Goal: Feedback & Contribution: Submit feedback/report problem

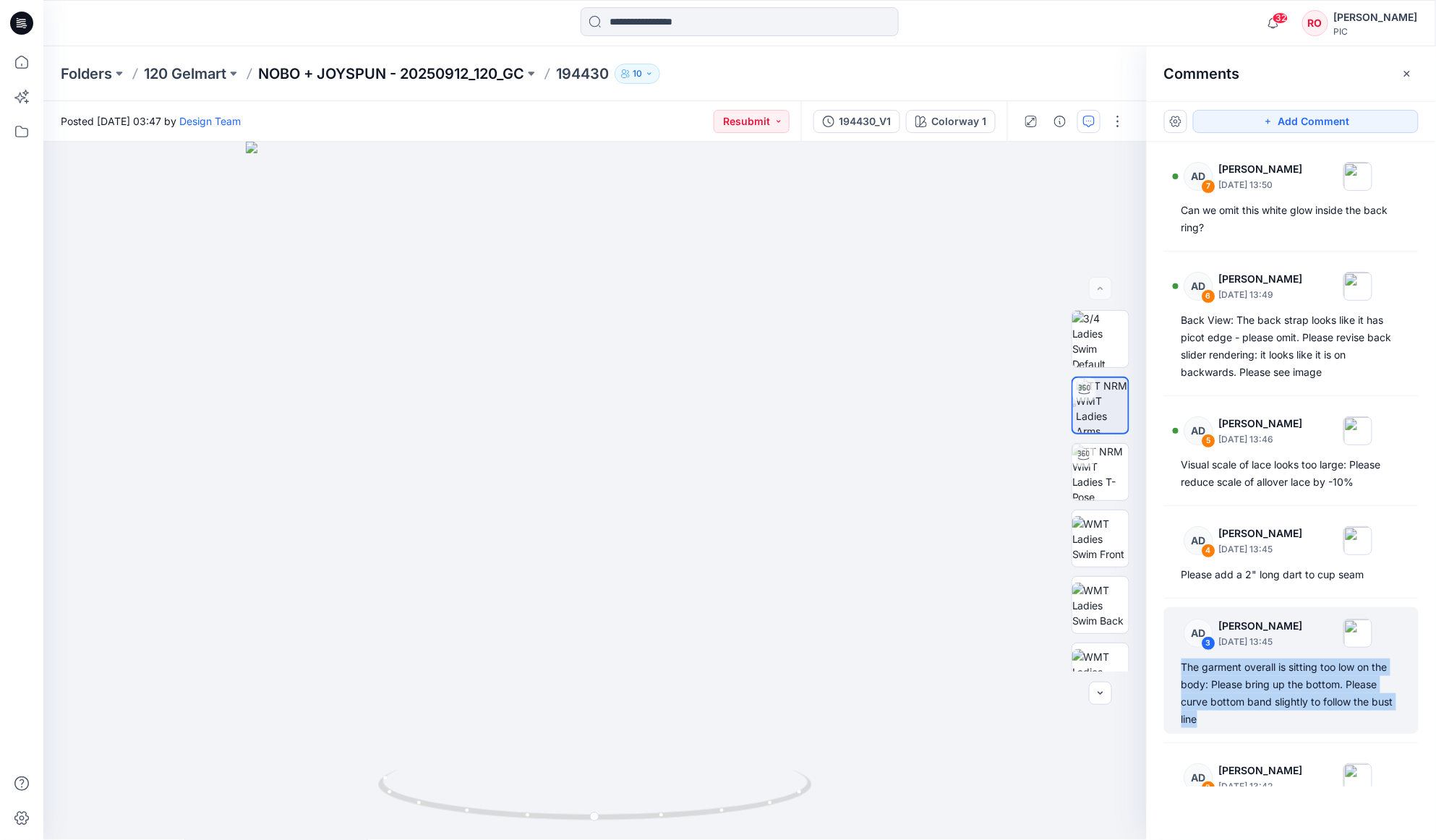
click at [447, 71] on p "NOBO + JOYSPUN - 20250912_120_GC" at bounding box center [391, 73] width 266 height 20
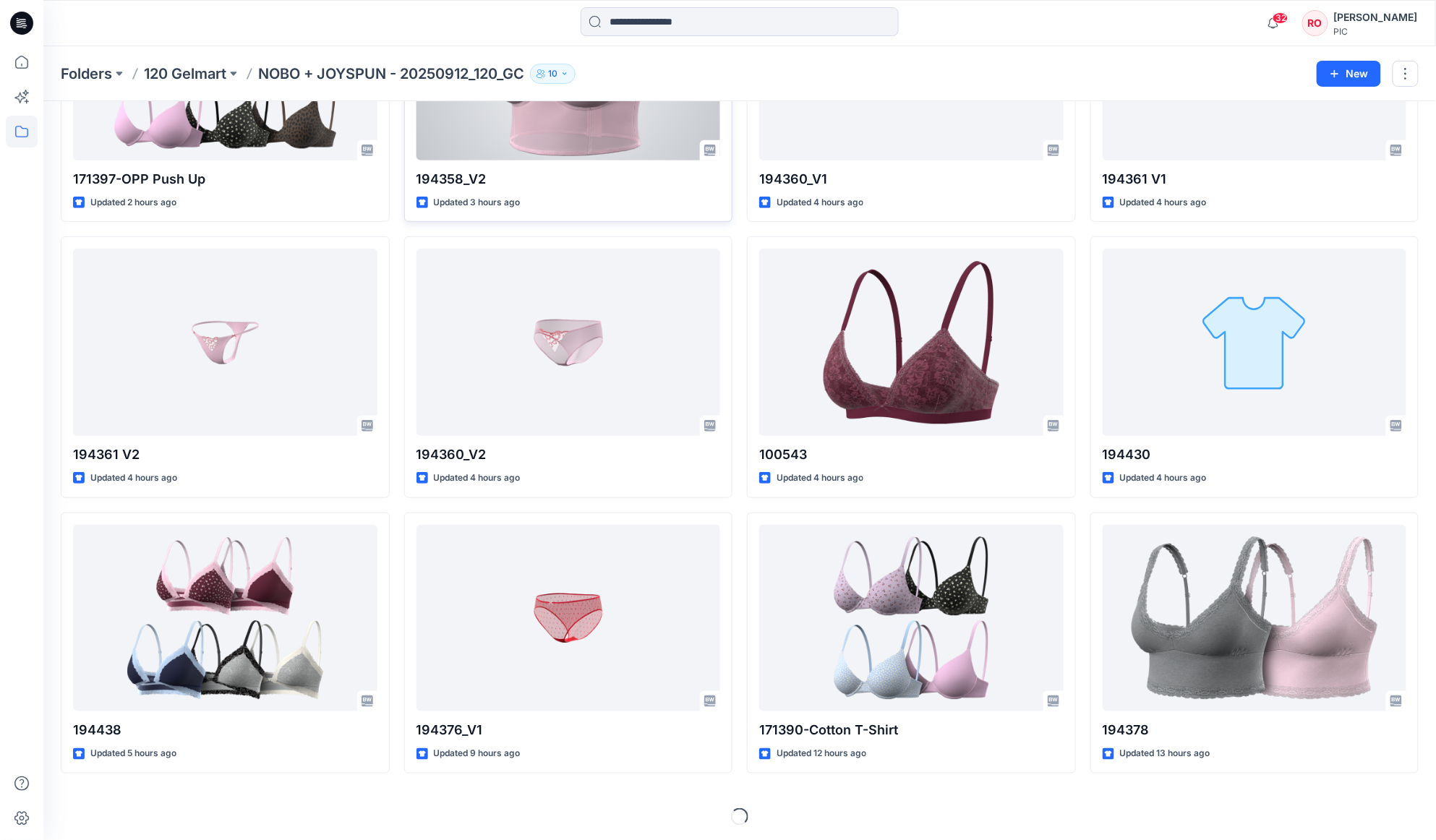
scroll to position [200, 0]
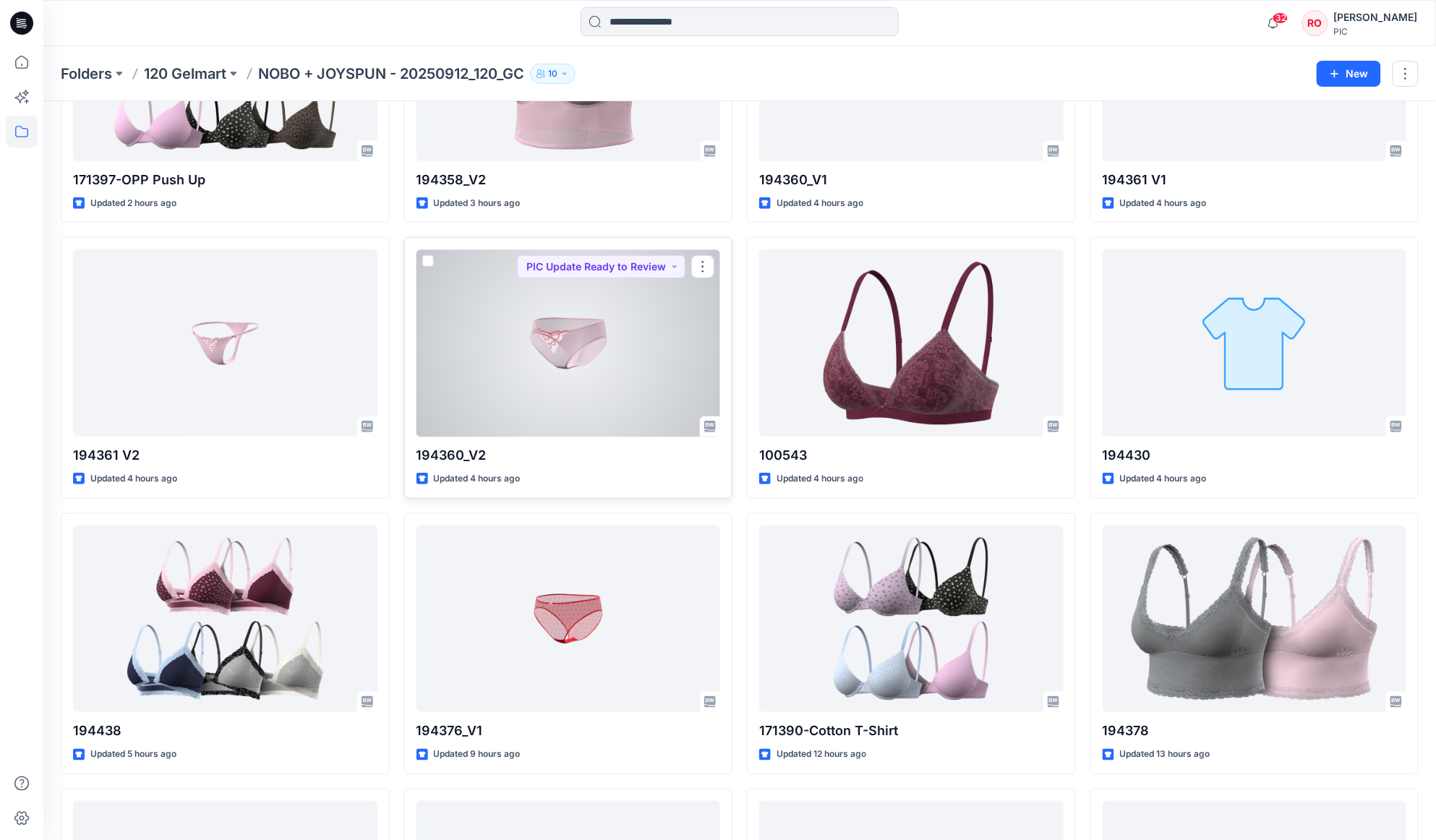
click at [526, 384] on div at bounding box center [569, 342] width 305 height 187
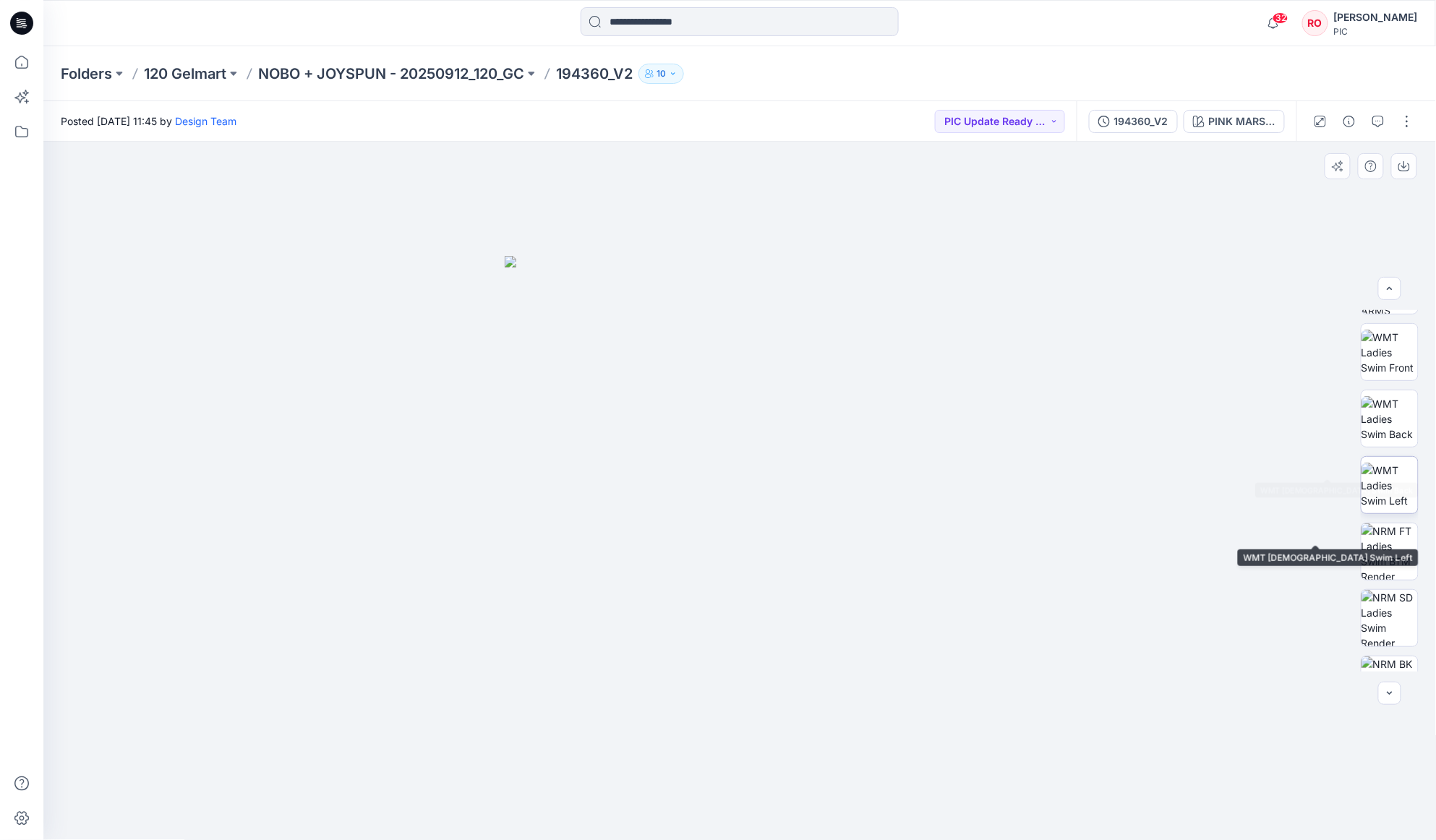
scroll to position [218, 0]
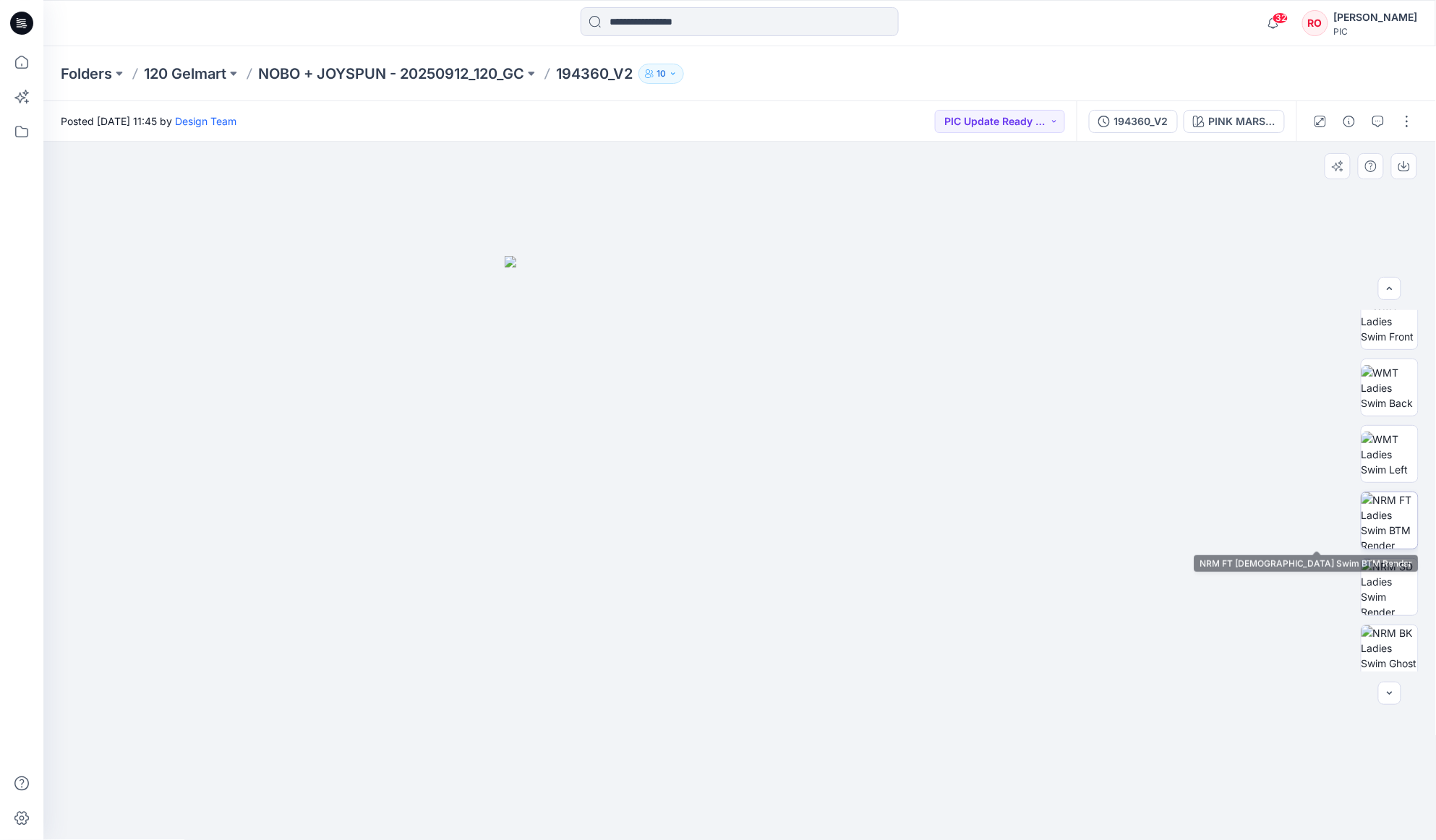
click at [1377, 517] on img at bounding box center [1389, 520] width 56 height 56
click at [492, 72] on p "NOBO + JOYSPUN - 20250912_120_GC" at bounding box center [391, 73] width 266 height 20
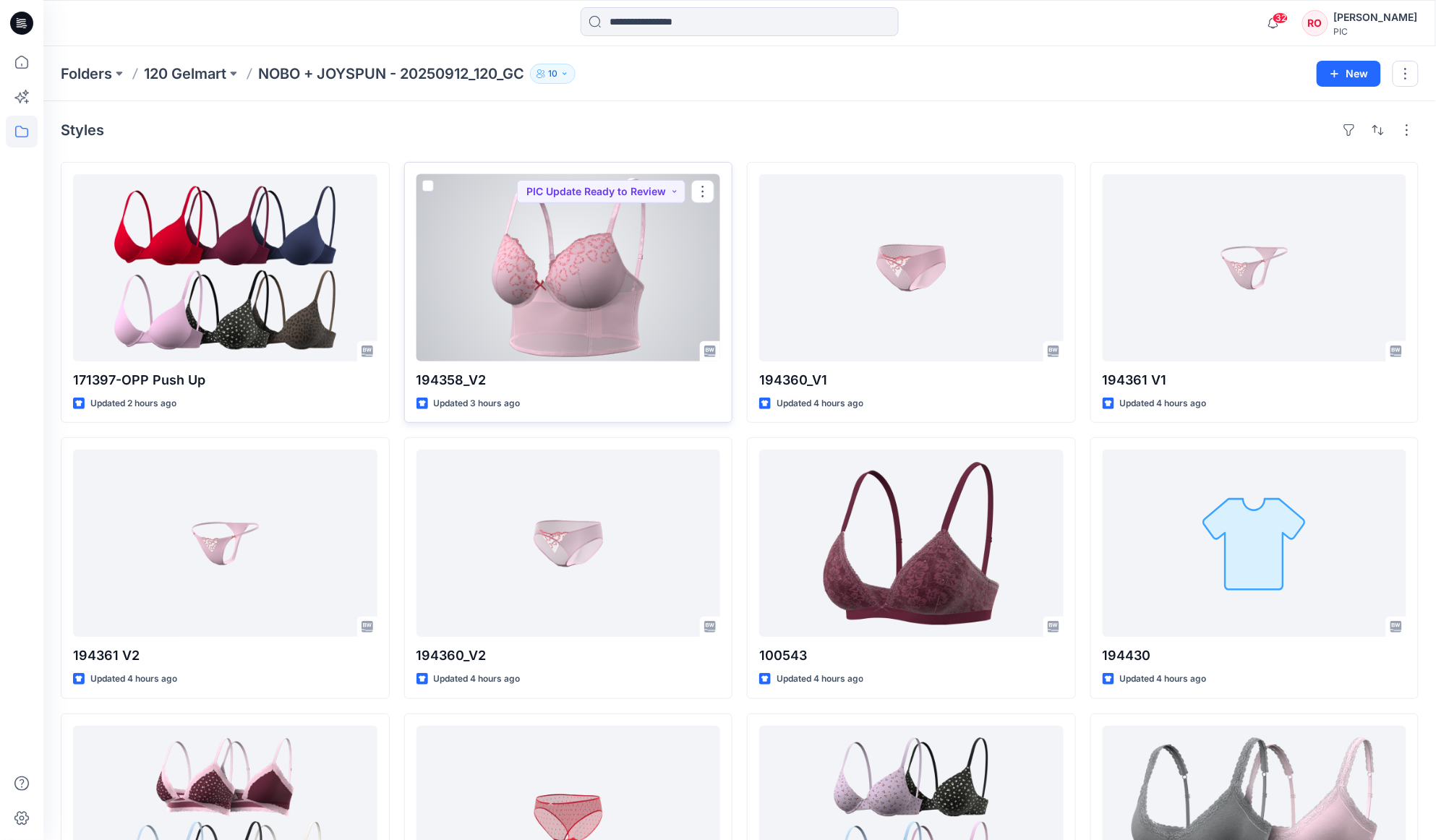
click at [640, 292] on div at bounding box center [569, 267] width 305 height 187
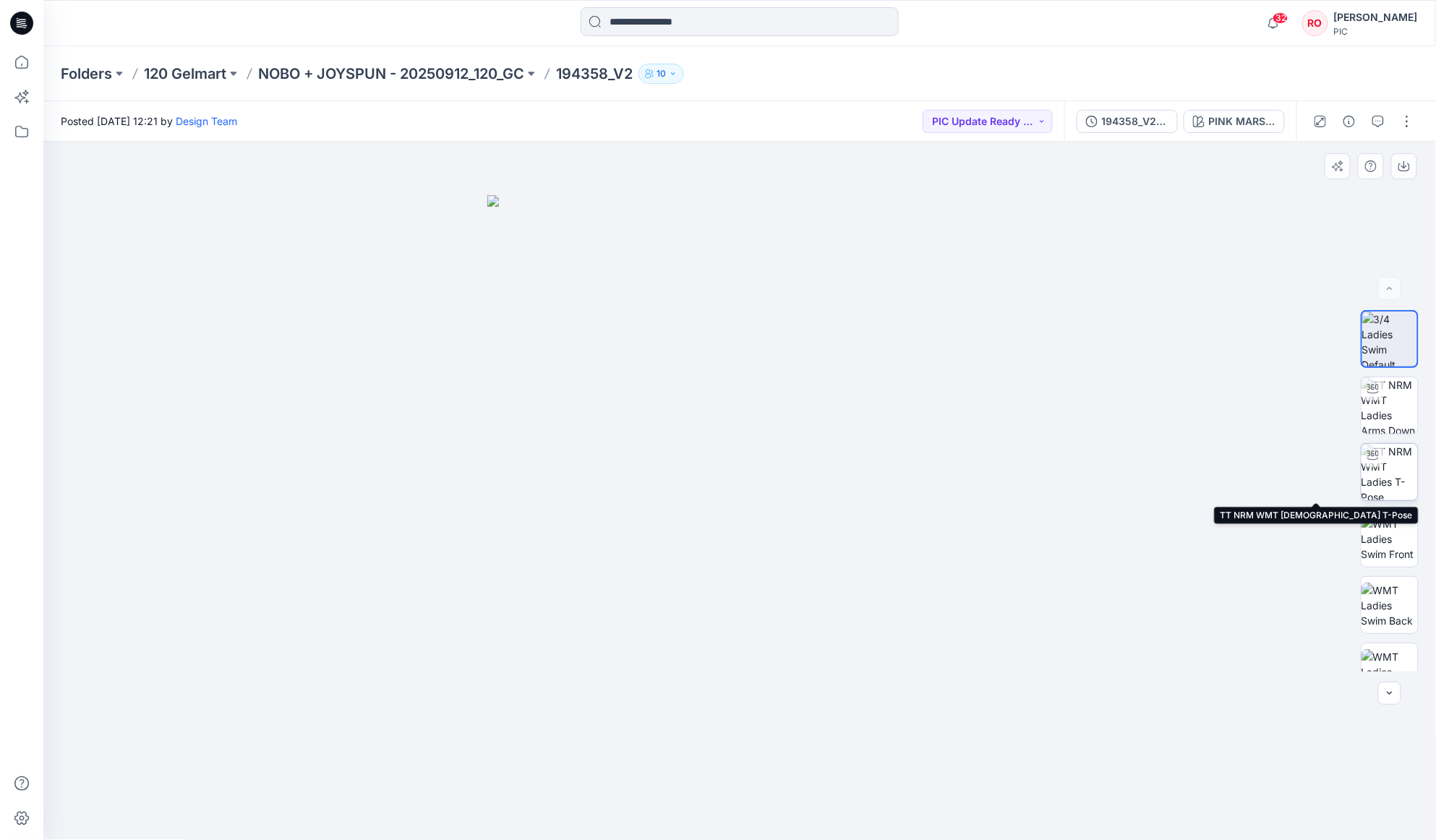
click at [1387, 498] on img at bounding box center [1389, 472] width 56 height 56
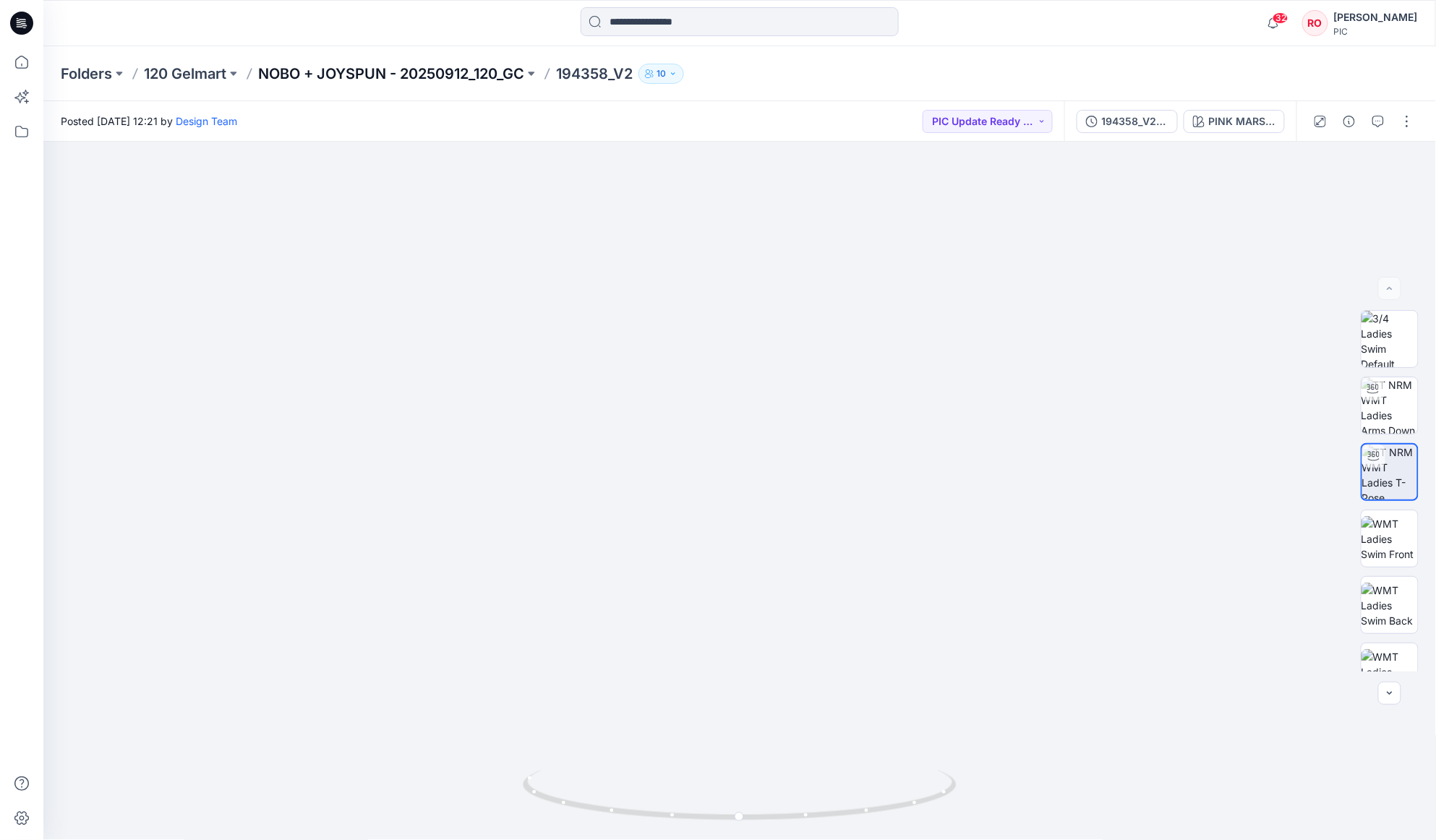
click at [474, 72] on p "NOBO + JOYSPUN - 20250912_120_GC" at bounding box center [391, 73] width 266 height 20
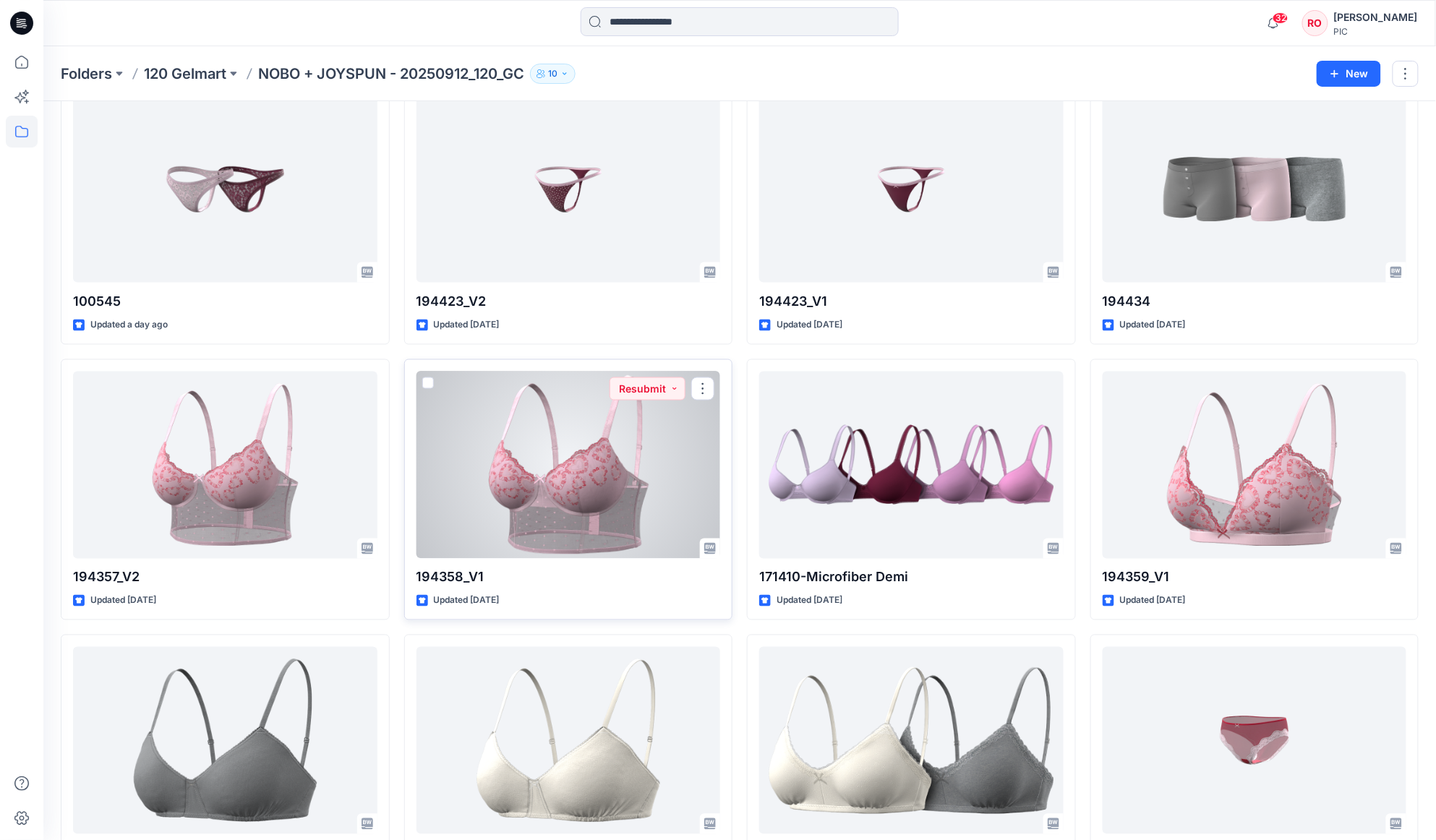
scroll to position [2837, 0]
click at [563, 446] on div at bounding box center [569, 463] width 305 height 187
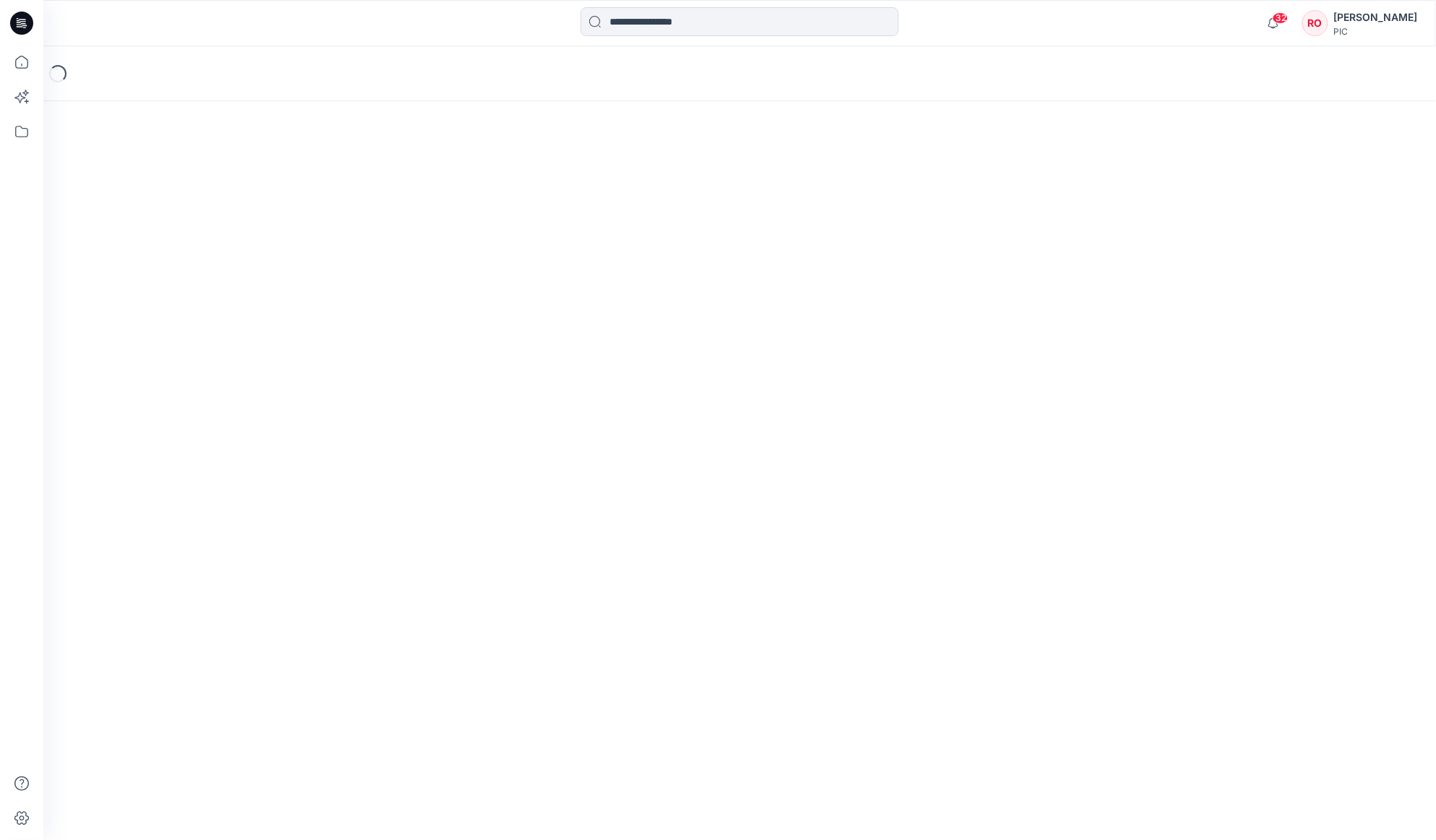
scroll to position [2839, 0]
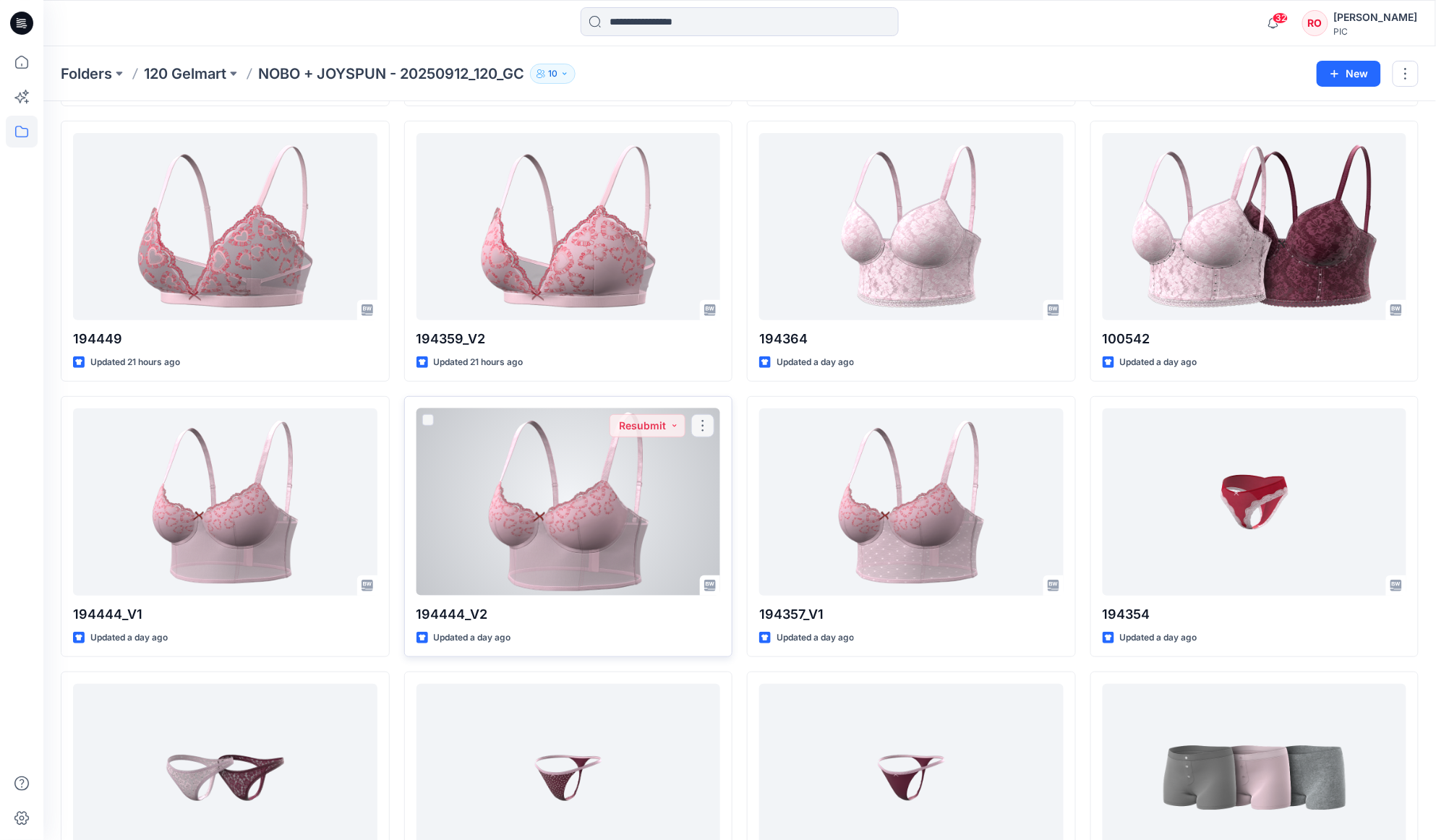
scroll to position [2257, 0]
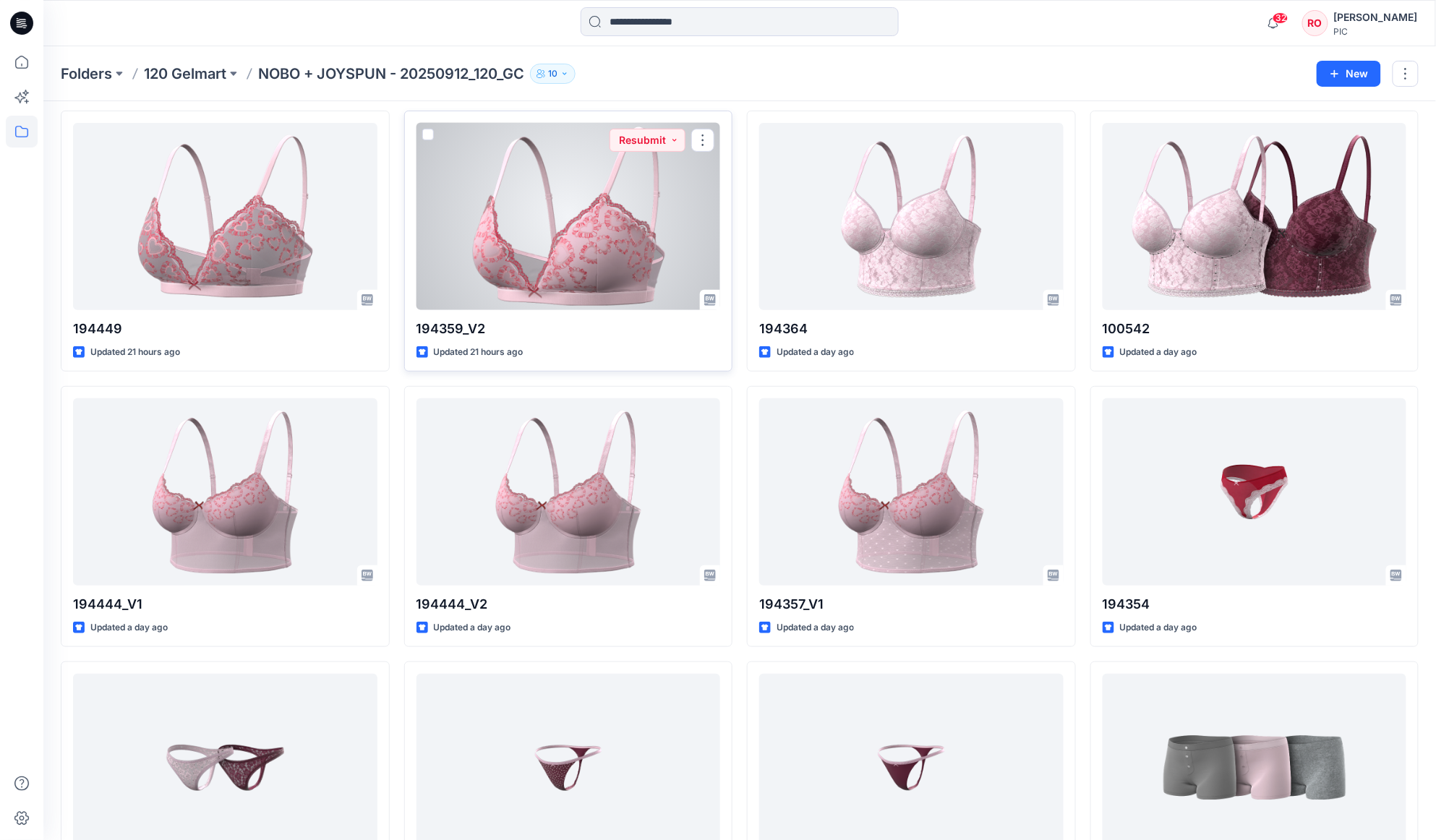
click at [538, 253] on div at bounding box center [569, 216] width 305 height 187
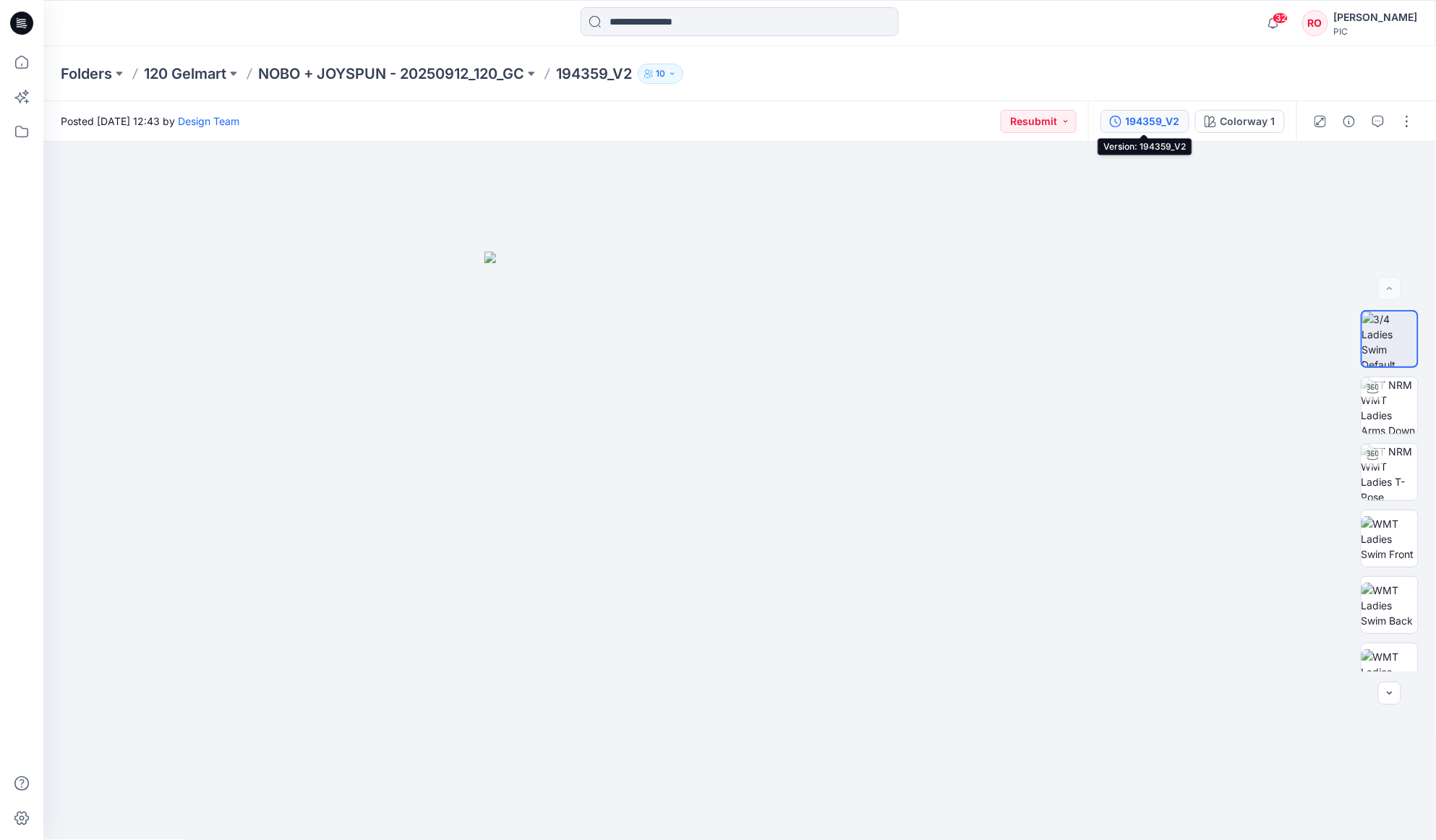
click at [1162, 126] on div "194359_V2" at bounding box center [1153, 122] width 54 height 16
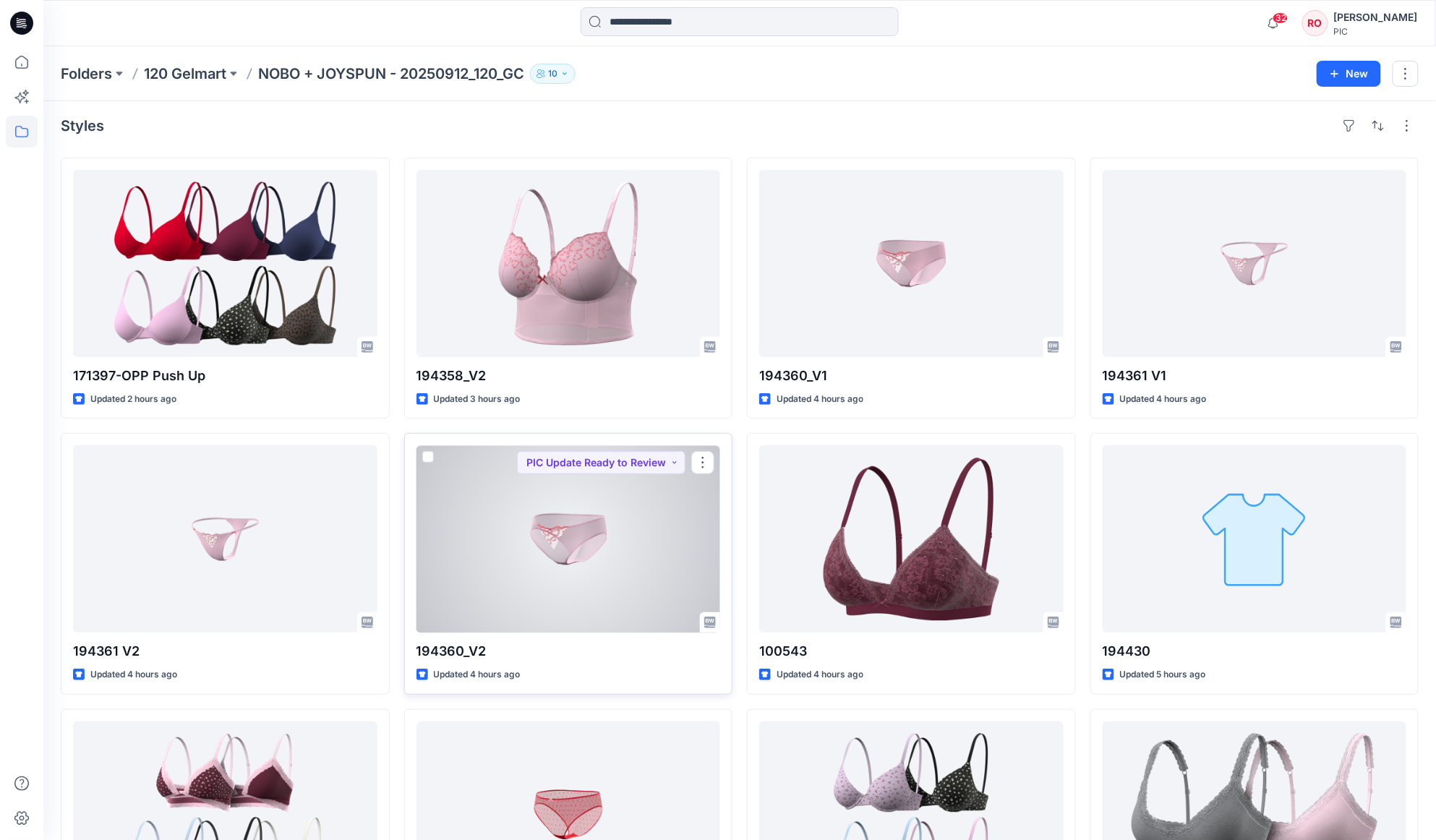
scroll to position [4, 0]
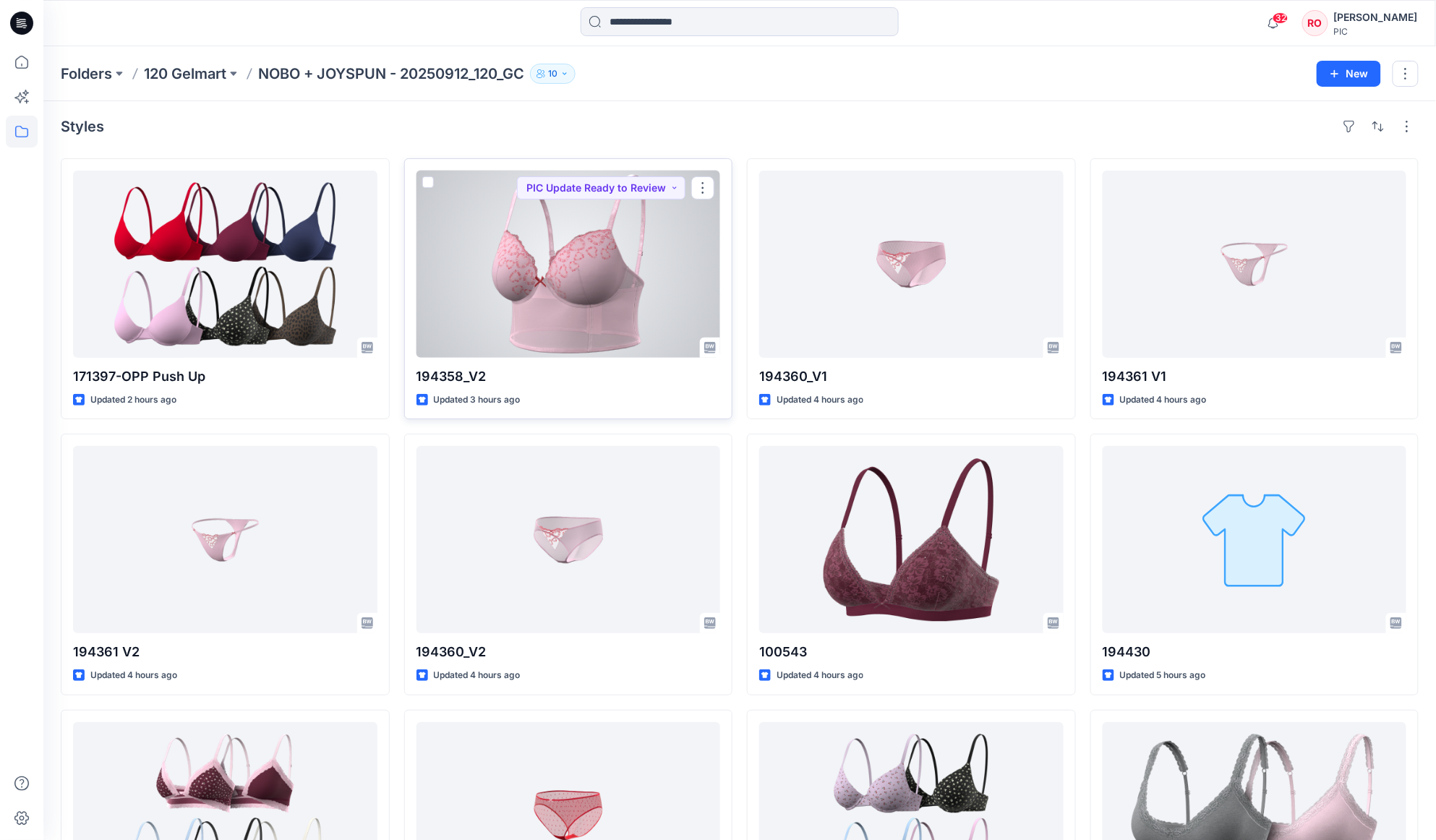
click at [554, 323] on div at bounding box center [569, 263] width 305 height 187
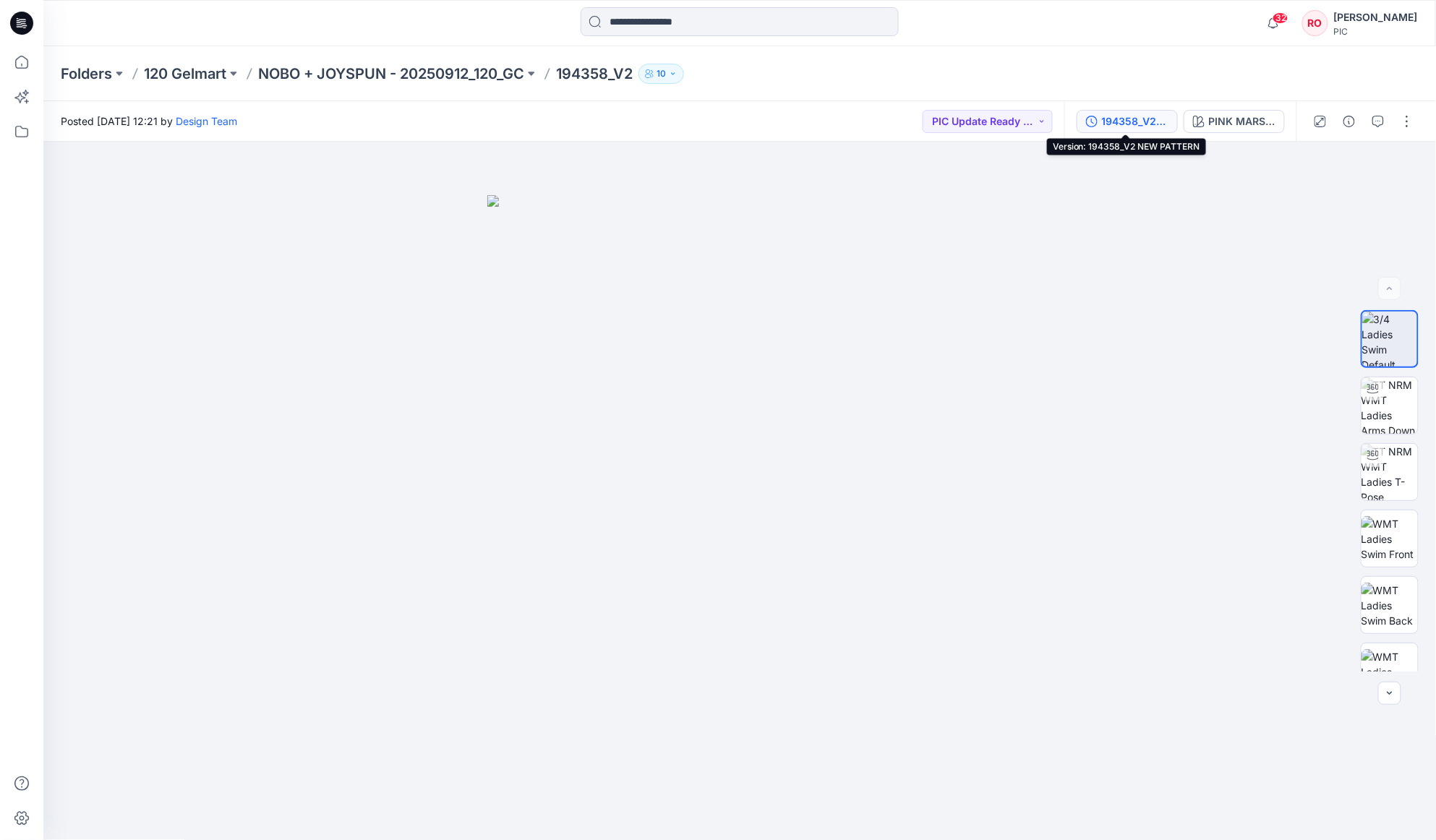
click at [1108, 120] on div "194358_V2 NEW PATTERN" at bounding box center [1135, 122] width 66 height 16
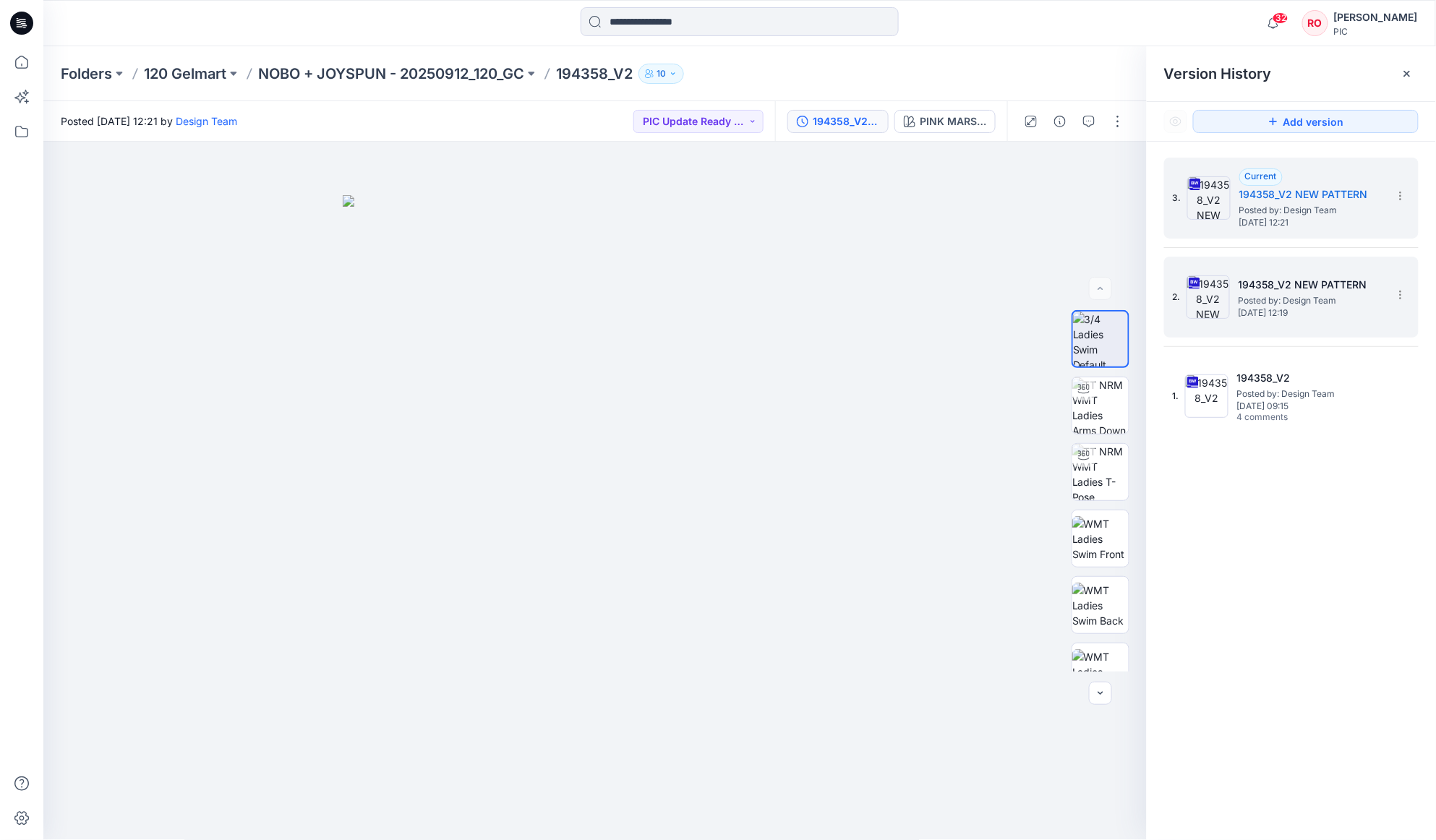
click at [1296, 275] on div "2. 194358_V2 NEW PATTERN Posted by: Design Team Wednesday, October 01, 2025 12:…" at bounding box center [1281, 297] width 217 height 69
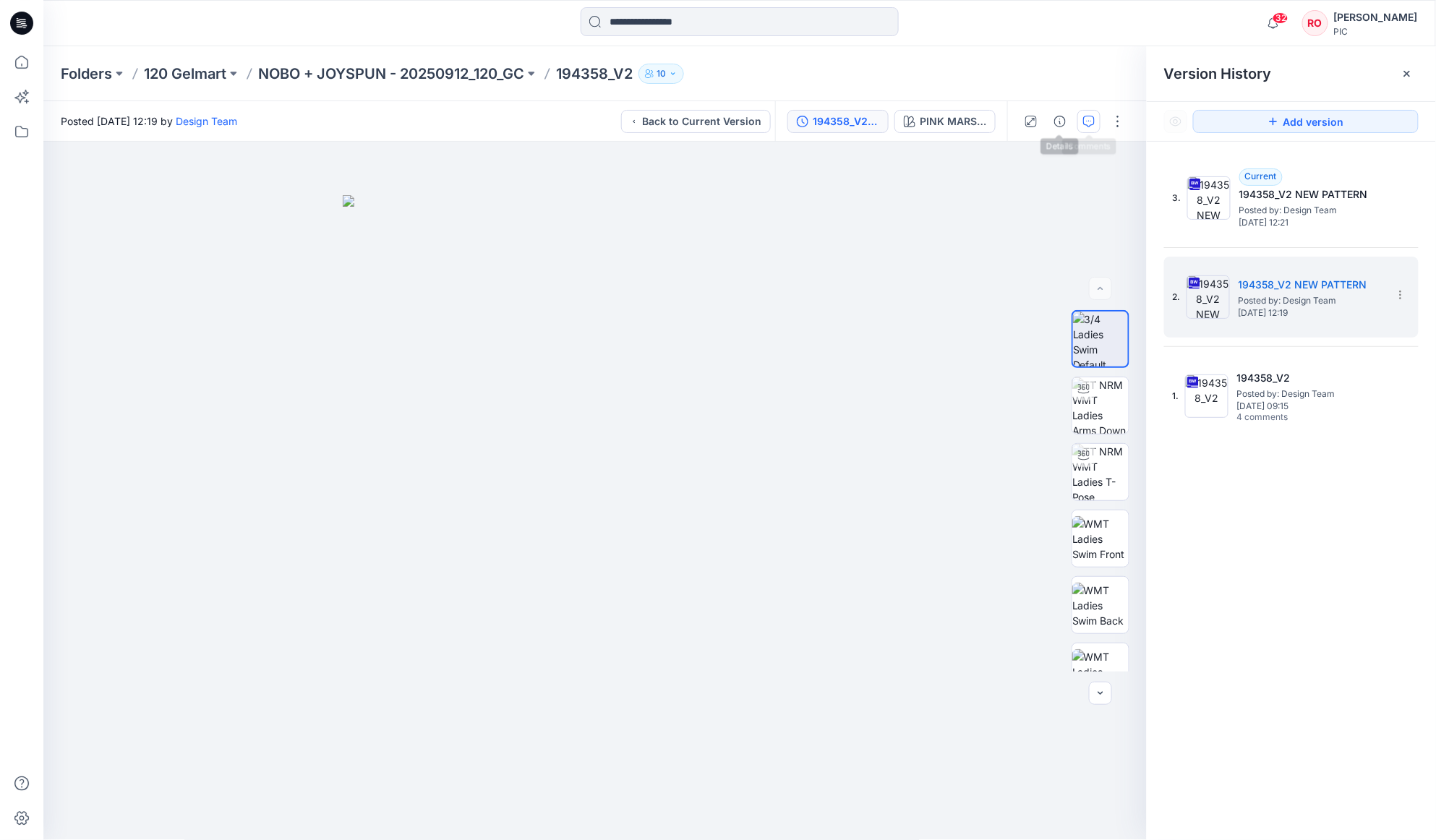
click at [1092, 122] on icon "button" at bounding box center [1090, 122] width 12 height 12
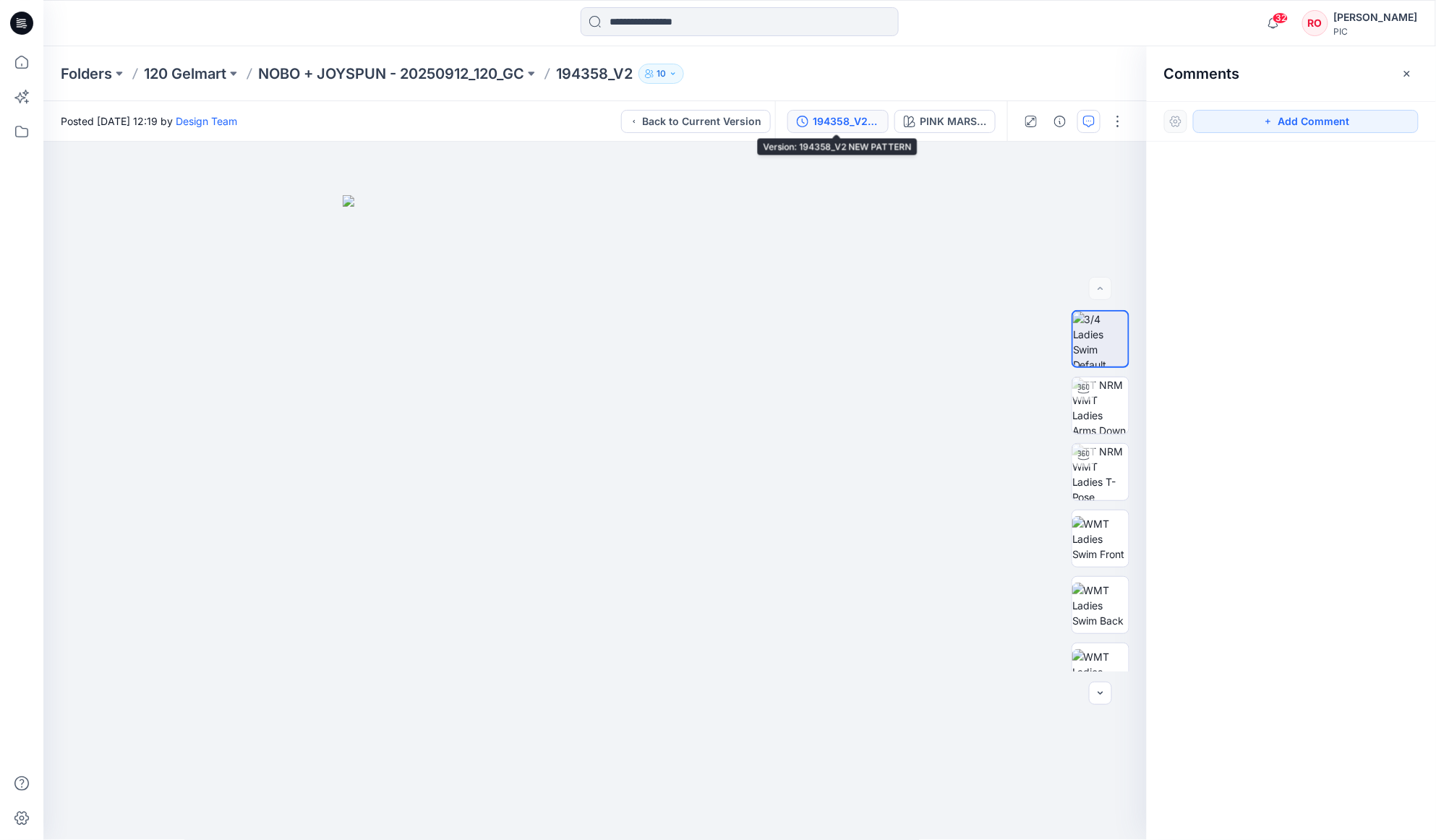
click at [802, 122] on icon "button" at bounding box center [803, 122] width 12 height 12
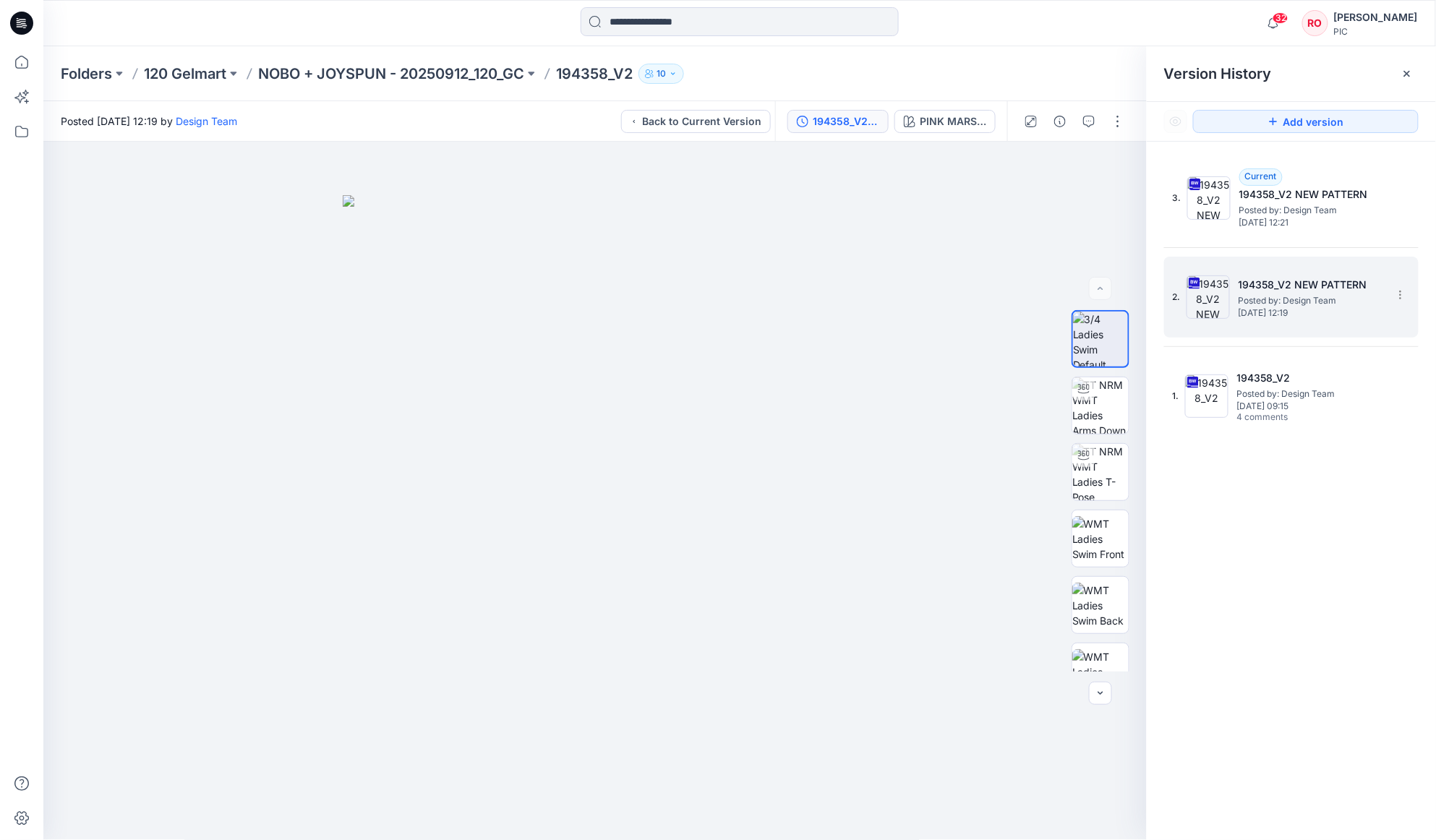
click at [1221, 301] on img at bounding box center [1208, 297] width 44 height 44
click at [1283, 278] on h5 "194358_V2 NEW PATTERN" at bounding box center [1311, 285] width 144 height 18
click at [1300, 292] on h5 "194358_V2 NEW PATTERN" at bounding box center [1311, 285] width 144 height 18
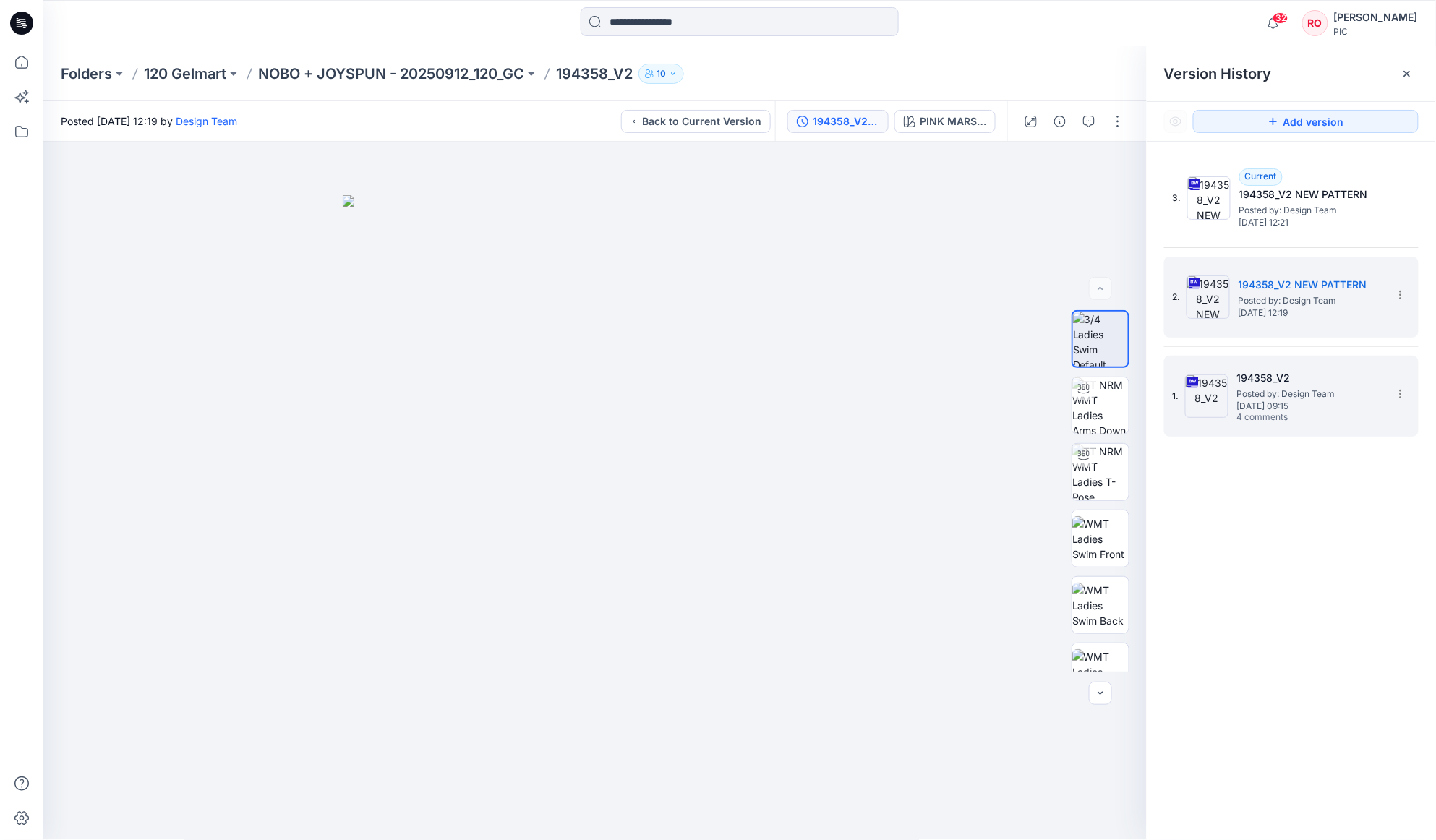
drag, startPoint x: 1259, startPoint y: 402, endPoint x: 1261, endPoint y: 392, distance: 10.2
click at [1259, 402] on span "[DATE] 09:15" at bounding box center [1309, 407] width 144 height 10
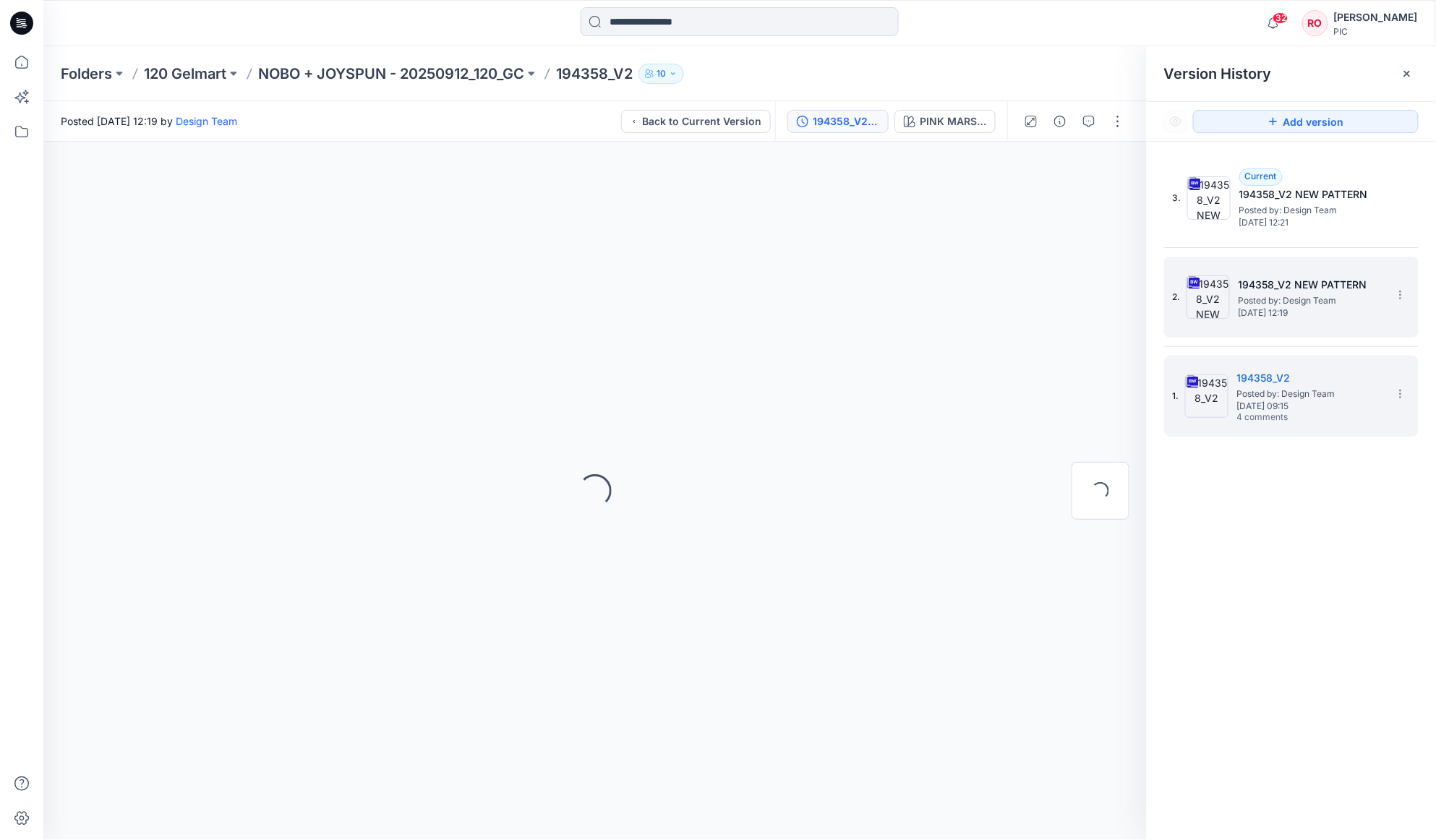
click at [1264, 331] on div "2. 194358_V2 NEW PATTERN Posted by: Design Team Wednesday, October 01, 2025 12:…" at bounding box center [1281, 297] width 217 height 69
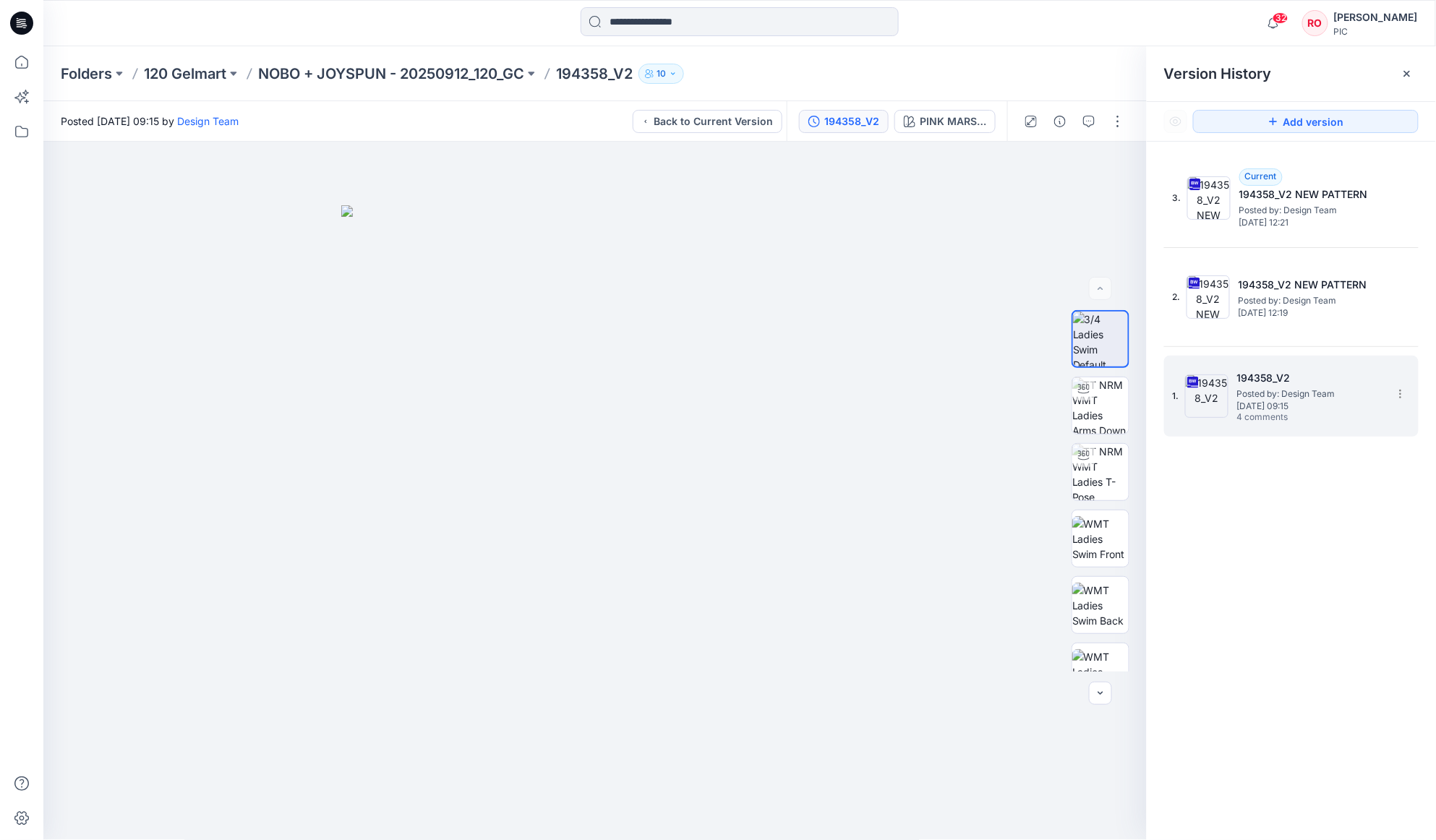
click at [1302, 382] on h5 "194358_V2" at bounding box center [1309, 378] width 144 height 18
click at [1098, 122] on button "button" at bounding box center [1089, 121] width 23 height 23
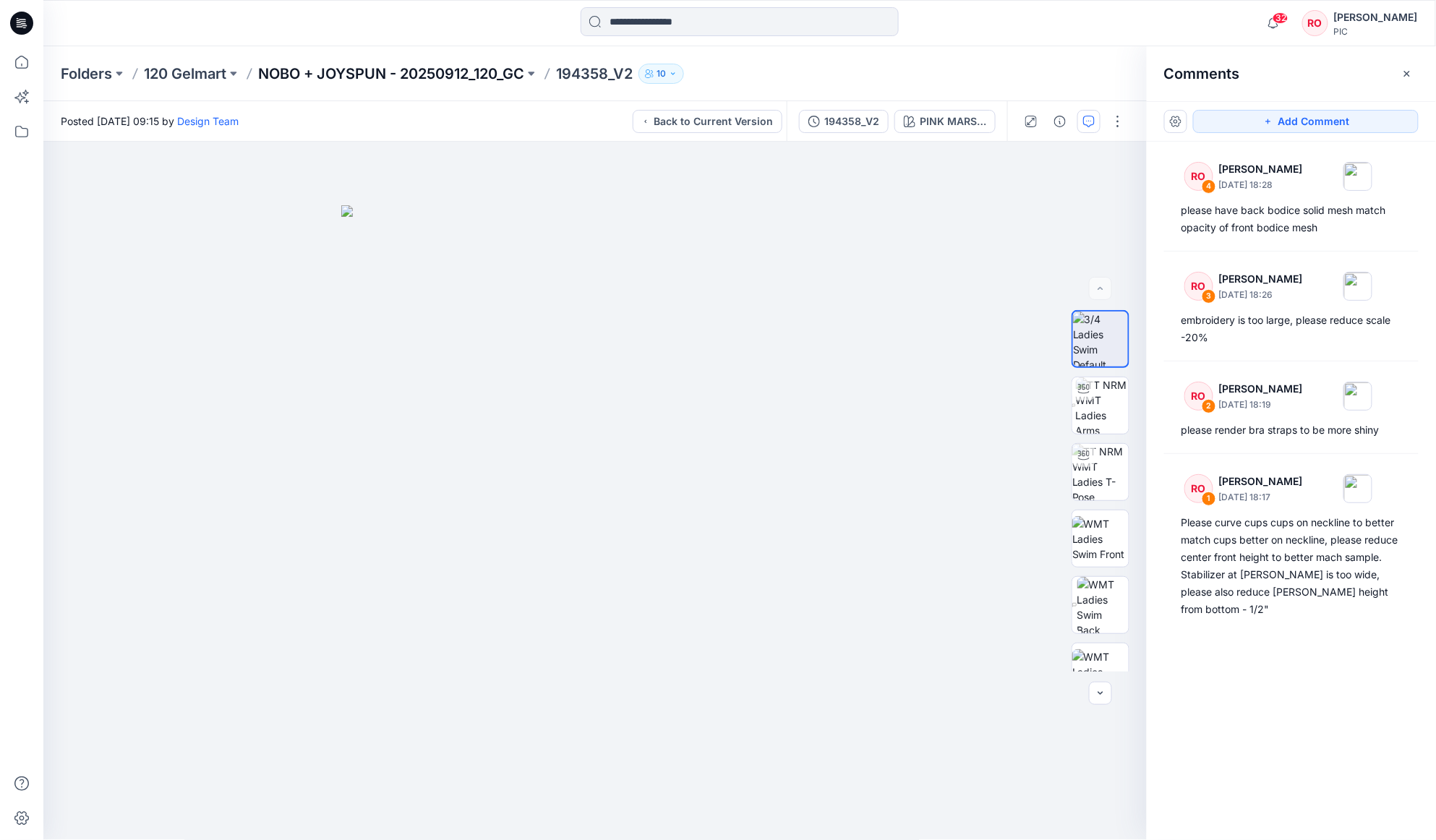
click at [495, 74] on p "NOBO + JOYSPUN - 20250912_120_GC" at bounding box center [391, 73] width 266 height 20
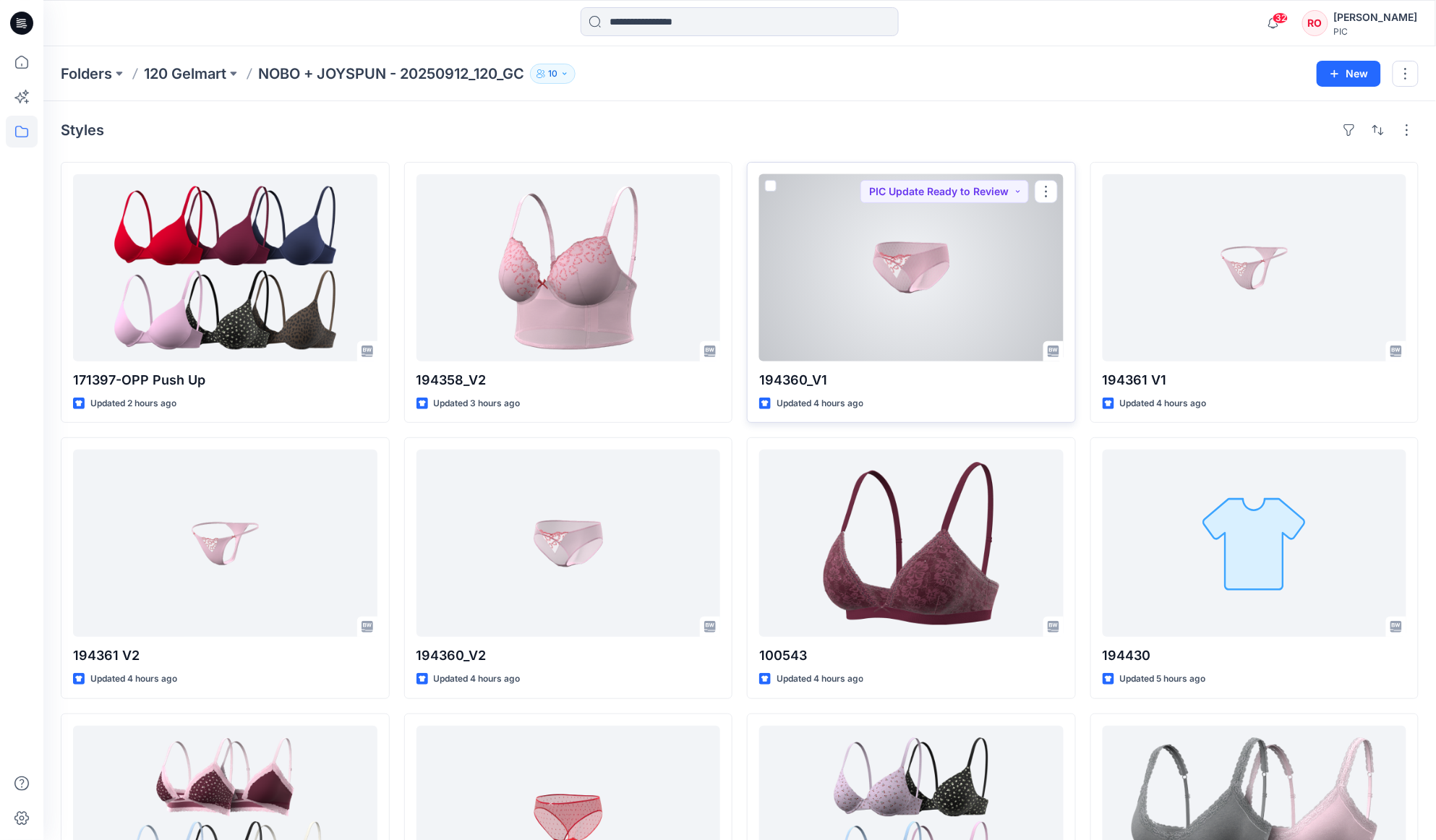
click at [883, 327] on div at bounding box center [911, 267] width 305 height 187
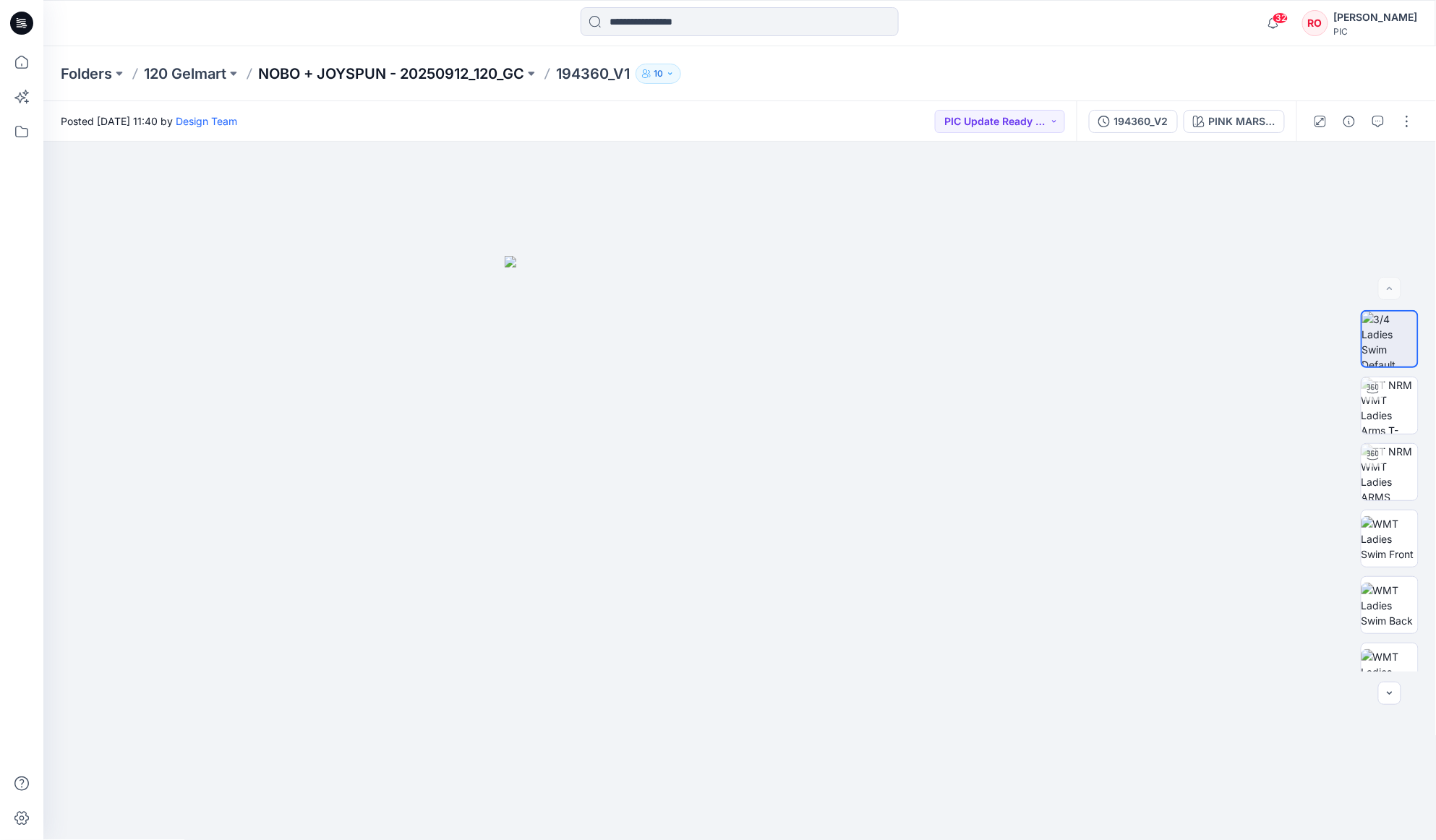
click at [487, 67] on p "NOBO + JOYSPUN - 20250912_120_GC" at bounding box center [391, 73] width 266 height 20
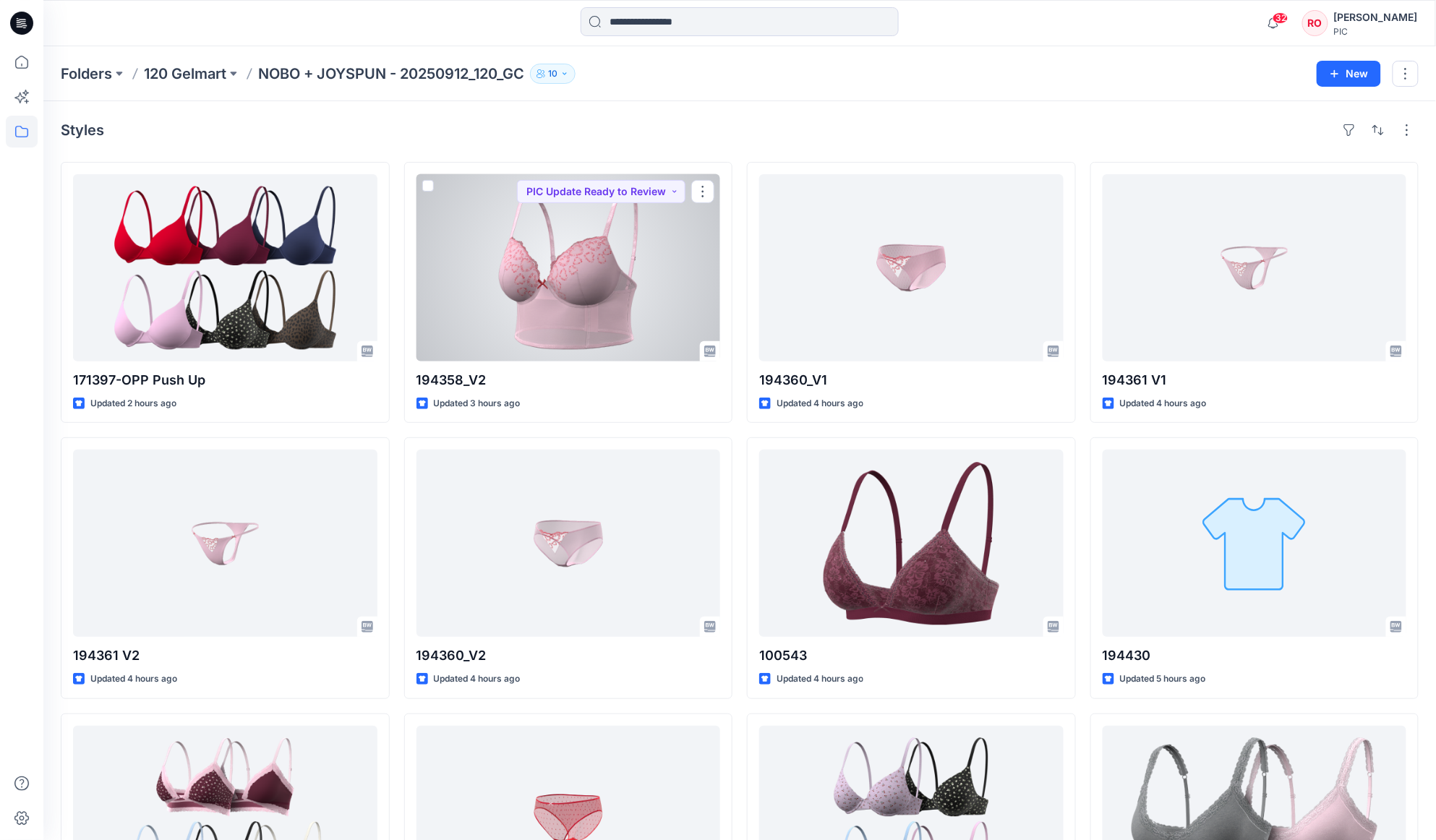
click at [672, 225] on div at bounding box center [569, 267] width 305 height 187
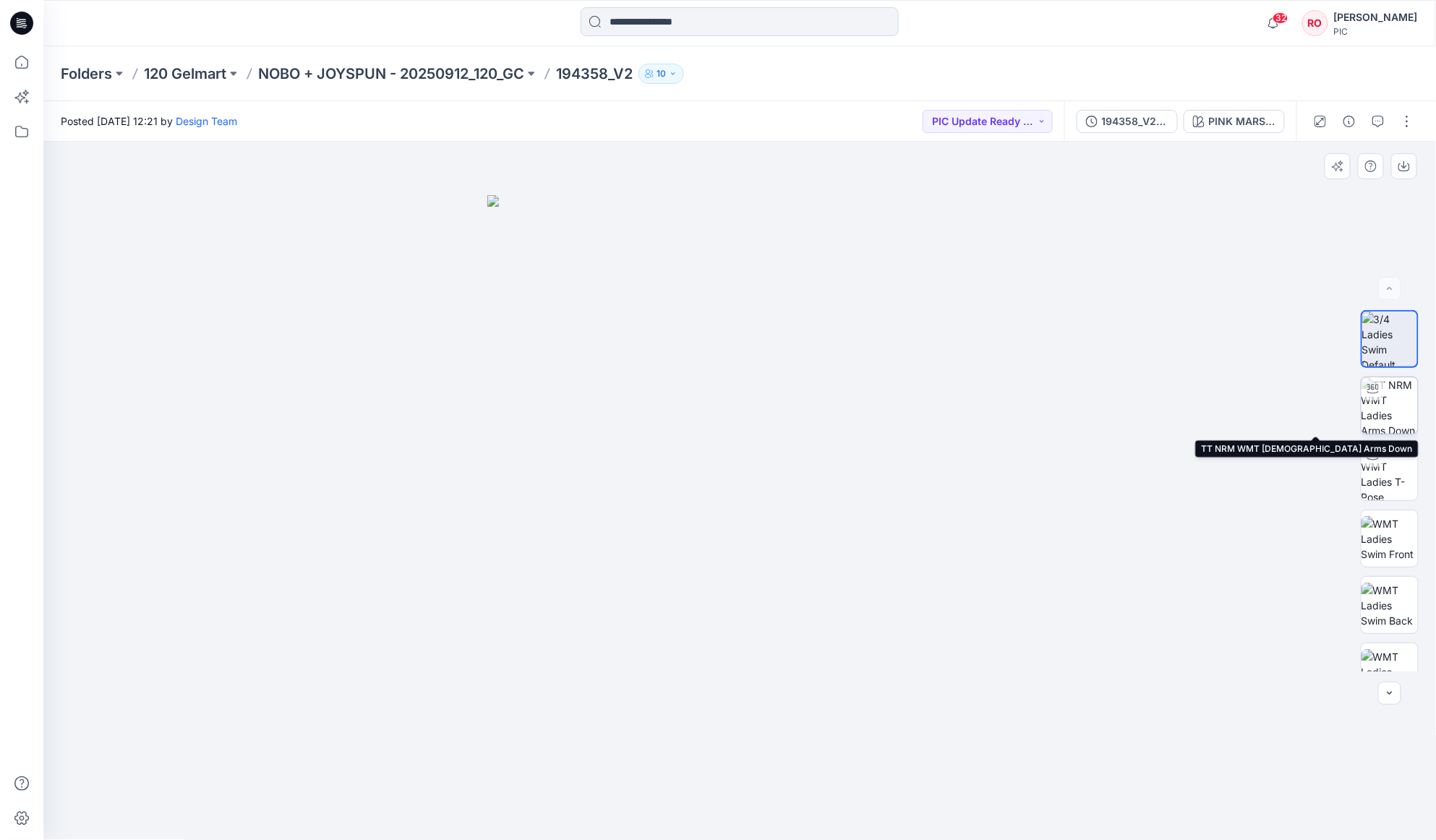
click at [1384, 400] on img at bounding box center [1389, 405] width 56 height 56
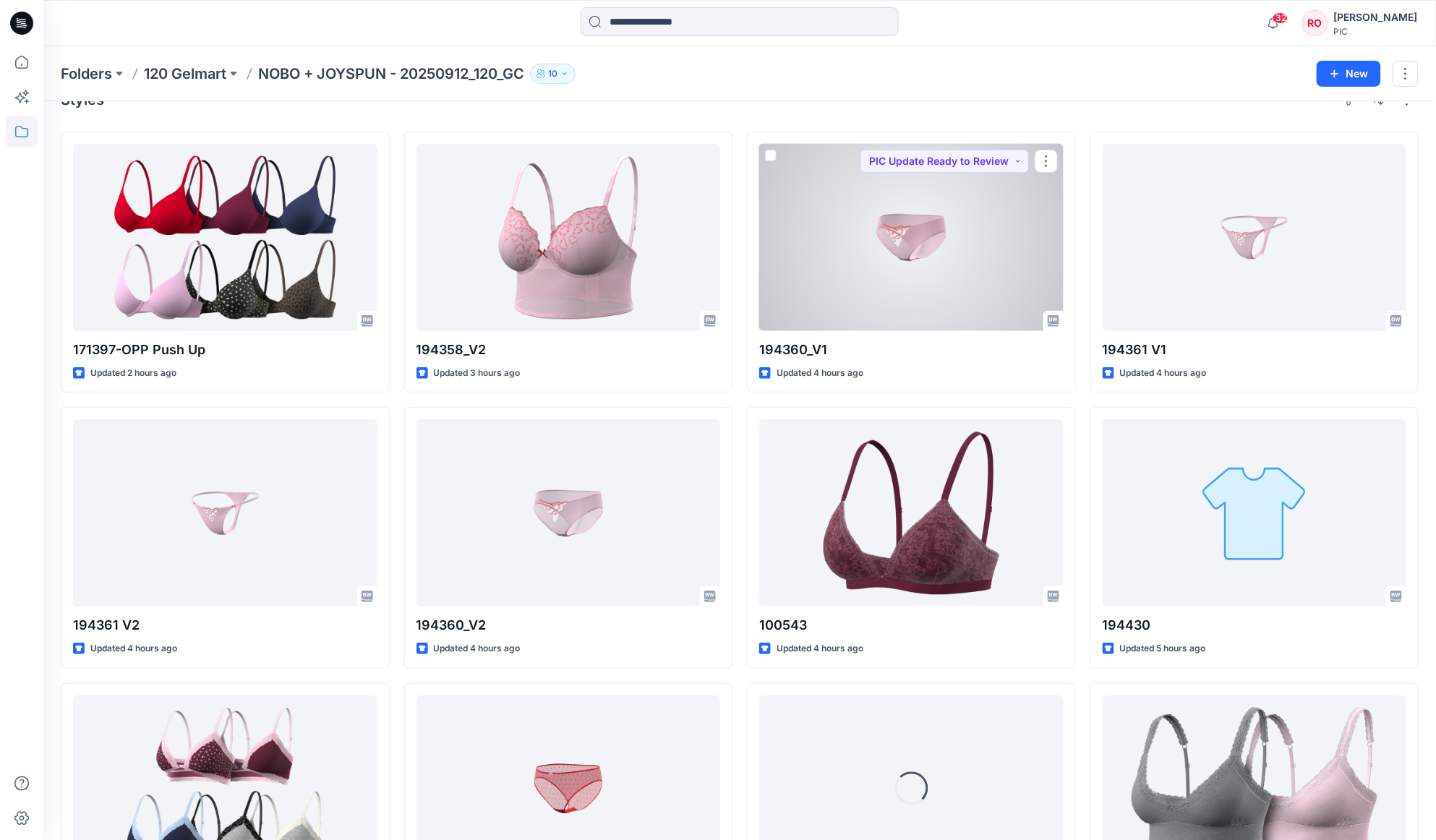
scroll to position [34, 0]
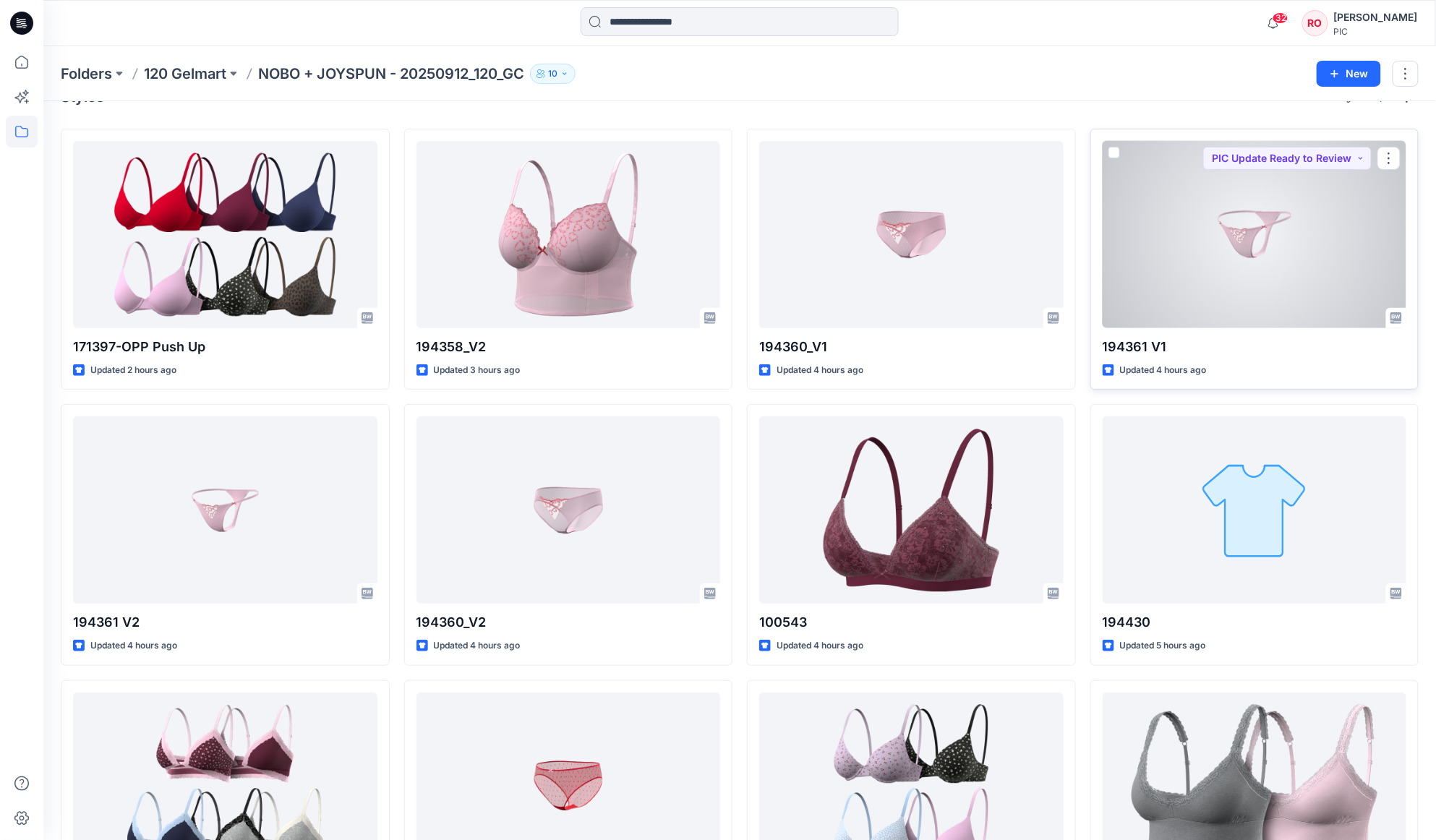
click at [1215, 300] on div at bounding box center [1255, 233] width 305 height 187
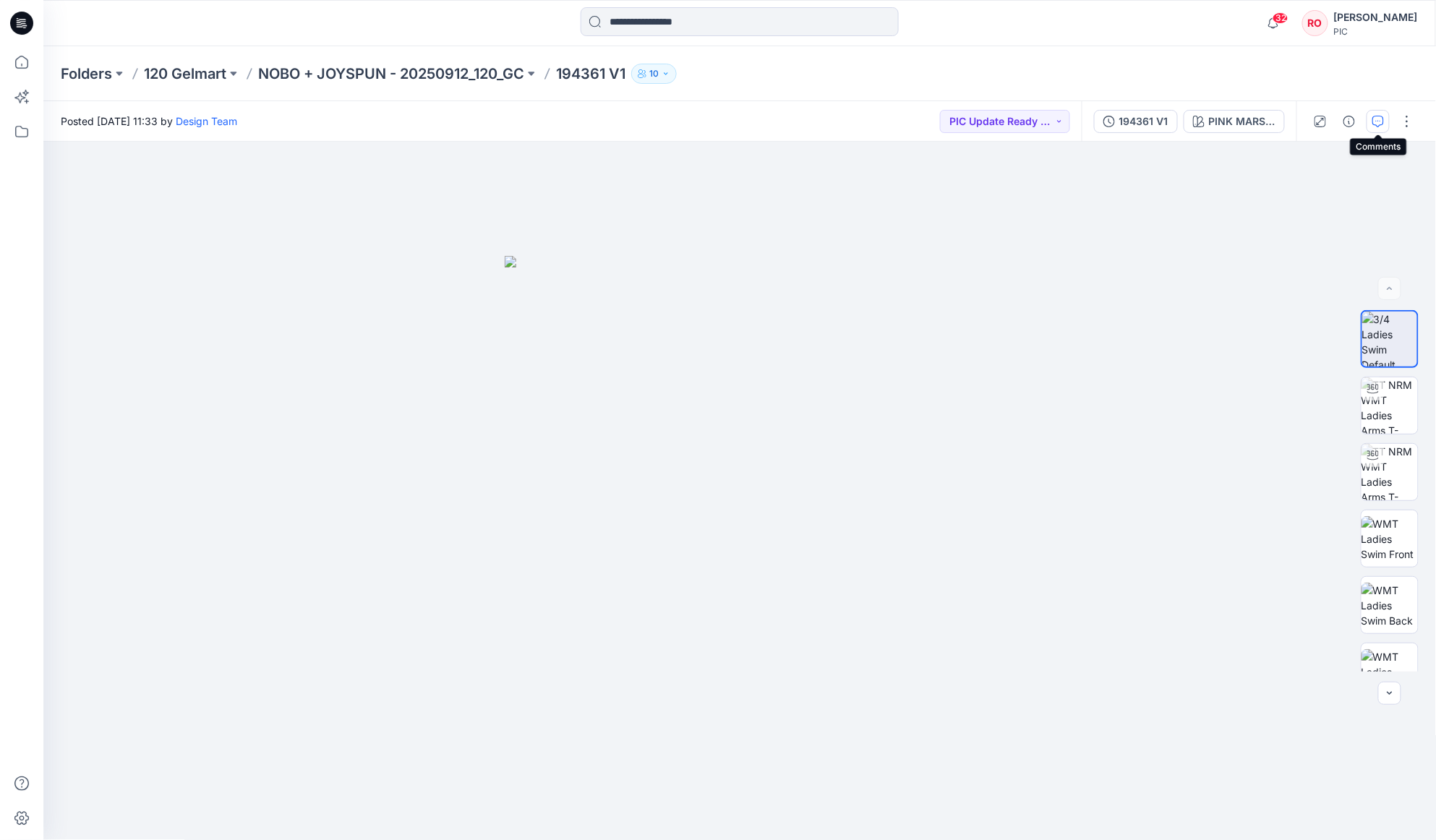
click at [1380, 122] on icon "button" at bounding box center [1379, 122] width 12 height 12
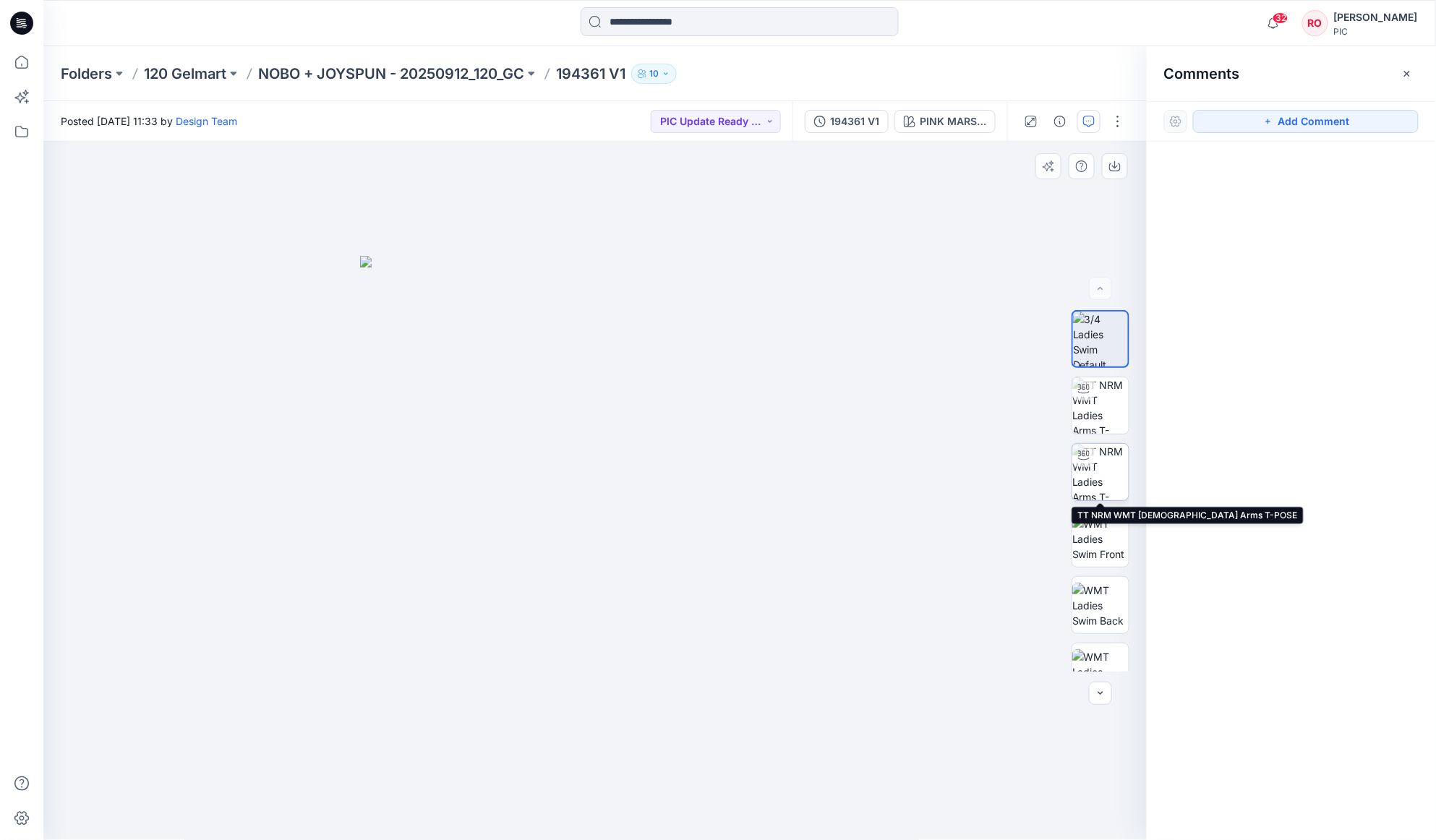
click at [1108, 467] on img at bounding box center [1101, 472] width 56 height 56
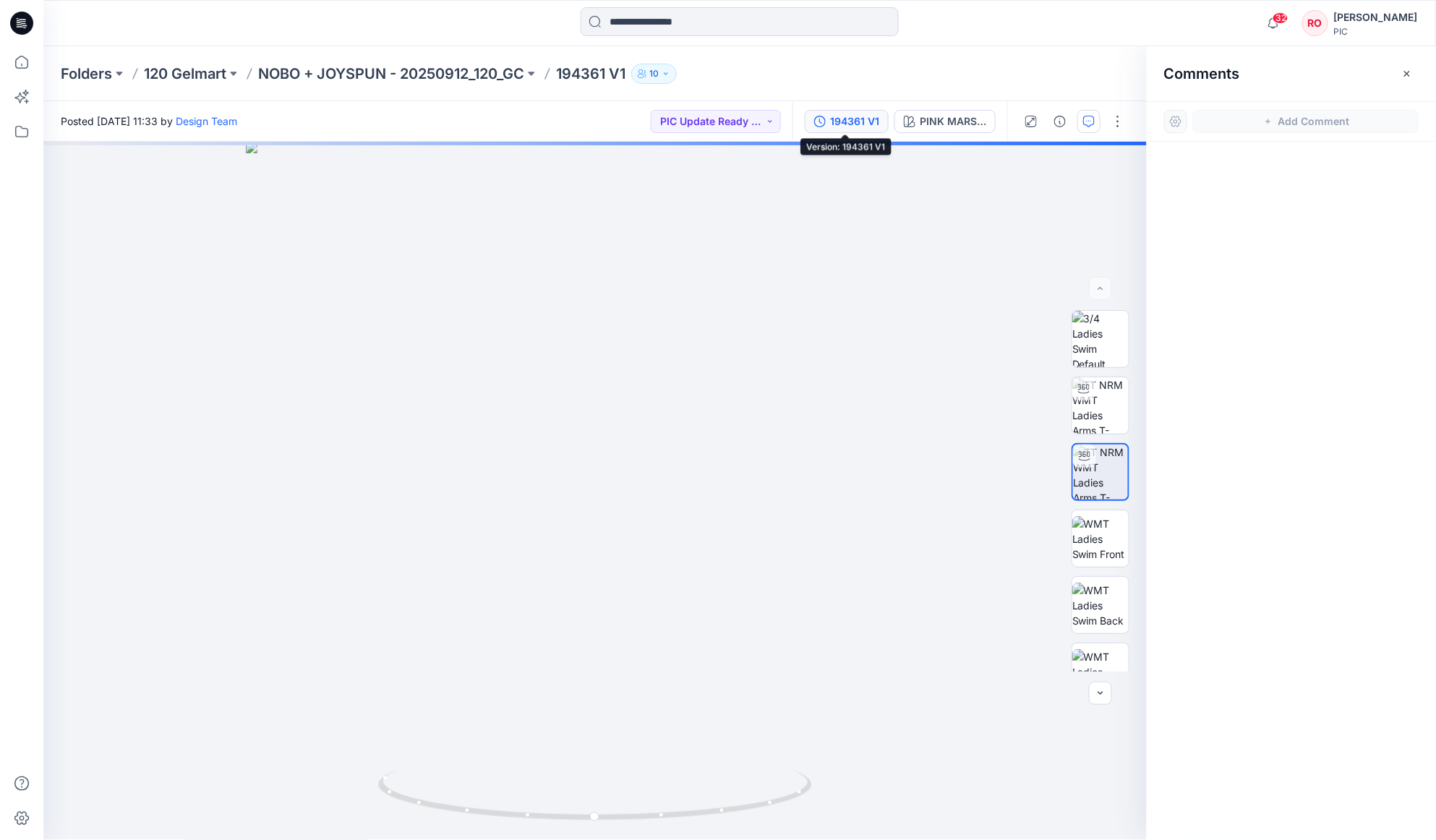
click at [840, 120] on div "194361 V1" at bounding box center [855, 122] width 49 height 16
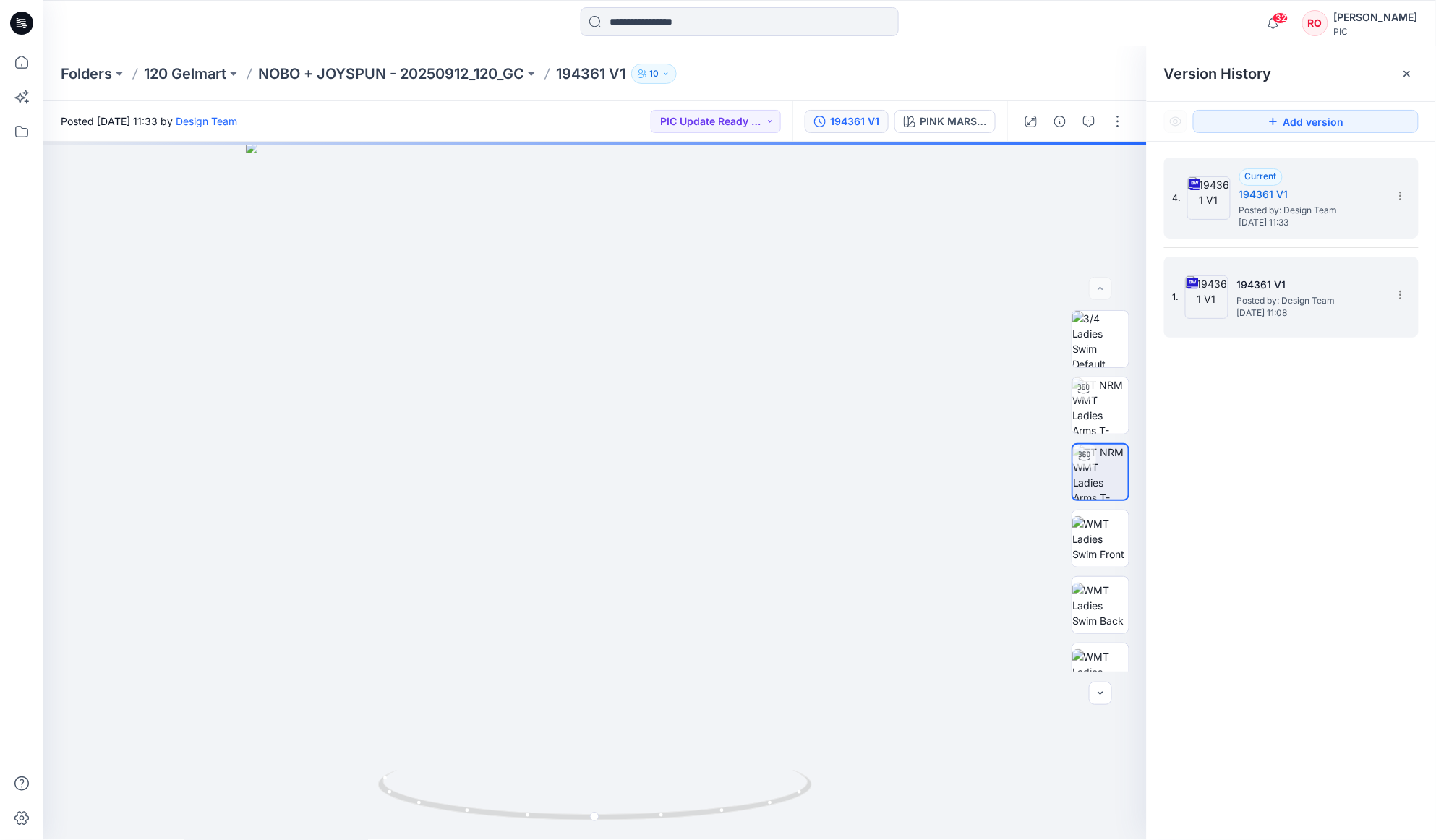
click at [1301, 278] on h5 "194361 V1" at bounding box center [1309, 285] width 144 height 18
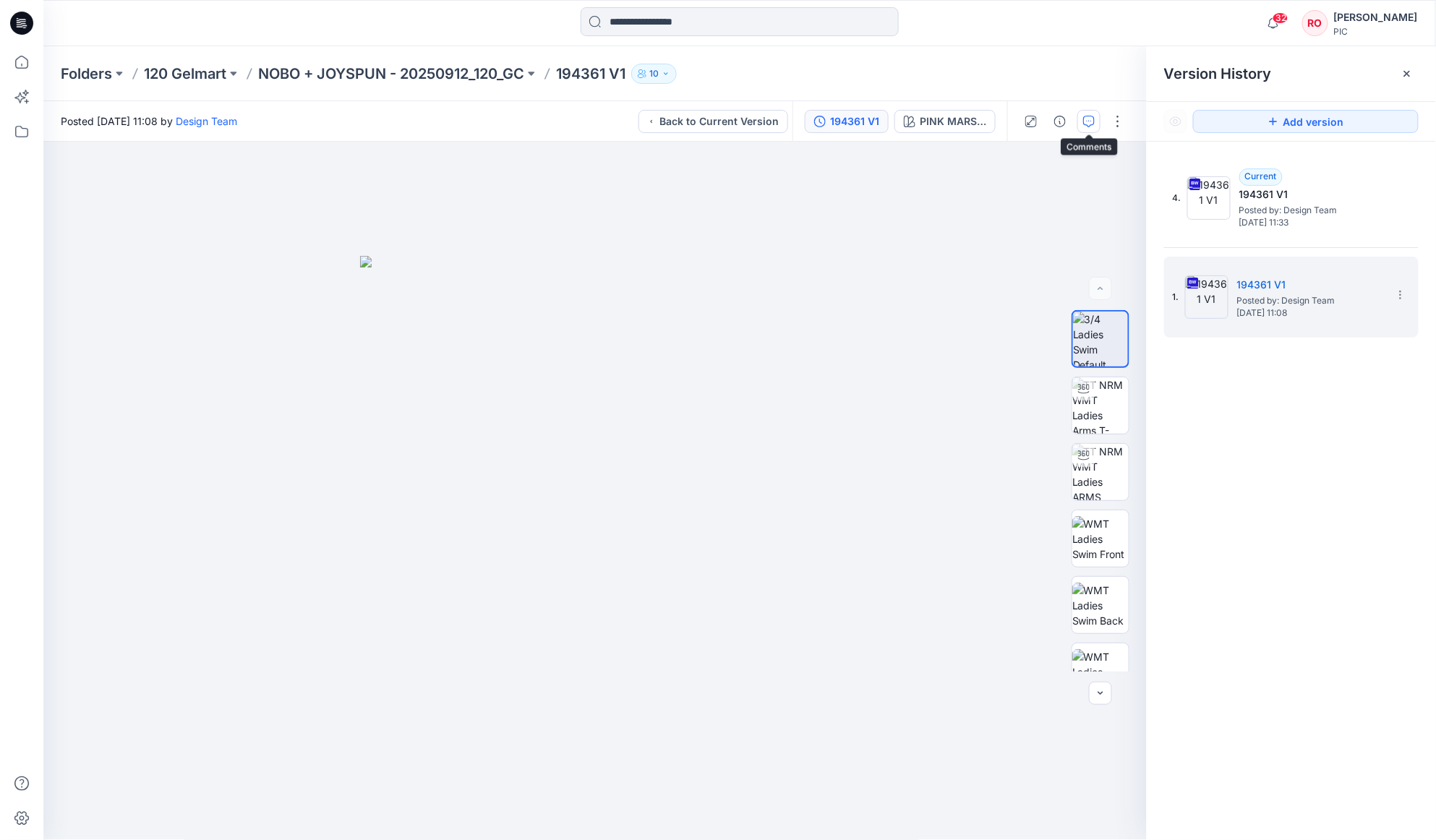
click at [1095, 122] on button "button" at bounding box center [1089, 121] width 23 height 23
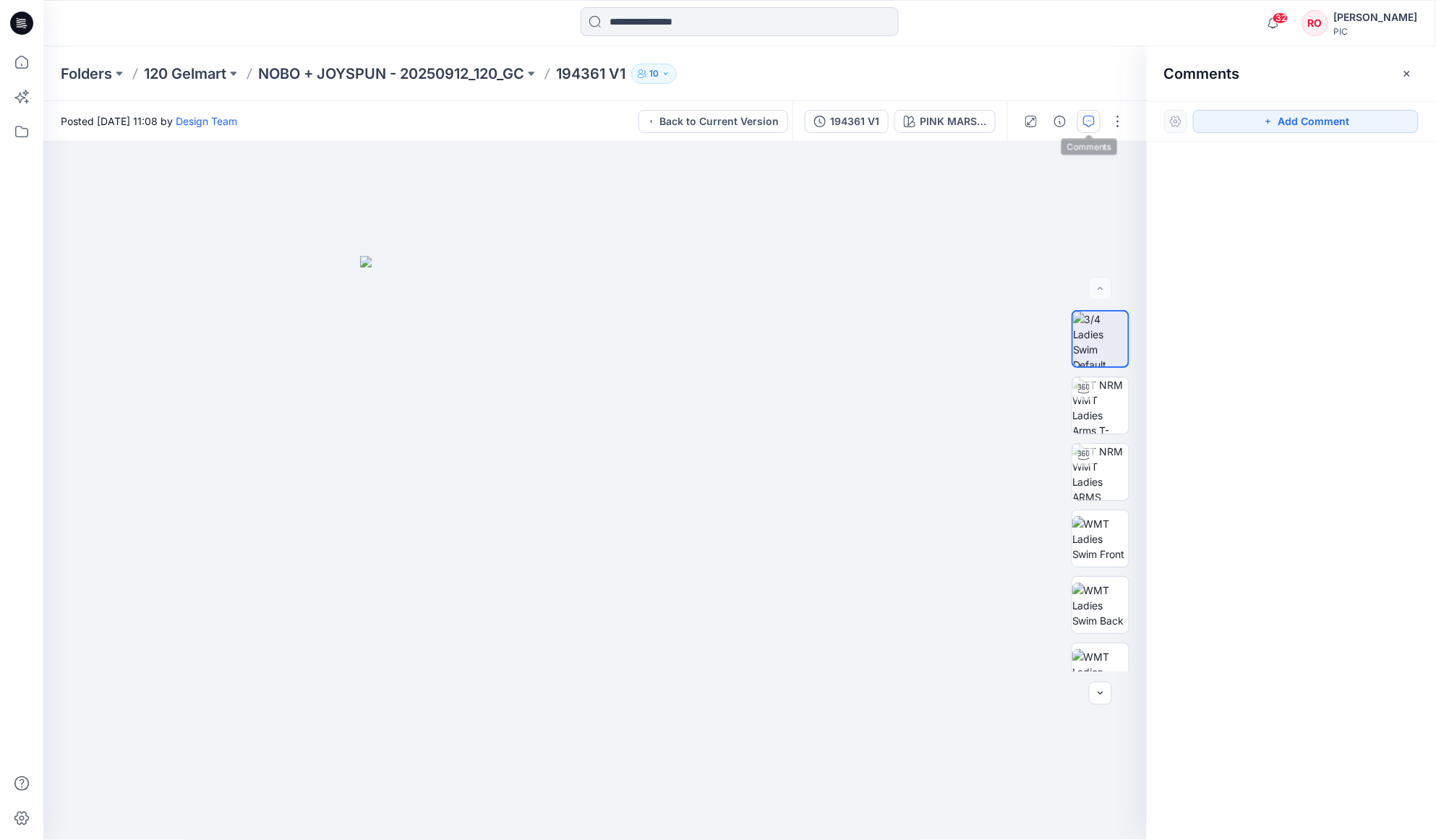
click at [1089, 122] on icon "button" at bounding box center [1090, 122] width 12 height 12
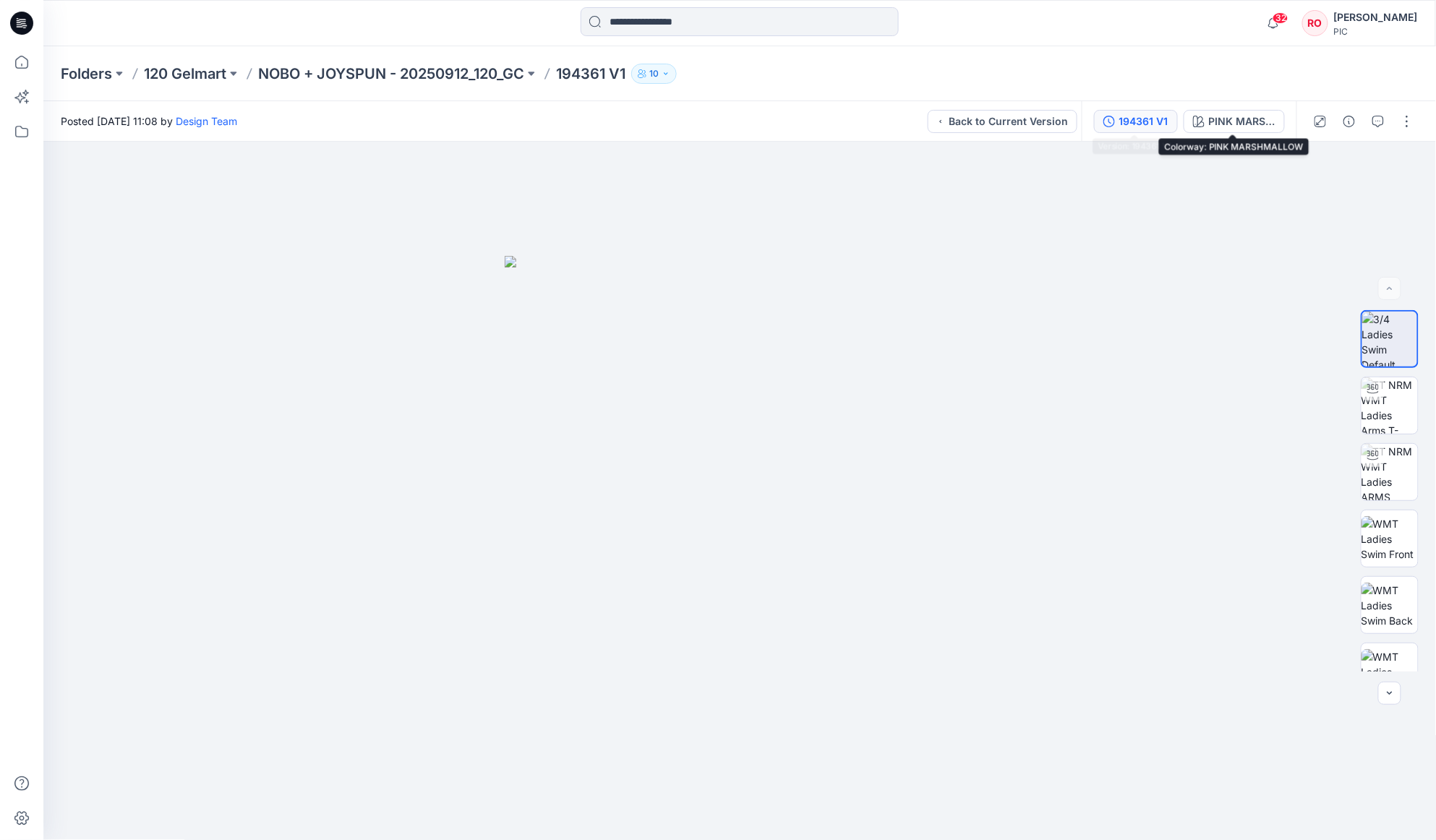
click at [1134, 120] on div "194361 V1" at bounding box center [1144, 122] width 49 height 16
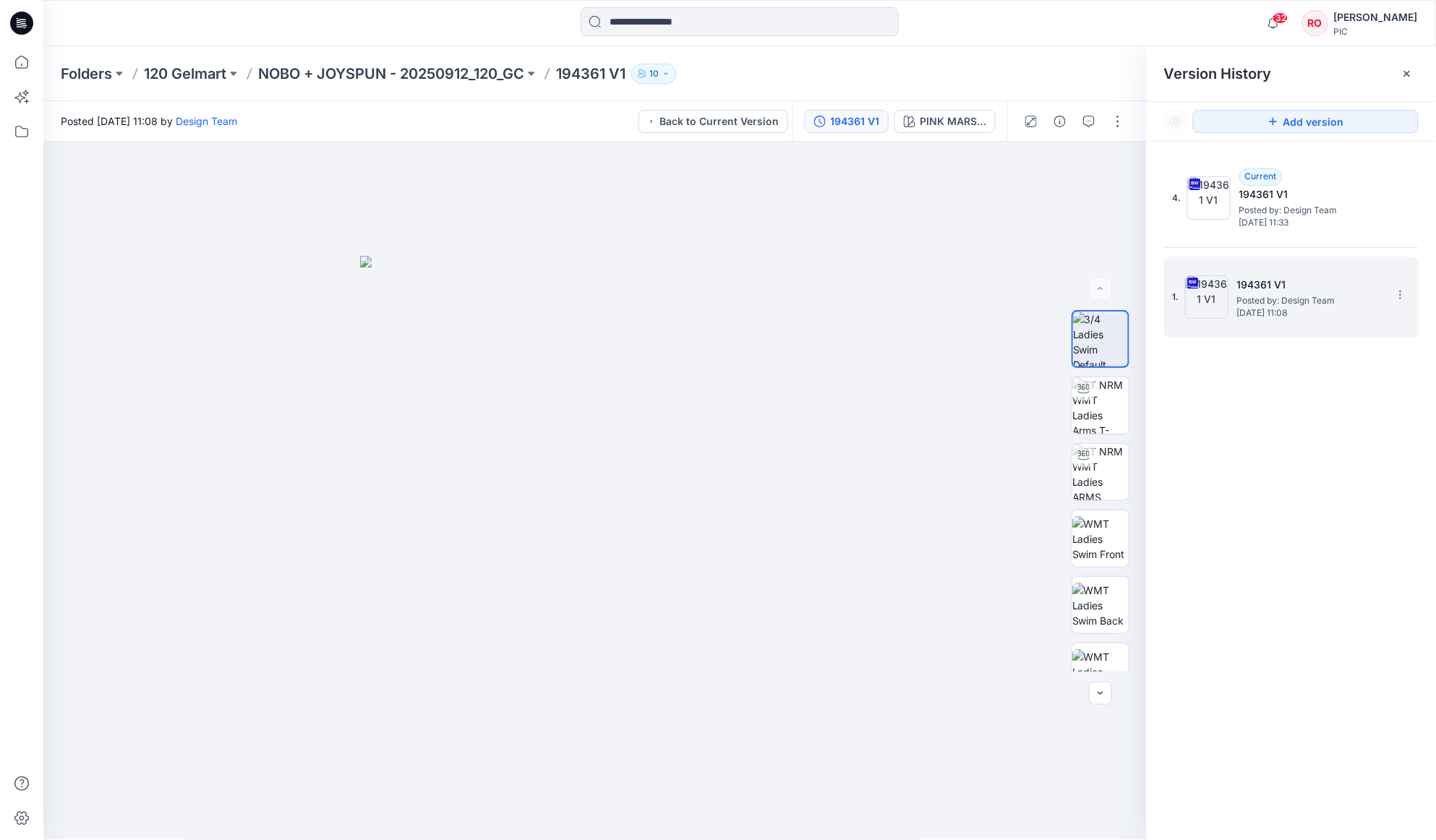
click at [1265, 313] on span "[DATE] 11:08" at bounding box center [1309, 313] width 144 height 10
click at [1086, 125] on icon "button" at bounding box center [1090, 122] width 12 height 12
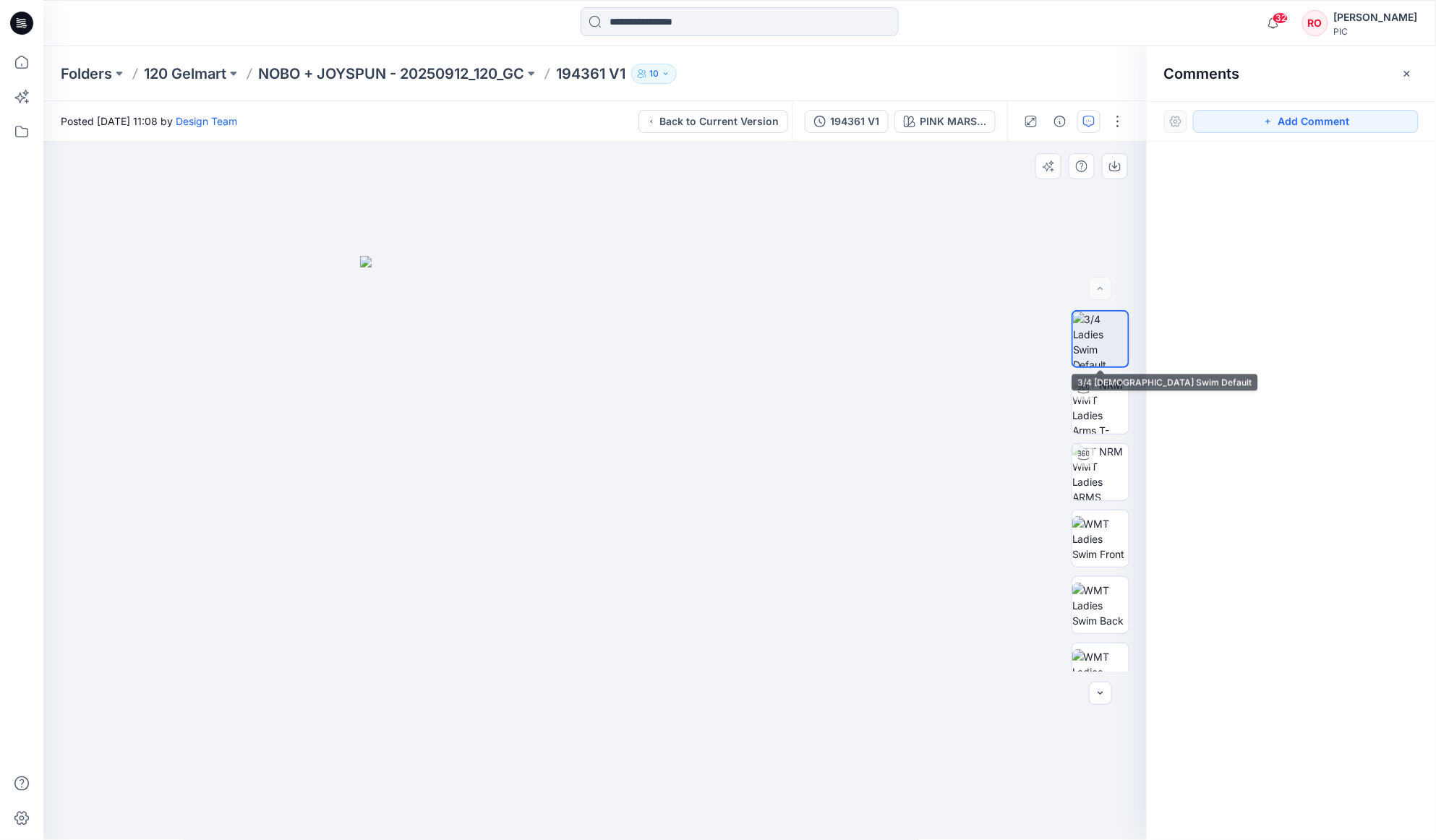
click at [1095, 353] on img at bounding box center [1101, 339] width 55 height 55
click at [1109, 473] on img at bounding box center [1101, 472] width 56 height 56
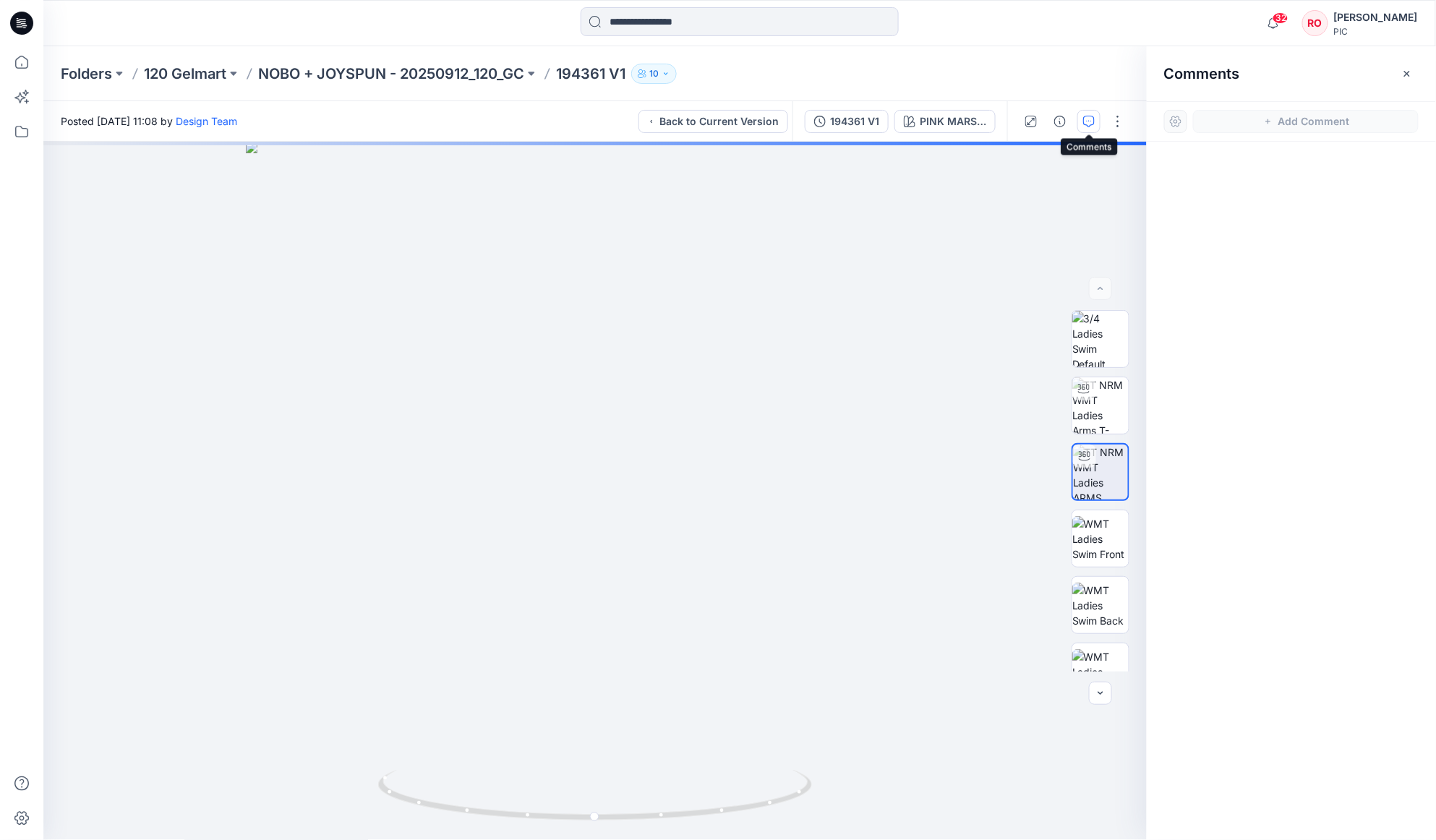
click at [1084, 122] on icon "button" at bounding box center [1090, 122] width 12 height 12
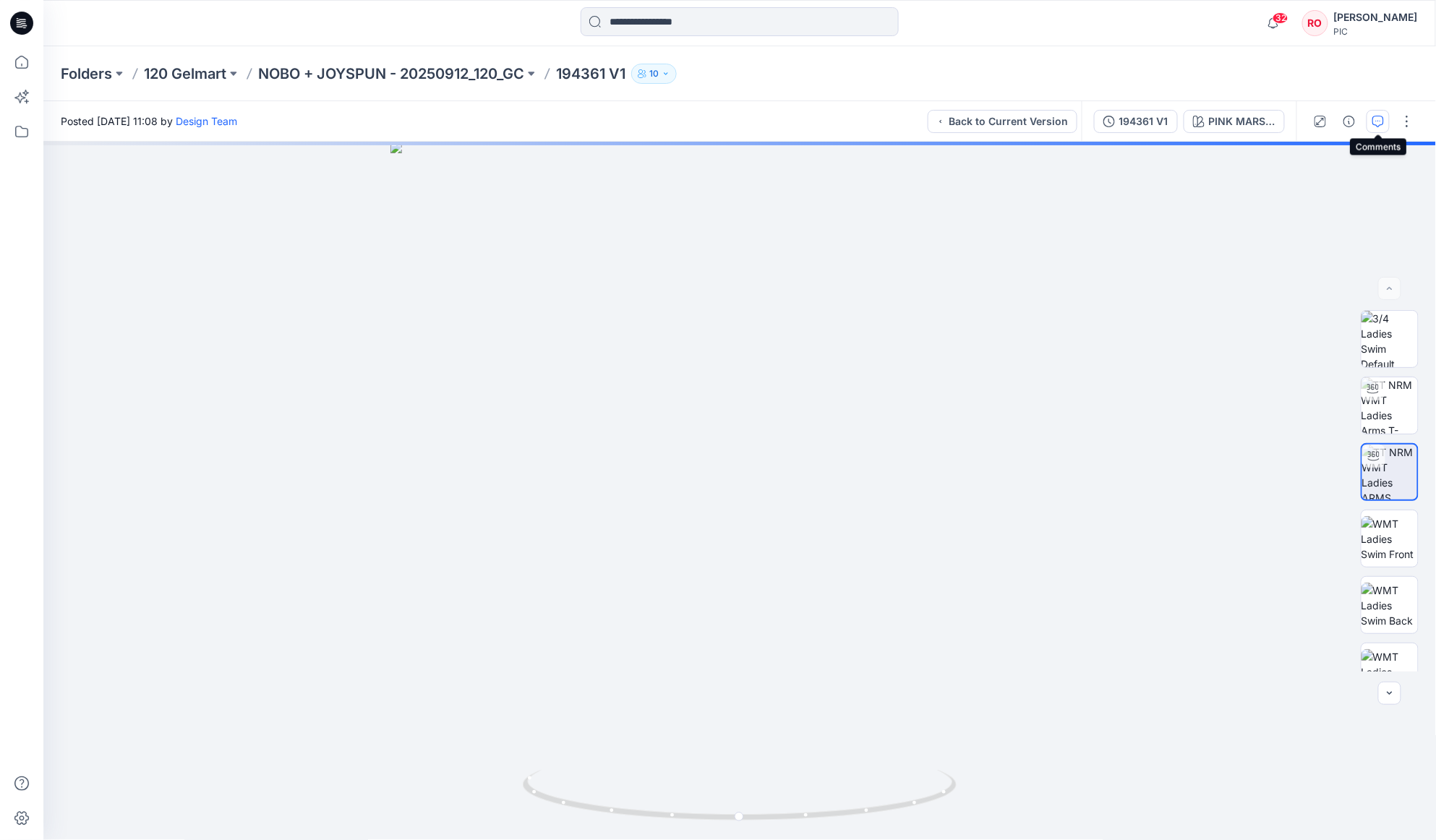
click at [1370, 123] on button "button" at bounding box center [1378, 121] width 23 height 23
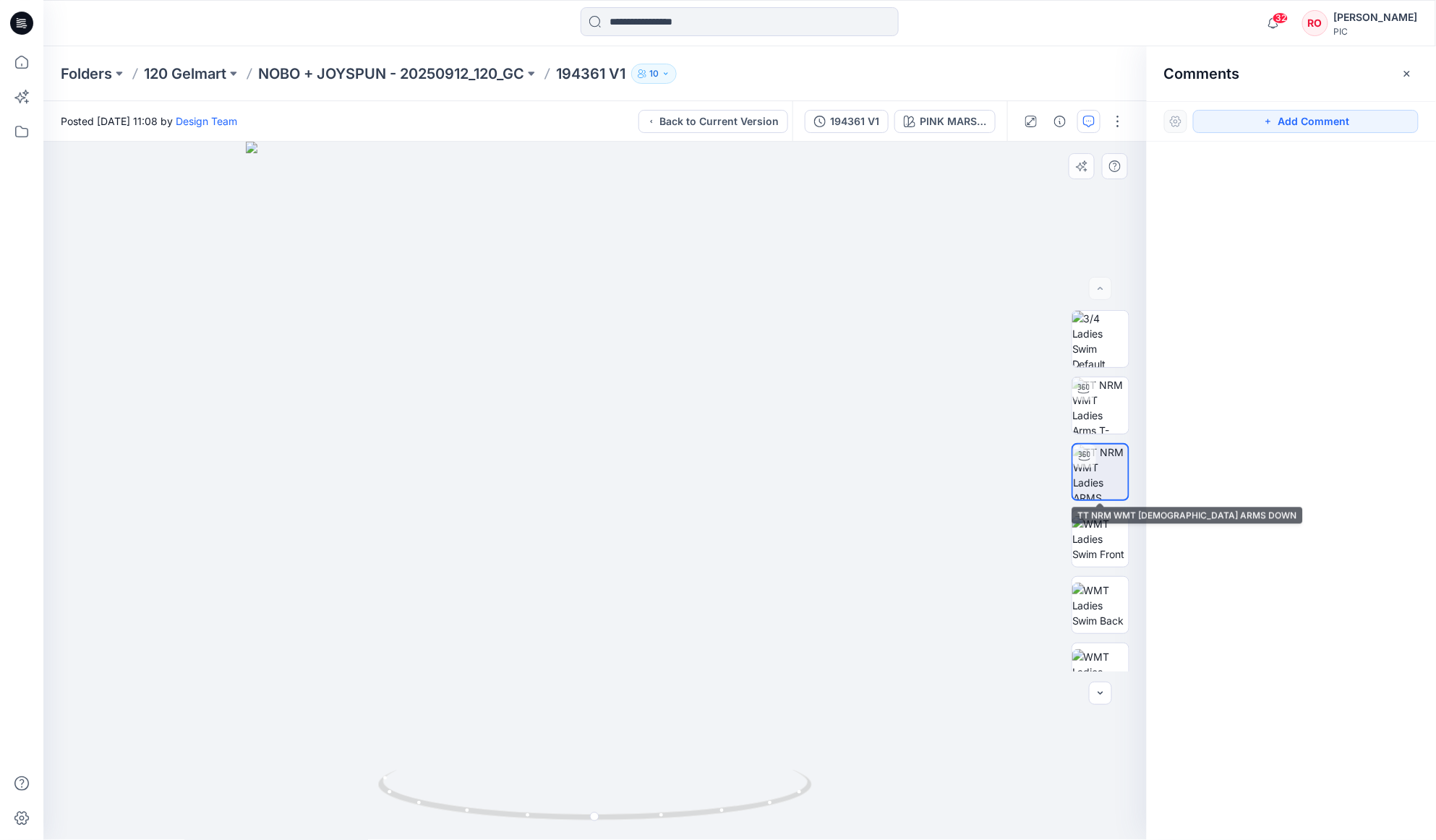
click at [1117, 454] on img at bounding box center [1101, 472] width 55 height 55
click at [1086, 125] on icon "button" at bounding box center [1090, 122] width 12 height 12
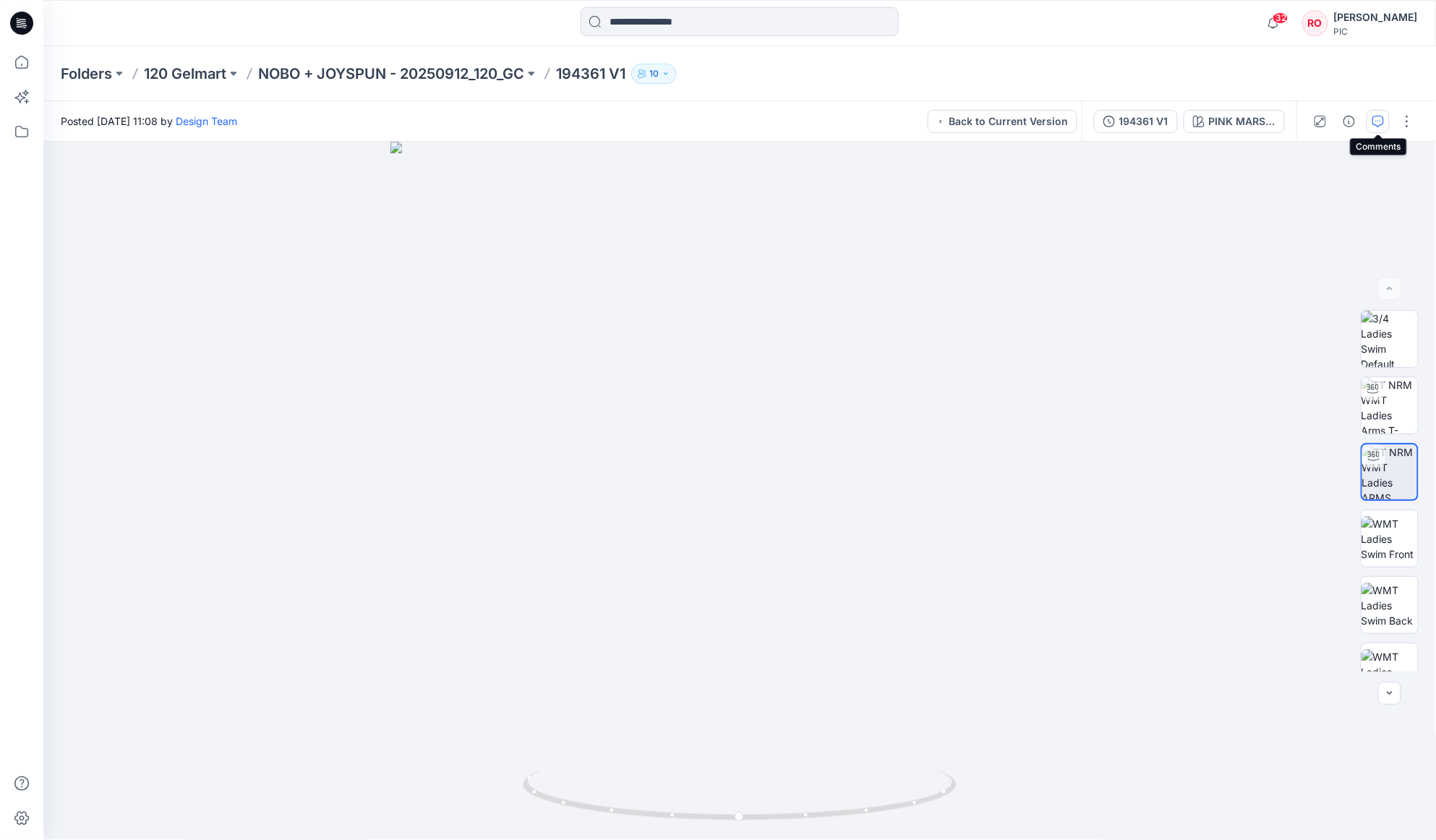
click at [1381, 122] on icon "button" at bounding box center [1379, 122] width 12 height 12
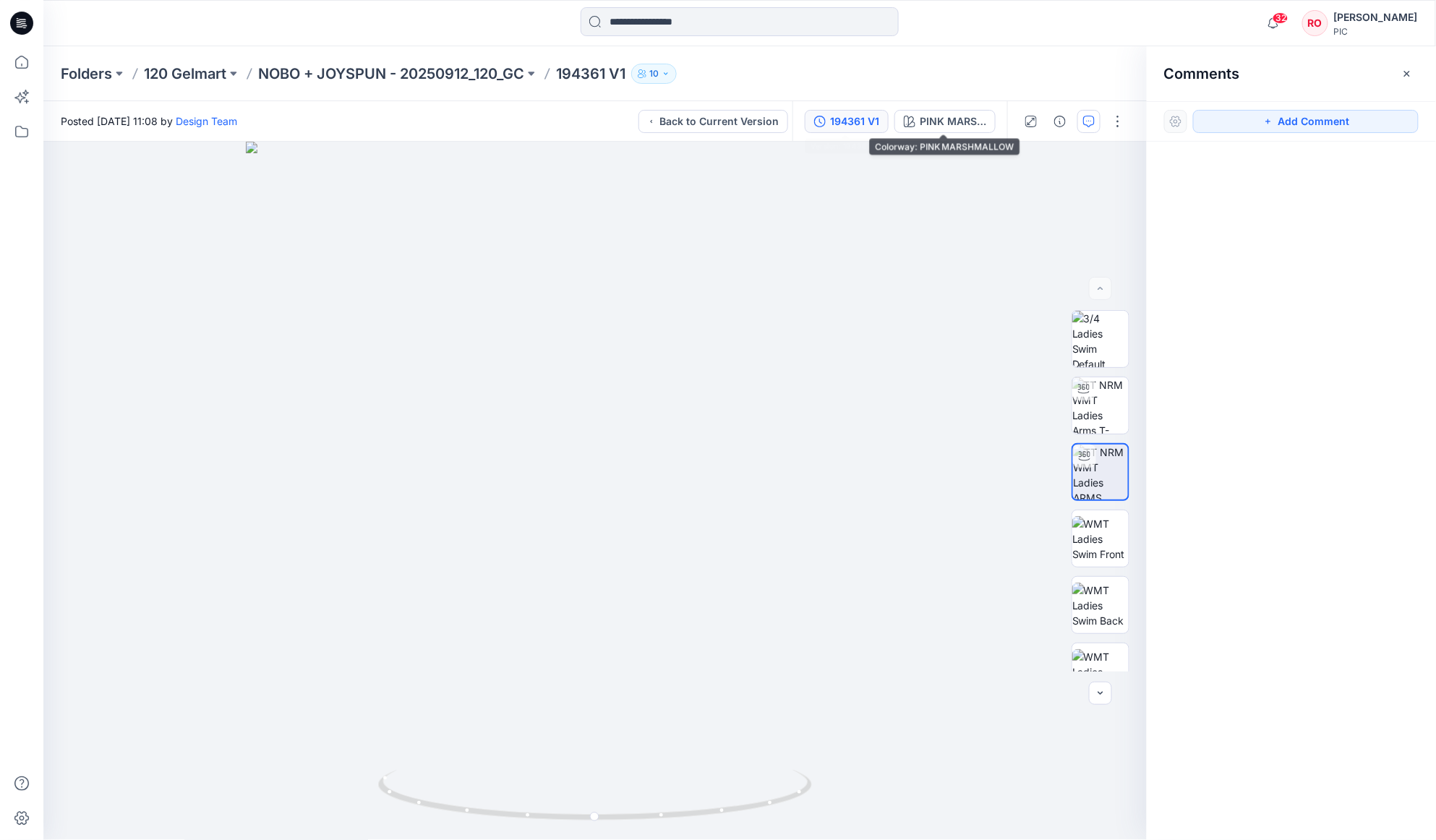
click at [869, 126] on div "194361 V1" at bounding box center [855, 122] width 49 height 16
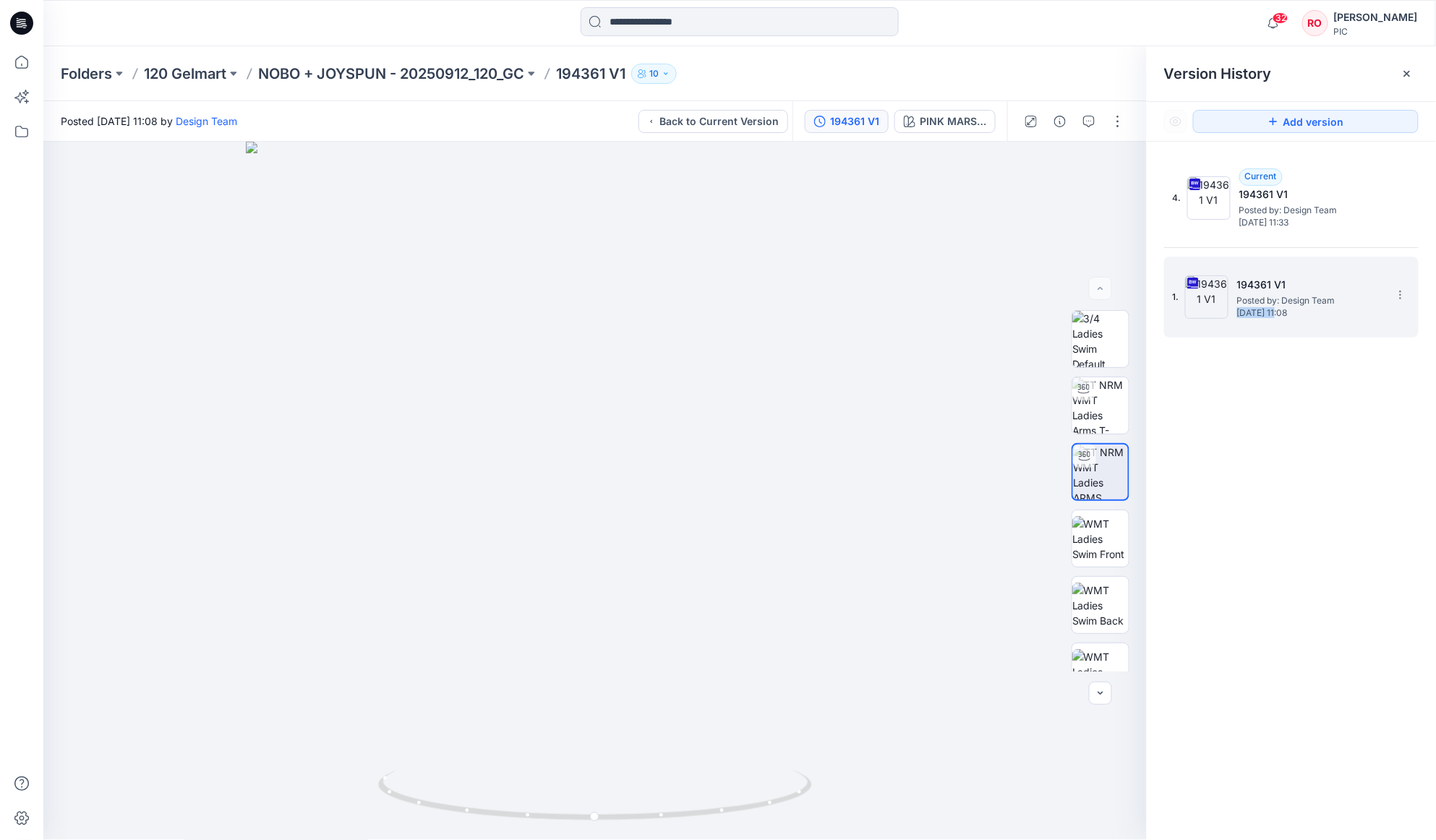
click at [1227, 298] on img at bounding box center [1207, 297] width 44 height 44
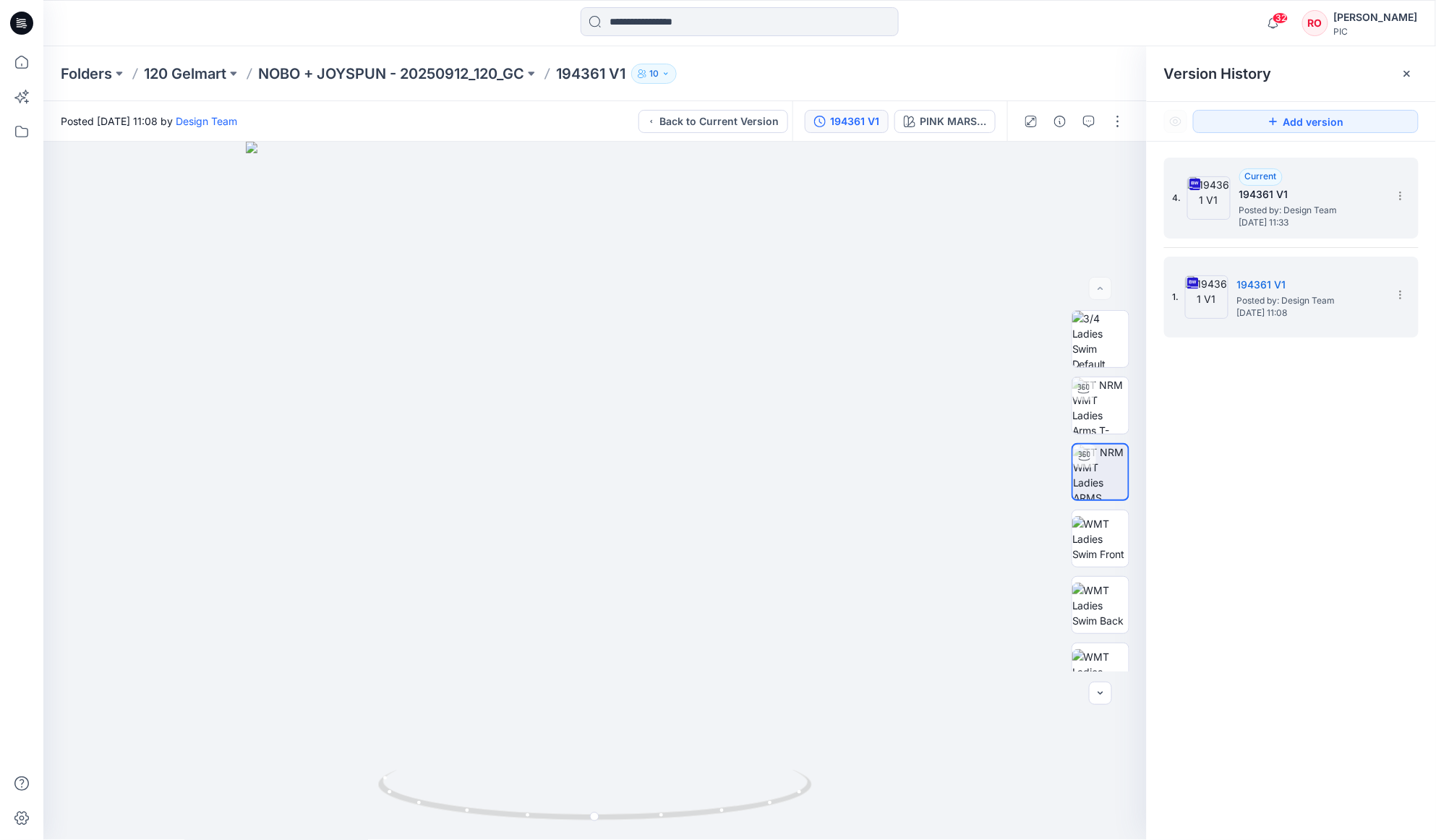
click at [1293, 233] on div "4. Current 194361 V1 Posted by: Design Team Wednesday, October 01, 2025 11:33" at bounding box center [1281, 198] width 217 height 69
click at [1313, 284] on h5 "194361 V1" at bounding box center [1309, 285] width 144 height 18
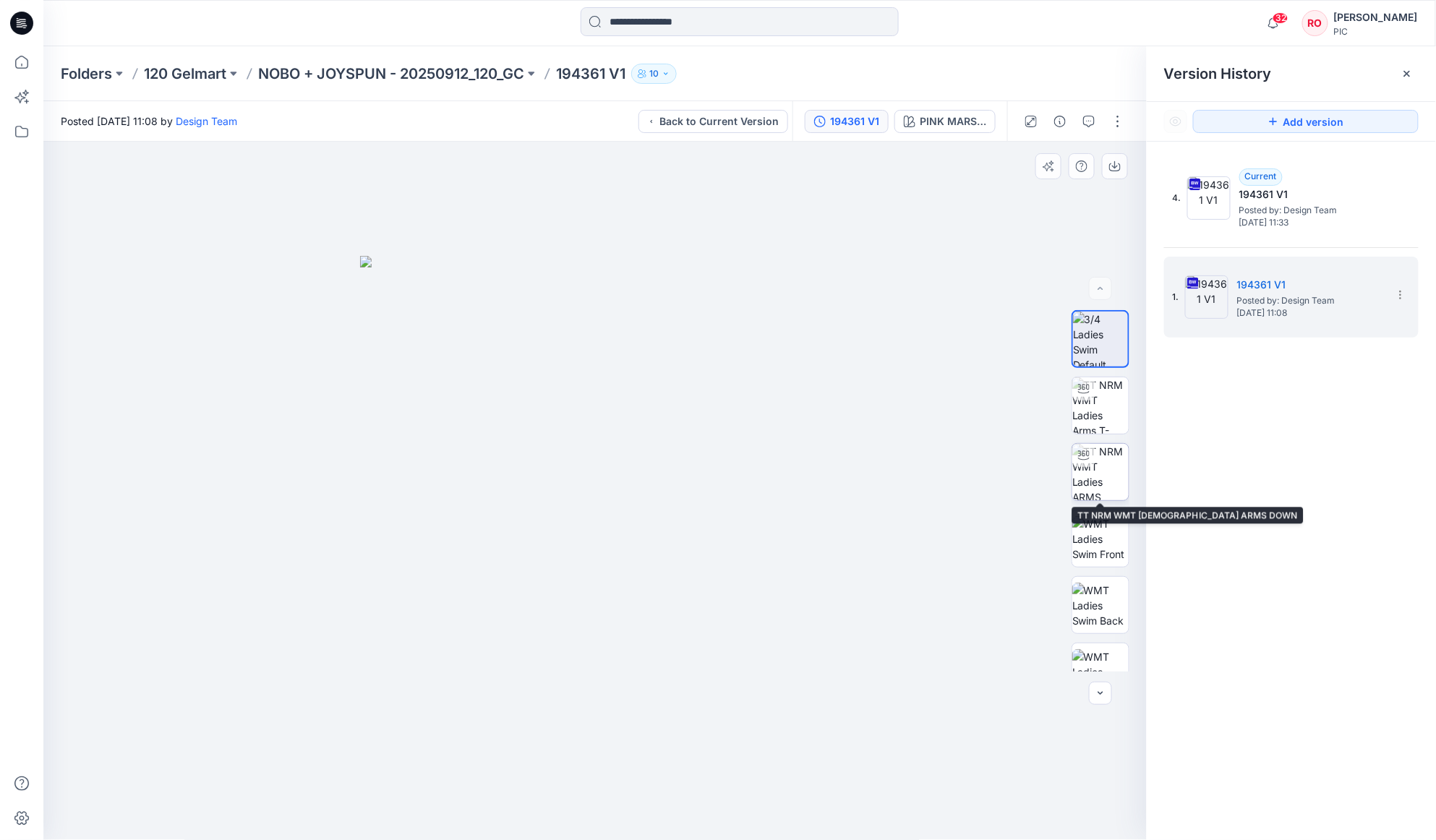
click at [1115, 493] on img at bounding box center [1101, 472] width 56 height 56
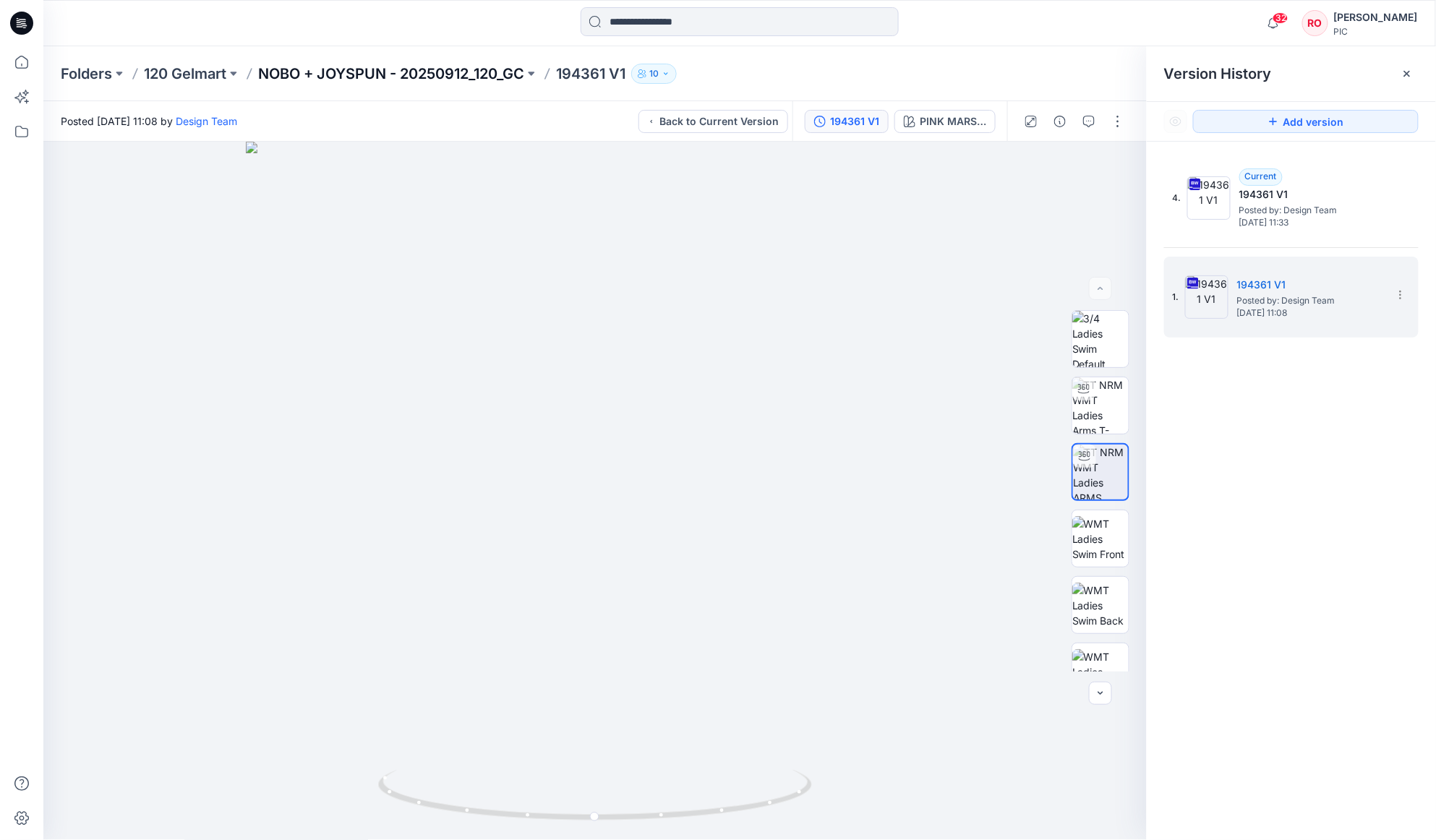
click at [396, 73] on p "NOBO + JOYSPUN - 20250912_120_GC" at bounding box center [391, 73] width 266 height 20
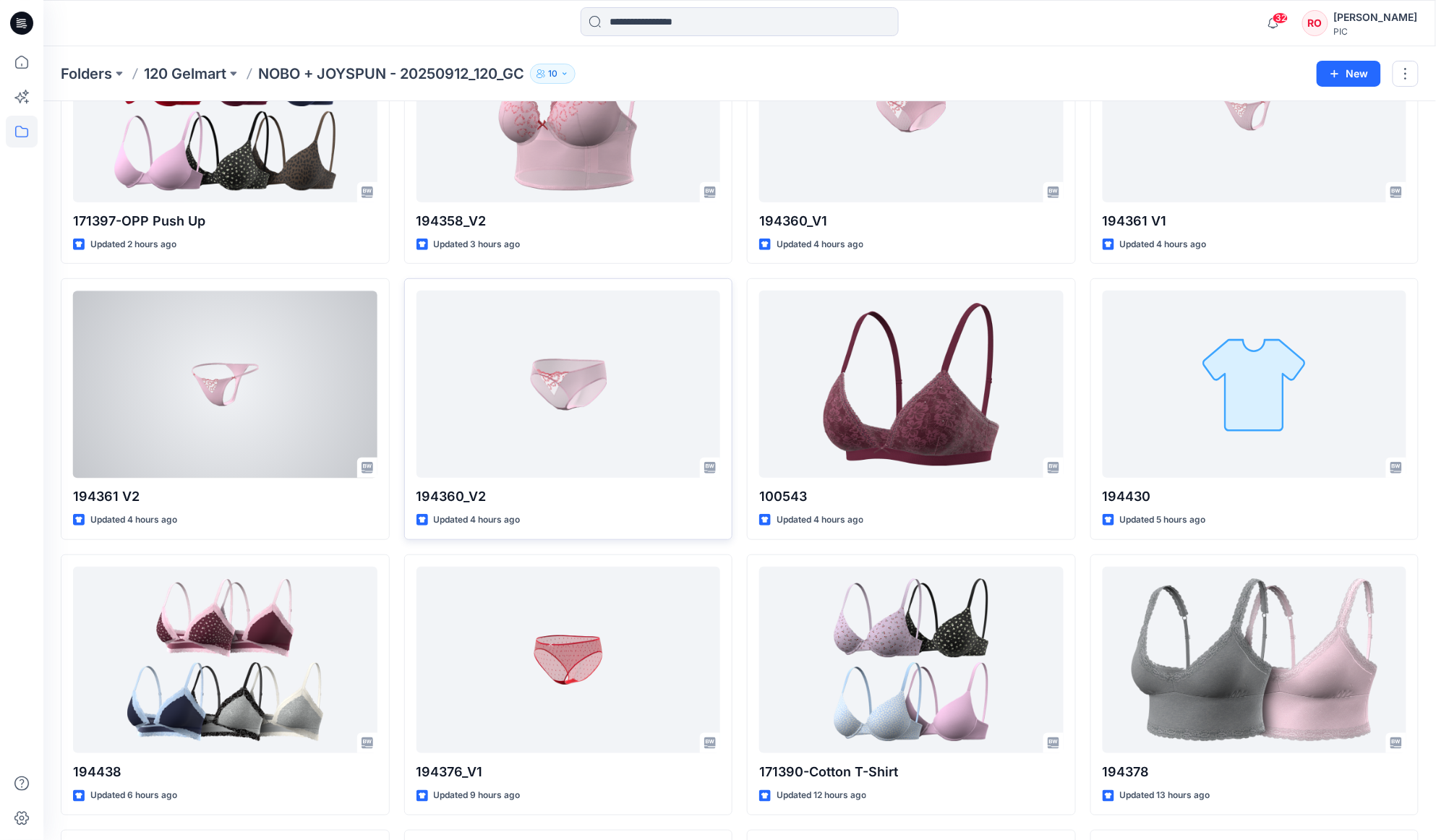
scroll to position [148, 0]
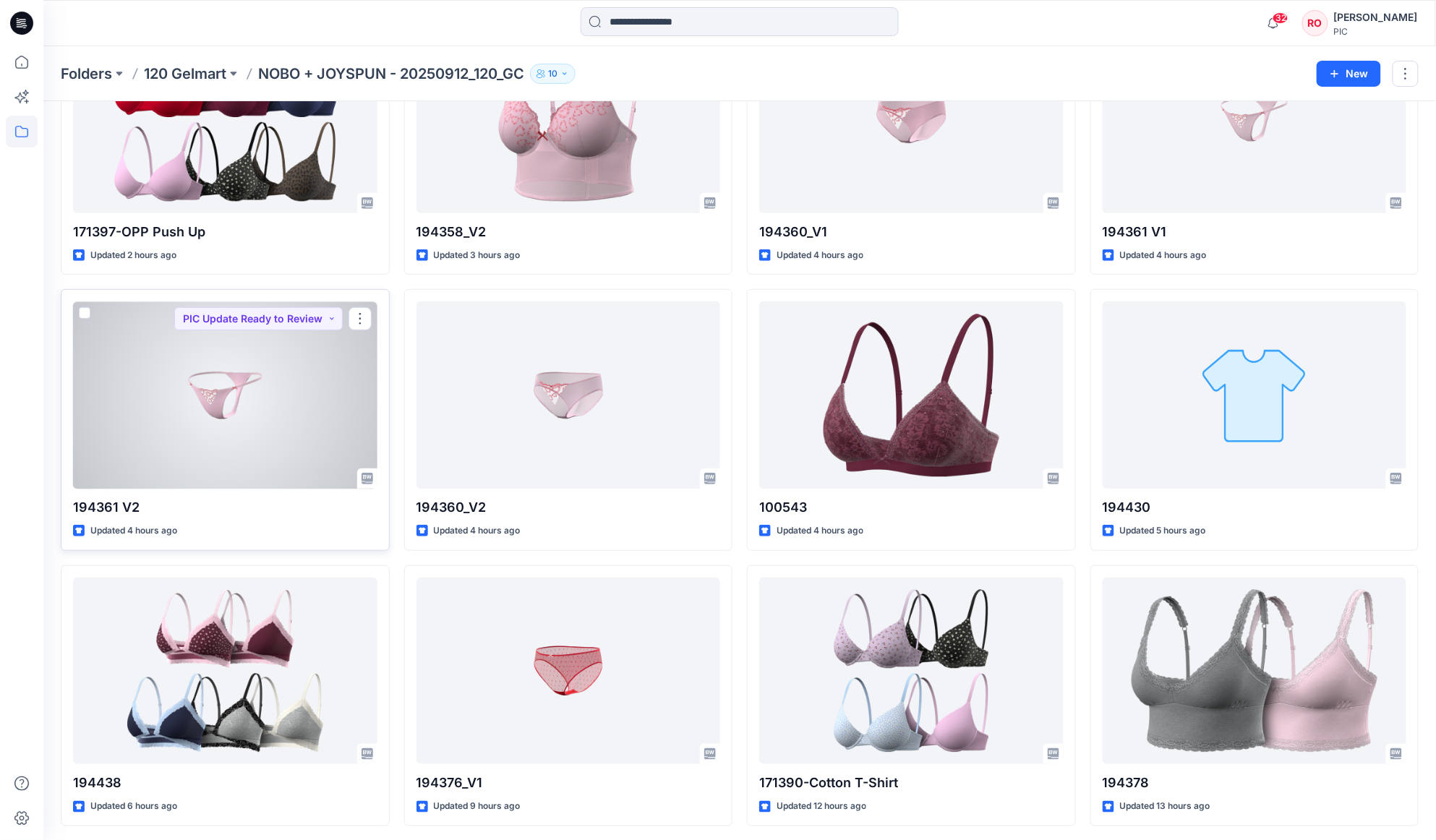
click at [294, 394] on div at bounding box center [226, 395] width 305 height 187
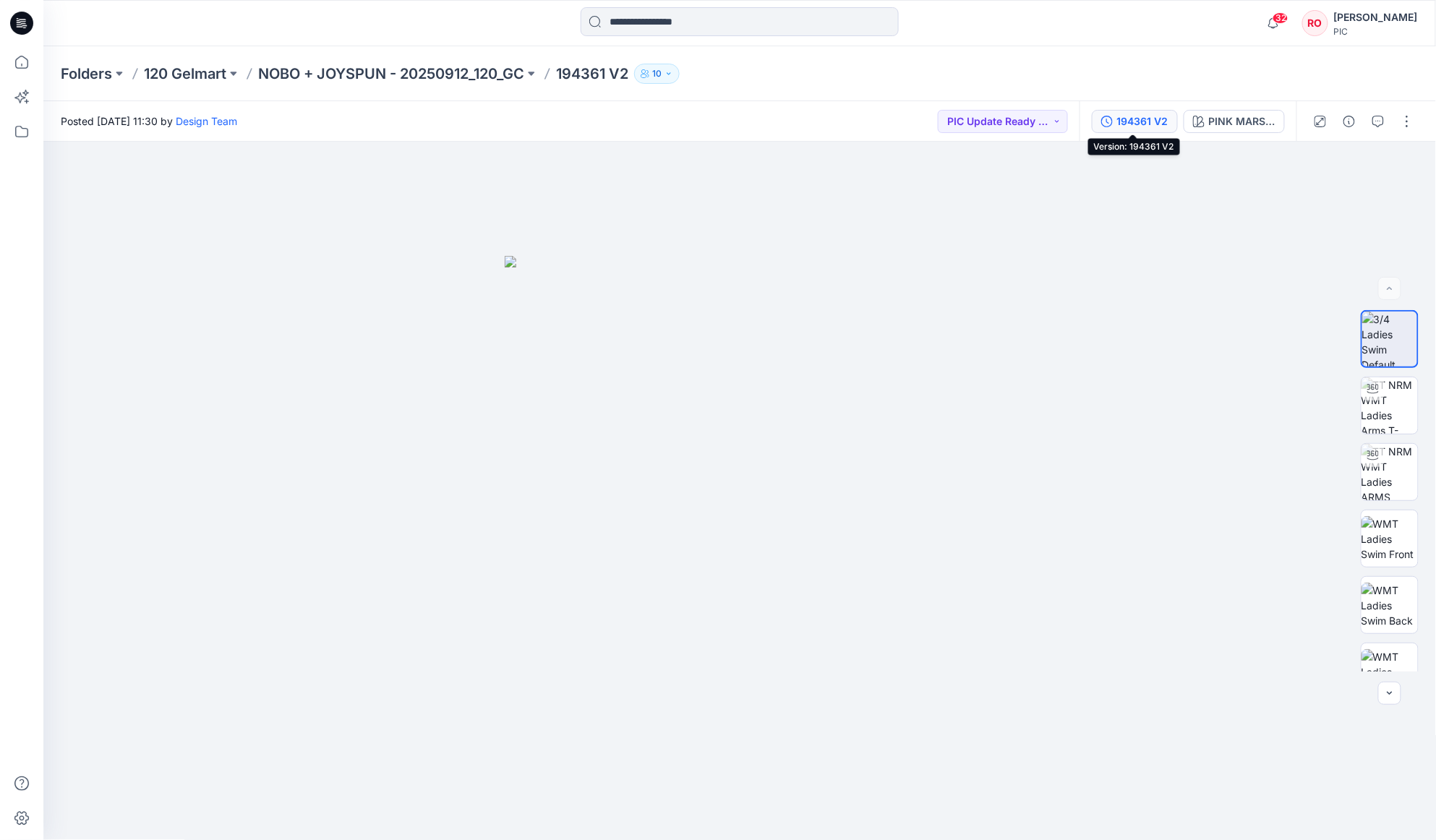
click at [1167, 122] on button "194361 V2" at bounding box center [1134, 121] width 86 height 23
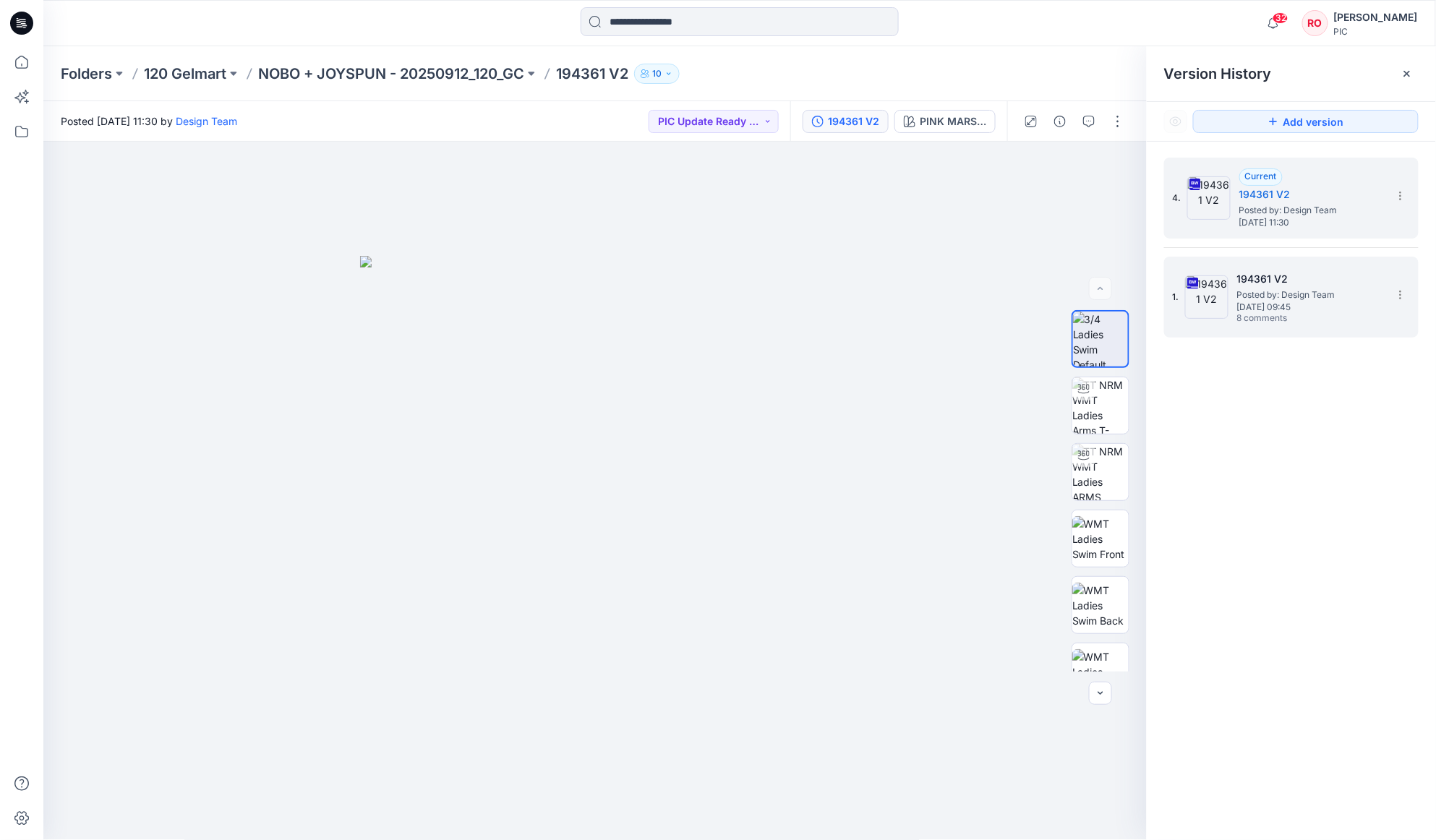
click at [1283, 298] on span "Posted by: Design Team" at bounding box center [1309, 295] width 144 height 15
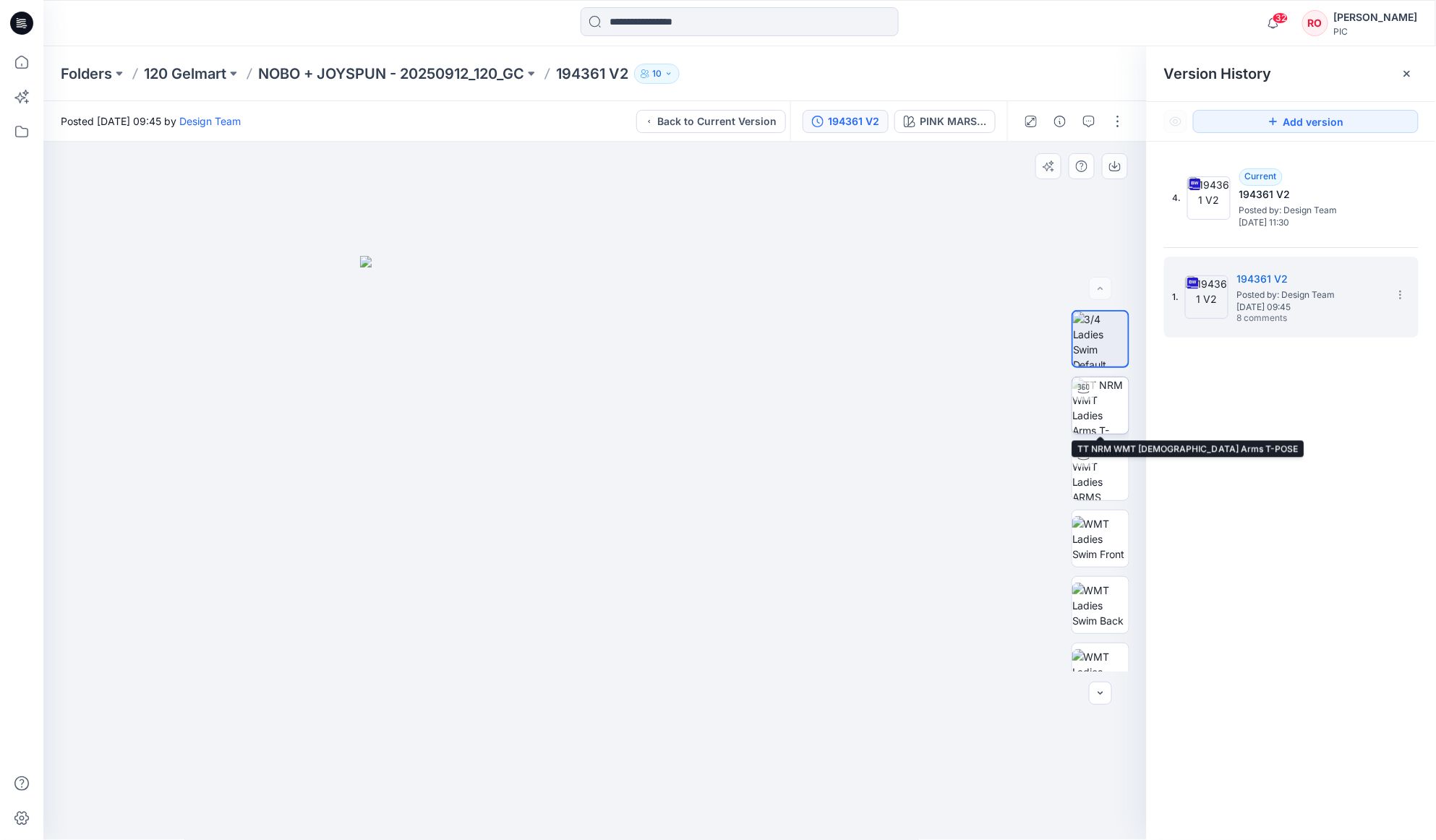
drag, startPoint x: 1102, startPoint y: 397, endPoint x: 1105, endPoint y: 383, distance: 14.3
click at [1102, 396] on img at bounding box center [1101, 405] width 56 height 56
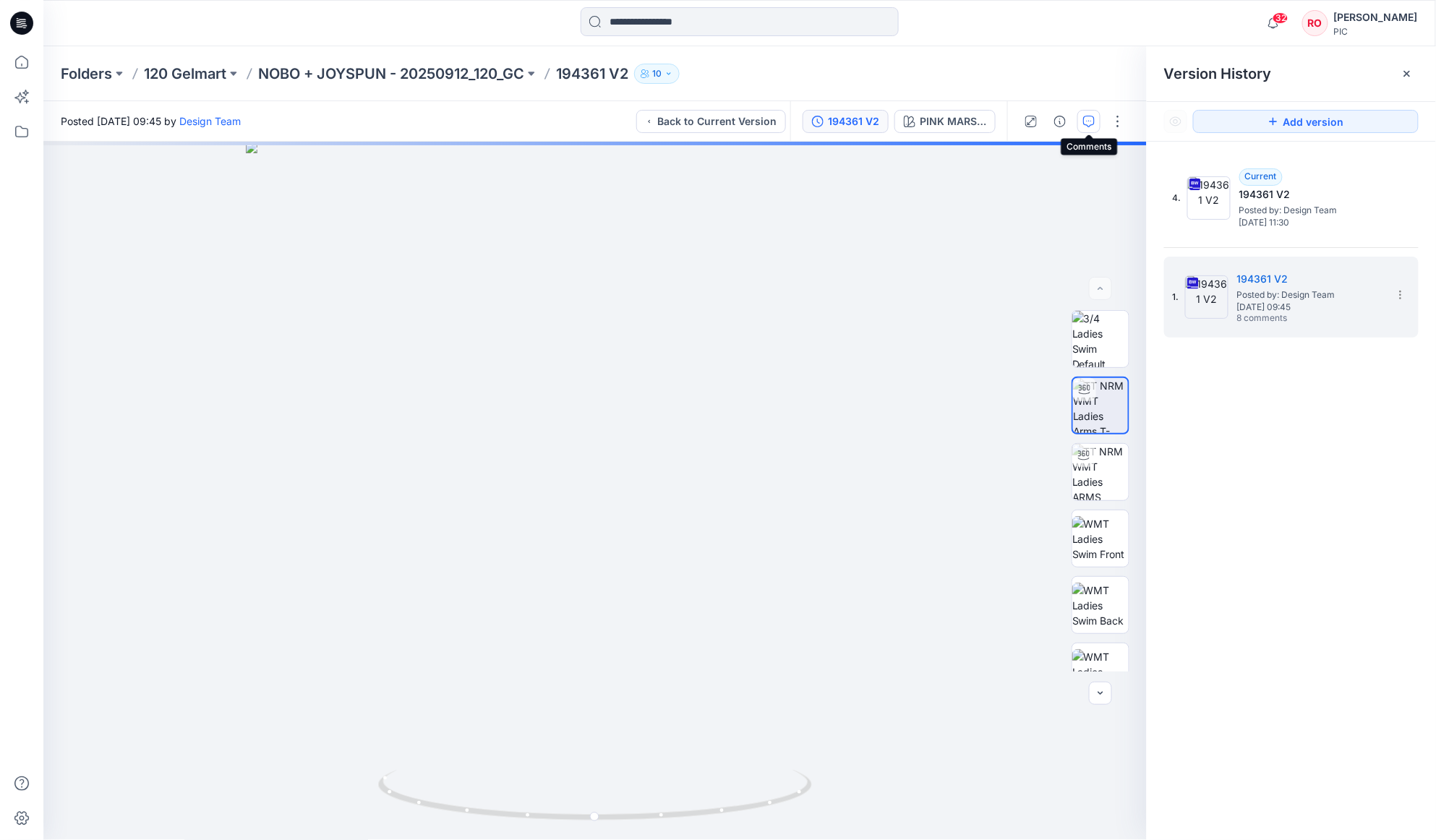
click at [1084, 122] on icon "button" at bounding box center [1090, 122] width 12 height 12
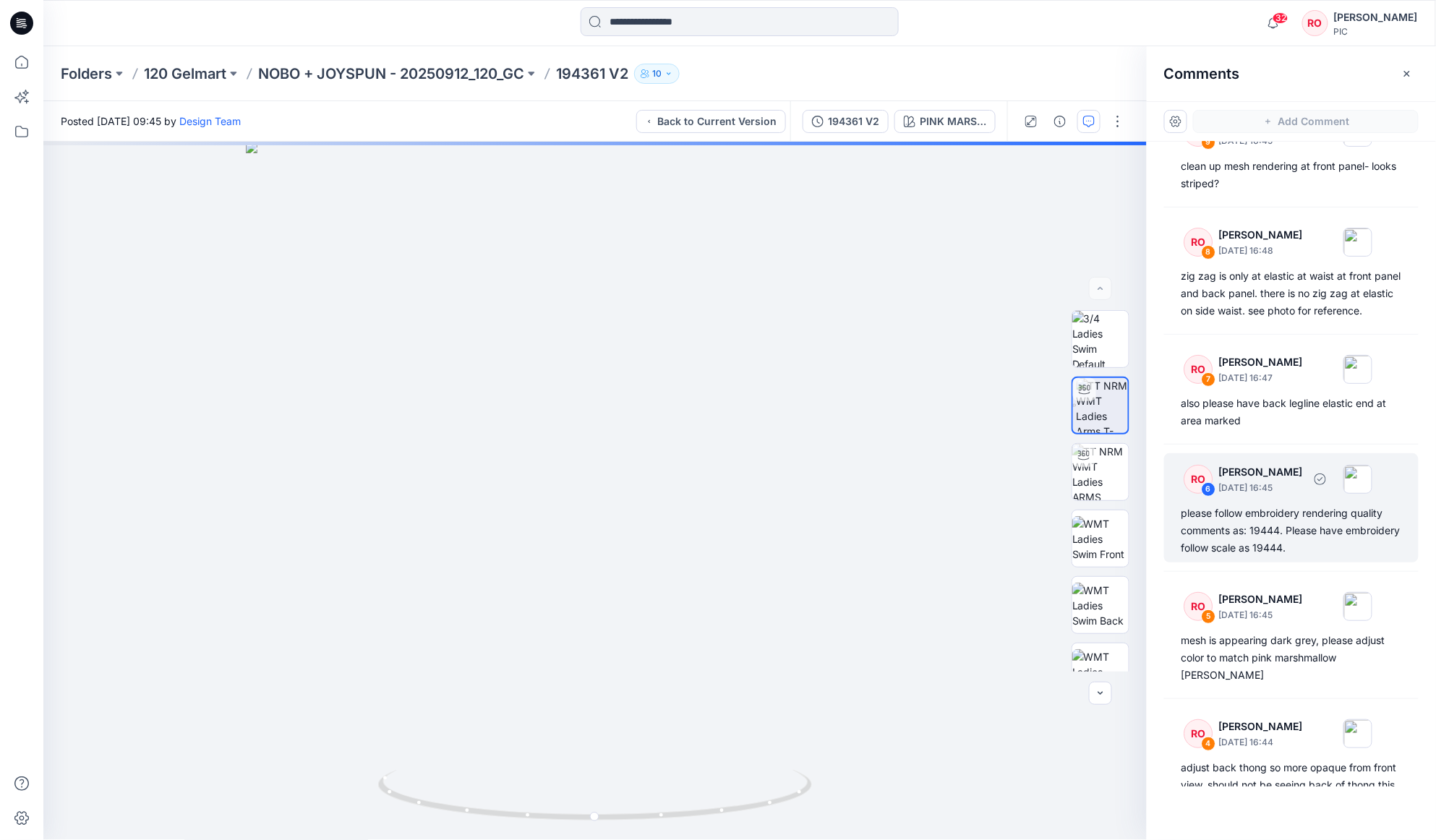
scroll to position [45, 0]
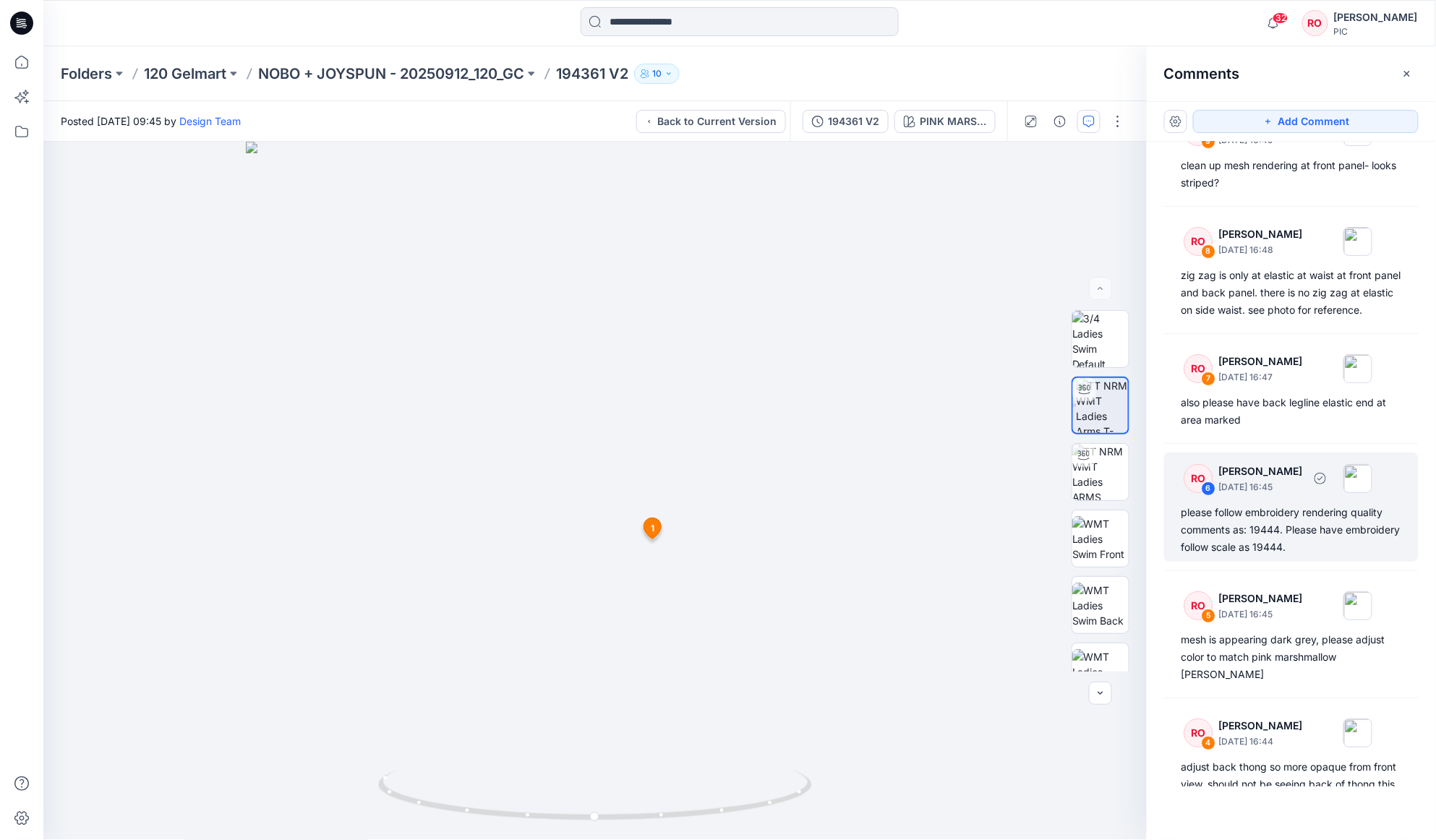
click at [1248, 504] on div "please follow embroidery rendering quality comments as: 19444. Please have embr…" at bounding box center [1292, 529] width 220 height 52
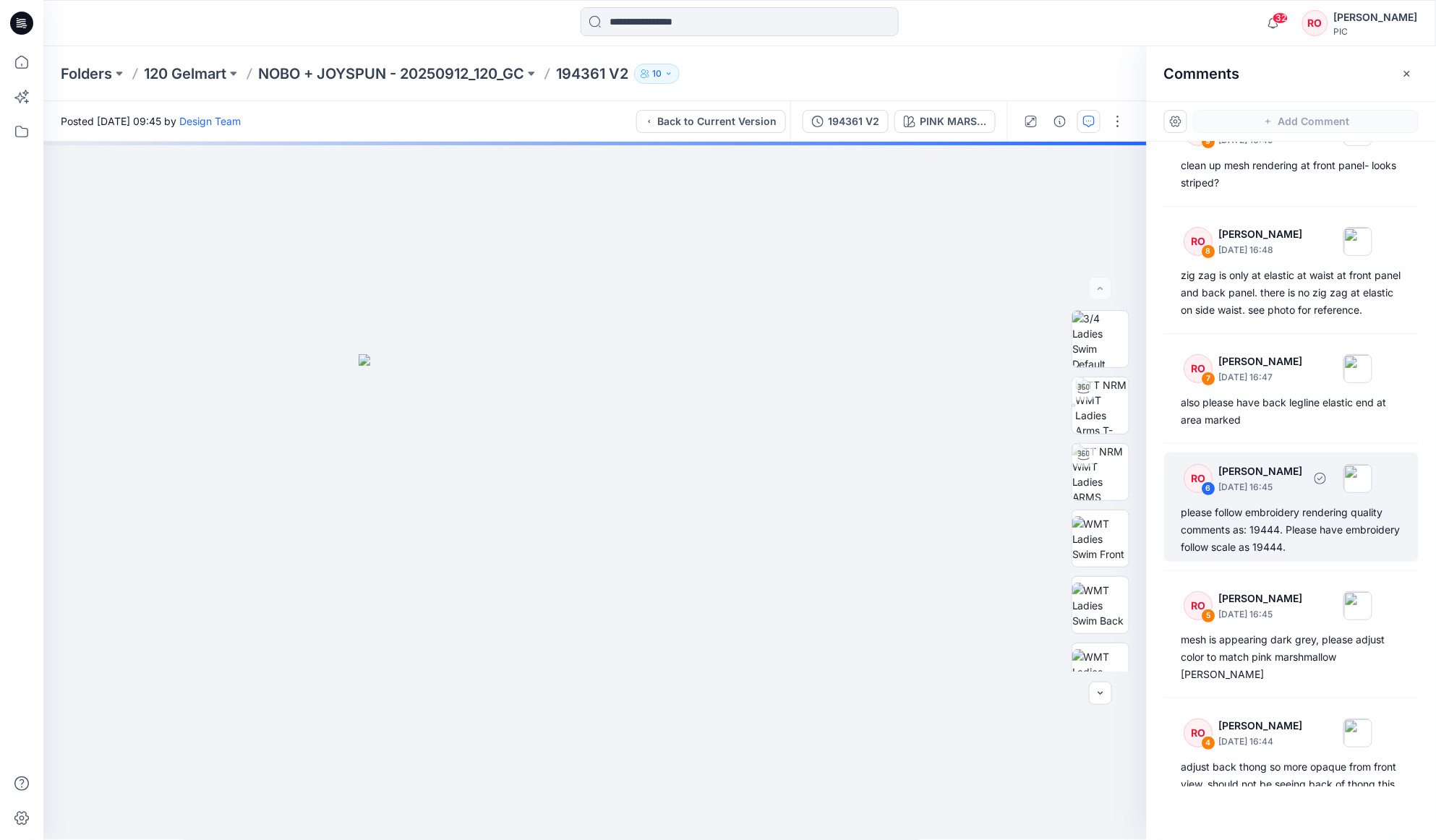
scroll to position [45, 0]
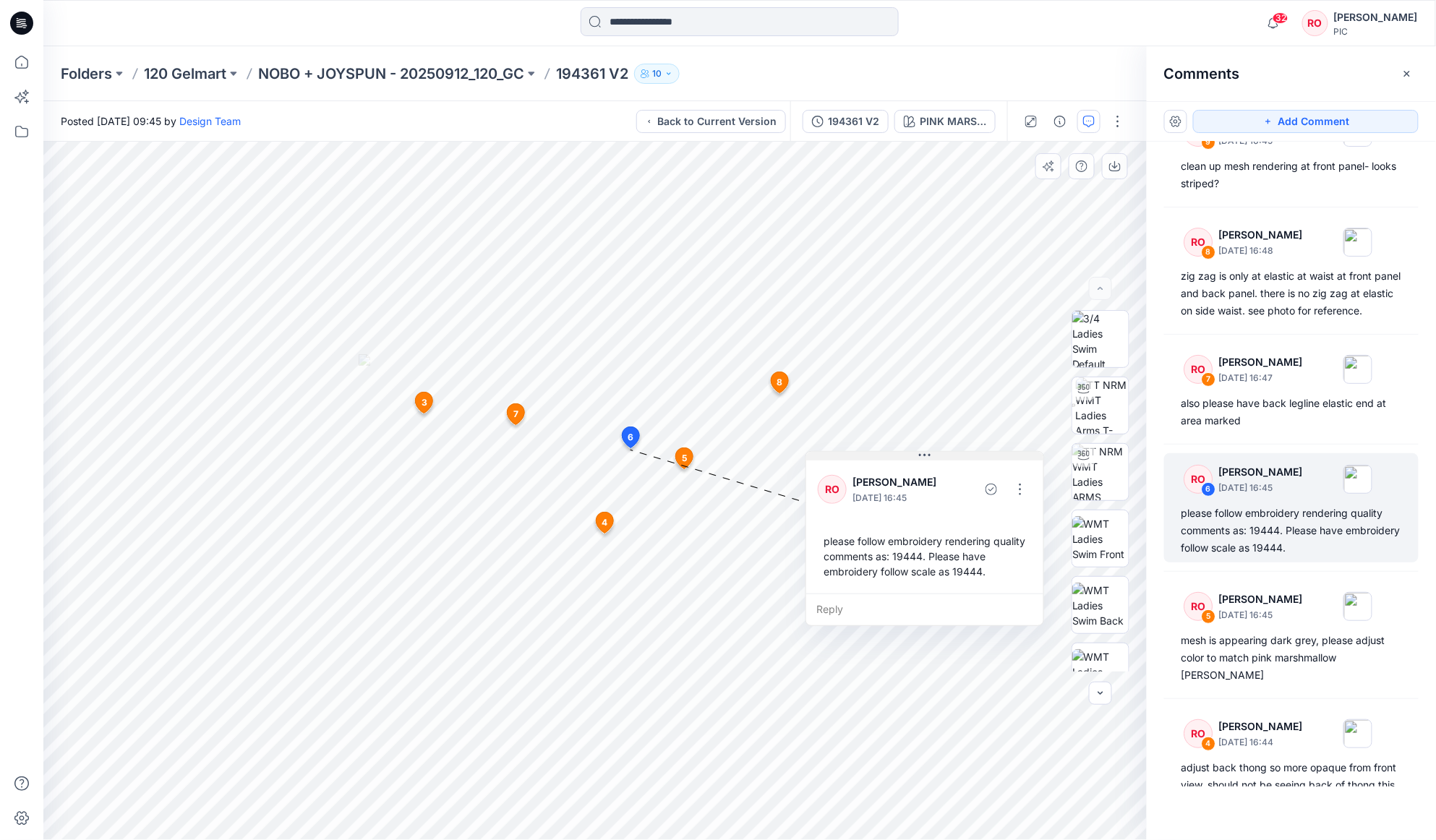
drag, startPoint x: 721, startPoint y: 460, endPoint x: 896, endPoint y: 458, distance: 175.0
click at [490, 74] on p "NOBO + JOYSPUN - 20250912_120_GC" at bounding box center [391, 73] width 266 height 20
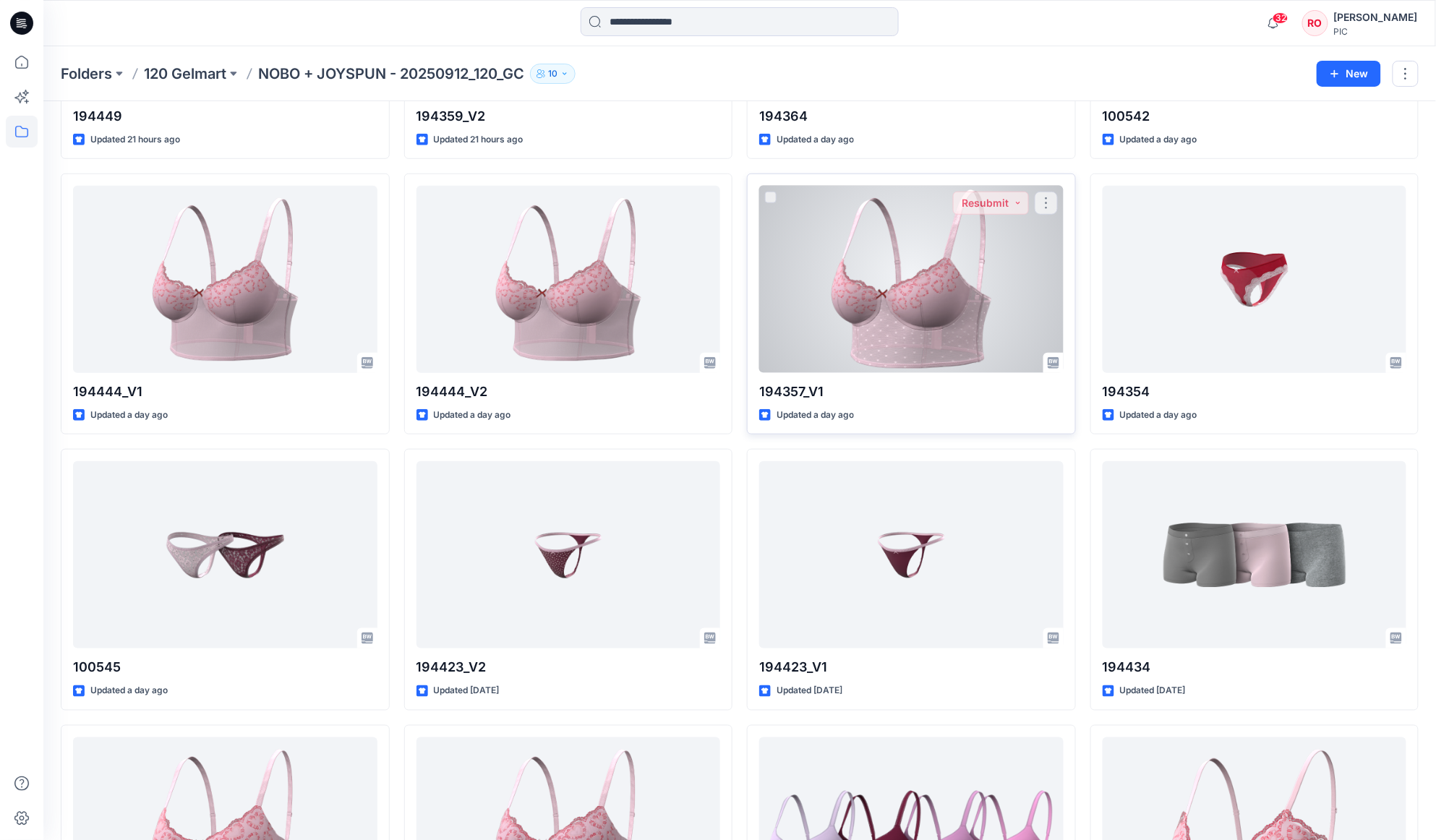
scroll to position [2472, 0]
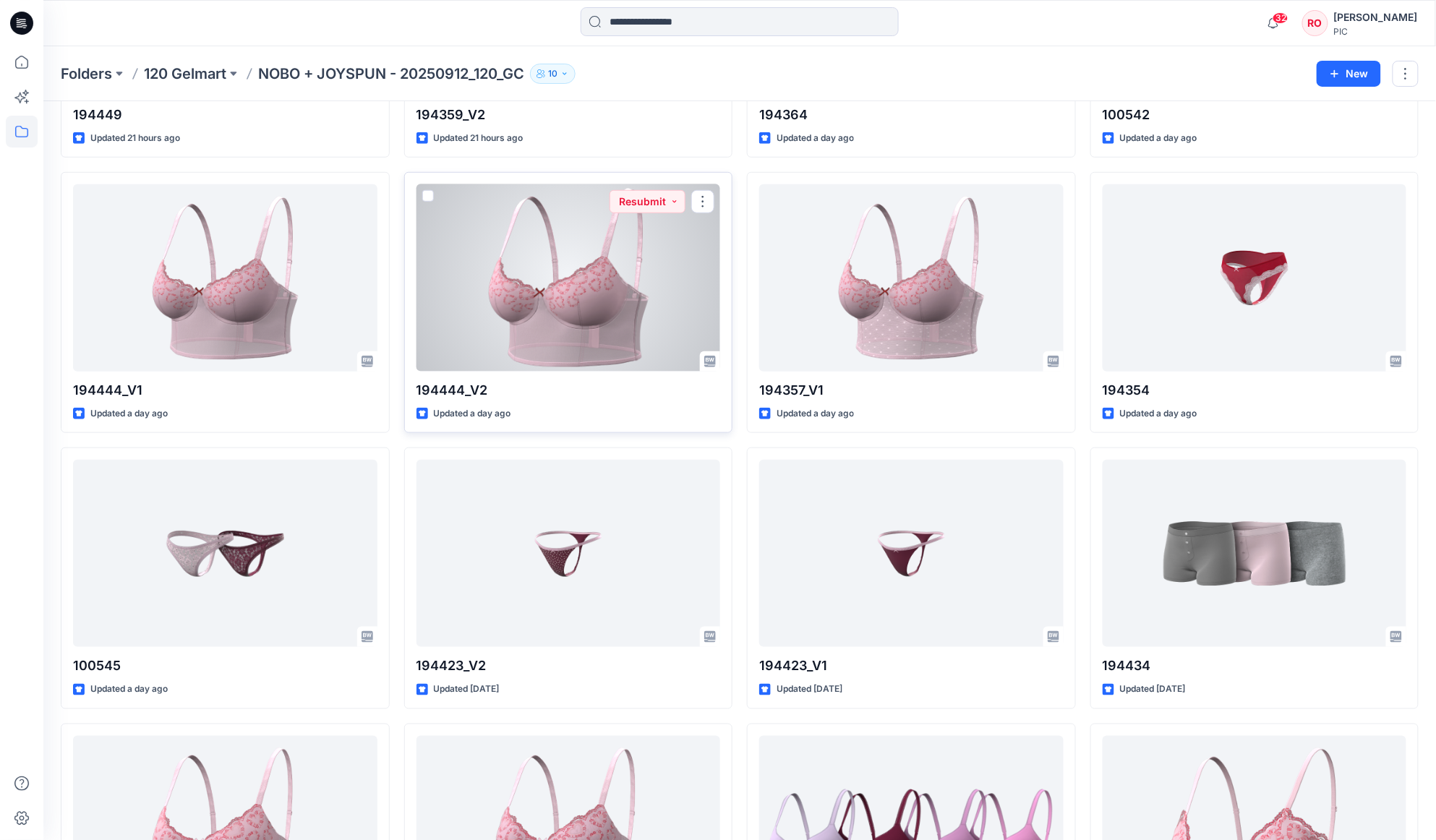
click at [579, 306] on div at bounding box center [569, 277] width 305 height 187
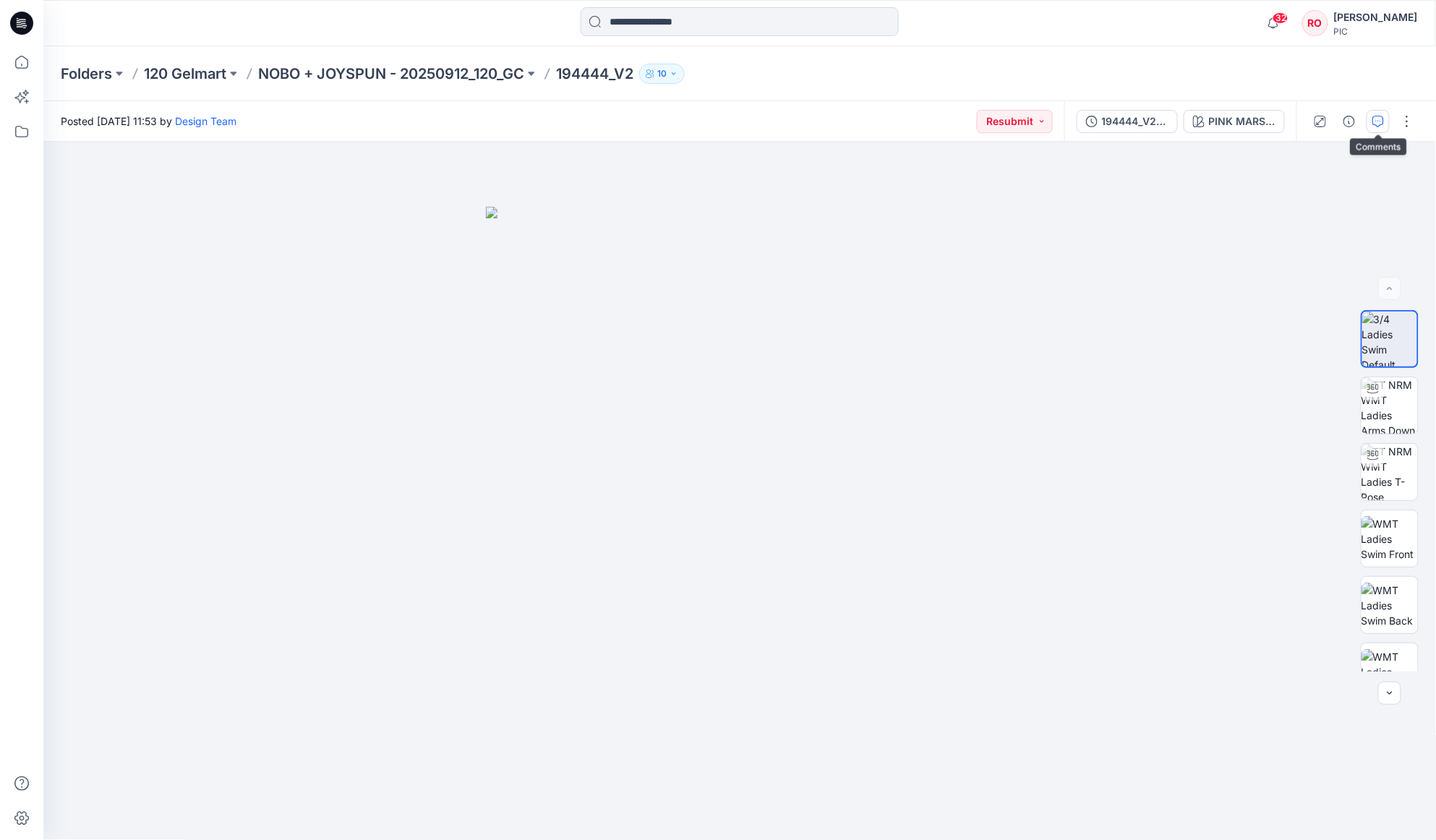
click at [1380, 128] on button "button" at bounding box center [1378, 121] width 23 height 23
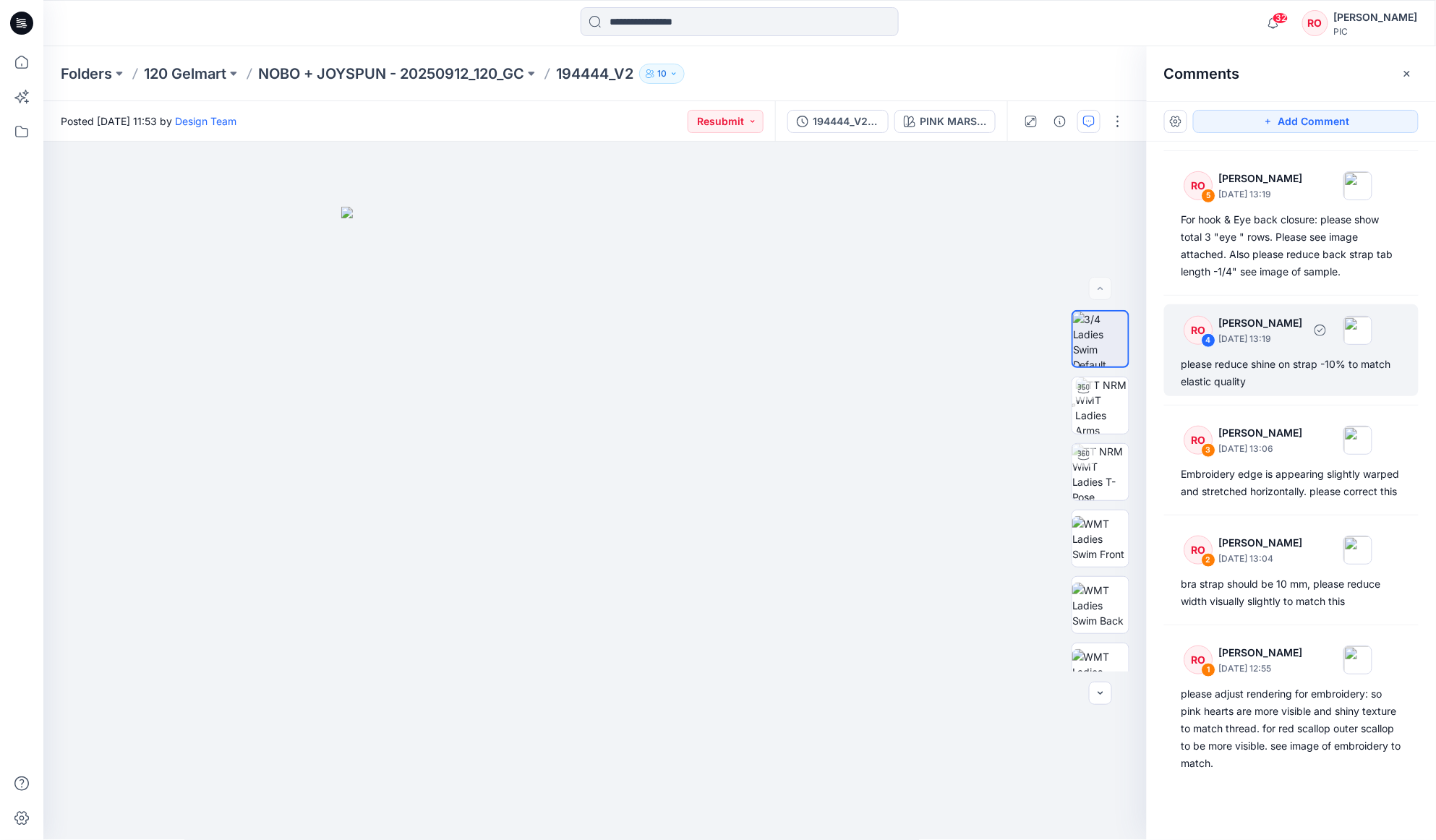
scroll to position [414, 0]
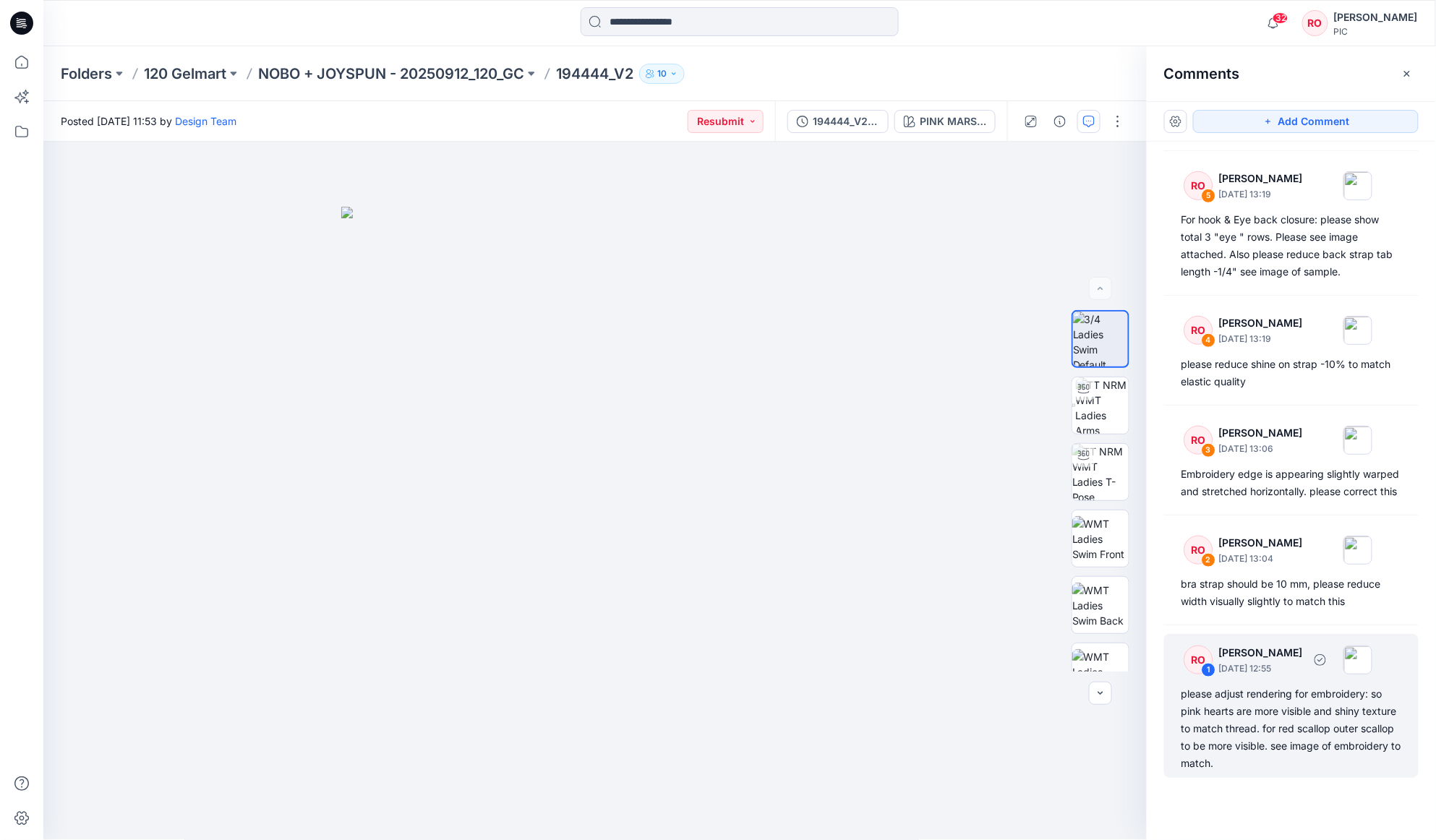
click at [1288, 714] on div "please adjust rendering for embroidery: so pink hearts are more visible and shi…" at bounding box center [1292, 729] width 220 height 87
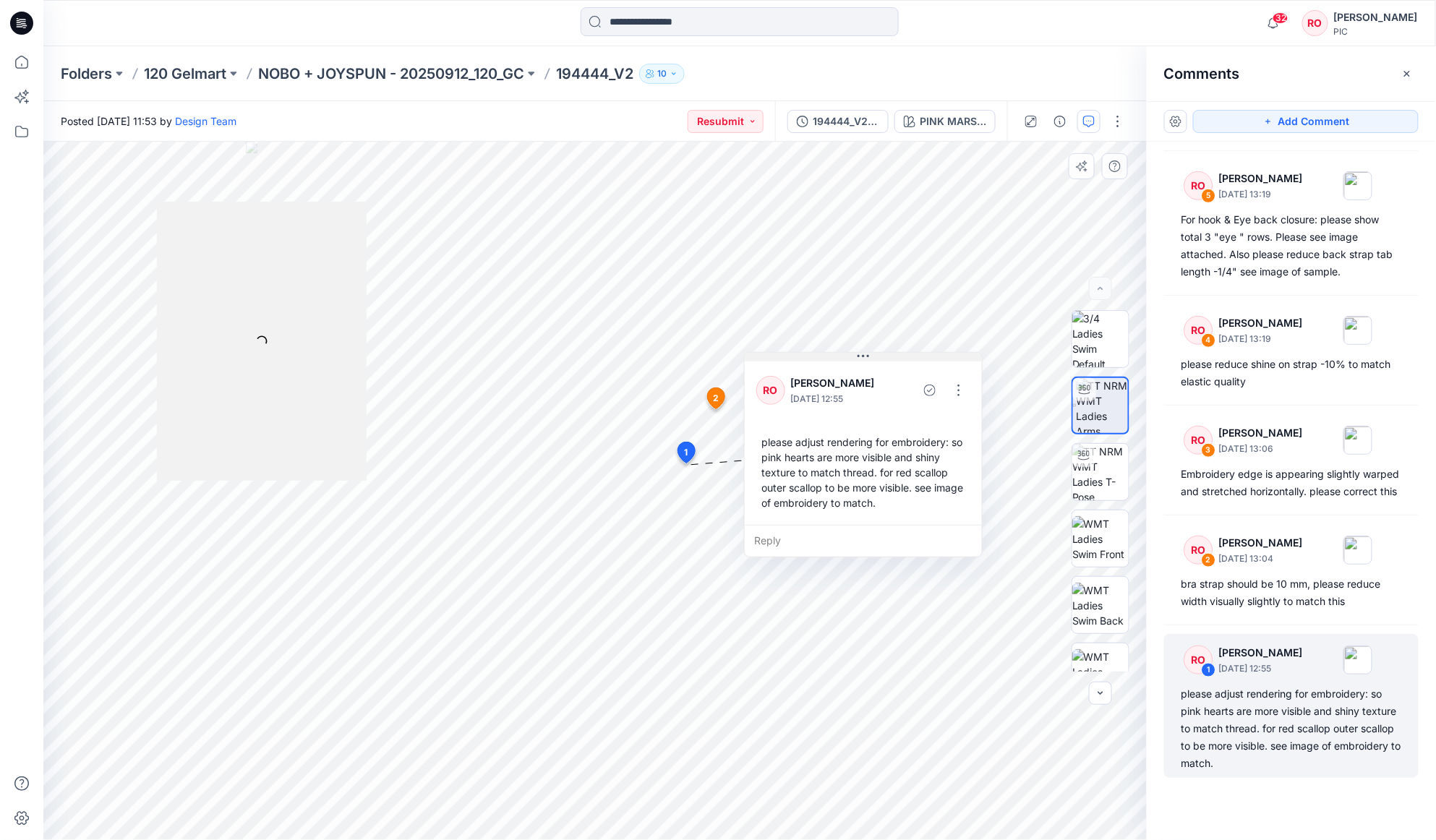
drag, startPoint x: 718, startPoint y: 297, endPoint x: 847, endPoint y: 362, distance: 144.5
click at [427, 76] on p "NOBO + JOYSPUN - 20250912_120_GC" at bounding box center [391, 73] width 266 height 20
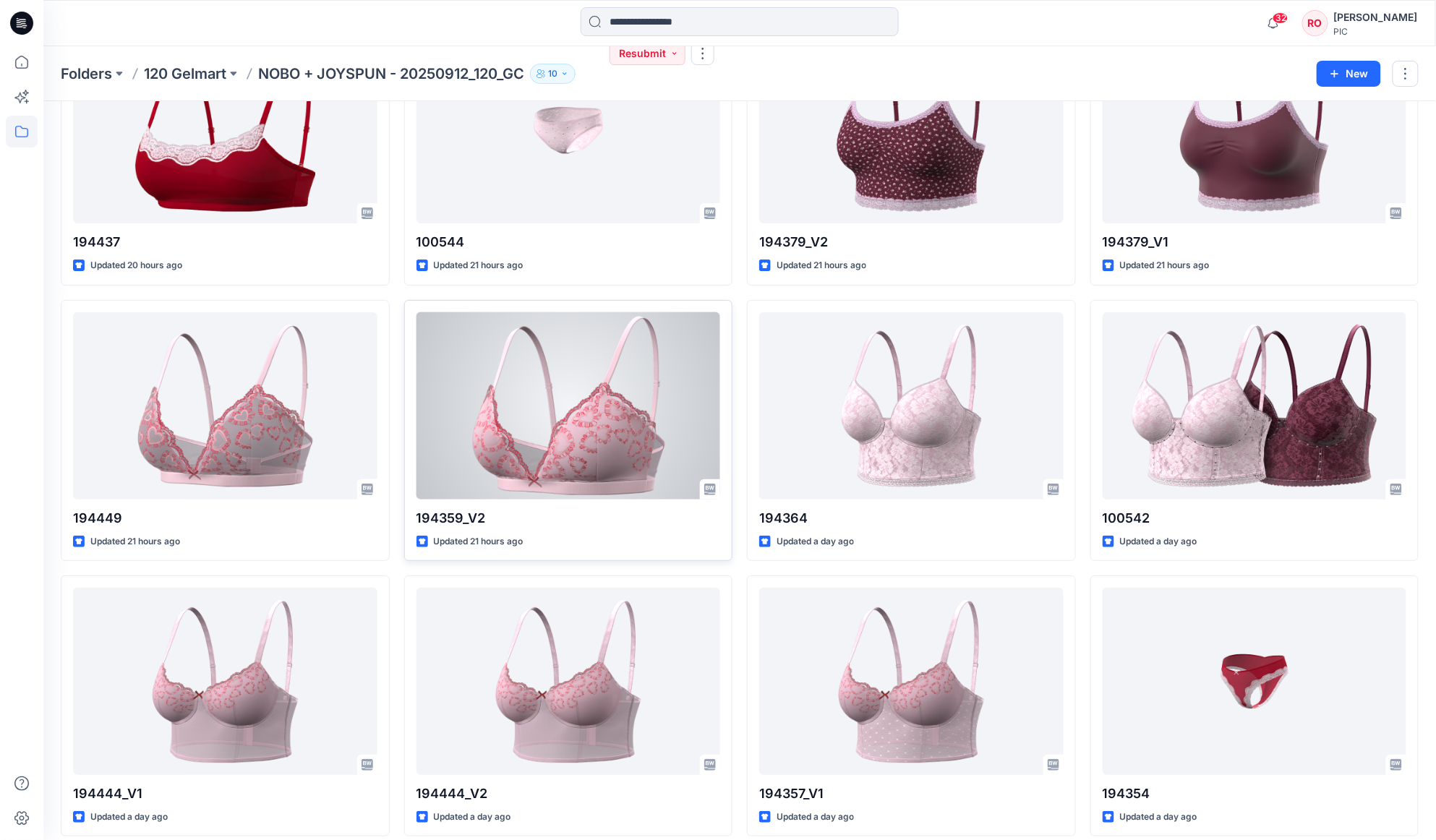
scroll to position [2100, 0]
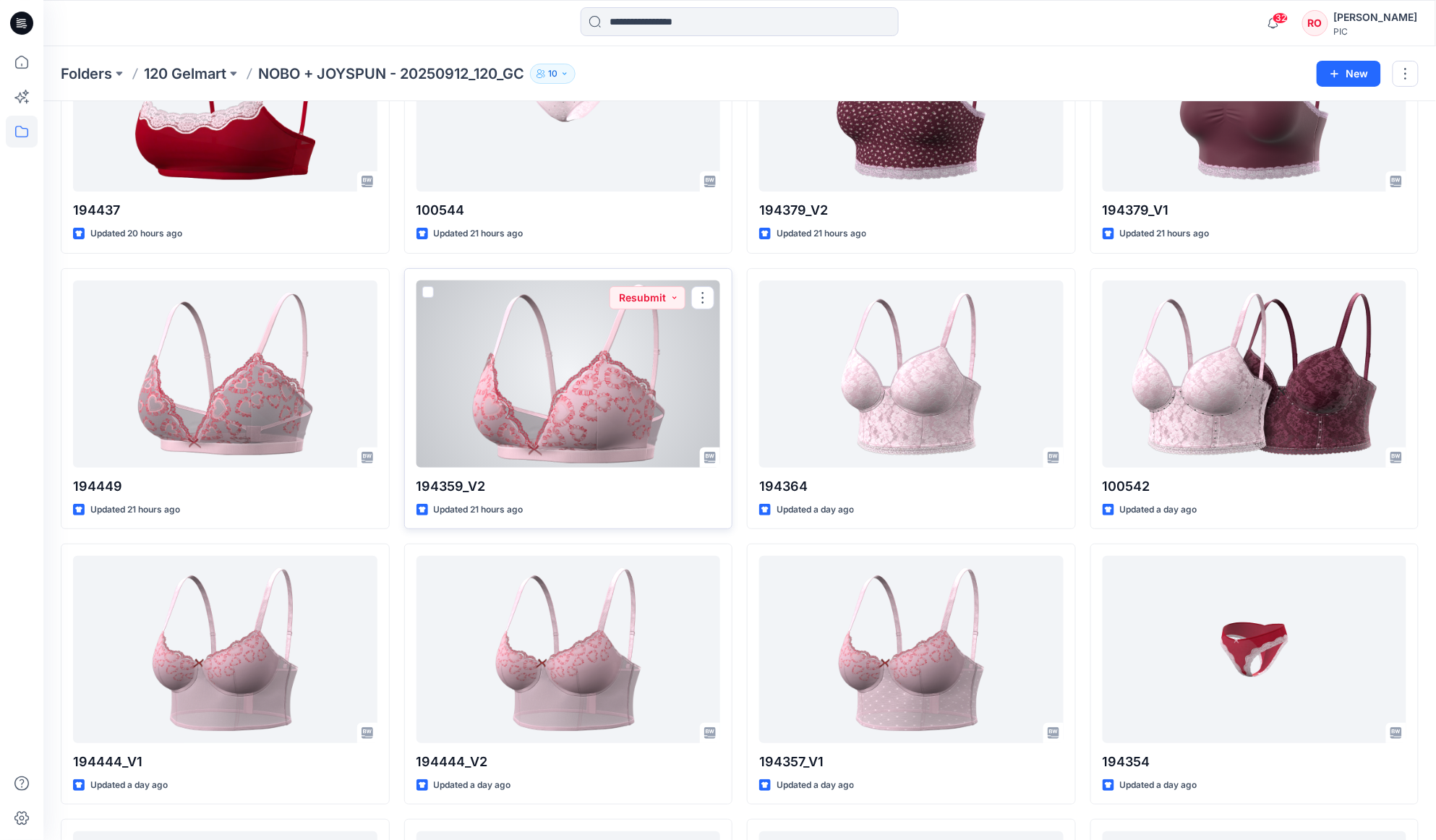
click at [601, 415] on div at bounding box center [569, 374] width 305 height 187
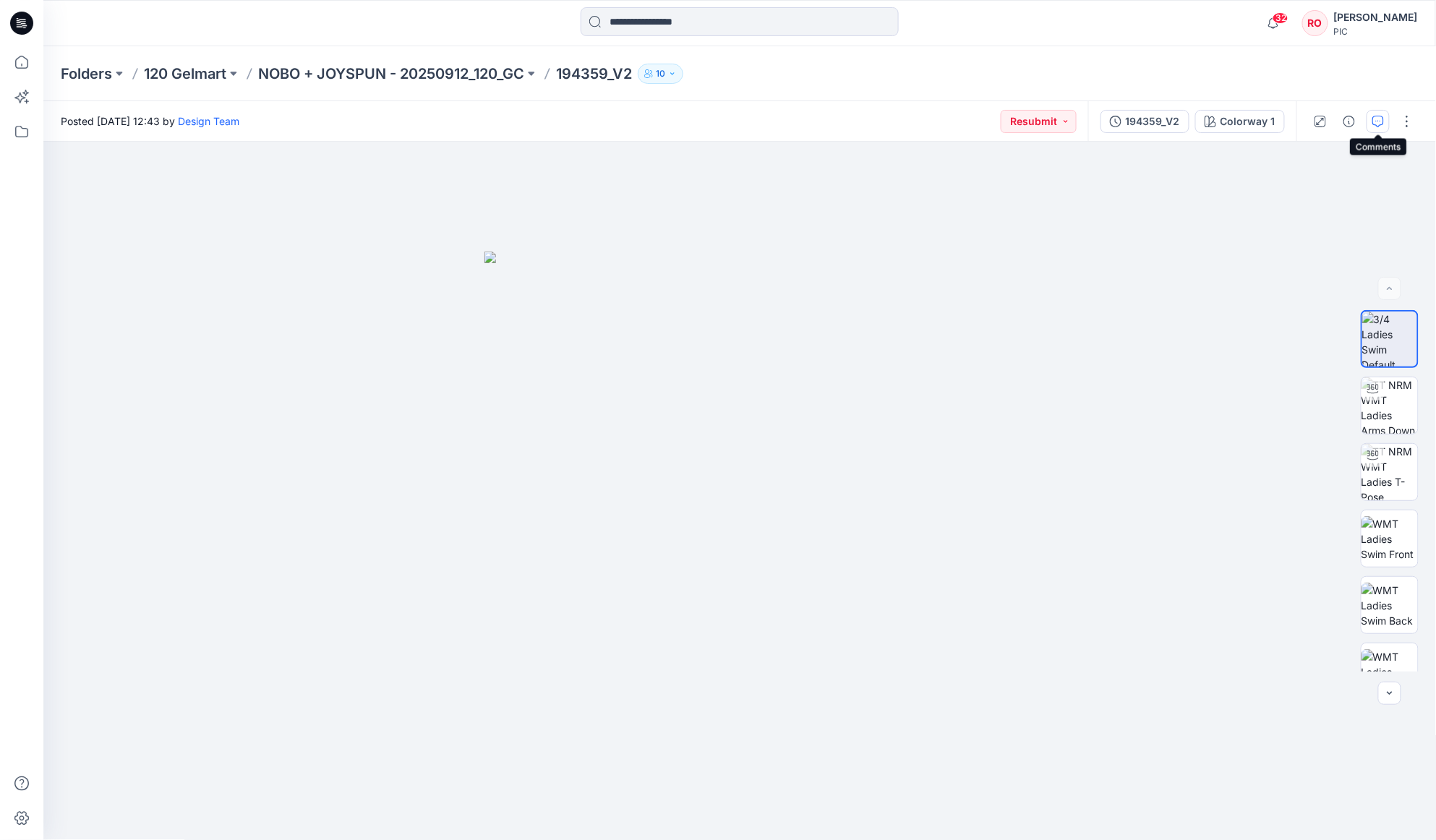
click at [1378, 120] on icon "button" at bounding box center [1379, 122] width 12 height 12
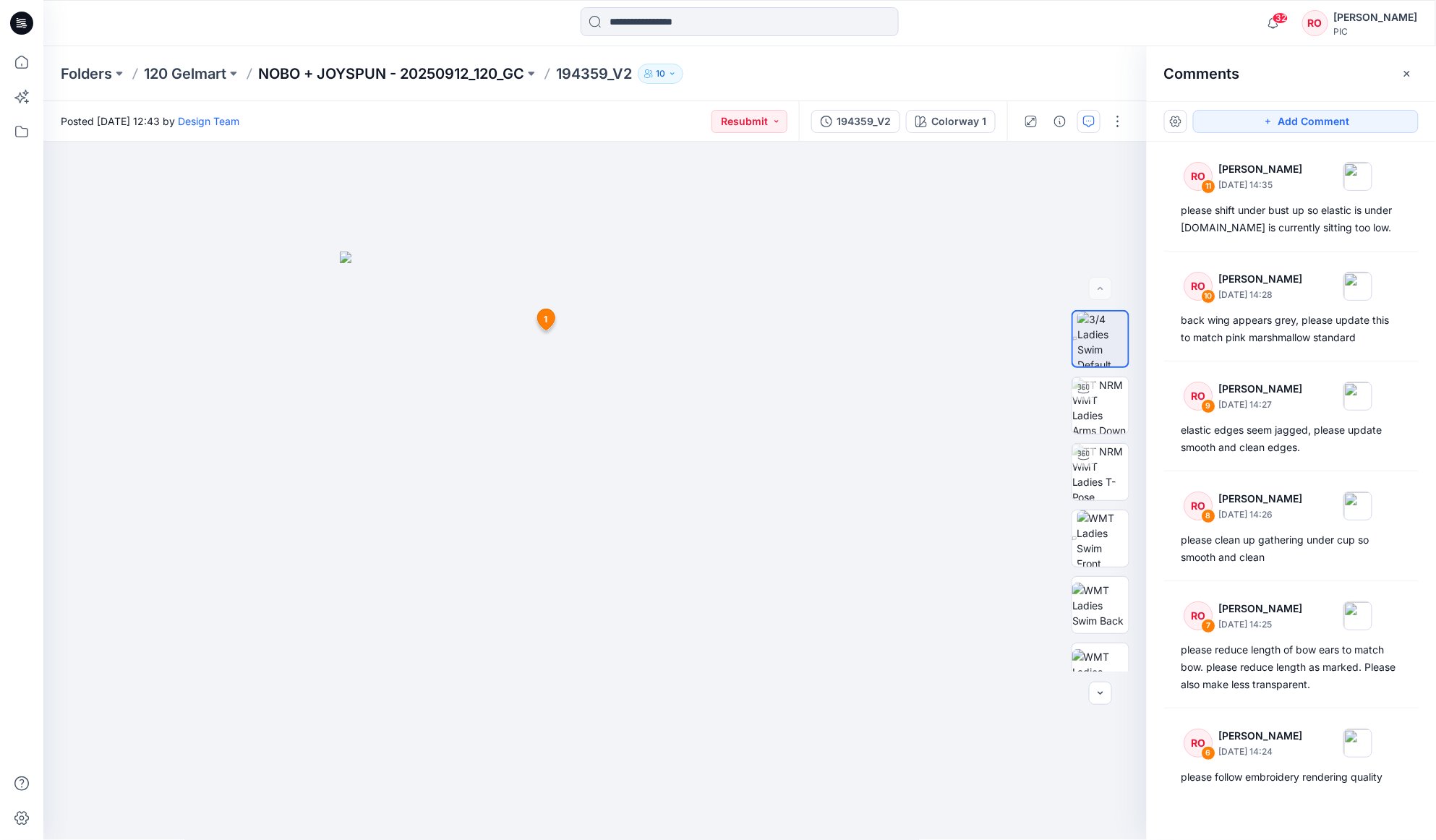
click at [440, 76] on p "NOBO + JOYSPUN - 20250912_120_GC" at bounding box center [391, 73] width 266 height 20
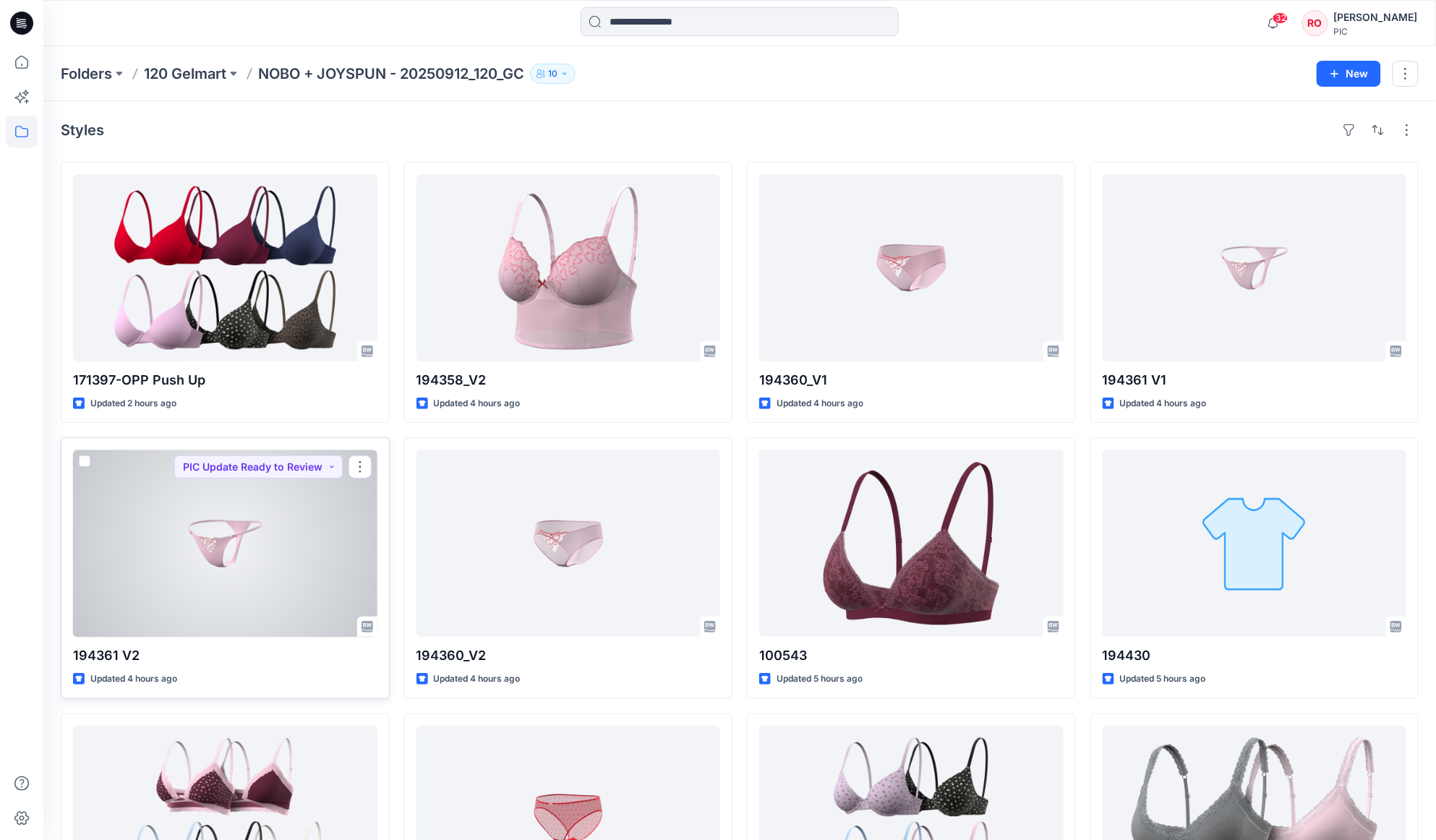
click at [226, 592] on div at bounding box center [226, 543] width 305 height 187
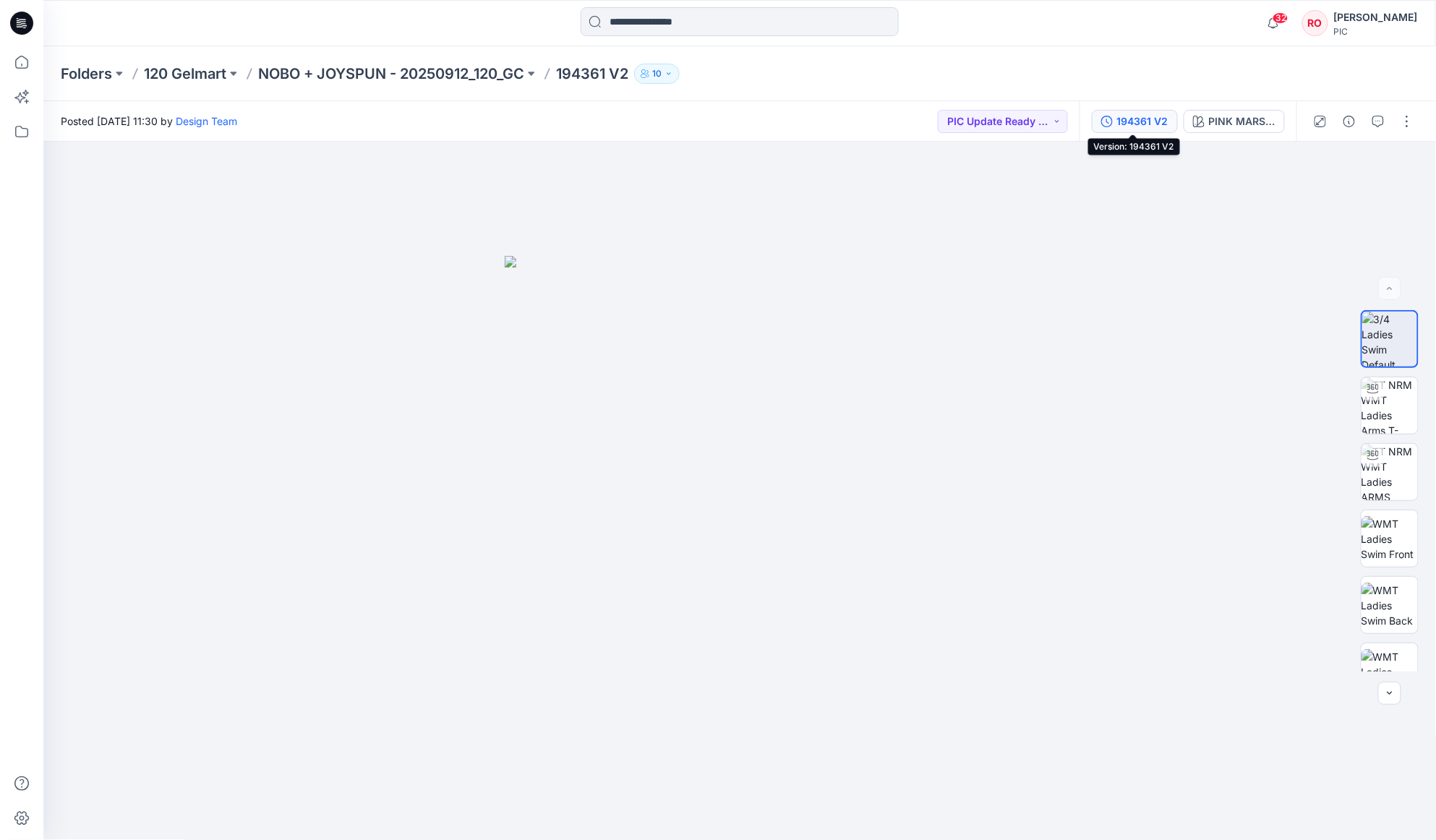
click at [1129, 120] on div "194361 V2" at bounding box center [1143, 122] width 51 height 16
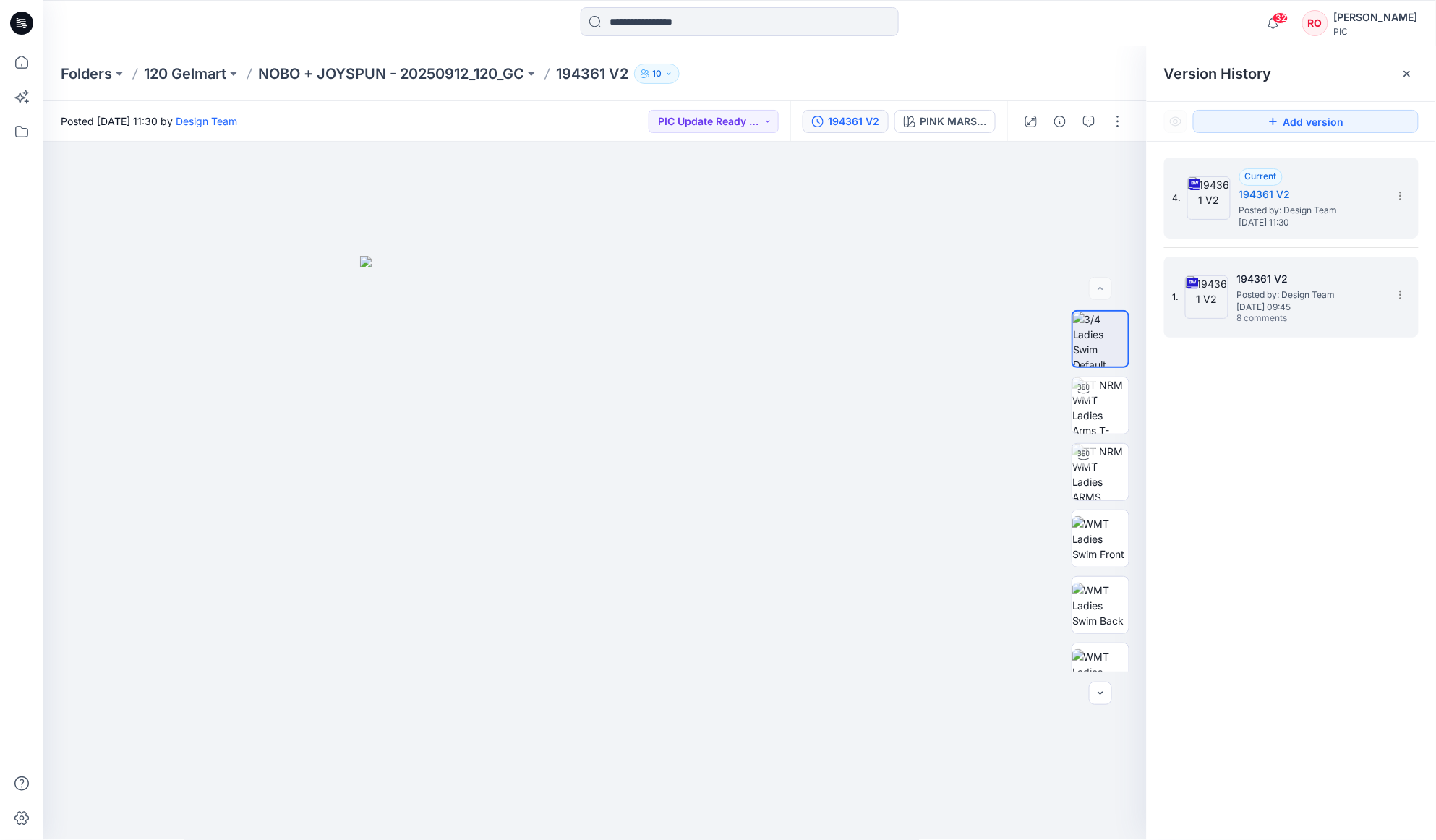
click at [1336, 282] on h5 "194361 V2" at bounding box center [1309, 279] width 144 height 18
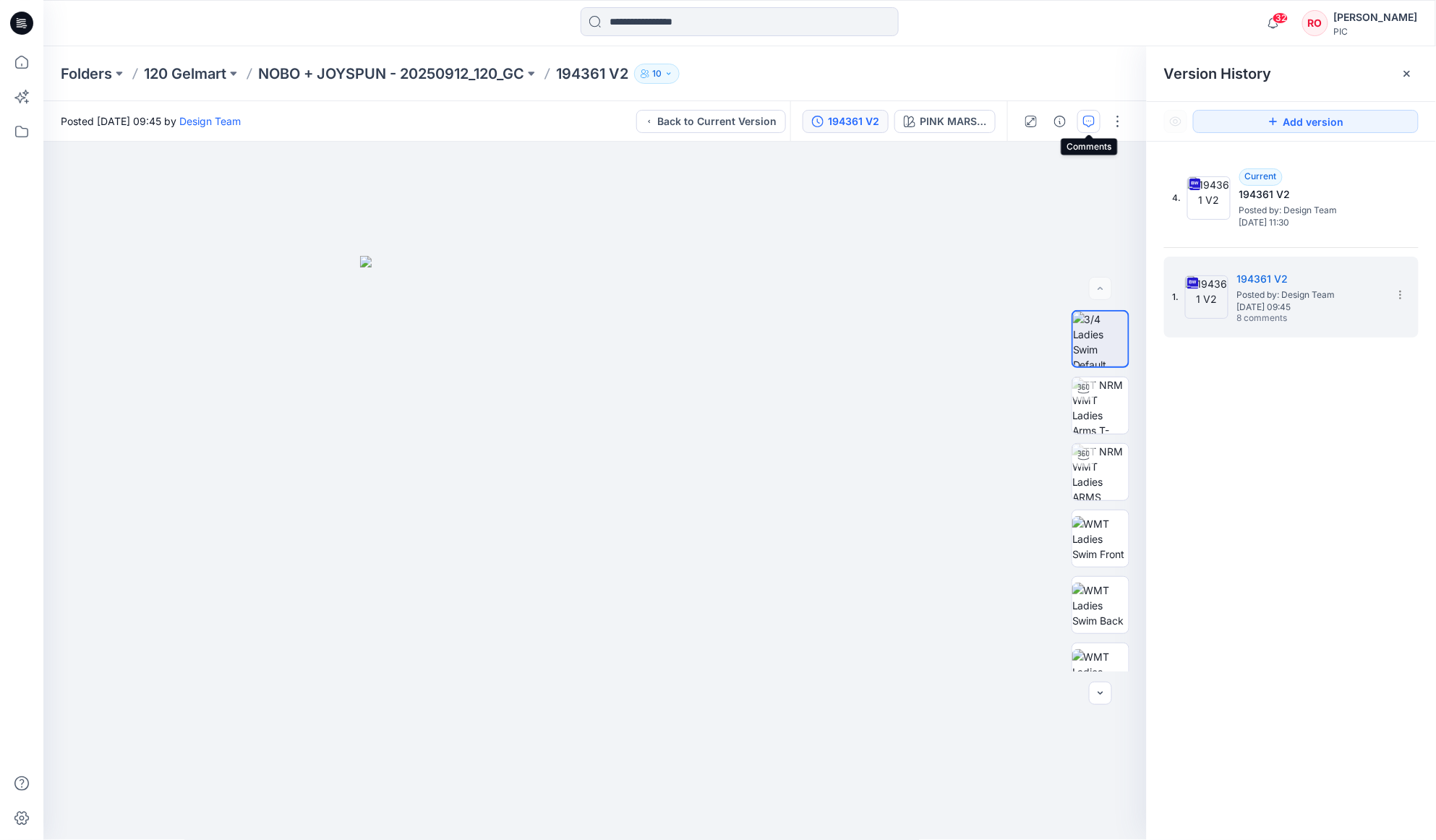
click at [1087, 125] on icon "button" at bounding box center [1090, 122] width 12 height 12
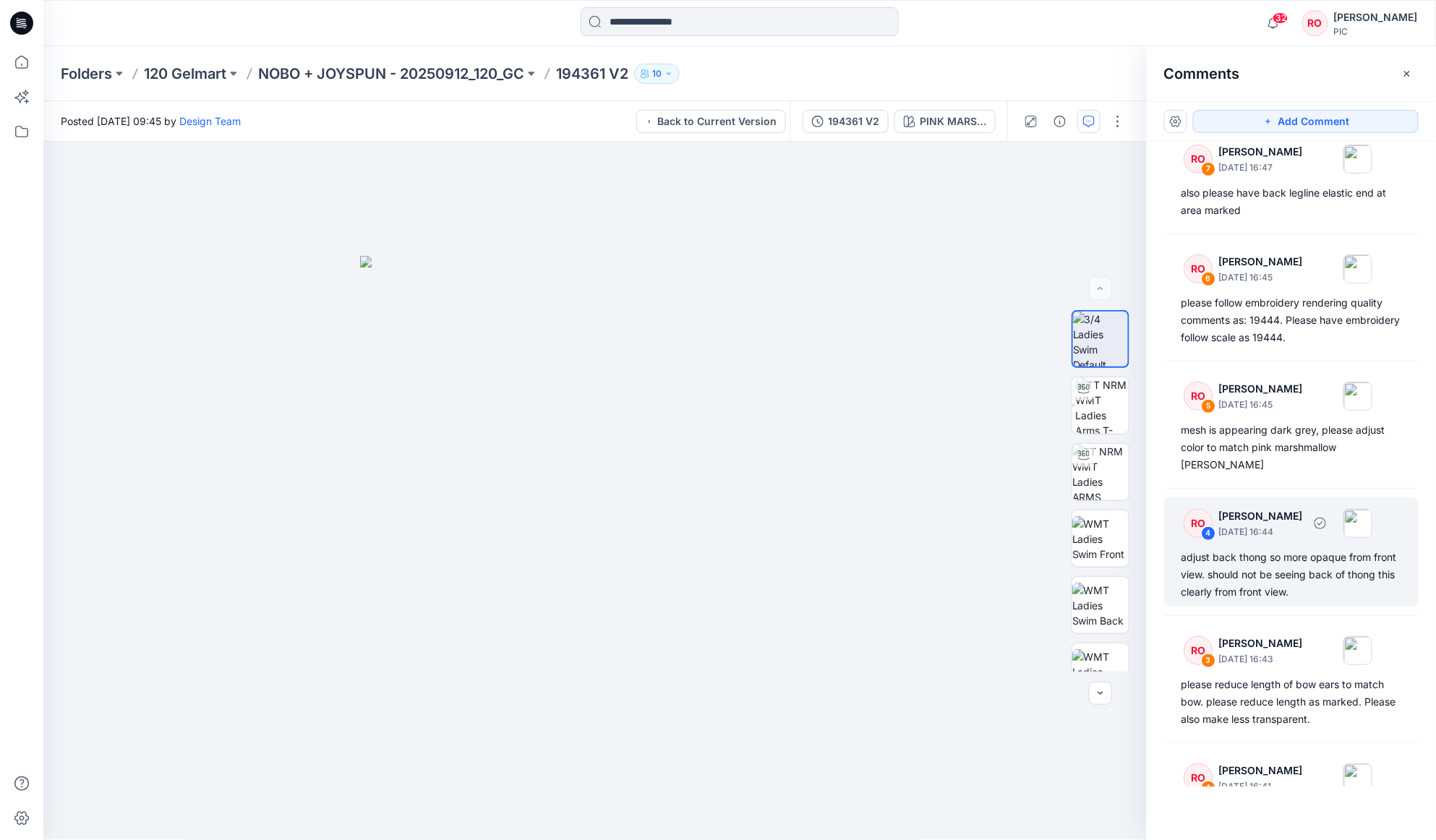
scroll to position [240, 0]
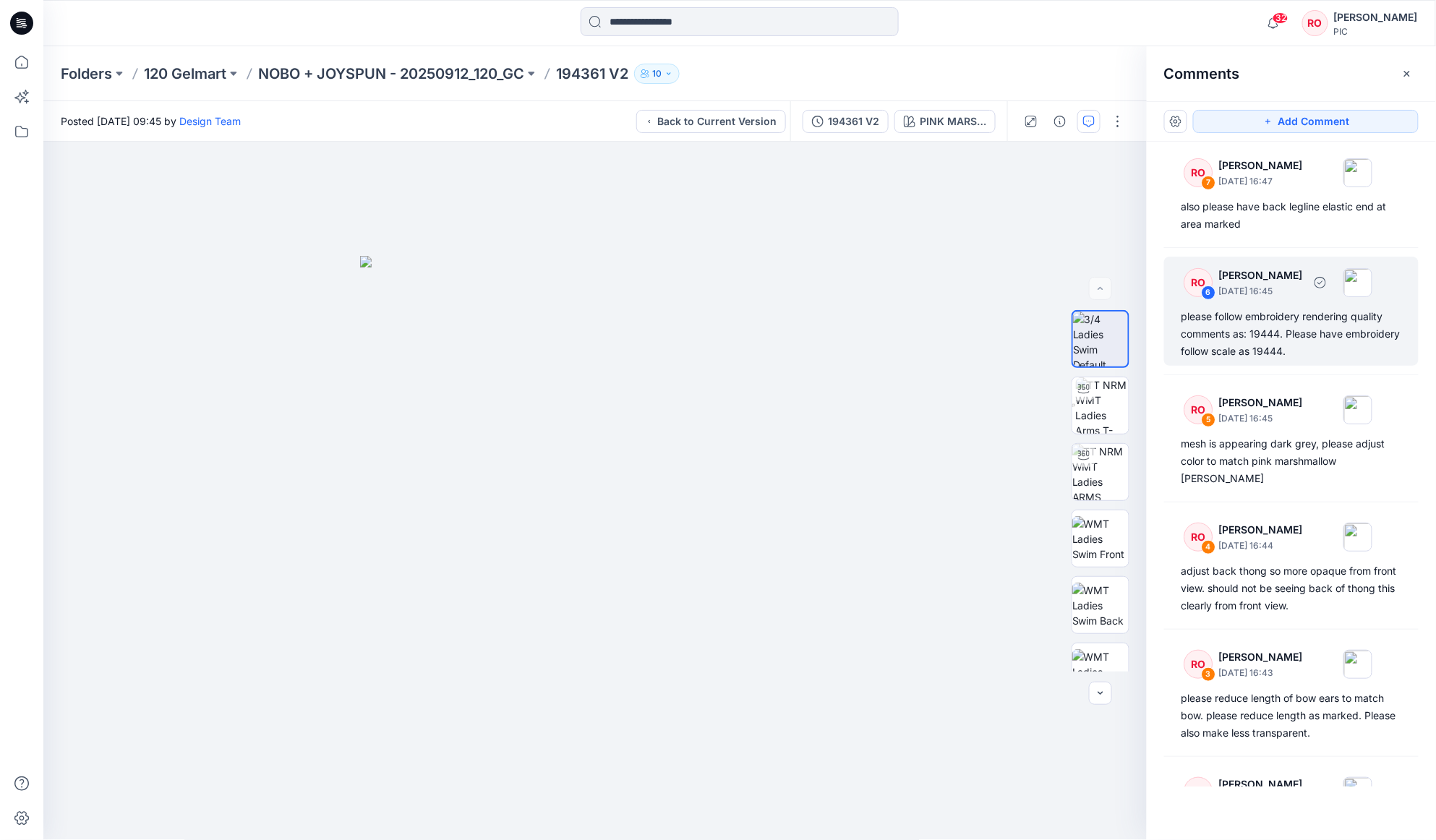
click at [1261, 350] on div "please follow embroidery rendering quality comments as: 19444. Please have embr…" at bounding box center [1292, 333] width 220 height 52
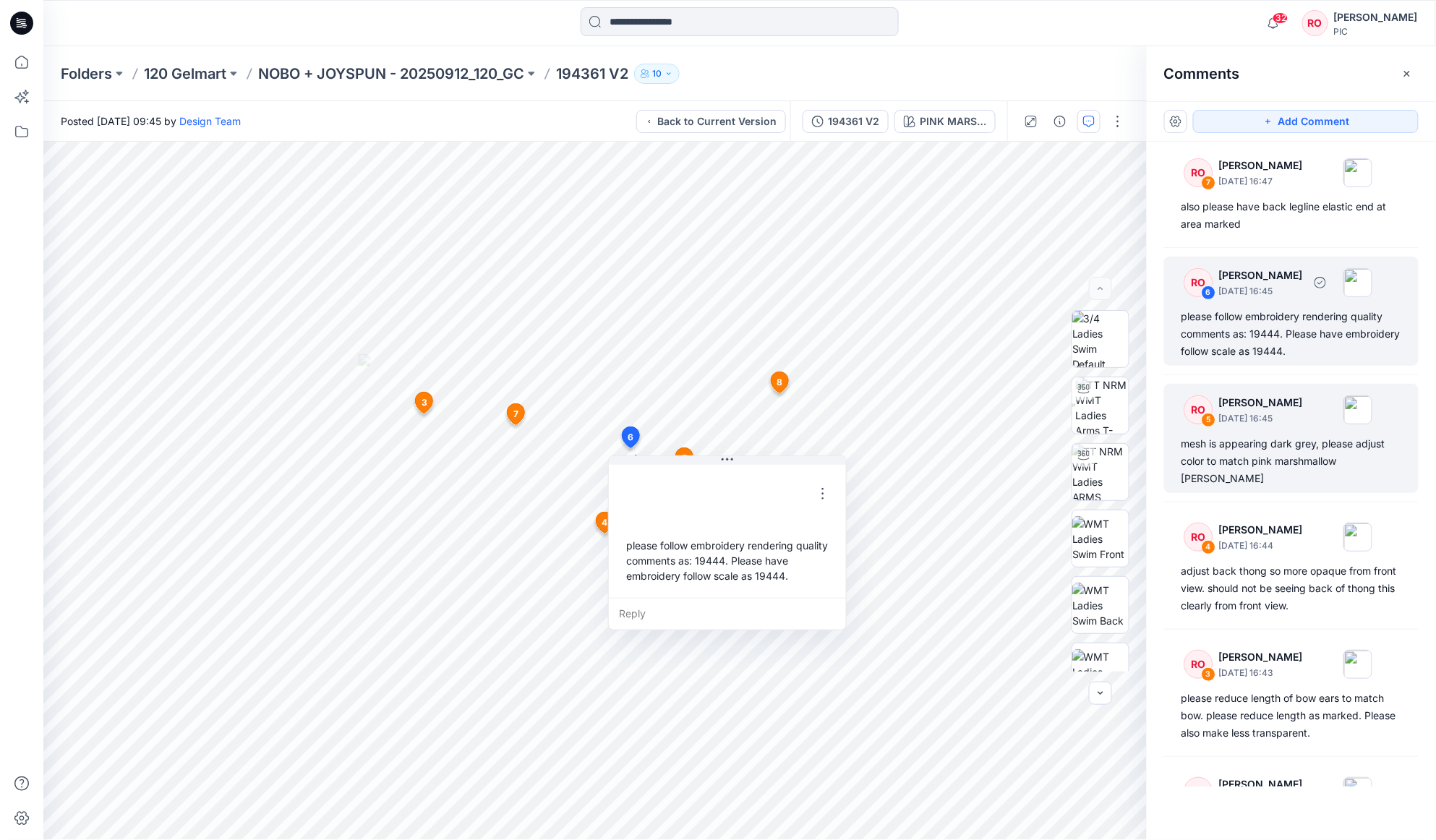
scroll to position [240, 0]
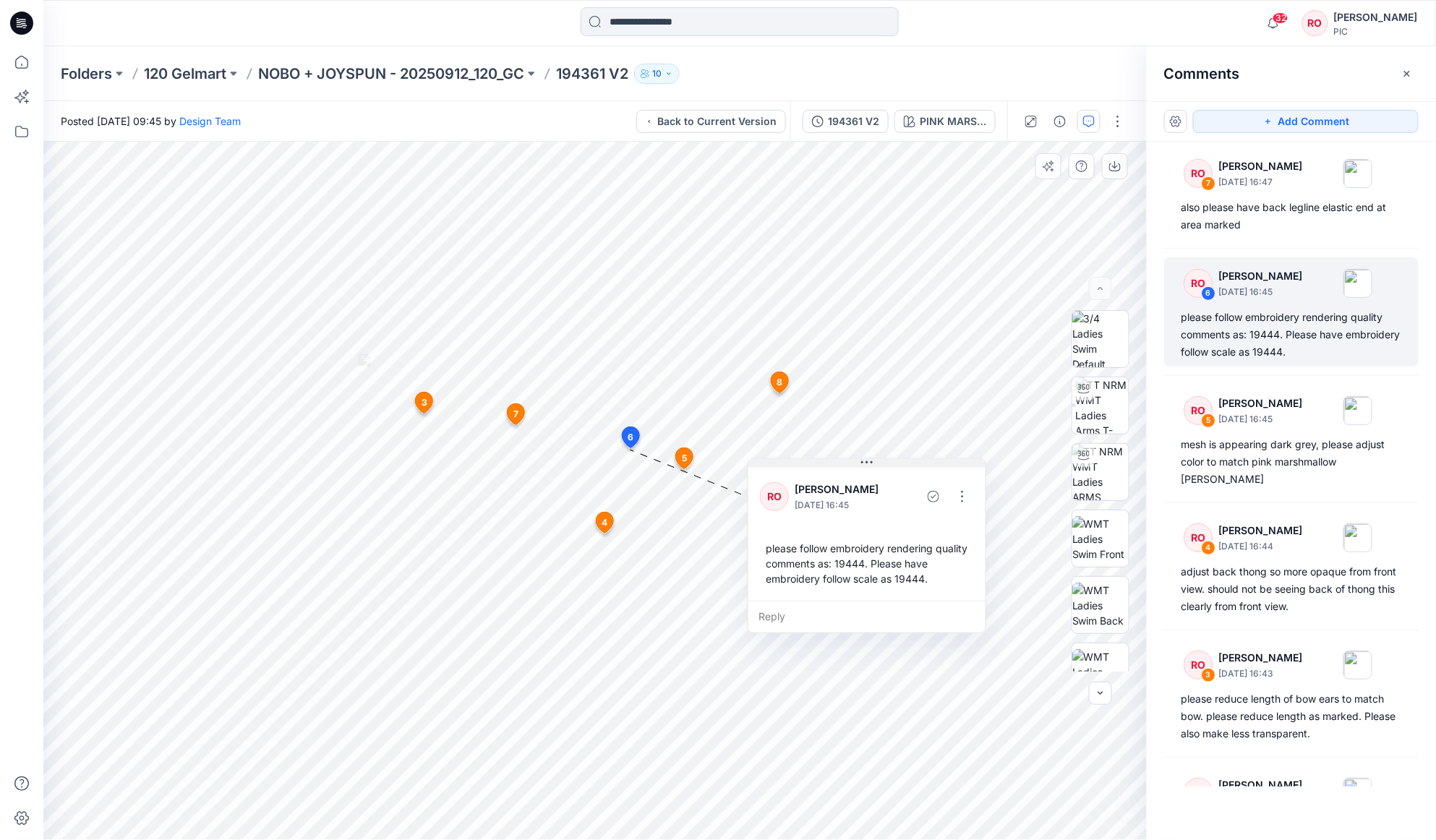
drag, startPoint x: 791, startPoint y: 461, endPoint x: 880, endPoint y: 464, distance: 89.1
click at [435, 85] on div "Folders 120 Gelmart NOBO + JOYSPUN - 20250912_120_GC 194361 V2 10" at bounding box center [739, 74] width 1392 height 55
click at [449, 82] on p "NOBO + JOYSPUN - 20250912_120_GC" at bounding box center [391, 73] width 266 height 20
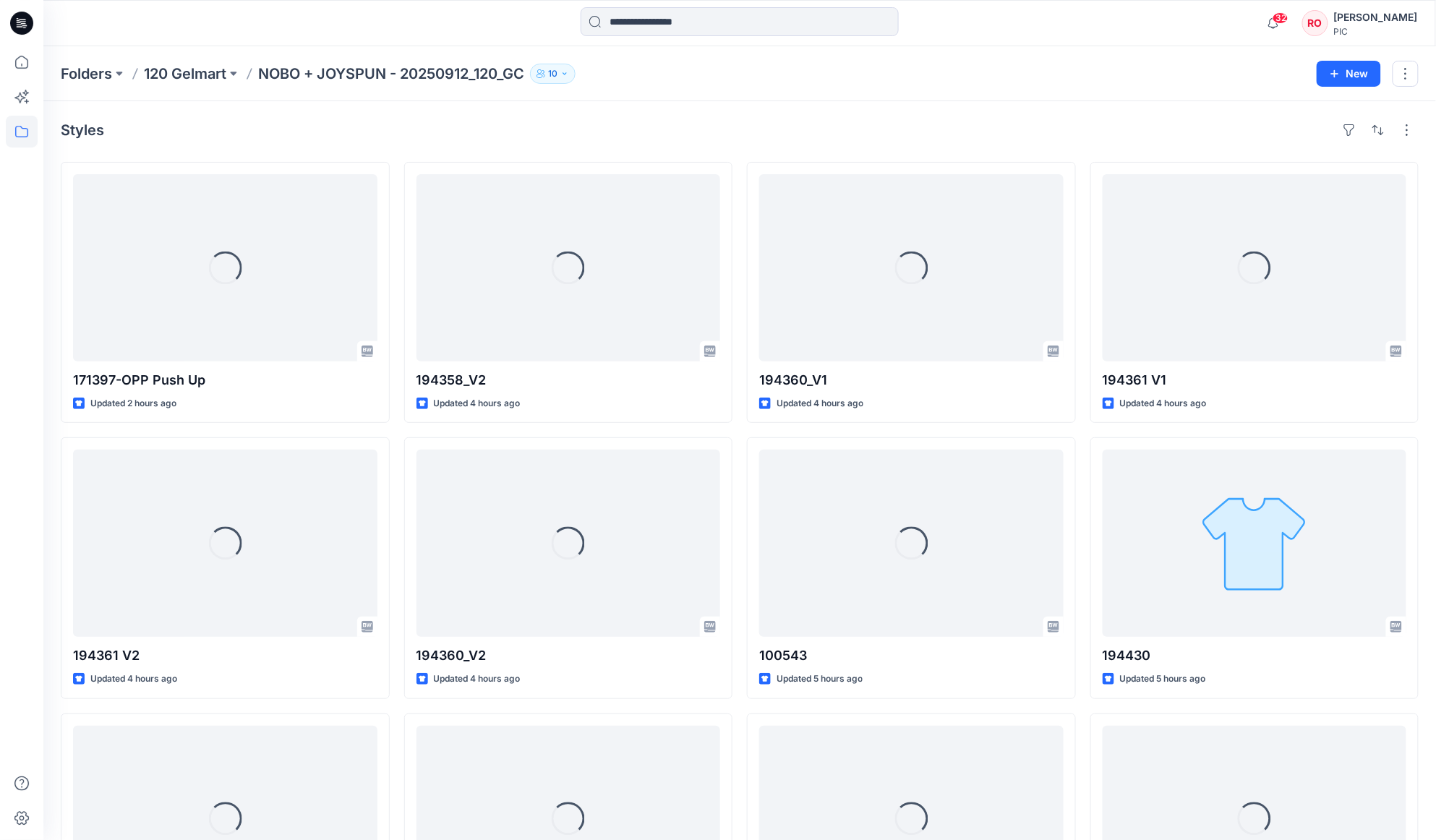
click at [452, 75] on p "NOBO + JOYSPUN - 20250912_120_GC" at bounding box center [391, 73] width 266 height 20
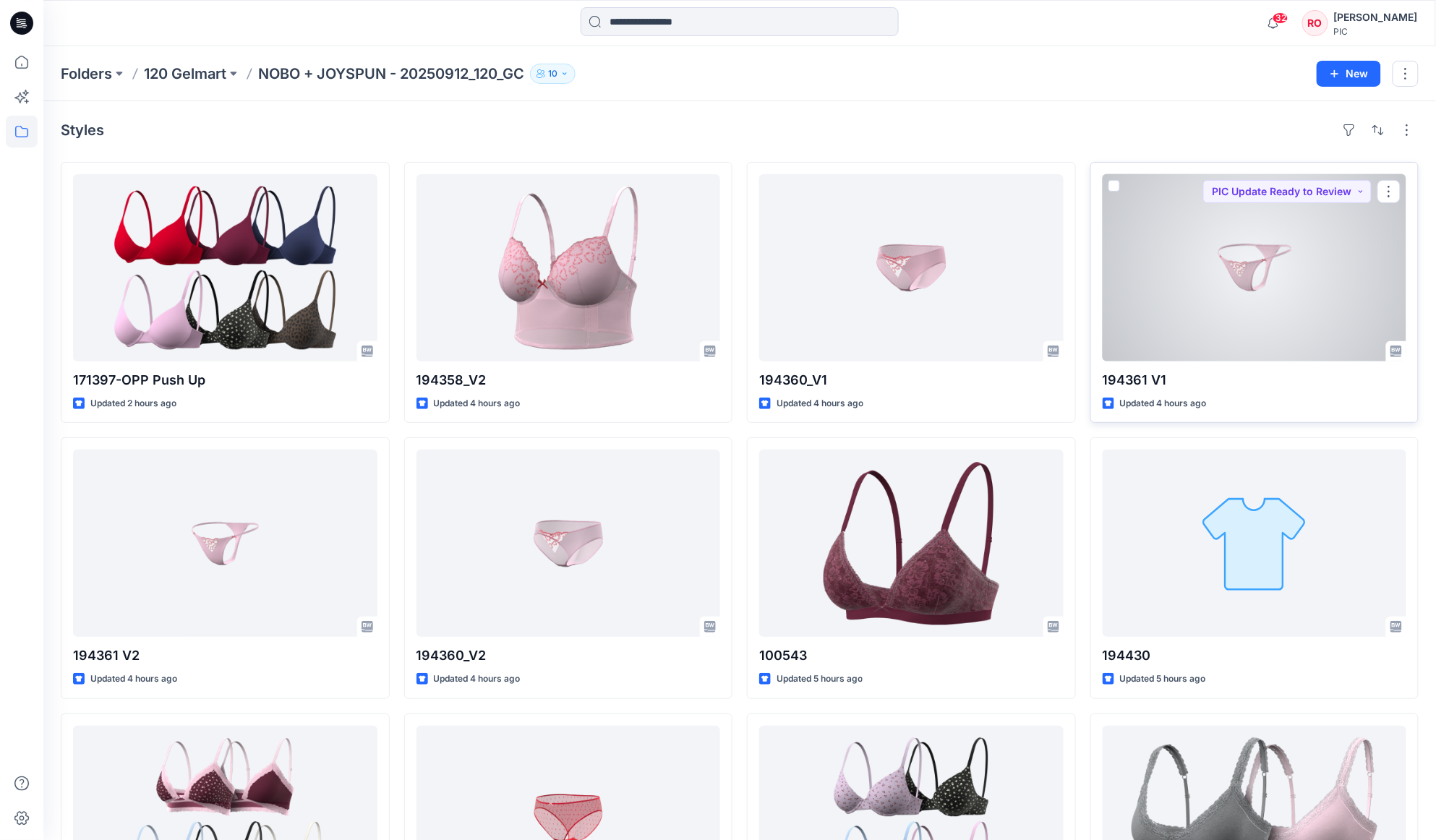
click at [1201, 305] on div at bounding box center [1255, 267] width 305 height 187
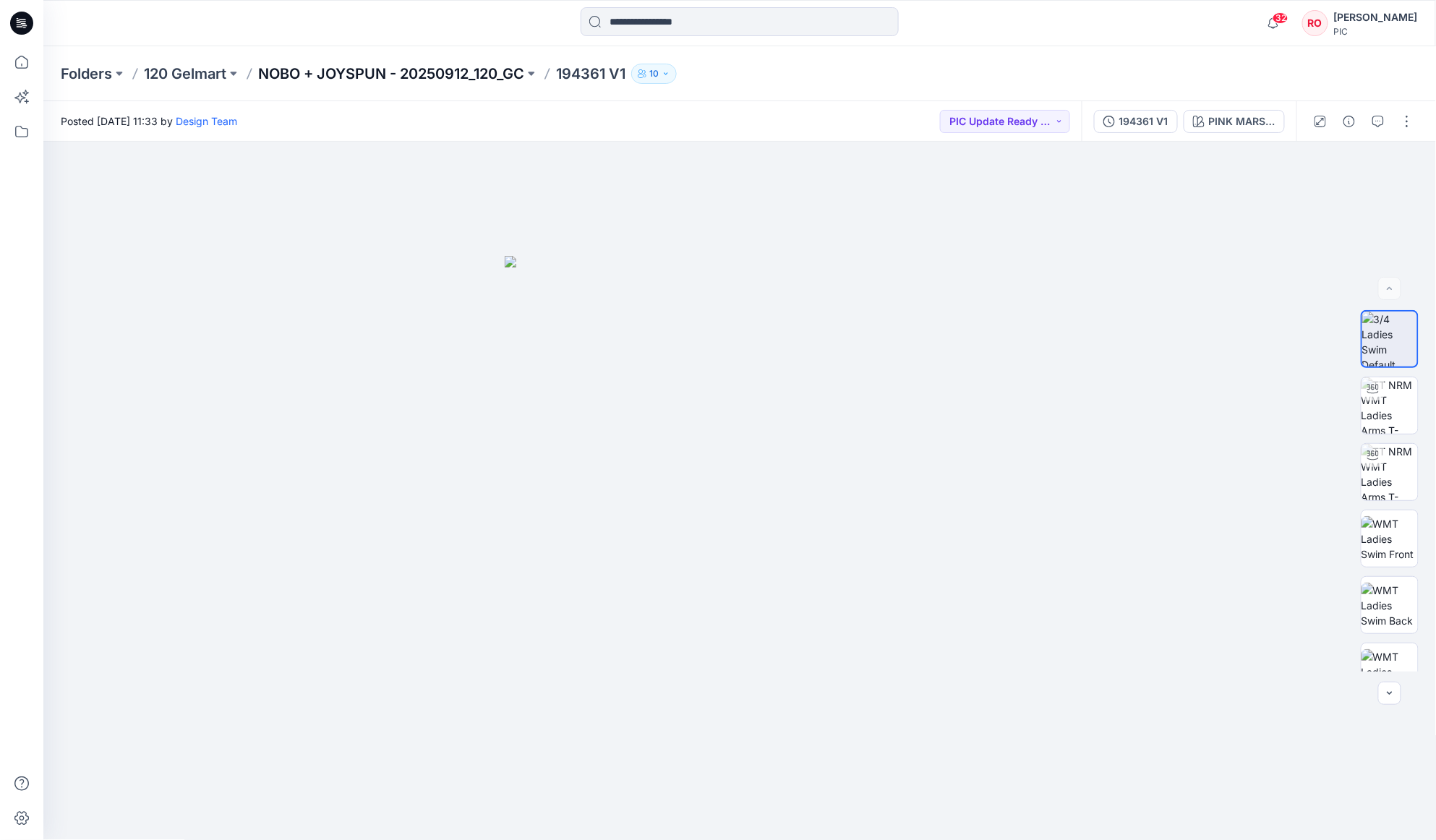
click at [424, 75] on p "NOBO + JOYSPUN - 20250912_120_GC" at bounding box center [391, 73] width 266 height 20
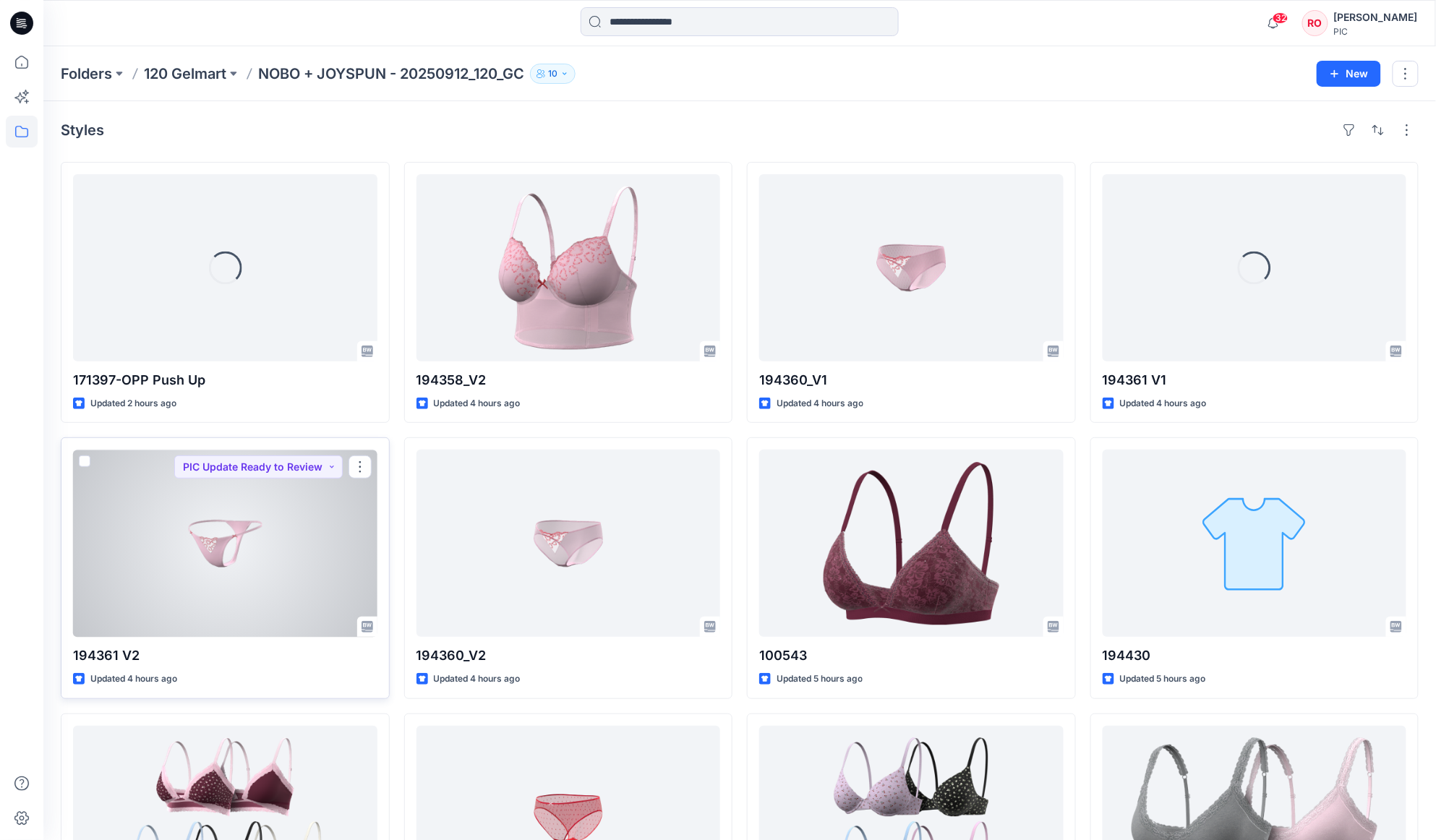
click at [345, 489] on div at bounding box center [226, 543] width 305 height 187
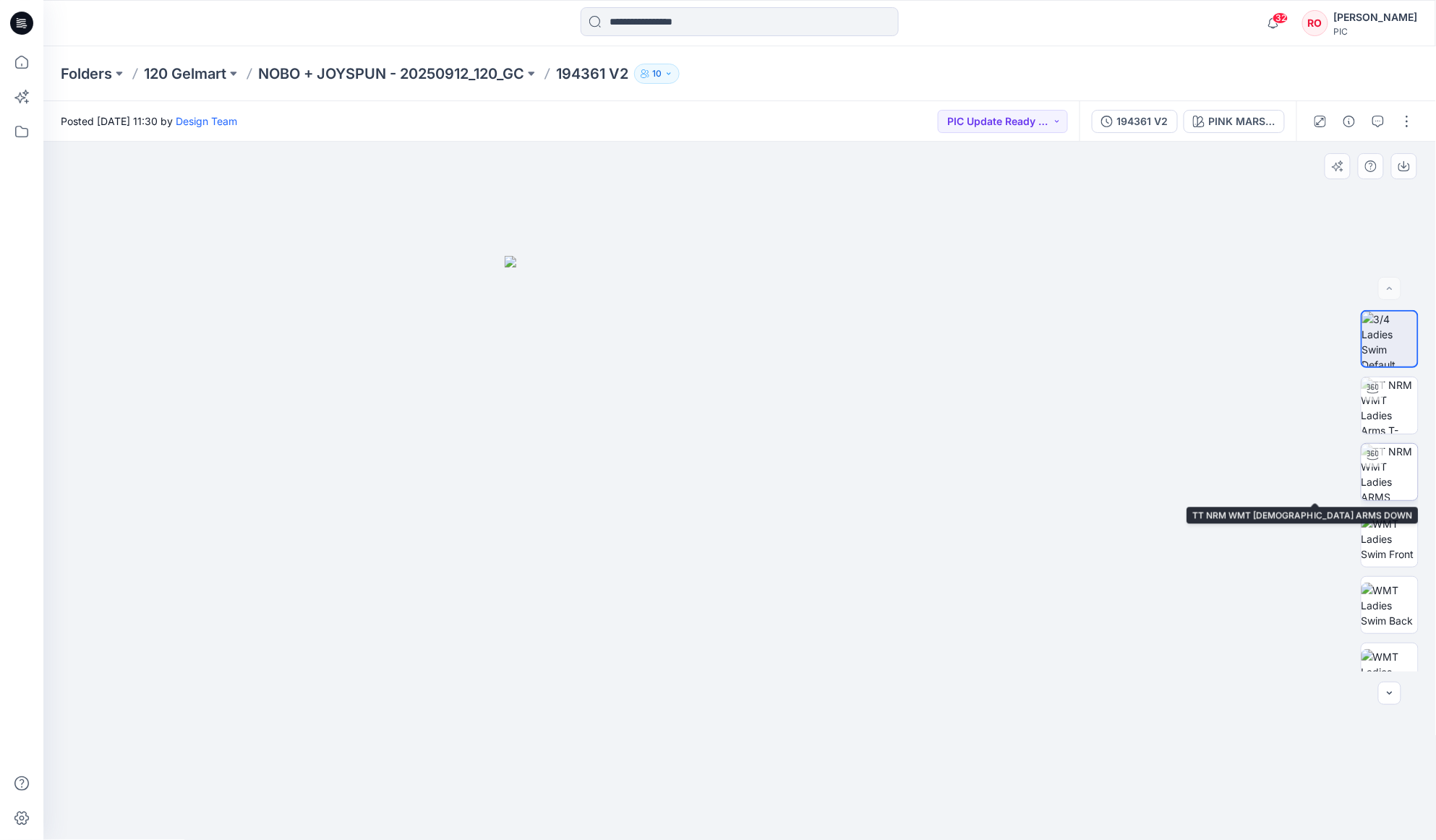
click at [1389, 493] on img at bounding box center [1389, 472] width 56 height 56
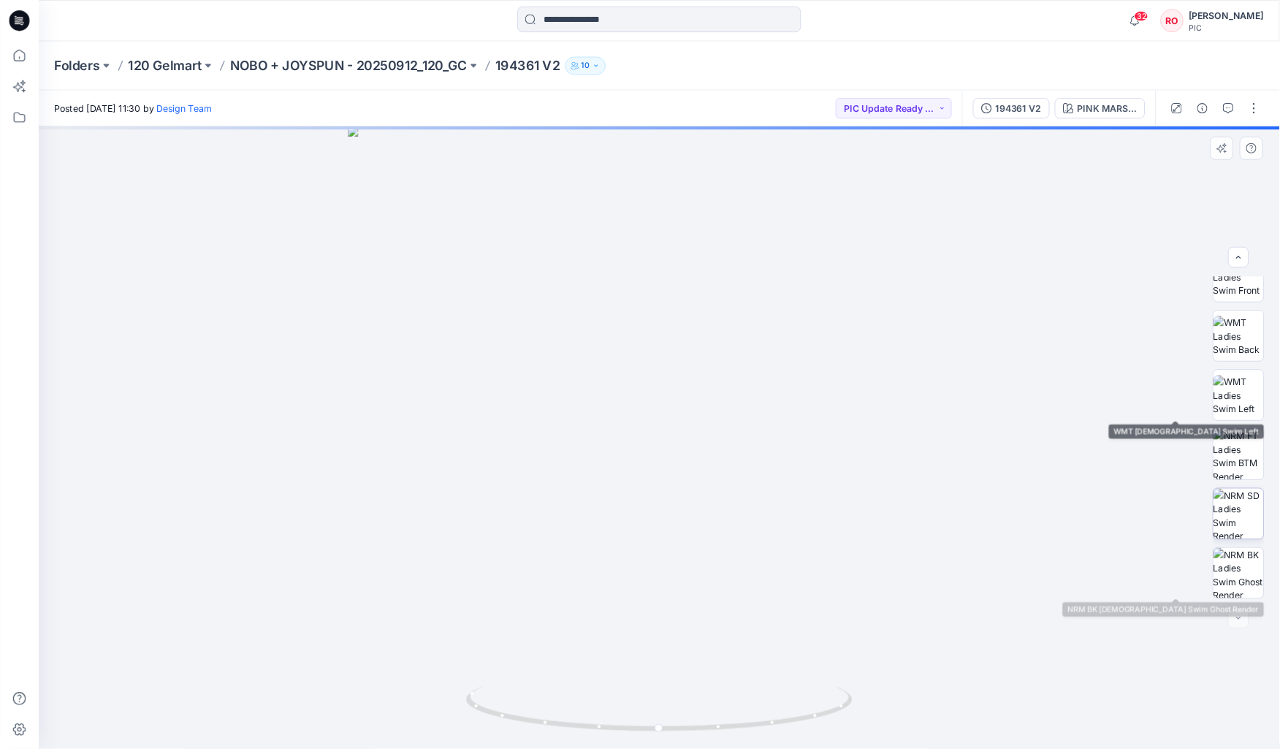
scroll to position [231, 0]
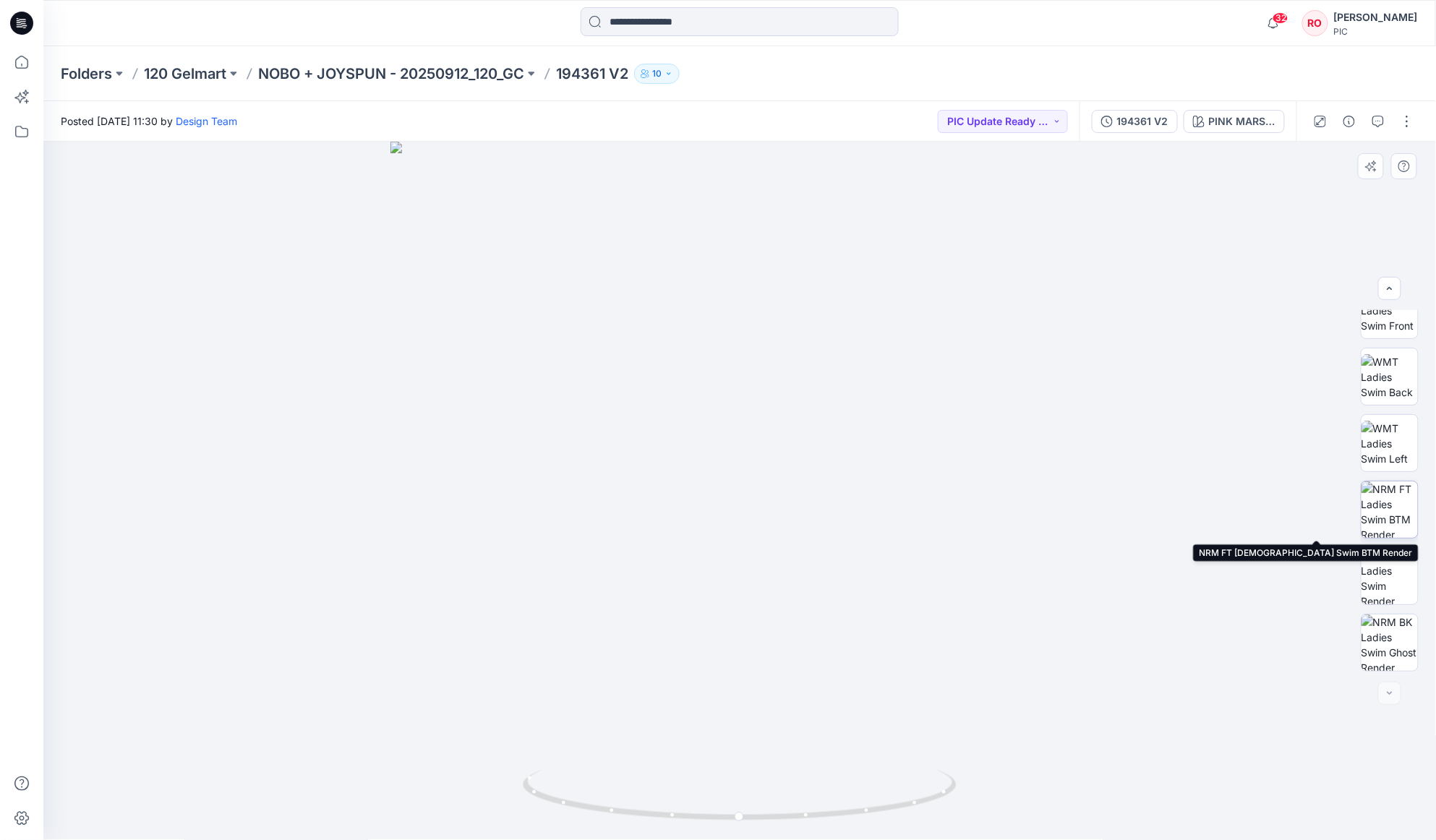
click at [1389, 530] on img at bounding box center [1389, 510] width 56 height 56
click at [768, 513] on img at bounding box center [740, 597] width 467 height 486
click at [768, 515] on img at bounding box center [740, 597] width 467 height 486
click at [985, 481] on div at bounding box center [740, 491] width 1393 height 700
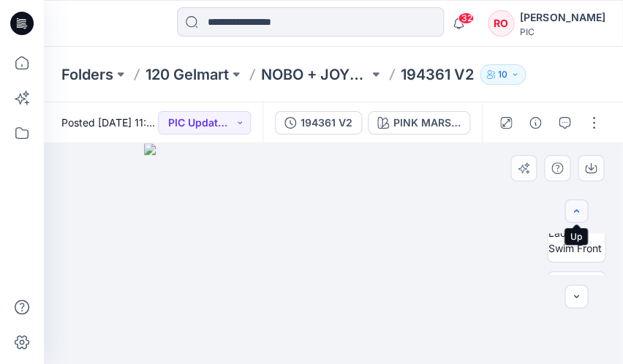
click at [576, 210] on icon "button" at bounding box center [576, 210] width 5 height 3
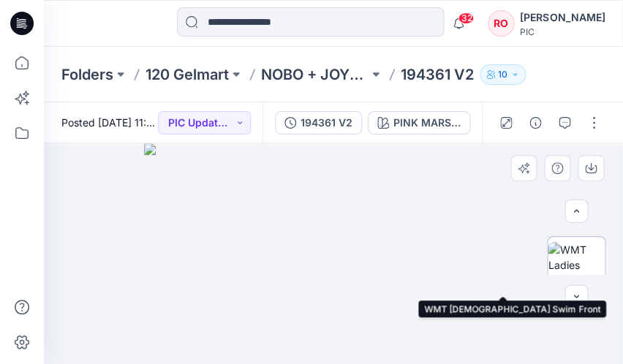
click at [577, 252] on img at bounding box center [575, 265] width 57 height 46
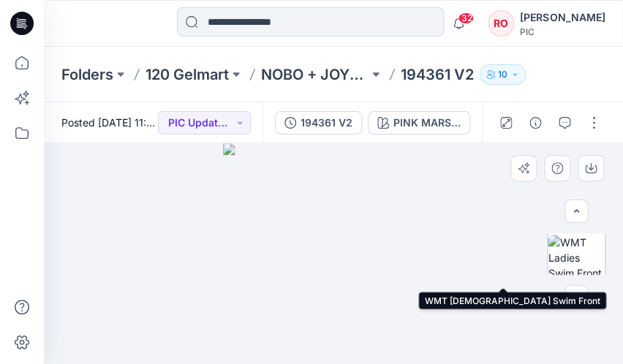
click at [577, 261] on img at bounding box center [575, 258] width 57 height 46
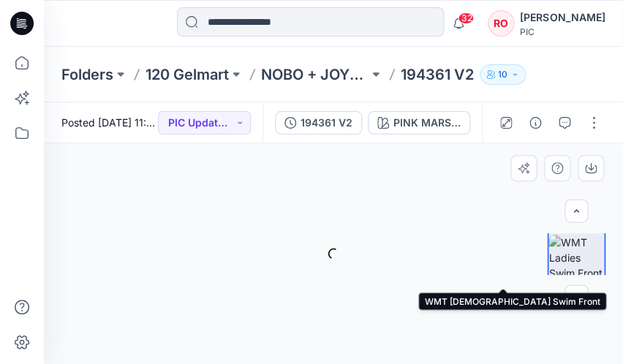
scroll to position [208, 0]
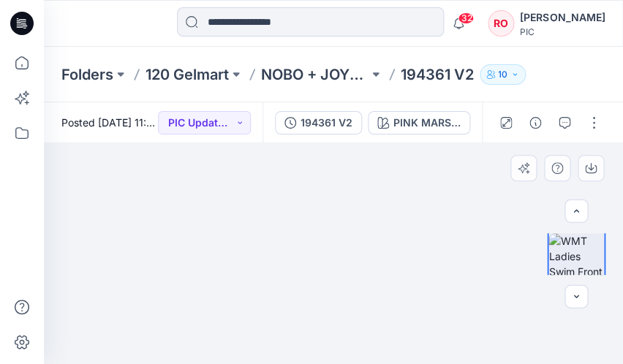
drag, startPoint x: 392, startPoint y: 201, endPoint x: 391, endPoint y: 184, distance: 16.8
click at [390, 182] on img at bounding box center [332, 157] width 533 height 414
drag, startPoint x: 395, startPoint y: 226, endPoint x: 383, endPoint y: 184, distance: 43.5
click at [389, 168] on img at bounding box center [332, 131] width 533 height 466
click at [217, 80] on p "120 Gelmart" at bounding box center [186, 74] width 83 height 20
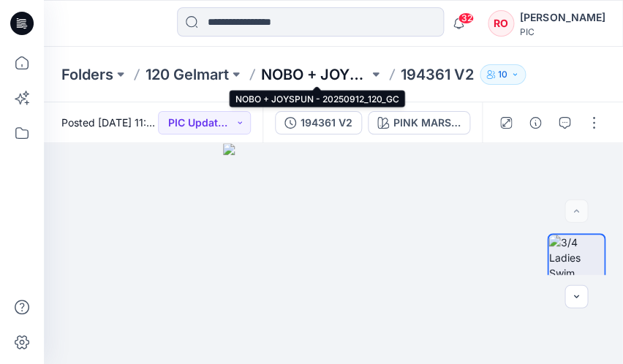
click at [319, 69] on p "NOBO + JOYSPUN - 20250912_120_GC" at bounding box center [314, 74] width 107 height 20
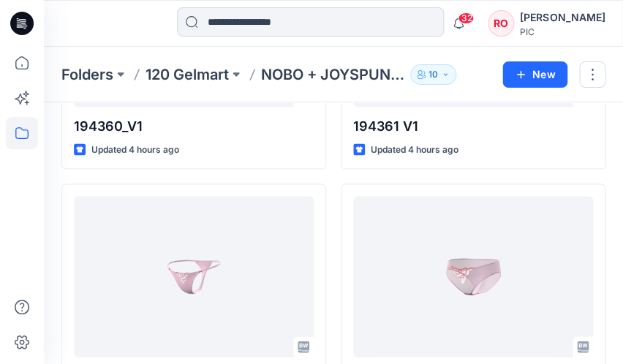
scroll to position [426, 0]
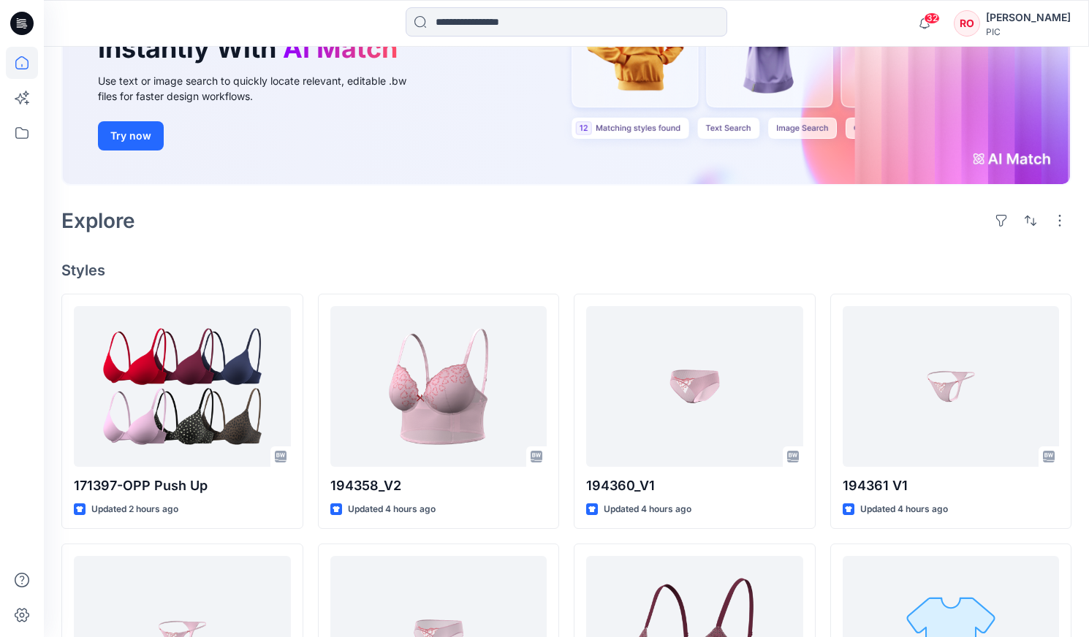
scroll to position [250, 0]
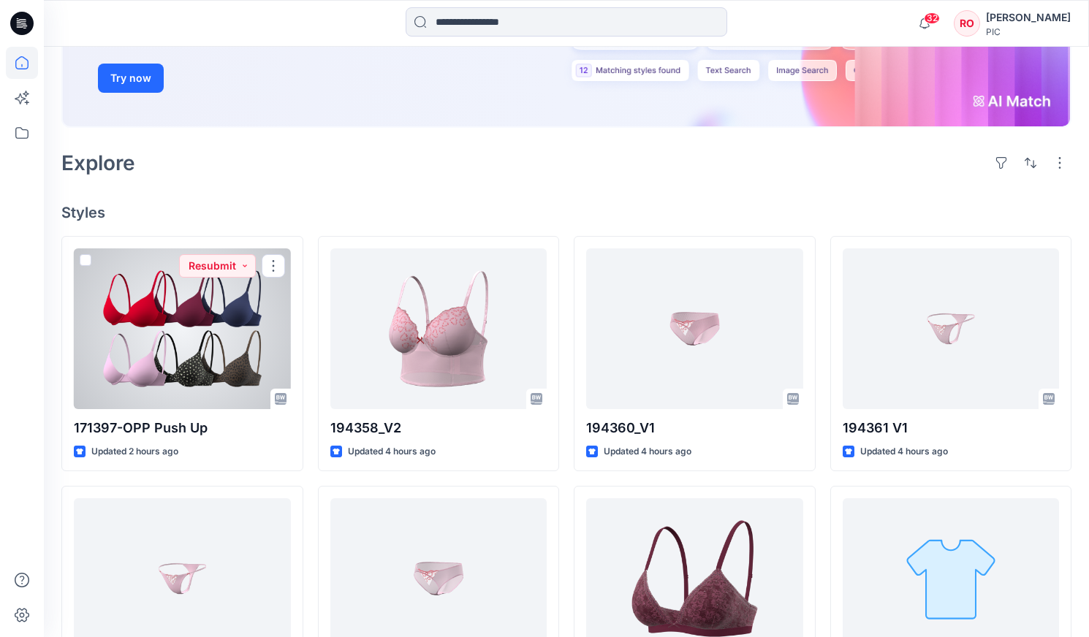
click at [205, 305] on div at bounding box center [182, 328] width 217 height 161
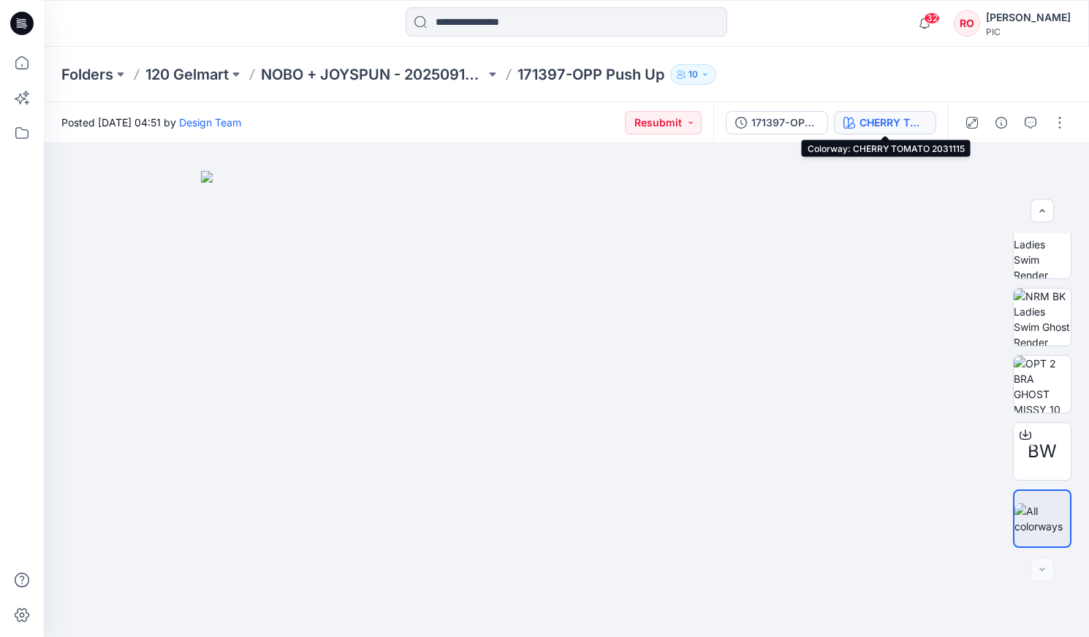
click at [622, 121] on div "CHERRY TOMATO 2031115" at bounding box center [892, 123] width 67 height 16
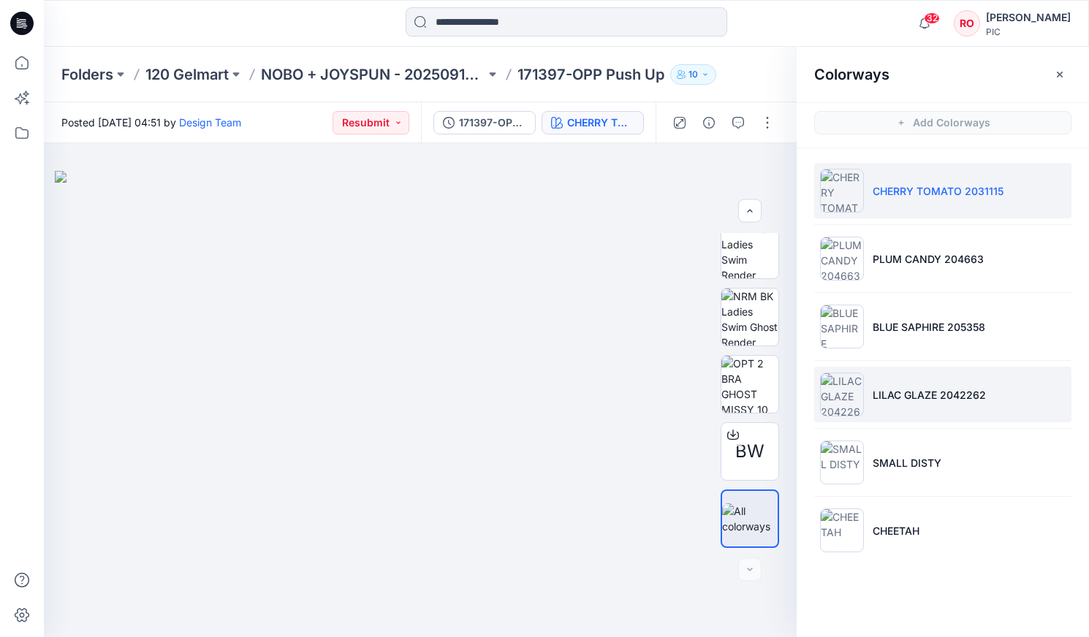
click at [622, 363] on p "LILAC GLAZE 2042262" at bounding box center [929, 394] width 113 height 15
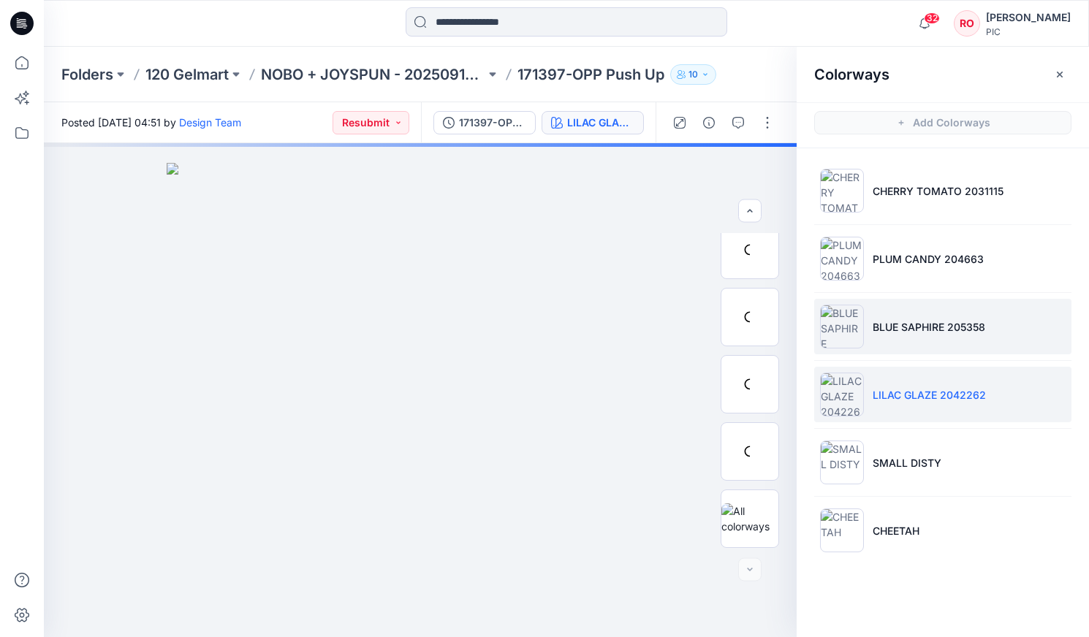
scroll to position [416, 0]
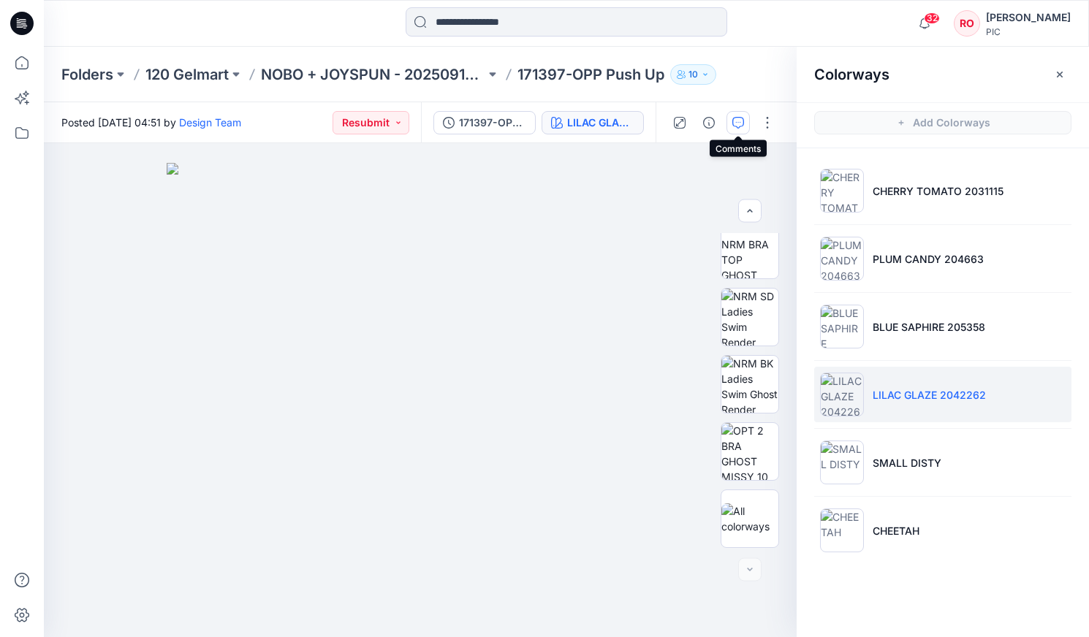
click at [622, 123] on icon "button" at bounding box center [738, 123] width 12 height 12
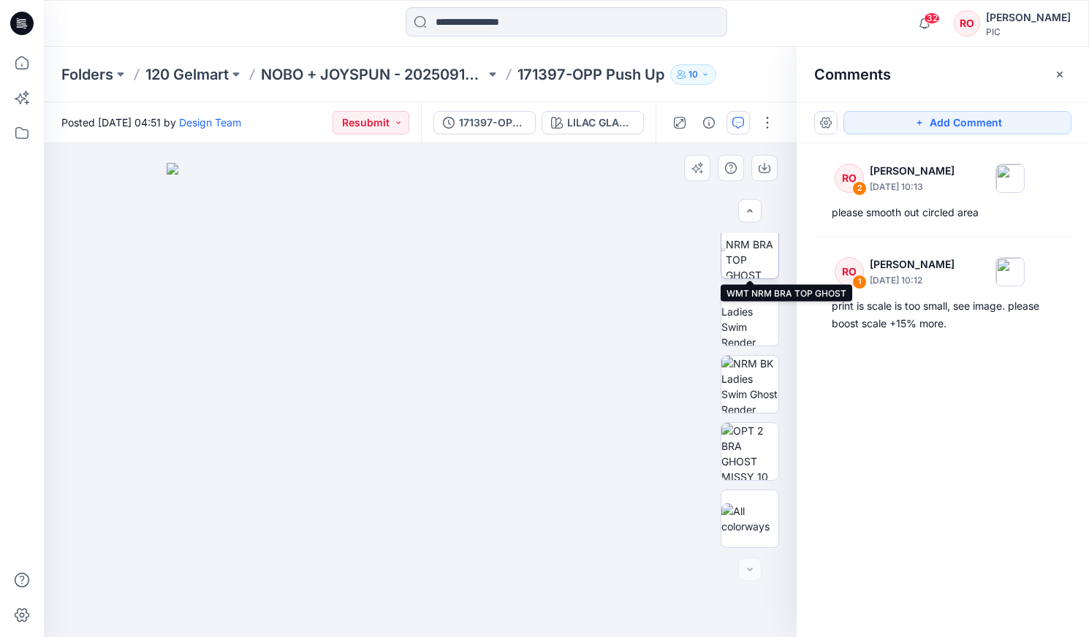
click at [622, 269] on img at bounding box center [752, 249] width 53 height 57
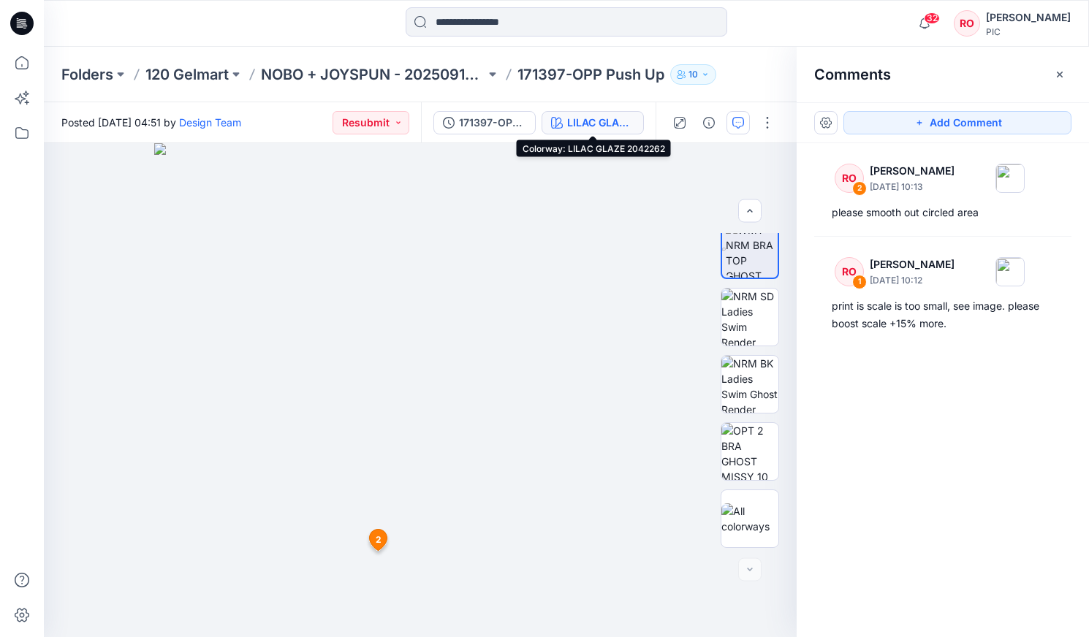
click at [581, 121] on div "LILAC GLAZE 2042262" at bounding box center [600, 123] width 67 height 16
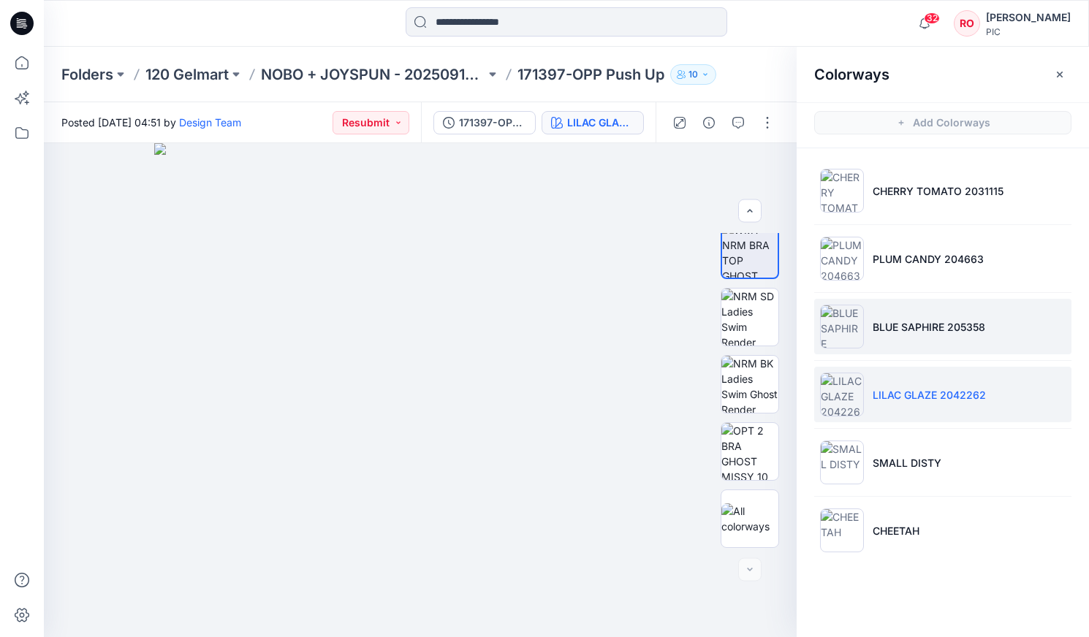
click at [622, 312] on img at bounding box center [842, 327] width 44 height 44
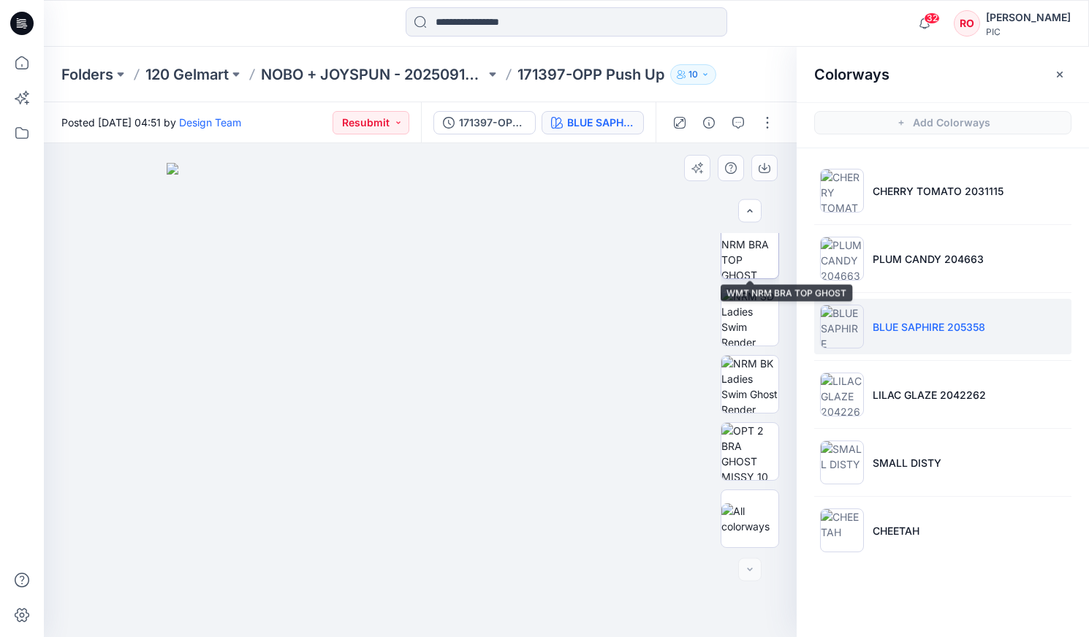
click at [622, 248] on img at bounding box center [749, 249] width 57 height 57
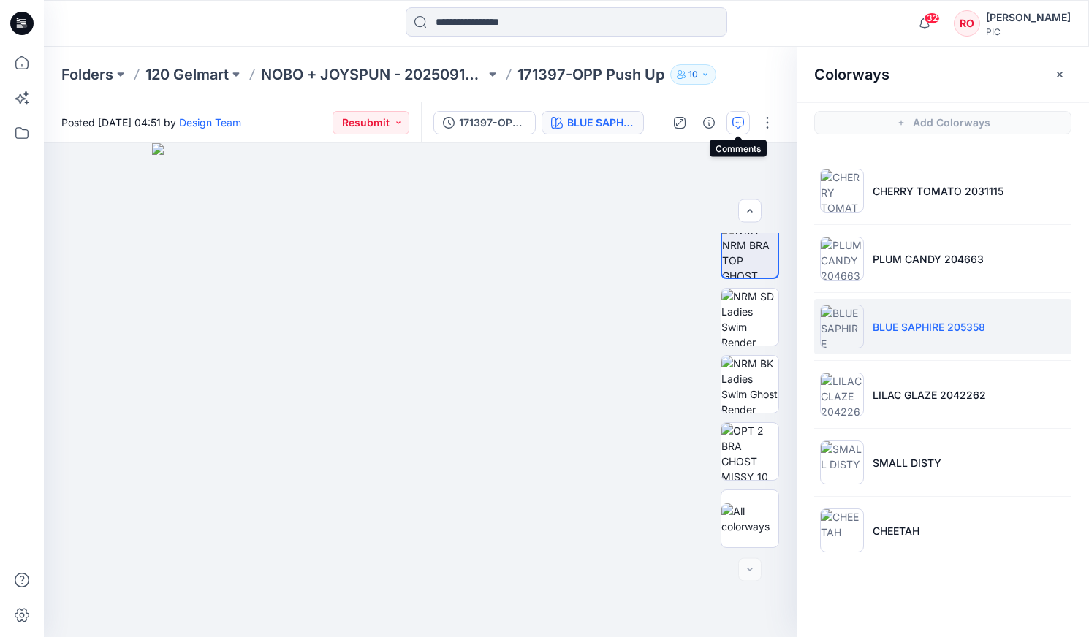
click at [622, 127] on button "button" at bounding box center [737, 122] width 23 height 23
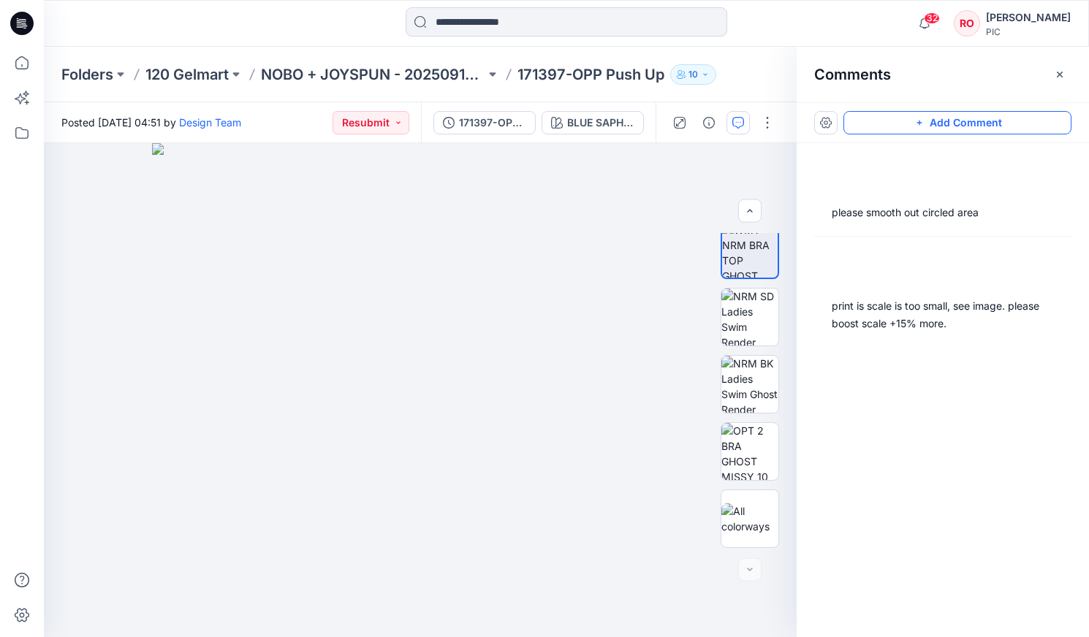
click at [622, 126] on button "Add Comment" at bounding box center [957, 122] width 228 height 23
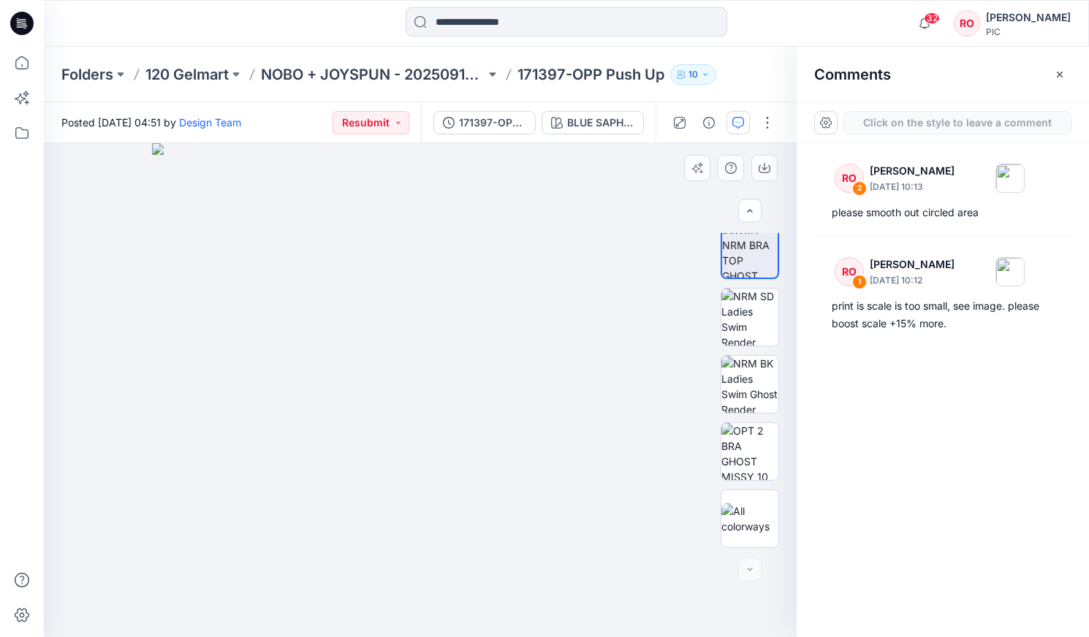
click at [370, 363] on div "3" at bounding box center [420, 390] width 753 height 494
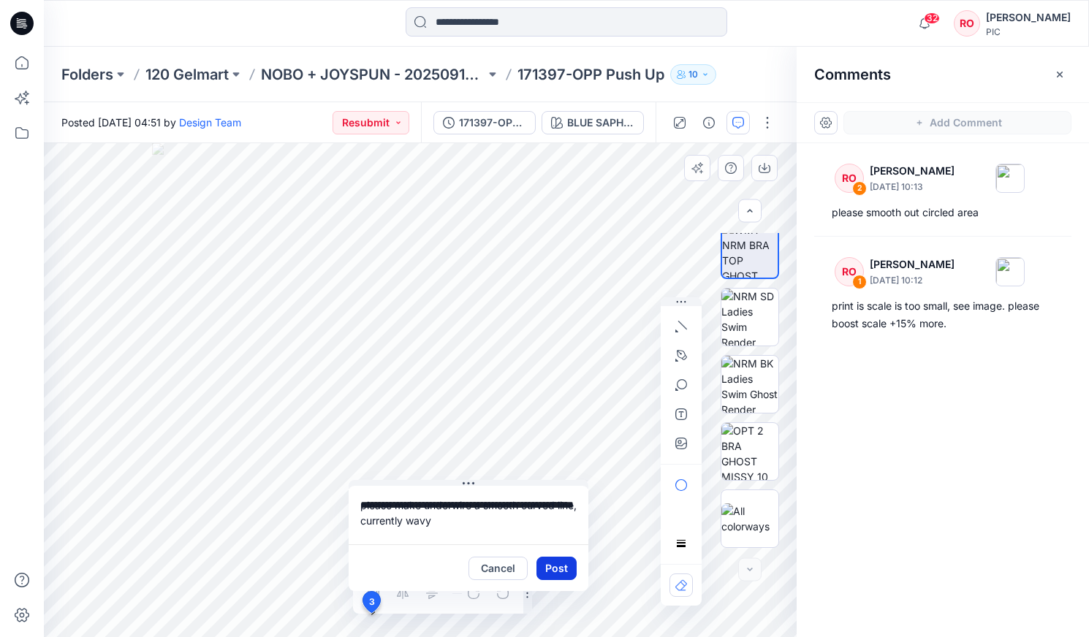
type textarea "**********"
click at [552, 363] on button "Post" at bounding box center [556, 568] width 40 height 23
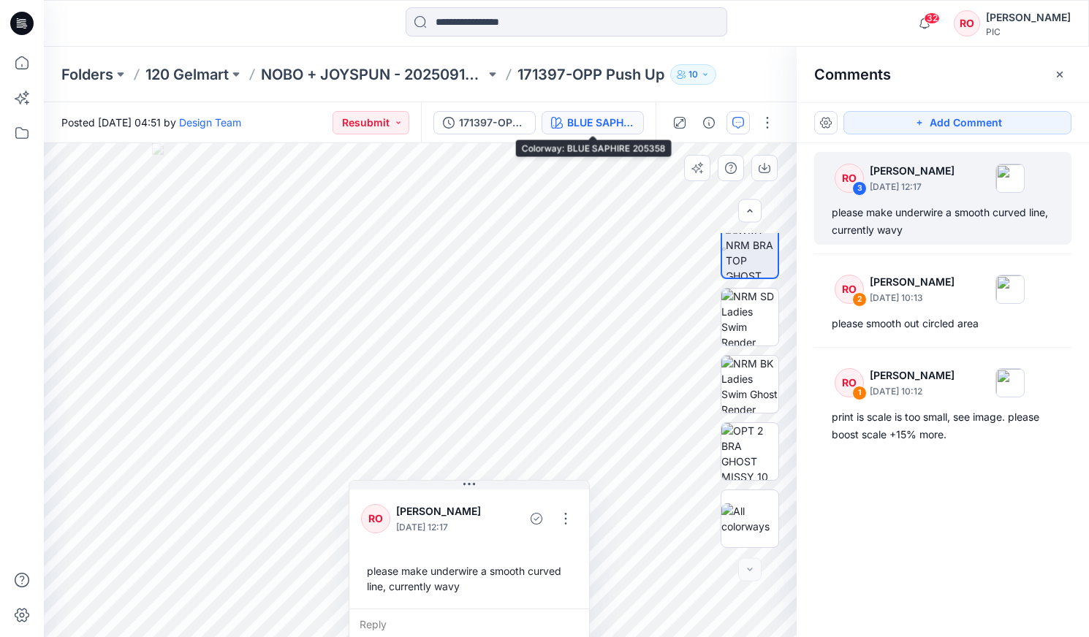
click at [617, 121] on div "BLUE SAPHIRE 205358" at bounding box center [600, 123] width 67 height 16
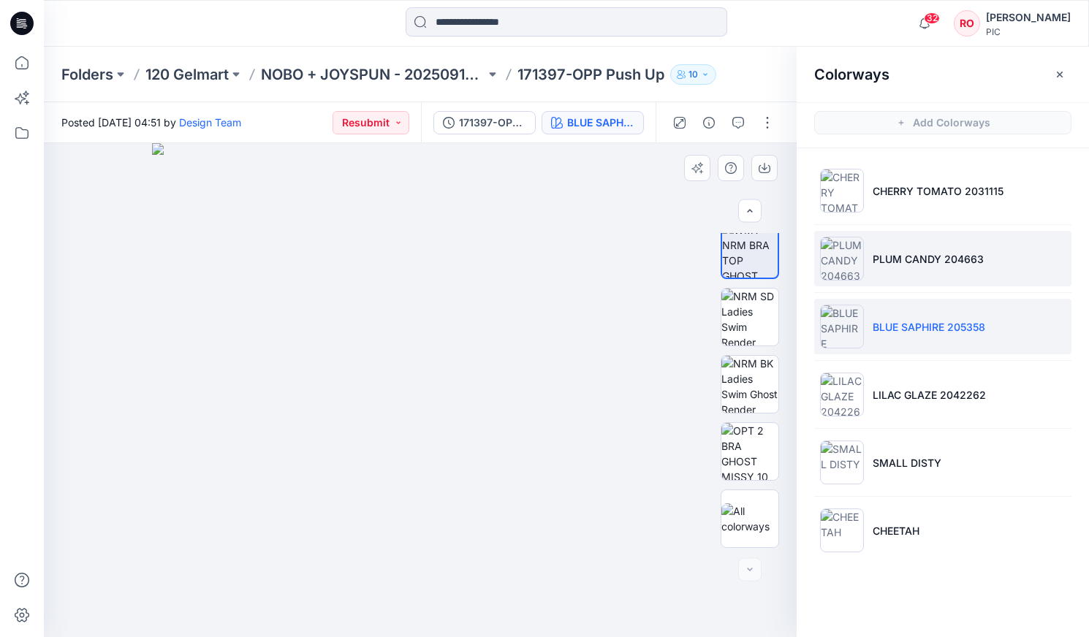
click at [622, 257] on p "PLUM CANDY 204663" at bounding box center [928, 258] width 111 height 15
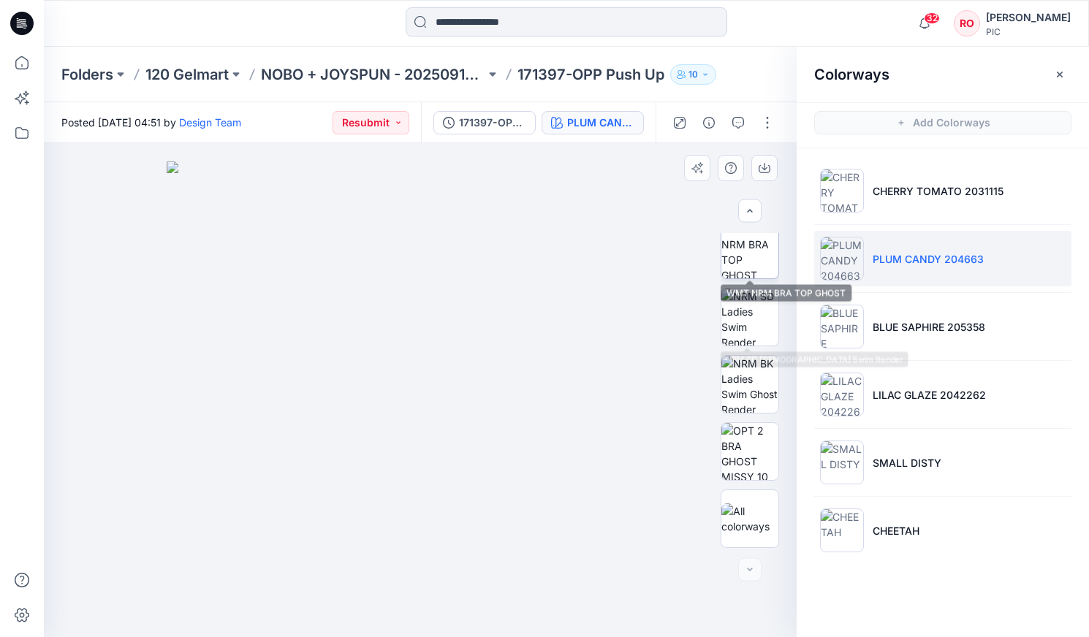
click at [622, 259] on img at bounding box center [749, 249] width 57 height 57
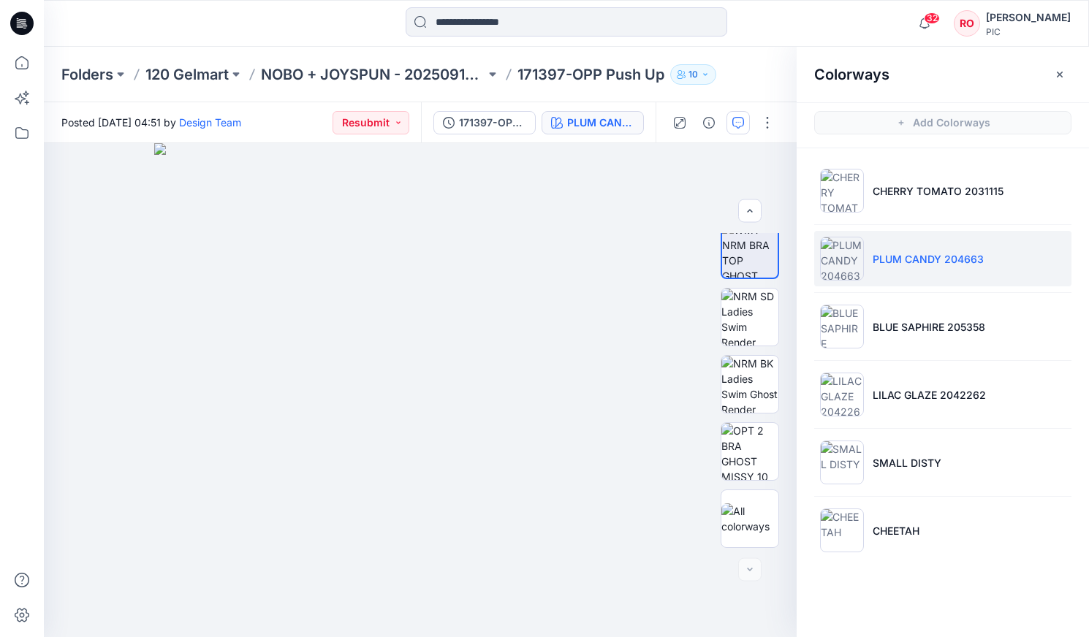
click at [622, 127] on button "button" at bounding box center [737, 122] width 23 height 23
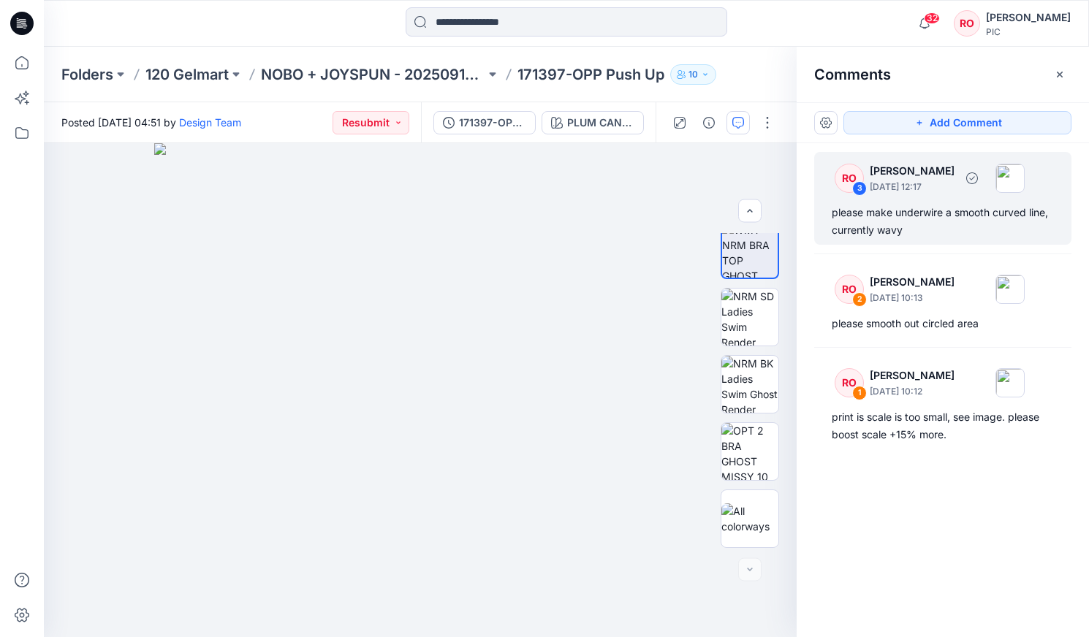
click at [622, 205] on div "please make underwire a smooth curved line, currently wavy" at bounding box center [943, 221] width 222 height 35
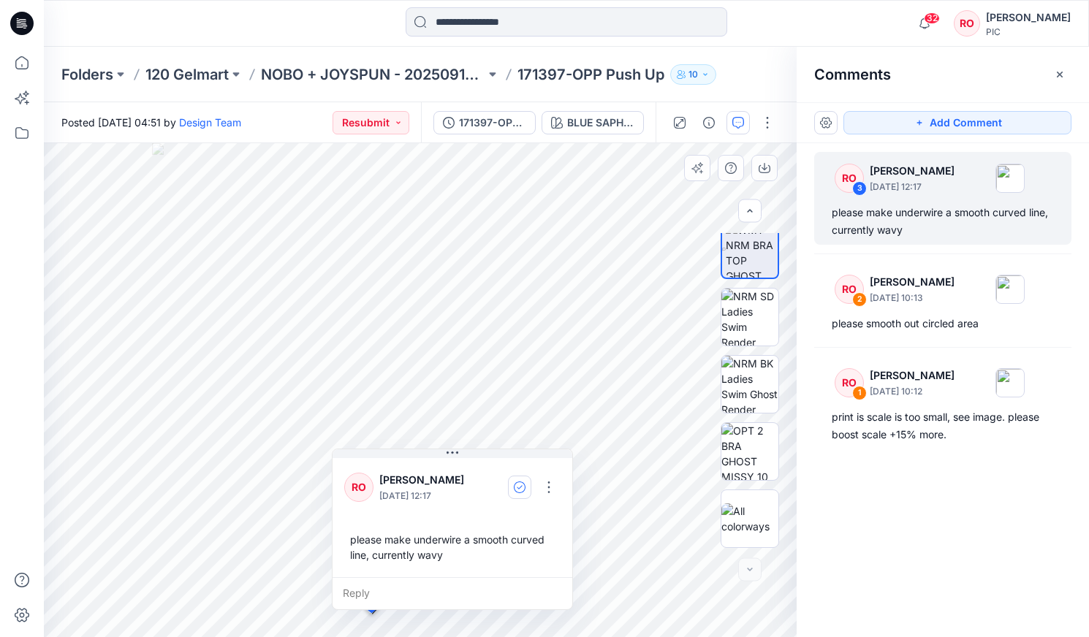
drag, startPoint x: 489, startPoint y: 589, endPoint x: 521, endPoint y: 465, distance: 128.3
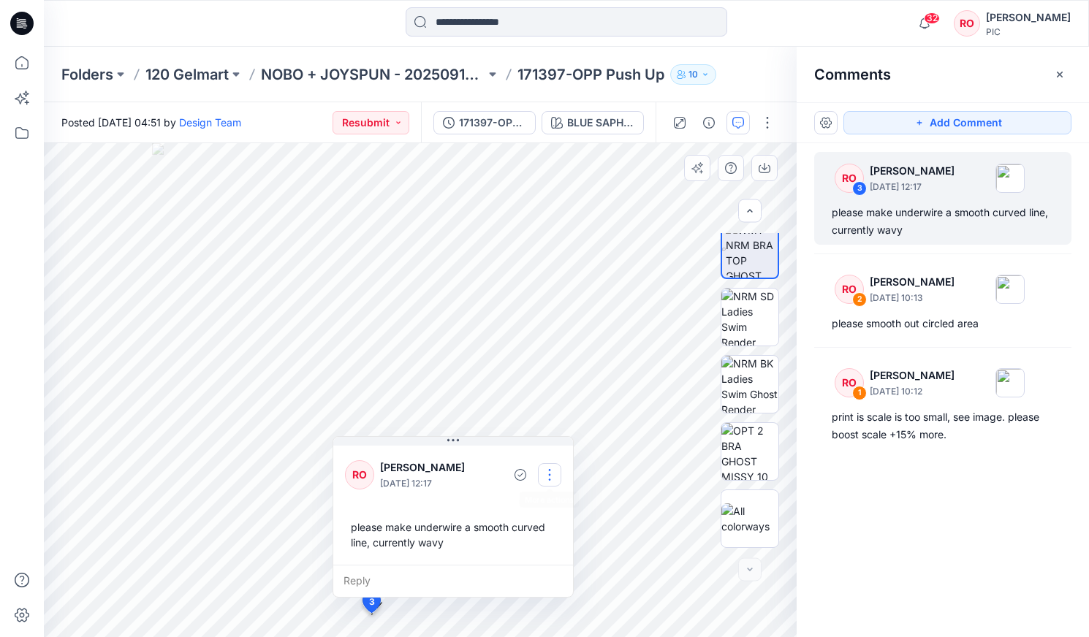
click at [547, 363] on button "button" at bounding box center [549, 474] width 23 height 23
click at [536, 363] on p "Edit comment" at bounding box center [553, 508] width 66 height 15
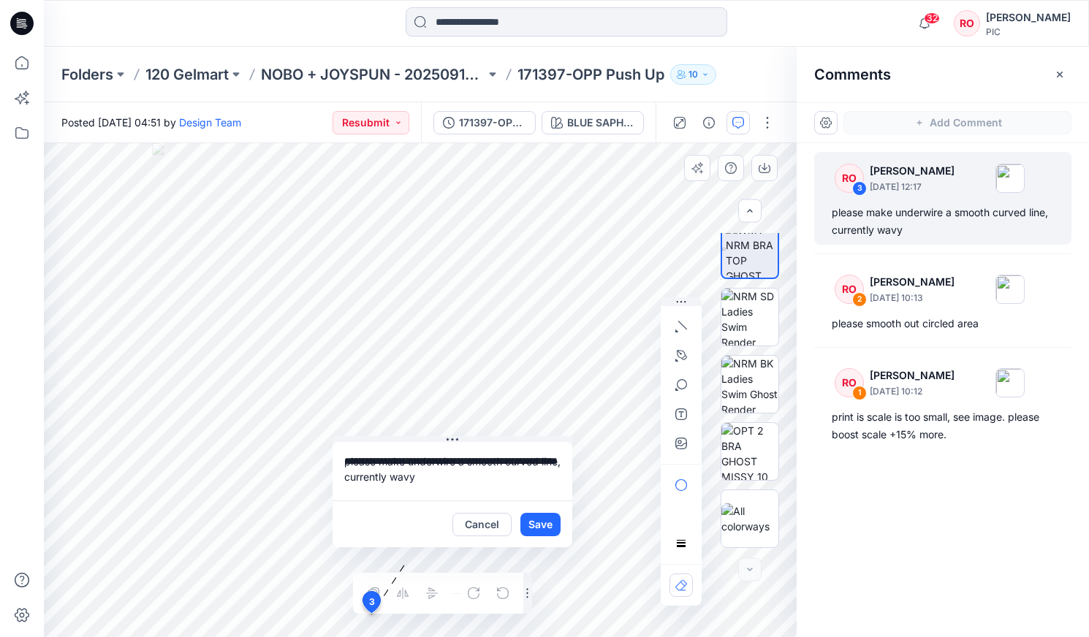
click at [278, 363] on div "**********" at bounding box center [420, 390] width 753 height 494
click at [488, 363] on button "Cancel" at bounding box center [481, 524] width 59 height 23
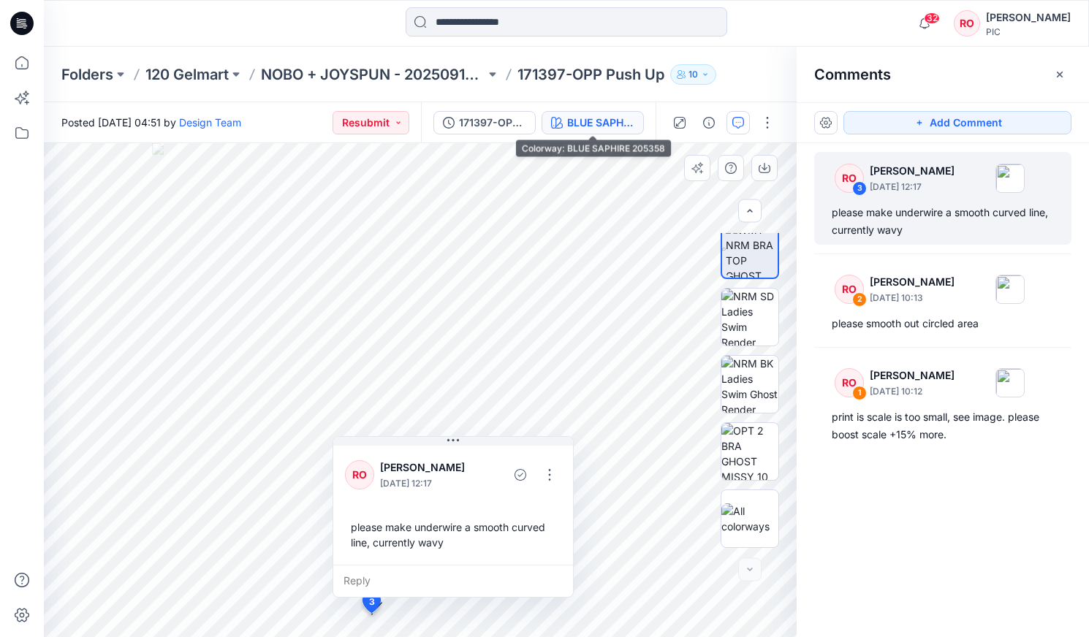
click at [588, 122] on div "BLUE SAPHIRE 205358" at bounding box center [600, 123] width 67 height 16
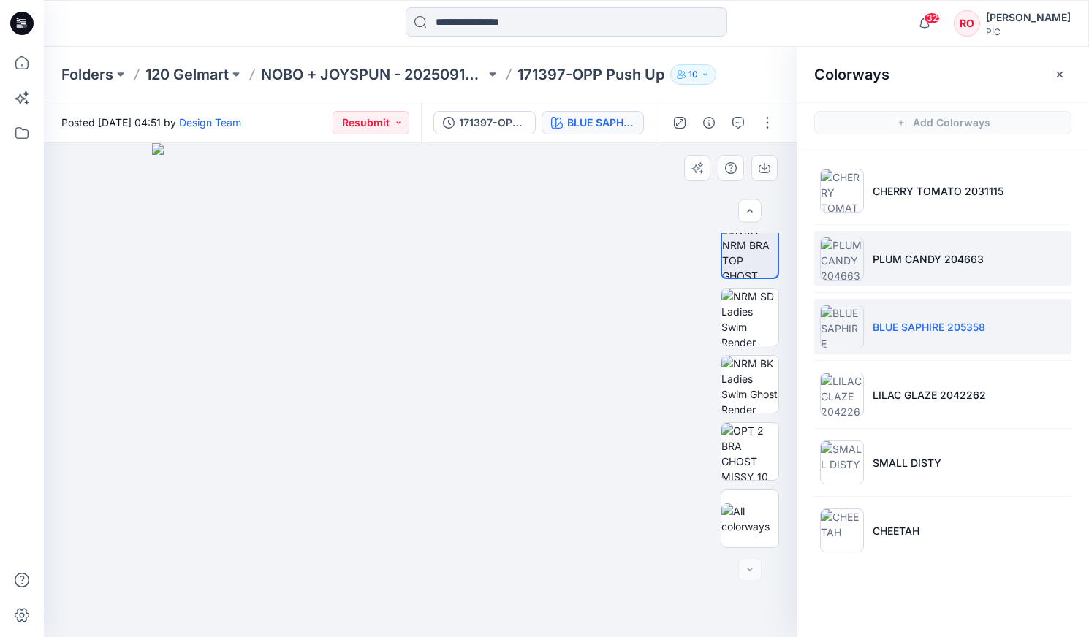
click at [622, 273] on li "PLUM CANDY 204663" at bounding box center [942, 259] width 257 height 56
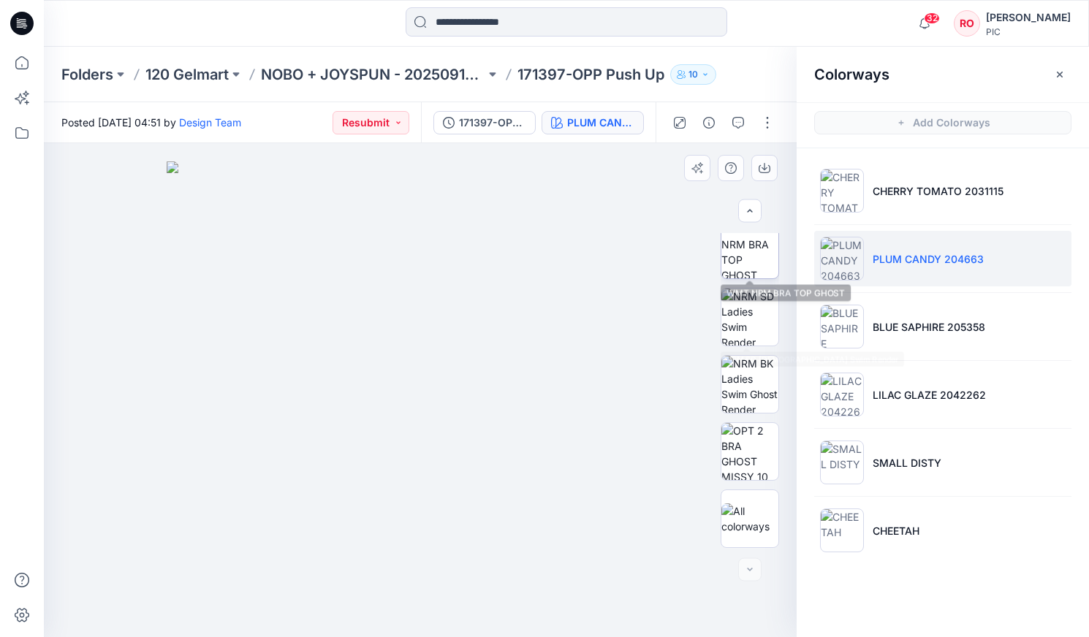
click at [622, 272] on img at bounding box center [749, 249] width 57 height 57
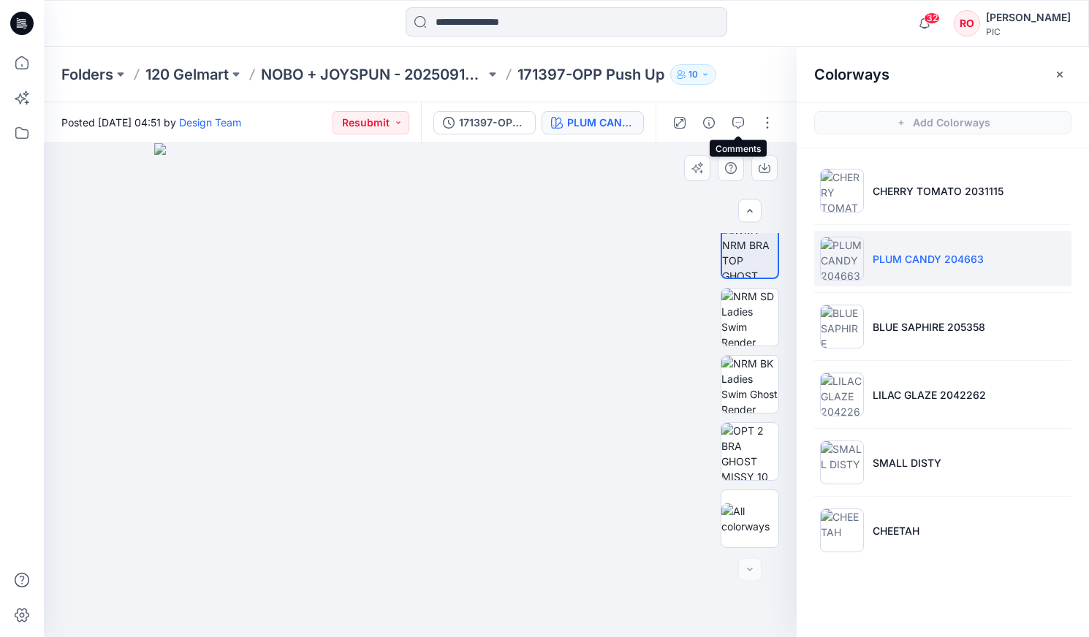
drag, startPoint x: 739, startPoint y: 126, endPoint x: 595, endPoint y: 288, distance: 216.9
click at [622, 126] on icon "button" at bounding box center [738, 123] width 12 height 12
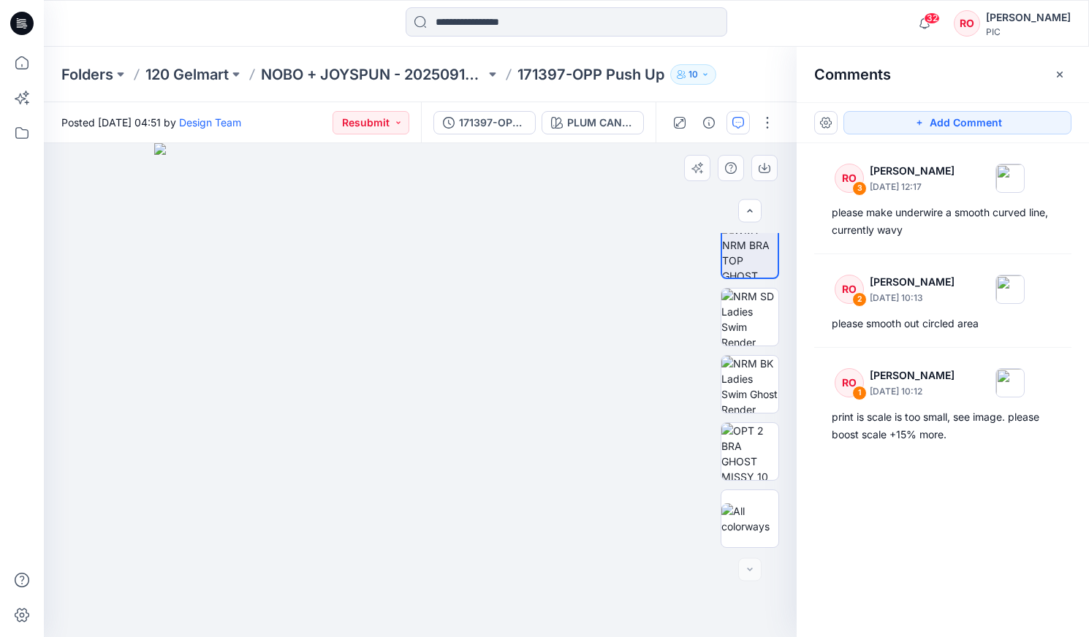
click at [369, 363] on img at bounding box center [419, 390] width 531 height 494
click at [350, 363] on img at bounding box center [419, 390] width 531 height 494
click at [622, 118] on button "Add Comment" at bounding box center [957, 122] width 228 height 23
click at [342, 363] on div "4" at bounding box center [420, 390] width 753 height 494
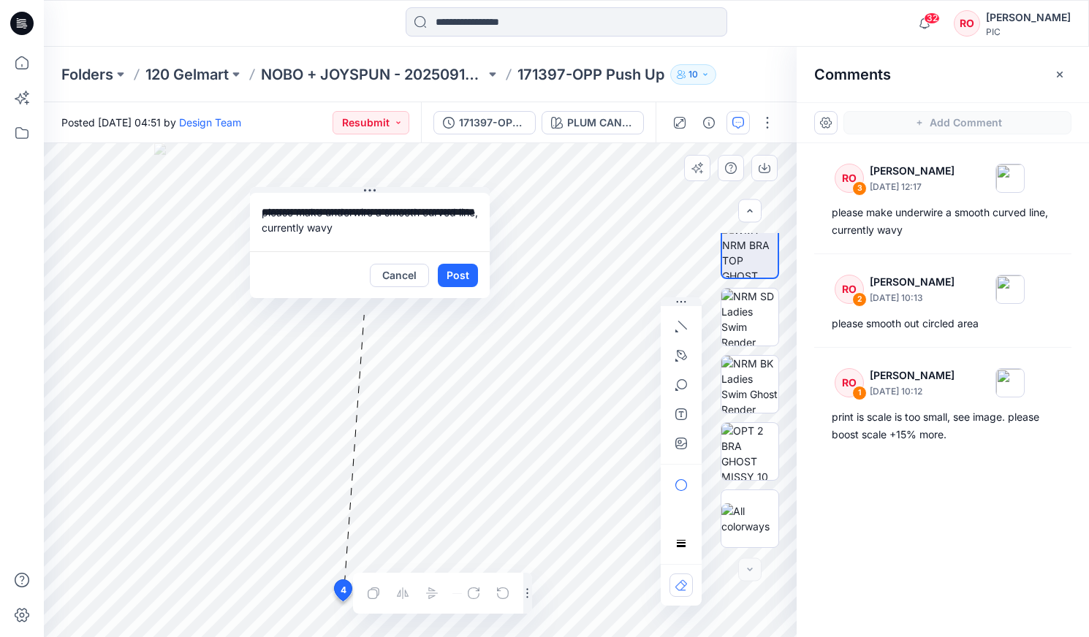
drag, startPoint x: 412, startPoint y: 468, endPoint x: 351, endPoint y: 208, distance: 268.0
click at [361, 232] on textarea "**********" at bounding box center [370, 222] width 240 height 58
type textarea "**********"
click at [442, 275] on button "Post" at bounding box center [458, 275] width 40 height 23
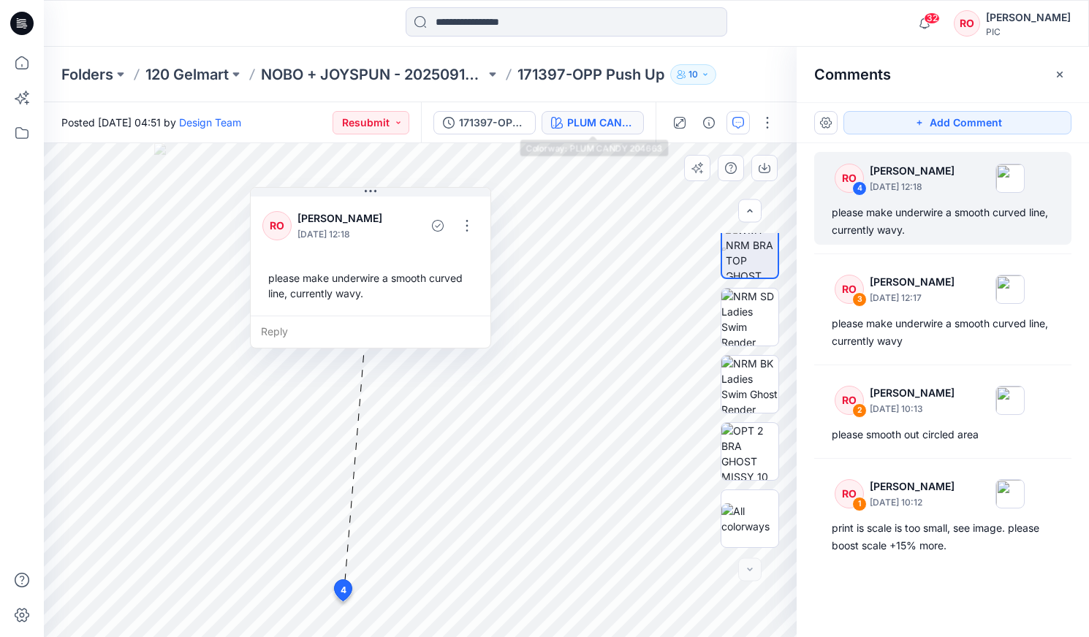
click at [622, 126] on div "PLUM CANDY 204663" at bounding box center [600, 123] width 67 height 16
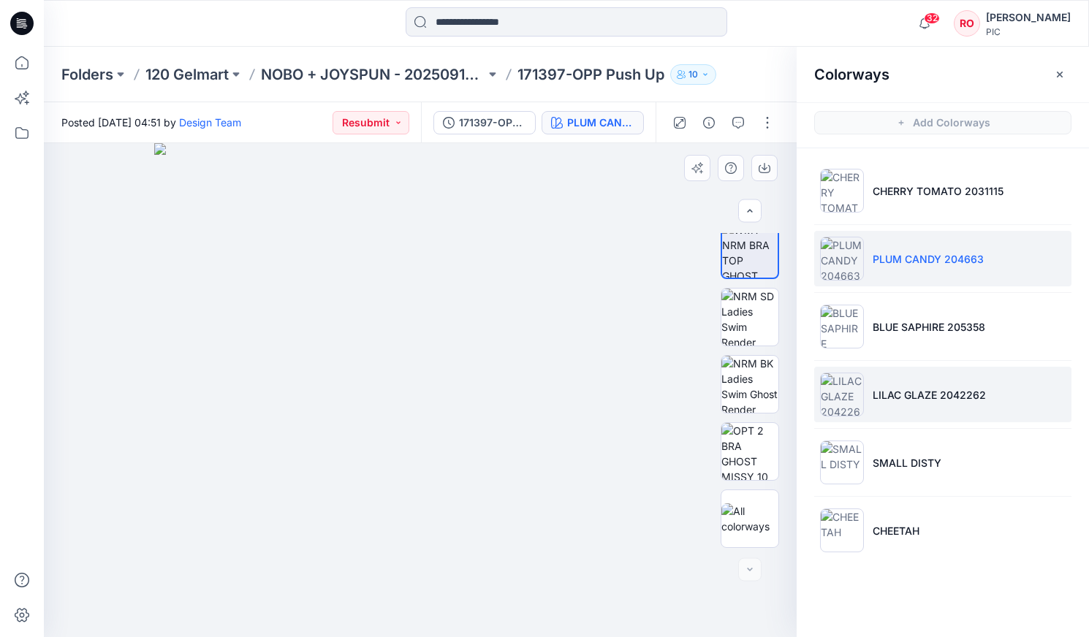
click at [622, 363] on p "LILAC GLAZE 2042262" at bounding box center [929, 394] width 113 height 15
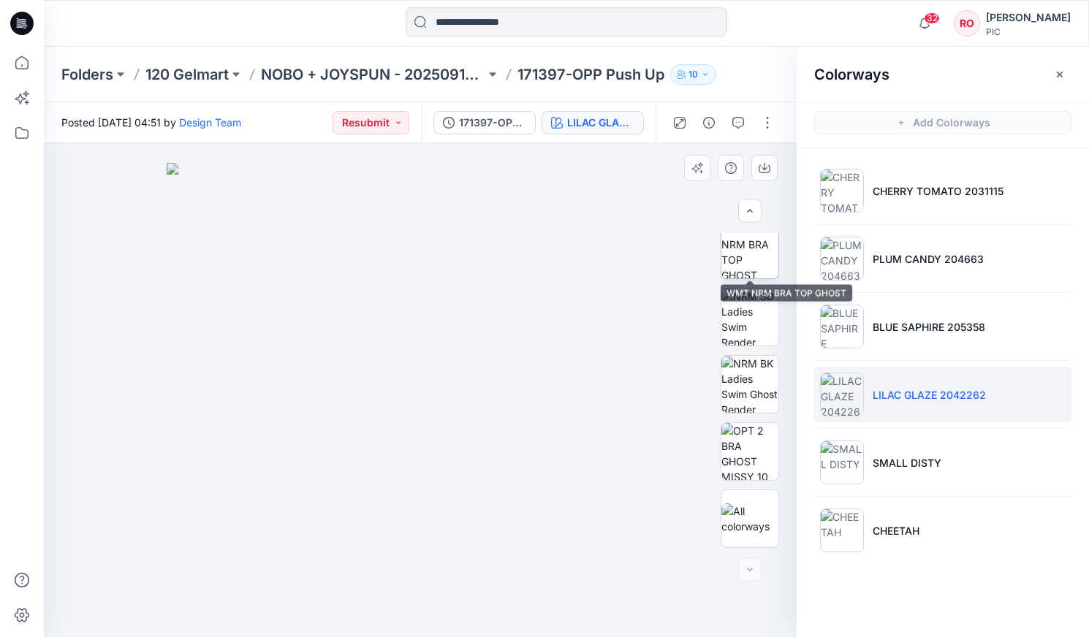
click at [622, 271] on img at bounding box center [749, 249] width 57 height 57
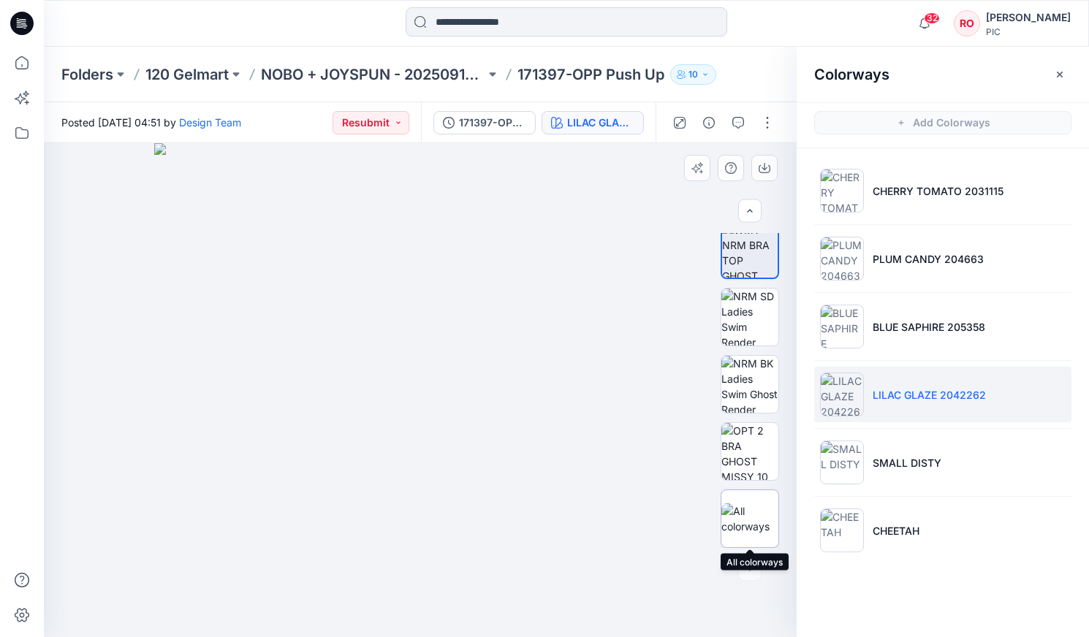
click at [622, 363] on img at bounding box center [749, 518] width 57 height 31
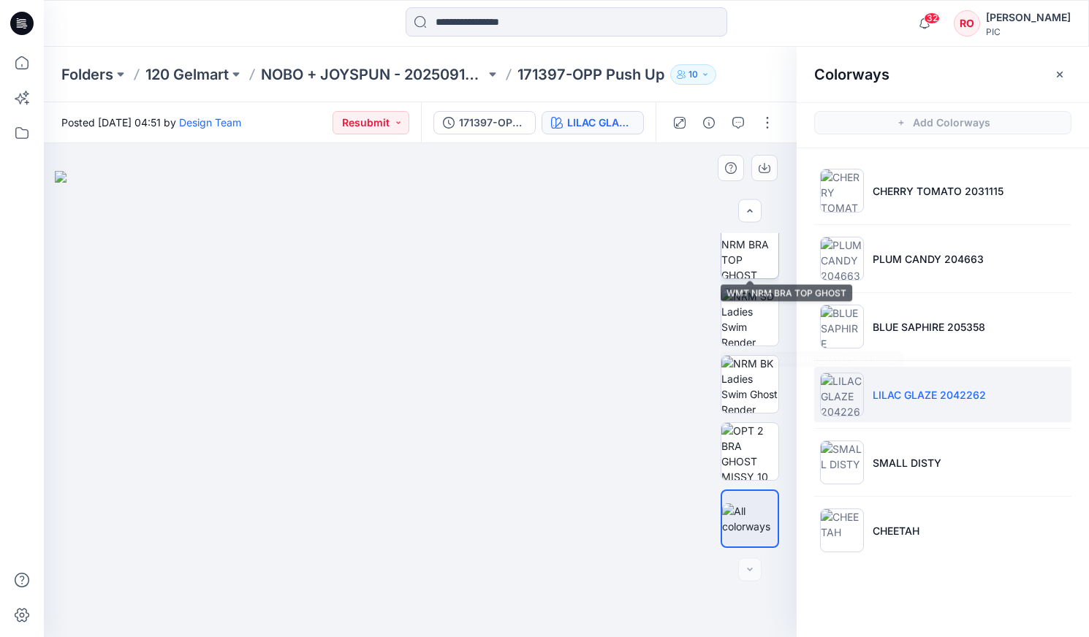
click at [622, 248] on img at bounding box center [749, 249] width 57 height 57
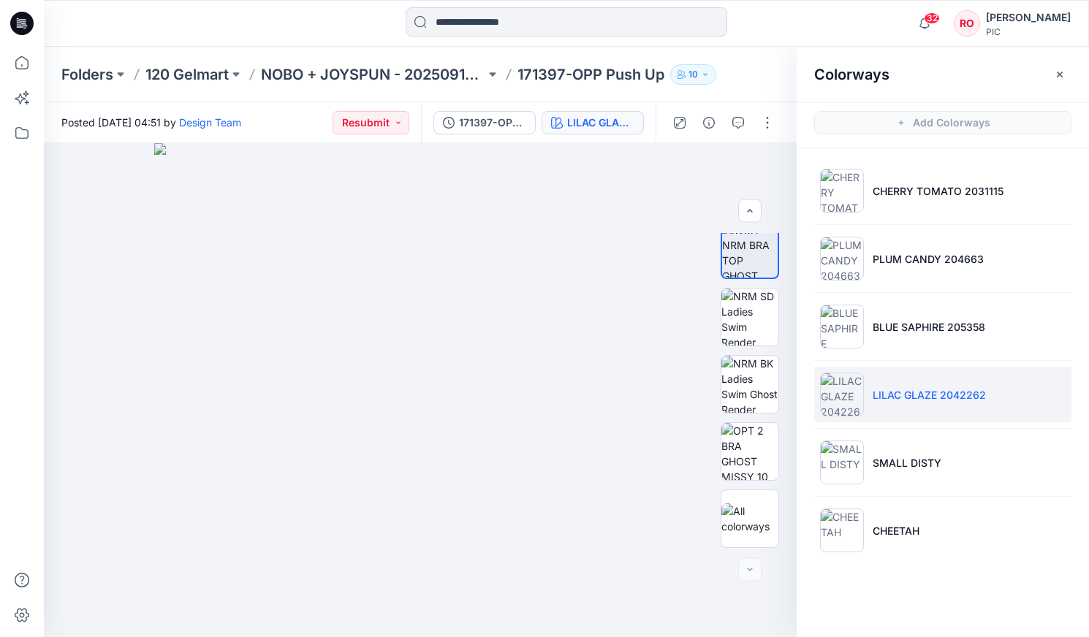
click at [622, 116] on div at bounding box center [722, 122] width 135 height 41
click at [622, 120] on icon "button" at bounding box center [738, 123] width 12 height 12
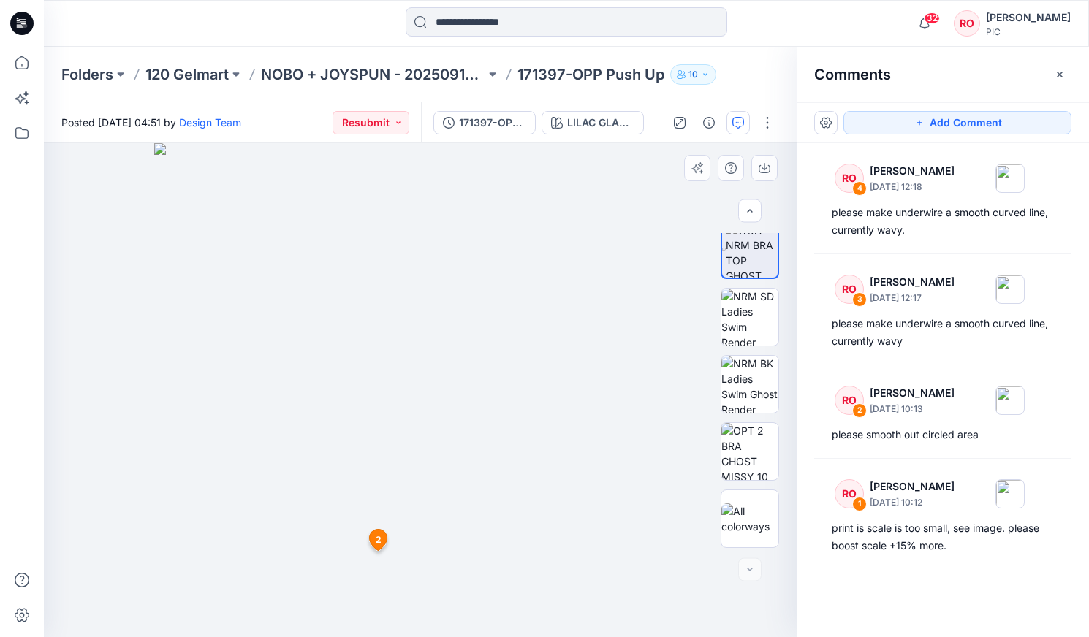
click at [368, 363] on img at bounding box center [419, 390] width 531 height 494
click at [622, 124] on button "Add Comment" at bounding box center [957, 122] width 228 height 23
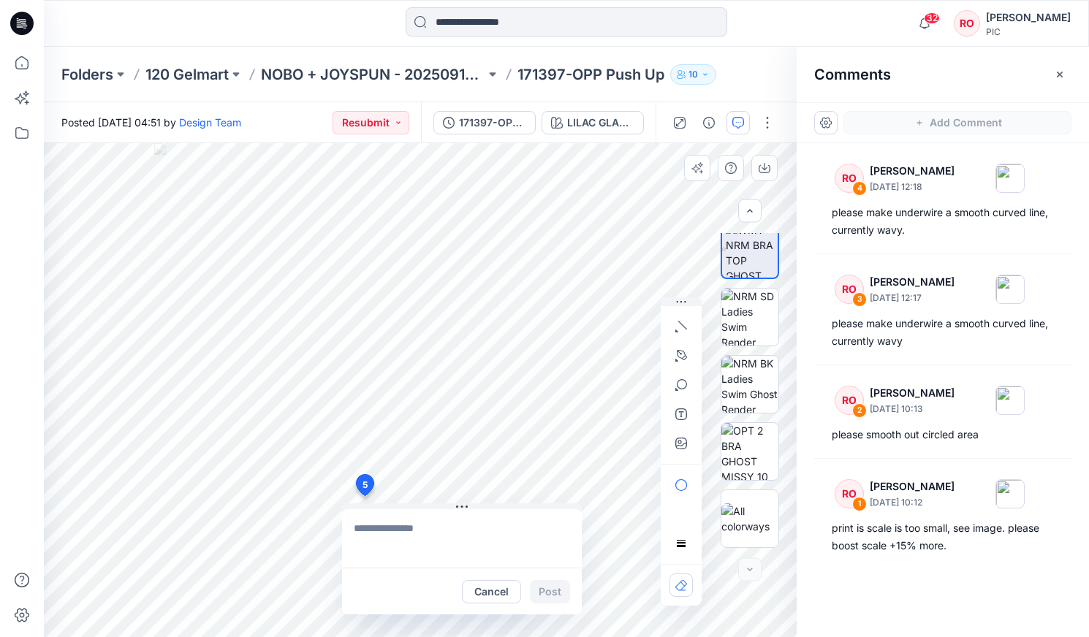
click at [364, 363] on div "5 Cancel Post 2 RO Raquel Ortiz October 01, 2025 10:13 please smooth out circle…" at bounding box center [420, 390] width 753 height 494
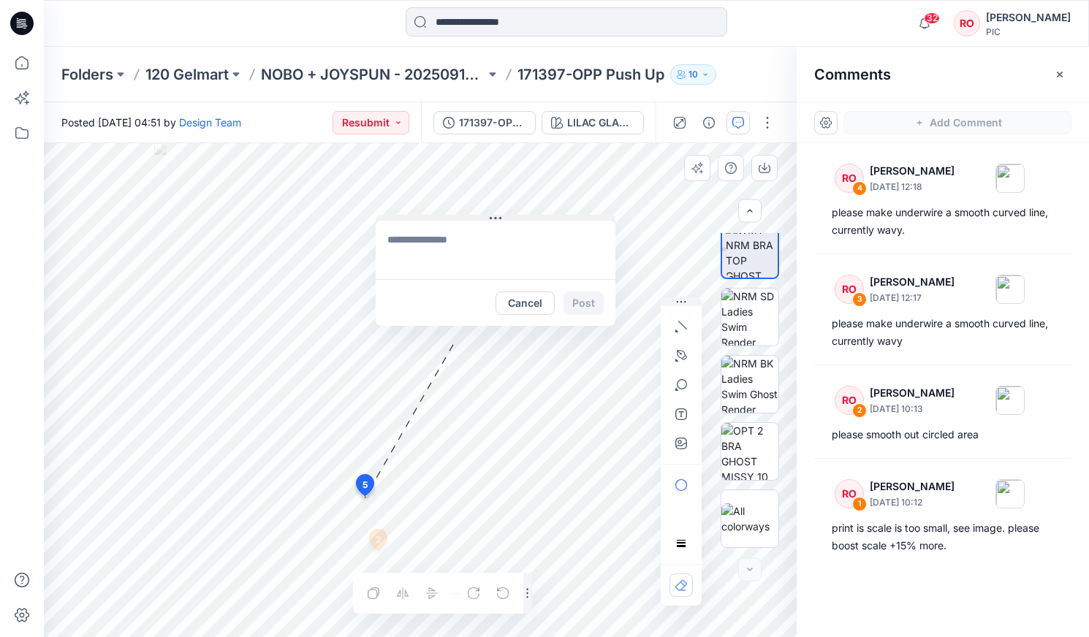
drag, startPoint x: 408, startPoint y: 506, endPoint x: 440, endPoint y: 218, distance: 289.7
click at [454, 233] on textarea at bounding box center [496, 250] width 240 height 58
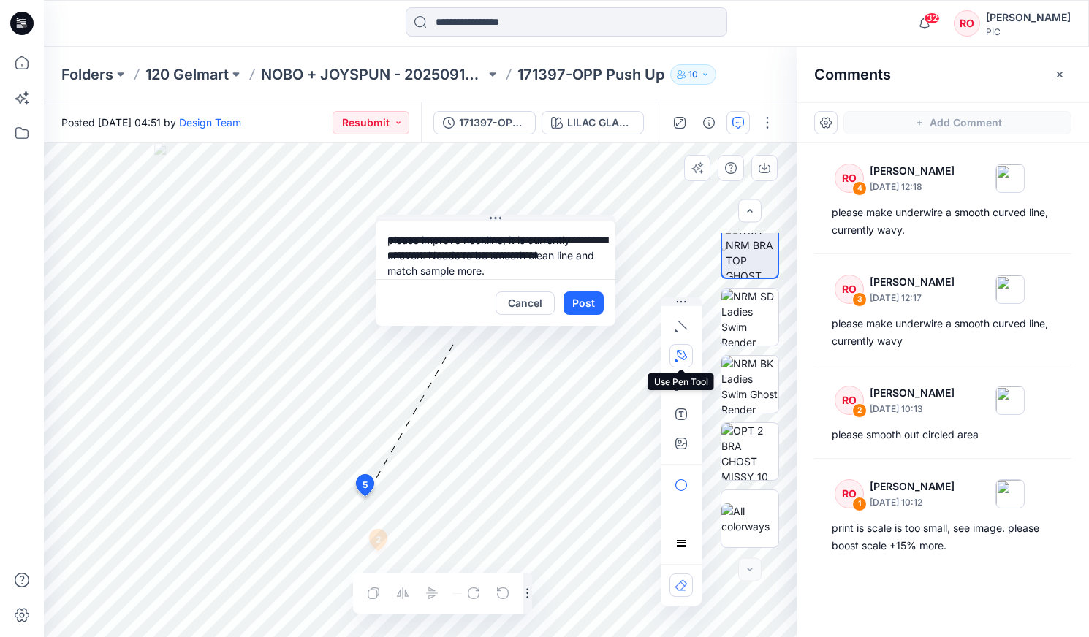
click at [622, 352] on icon "button" at bounding box center [681, 356] width 12 height 12
click at [604, 351] on icon "button" at bounding box center [602, 355] width 10 height 10
click at [525, 271] on textarea "**********" at bounding box center [496, 250] width 240 height 58
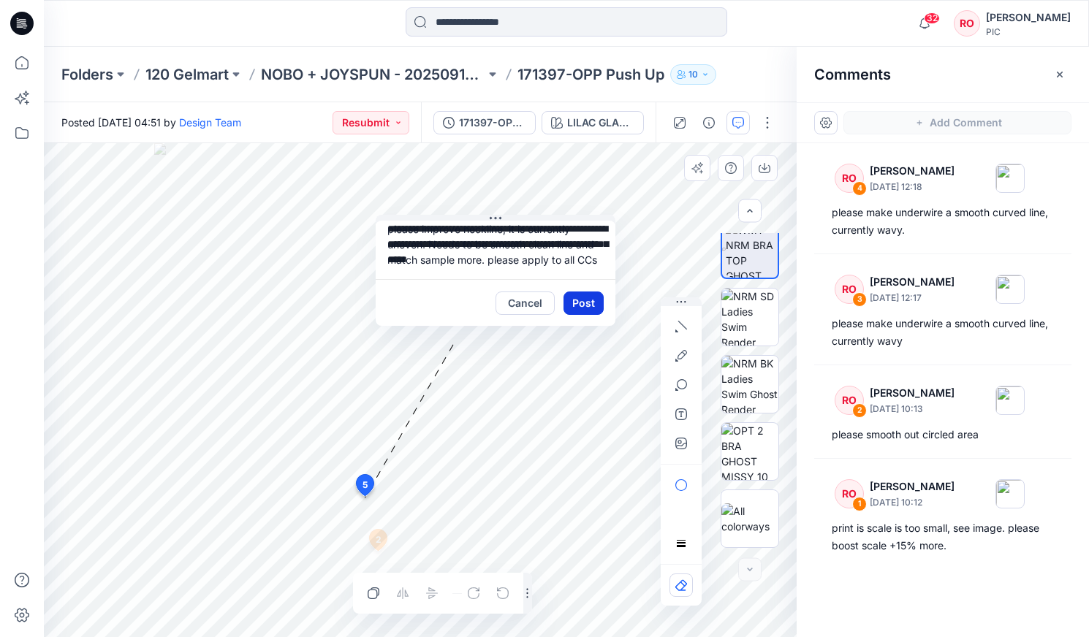
type textarea "**********"
click at [590, 307] on button "Post" at bounding box center [583, 303] width 40 height 23
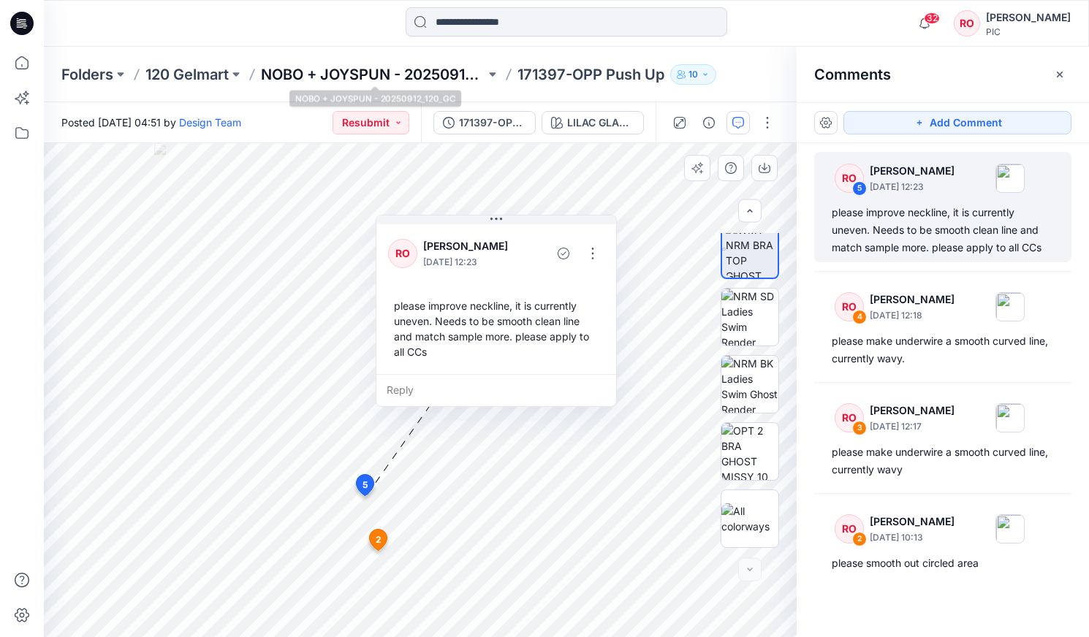
click at [313, 77] on p "NOBO + JOYSPUN - 20250912_120_GC" at bounding box center [373, 74] width 224 height 20
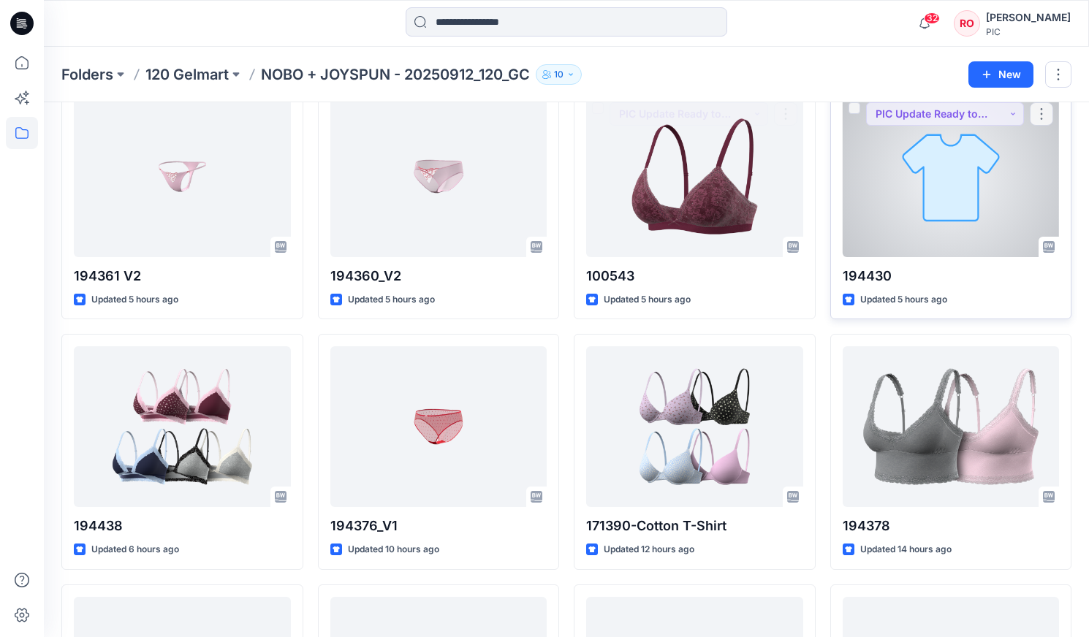
scroll to position [330, 0]
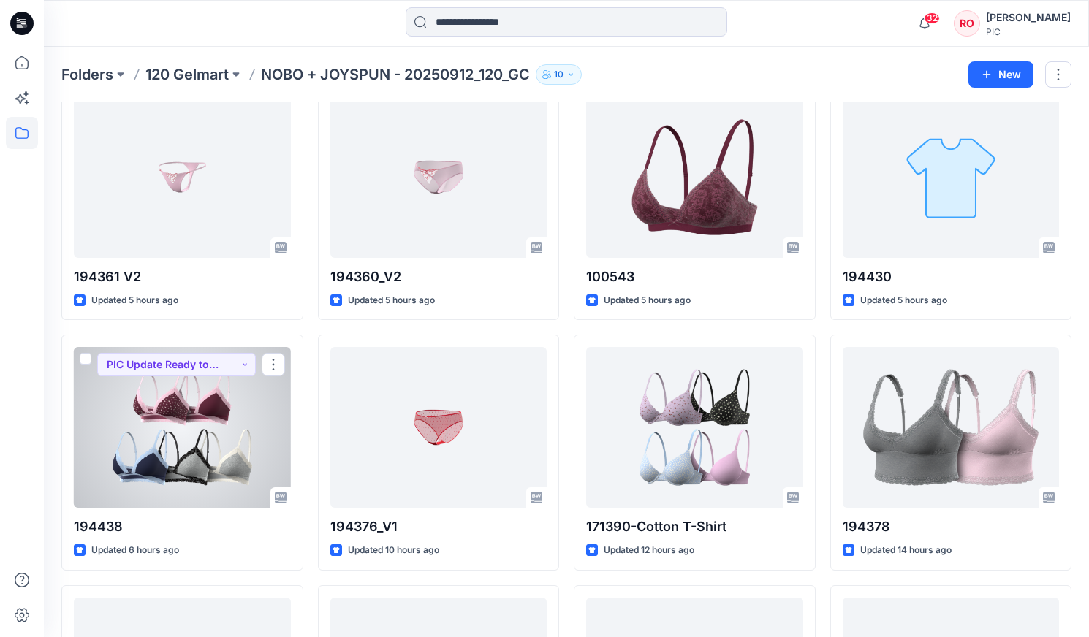
click at [214, 363] on div at bounding box center [182, 427] width 217 height 161
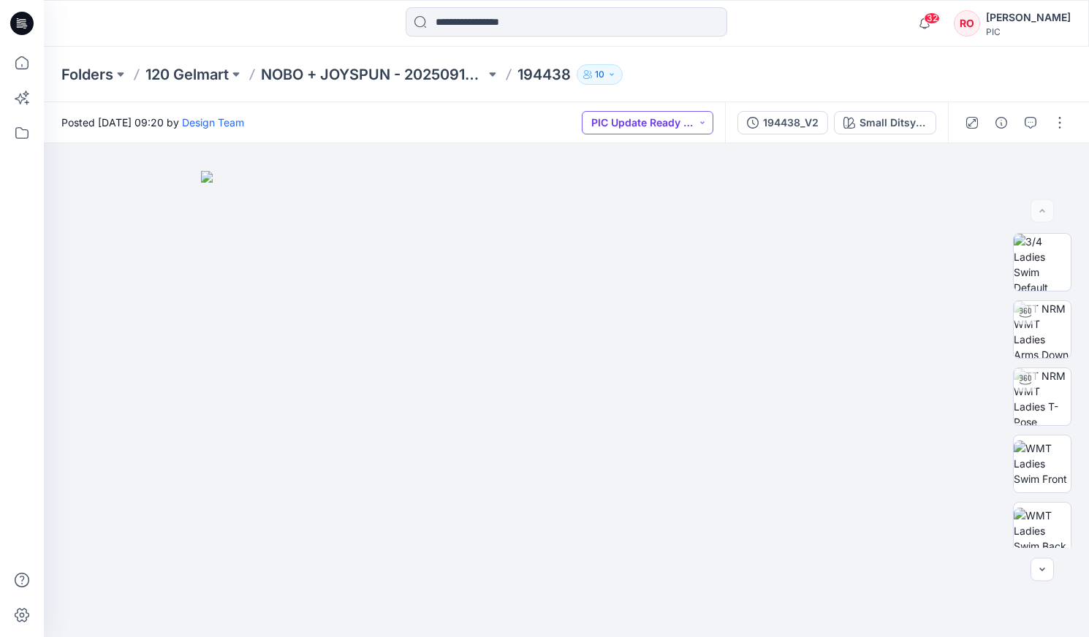
click at [622, 121] on button "PIC Update Ready to Review" at bounding box center [648, 122] width 132 height 23
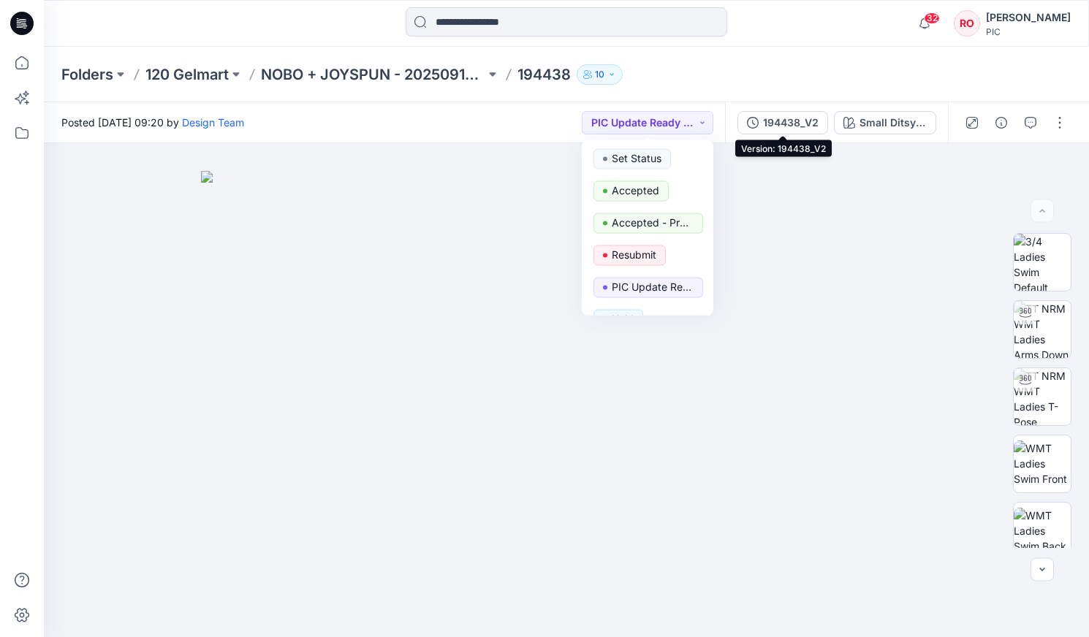
click at [622, 133] on button "194438_V2" at bounding box center [782, 122] width 91 height 23
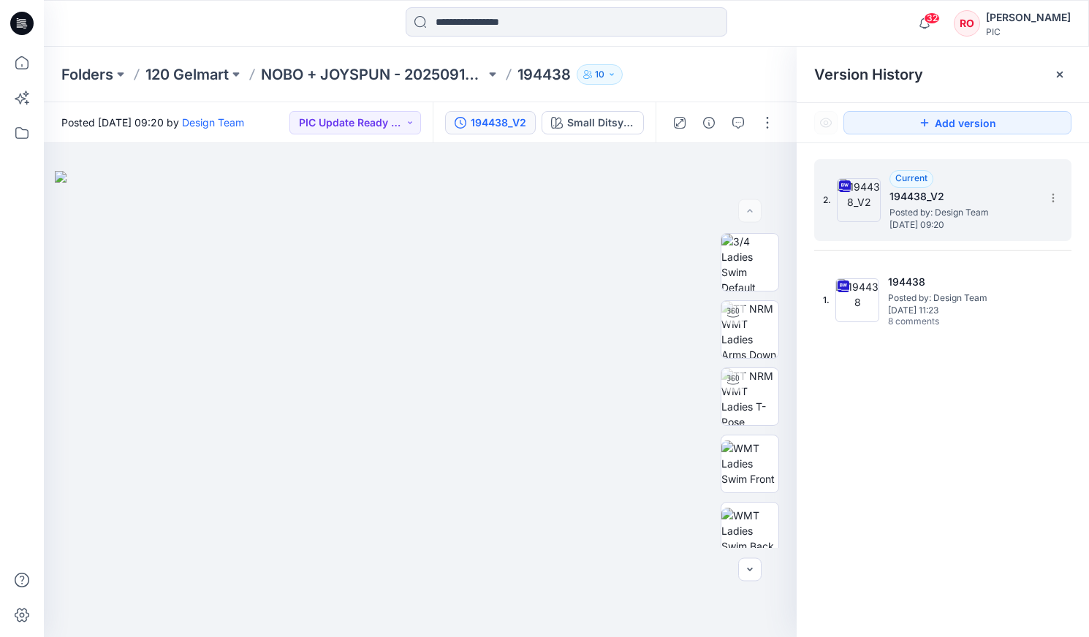
click at [622, 215] on div "2. Current 194438_V2 Posted by: Design Team Wednesday, October 01, 2025 09:20" at bounding box center [932, 200] width 219 height 70
click at [622, 123] on button "button" at bounding box center [737, 122] width 23 height 23
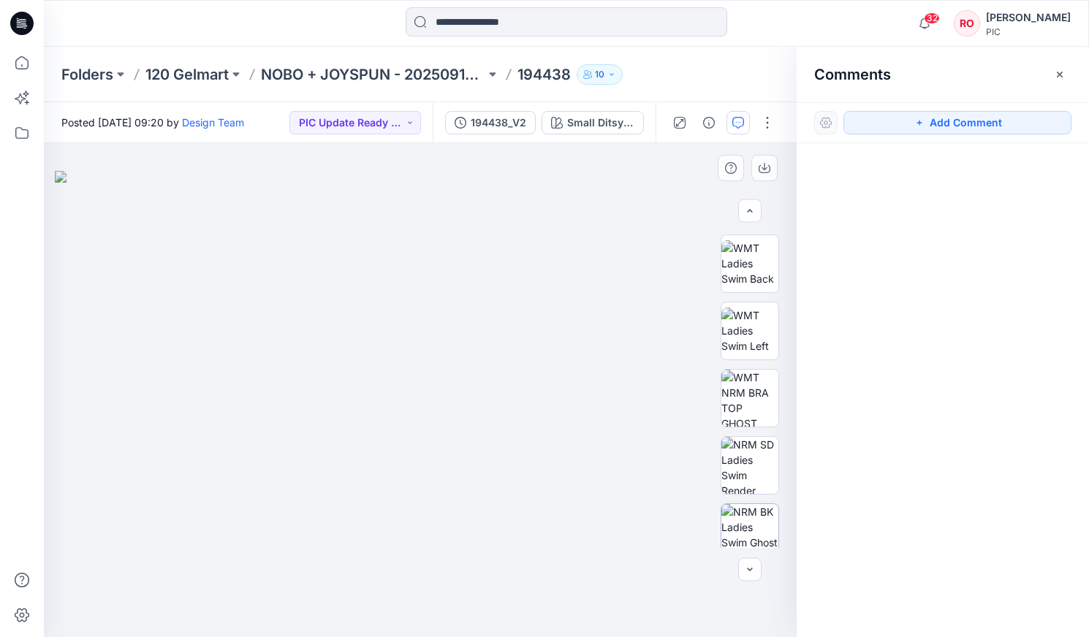
scroll to position [392, 0]
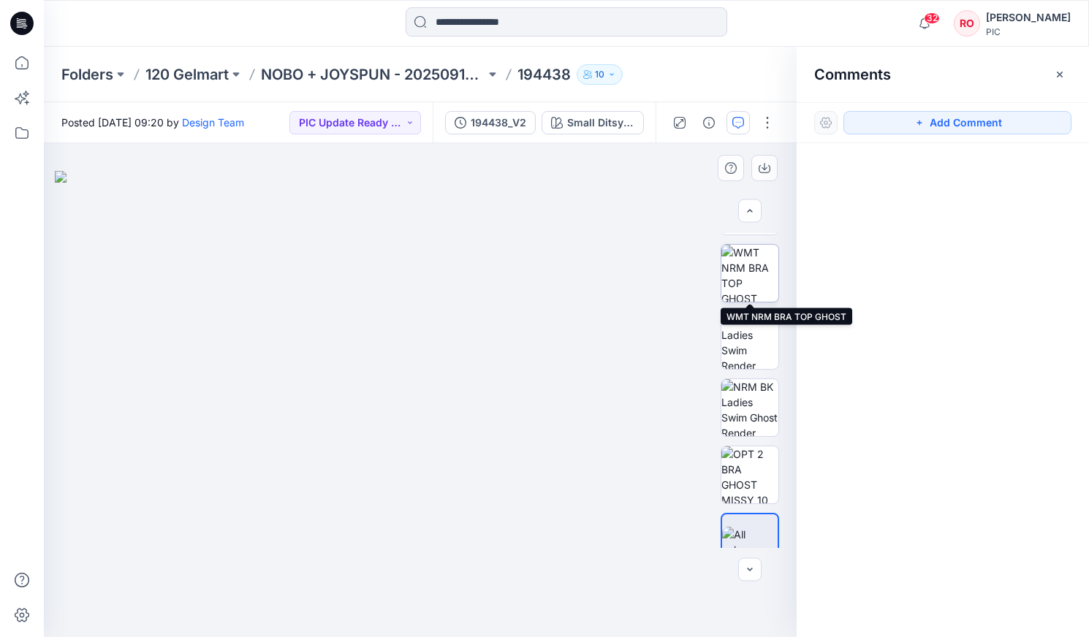
click at [622, 286] on img at bounding box center [749, 273] width 57 height 57
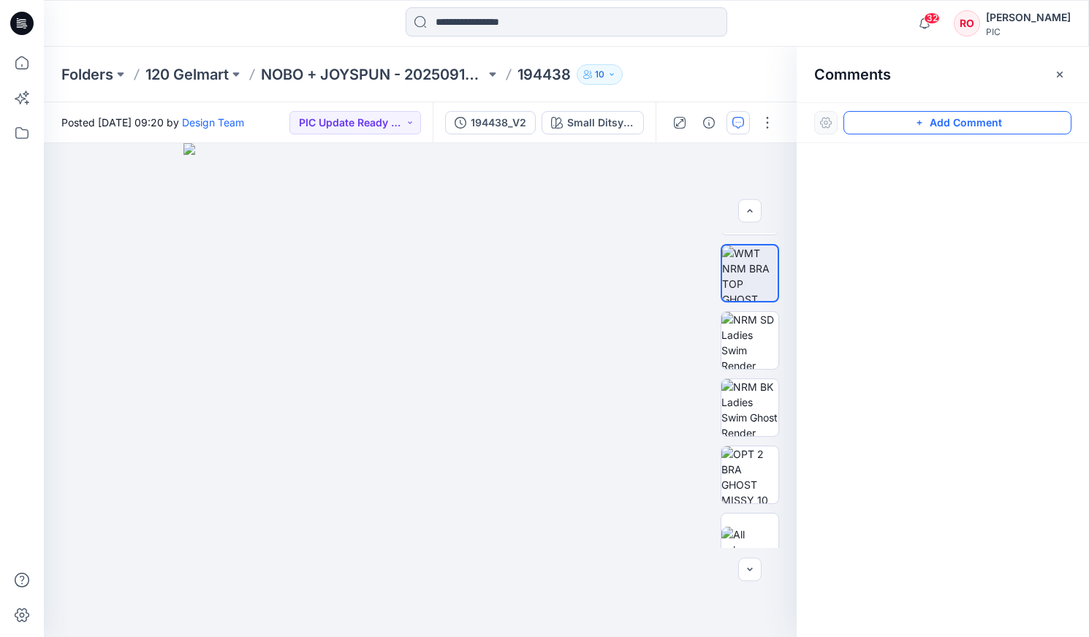
click at [622, 120] on icon "button" at bounding box center [919, 123] width 12 height 12
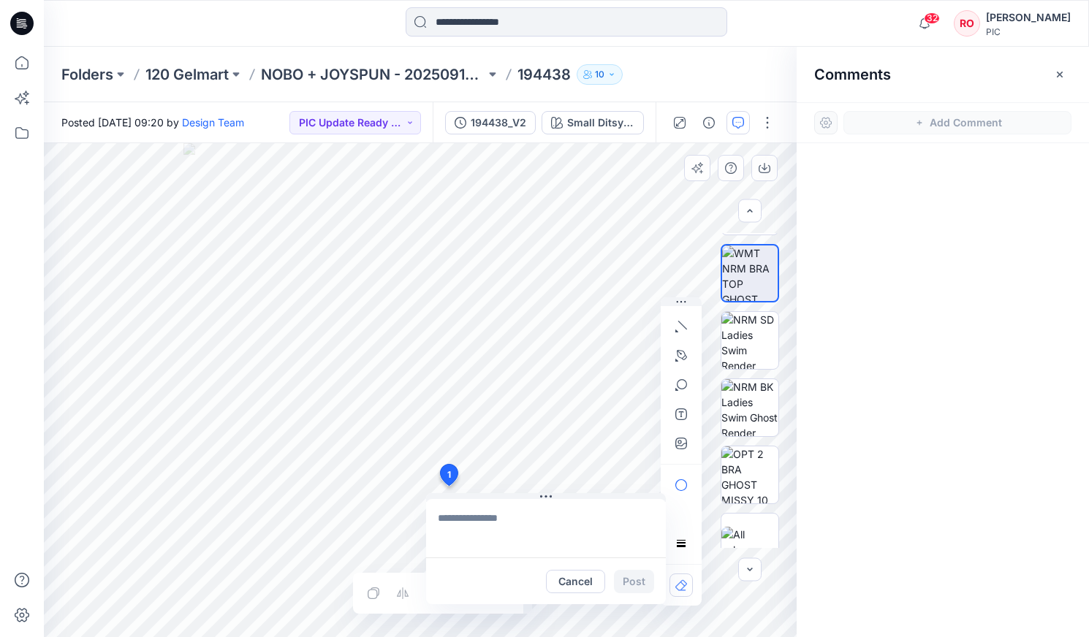
click at [449, 363] on div "1 Cancel Post Layer 1" at bounding box center [420, 390] width 753 height 494
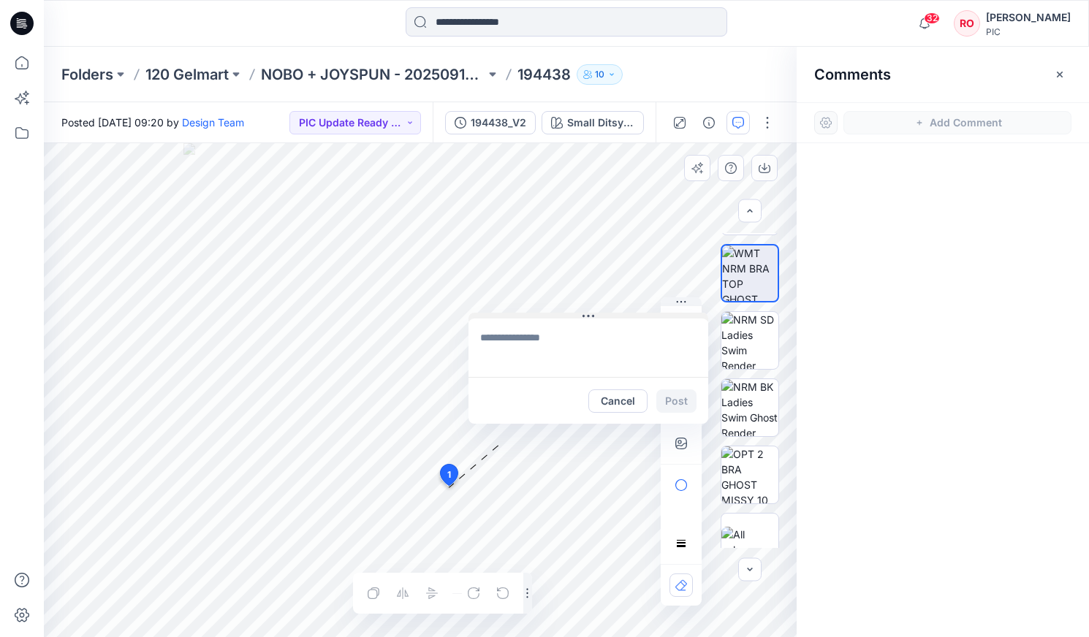
drag, startPoint x: 489, startPoint y: 495, endPoint x: 531, endPoint y: 314, distance: 185.4
click at [612, 363] on button "Cancel" at bounding box center [617, 400] width 59 height 23
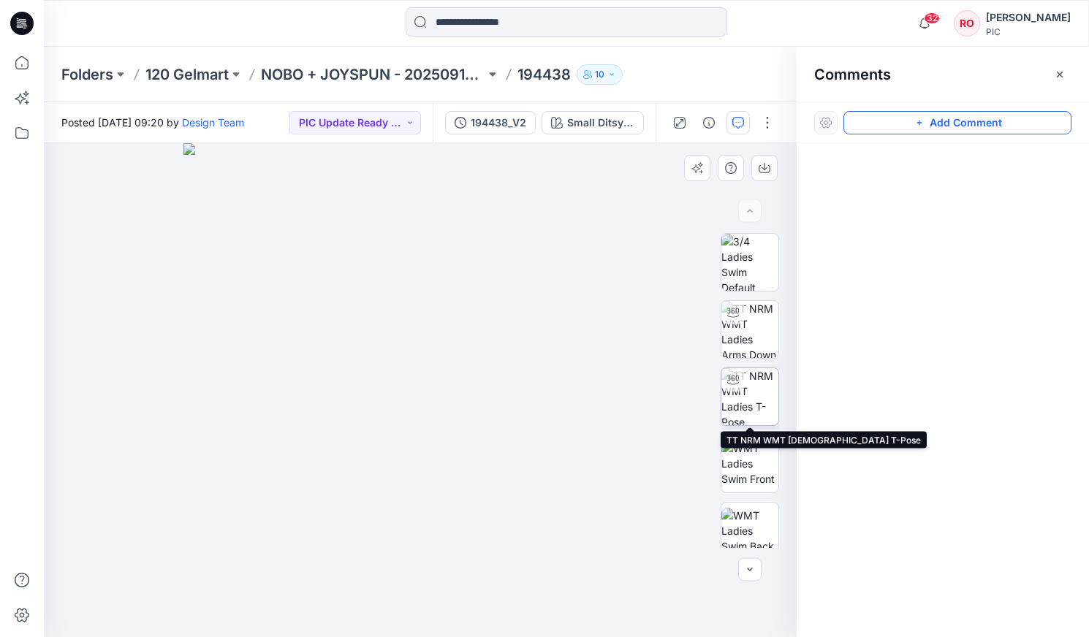
scroll to position [0, 0]
click at [622, 363] on img at bounding box center [749, 396] width 57 height 57
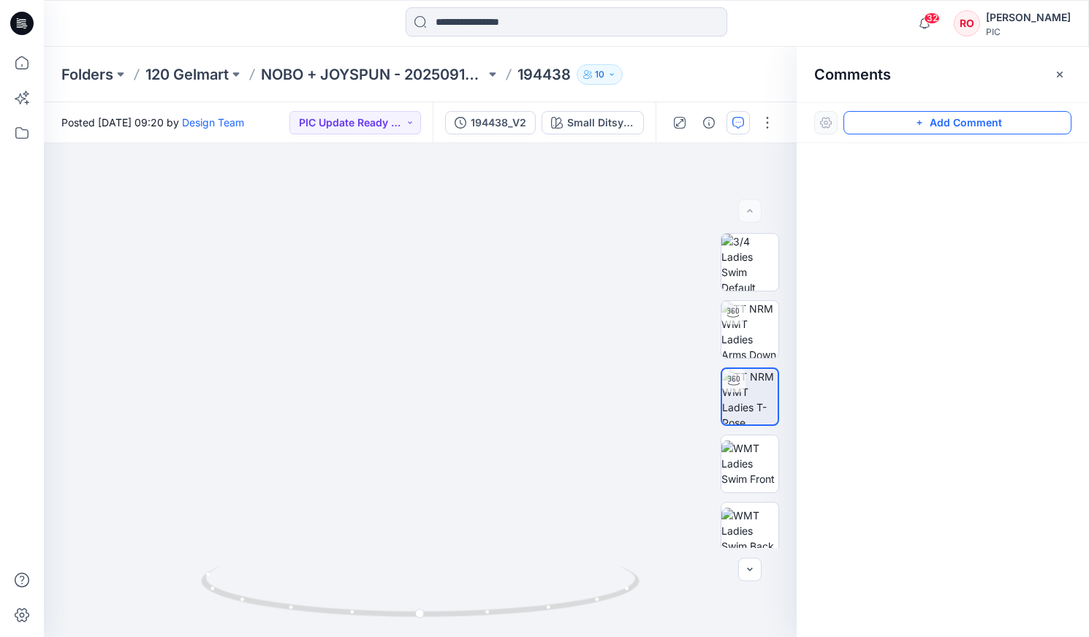
click at [622, 118] on button "Add Comment" at bounding box center [957, 122] width 228 height 23
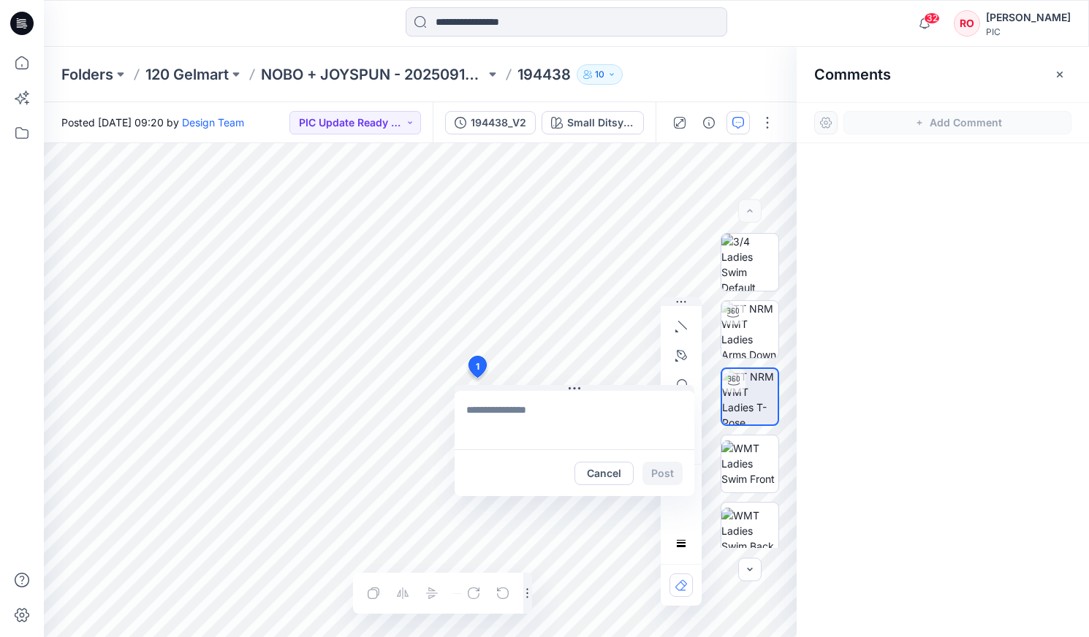
click at [476, 363] on div "1 Cancel Post Layer 1" at bounding box center [420, 390] width 753 height 494
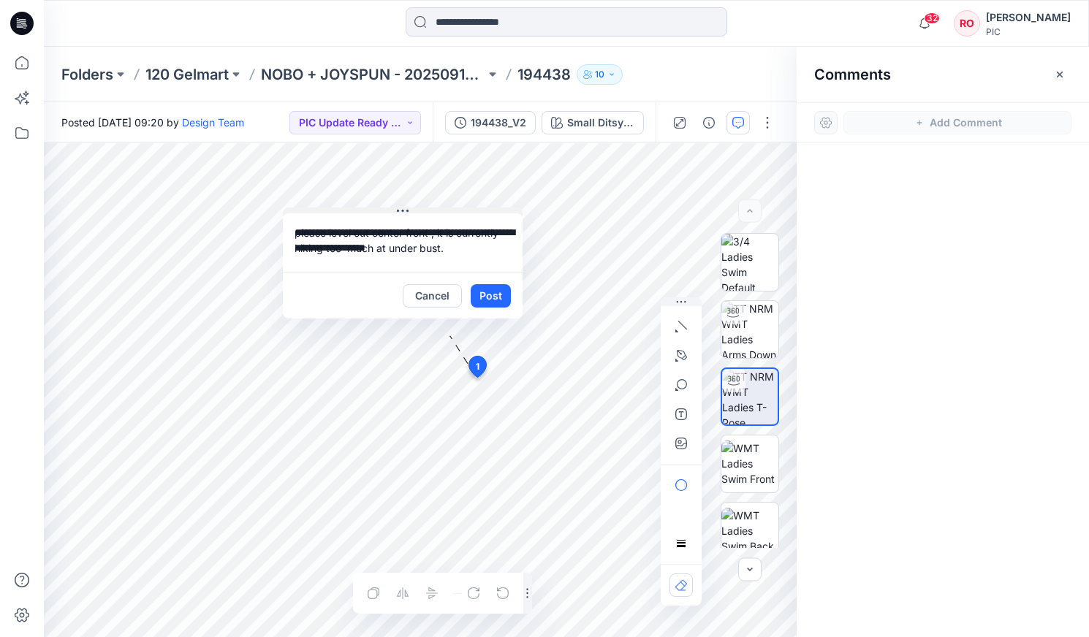
drag, startPoint x: 614, startPoint y: 387, endPoint x: 451, endPoint y: 208, distance: 241.6
click at [455, 254] on textarea "**********" at bounding box center [406, 242] width 240 height 58
click at [622, 330] on icon "button" at bounding box center [681, 327] width 12 height 12
click at [622, 356] on icon "button" at bounding box center [682, 355] width 10 height 10
click at [600, 359] on icon "button" at bounding box center [602, 355] width 12 height 12
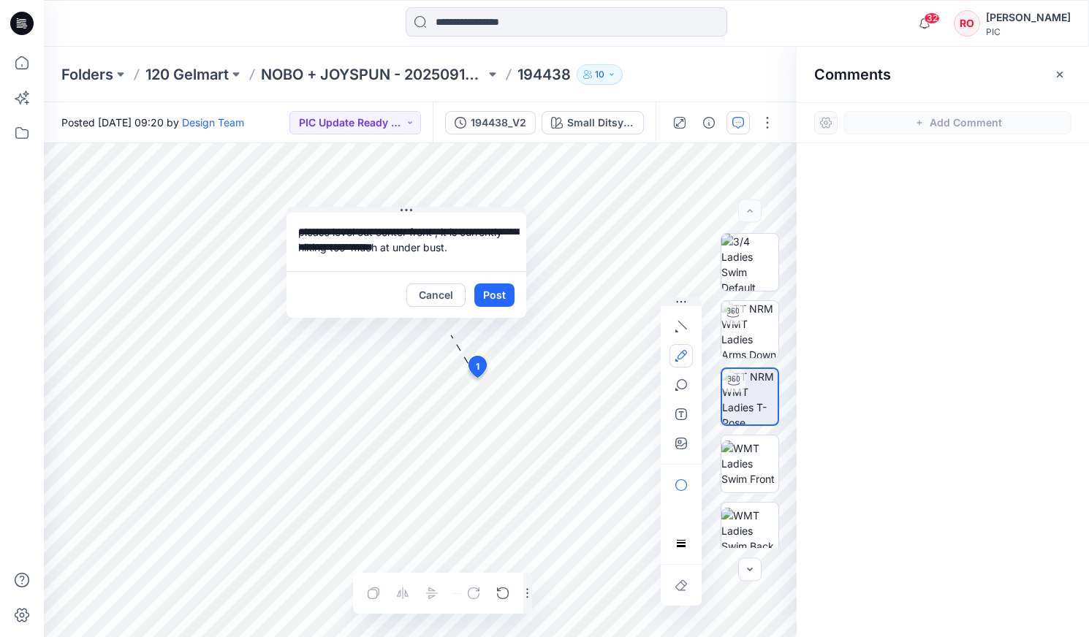
drag, startPoint x: 687, startPoint y: 359, endPoint x: 685, endPoint y: 367, distance: 8.3
click at [622, 360] on button "button" at bounding box center [680, 355] width 23 height 23
click at [622, 330] on button "button" at bounding box center [680, 326] width 23 height 23
click at [607, 319] on icon "button" at bounding box center [602, 323] width 12 height 12
drag, startPoint x: 683, startPoint y: 348, endPoint x: 677, endPoint y: 354, distance: 8.3
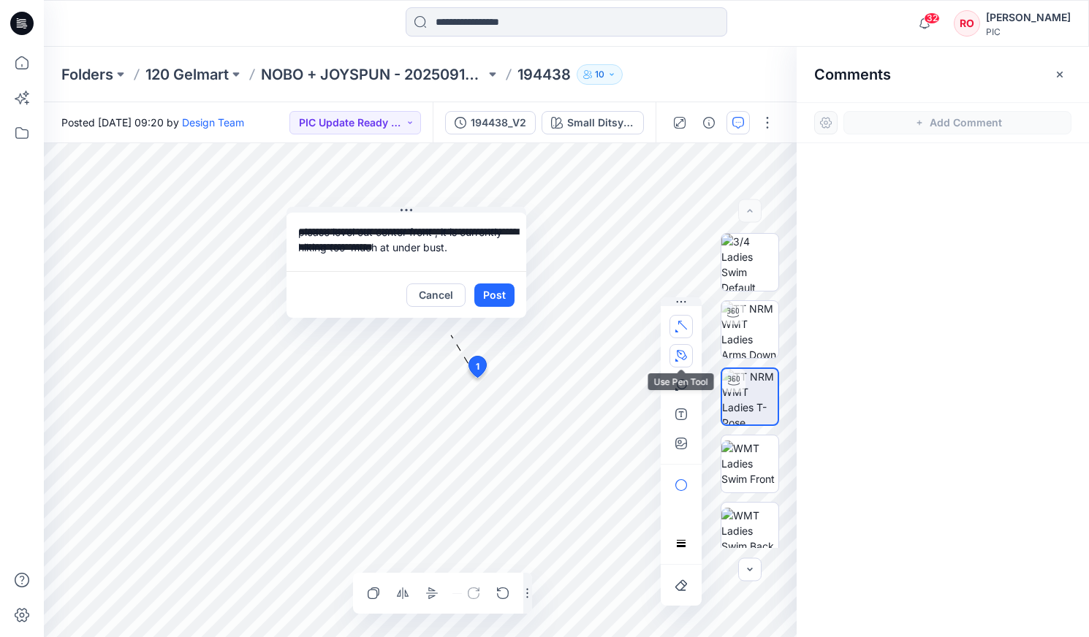
click at [622, 348] on button "button" at bounding box center [680, 355] width 23 height 23
click at [601, 353] on g "button" at bounding box center [602, 355] width 10 height 10
click at [440, 222] on textarea "**********" at bounding box center [406, 242] width 240 height 58
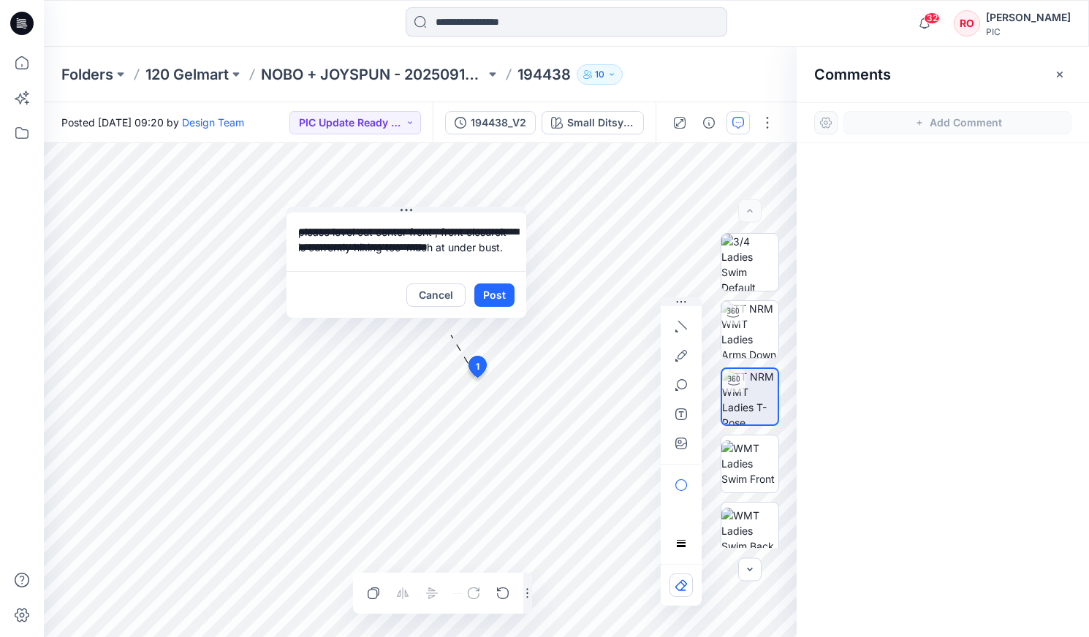
click at [406, 270] on textarea "**********" at bounding box center [406, 242] width 240 height 58
drag, startPoint x: 398, startPoint y: 268, endPoint x: 389, endPoint y: 265, distance: 9.5
click at [398, 268] on textarea "**********" at bounding box center [406, 242] width 240 height 58
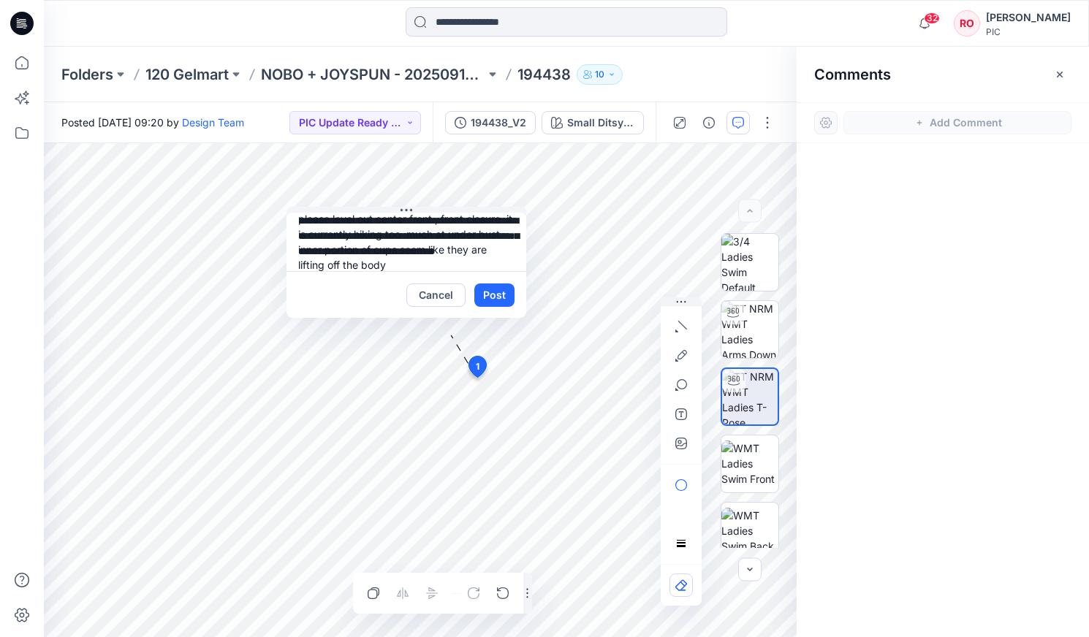
type textarea "**********"
click at [496, 300] on button "Post" at bounding box center [494, 295] width 40 height 23
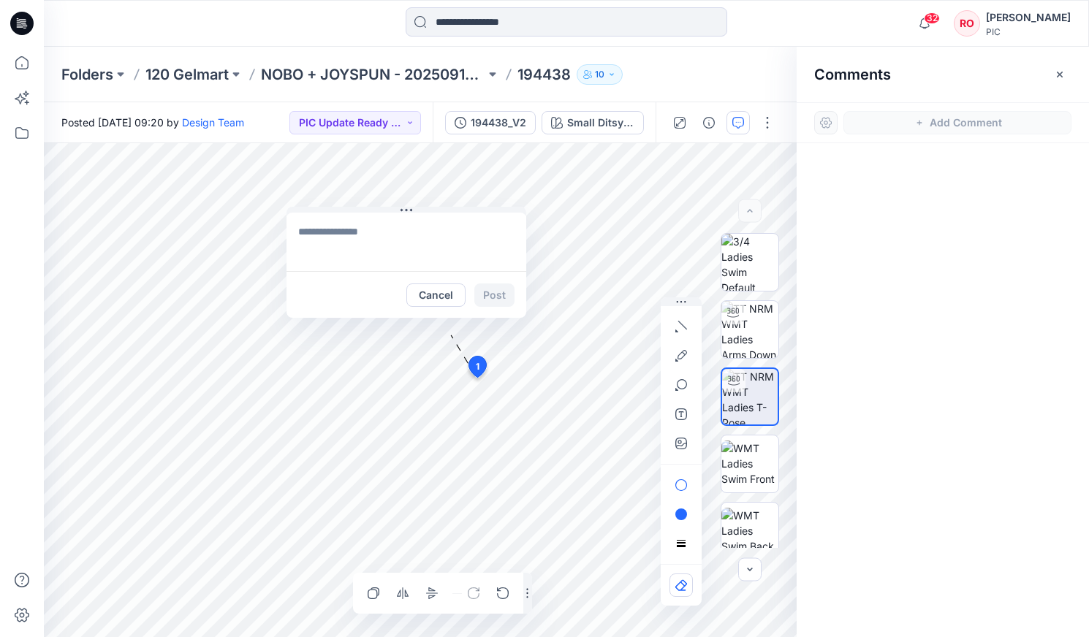
scroll to position [0, 0]
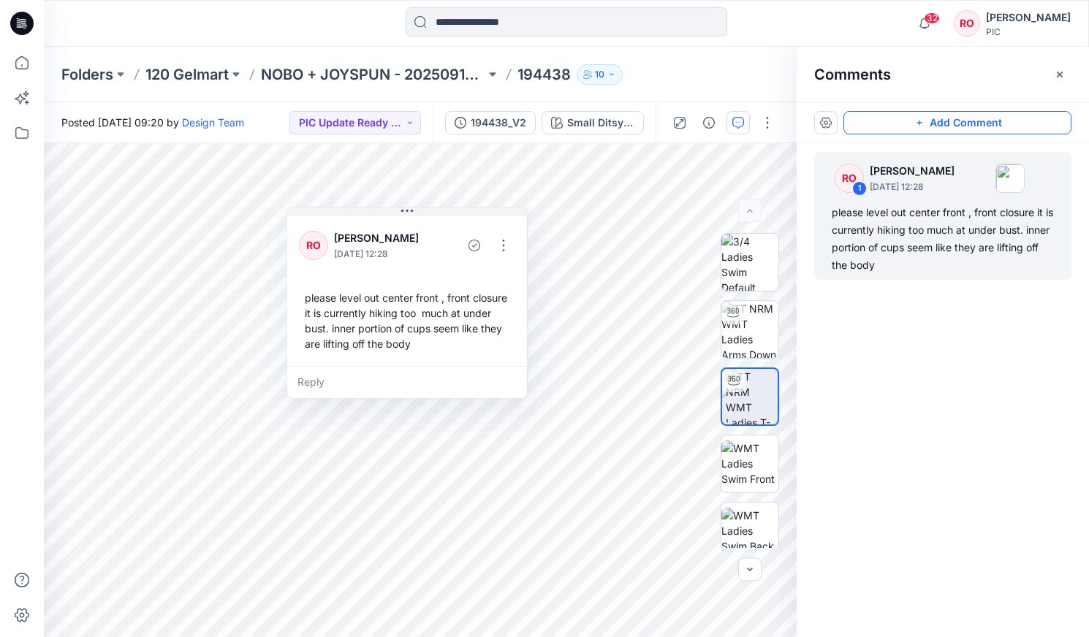
click at [622, 128] on icon "button" at bounding box center [919, 123] width 12 height 12
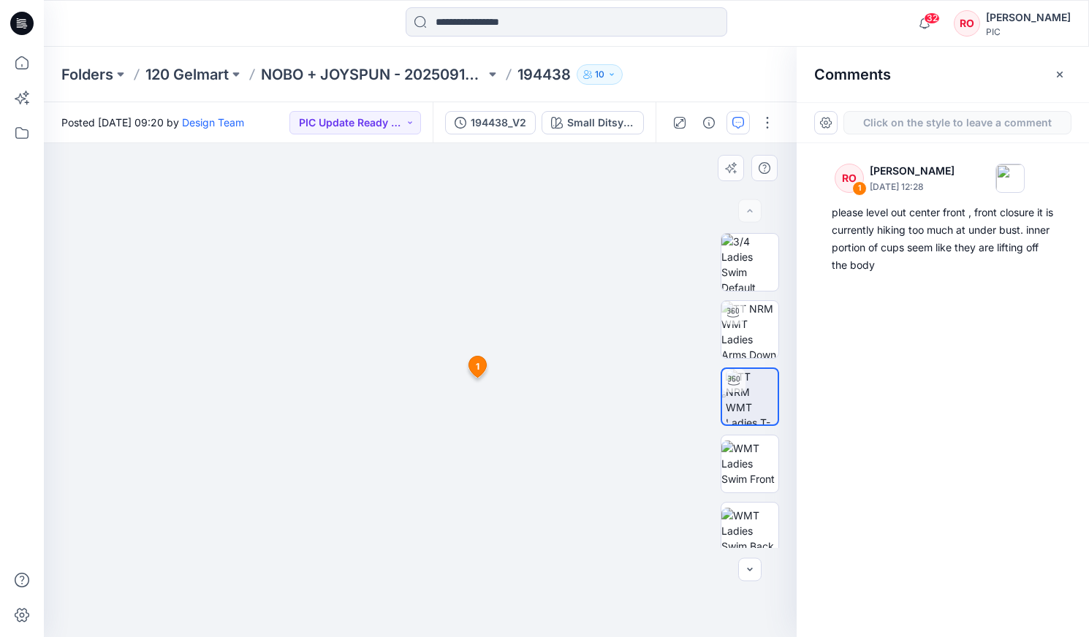
click at [482, 363] on div "2 1 RO Raquel Ortiz October 01, 2025 12:28 please level out center front , fron…" at bounding box center [420, 390] width 753 height 494
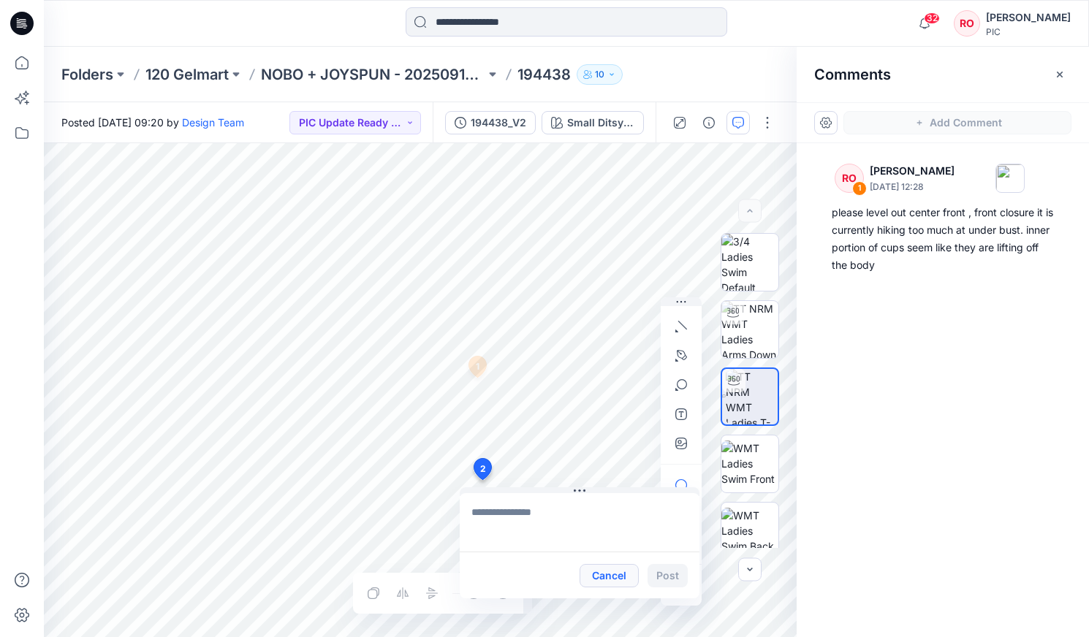
click at [615, 363] on button "Cancel" at bounding box center [608, 575] width 59 height 23
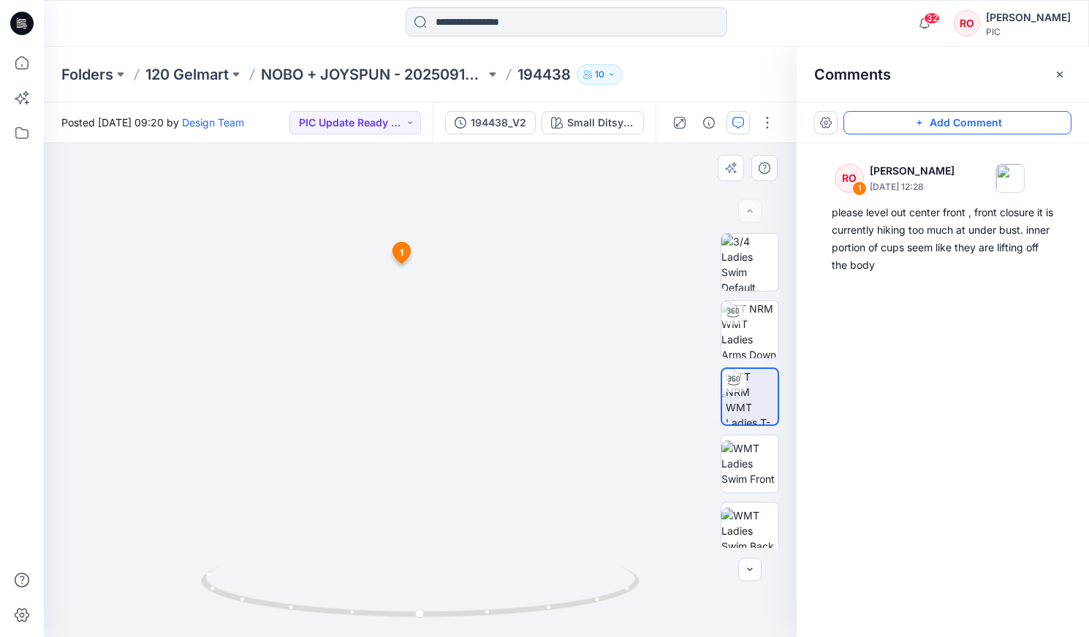
drag, startPoint x: 544, startPoint y: 523, endPoint x: 432, endPoint y: 399, distance: 167.6
click at [432, 363] on img at bounding box center [317, 104] width 1425 height 1068
click at [622, 123] on button "Add Comment" at bounding box center [957, 122] width 228 height 23
click at [474, 363] on div "2 1 RO Raquel Ortiz October 01, 2025 12:28 please level out center front , fron…" at bounding box center [420, 390] width 753 height 494
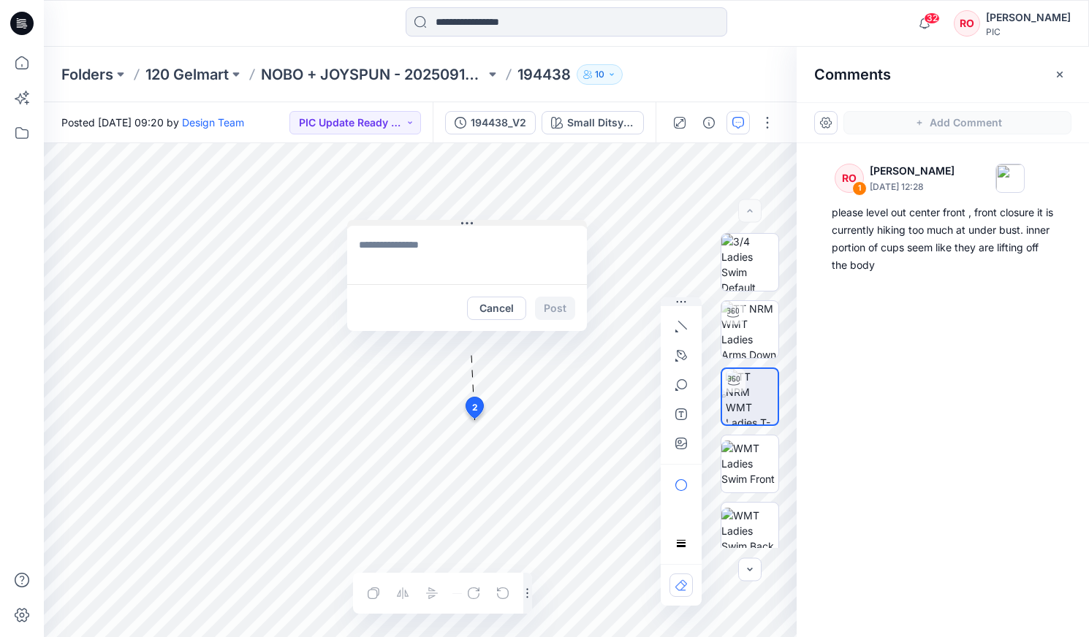
drag, startPoint x: 529, startPoint y: 430, endPoint x: 425, endPoint y: 227, distance: 229.1
click at [455, 270] on textarea at bounding box center [467, 256] width 240 height 58
type textarea "**********"
click at [509, 310] on button "Cancel" at bounding box center [496, 309] width 59 height 23
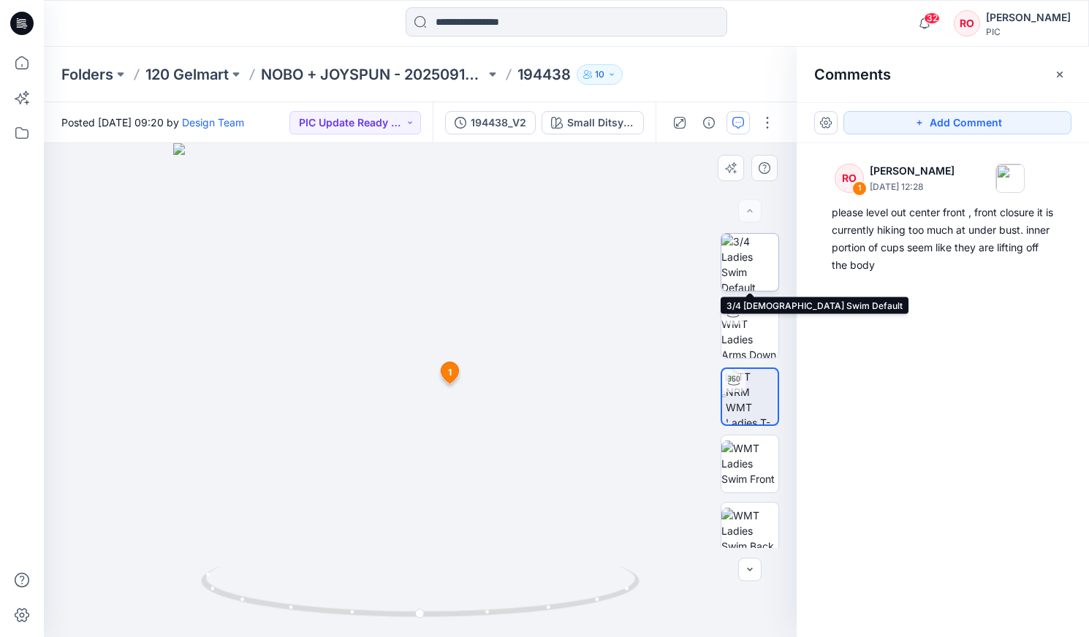
click at [622, 283] on img at bounding box center [749, 262] width 57 height 57
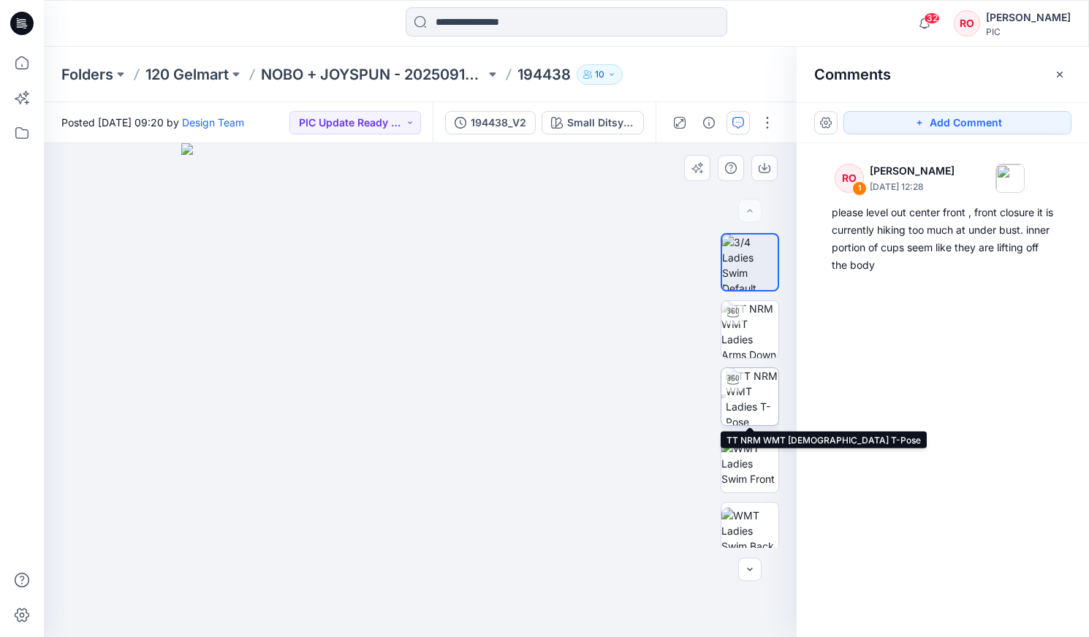
click at [622, 363] on img at bounding box center [752, 396] width 53 height 57
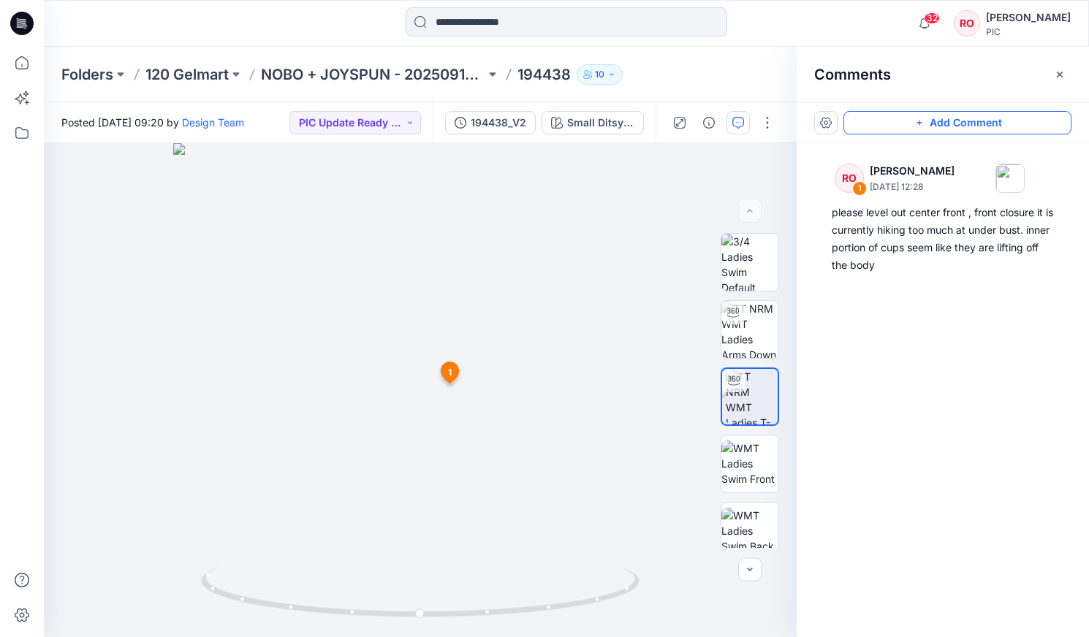
click at [622, 120] on button "Add Comment" at bounding box center [957, 122] width 228 height 23
click at [441, 363] on div "2 1 RO Raquel Ortiz October 01, 2025 12:28 please level out center front , fron…" at bounding box center [420, 390] width 753 height 494
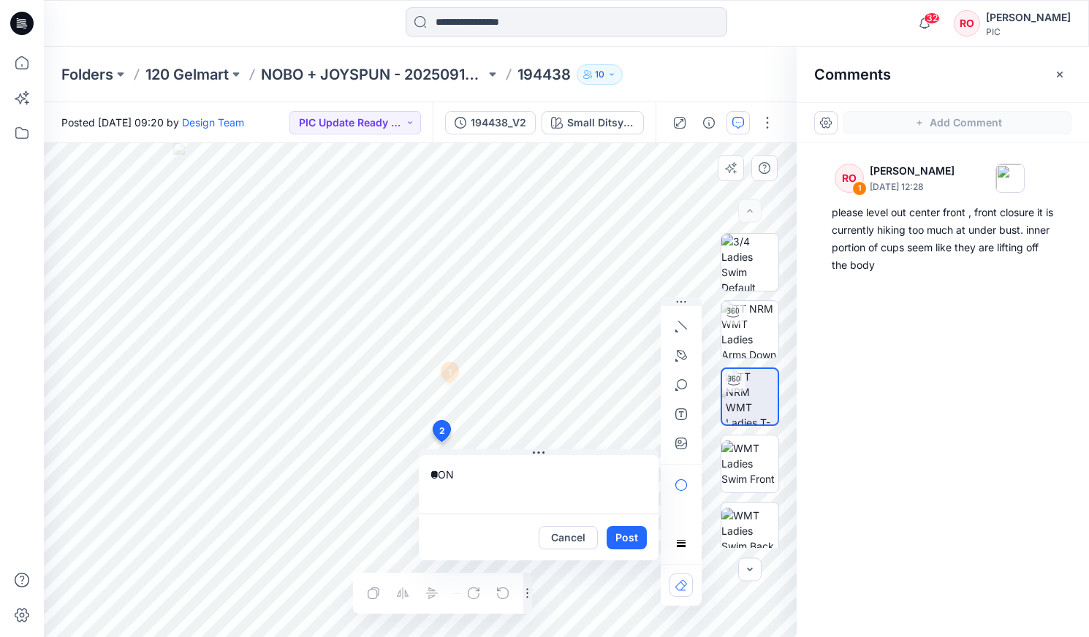
type textarea "*"
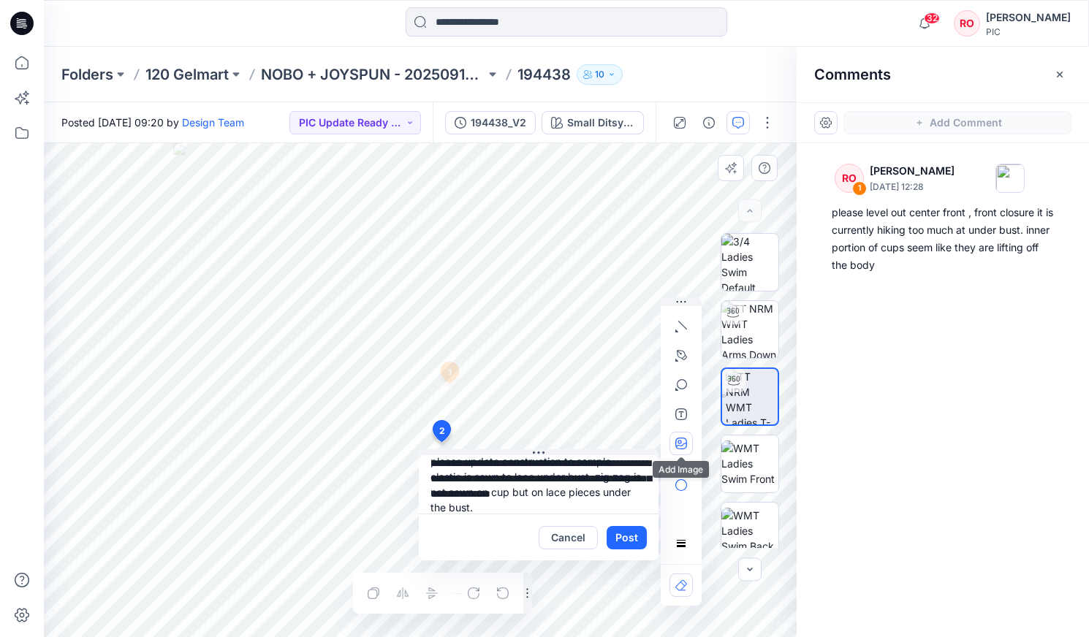
type textarea "**********"
click at [622, 363] on icon "button" at bounding box center [681, 444] width 12 height 12
type input"] "**********"
drag, startPoint x: 562, startPoint y: 498, endPoint x: 530, endPoint y: 505, distance: 33.0
click at [561, 363] on textarea "**********" at bounding box center [539, 484] width 240 height 58
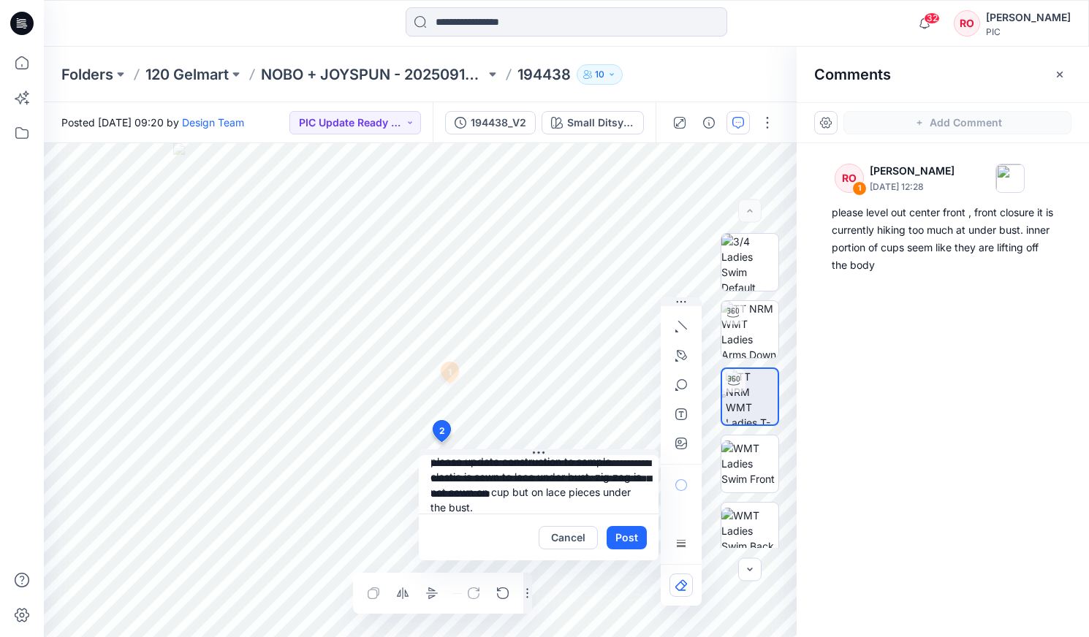
click at [528, 363] on textarea "**********" at bounding box center [539, 484] width 240 height 58
type textarea "**********"
click at [622, 363] on button "Post" at bounding box center [627, 537] width 40 height 23
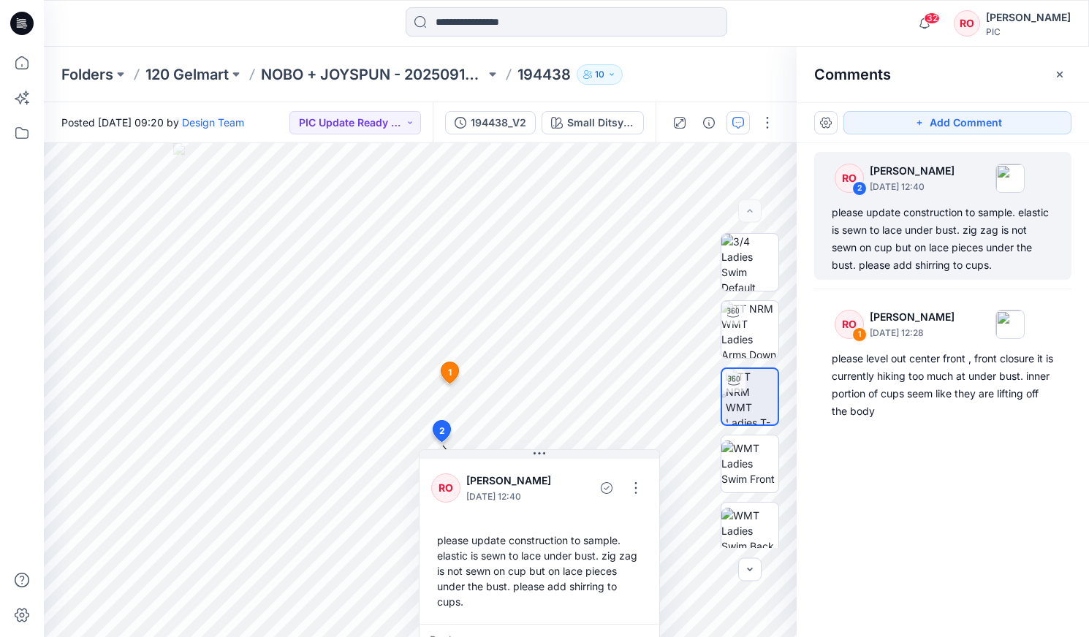
scroll to position [0, 0]
click at [622, 363] on button "button" at bounding box center [635, 487] width 23 height 23
click at [622, 363] on p "Edit comment" at bounding box center [640, 521] width 66 height 15
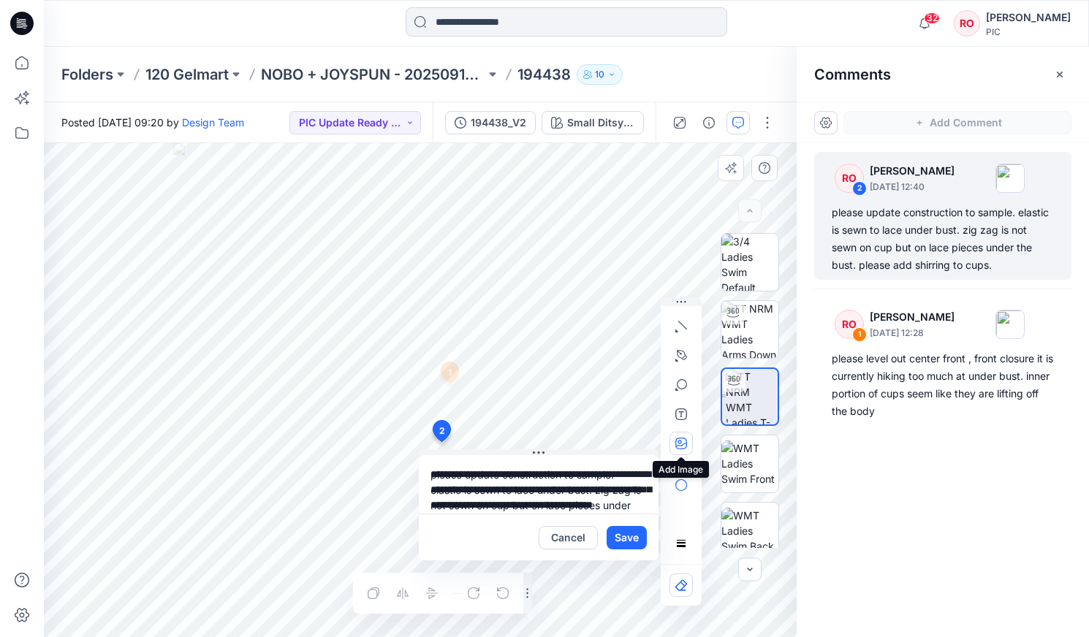
click at [622, 363] on button "button" at bounding box center [680, 443] width 23 height 23
type input"] "**********"
click at [622, 363] on icon "button" at bounding box center [681, 444] width 12 height 12
type input"] "**********"
click at [622, 363] on button "button" at bounding box center [680, 414] width 23 height 23
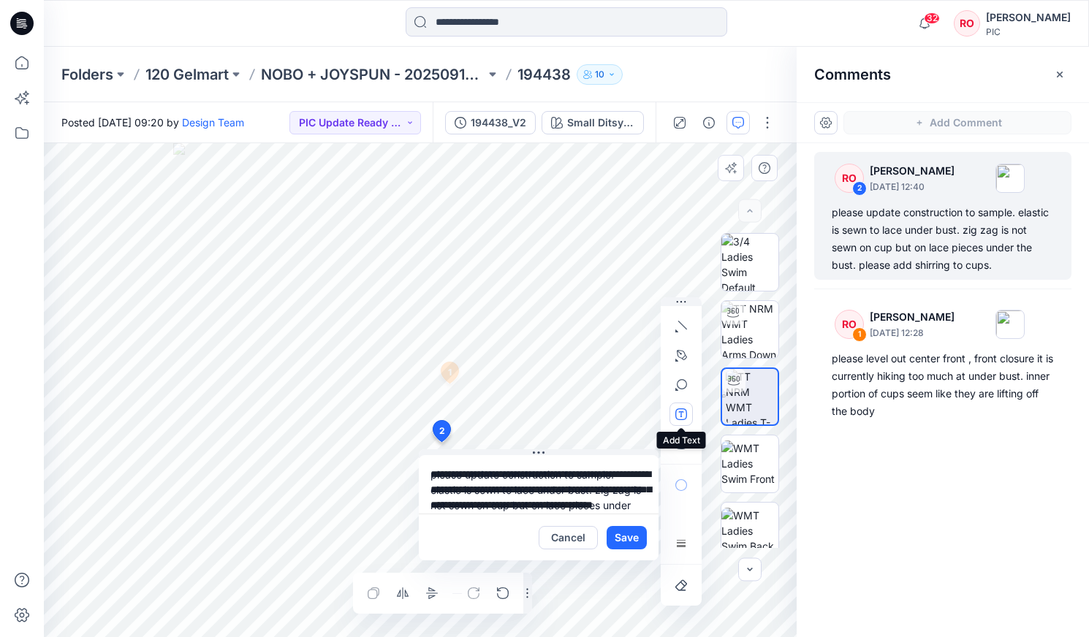
click at [622, 363] on icon "button" at bounding box center [681, 414] width 12 height 12
type textarea "**********"
click at [622, 343] on div at bounding box center [681, 451] width 41 height 308
click at [579, 363] on textarea "**********" at bounding box center [539, 484] width 240 height 58
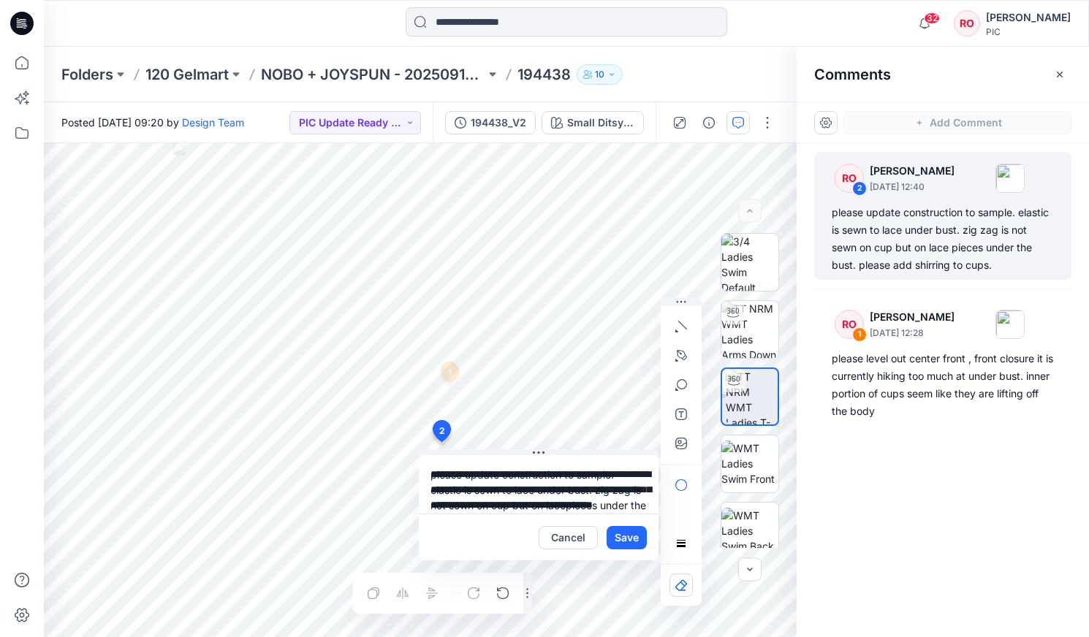
click at [622, 363] on textarea "**********" at bounding box center [539, 484] width 240 height 58
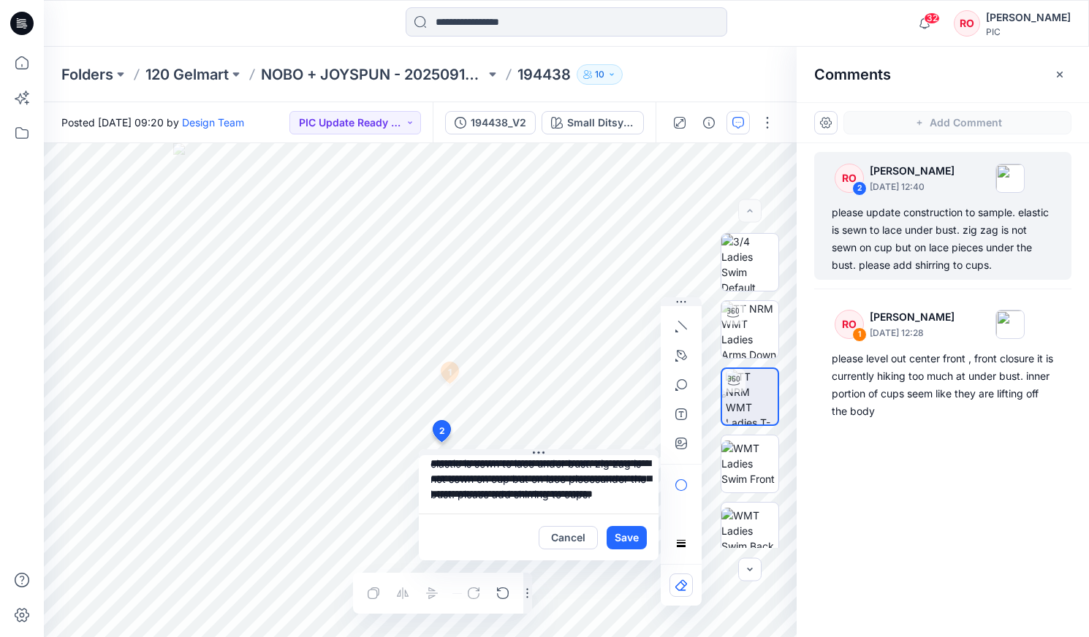
scroll to position [42, 0]
click at [533, 363] on textarea "**********" at bounding box center [539, 484] width 240 height 58
click at [457, 363] on textarea "**********" at bounding box center [539, 484] width 240 height 58
type textarea "**********"
click at [618, 363] on button "Save" at bounding box center [627, 537] width 40 height 23
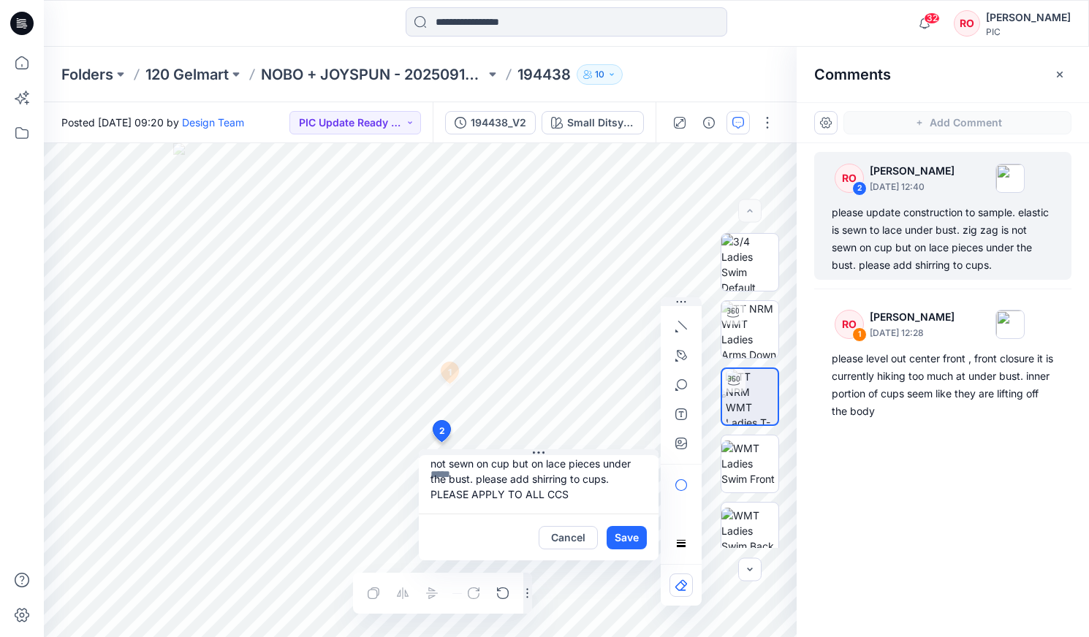
scroll to position [0, 0]
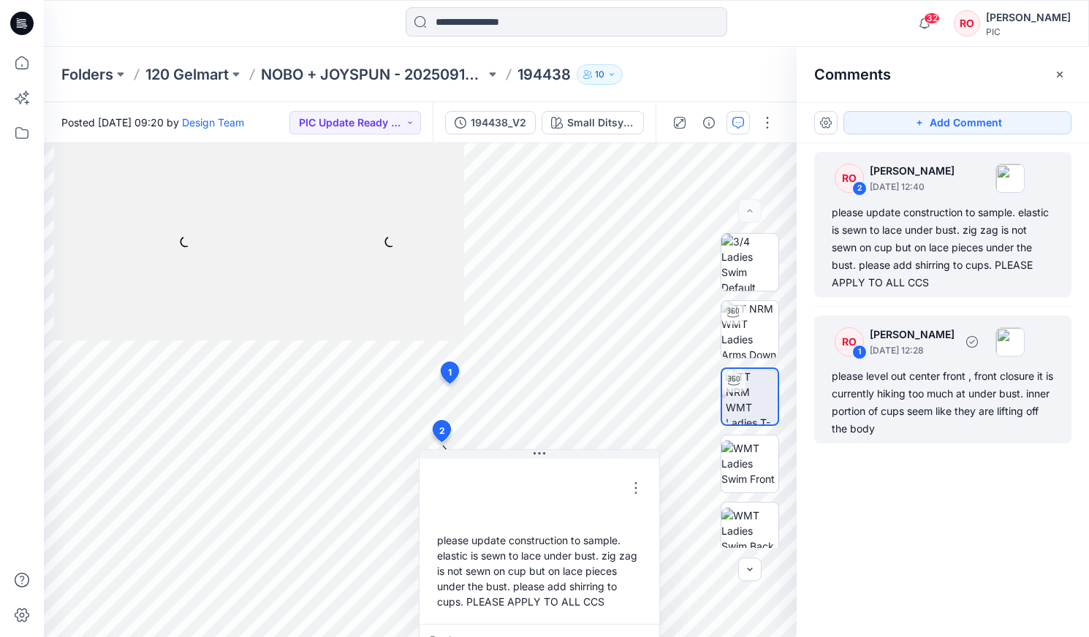
click at [622, 355] on p "October 01, 2025 12:28" at bounding box center [912, 350] width 85 height 15
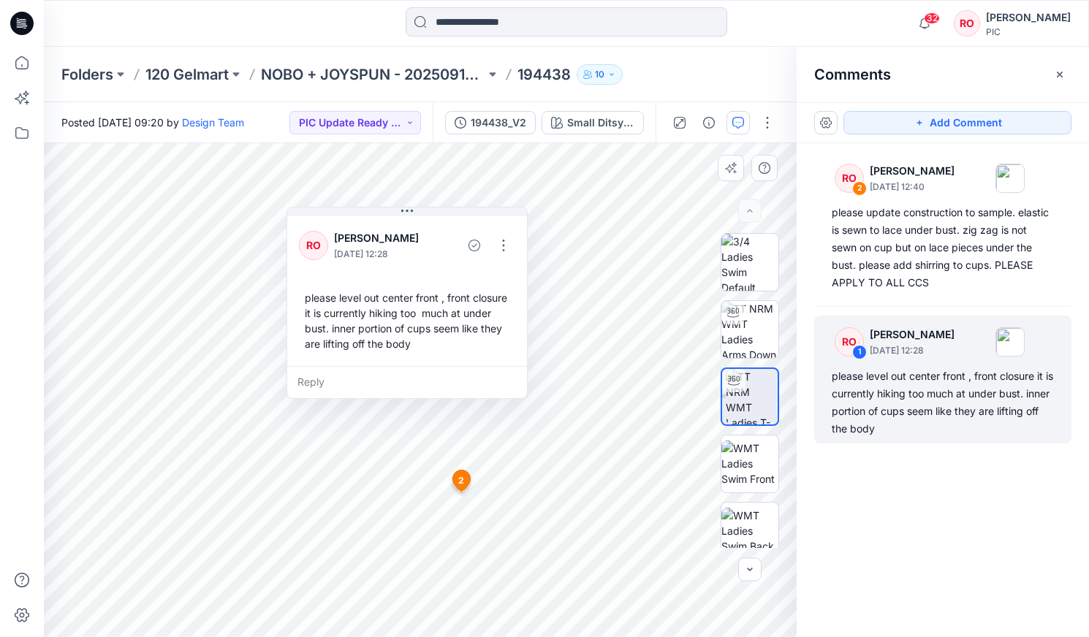
click at [439, 334] on div "please level out center front , front closure it is currently hiking too much a…" at bounding box center [407, 320] width 216 height 73
drag, startPoint x: 498, startPoint y: 243, endPoint x: 505, endPoint y: 260, distance: 18.0
click at [499, 244] on button "button" at bounding box center [503, 245] width 23 height 23
click at [475, 280] on p "Edit comment" at bounding box center [507, 279] width 66 height 15
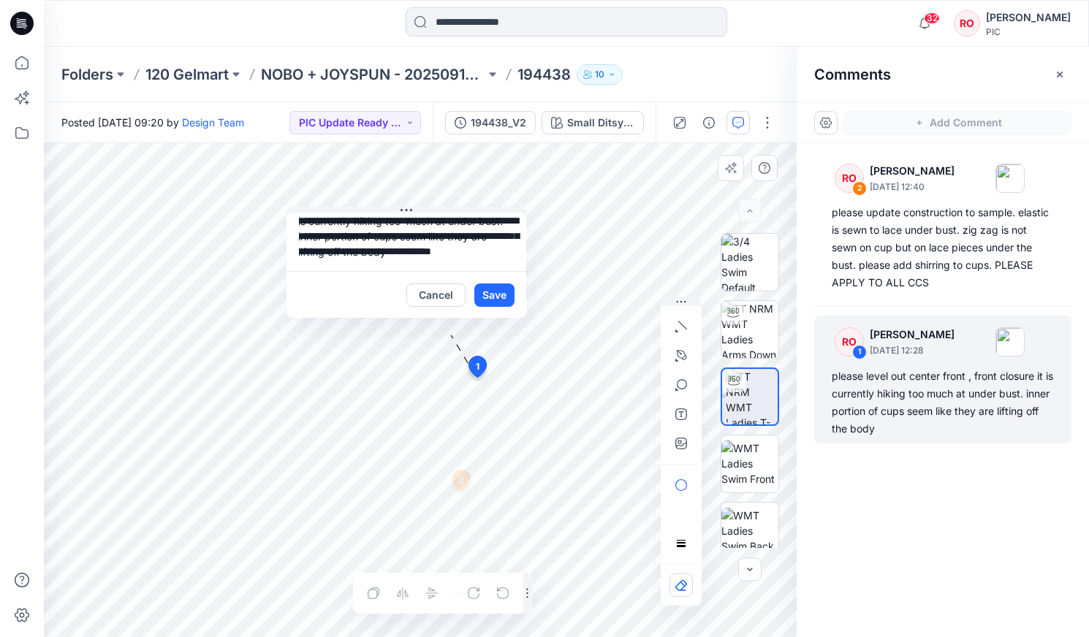
scroll to position [26, 0]
click at [474, 256] on textarea "**********" at bounding box center [406, 242] width 240 height 58
type textarea "**********"
click at [495, 289] on button "Save" at bounding box center [494, 295] width 40 height 23
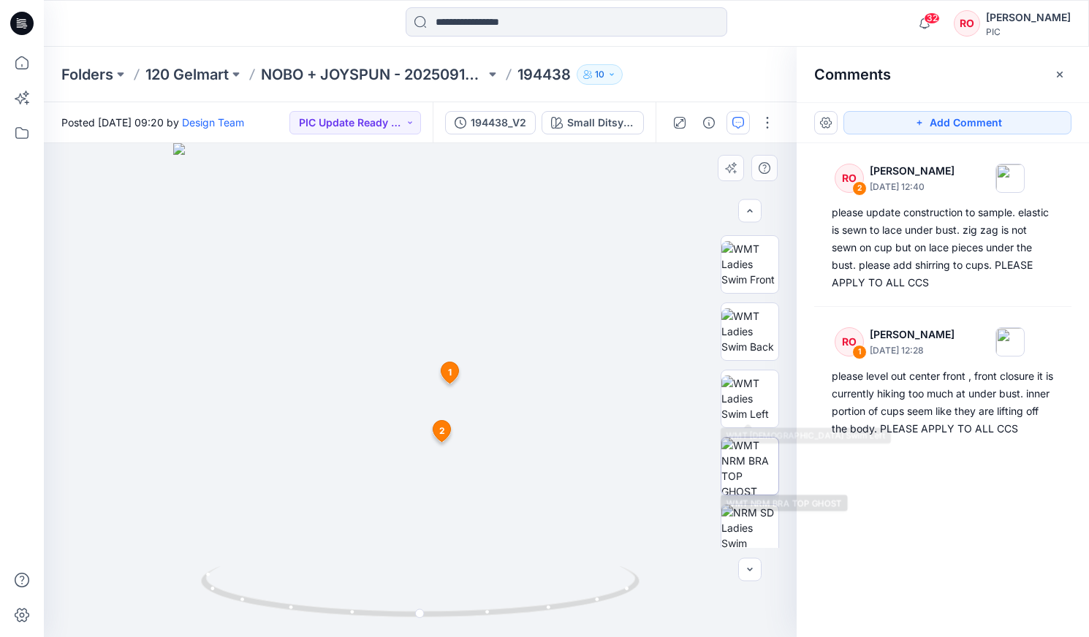
scroll to position [217, 0]
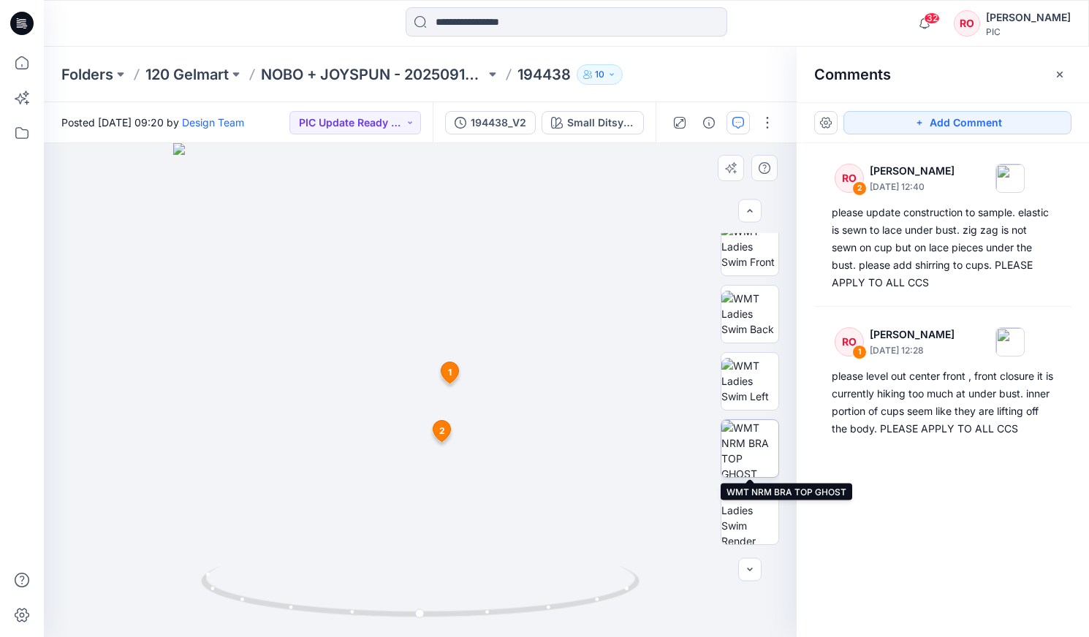
click at [622, 363] on img at bounding box center [749, 448] width 57 height 57
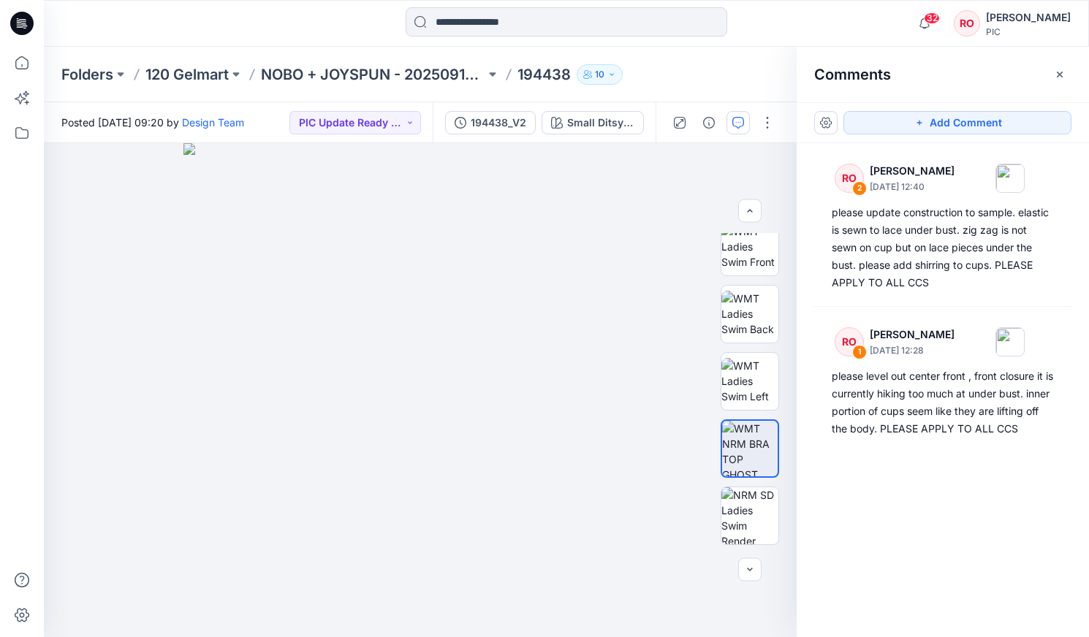
click at [622, 137] on div "Add Comment" at bounding box center [943, 122] width 292 height 41
click at [622, 129] on button "Add Comment" at bounding box center [957, 122] width 228 height 23
click at [569, 216] on div "3" at bounding box center [420, 390] width 753 height 494
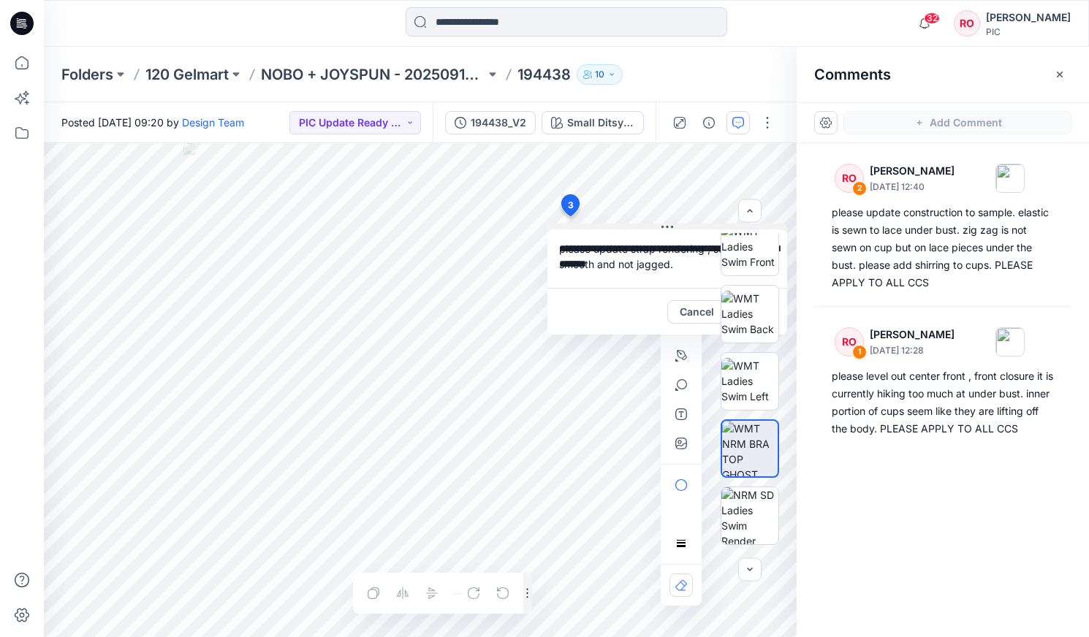
type textarea "**********"
click at [560, 213] on div "**********" at bounding box center [420, 390] width 753 height 494
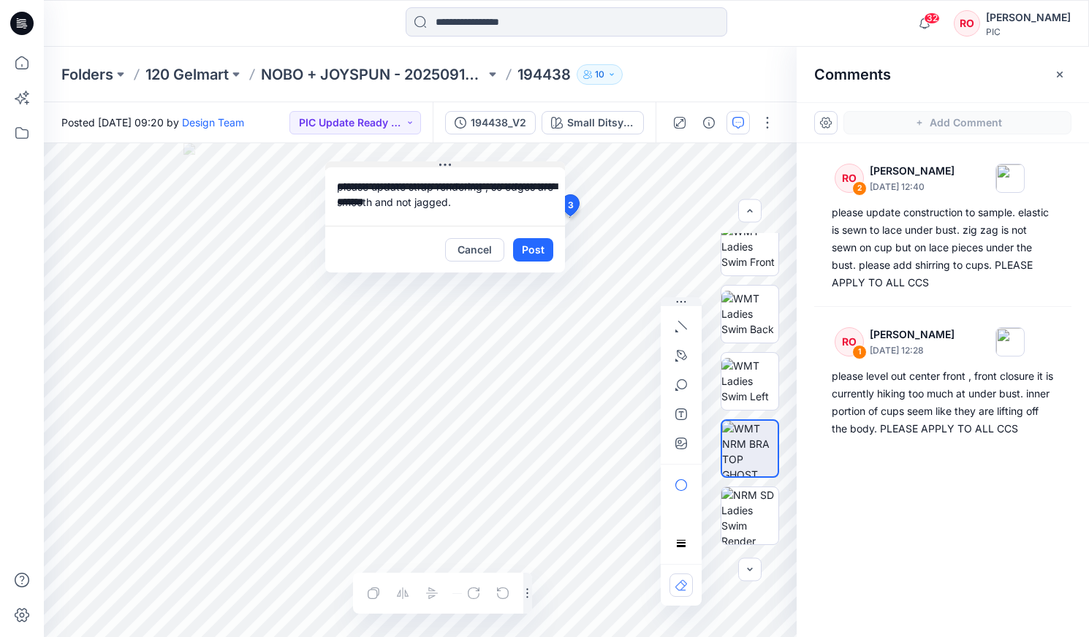
drag, startPoint x: 621, startPoint y: 227, endPoint x: 400, endPoint y: 164, distance: 229.5
click at [531, 248] on button "Post" at bounding box center [534, 248] width 40 height 23
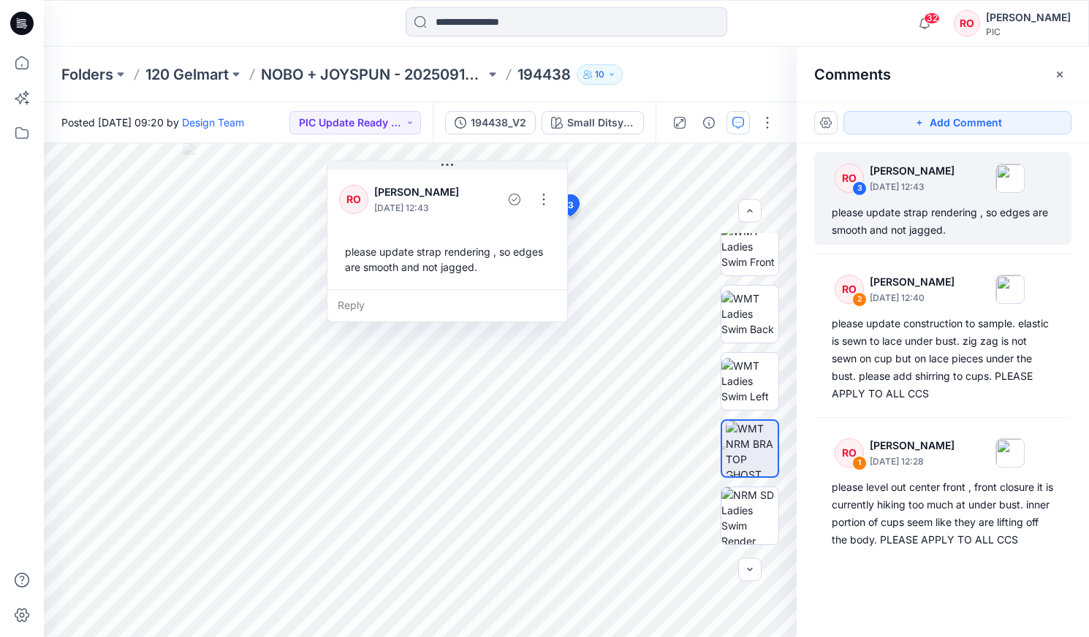
click at [622, 132] on button "Add Comment" at bounding box center [957, 122] width 228 height 23
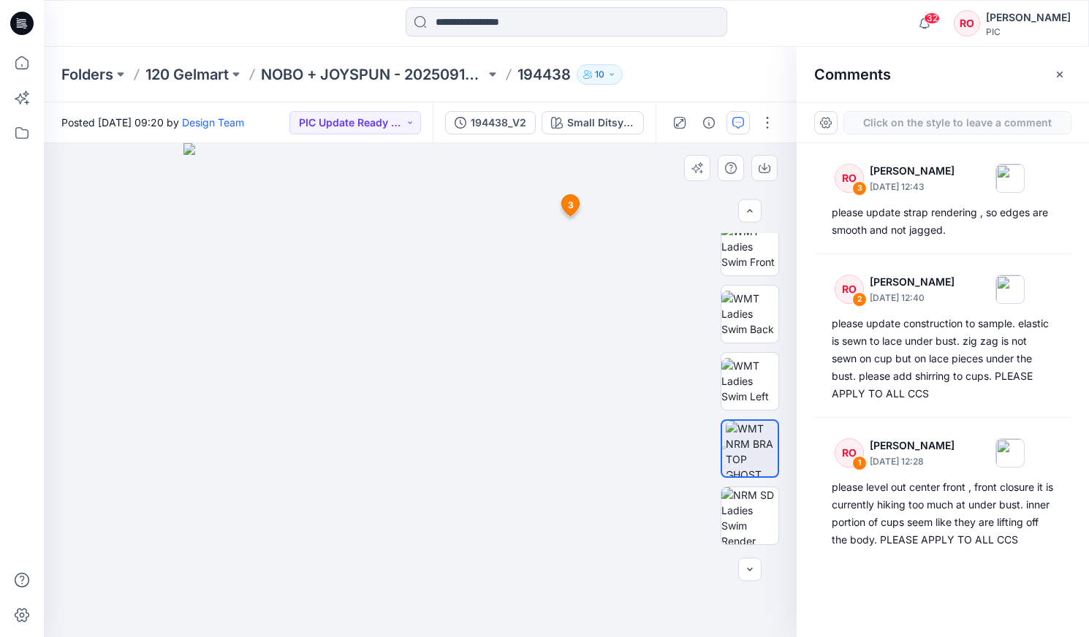
click at [609, 328] on div "4 3 RO Raquel Ortiz October 01, 2025 12:43 please update strap rendering , so e…" at bounding box center [420, 390] width 753 height 494
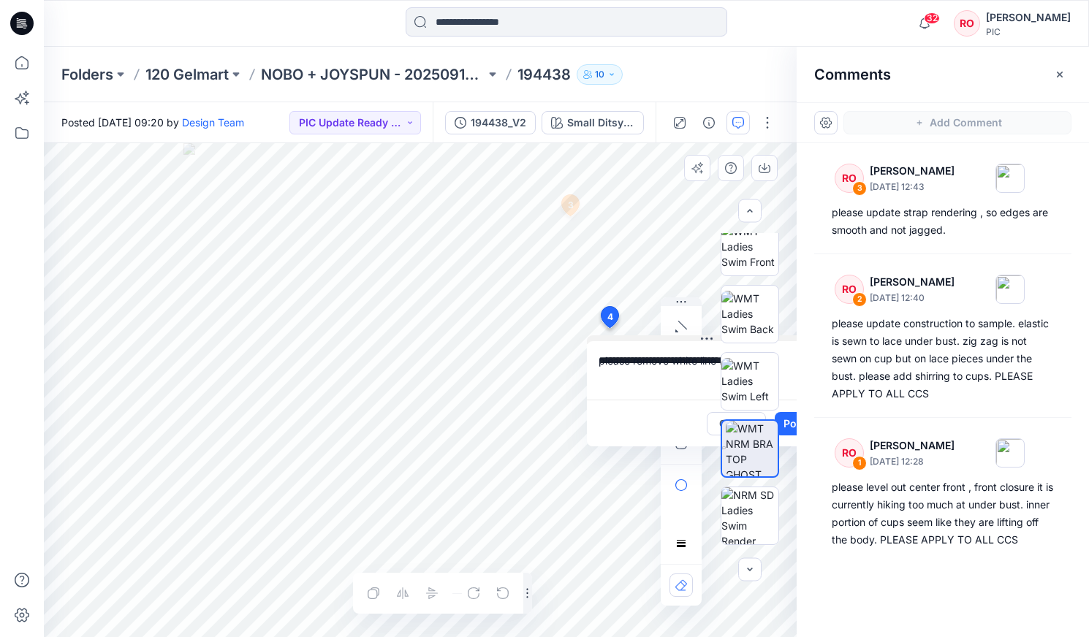
type textarea "**********"
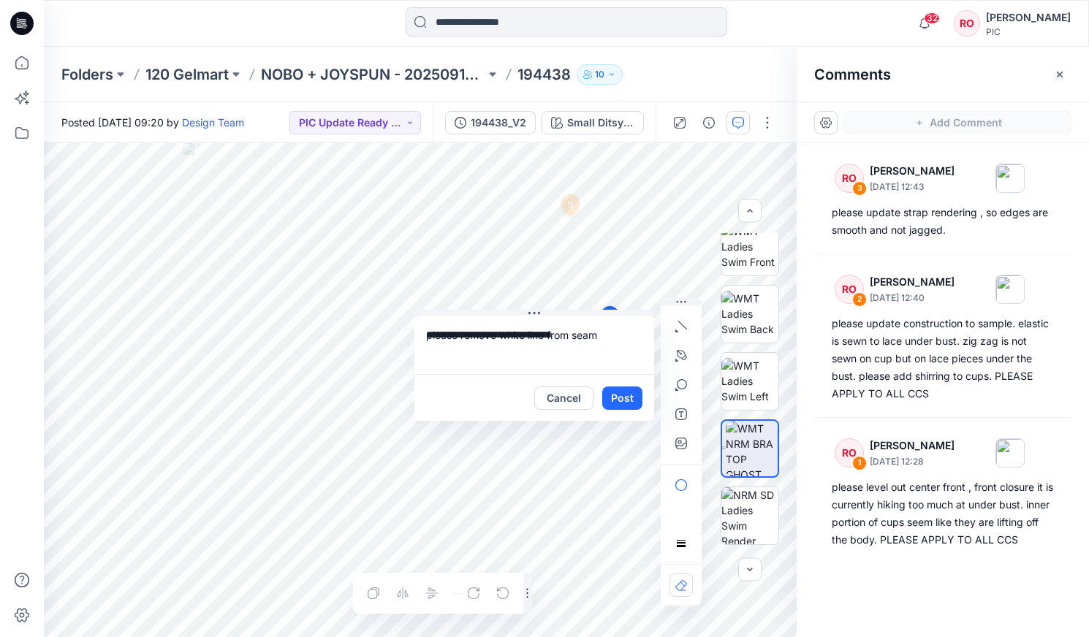
drag, startPoint x: 655, startPoint y: 340, endPoint x: 558, endPoint y: 365, distance: 100.3
click at [621, 363] on button "Post" at bounding box center [623, 398] width 40 height 23
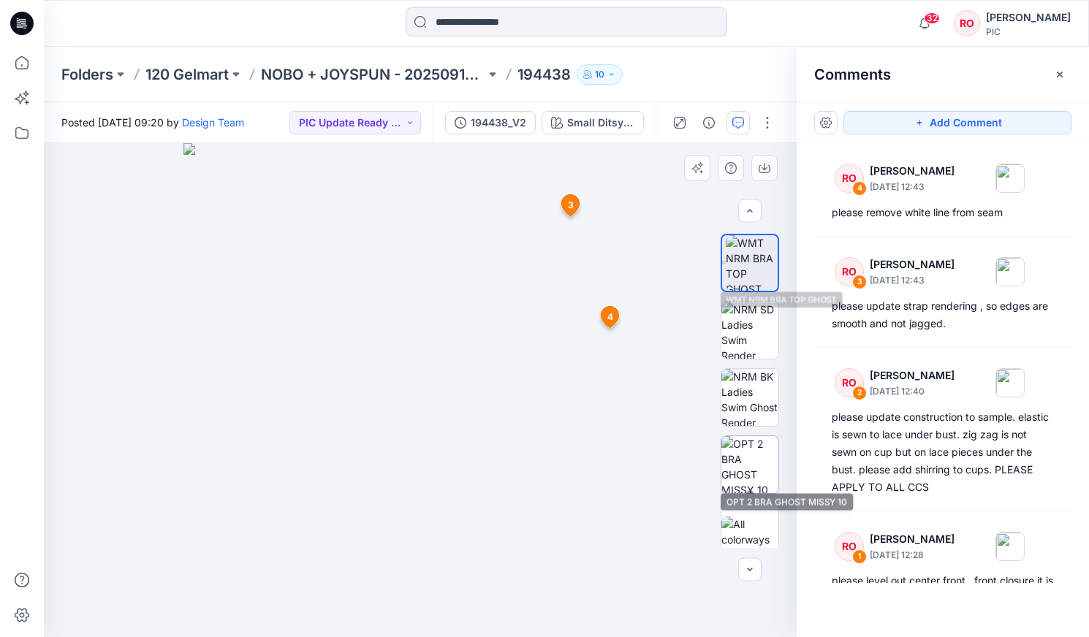
scroll to position [408, 0]
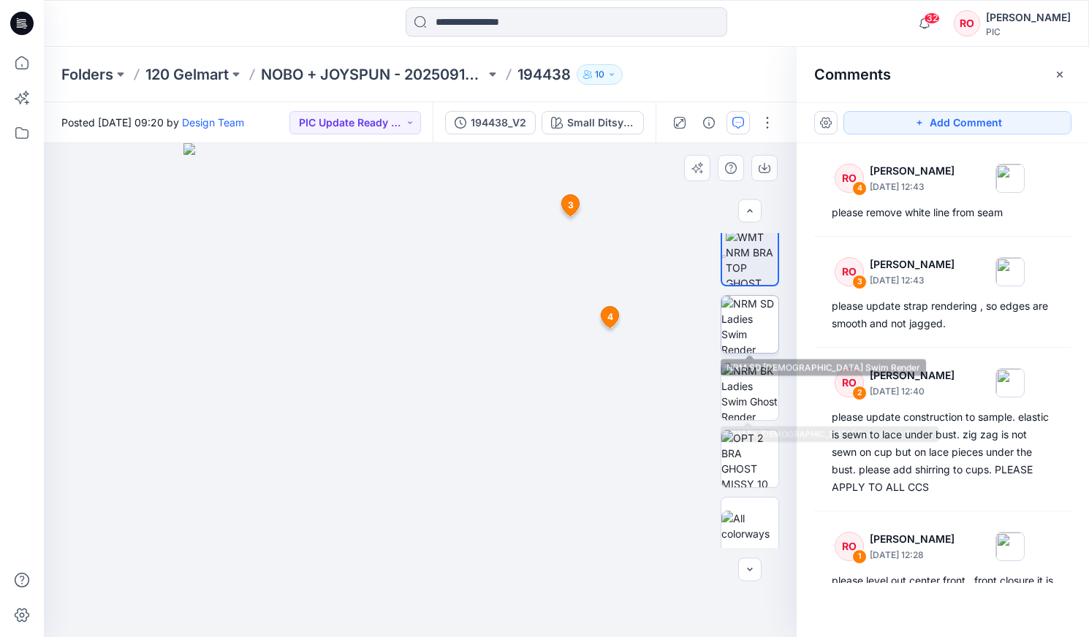
click at [622, 343] on img at bounding box center [749, 324] width 57 height 57
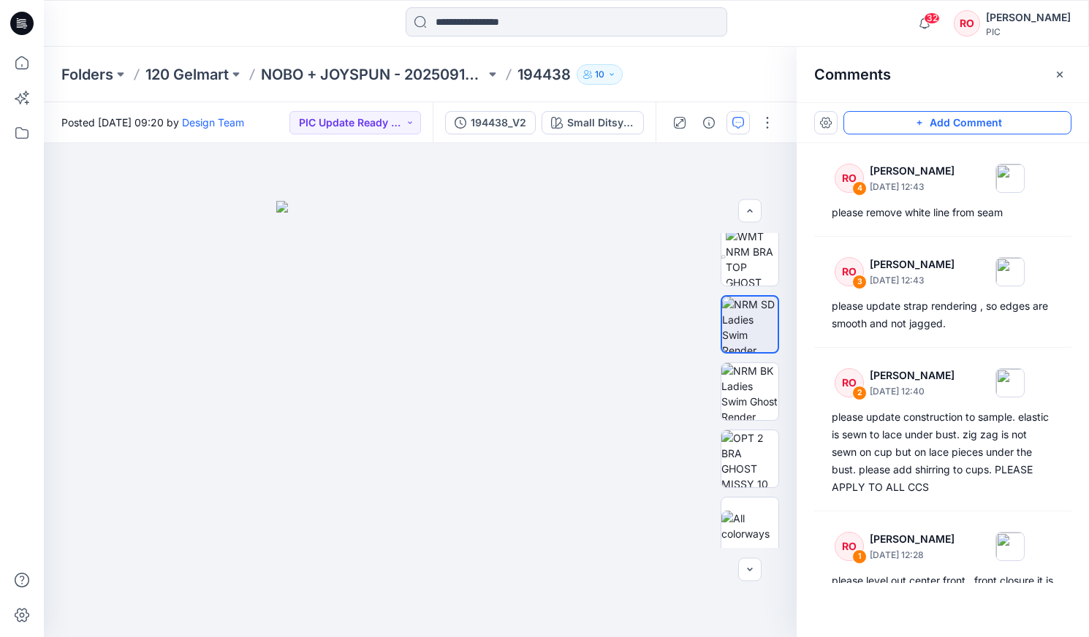
click at [622, 125] on button "Add Comment" at bounding box center [957, 122] width 228 height 23
click at [468, 363] on div "5" at bounding box center [420, 390] width 753 height 494
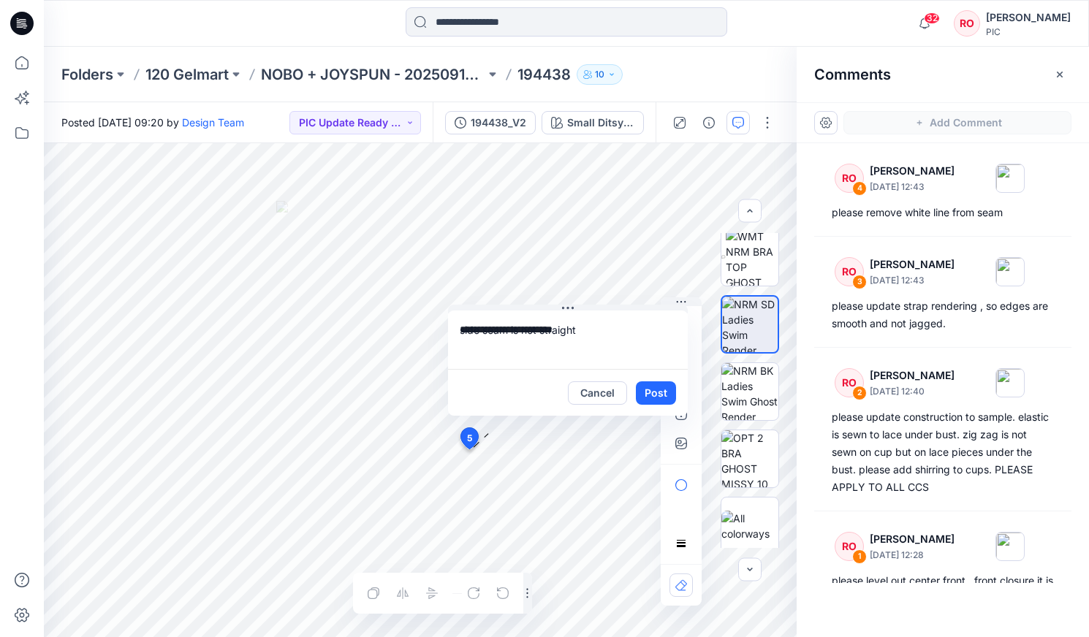
drag, startPoint x: 525, startPoint y: 461, endPoint x: 553, endPoint y: 333, distance: 130.9
click at [596, 332] on textarea "**********" at bounding box center [569, 340] width 240 height 58
type textarea "**********"
click at [622, 363] on button "Post" at bounding box center [656, 392] width 40 height 23
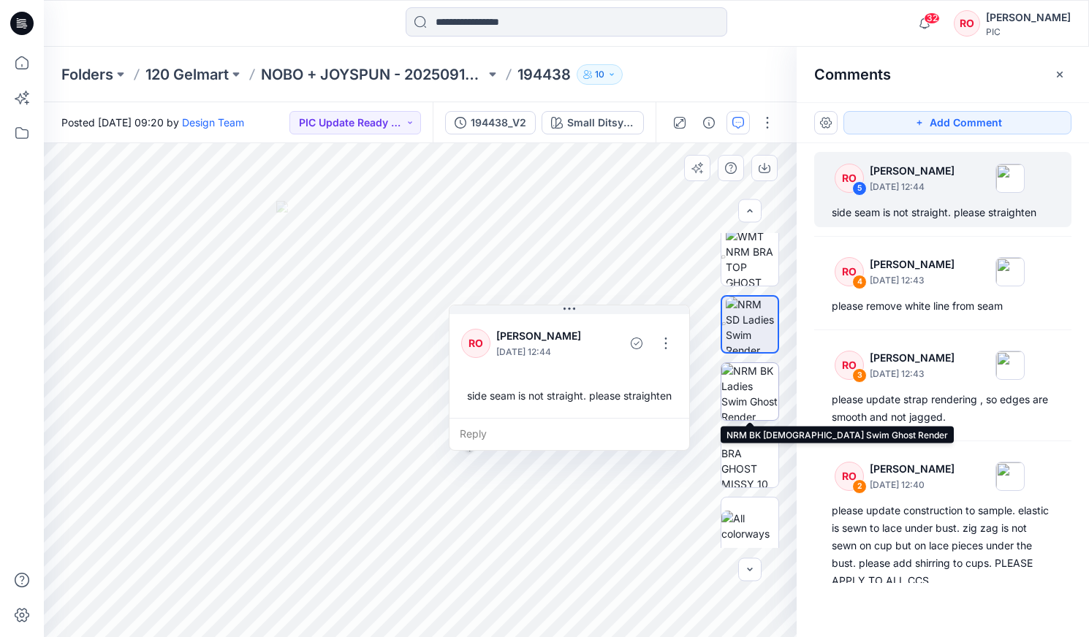
click at [622, 363] on img at bounding box center [749, 391] width 57 height 57
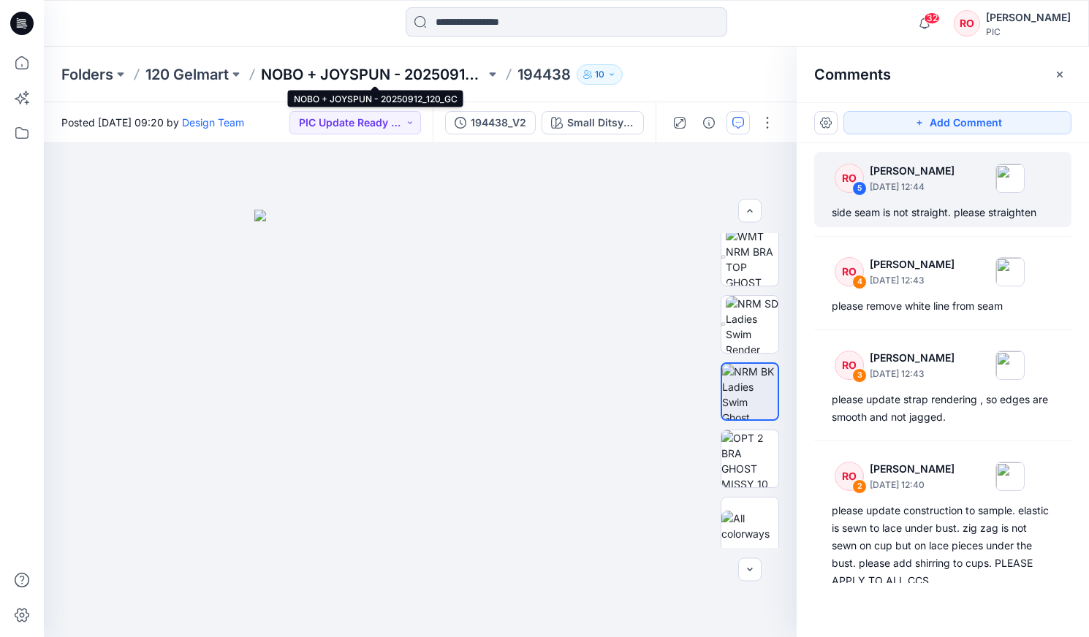
click at [425, 70] on p "NOBO + JOYSPUN - 20250912_120_GC" at bounding box center [373, 74] width 224 height 20
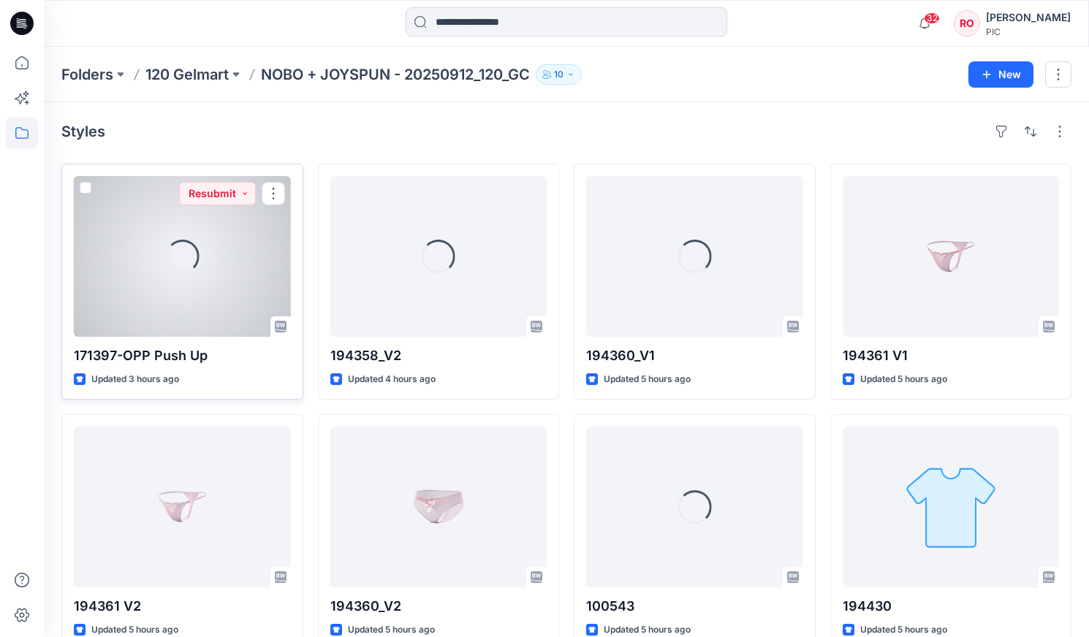
click at [250, 265] on div "Loading..." at bounding box center [182, 256] width 217 height 161
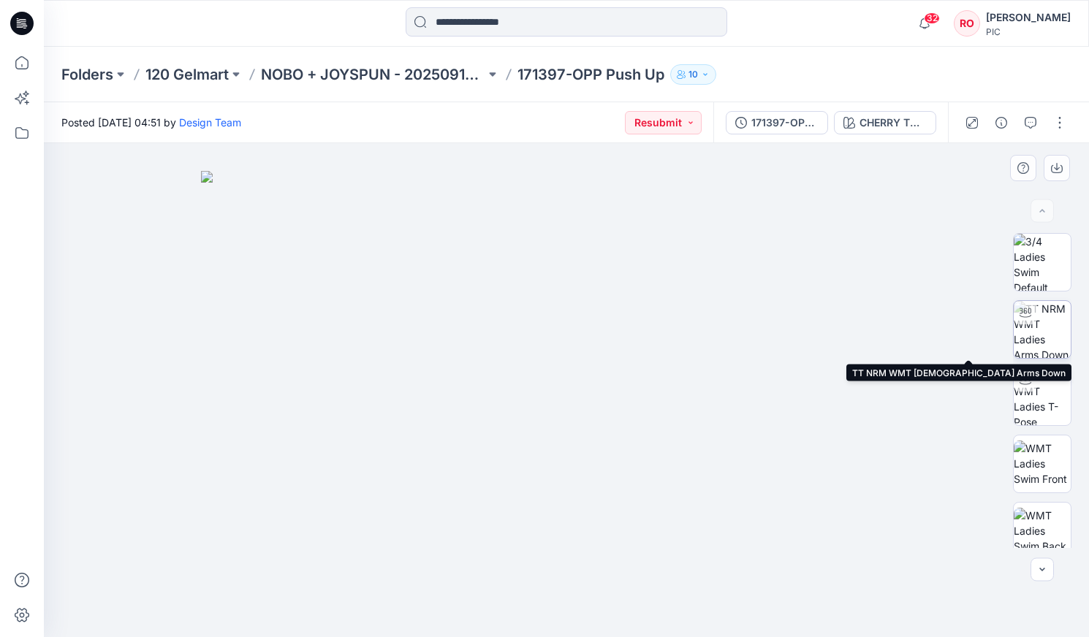
click at [622, 327] on img at bounding box center [1042, 329] width 57 height 57
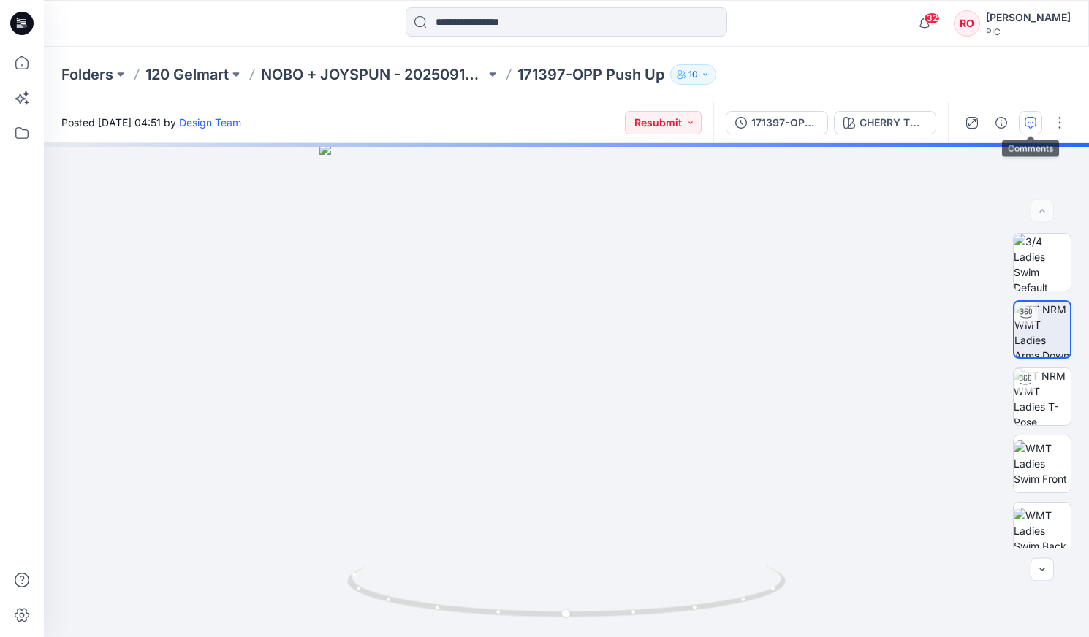
click at [622, 123] on icon "button" at bounding box center [1031, 123] width 12 height 12
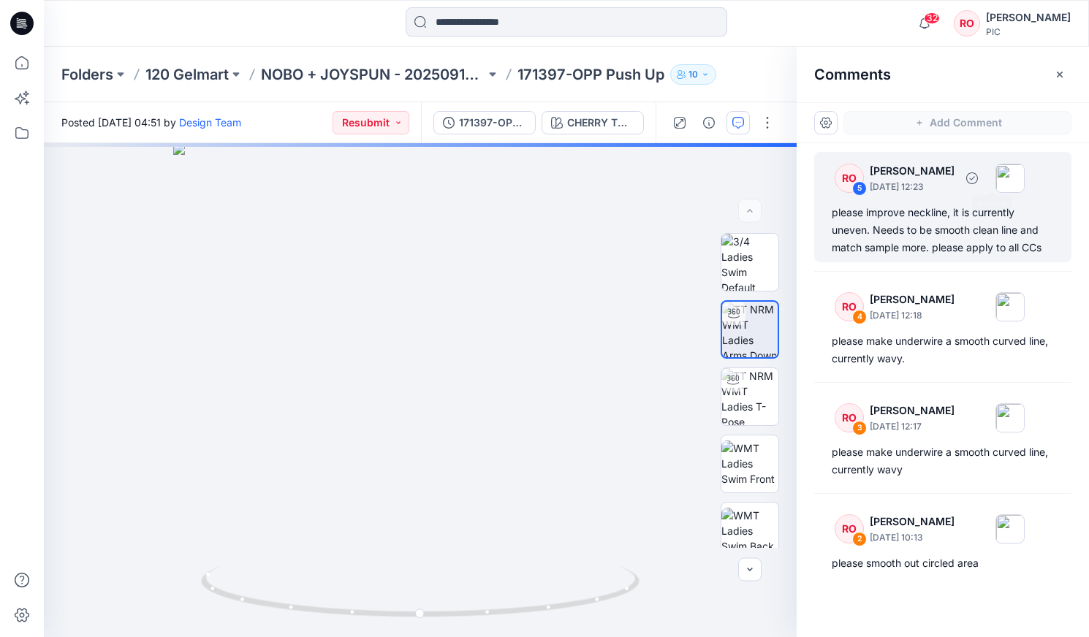
click at [622, 204] on div "please improve neckline, it is currently uneven. Needs to be smooth clean line …" at bounding box center [943, 230] width 222 height 53
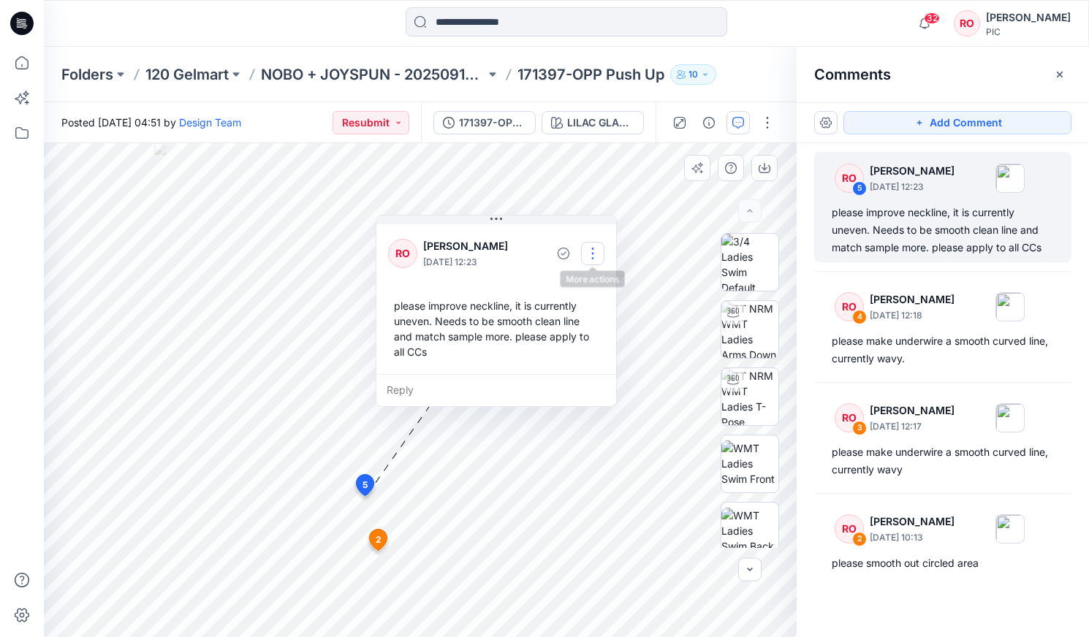
click at [588, 255] on button "button" at bounding box center [592, 253] width 23 height 23
click at [596, 286] on p "Edit comment" at bounding box center [596, 287] width 66 height 15
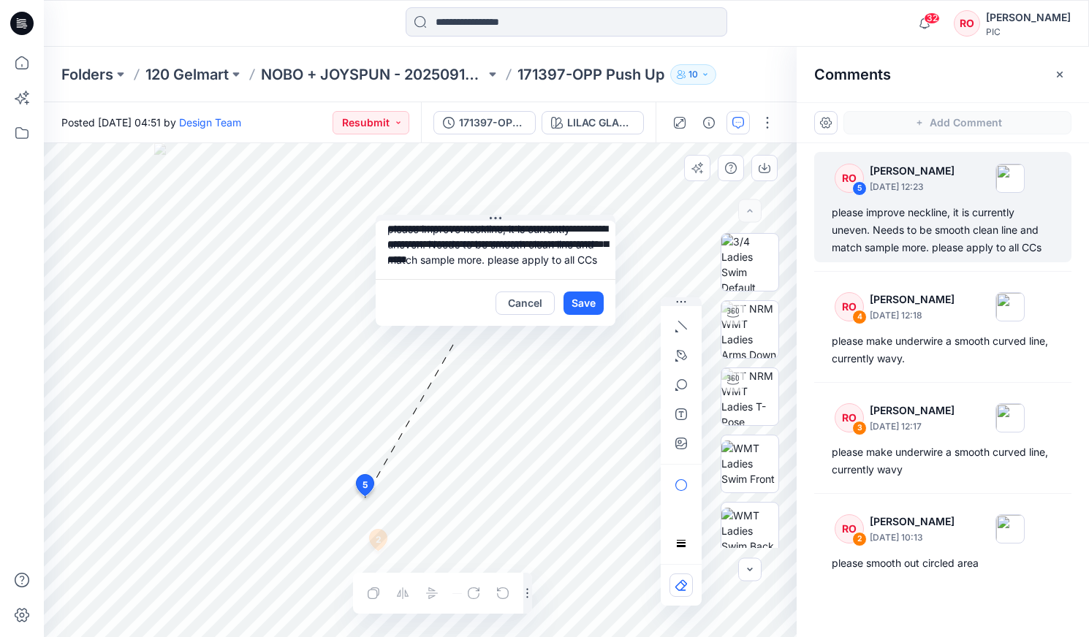
scroll to position [26, 0]
click at [489, 263] on textarea "**********" at bounding box center [496, 250] width 240 height 58
click at [622, 269] on div "**********" at bounding box center [420, 390] width 753 height 494
type textarea "**********"
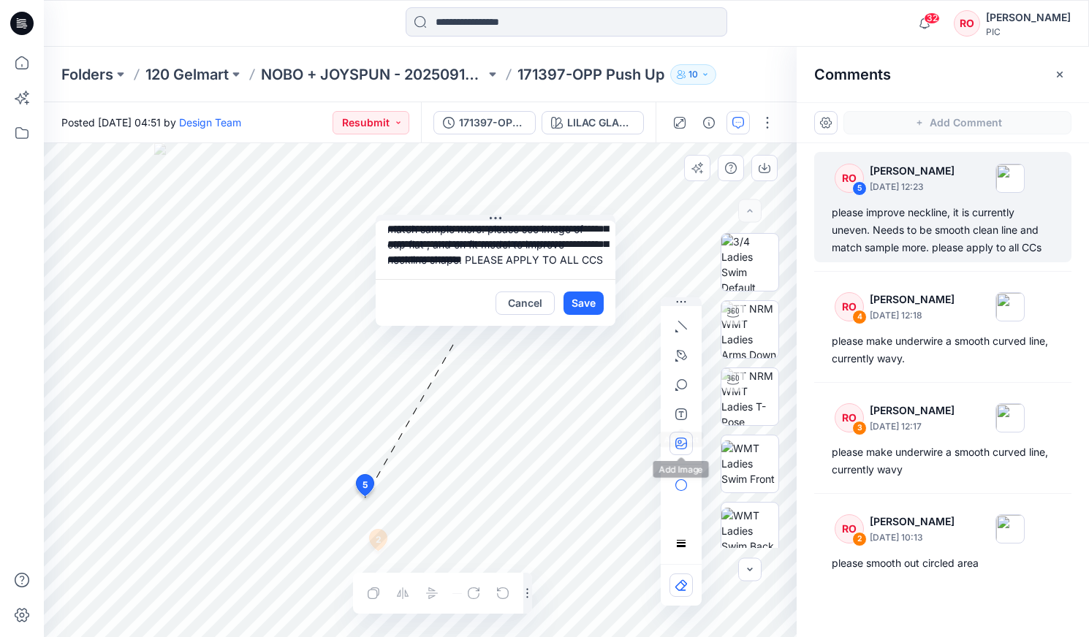
click at [622, 363] on icon "button" at bounding box center [681, 444] width 12 height 12
type input"] "**********"
click at [622, 363] on icon "button" at bounding box center [681, 444] width 12 height 12
type input"] "**********"
click at [587, 301] on button "Save" at bounding box center [583, 303] width 40 height 23
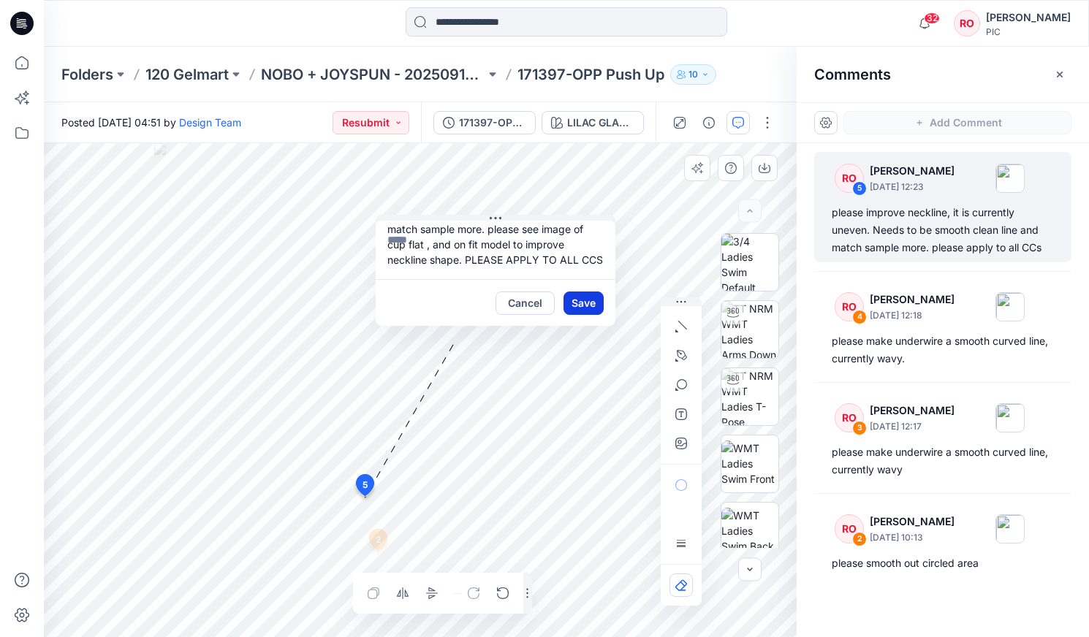
scroll to position [0, 0]
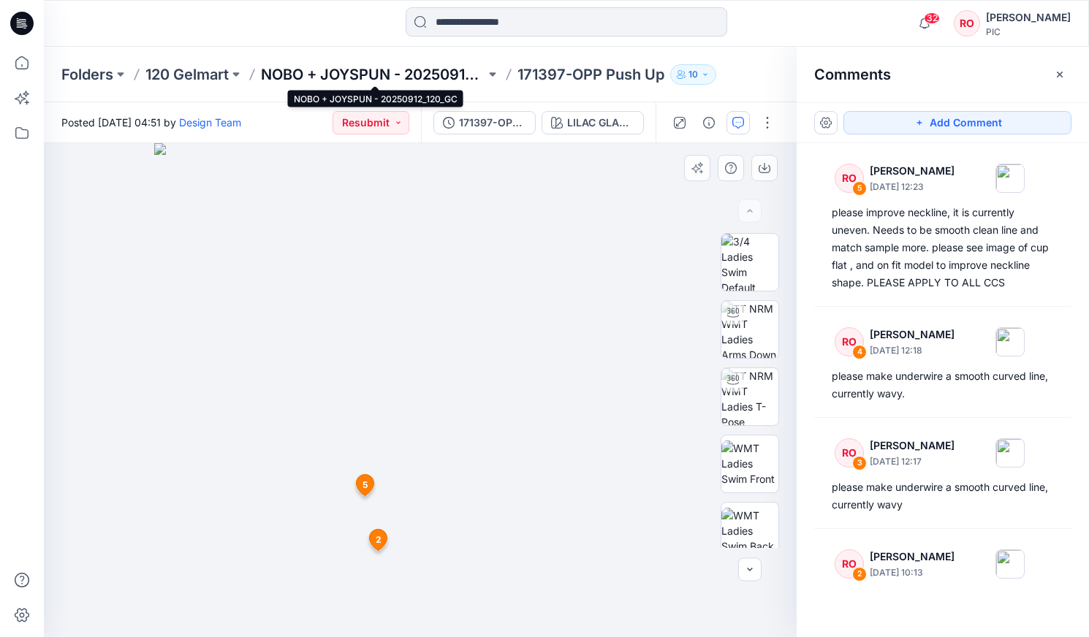
click at [384, 77] on p "NOBO + JOYSPUN - 20250912_120_GC" at bounding box center [373, 74] width 224 height 20
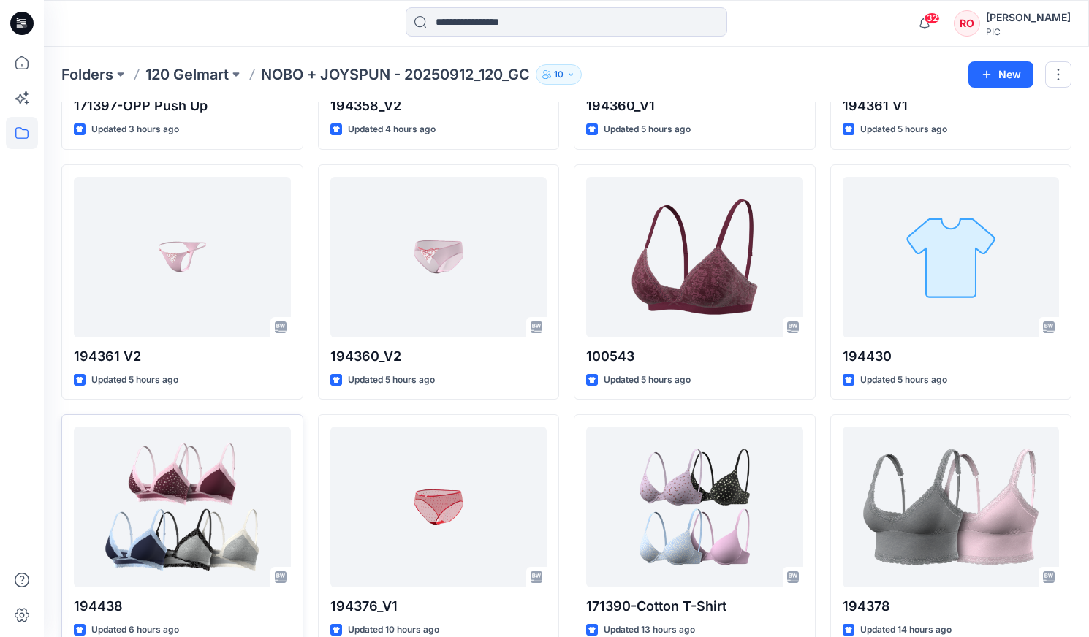
scroll to position [260, 0]
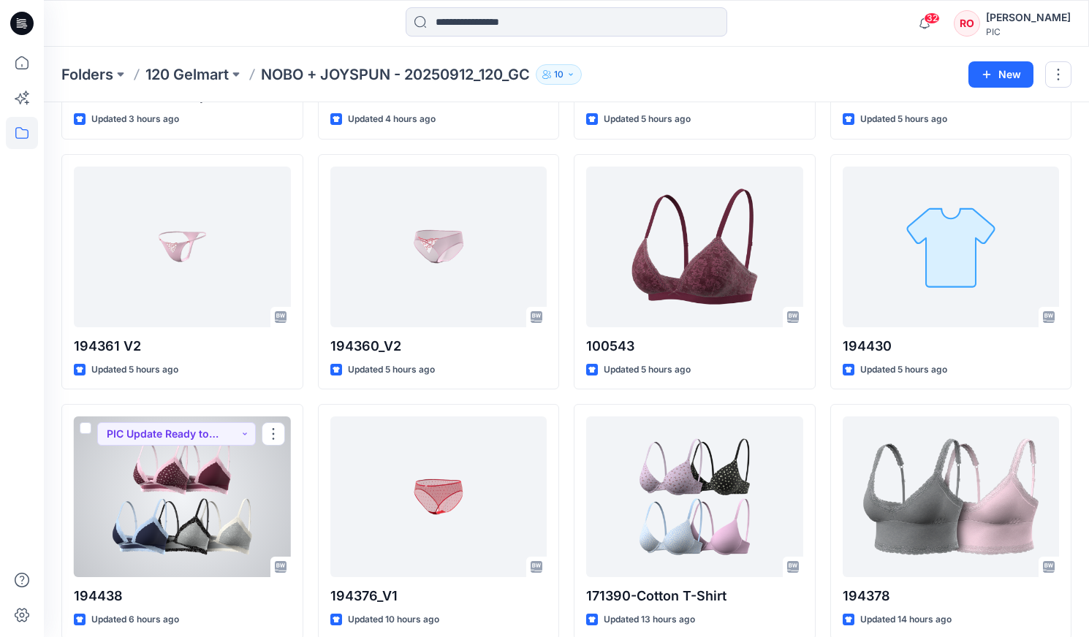
click at [199, 363] on div at bounding box center [182, 497] width 217 height 161
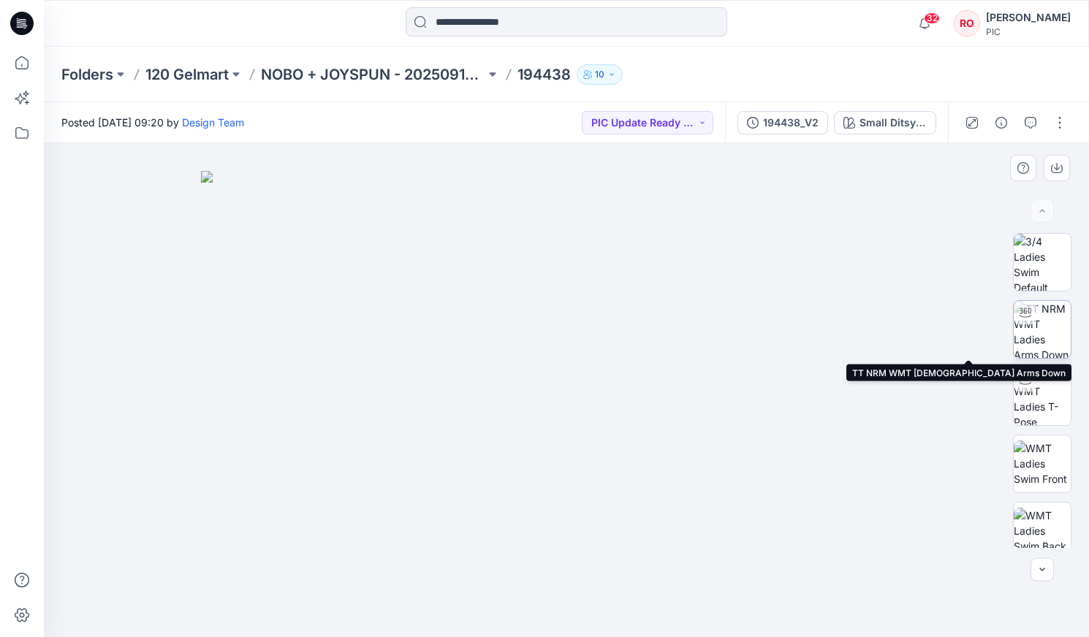
click at [622, 343] on img at bounding box center [1042, 329] width 57 height 57
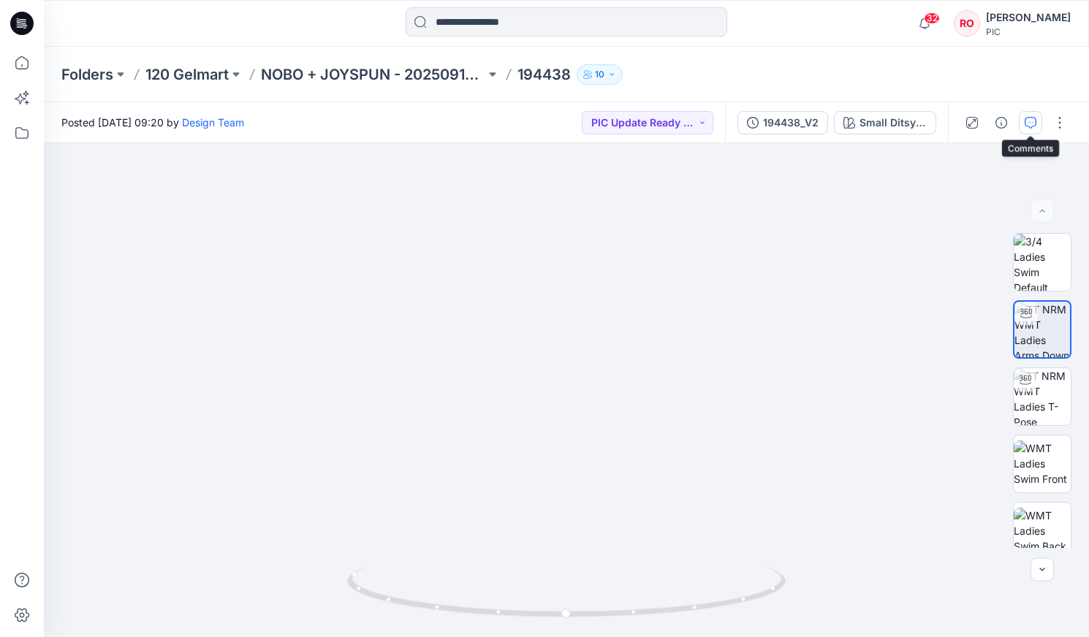
click at [622, 126] on icon "button" at bounding box center [1031, 123] width 12 height 12
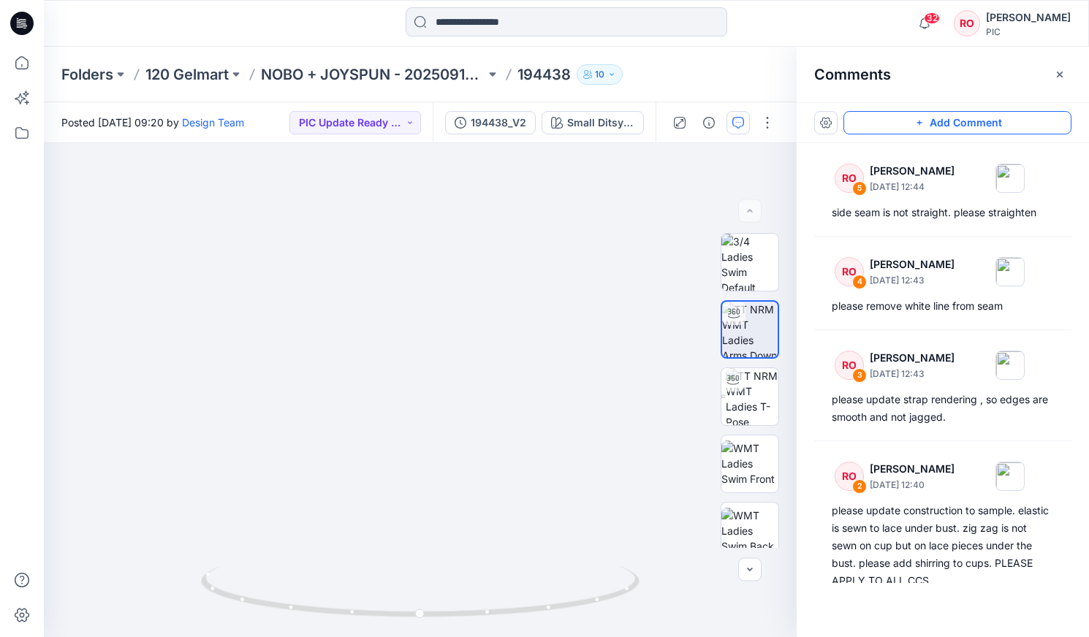
click at [622, 128] on button "Add Comment" at bounding box center [957, 122] width 228 height 23
click at [512, 255] on div "6" at bounding box center [420, 390] width 753 height 494
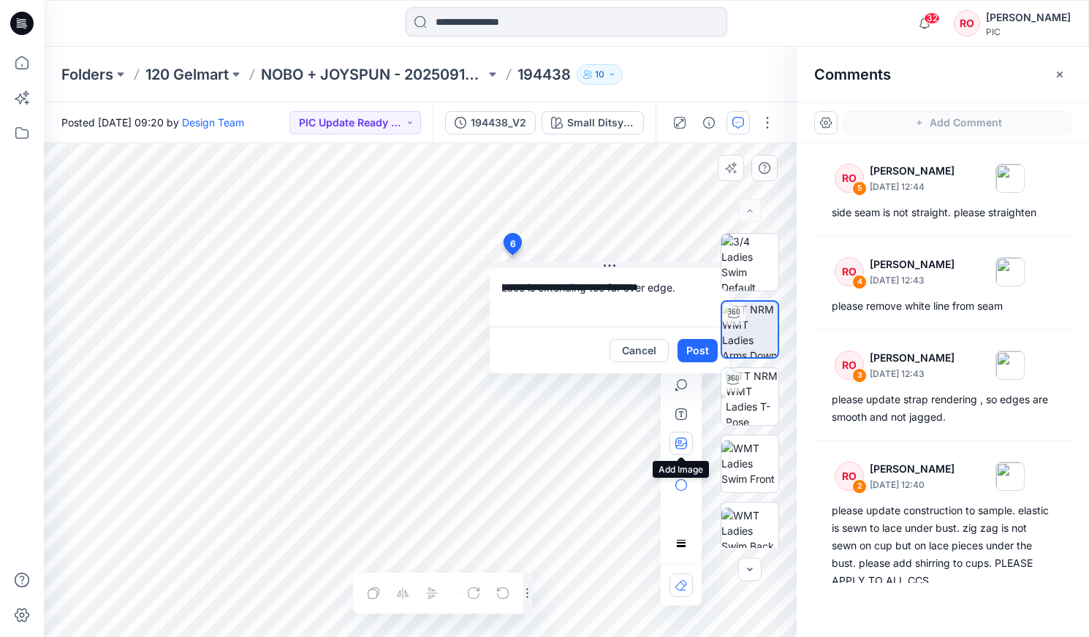
type textarea "**********"
click at [622, 363] on icon "button" at bounding box center [681, 444] width 12 height 12
type input"] "**********"
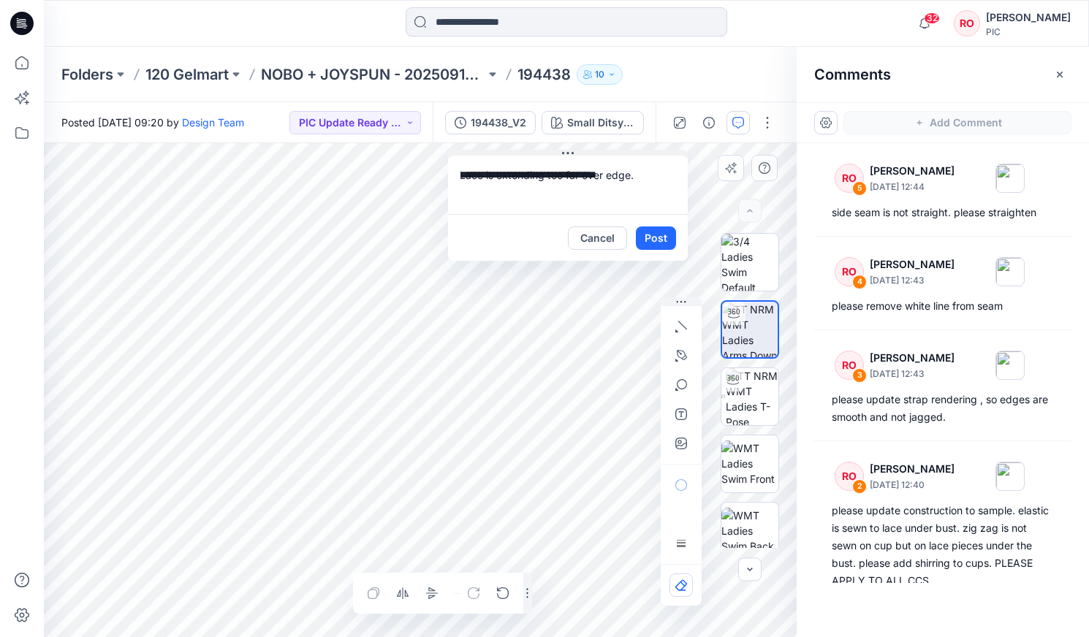
drag, startPoint x: 596, startPoint y: 265, endPoint x: 554, endPoint y: 152, distance: 120.0
click at [622, 330] on icon "button" at bounding box center [681, 327] width 12 height 12
click at [602, 319] on icon "button" at bounding box center [602, 323] width 12 height 12
click at [622, 352] on icon "button" at bounding box center [682, 355] width 10 height 10
click at [598, 353] on icon "button" at bounding box center [602, 355] width 12 height 12
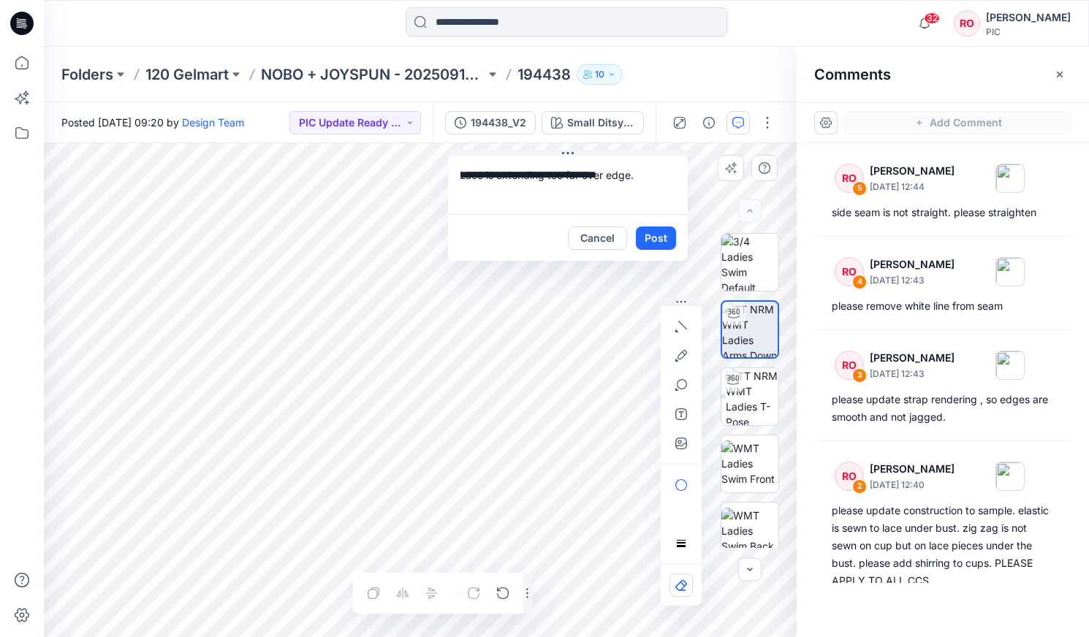
click at [600, 194] on textarea "**********" at bounding box center [568, 185] width 240 height 58
click at [590, 191] on textarea "**********" at bounding box center [568, 185] width 240 height 58
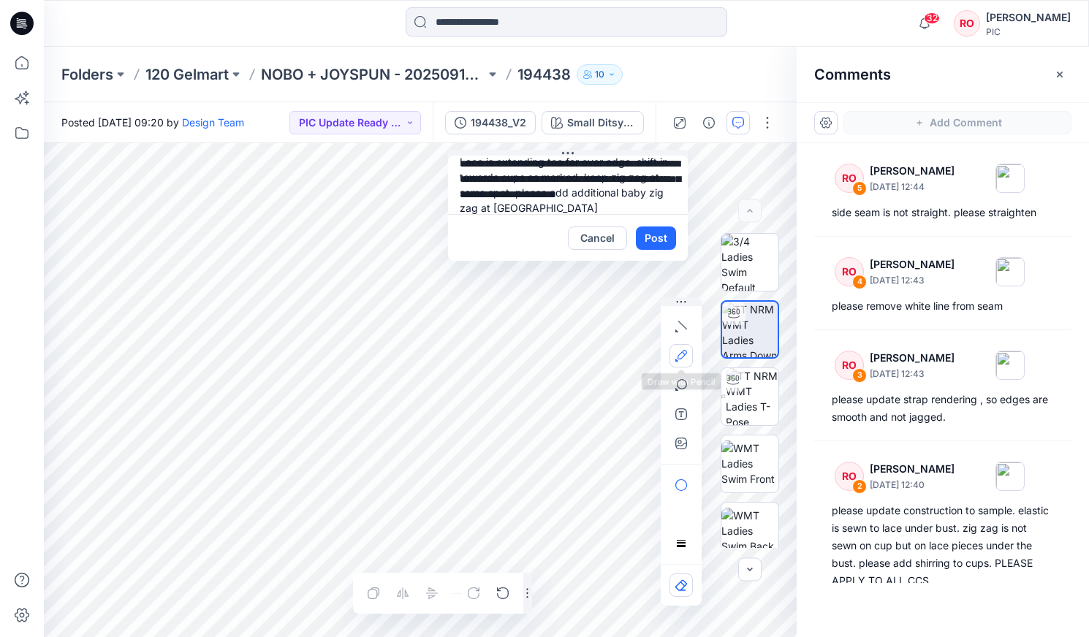
click at [622, 358] on icon "button" at bounding box center [681, 354] width 9 height 9
click at [559, 206] on textarea "**********" at bounding box center [568, 185] width 240 height 58
drag, startPoint x: 539, startPoint y: 208, endPoint x: 566, endPoint y: 208, distance: 27.8
click at [566, 208] on textarea "**********" at bounding box center [568, 185] width 240 height 58
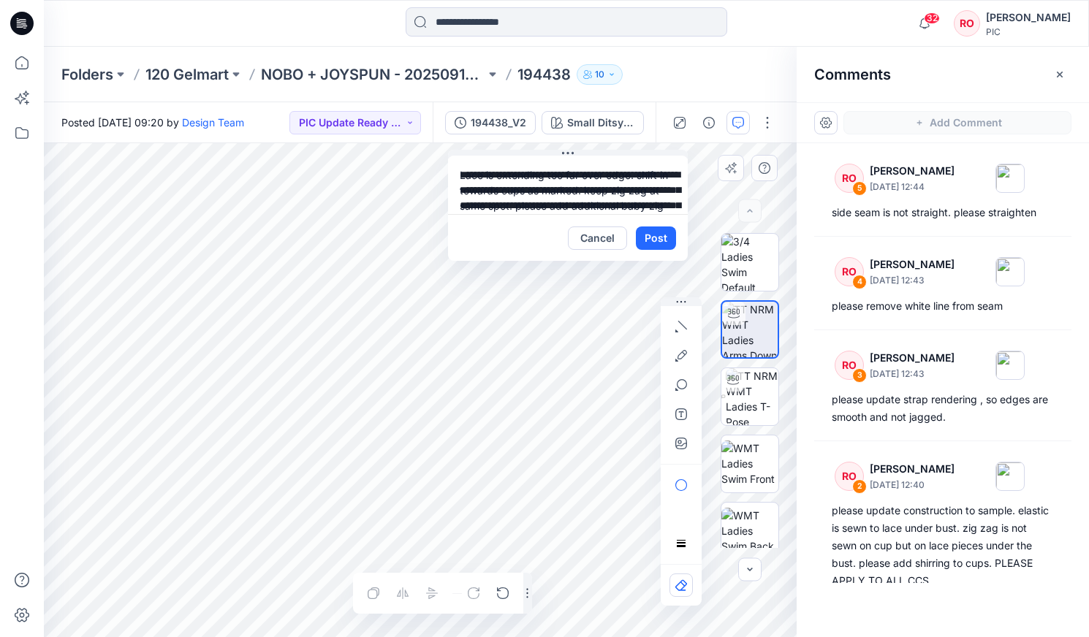
scroll to position [0, 0]
click at [460, 175] on textarea "**********" at bounding box center [568, 185] width 240 height 58
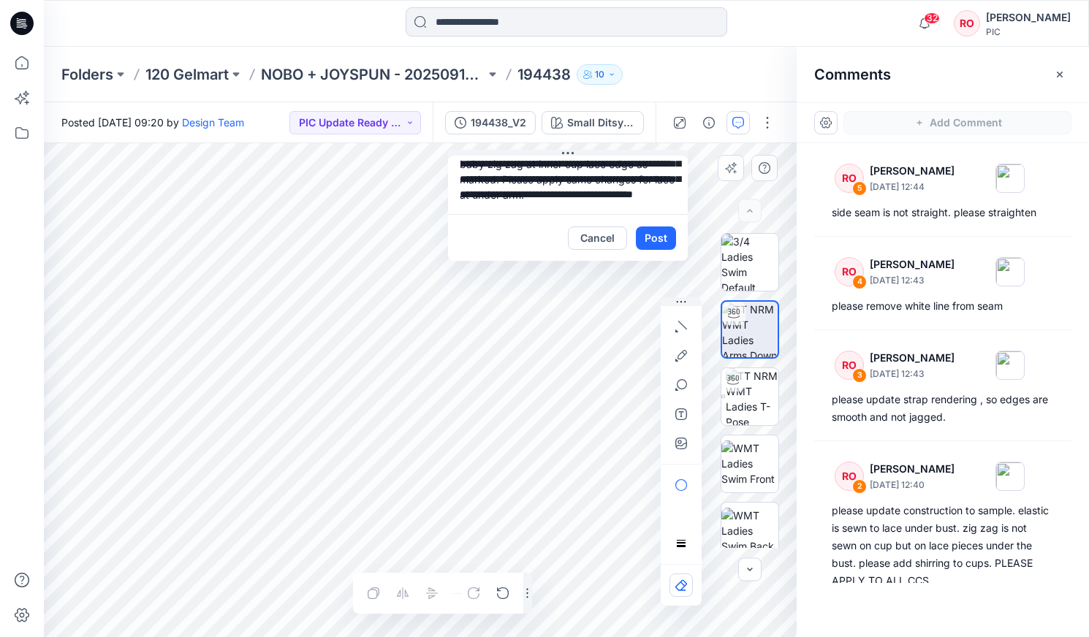
scroll to position [47, 0]
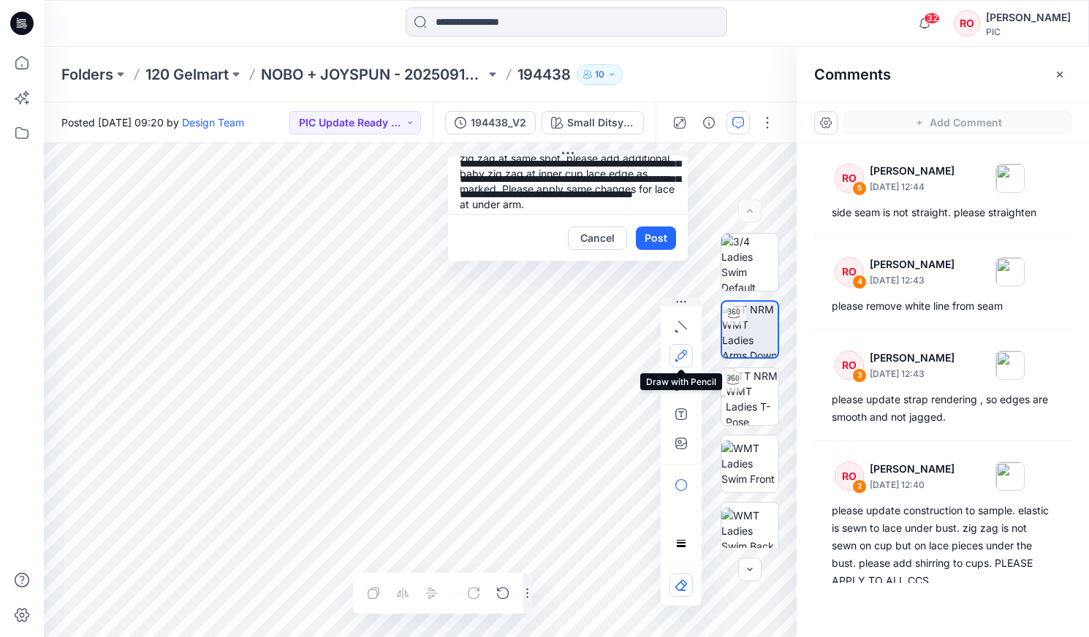
click at [622, 360] on icon "button" at bounding box center [681, 356] width 12 height 12
drag, startPoint x: 609, startPoint y: 189, endPoint x: 558, endPoint y: 189, distance: 50.4
click at [558, 189] on textarea "**********" at bounding box center [568, 185] width 240 height 58
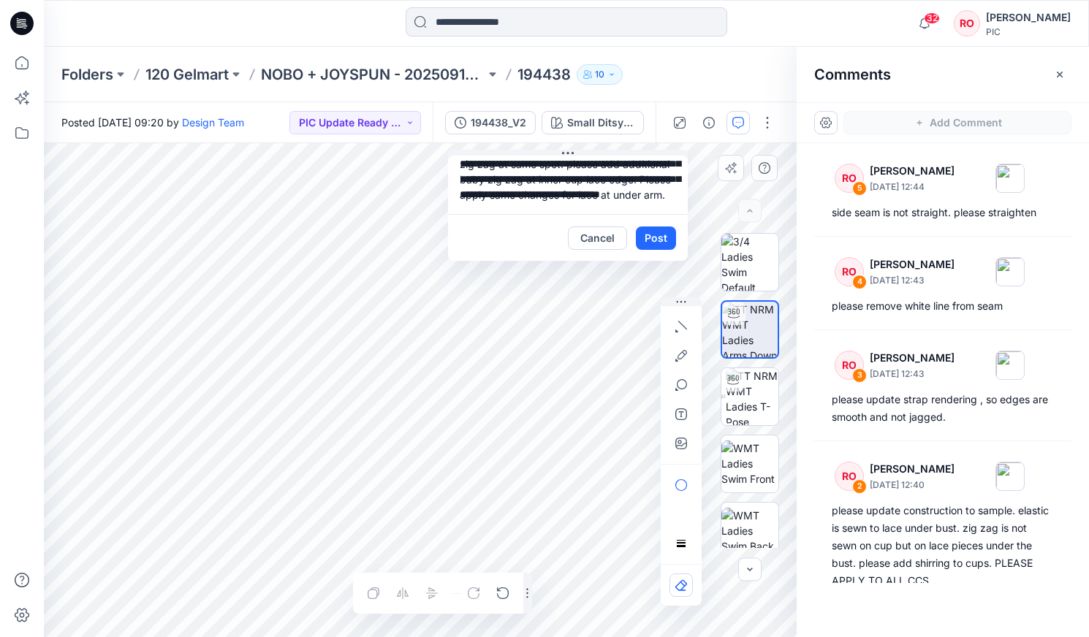
scroll to position [0, 0]
click at [622, 360] on icon "button" at bounding box center [676, 360] width 3 height 3
click at [622, 354] on icon "button" at bounding box center [681, 356] width 12 height 12
click at [622, 351] on icon "button" at bounding box center [681, 356] width 12 height 12
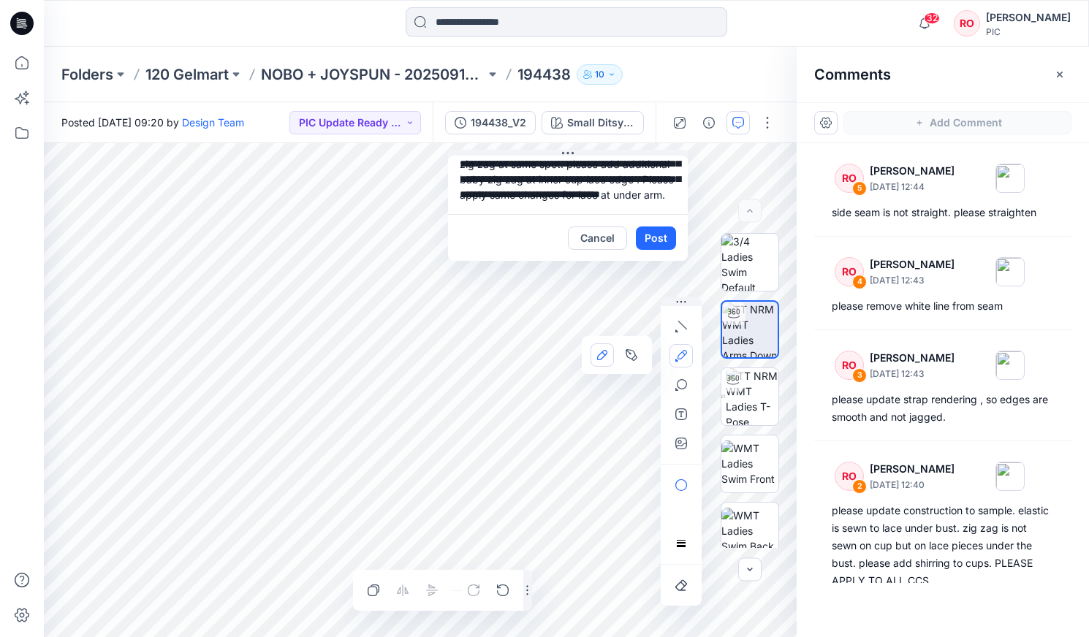
click at [622, 353] on icon "button" at bounding box center [681, 354] width 9 height 9
click at [622, 356] on icon "button" at bounding box center [681, 356] width 12 height 12
click at [612, 196] on textarea "**********" at bounding box center [568, 185] width 240 height 58
click at [584, 210] on textarea "**********" at bounding box center [568, 185] width 240 height 58
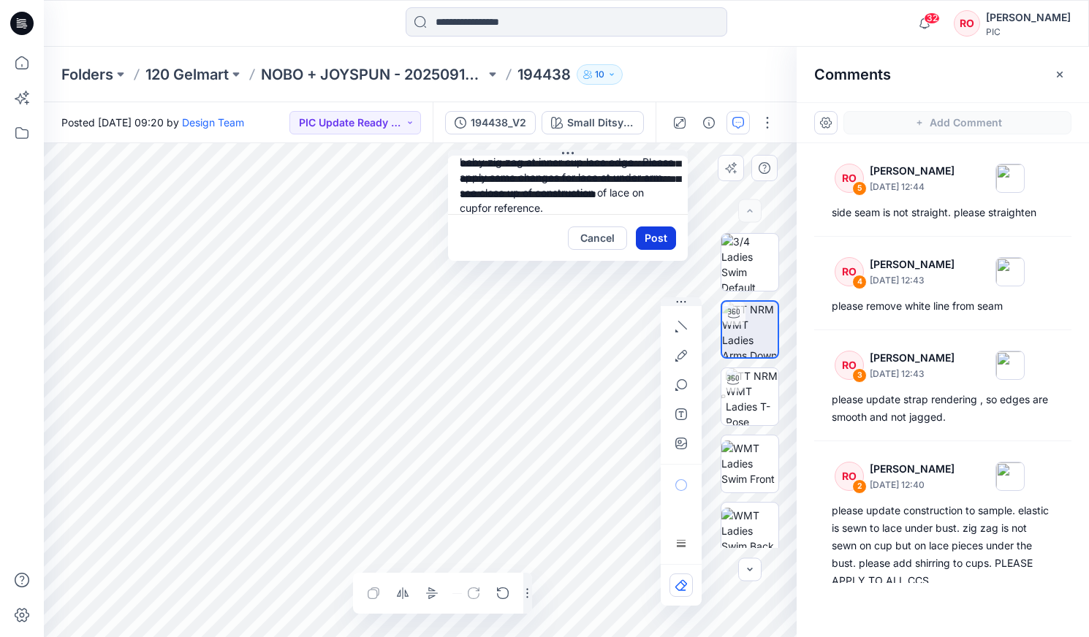
type textarea "**********"
click at [622, 232] on button "Post" at bounding box center [656, 238] width 40 height 23
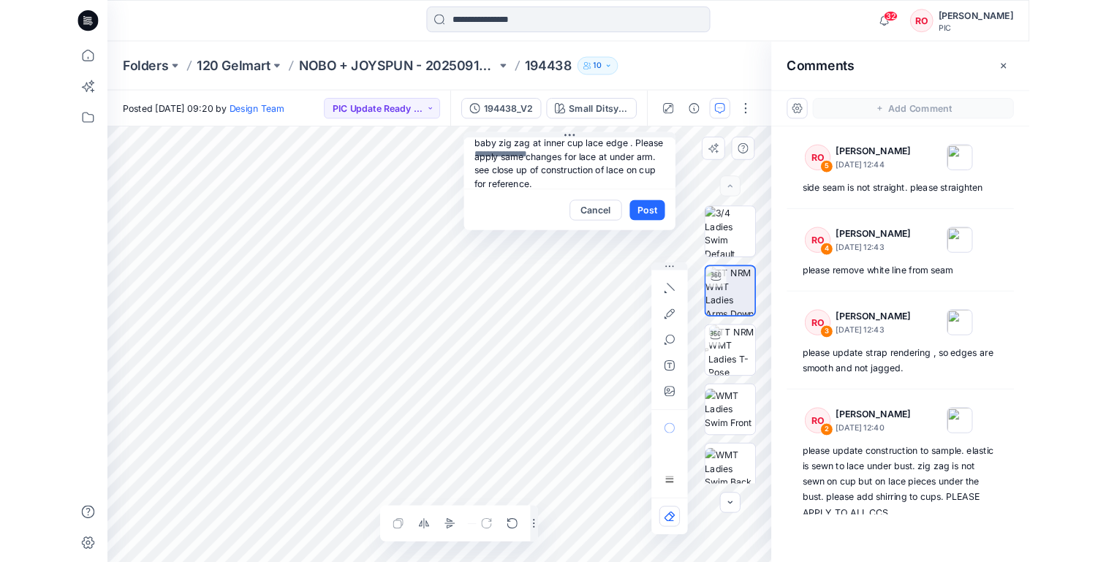
scroll to position [0, 0]
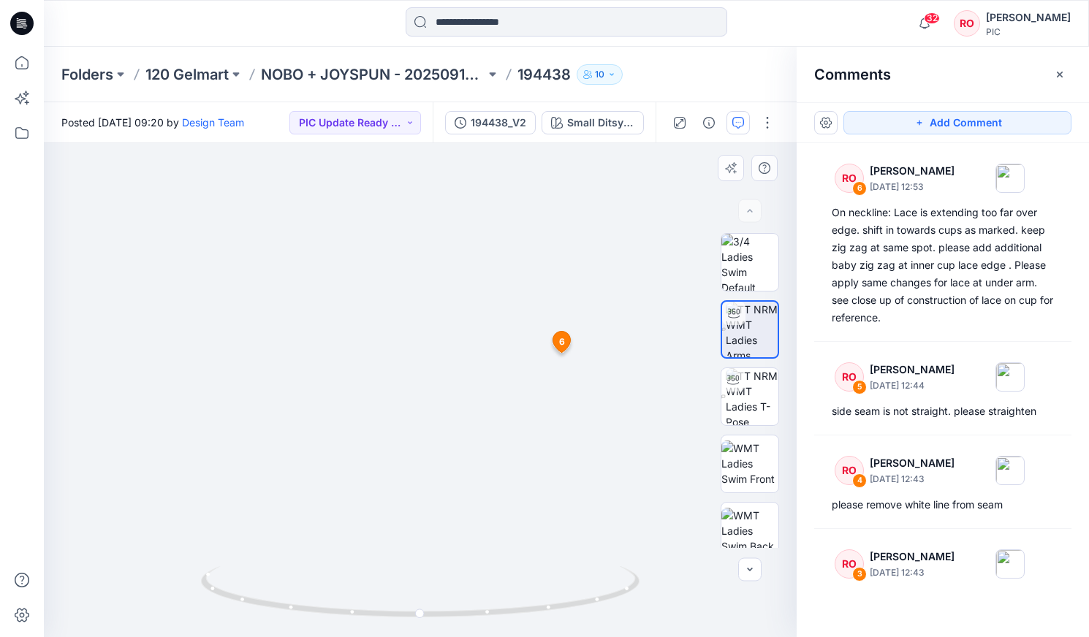
drag, startPoint x: 297, startPoint y: 234, endPoint x: 334, endPoint y: 355, distance: 126.7
click at [334, 355] on img at bounding box center [456, 235] width 1349 height 804
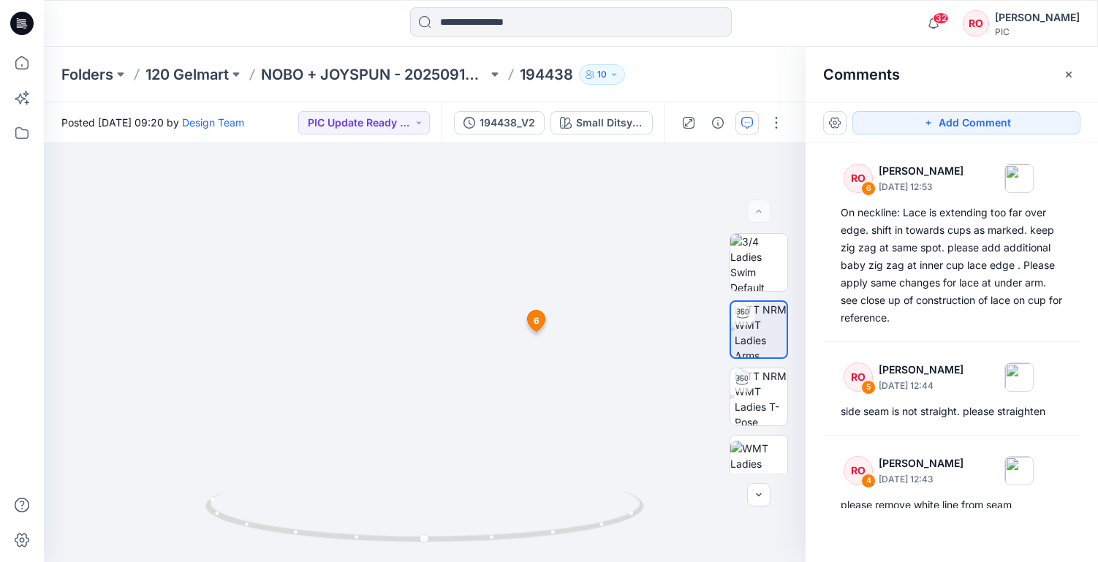
click at [622, 102] on div "Comments Add Comment RO 6 Raquel Ortiz October 01, 2025 12:53 On neckline: Lace…" at bounding box center [951, 304] width 292 height 515
click at [622, 122] on icon "button" at bounding box center [928, 123] width 12 height 12
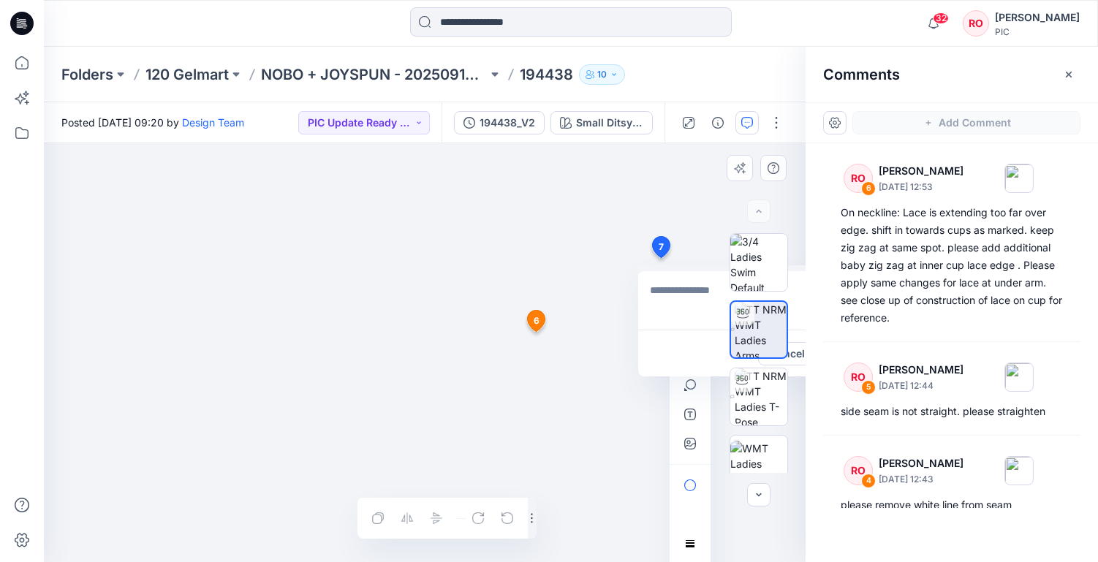
click at [622, 258] on div "7 Cancel Post 6 RO Raquel Ortiz October 01, 2025 12:53 On neckline: Lace is ext…" at bounding box center [424, 352] width 761 height 419
click at [622, 298] on textarea "*********" at bounding box center [758, 300] width 240 height 58
drag, startPoint x: 686, startPoint y: 292, endPoint x: 715, endPoint y: 292, distance: 28.5
click at [622, 292] on div "Small Ditsy V1_plum Candy Loading... Material Properties Loading... 7 100388-v2…" at bounding box center [424, 352] width 761 height 419
click at [622, 287] on textarea "******" at bounding box center [758, 300] width 240 height 58
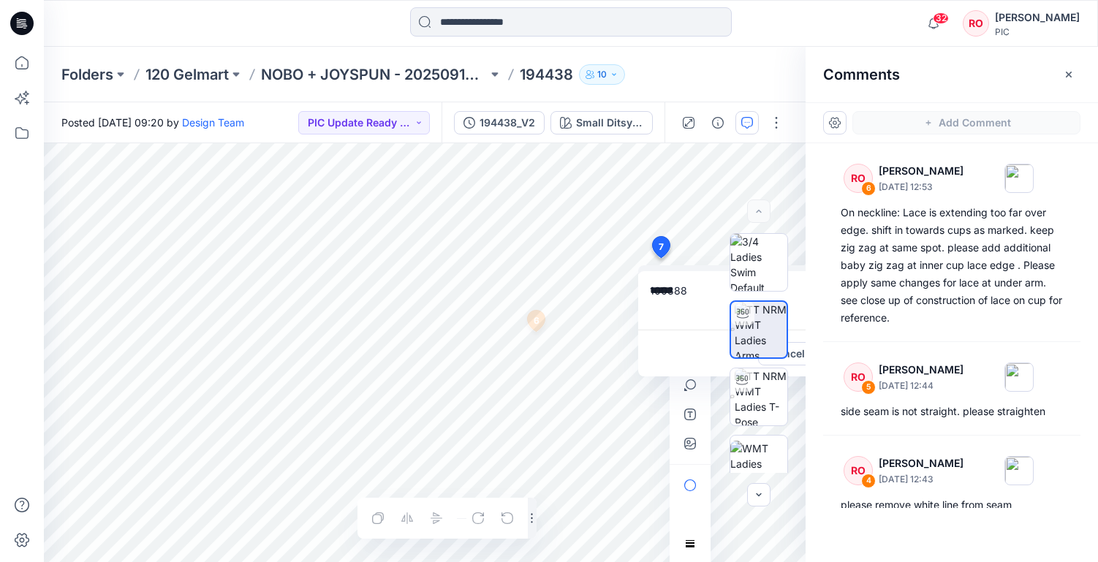
click at [622, 289] on textarea "******" at bounding box center [758, 300] width 240 height 58
click at [622, 292] on textarea "******" at bounding box center [758, 300] width 240 height 58
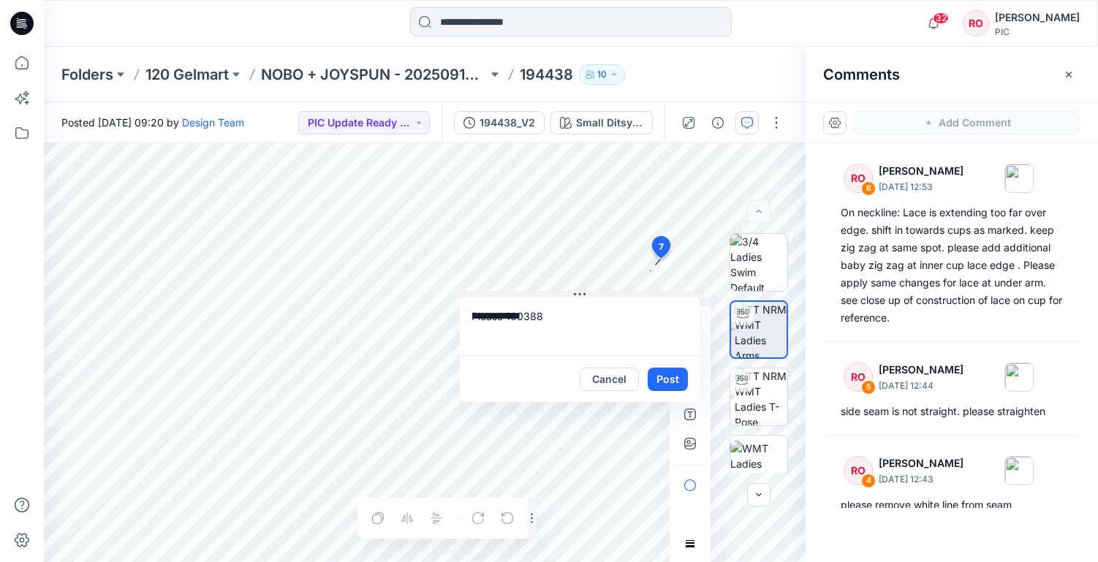
drag, startPoint x: 693, startPoint y: 270, endPoint x: 454, endPoint y: 325, distance: 246.0
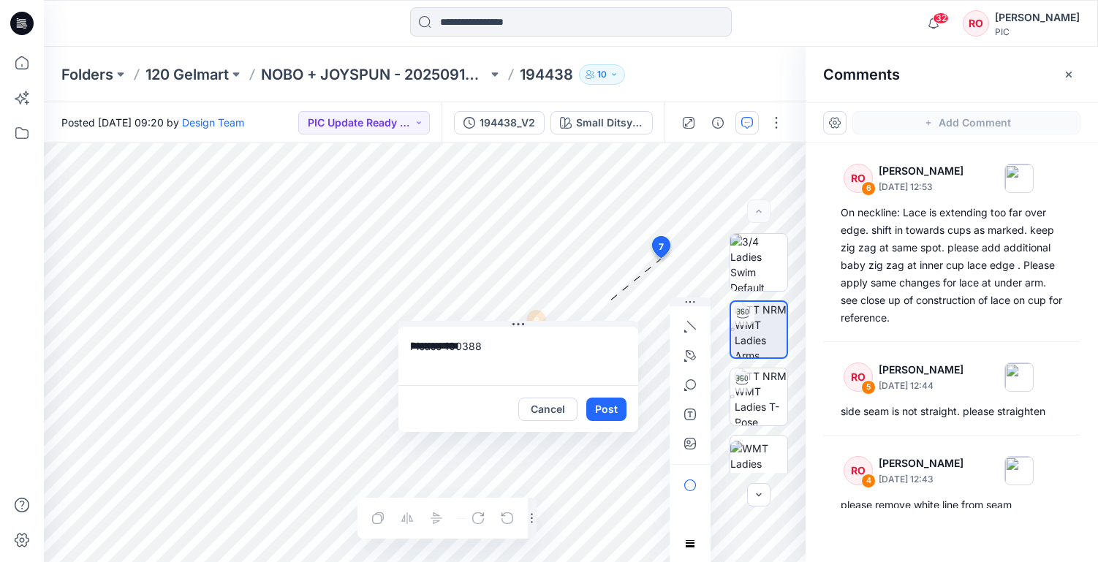
click at [442, 341] on textarea "**********" at bounding box center [518, 356] width 240 height 58
click at [449, 363] on textarea "**********" at bounding box center [518, 356] width 240 height 58
type textarea "**********"
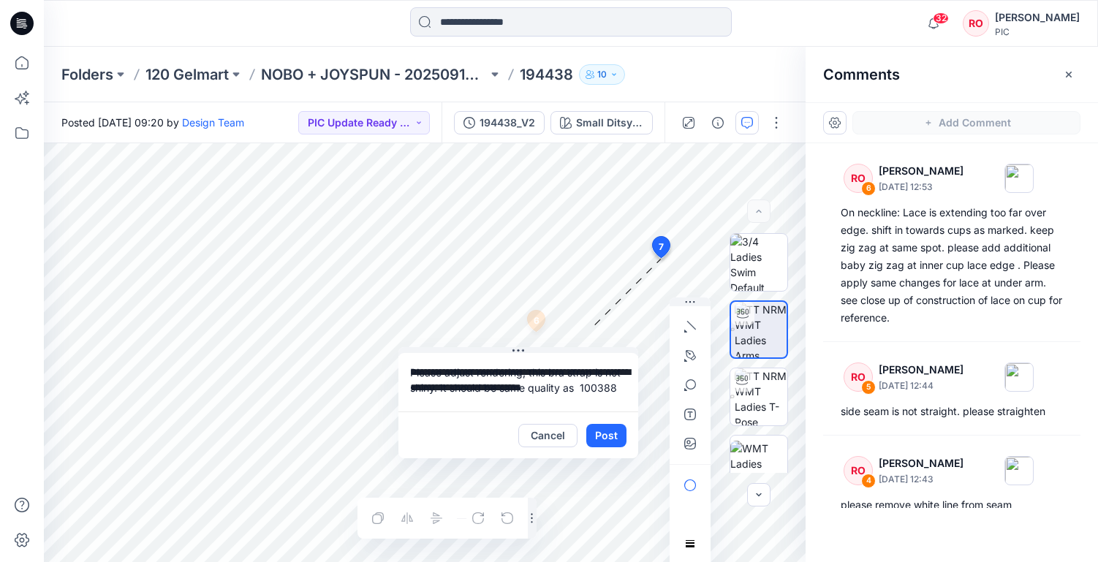
drag, startPoint x: 497, startPoint y: 430, endPoint x: 497, endPoint y: 456, distance: 25.6
click at [497, 363] on div "Cancel Post" at bounding box center [518, 434] width 240 height 47
click at [496, 363] on textarea "**********" at bounding box center [518, 382] width 240 height 58
click at [622, 363] on icon "button" at bounding box center [690, 444] width 12 height 12
type input"] "**********"
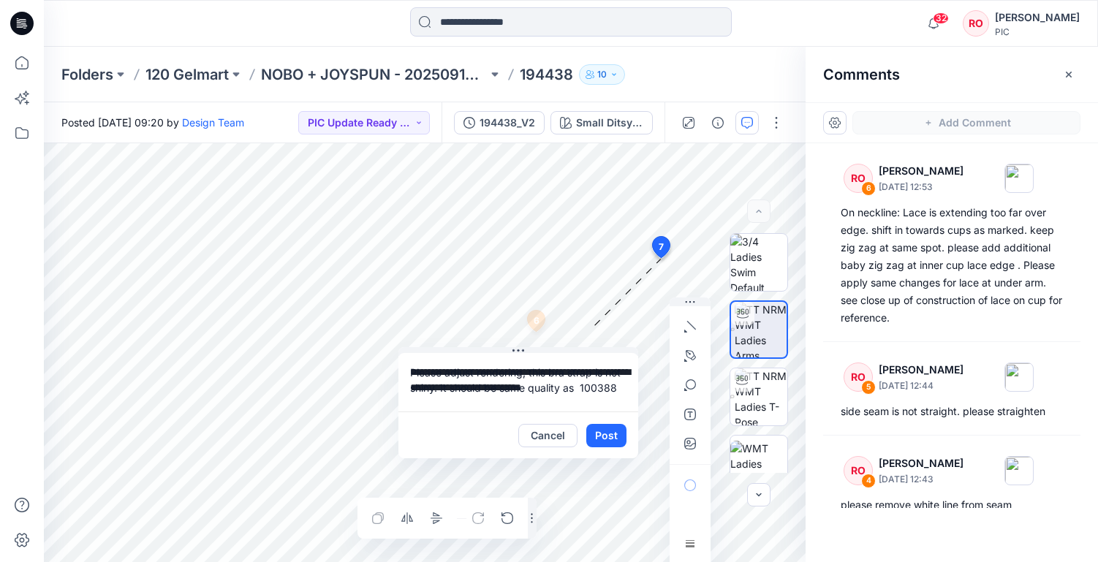
click at [474, 363] on textarea "**********" at bounding box center [518, 382] width 240 height 58
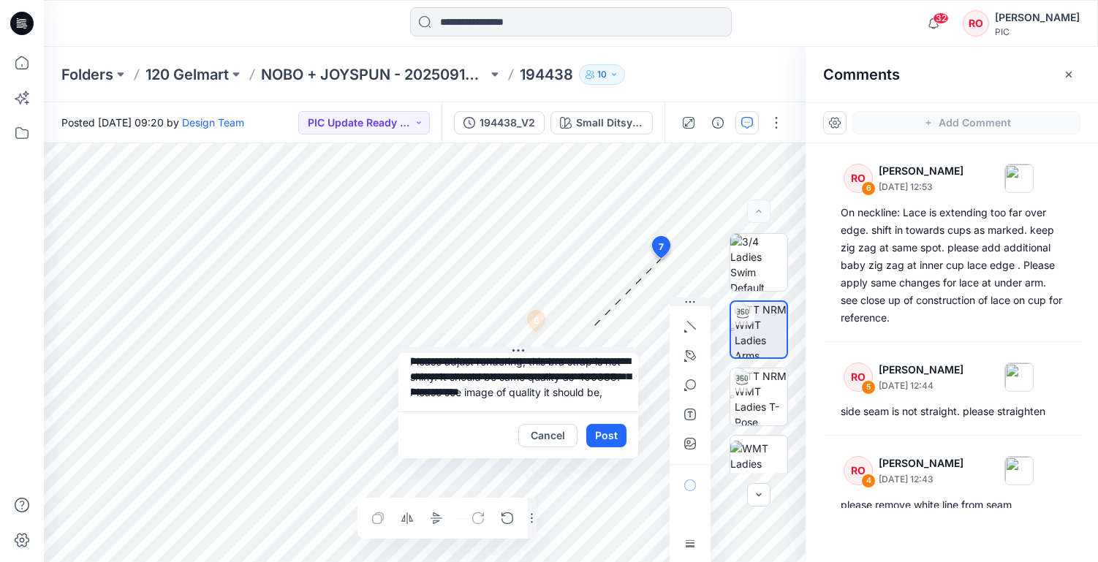
click at [446, 363] on textarea "**********" at bounding box center [518, 382] width 240 height 58
click at [575, 363] on textarea "**********" at bounding box center [518, 382] width 240 height 58
type textarea "**********"
click at [605, 363] on button "Post" at bounding box center [606, 435] width 40 height 23
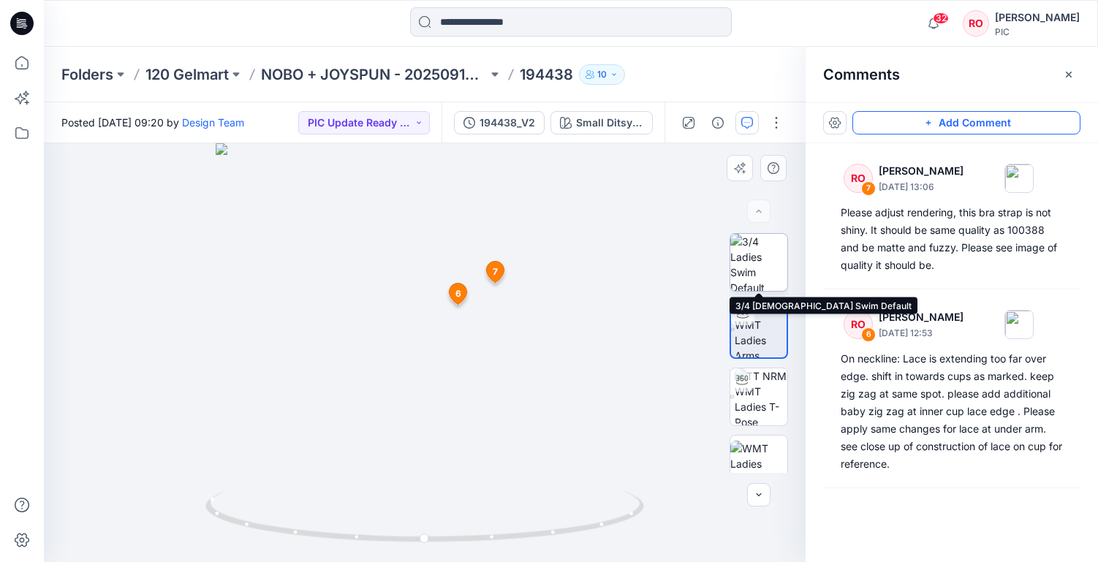
click at [622, 284] on img at bounding box center [758, 262] width 57 height 57
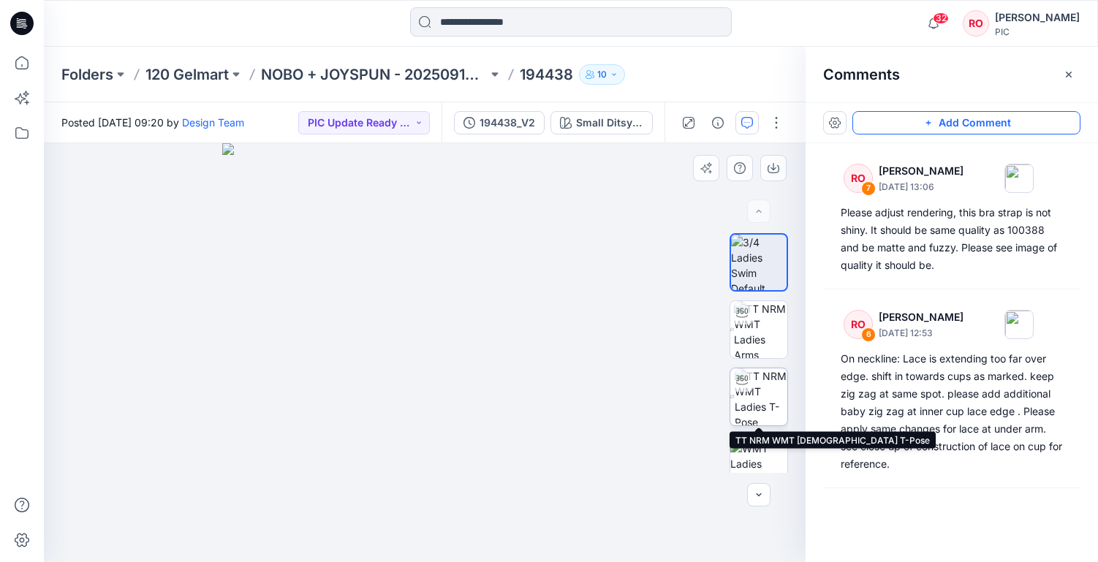
click at [622, 363] on img at bounding box center [760, 396] width 53 height 57
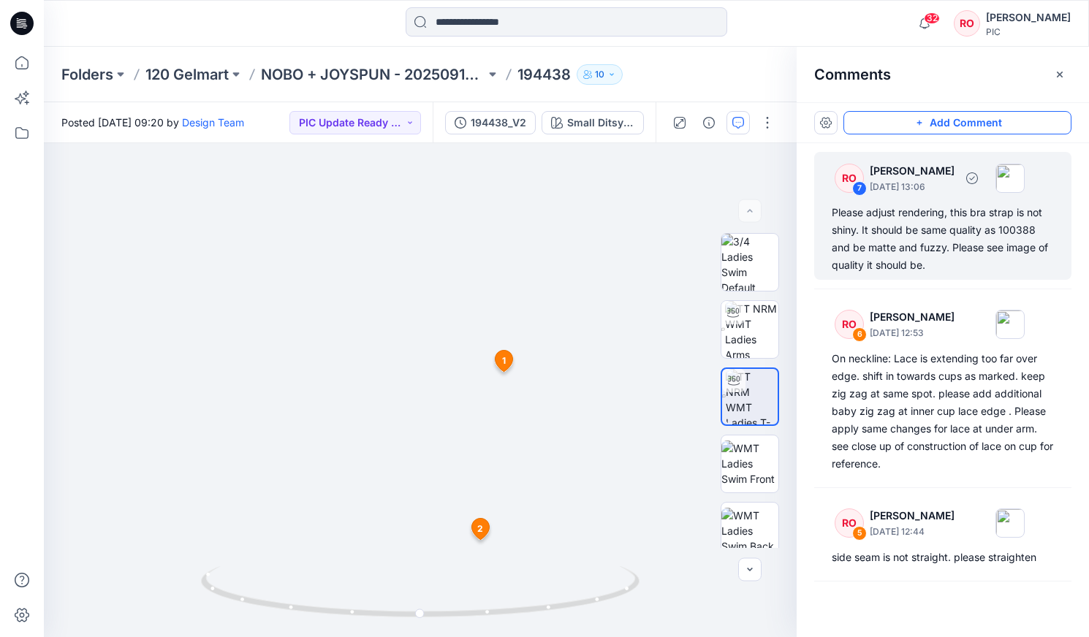
click at [622, 216] on div "Please adjust rendering, this bra strap is not shiny. It should be same quality…" at bounding box center [943, 239] width 222 height 70
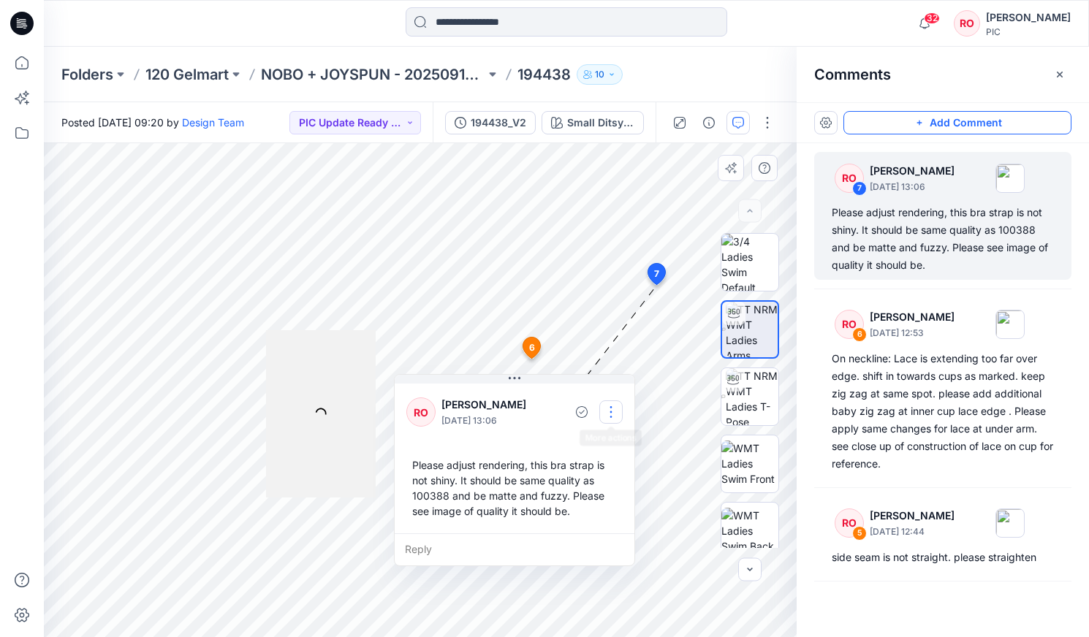
click at [608, 363] on button "button" at bounding box center [610, 411] width 23 height 23
click at [598, 363] on p "Edit comment" at bounding box center [615, 445] width 66 height 15
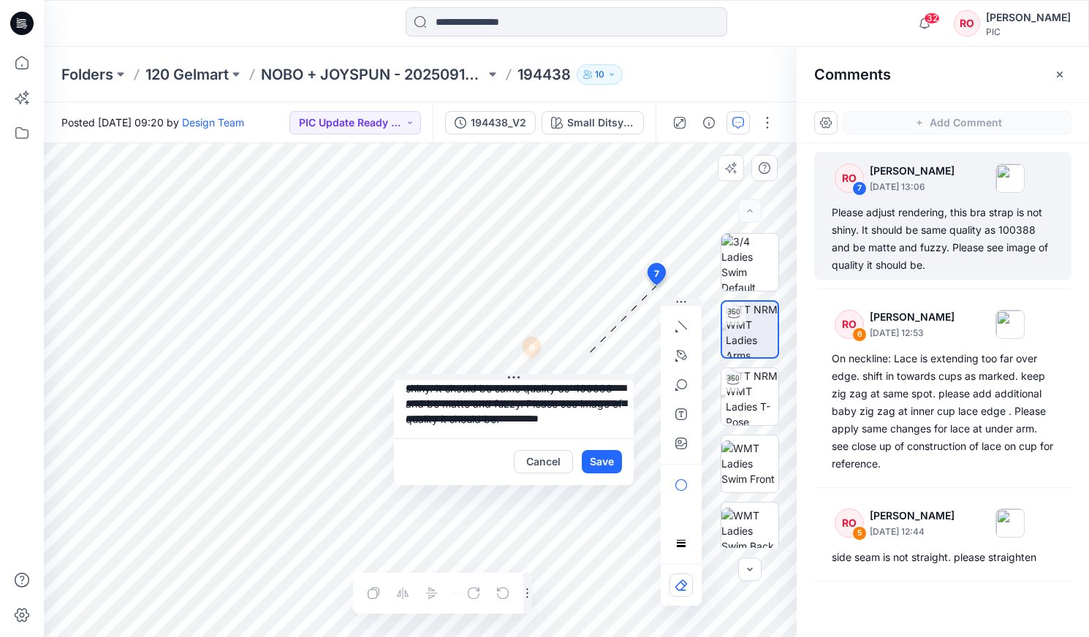
scroll to position [26, 0]
click at [578, 363] on textarea "**********" at bounding box center [514, 409] width 240 height 58
type textarea "**********"
drag, startPoint x: 619, startPoint y: 461, endPoint x: 607, endPoint y: 462, distance: 11.7
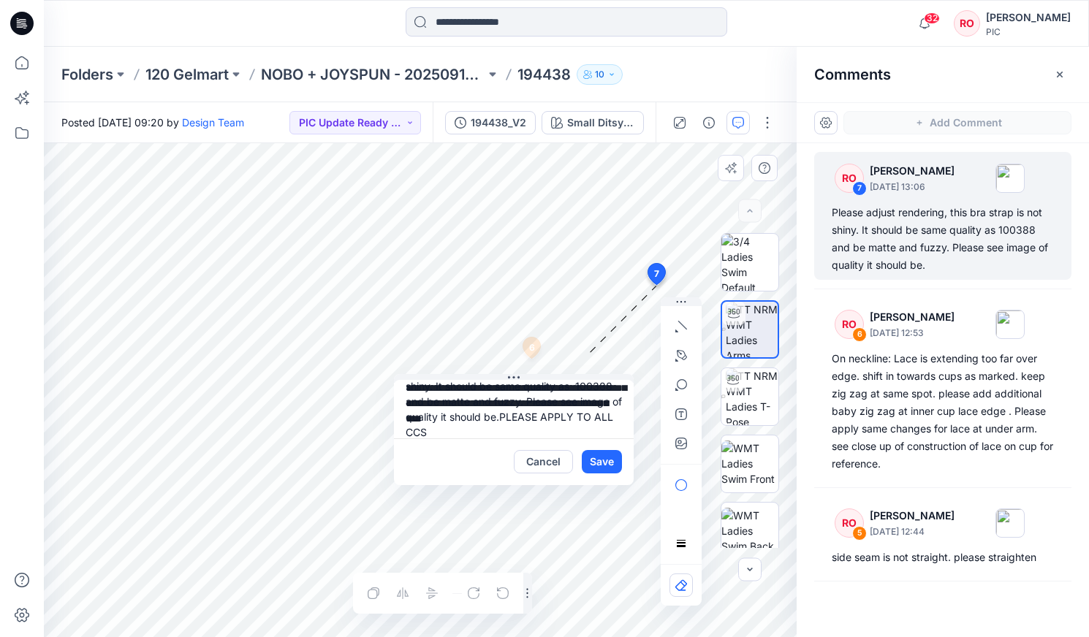
click at [619, 363] on button "Save" at bounding box center [602, 461] width 40 height 23
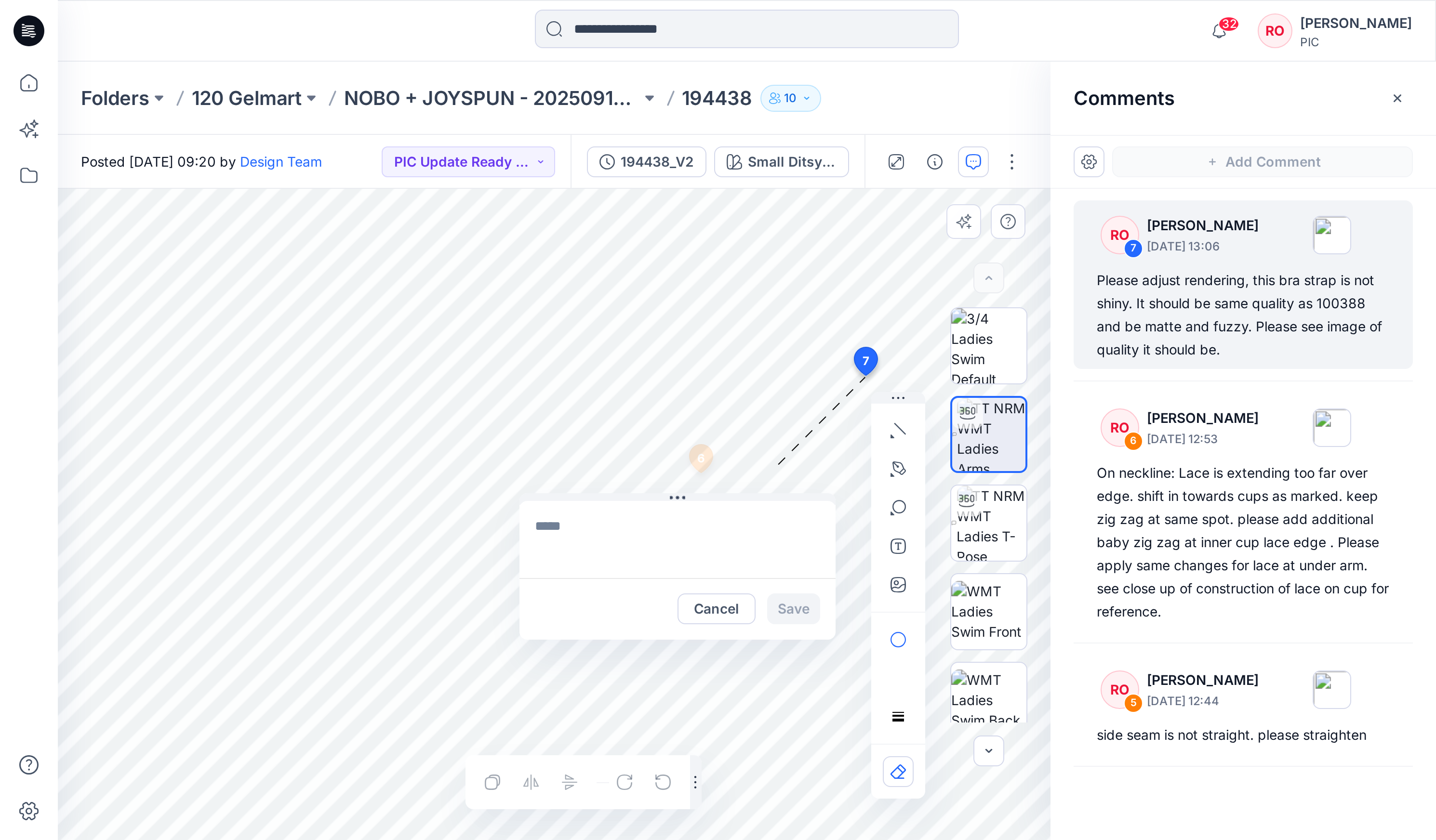
scroll to position [0, 0]
click at [400, 239] on div "Cancel Save" at bounding box center [374, 304] width 71 height 15
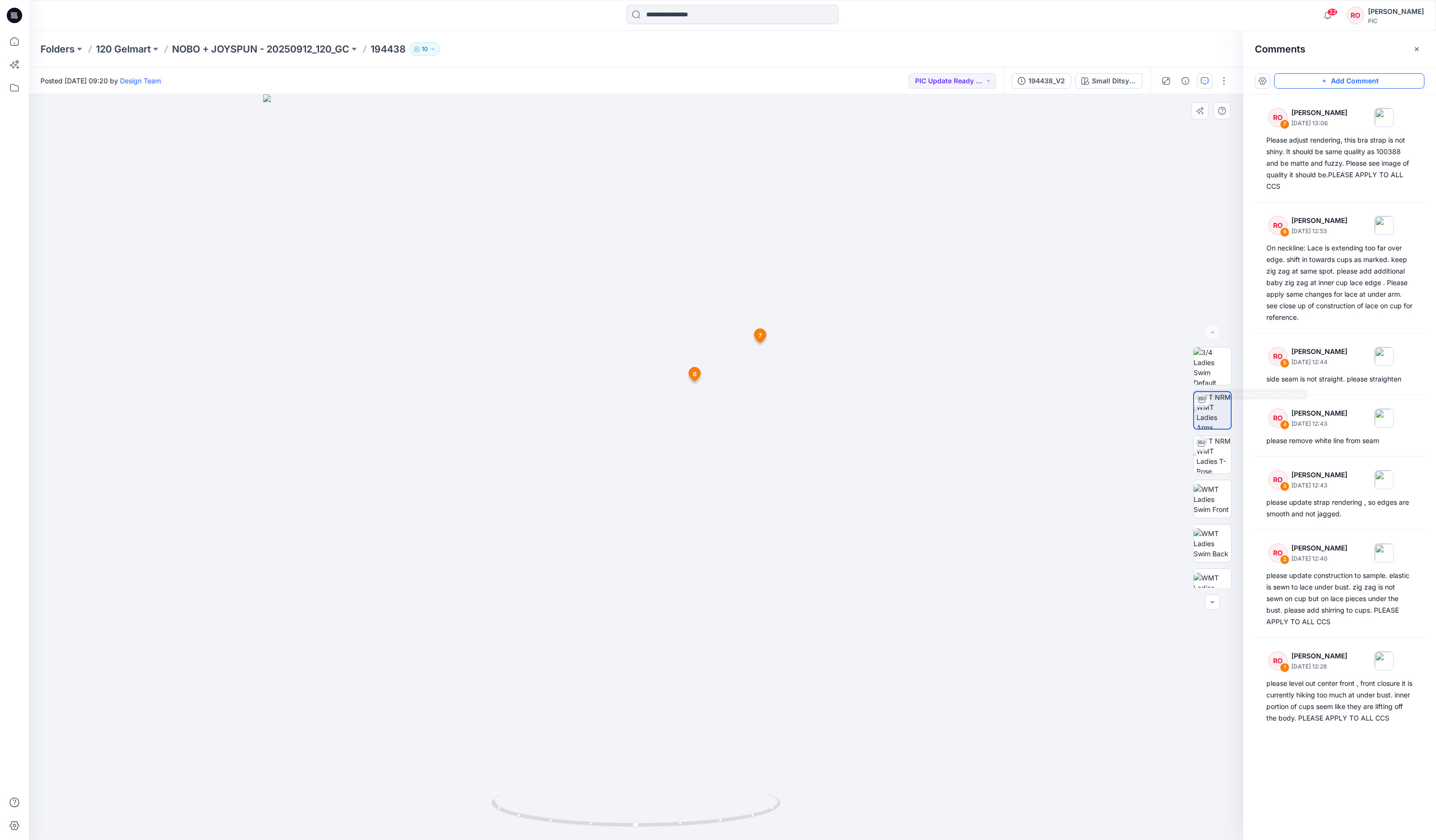
click at [410, 239] on div at bounding box center [636, 467] width 1214 height 746
click at [410, 86] on button "button" at bounding box center [1204, 80] width 15 height 15
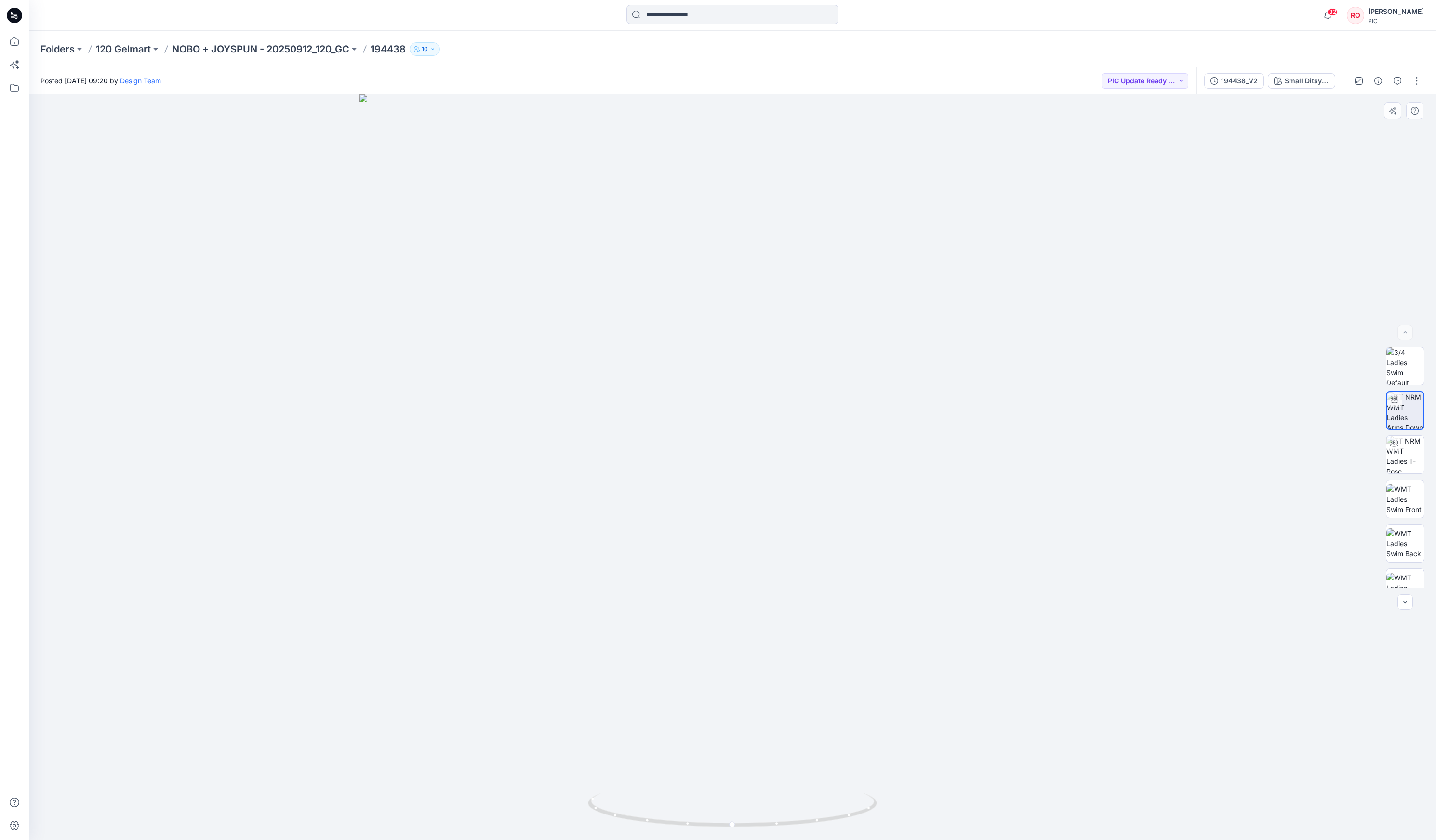
click at [410, 239] on div at bounding box center [733, 467] width 1407 height 746
click at [410, 239] on div at bounding box center [1393, 443] width 15 height 15
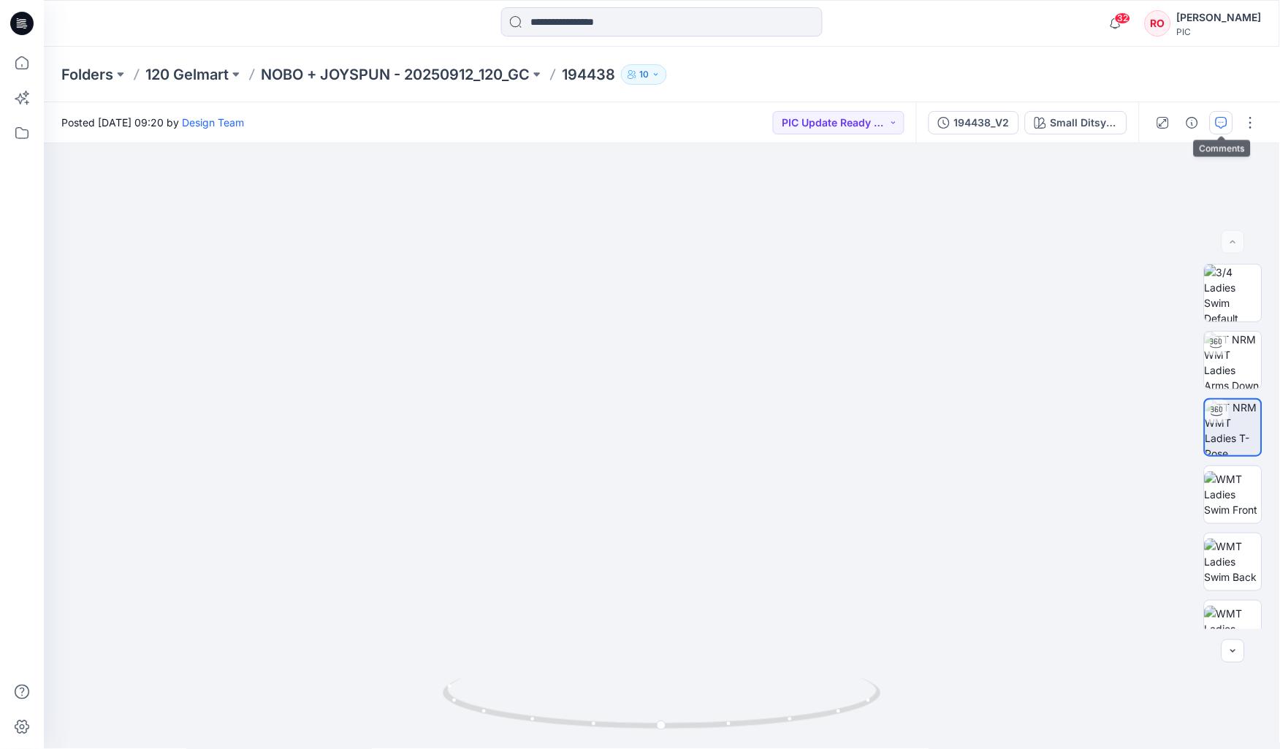
click at [622, 120] on icon "button" at bounding box center [1222, 123] width 12 height 12
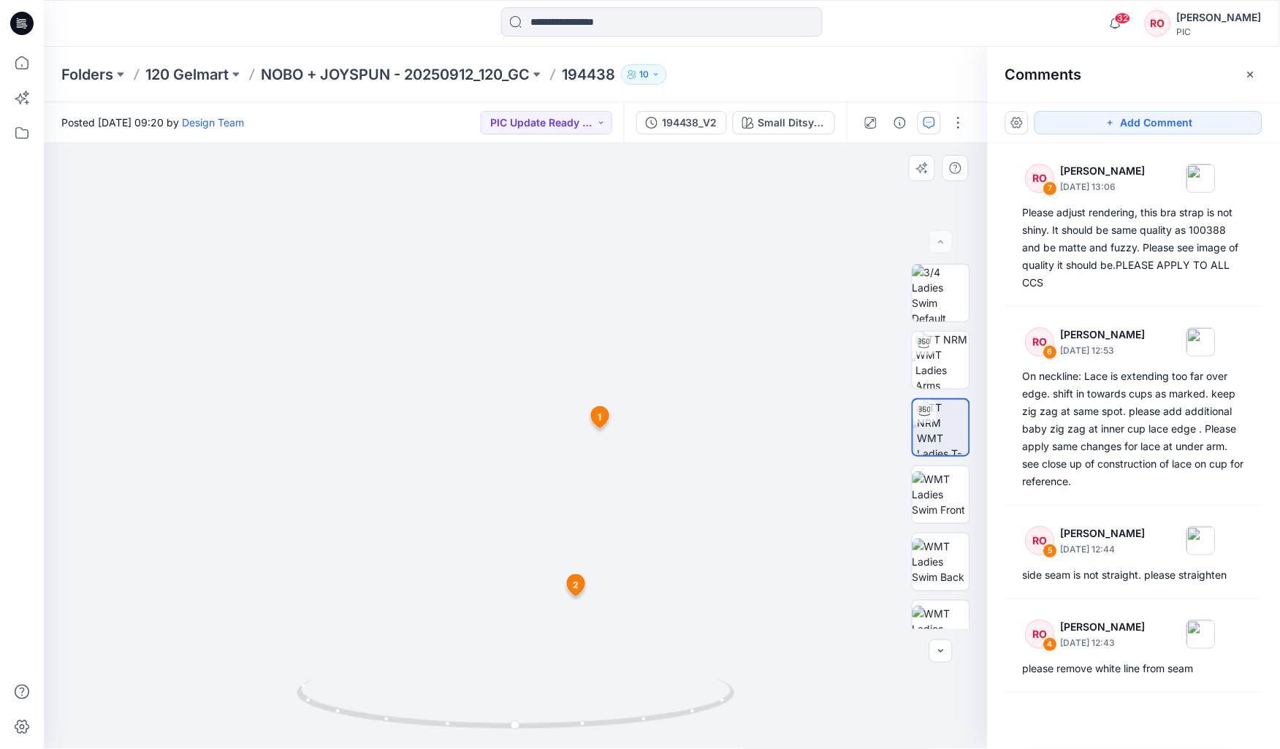
click at [622, 349] on img at bounding box center [515, 242] width 1425 height 1016
drag, startPoint x: 1097, startPoint y: 116, endPoint x: 1093, endPoint y: 124, distance: 8.8
click at [622, 118] on button "Add Comment" at bounding box center [1149, 122] width 228 height 23
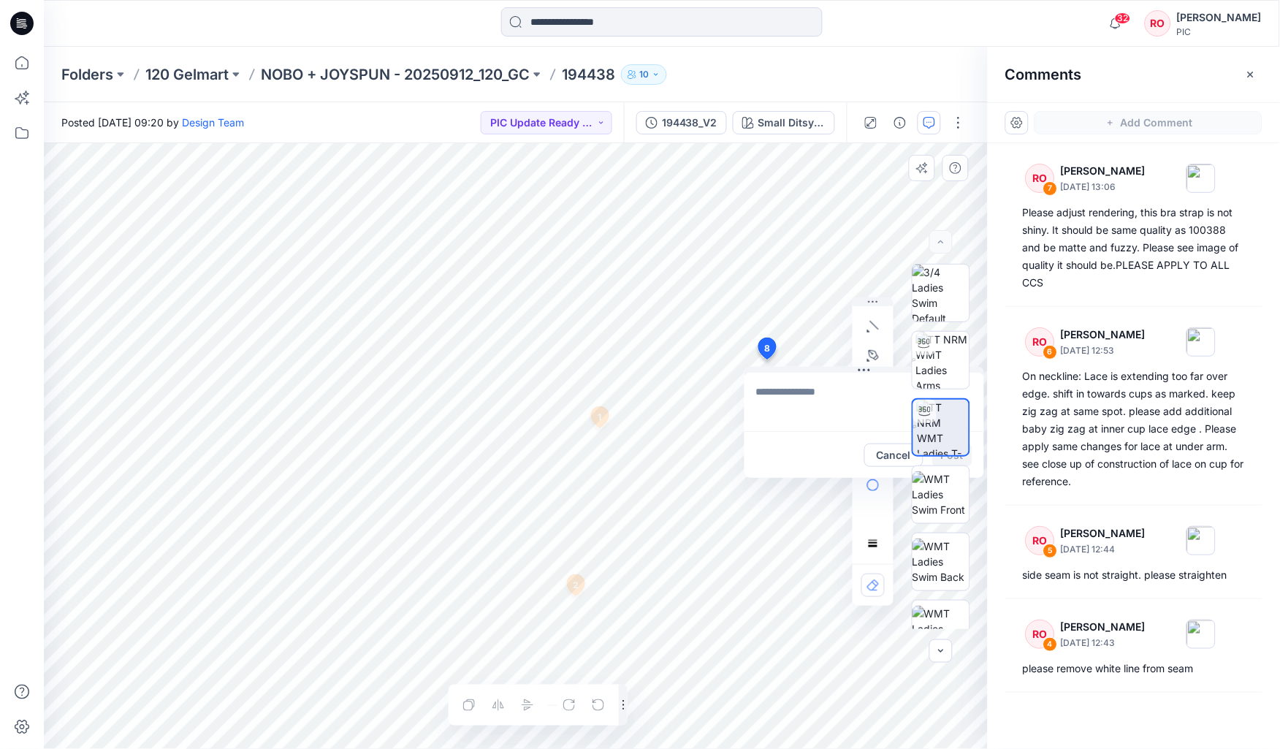
click at [622, 360] on div "8 Cancel Post 1 RO Raquel Ortiz October 01, 2025 12:28 please level out center …" at bounding box center [516, 446] width 944 height 606
type textarea "*"
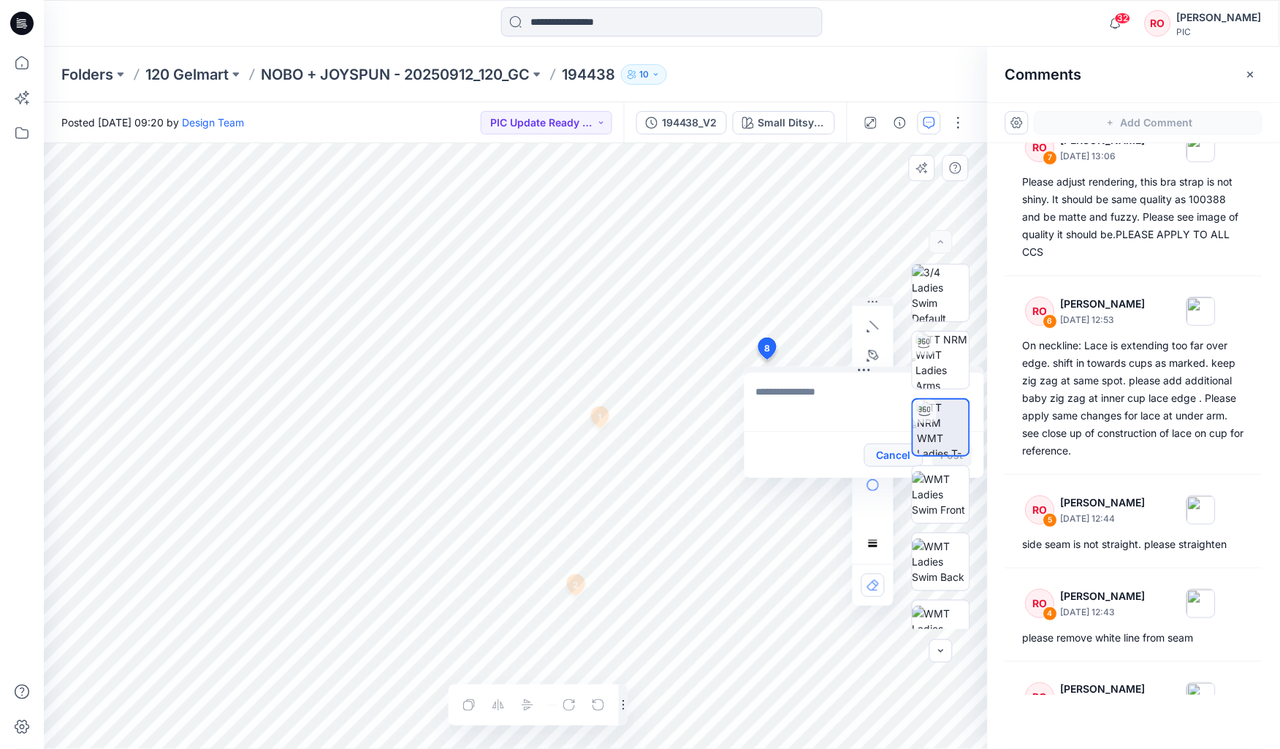
click at [622, 363] on button "Cancel" at bounding box center [893, 455] width 59 height 23
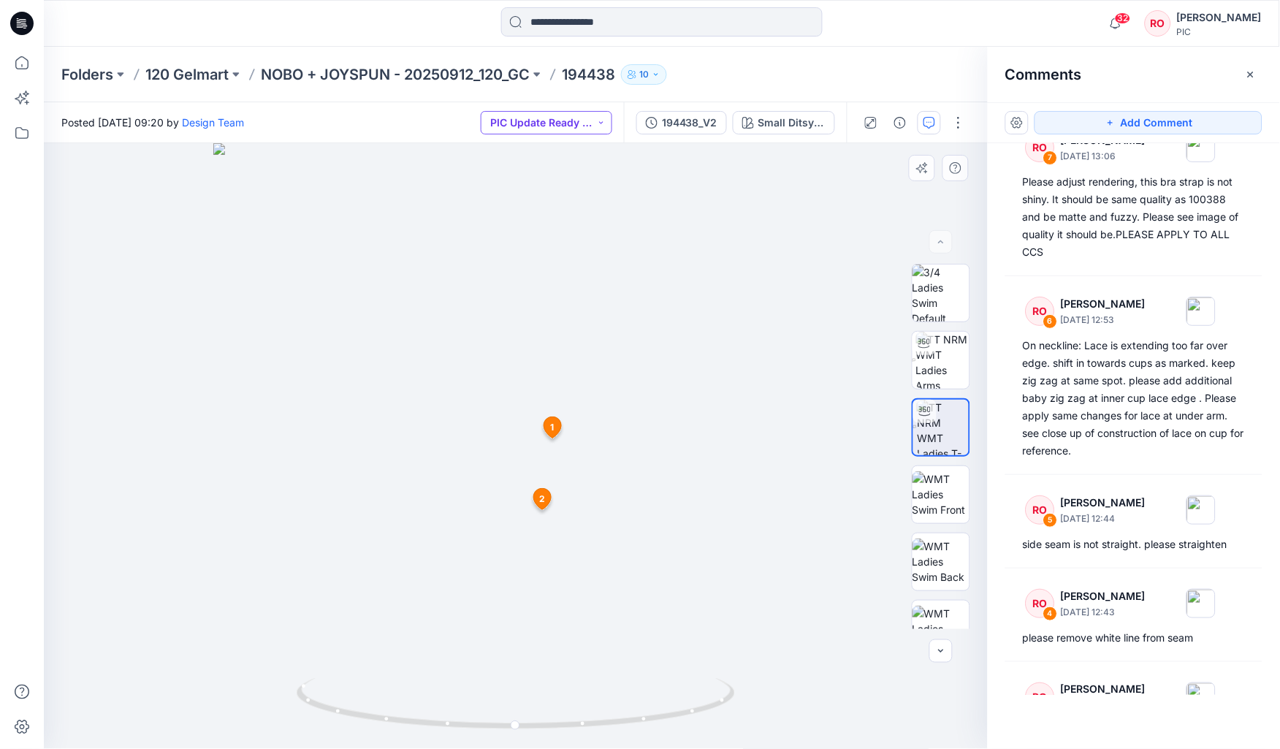
drag, startPoint x: 577, startPoint y: 121, endPoint x: 587, endPoint y: 133, distance: 15.6
click at [577, 121] on button "PIC Update Ready to Review" at bounding box center [547, 122] width 132 height 23
drag, startPoint x: 539, startPoint y: 251, endPoint x: 555, endPoint y: 250, distance: 16.1
click at [539, 251] on p "Resubmit" at bounding box center [532, 255] width 45 height 19
click at [622, 113] on button "Small Ditsy V1_plum Candy" at bounding box center [784, 122] width 102 height 23
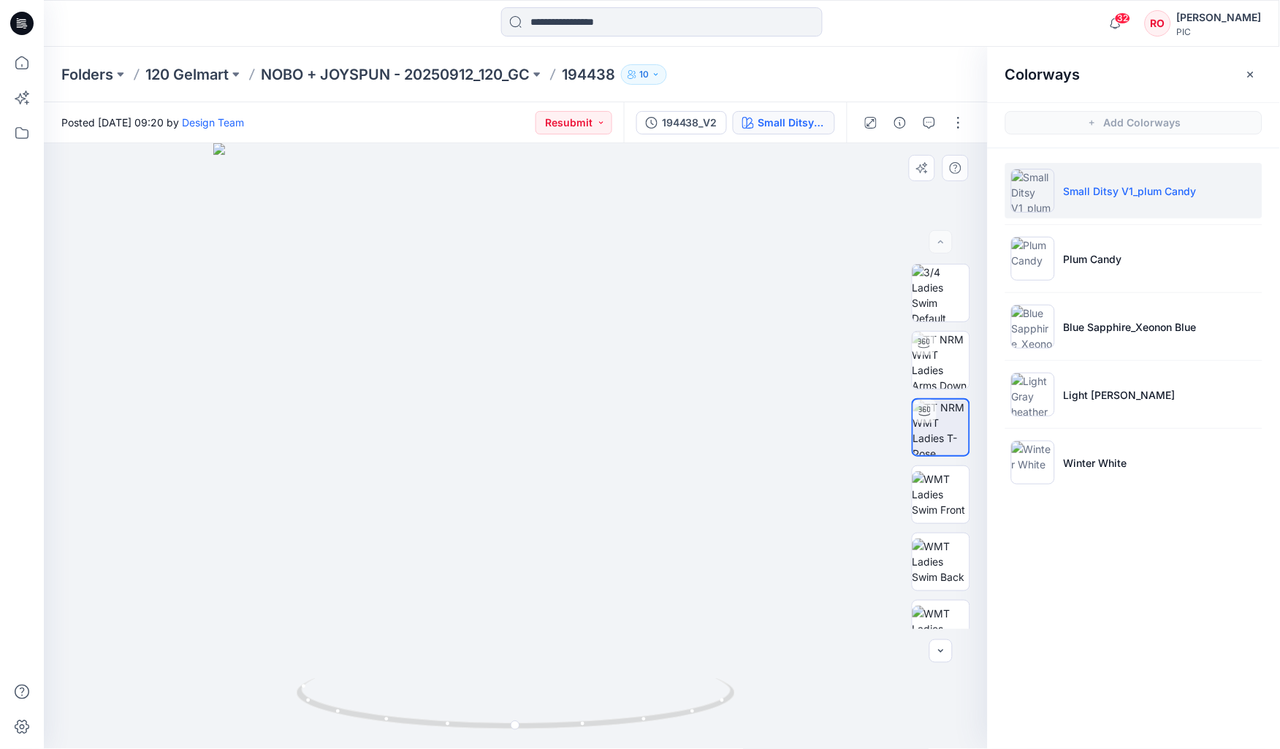
click at [622, 123] on icon "button" at bounding box center [748, 123] width 12 height 12
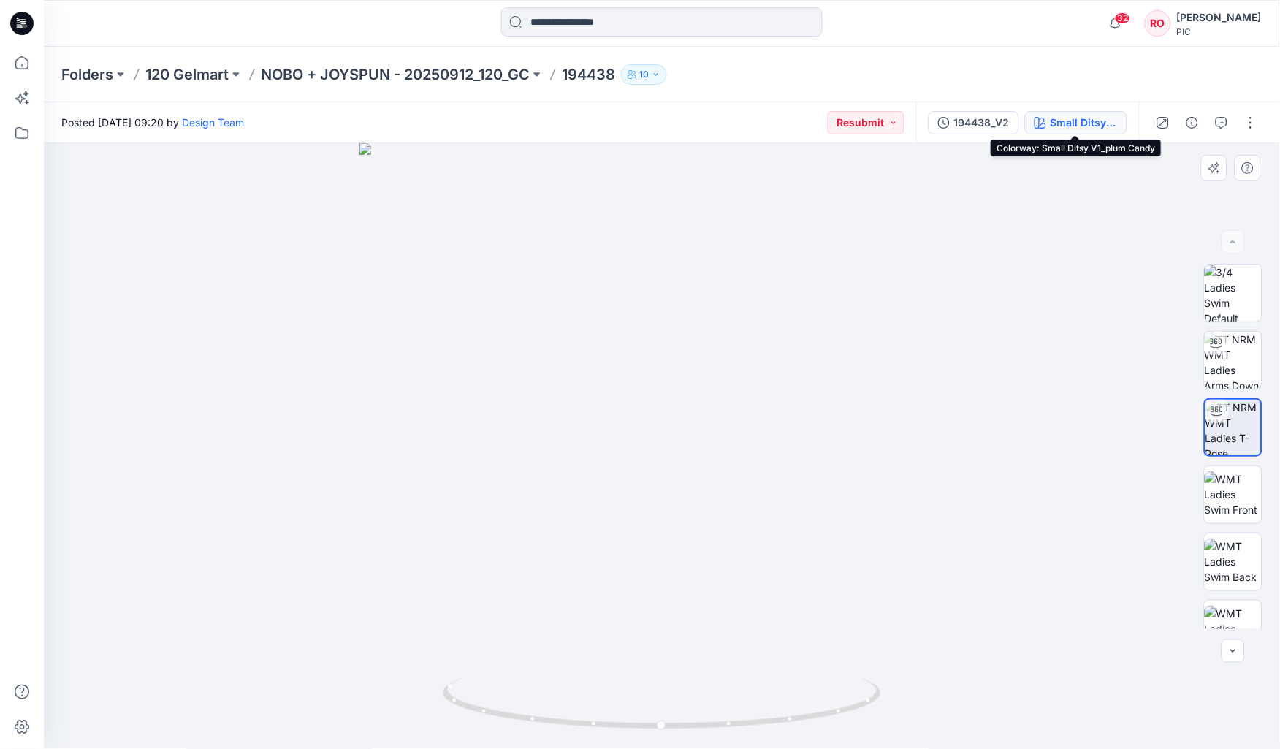
click at [622, 121] on button "Small Ditsy V1_plum Candy" at bounding box center [1076, 122] width 102 height 23
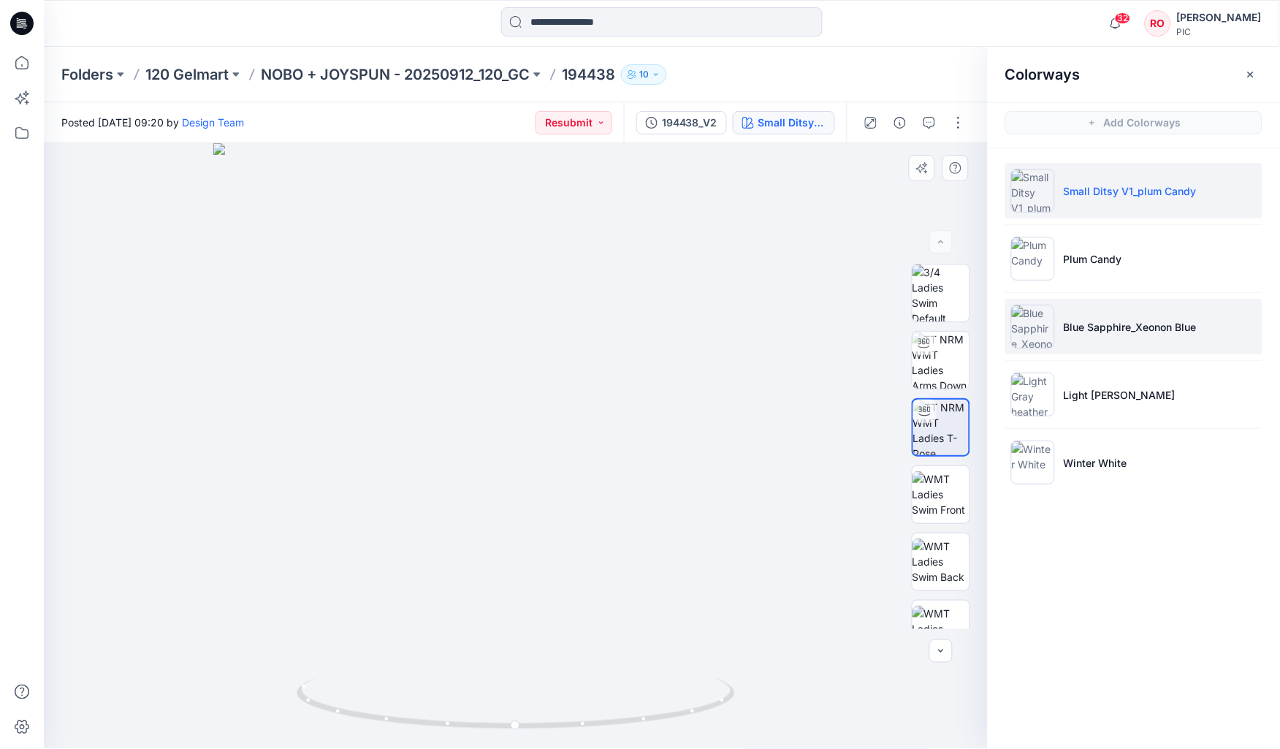
click at [622, 338] on li "Blue Sapphire_Xeonon Blue" at bounding box center [1134, 327] width 257 height 56
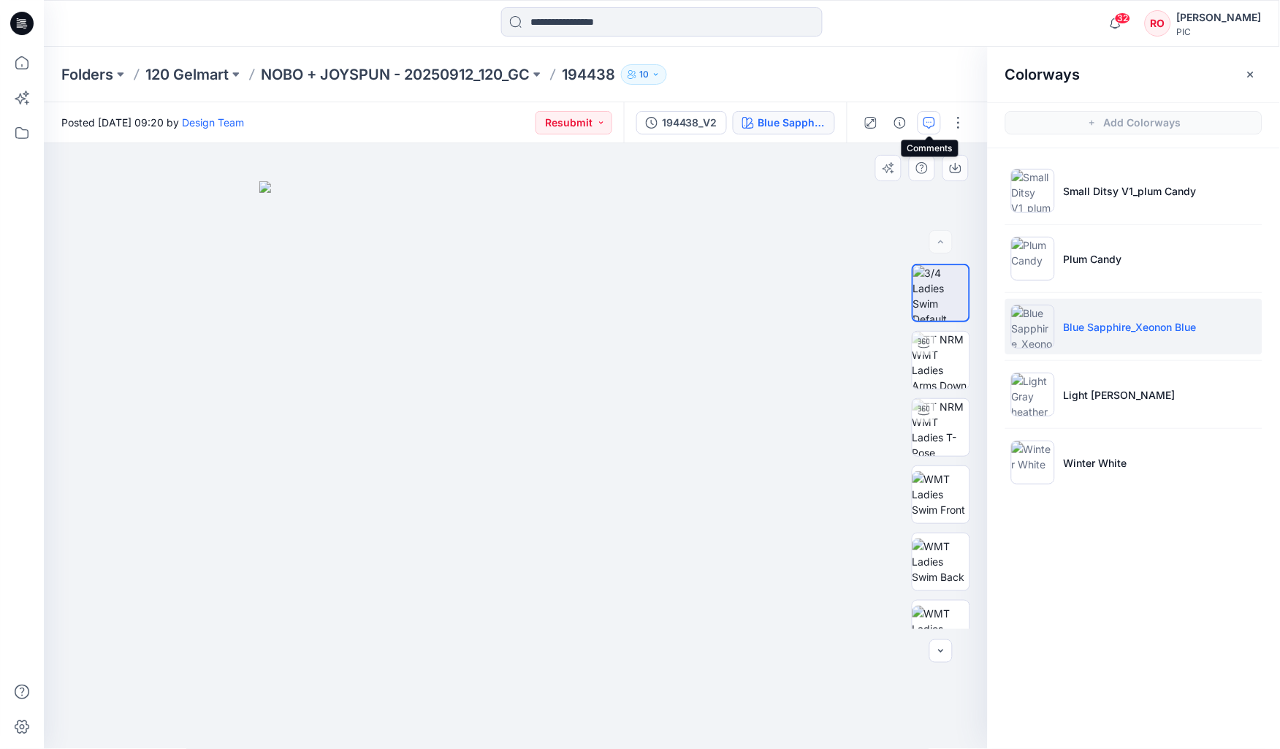
click at [622, 121] on icon "button" at bounding box center [930, 123] width 12 height 12
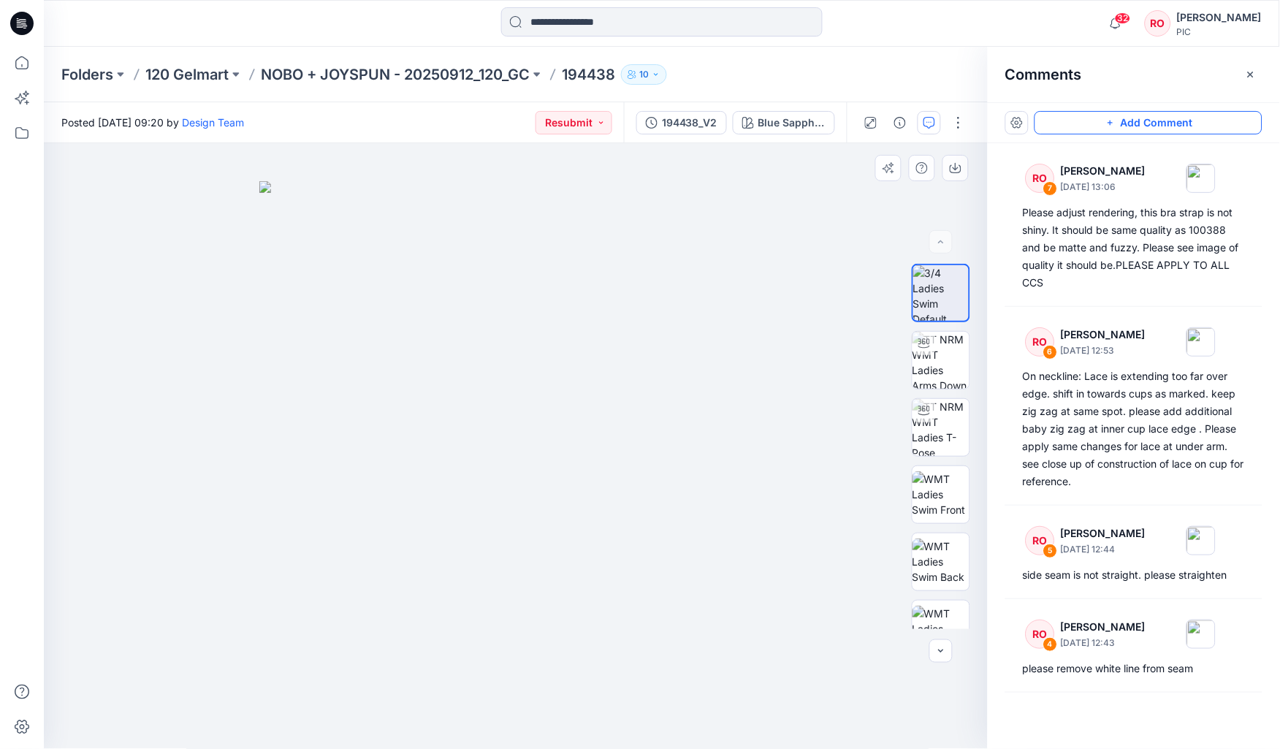
click at [622, 127] on button "Add Comment" at bounding box center [1149, 122] width 228 height 23
click at [417, 363] on div "8" at bounding box center [516, 446] width 944 height 606
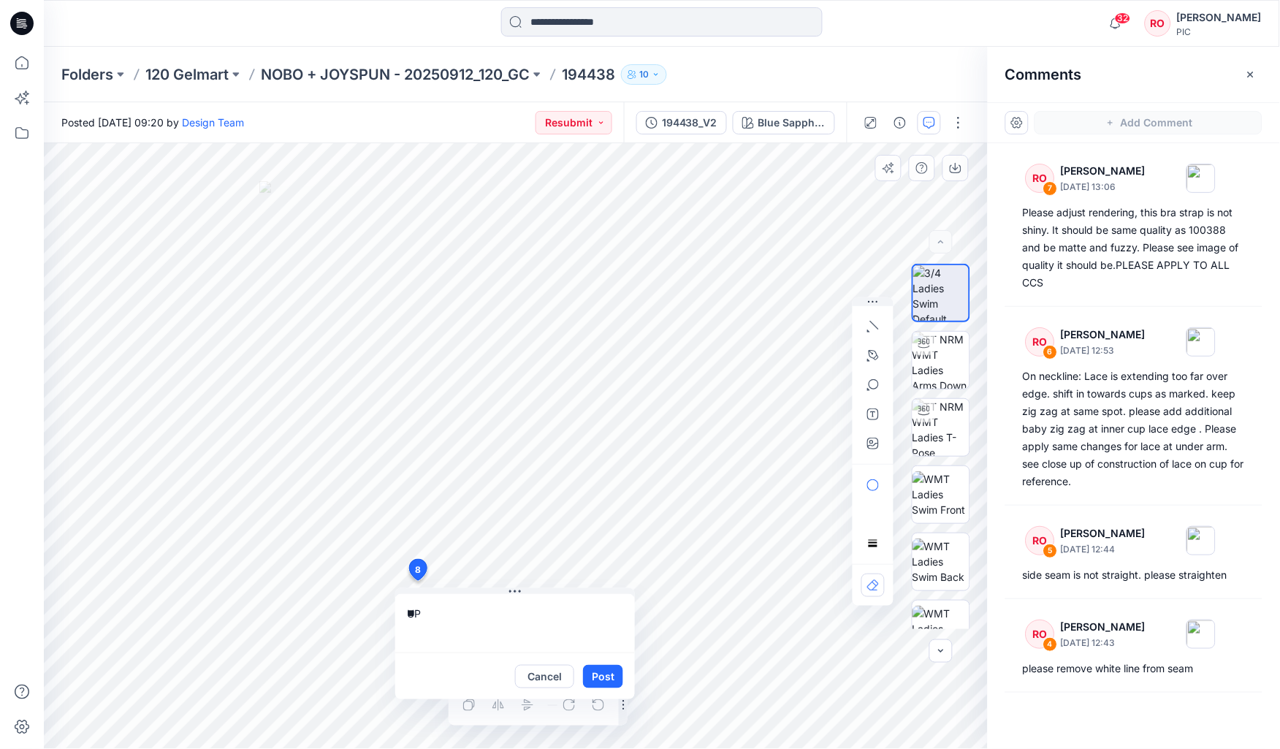
type textarea "*"
click at [517, 363] on textarea "**********" at bounding box center [515, 623] width 240 height 58
click at [305, 363] on div "**********" at bounding box center [516, 446] width 944 height 606
type textarea "**********"
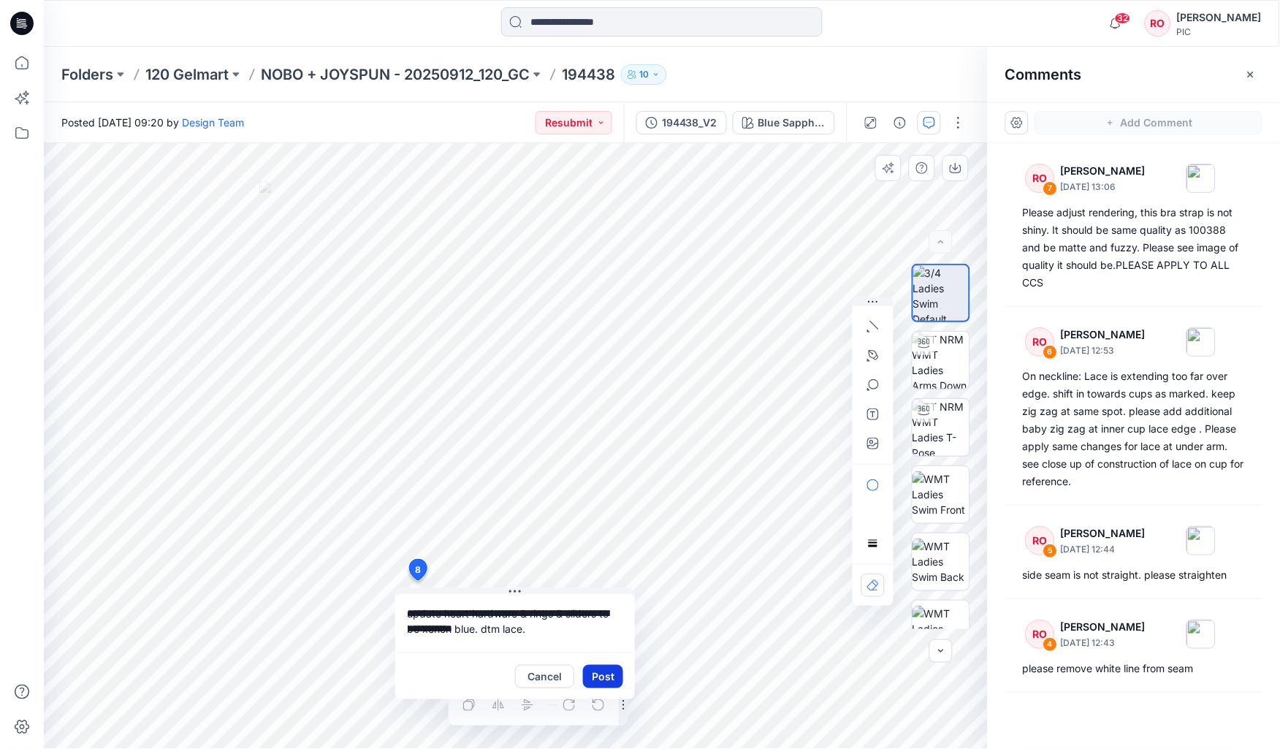
click at [615, 363] on button "Post" at bounding box center [603, 676] width 40 height 23
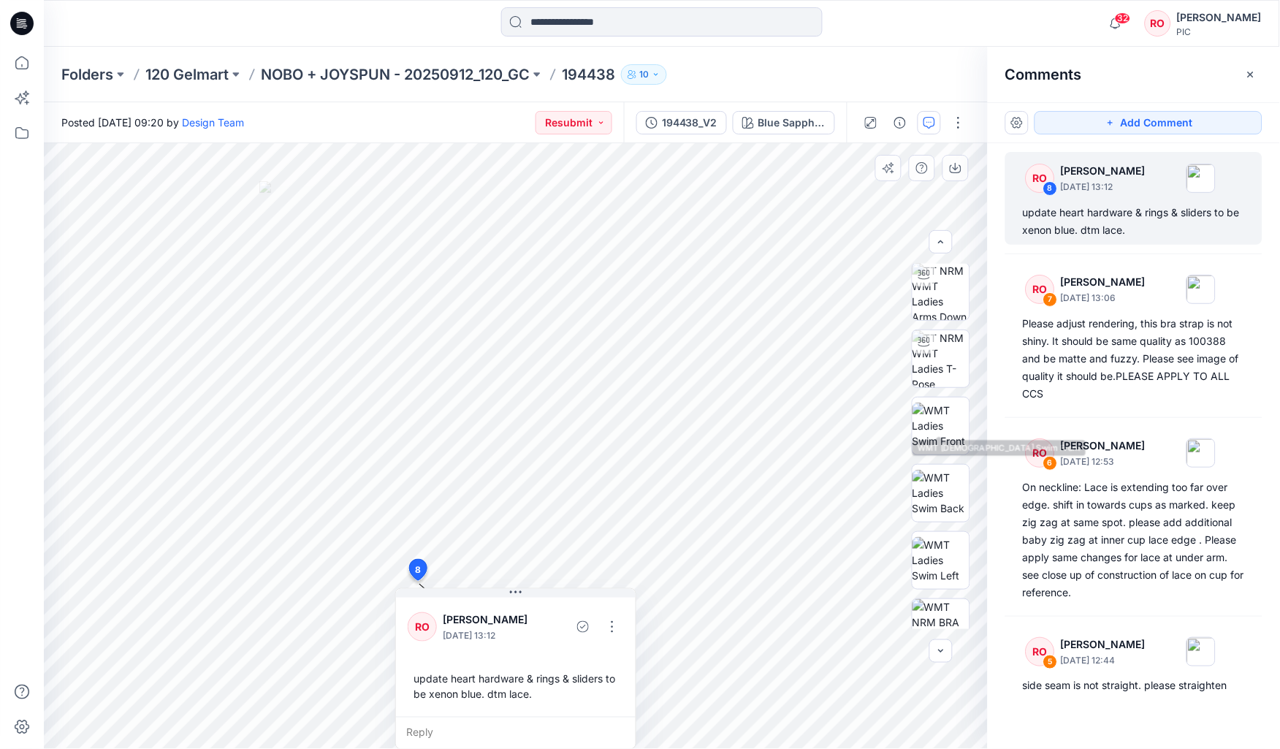
scroll to position [89, 0]
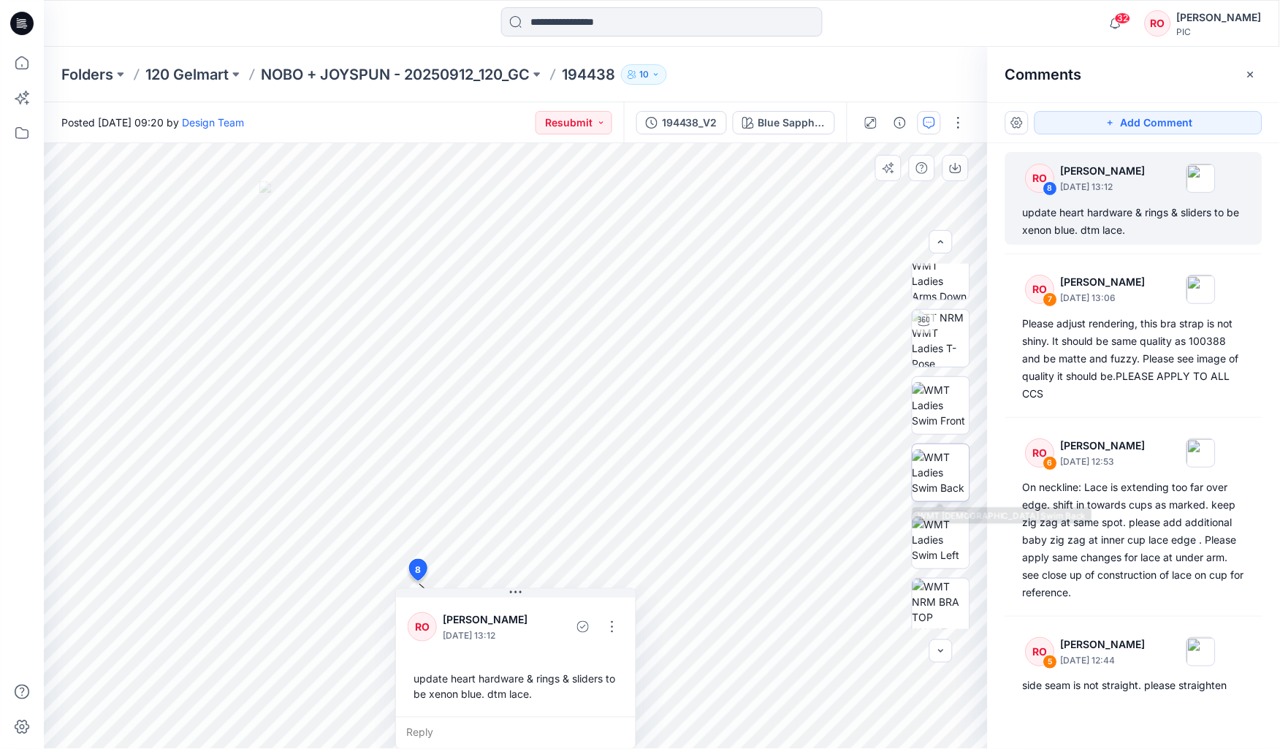
click at [622, 363] on img at bounding box center [941, 472] width 57 height 46
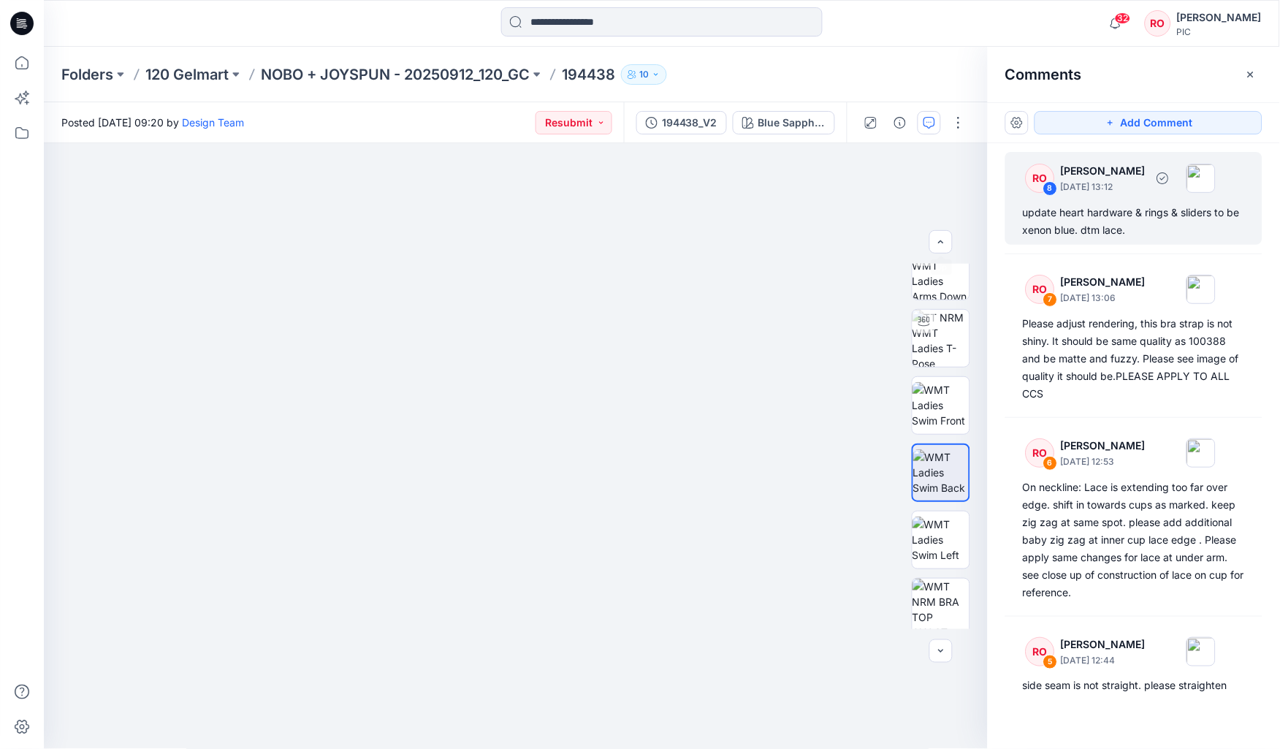
scroll to position [0, 0]
click at [622, 127] on button "Add Comment" at bounding box center [1149, 122] width 228 height 23
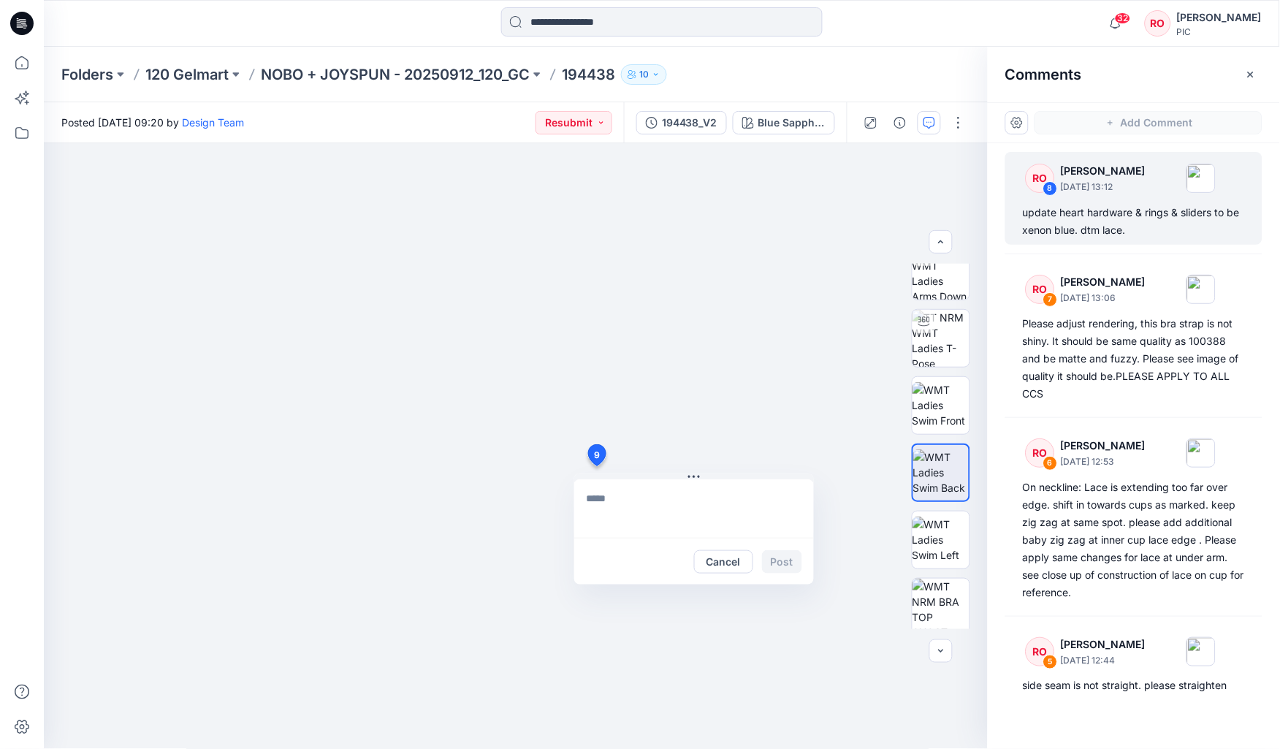
click at [596, 363] on div "9 Cancel Post" at bounding box center [516, 446] width 944 height 606
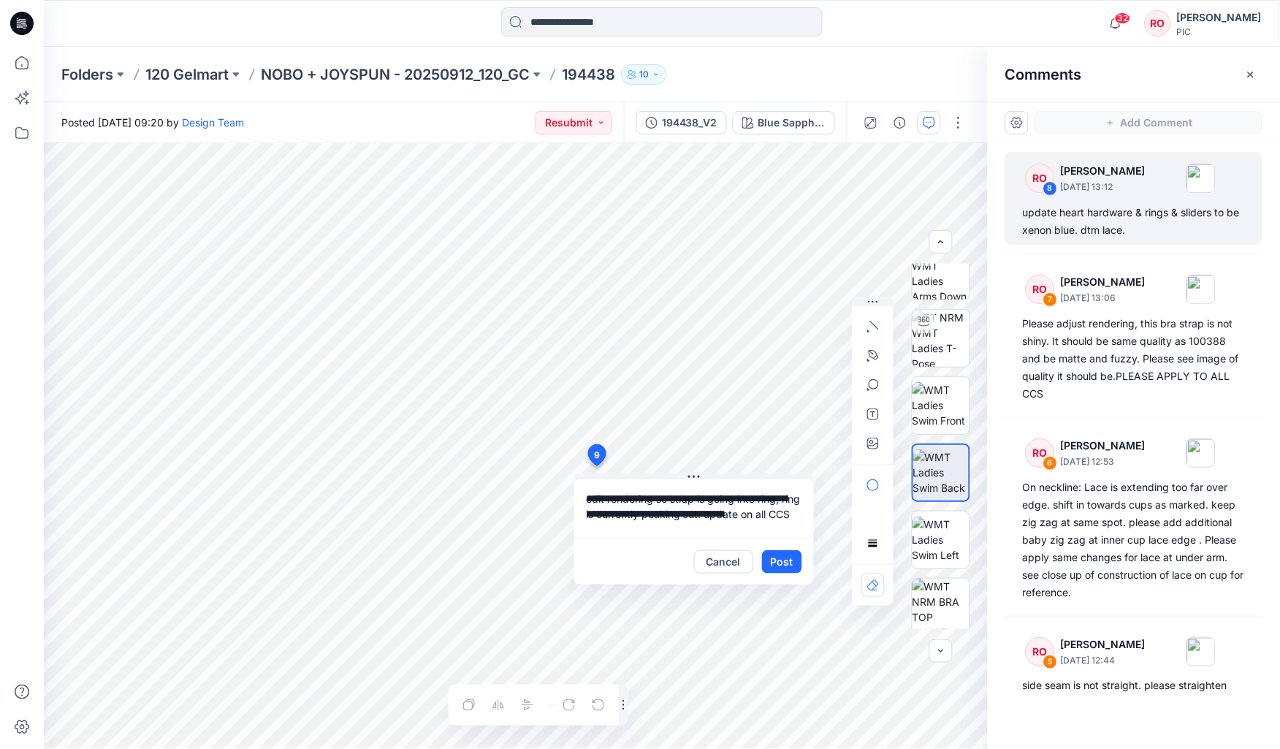
scroll to position [10, 0]
type textarea "**********"
click at [622, 363] on button "Post" at bounding box center [782, 561] width 40 height 23
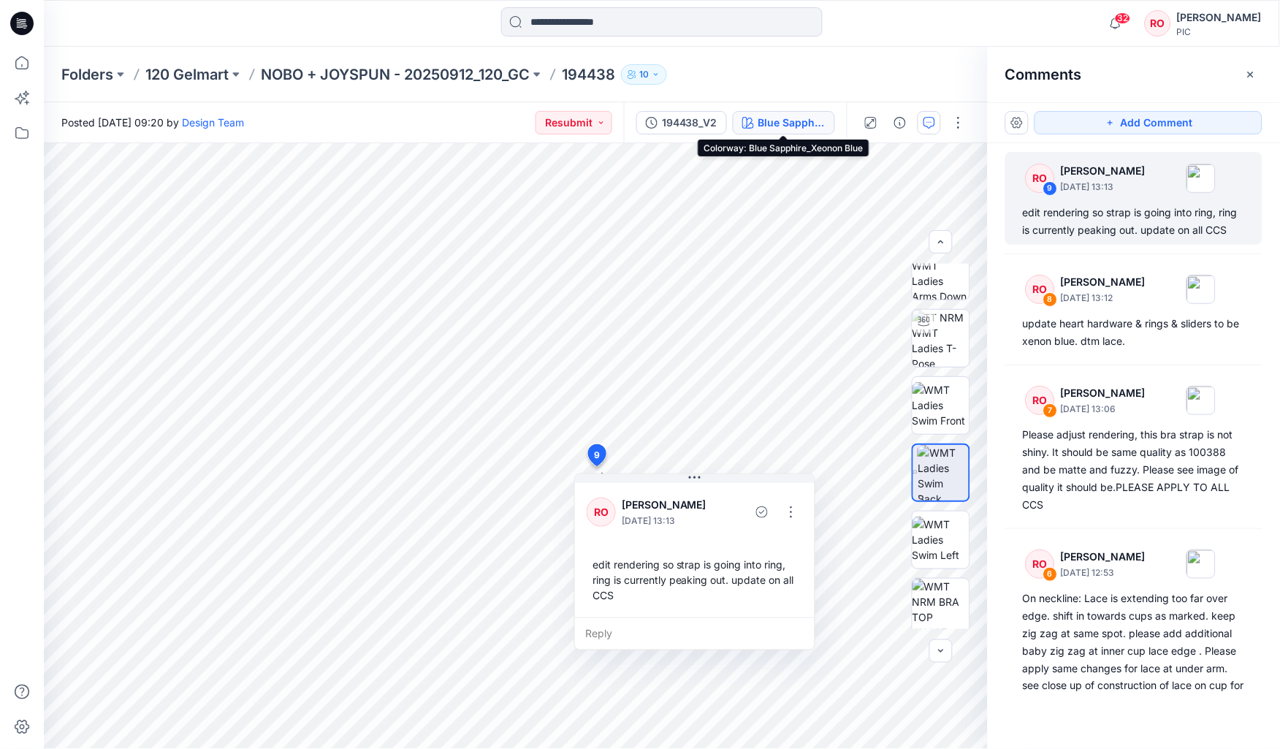
click at [622, 124] on div "Blue Sapphire_Xeonon Blue" at bounding box center [792, 123] width 67 height 16
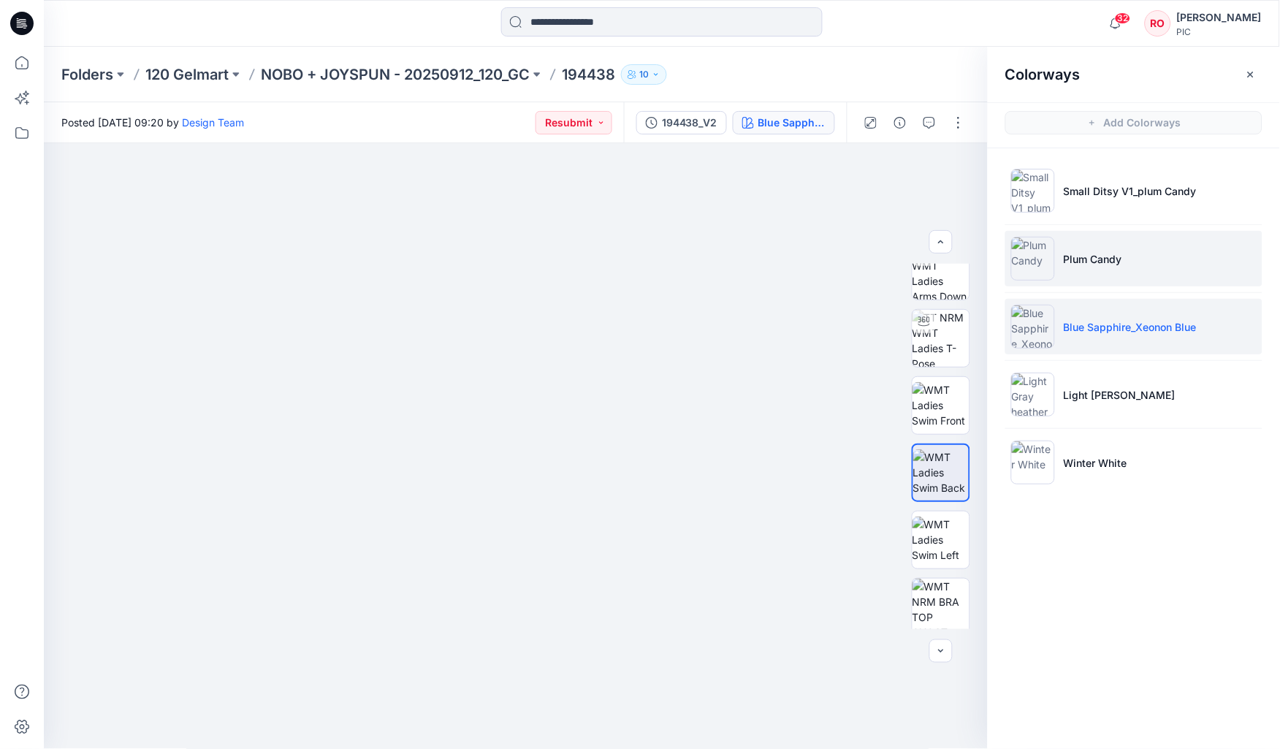
click at [622, 279] on li "Plum Candy" at bounding box center [1134, 259] width 257 height 56
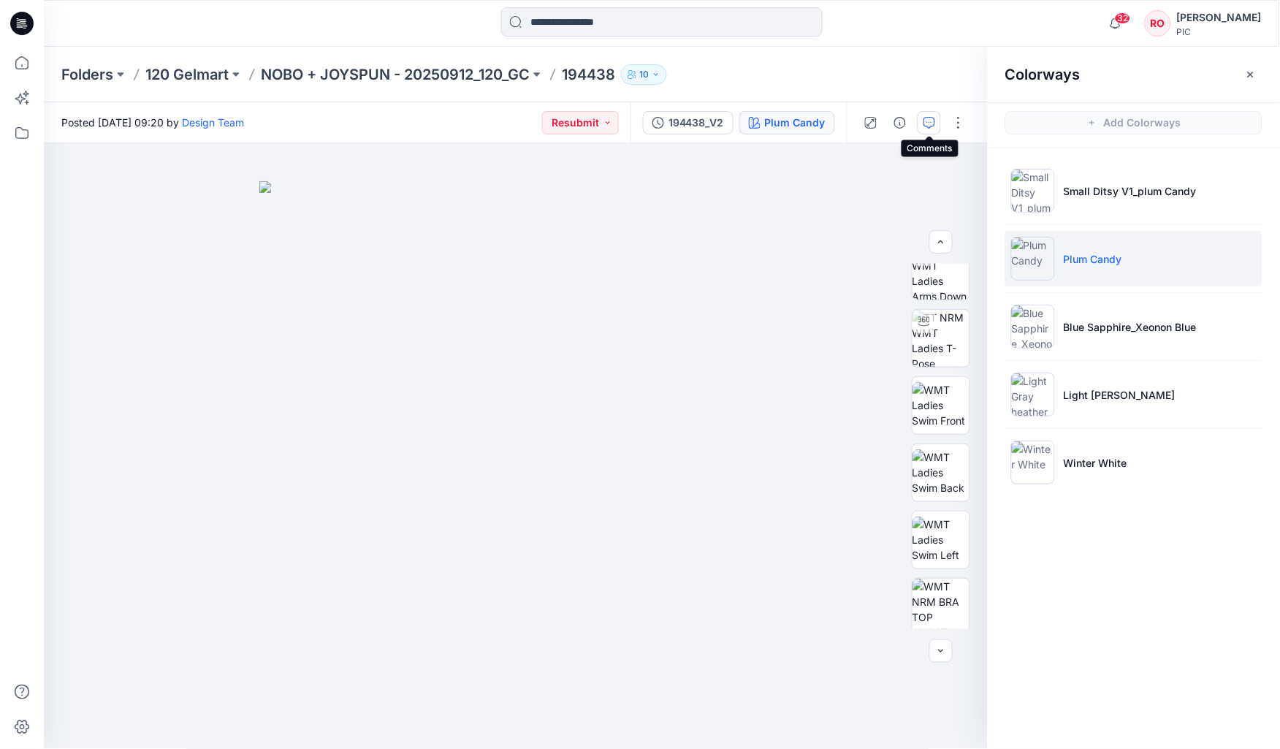
click at [622, 121] on button "button" at bounding box center [929, 122] width 23 height 23
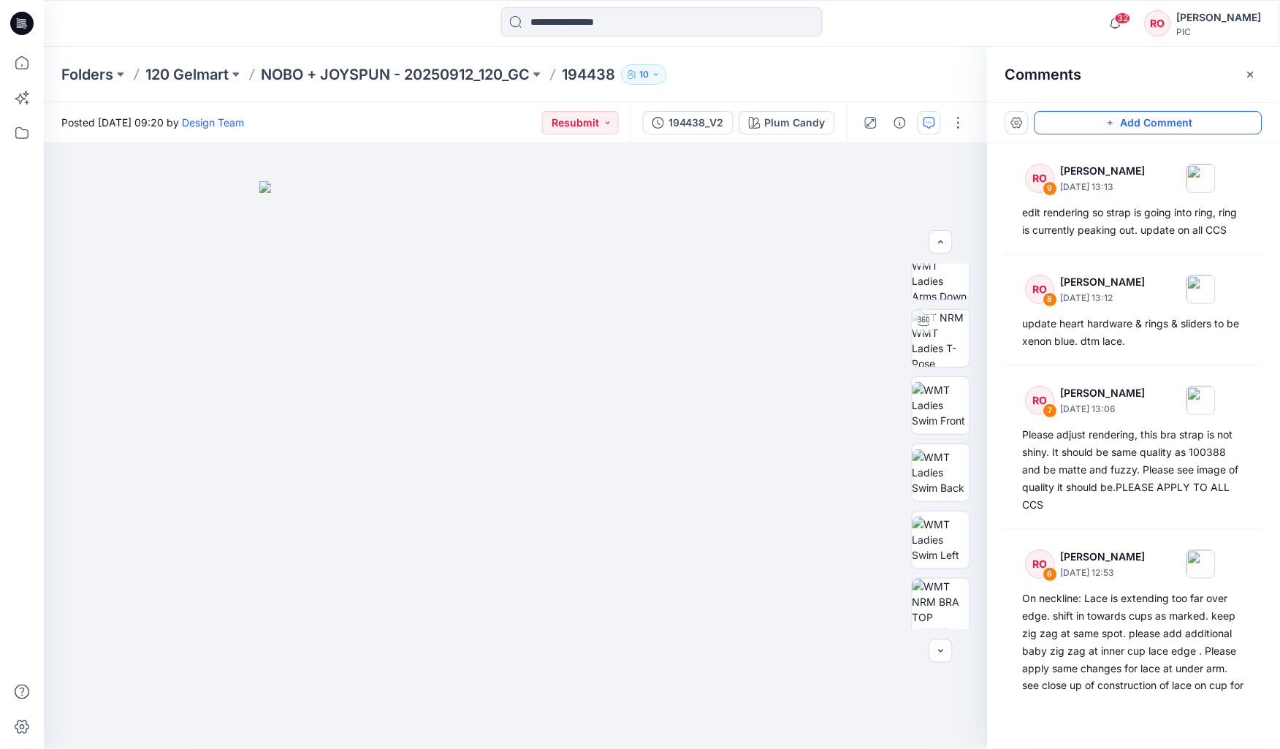
click at [622, 124] on button "Add Comment" at bounding box center [1149, 122] width 228 height 23
click at [412, 363] on div "10" at bounding box center [516, 446] width 944 height 606
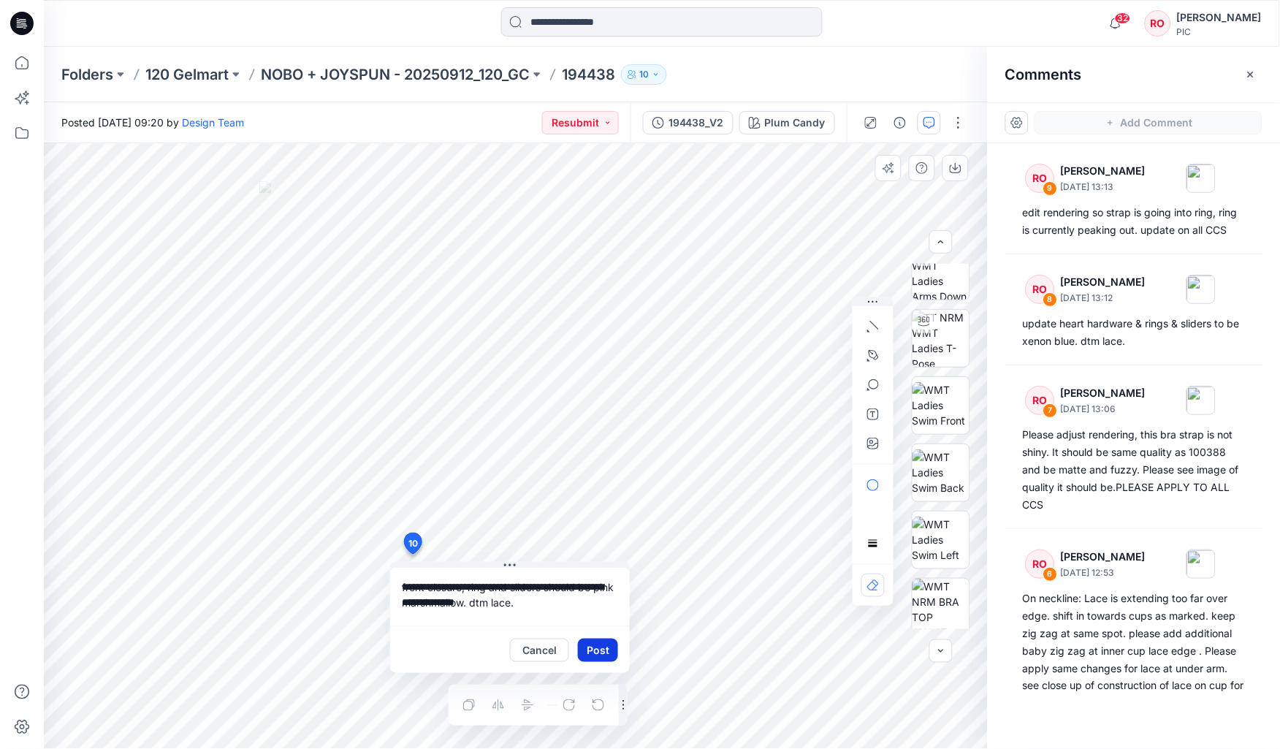
type textarea "**********"
click at [596, 363] on button "Post" at bounding box center [598, 650] width 40 height 23
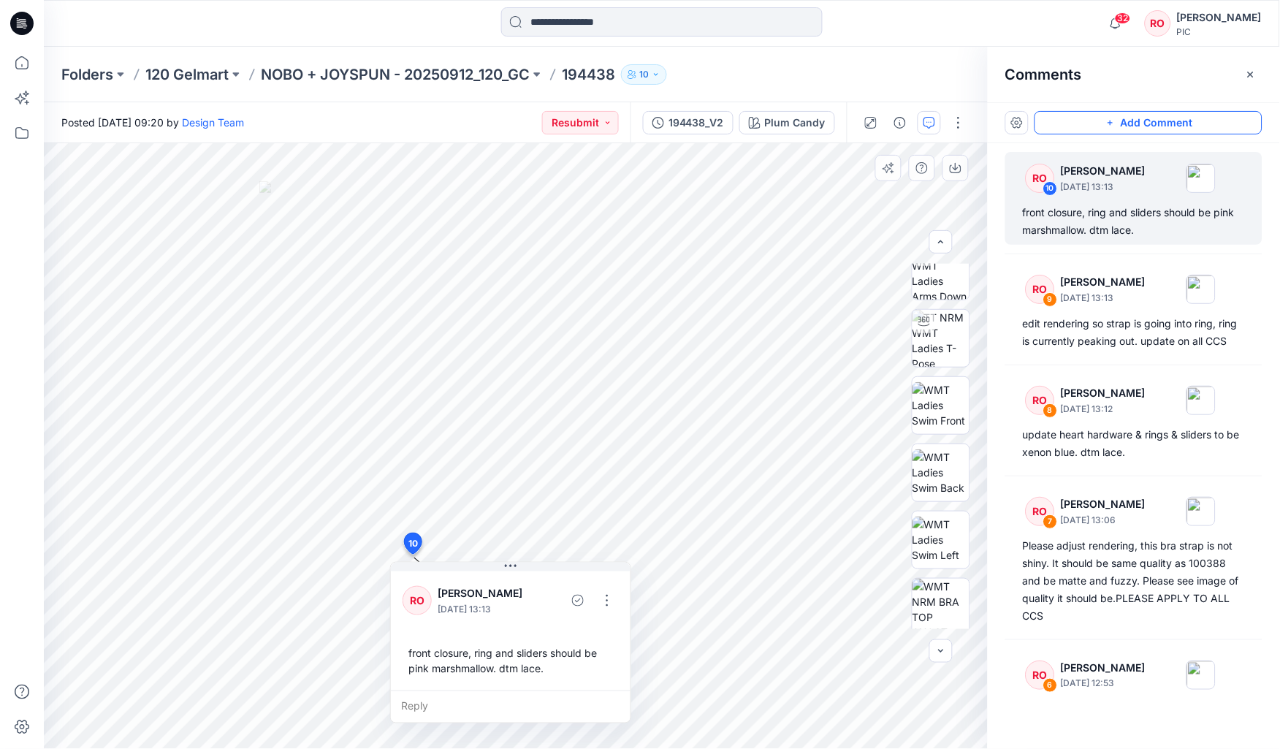
click at [622, 120] on button "Add Comment" at bounding box center [1149, 122] width 228 height 23
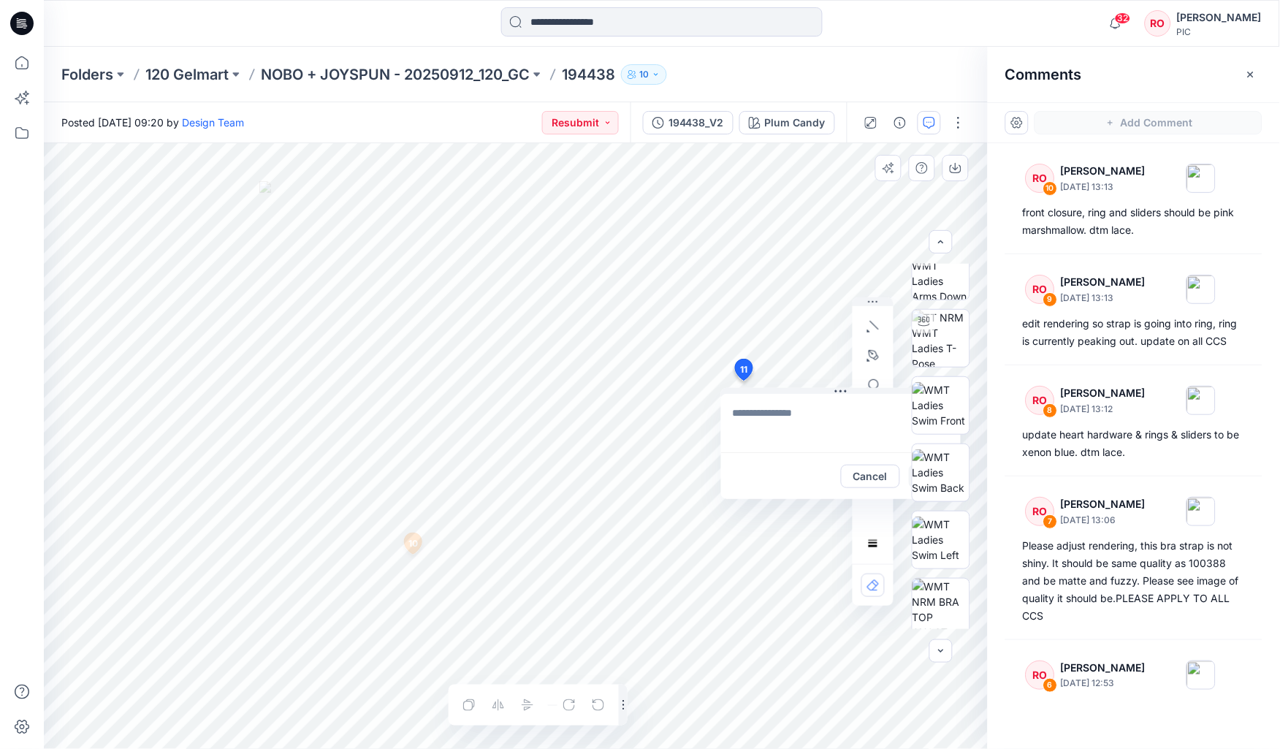
click at [622, 363] on div "11 Cancel Post 10 RO Raquel Ortiz October 01, 2025 13:13 front closure, ring an…" at bounding box center [516, 446] width 944 height 606
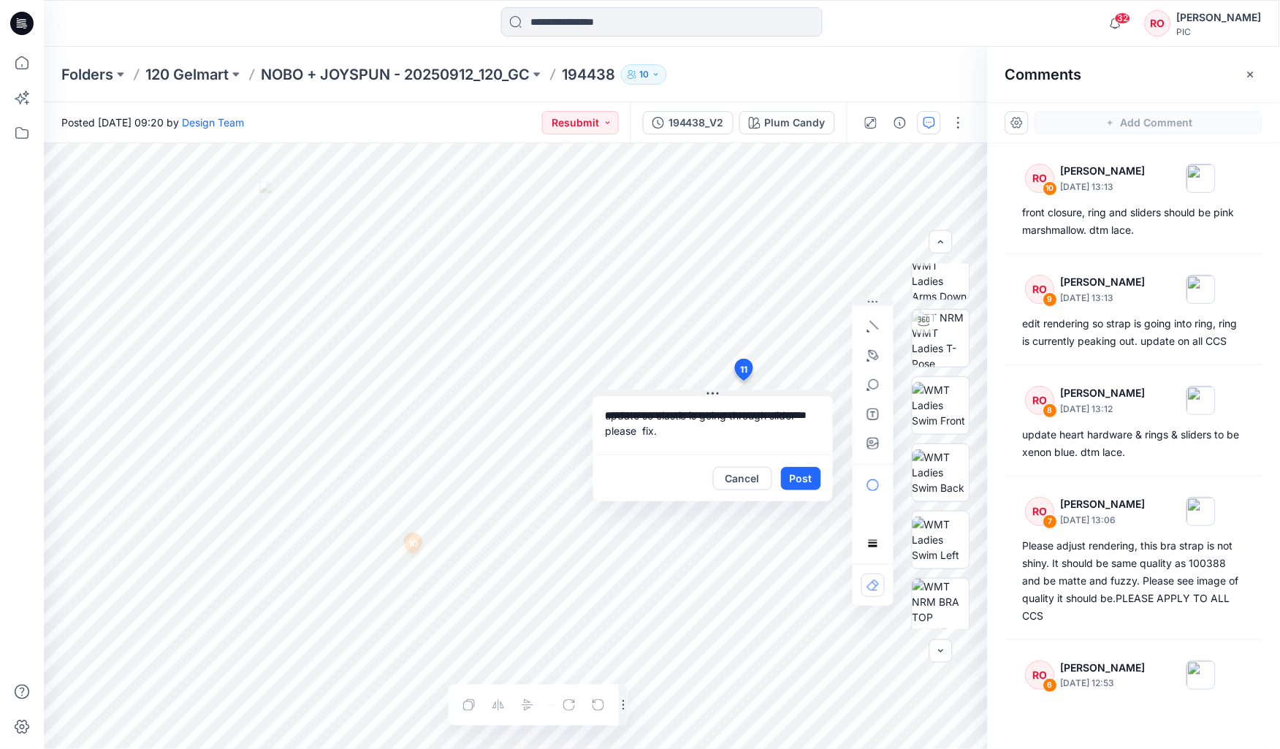
drag, startPoint x: 838, startPoint y: 390, endPoint x: 691, endPoint y: 392, distance: 147.6
click at [622, 363] on textarea "**********" at bounding box center [692, 424] width 240 height 58
type textarea "**********"
click at [622, 363] on button "Post" at bounding box center [780, 477] width 40 height 23
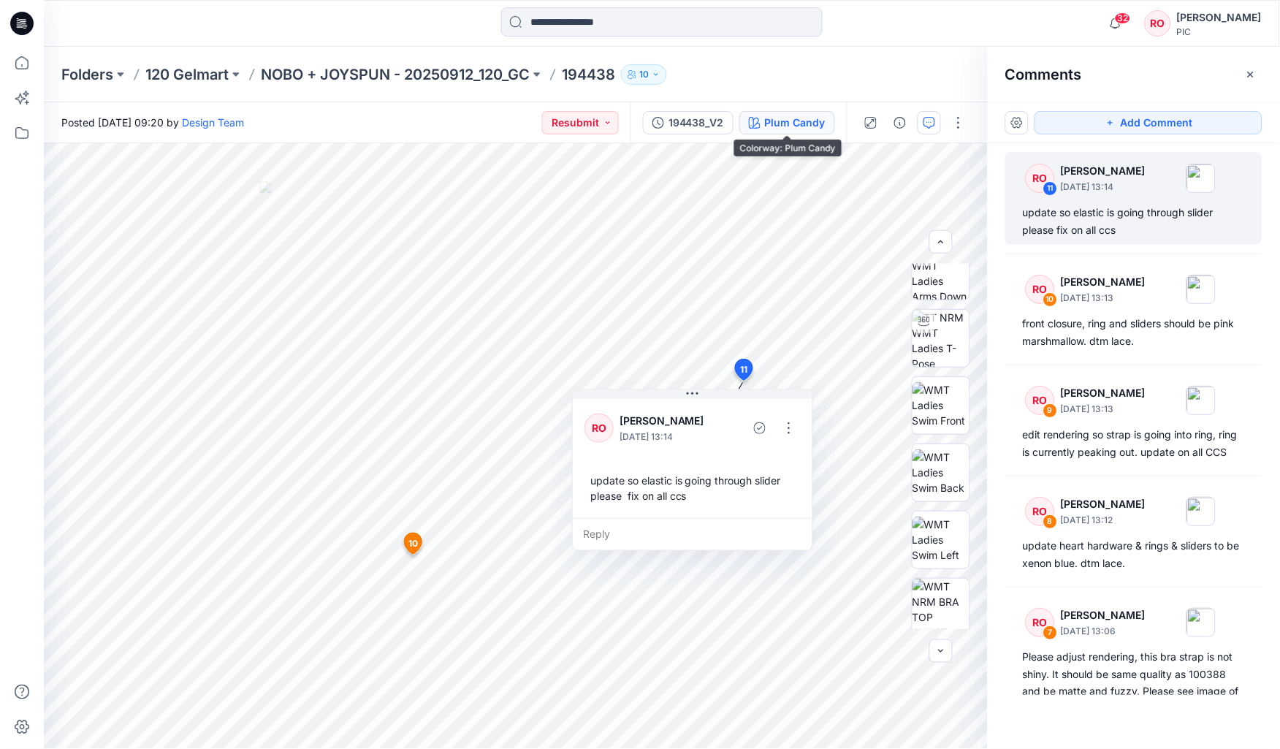
click at [622, 115] on div "Plum Candy" at bounding box center [795, 123] width 61 height 16
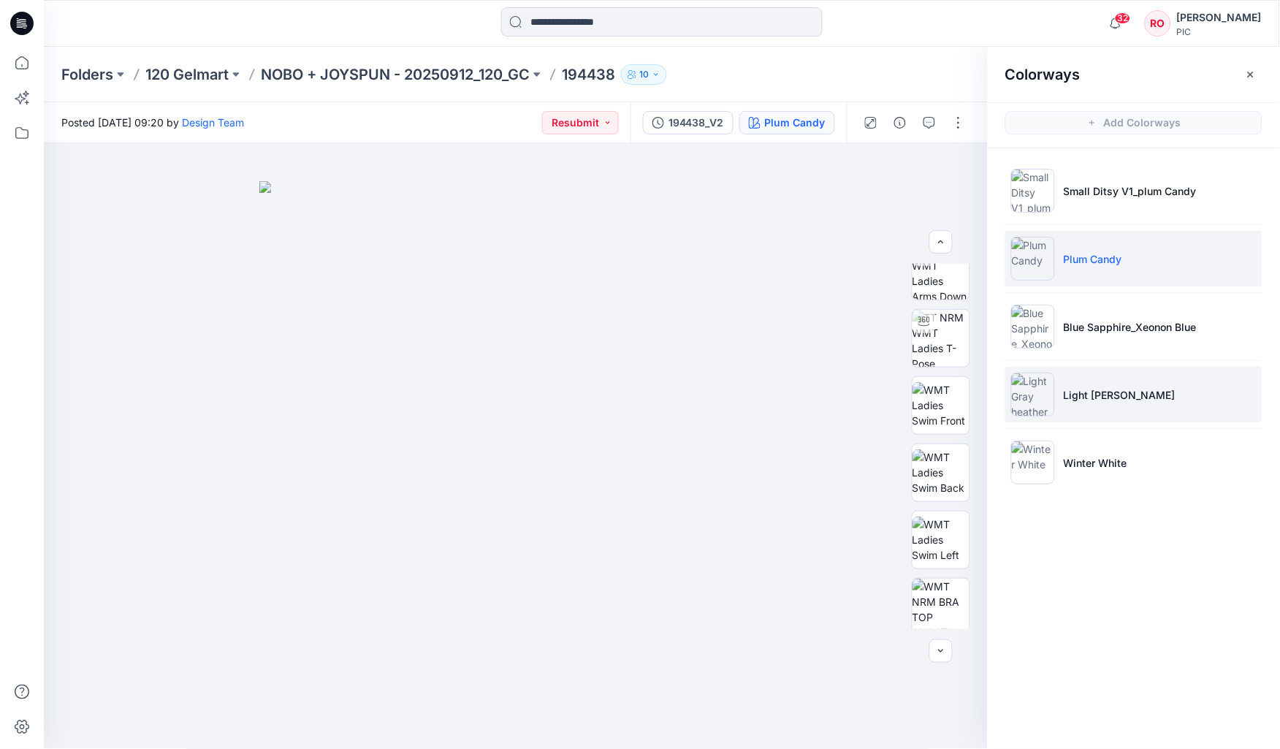
click at [622, 363] on li "Light Gray heather" at bounding box center [1134, 395] width 257 height 56
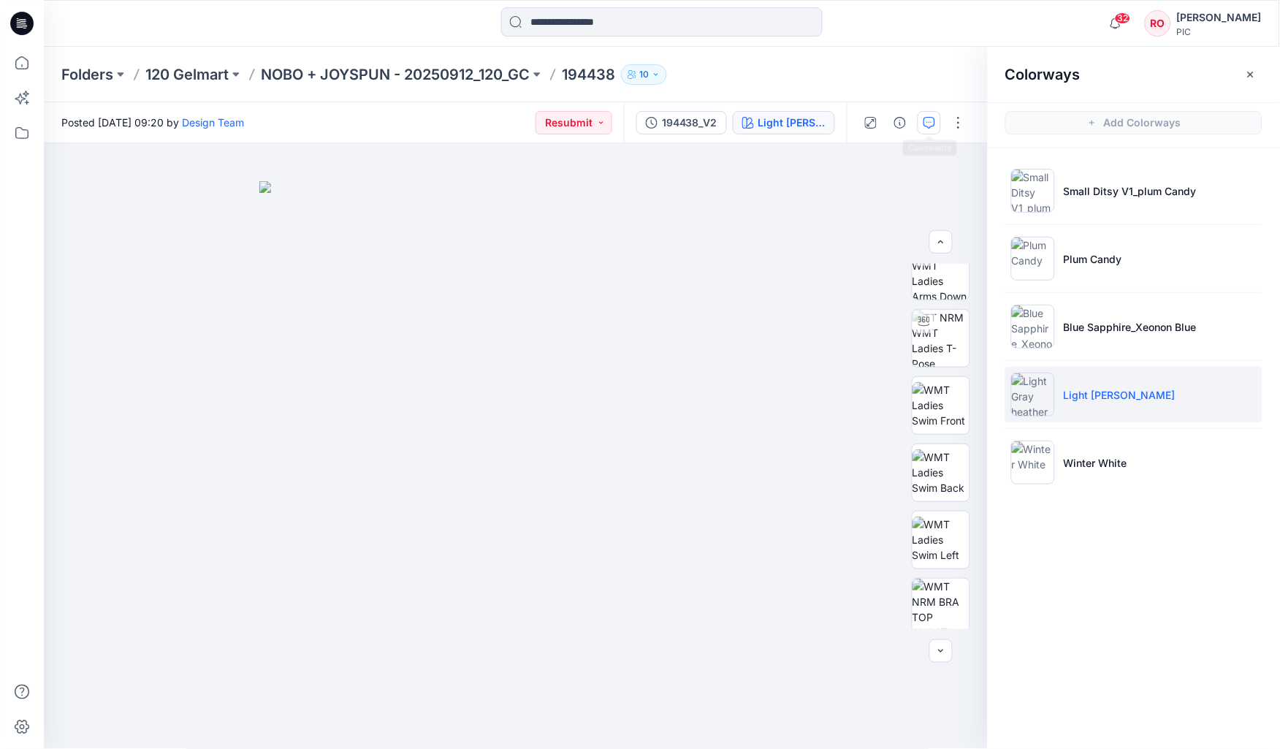
click at [622, 119] on button "button" at bounding box center [929, 122] width 23 height 23
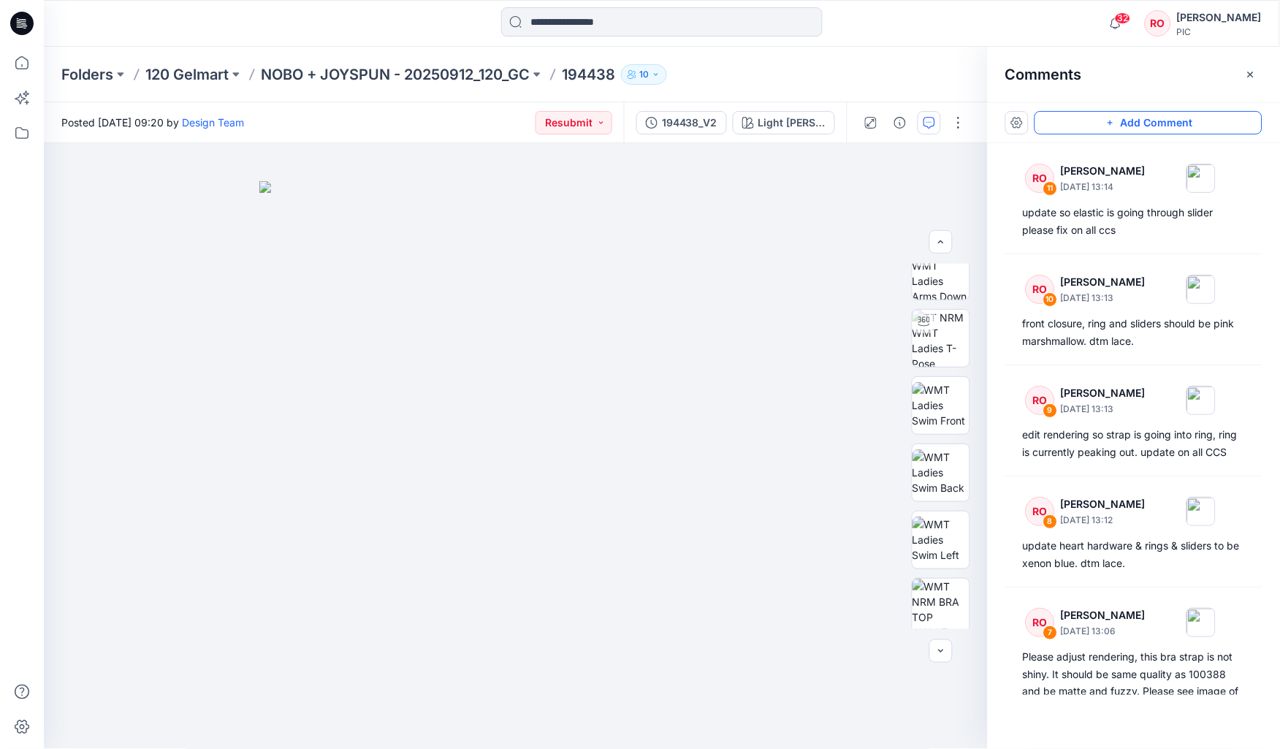
click at [622, 118] on button "Add Comment" at bounding box center [1149, 122] width 228 height 23
click at [622, 363] on img at bounding box center [941, 607] width 57 height 57
click at [523, 363] on img at bounding box center [516, 446] width 581 height 607
click at [622, 118] on button "Add Comment" at bounding box center [1149, 122] width 228 height 23
click at [518, 363] on div "12" at bounding box center [516, 446] width 944 height 606
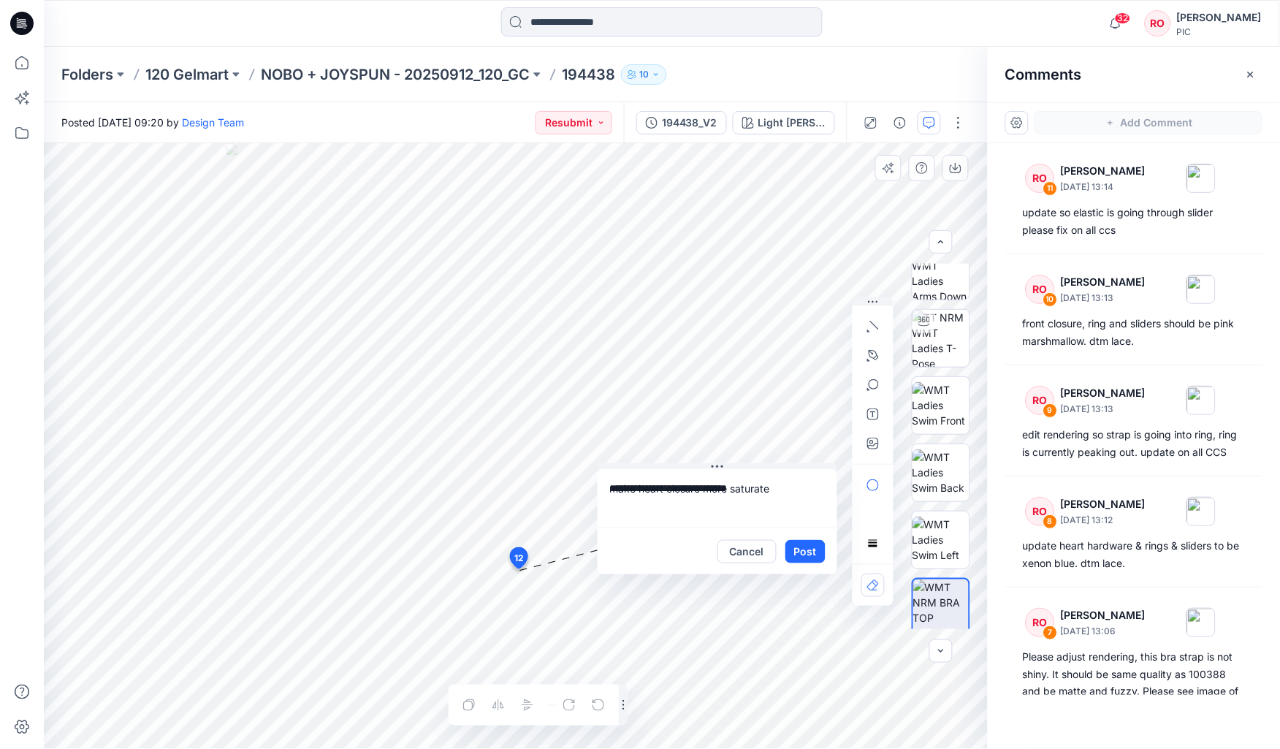
drag, startPoint x: 593, startPoint y: 578, endPoint x: 713, endPoint y: 499, distance: 144.1
click at [622, 363] on textarea "**********" at bounding box center [718, 498] width 240 height 58
type textarea "**********"
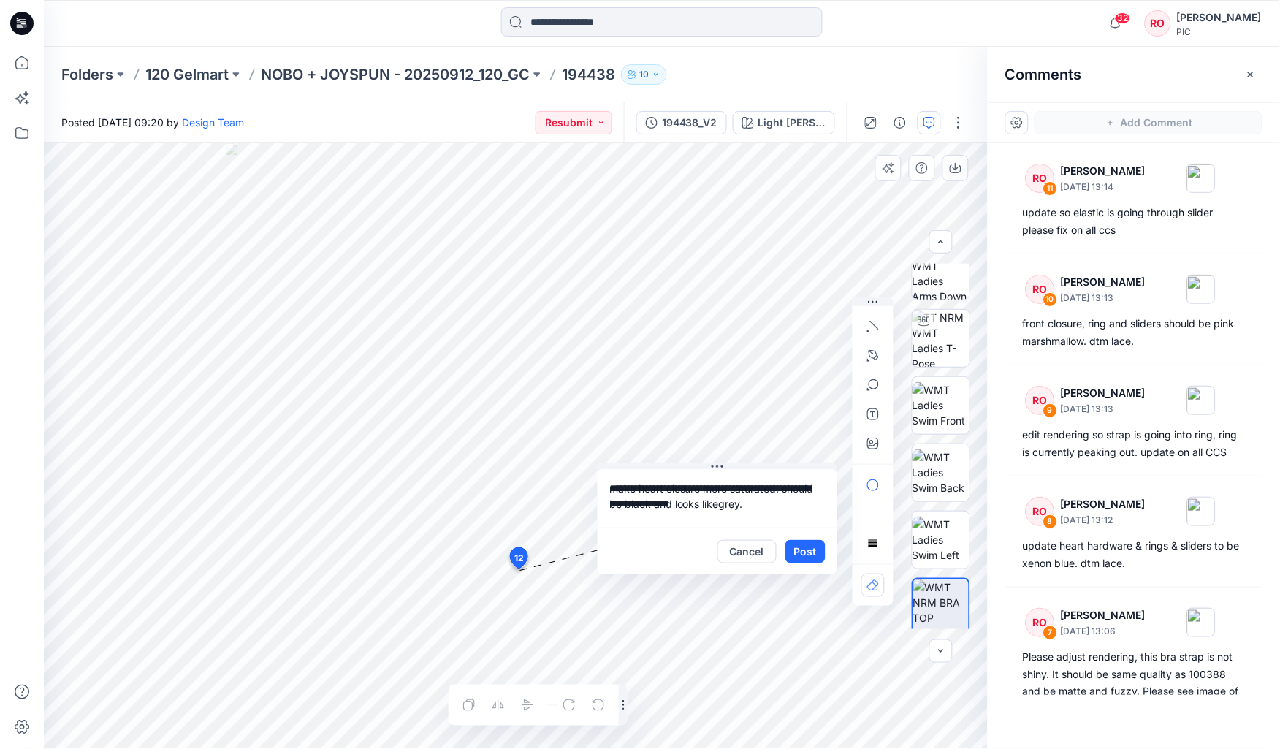
click at [622, 363] on button "Post" at bounding box center [806, 551] width 40 height 23
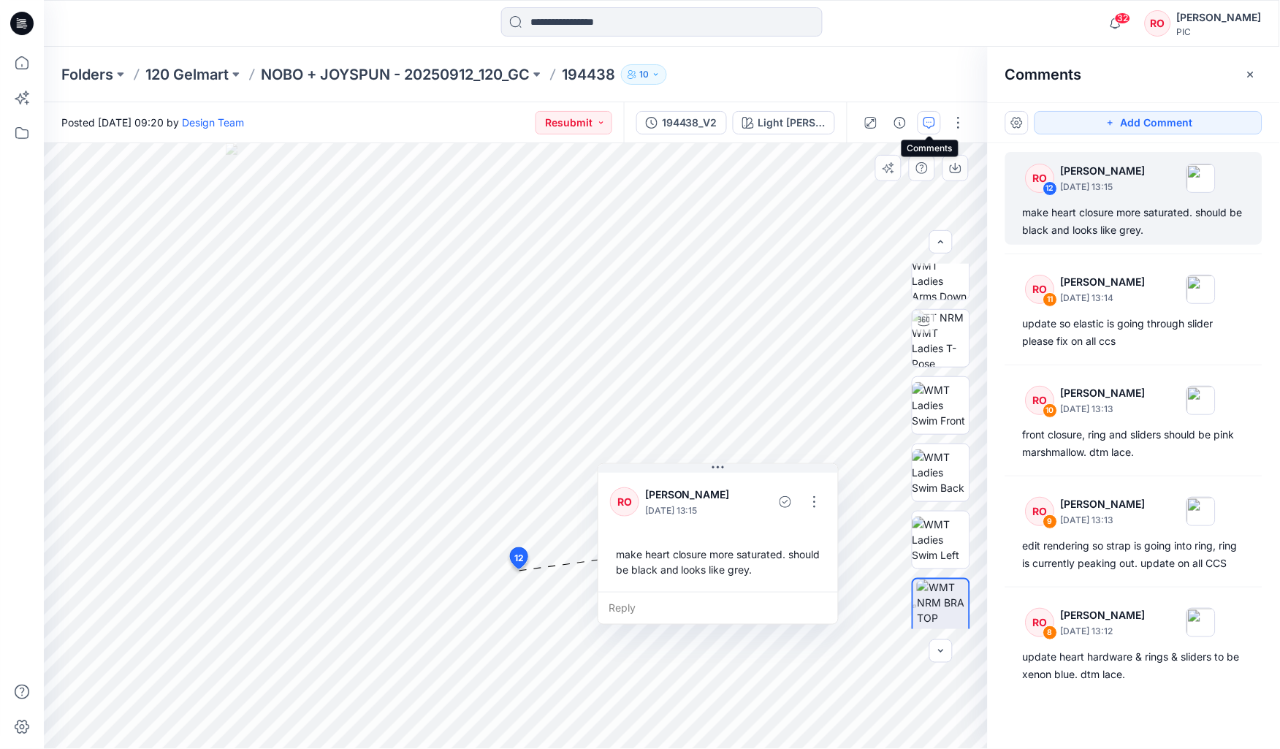
click at [622, 123] on icon "button" at bounding box center [930, 123] width 12 height 12
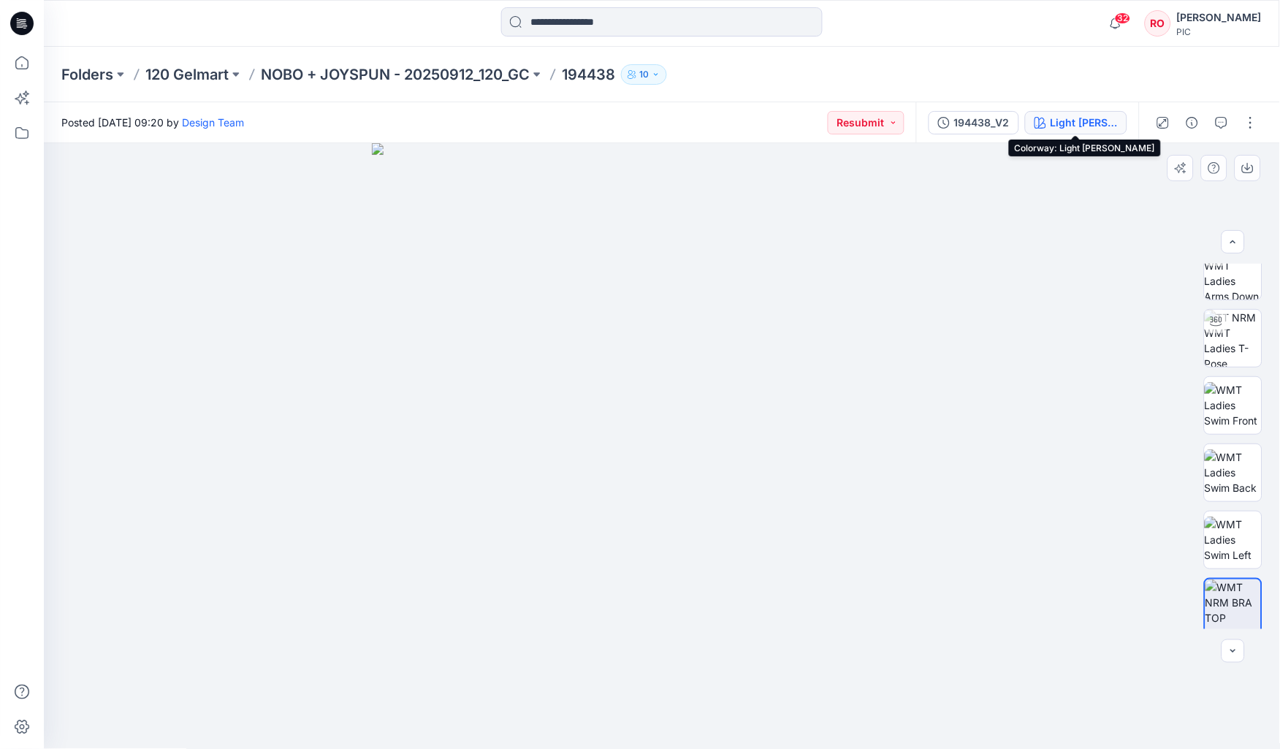
click at [622, 116] on div "Light Gray heather" at bounding box center [1084, 123] width 67 height 16
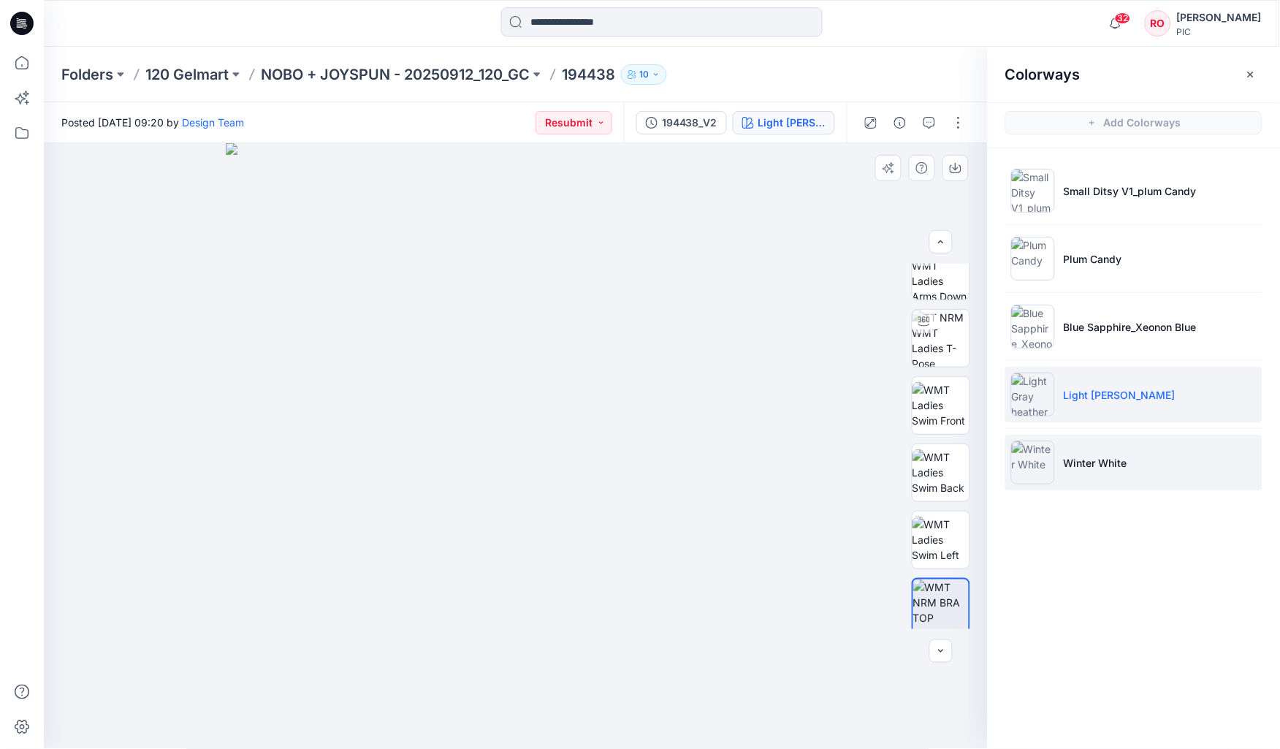
click at [622, 363] on li "Winter White" at bounding box center [1134, 463] width 257 height 56
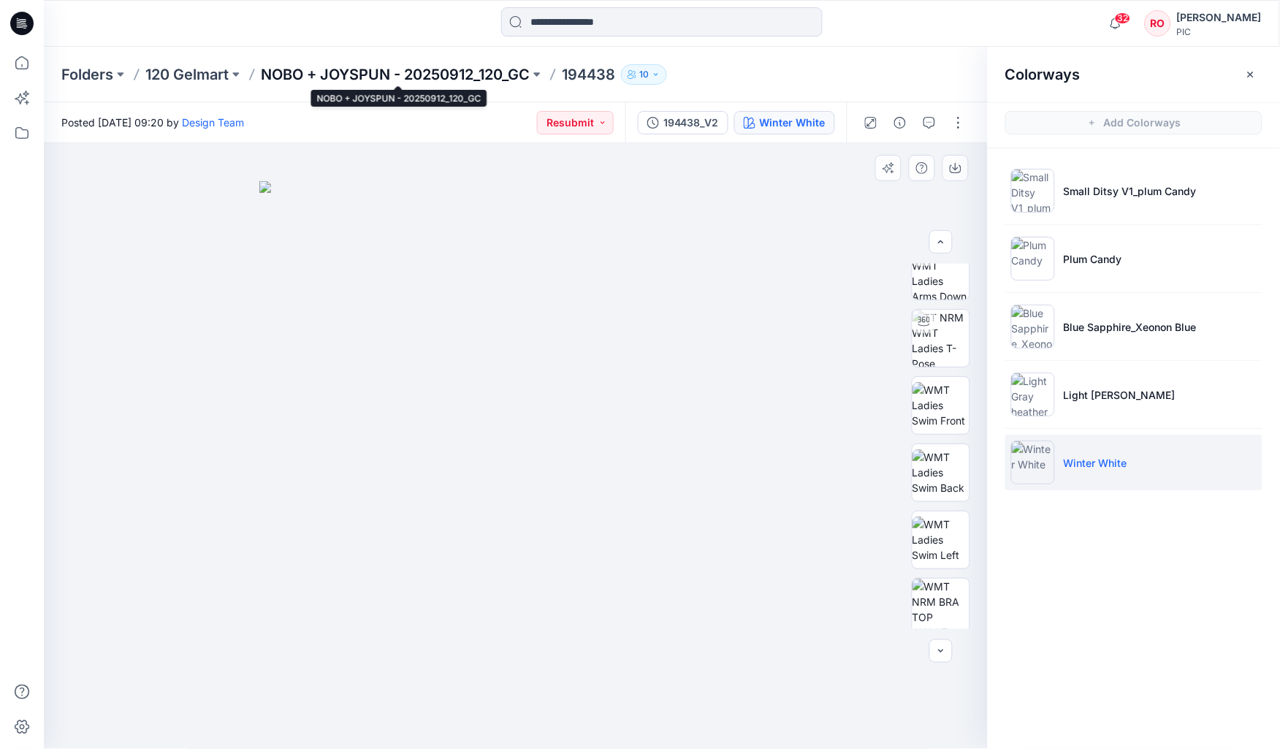
click at [340, 75] on p "NOBO + JOYSPUN - 20250912_120_GC" at bounding box center [395, 74] width 269 height 20
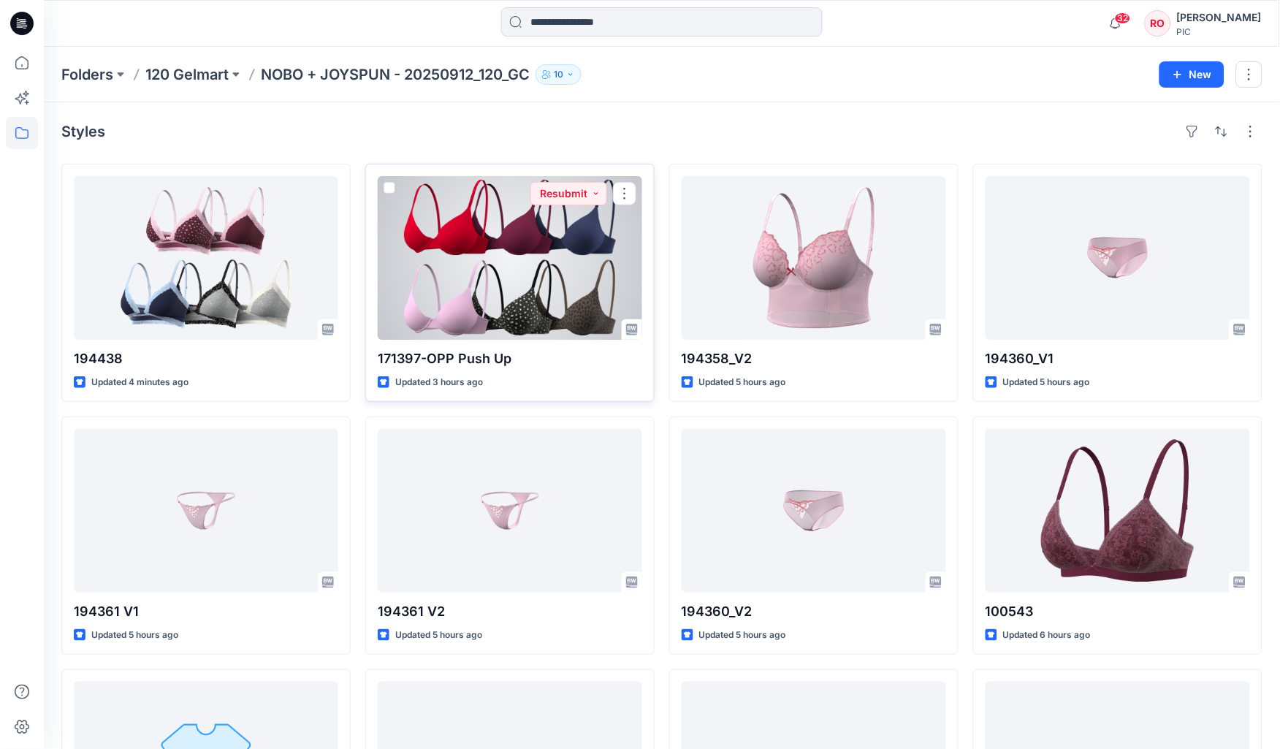
click at [537, 284] on div at bounding box center [510, 258] width 265 height 164
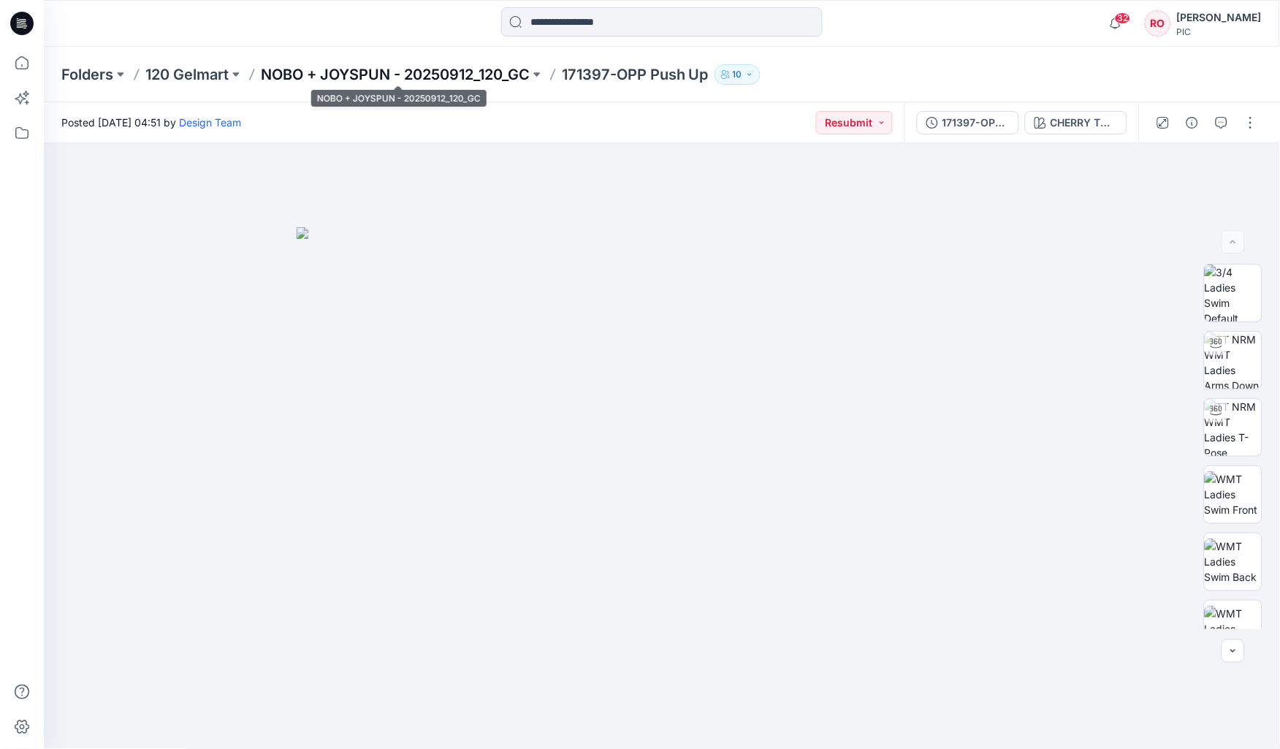
click at [346, 69] on p "NOBO + JOYSPUN - 20250912_120_GC" at bounding box center [395, 74] width 269 height 20
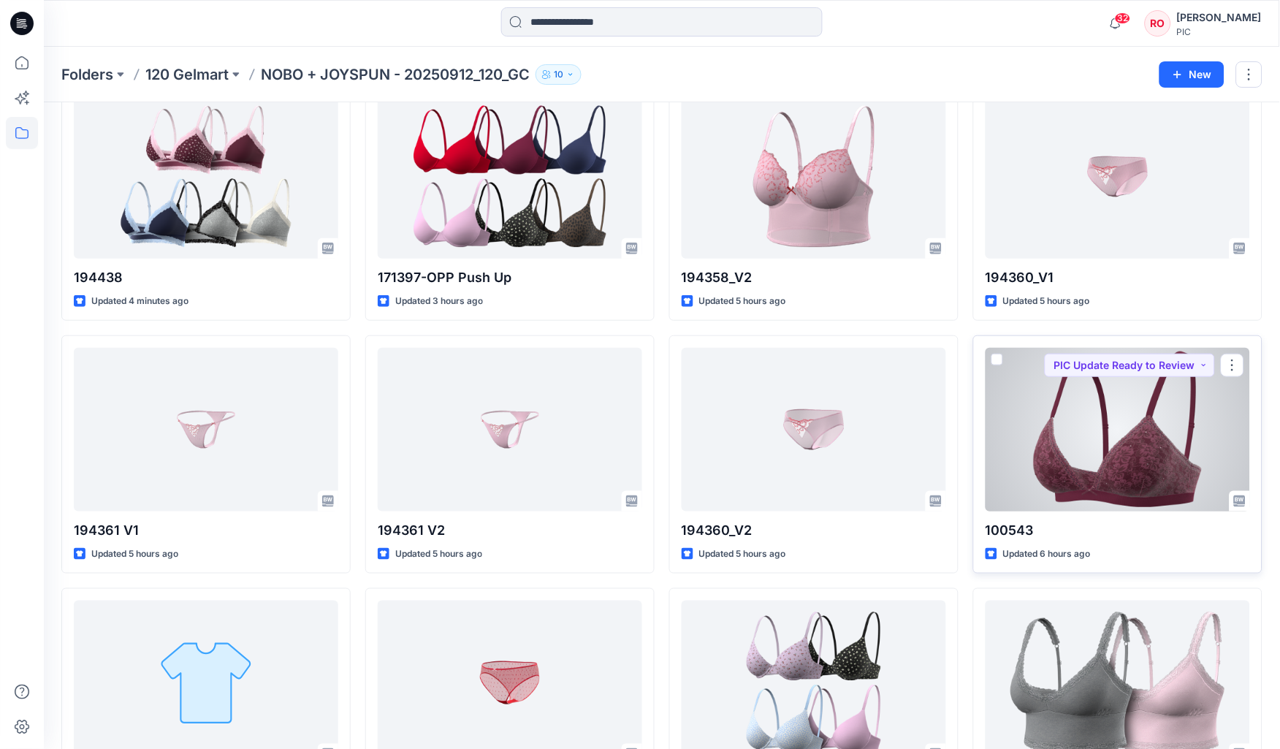
scroll to position [104, 0]
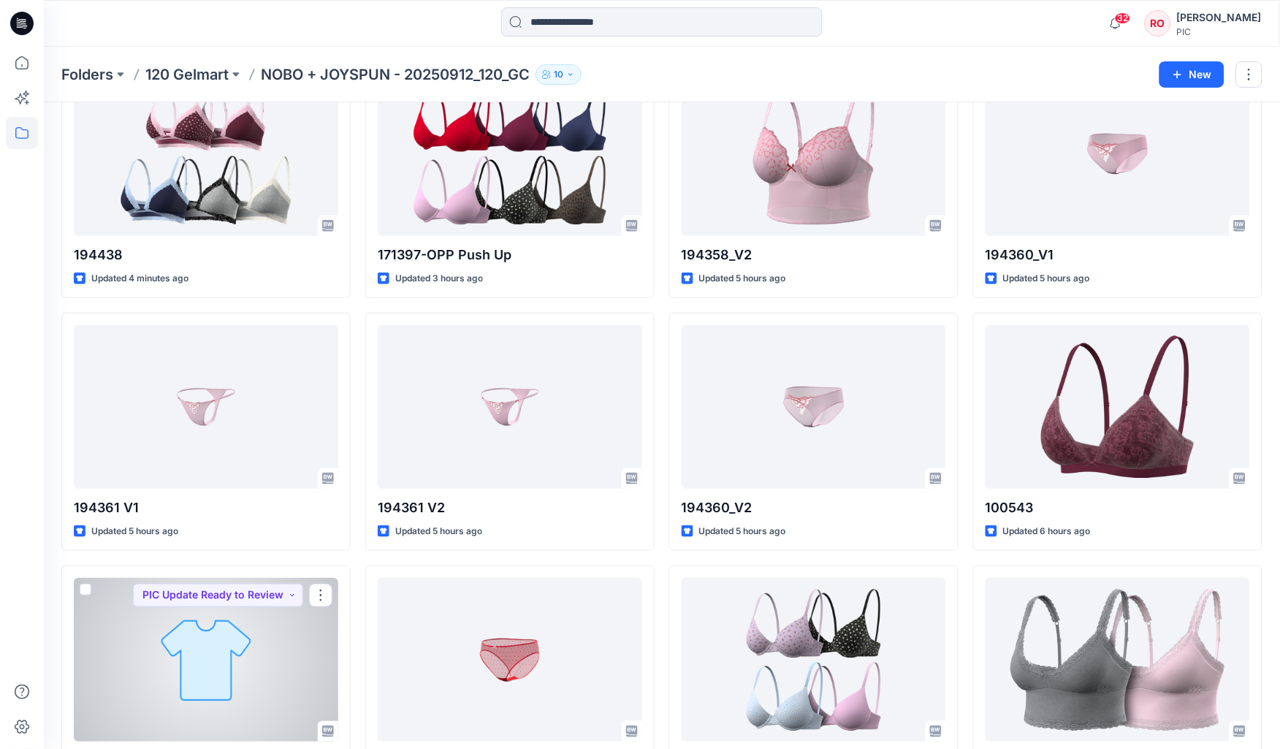
click at [246, 363] on div at bounding box center [206, 660] width 265 height 164
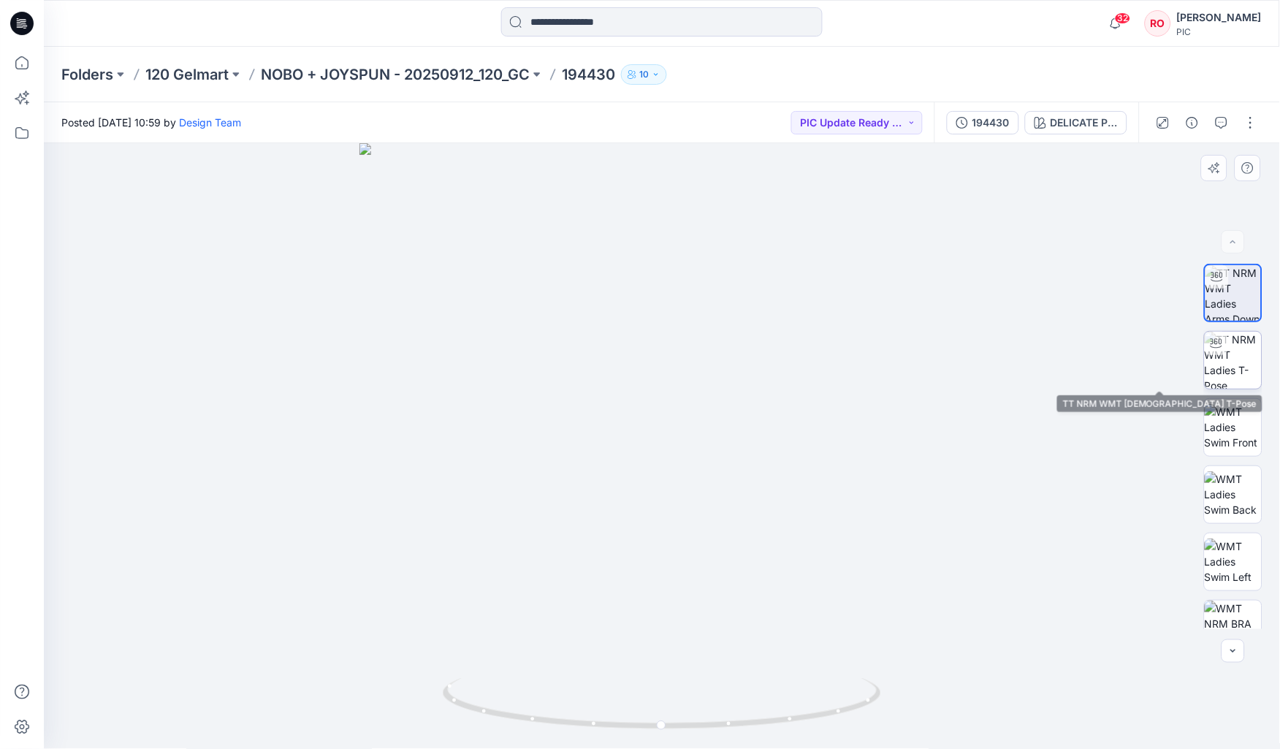
click at [622, 353] on img at bounding box center [1233, 360] width 57 height 57
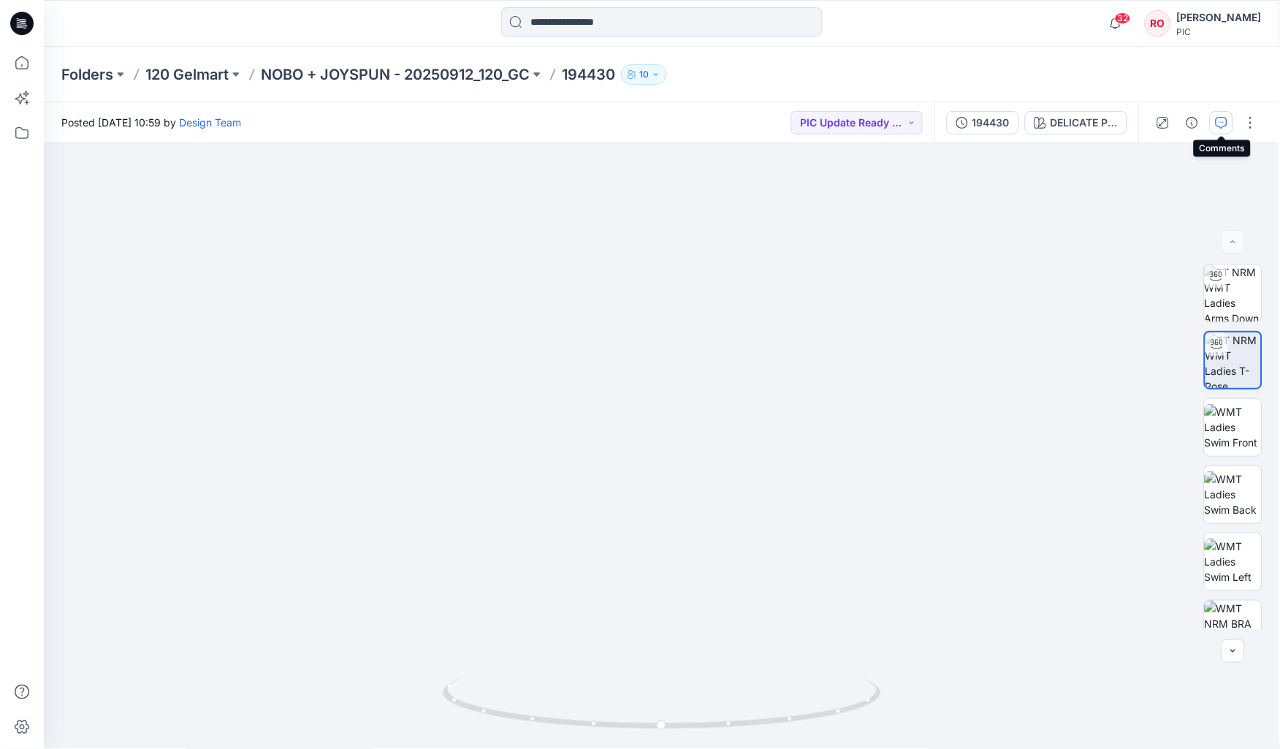
click at [622, 129] on button "button" at bounding box center [1221, 122] width 23 height 23
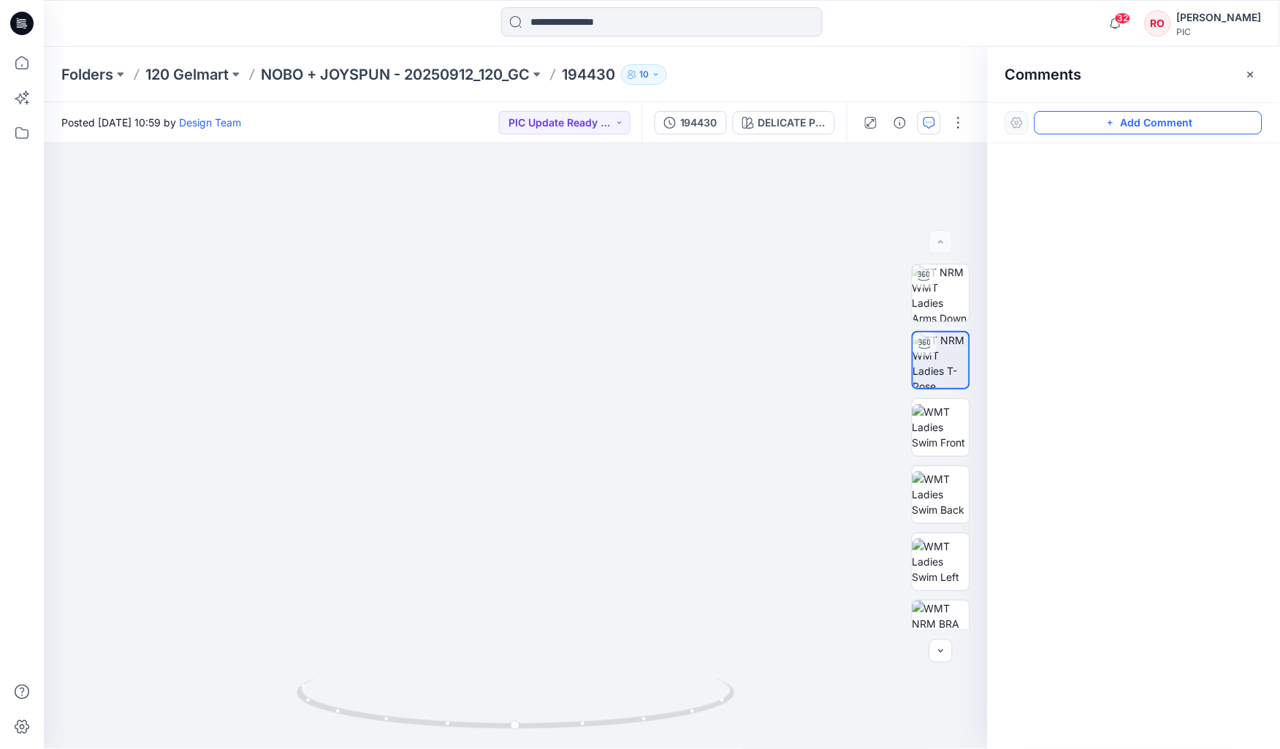
click at [622, 125] on button "Add Comment" at bounding box center [1149, 122] width 228 height 23
click at [501, 363] on div "1" at bounding box center [516, 446] width 944 height 606
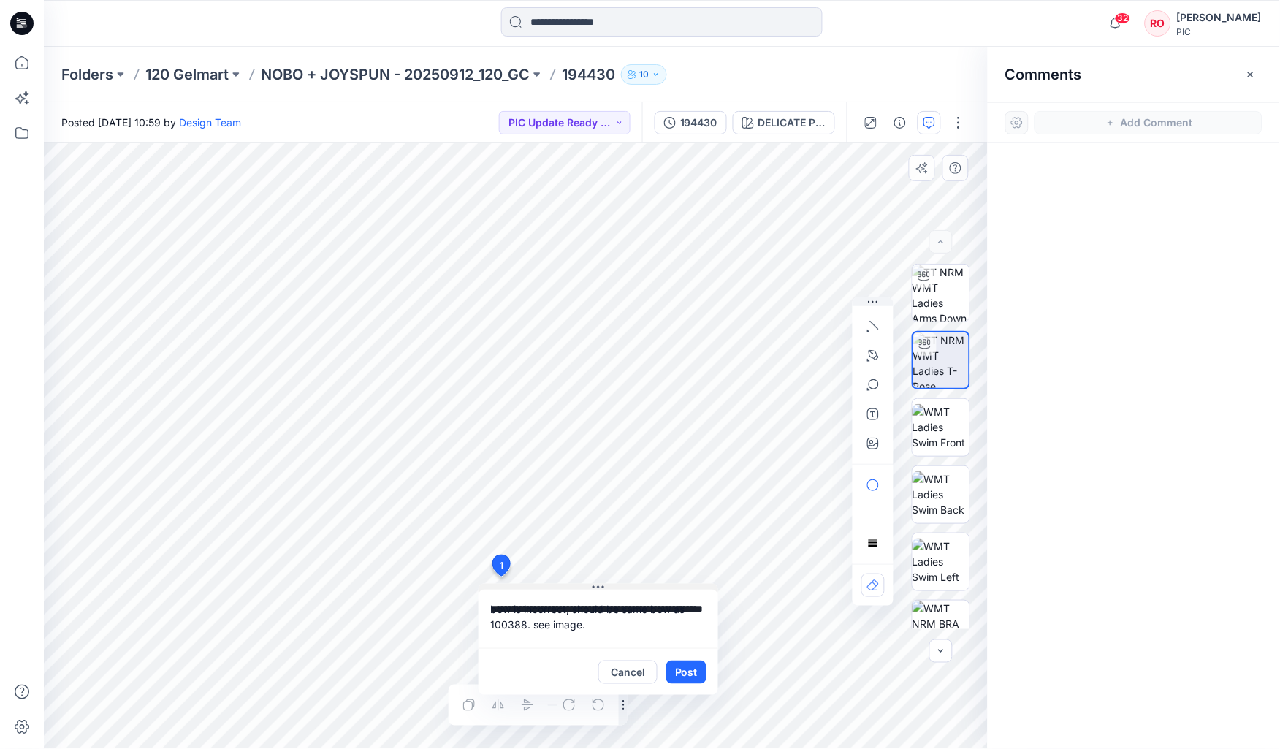
type textarea "**********"
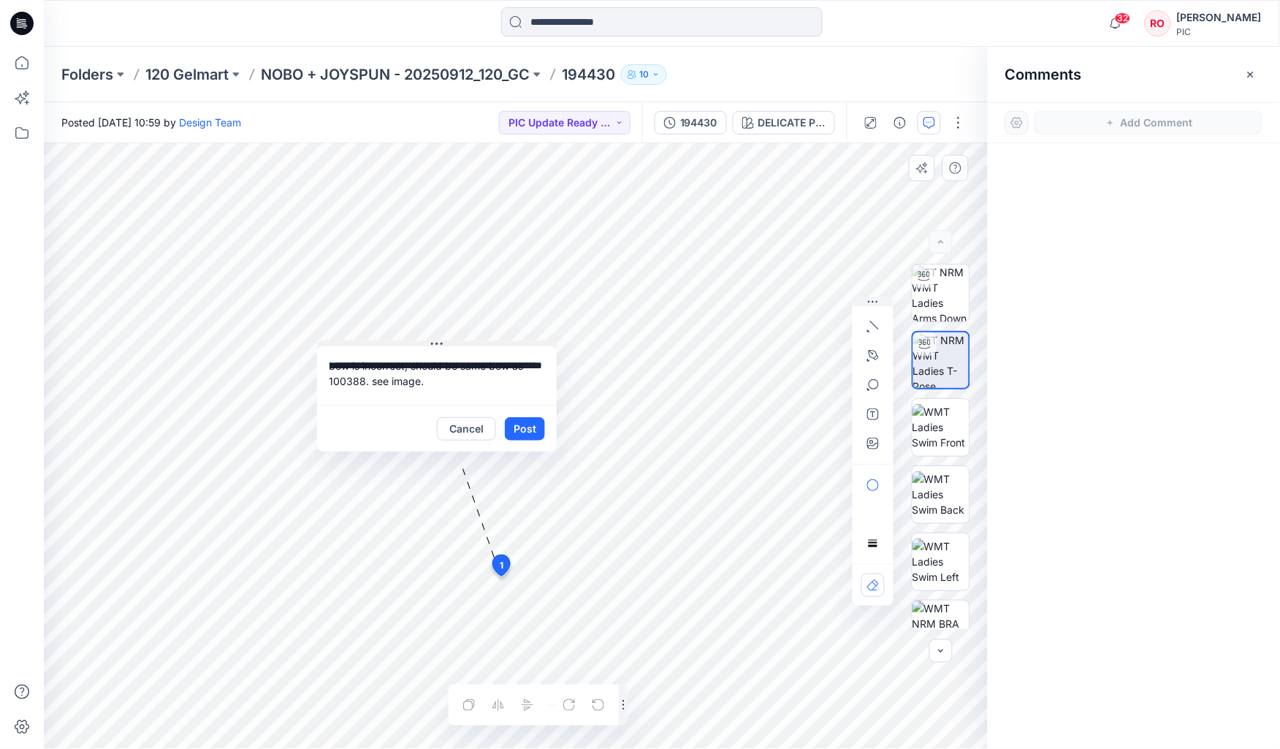
drag, startPoint x: 631, startPoint y: 585, endPoint x: 470, endPoint y: 342, distance: 292.1
click at [622, 363] on button "button" at bounding box center [873, 443] width 23 height 23
type input"] "**********"
click at [523, 363] on button "Post" at bounding box center [525, 428] width 40 height 23
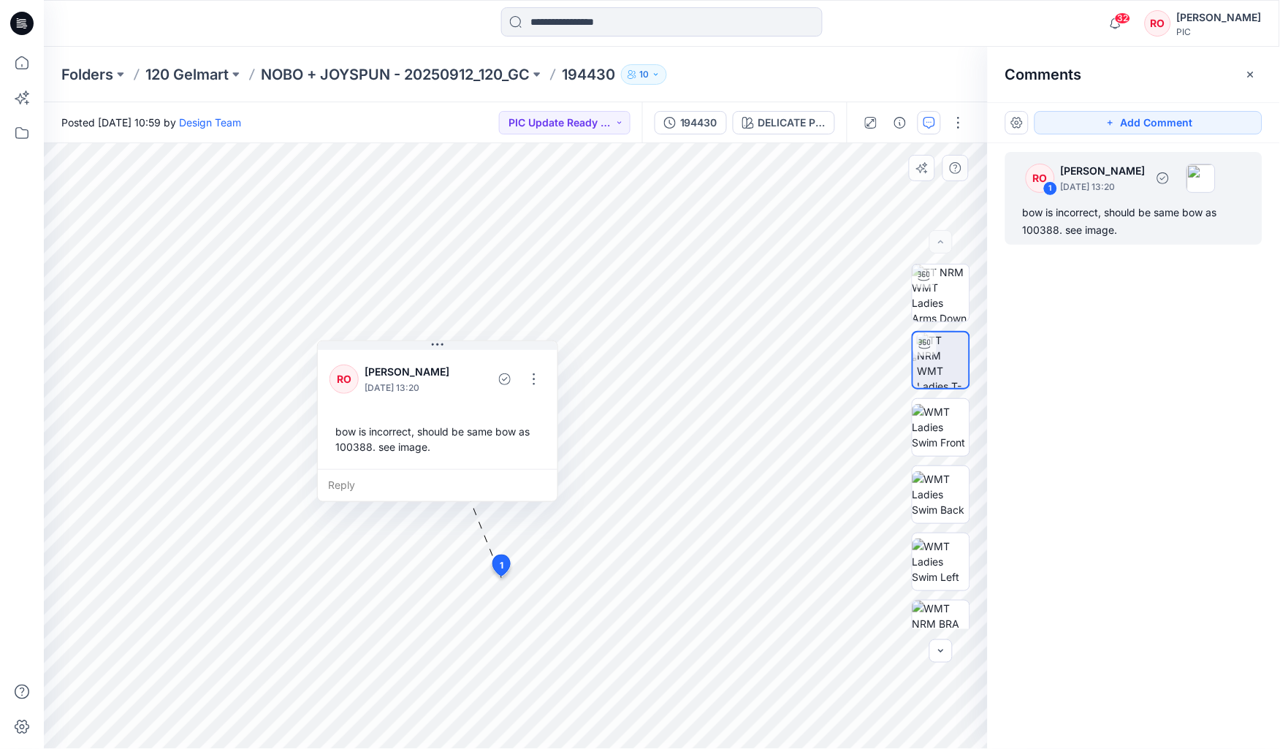
click at [622, 225] on div "bow is incorrect, should be same bow as 100388. see image." at bounding box center [1134, 221] width 222 height 35
click at [533, 363] on button "button" at bounding box center [533, 379] width 23 height 23
click at [509, 363] on p "Edit comment" at bounding box center [537, 411] width 66 height 15
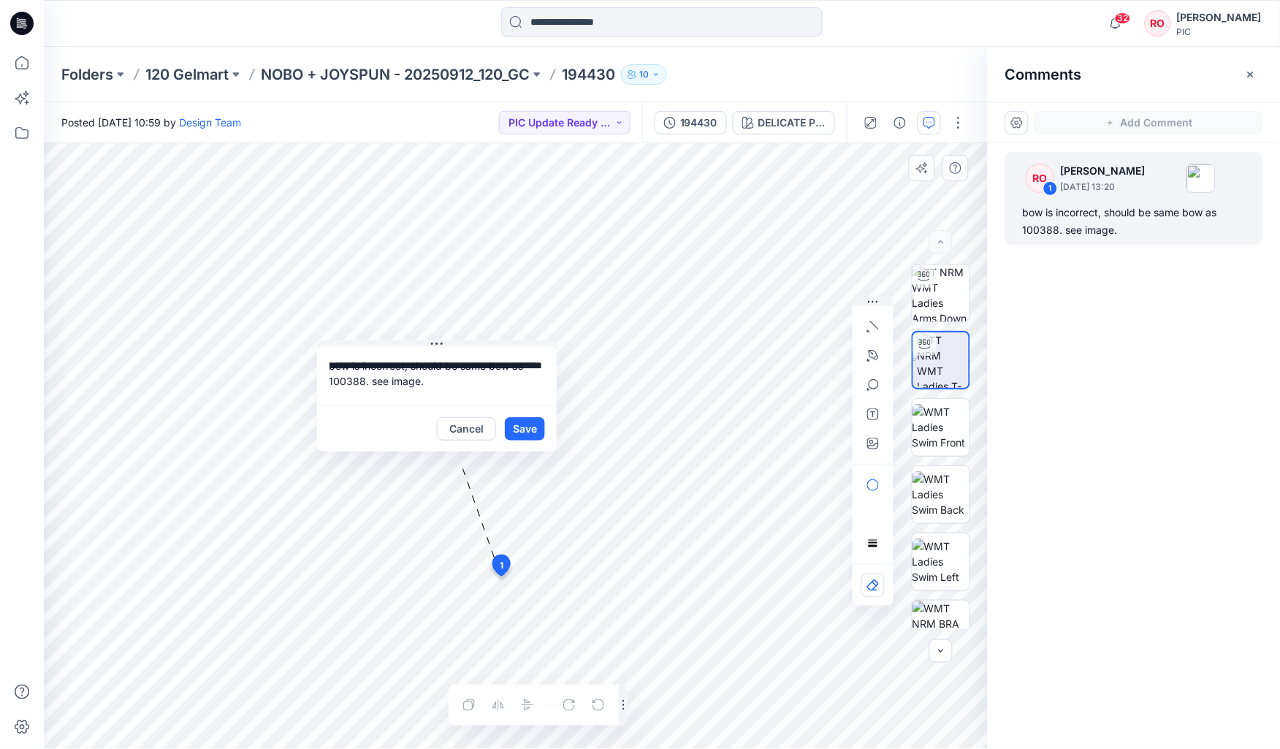
drag, startPoint x: 489, startPoint y: 362, endPoint x: 506, endPoint y: 362, distance: 16.8
click at [489, 362] on textarea "**********" at bounding box center [437, 375] width 240 height 58
click at [411, 363] on textarea "**********" at bounding box center [437, 375] width 240 height 58
type textarea "**********"
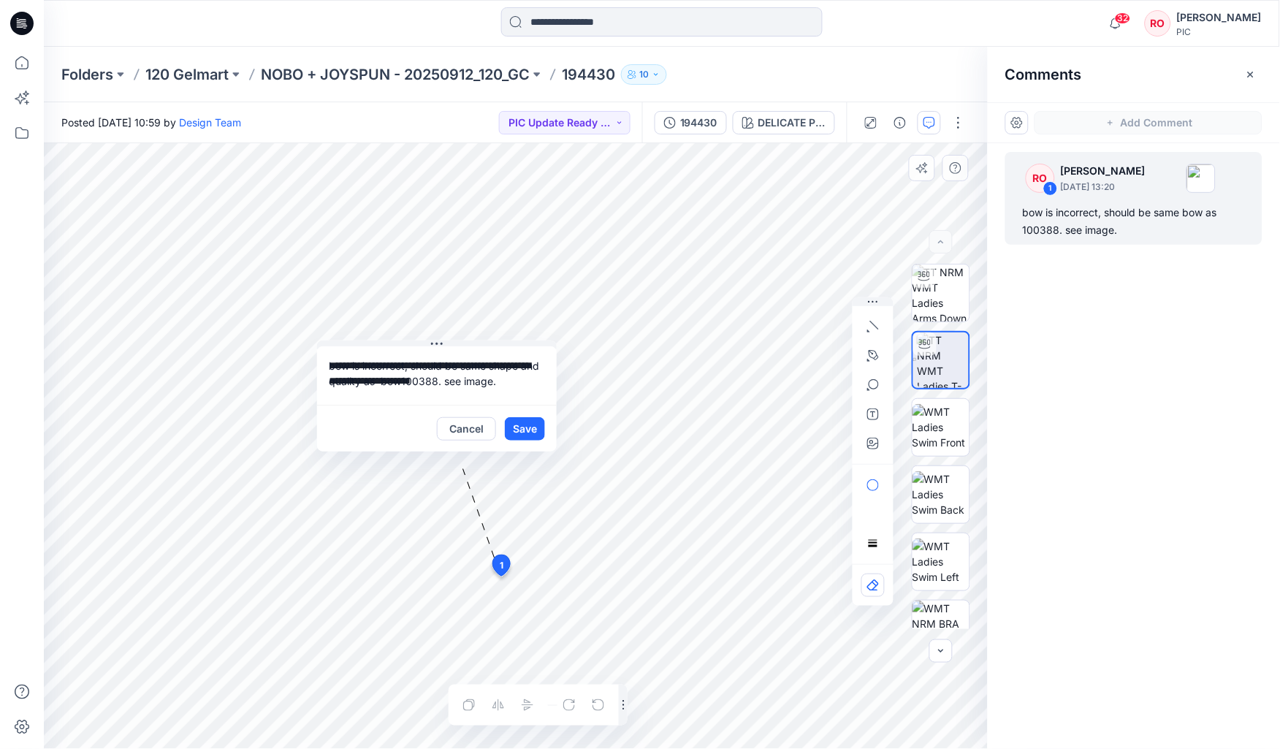
click at [528, 363] on button "Save" at bounding box center [525, 428] width 40 height 23
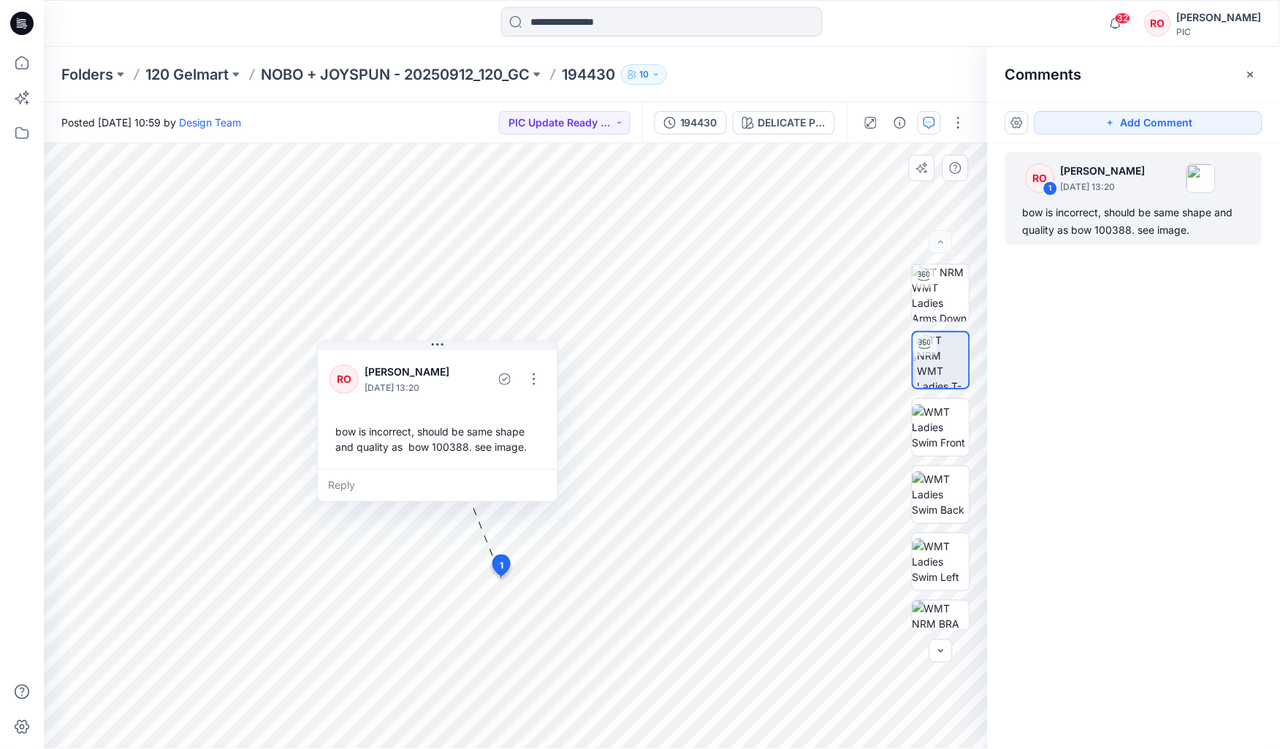
click at [457, 363] on div "bow is incorrect, should be same shape and quality as bow 100388. see image." at bounding box center [438, 439] width 216 height 42
click at [534, 363] on button "button" at bounding box center [533, 379] width 23 height 23
click at [540, 363] on p "Edit comment" at bounding box center [537, 411] width 66 height 15
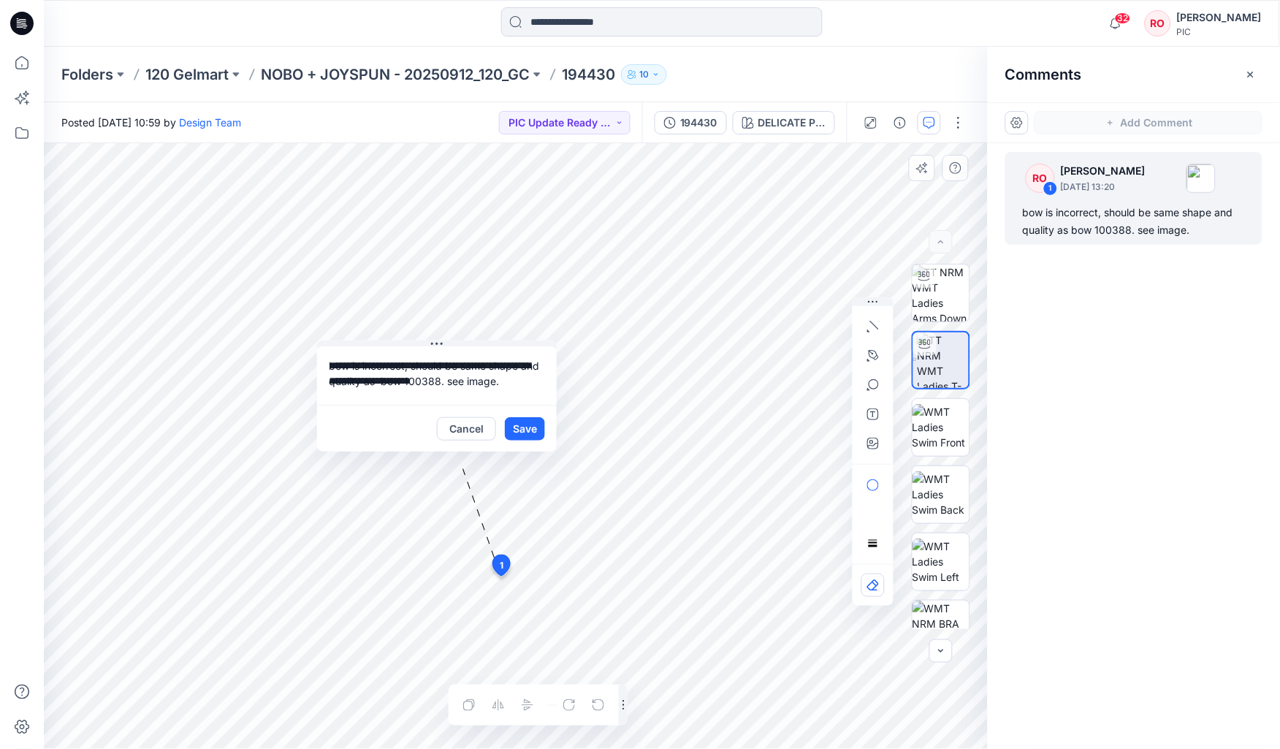
drag, startPoint x: 425, startPoint y: 381, endPoint x: 411, endPoint y: 381, distance: 13.2
click at [425, 363] on textarea "**********" at bounding box center [437, 375] width 240 height 58
click at [407, 363] on textarea "**********" at bounding box center [437, 375] width 240 height 58
click at [406, 363] on textarea "**********" at bounding box center [437, 375] width 240 height 58
type textarea "**********"
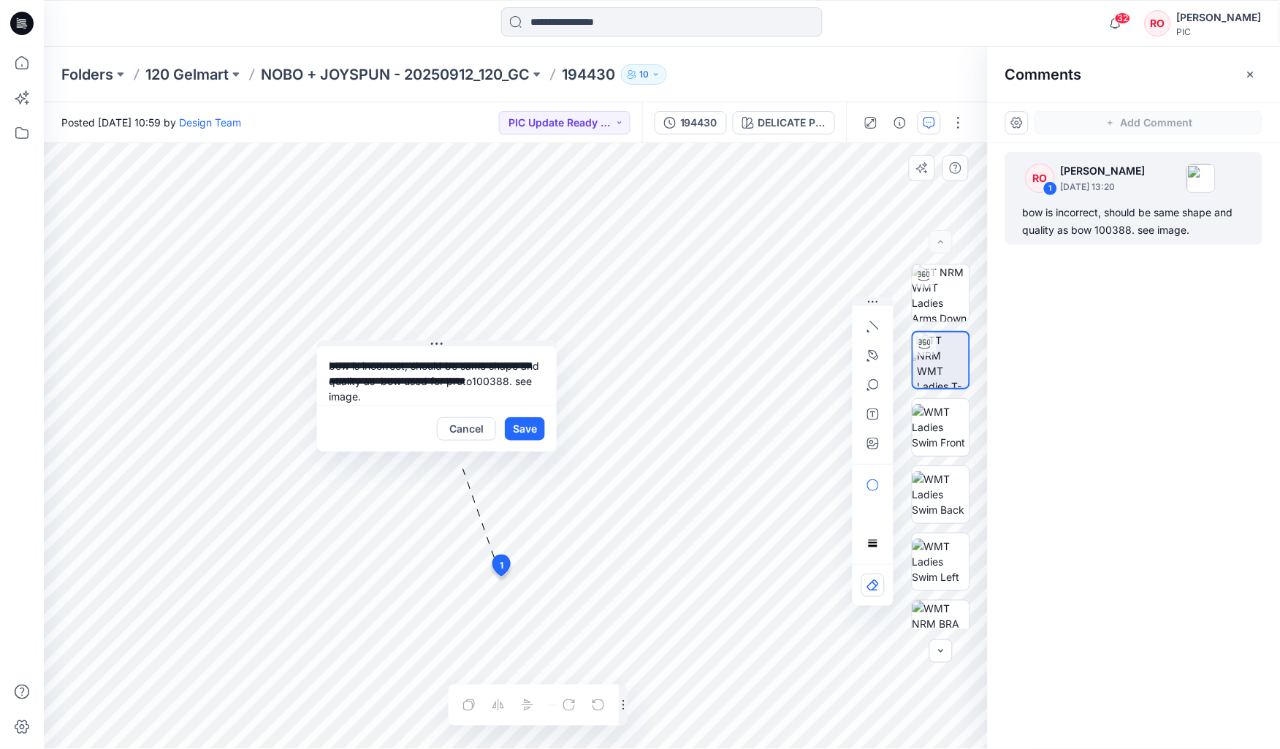
click at [535, 363] on button "Save" at bounding box center [525, 428] width 40 height 23
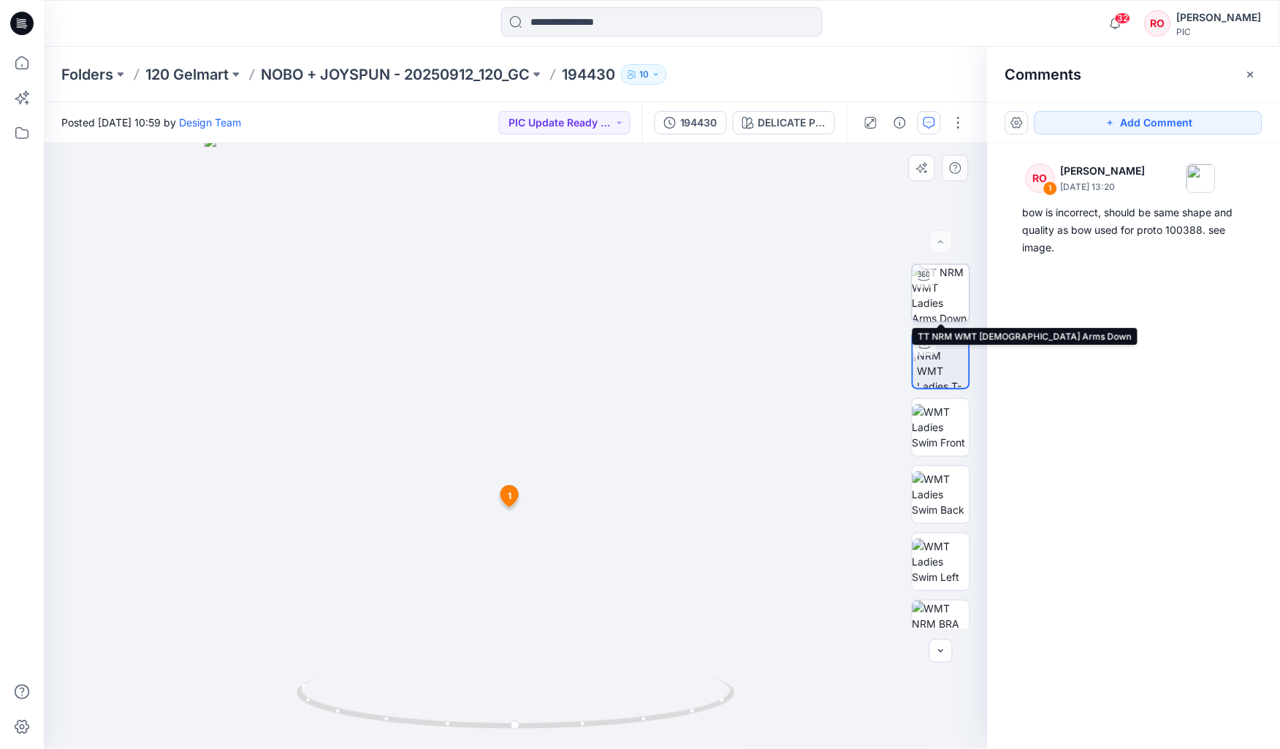
click at [622, 312] on img at bounding box center [941, 293] width 57 height 57
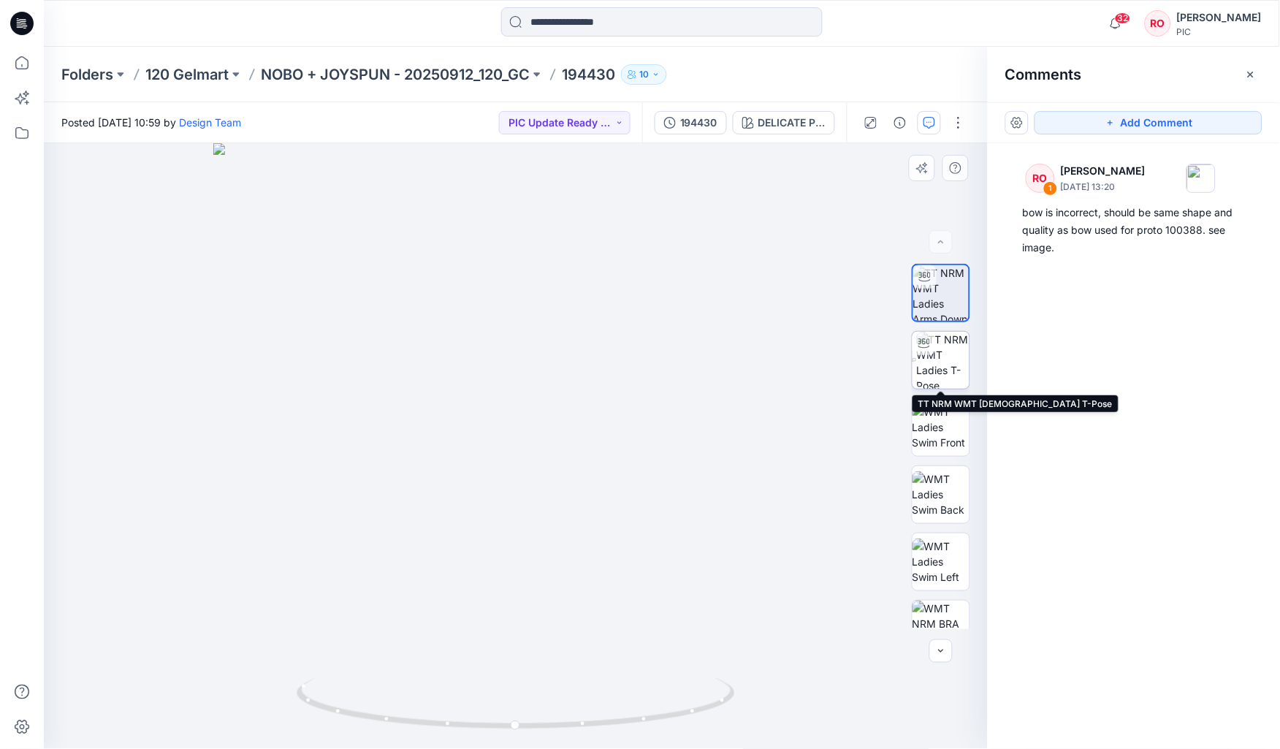
click at [622, 363] on img at bounding box center [943, 360] width 53 height 57
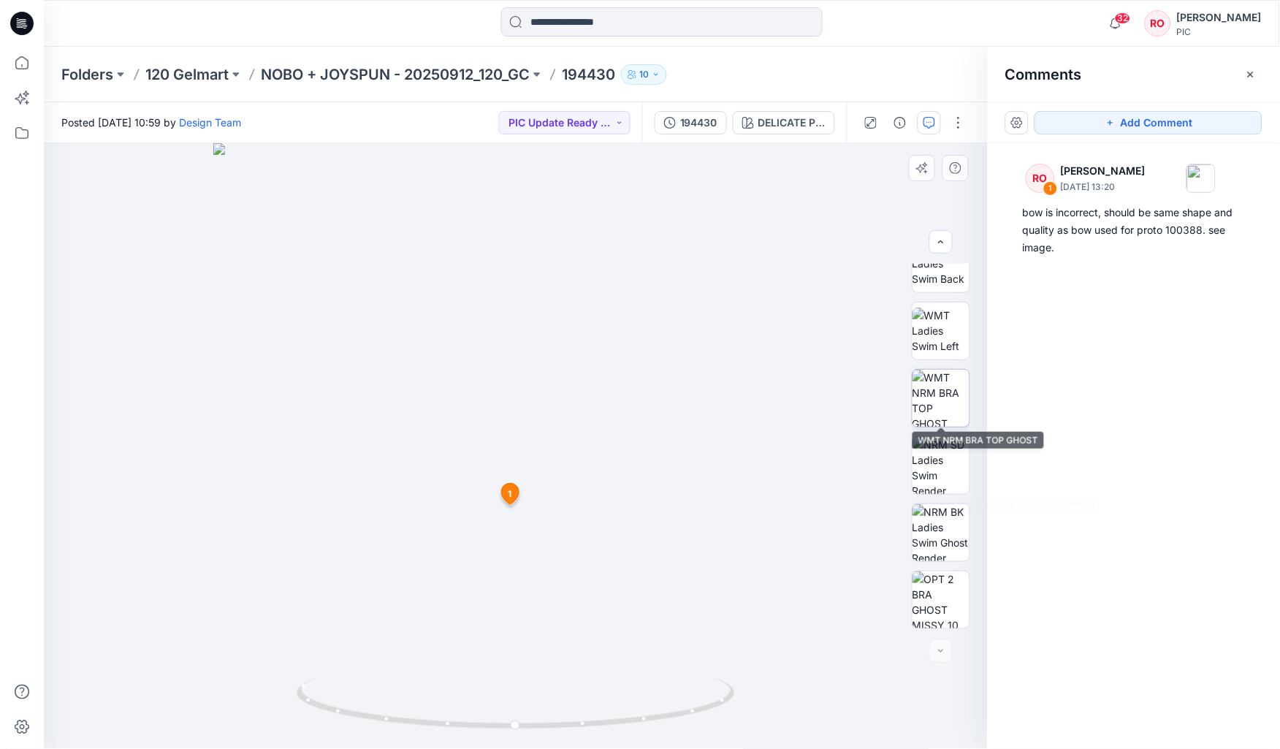
scroll to position [231, 0]
click at [622, 363] on img at bounding box center [941, 398] width 57 height 57
click at [622, 124] on button "Add Comment" at bounding box center [1149, 122] width 228 height 23
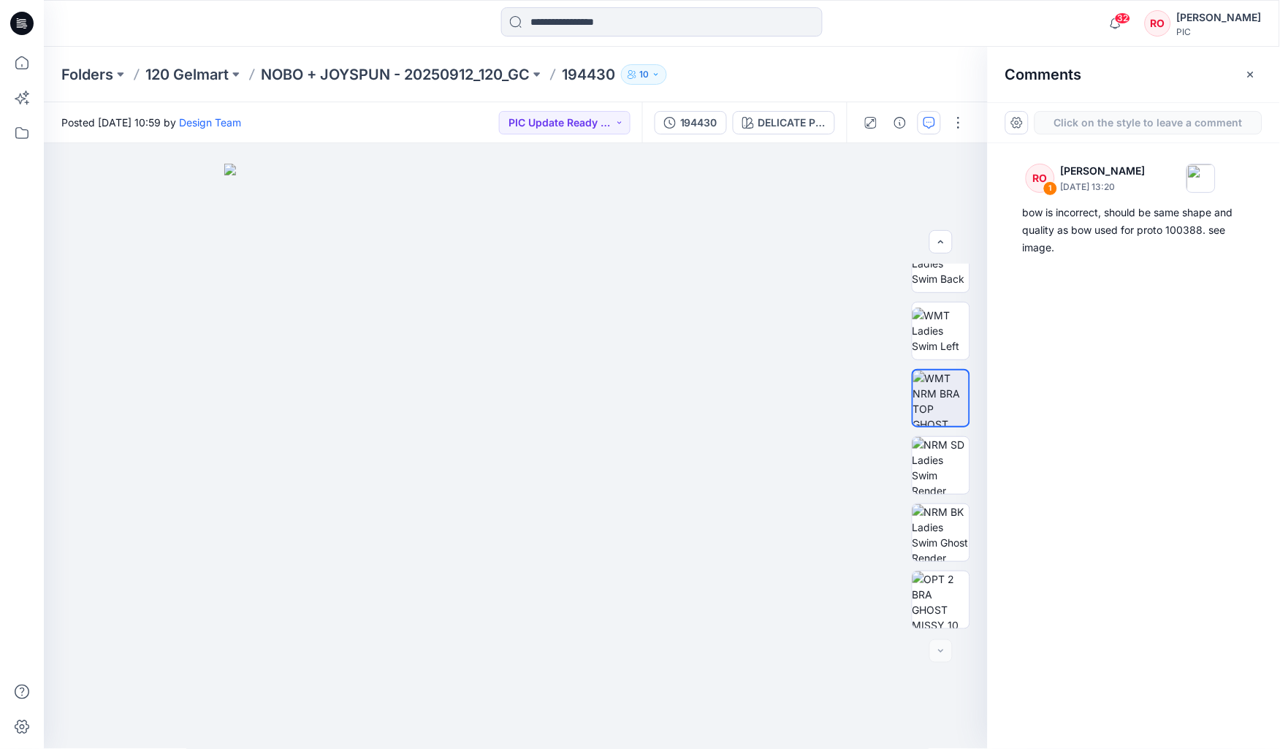
click at [290, 281] on div "2" at bounding box center [516, 446] width 944 height 606
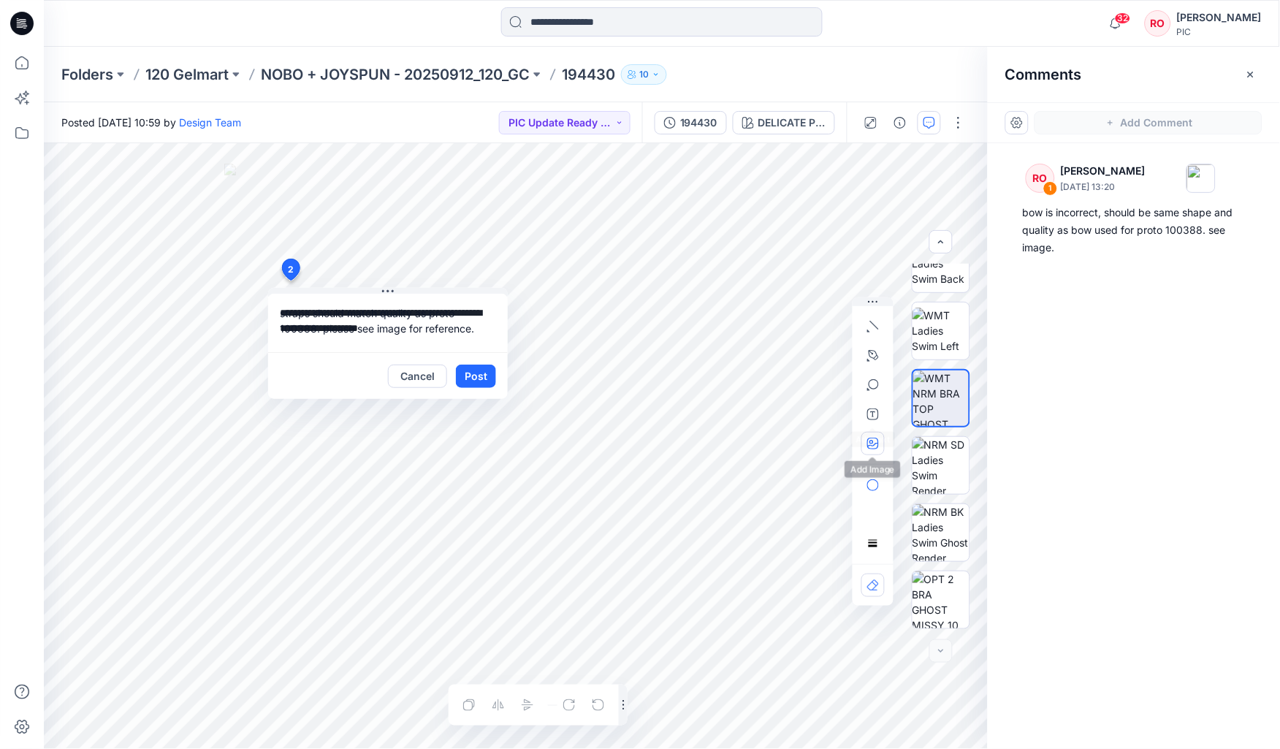
type textarea "**********"
click at [622, 363] on icon "button" at bounding box center [873, 444] width 12 height 12
type input"] "**********"
drag, startPoint x: 474, startPoint y: 329, endPoint x: 507, endPoint y: 327, distance: 33.6
click at [474, 329] on textarea "**********" at bounding box center [388, 323] width 240 height 58
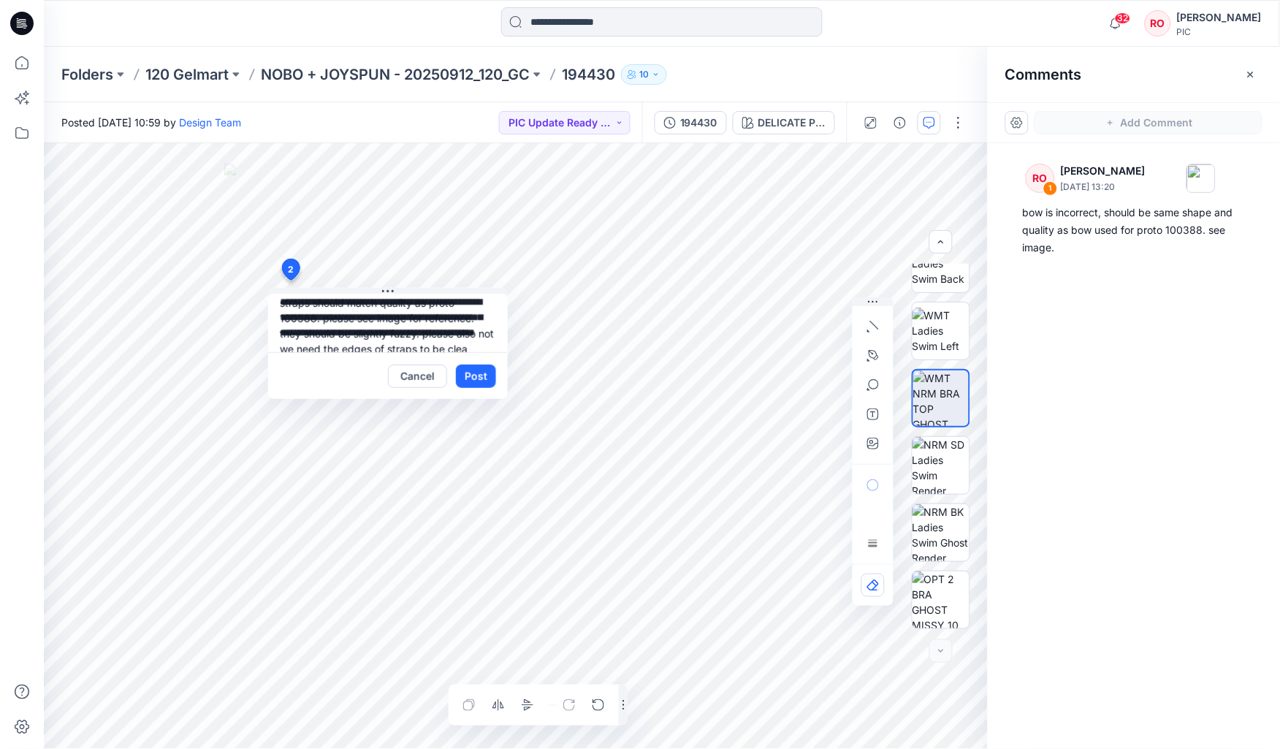
scroll to position [25, 0]
type textarea "**********"
click at [475, 363] on button "Post" at bounding box center [479, 377] width 40 height 23
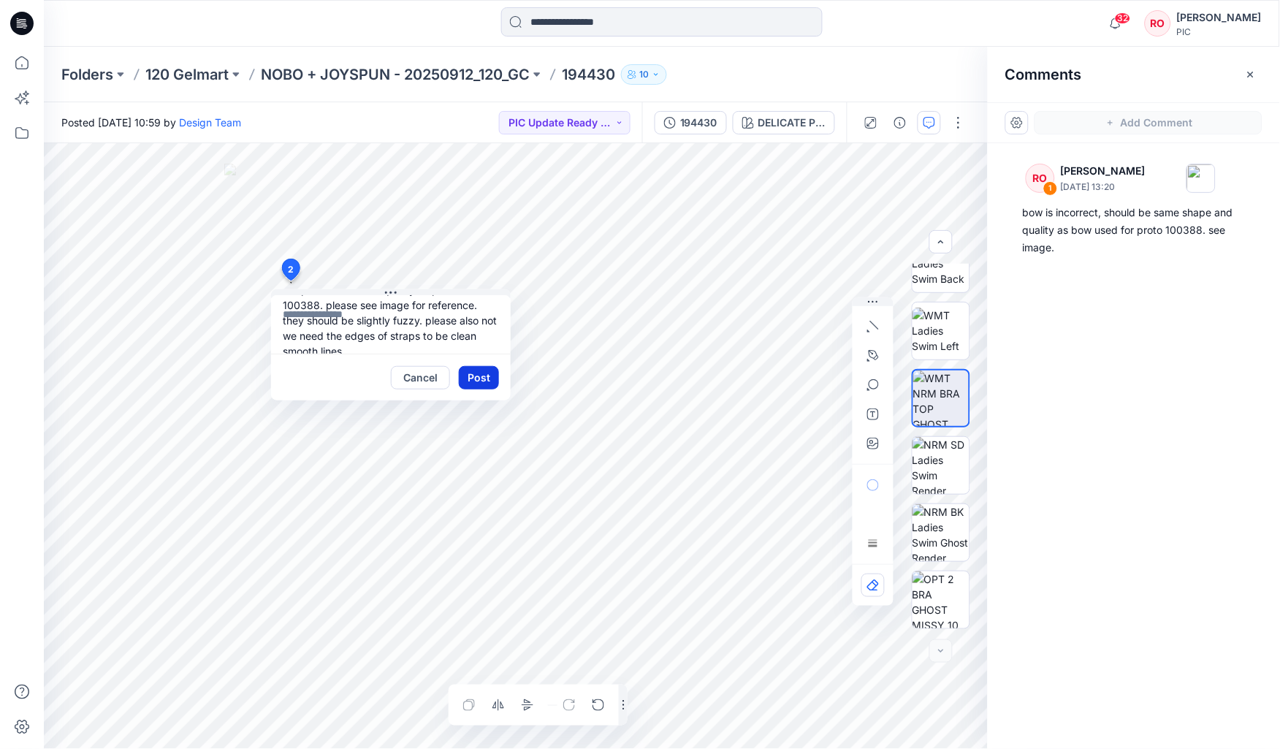
scroll to position [0, 0]
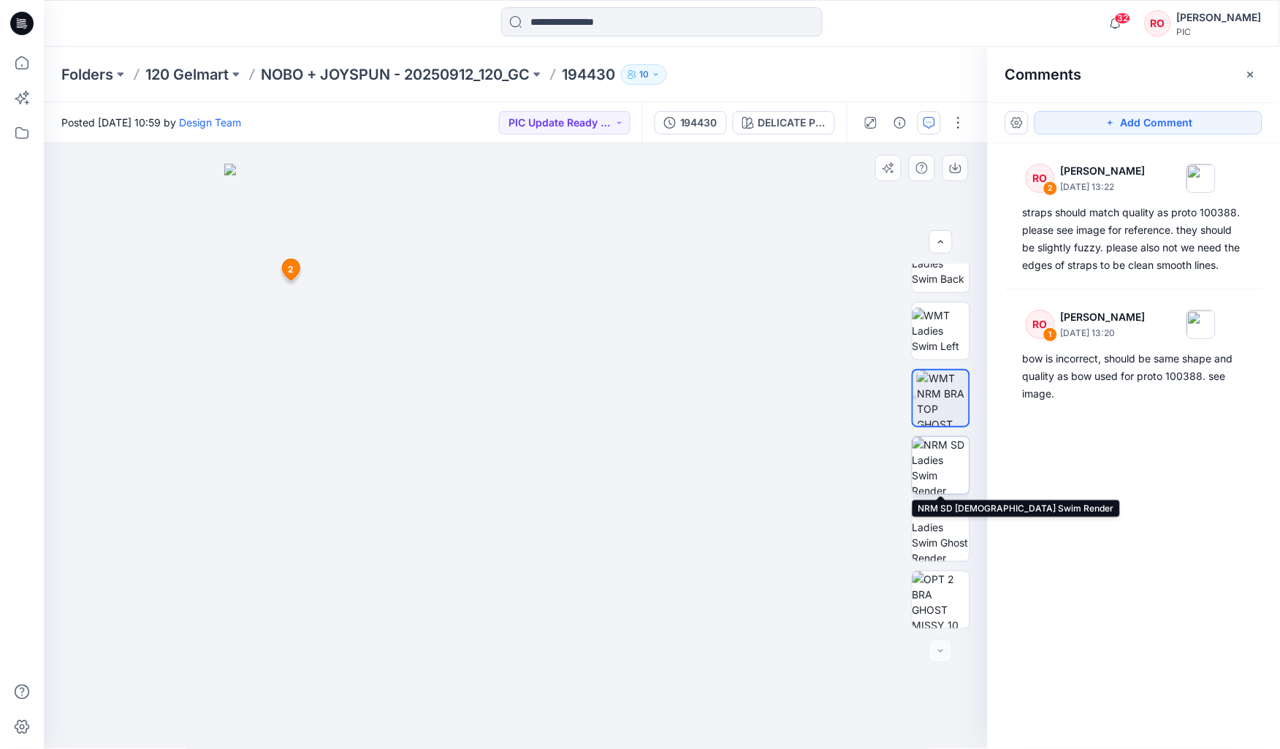
click at [622, 363] on img at bounding box center [941, 465] width 57 height 57
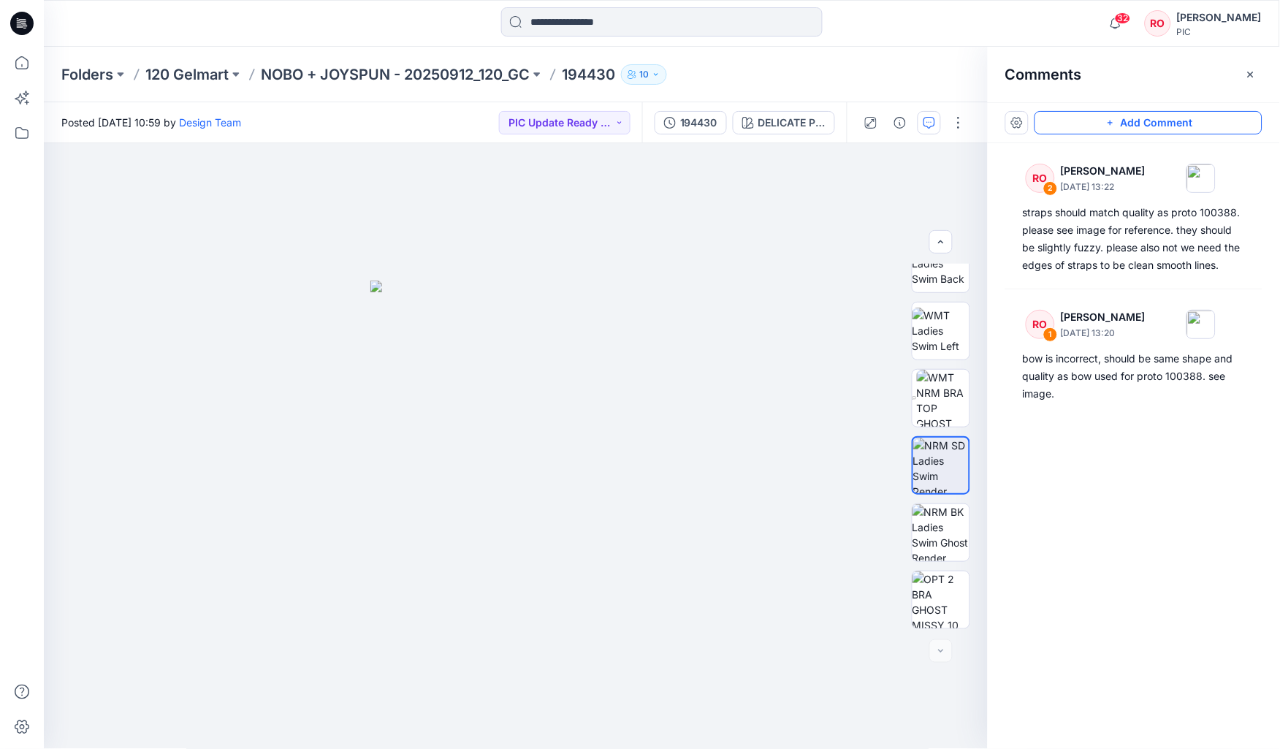
click at [622, 120] on icon "button" at bounding box center [1111, 123] width 12 height 12
click at [530, 363] on div "3" at bounding box center [516, 446] width 944 height 606
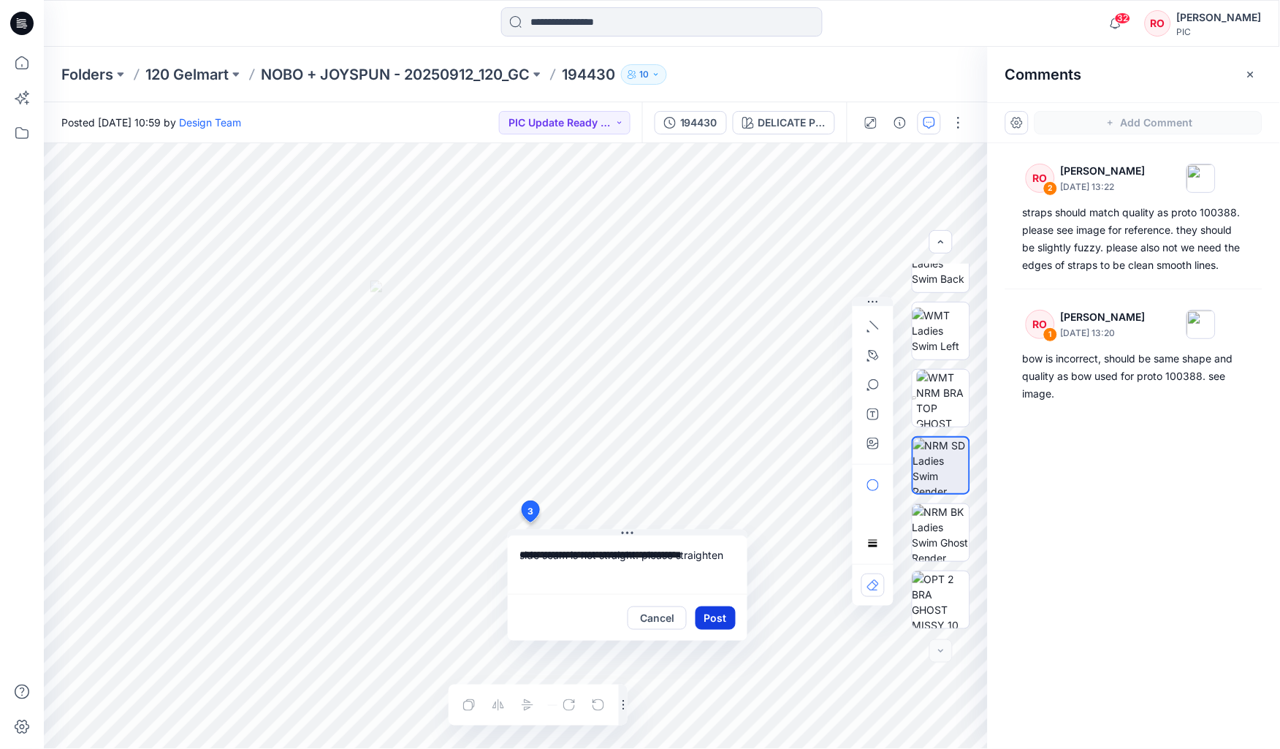
type textarea "**********"
drag, startPoint x: 705, startPoint y: 617, endPoint x: 728, endPoint y: 615, distance: 22.8
click at [622, 363] on button "Post" at bounding box center [716, 618] width 40 height 23
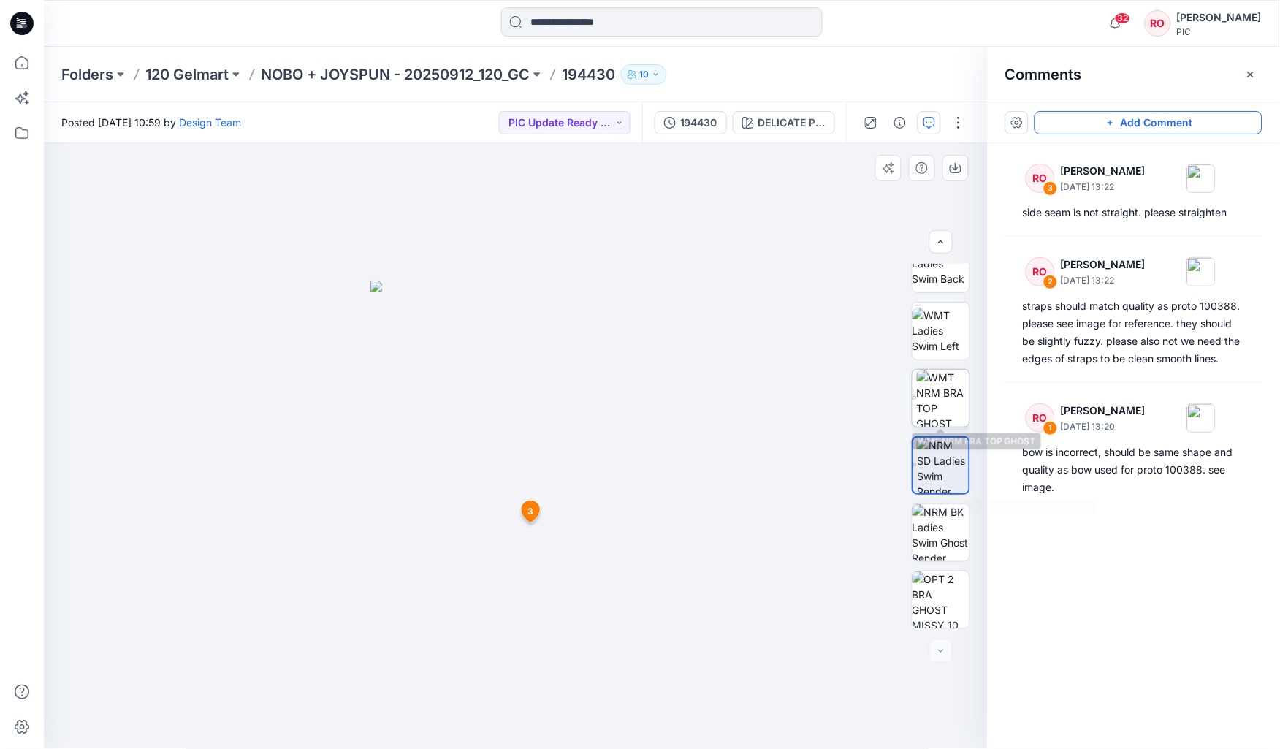
click at [622, 363] on img at bounding box center [943, 398] width 53 height 57
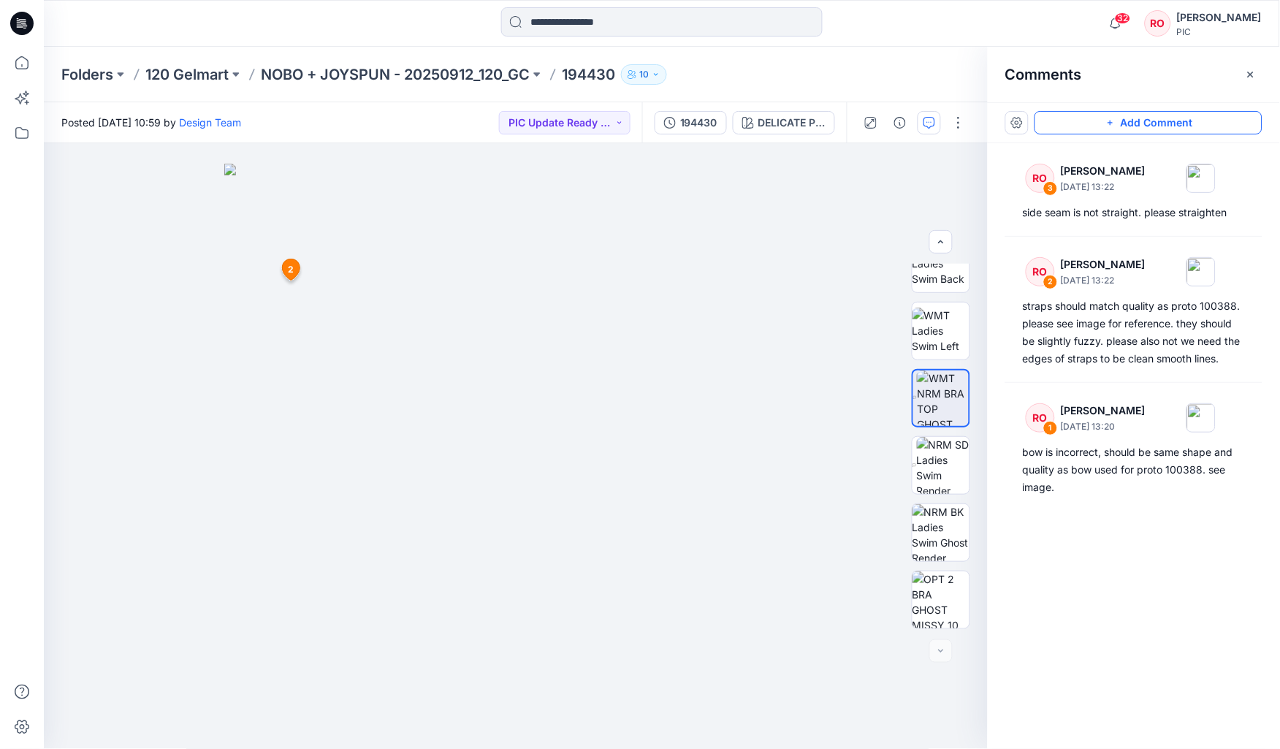
click at [622, 122] on button "Add Comment" at bounding box center [1149, 122] width 228 height 23
click at [293, 363] on div "4 2 RO Raquel Ortiz October 01, 2025 13:22 straps should match quality as proto…" at bounding box center [516, 446] width 944 height 606
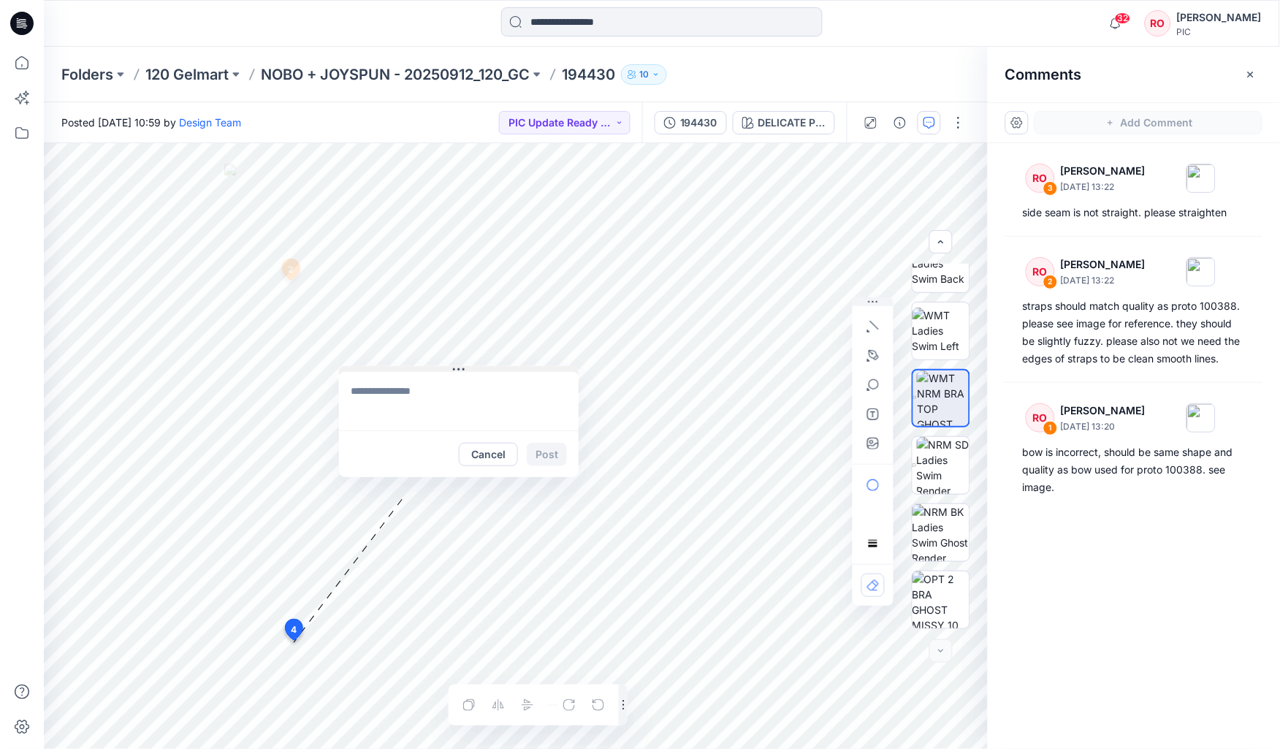
drag, startPoint x: 352, startPoint y: 651, endPoint x: 420, endPoint y: 369, distance: 290.1
click at [432, 363] on textarea at bounding box center [459, 401] width 240 height 58
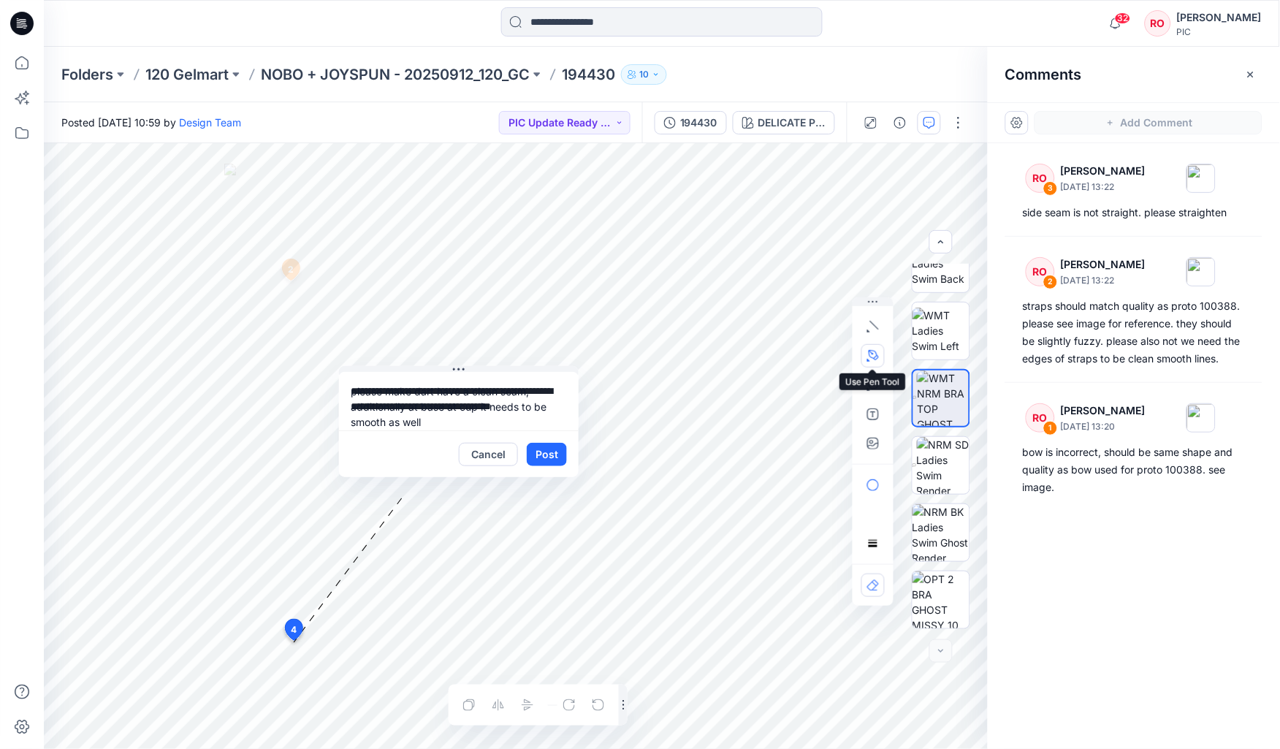
type textarea "**********"
click at [622, 357] on icon "button" at bounding box center [874, 355] width 10 height 10
click at [622, 360] on icon "button" at bounding box center [794, 355] width 10 height 10
click at [551, 363] on button "Post" at bounding box center [544, 457] width 40 height 23
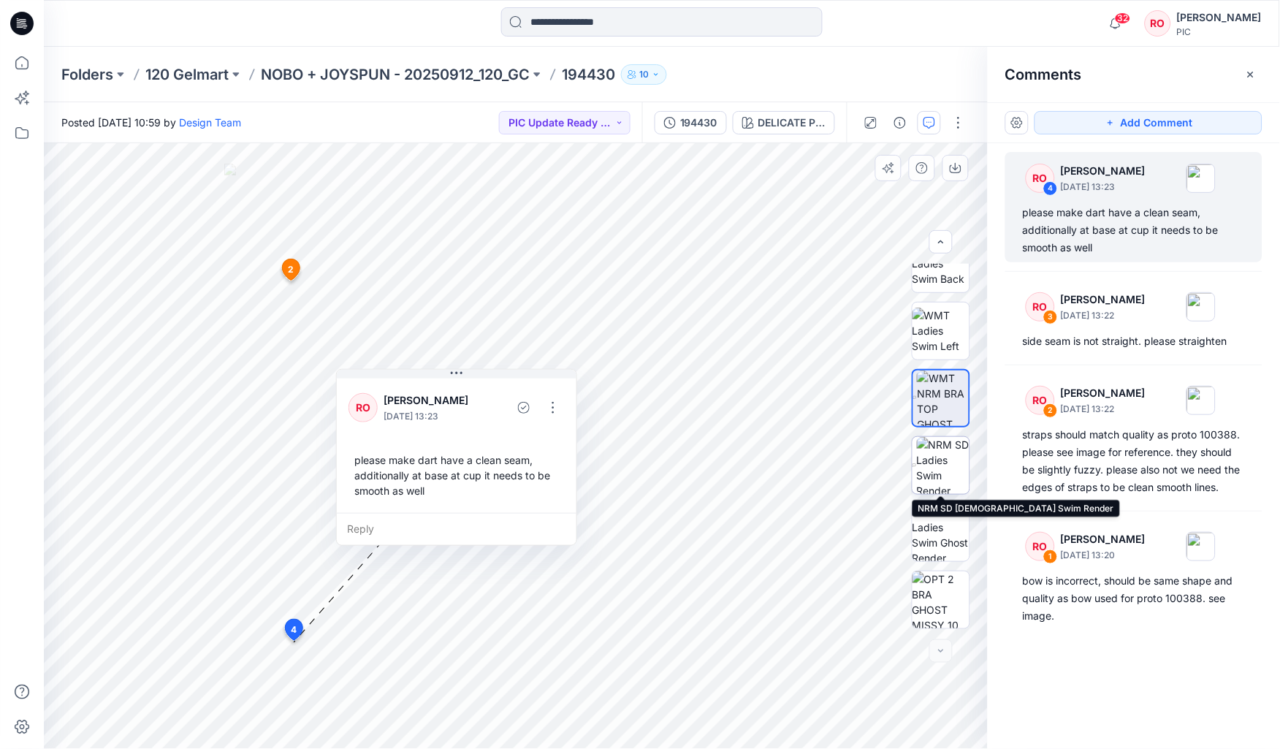
click at [622, 363] on img at bounding box center [943, 465] width 53 height 57
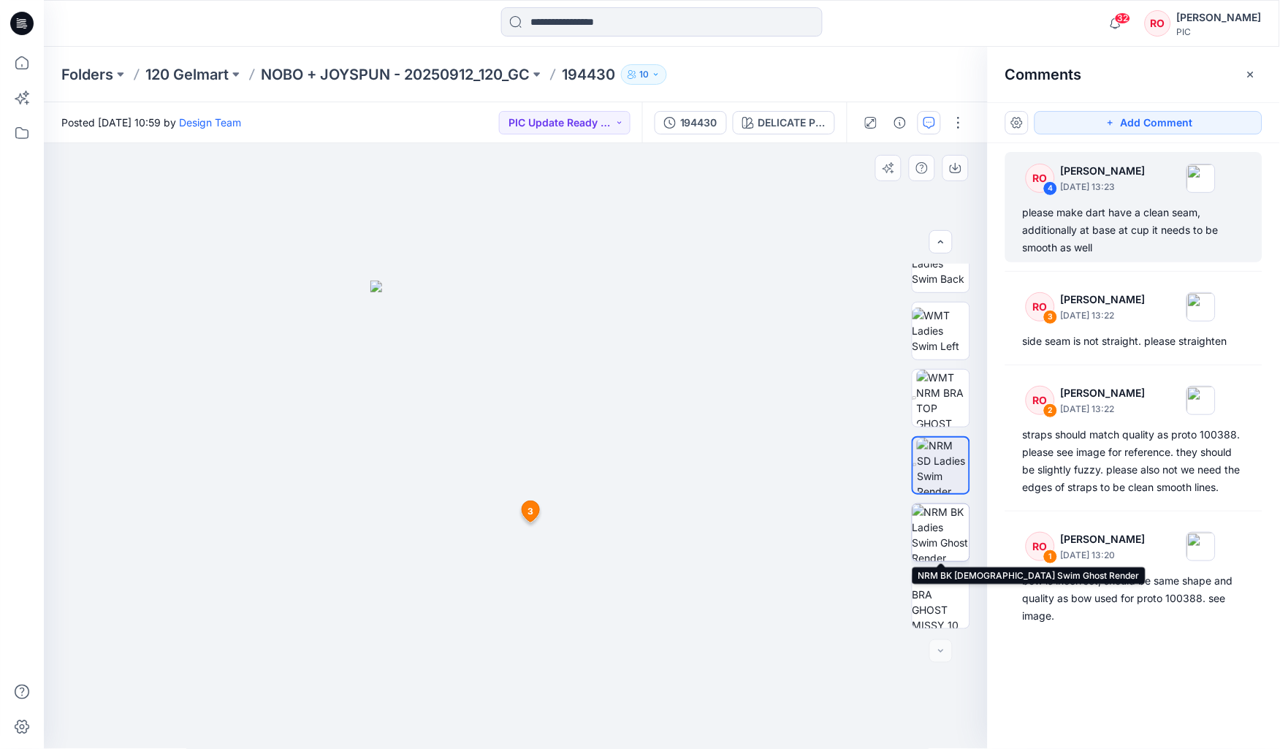
click at [622, 363] on img at bounding box center [941, 532] width 57 height 57
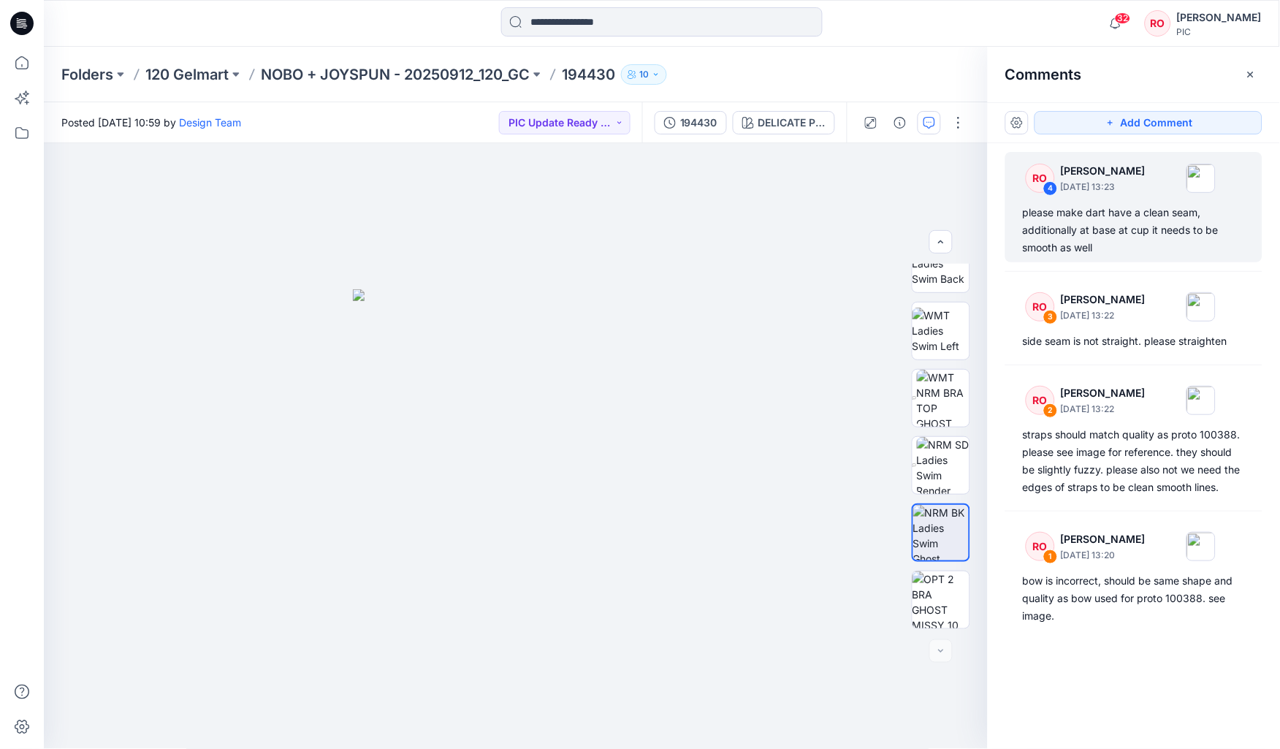
drag, startPoint x: 1063, startPoint y: 118, endPoint x: 1000, endPoint y: 152, distance: 71.9
click at [622, 119] on button "Add Comment" at bounding box center [1149, 122] width 228 height 23
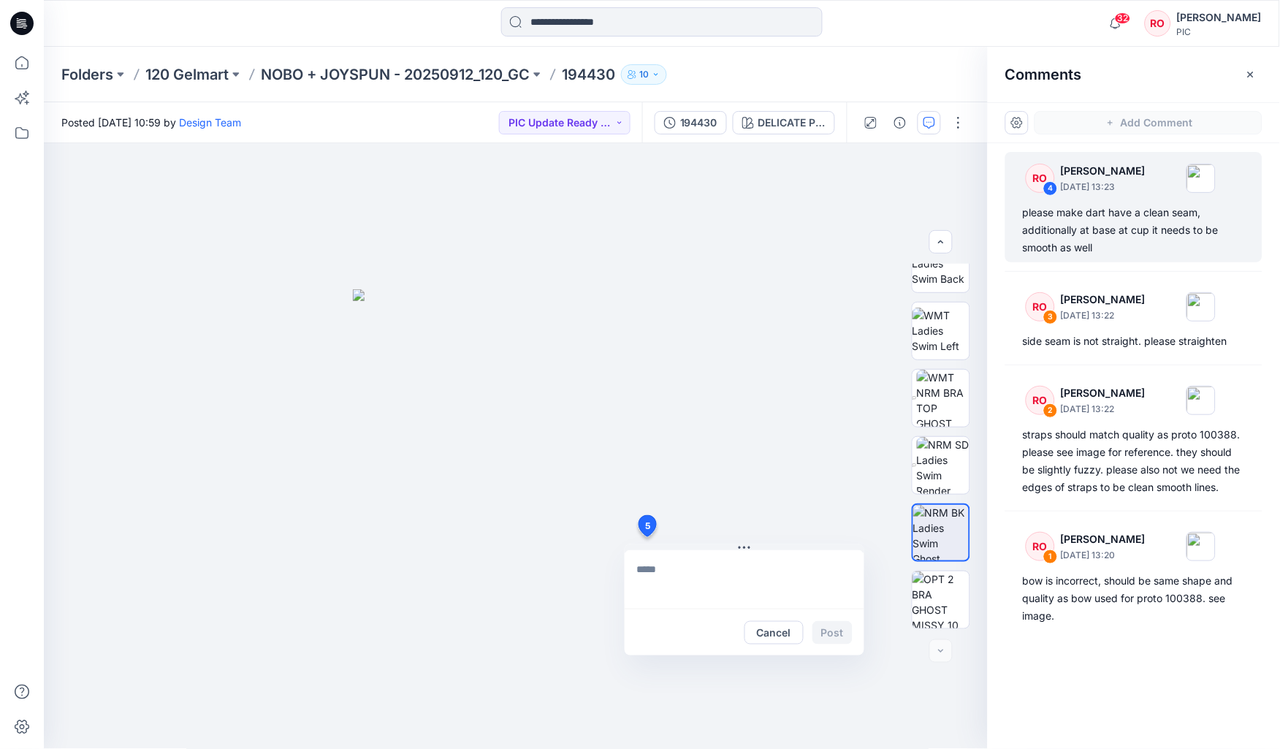
click at [622, 363] on div "5 Cancel Post" at bounding box center [516, 446] width 944 height 606
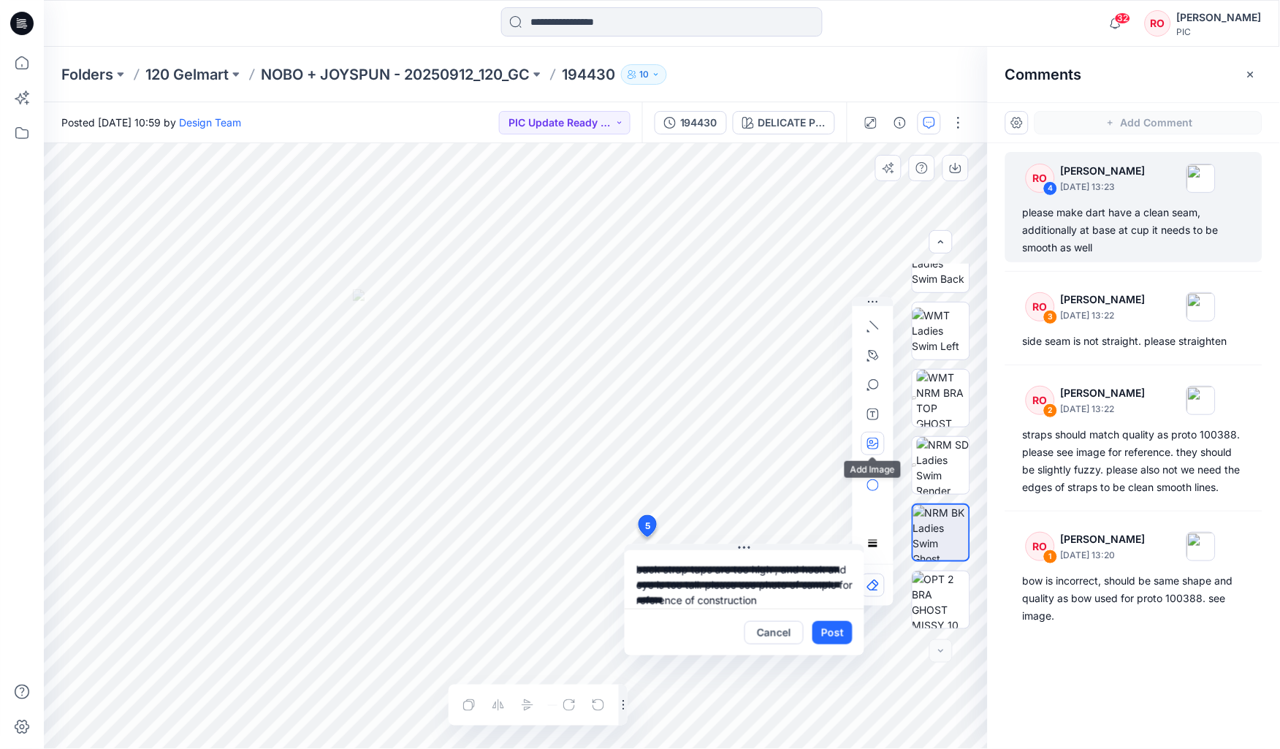
type textarea "**********"
click at [622, 363] on icon "button" at bounding box center [873, 444] width 12 height 12
type input"] "**********"
click at [622, 350] on icon "button" at bounding box center [873, 356] width 12 height 12
click at [622, 348] on button "button" at bounding box center [794, 354] width 23 height 23
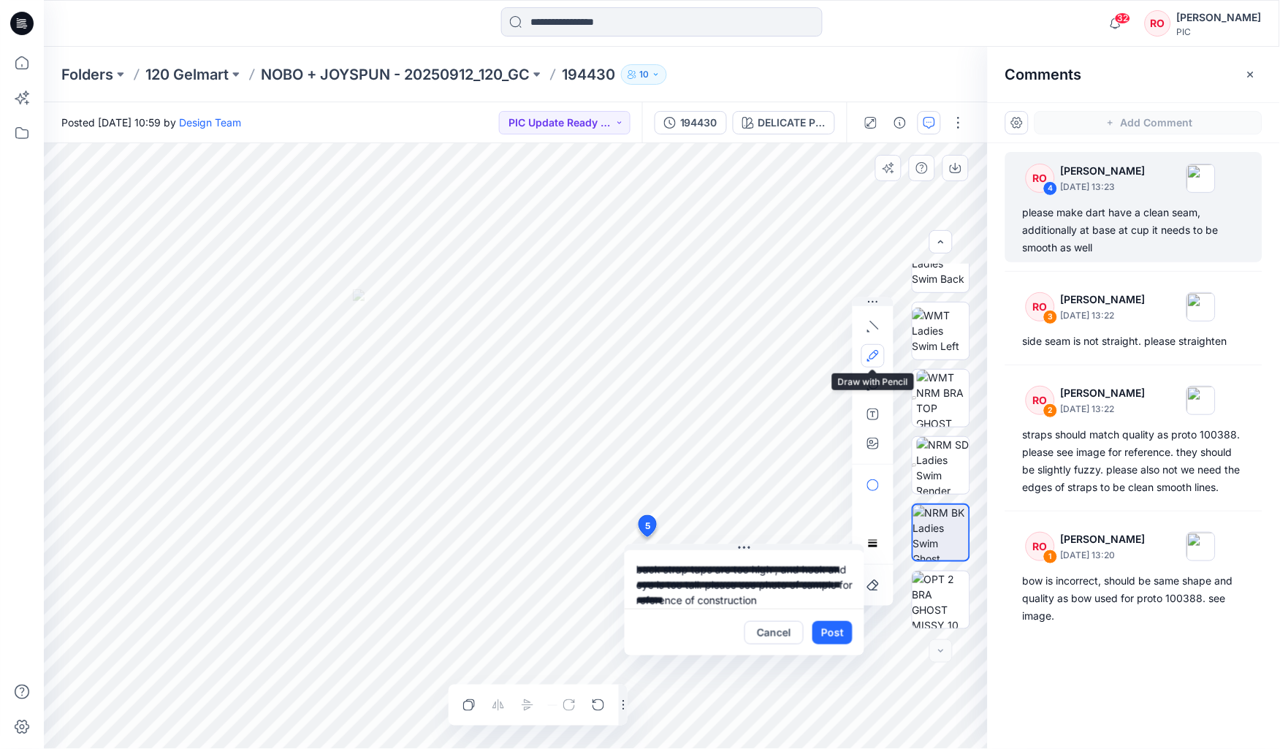
click at [622, 346] on button "button" at bounding box center [873, 355] width 23 height 23
click at [622, 361] on icon "button" at bounding box center [873, 356] width 12 height 12
click at [622, 360] on icon "button" at bounding box center [868, 360] width 3 height 3
click at [622, 363] on button "Post" at bounding box center [833, 632] width 40 height 23
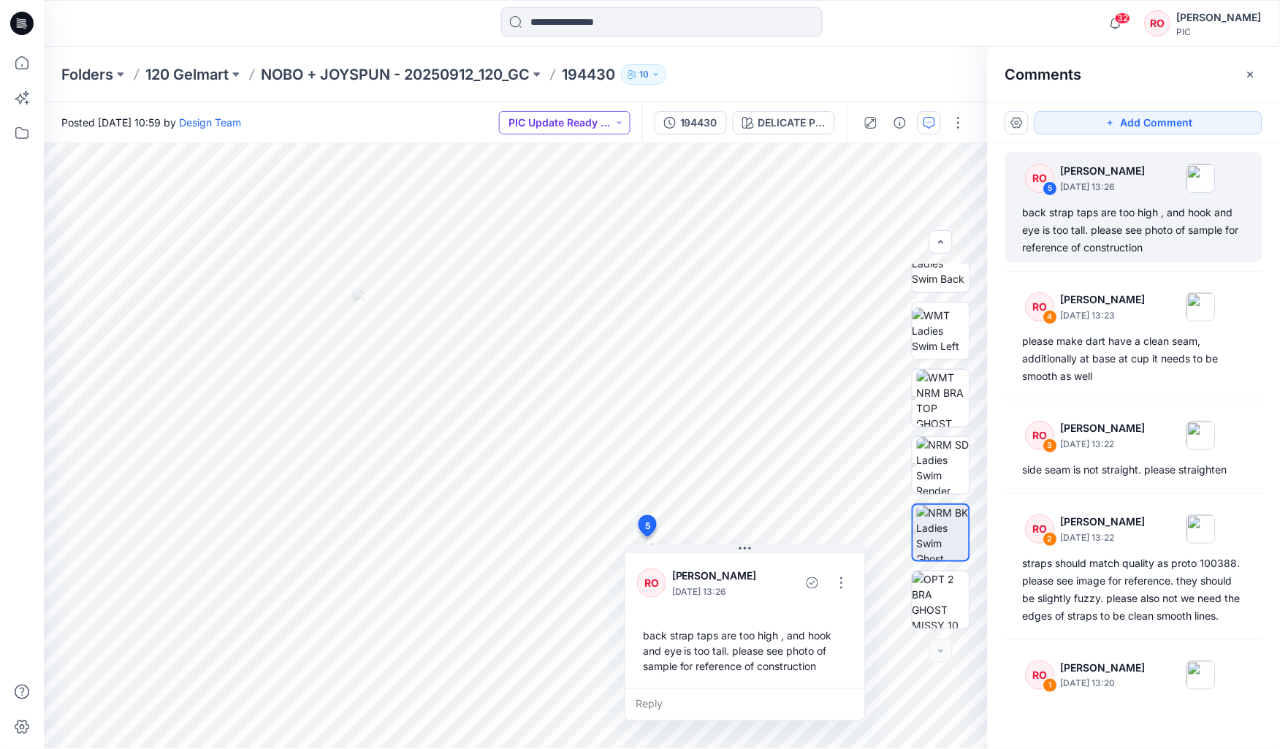
click at [555, 115] on button "PIC Update Ready to Review" at bounding box center [565, 122] width 132 height 23
click at [551, 252] on p "Resubmit" at bounding box center [550, 255] width 45 height 19
click at [468, 75] on p "NOBO + JOYSPUN - 20250912_120_GC" at bounding box center [395, 74] width 269 height 20
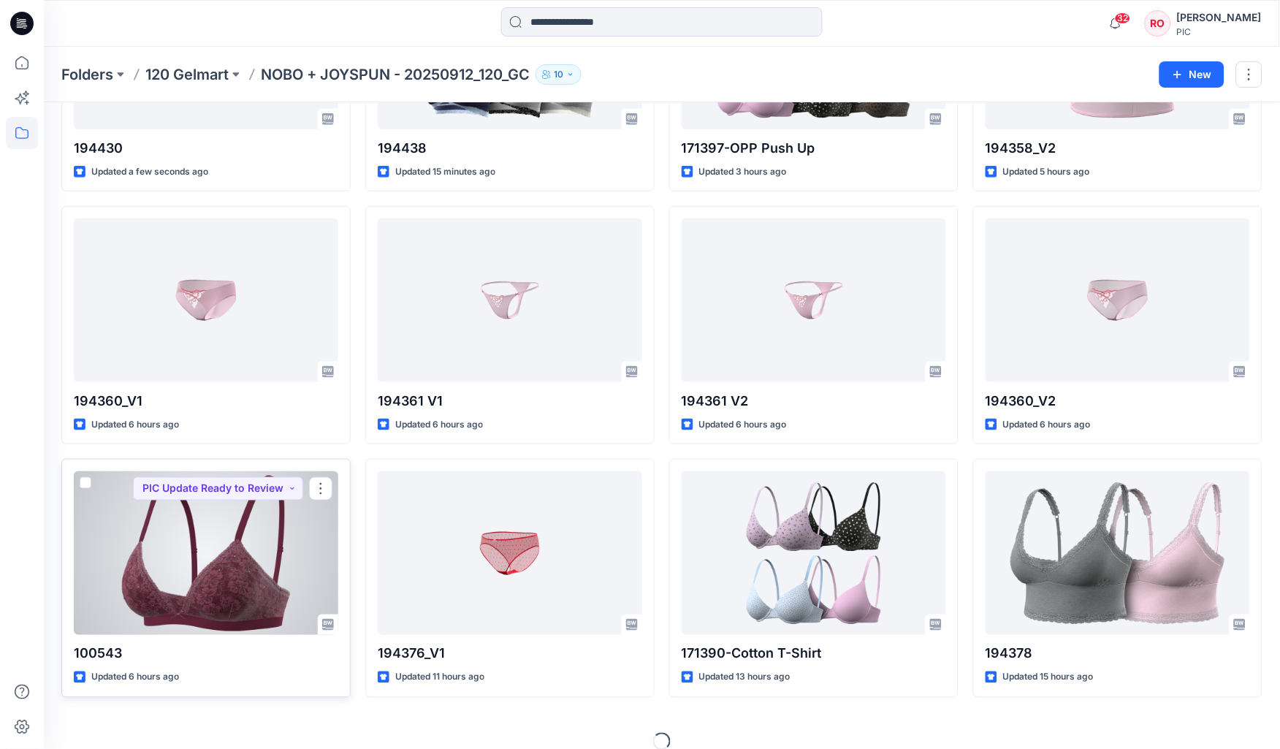
scroll to position [217, 0]
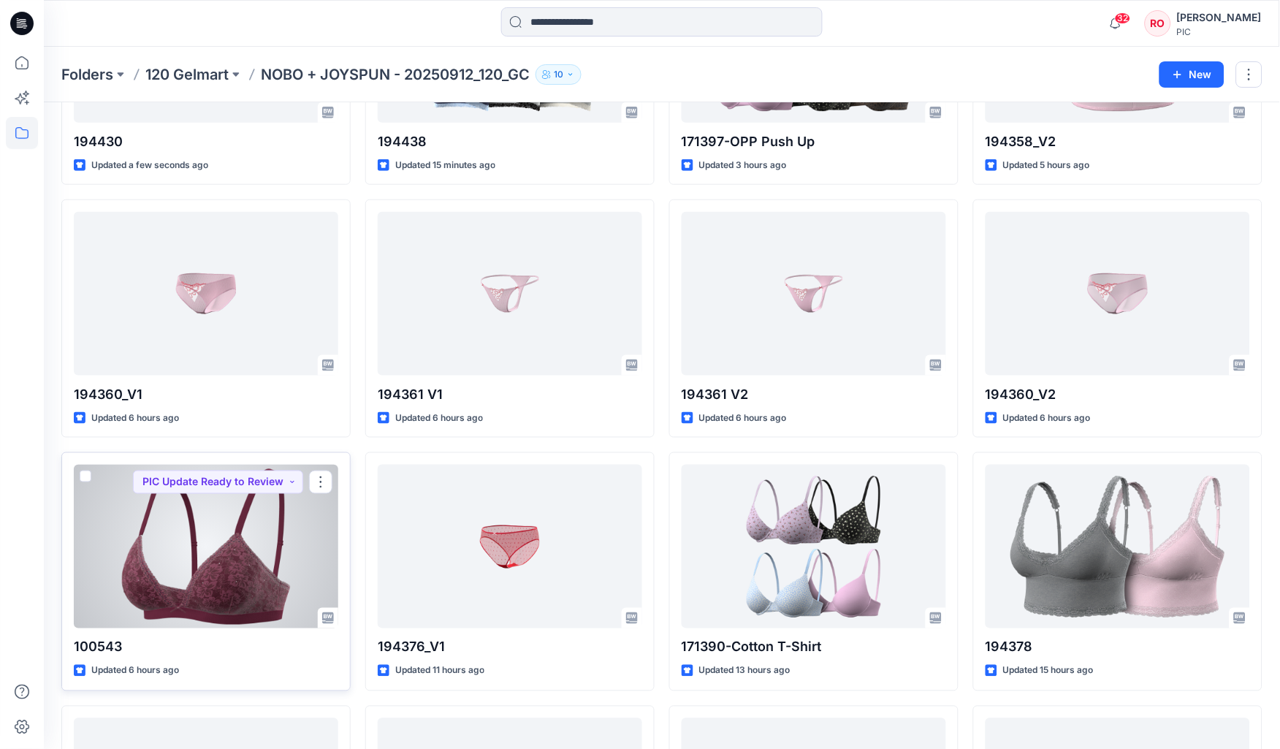
click at [266, 363] on div at bounding box center [206, 547] width 265 height 164
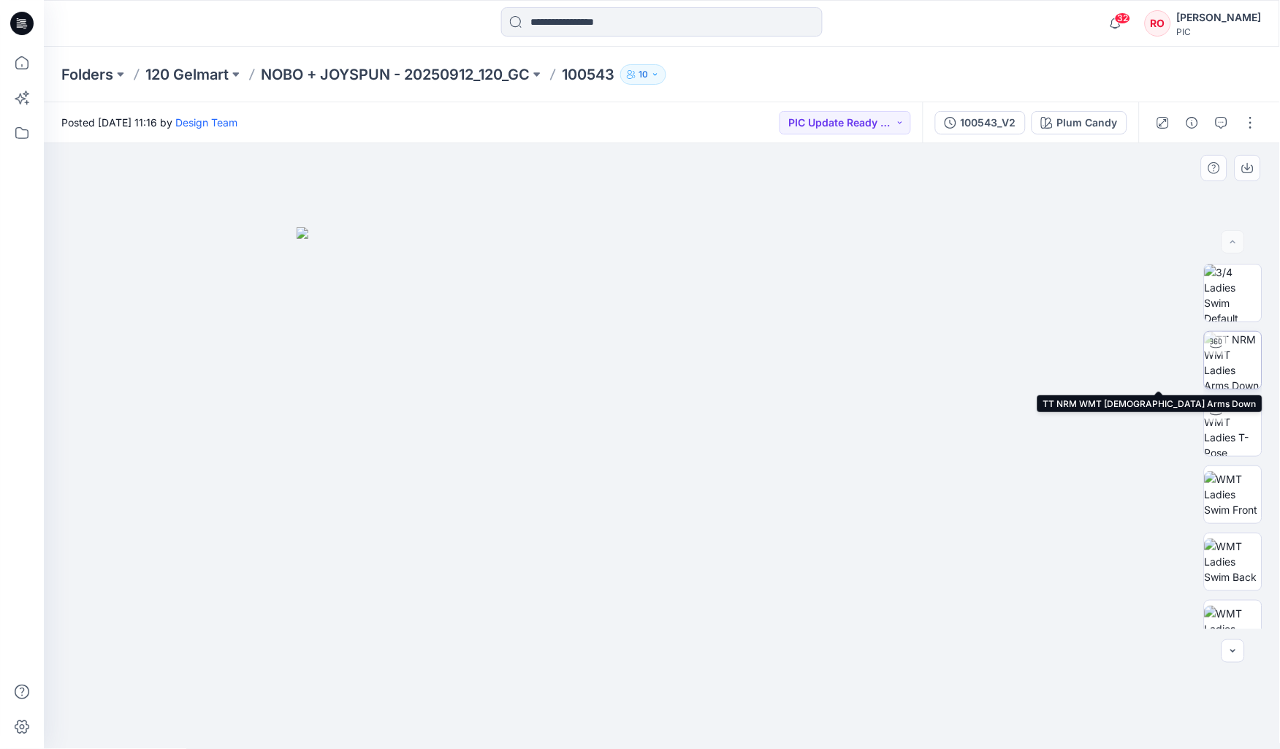
click at [622, 363] on img at bounding box center [1233, 360] width 57 height 57
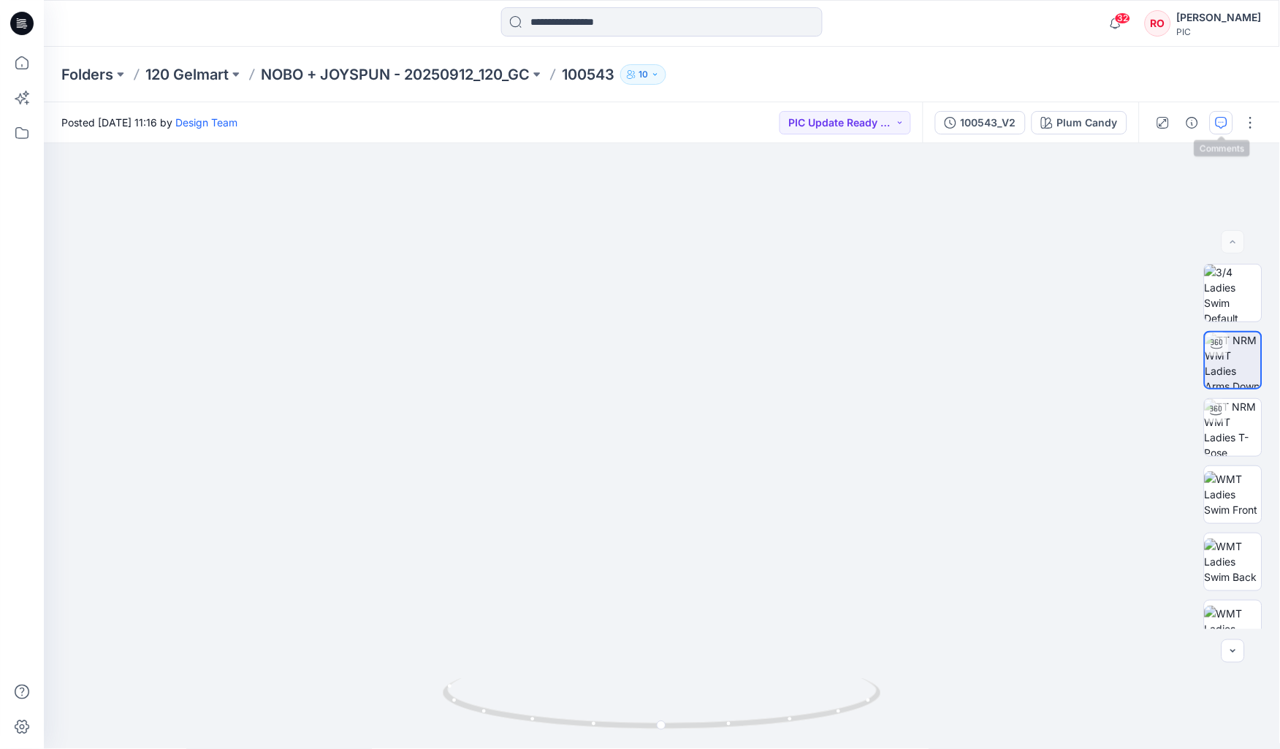
click at [622, 124] on icon "button" at bounding box center [1222, 123] width 12 height 12
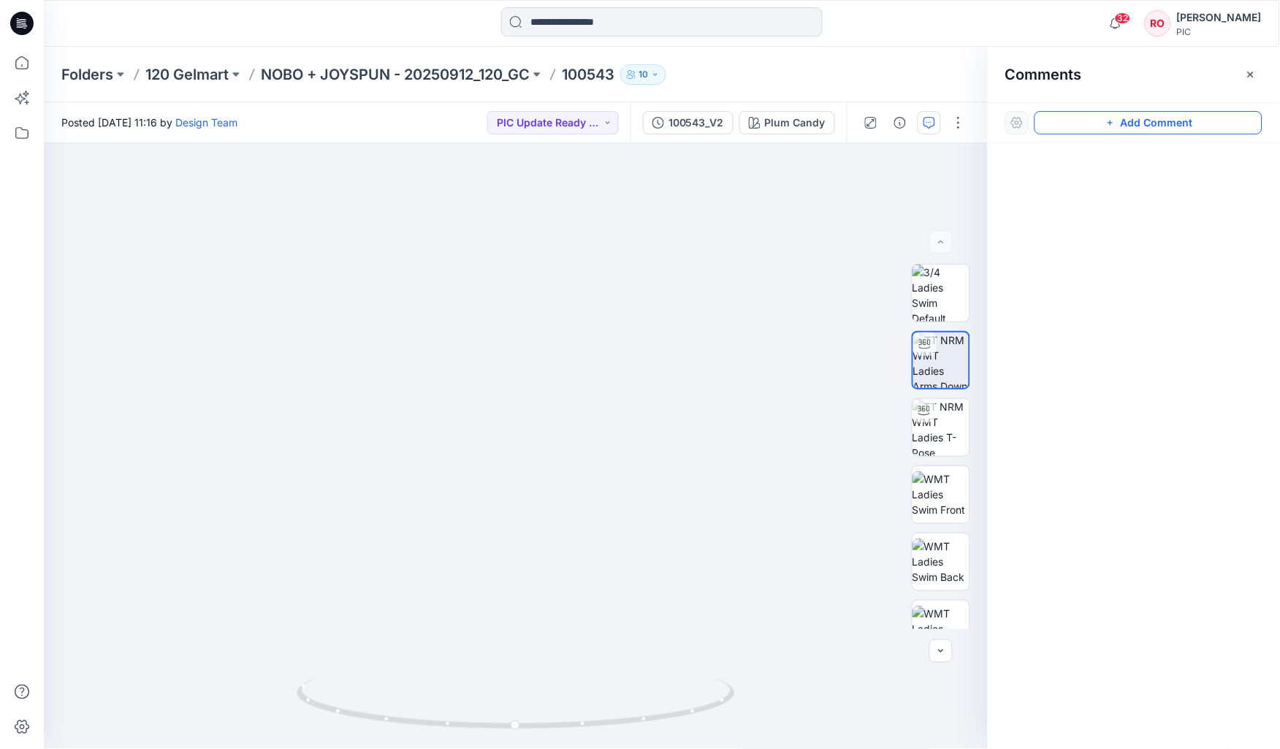
click at [622, 124] on button "Add Comment" at bounding box center [1149, 122] width 228 height 23
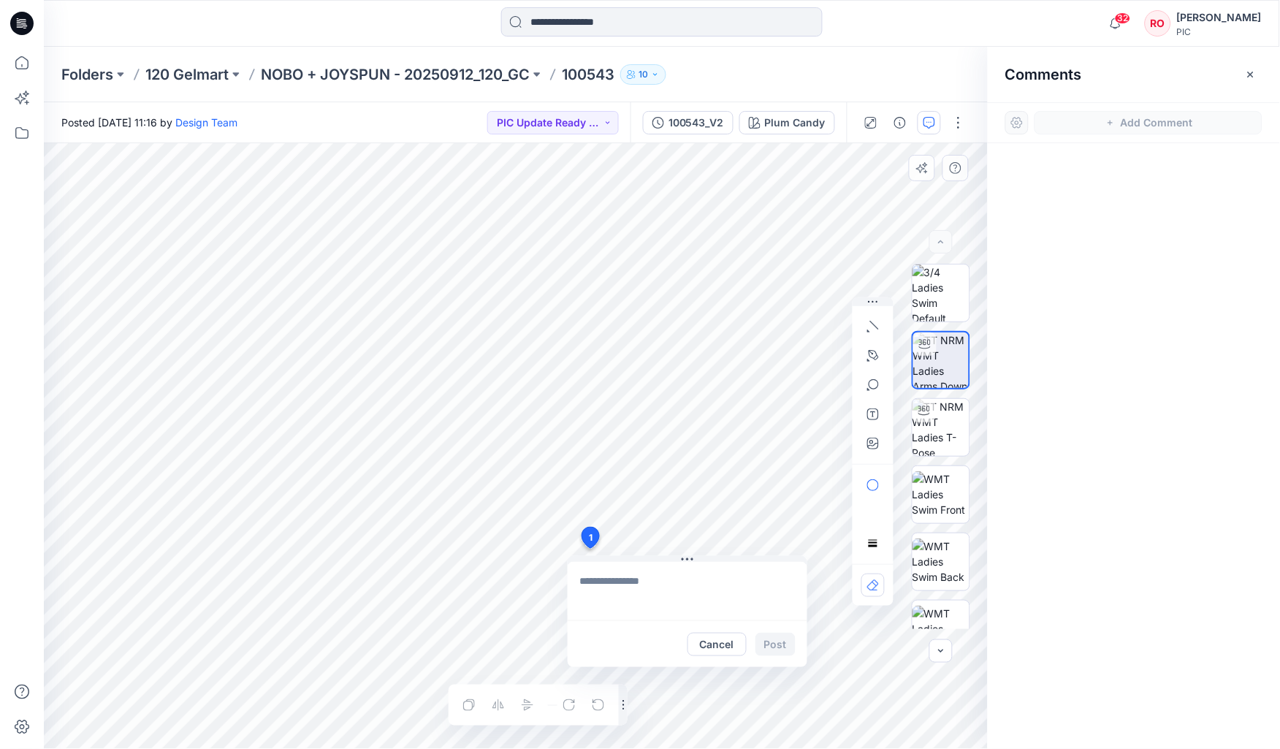
click at [611, 363] on div "1 Cancel Post Layer 1" at bounding box center [516, 446] width 944 height 606
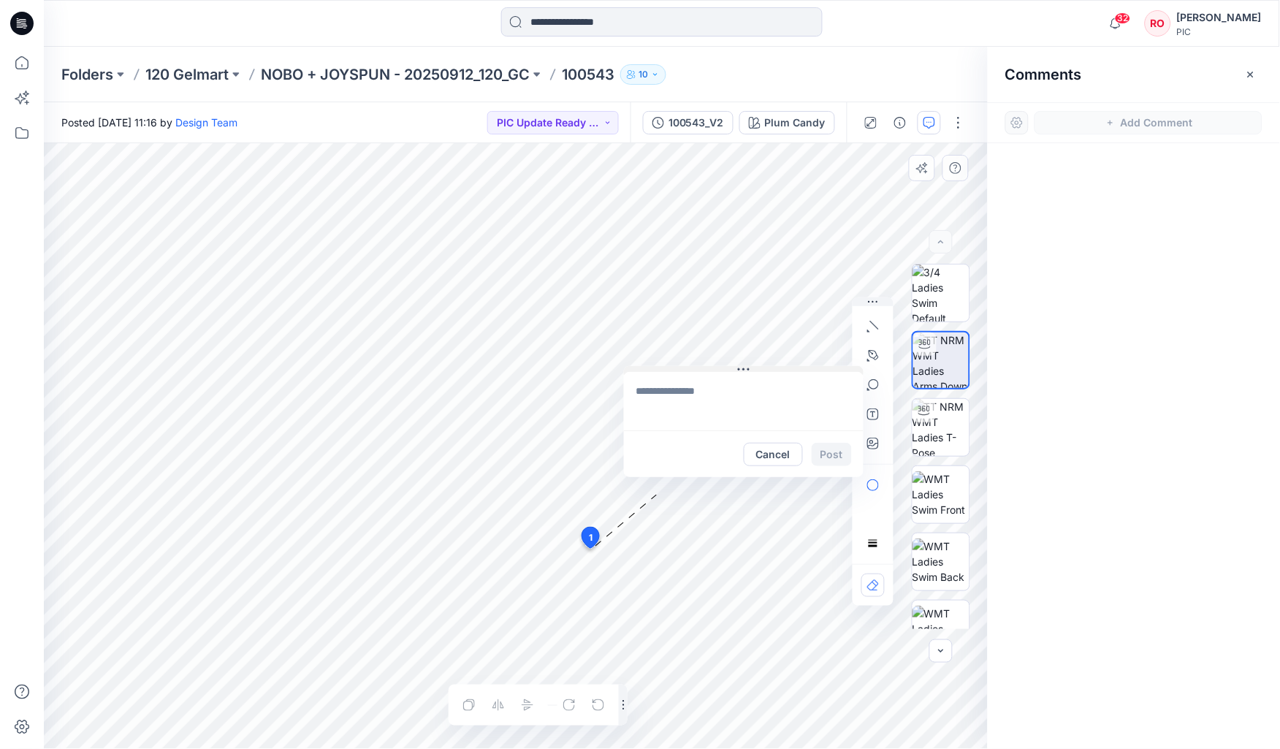
drag, startPoint x: 612, startPoint y: 559, endPoint x: 669, endPoint y: 369, distance: 198.2
click at [622, 363] on textarea at bounding box center [744, 401] width 240 height 58
type textarea "**********"
click at [622, 363] on button "Post" at bounding box center [832, 454] width 40 height 23
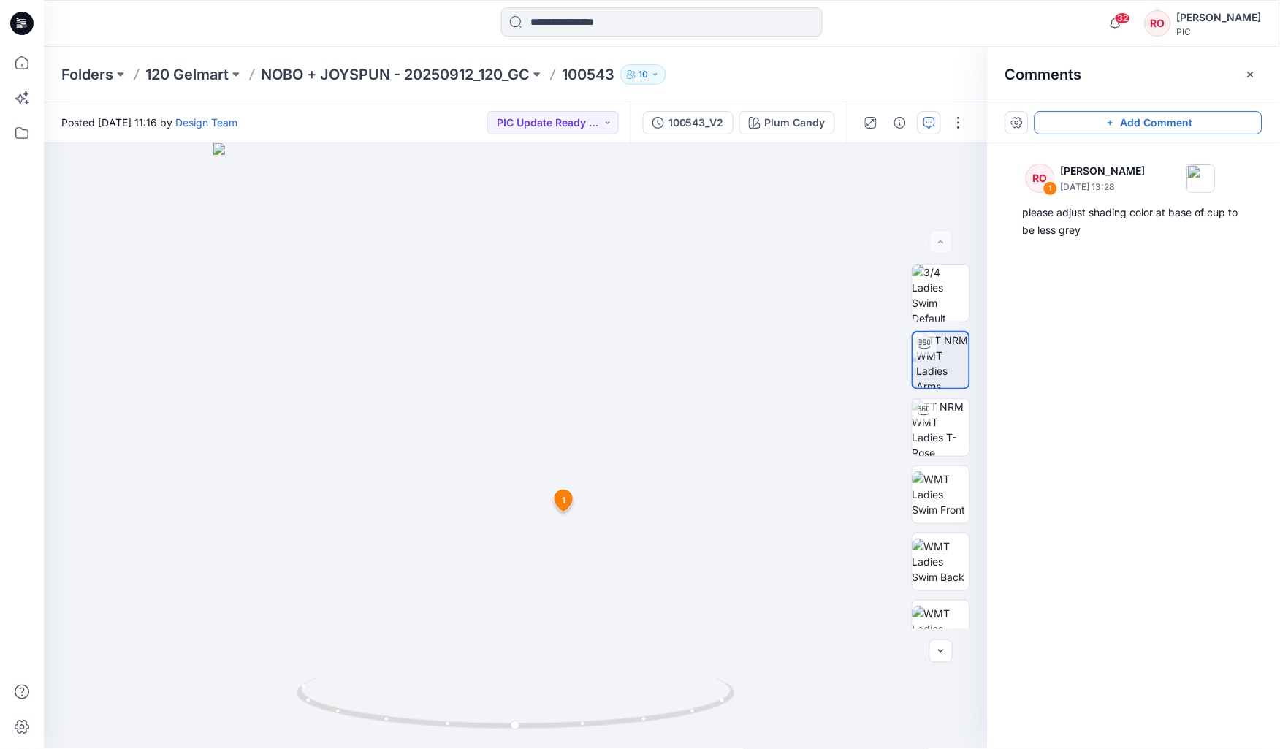
click at [622, 118] on button "Add Comment" at bounding box center [1149, 122] width 228 height 23
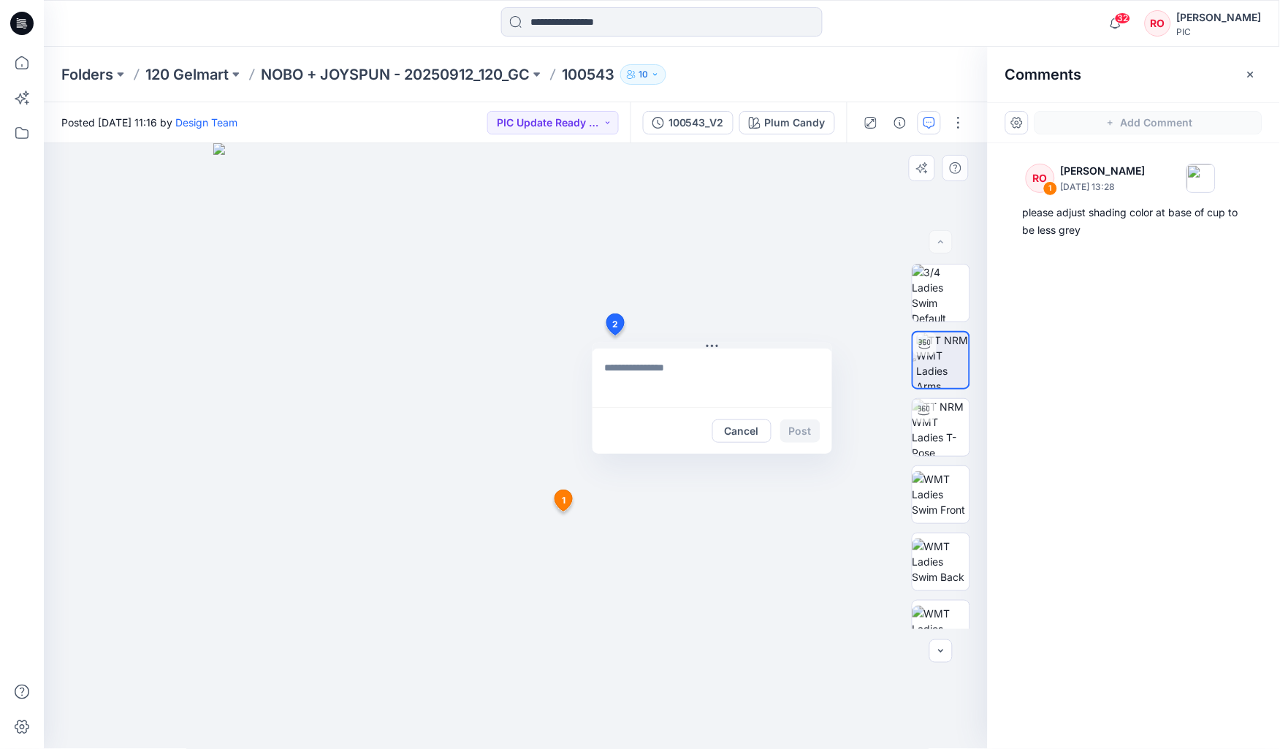
click at [615, 335] on div "2 Cancel Post 1 RO Raquel Ortiz October 01, 2025 13:28 please adjust shading co…" at bounding box center [516, 446] width 944 height 606
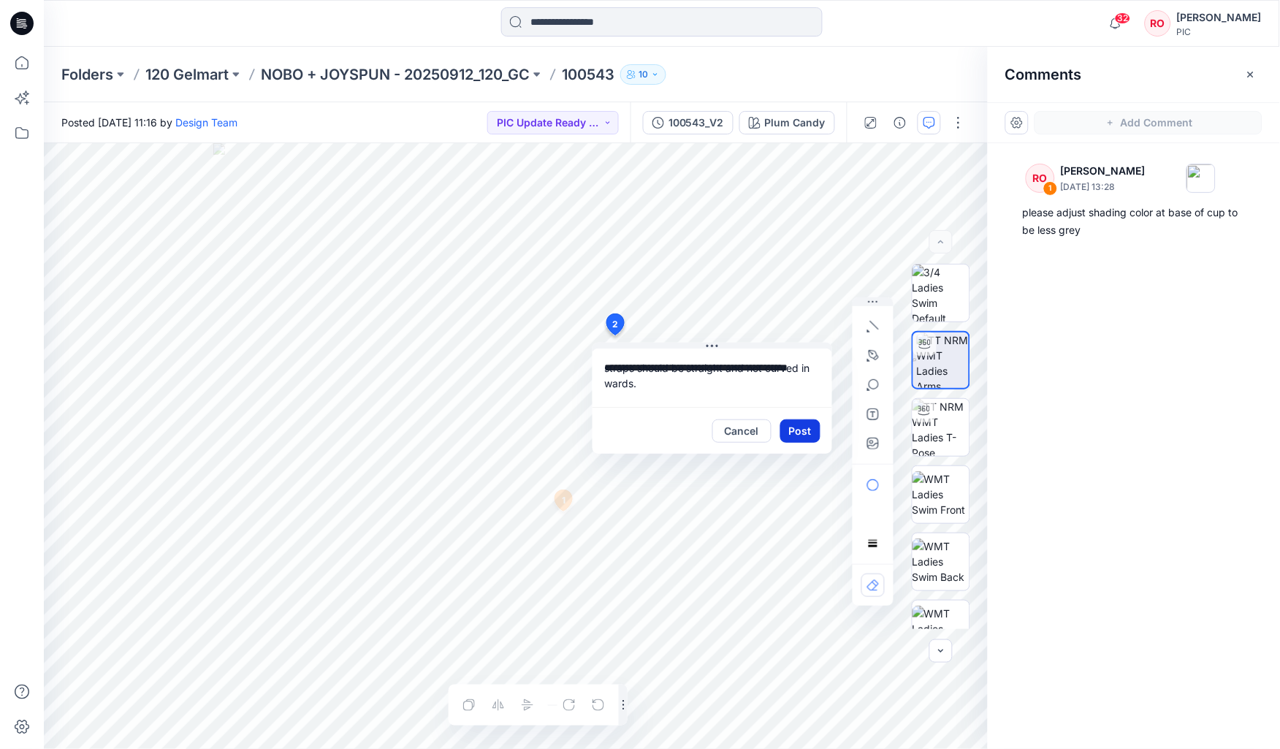
type textarea "**********"
click at [622, 363] on button "Post" at bounding box center [800, 430] width 40 height 23
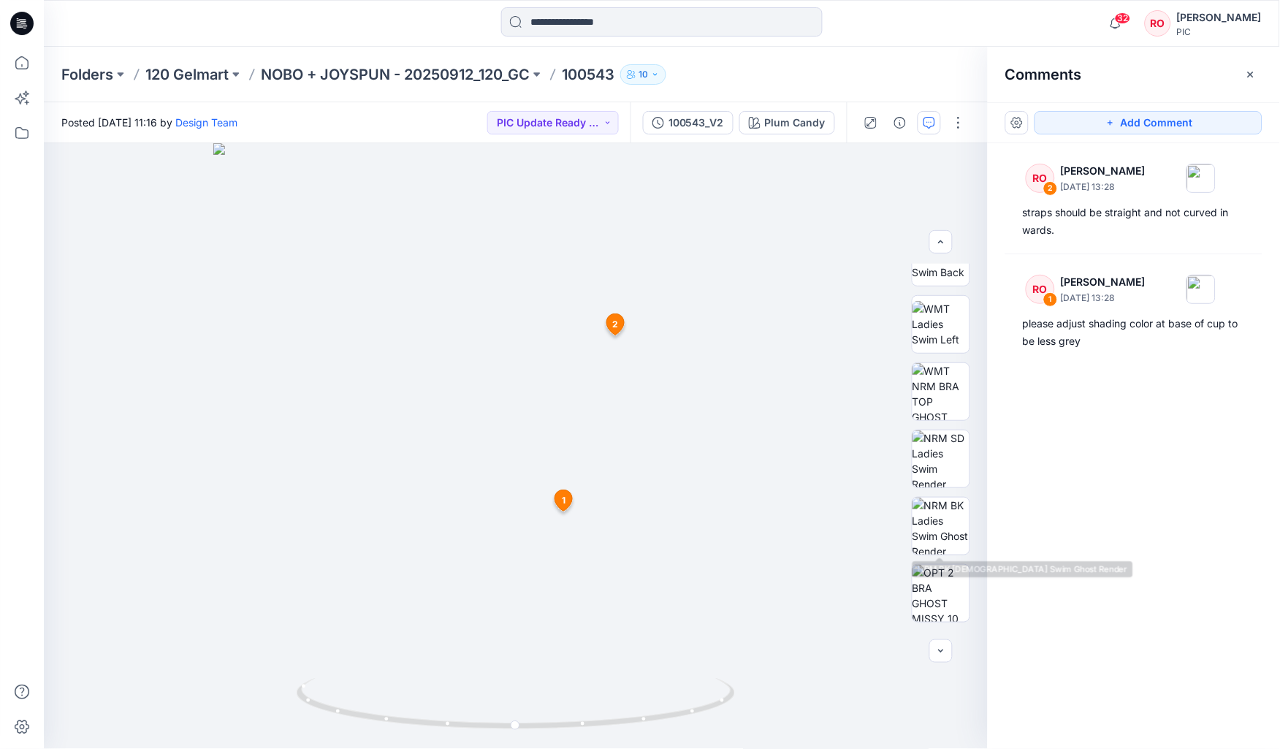
scroll to position [311, 0]
click at [622, 127] on button "Add Comment" at bounding box center [1149, 122] width 228 height 23
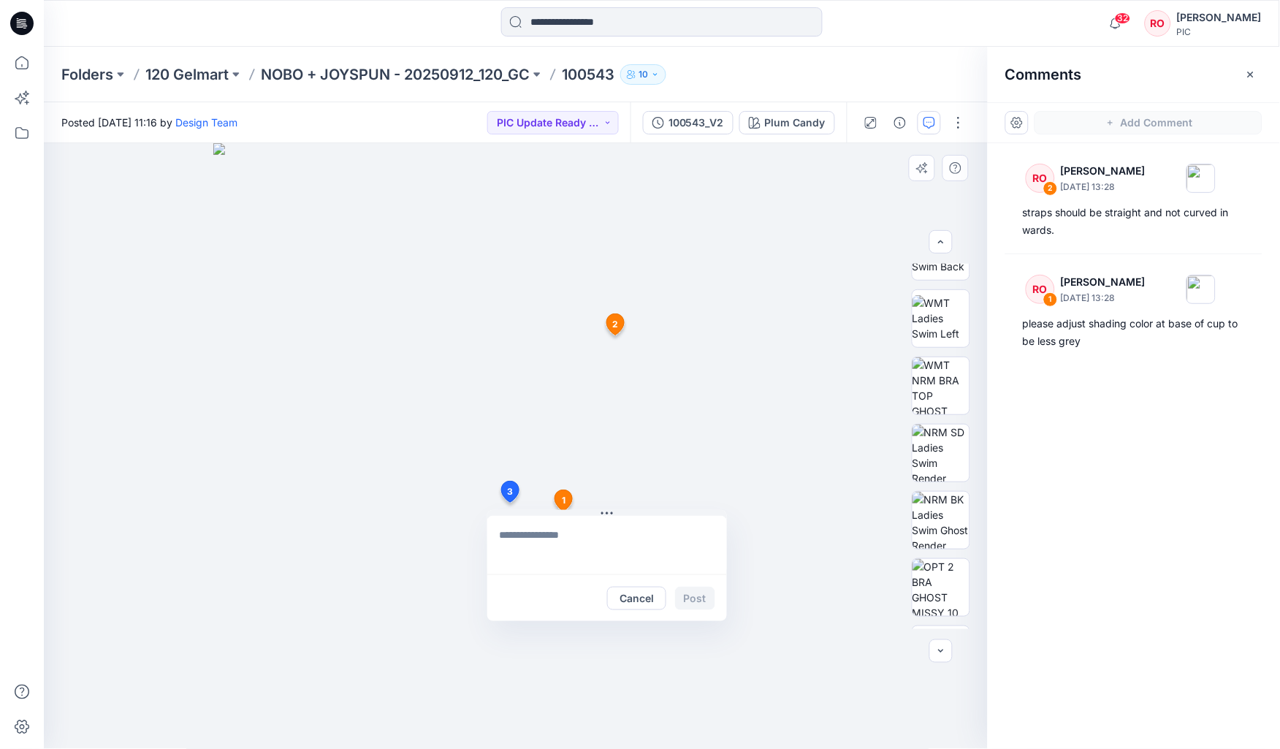
drag, startPoint x: 509, startPoint y: 503, endPoint x: 520, endPoint y: 503, distance: 11.0
click at [509, 363] on div "3 Cancel Post 1 RO Raquel Ortiz October 01, 2025 13:28 please adjust shading co…" at bounding box center [516, 446] width 944 height 606
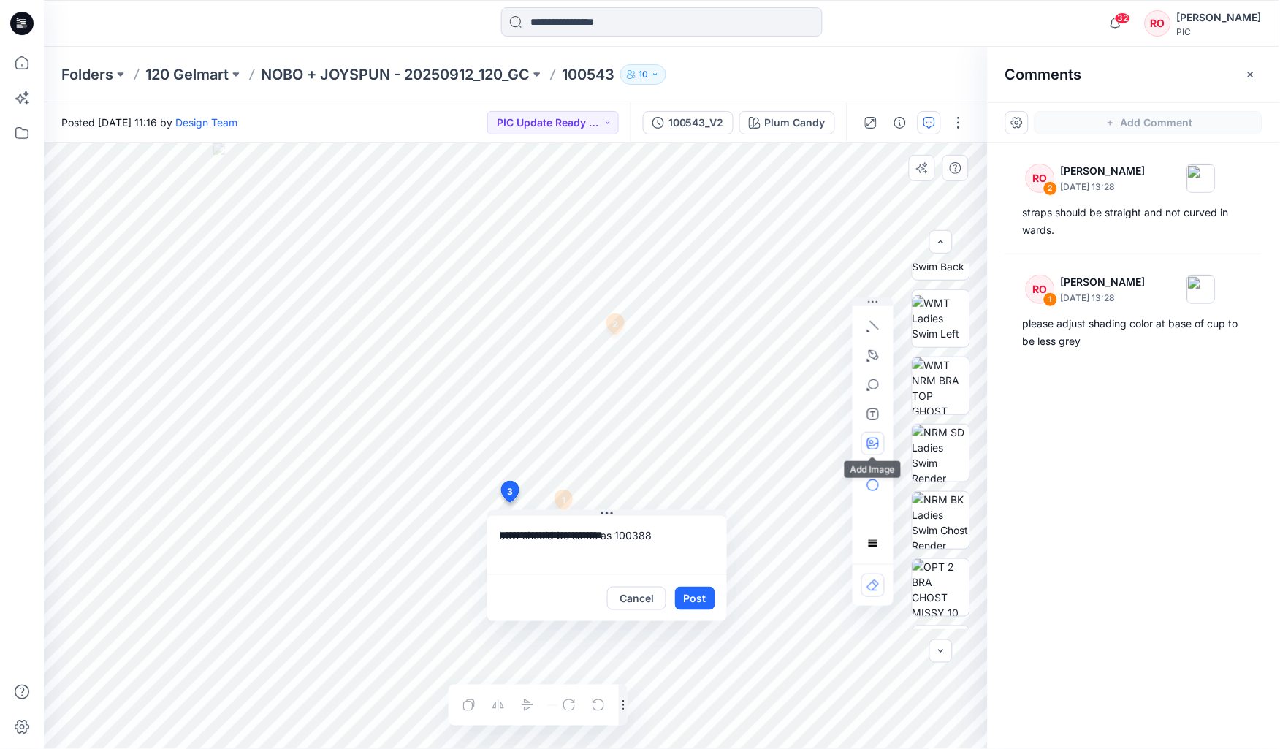
type textarea "**********"
click at [622, 363] on icon "button" at bounding box center [873, 444] width 12 height 12
type input"] "**********"
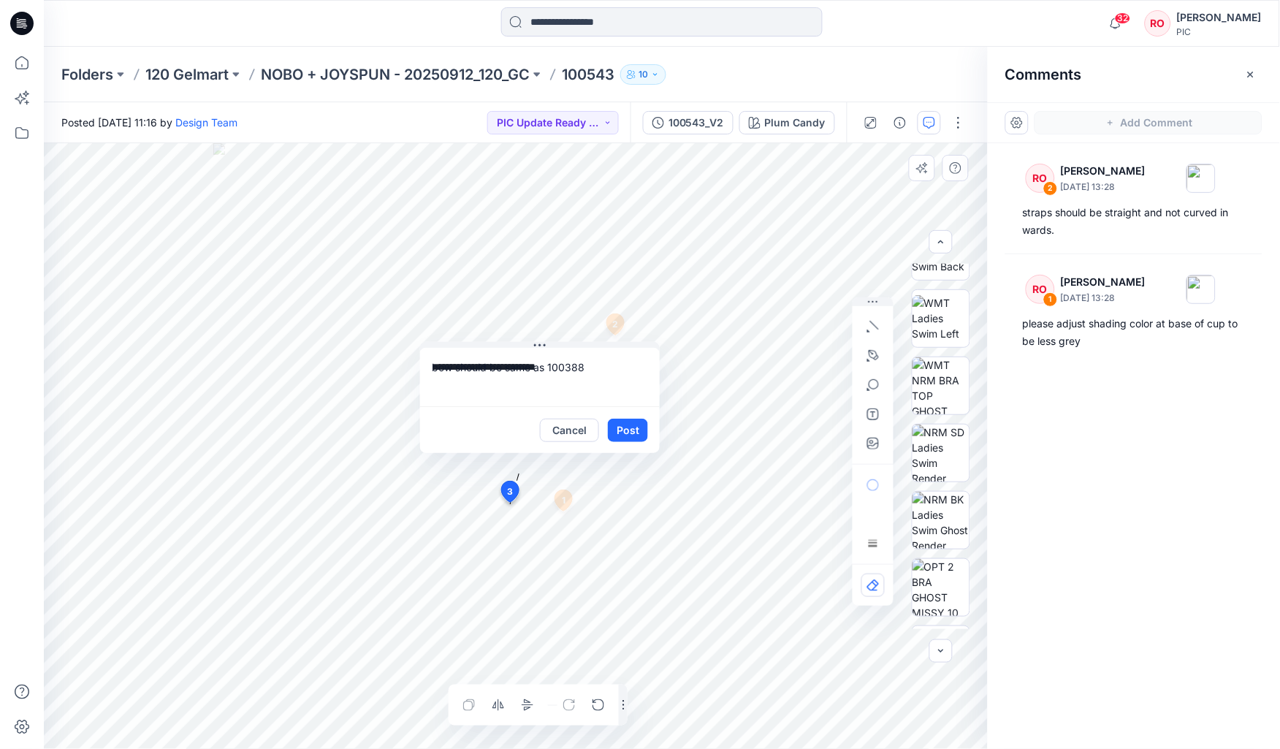
drag, startPoint x: 547, startPoint y: 511, endPoint x: 506, endPoint y: 349, distance: 166.6
click at [579, 363] on textarea "**********" at bounding box center [539, 376] width 240 height 58
drag, startPoint x: 600, startPoint y: 364, endPoint x: 590, endPoint y: 364, distance: 10.2
click at [595, 363] on textarea "**********" at bounding box center [539, 376] width 240 height 58
click at [533, 363] on textarea "**********" at bounding box center [539, 376] width 240 height 58
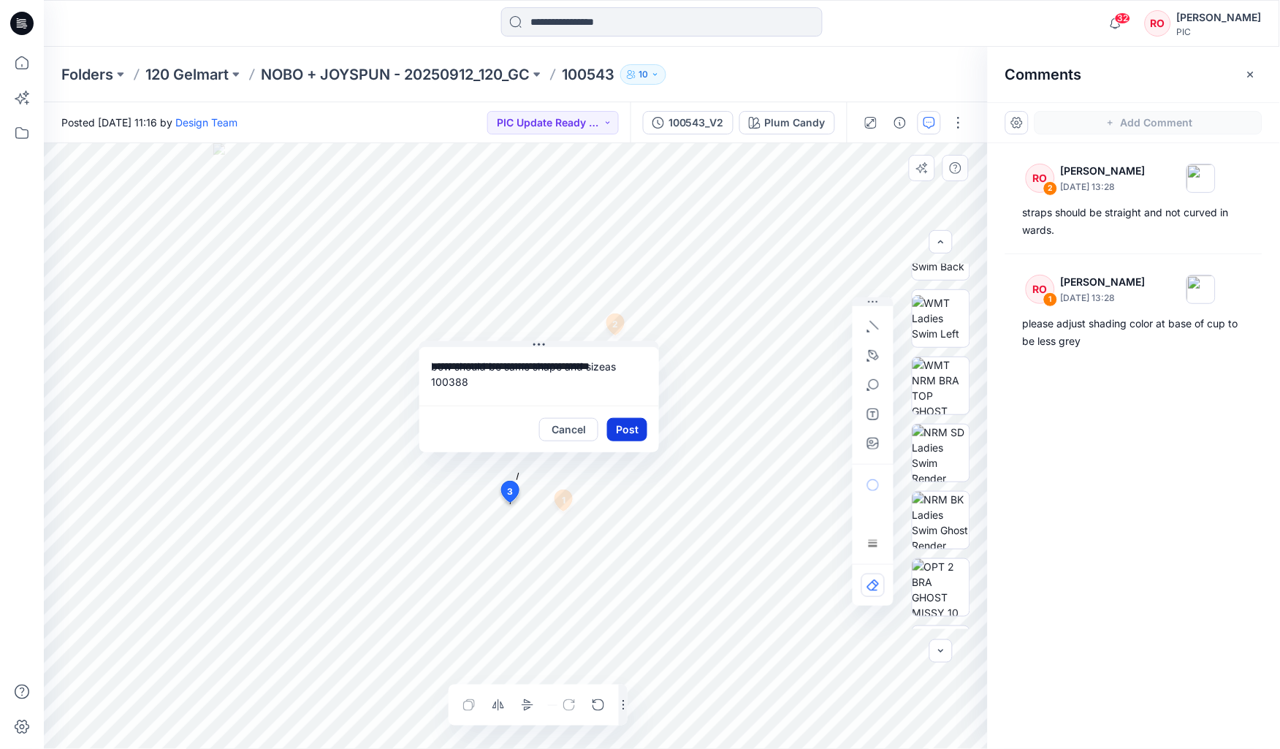
type textarea "**********"
click at [622, 363] on button "Post" at bounding box center [627, 429] width 40 height 23
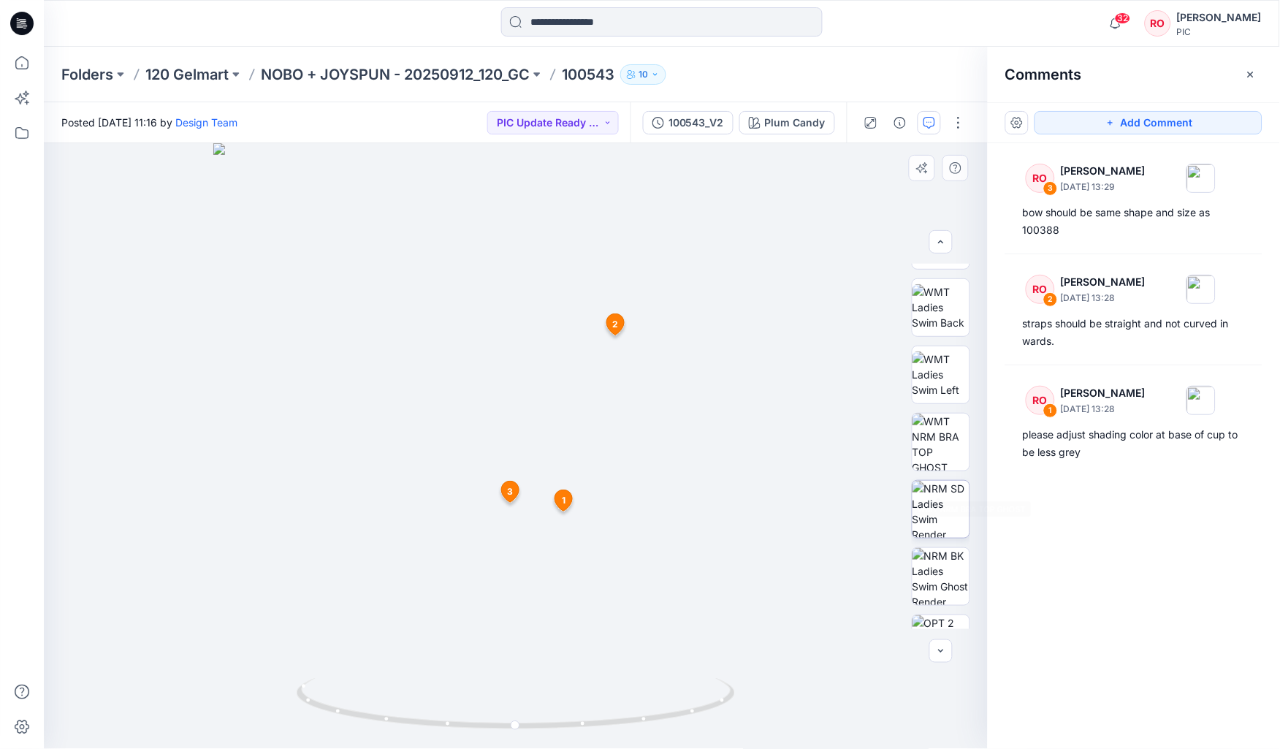
scroll to position [284, 0]
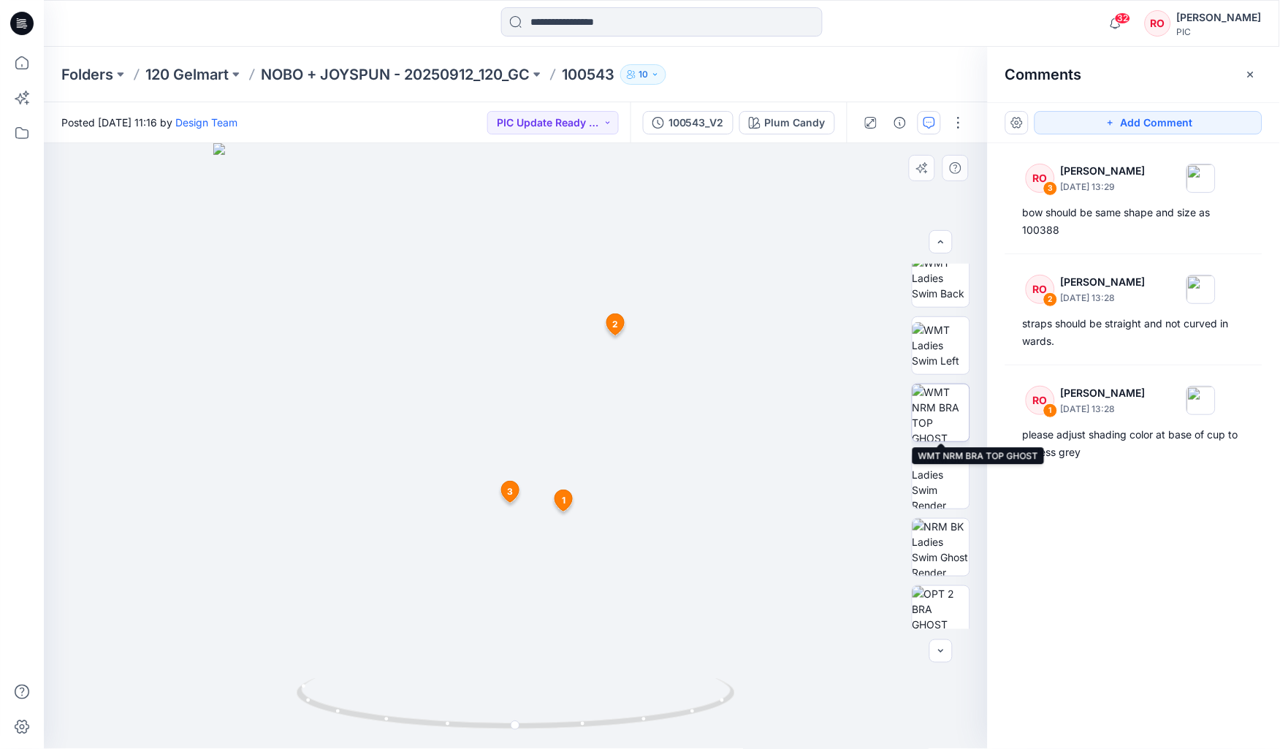
click at [622, 363] on img at bounding box center [941, 412] width 57 height 57
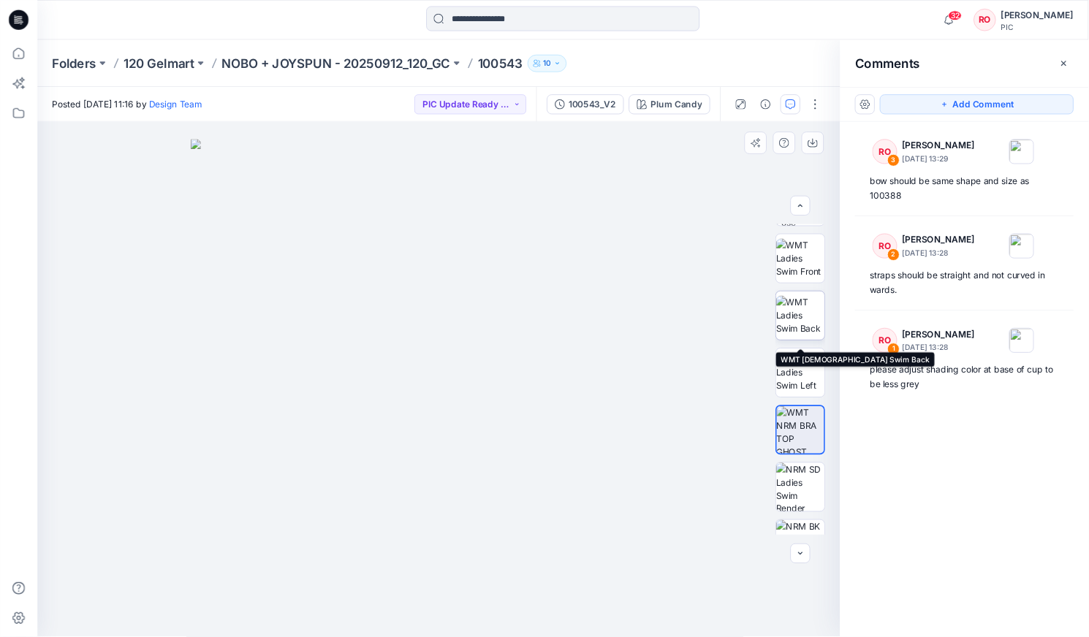
scroll to position [178, 0]
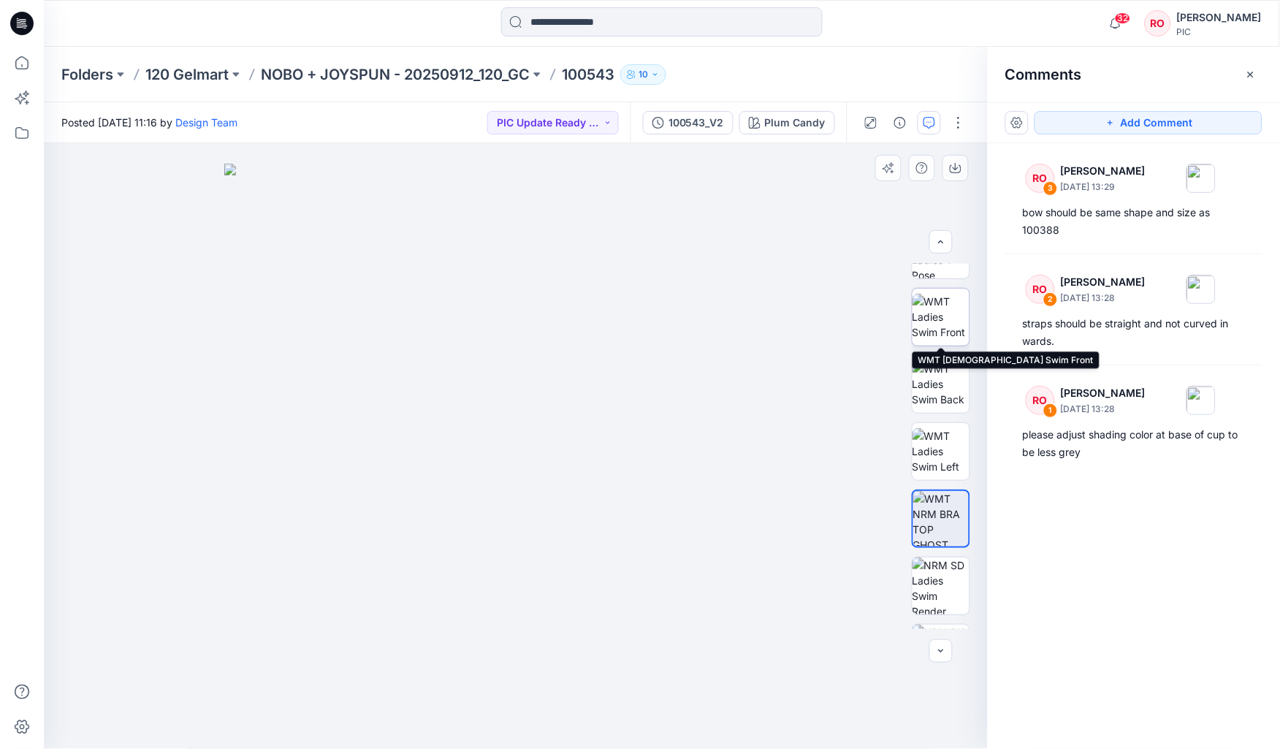
click at [622, 311] on img at bounding box center [941, 317] width 57 height 46
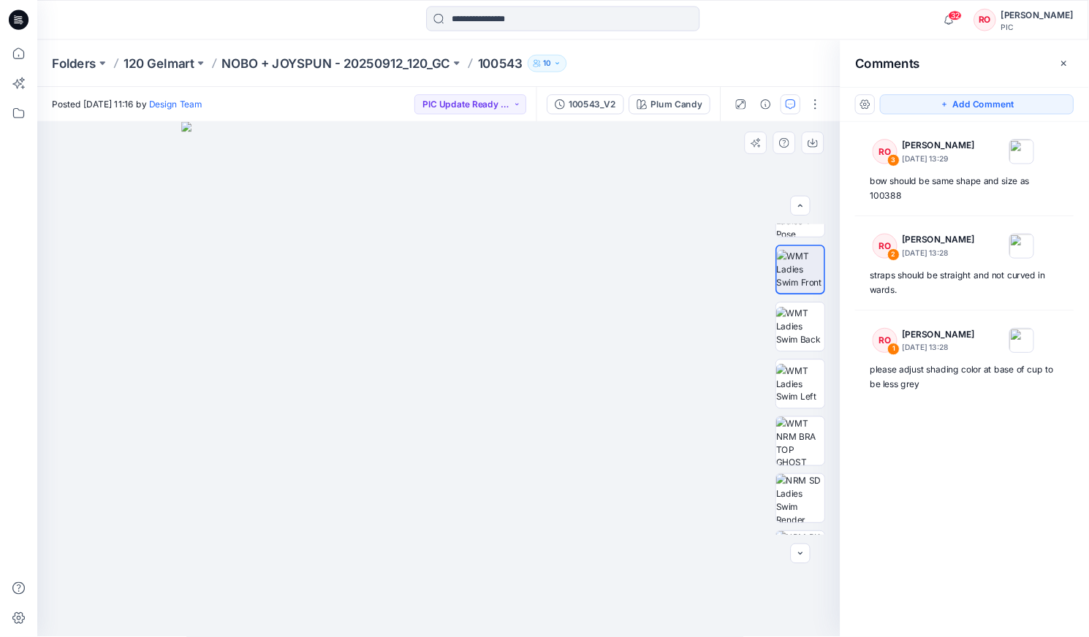
scroll to position [178, 0]
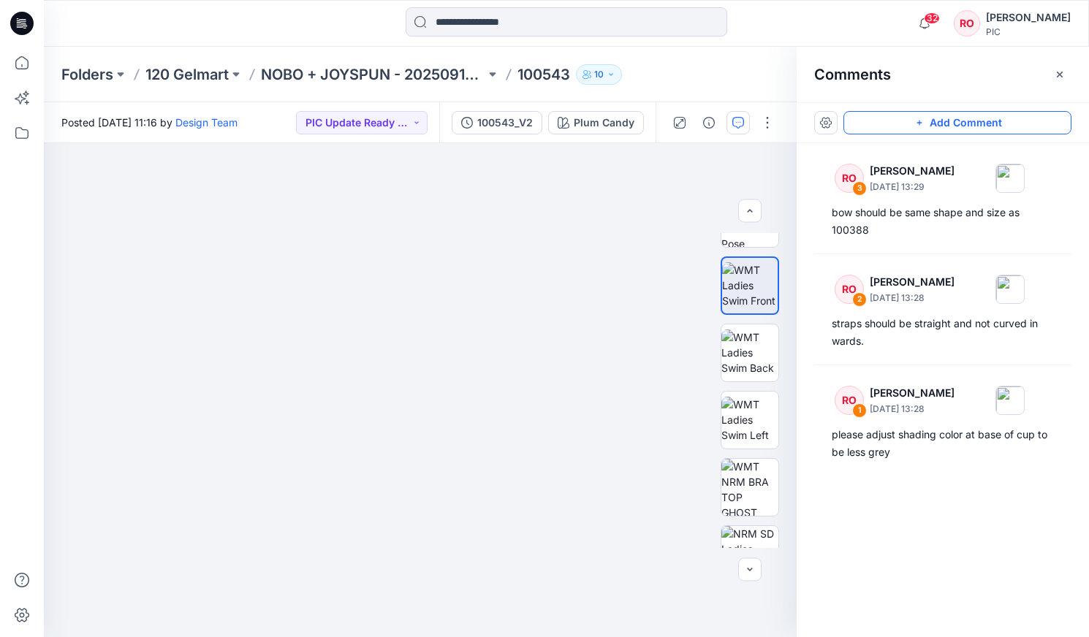
click at [622, 126] on button "Add Comment" at bounding box center [957, 122] width 228 height 23
click at [574, 363] on div "4" at bounding box center [420, 390] width 753 height 494
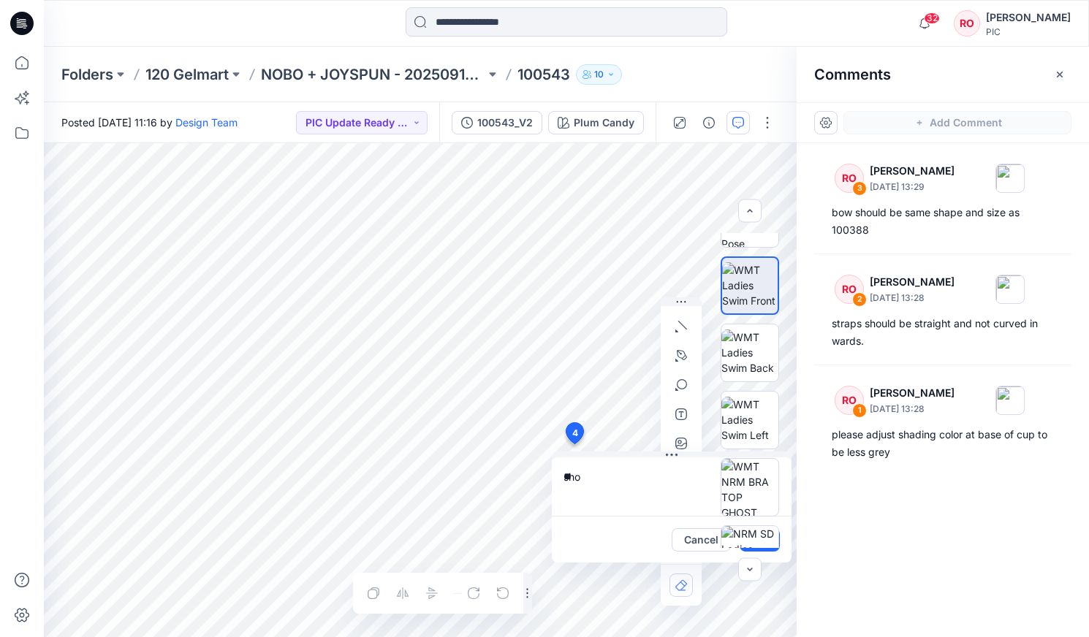
type textarea "*"
type textarea "**********"
drag, startPoint x: 639, startPoint y: 452, endPoint x: 421, endPoint y: 483, distance: 220.7
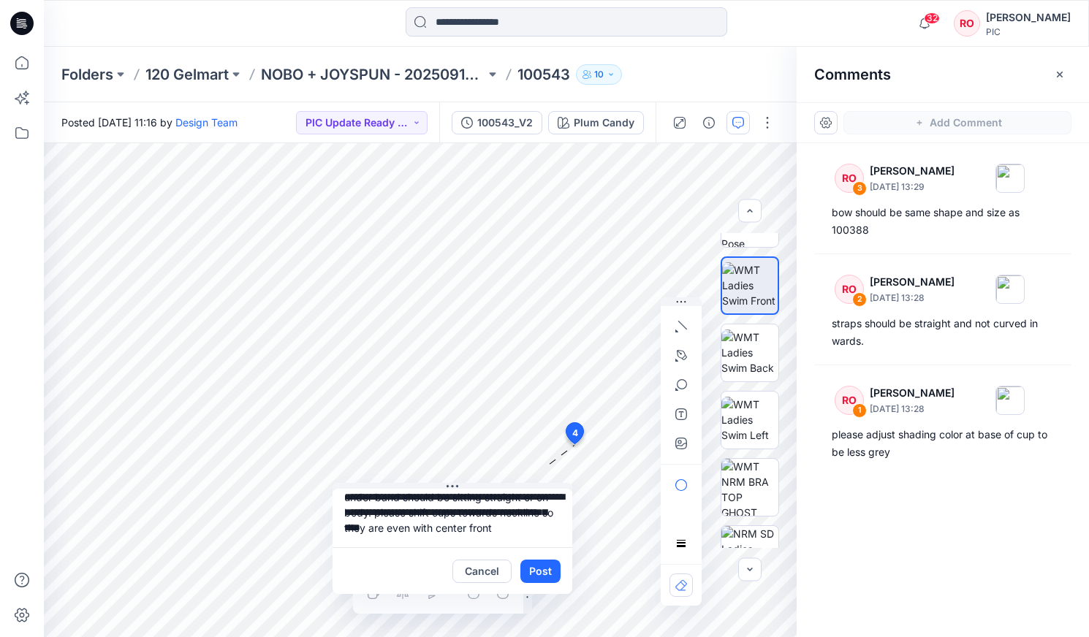
drag, startPoint x: 542, startPoint y: 571, endPoint x: 561, endPoint y: 558, distance: 23.1
click at [542, 363] on button "Post" at bounding box center [540, 571] width 40 height 23
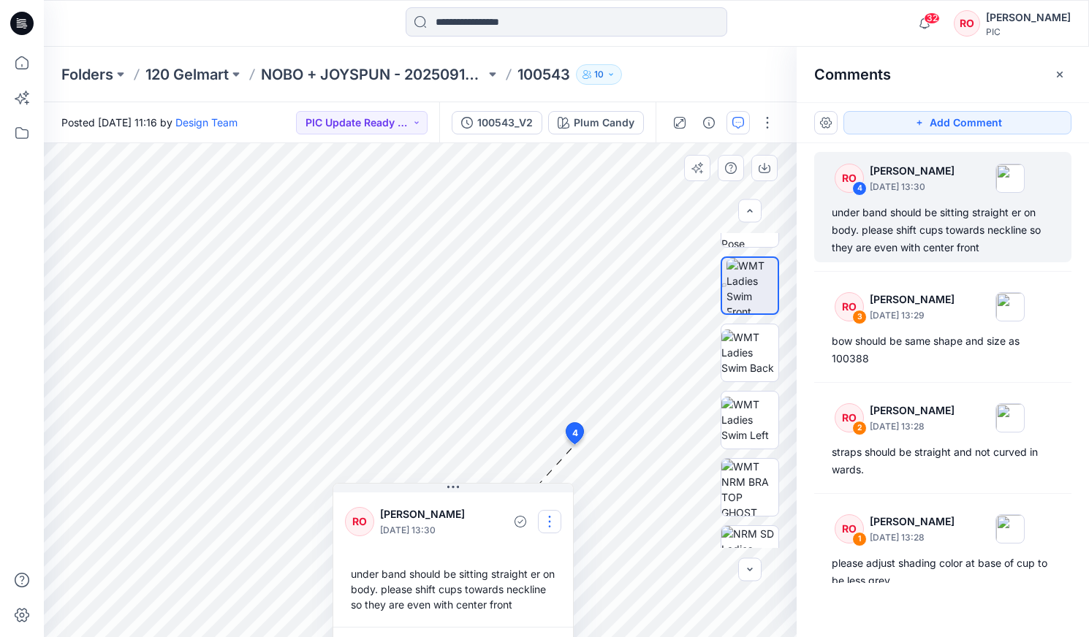
click at [544, 363] on button "button" at bounding box center [549, 521] width 23 height 23
click at [539, 363] on p "Edit comment" at bounding box center [553, 555] width 66 height 15
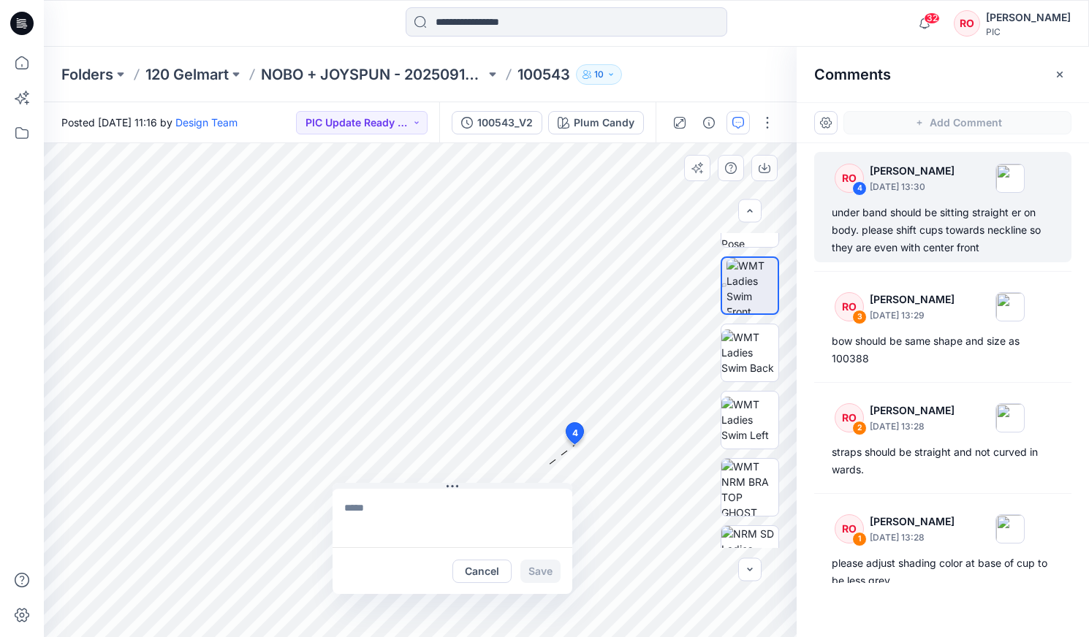
type textarea "**********"
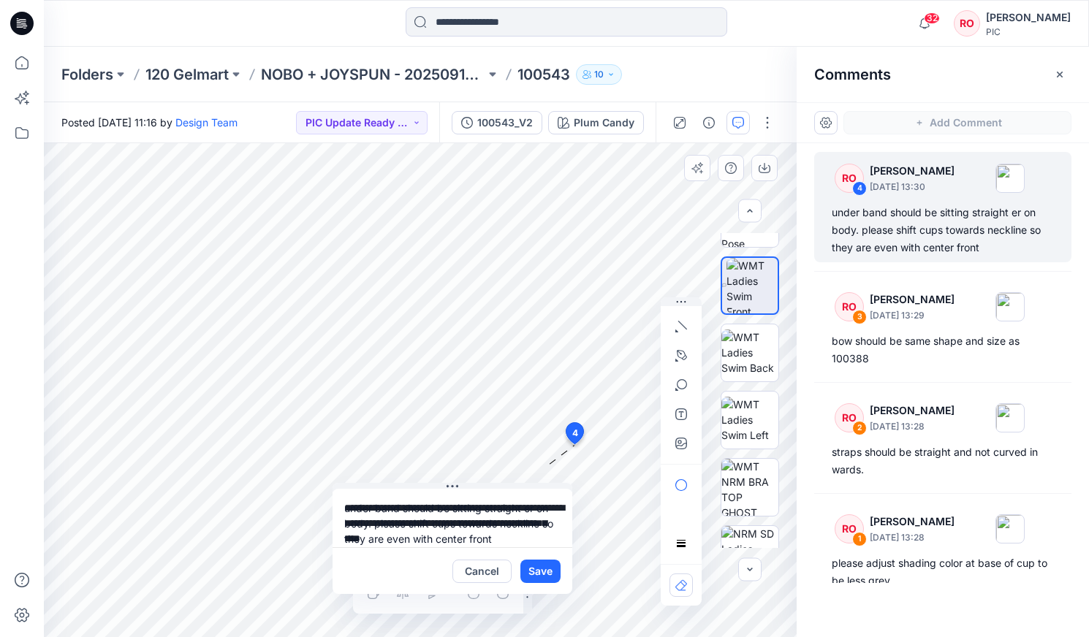
click at [486, 363] on textarea "**********" at bounding box center [452, 518] width 240 height 58
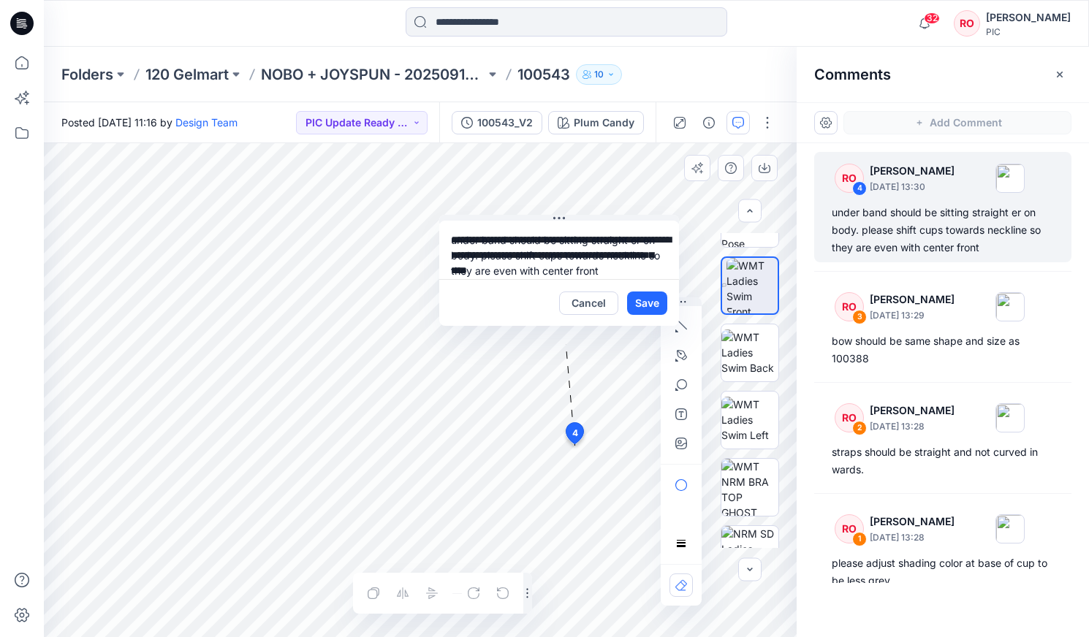
drag, startPoint x: 463, startPoint y: 484, endPoint x: 598, endPoint y: 227, distance: 290.9
click at [622, 357] on icon "button" at bounding box center [681, 356] width 12 height 12
click at [596, 354] on icon "button" at bounding box center [602, 355] width 12 height 12
click at [622, 327] on icon "button" at bounding box center [682, 325] width 9 height 9
click at [620, 328] on button "button" at bounding box center [631, 322] width 23 height 23
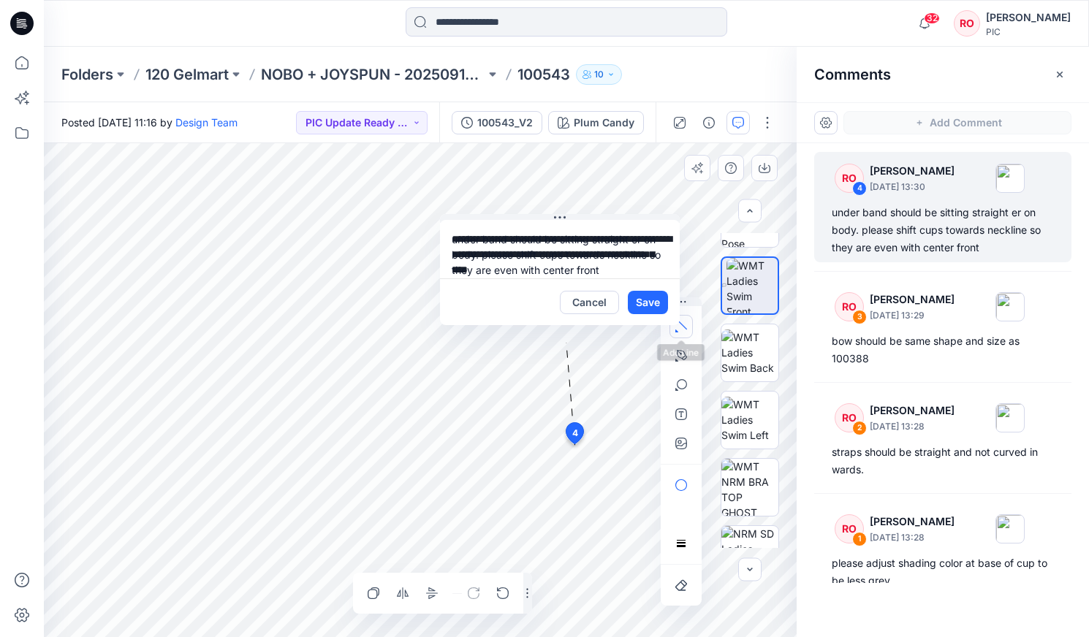
click at [622, 329] on icon "button" at bounding box center [681, 327] width 12 height 12
click at [606, 330] on button "button" at bounding box center [601, 322] width 23 height 23
click at [622, 303] on button "Save" at bounding box center [648, 302] width 40 height 23
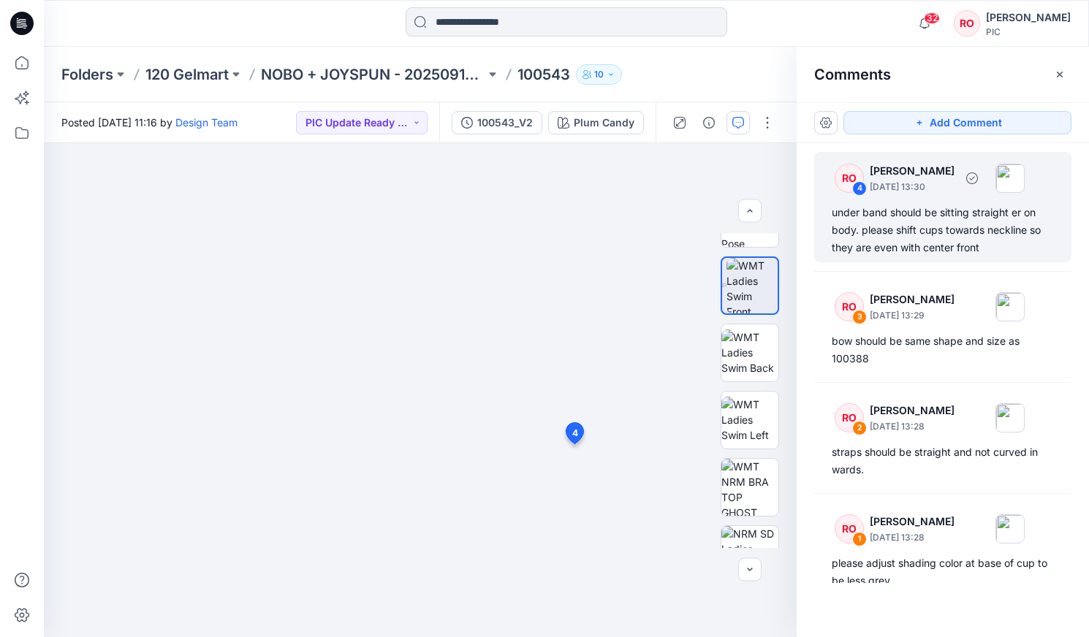
click at [622, 224] on div "under band should be sitting straight er on body. please shift cups towards nec…" at bounding box center [943, 230] width 222 height 53
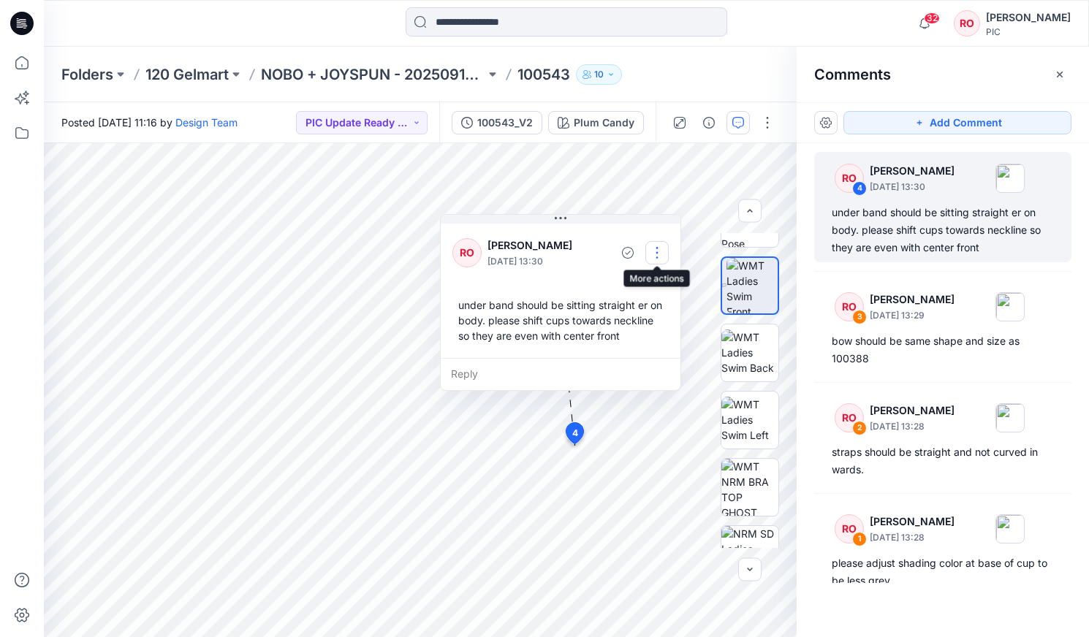
click at [622, 251] on button "button" at bounding box center [656, 252] width 23 height 23
click at [622, 283] on p "Edit comment" at bounding box center [661, 286] width 66 height 15
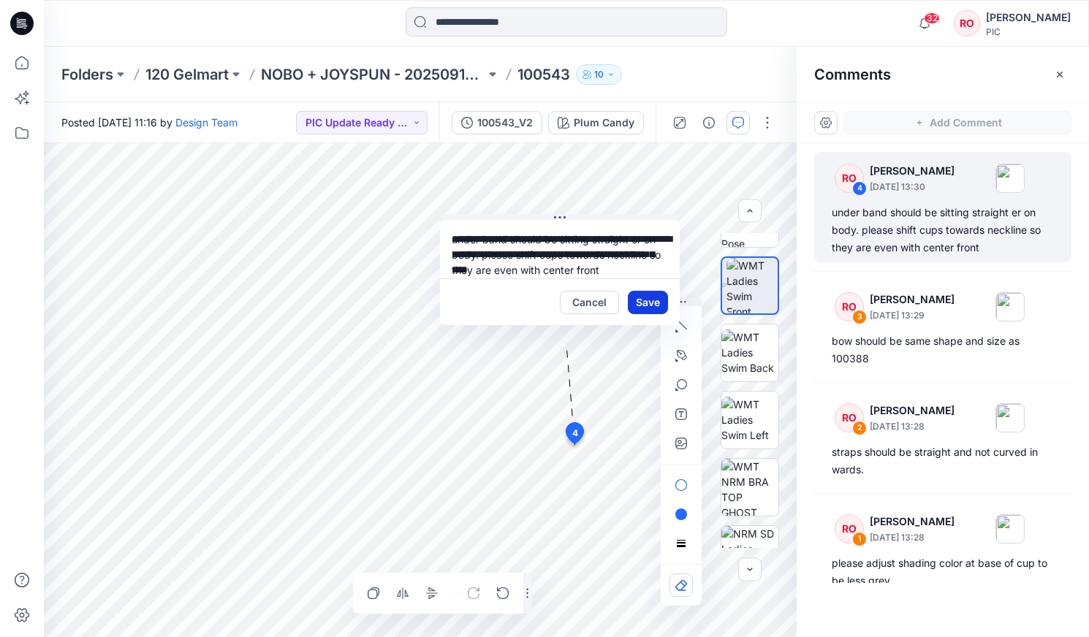
click at [622, 298] on button "Save" at bounding box center [648, 302] width 40 height 23
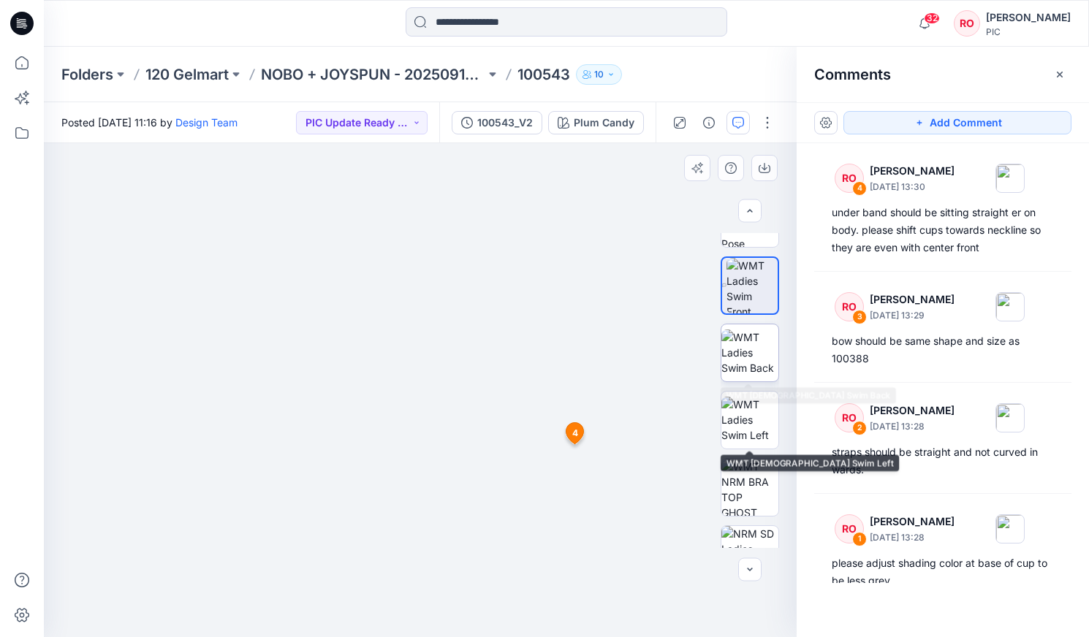
click at [622, 343] on img at bounding box center [749, 353] width 57 height 46
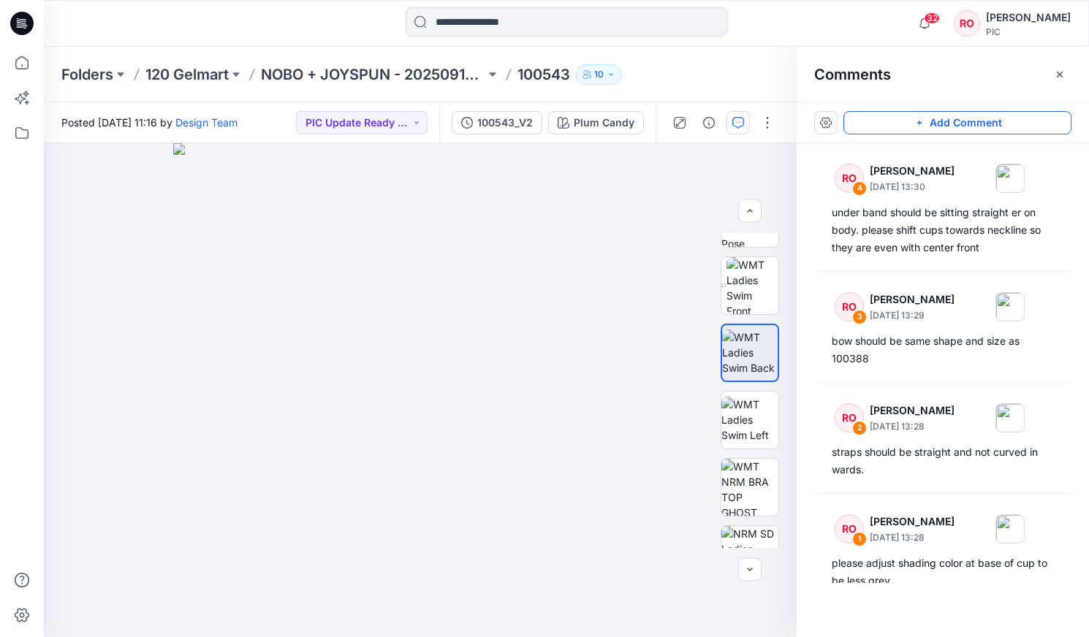
click at [622, 118] on button "Add Comment" at bounding box center [957, 122] width 228 height 23
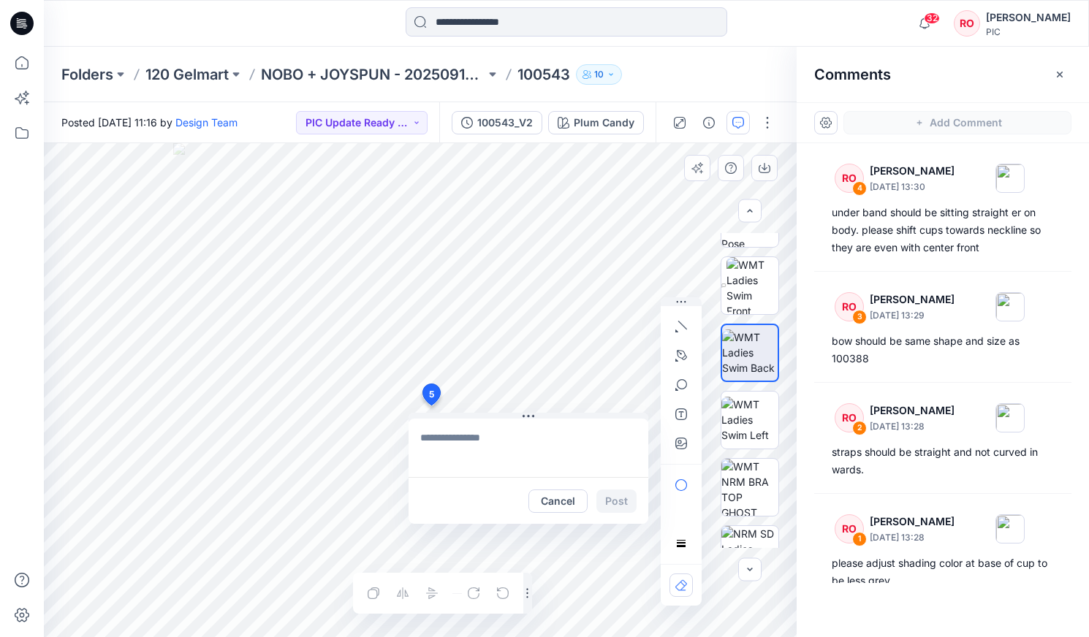
click at [430, 363] on div "5 Cancel Post Layer 1" at bounding box center [420, 390] width 753 height 494
type textarea "**********"
click at [622, 363] on icon "button" at bounding box center [679, 442] width 4 height 4
type input"] "**********"
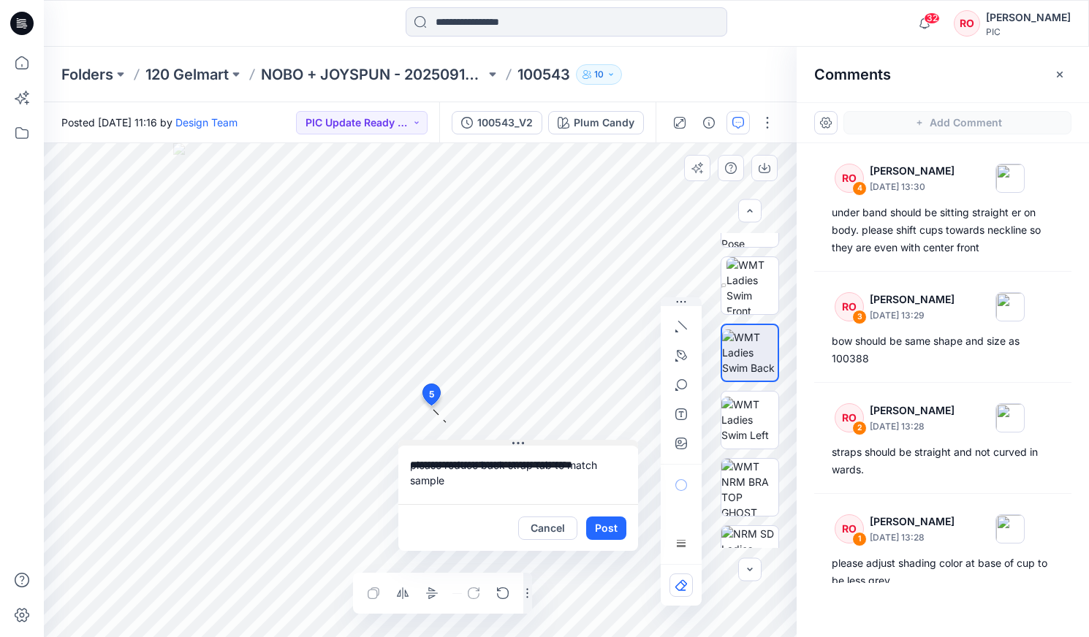
drag, startPoint x: 460, startPoint y: 417, endPoint x: 443, endPoint y: 441, distance: 28.8
click at [470, 363] on textarea "**********" at bounding box center [514, 470] width 240 height 58
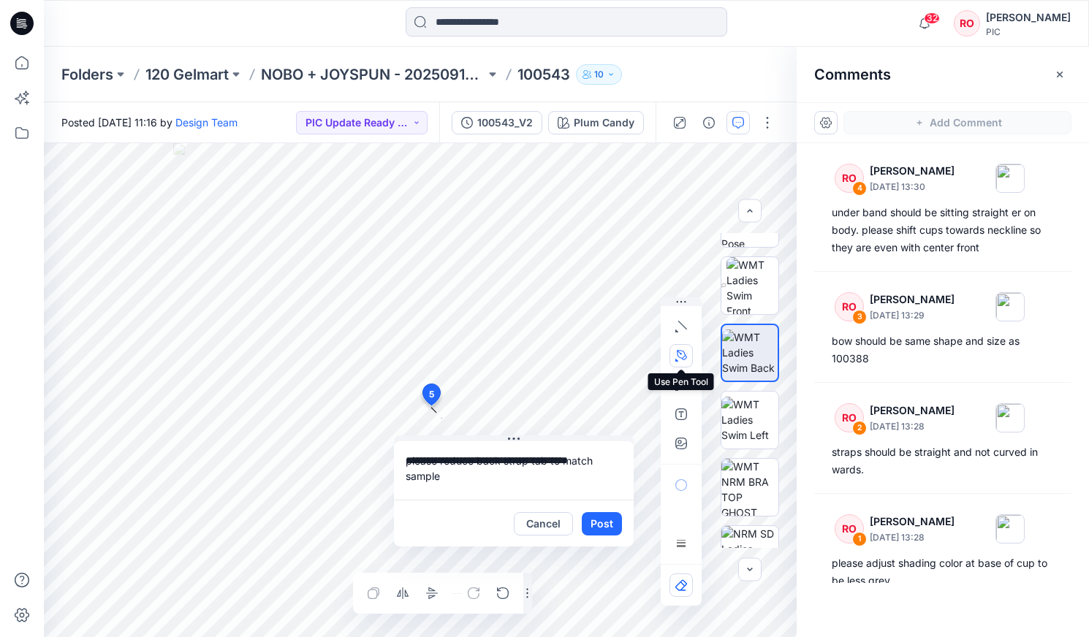
click at [622, 355] on icon "button" at bounding box center [681, 356] width 12 height 12
click at [602, 355] on icon "button" at bounding box center [602, 355] width 12 height 12
click at [480, 363] on textarea "**********" at bounding box center [514, 470] width 240 height 58
type textarea "**********"
click at [610, 363] on button "Post" at bounding box center [602, 523] width 40 height 23
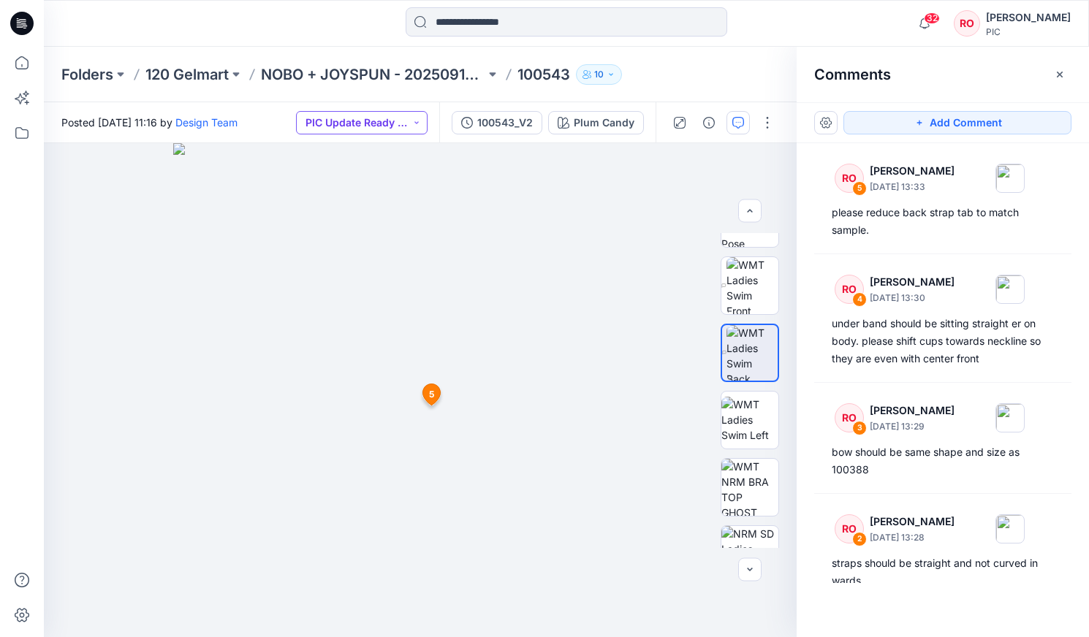
click at [421, 125] on button "PIC Update Ready to Review" at bounding box center [362, 122] width 132 height 23
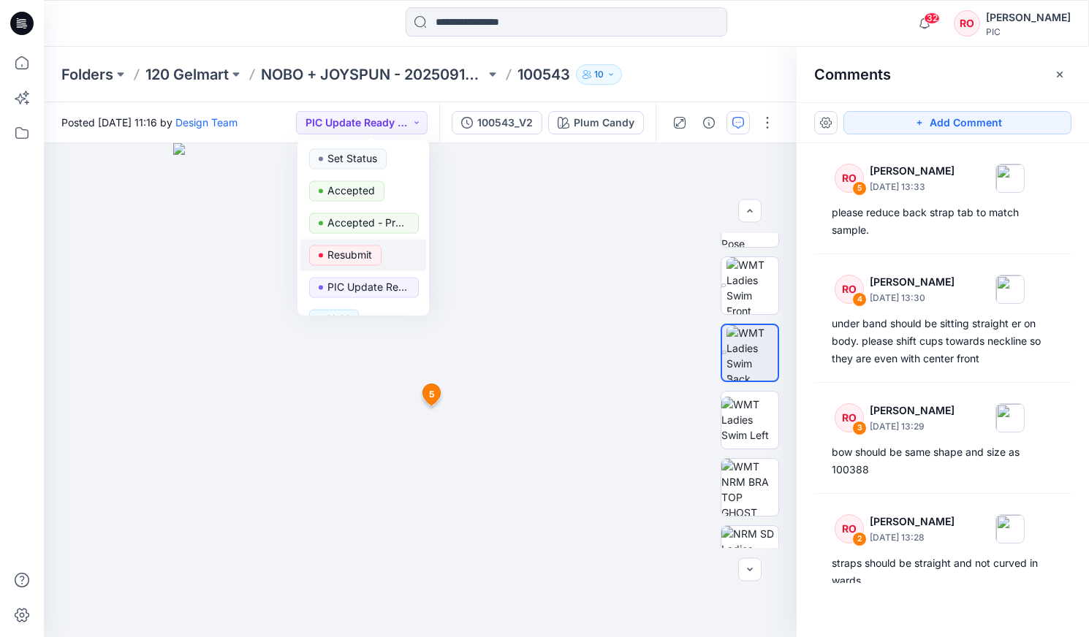
click at [357, 255] on p "Resubmit" at bounding box center [349, 255] width 45 height 19
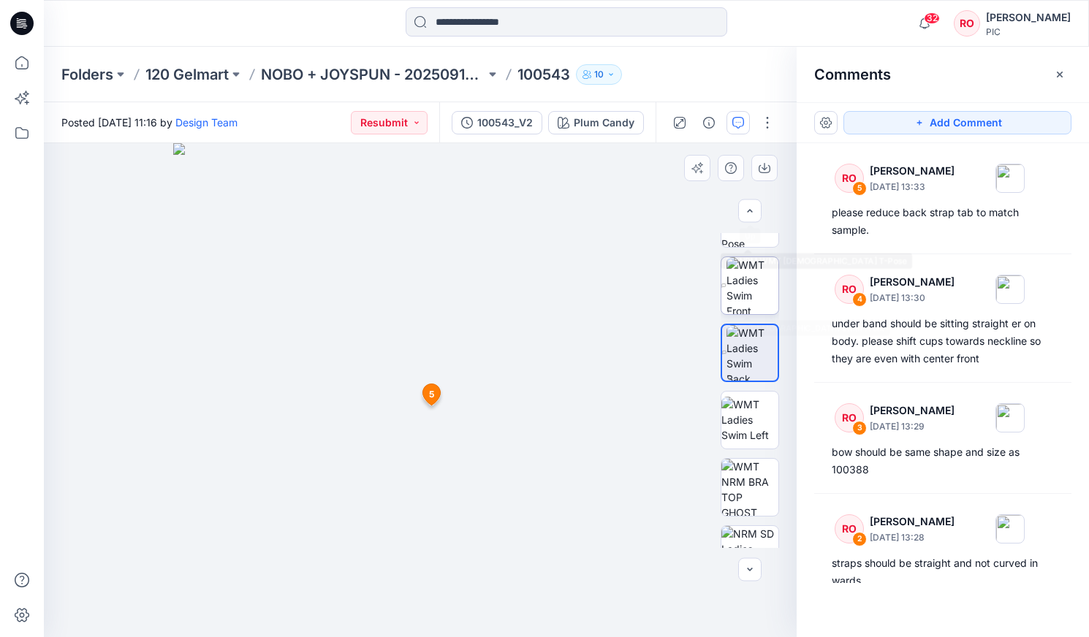
click at [622, 271] on img at bounding box center [752, 285] width 53 height 57
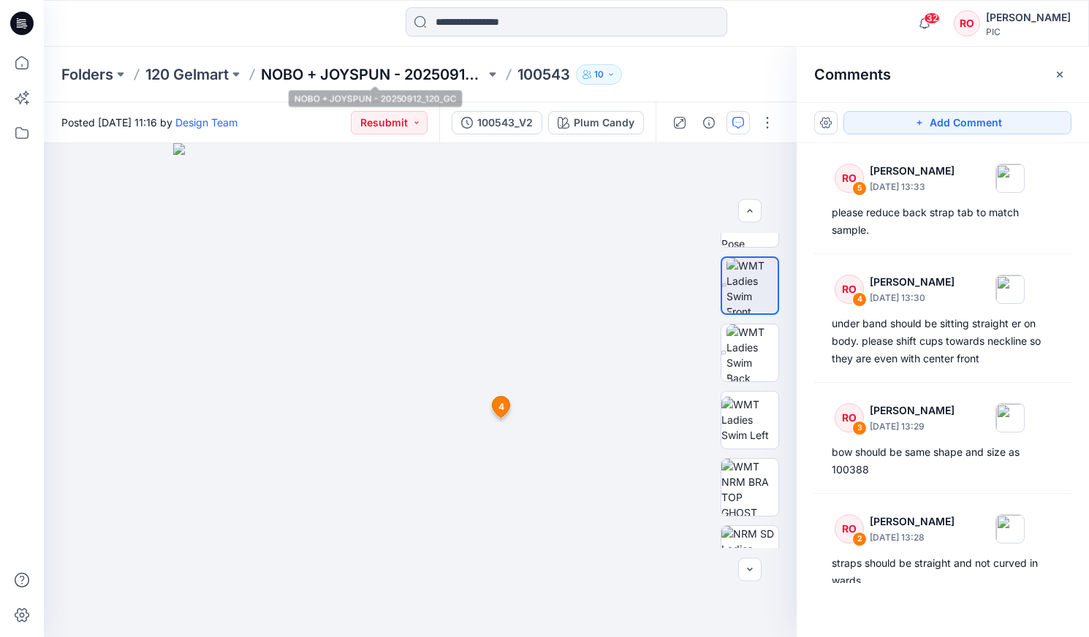
click at [336, 71] on p "NOBO + JOYSPUN - 20250912_120_GC" at bounding box center [373, 74] width 224 height 20
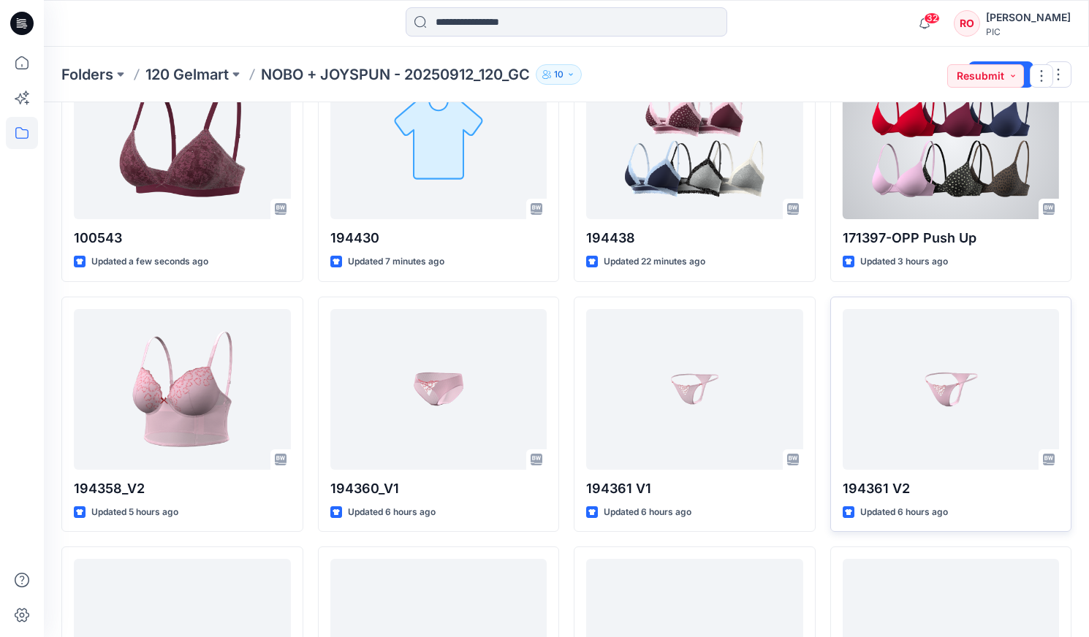
scroll to position [192, 0]
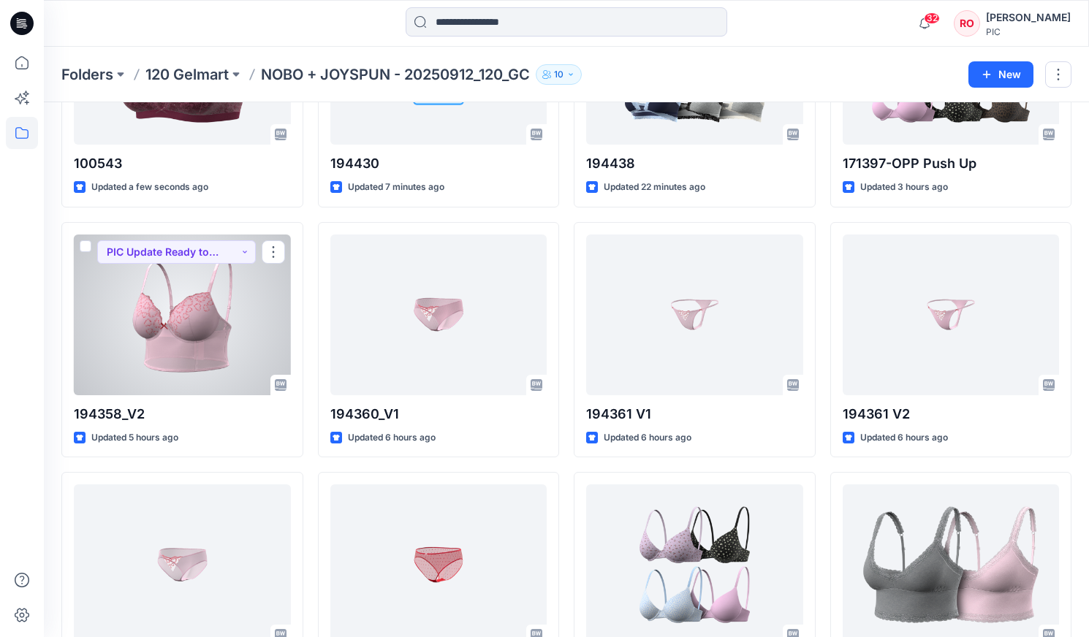
click at [224, 353] on div at bounding box center [182, 315] width 217 height 161
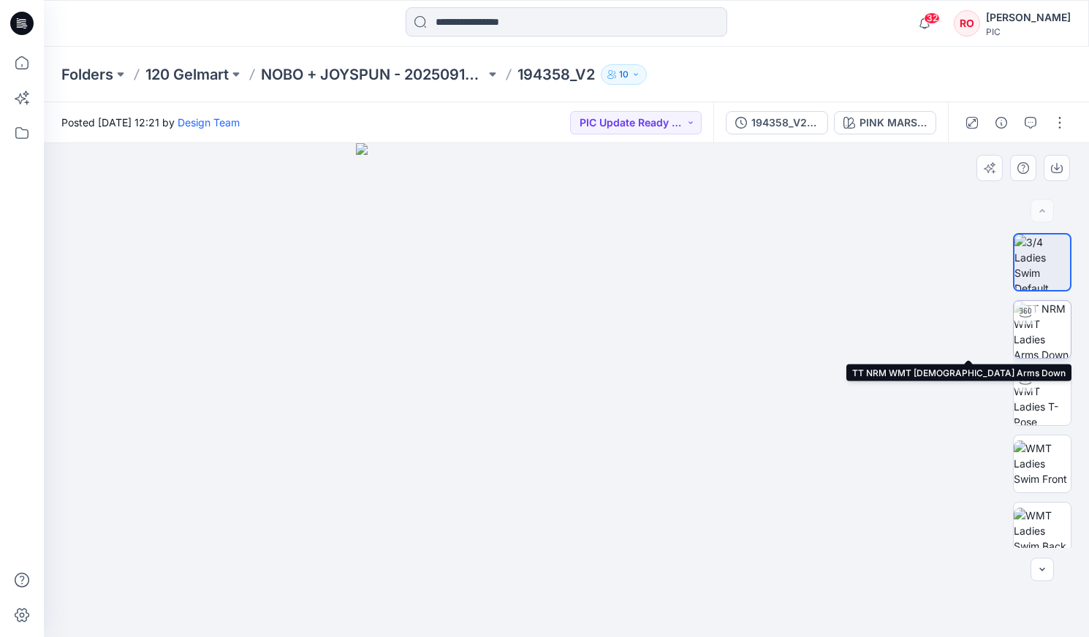
click at [622, 319] on img at bounding box center [1042, 329] width 57 height 57
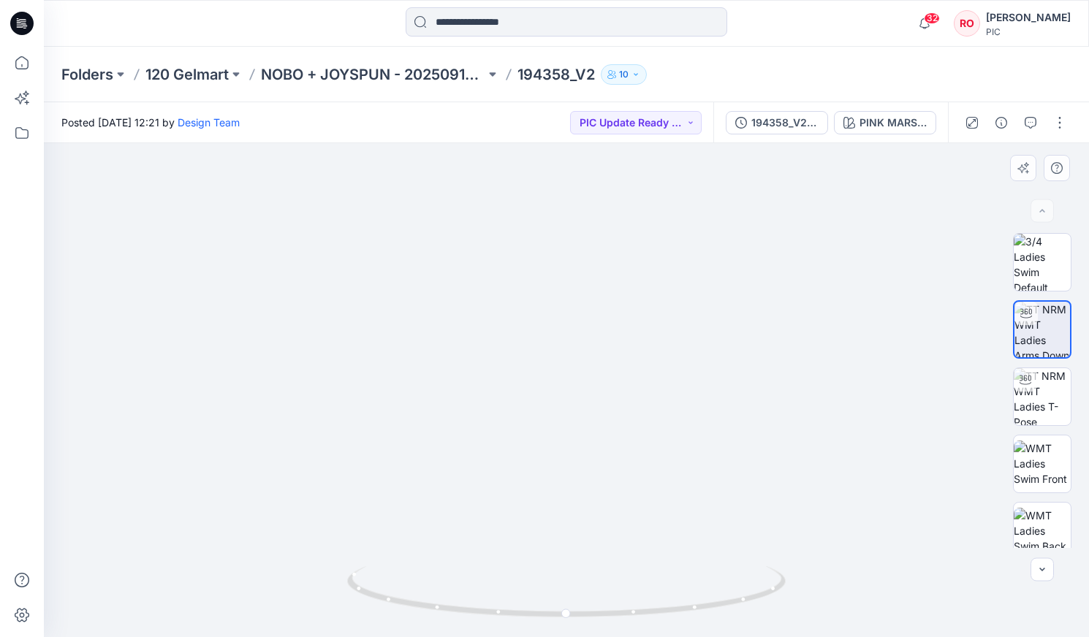
drag, startPoint x: 511, startPoint y: 468, endPoint x: 527, endPoint y: 309, distance: 160.1
click at [527, 309] on img at bounding box center [566, 177] width 1026 height 919
drag, startPoint x: 619, startPoint y: 404, endPoint x: 615, endPoint y: 512, distance: 107.5
click at [615, 363] on img at bounding box center [566, 238] width 1026 height 797
drag, startPoint x: 599, startPoint y: 383, endPoint x: 613, endPoint y: 467, distance: 85.2
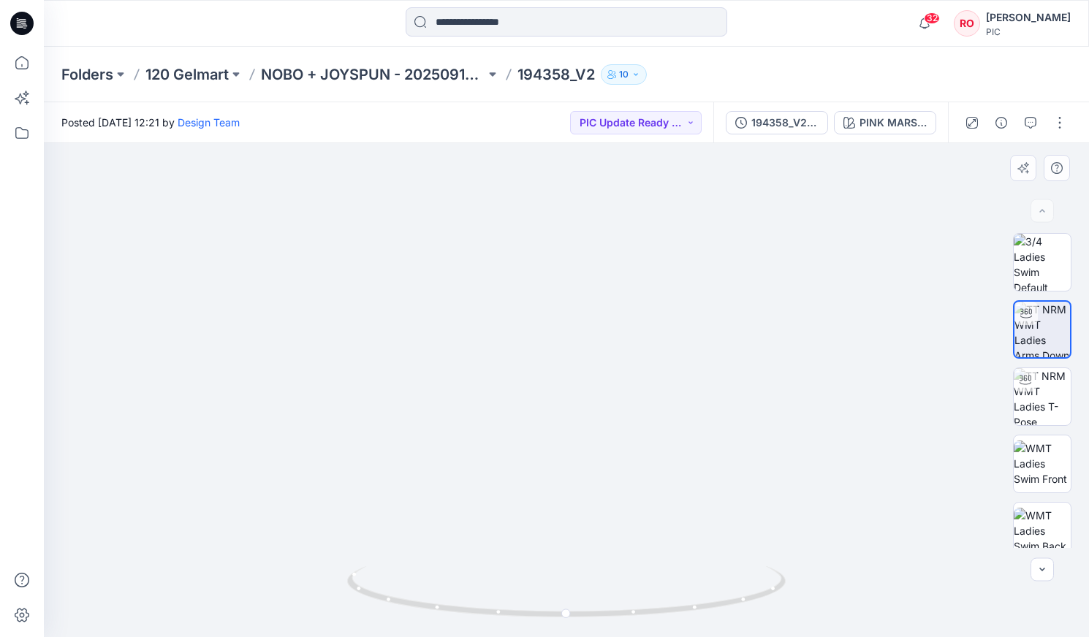
click at [613, 363] on img at bounding box center [566, 281] width 1026 height 712
drag, startPoint x: 657, startPoint y: 479, endPoint x: 650, endPoint y: 428, distance: 51.6
click at [622, 363] on img at bounding box center [566, 256] width 1026 height 764
drag, startPoint x: 626, startPoint y: 473, endPoint x: 638, endPoint y: 422, distance: 52.5
click at [622, 363] on img at bounding box center [566, 230] width 1026 height 816
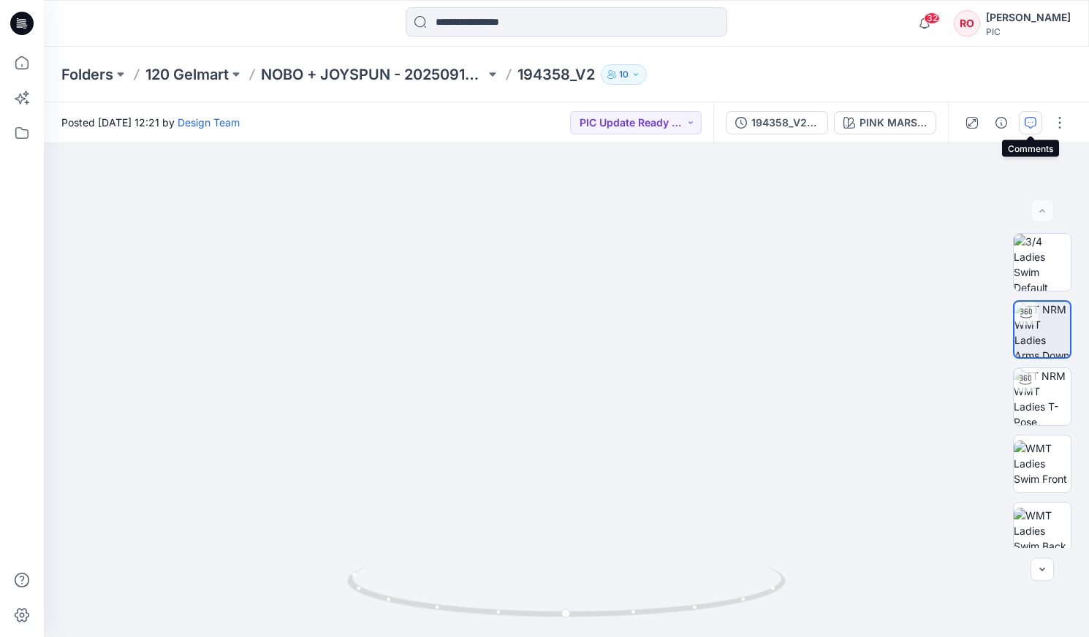
click at [622, 122] on icon "button" at bounding box center [1031, 123] width 12 height 12
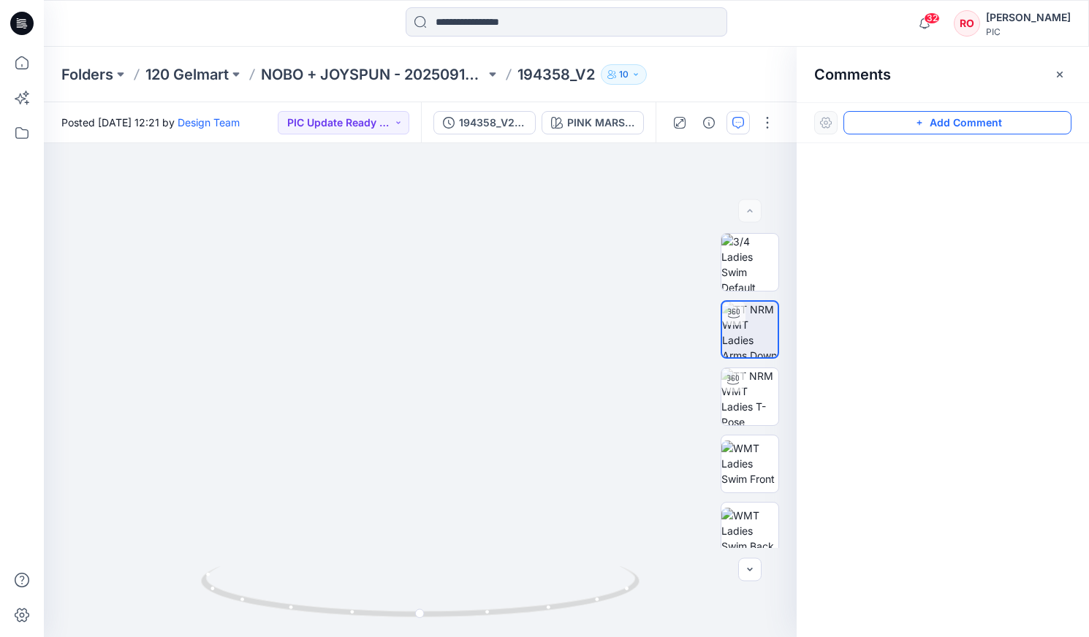
click at [622, 126] on button "Add Comment" at bounding box center [957, 122] width 228 height 23
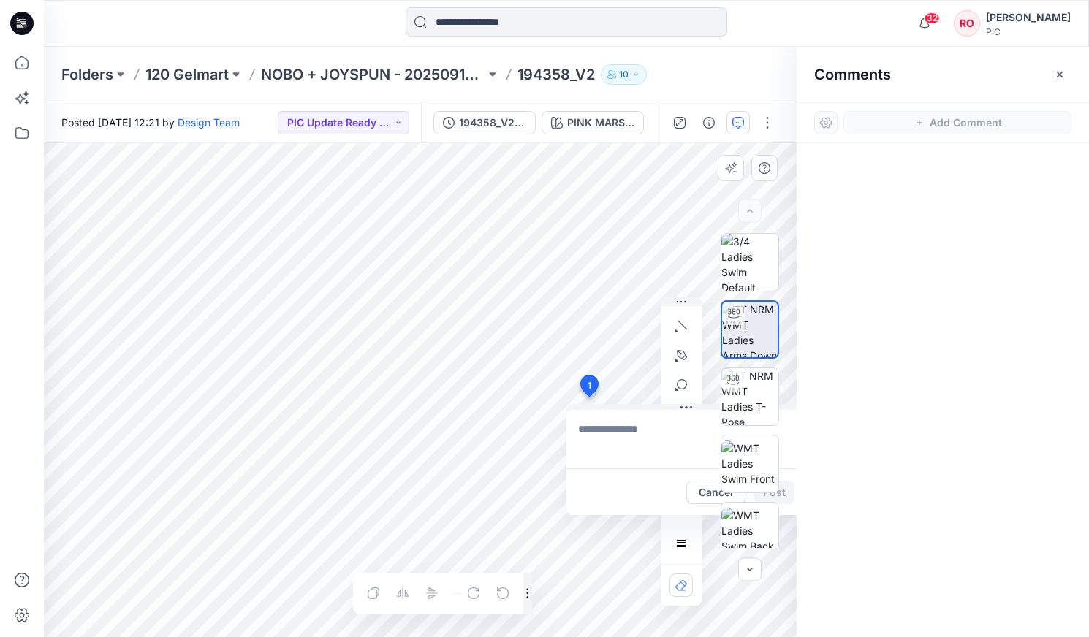
click at [588, 363] on div "1 Cancel Post Layer 1" at bounding box center [420, 390] width 753 height 494
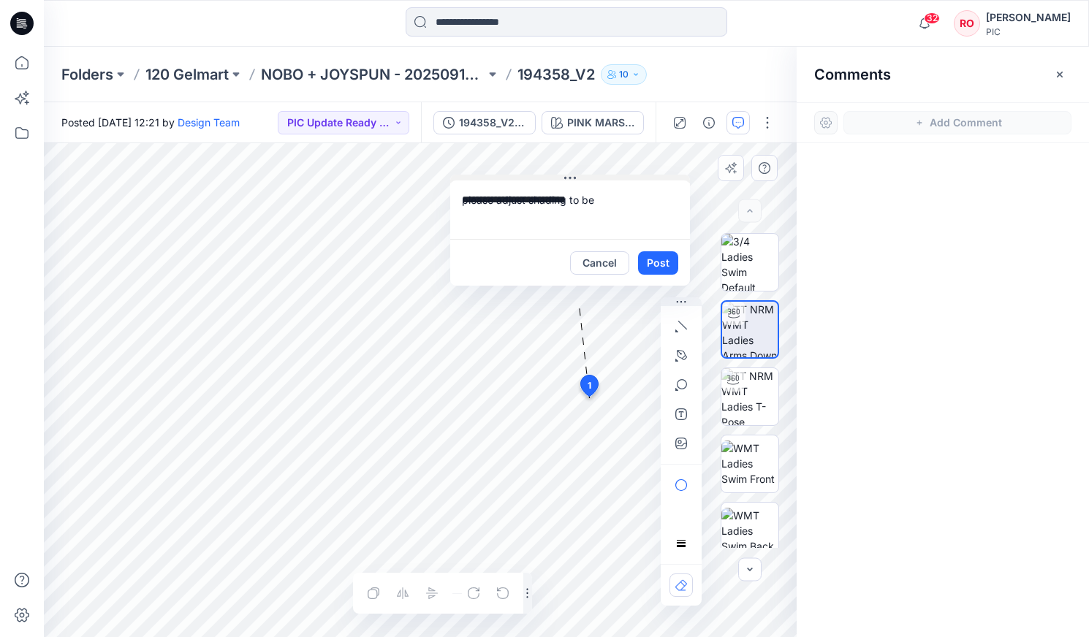
drag, startPoint x: 688, startPoint y: 409, endPoint x: 572, endPoint y: 179, distance: 257.8
click at [605, 208] on textarea "**********" at bounding box center [570, 209] width 240 height 58
click at [476, 215] on textarea "**********" at bounding box center [570, 209] width 240 height 58
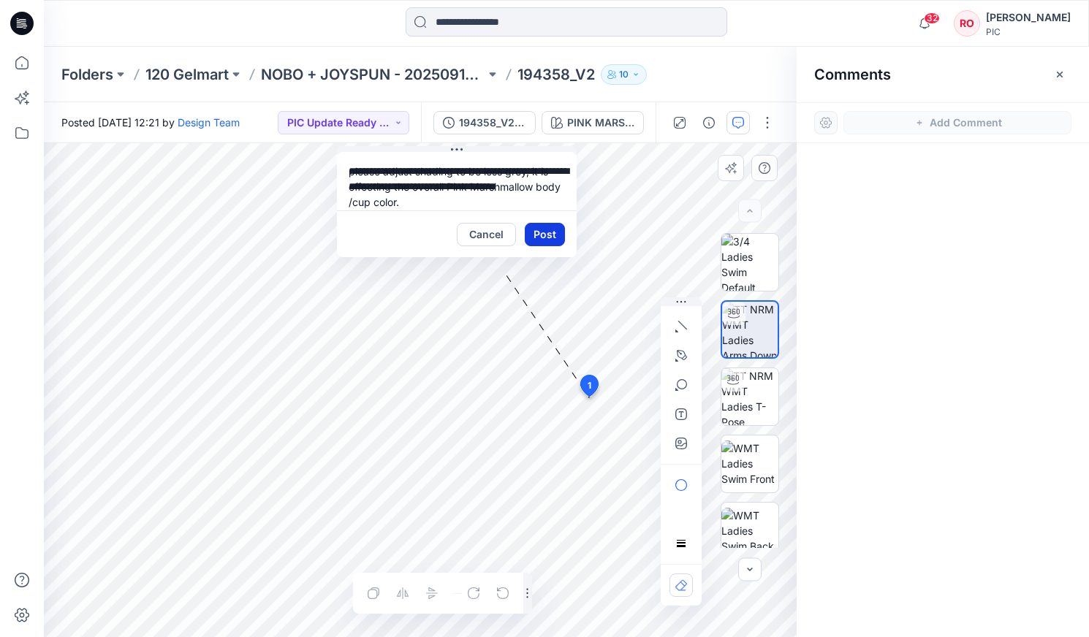
drag, startPoint x: 668, startPoint y: 259, endPoint x: 555, endPoint y: 224, distance: 118.8
click at [484, 186] on textarea "**********" at bounding box center [457, 181] width 240 height 58
drag, startPoint x: 528, startPoint y: 170, endPoint x: 472, endPoint y: 167, distance: 56.3
click at [472, 167] on textarea "**********" at bounding box center [457, 181] width 240 height 58
click at [454, 171] on textarea "**********" at bounding box center [457, 181] width 240 height 58
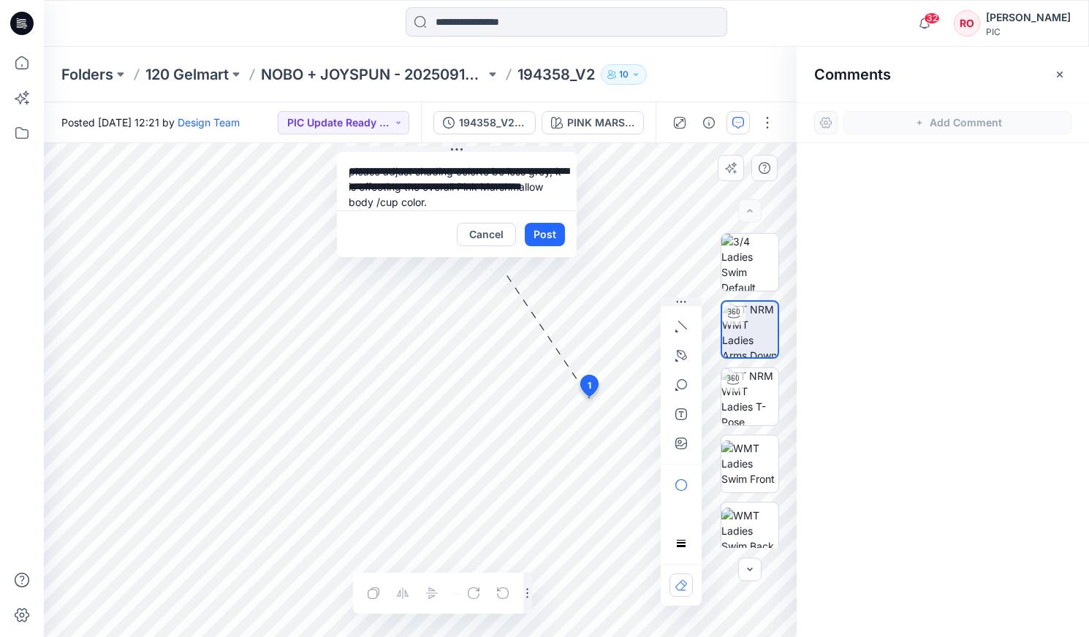
type textarea "**********"
click at [547, 221] on div "Cancel Post" at bounding box center [457, 233] width 240 height 47
click at [546, 227] on button "Post" at bounding box center [545, 234] width 40 height 23
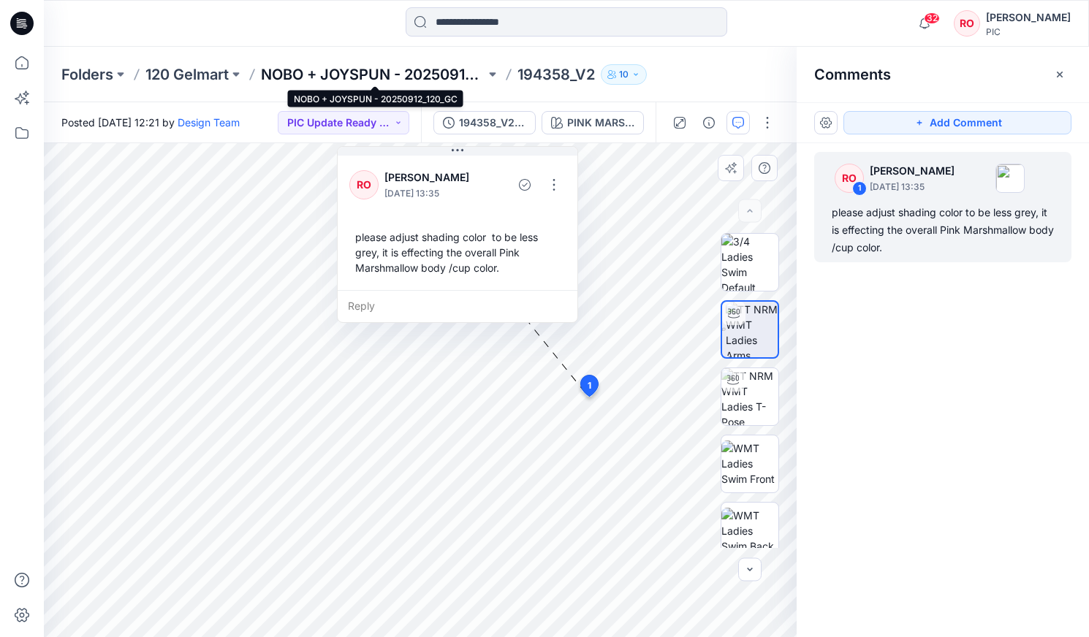
click at [428, 75] on p "NOBO + JOYSPUN - 20250912_120_GC" at bounding box center [373, 74] width 224 height 20
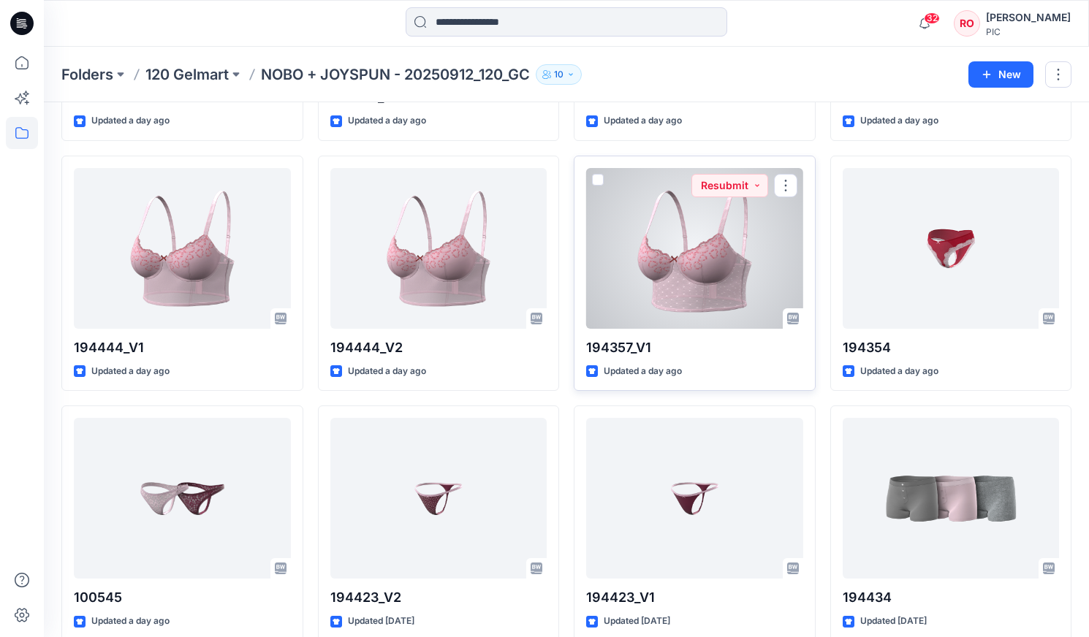
scroll to position [2265, 0]
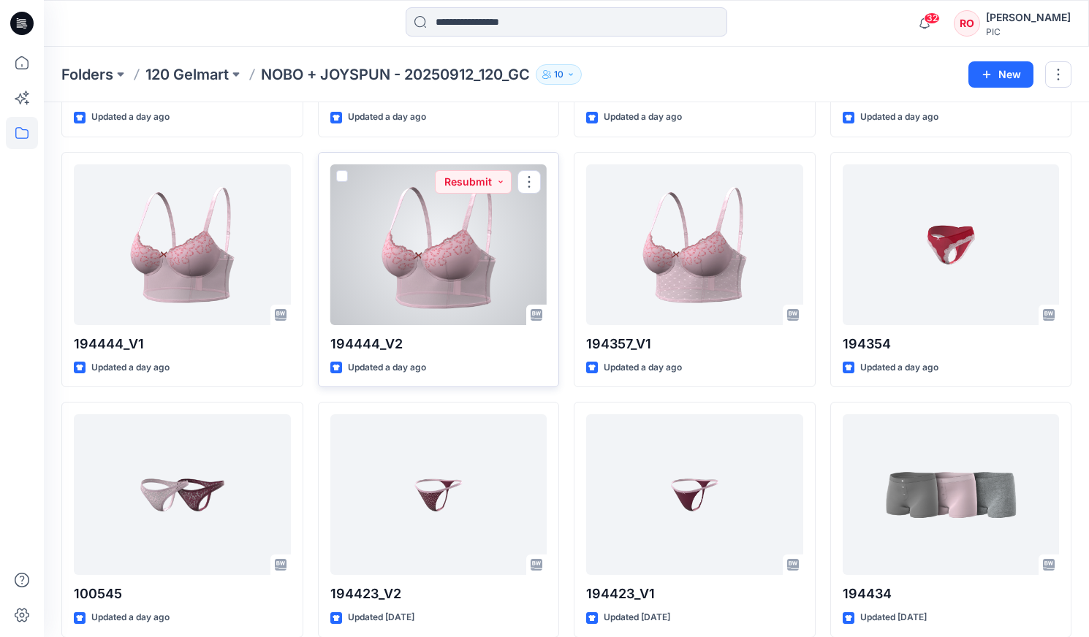
click at [458, 272] on div at bounding box center [438, 244] width 217 height 161
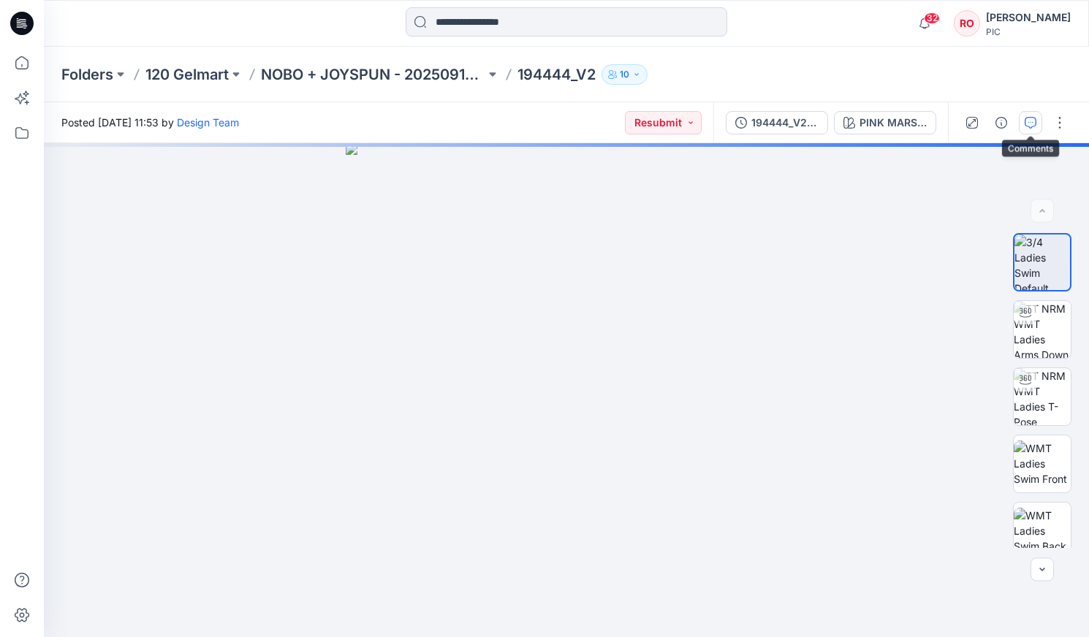
click at [622, 125] on icon "button" at bounding box center [1031, 123] width 12 height 12
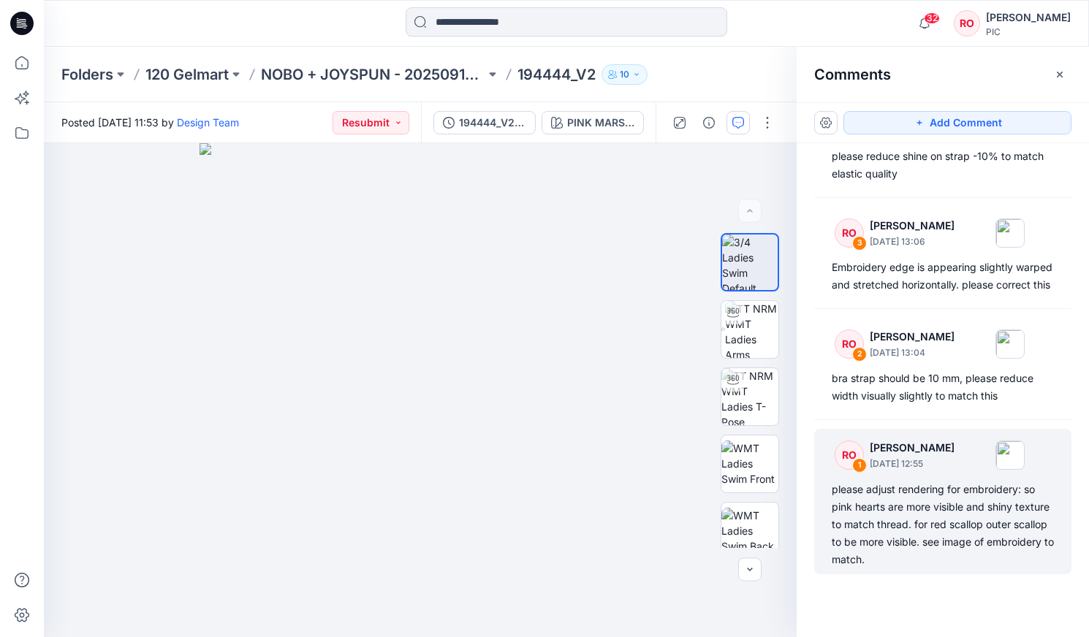
scroll to position [629, 0]
click at [622, 363] on div "please adjust rendering for embroidery: so pink hearts are more visible and shi…" at bounding box center [943, 525] width 222 height 88
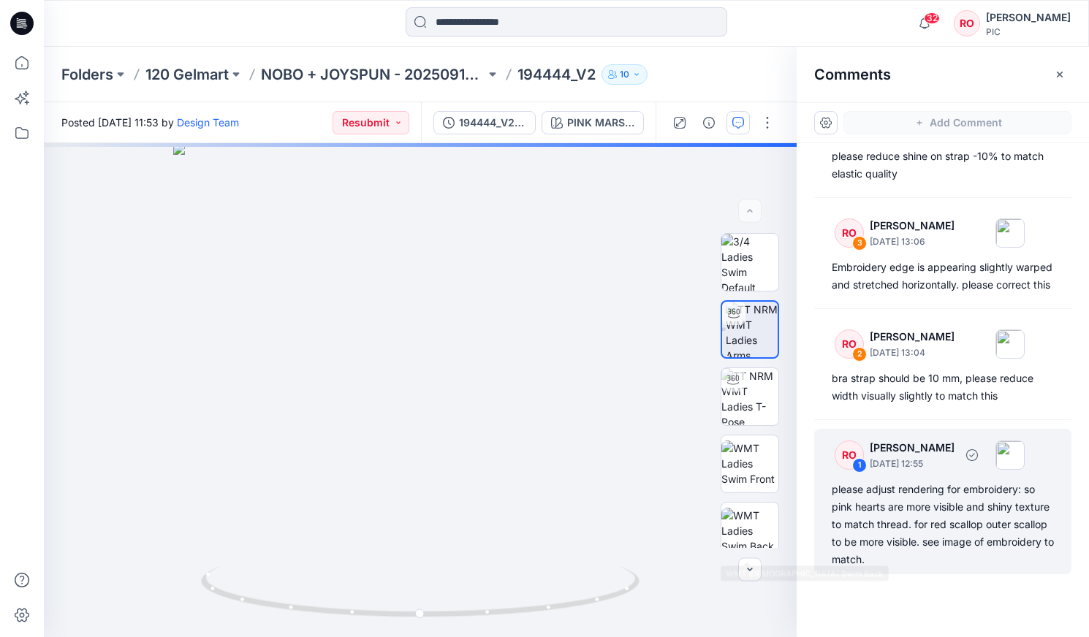
click at [622, 363] on div "please adjust rendering for embroidery: so pink hearts are more visible and shi…" at bounding box center [943, 525] width 222 height 88
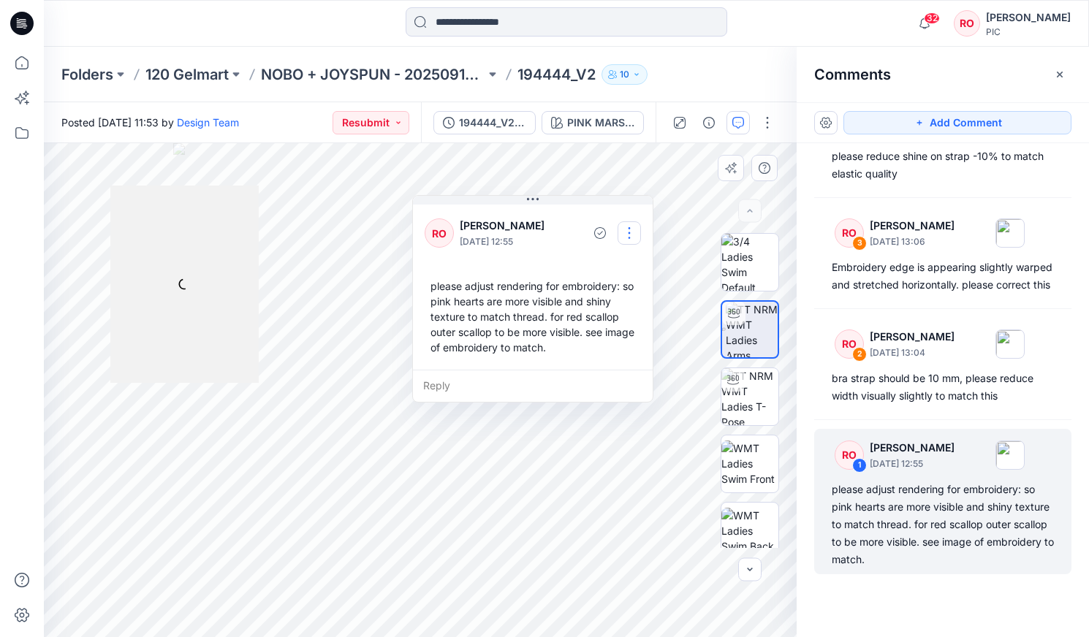
click at [620, 237] on button "button" at bounding box center [628, 232] width 23 height 23
click at [619, 268] on p "Edit comment" at bounding box center [633, 266] width 66 height 15
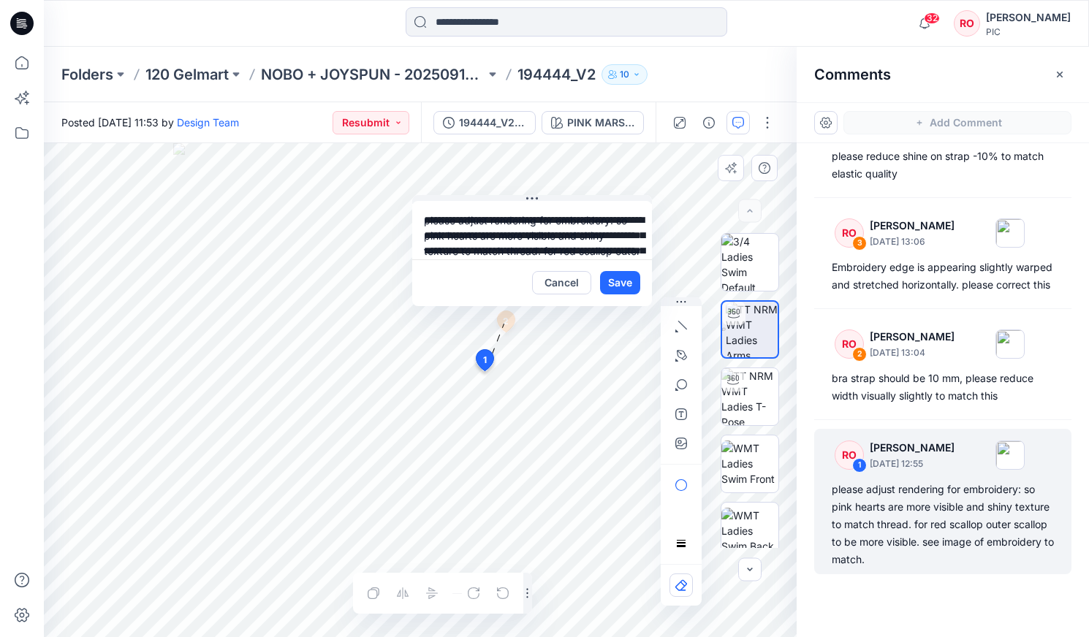
scroll to position [42, 0]
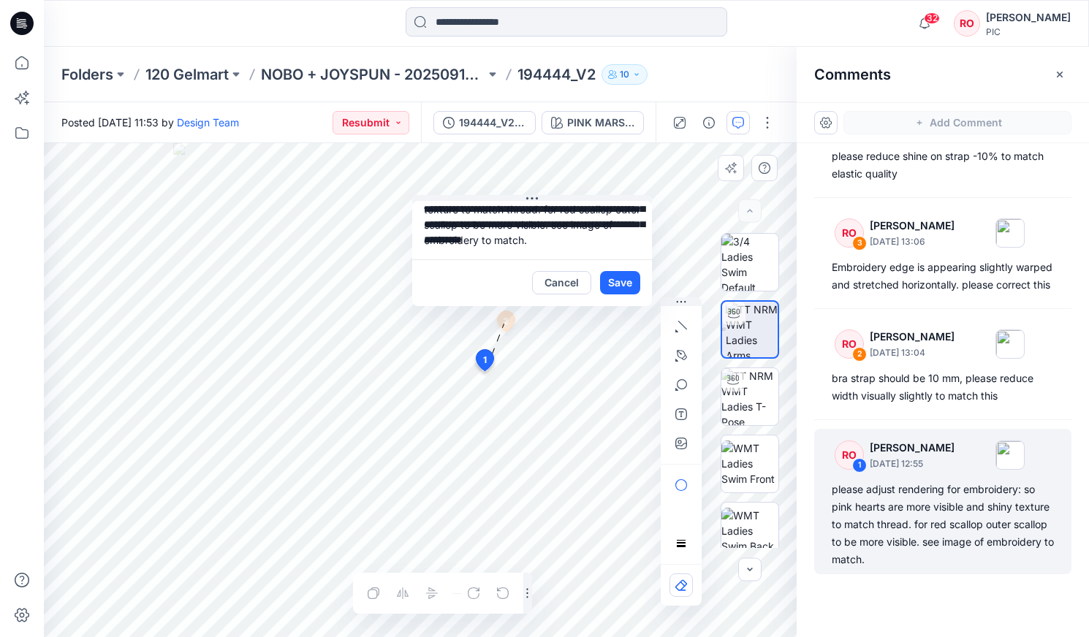
click at [622, 292] on div "**********" at bounding box center [420, 390] width 753 height 494
click at [620, 280] on button "Save" at bounding box center [620, 282] width 40 height 23
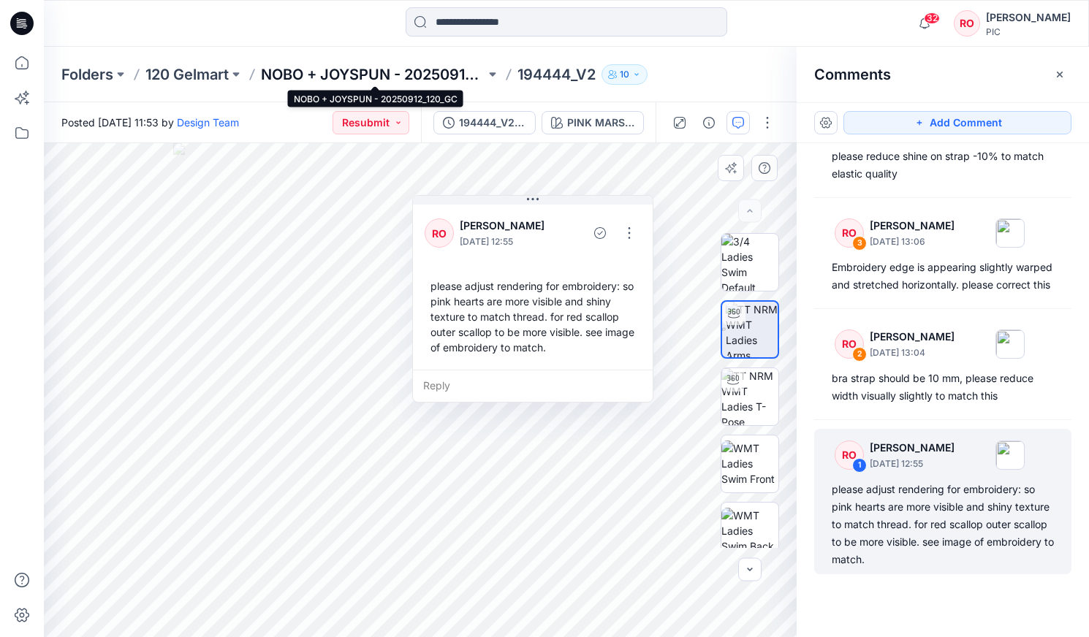
click at [422, 72] on p "NOBO + JOYSPUN - 20250912_120_GC" at bounding box center [373, 74] width 224 height 20
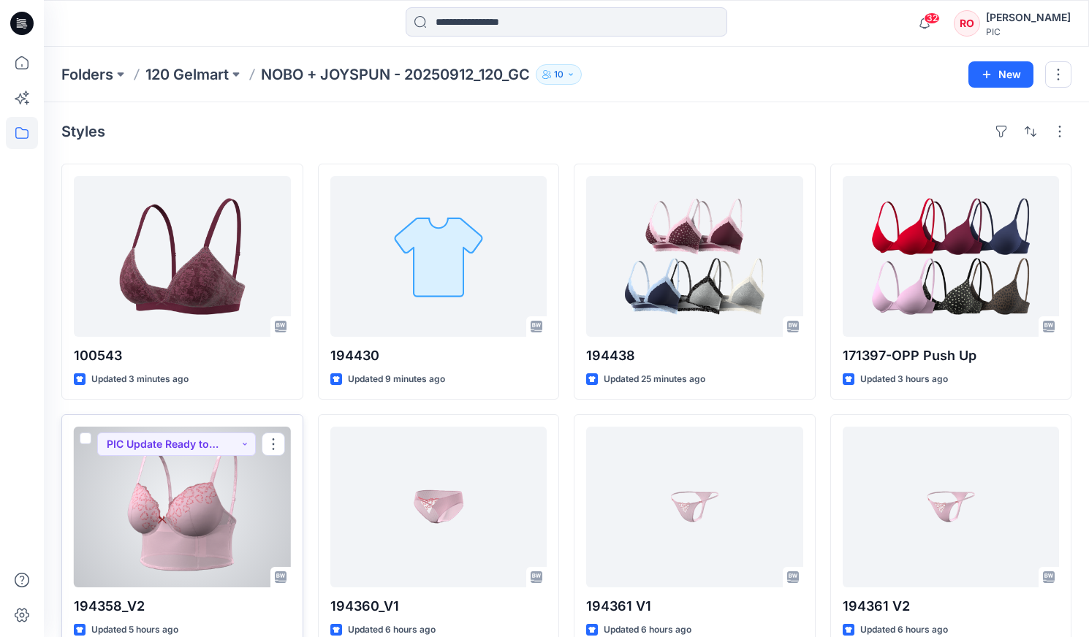
click at [171, 363] on div at bounding box center [182, 507] width 217 height 161
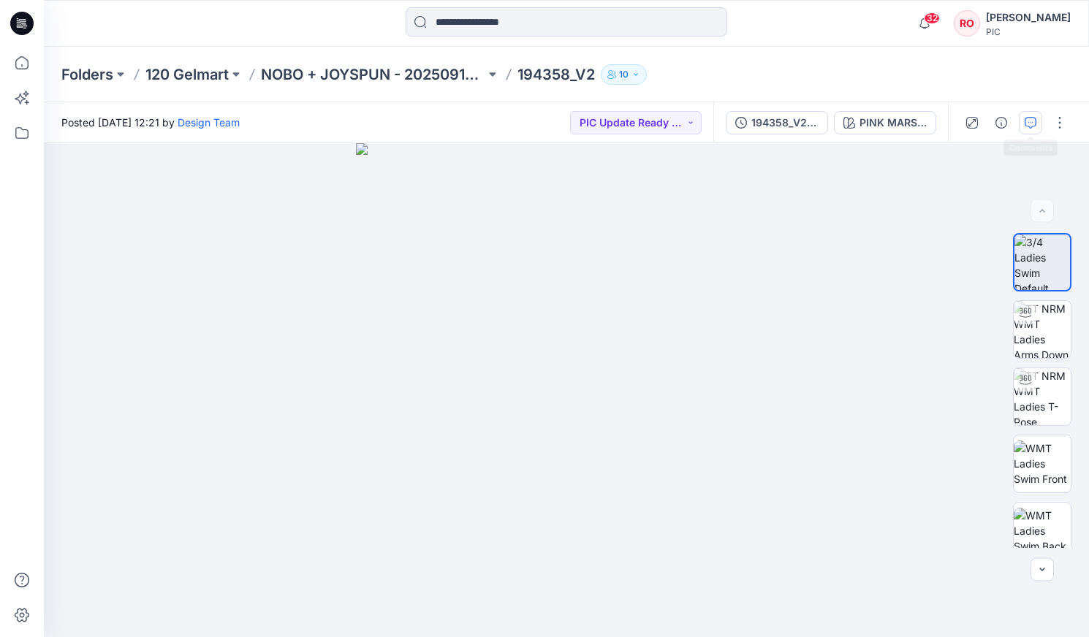
click at [622, 123] on icon "button" at bounding box center [1031, 123] width 12 height 12
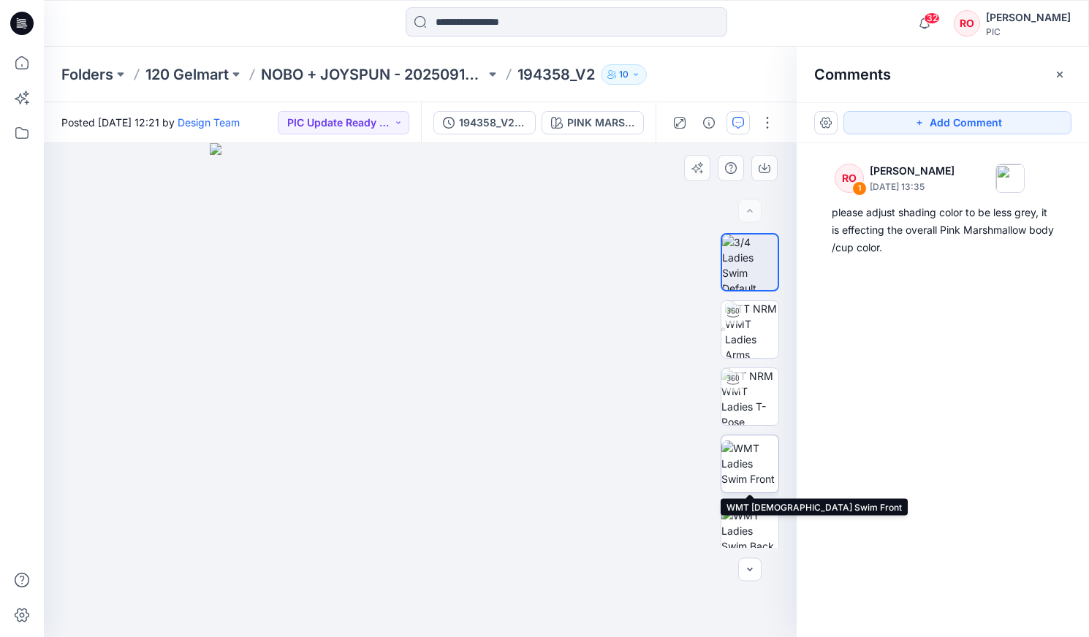
click at [622, 363] on img at bounding box center [749, 464] width 57 height 46
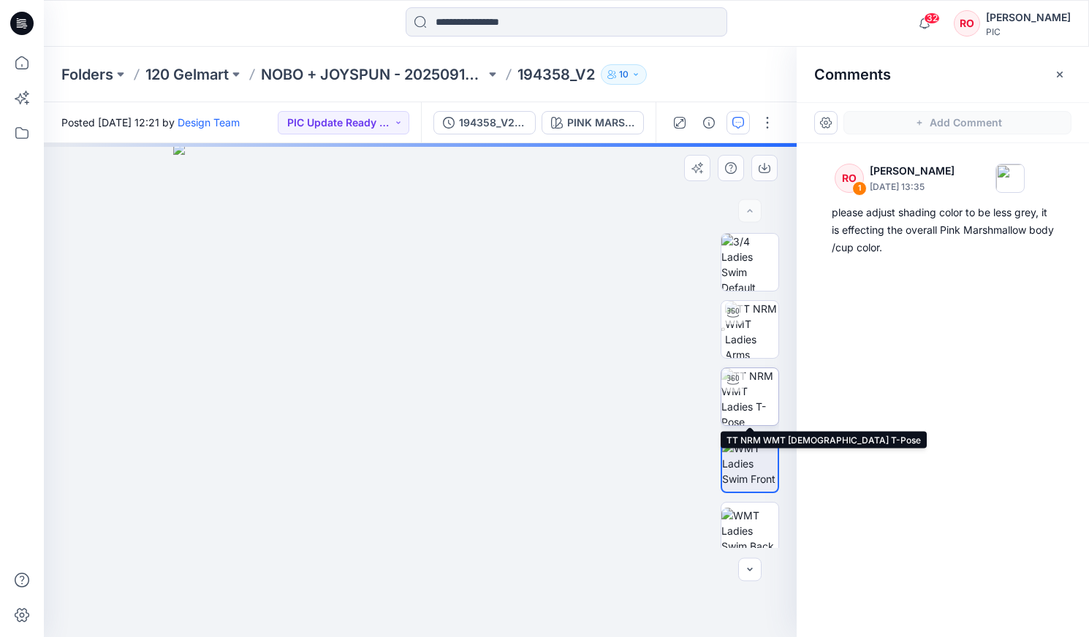
click at [622, 363] on img at bounding box center [749, 396] width 57 height 57
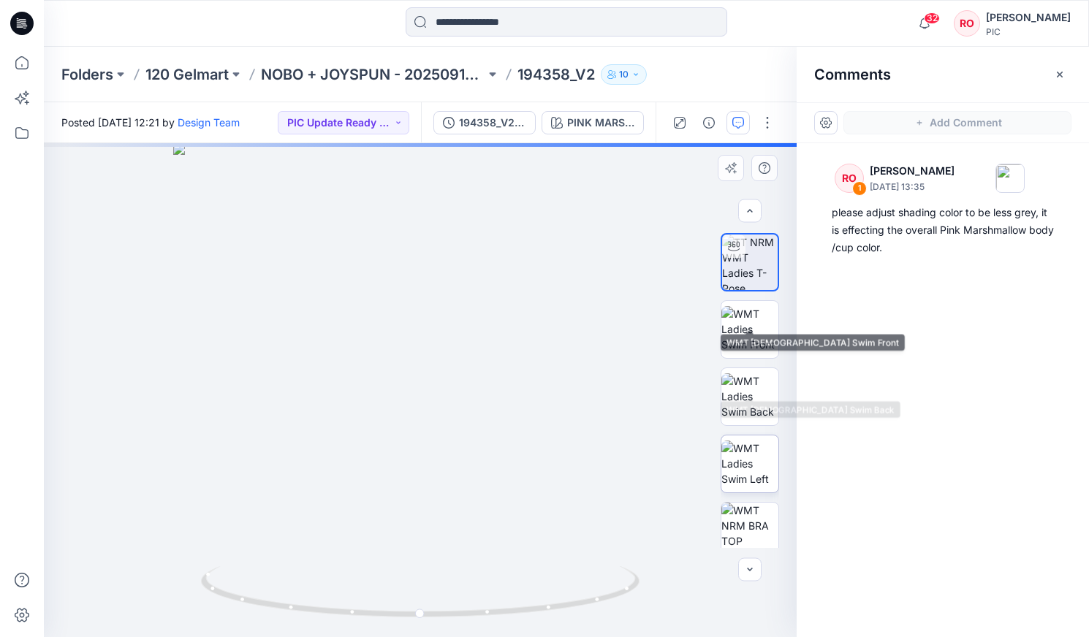
scroll to position [195, 0]
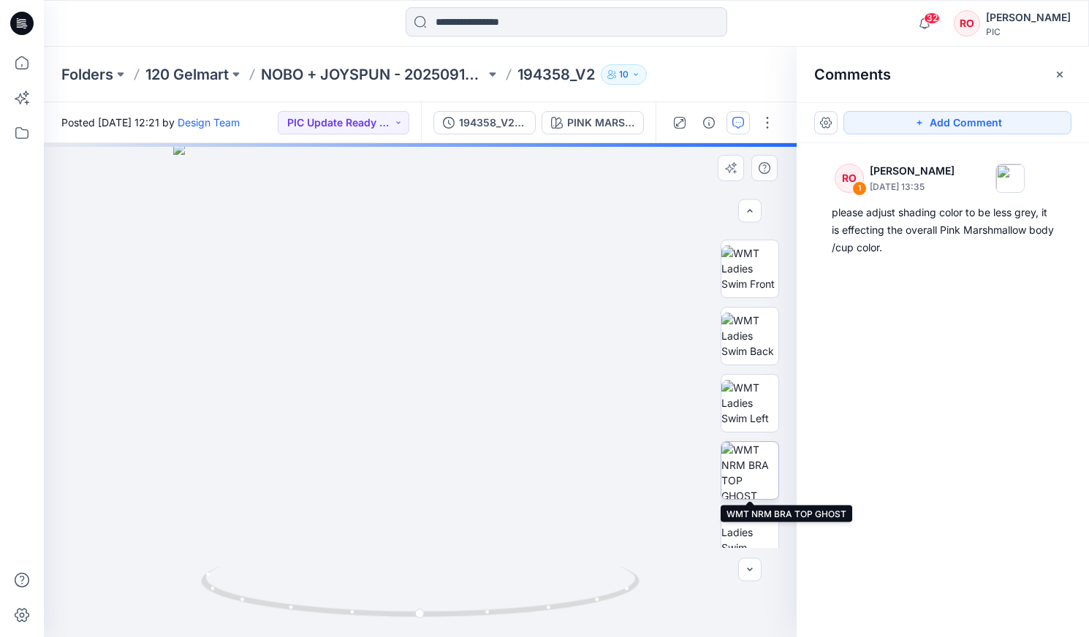
click at [622, 363] on img at bounding box center [749, 470] width 57 height 57
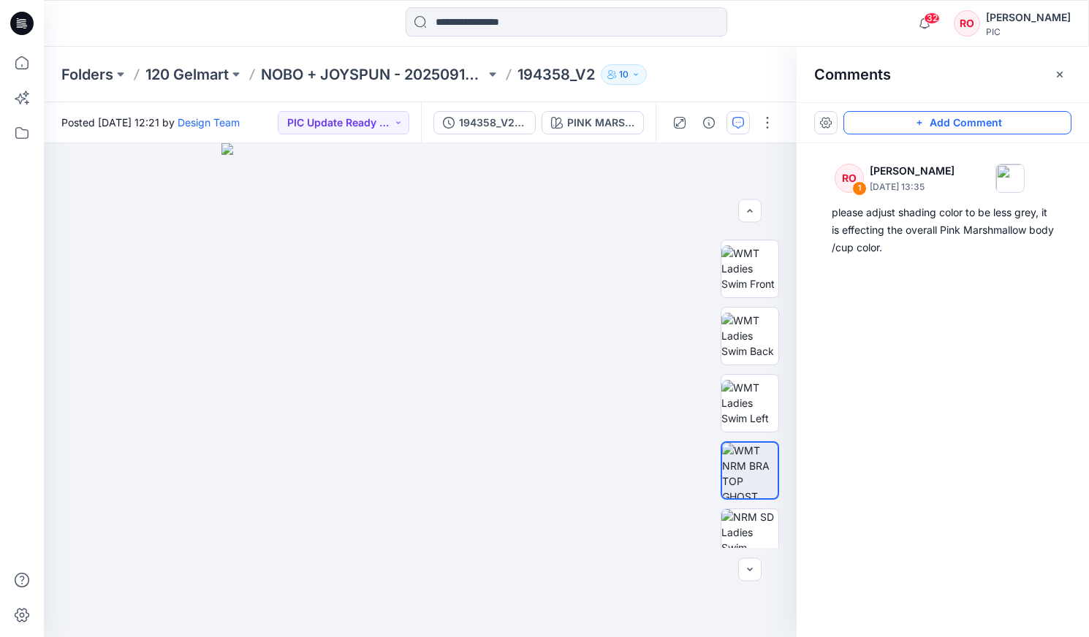
click at [622, 118] on icon "button" at bounding box center [919, 123] width 12 height 12
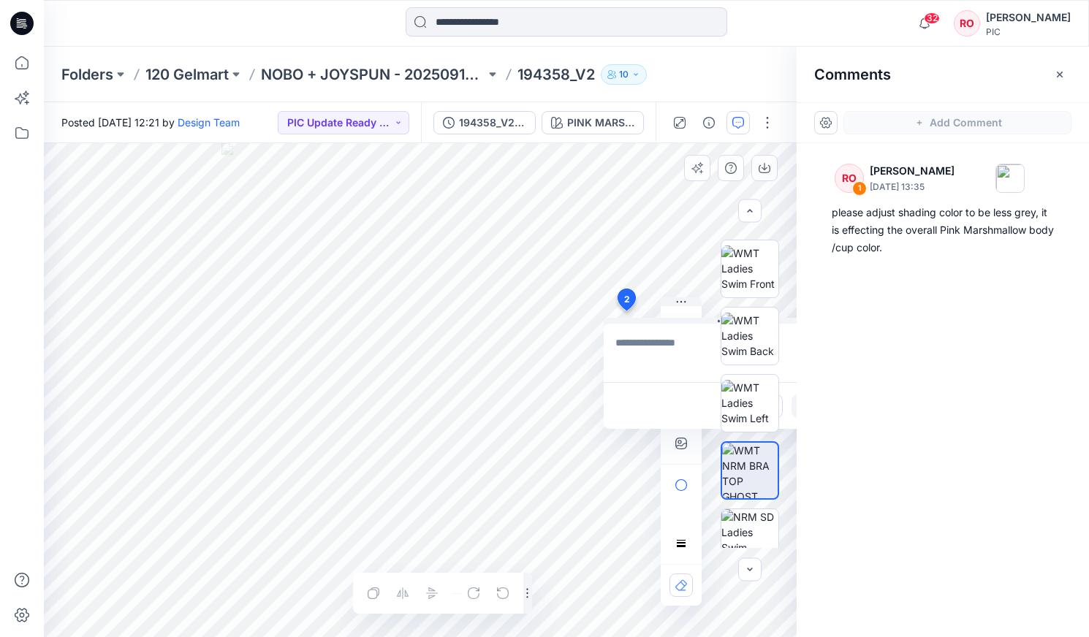
click at [622, 311] on div "2 Cancel Post Layer 1" at bounding box center [420, 390] width 753 height 494
type textarea "**********"
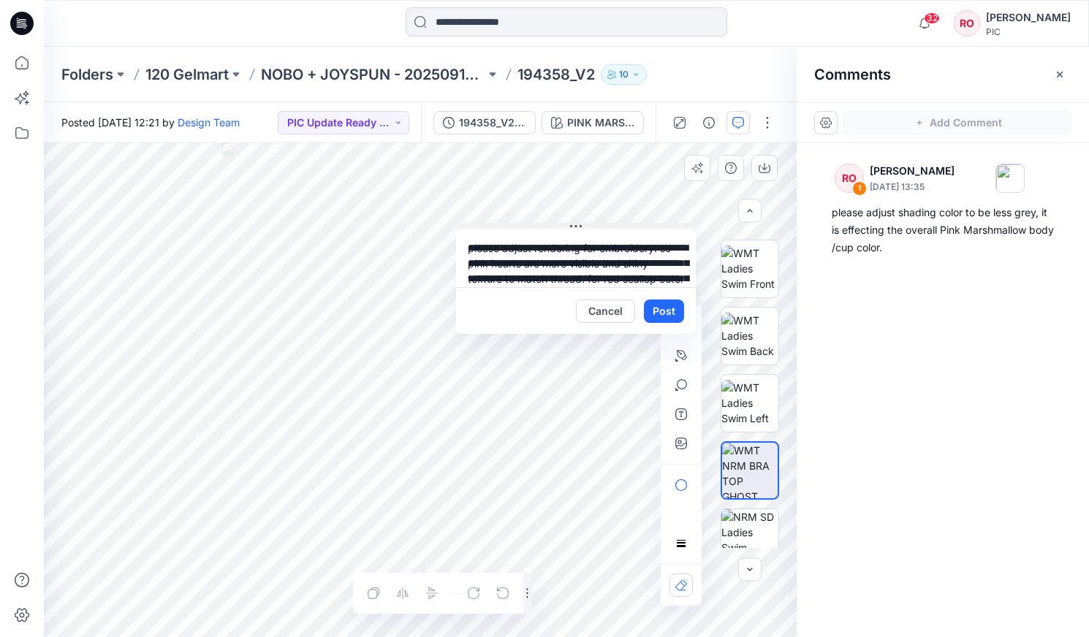
drag, startPoint x: 659, startPoint y: 319, endPoint x: 501, endPoint y: 210, distance: 192.4
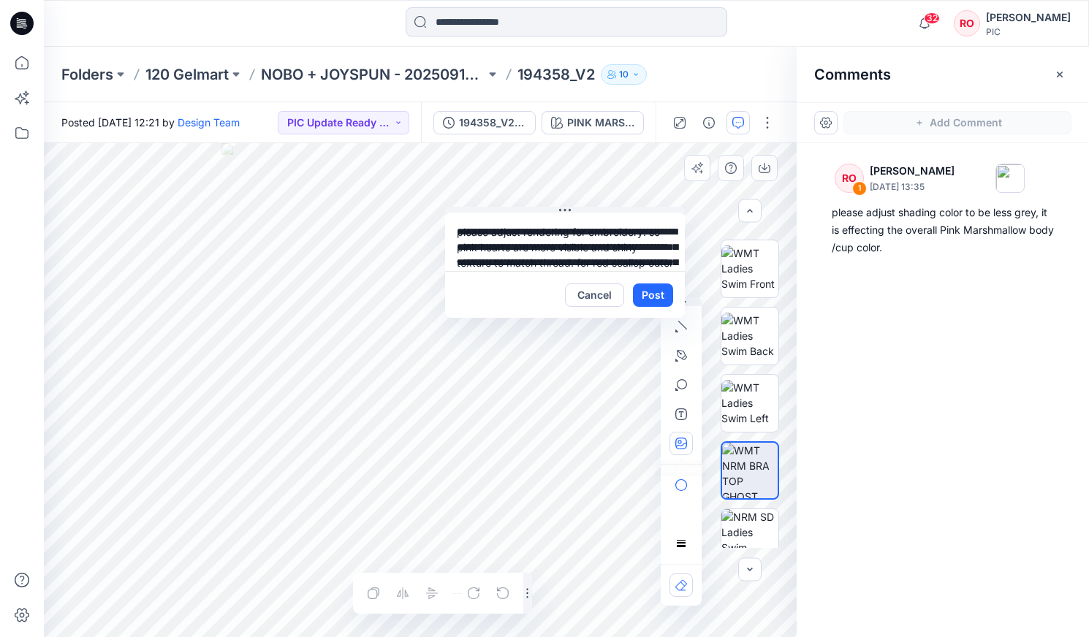
click at [622, 363] on icon "button" at bounding box center [681, 444] width 12 height 12
type input"] "**********"
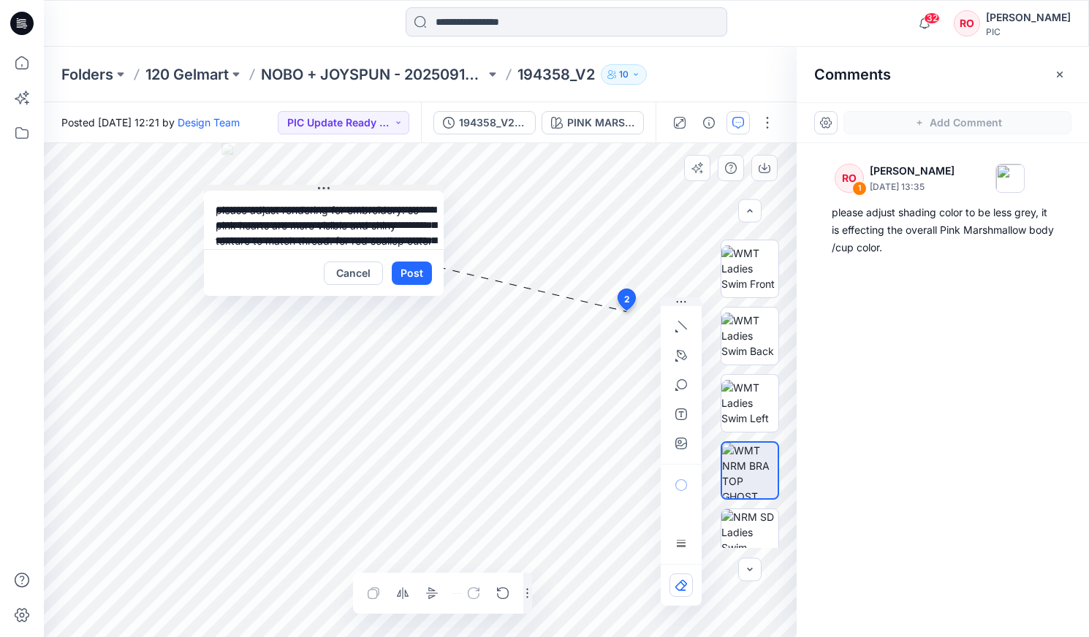
drag, startPoint x: 562, startPoint y: 208, endPoint x: 321, endPoint y: 186, distance: 242.1
click at [414, 267] on button "Post" at bounding box center [412, 273] width 40 height 23
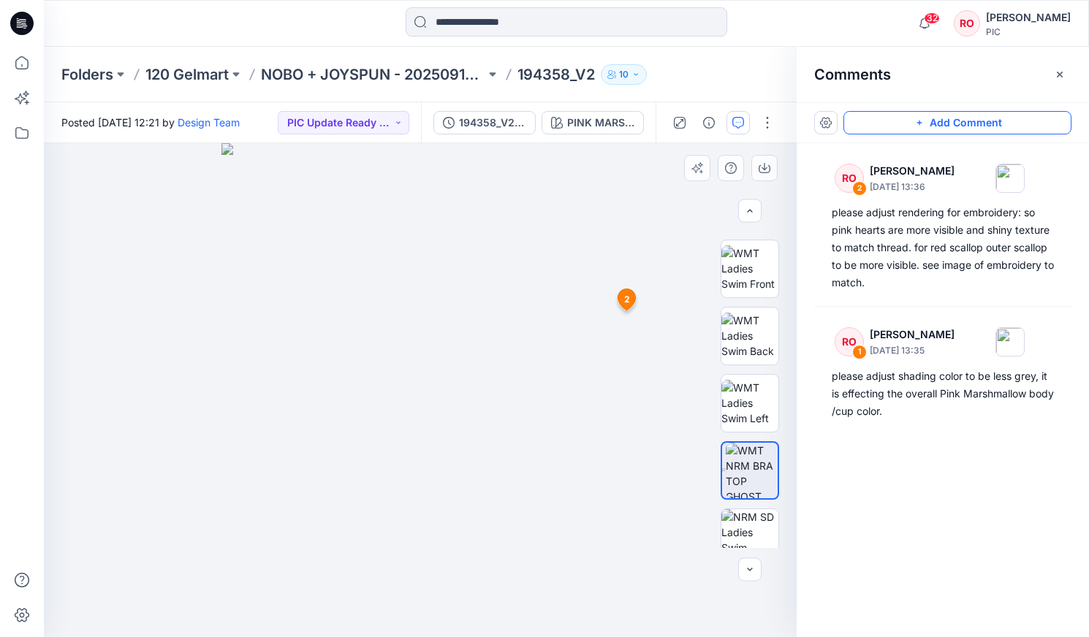
click at [622, 126] on button "Add Comment" at bounding box center [957, 122] width 228 height 23
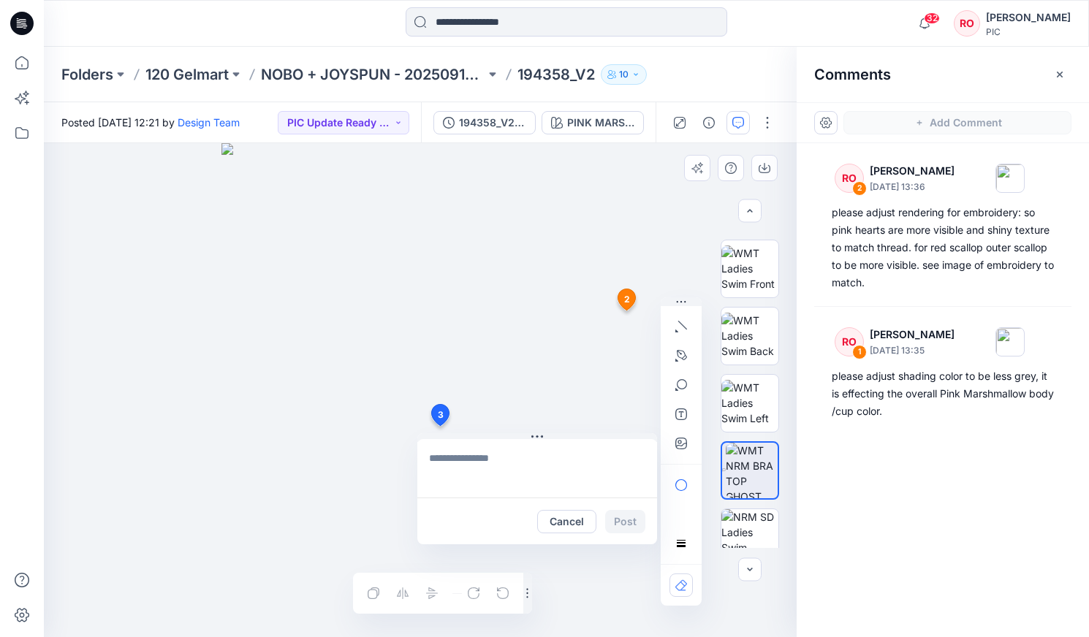
click at [439, 363] on div "3 Cancel Post 2 RO Raquel Ortiz October 01, 2025 13:36 please adjust rendering …" at bounding box center [420, 390] width 753 height 494
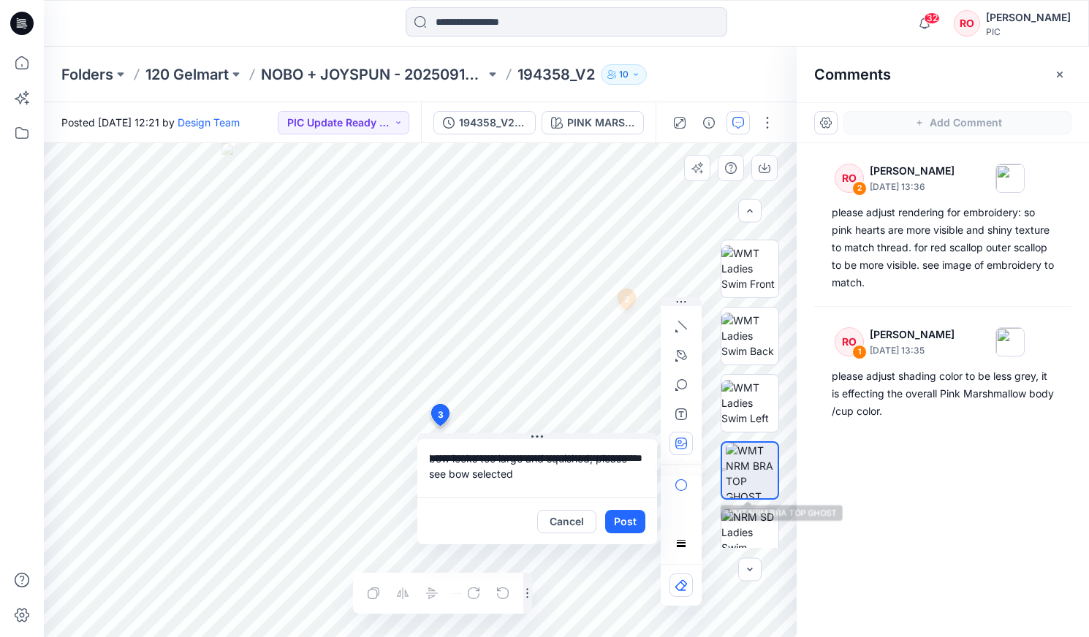
type textarea "**********"
click at [622, 363] on icon "button" at bounding box center [681, 444] width 12 height 12
type input"] "**********"
click at [602, 363] on textarea "**********" at bounding box center [537, 468] width 240 height 58
click at [622, 363] on button "Post" at bounding box center [625, 521] width 40 height 23
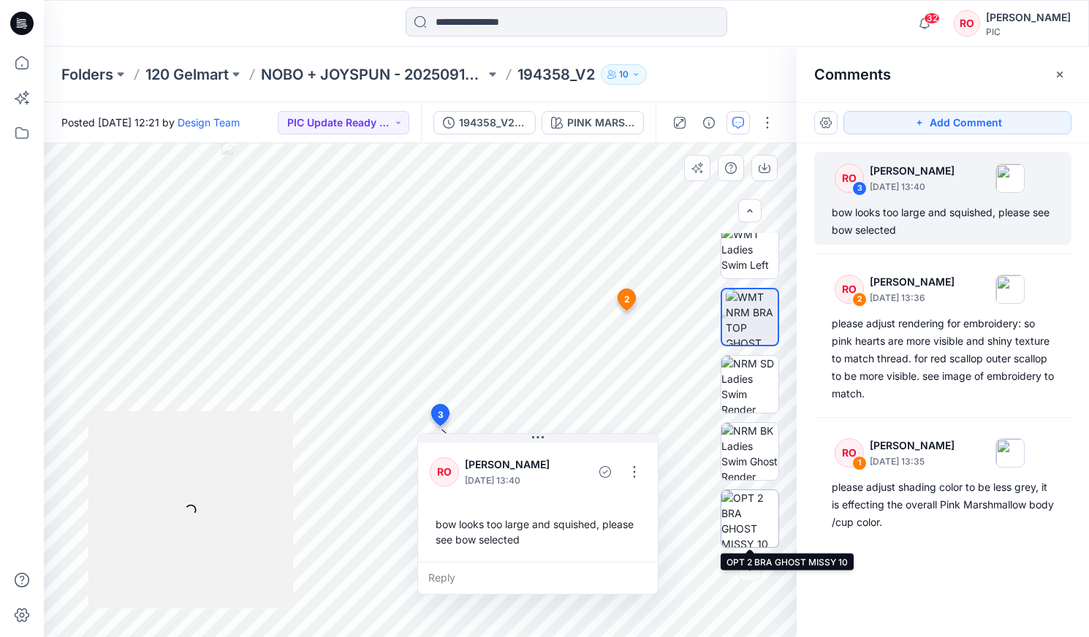
scroll to position [349, 0]
click at [622, 363] on img at bounding box center [749, 518] width 57 height 57
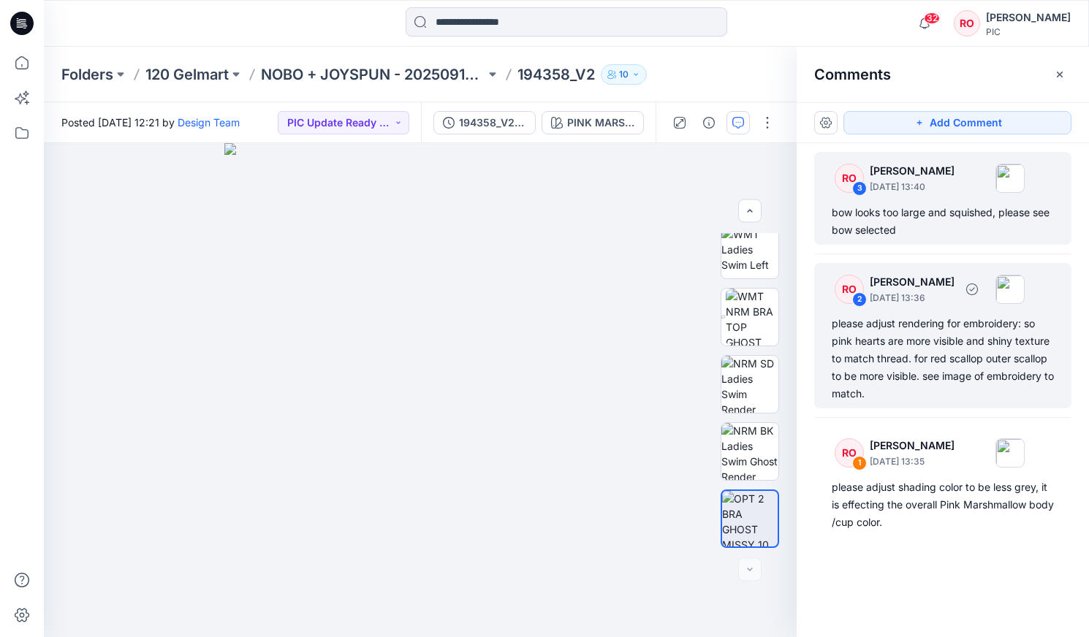
click at [622, 357] on div "please adjust rendering for embroidery: so pink hearts are more visible and shi…" at bounding box center [943, 359] width 222 height 88
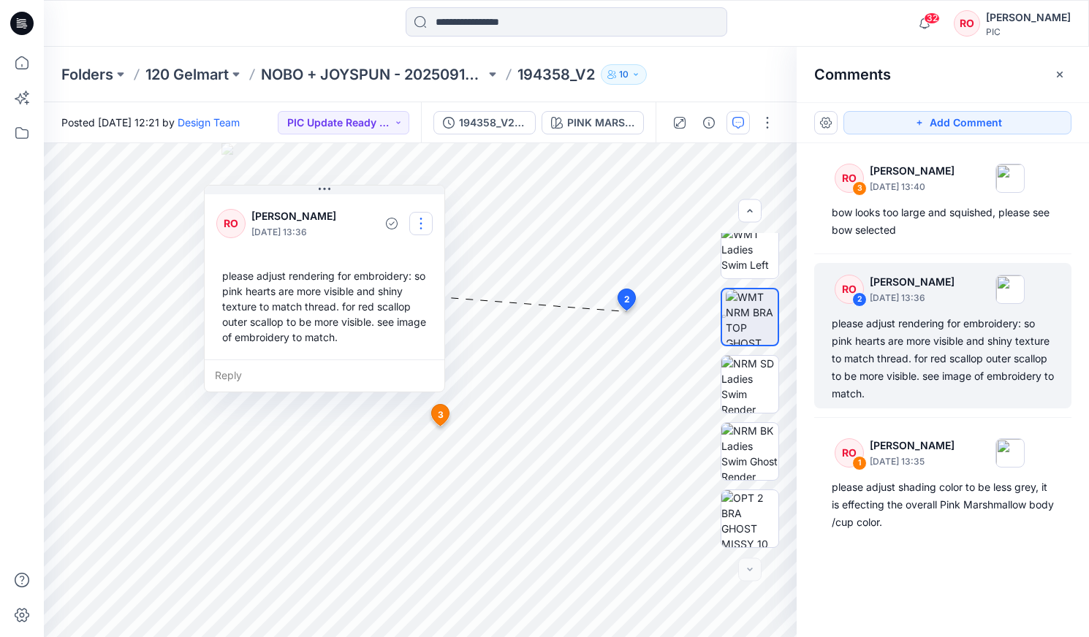
click at [420, 218] on button "button" at bounding box center [420, 223] width 23 height 23
click at [414, 264] on p "Edit comment" at bounding box center [425, 257] width 66 height 15
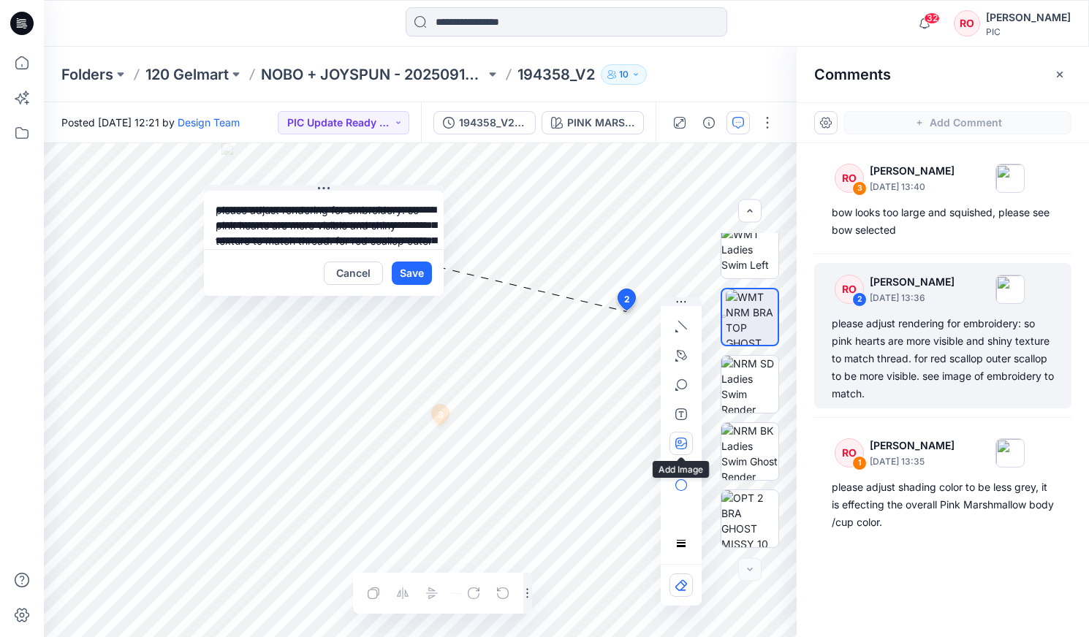
click at [622, 363] on icon "button" at bounding box center [681, 444] width 12 height 12
type input"] "**********"
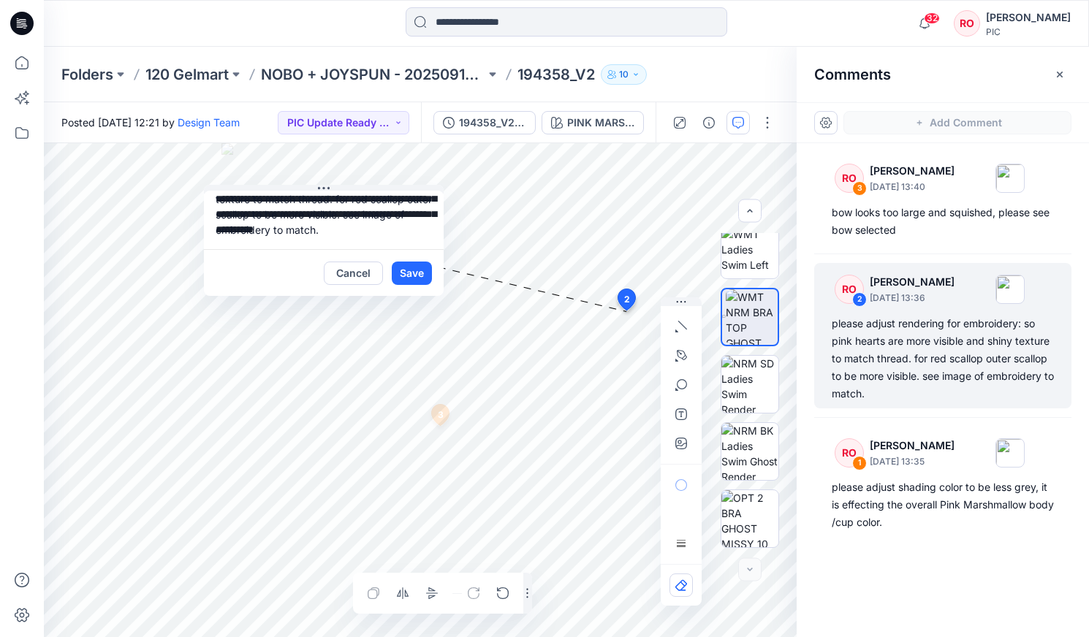
scroll to position [42, 0]
drag, startPoint x: 381, startPoint y: 233, endPoint x: 31, endPoint y: 269, distance: 351.1
click at [381, 233] on textarea "**********" at bounding box center [324, 220] width 240 height 58
type textarea "**********"
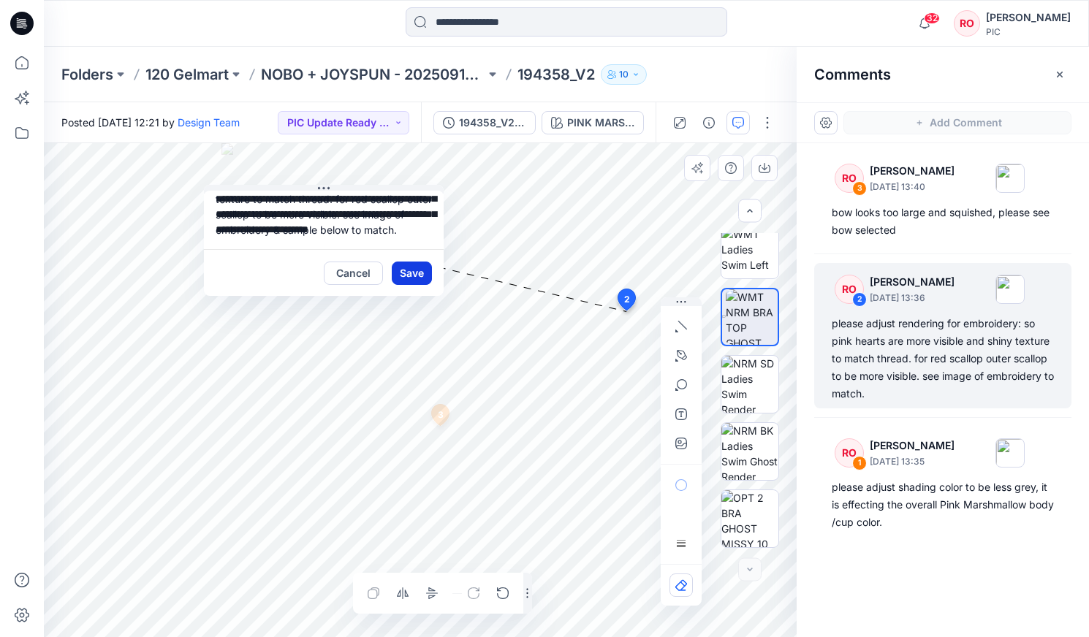
click at [414, 276] on button "Save" at bounding box center [412, 273] width 40 height 23
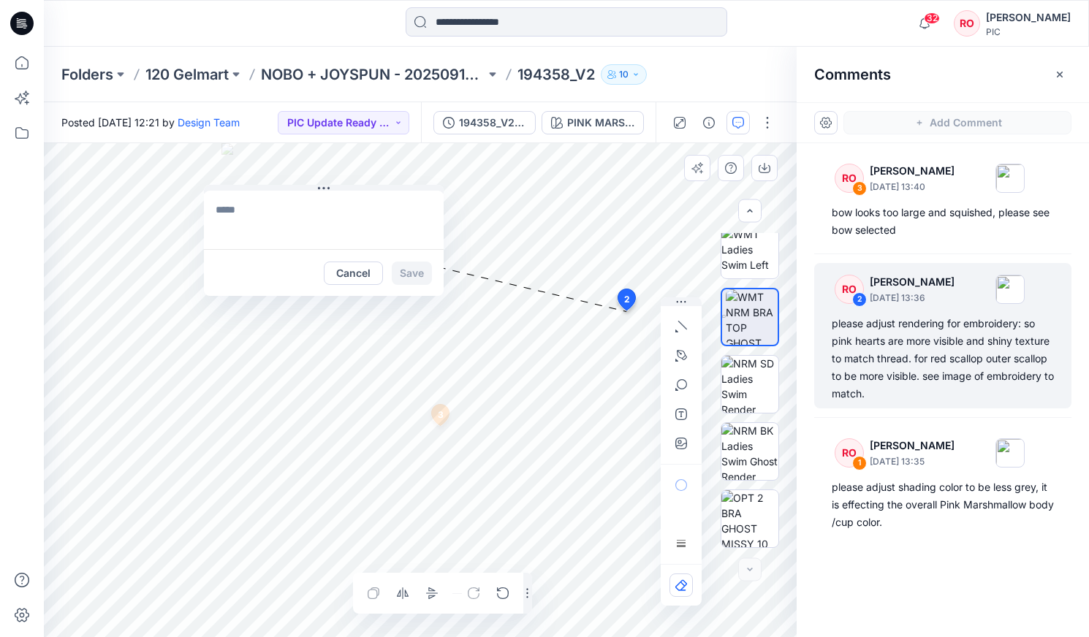
scroll to position [0, 0]
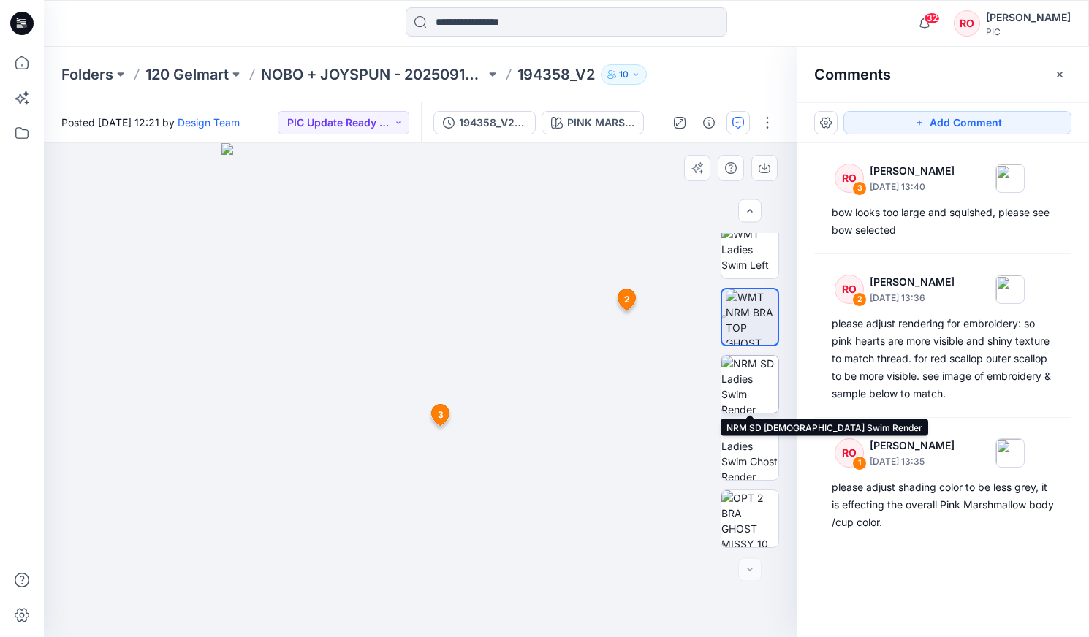
click at [622, 363] on img at bounding box center [749, 384] width 57 height 57
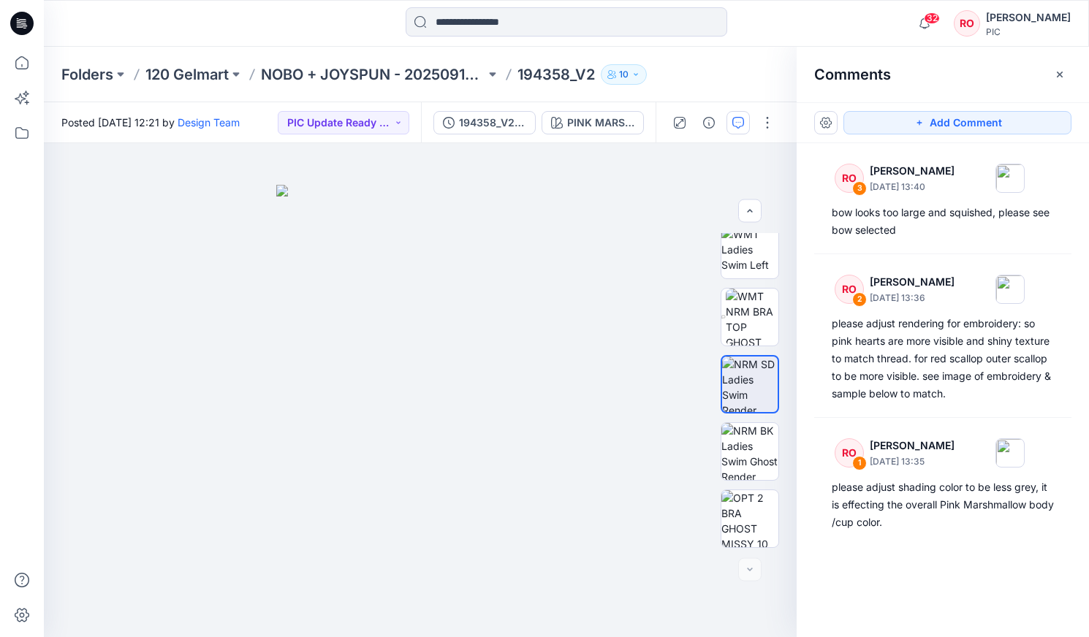
click at [622, 107] on div "Add Comment" at bounding box center [943, 122] width 292 height 41
click at [622, 116] on button "Add Comment" at bounding box center [957, 122] width 228 height 23
click at [443, 363] on div "4" at bounding box center [420, 390] width 753 height 494
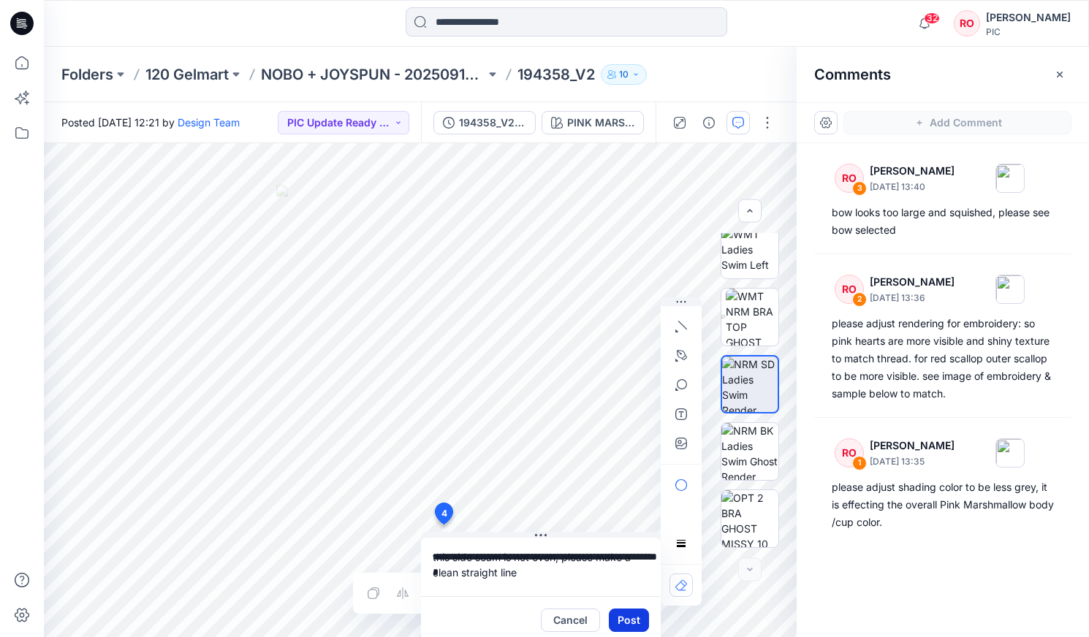
type textarea "**********"
click at [622, 363] on button "Post" at bounding box center [629, 620] width 40 height 23
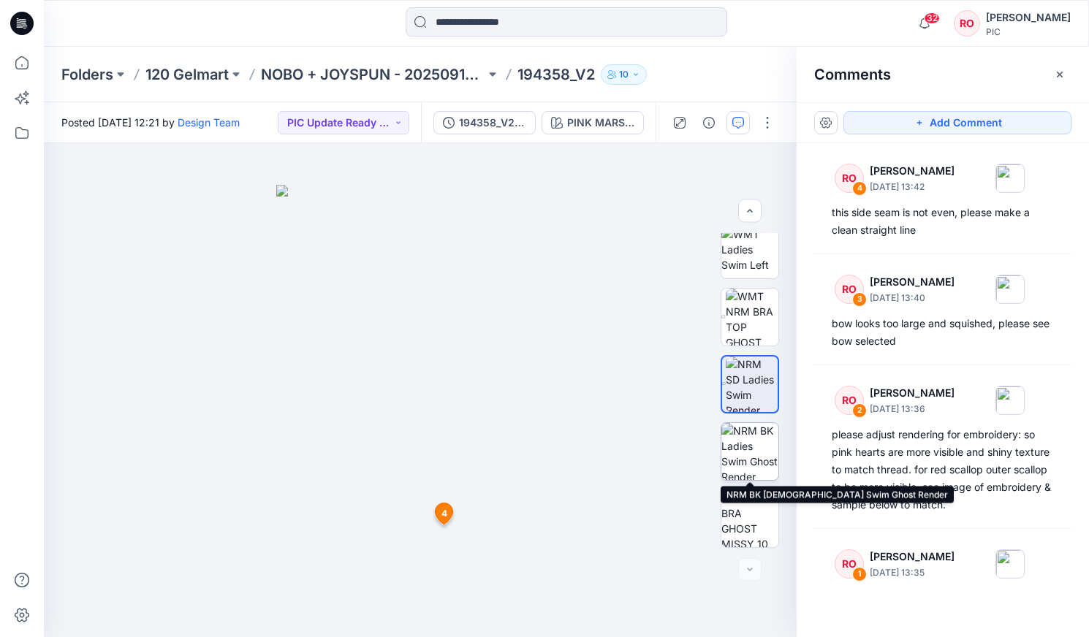
click at [622, 363] on img at bounding box center [749, 451] width 57 height 57
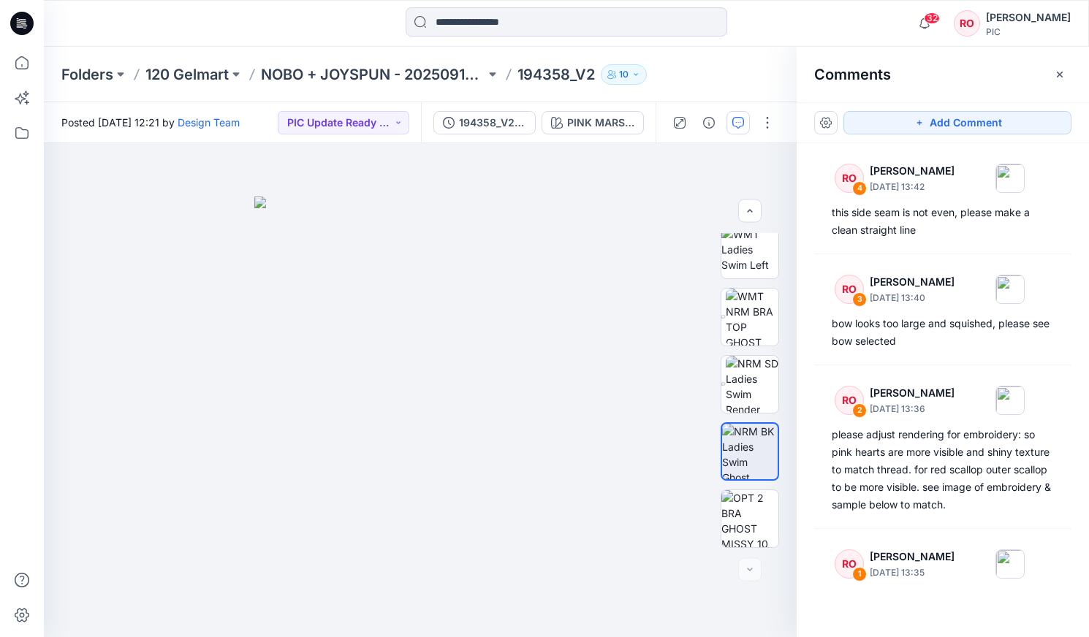
drag, startPoint x: 906, startPoint y: 120, endPoint x: 880, endPoint y: 145, distance: 36.2
click at [622, 121] on button "Add Comment" at bounding box center [957, 122] width 228 height 23
click at [316, 363] on div "5" at bounding box center [420, 390] width 753 height 494
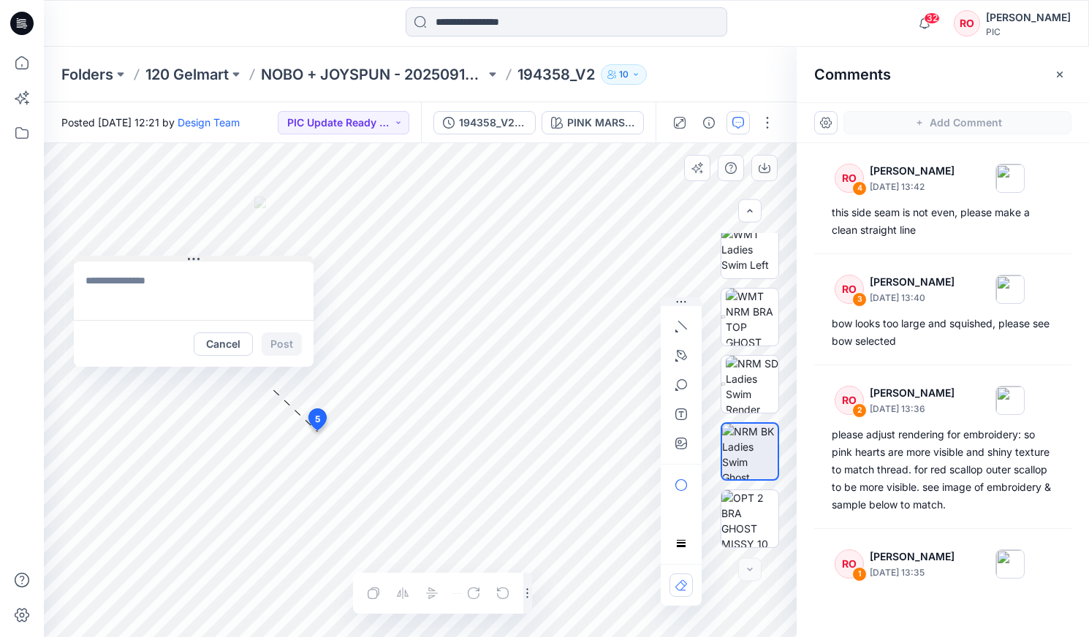
drag, startPoint x: 368, startPoint y: 441, endPoint x: 151, endPoint y: 236, distance: 298.8
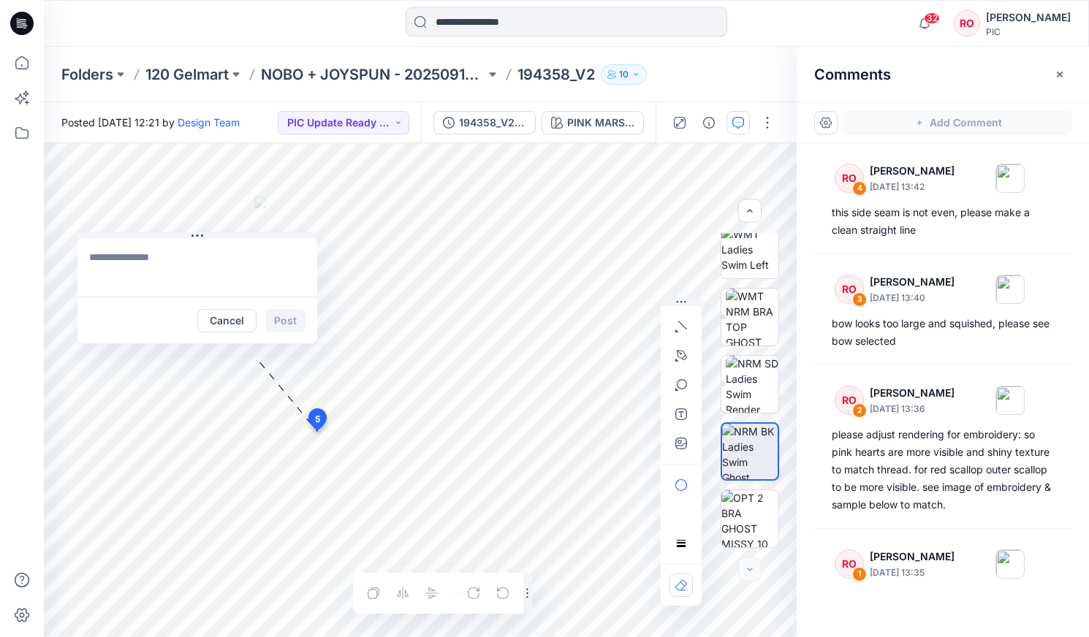
click at [108, 268] on textarea at bounding box center [197, 267] width 240 height 58
type textarea "**********"
click at [286, 320] on button "Post" at bounding box center [285, 320] width 40 height 23
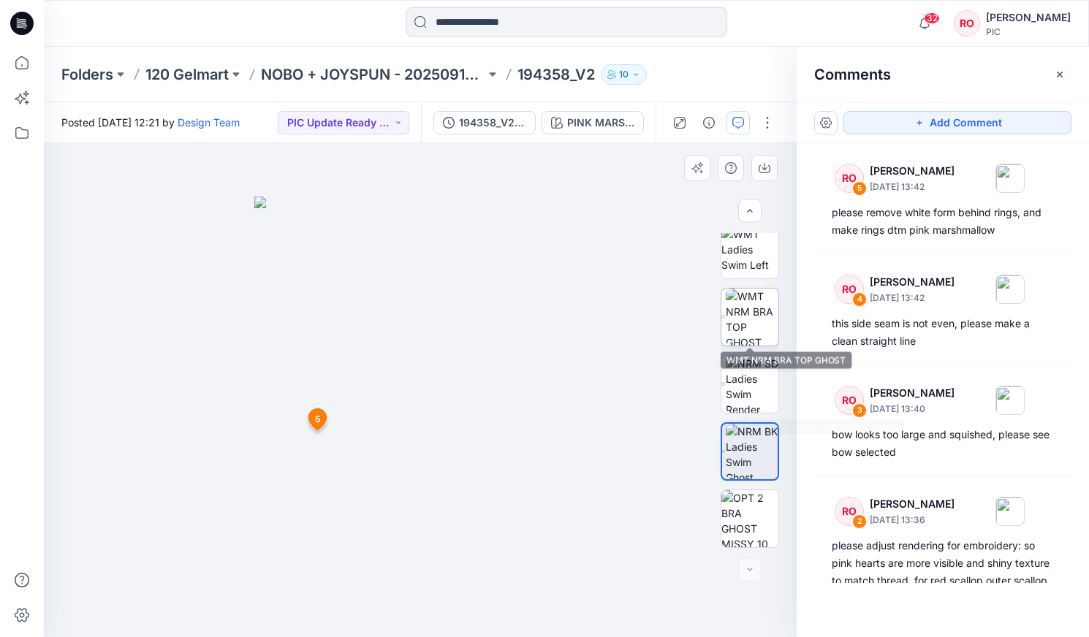
click at [622, 324] on img at bounding box center [752, 317] width 53 height 57
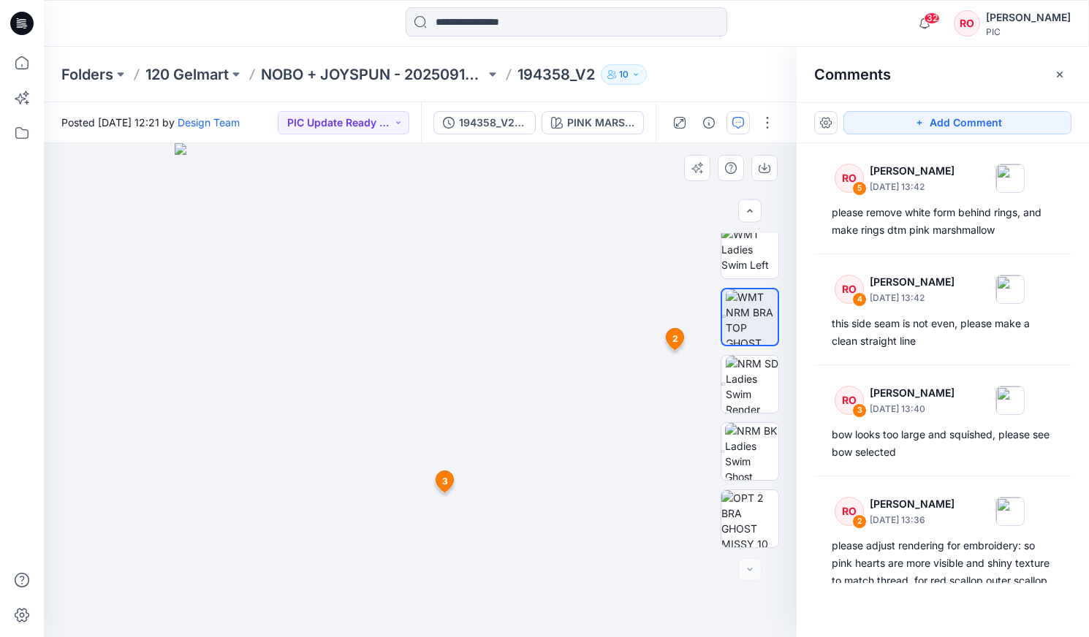
drag, startPoint x: 261, startPoint y: 208, endPoint x: 292, endPoint y: 351, distance: 145.9
click at [292, 351] on img at bounding box center [420, 390] width 491 height 494
drag, startPoint x: 479, startPoint y: 270, endPoint x: 379, endPoint y: 270, distance: 100.1
click at [379, 270] on img at bounding box center [420, 389] width 491 height 495
click at [622, 117] on button "Add Comment" at bounding box center [957, 122] width 228 height 23
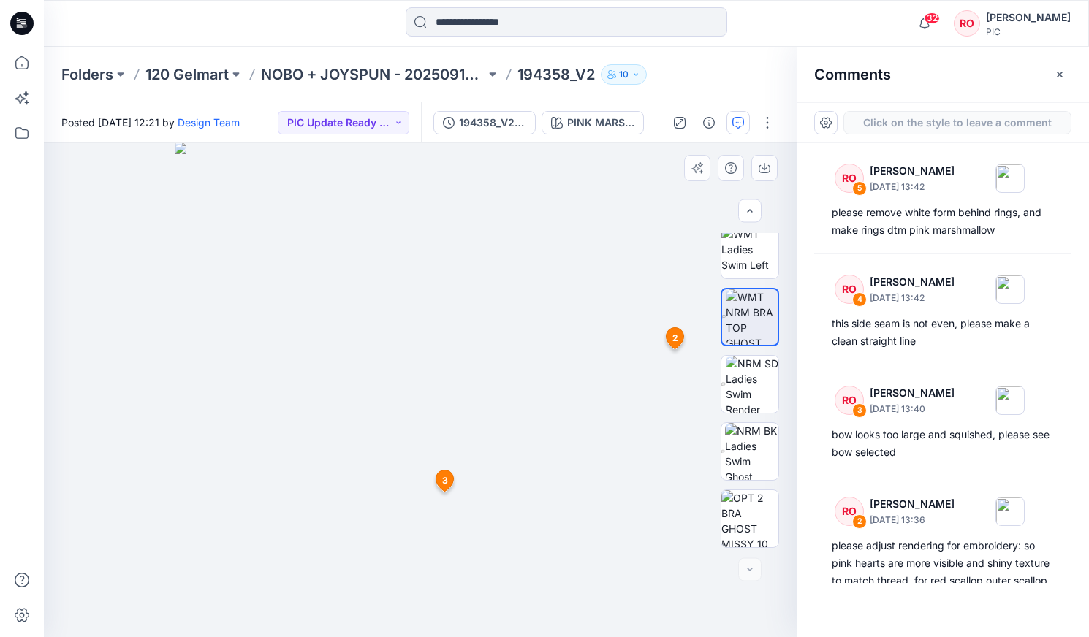
click at [607, 186] on div "6 2 RO Raquel Ortiz October 01, 2025 13:36 please adjust rendering for embroide…" at bounding box center [420, 390] width 753 height 494
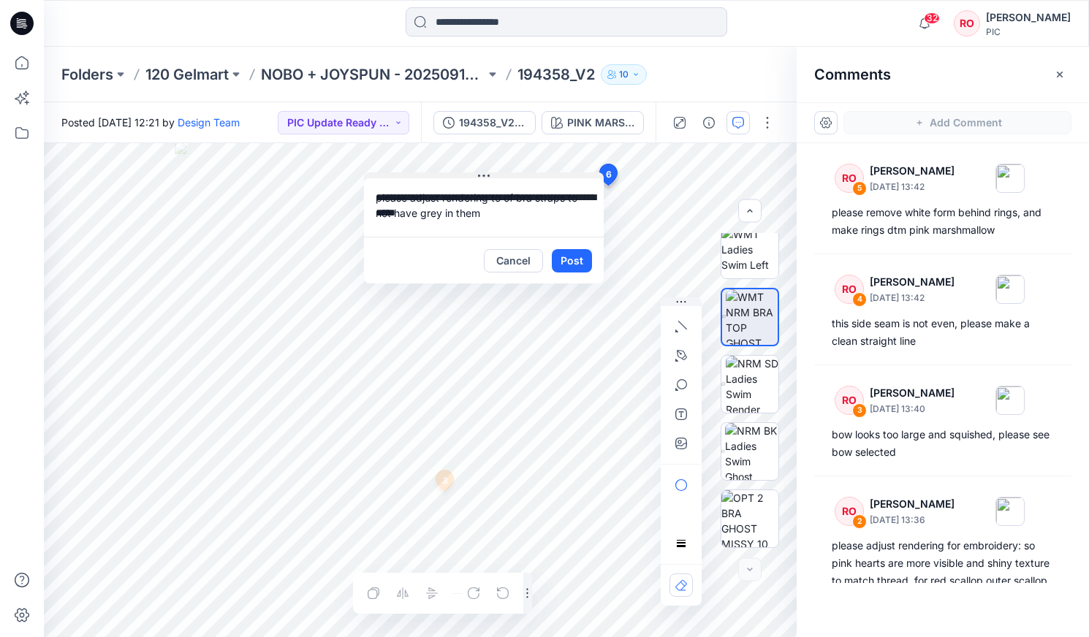
drag, startPoint x: 642, startPoint y: 194, endPoint x: 404, endPoint y: 154, distance: 241.6
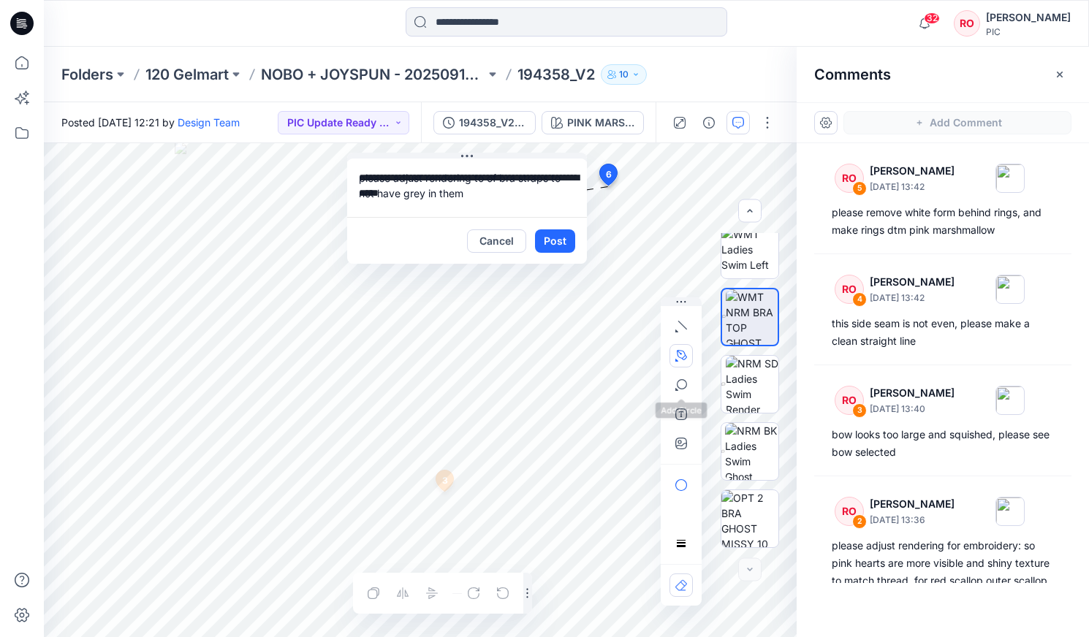
click at [622, 363] on button "button" at bounding box center [680, 355] width 23 height 23
click at [603, 355] on icon "button" at bounding box center [602, 355] width 12 height 12
click at [493, 202] on textarea "**********" at bounding box center [467, 188] width 240 height 58
type textarea "**********"
click at [565, 239] on button "Post" at bounding box center [555, 240] width 40 height 23
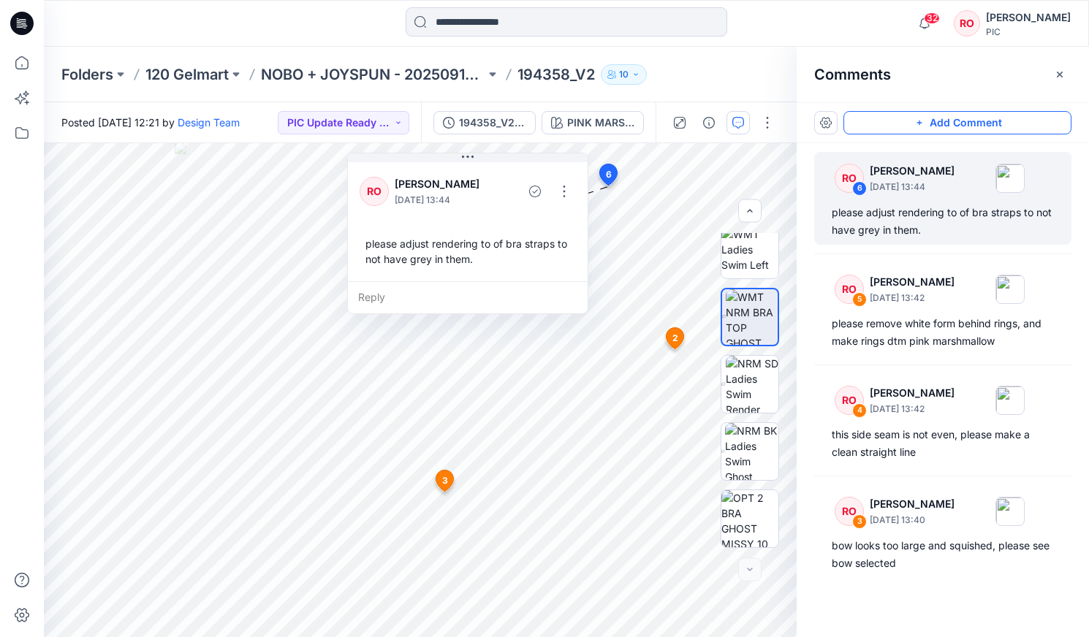
click at [622, 129] on button "Add Comment" at bounding box center [957, 122] width 228 height 23
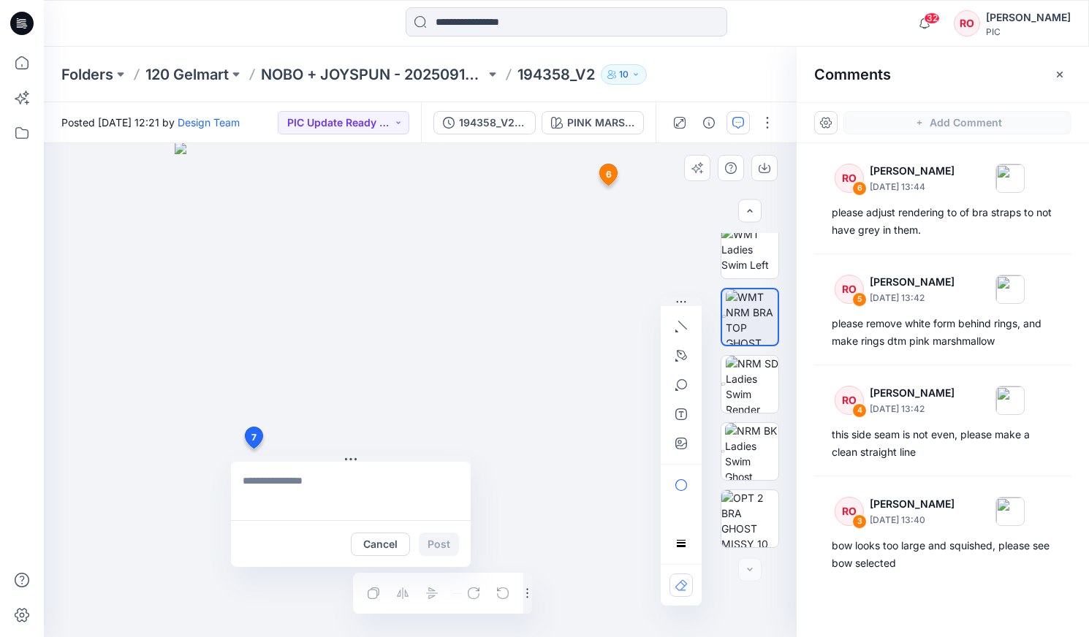
click at [253, 363] on div "7 Cancel Post 2 RO Raquel Ortiz October 01, 2025 13:36 please adjust rendering …" at bounding box center [420, 390] width 753 height 494
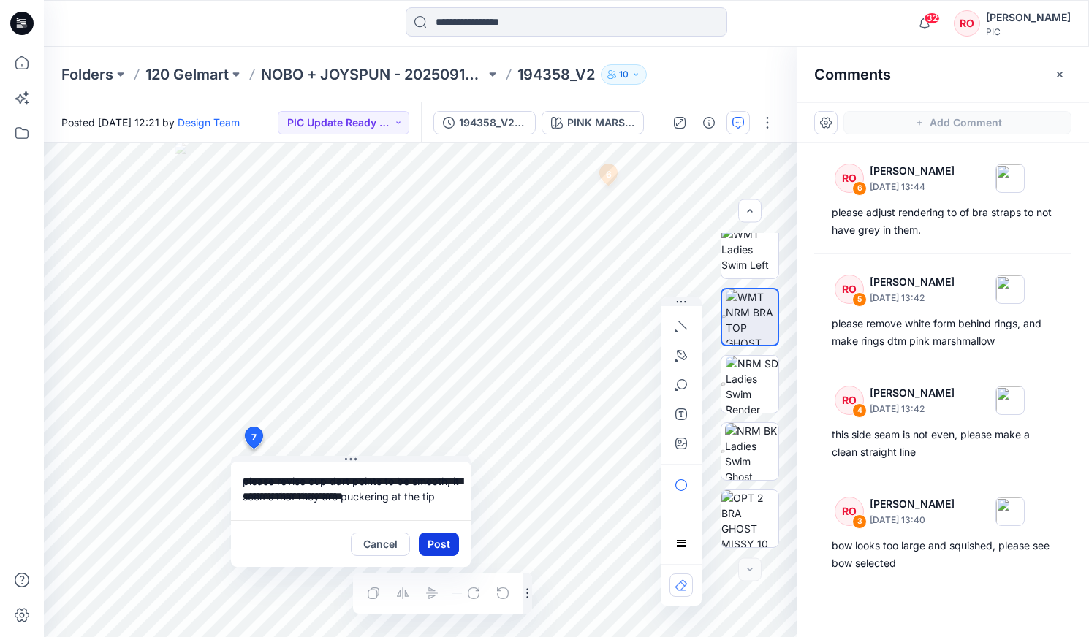
type textarea "**********"
click at [436, 363] on button "Post" at bounding box center [439, 544] width 40 height 23
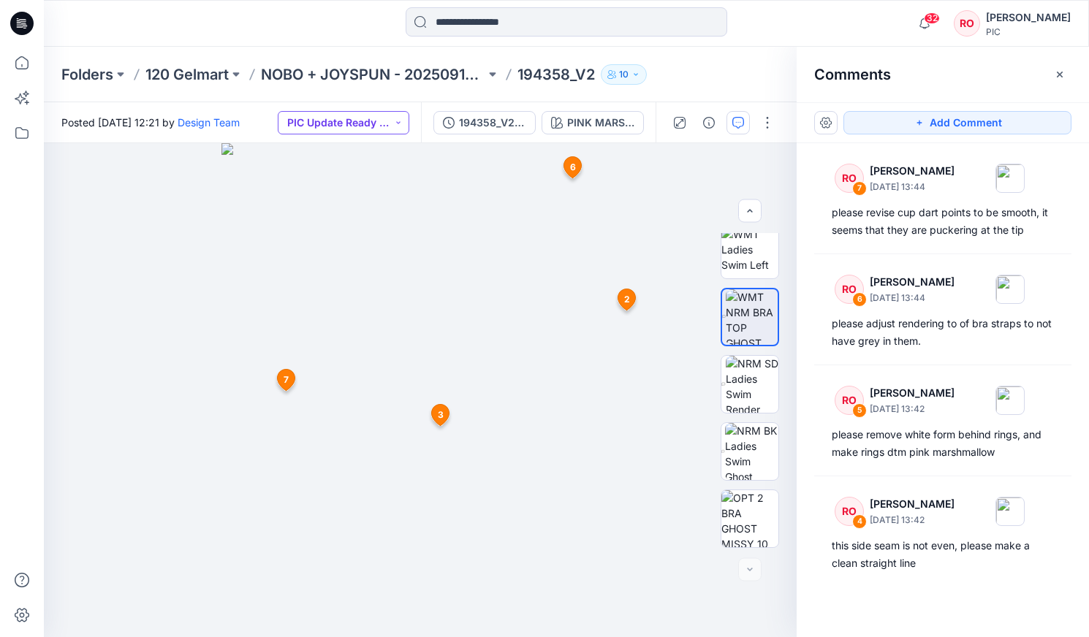
click at [350, 120] on button "PIC Update Ready to Review" at bounding box center [344, 122] width 132 height 23
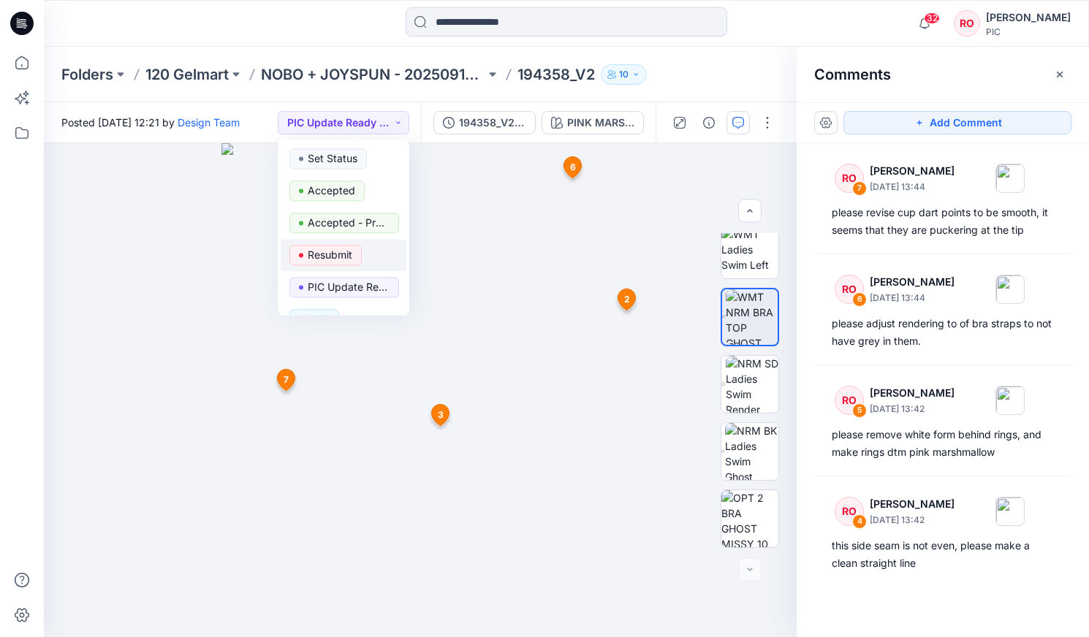
click at [327, 245] on button "Resubmit" at bounding box center [344, 256] width 126 height 32
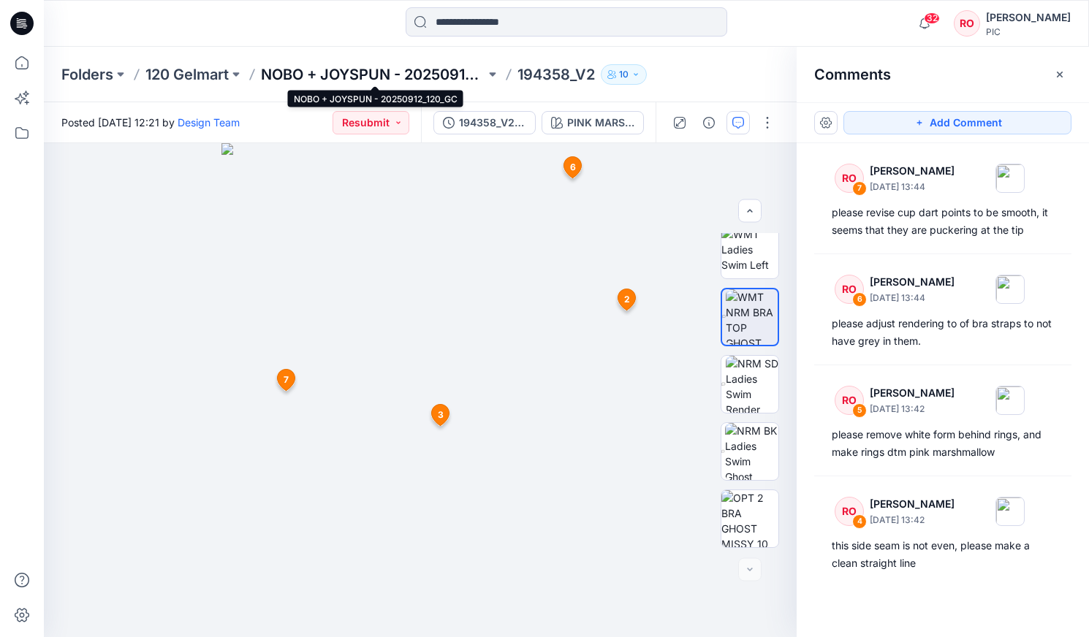
click at [345, 72] on p "NOBO + JOYSPUN - 20250912_120_GC" at bounding box center [373, 74] width 224 height 20
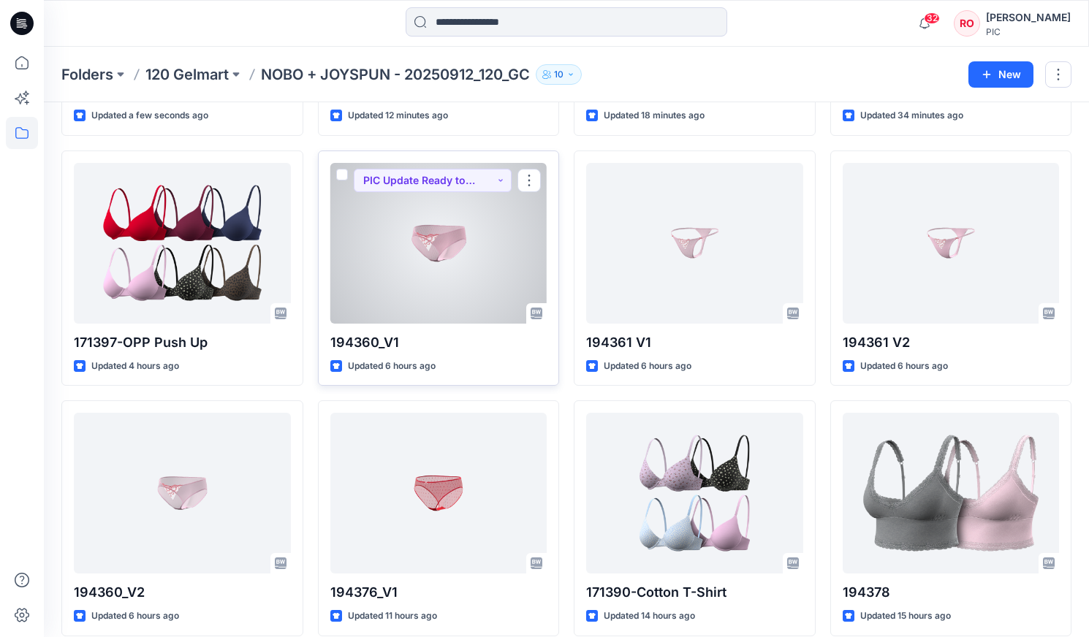
scroll to position [270, 0]
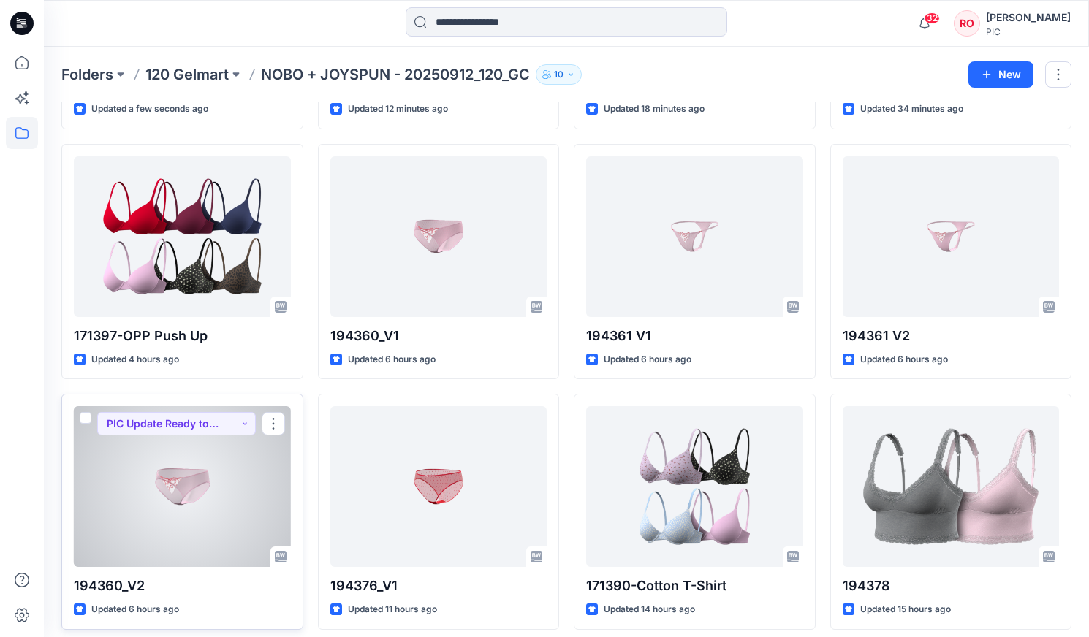
click at [230, 363] on div at bounding box center [182, 486] width 217 height 161
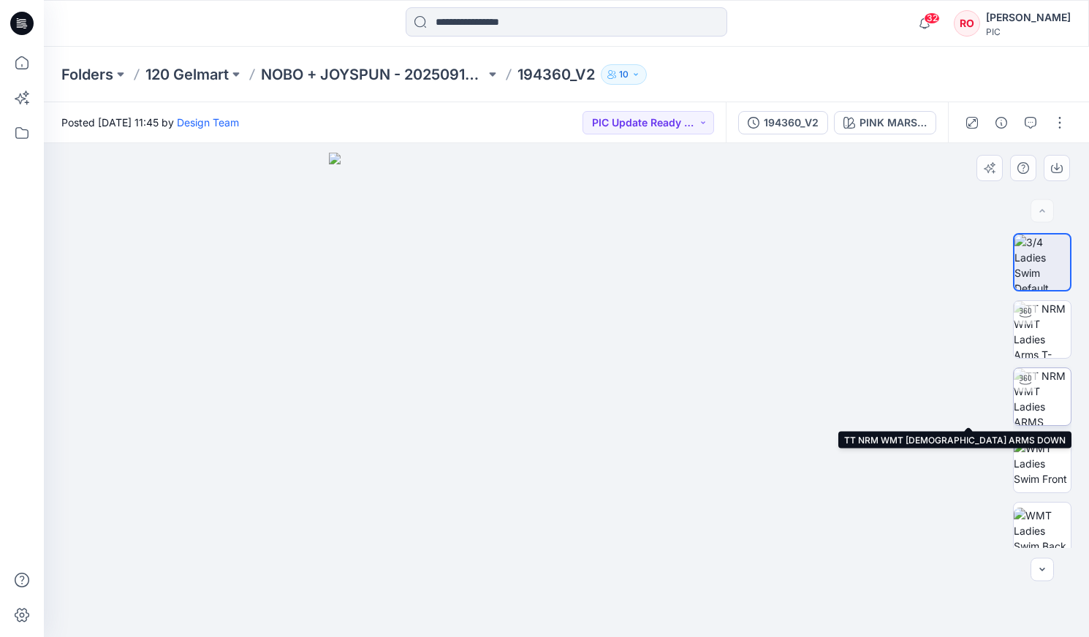
click at [622, 363] on img at bounding box center [1042, 396] width 57 height 57
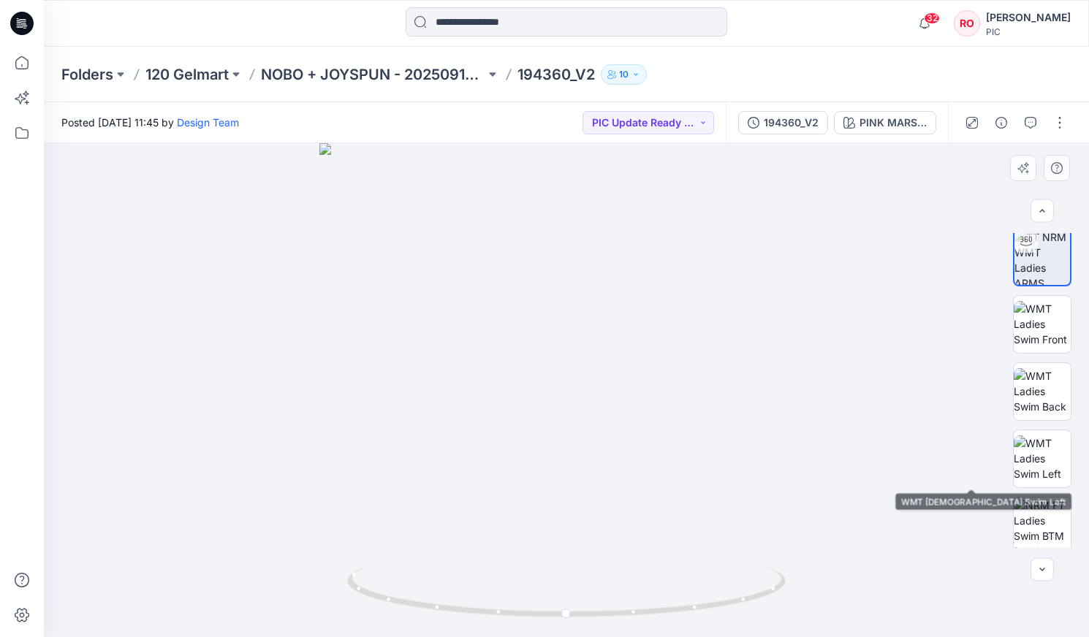
scroll to position [249, 0]
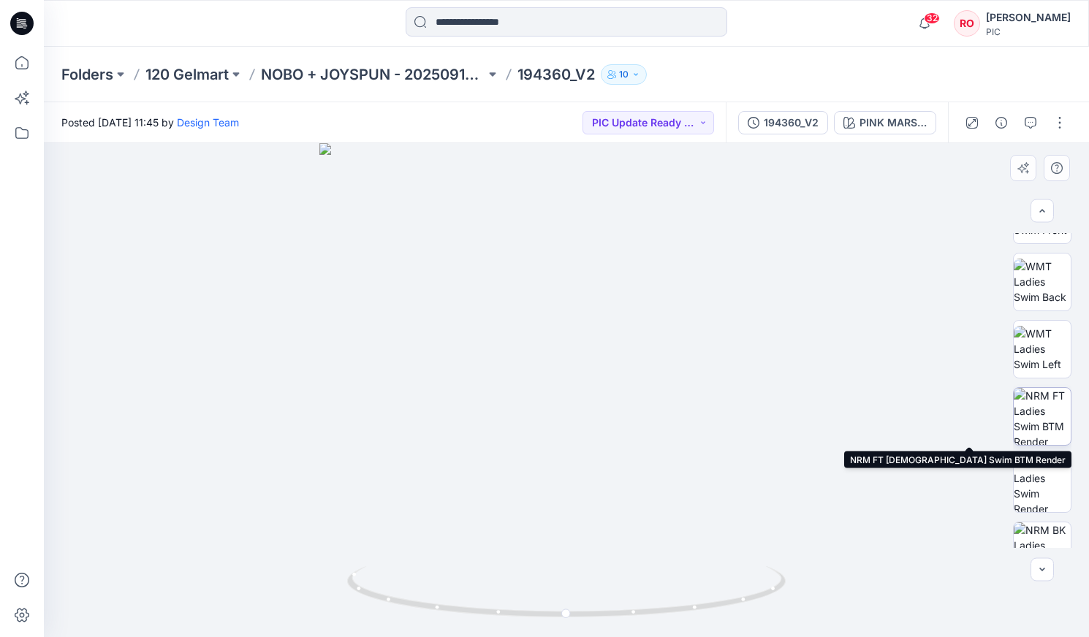
click at [622, 363] on img at bounding box center [1042, 416] width 57 height 57
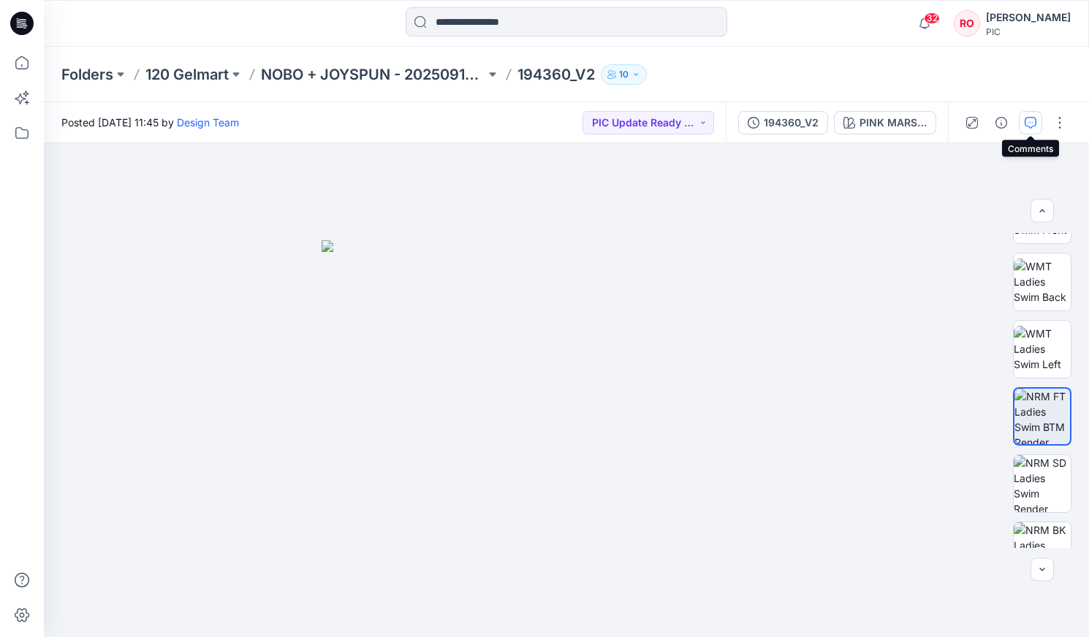
click at [622, 129] on button "button" at bounding box center [1030, 122] width 23 height 23
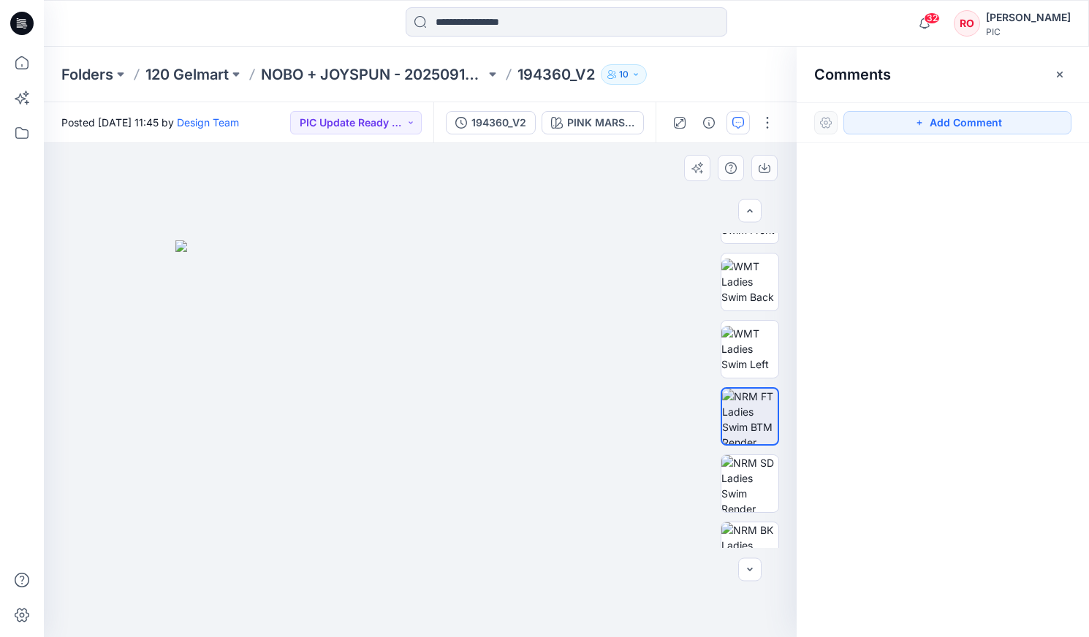
click at [519, 363] on img at bounding box center [420, 438] width 490 height 397
drag, startPoint x: 975, startPoint y: 119, endPoint x: 944, endPoint y: 152, distance: 45.0
click at [622, 119] on button "Add Comment" at bounding box center [957, 122] width 228 height 23
click at [530, 363] on div "1" at bounding box center [420, 390] width 753 height 494
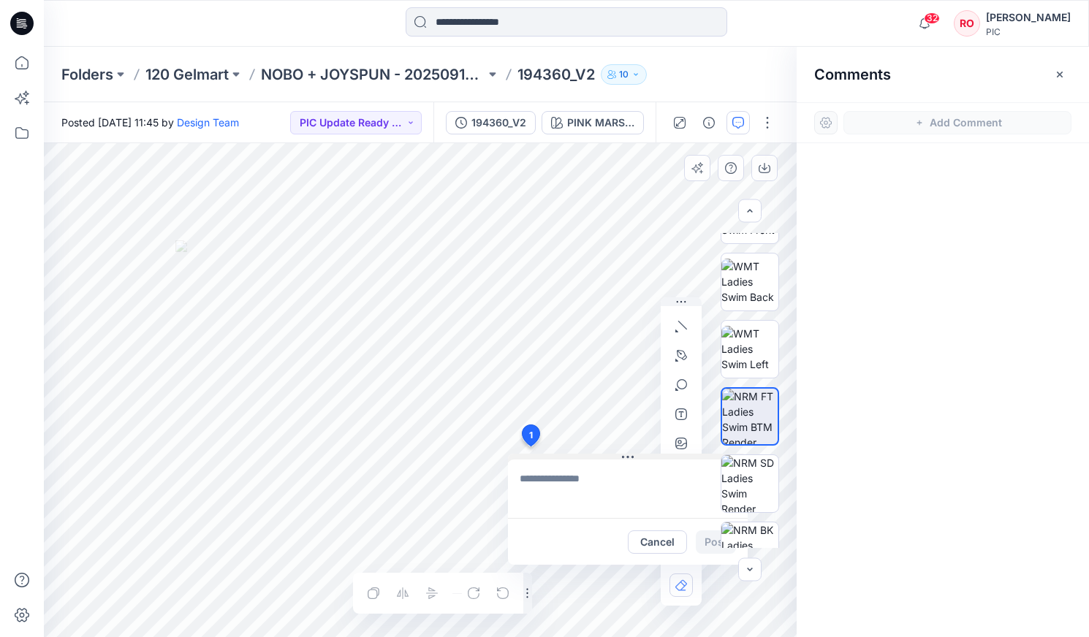
click at [557, 363] on div "1 Cancel Post Layer 1" at bounding box center [420, 390] width 753 height 494
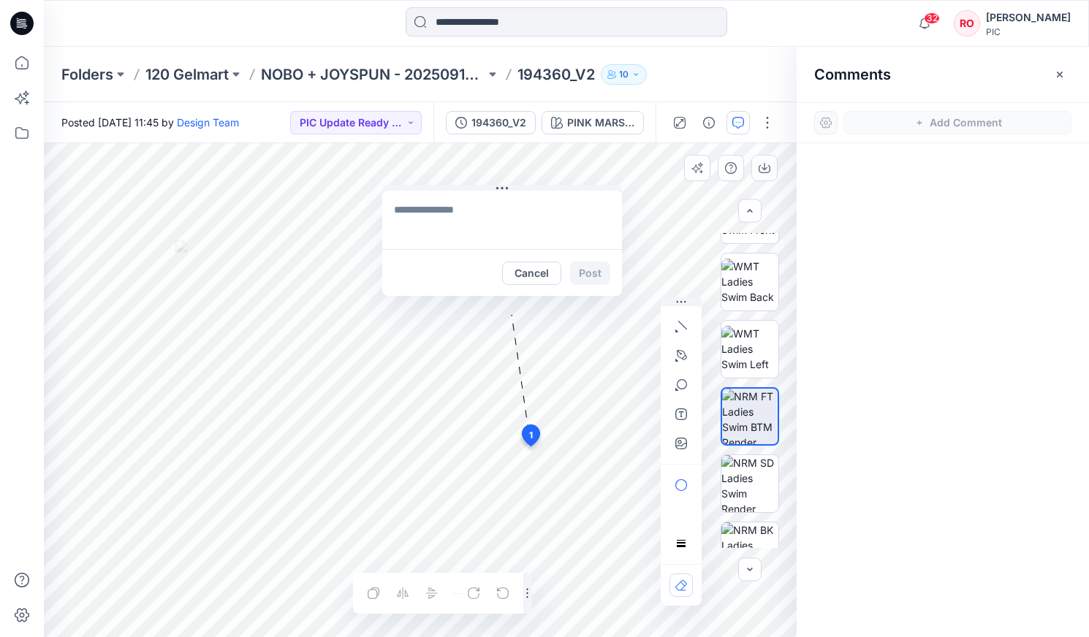
drag, startPoint x: 566, startPoint y: 455, endPoint x: 477, endPoint y: 199, distance: 270.2
click at [471, 222] on textarea at bounding box center [506, 219] width 240 height 58
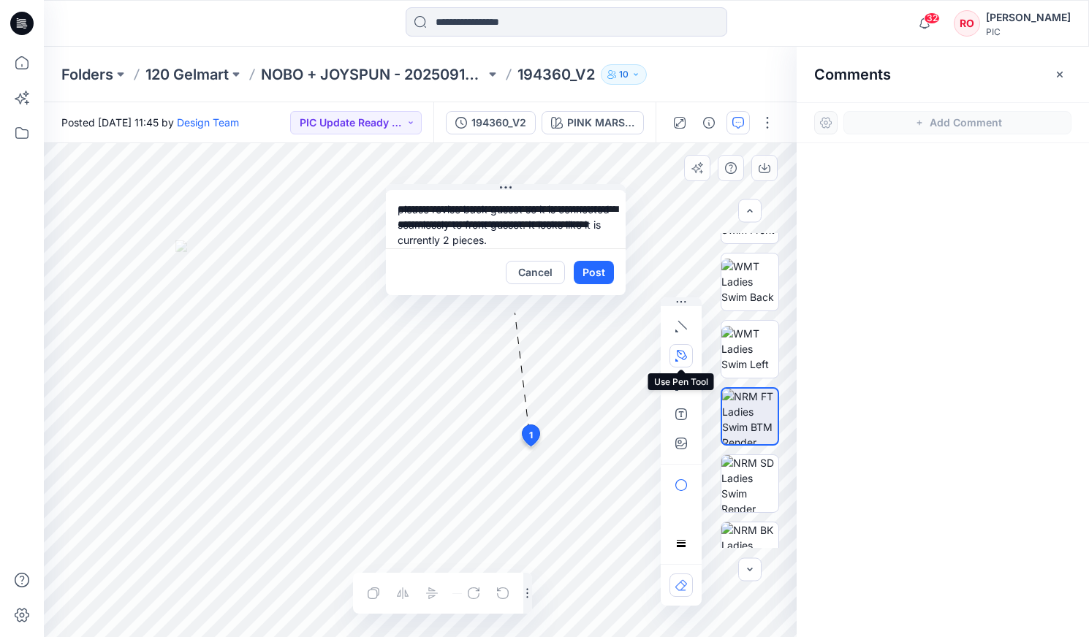
click at [622, 360] on icon "button" at bounding box center [682, 355] width 10 height 10
click at [609, 352] on button "button" at bounding box center [601, 354] width 23 height 23
click at [558, 234] on textarea "**********" at bounding box center [506, 219] width 240 height 58
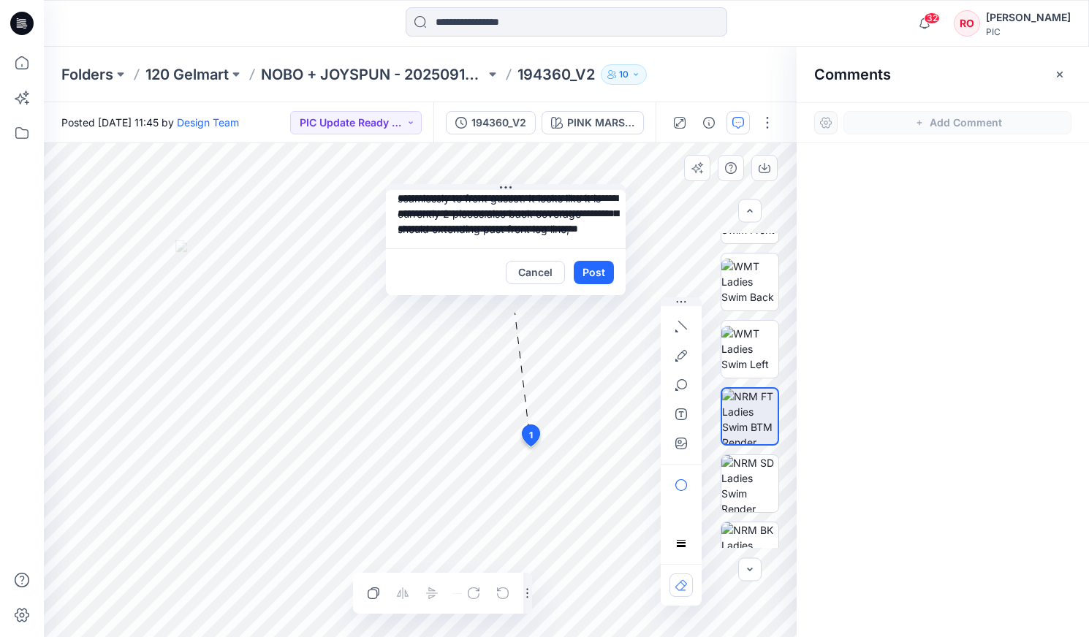
scroll to position [36, 0]
drag, startPoint x: 450, startPoint y: 241, endPoint x: 414, endPoint y: 237, distance: 36.0
click at [414, 237] on textarea "**********" at bounding box center [506, 219] width 240 height 58
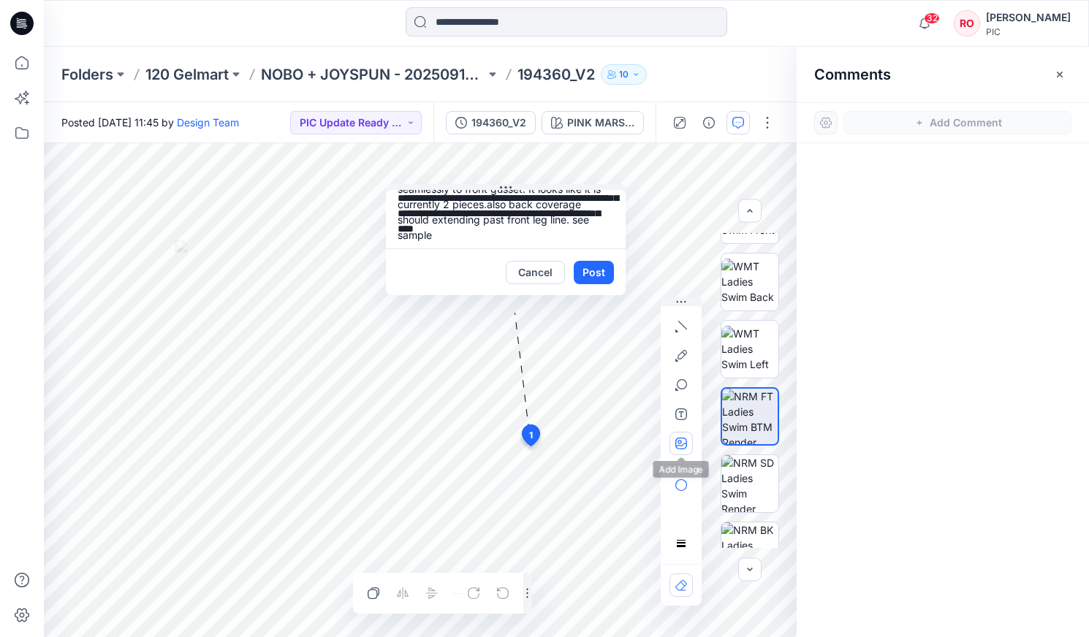
type textarea "**********"
click at [622, 363] on icon "button" at bounding box center [679, 442] width 4 height 4
type input"] "**********"
click at [513, 235] on textarea "**********" at bounding box center [506, 219] width 240 height 58
click at [585, 269] on button "Post" at bounding box center [594, 272] width 40 height 23
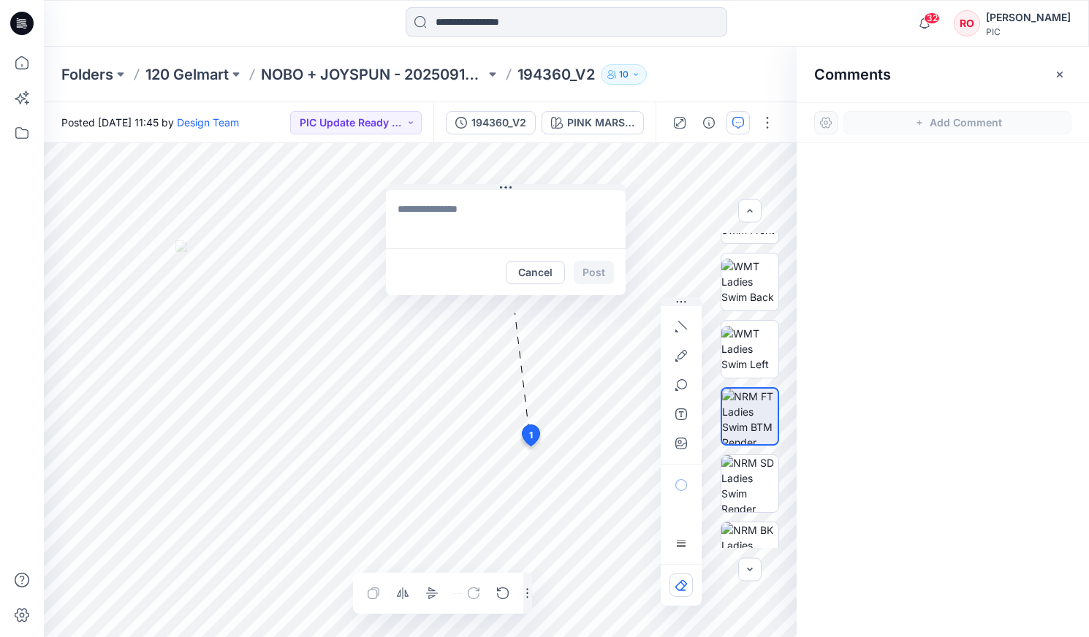
scroll to position [0, 0]
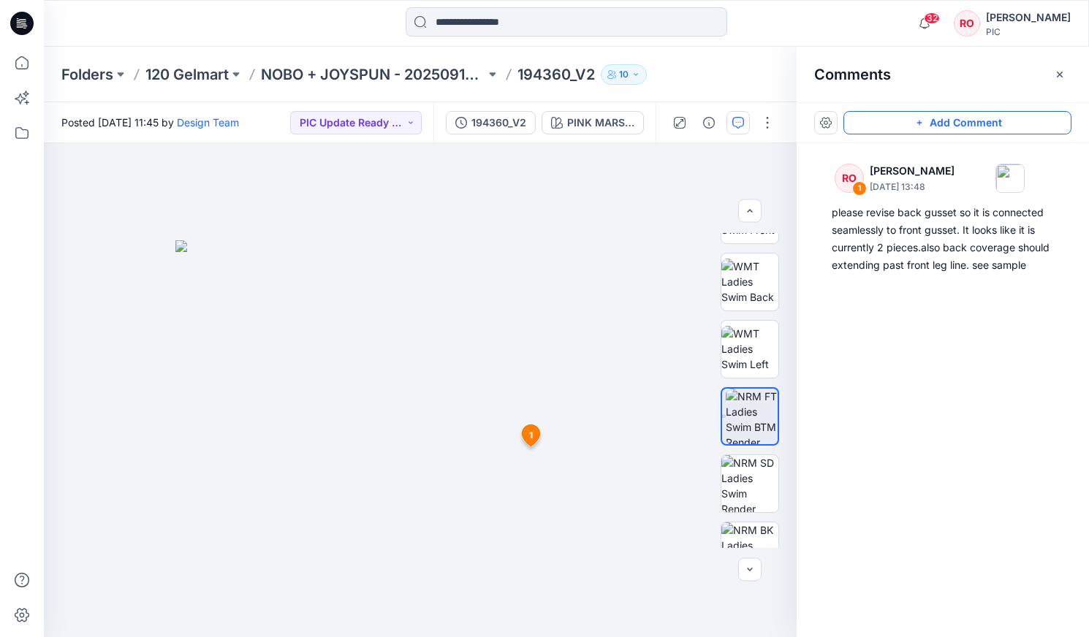
click at [622, 123] on button "Add Comment" at bounding box center [957, 122] width 228 height 23
click at [622, 363] on div "2 1 RO Raquel Ortiz October 01, 2025 13:48 please revise back gusset so it is c…" at bounding box center [420, 390] width 753 height 494
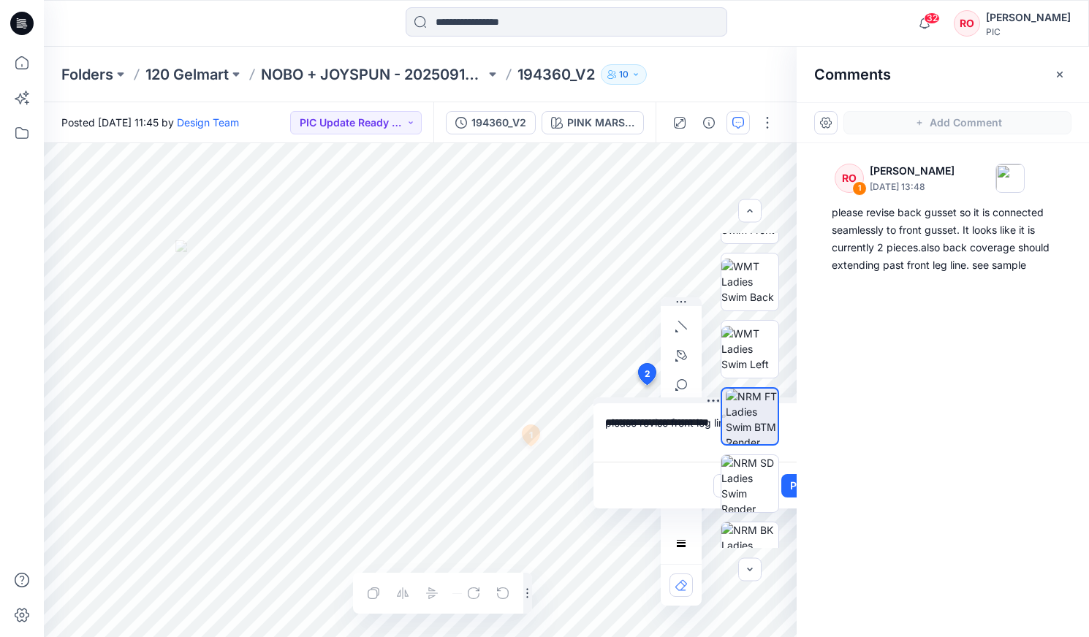
scroll to position [1, 0]
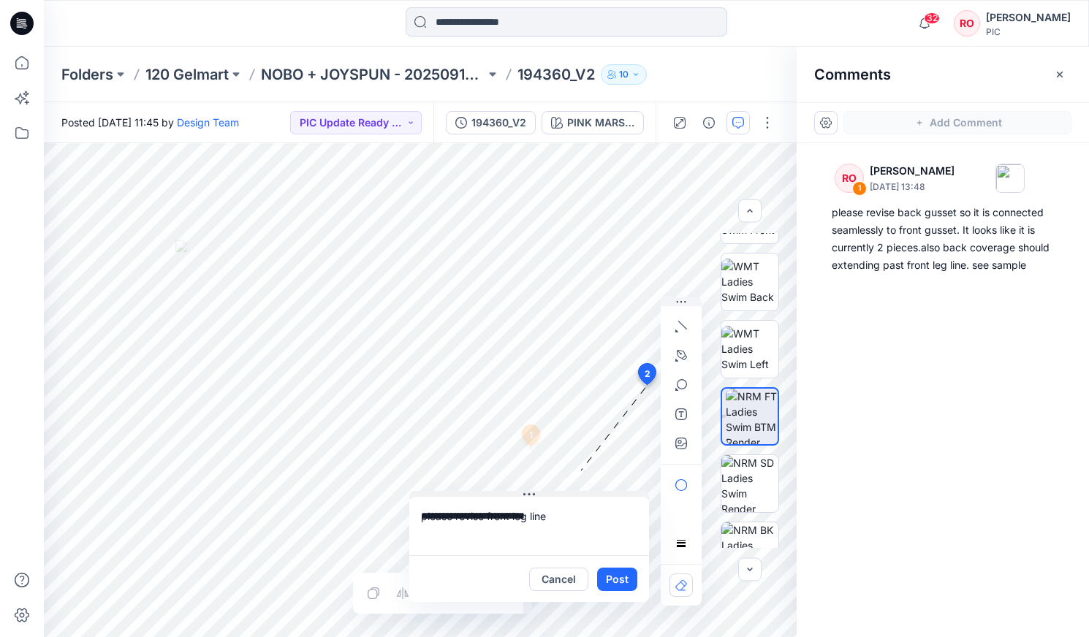
drag, startPoint x: 691, startPoint y: 395, endPoint x: 509, endPoint y: 503, distance: 212.3
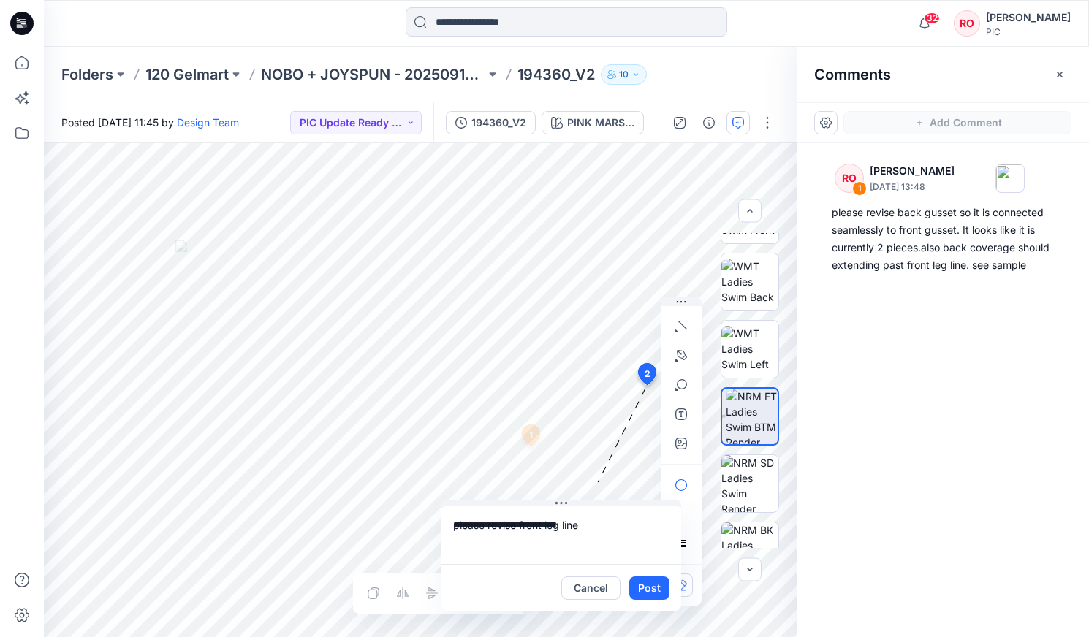
scroll to position [0, 0]
click at [596, 363] on textarea "**********" at bounding box center [561, 535] width 240 height 58
drag, startPoint x: 596, startPoint y: 524, endPoint x: 463, endPoint y: 504, distance: 133.7
click at [495, 363] on textarea "**********" at bounding box center [561, 535] width 240 height 58
type textarea "**********"
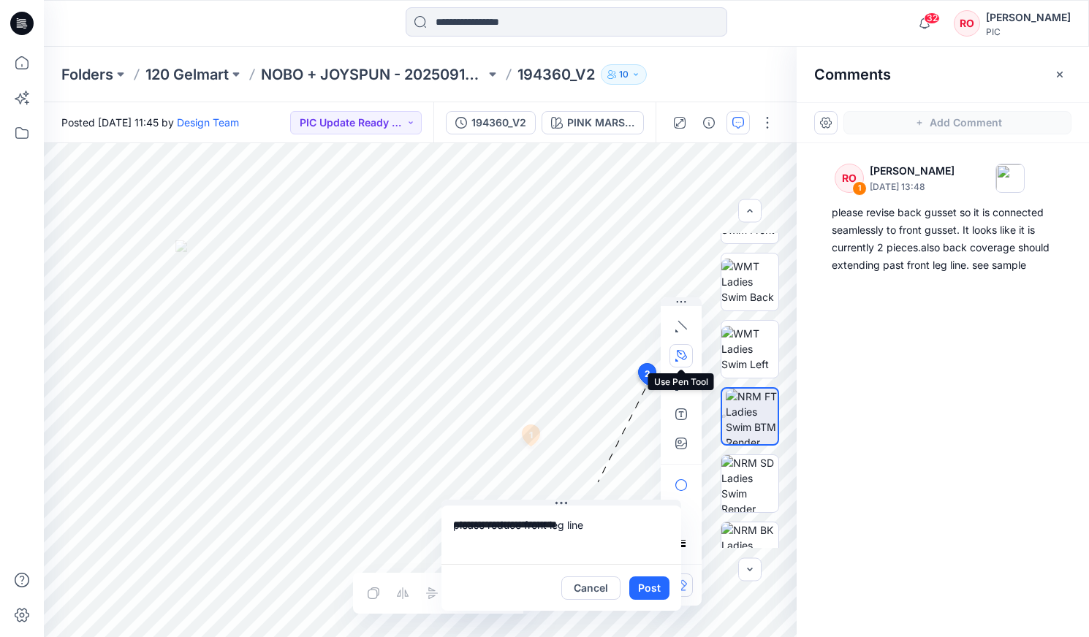
click at [622, 354] on icon "button" at bounding box center [681, 356] width 12 height 12
click at [601, 349] on icon "button" at bounding box center [602, 355] width 12 height 12
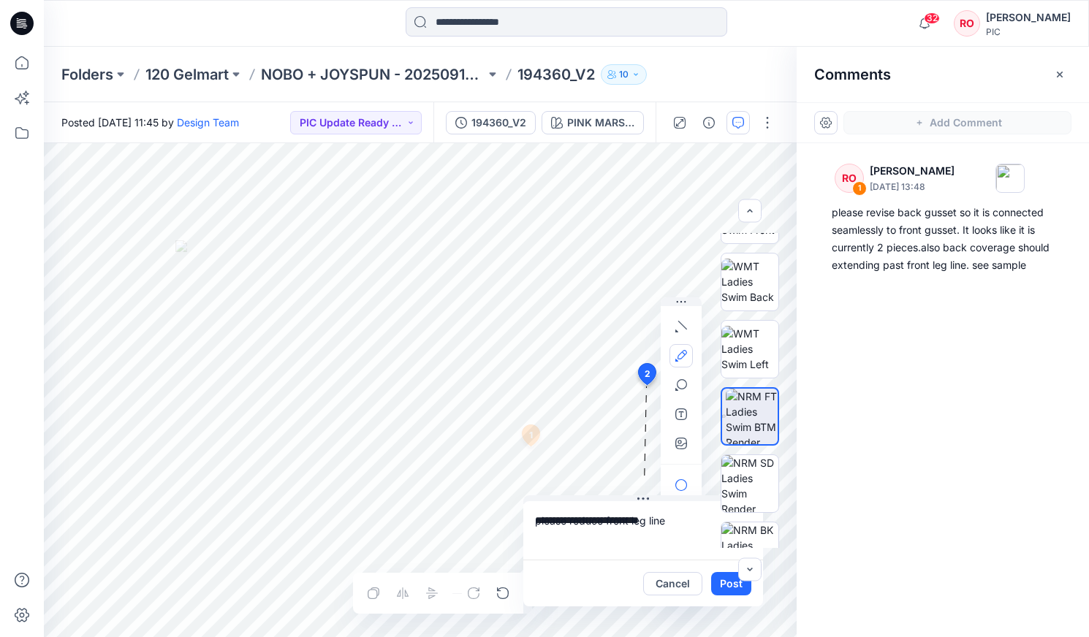
drag, startPoint x: 561, startPoint y: 506, endPoint x: 639, endPoint y: 501, distance: 78.4
click at [422, 363] on div "**********" at bounding box center [420, 390] width 753 height 494
click at [622, 363] on button "Cancel" at bounding box center [672, 583] width 59 height 23
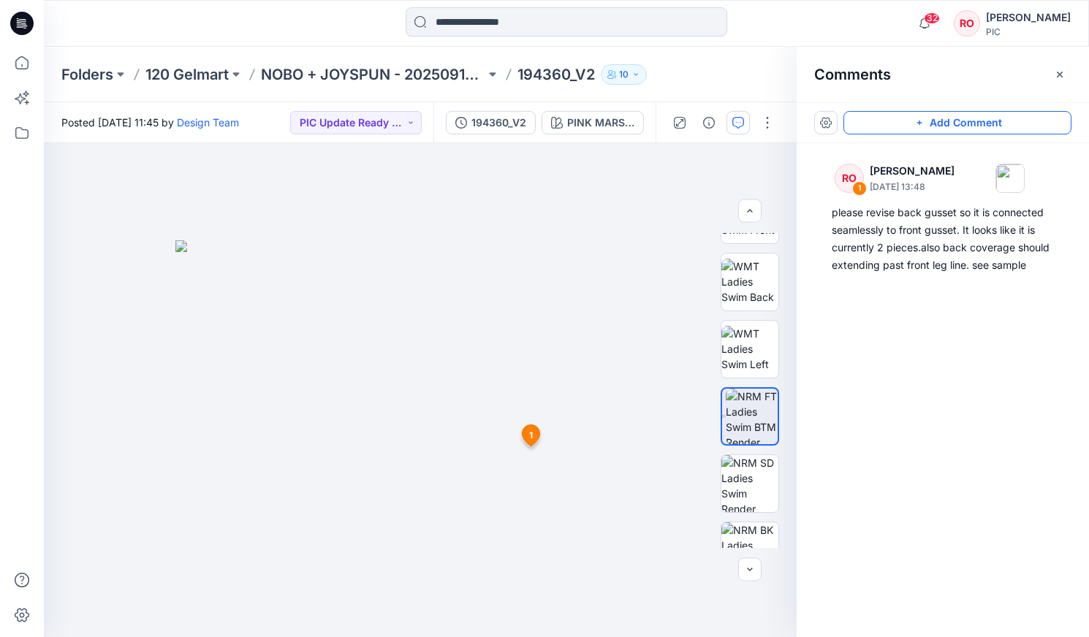
drag, startPoint x: 865, startPoint y: 114, endPoint x: 849, endPoint y: 128, distance: 21.2
click at [622, 115] on button "Add Comment" at bounding box center [957, 122] width 228 height 23
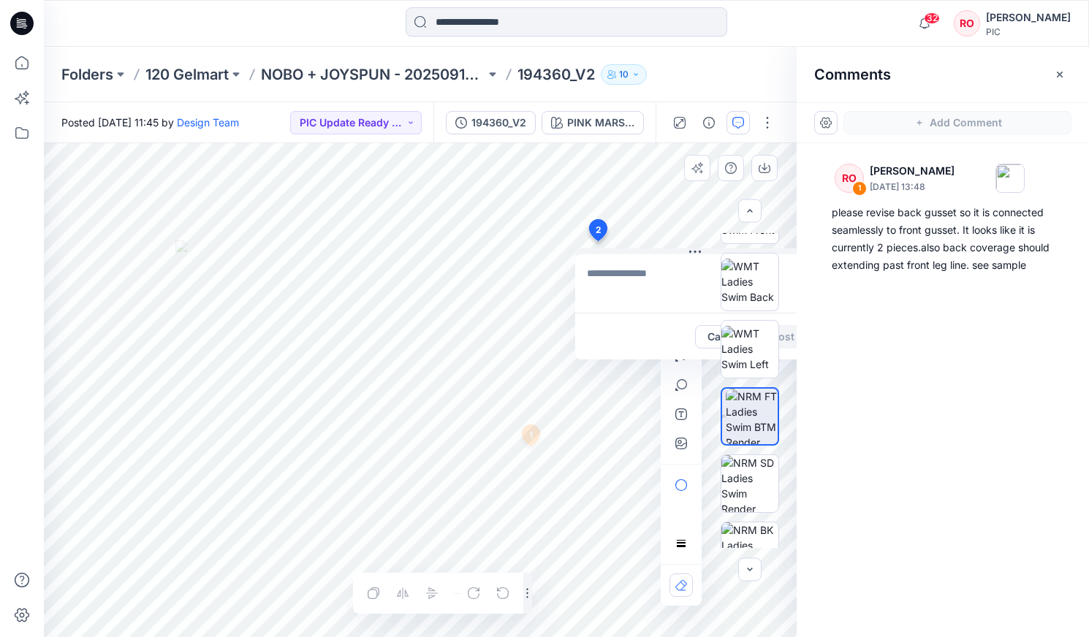
click at [597, 241] on div "2 Cancel Post 1 RO Raquel Ortiz October 01, 2025 13:48 please revise back gusse…" at bounding box center [420, 390] width 753 height 494
click at [622, 363] on icon "button" at bounding box center [681, 444] width 12 height 12
type input"] "**********"
click at [408, 363] on div "Layer 1" at bounding box center [420, 390] width 753 height 494
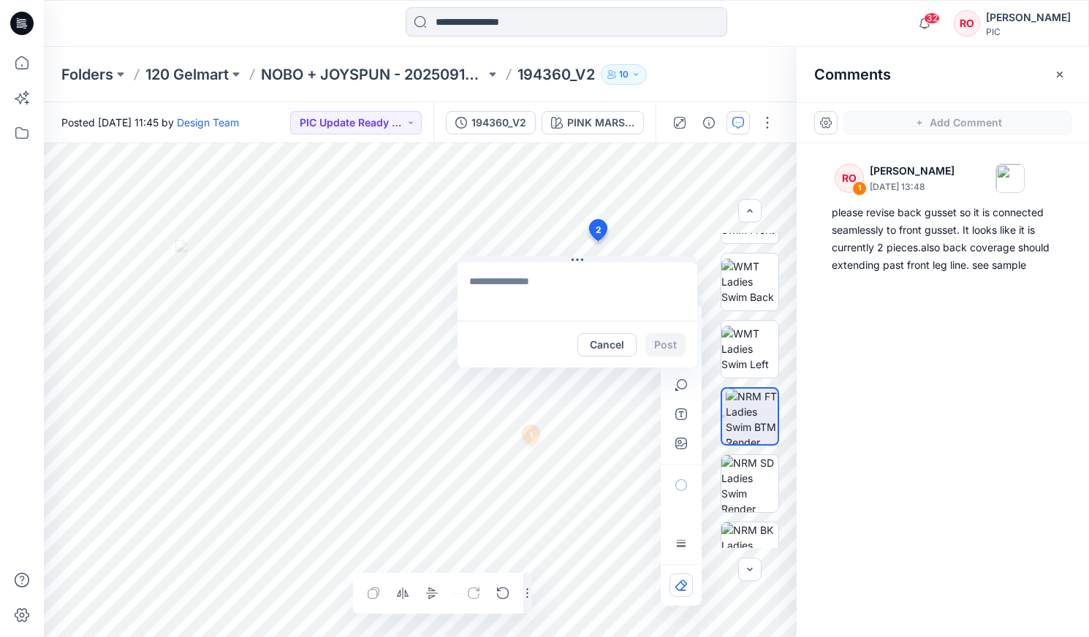
drag, startPoint x: 617, startPoint y: 251, endPoint x: 512, endPoint y: 275, distance: 107.2
click at [516, 283] on textarea at bounding box center [578, 292] width 240 height 58
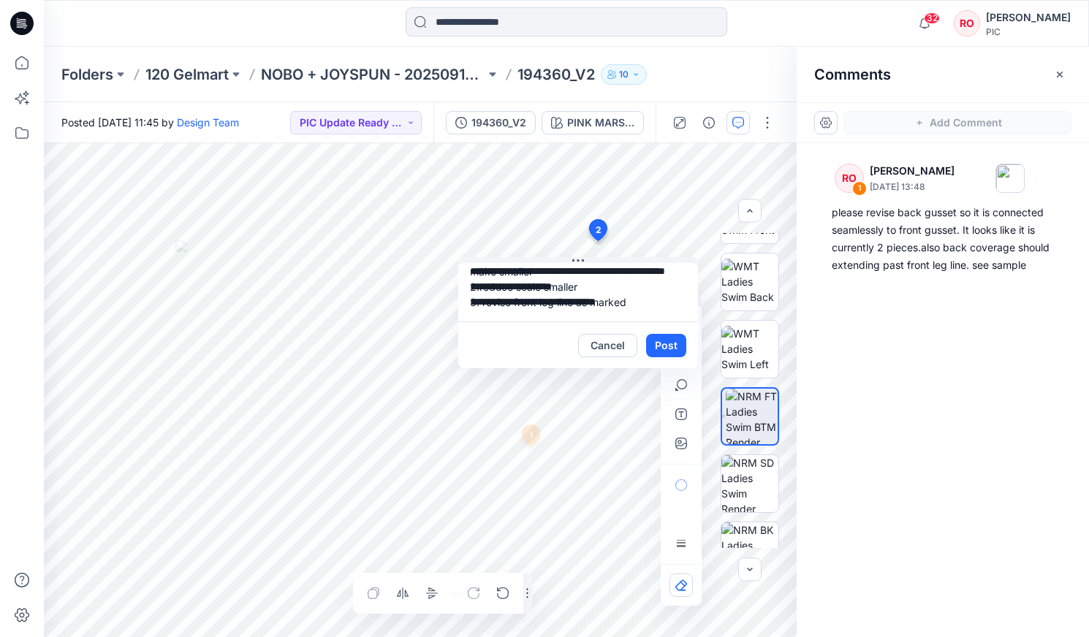
scroll to position [42, 0]
type textarea "**********"
click at [622, 346] on button "Post" at bounding box center [666, 345] width 40 height 23
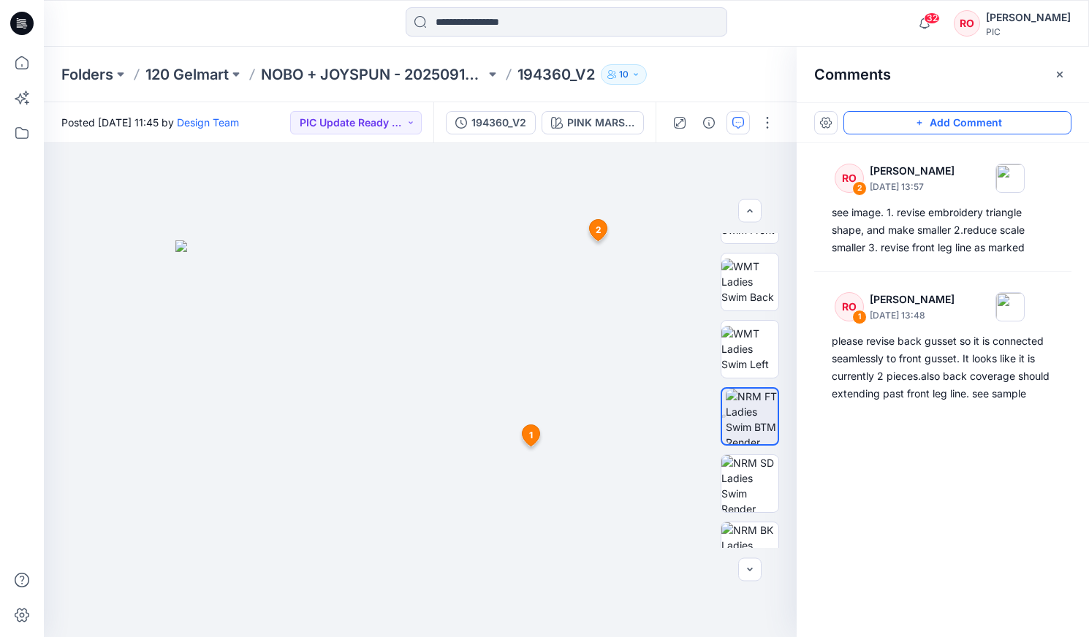
click at [622, 116] on button "Add Comment" at bounding box center [957, 122] width 228 height 23
click at [493, 305] on div "3 1 RO Raquel Ortiz October 01, 2025 13:48 please revise back gusset so it is c…" at bounding box center [420, 390] width 753 height 494
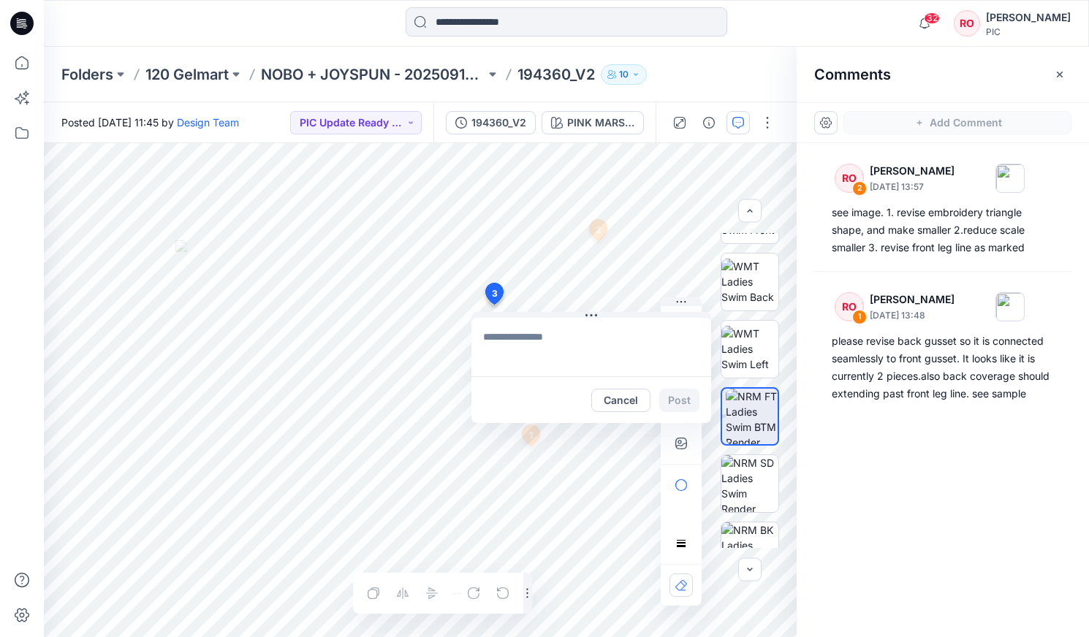
paste textarea "**********"
type textarea "**********"
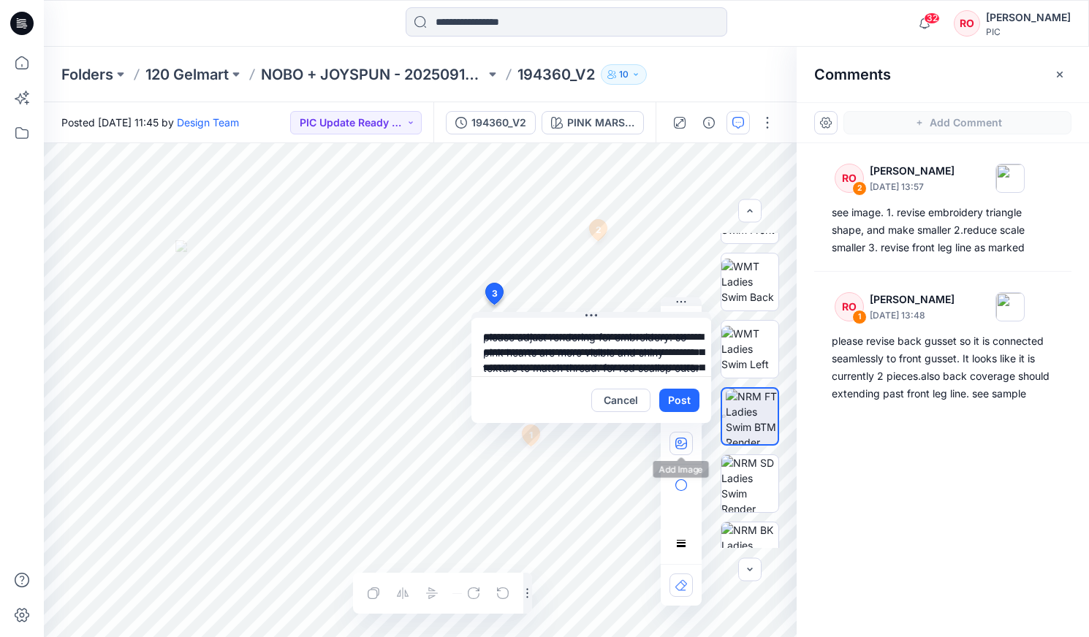
click at [622, 363] on icon "button" at bounding box center [679, 442] width 4 height 4
type input"] "**********"
click at [622, 363] on icon "button" at bounding box center [681, 444] width 12 height 12
type input"] "**********"
click at [622, 363] on button "Post" at bounding box center [679, 400] width 40 height 23
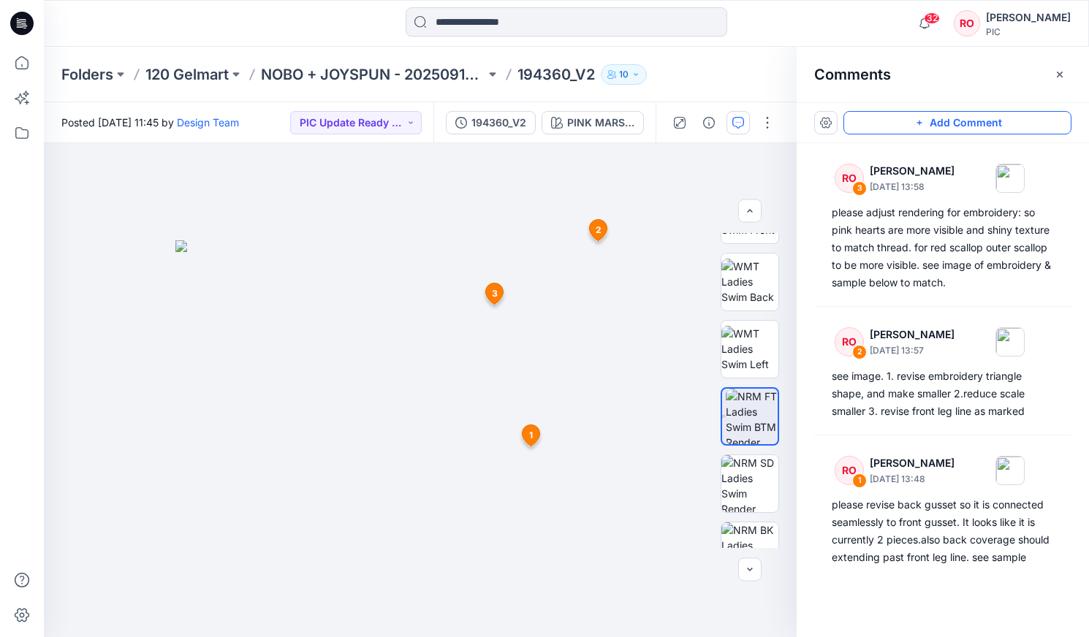
click at [622, 127] on button "Add Comment" at bounding box center [957, 122] width 228 height 23
click at [274, 357] on div "4 1 RO Raquel Ortiz October 01, 2025 13:48 please revise back gusset so it is c…" at bounding box center [420, 390] width 753 height 494
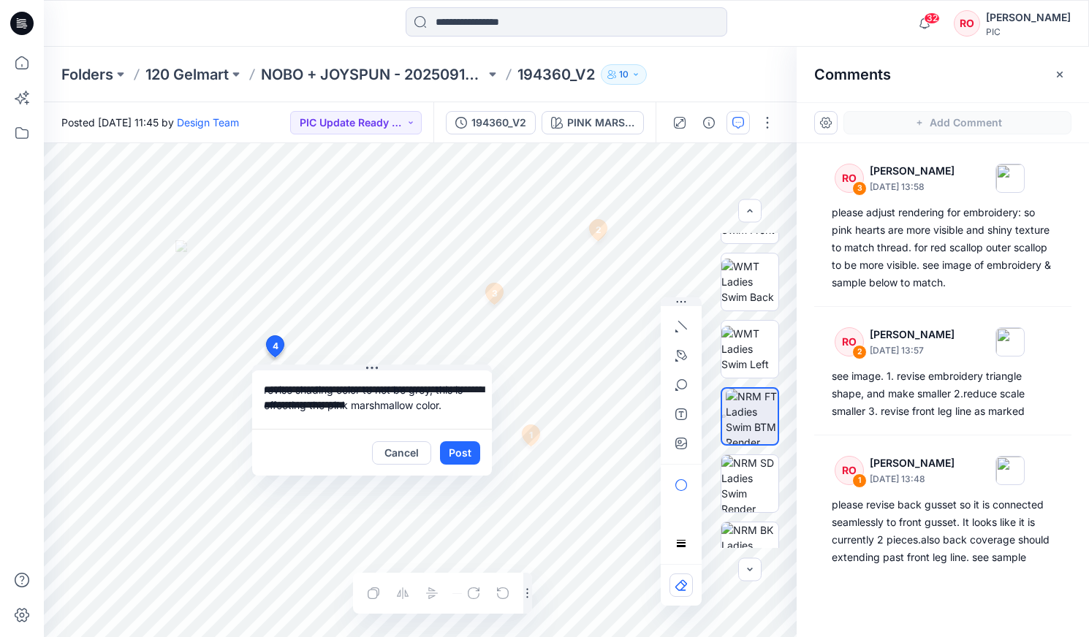
click at [416, 363] on textarea "**********" at bounding box center [372, 399] width 240 height 58
type textarea "**********"
click at [452, 363] on button "Post" at bounding box center [460, 452] width 40 height 23
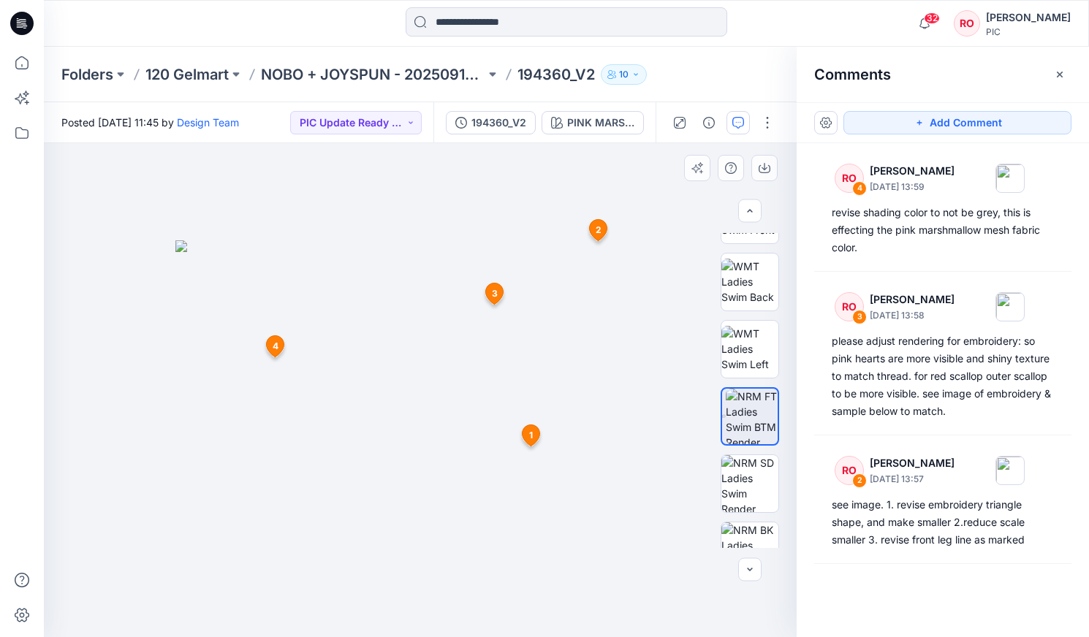
drag, startPoint x: 881, startPoint y: 120, endPoint x: 782, endPoint y: 196, distance: 124.5
click at [622, 120] on button "Add Comment" at bounding box center [957, 122] width 228 height 23
click at [418, 305] on div "5 1 RO Raquel Ortiz October 01, 2025 13:48 please revise back gusset so it is c…" at bounding box center [420, 390] width 753 height 494
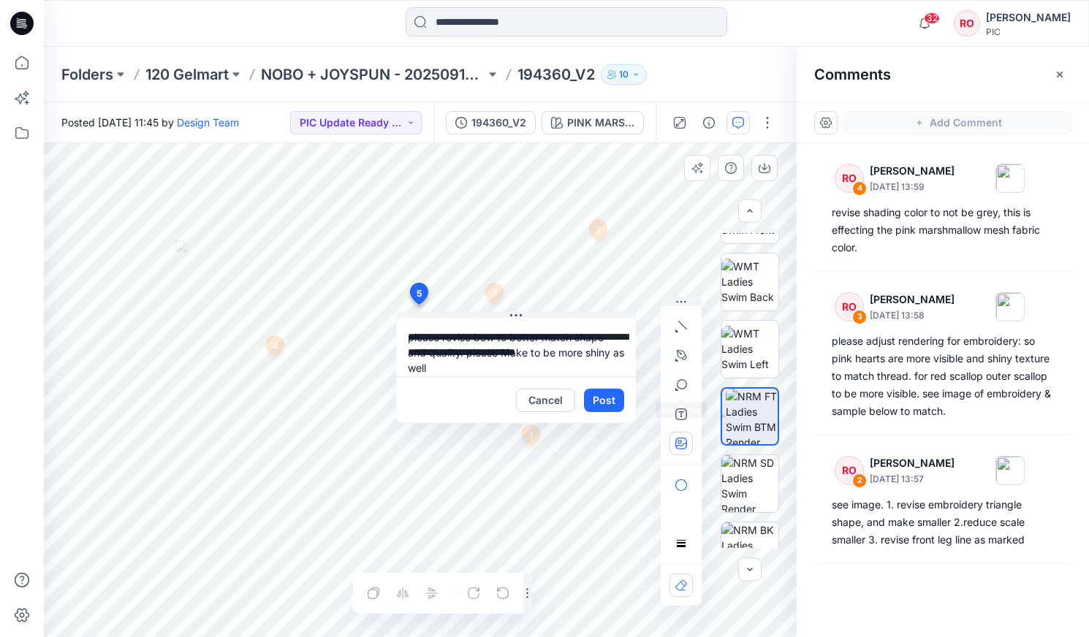
type textarea "**********"
click at [622, 363] on button "button" at bounding box center [680, 443] width 23 height 23
type input"] "**********"
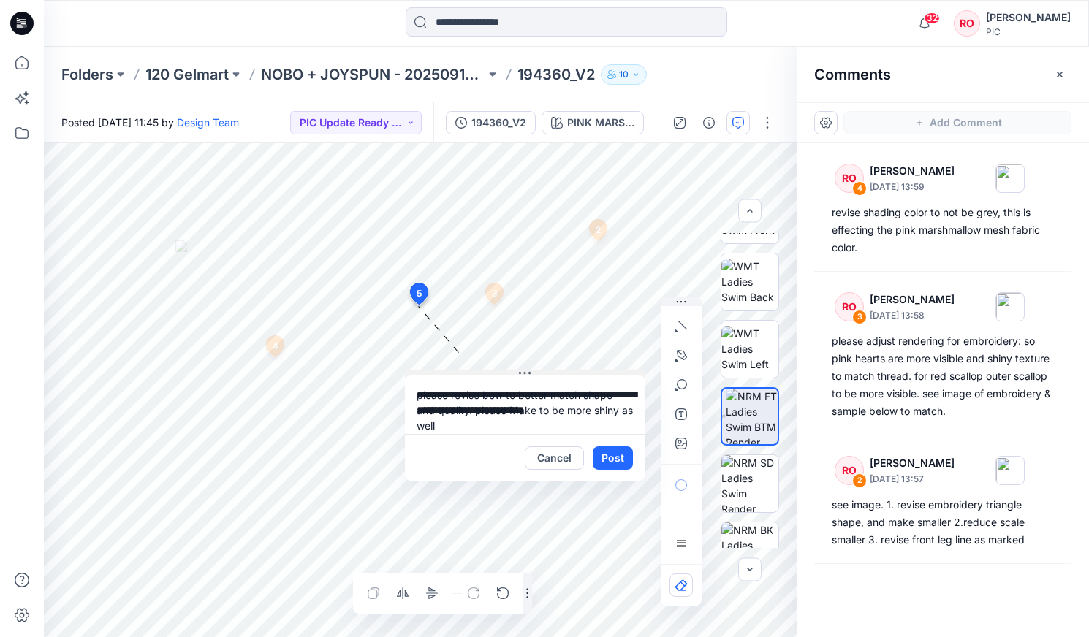
drag, startPoint x: 452, startPoint y: 316, endPoint x: 462, endPoint y: 368, distance: 52.9
click at [458, 363] on textarea "**********" at bounding box center [526, 399] width 240 height 58
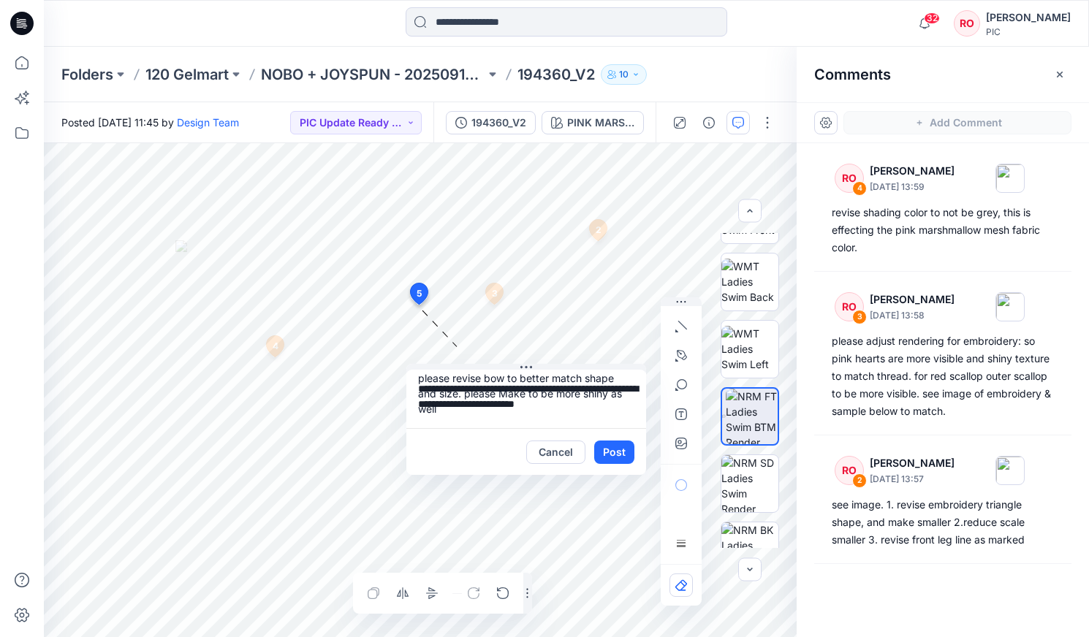
scroll to position [11, 0]
click at [523, 363] on textarea "**********" at bounding box center [526, 399] width 240 height 58
type textarea "**********"
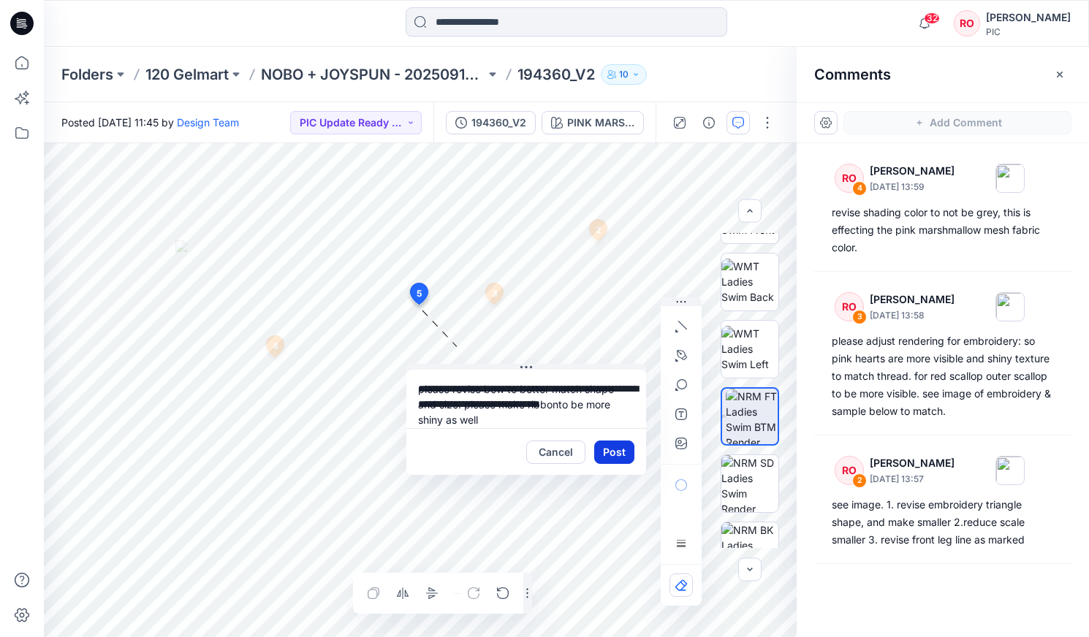
click at [608, 363] on button "Post" at bounding box center [614, 452] width 40 height 23
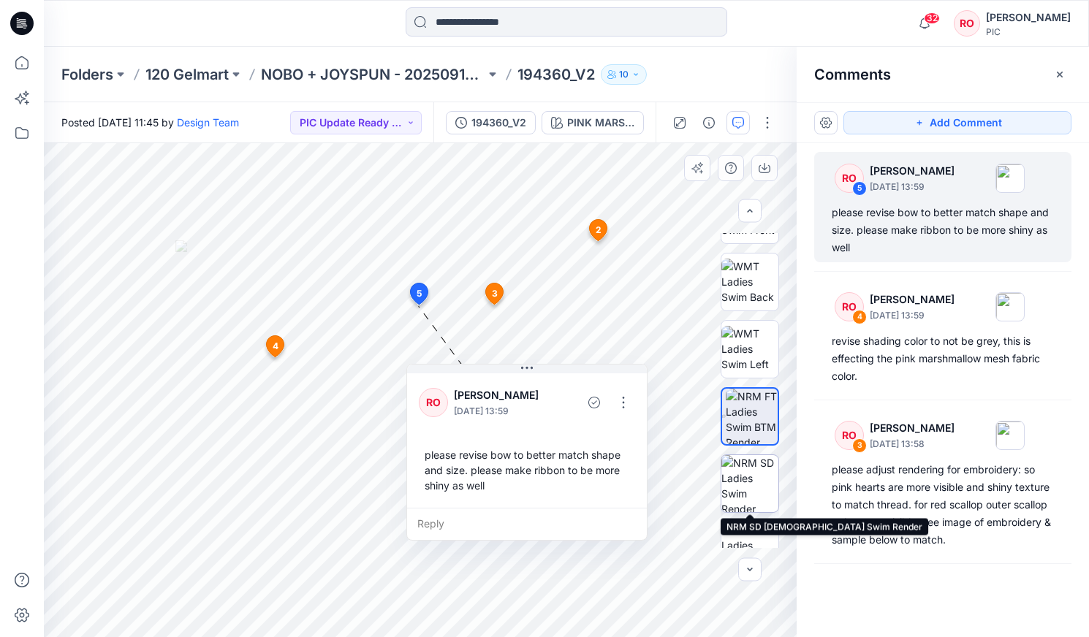
click at [622, 363] on img at bounding box center [749, 483] width 57 height 57
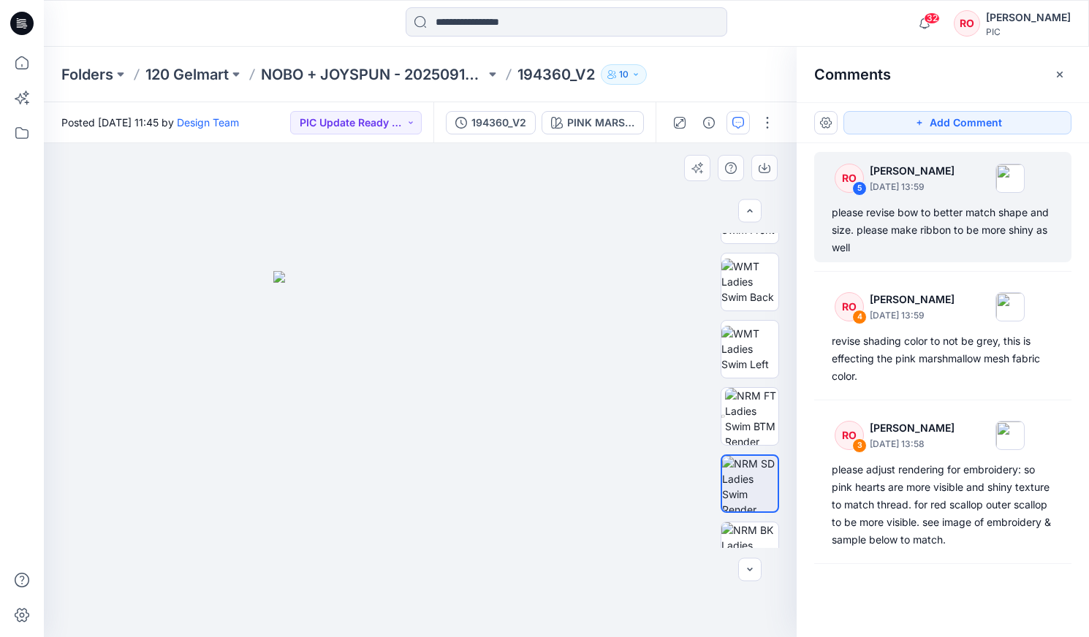
drag, startPoint x: 899, startPoint y: 121, endPoint x: 739, endPoint y: 152, distance: 163.1
click at [622, 121] on button "Add Comment" at bounding box center [957, 122] width 228 height 23
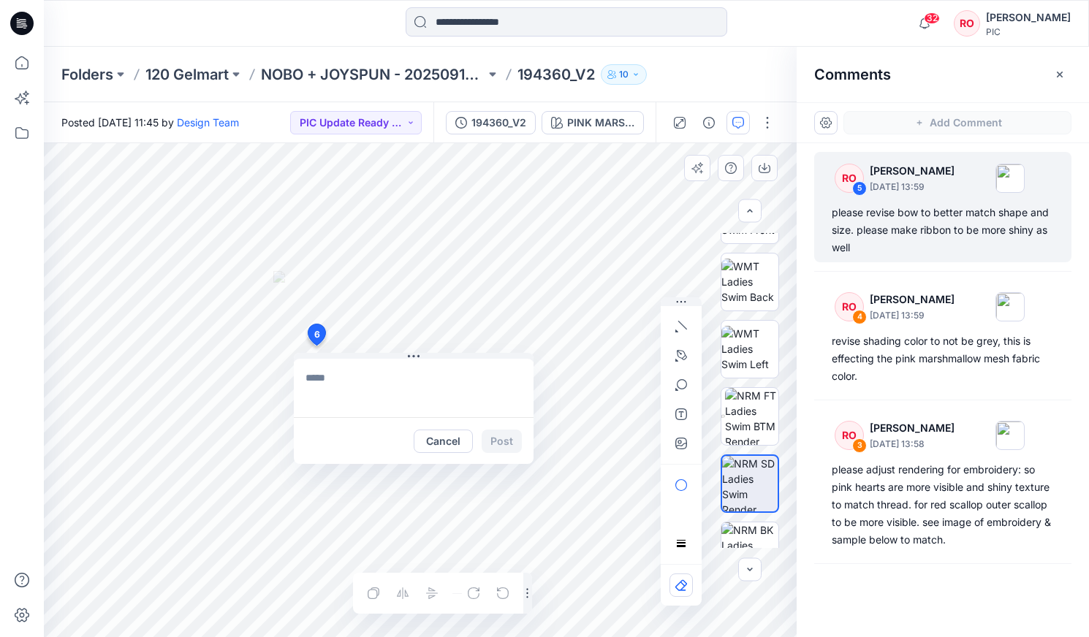
click at [316, 346] on div "6 Cancel Post Layer 1" at bounding box center [420, 390] width 753 height 494
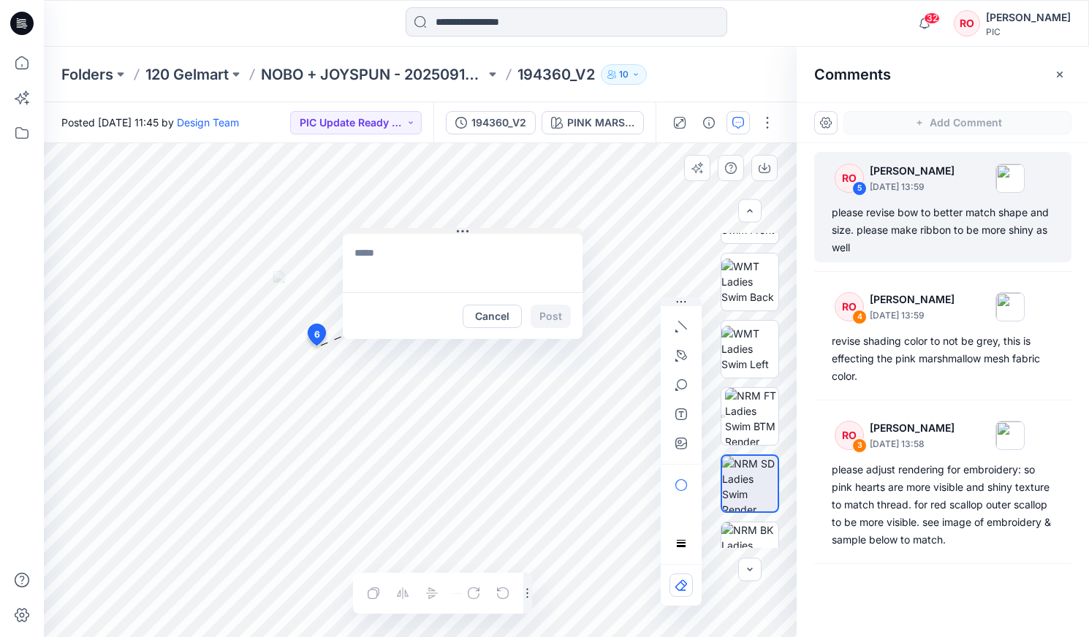
drag, startPoint x: 324, startPoint y: 354, endPoint x: 372, endPoint y: 227, distance: 136.4
click at [479, 308] on button "Cancel" at bounding box center [491, 313] width 59 height 23
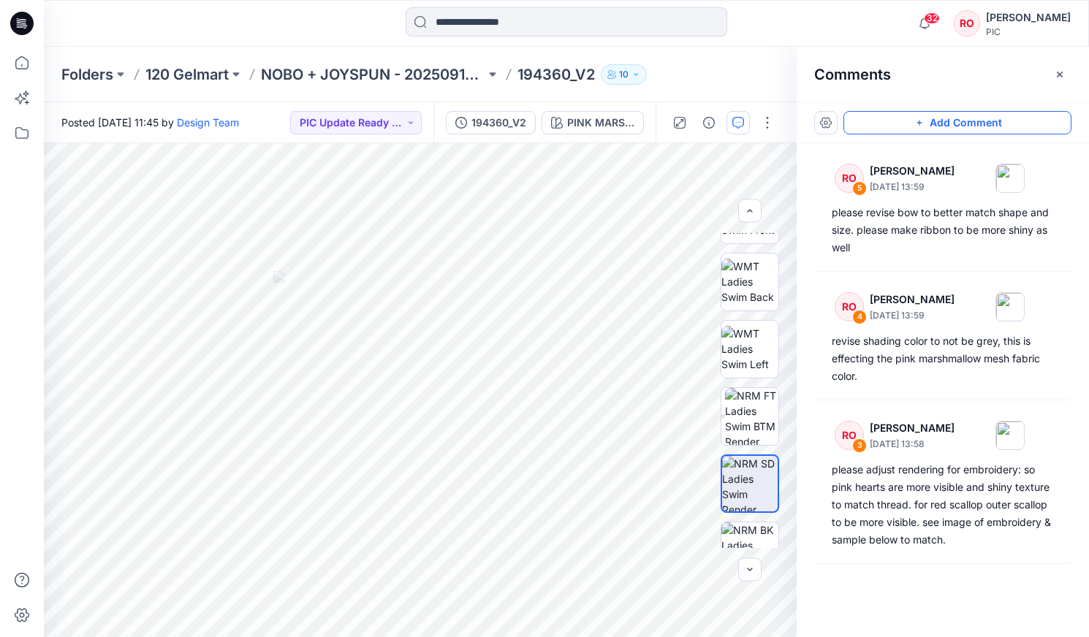
click at [622, 121] on button "Add Comment" at bounding box center [957, 122] width 228 height 23
click at [370, 313] on div "6" at bounding box center [420, 390] width 753 height 494
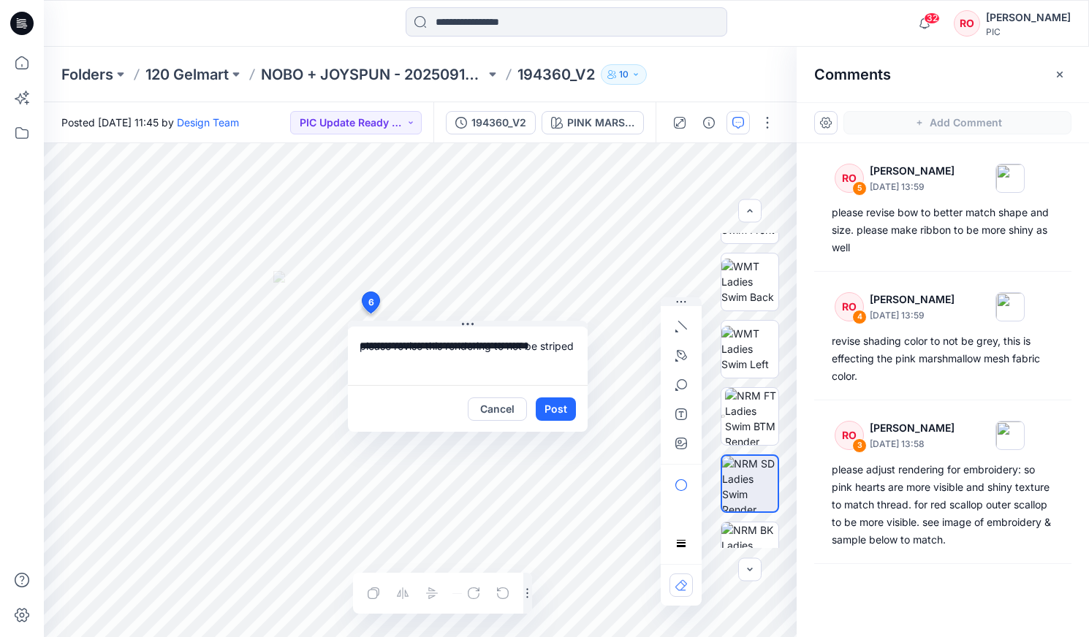
click at [448, 345] on textarea "**********" at bounding box center [468, 356] width 240 height 58
type textarea "**********"
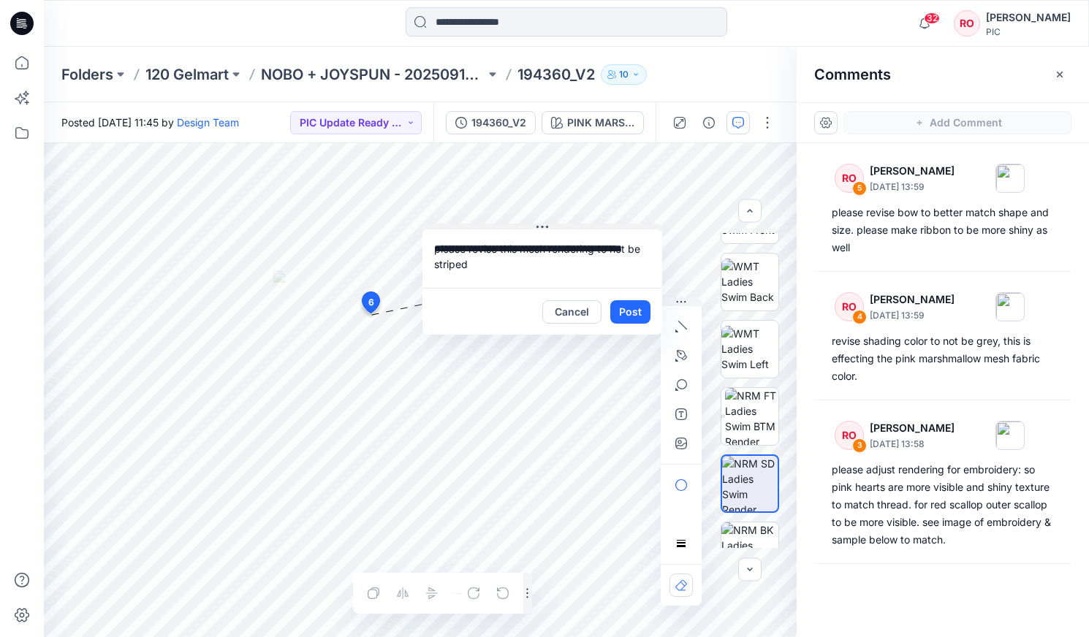
drag, startPoint x: 455, startPoint y: 324, endPoint x: 530, endPoint y: 227, distance: 122.5
drag, startPoint x: 694, startPoint y: 351, endPoint x: 687, endPoint y: 354, distance: 8.2
click at [622, 351] on div at bounding box center [681, 451] width 41 height 308
click at [622, 354] on button "button" at bounding box center [680, 355] width 23 height 23
click at [612, 356] on button "button" at bounding box center [601, 354] width 23 height 23
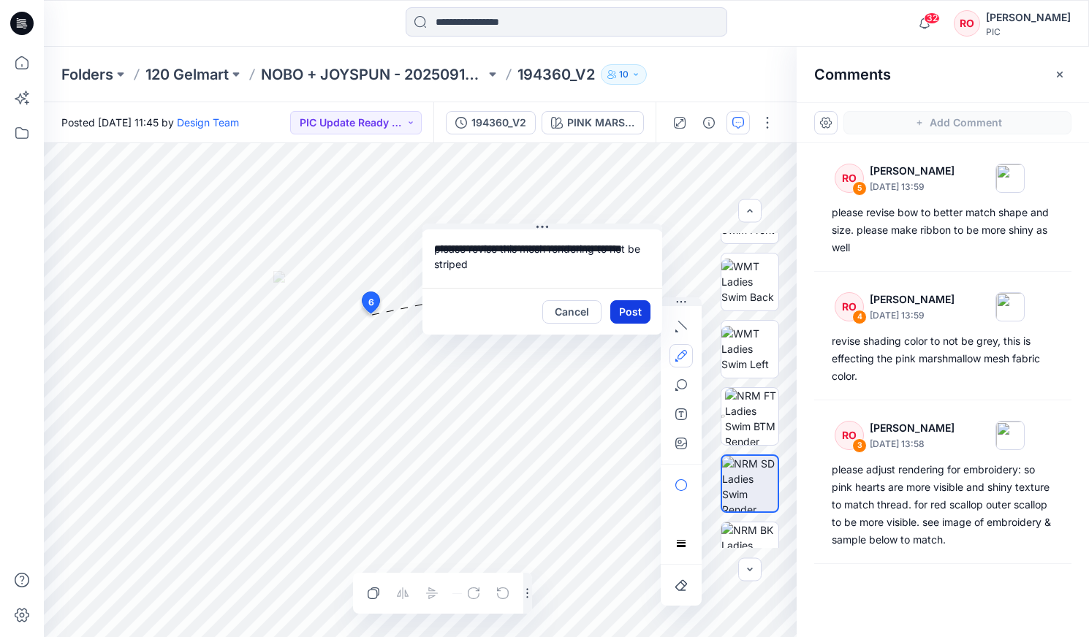
click at [620, 308] on button "Post" at bounding box center [630, 311] width 40 height 23
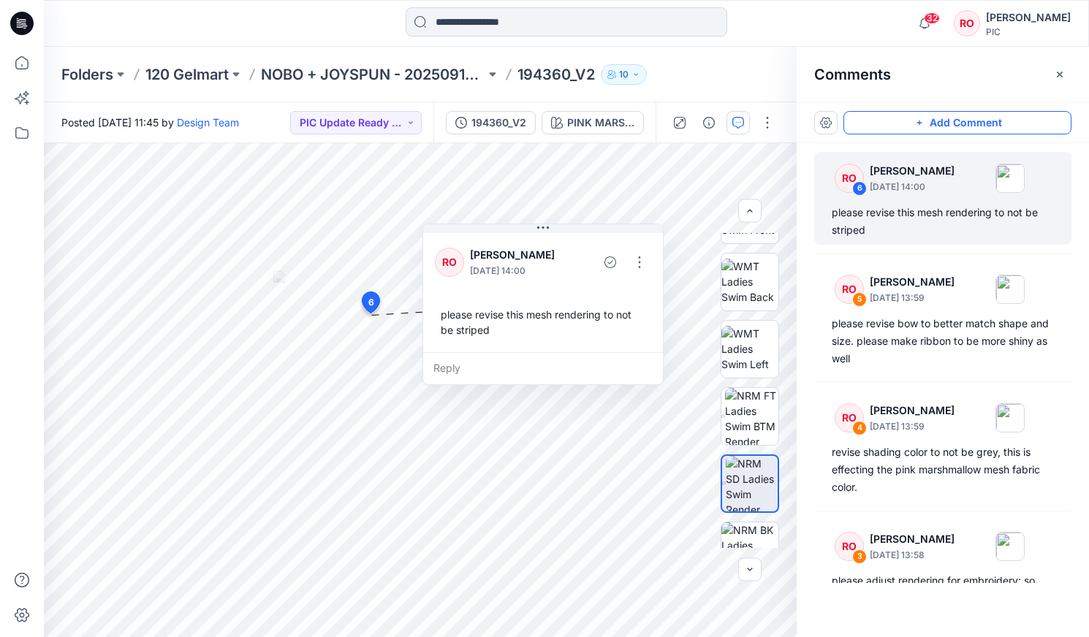
click at [622, 126] on button "Add Comment" at bounding box center [957, 122] width 228 height 23
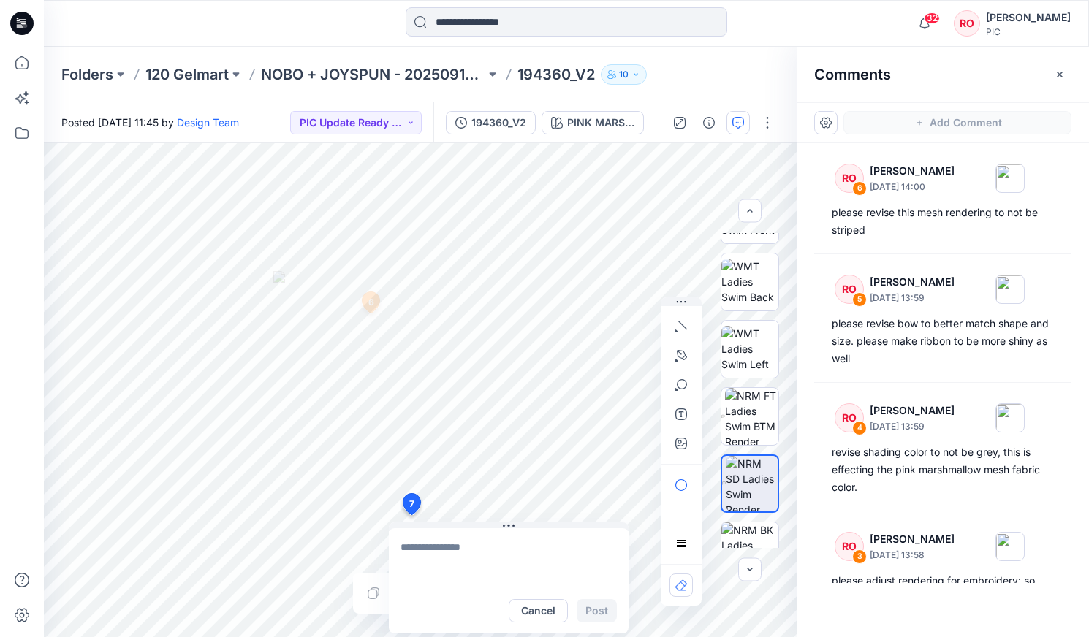
click at [373, 363] on div "7 Cancel Post 6 RO Raquel Ortiz October 01, 2025 14:00 please revise this mesh …" at bounding box center [420, 390] width 753 height 494
type textarea "**********"
click at [622, 360] on icon "button" at bounding box center [678, 357] width 7 height 9
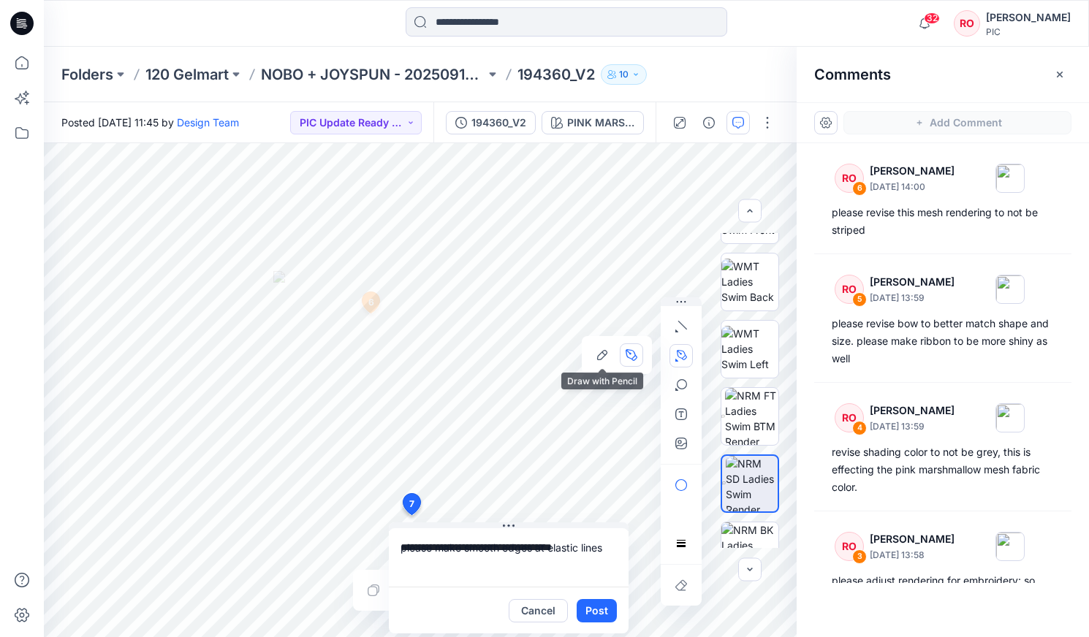
click at [593, 359] on button "button" at bounding box center [601, 354] width 23 height 23
click at [601, 363] on button "Post" at bounding box center [597, 610] width 40 height 23
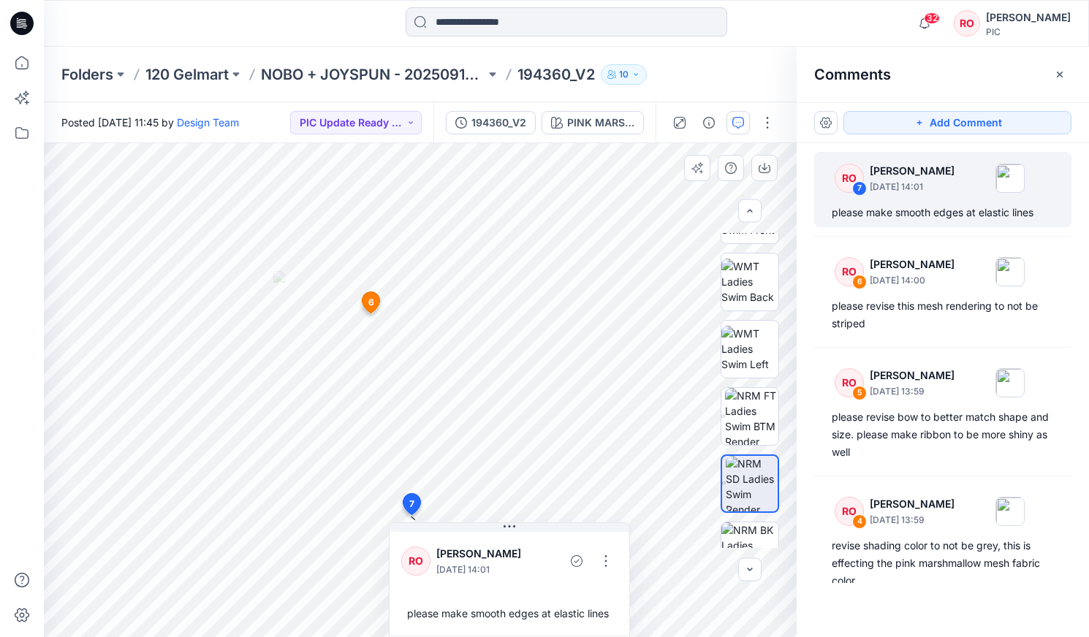
click at [519, 363] on div "RO Raquel Ortiz October 01, 2025 14:01 please make smooth edges at elastic lines" at bounding box center [509, 582] width 240 height 107
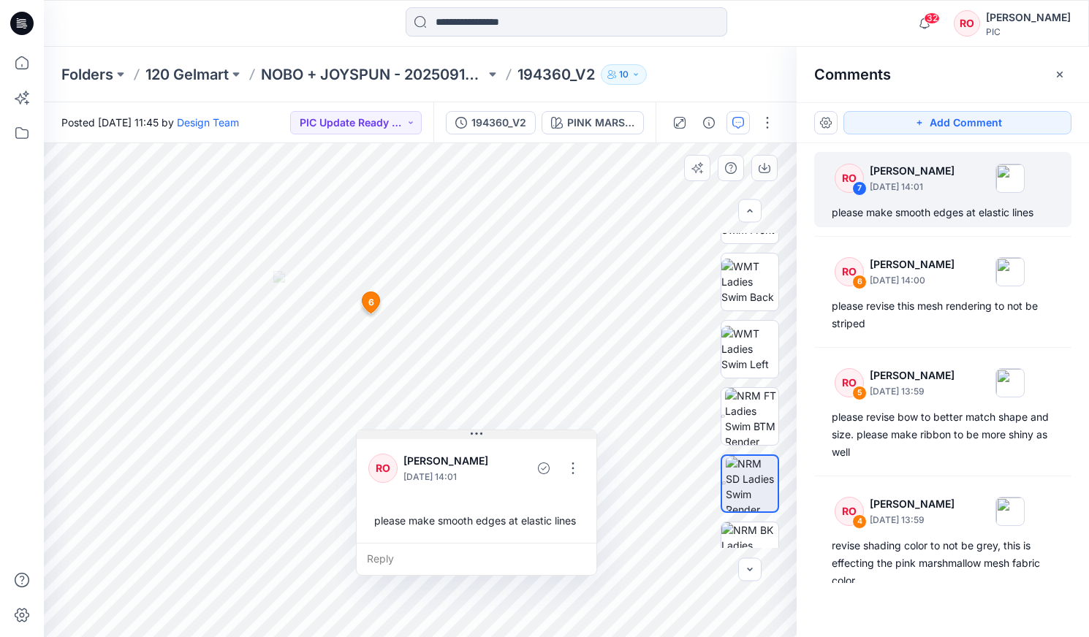
drag, startPoint x: 533, startPoint y: 525, endPoint x: 485, endPoint y: 302, distance: 228.8
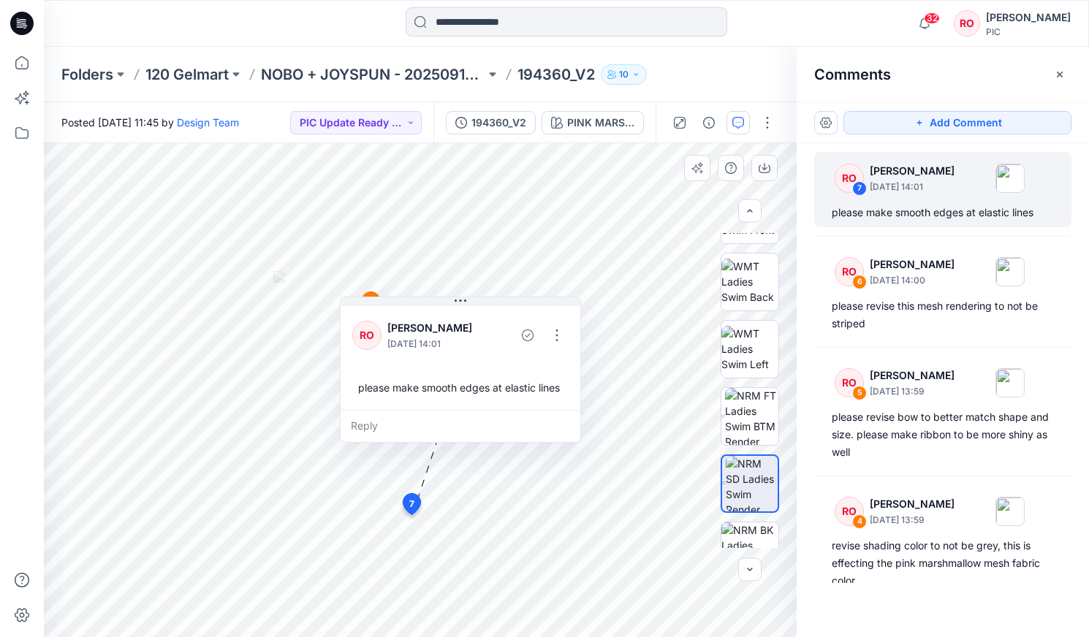
click at [503, 363] on div "please make smooth edges at elastic lines" at bounding box center [460, 387] width 216 height 27
click at [564, 332] on button "button" at bounding box center [556, 335] width 23 height 23
click at [562, 363] on p "Edit comment" at bounding box center [561, 369] width 66 height 15
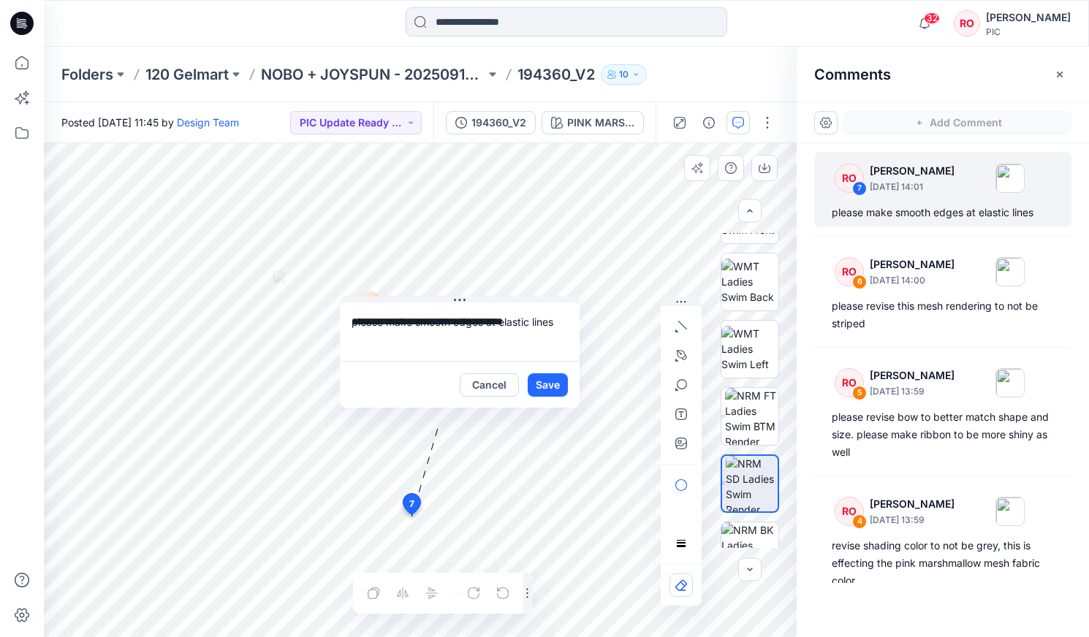
click at [451, 324] on textarea "**********" at bounding box center [460, 332] width 240 height 58
click at [416, 323] on textarea "**********" at bounding box center [460, 332] width 240 height 58
click at [589, 363] on div "**********" at bounding box center [420, 390] width 753 height 494
drag, startPoint x: 479, startPoint y: 324, endPoint x: 574, endPoint y: 366, distance: 104.0
click at [574, 363] on div "**********" at bounding box center [460, 355] width 240 height 105
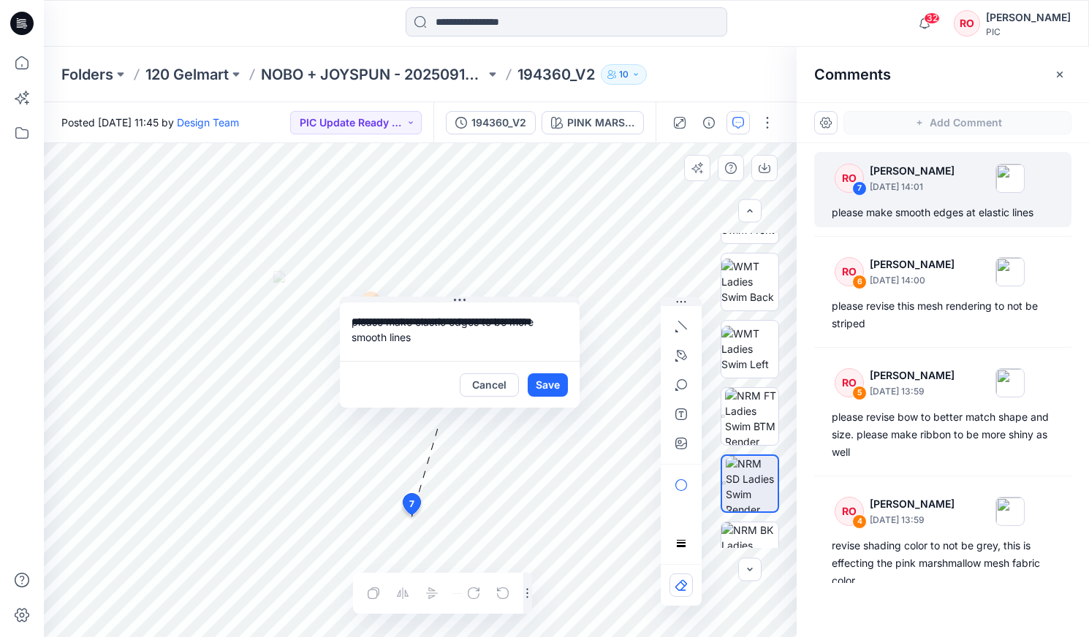
type textarea "**********"
drag, startPoint x: 552, startPoint y: 367, endPoint x: 555, endPoint y: 375, distance: 8.6
click at [552, 363] on div "Cancel Save" at bounding box center [460, 384] width 240 height 47
click at [555, 363] on button "Save" at bounding box center [548, 384] width 40 height 23
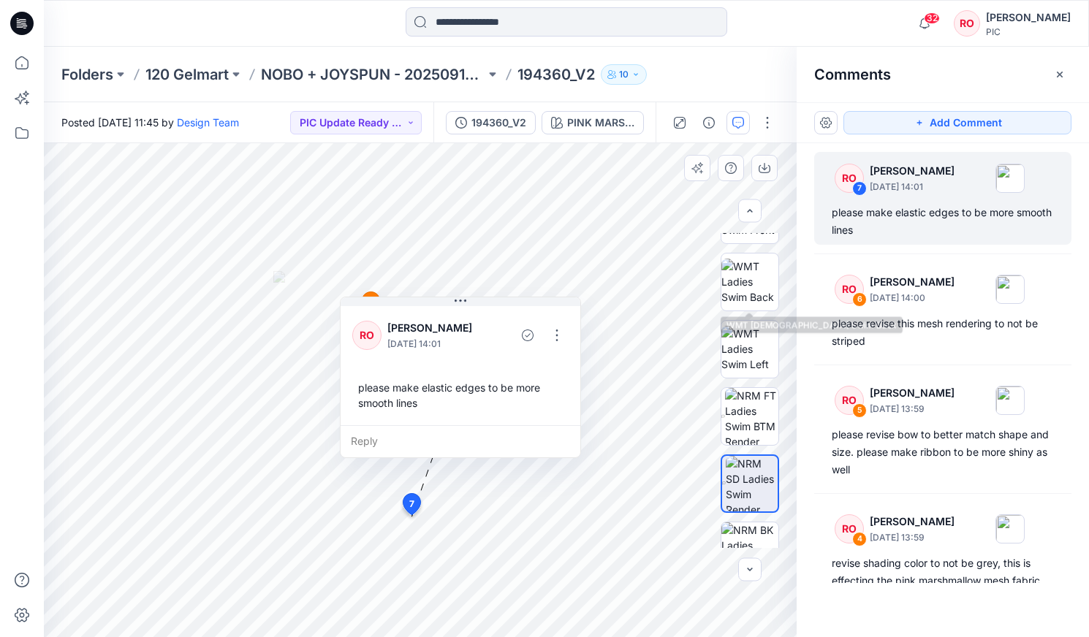
click at [622, 261] on div at bounding box center [750, 390] width 94 height 315
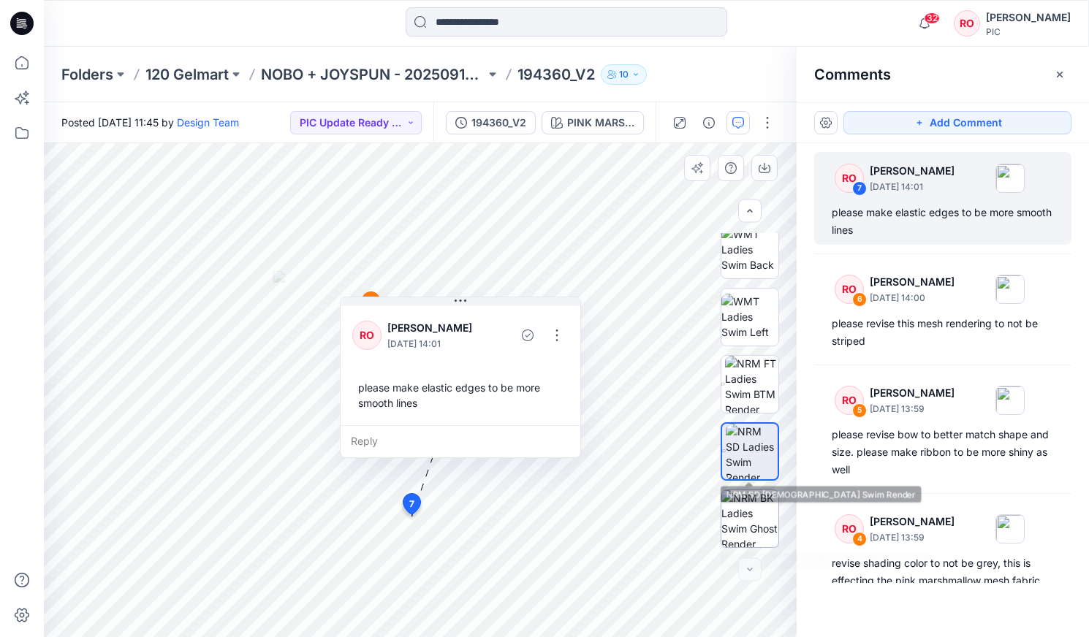
scroll to position [281, 0]
click at [622, 363] on img at bounding box center [749, 518] width 57 height 57
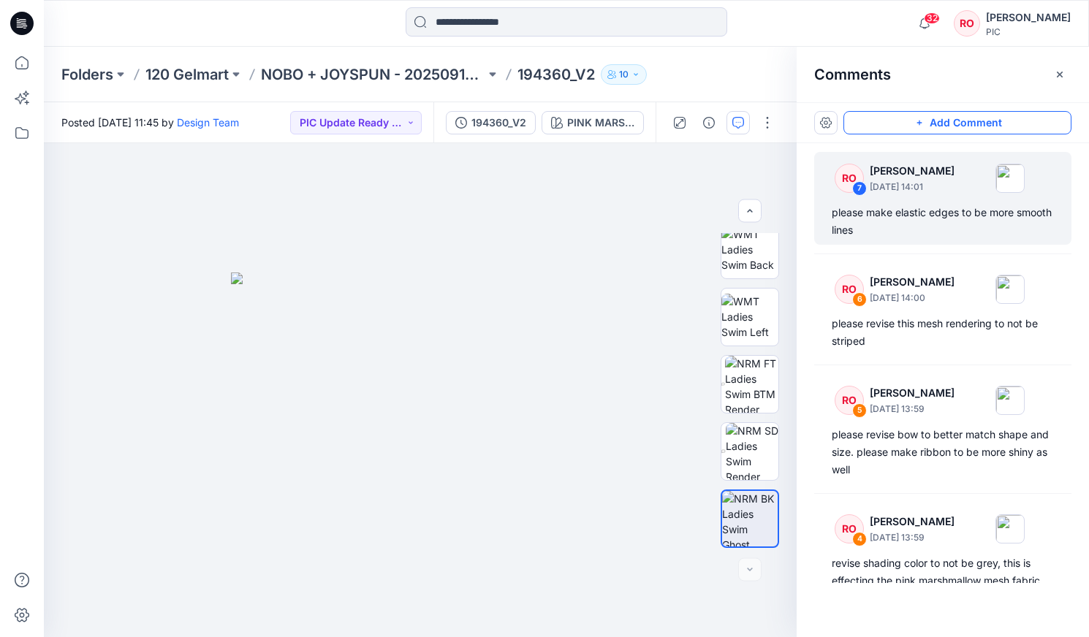
click at [622, 118] on button "Add Comment" at bounding box center [957, 122] width 228 height 23
click at [324, 346] on div "8" at bounding box center [420, 390] width 753 height 494
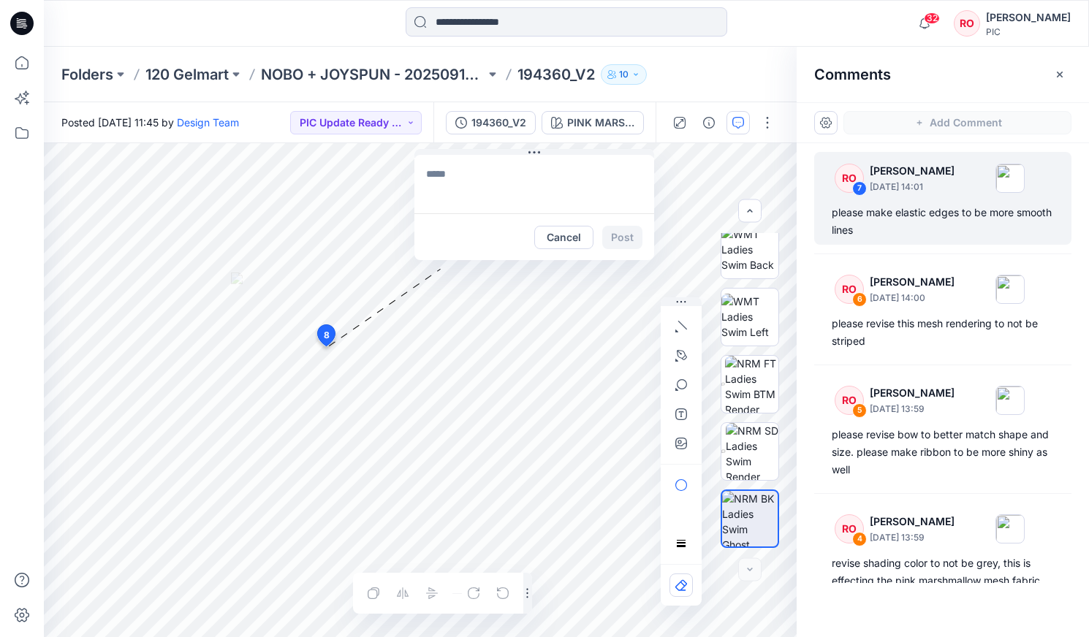
drag, startPoint x: 373, startPoint y: 356, endPoint x: 469, endPoint y: 166, distance: 213.1
click at [458, 183] on textarea at bounding box center [522, 195] width 240 height 58
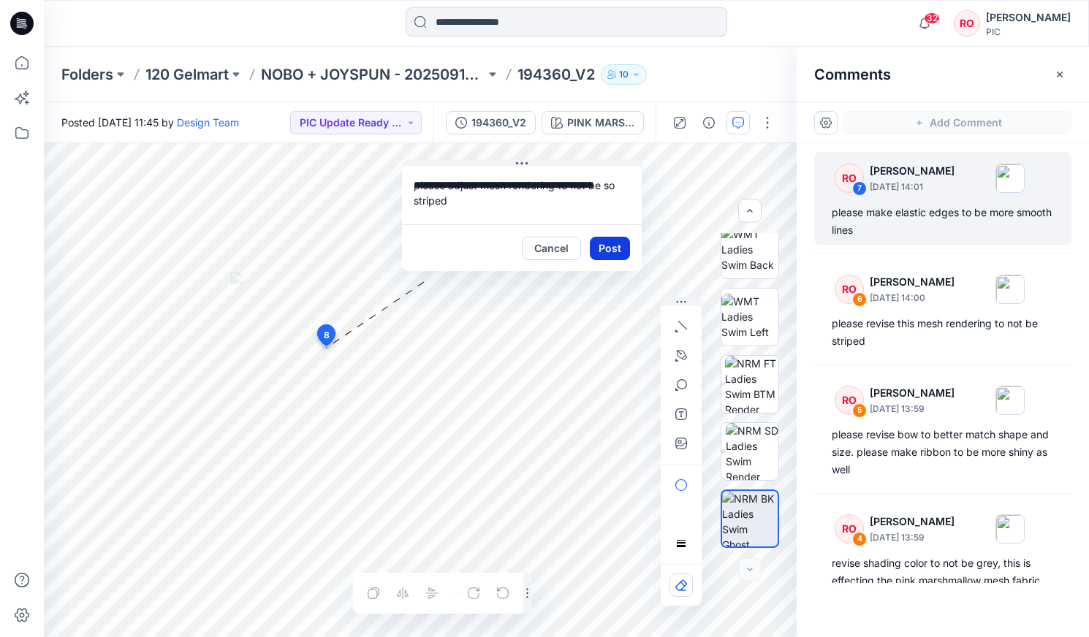
type textarea "**********"
click at [614, 239] on button "Post" at bounding box center [610, 248] width 40 height 23
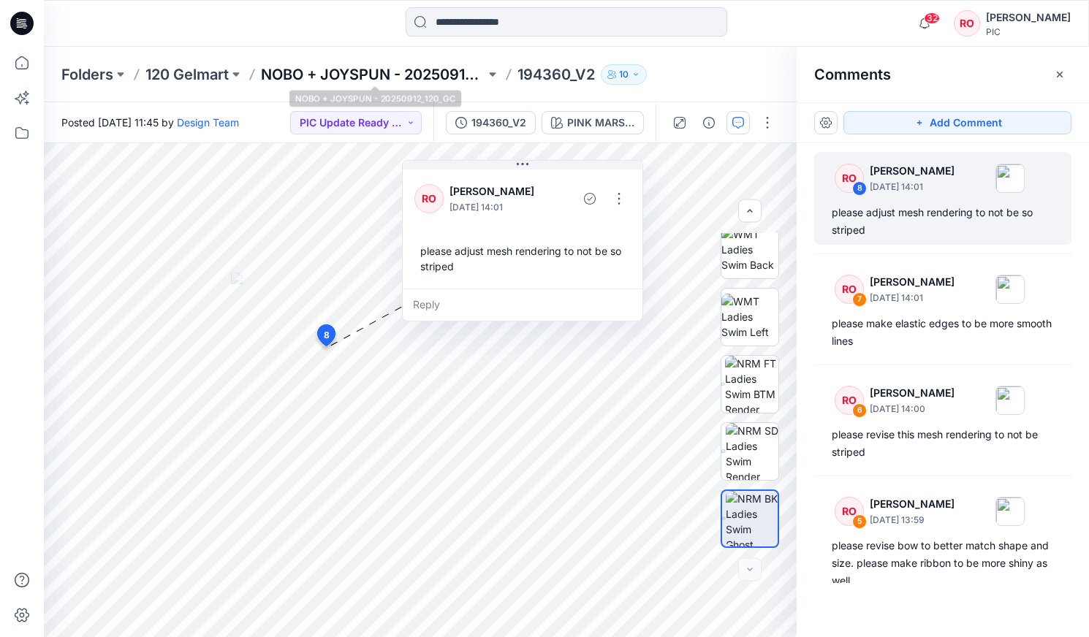
click at [412, 68] on p "NOBO + JOYSPUN - 20250912_120_GC" at bounding box center [373, 74] width 224 height 20
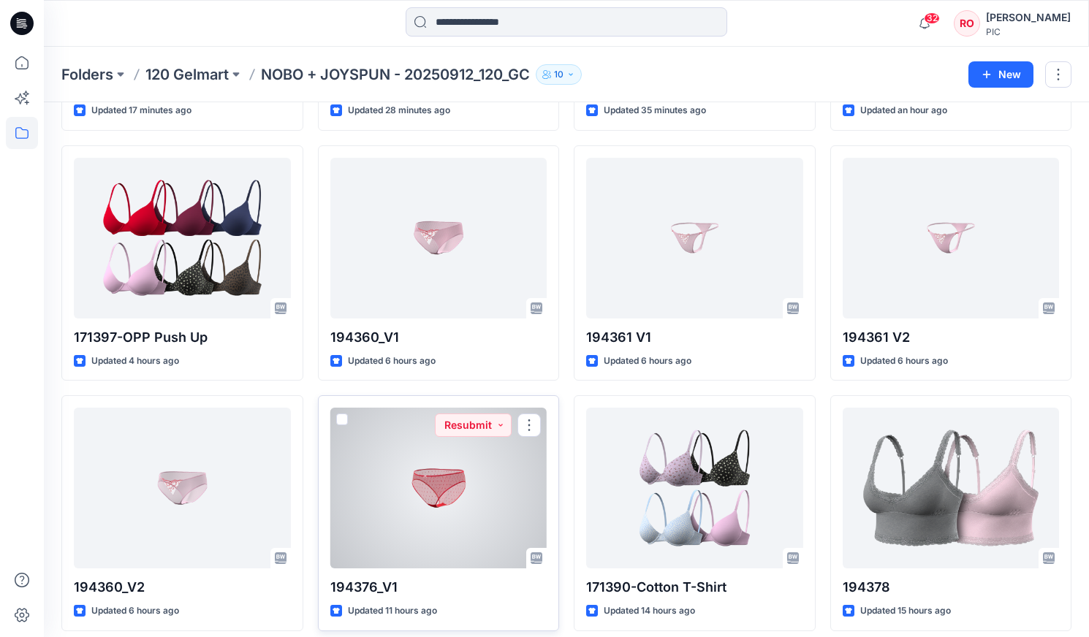
scroll to position [272, 0]
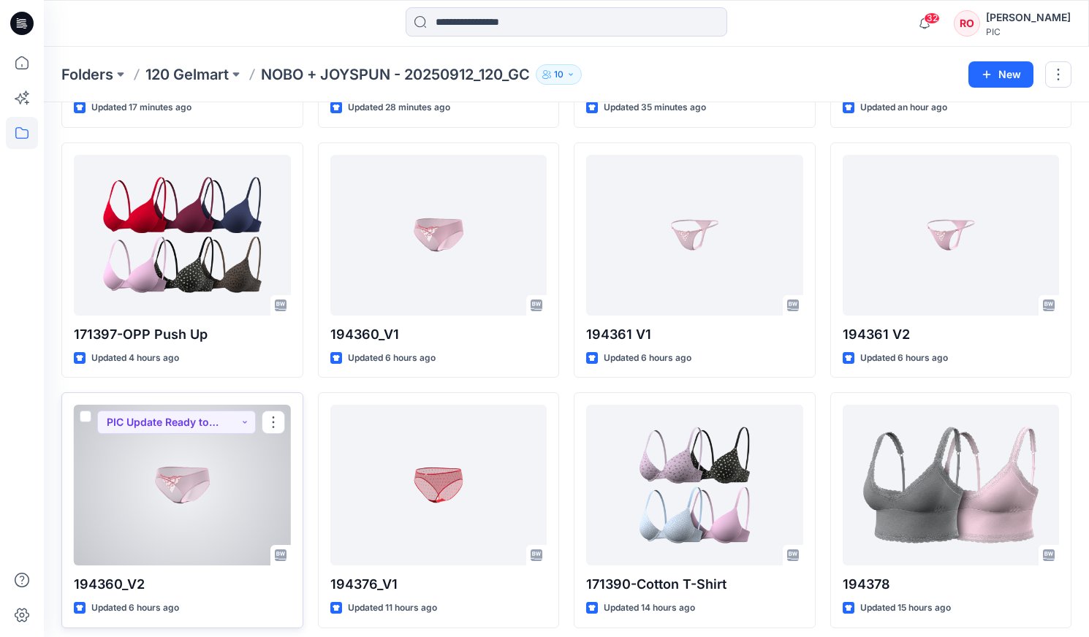
click at [259, 363] on div at bounding box center [182, 485] width 217 height 161
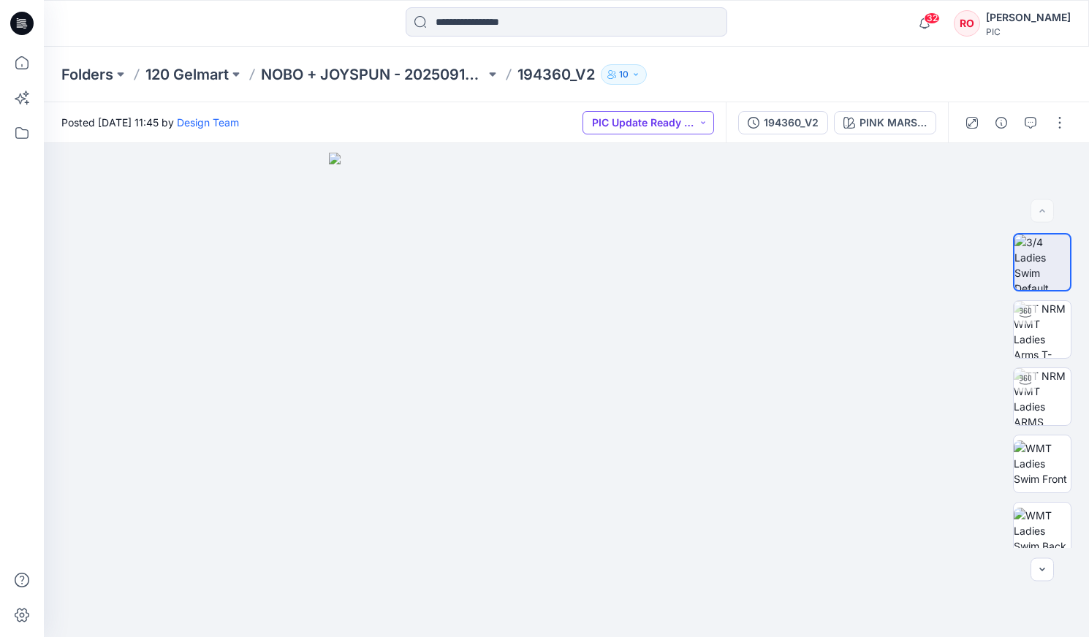
click at [622, 123] on button "PIC Update Ready to Review" at bounding box center [648, 122] width 132 height 23
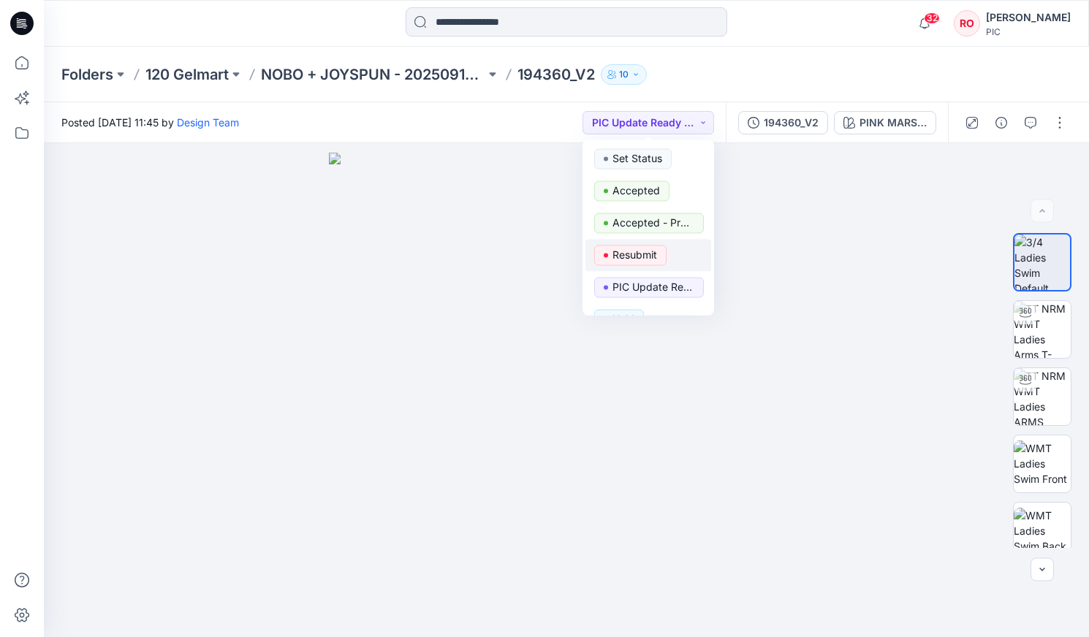
click at [622, 257] on p "Resubmit" at bounding box center [634, 255] width 45 height 19
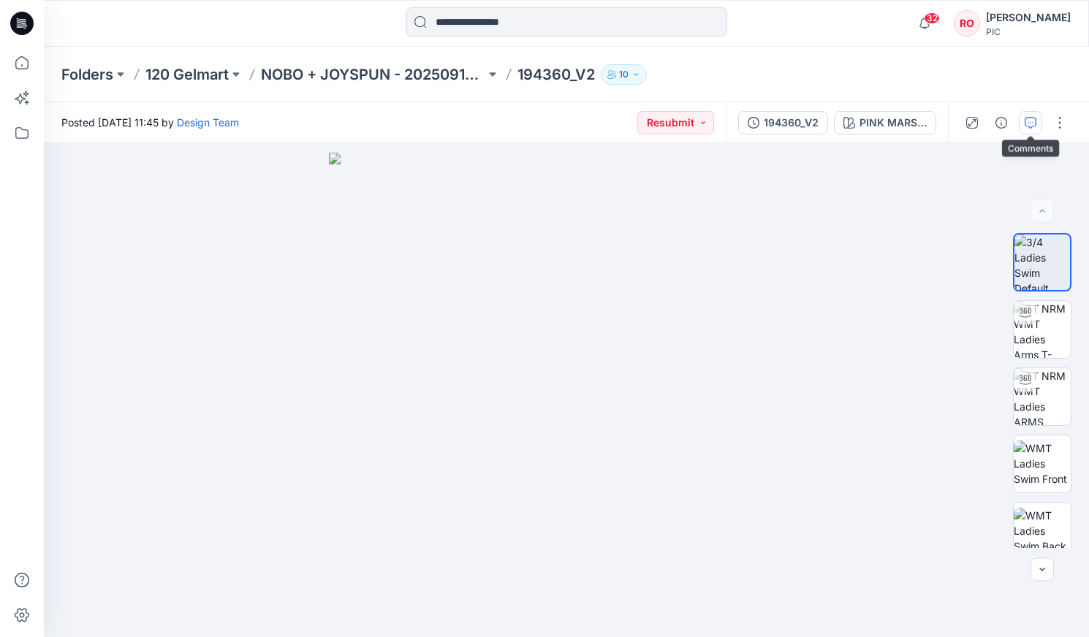
click at [622, 115] on button "button" at bounding box center [1030, 122] width 23 height 23
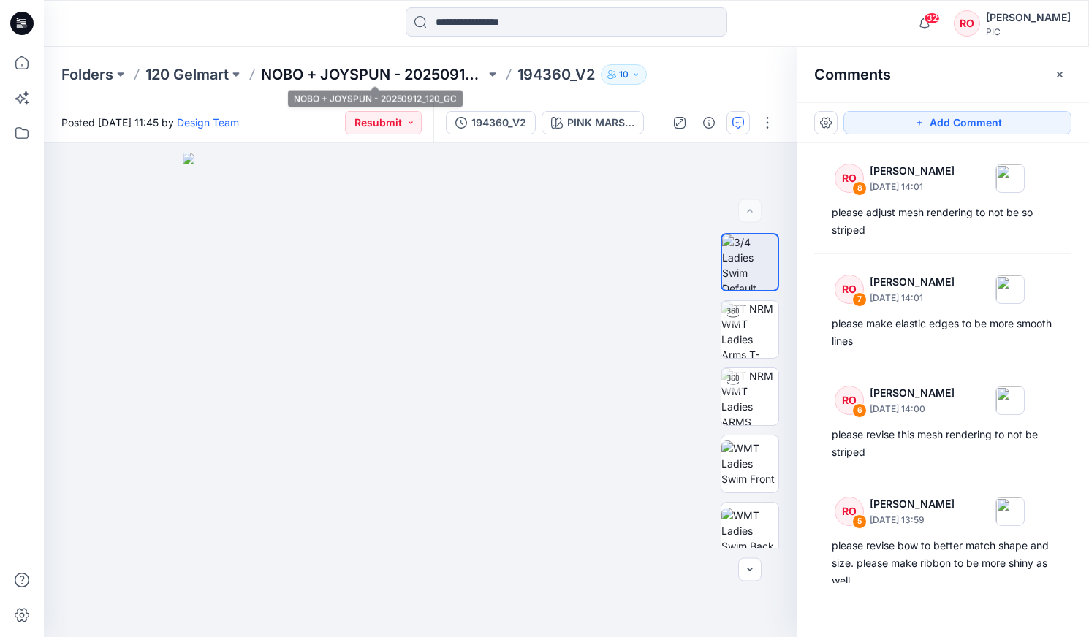
click at [469, 71] on p "NOBO + JOYSPUN - 20250912_120_GC" at bounding box center [373, 74] width 224 height 20
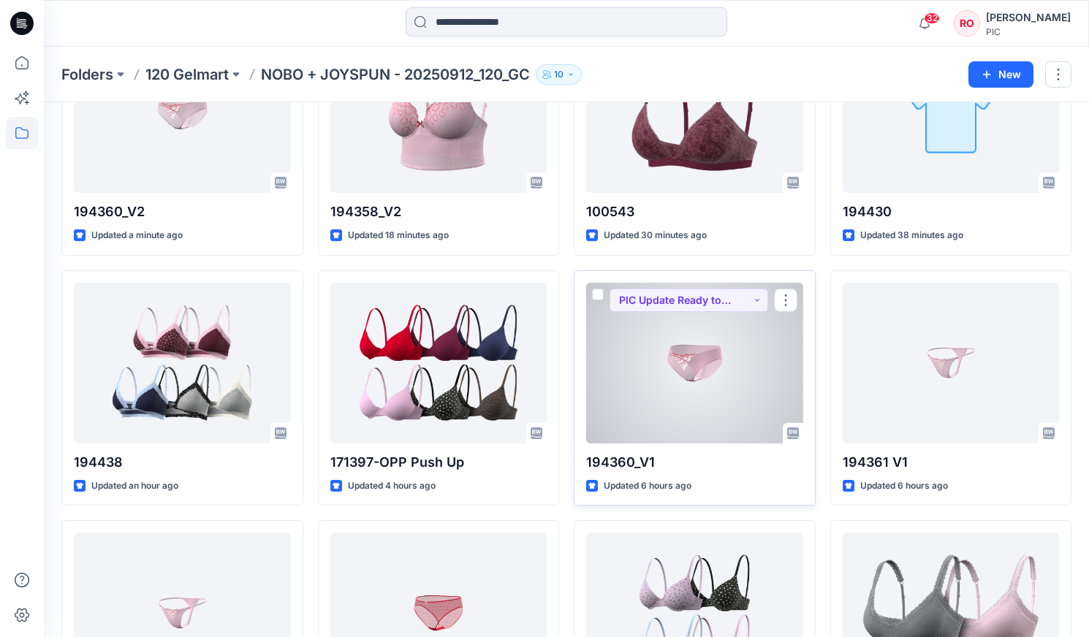
scroll to position [140, 0]
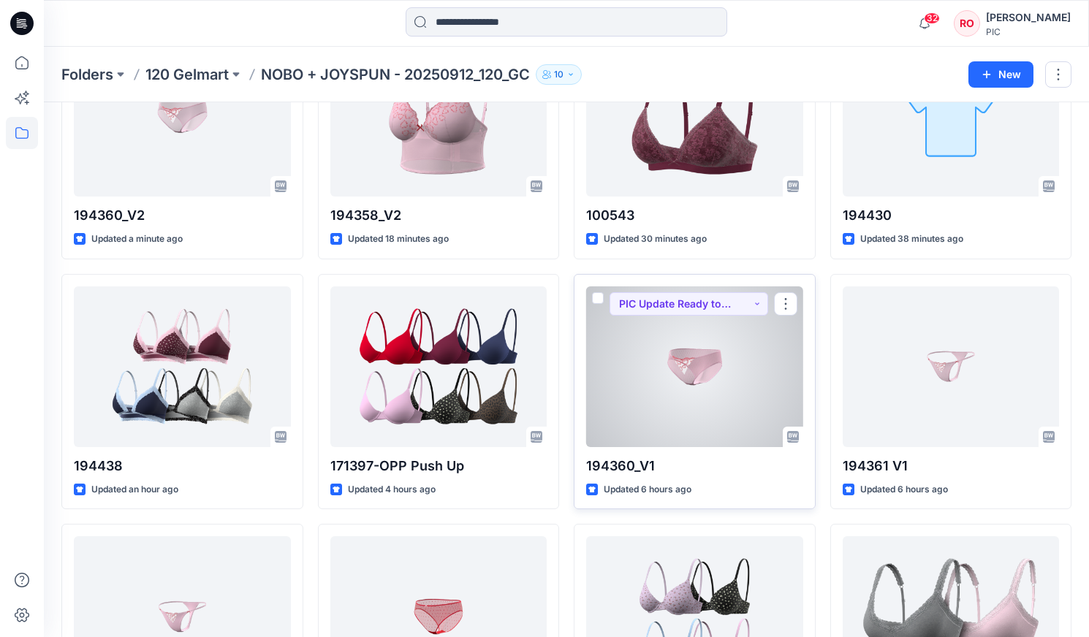
click at [622, 356] on div at bounding box center [694, 366] width 217 height 161
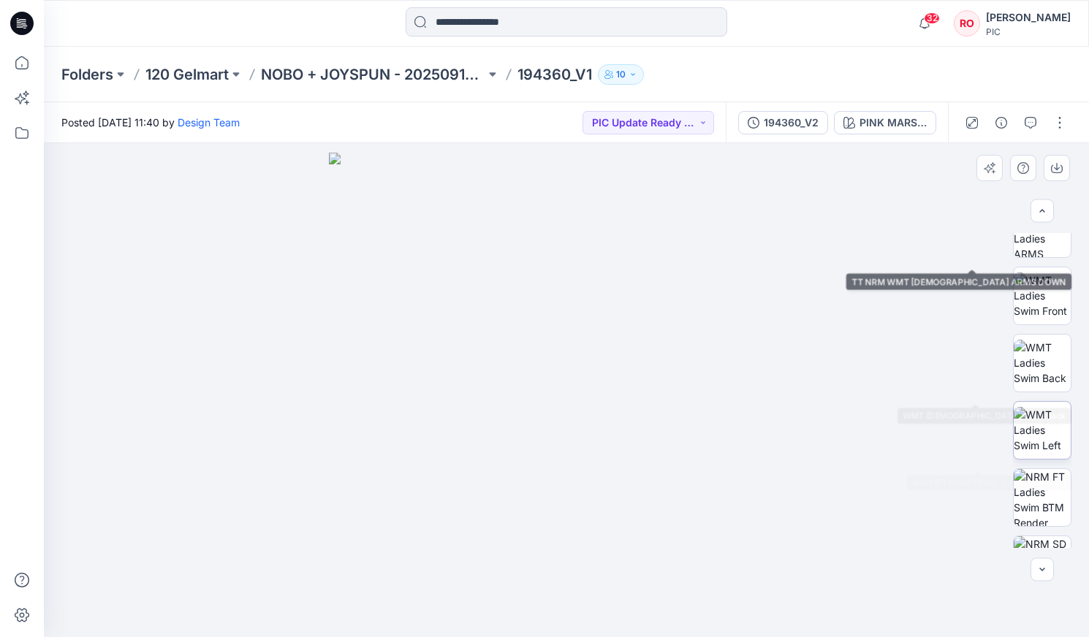
scroll to position [171, 0]
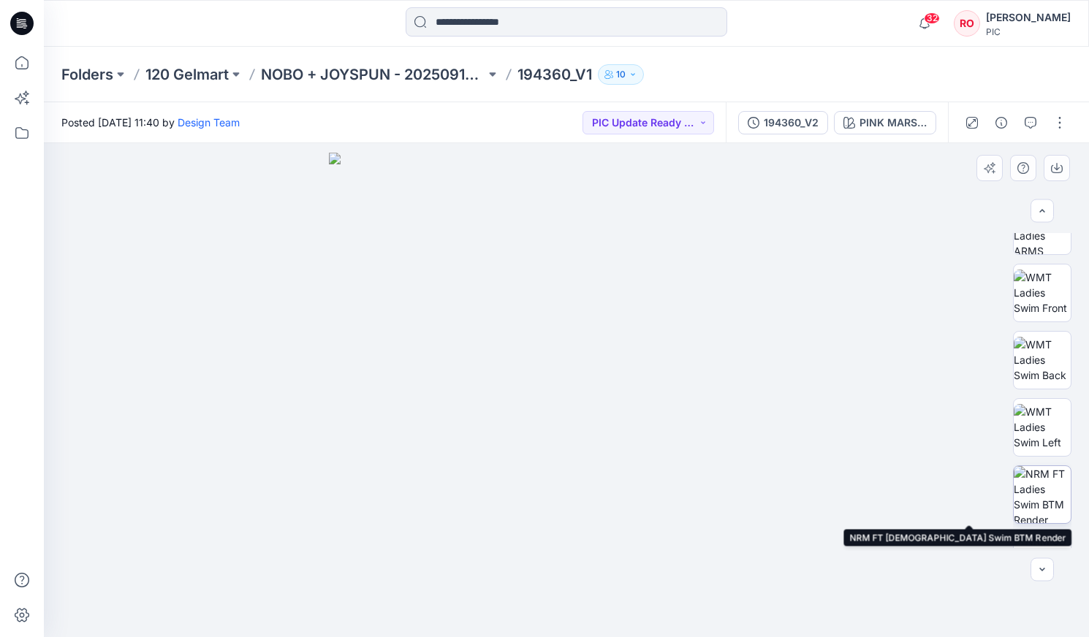
click at [622, 363] on img at bounding box center [1042, 494] width 57 height 57
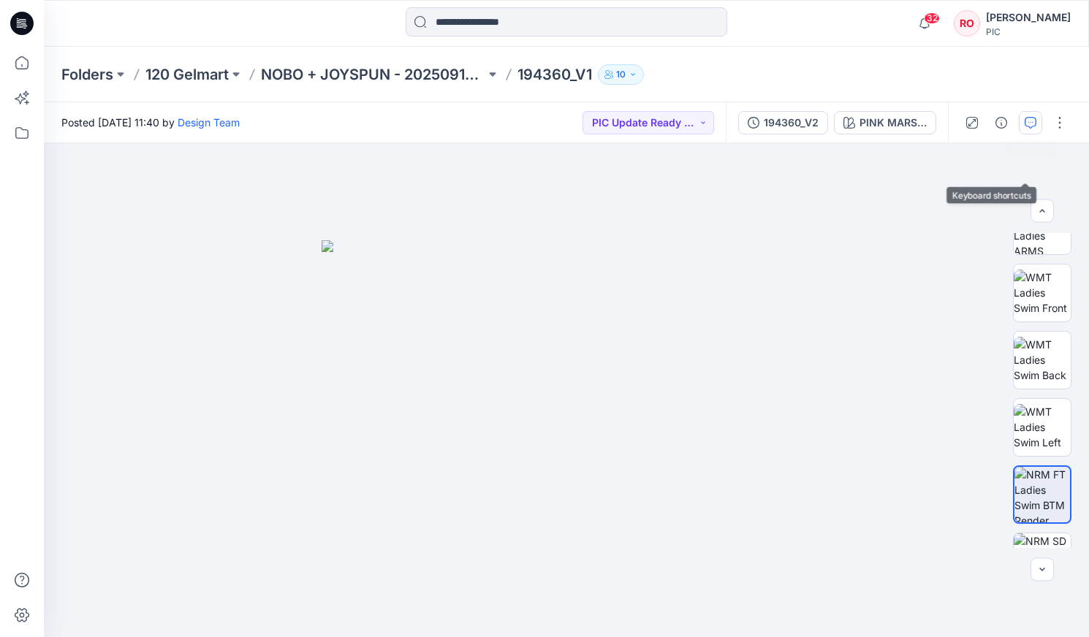
click at [622, 121] on icon "button" at bounding box center [1031, 123] width 12 height 12
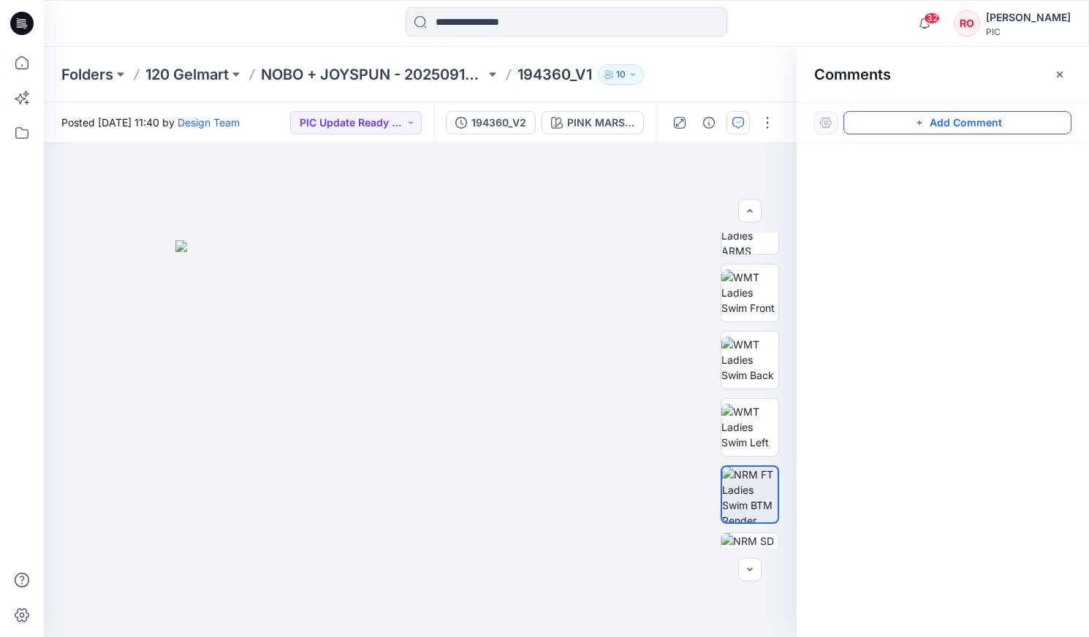
click at [622, 117] on button "Add Comment" at bounding box center [957, 122] width 228 height 23
click at [555, 363] on div "1" at bounding box center [420, 390] width 753 height 494
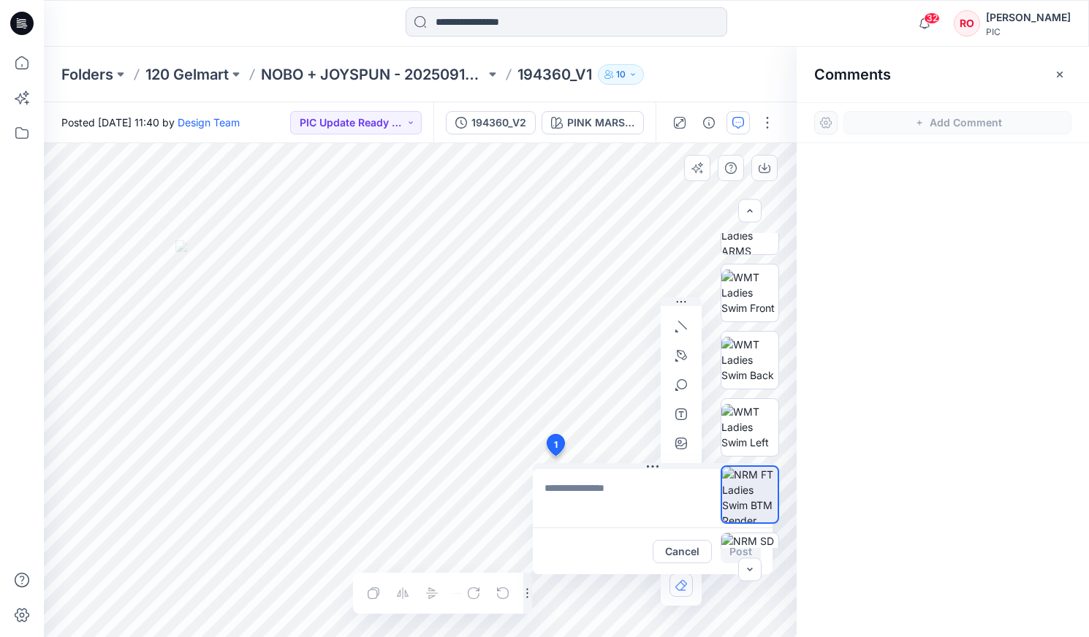
type textarea "**********"
click at [622, 363] on icon "button" at bounding box center [681, 444] width 12 height 12
type input"] "**********"
click at [622, 363] on button "Post" at bounding box center [741, 551] width 40 height 23
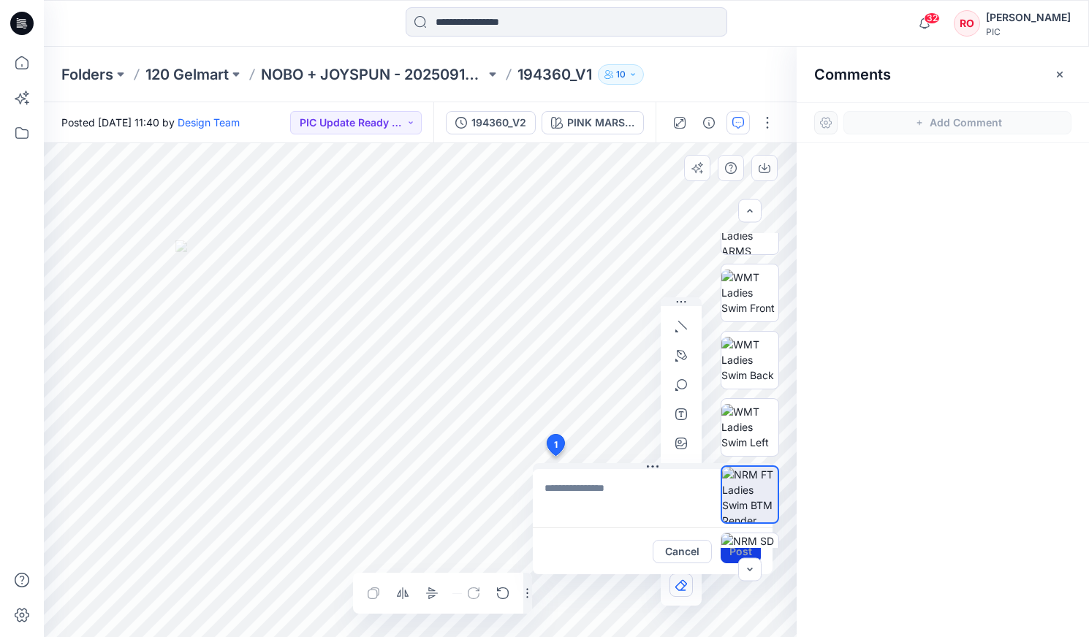
scroll to position [0, 0]
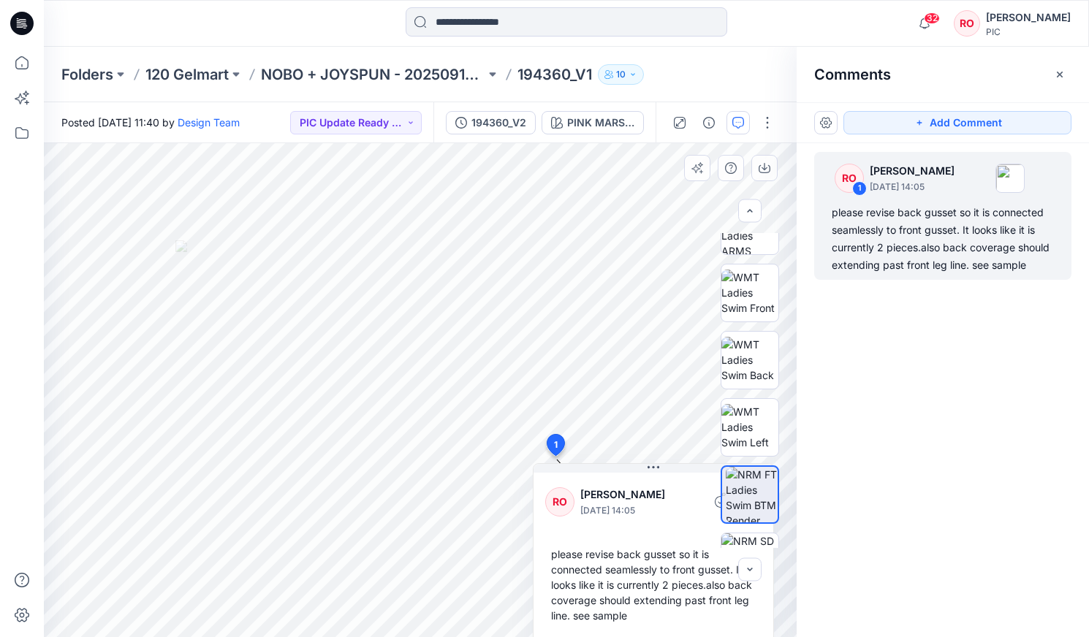
drag, startPoint x: 972, startPoint y: 127, endPoint x: 927, endPoint y: 143, distance: 47.4
click at [622, 129] on button "Add Comment" at bounding box center [957, 122] width 228 height 23
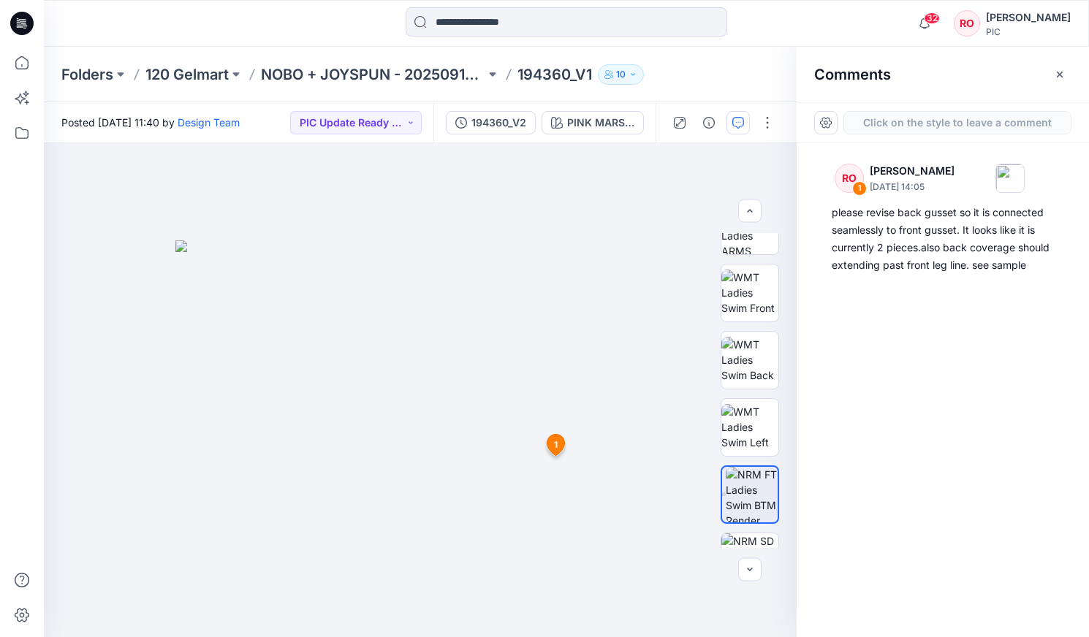
click at [622, 363] on div "2 1 RO Raquel Ortiz October 01, 2025 14:05 please revise back gusset so it is c…" at bounding box center [420, 390] width 753 height 494
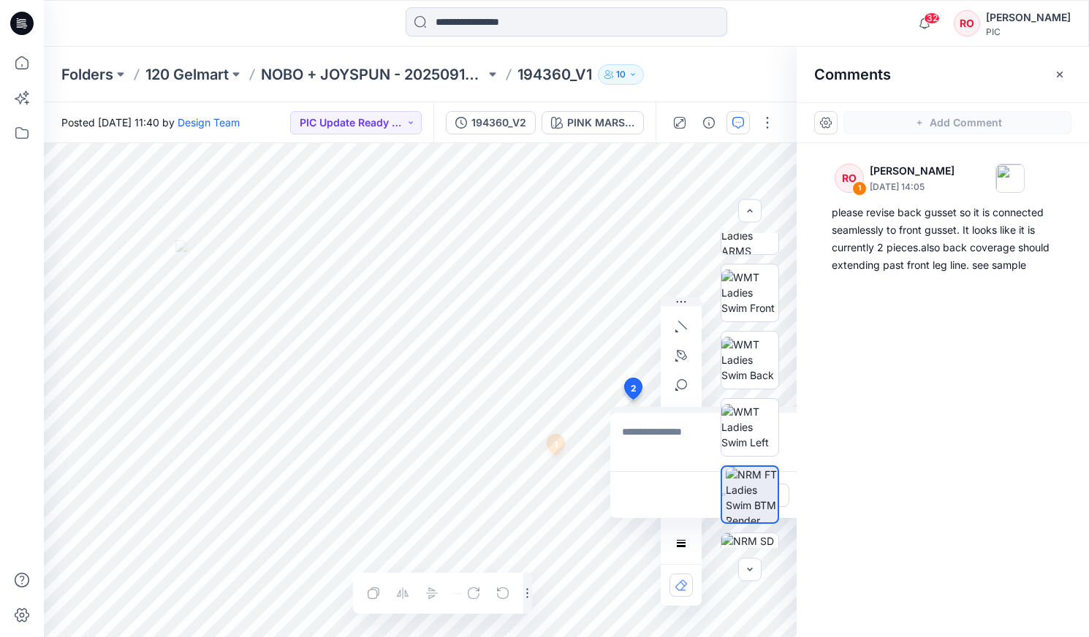
type textarea "**********"
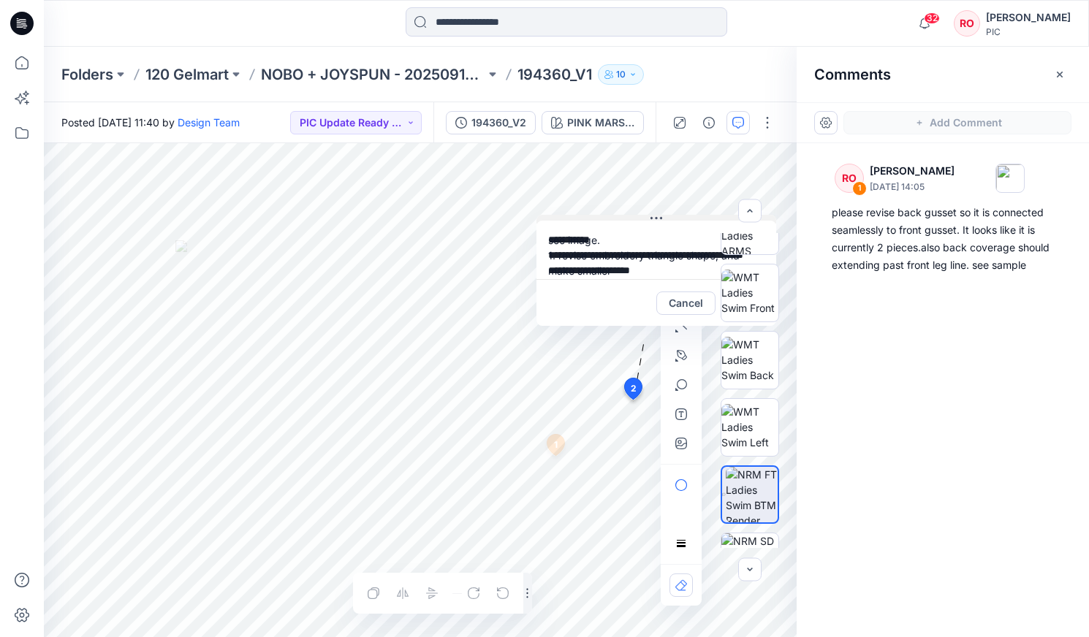
drag, startPoint x: 667, startPoint y: 409, endPoint x: 593, endPoint y: 216, distance: 206.8
click at [622, 363] on icon "button" at bounding box center [681, 444] width 12 height 12
type input"] "**********"
click at [622, 363] on button "button" at bounding box center [680, 443] width 23 height 23
type input"] "**********"
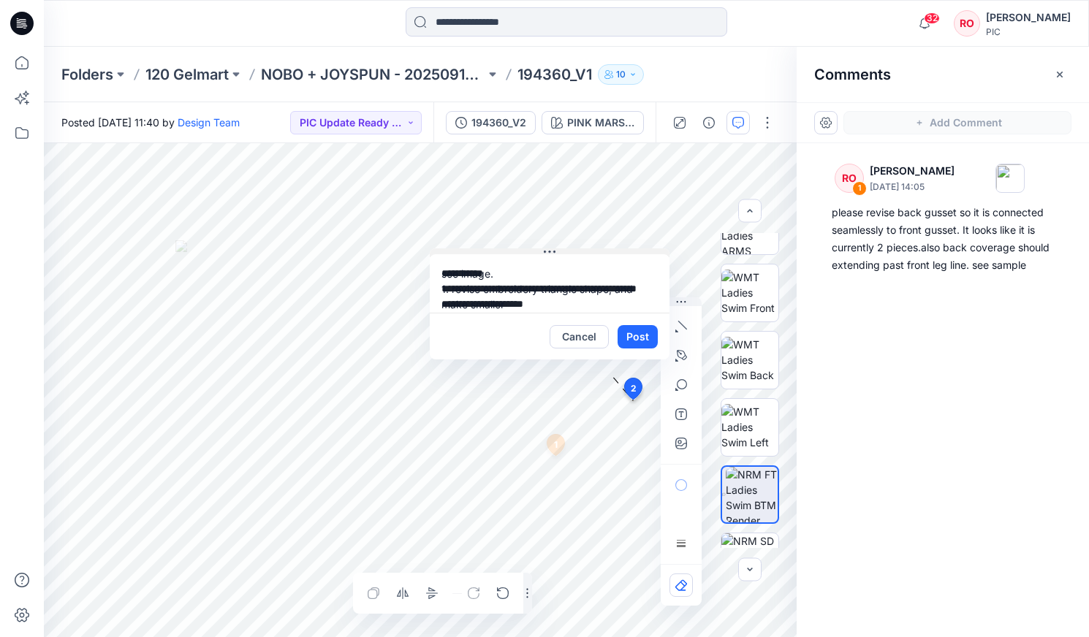
drag, startPoint x: 661, startPoint y: 218, endPoint x: 555, endPoint y: 253, distance: 111.4
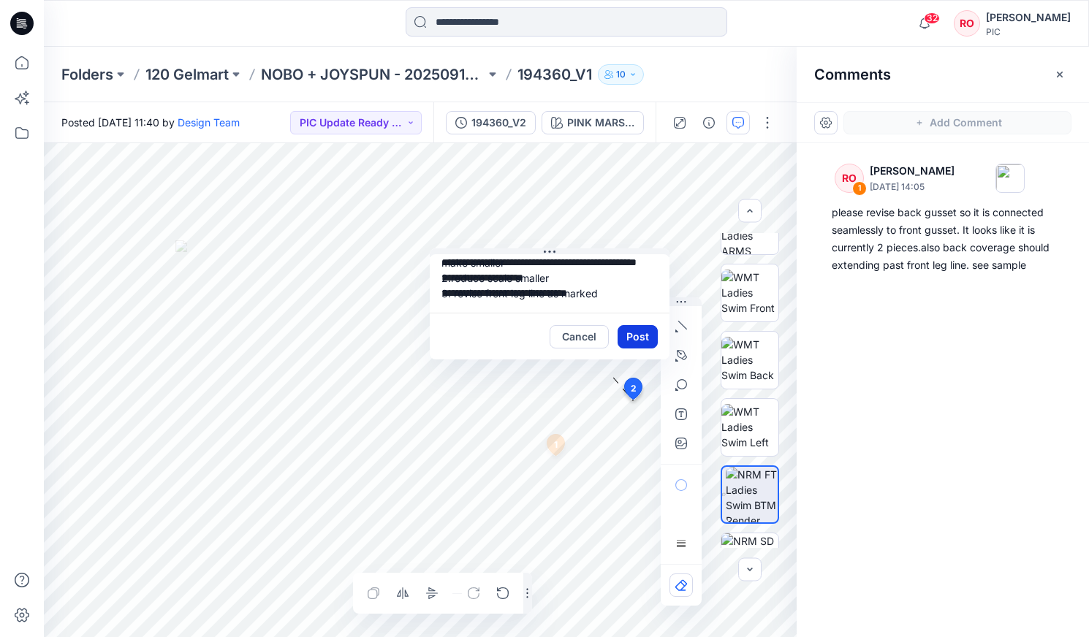
scroll to position [42, 0]
click at [622, 337] on button "Post" at bounding box center [637, 336] width 40 height 23
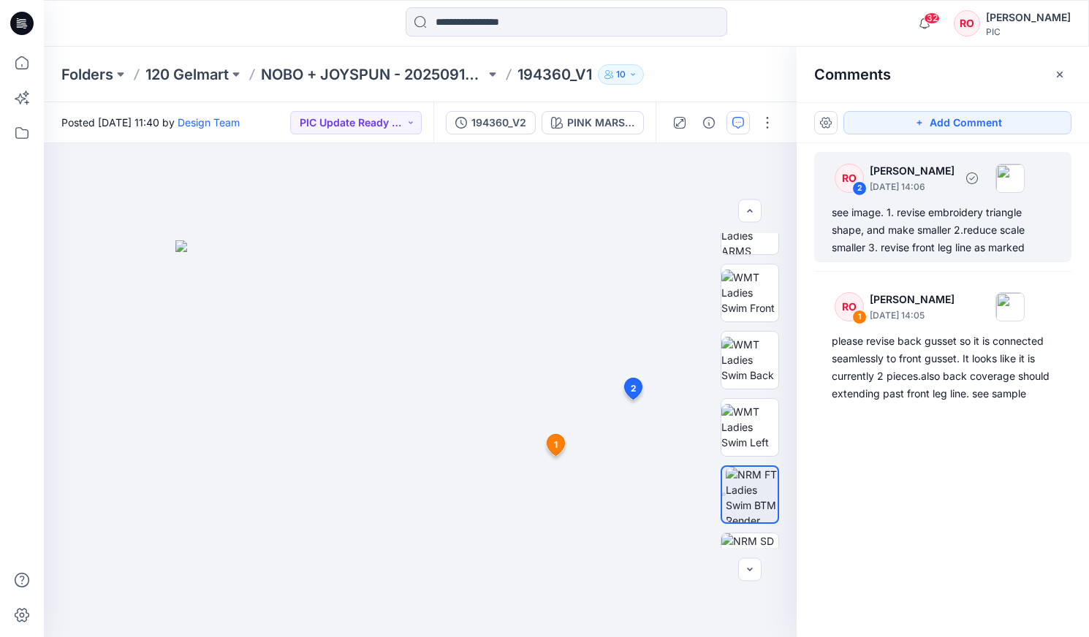
click at [622, 221] on div "see image. 1. revise embroidery triangle shape, and make smaller 2.reduce scale…" at bounding box center [943, 230] width 222 height 53
drag, startPoint x: 894, startPoint y: 245, endPoint x: 873, endPoint y: 254, distance: 23.6
click at [622, 245] on div "see image. 1. revise embroidery triangle shape, and make smaller 2.reduce scale…" at bounding box center [943, 230] width 222 height 53
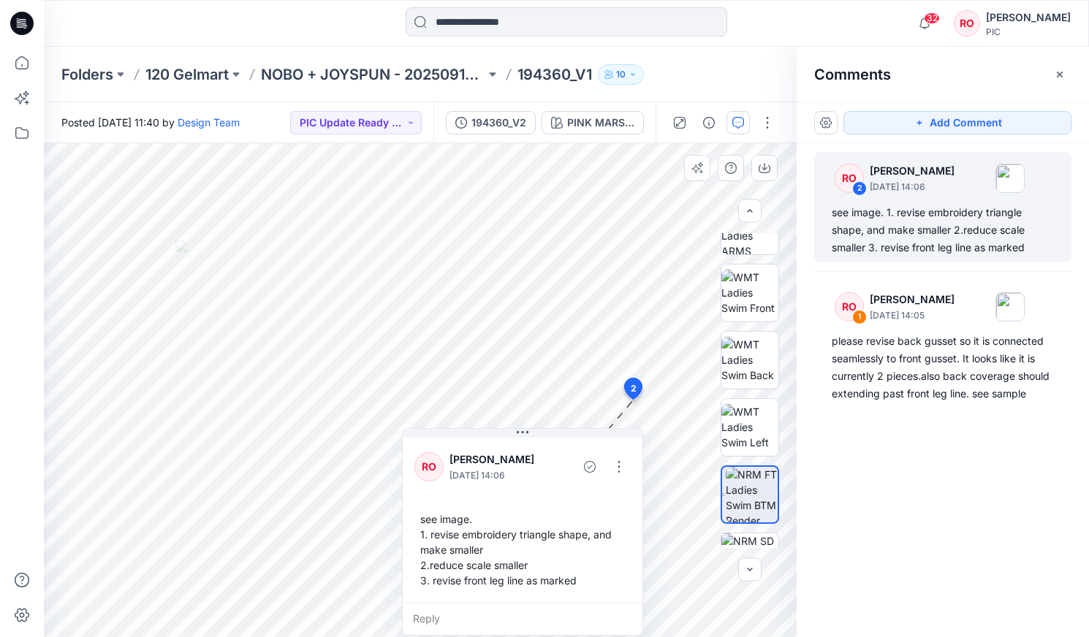
drag, startPoint x: 503, startPoint y: 252, endPoint x: 475, endPoint y: 468, distance: 217.4
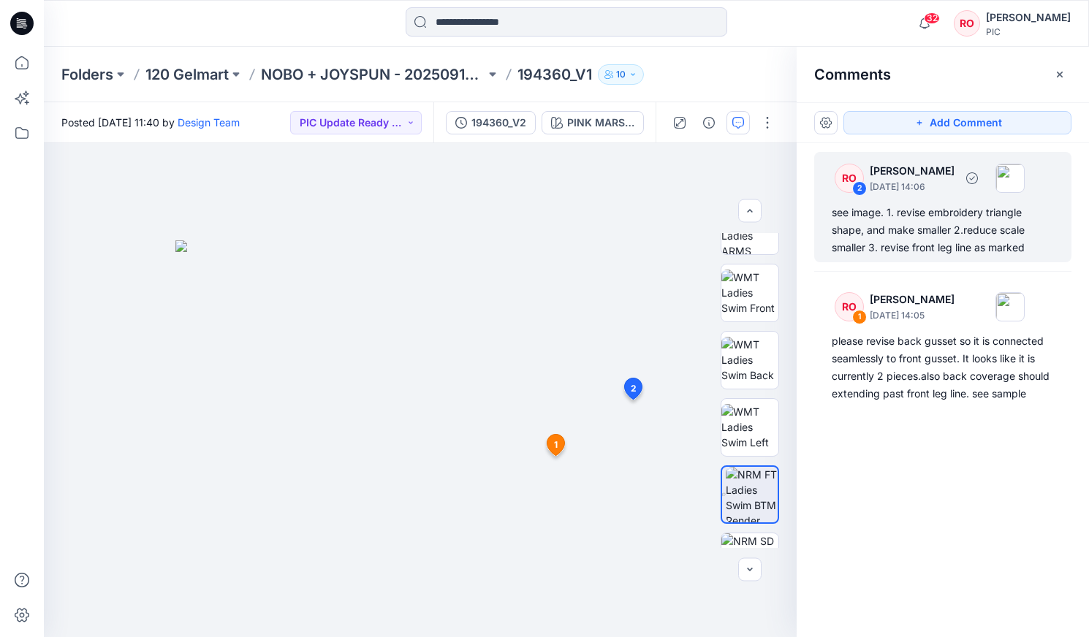
click at [622, 226] on div "see image. 1. revise embroidery triangle shape, and make smaller 2.reduce scale…" at bounding box center [943, 230] width 222 height 53
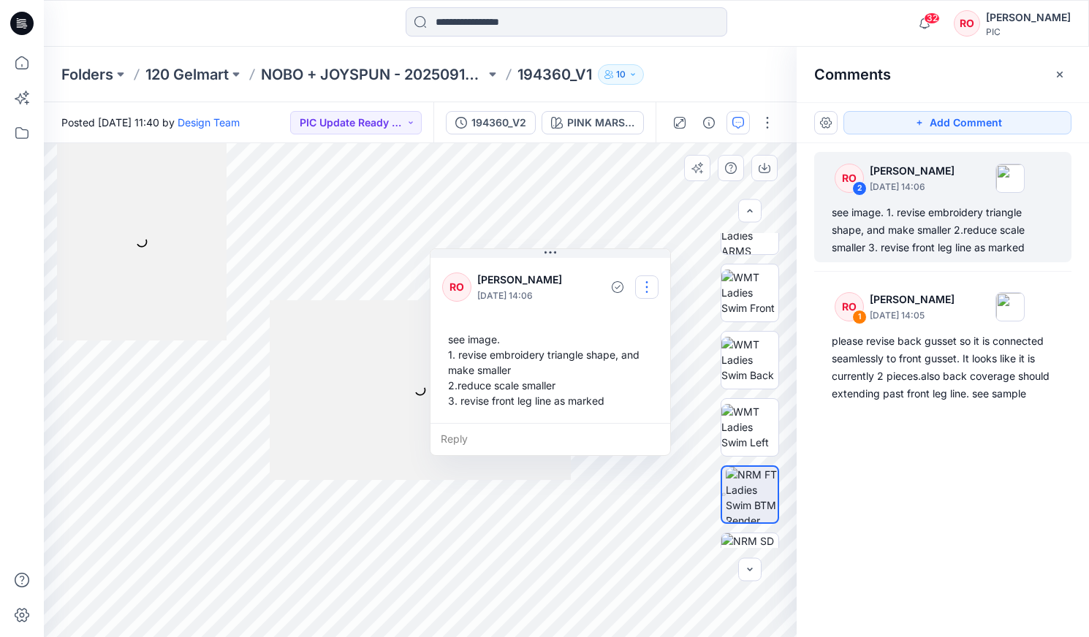
click at [622, 290] on button "button" at bounding box center [646, 286] width 23 height 23
click at [622, 313] on button "Edit comment" at bounding box center [646, 321] width 111 height 27
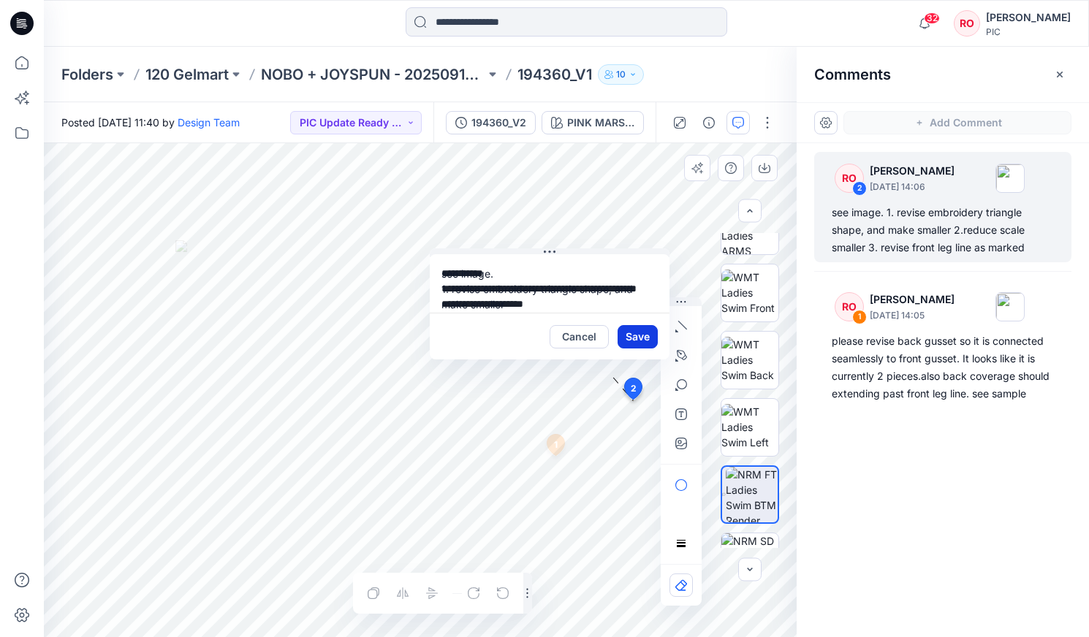
click at [622, 330] on button "Save" at bounding box center [637, 336] width 40 height 23
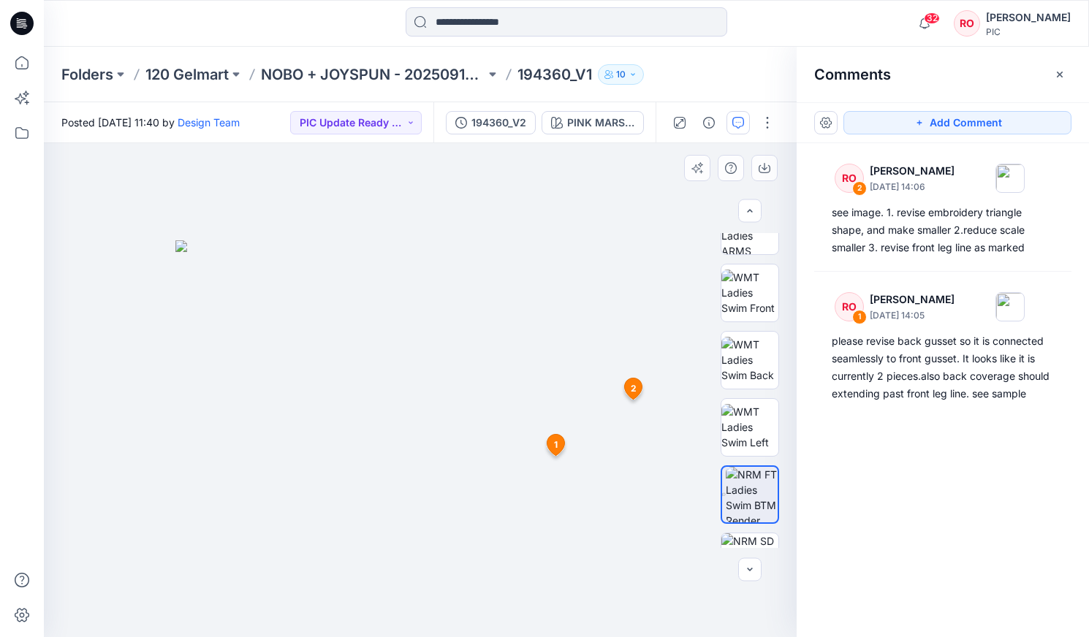
drag, startPoint x: 861, startPoint y: 126, endPoint x: 810, endPoint y: 145, distance: 54.8
click at [622, 126] on button "Add Comment" at bounding box center [957, 122] width 228 height 23
click at [594, 286] on div "3 1 RO Raquel Ortiz October 01, 2025 14:05 please revise back gusset so it is c…" at bounding box center [420, 390] width 753 height 494
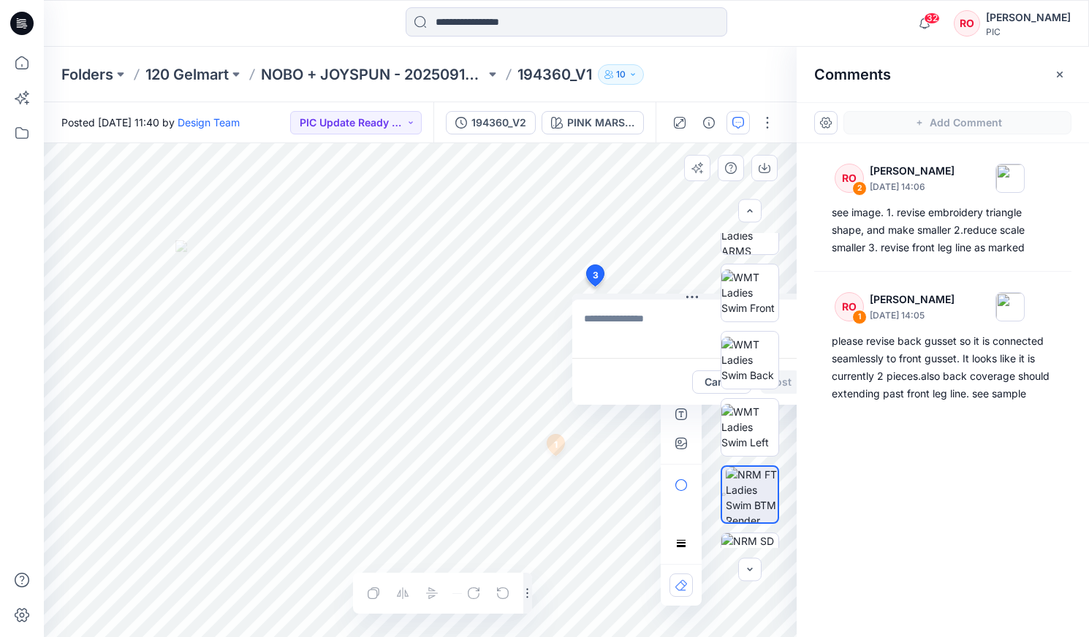
type textarea "**********"
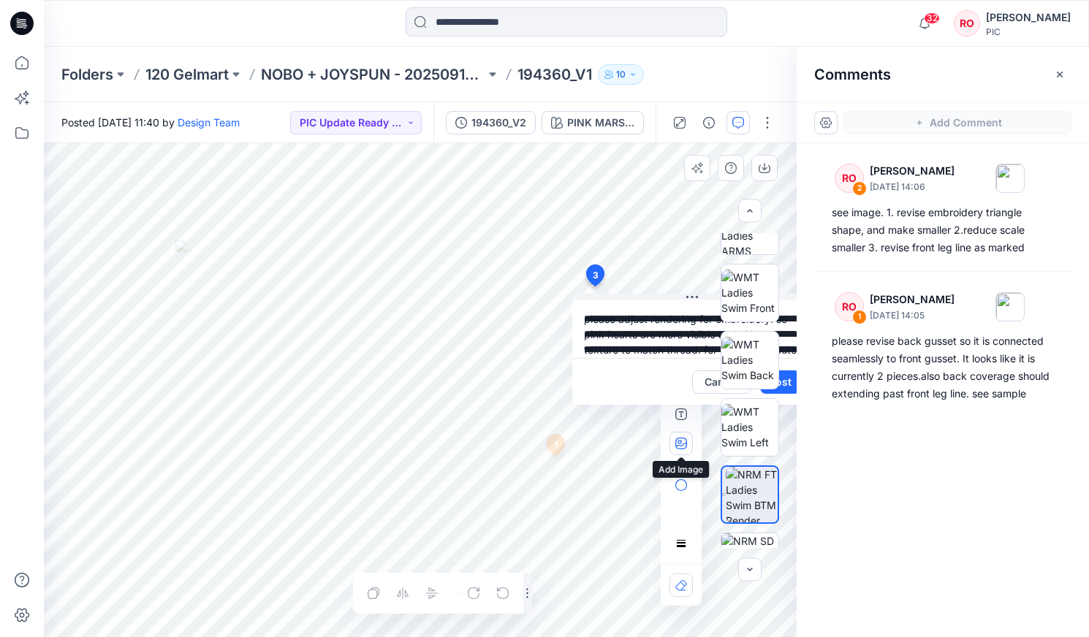
click at [622, 363] on button "button" at bounding box center [680, 443] width 23 height 23
type input"] "**********"
click at [622, 363] on button "button" at bounding box center [680, 443] width 23 height 23
type input"] "**********"
click at [622, 363] on div "BW" at bounding box center [750, 390] width 94 height 315
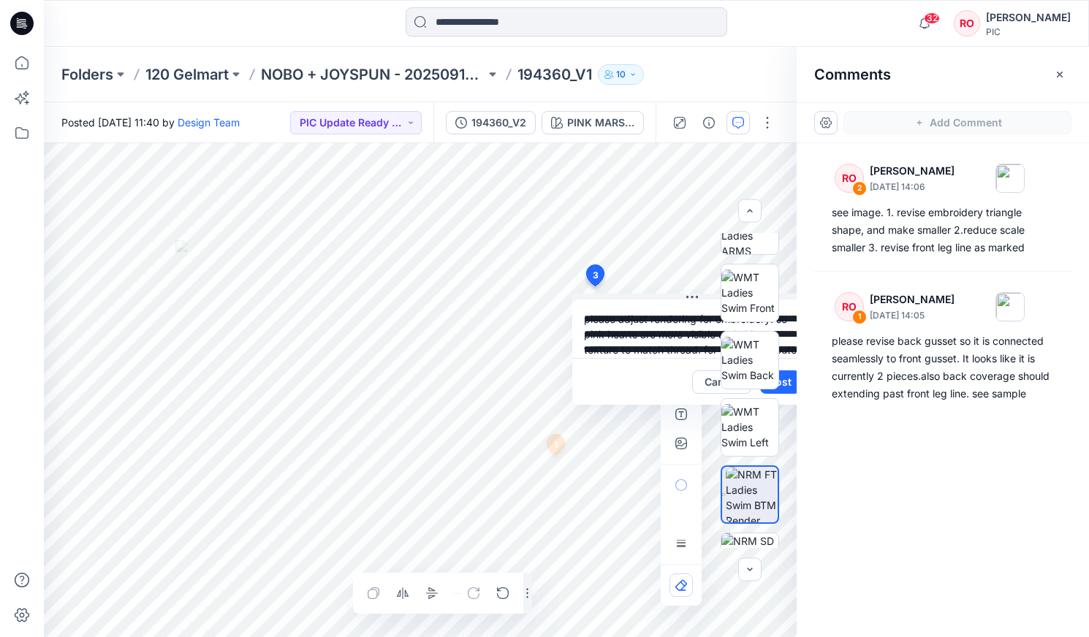
click at [622, 363] on div "BW" at bounding box center [750, 390] width 94 height 315
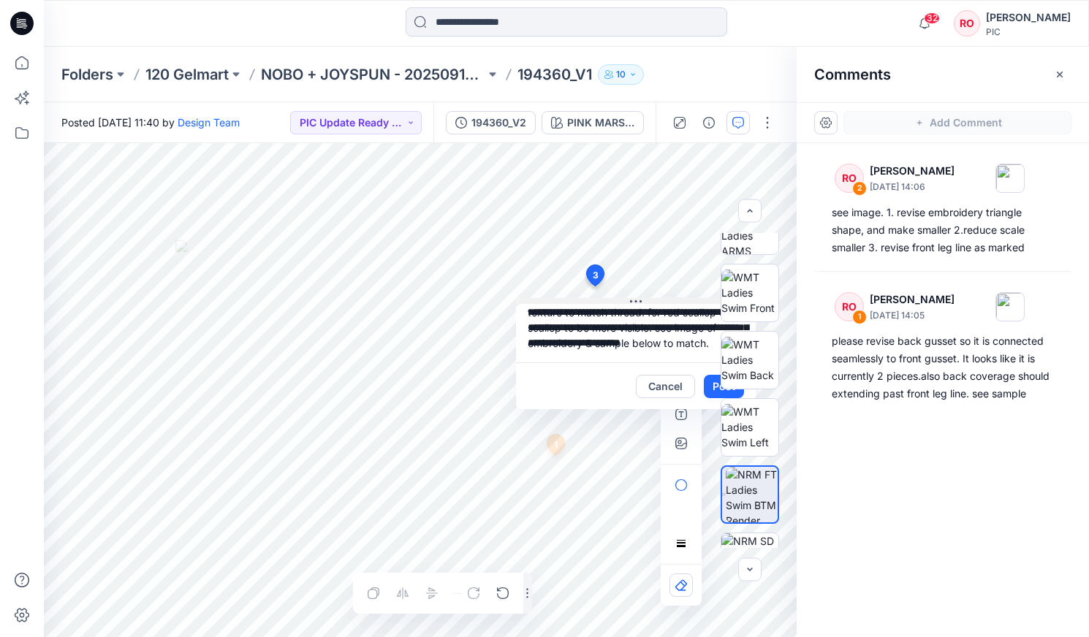
drag, startPoint x: 631, startPoint y: 298, endPoint x: 427, endPoint y: 305, distance: 204.7
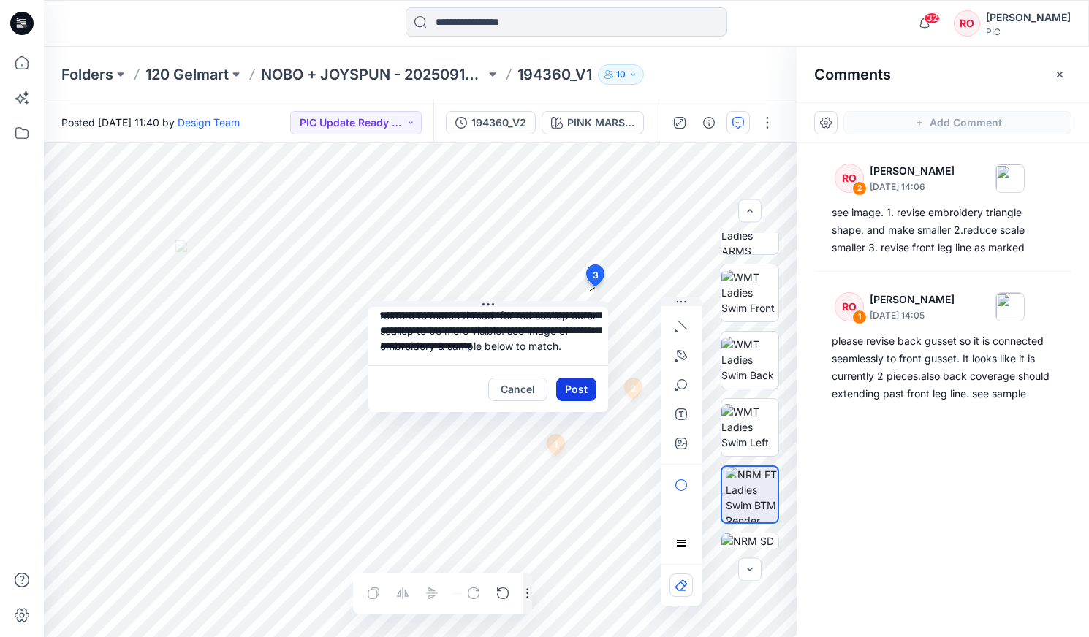
click at [568, 363] on button "Post" at bounding box center [576, 389] width 40 height 23
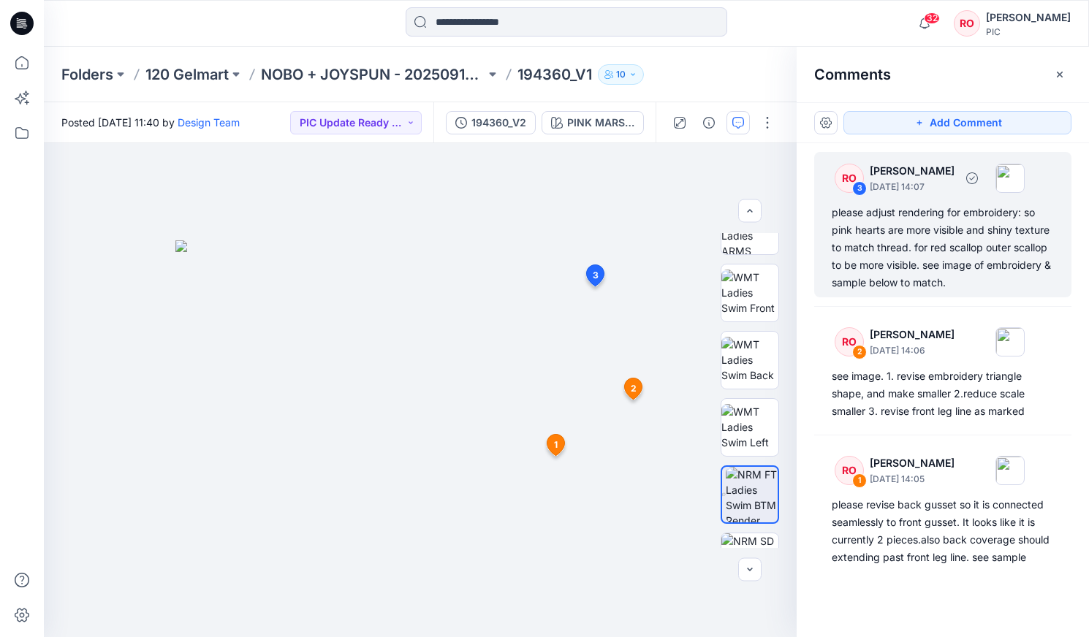
scroll to position [0, 0]
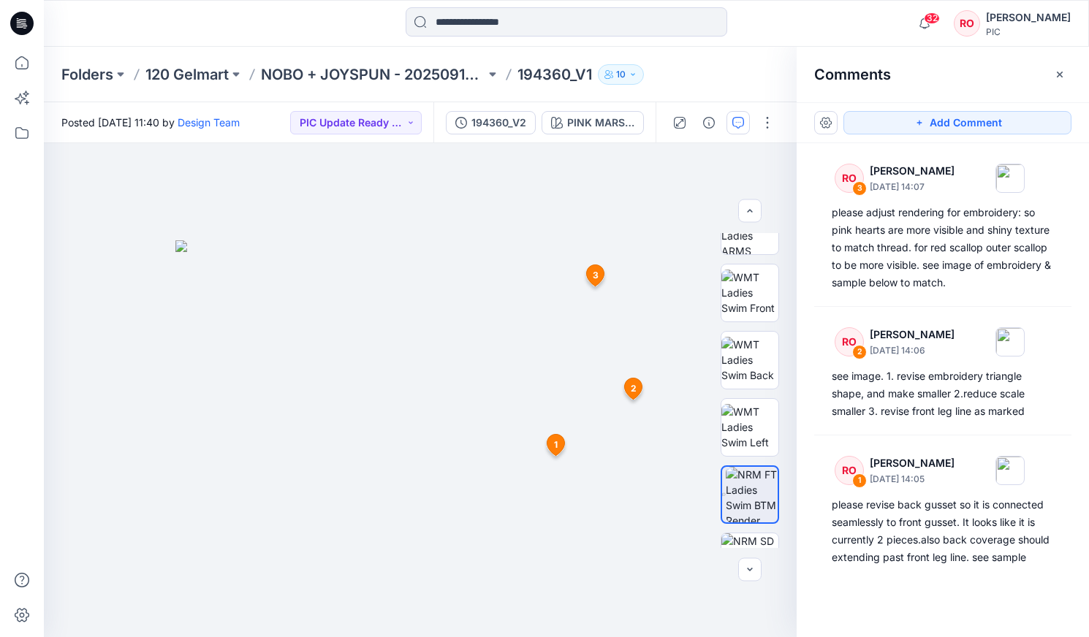
drag, startPoint x: 878, startPoint y: 124, endPoint x: 837, endPoint y: 141, distance: 44.9
click at [622, 125] on button "Add Comment" at bounding box center [957, 122] width 228 height 23
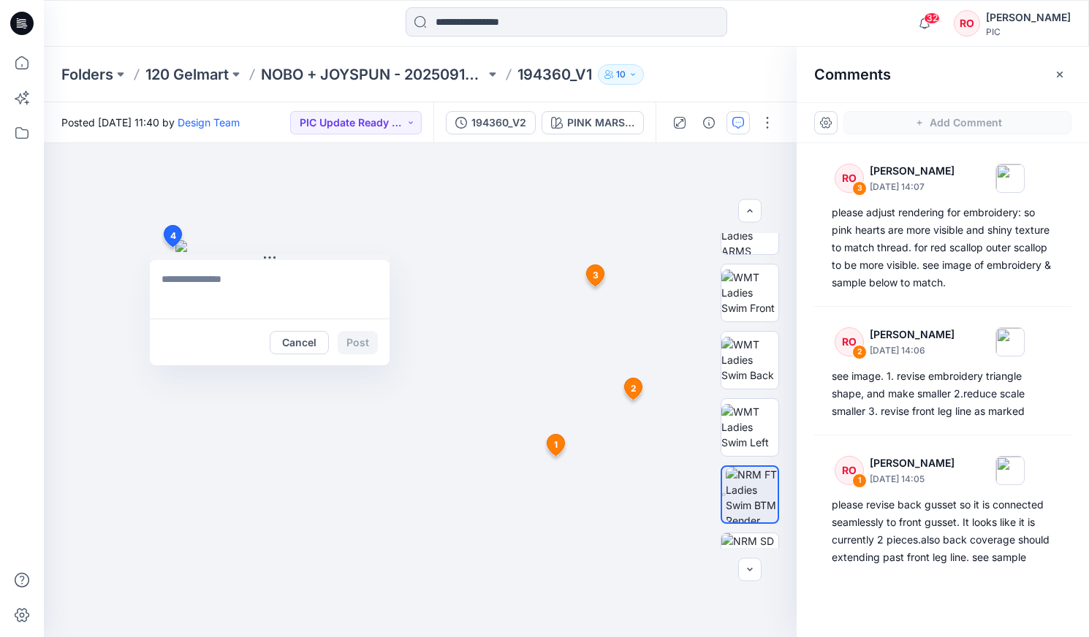
click at [172, 247] on div "4 Cancel Post 1 RO Raquel Ortiz October 01, 2025 14:05 please revise back gusse…" at bounding box center [420, 390] width 753 height 494
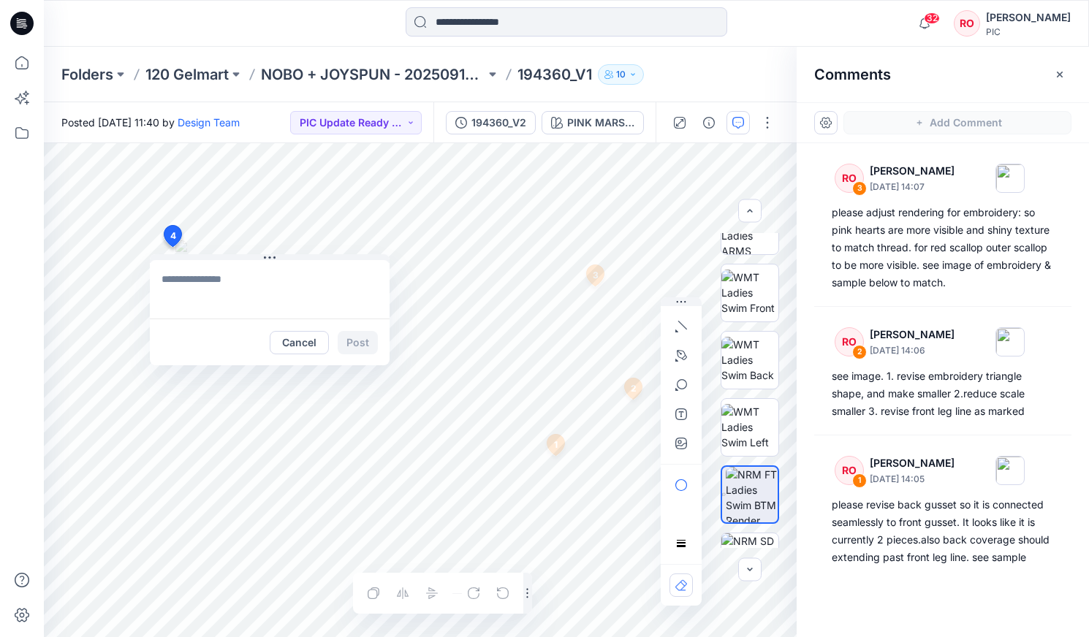
type textarea "**********"
click at [356, 335] on button "Post" at bounding box center [358, 342] width 40 height 23
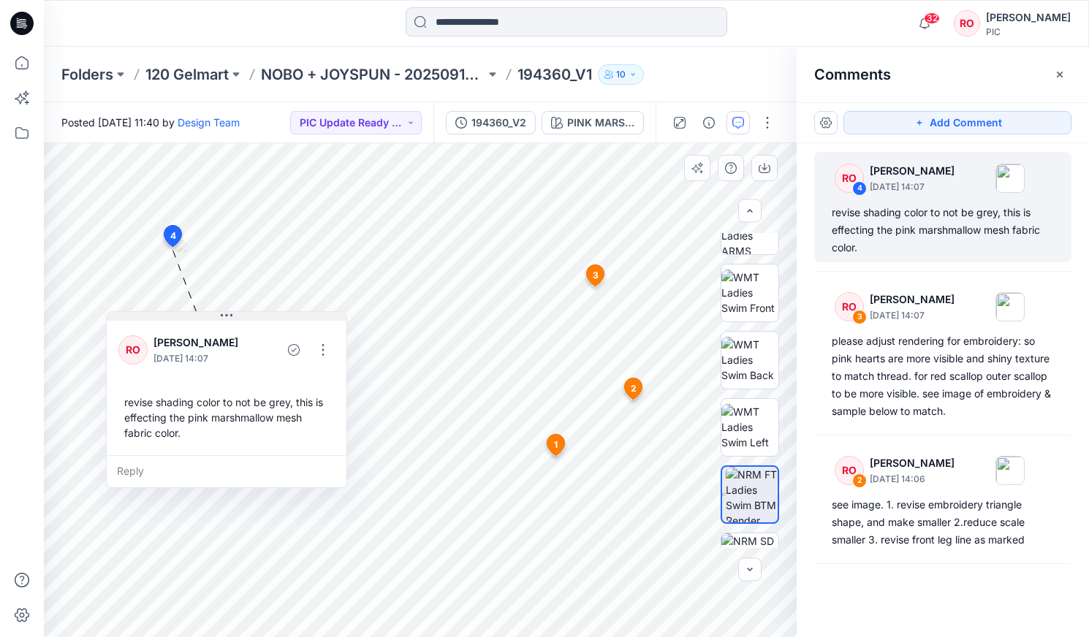
drag, startPoint x: 248, startPoint y: 267, endPoint x: 207, endPoint y: 332, distance: 77.5
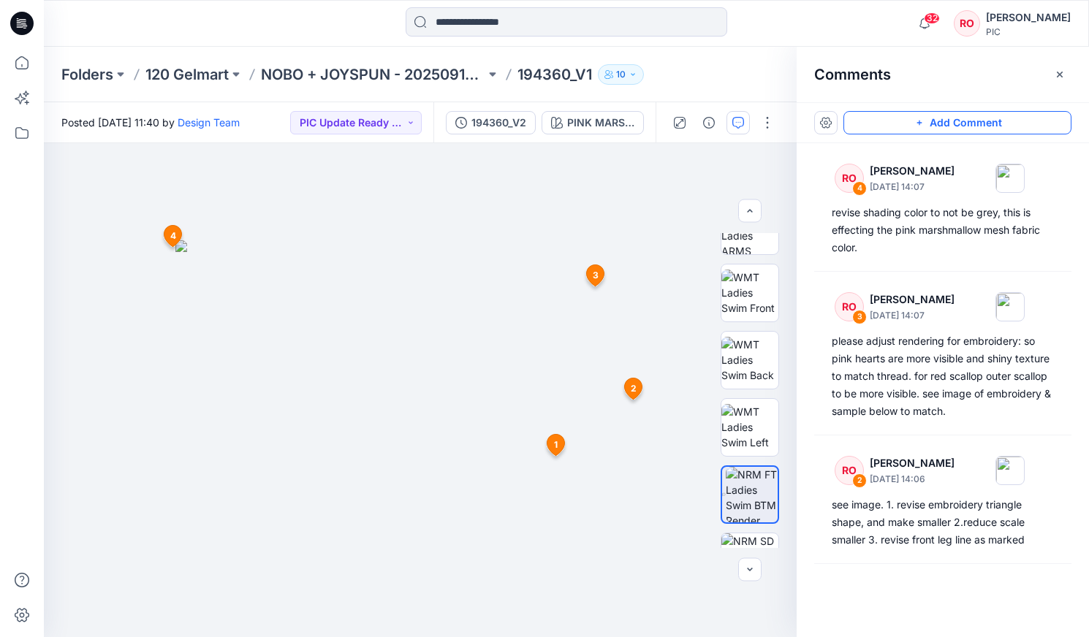
click at [622, 123] on button "Add Comment" at bounding box center [957, 122] width 228 height 23
click at [439, 292] on div "5 1 RO Raquel Ortiz October 01, 2025 14:05 please revise back gusset so it is c…" at bounding box center [420, 390] width 753 height 494
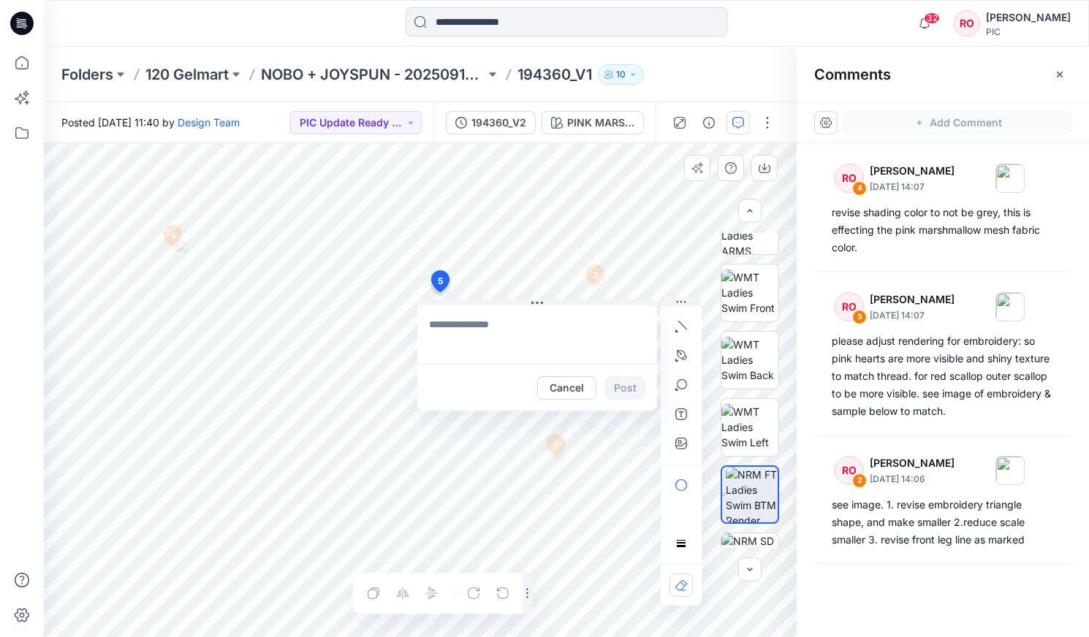
type textarea "**********"
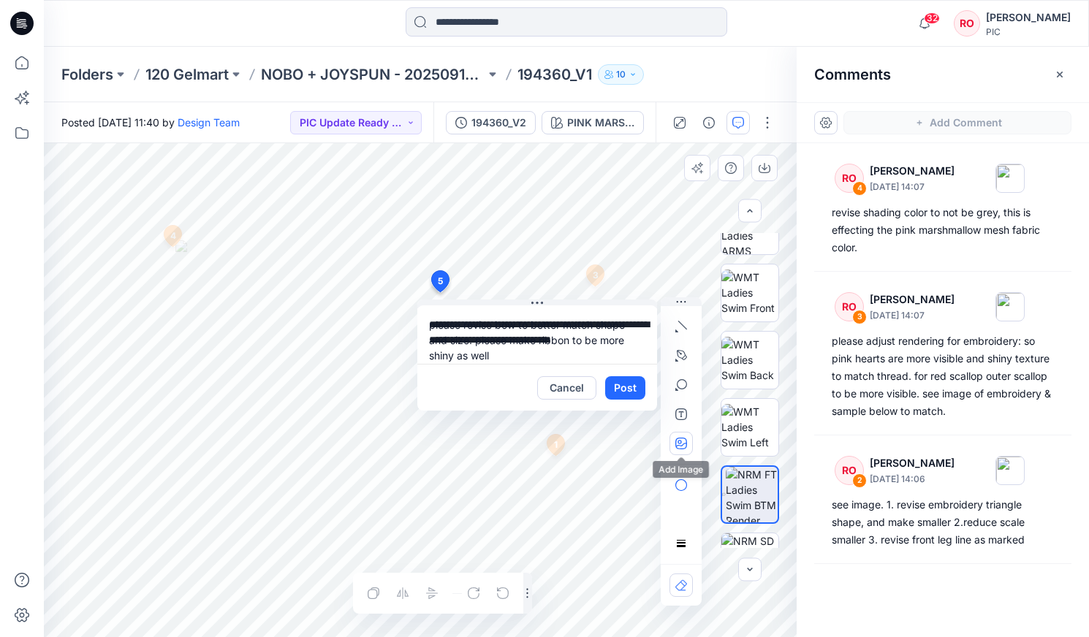
click at [622, 363] on button "button" at bounding box center [680, 443] width 23 height 23
type input"] "**********"
click at [622, 363] on button "Post" at bounding box center [625, 387] width 40 height 23
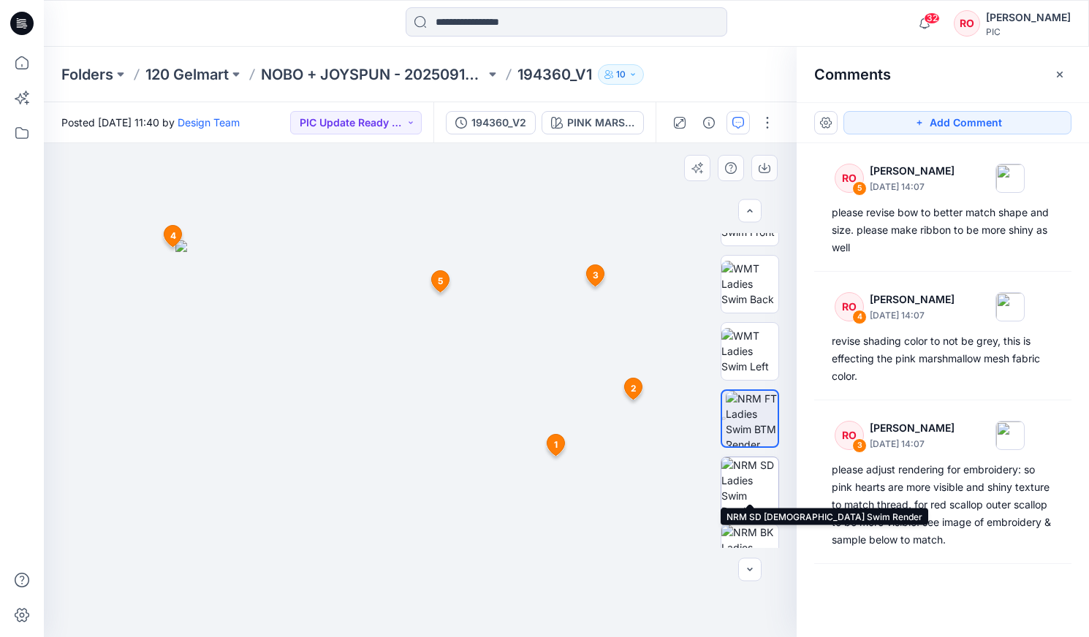
scroll to position [259, 0]
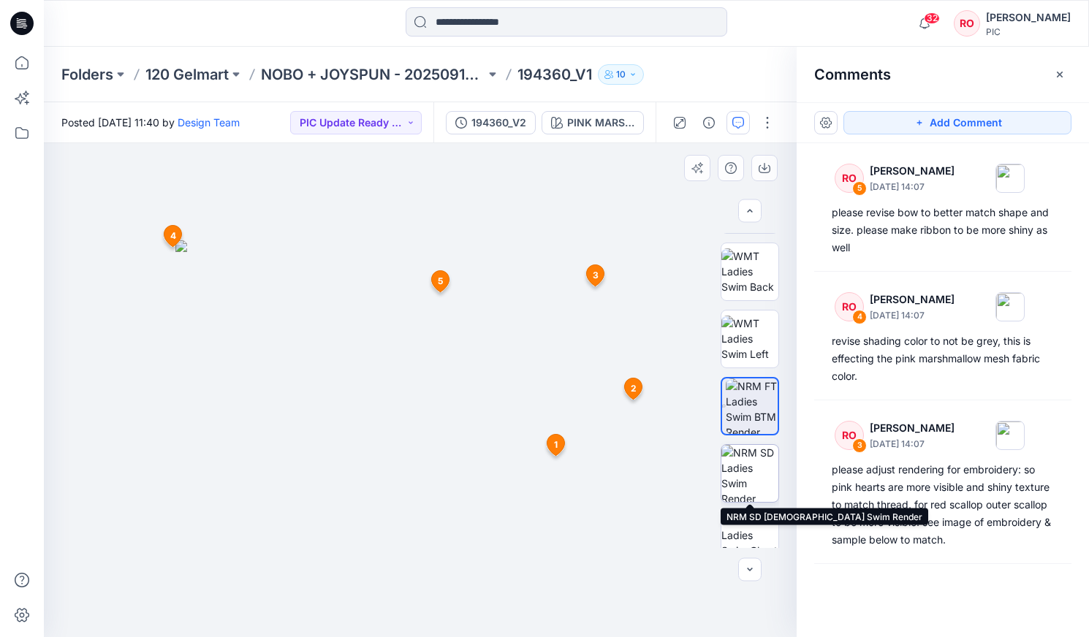
click at [622, 363] on img at bounding box center [749, 473] width 57 height 57
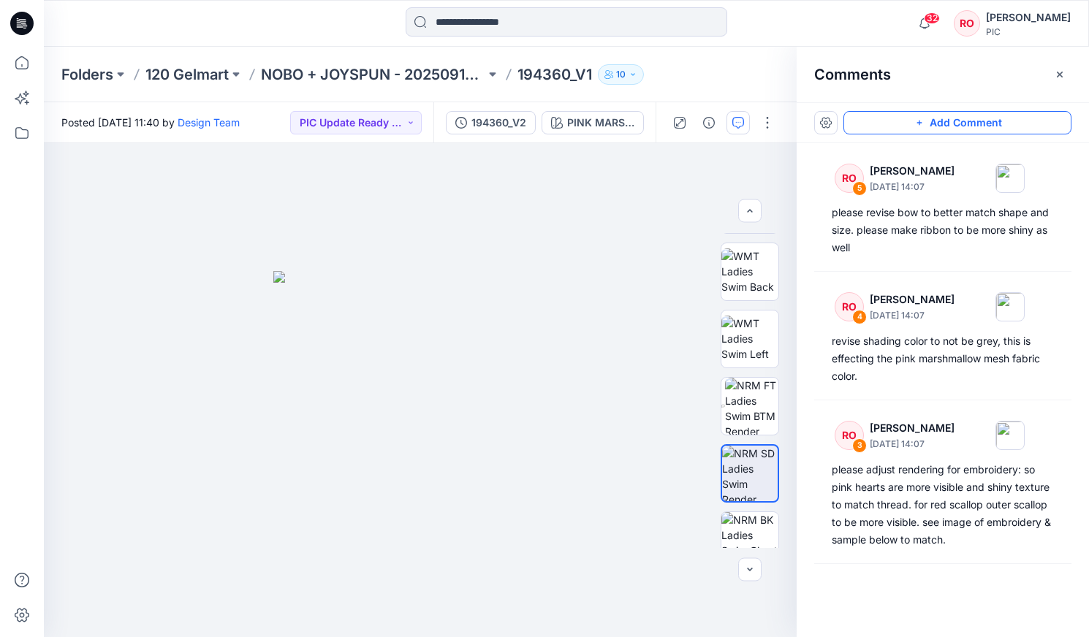
click at [622, 128] on icon "button" at bounding box center [919, 123] width 12 height 12
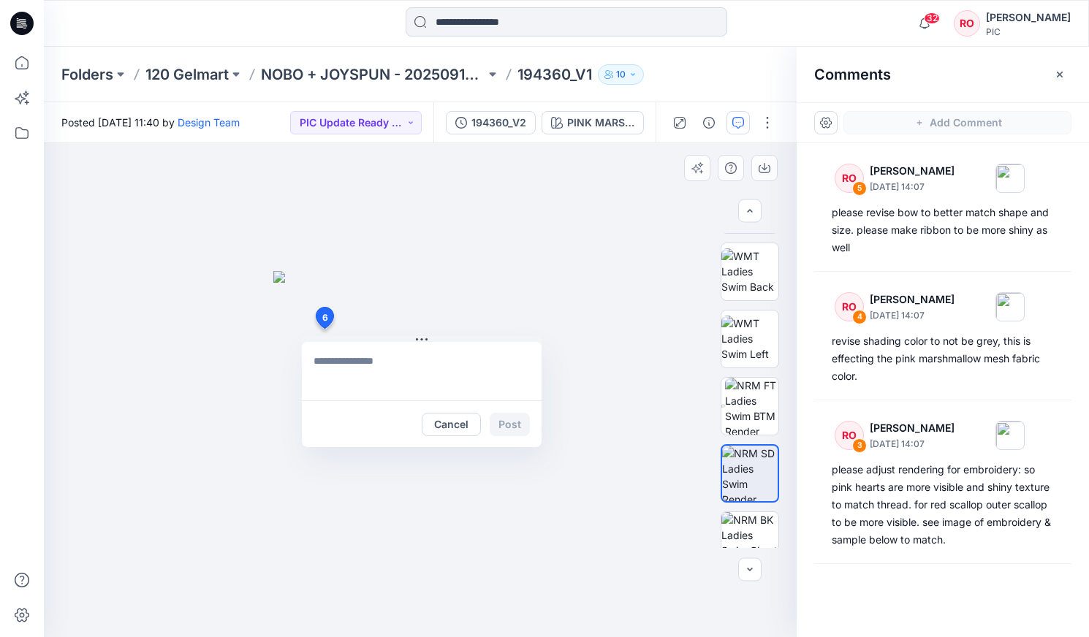
drag, startPoint x: 324, startPoint y: 329, endPoint x: 324, endPoint y: 311, distance: 18.3
click at [324, 328] on div "6 Cancel Post" at bounding box center [420, 390] width 753 height 494
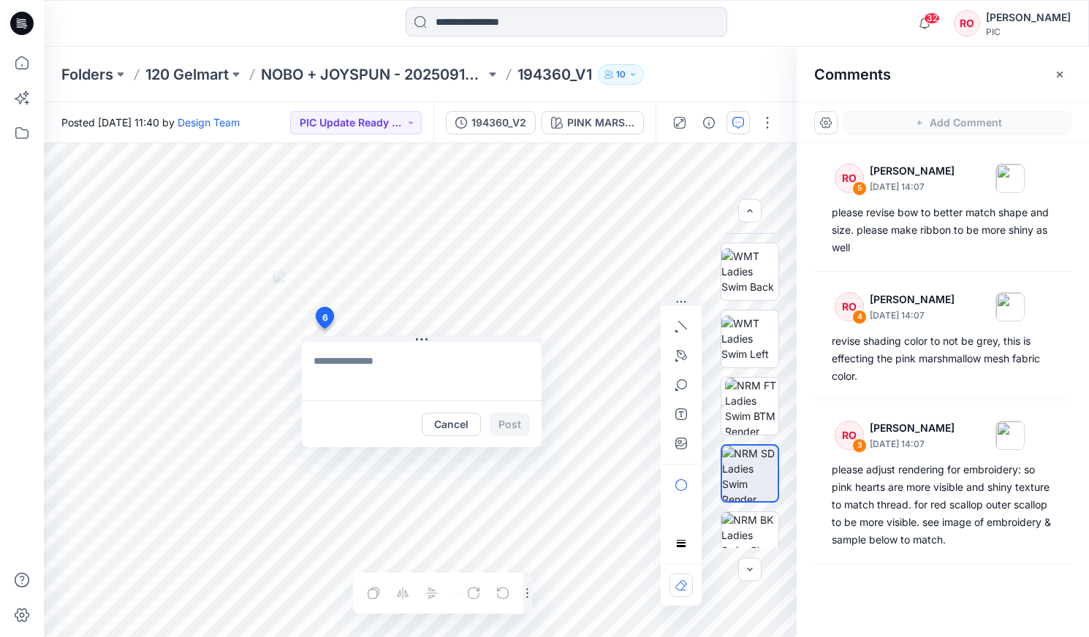
paste textarea "**********"
type textarea "**********"
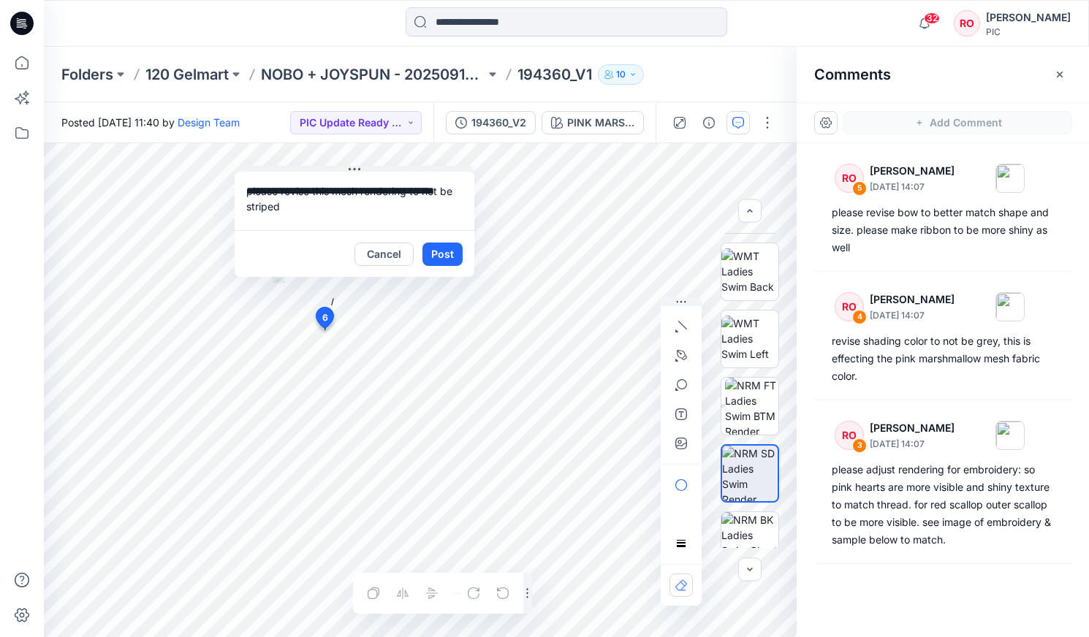
drag, startPoint x: 474, startPoint y: 339, endPoint x: 400, endPoint y: 165, distance: 188.9
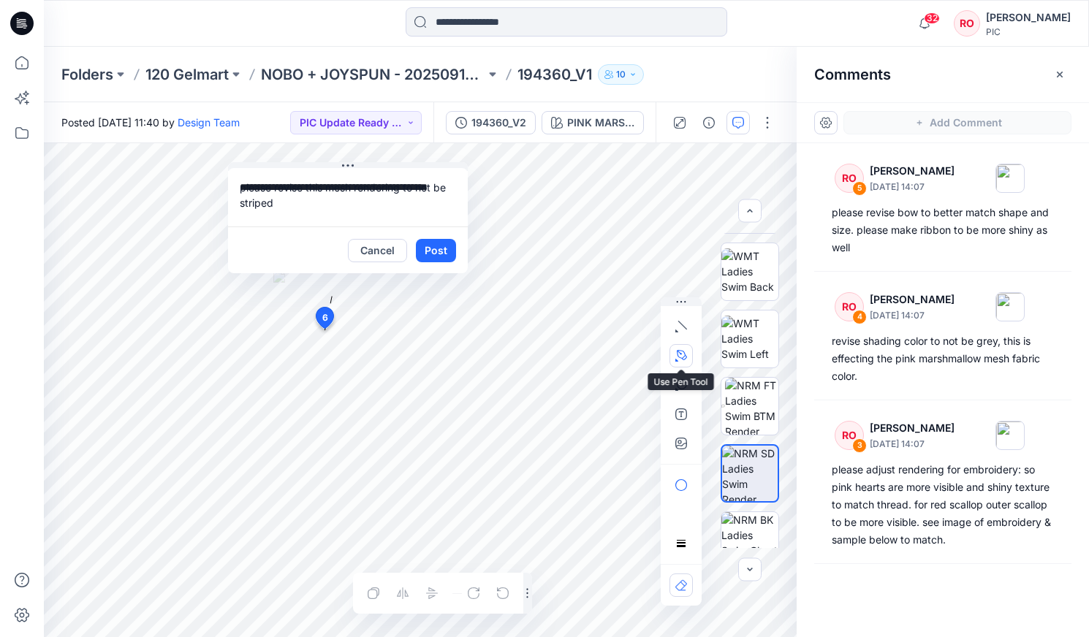
click at [622, 358] on icon "button" at bounding box center [681, 356] width 12 height 12
click at [607, 362] on button "button" at bounding box center [601, 354] width 23 height 23
click at [441, 251] on button "Post" at bounding box center [436, 250] width 40 height 23
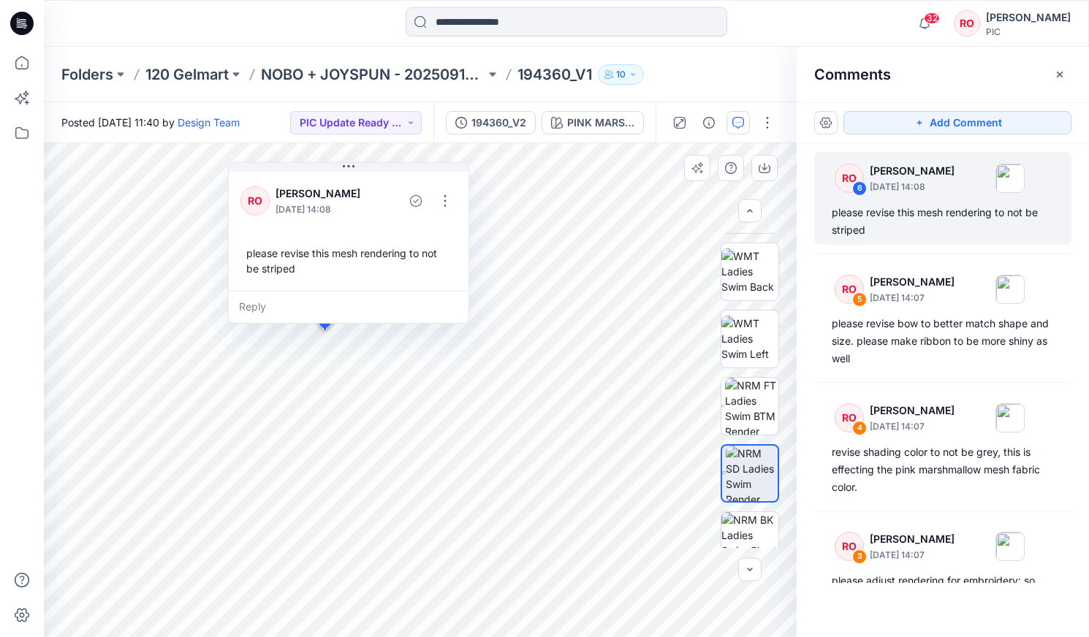
drag, startPoint x: 950, startPoint y: 122, endPoint x: 644, endPoint y: 172, distance: 310.3
click at [622, 125] on button "Add Comment" at bounding box center [957, 122] width 228 height 23
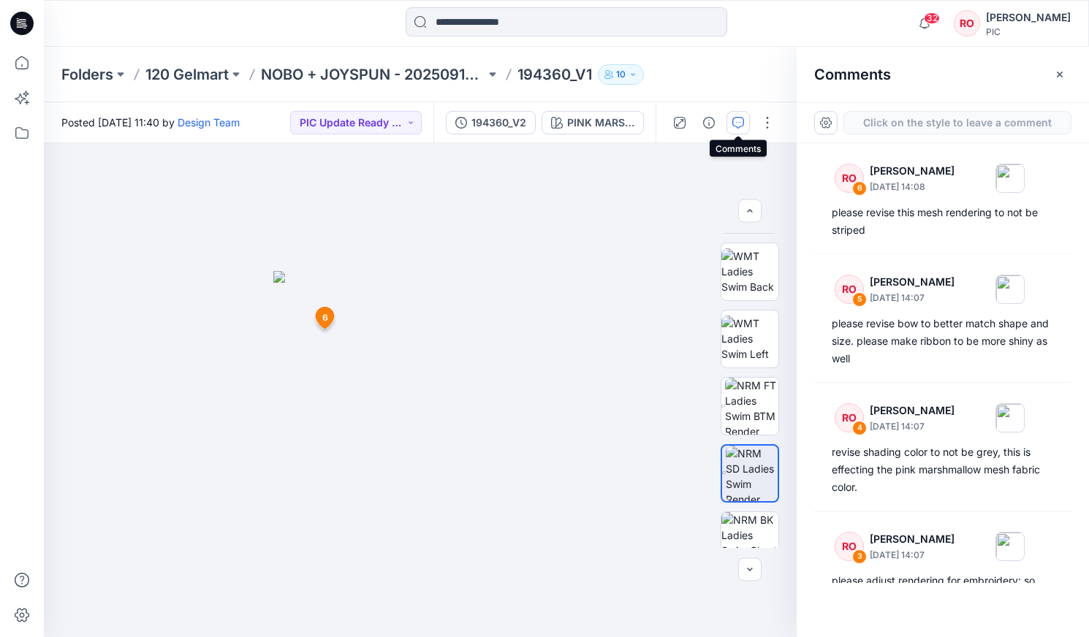
click at [622, 124] on button "button" at bounding box center [737, 122] width 23 height 23
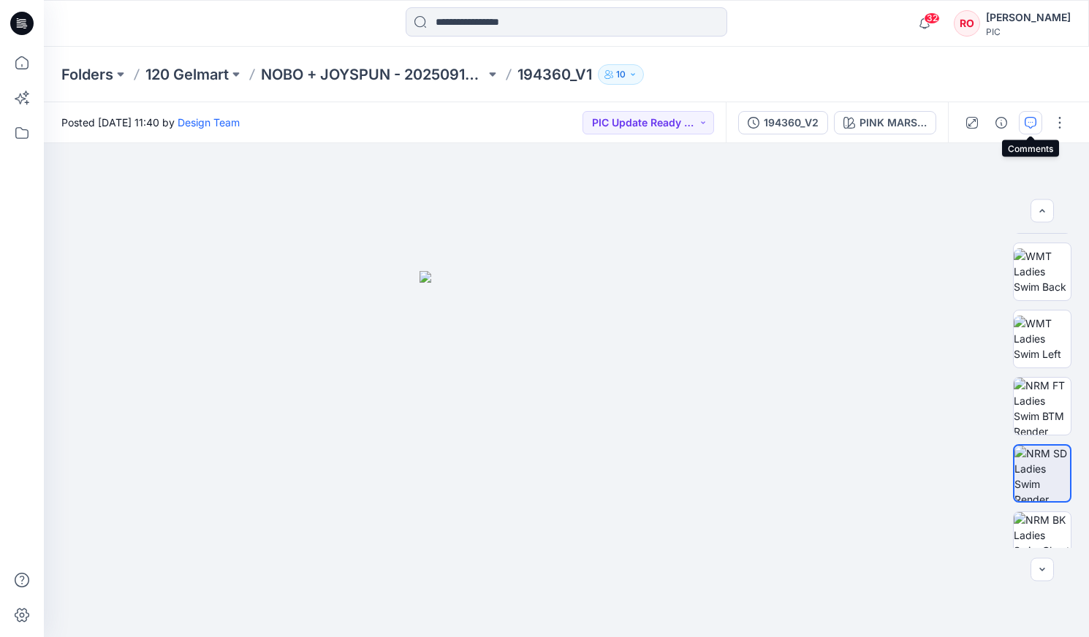
click at [622, 120] on button "button" at bounding box center [1030, 122] width 23 height 23
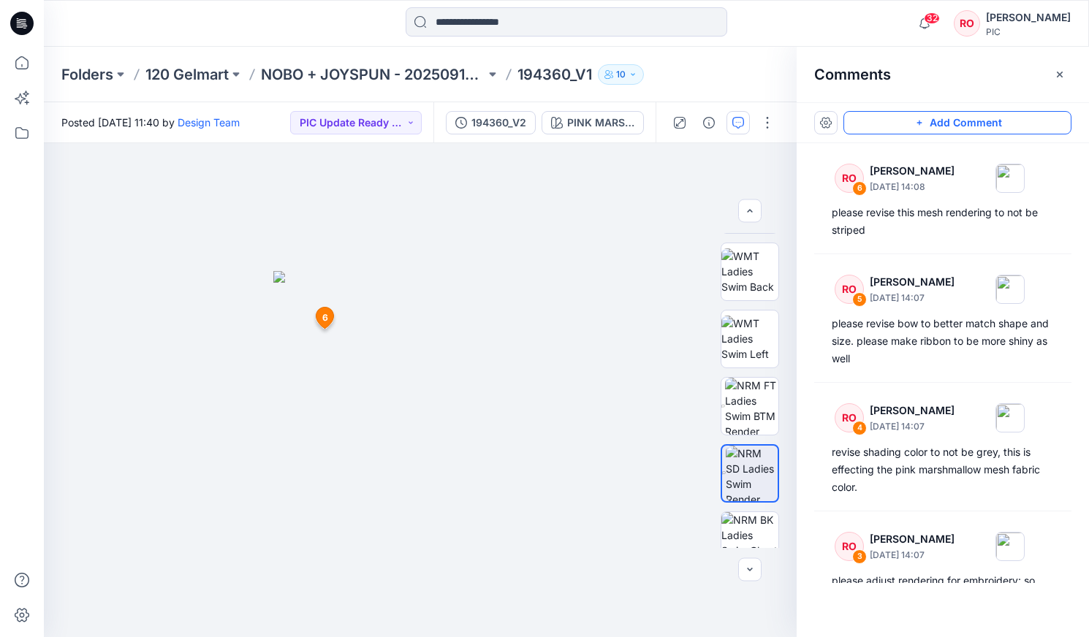
click at [622, 125] on button "Add Comment" at bounding box center [957, 122] width 228 height 23
click at [430, 363] on div "7 6 RO Raquel Ortiz October 01, 2025 14:08 please revise this mesh rendering to…" at bounding box center [420, 390] width 753 height 494
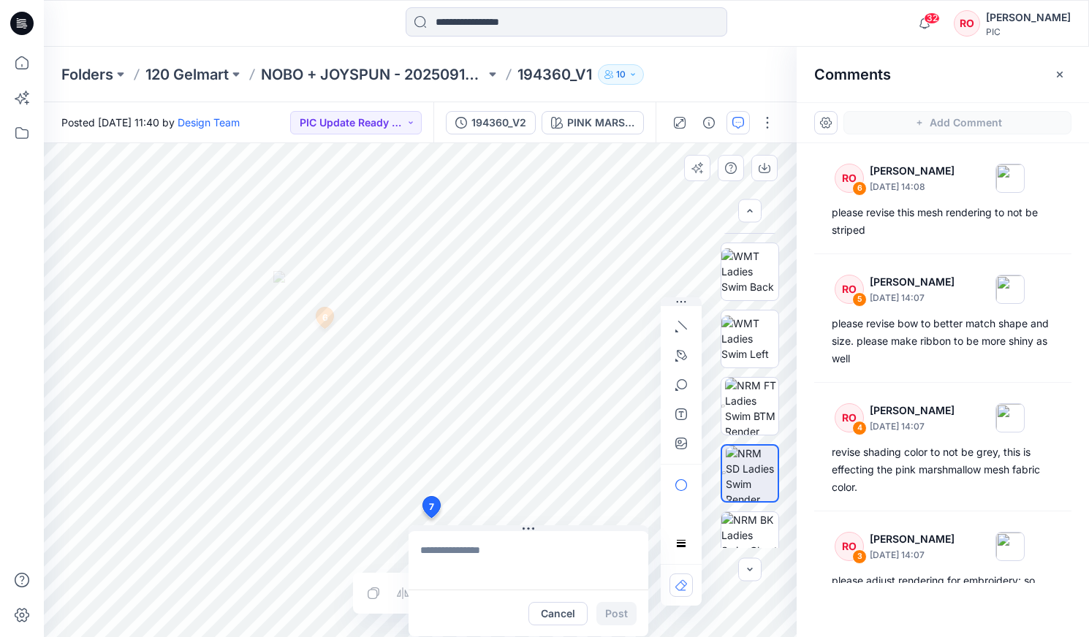
type textarea "**********"
click at [622, 363] on button "button" at bounding box center [680, 355] width 23 height 23
click at [592, 362] on button "button" at bounding box center [601, 354] width 23 height 23
click at [617, 363] on button "Post" at bounding box center [616, 613] width 40 height 23
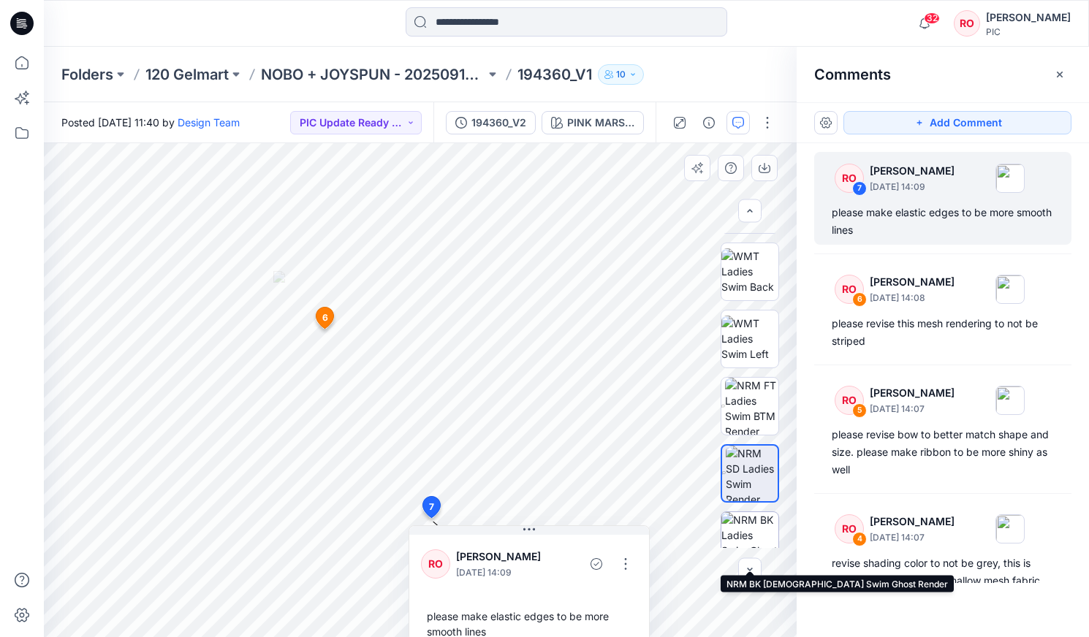
click at [622, 363] on img at bounding box center [749, 540] width 57 height 57
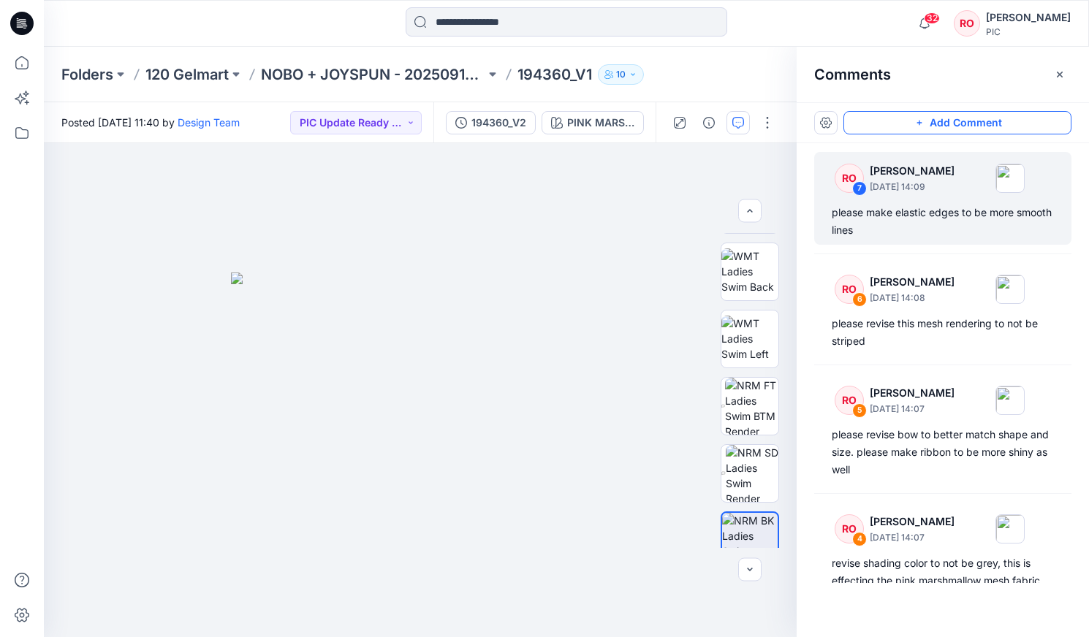
click at [622, 134] on button "Add Comment" at bounding box center [957, 122] width 228 height 23
click at [480, 335] on div "8" at bounding box center [420, 390] width 753 height 494
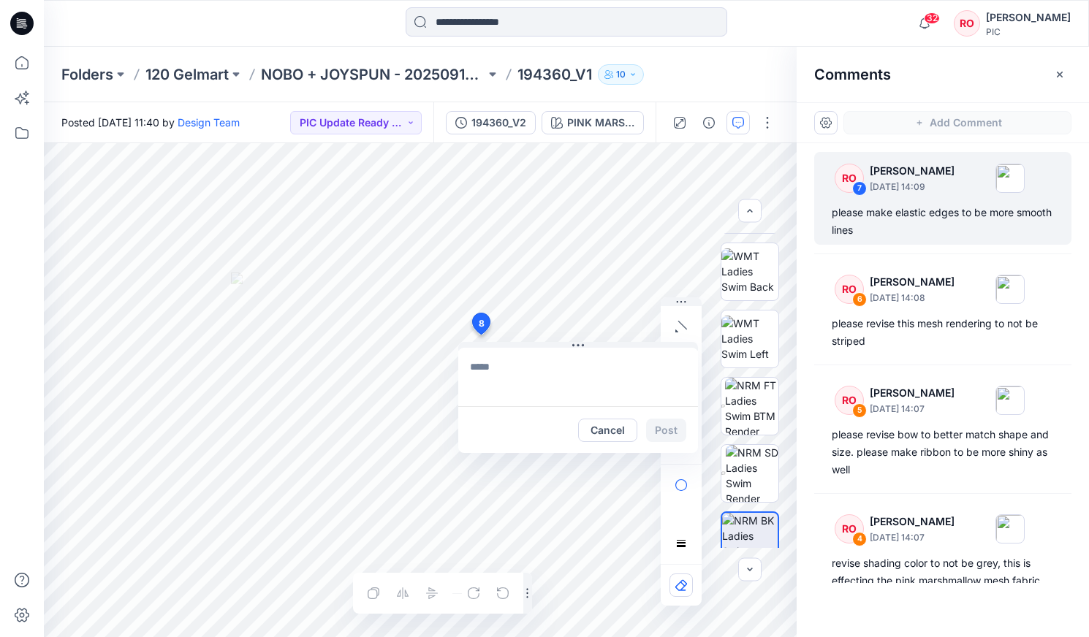
type textarea "**********"
click at [622, 363] on button "Post" at bounding box center [666, 430] width 40 height 23
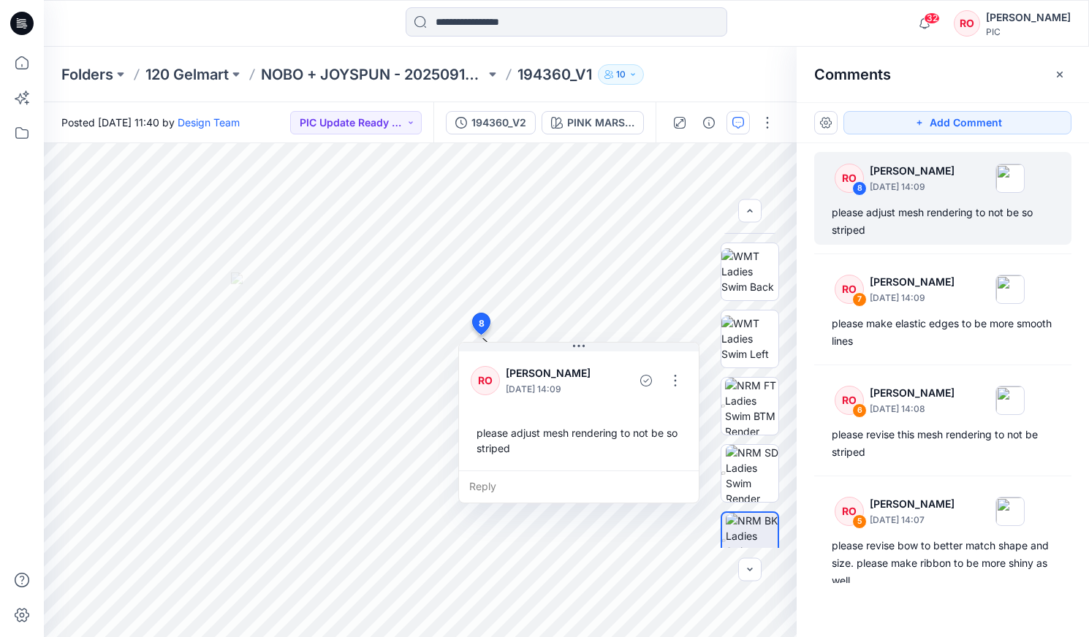
click at [622, 262] on div "RO 8 Raquel Ortiz October 01, 2025 14:09 please adjust mesh rendering to not be…" at bounding box center [943, 363] width 292 height 440
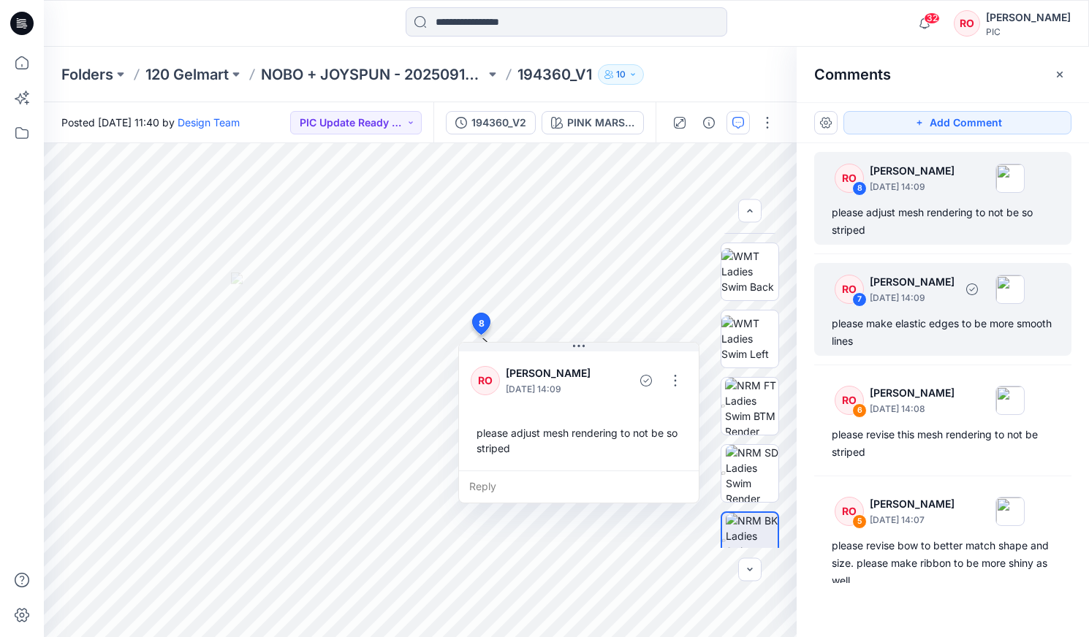
click at [622, 289] on p "[PERSON_NAME]" at bounding box center [912, 282] width 85 height 18
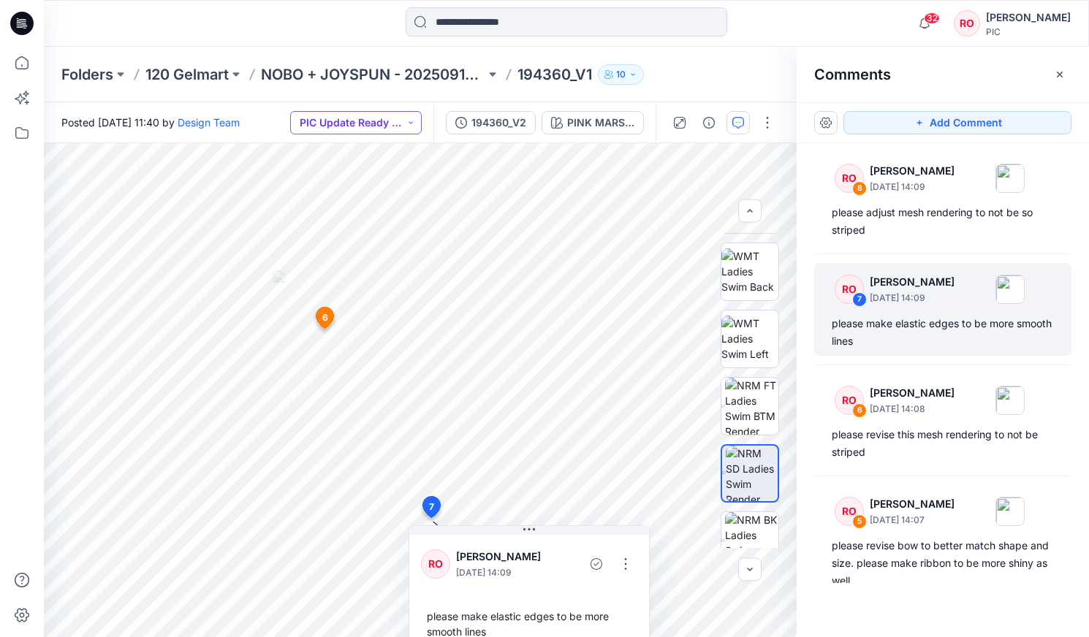
click at [386, 124] on button "PIC Update Ready to Review" at bounding box center [356, 122] width 132 height 23
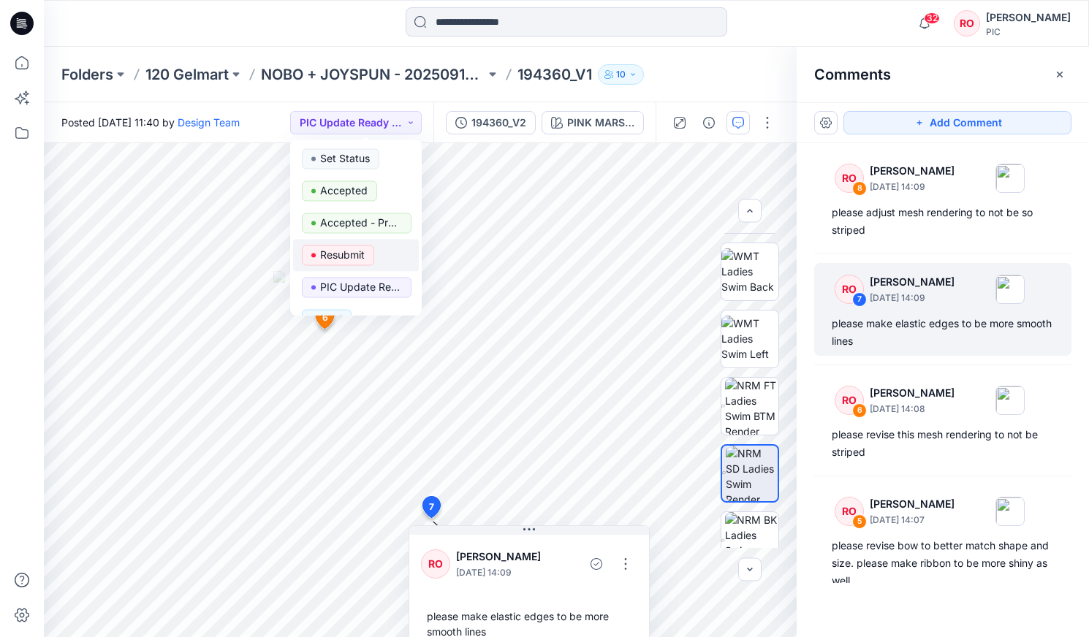
click at [347, 251] on p "Resubmit" at bounding box center [342, 255] width 45 height 19
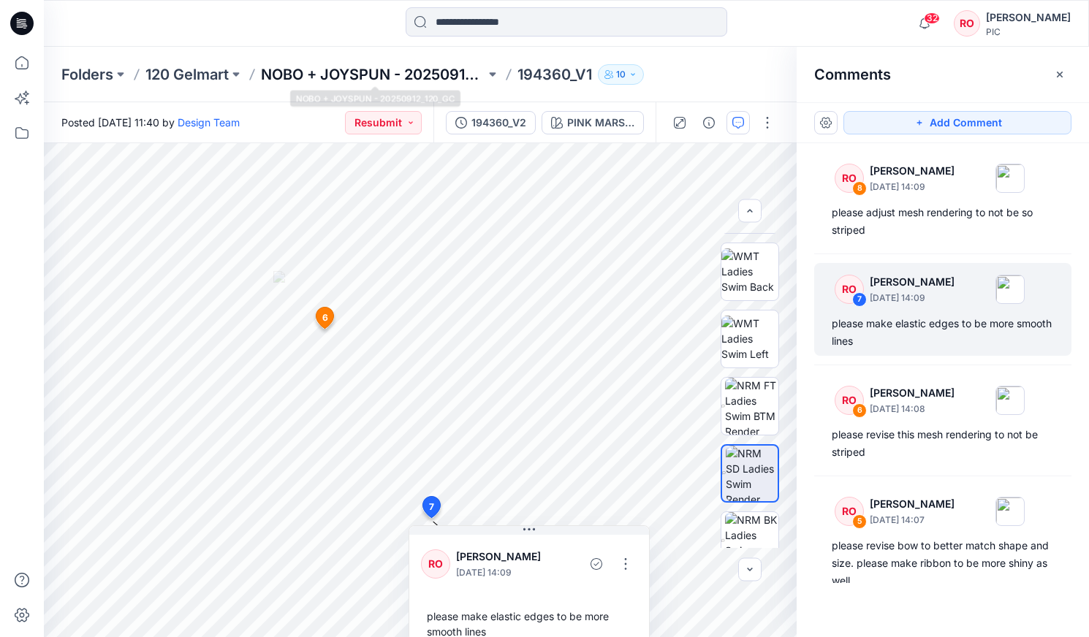
click at [321, 72] on p "NOBO + JOYSPUN - 20250912_120_GC" at bounding box center [373, 74] width 224 height 20
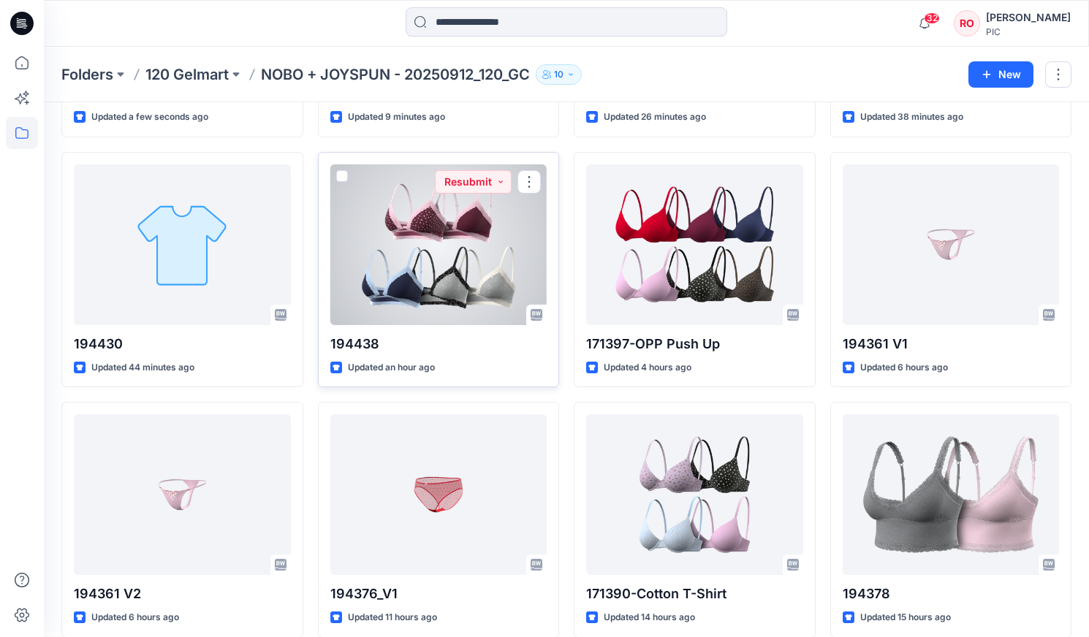
scroll to position [263, 0]
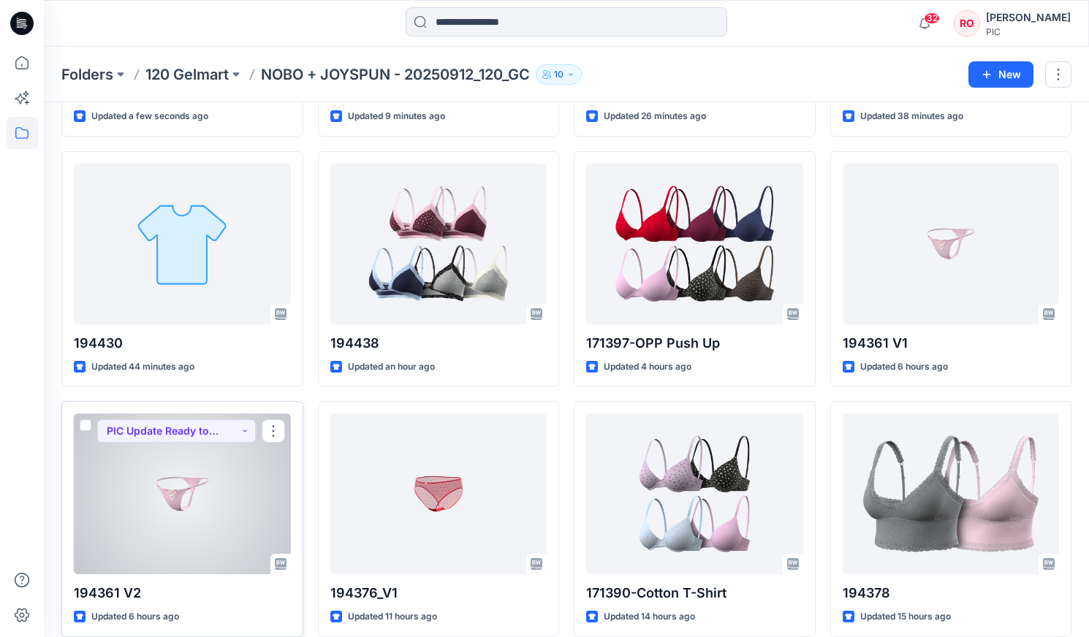
click at [148, 363] on div at bounding box center [182, 494] width 217 height 161
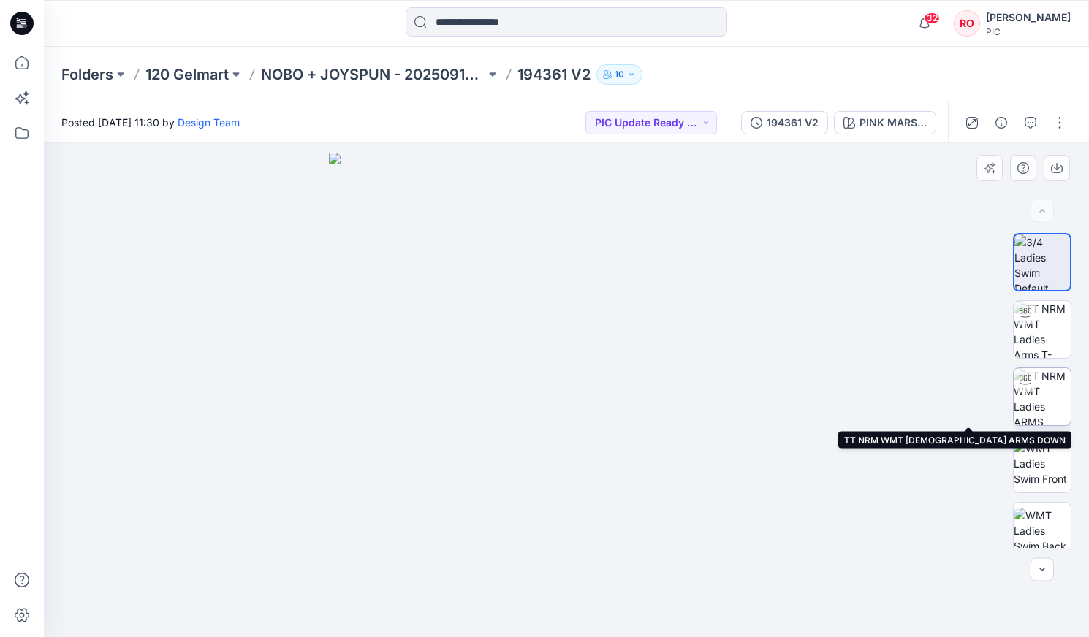
click at [622, 363] on img at bounding box center [1042, 396] width 57 height 57
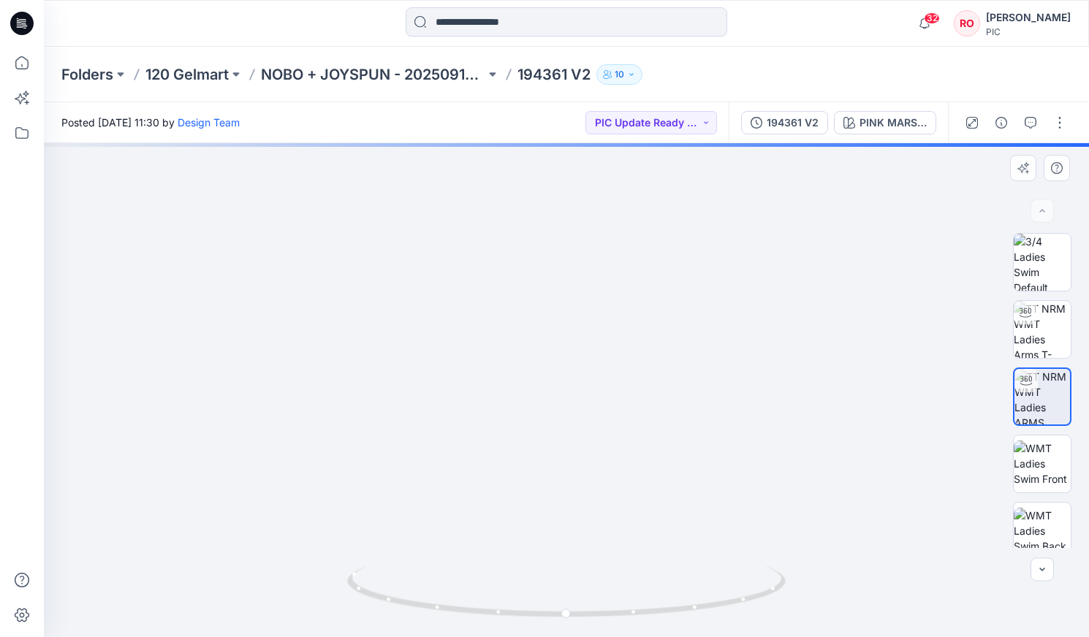
drag, startPoint x: 721, startPoint y: 425, endPoint x: 692, endPoint y: 316, distance: 113.3
click at [622, 316] on img at bounding box center [537, 102] width 1425 height 1069
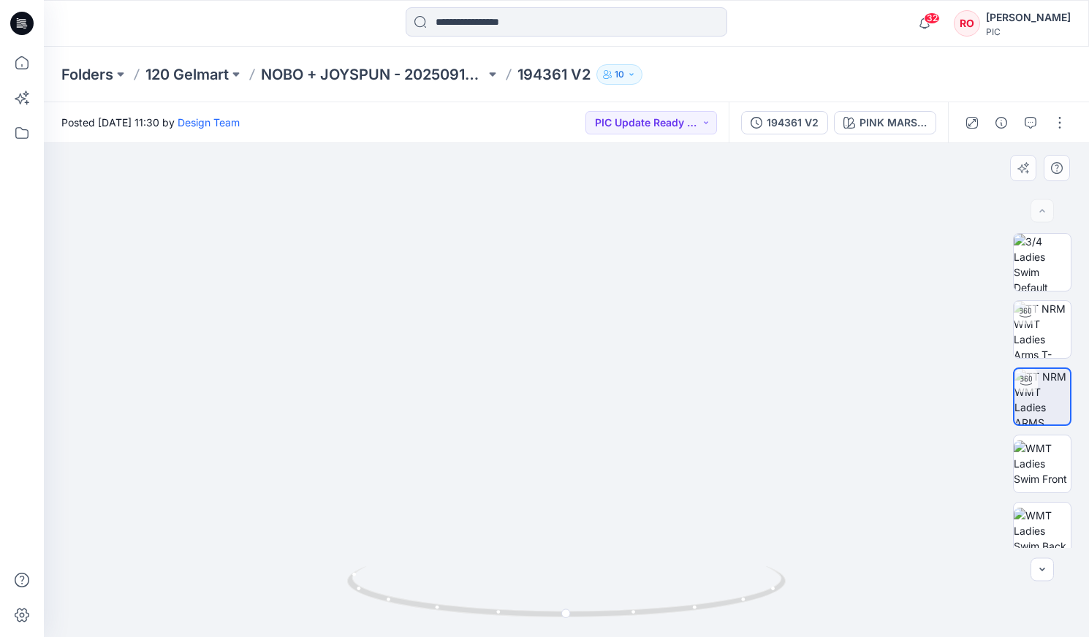
drag, startPoint x: 683, startPoint y: 360, endPoint x: 612, endPoint y: 294, distance: 97.2
click at [612, 294] on img at bounding box center [466, 69] width 1425 height 1135
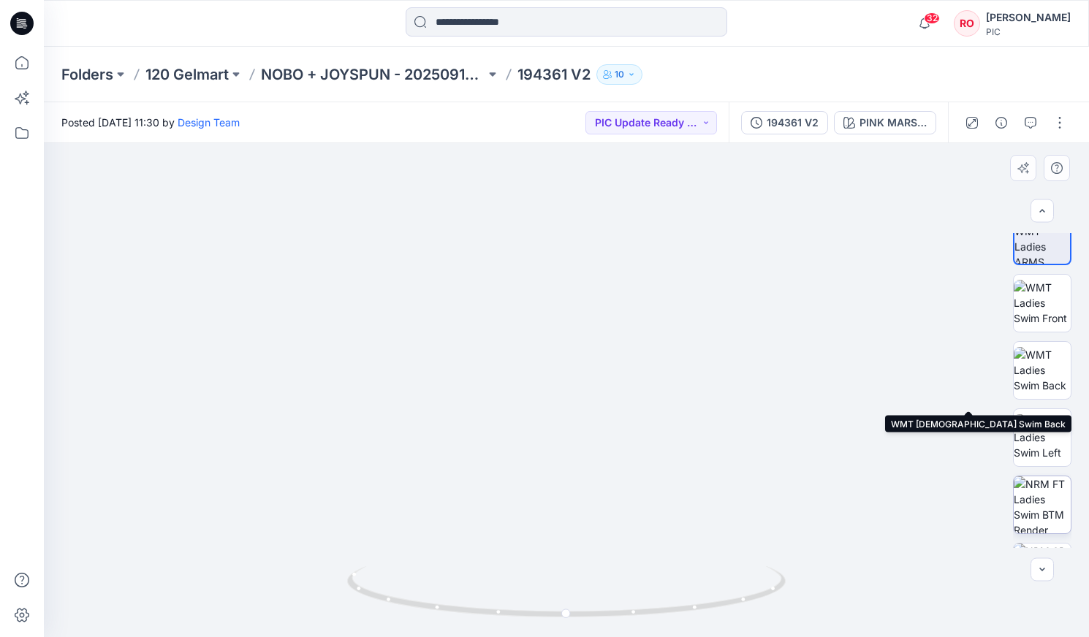
scroll to position [182, 0]
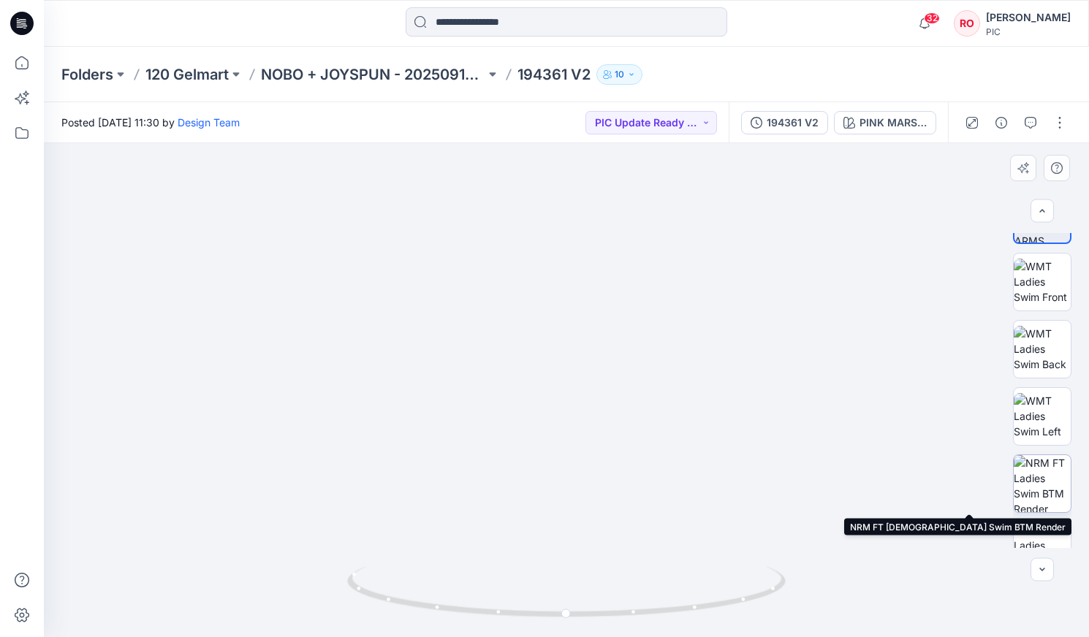
click at [622, 363] on img at bounding box center [1042, 483] width 57 height 57
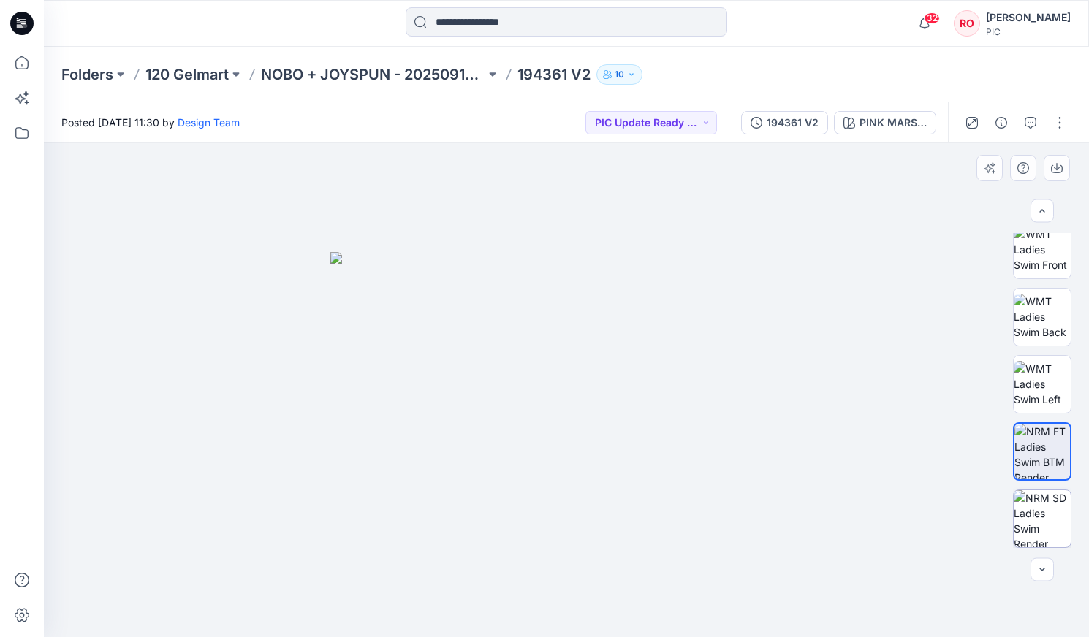
scroll to position [218, 0]
click at [622, 363] on img at bounding box center [566, 444] width 472 height 385
drag, startPoint x: 648, startPoint y: 420, endPoint x: 641, endPoint y: 395, distance: 25.9
click at [622, 363] on img at bounding box center [566, 444] width 472 height 385
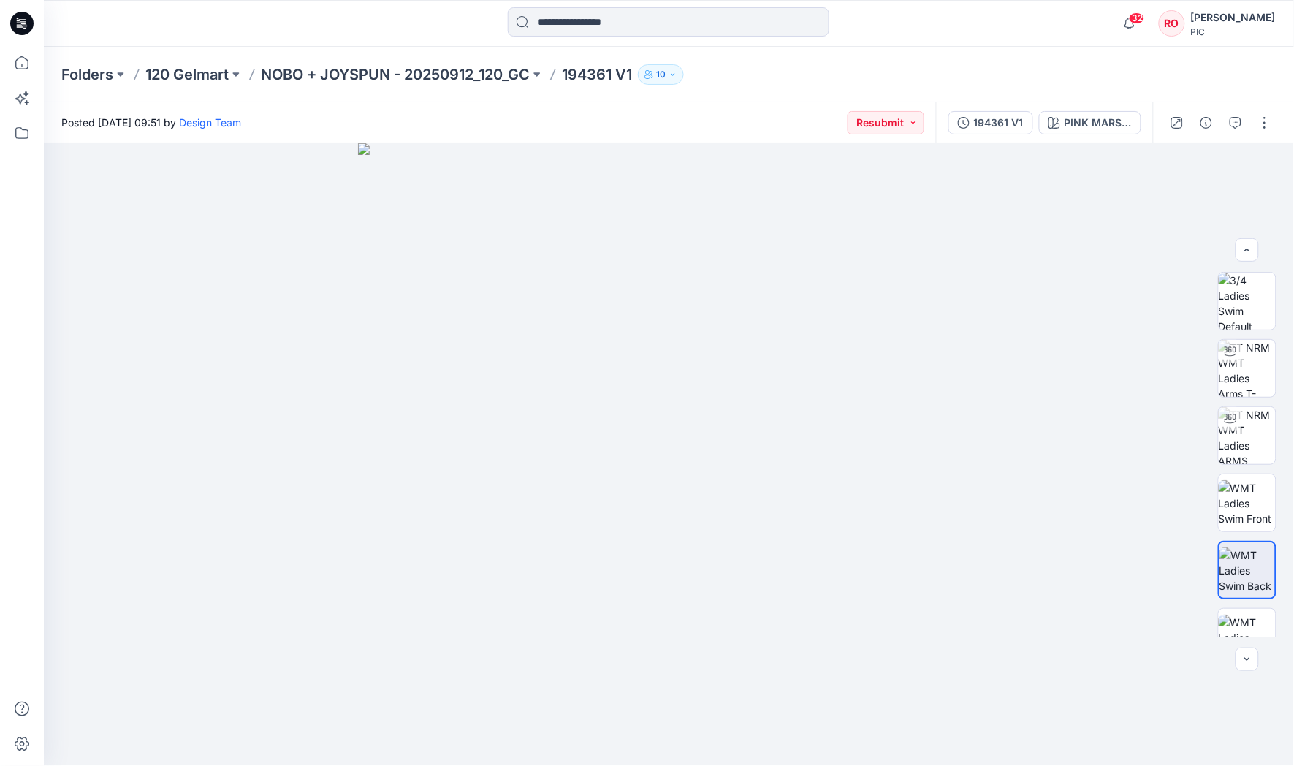
scroll to position [237, 0]
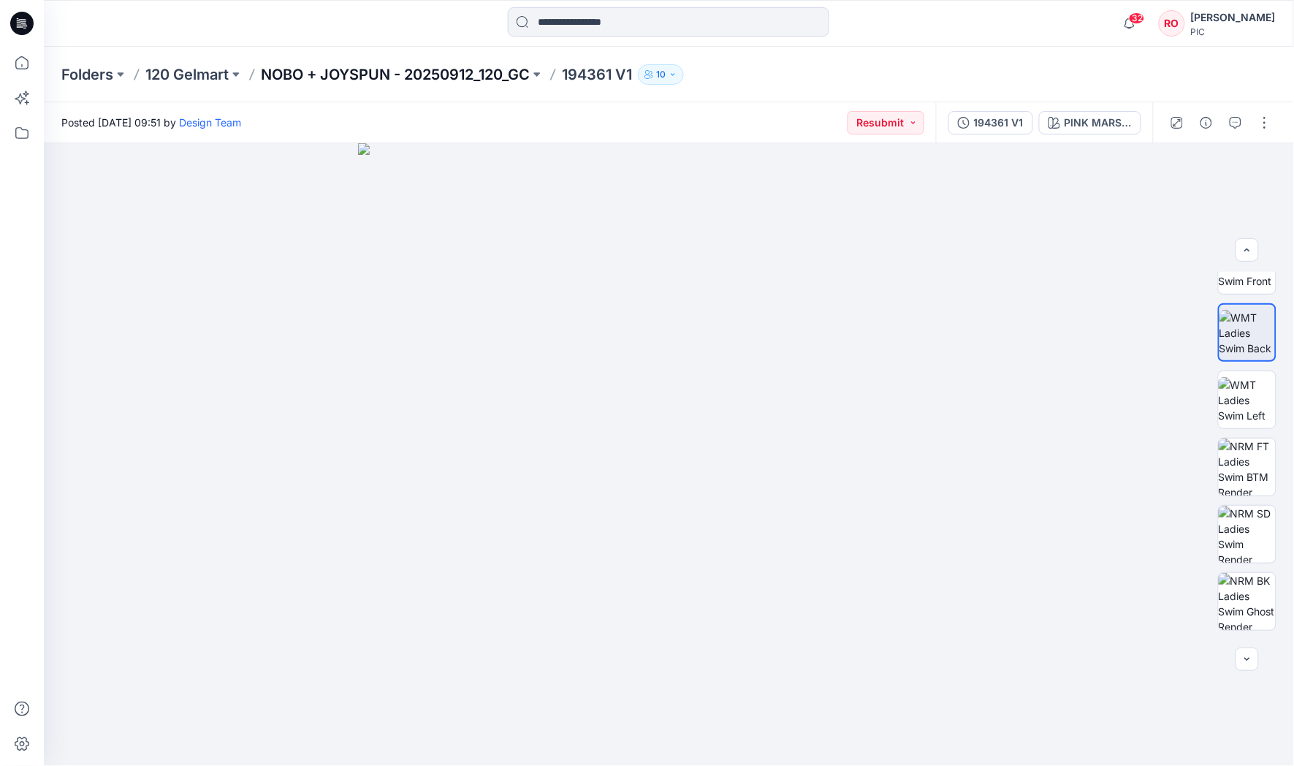
click at [455, 80] on p "NOBO + JOYSPUN - 20250912_120_GC" at bounding box center [395, 74] width 269 height 20
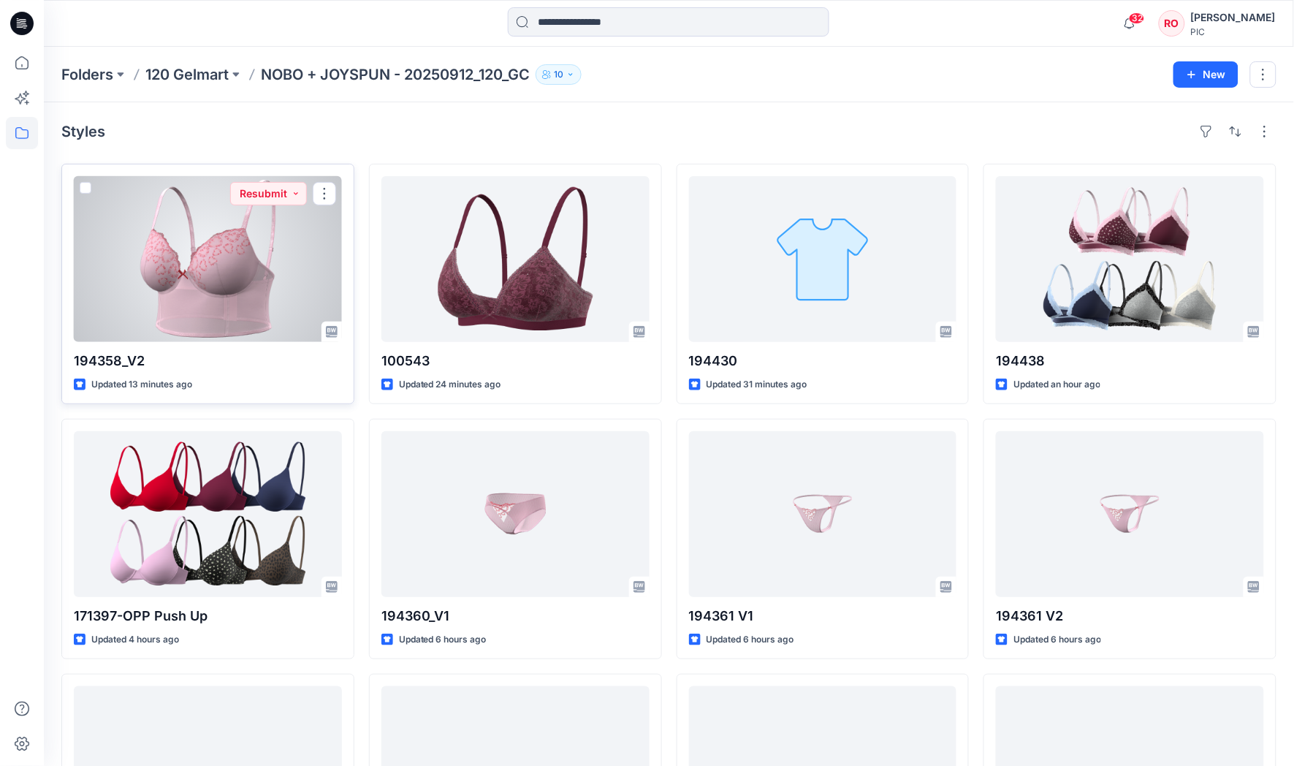
click at [273, 319] on div at bounding box center [208, 259] width 268 height 166
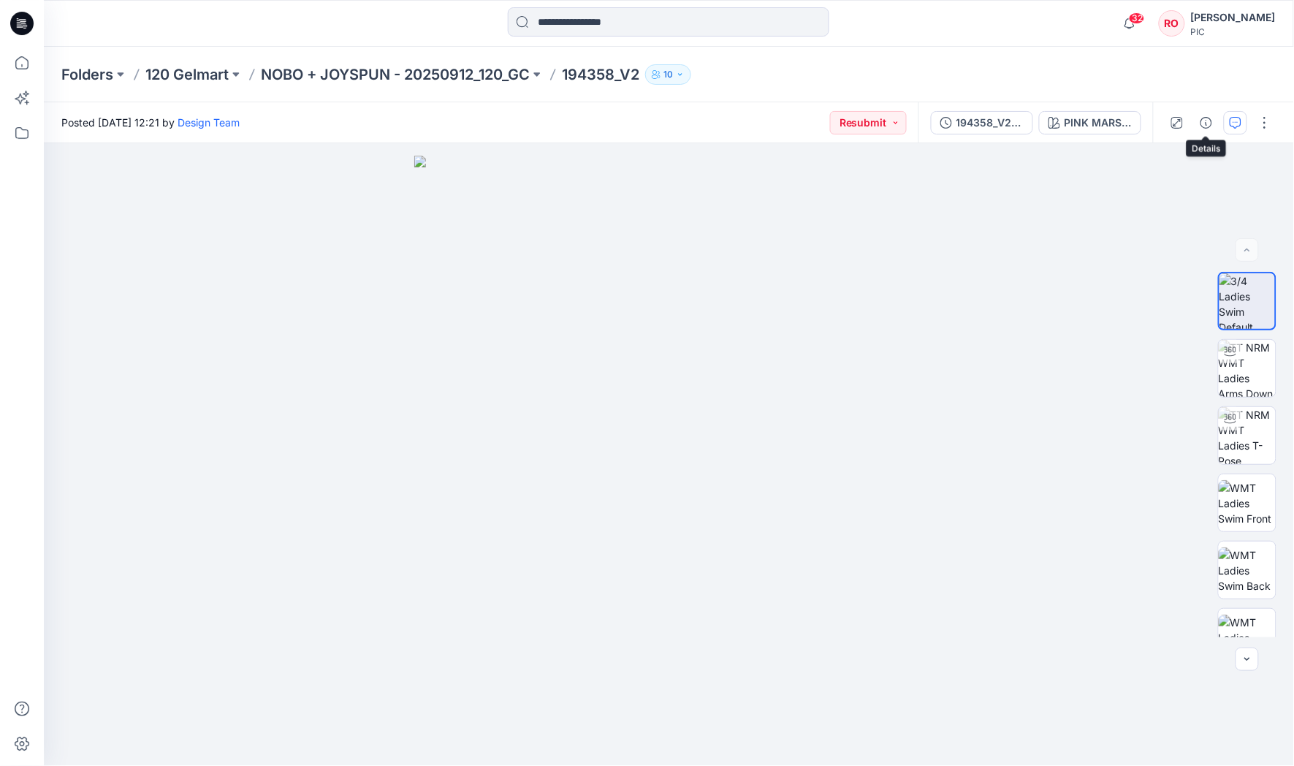
click at [1225, 124] on button "button" at bounding box center [1235, 122] width 23 height 23
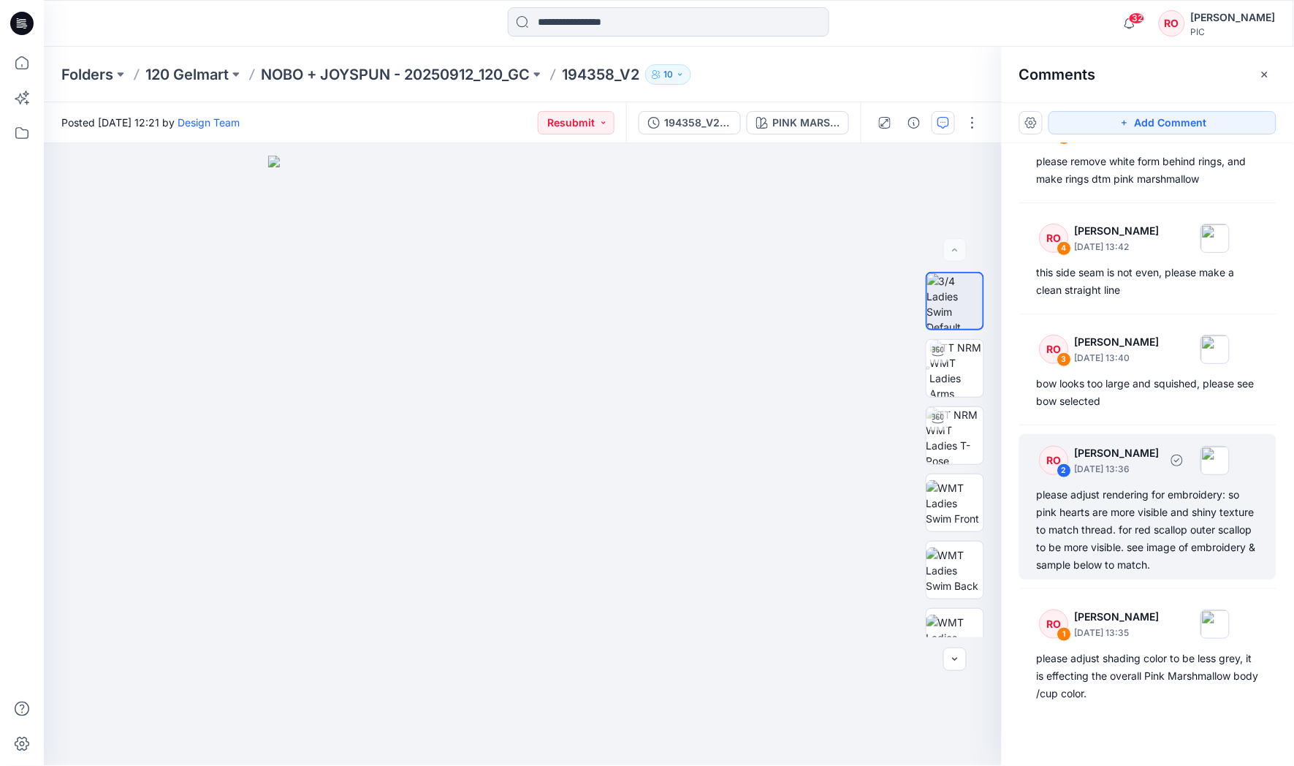
click at [1081, 539] on div "please adjust rendering for embroidery: so pink hearts are more visible and shi…" at bounding box center [1148, 530] width 222 height 88
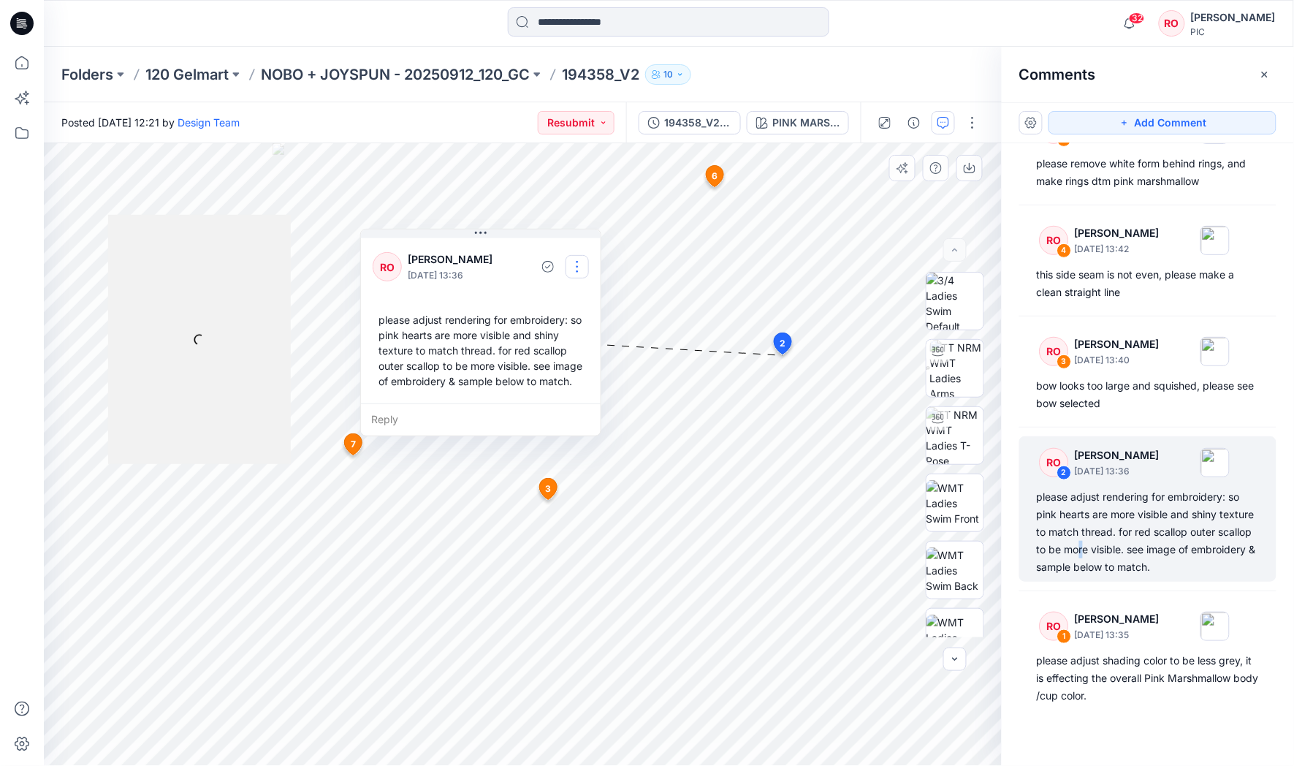
click at [585, 264] on button "button" at bounding box center [577, 266] width 23 height 23
click at [561, 294] on p "Edit comment" at bounding box center [580, 299] width 66 height 15
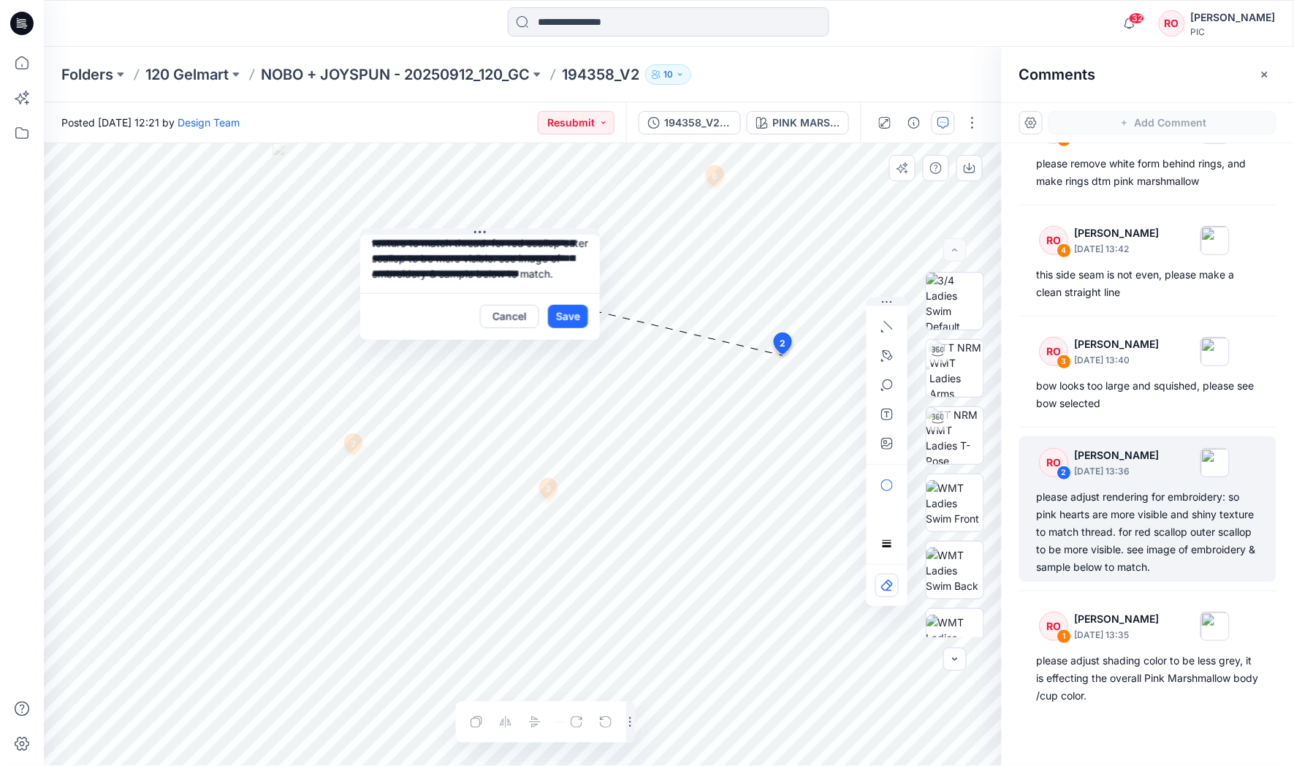
scroll to position [51, 0]
click at [718, 332] on div "**********" at bounding box center [523, 454] width 958 height 623
click at [520, 315] on button "Cancel" at bounding box center [509, 316] width 59 height 23
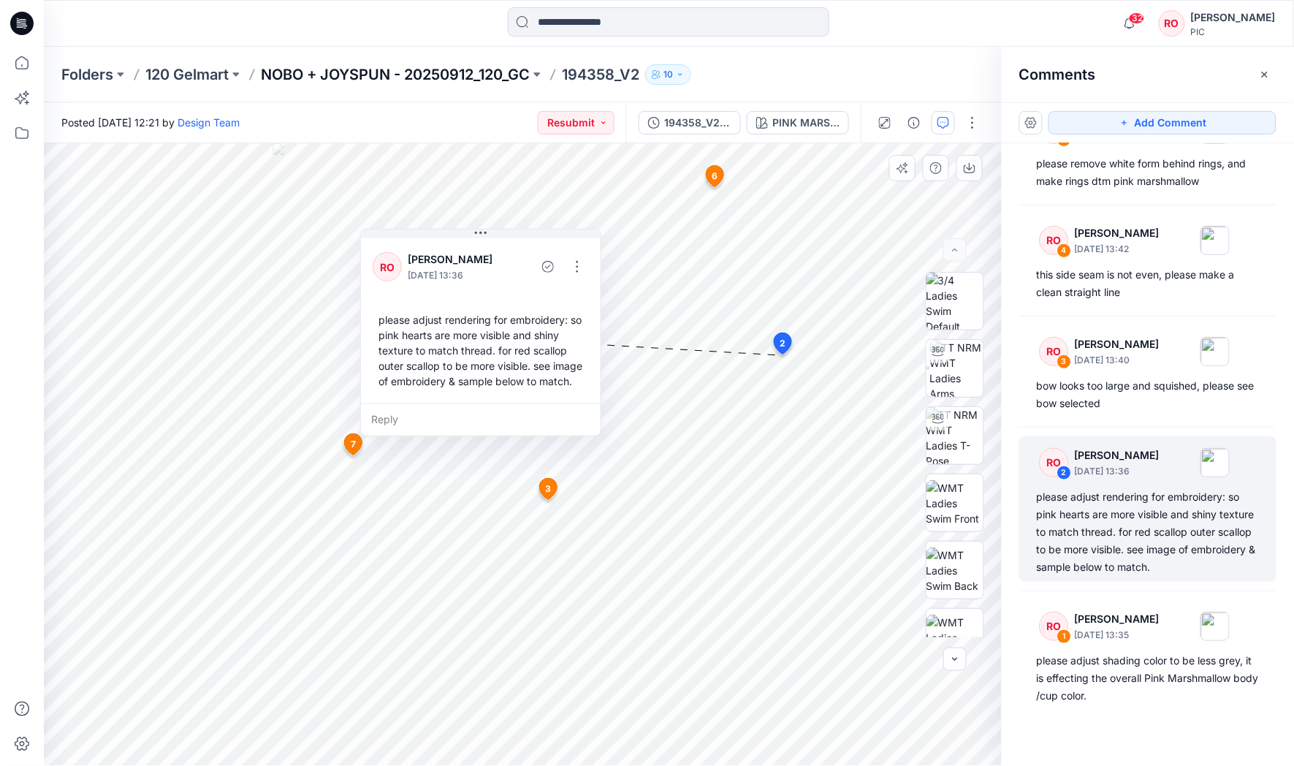
click at [465, 66] on p "NOBO + JOYSPUN - 20250912_120_GC" at bounding box center [395, 74] width 269 height 20
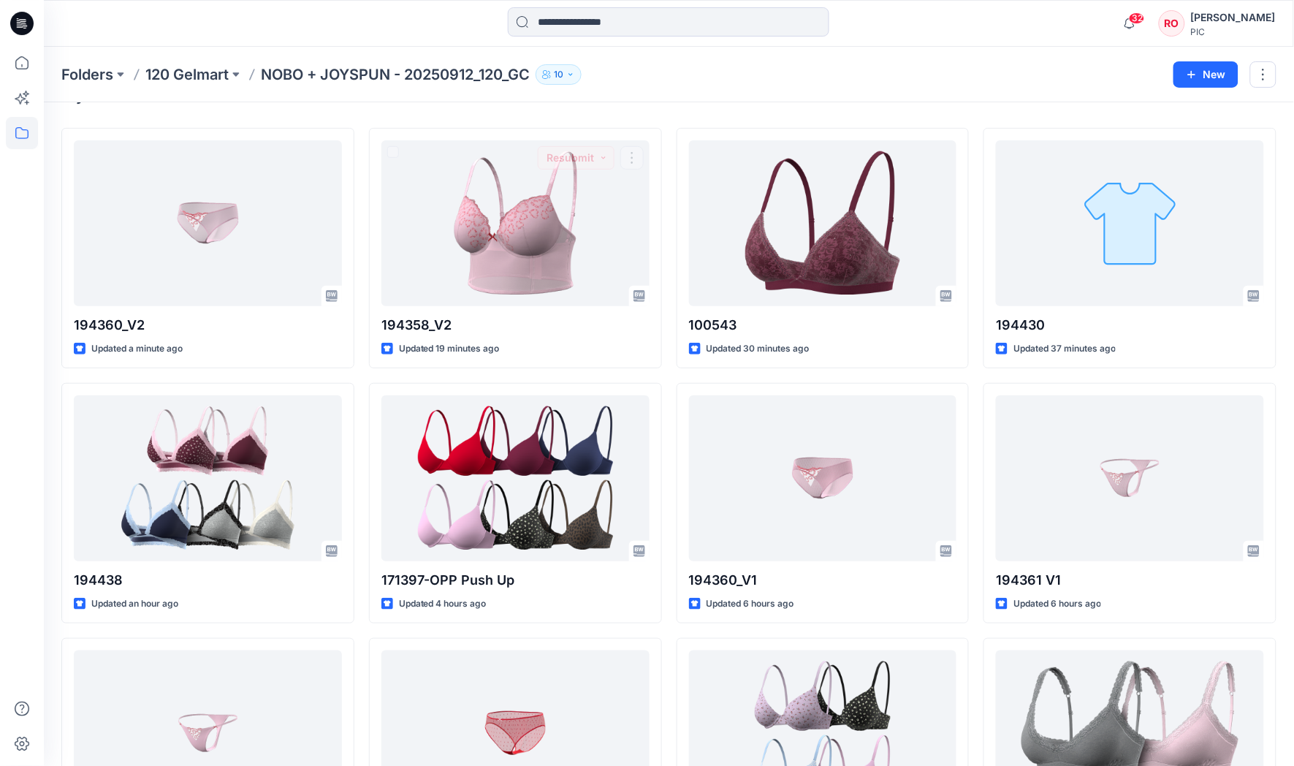
scroll to position [86, 0]
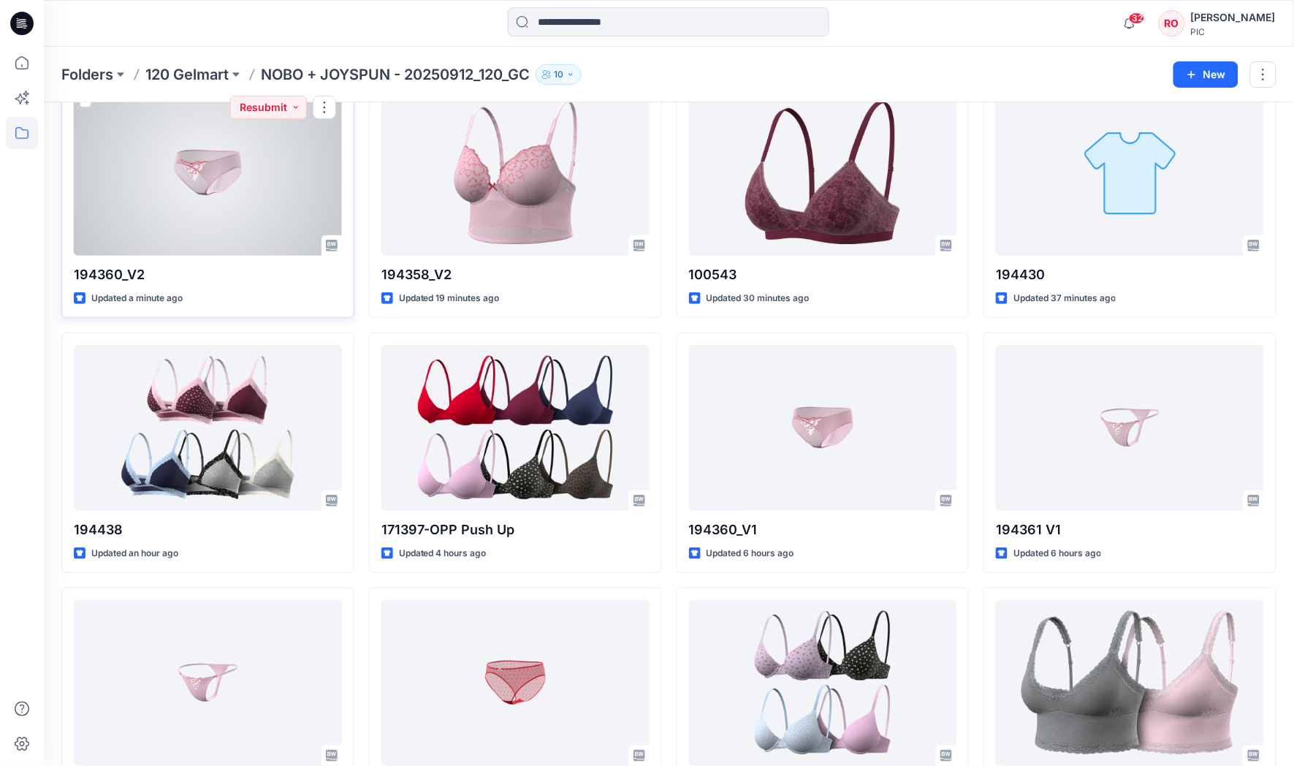
click at [213, 207] on div at bounding box center [208, 173] width 268 height 166
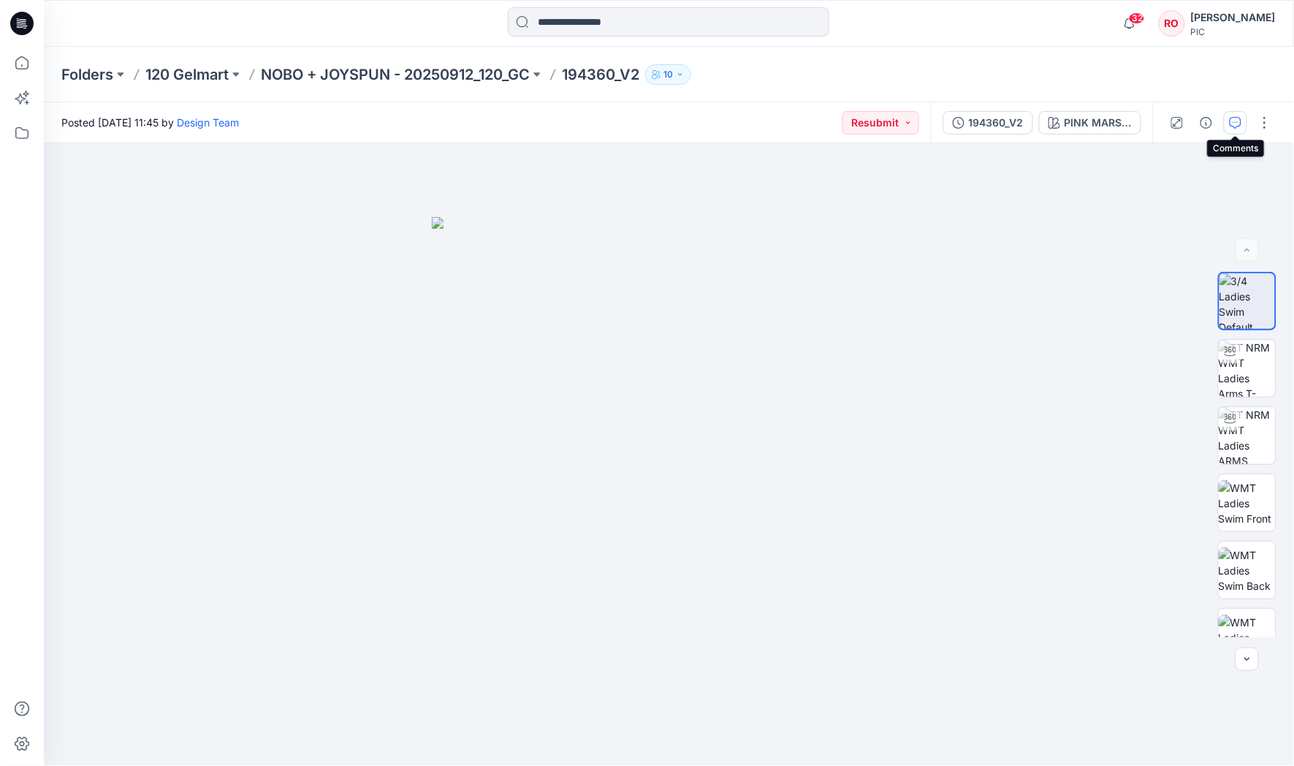
click at [1231, 126] on icon "button" at bounding box center [1236, 123] width 12 height 12
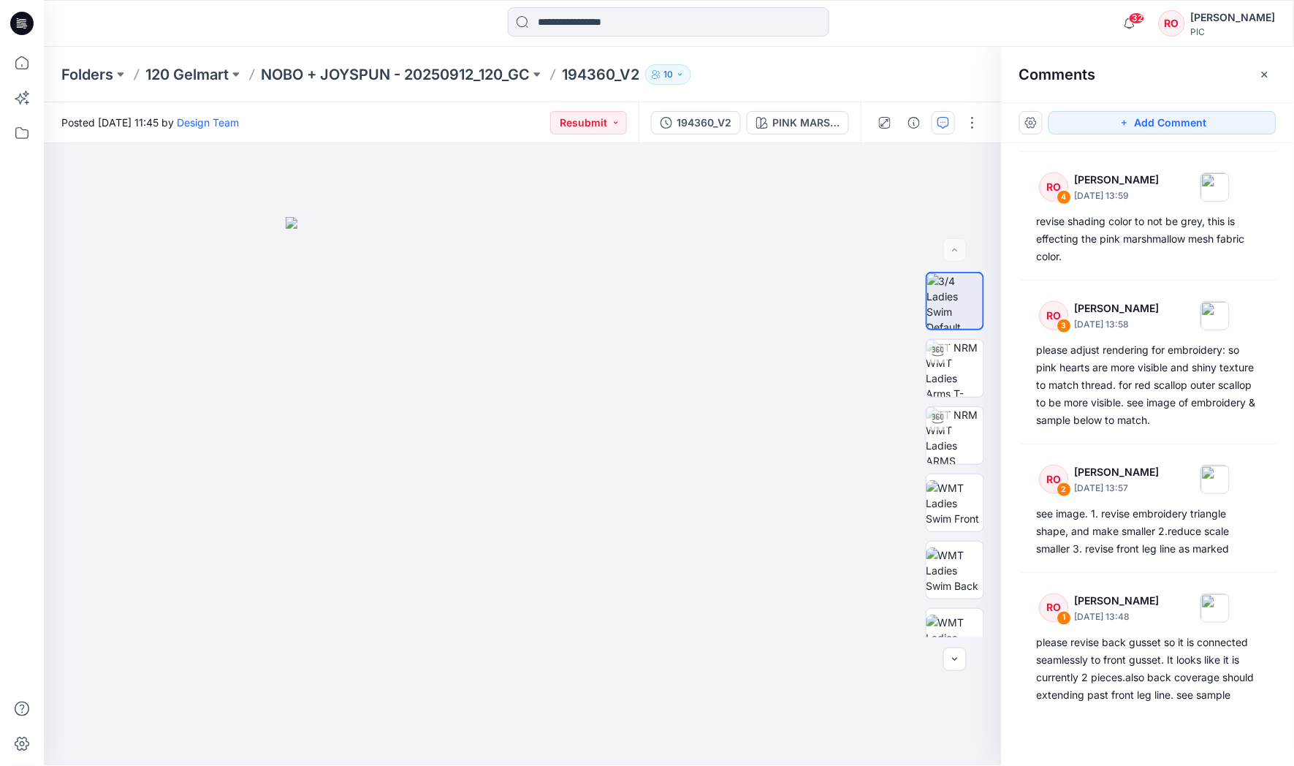
scroll to position [452, 0]
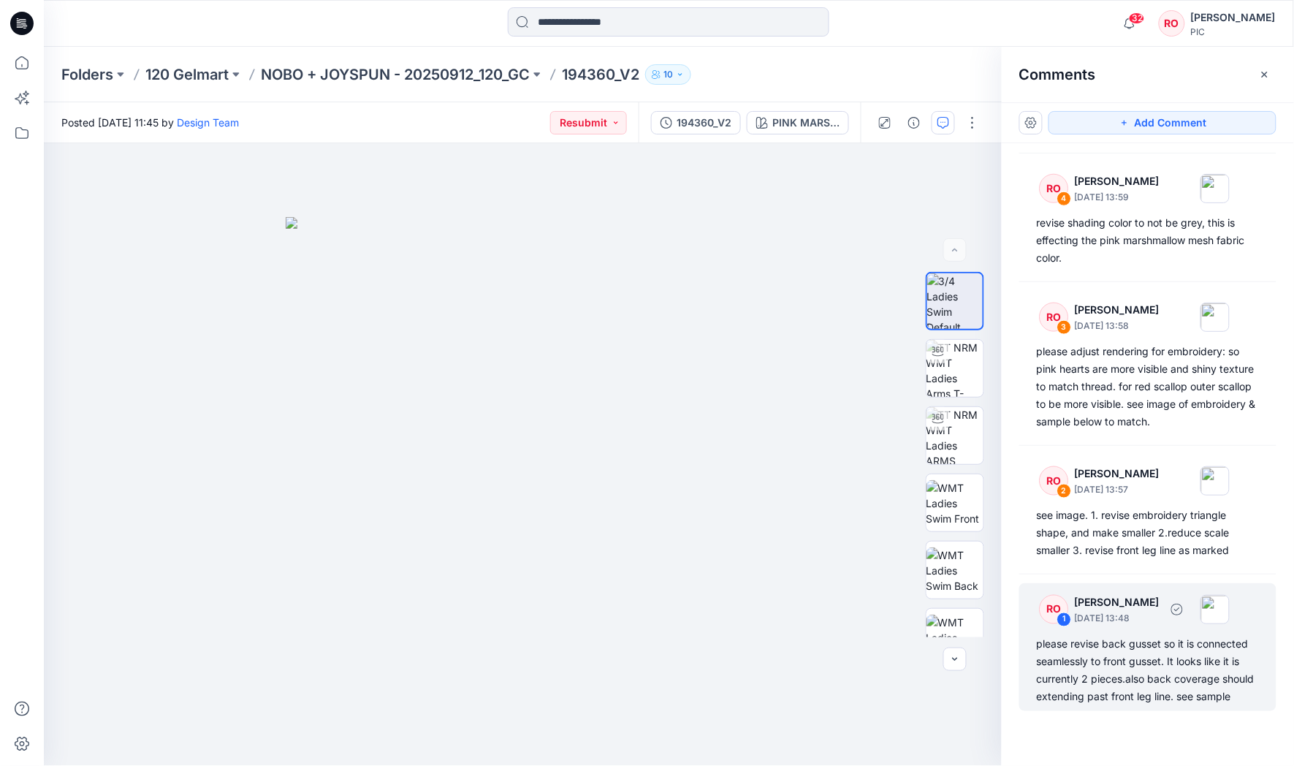
click at [1190, 673] on div "please revise back gusset so it is connected seamlessly to front gusset. It loo…" at bounding box center [1148, 670] width 222 height 70
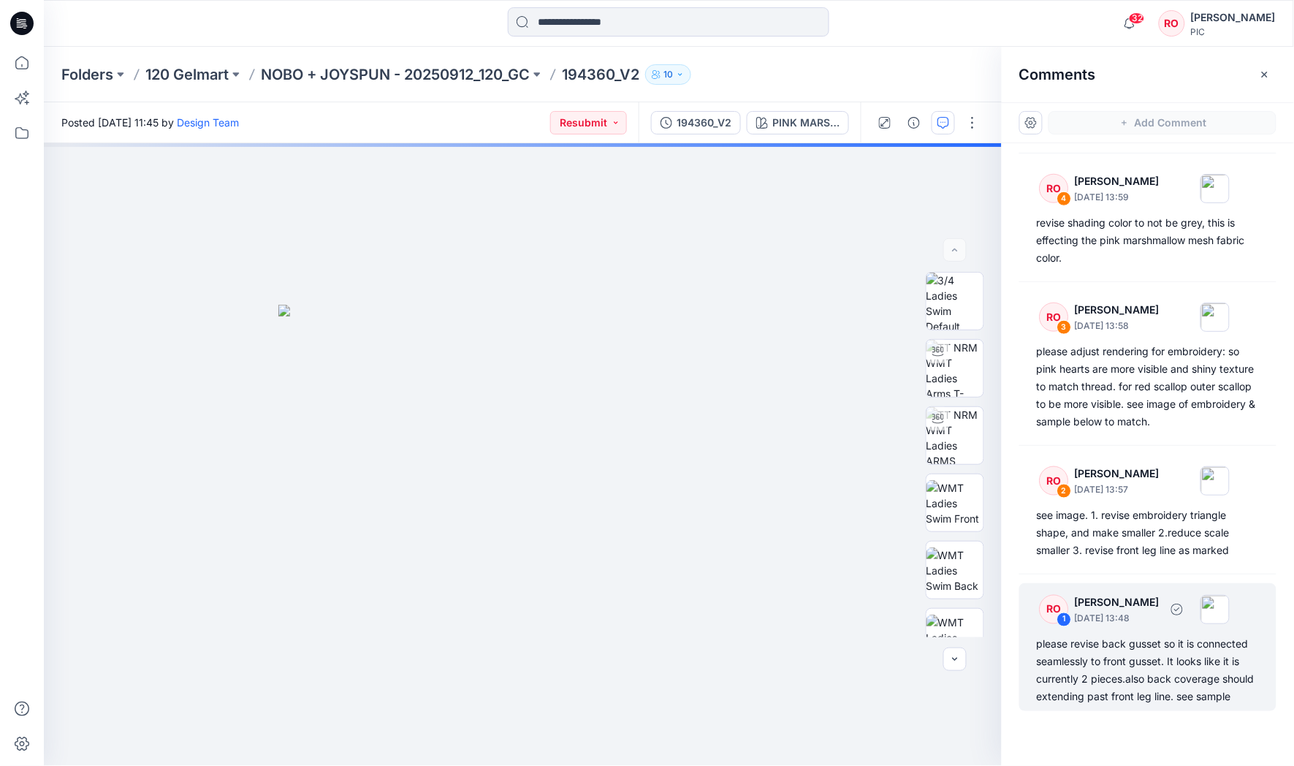
scroll to position [451, 0]
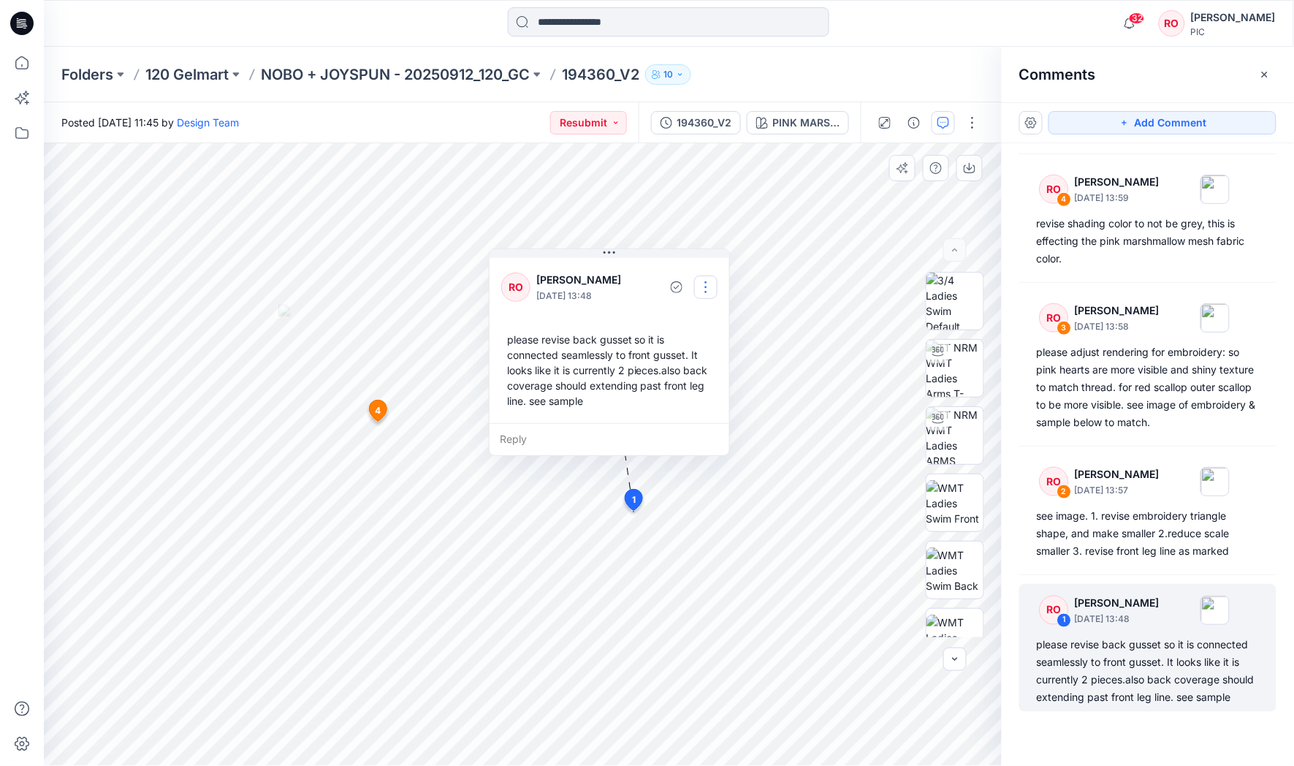
click at [707, 283] on button "button" at bounding box center [705, 286] width 23 height 23
click at [693, 329] on button "Edit comment" at bounding box center [704, 320] width 111 height 27
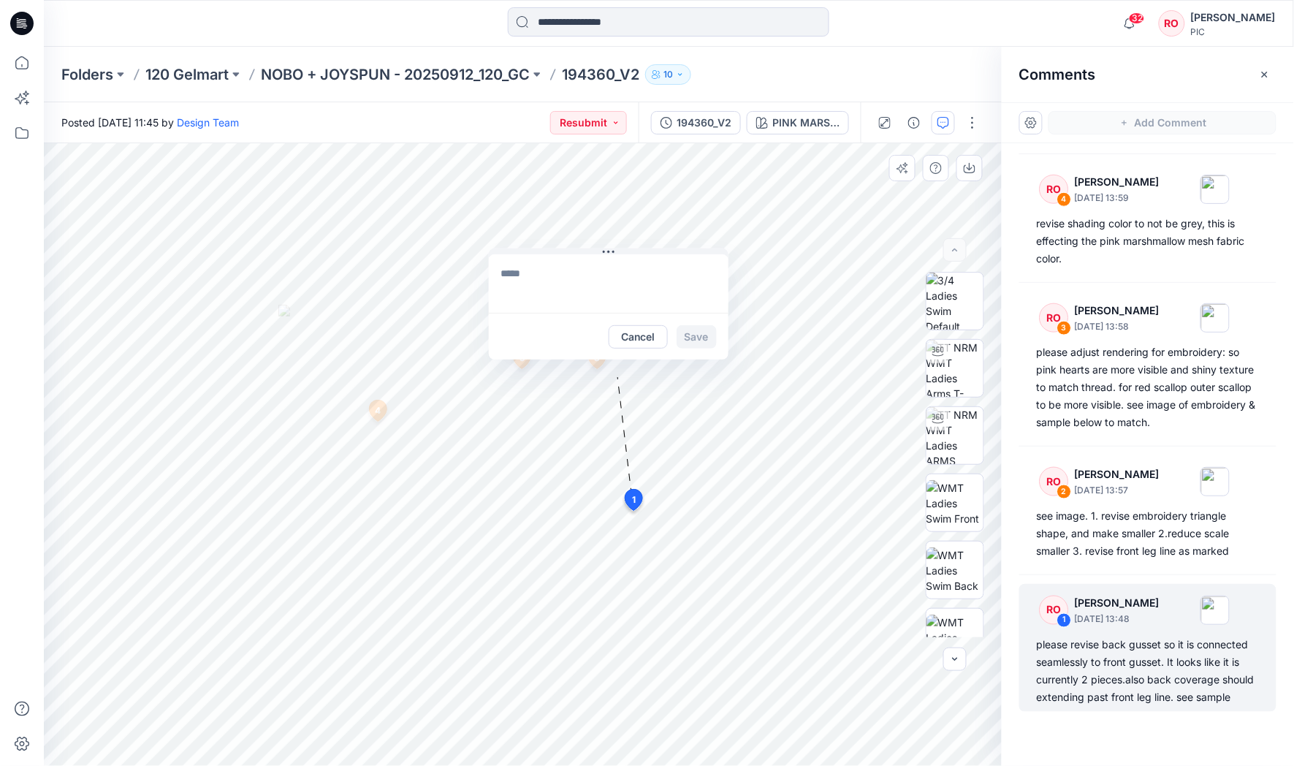
type textarea "**********"
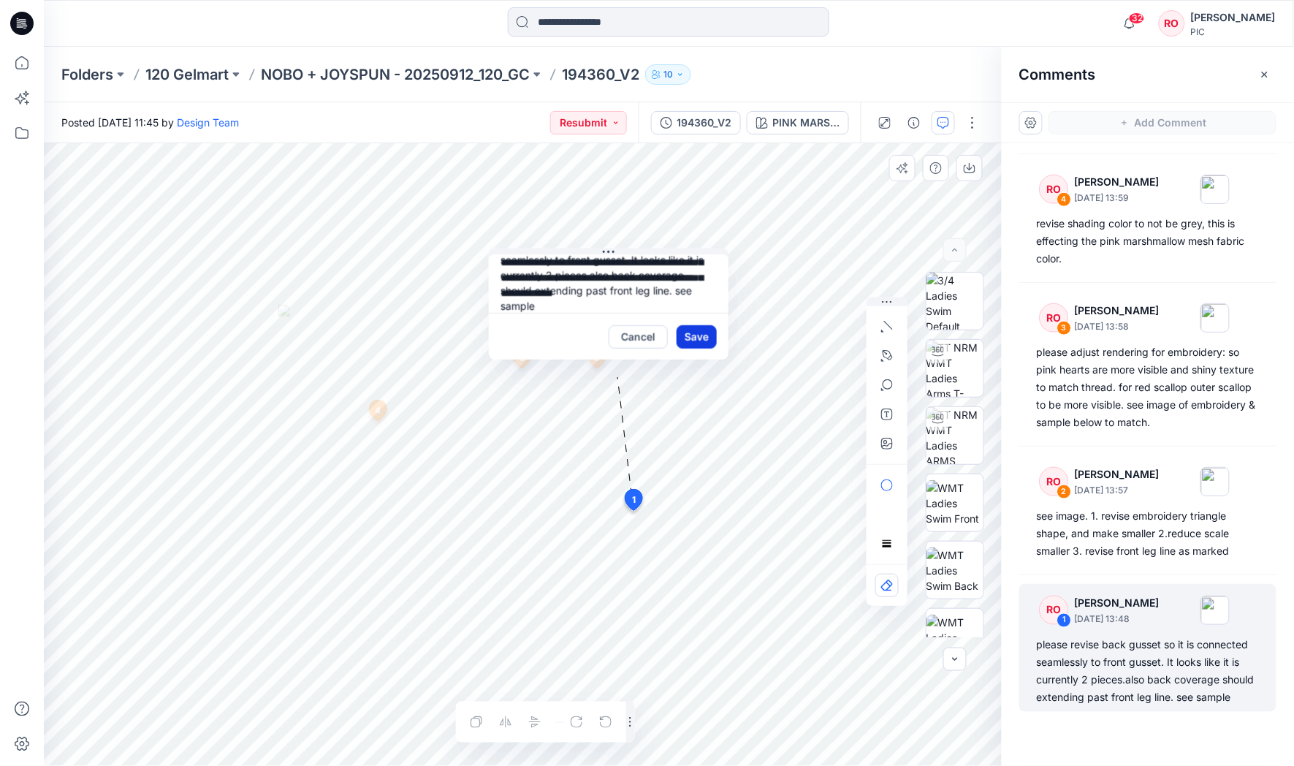
scroll to position [37, 0]
click at [787, 337] on div "**********" at bounding box center [523, 454] width 958 height 623
click at [652, 330] on button "Cancel" at bounding box center [638, 336] width 59 height 23
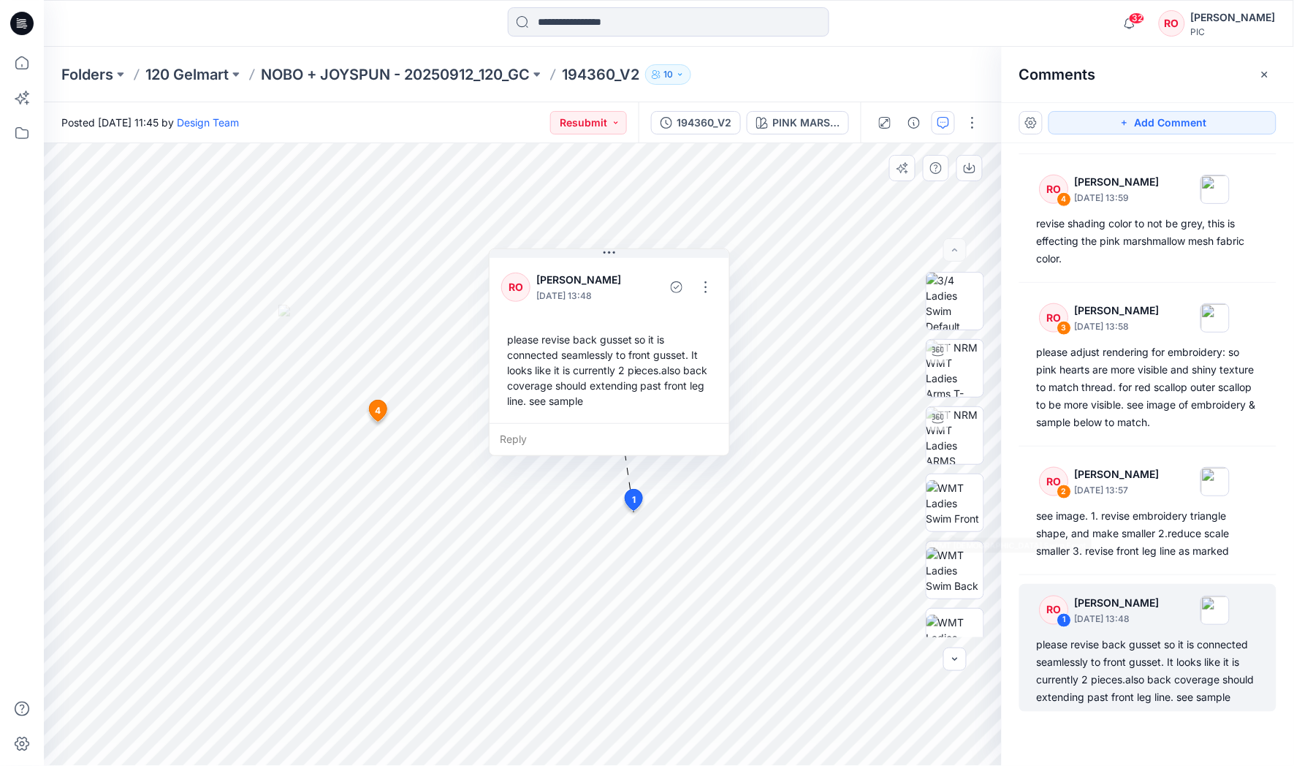
click at [1017, 523] on div "RO 8 Raquel Ortiz October 01, 2025 14:01 please adjust mesh rendering to not be…" at bounding box center [1148, 427] width 292 height 569
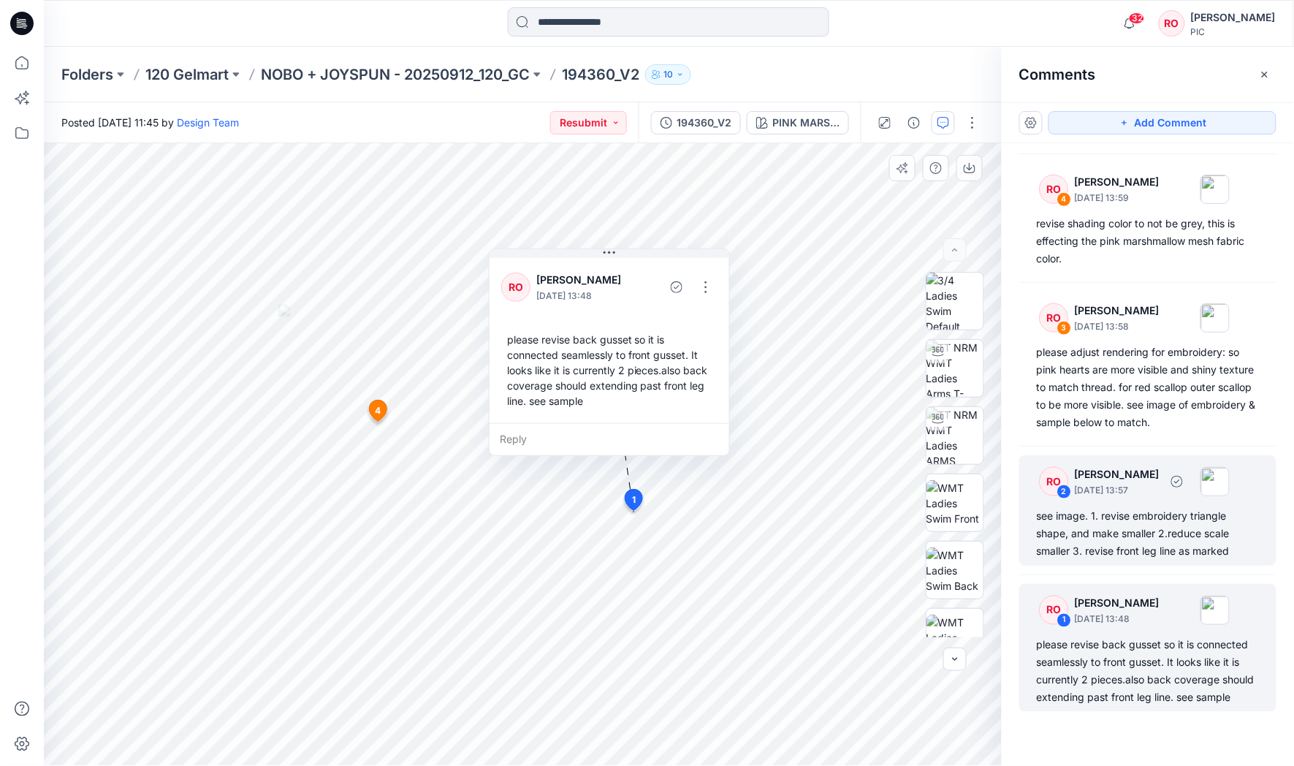
click at [1057, 525] on div "see image. 1. revise embroidery triangle shape, and make smaller 2.reduce scale…" at bounding box center [1148, 533] width 222 height 53
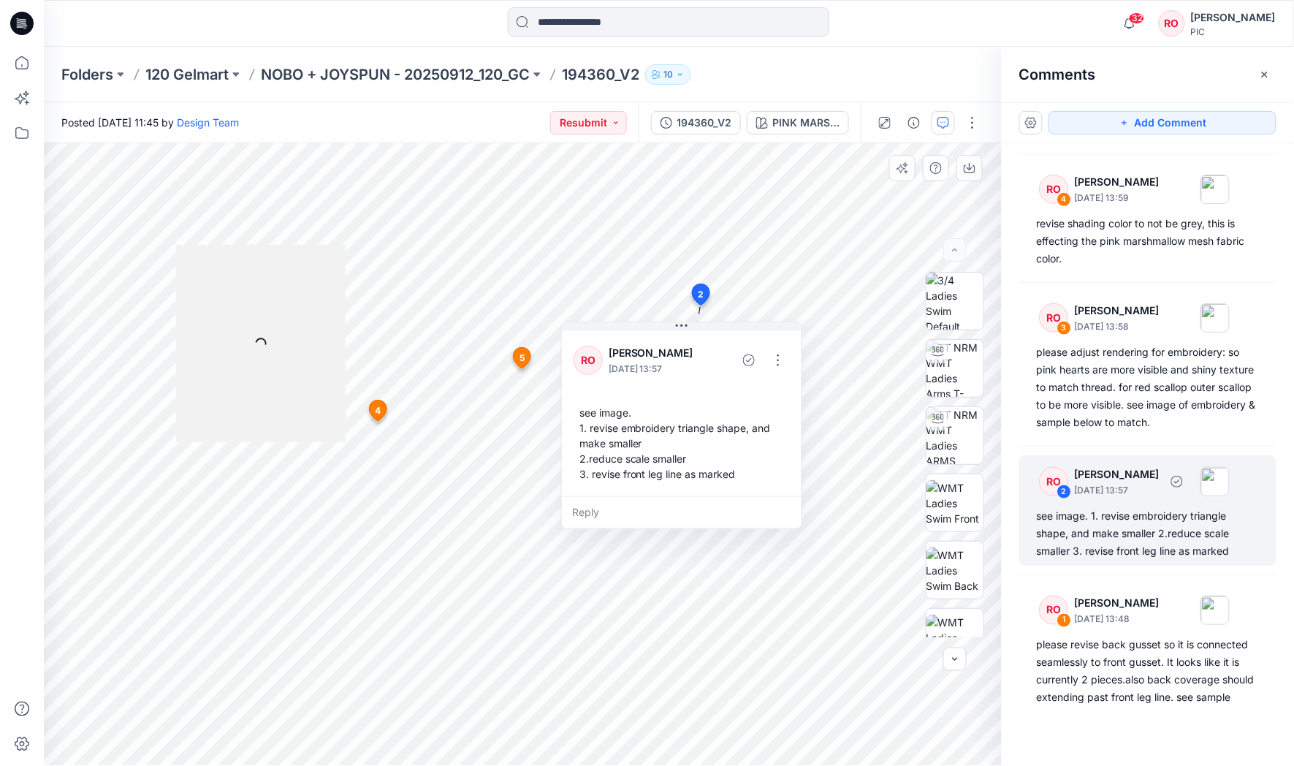
scroll to position [450, 0]
click at [780, 357] on button "button" at bounding box center [778, 360] width 23 height 23
click at [731, 388] on icon "button" at bounding box center [736, 393] width 12 height 12
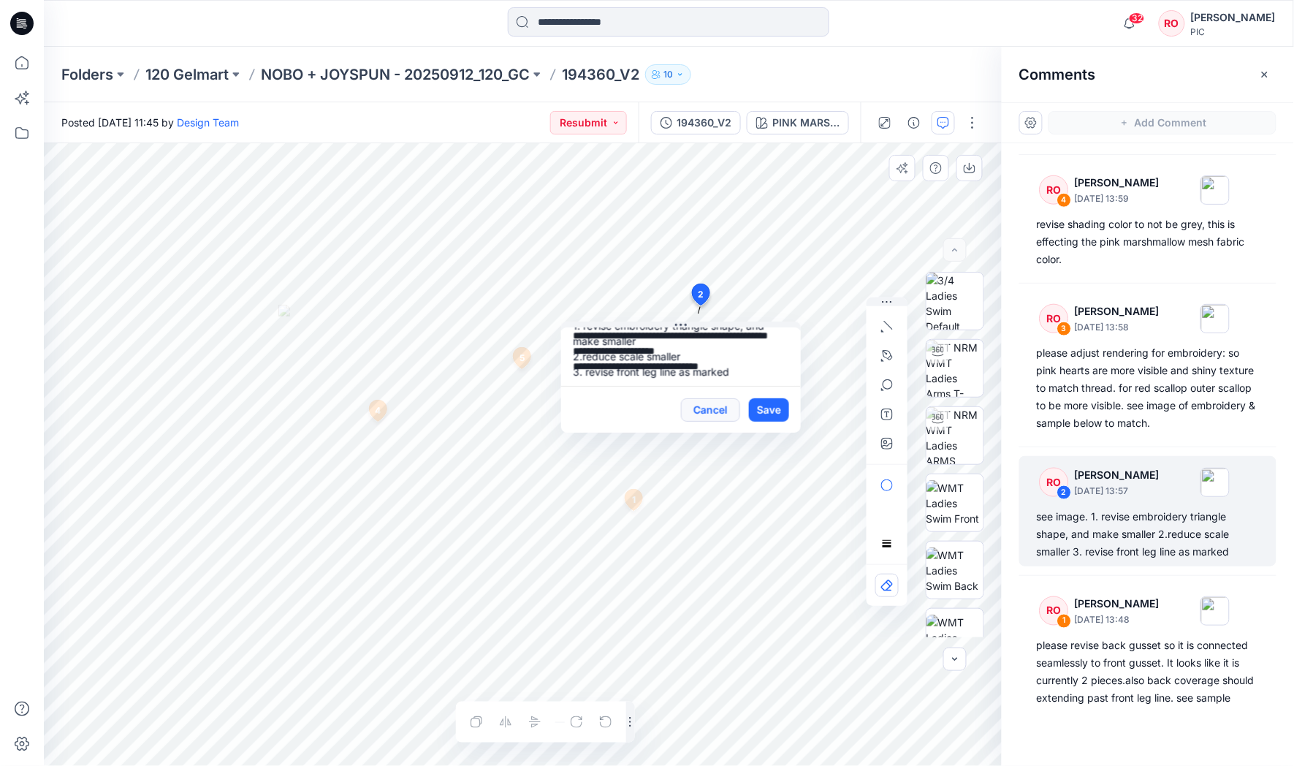
scroll to position [37, 0]
drag, startPoint x: 569, startPoint y: 345, endPoint x: 721, endPoint y: 412, distance: 166.9
click at [721, 412] on div "**********" at bounding box center [681, 379] width 240 height 105
click at [720, 405] on button "Cancel" at bounding box center [710, 409] width 59 height 23
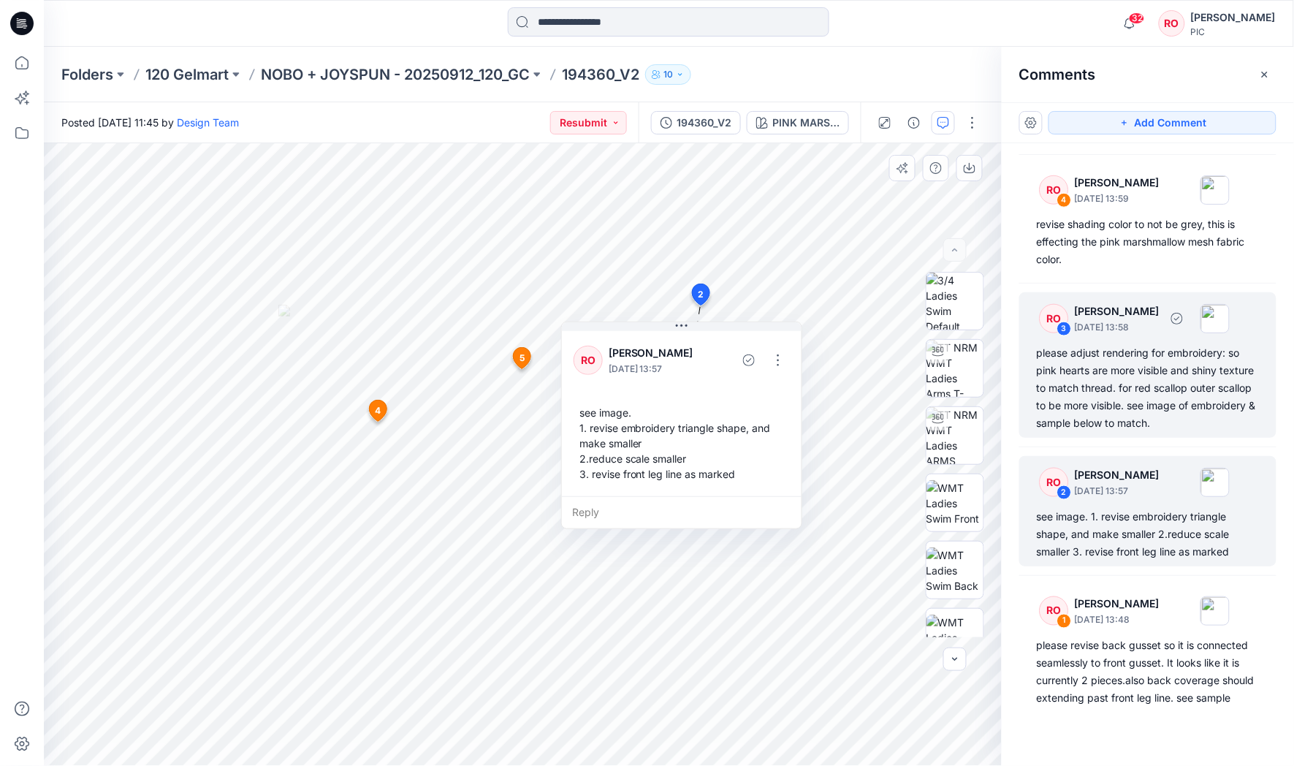
click at [1094, 378] on div "please adjust rendering for embroidery: so pink hearts are more visible and shi…" at bounding box center [1148, 388] width 222 height 88
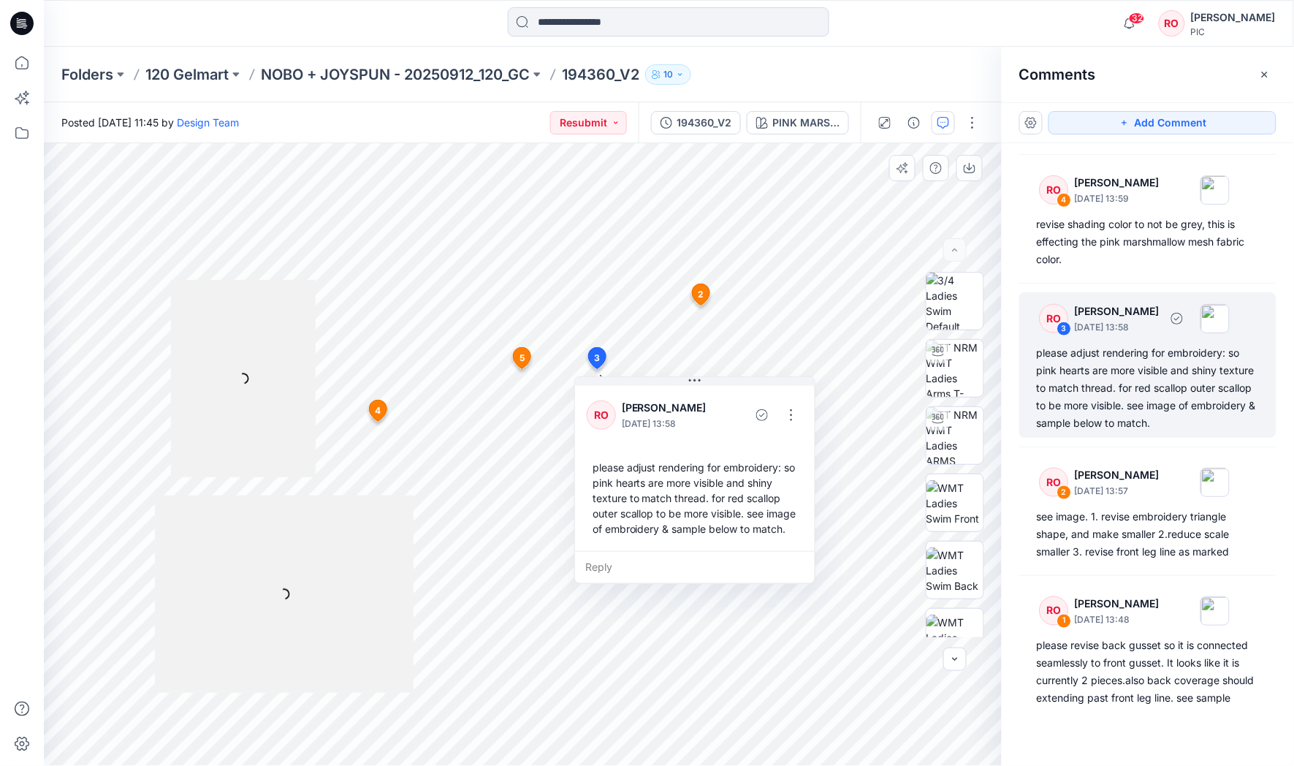
scroll to position [449, 0]
click at [786, 416] on button "button" at bounding box center [791, 414] width 23 height 23
click at [765, 446] on p "Edit comment" at bounding box center [794, 447] width 66 height 15
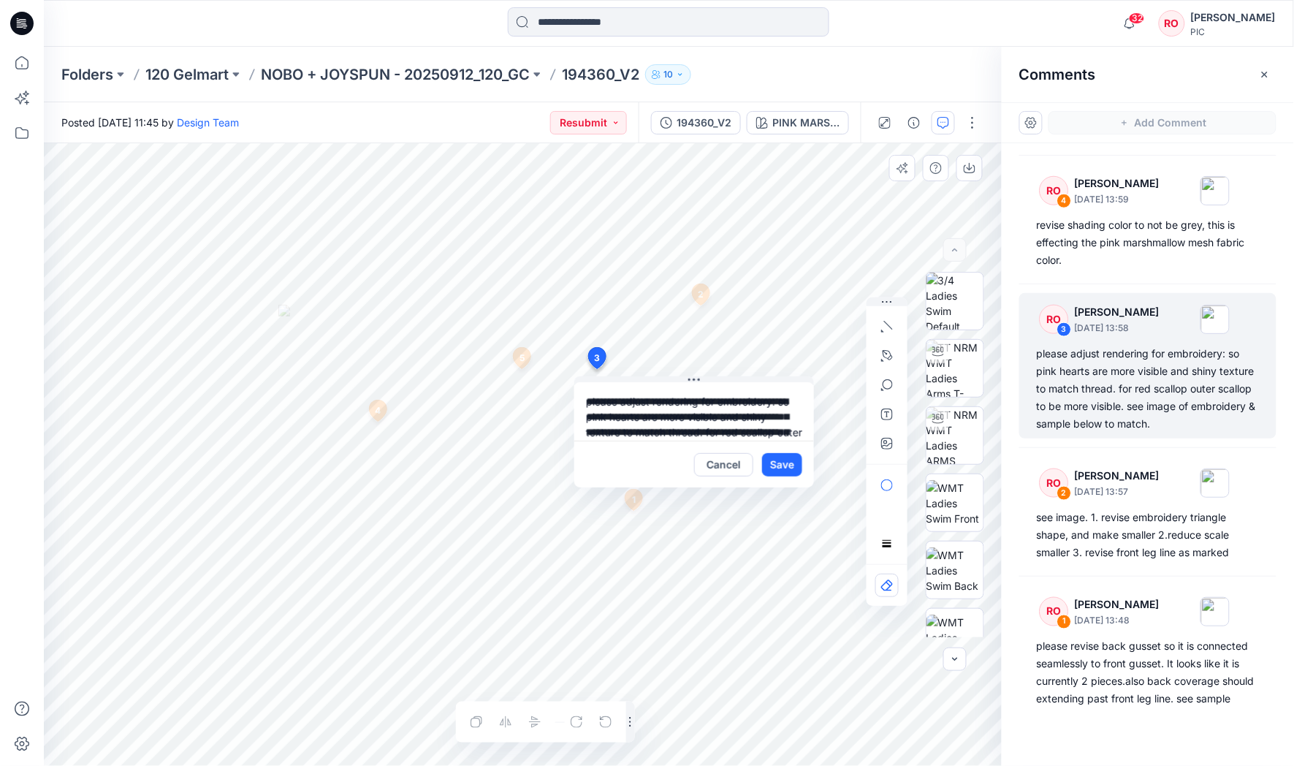
scroll to position [51, 0]
click at [849, 489] on div "**********" at bounding box center [523, 454] width 958 height 623
click at [740, 461] on button "Cancel" at bounding box center [723, 464] width 59 height 23
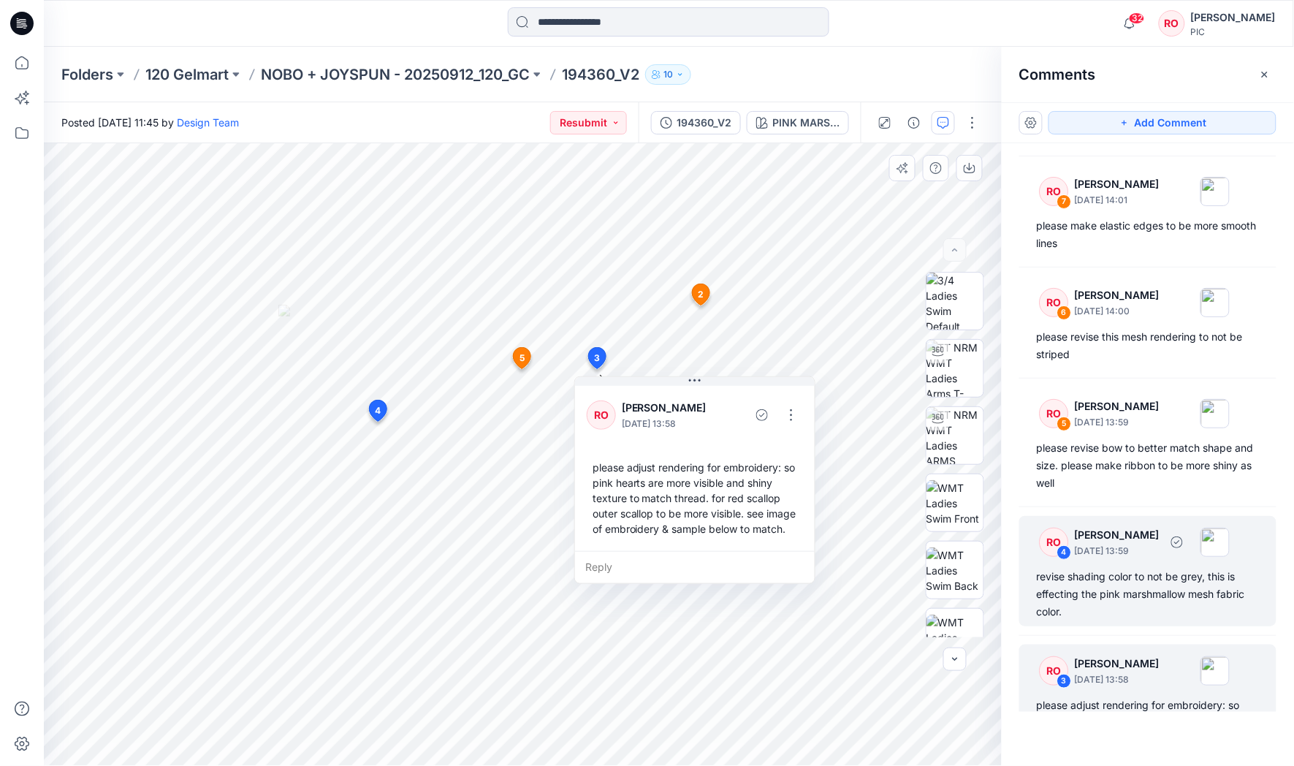
click at [1130, 587] on div "revise shading color to not be grey, this is effecting the pink marshmallow mes…" at bounding box center [1148, 594] width 222 height 53
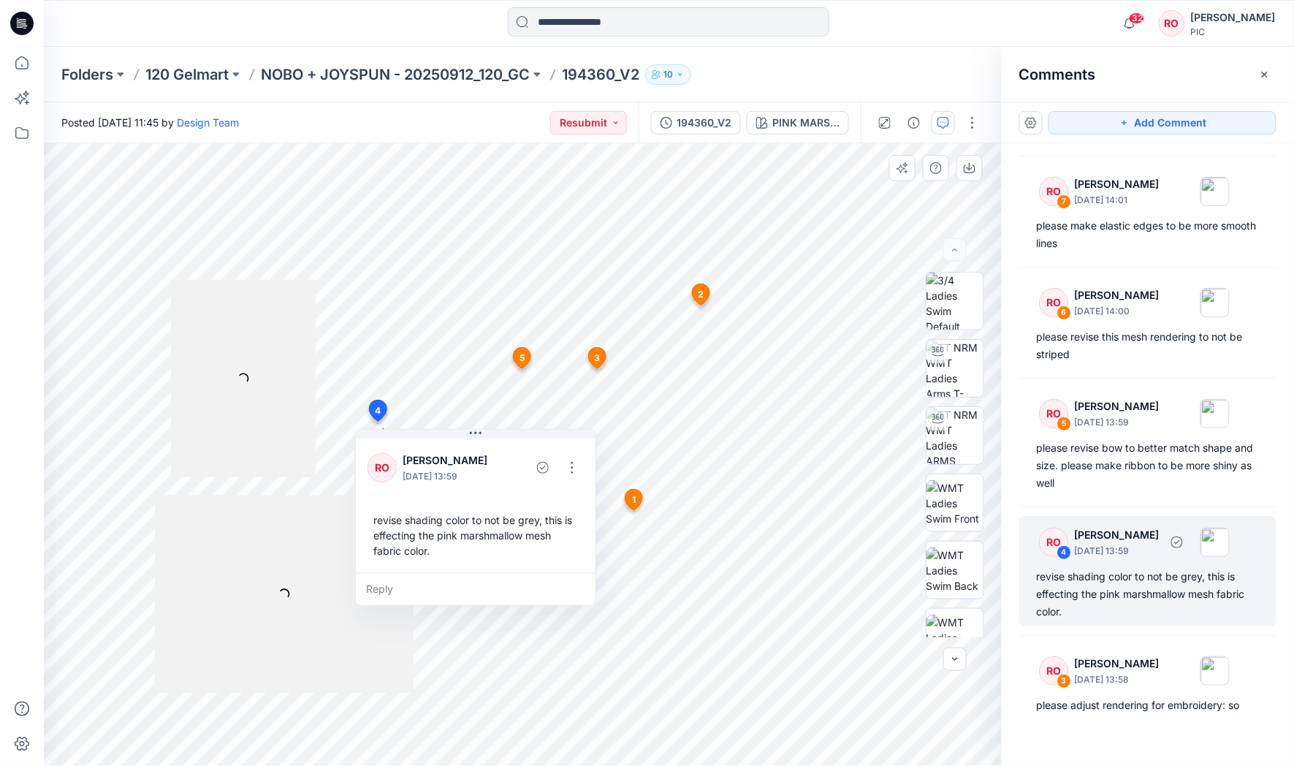
scroll to position [96, 0]
click at [569, 471] on button "button" at bounding box center [571, 467] width 23 height 23
click at [551, 495] on p "Edit comment" at bounding box center [574, 499] width 66 height 15
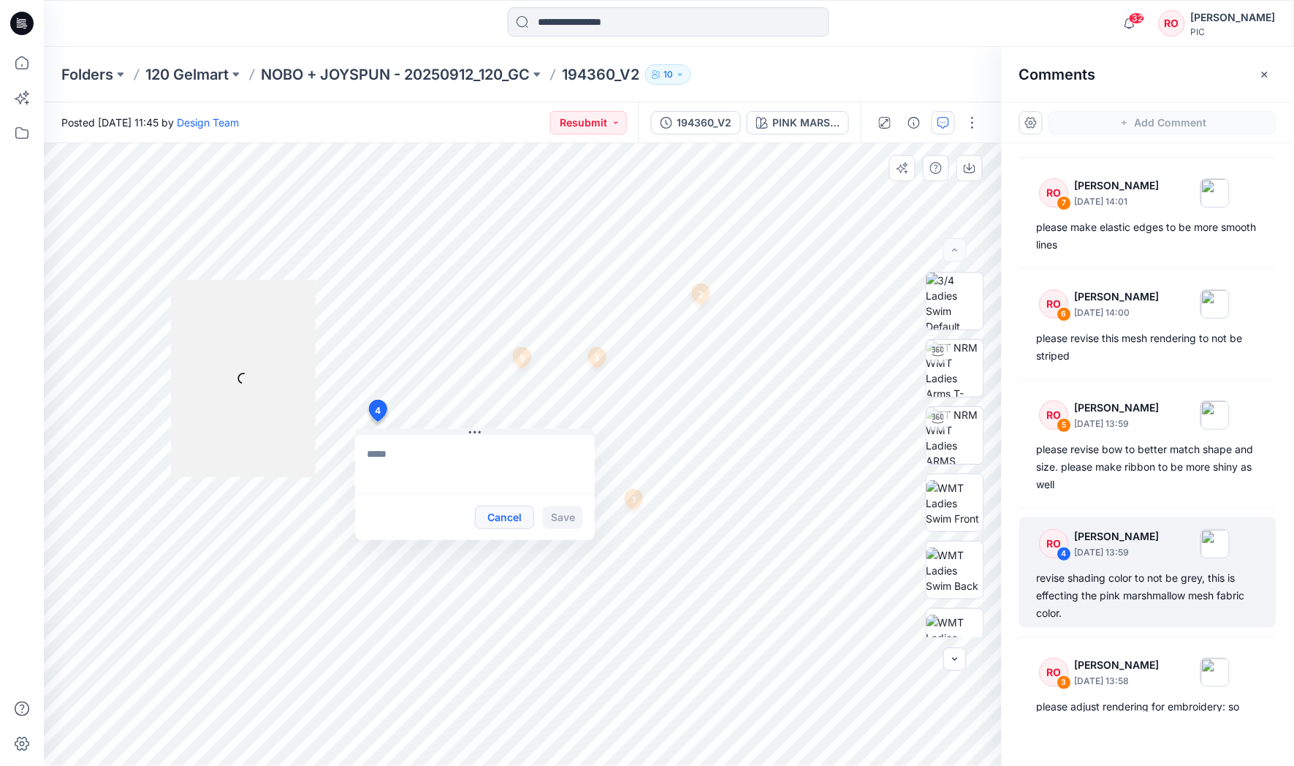
type textarea "**********"
drag, startPoint x: 445, startPoint y: 489, endPoint x: 308, endPoint y: 412, distance: 157.4
click at [308, 412] on div "**********" at bounding box center [523, 454] width 958 height 623
click at [505, 515] on button "Cancel" at bounding box center [504, 517] width 59 height 23
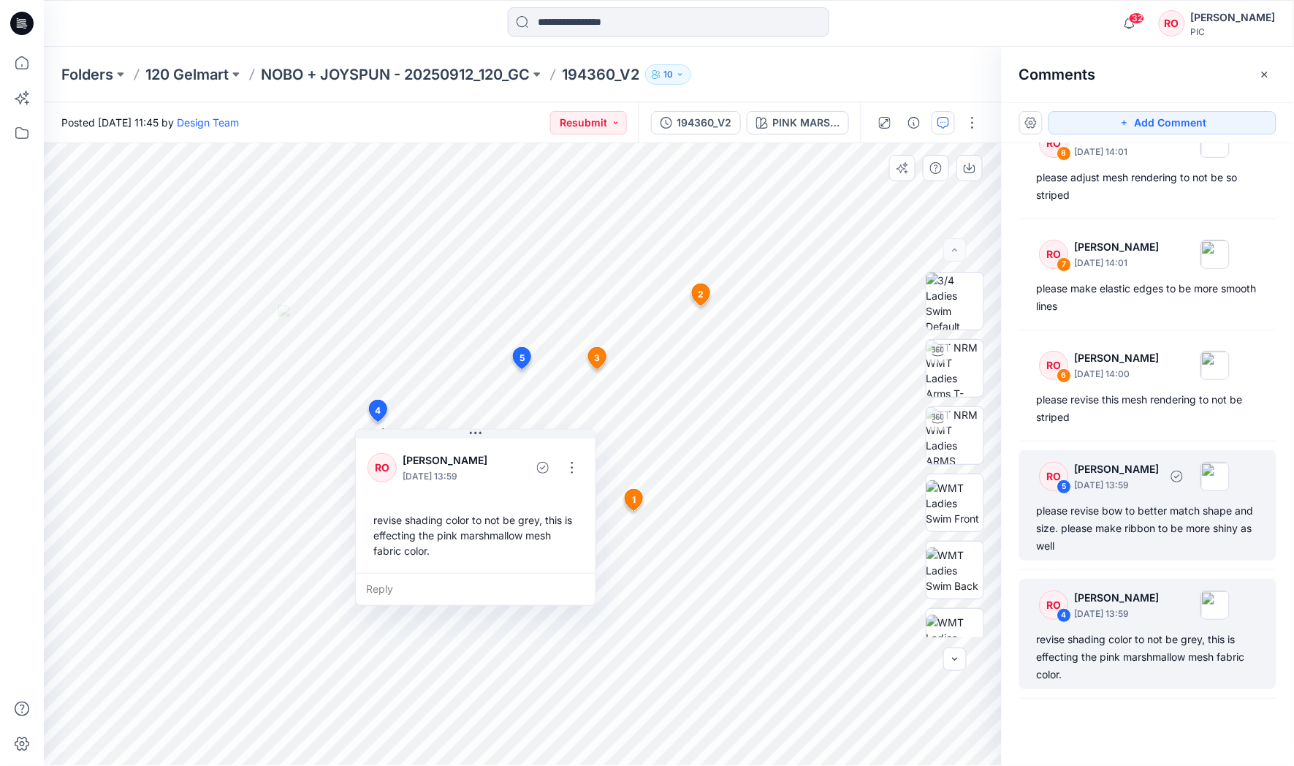
click at [1106, 495] on div "RO 5 Raquel Ortiz October 01, 2025 13:59 please revise bow to better match shap…" at bounding box center [1147, 505] width 257 height 110
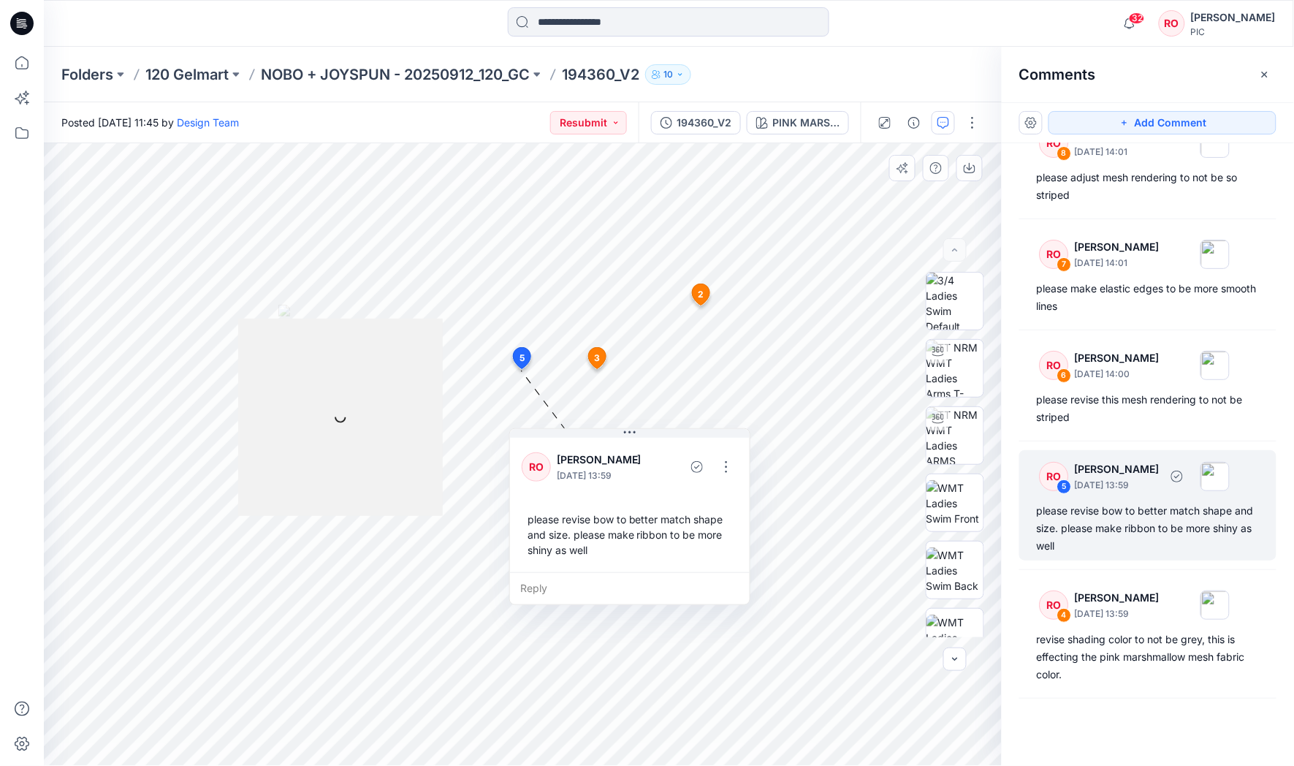
scroll to position [34, 0]
click at [723, 464] on button "button" at bounding box center [726, 466] width 23 height 23
click at [710, 495] on p "Edit comment" at bounding box center [729, 498] width 66 height 15
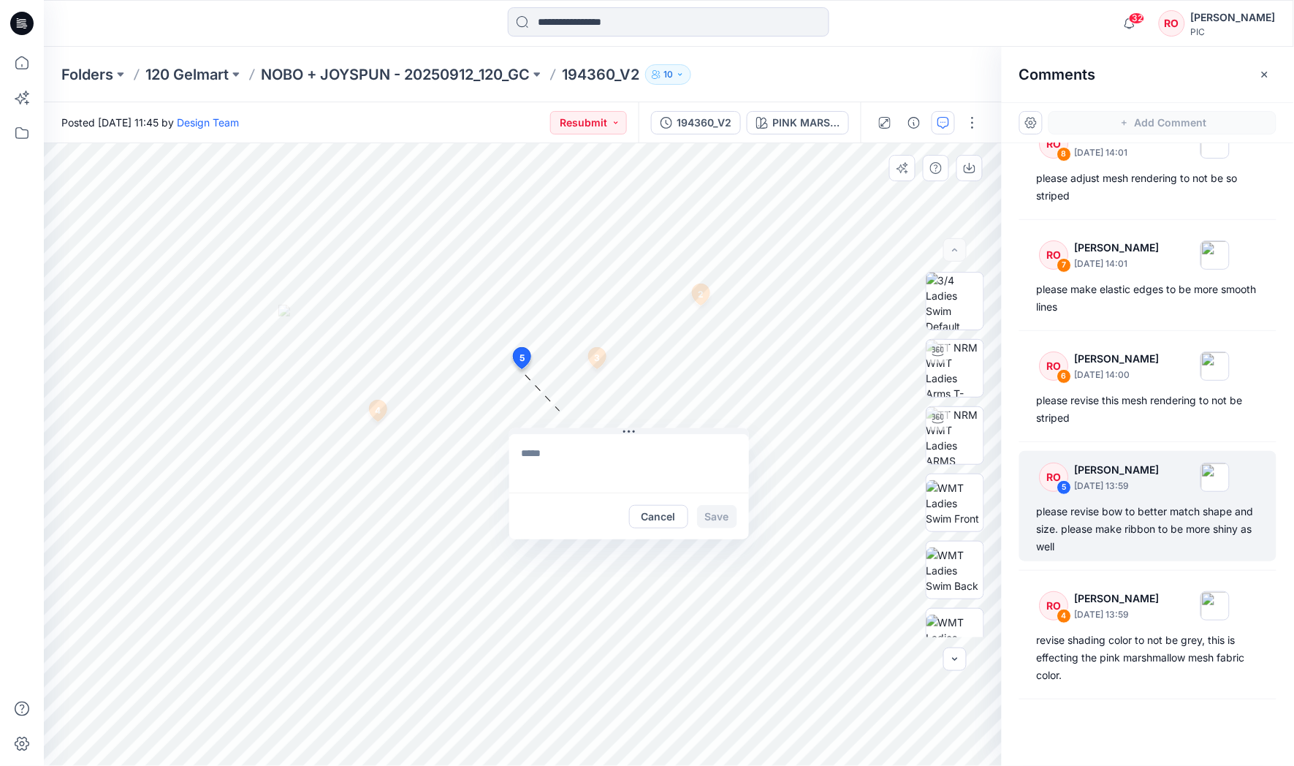
type textarea "**********"
drag, startPoint x: 515, startPoint y: 454, endPoint x: 605, endPoint y: 488, distance: 96.2
click at [605, 488] on textarea "**********" at bounding box center [629, 463] width 240 height 58
click at [679, 514] on button "Cancel" at bounding box center [658, 516] width 59 height 23
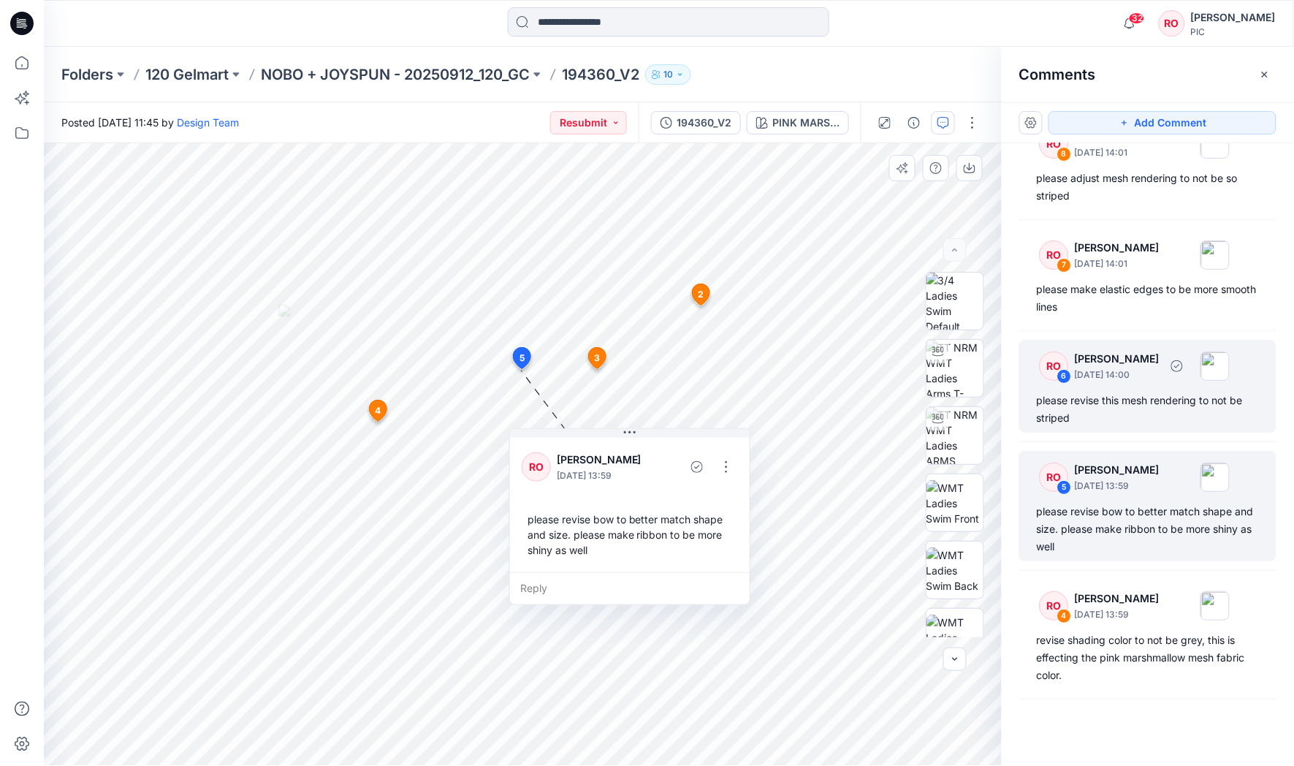
click at [1103, 400] on div "please revise this mesh rendering to not be striped" at bounding box center [1148, 409] width 222 height 35
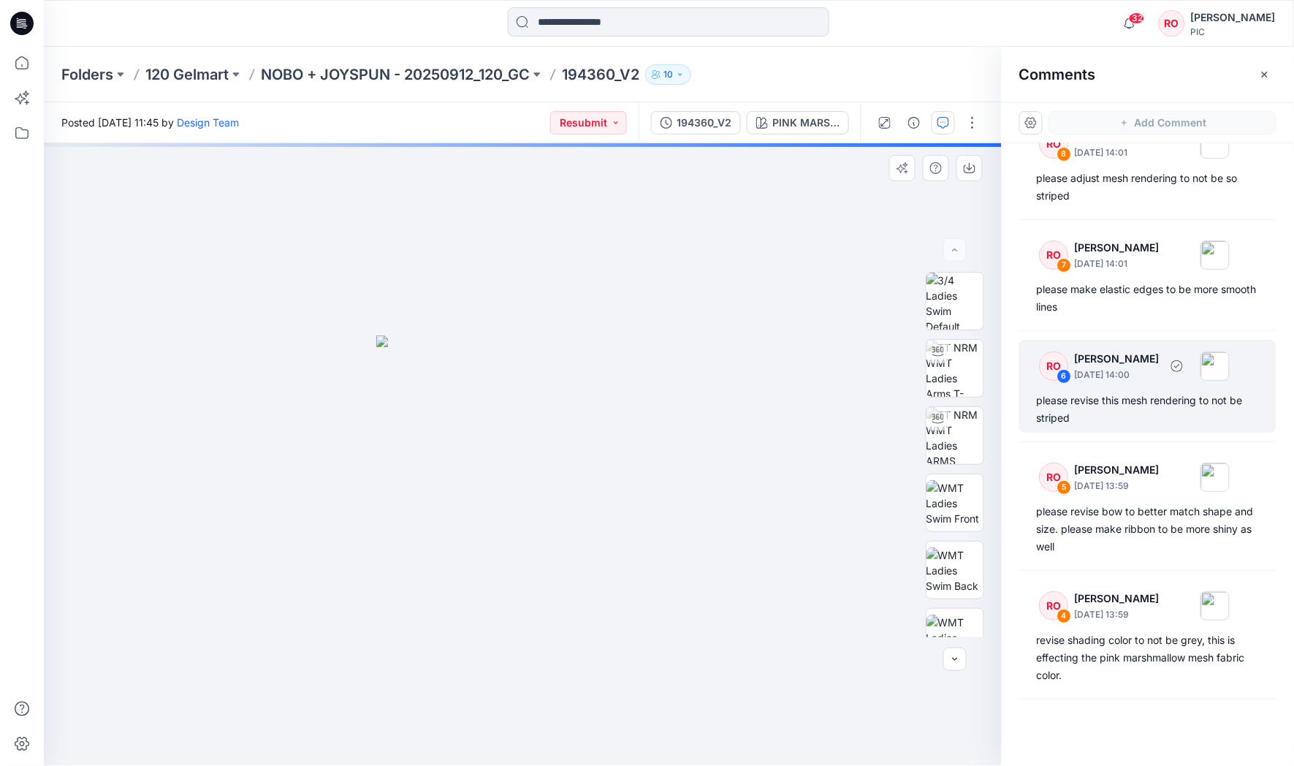
scroll to position [33, 0]
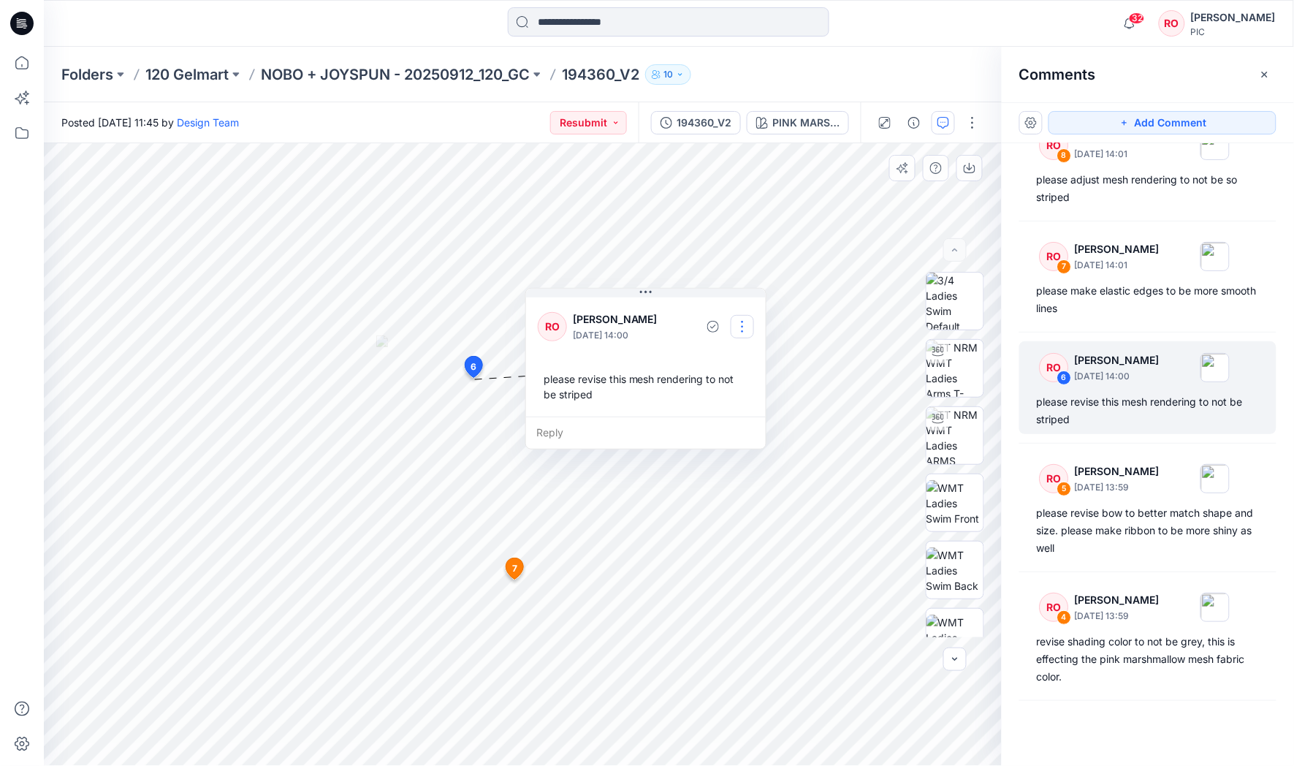
click at [744, 327] on button "button" at bounding box center [742, 326] width 23 height 23
click at [729, 361] on p "Edit comment" at bounding box center [745, 358] width 66 height 15
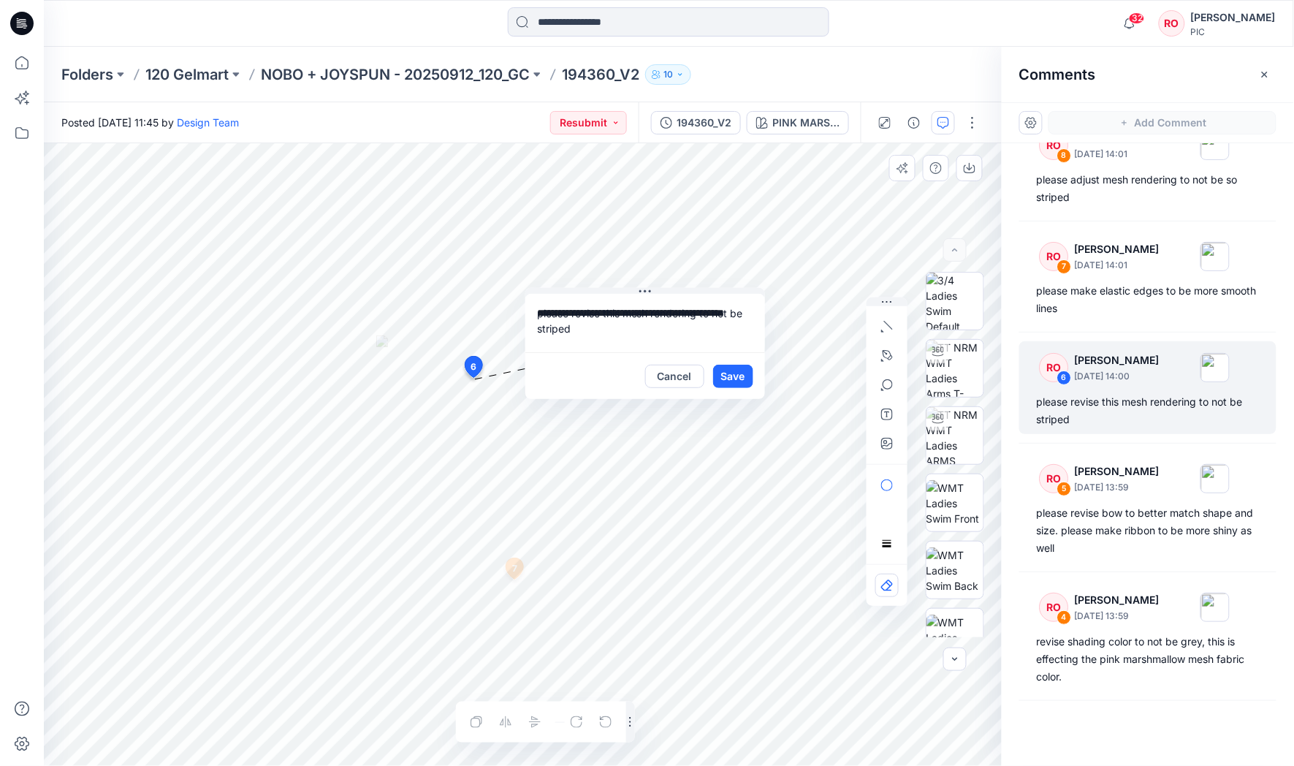
click at [462, 289] on div "**********" at bounding box center [523, 454] width 958 height 623
click at [683, 378] on button "Cancel" at bounding box center [674, 376] width 59 height 23
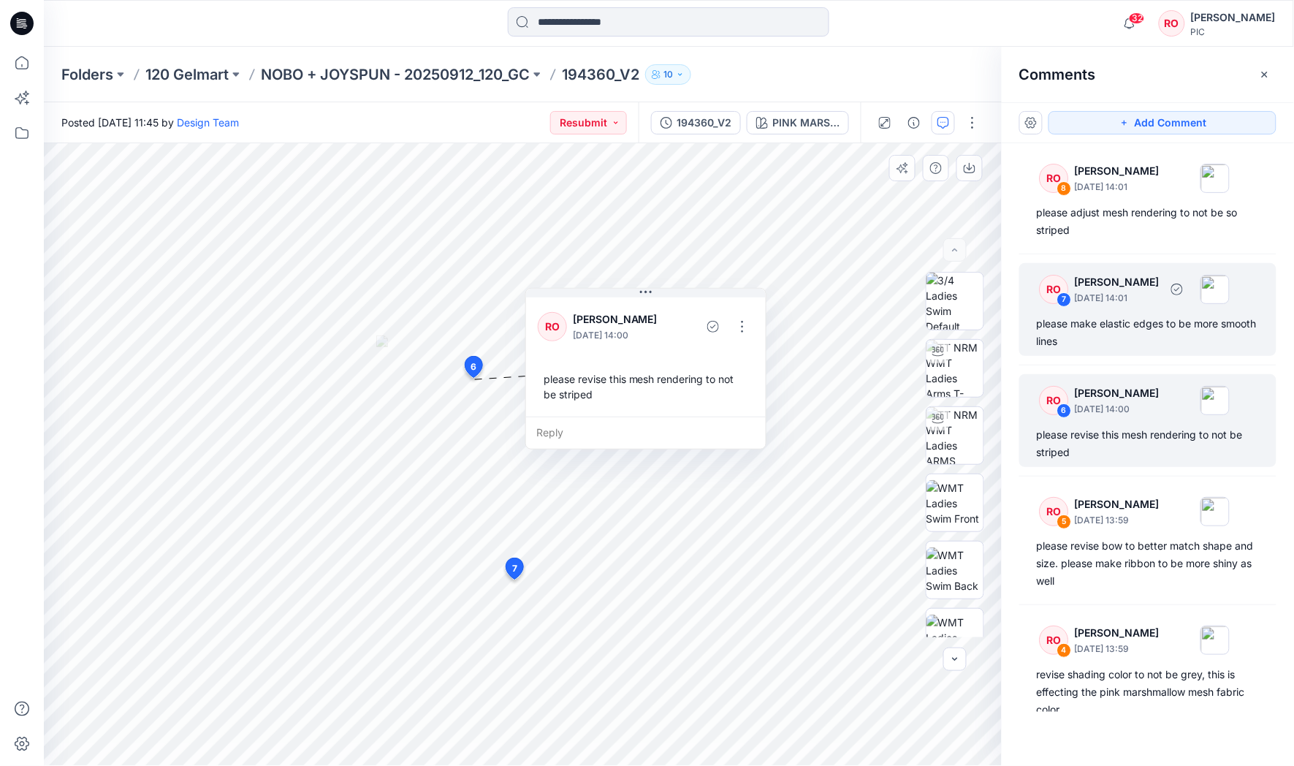
scroll to position [0, 0]
click at [1114, 345] on div "please make elastic edges to be more smooth lines" at bounding box center [1148, 332] width 222 height 35
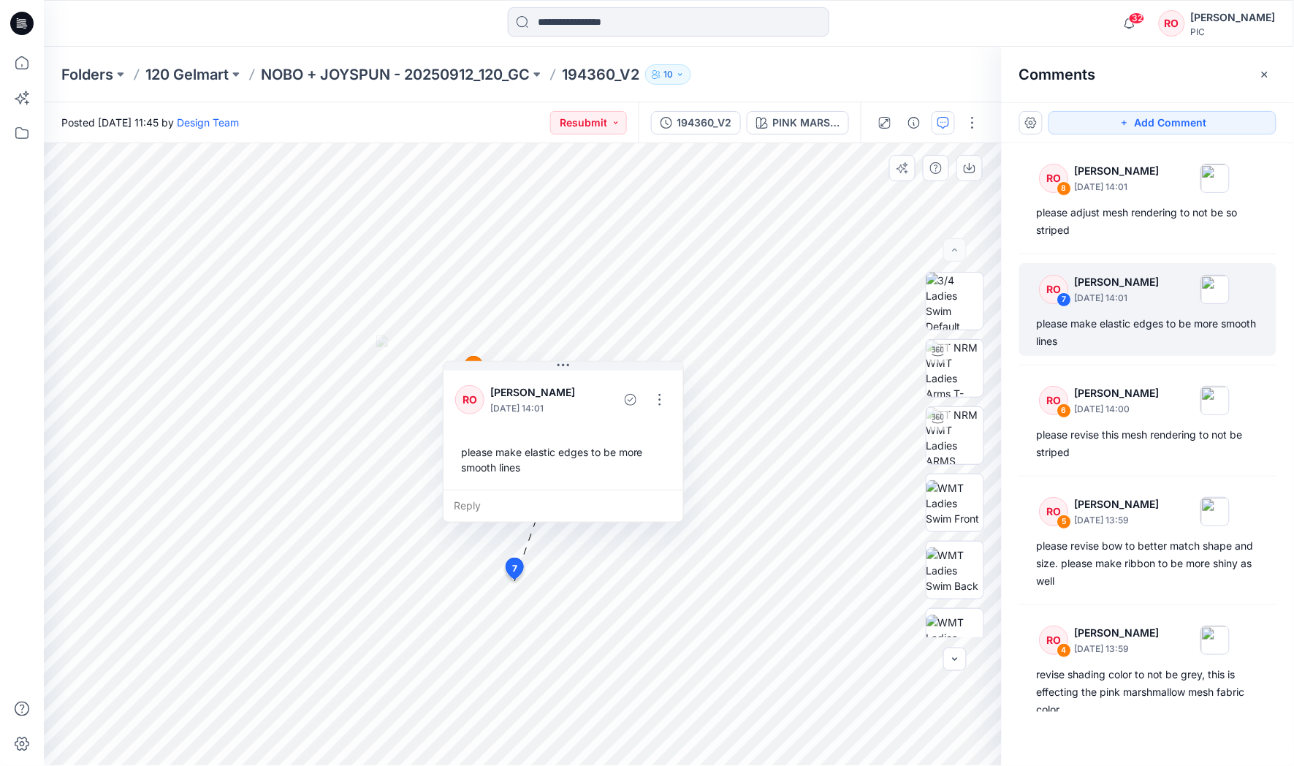
click at [569, 439] on div "please make elastic edges to be more smooth lines" at bounding box center [563, 459] width 216 height 42
click at [655, 398] on button "button" at bounding box center [659, 399] width 23 height 23
click at [654, 423] on button "Edit comment" at bounding box center [658, 432] width 111 height 27
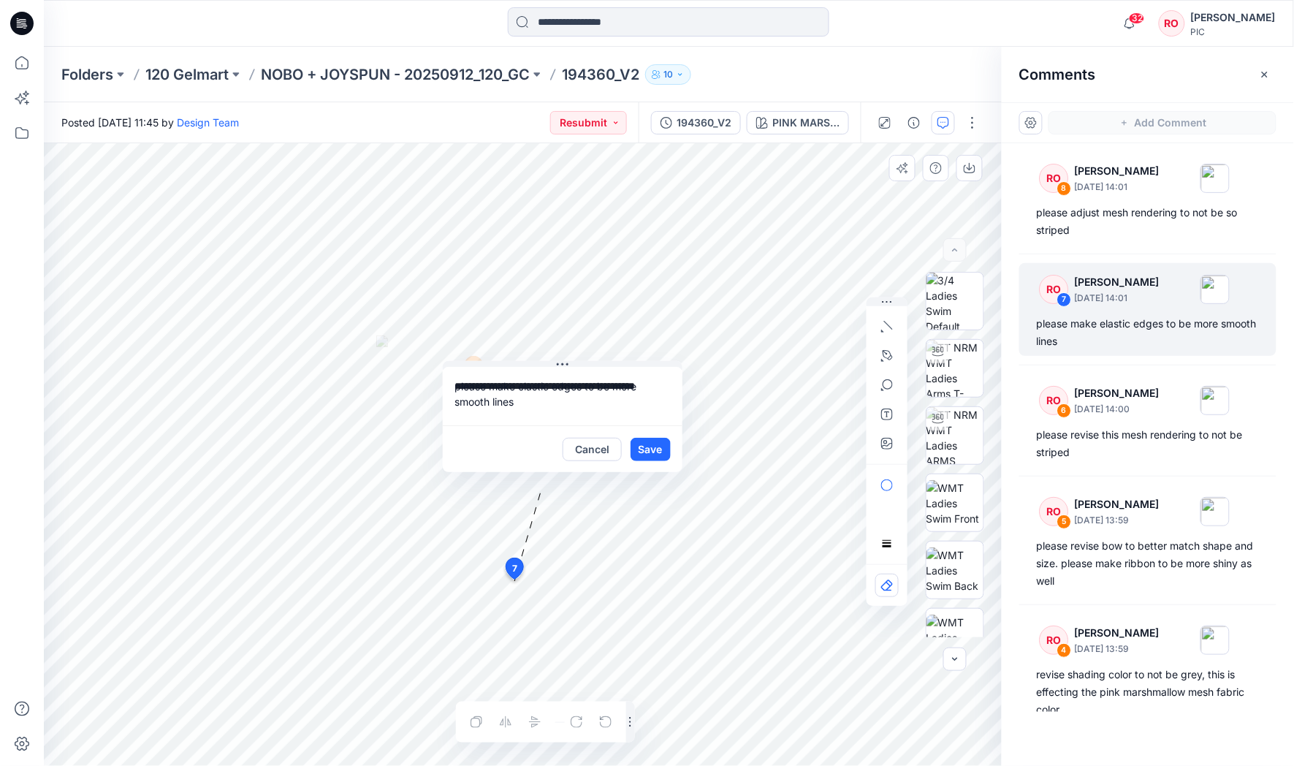
click at [396, 364] on div "**********" at bounding box center [523, 454] width 958 height 623
click at [600, 442] on button "Cancel" at bounding box center [592, 449] width 59 height 23
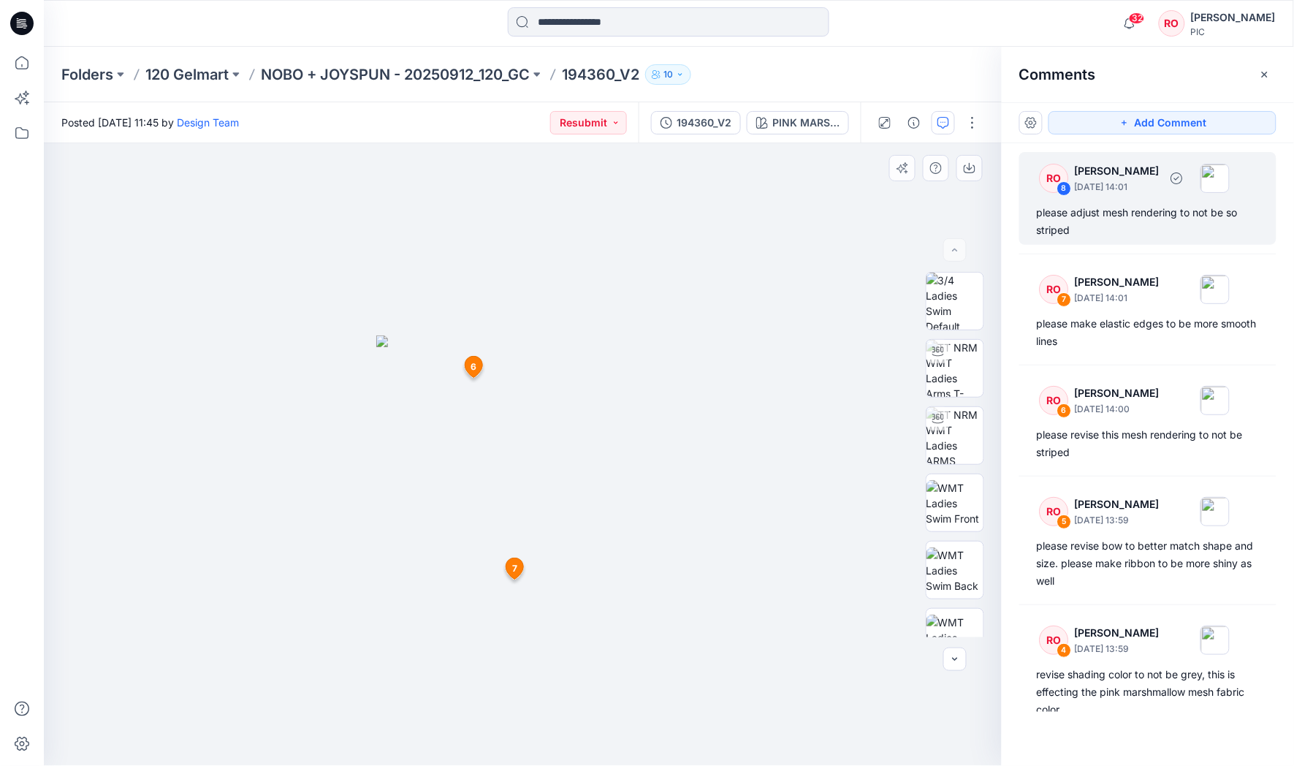
click at [1095, 229] on div "please adjust mesh rendering to not be so striped" at bounding box center [1148, 221] width 222 height 35
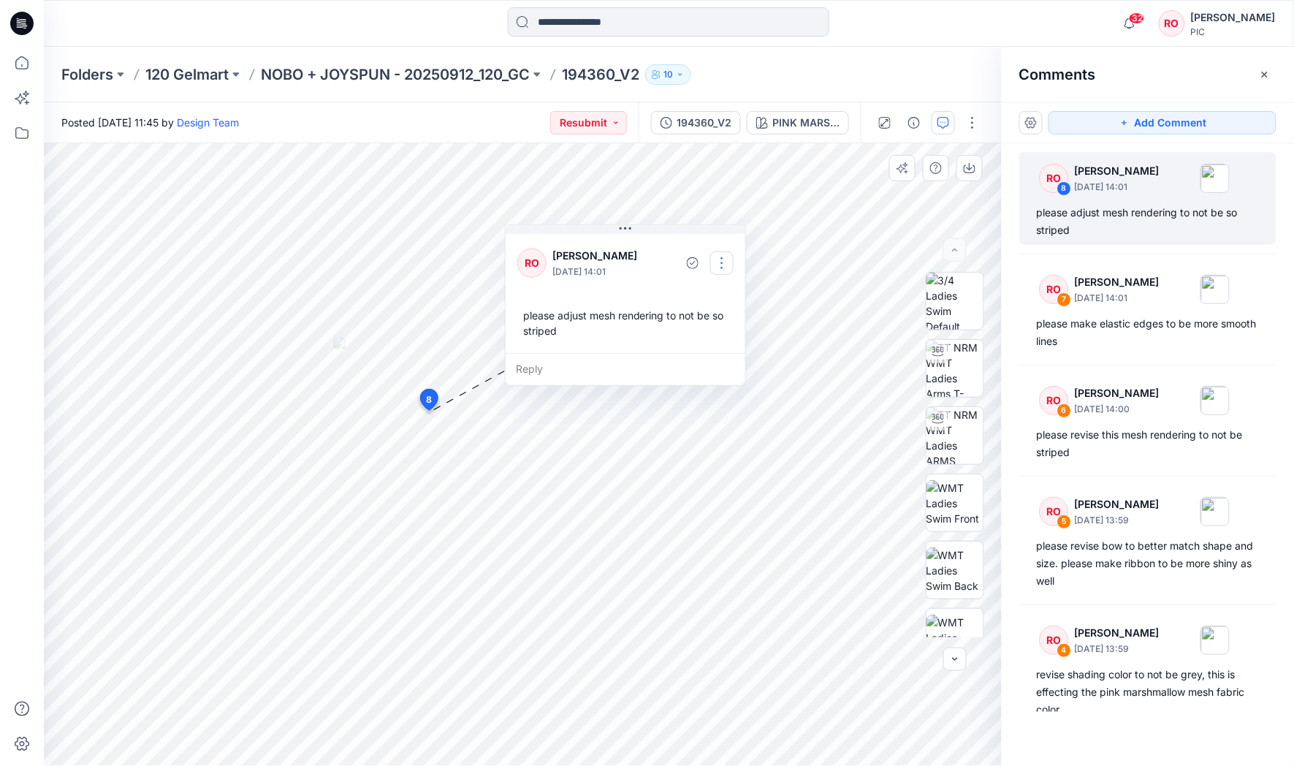
click at [724, 272] on button "button" at bounding box center [721, 262] width 23 height 23
click at [701, 294] on p "Edit comment" at bounding box center [724, 295] width 66 height 15
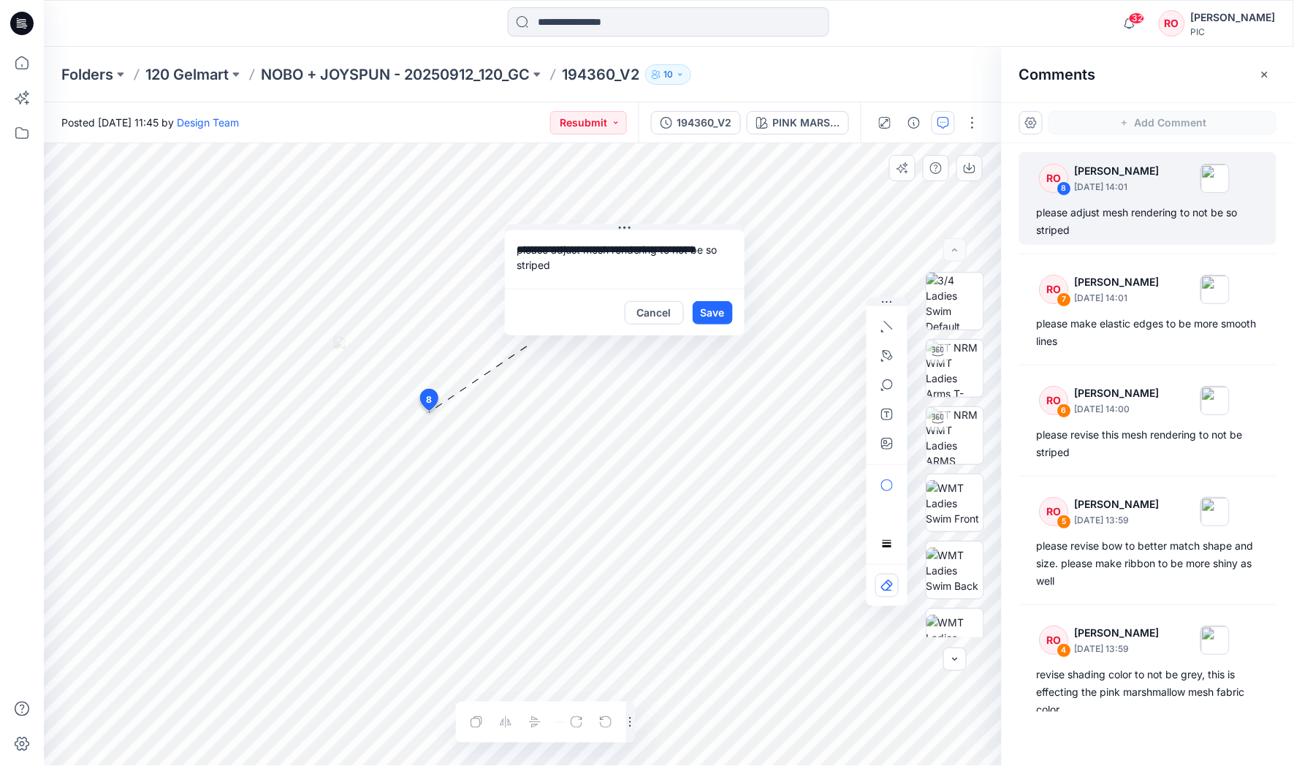
click at [490, 217] on div "**********" at bounding box center [523, 454] width 958 height 623
click at [680, 309] on button "Cancel" at bounding box center [654, 312] width 59 height 23
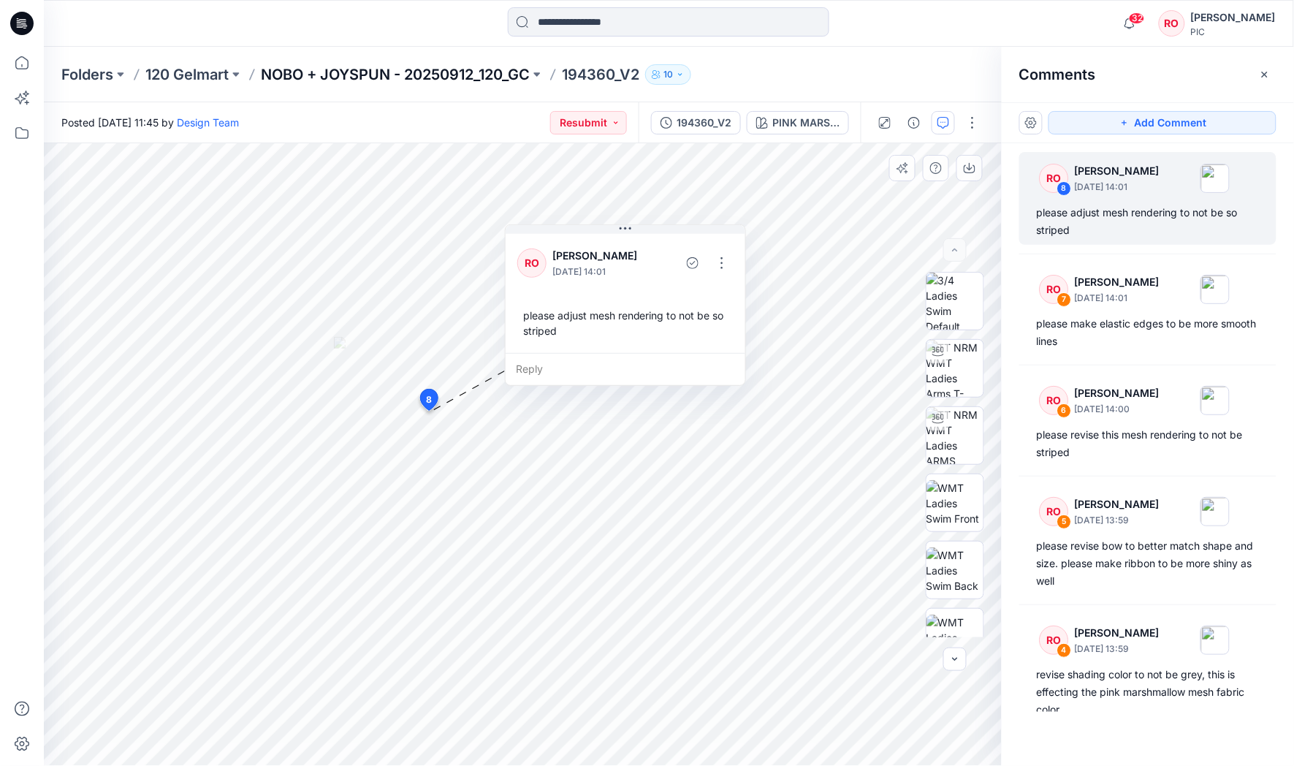
click at [362, 76] on p "NOBO + JOYSPUN - 20250912_120_GC" at bounding box center [395, 74] width 269 height 20
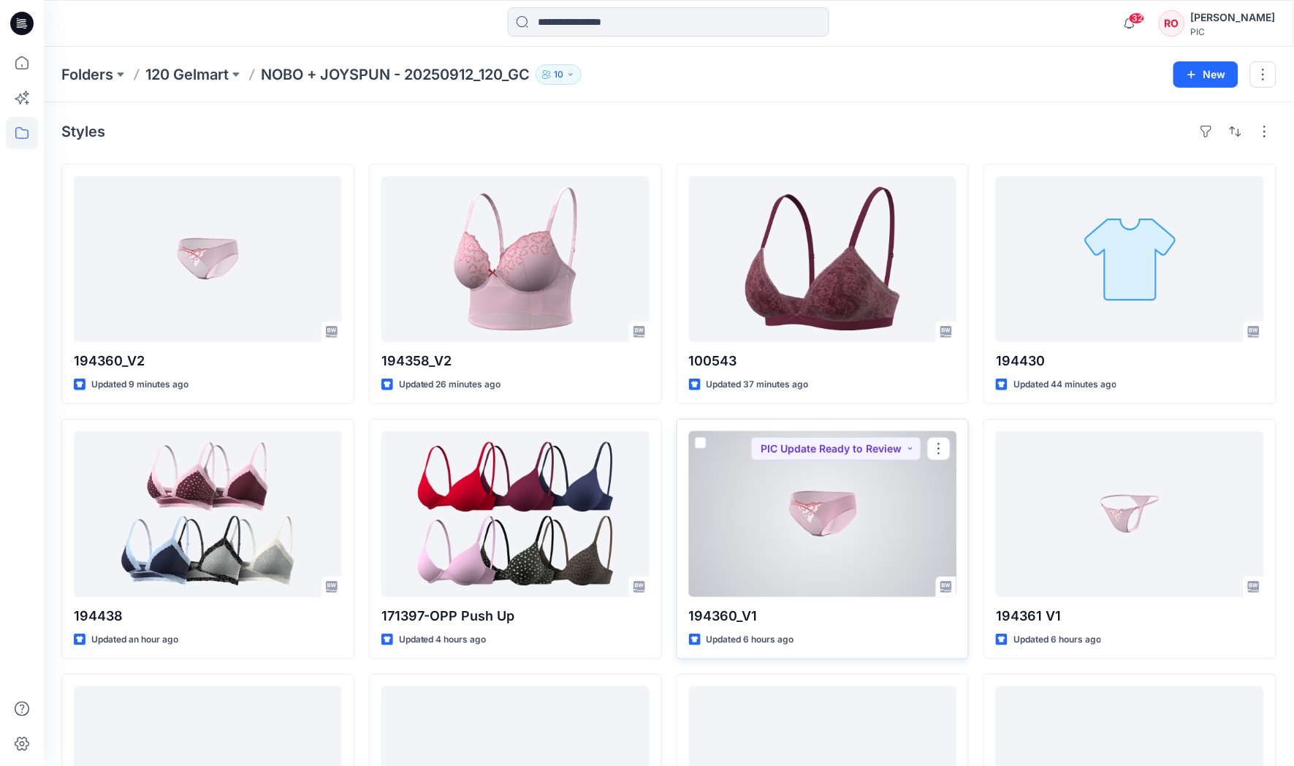
scroll to position [80, 0]
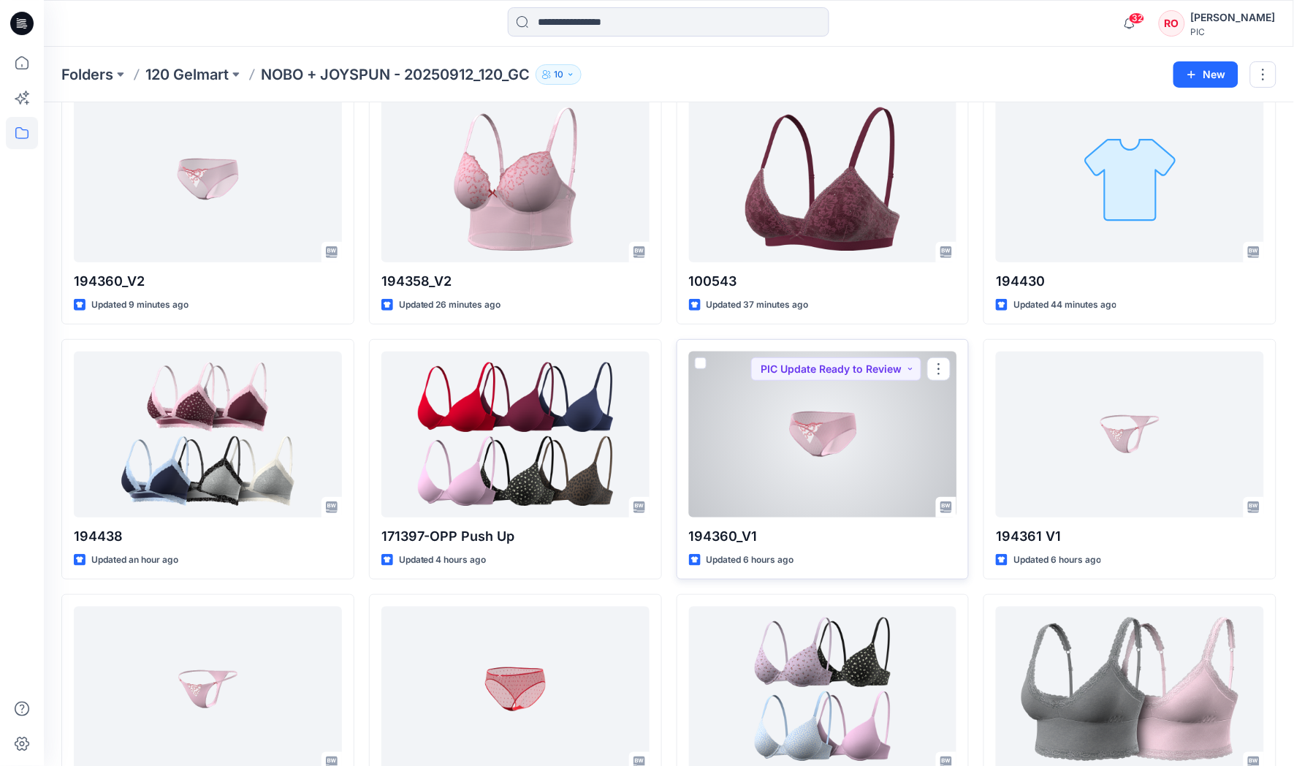
click at [839, 460] on div at bounding box center [823, 434] width 268 height 166
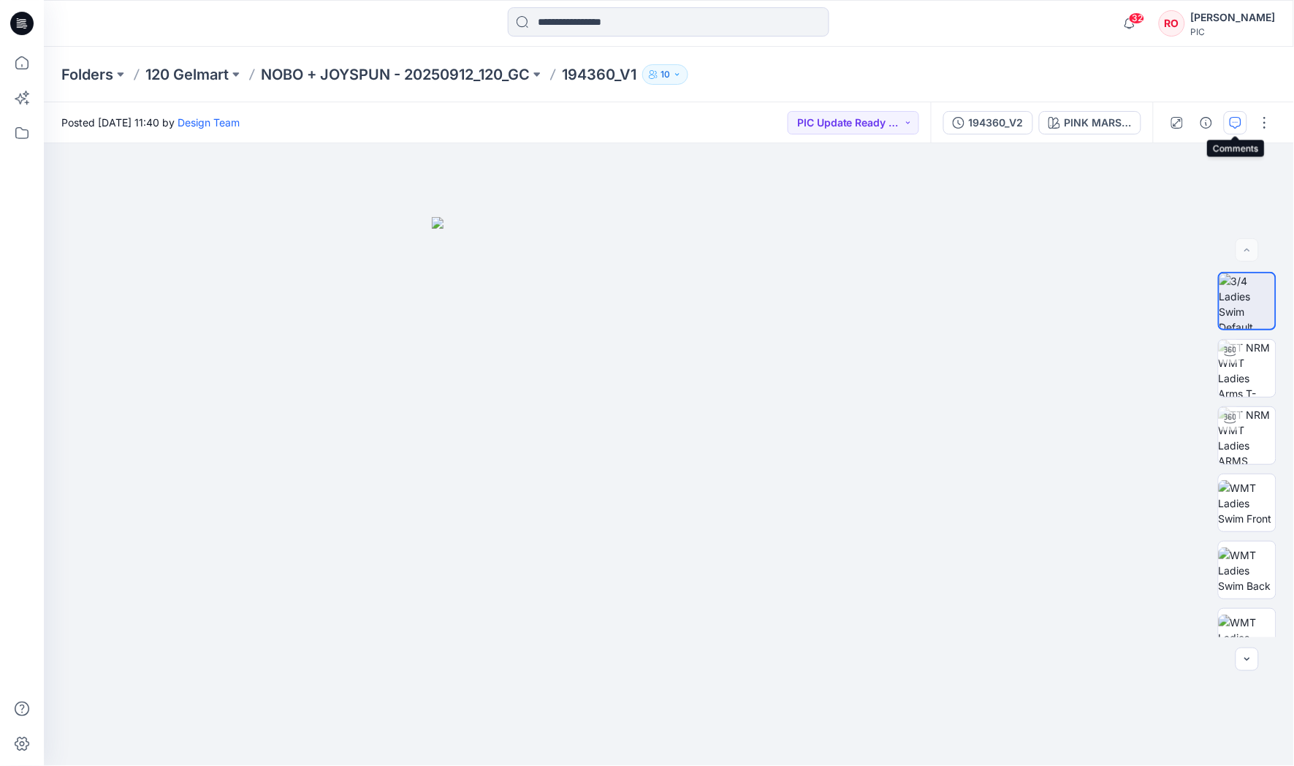
click at [1229, 121] on button "button" at bounding box center [1235, 122] width 23 height 23
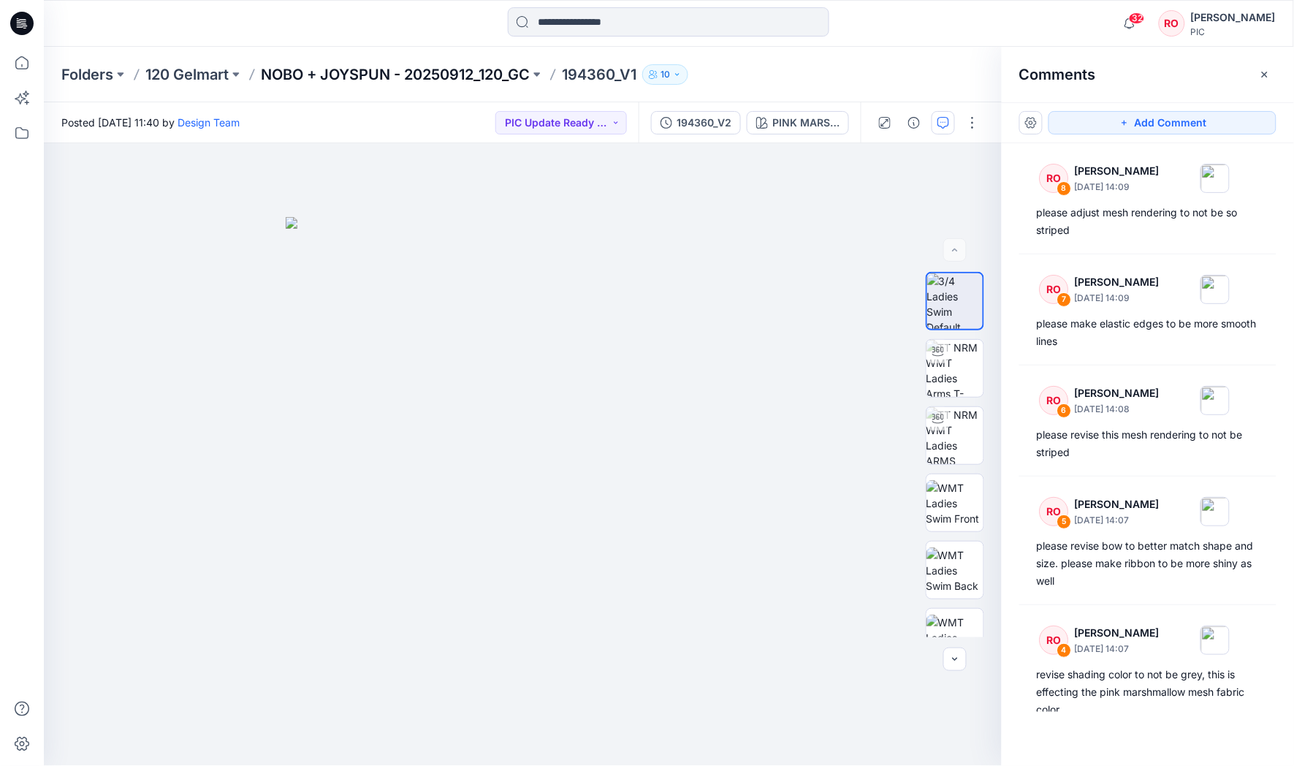
click at [392, 66] on p "NOBO + JOYSPUN - 20250912_120_GC" at bounding box center [395, 74] width 269 height 20
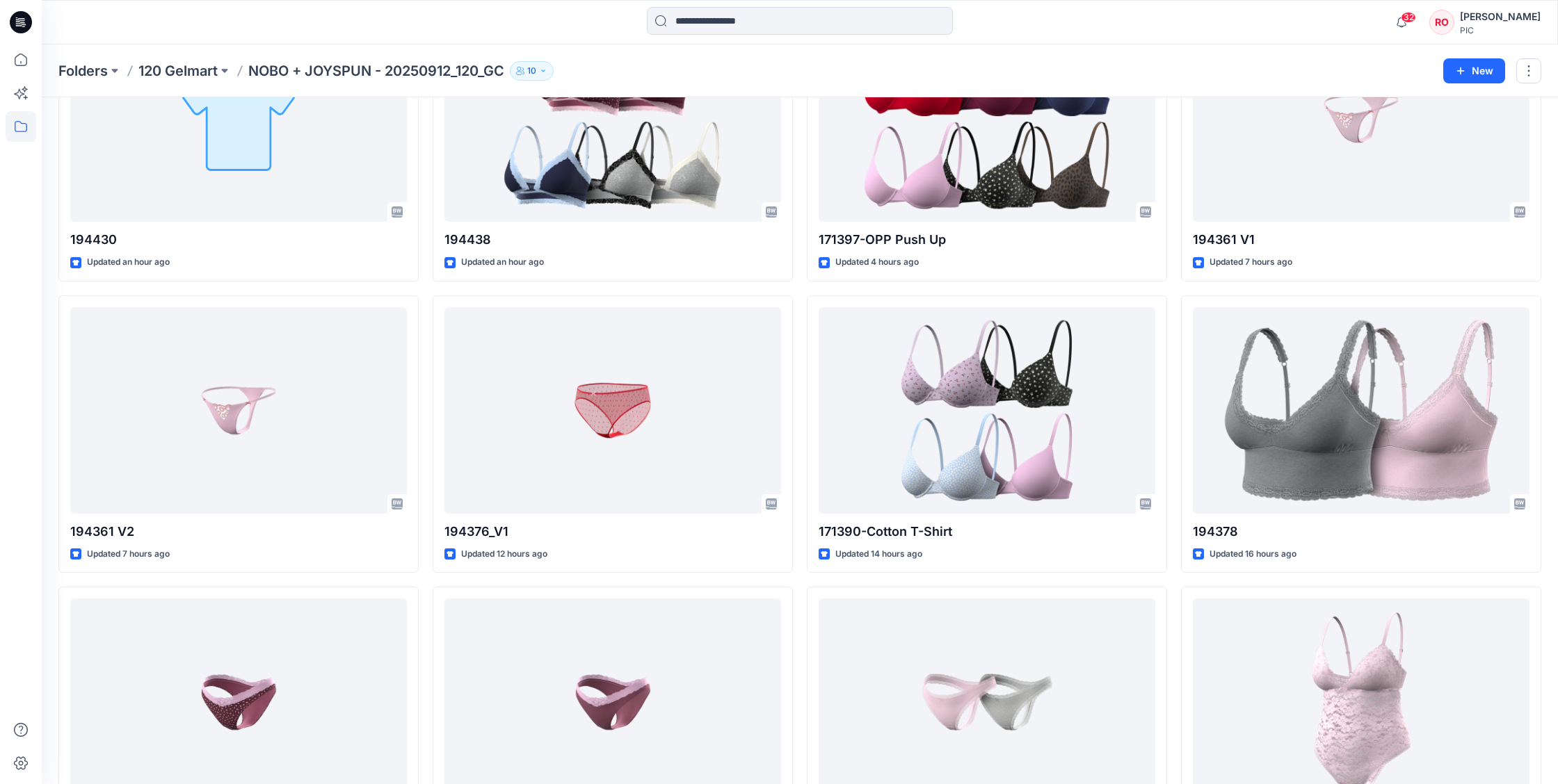
scroll to position [445, 0]
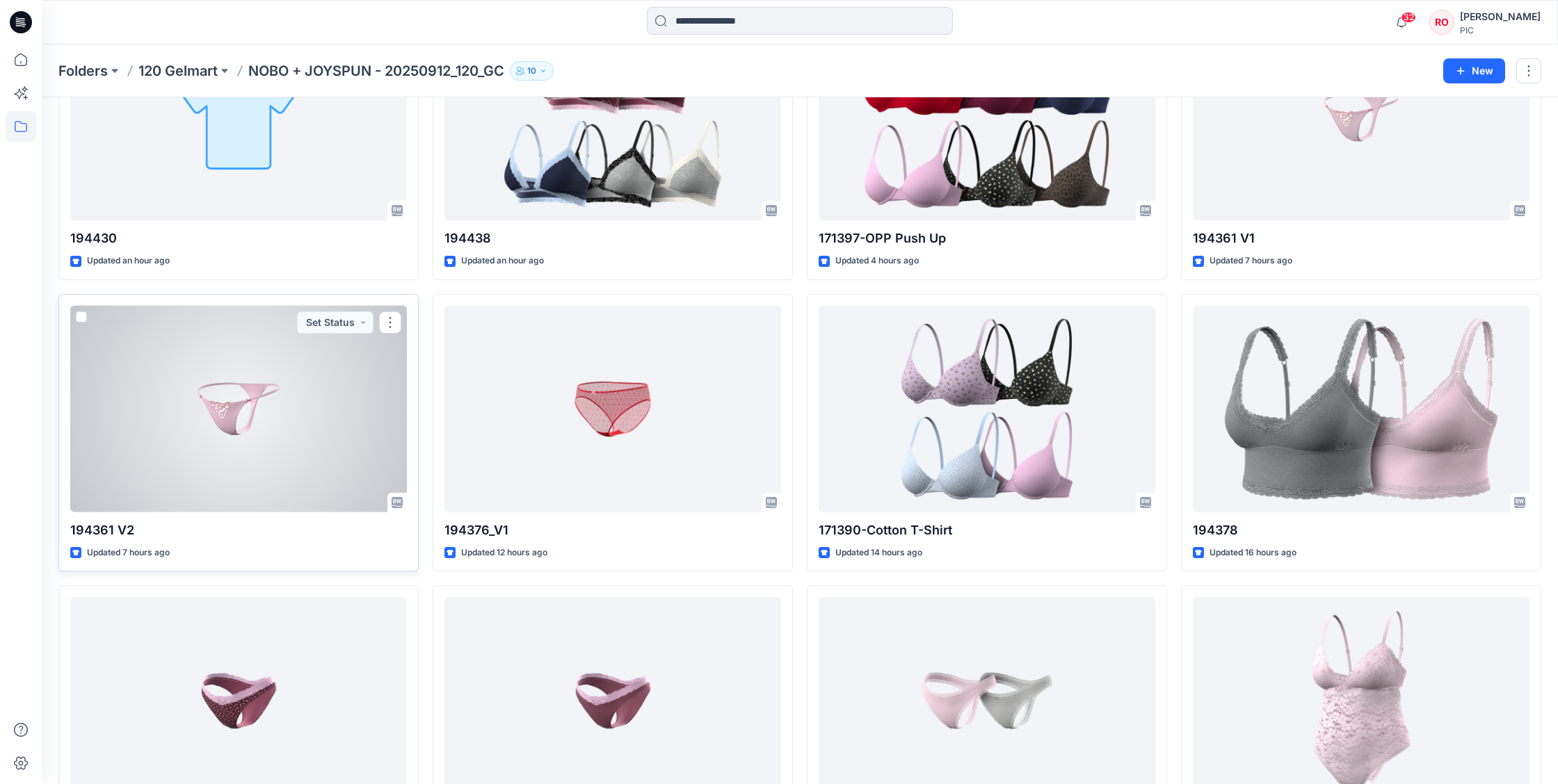
click at [345, 383] on div at bounding box center [239, 409] width 337 height 206
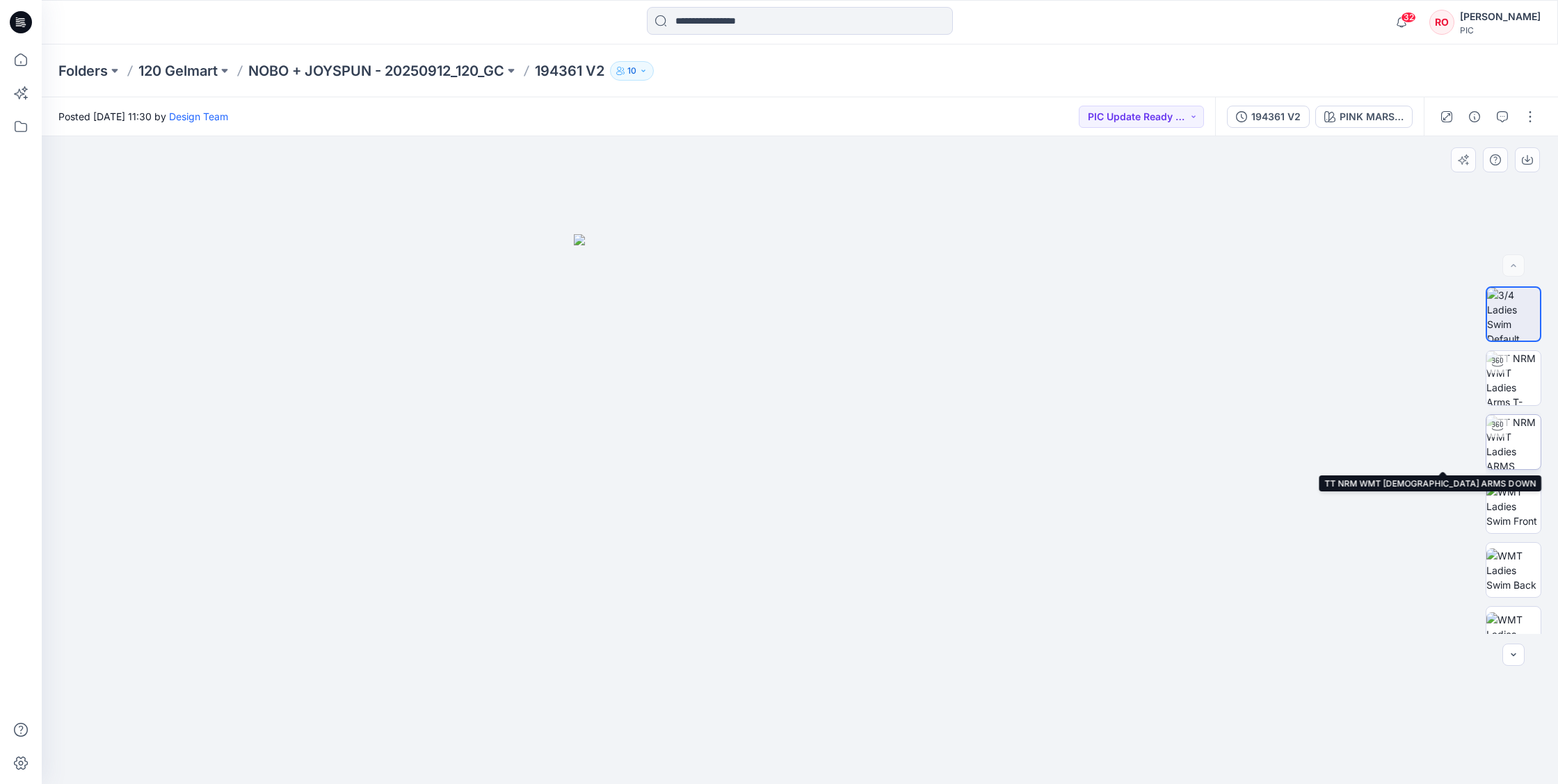
click at [1231, 451] on img at bounding box center [1513, 441] width 54 height 54
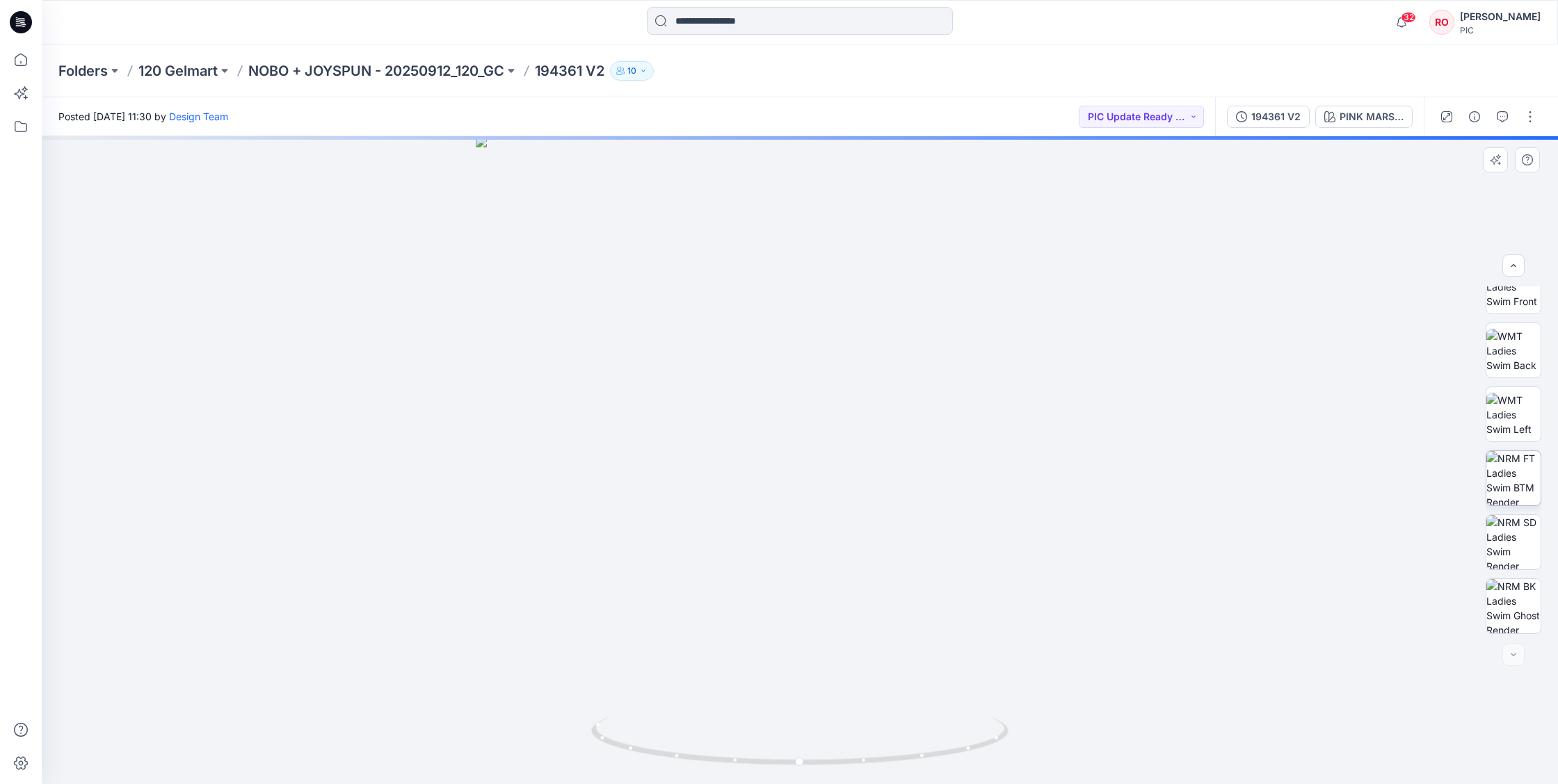
scroll to position [220, 0]
click at [1231, 497] on img at bounding box center [1513, 478] width 54 height 54
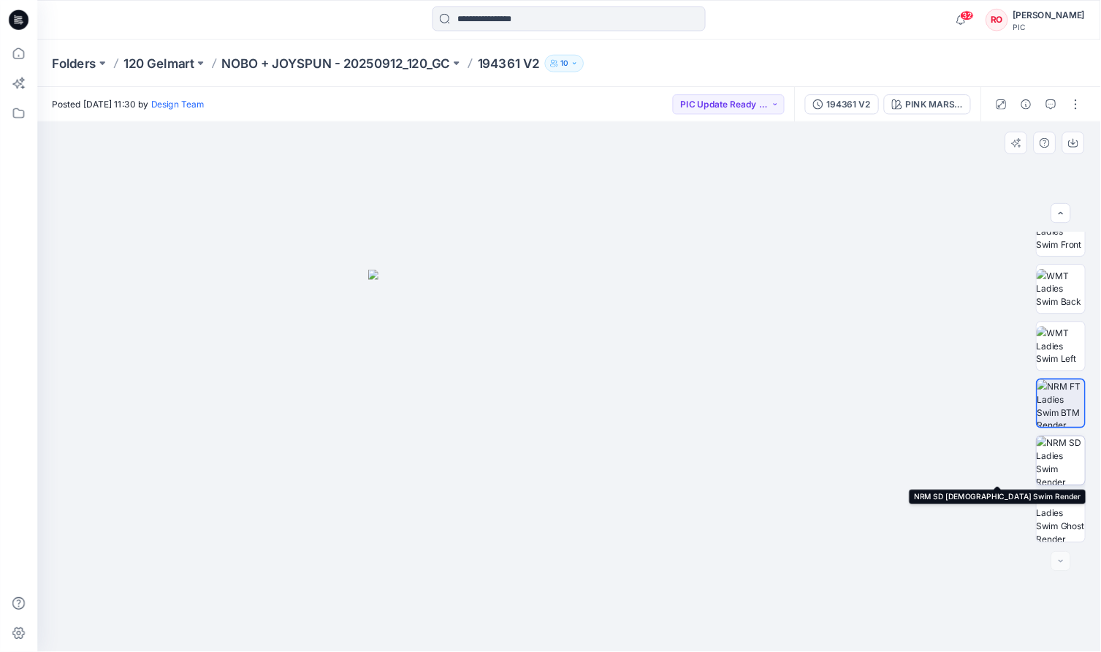
scroll to position [0, 0]
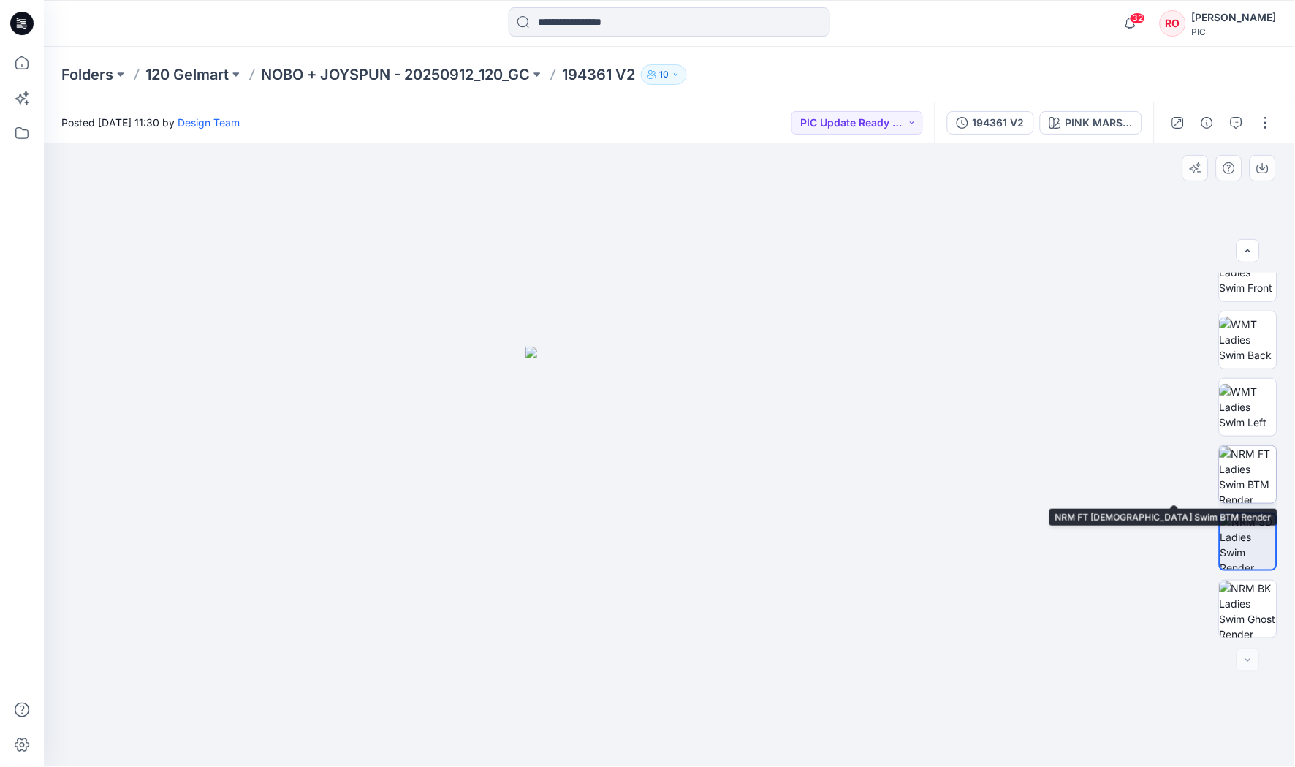
click at [1246, 479] on img at bounding box center [1248, 474] width 57 height 57
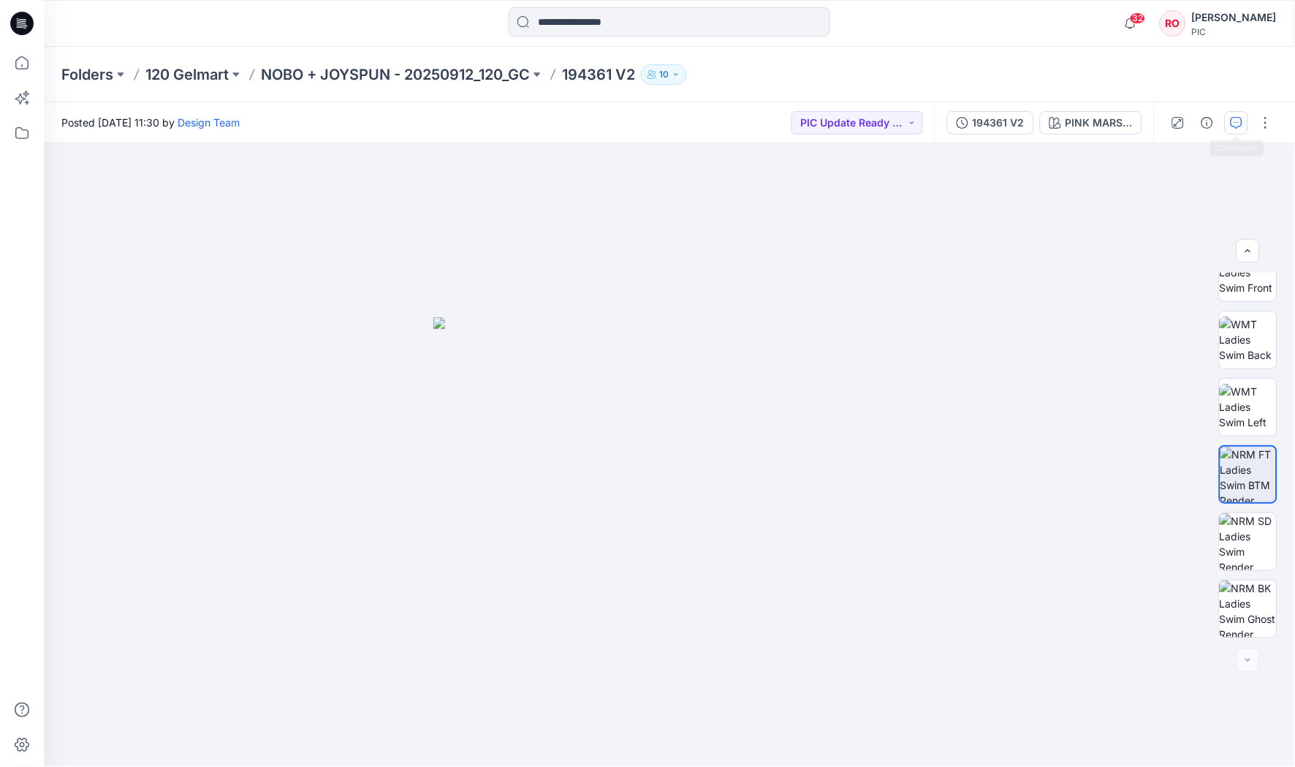
click at [1248, 113] on button "button" at bounding box center [1236, 122] width 23 height 23
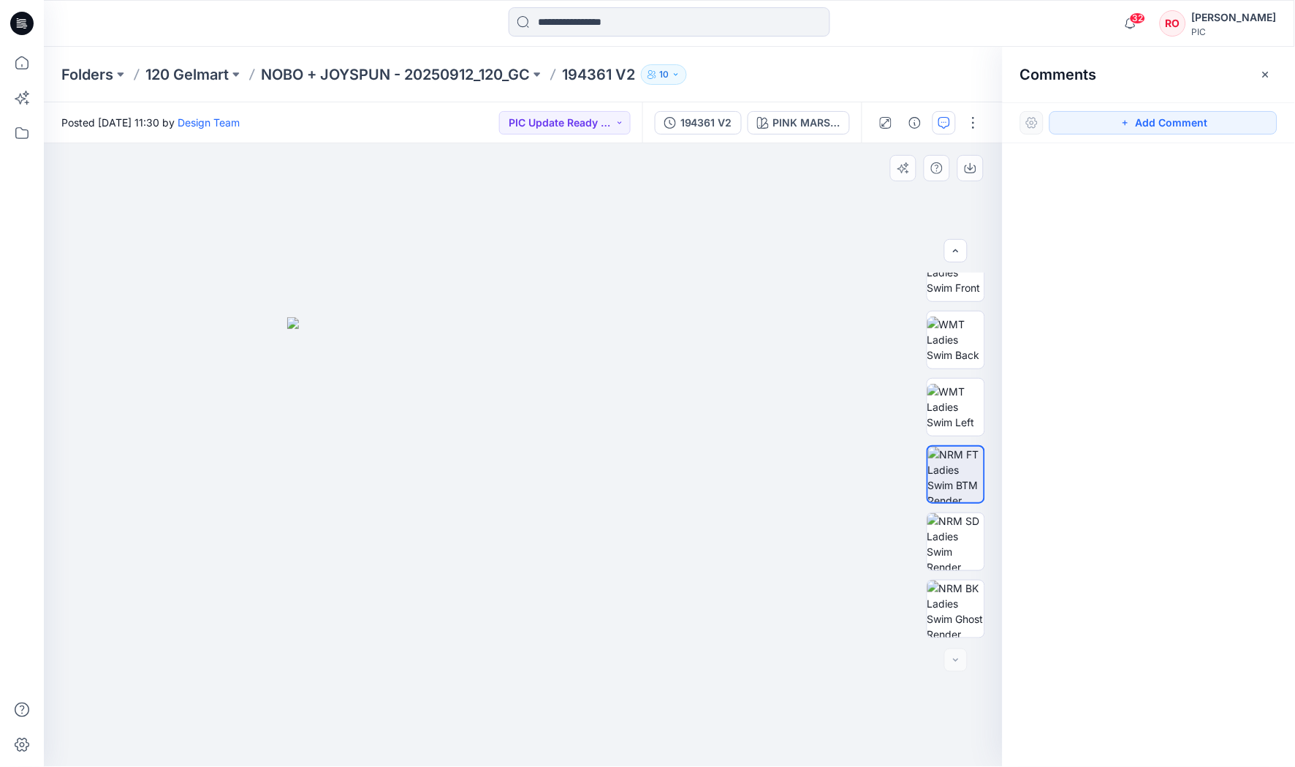
click at [634, 379] on img at bounding box center [523, 542] width 472 height 450
click at [956, 411] on img at bounding box center [955, 407] width 57 height 46
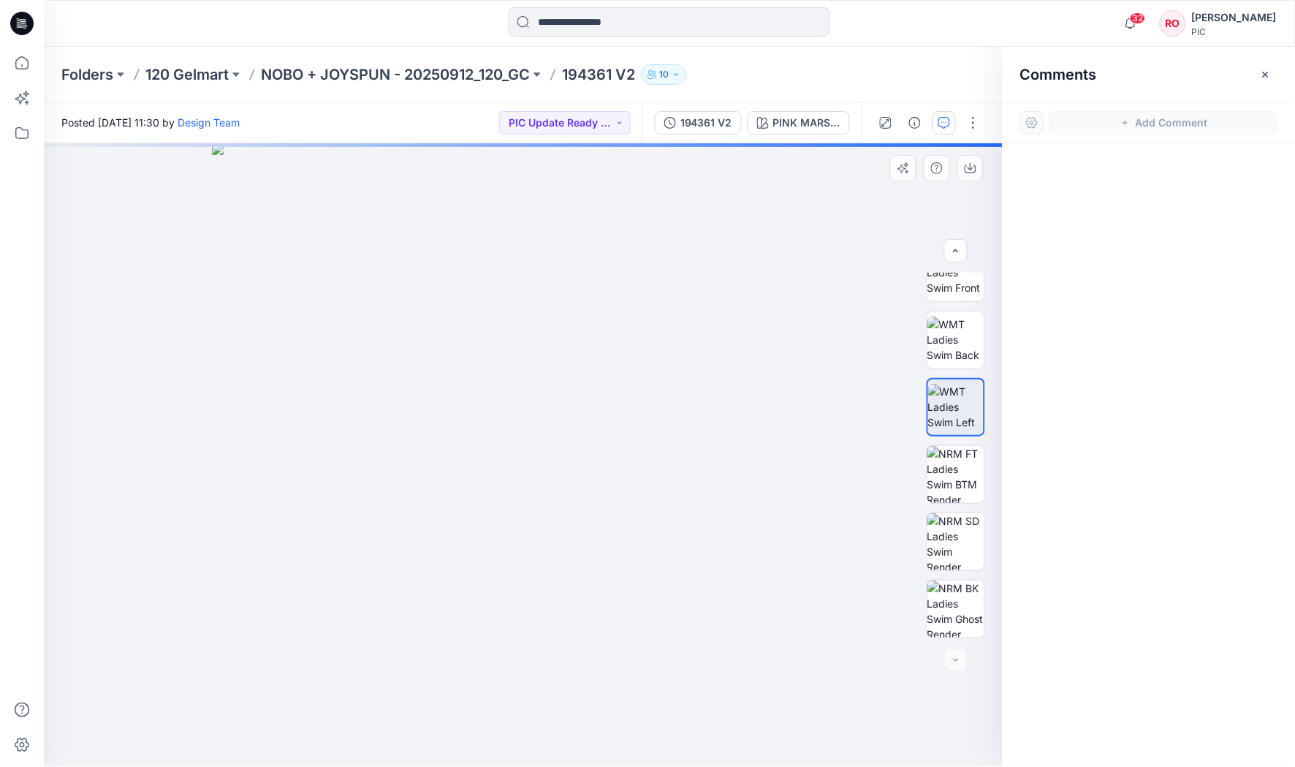
click at [949, 303] on div at bounding box center [956, 455] width 58 height 365
click at [940, 288] on img at bounding box center [955, 272] width 57 height 46
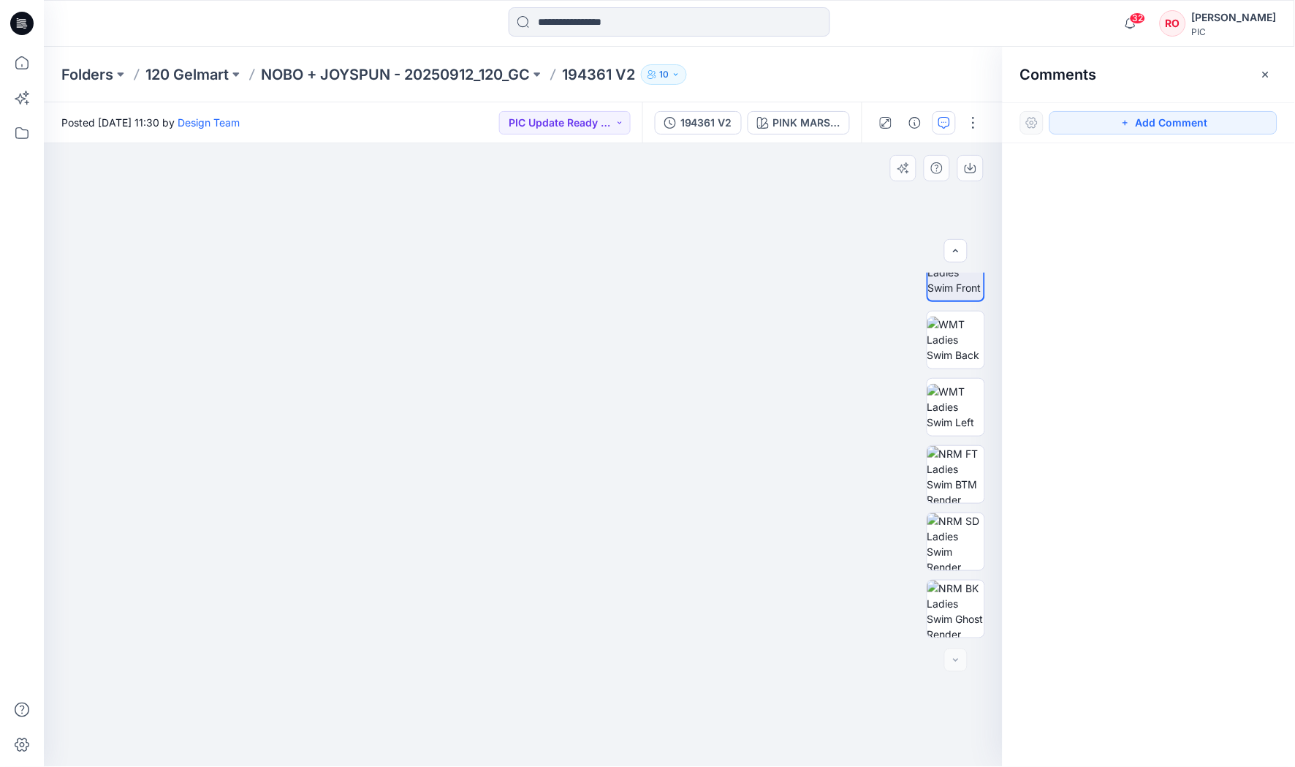
drag, startPoint x: 571, startPoint y: 483, endPoint x: 583, endPoint y: 313, distance: 170.7
click at [581, 300] on img at bounding box center [523, 311] width 950 height 912
click at [466, 578] on img at bounding box center [523, 292] width 950 height 950
click at [942, 554] on img at bounding box center [955, 541] width 57 height 57
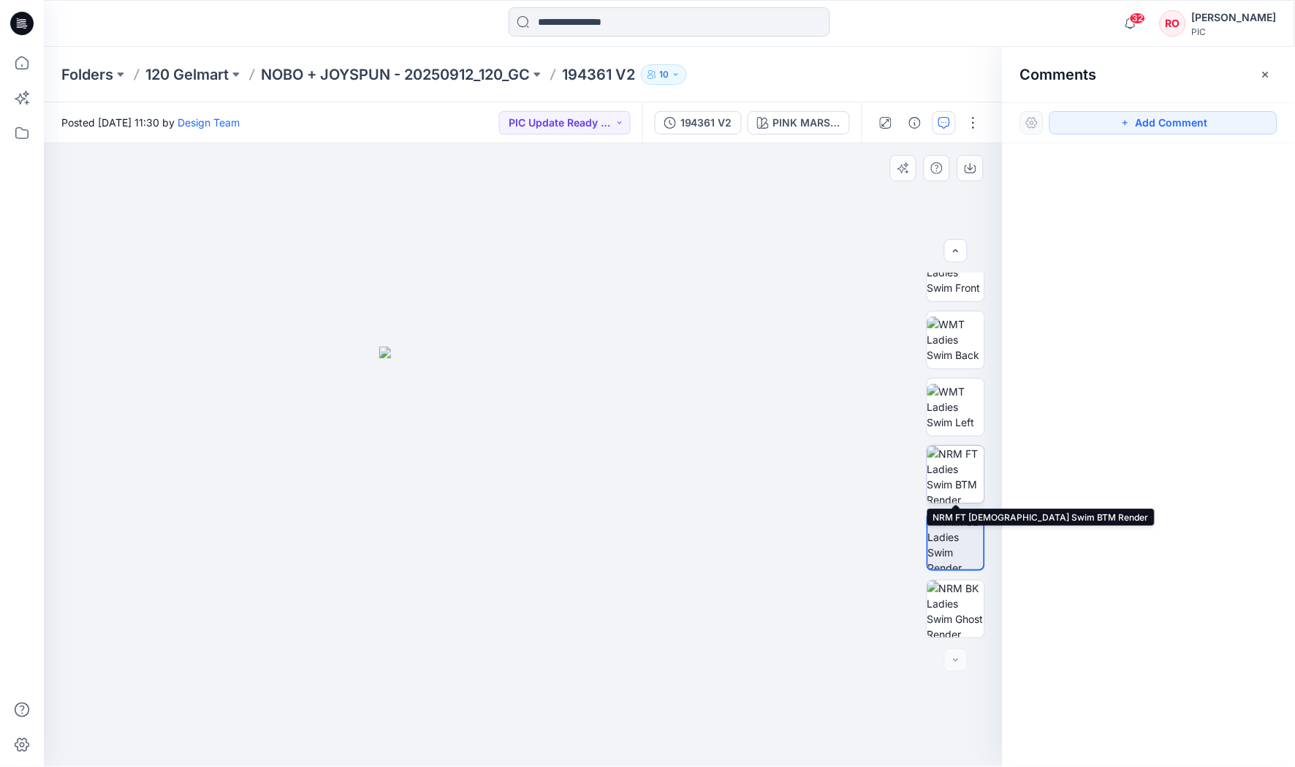
click at [961, 465] on img at bounding box center [955, 474] width 57 height 57
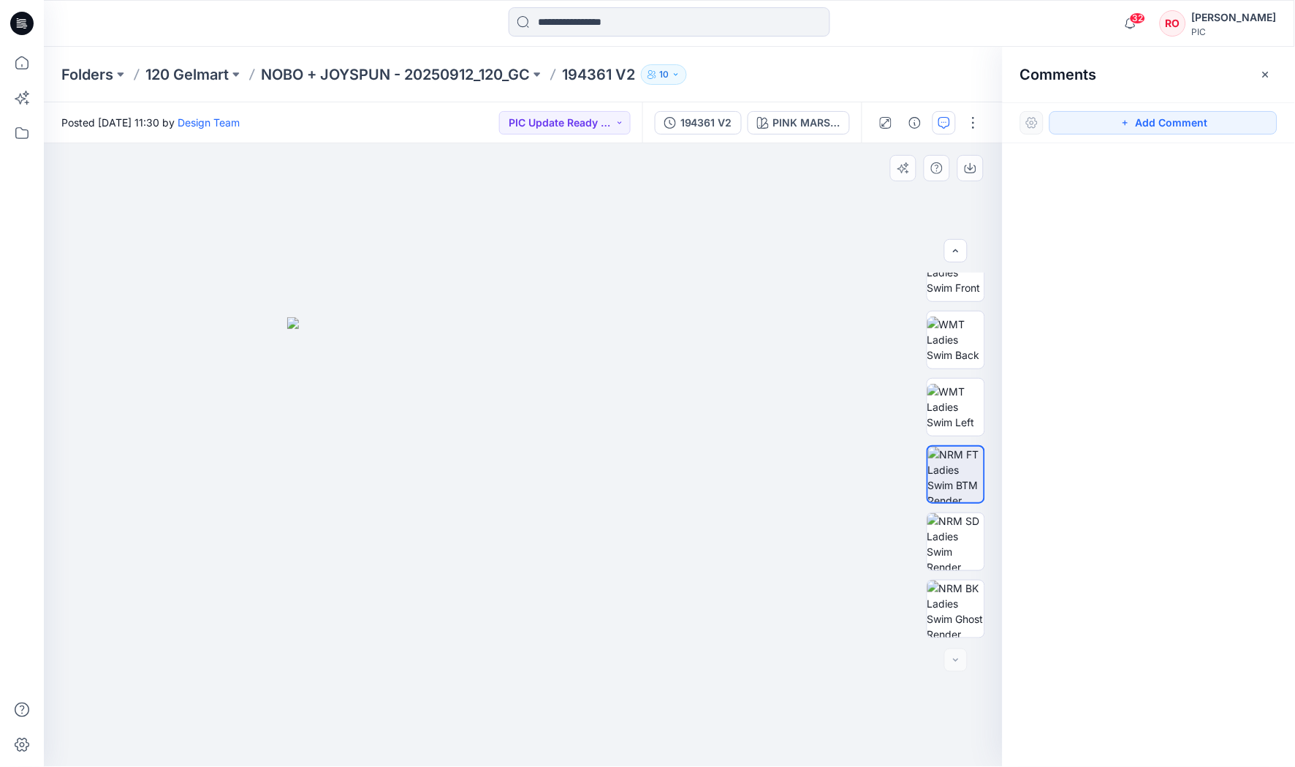
click at [621, 549] on img at bounding box center [523, 542] width 472 height 450
click at [977, 554] on img at bounding box center [955, 541] width 57 height 57
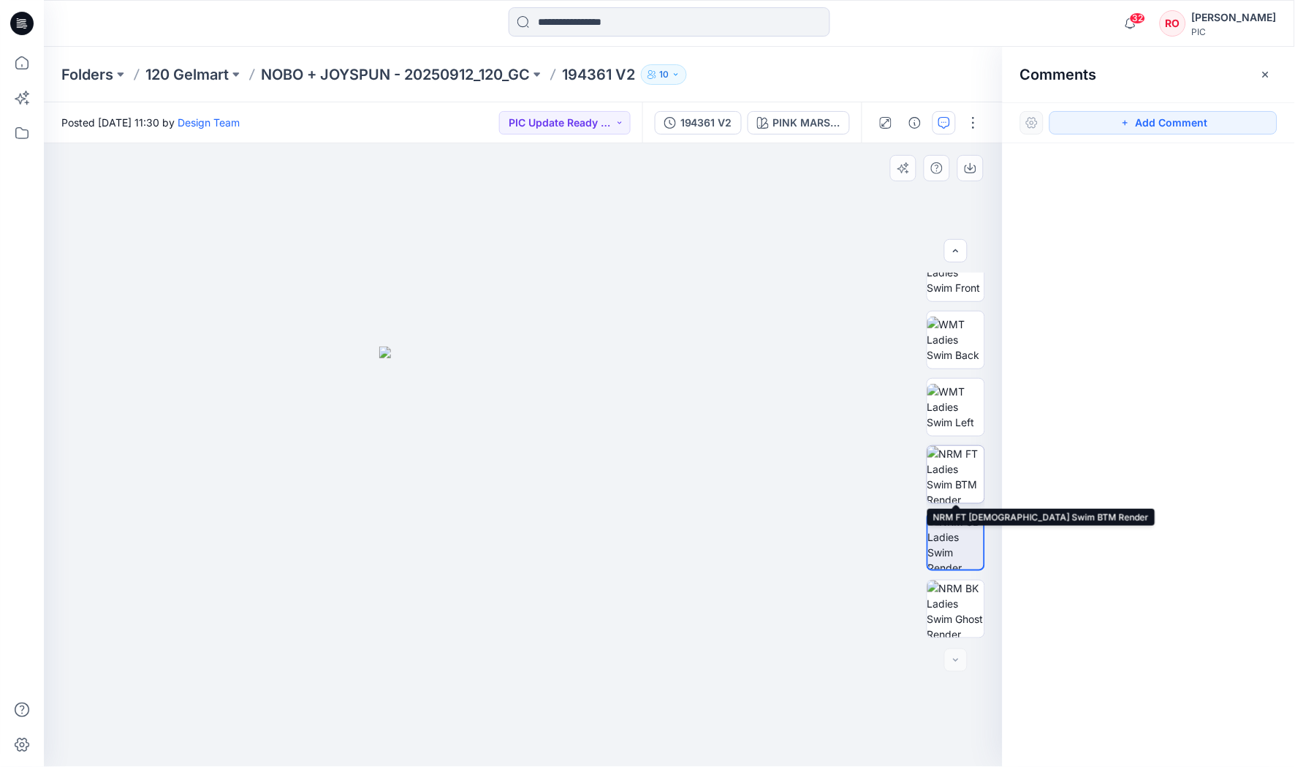
click at [961, 447] on img at bounding box center [955, 474] width 57 height 57
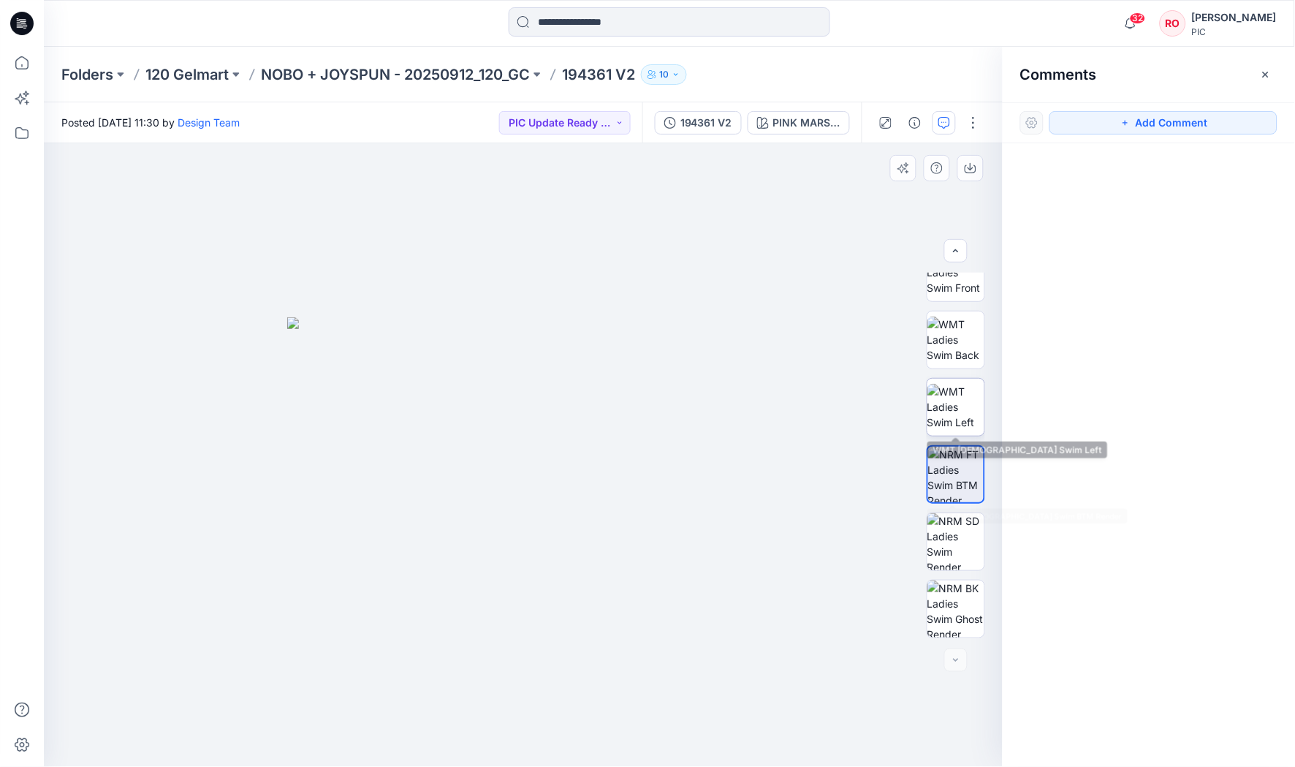
click at [957, 406] on img at bounding box center [955, 407] width 57 height 46
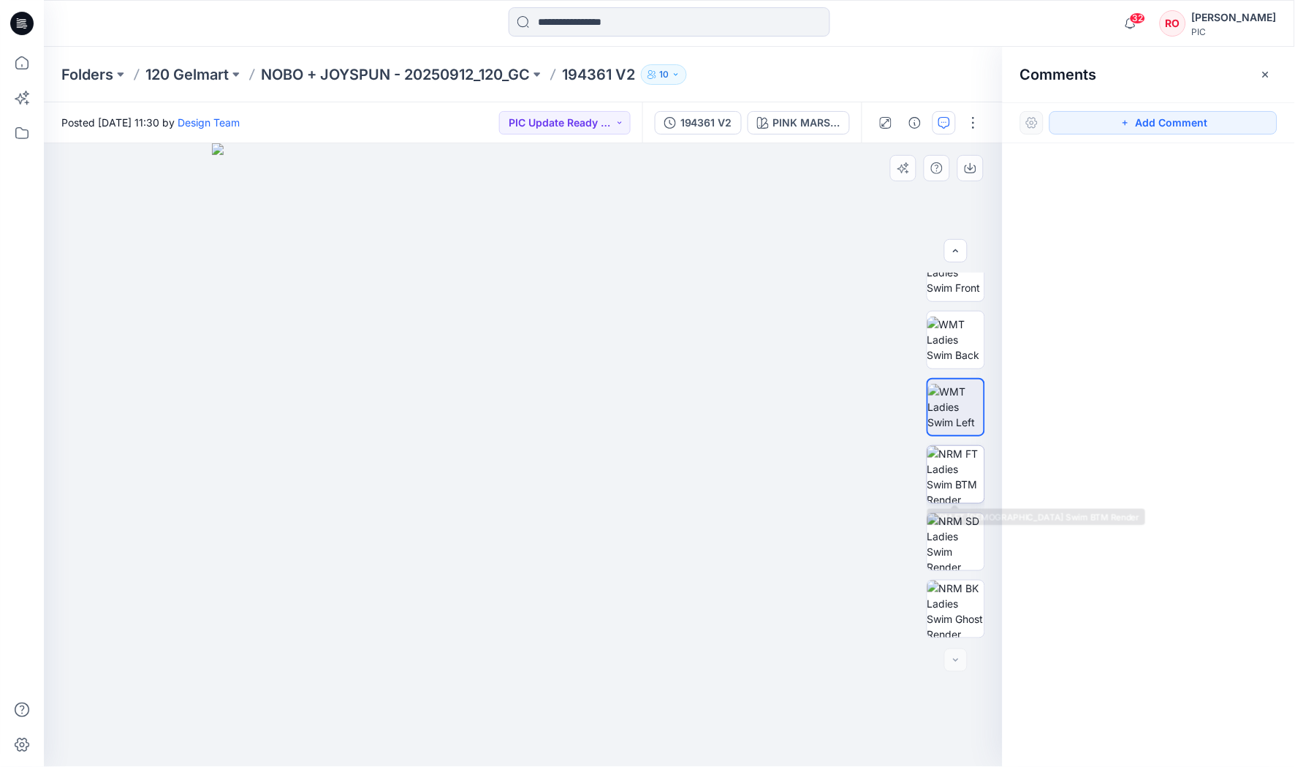
click at [963, 483] on img at bounding box center [955, 474] width 57 height 57
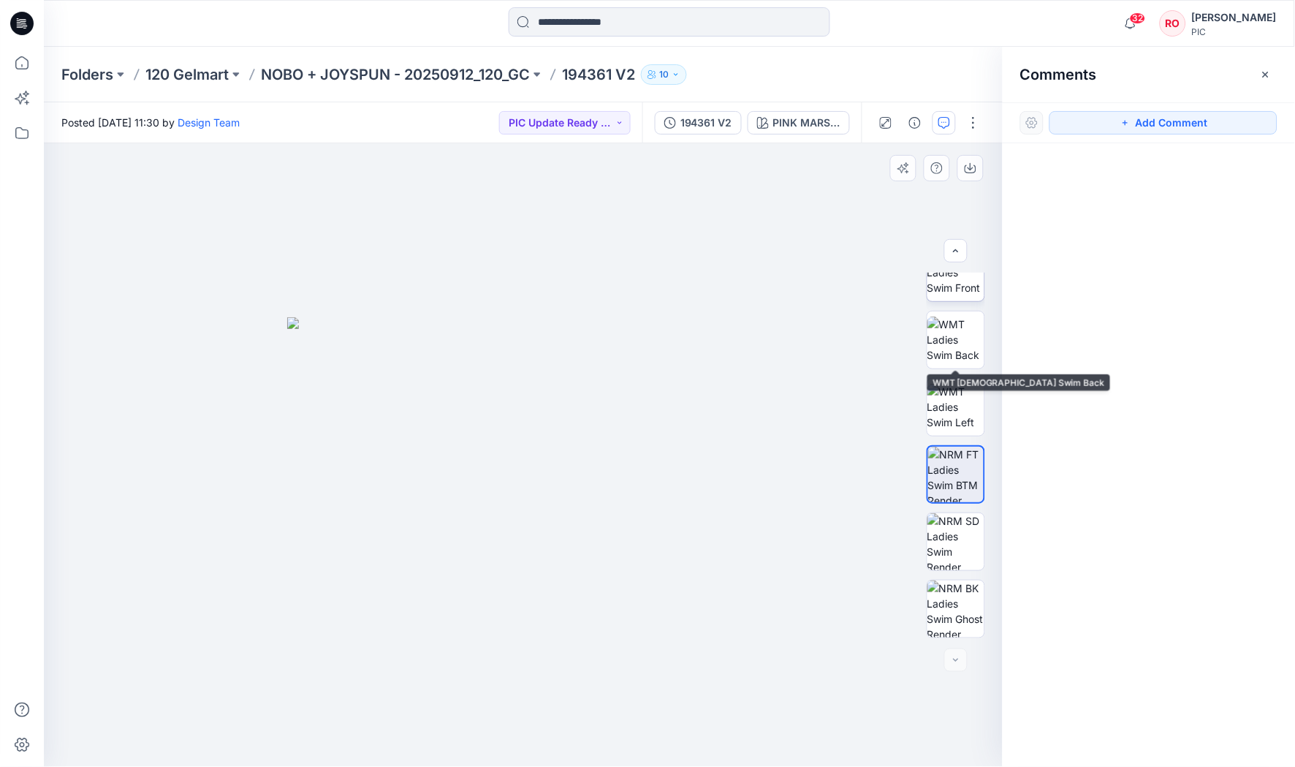
click at [949, 289] on img at bounding box center [955, 272] width 57 height 46
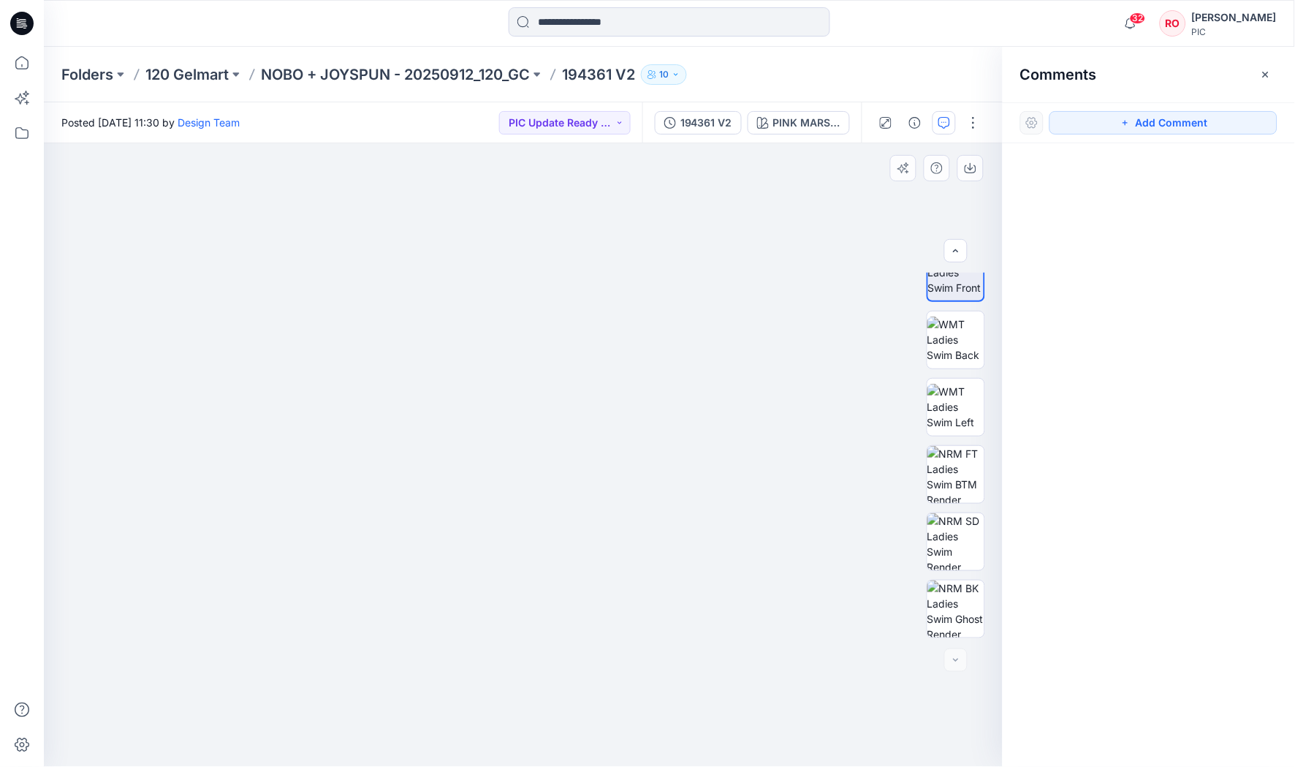
drag, startPoint x: 558, startPoint y: 468, endPoint x: 577, endPoint y: 265, distance: 204.8
click at [577, 264] on img at bounding box center [523, 373] width 950 height 788
drag, startPoint x: 571, startPoint y: 473, endPoint x: 601, endPoint y: 327, distance: 148.5
click at [601, 327] on img at bounding box center [523, 292] width 950 height 950
click at [971, 552] on img at bounding box center [955, 541] width 57 height 57
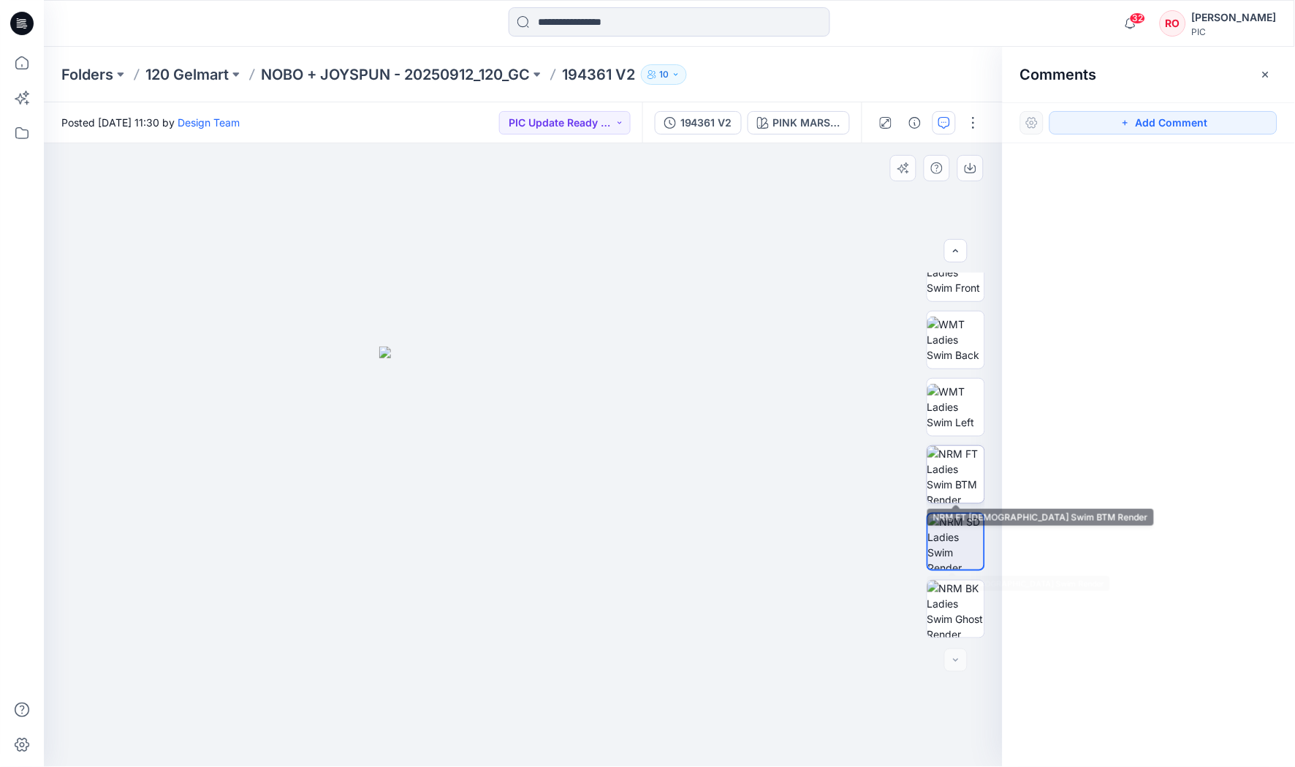
click at [959, 467] on img at bounding box center [955, 474] width 57 height 57
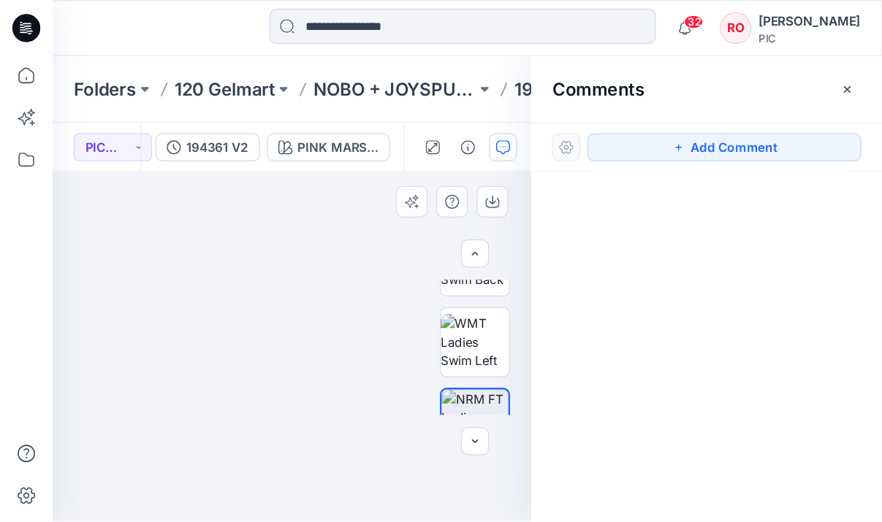
scroll to position [324, 0]
drag, startPoint x: 191, startPoint y: 284, endPoint x: 205, endPoint y: 268, distance: 20.7
click at [205, 268] on img at bounding box center [244, 293] width 472 height 284
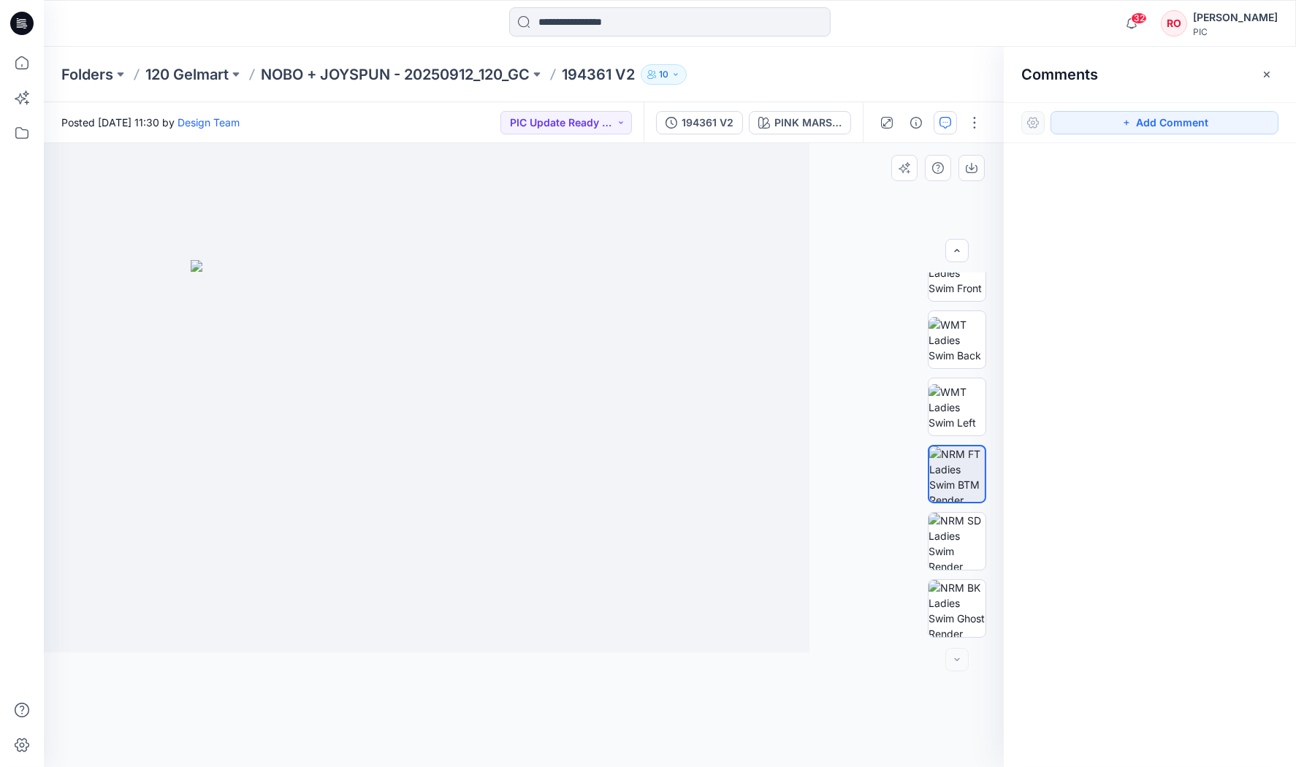
scroll to position [231, 0]
click at [1089, 119] on button "Add Comment" at bounding box center [1165, 122] width 228 height 23
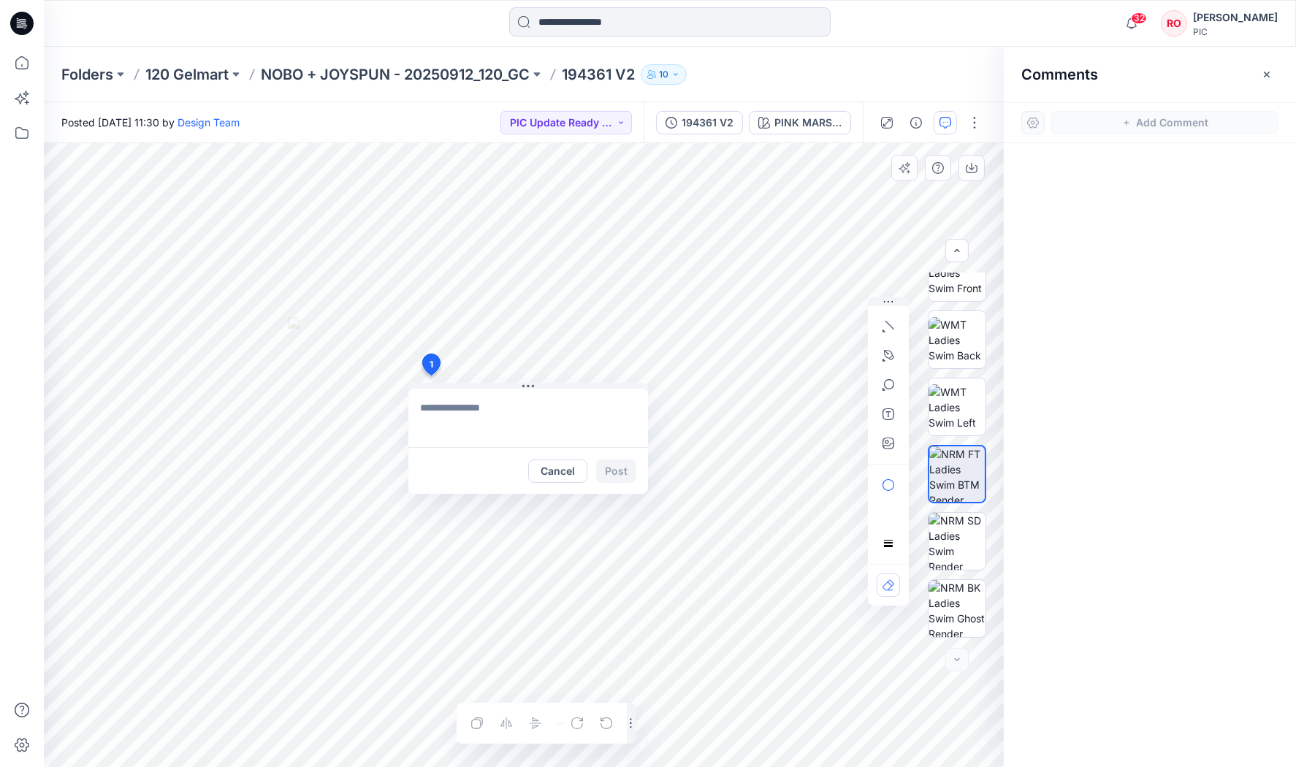
click at [430, 376] on div "1 Cancel Post Layer 1" at bounding box center [524, 455] width 960 height 624
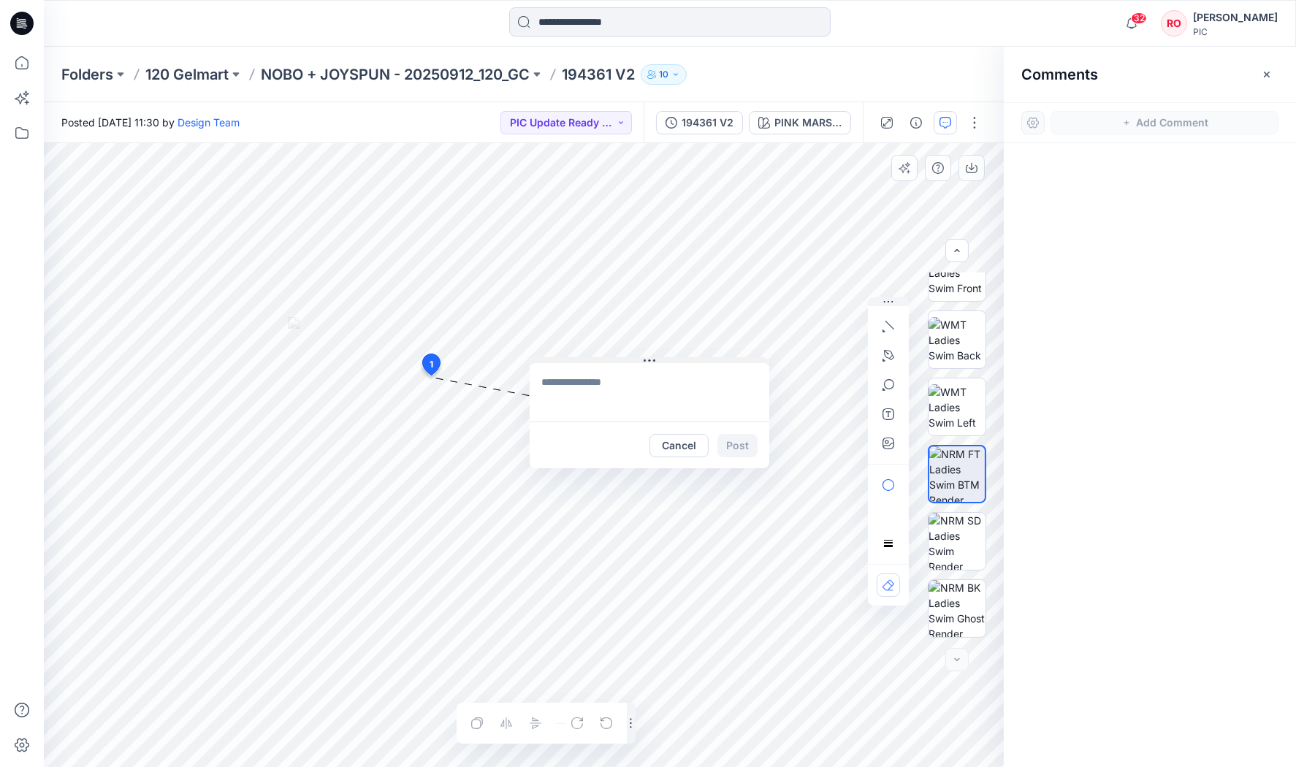
drag, startPoint x: 476, startPoint y: 385, endPoint x: 608, endPoint y: 356, distance: 134.7
click at [664, 389] on textarea at bounding box center [660, 389] width 240 height 58
click at [636, 386] on textarea "**********" at bounding box center [660, 389] width 240 height 58
click at [587, 374] on textarea "**********" at bounding box center [660, 389] width 240 height 58
type textarea "**********"
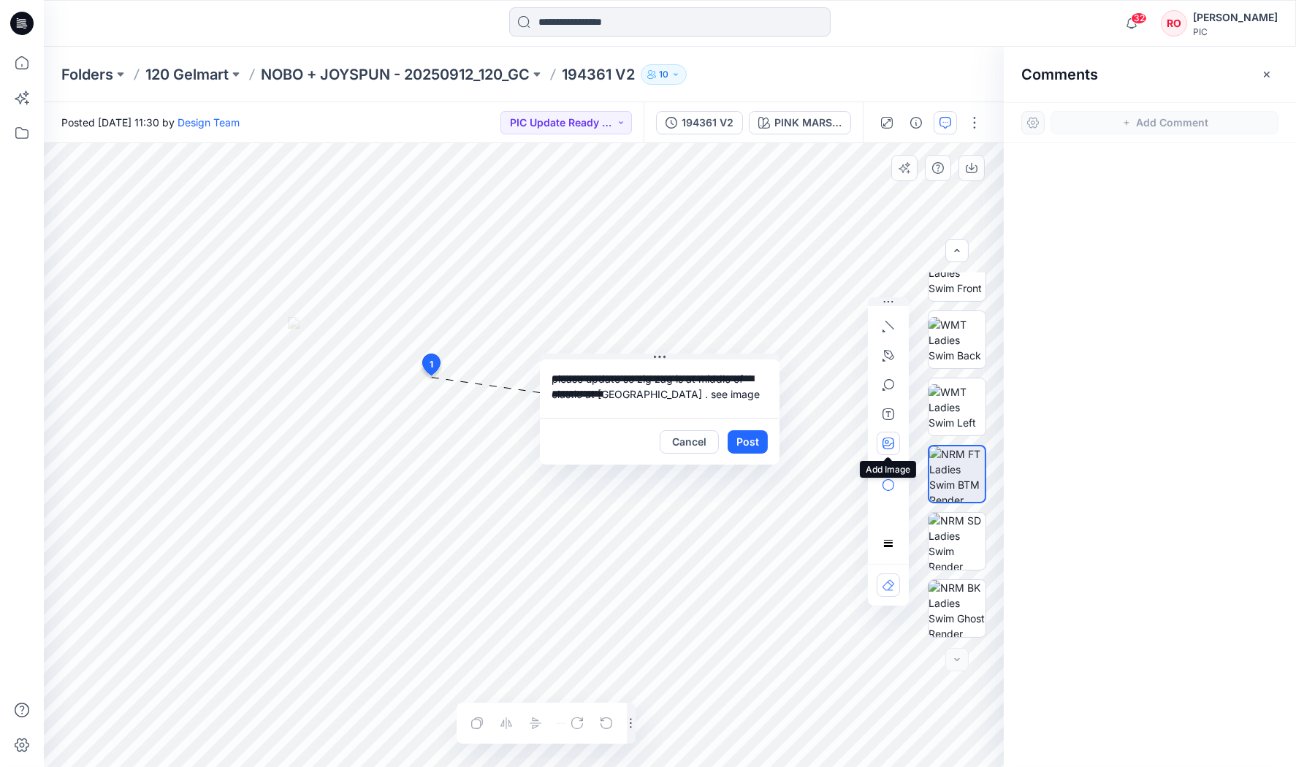
click at [889, 440] on icon "button" at bounding box center [889, 444] width 12 height 12
type input"] "**********"
click at [889, 442] on icon "button" at bounding box center [887, 442] width 4 height 4
type input"] "**********"
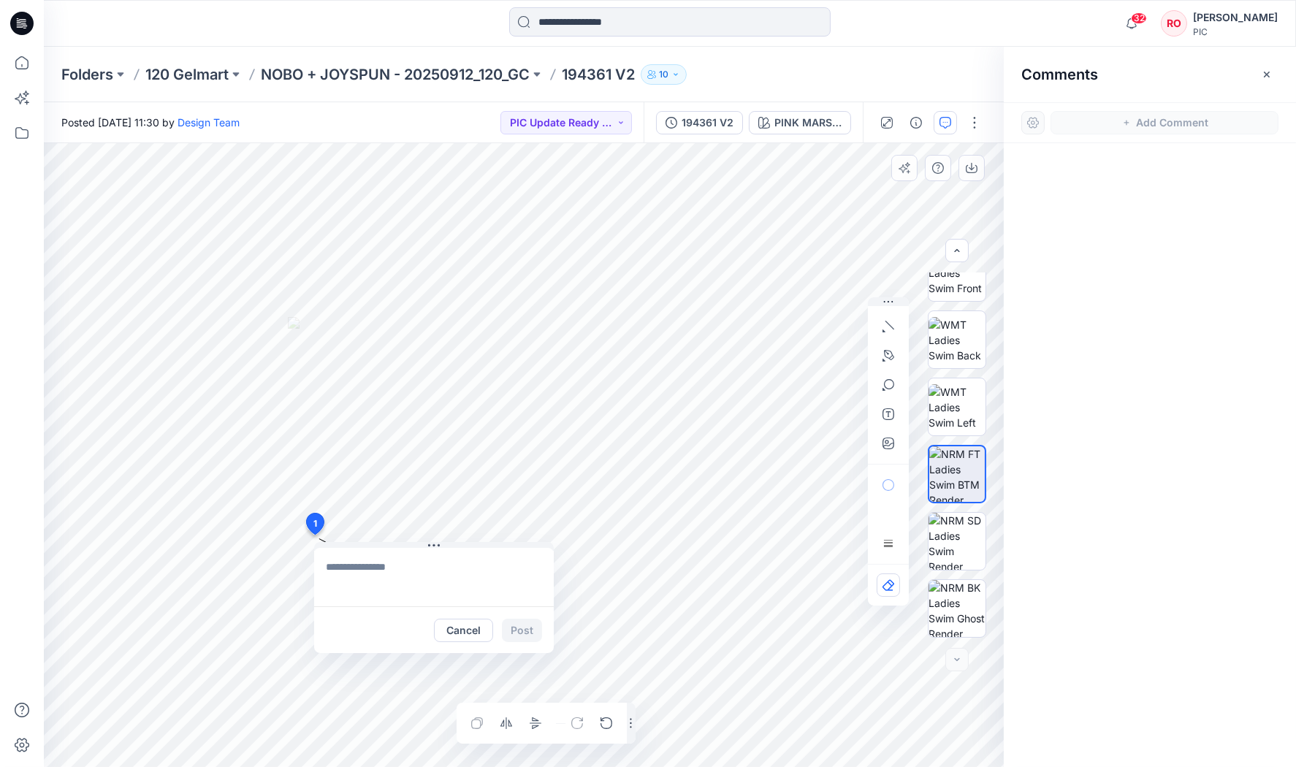
drag, startPoint x: 432, startPoint y: 358, endPoint x: 314, endPoint y: 524, distance: 203.4
click at [407, 577] on textarea at bounding box center [412, 577] width 240 height 58
type textarea "*"
type textarea "**********"
click at [507, 626] on button "Post" at bounding box center [500, 630] width 40 height 23
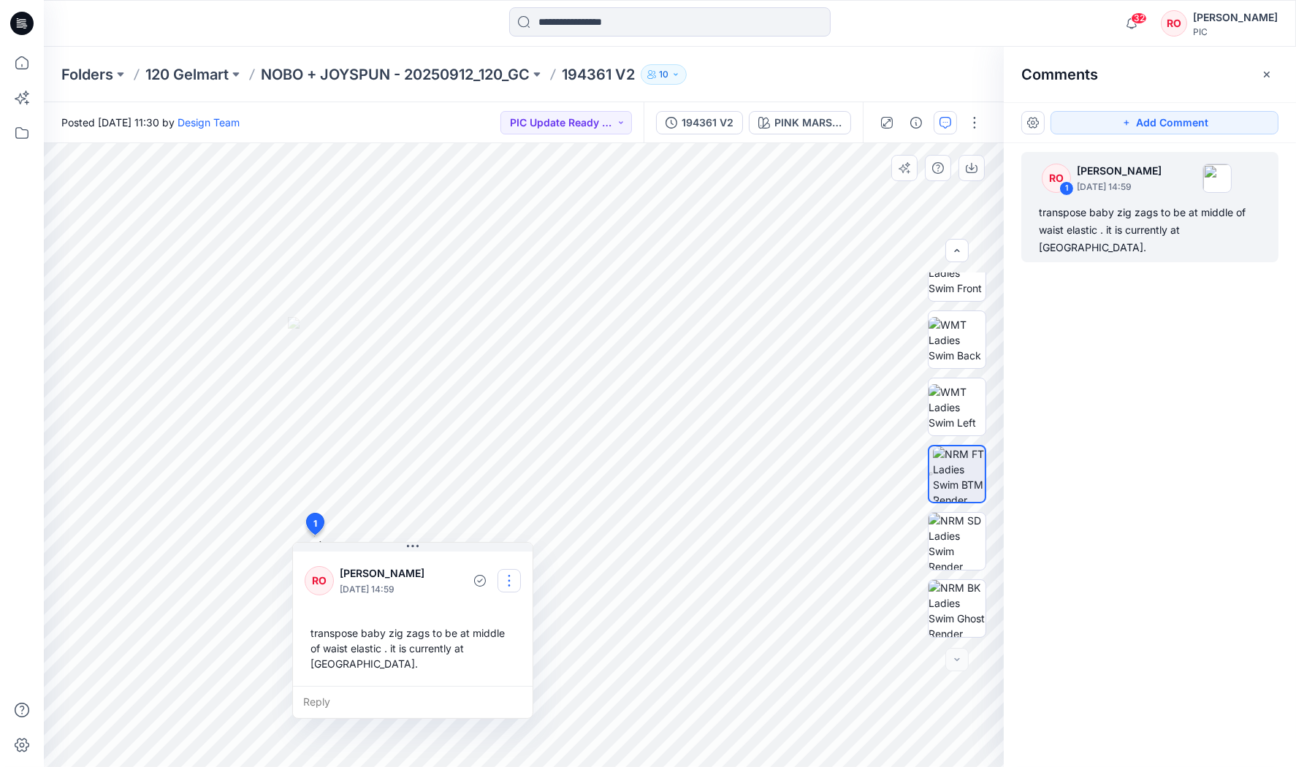
drag, startPoint x: 495, startPoint y: 592, endPoint x: 510, endPoint y: 590, distance: 14.7
click at [511, 587] on button "button" at bounding box center [514, 579] width 23 height 23
click at [502, 611] on p "Edit comment" at bounding box center [517, 611] width 66 height 15
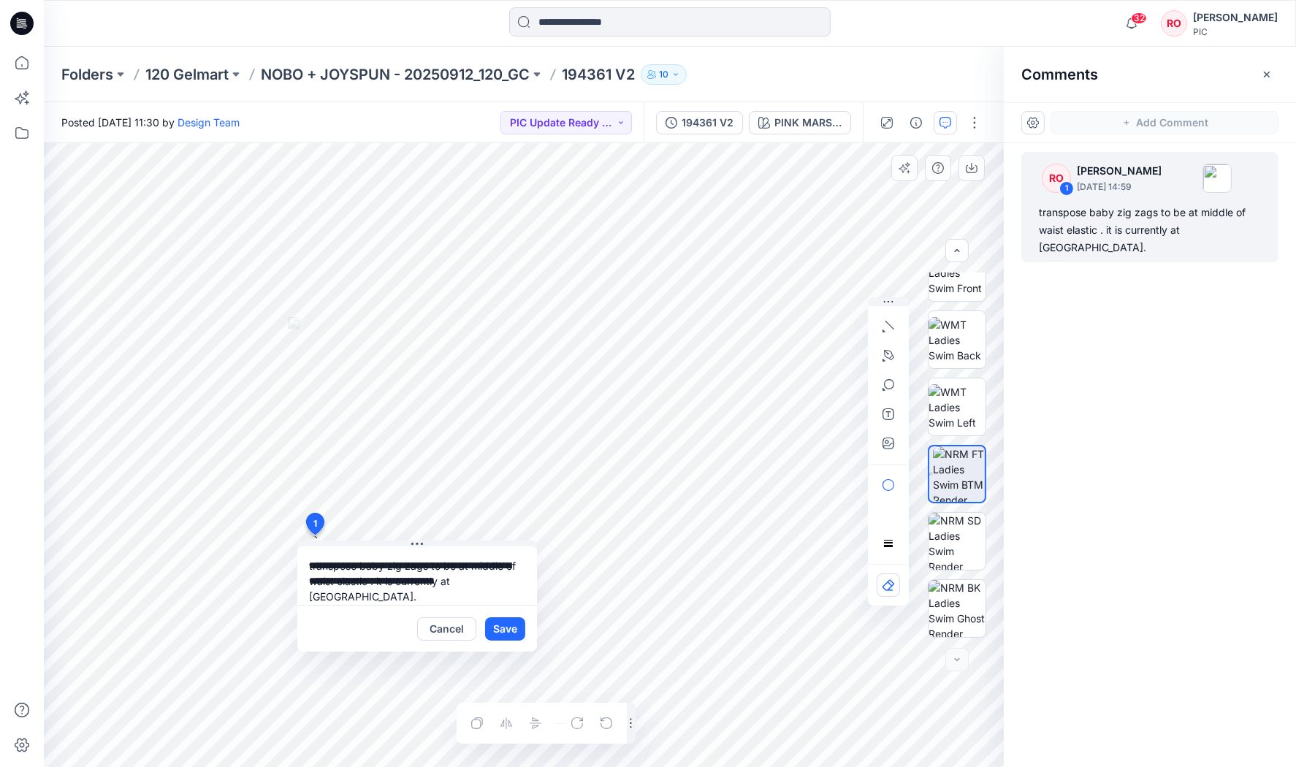
click at [415, 579] on textarea "**********" at bounding box center [417, 576] width 240 height 58
click at [371, 578] on textarea "**********" at bounding box center [417, 576] width 240 height 58
click at [566, 619] on div "**********" at bounding box center [524, 455] width 960 height 624
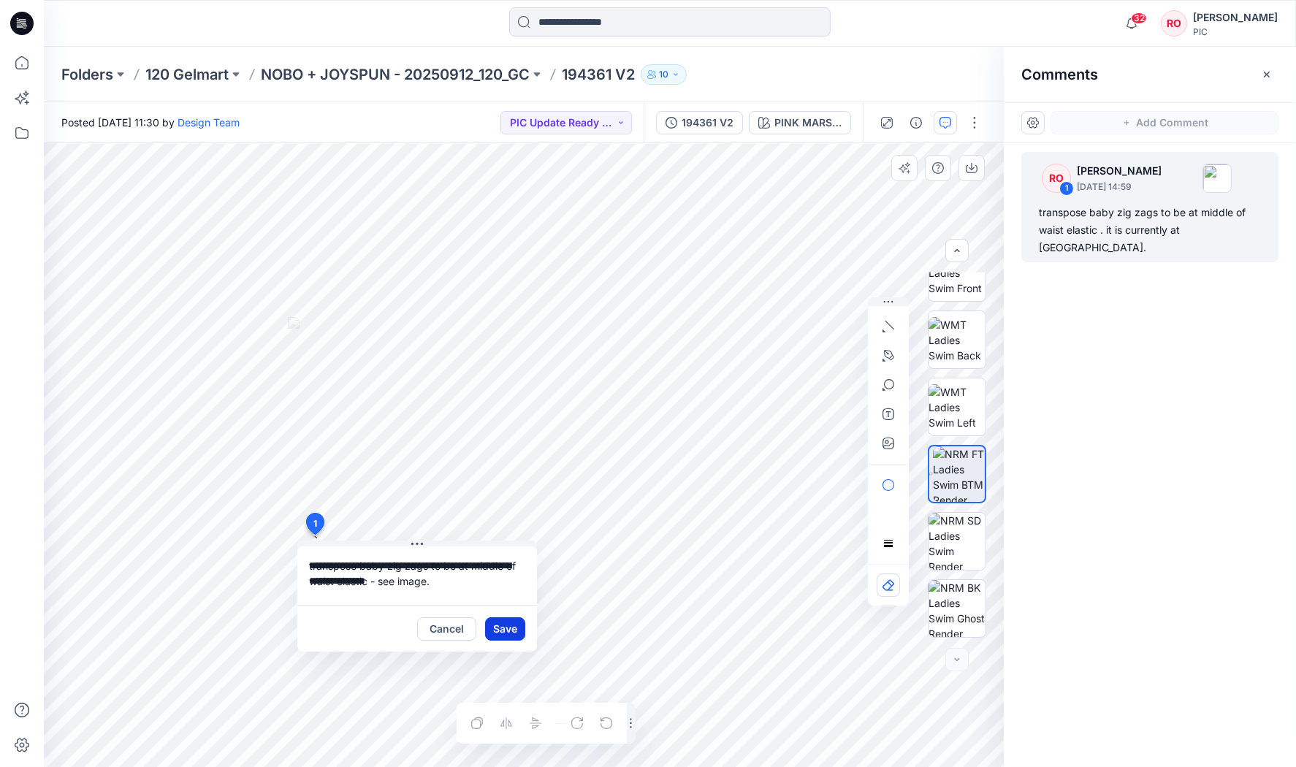
type textarea "**********"
click at [512, 627] on button "Save" at bounding box center [505, 628] width 40 height 23
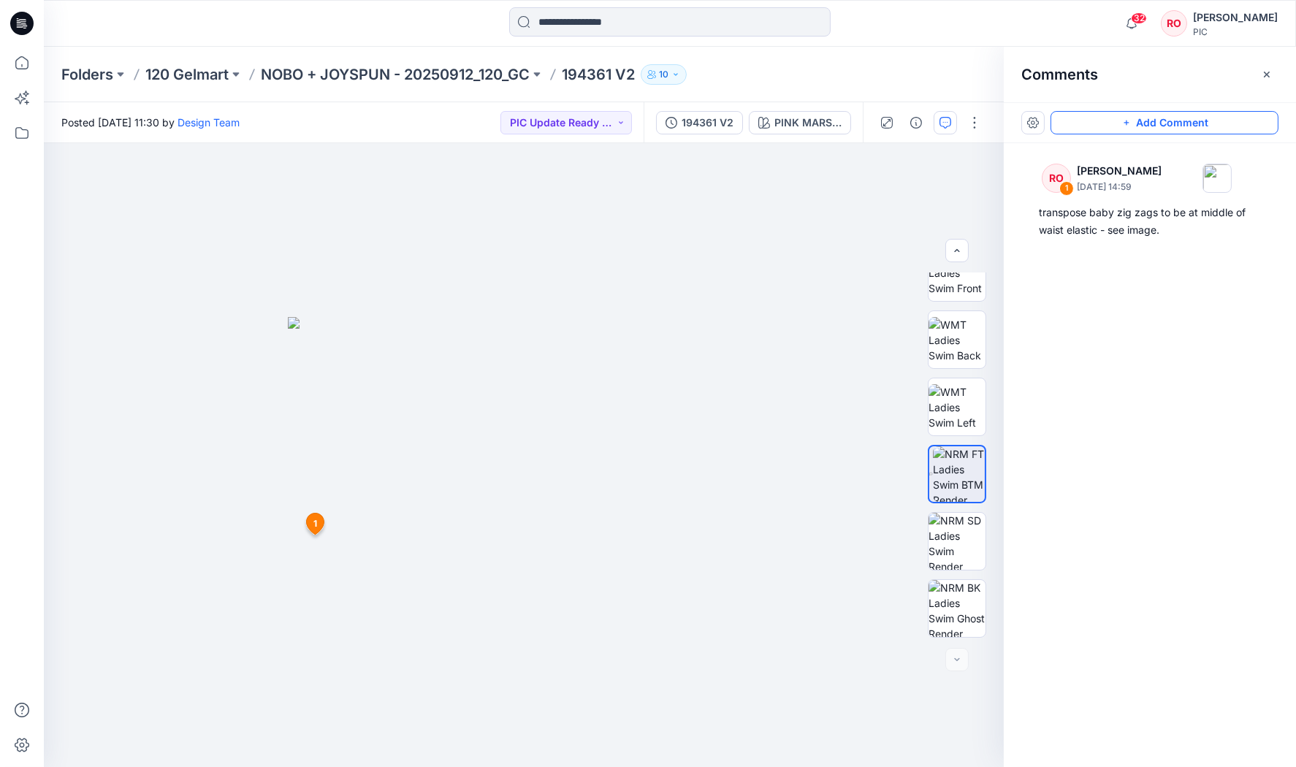
click at [1085, 119] on button "Add Comment" at bounding box center [1165, 122] width 228 height 23
click at [542, 430] on div "2 1 RO Raquel Ortiz October 01, 2025 14:59 transpose baby zig zags to be at mid…" at bounding box center [524, 455] width 960 height 624
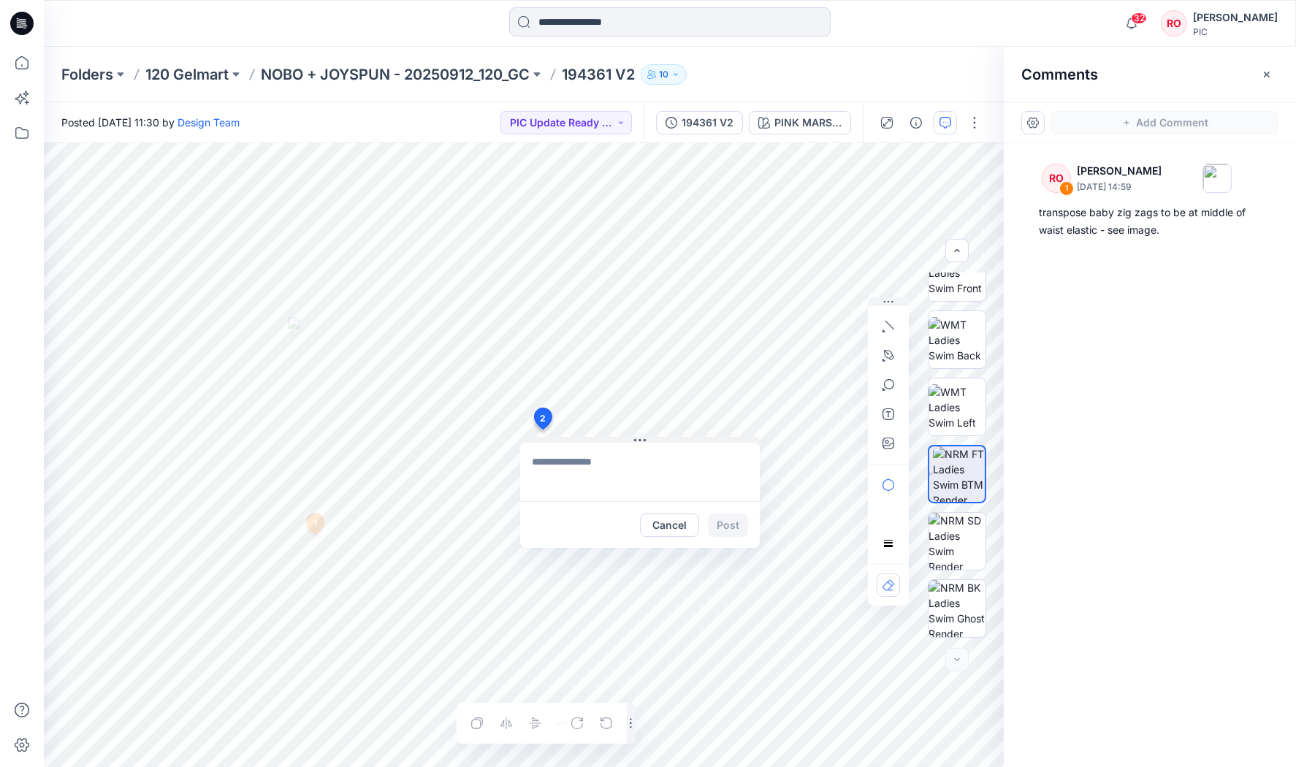
type textarea "**********"
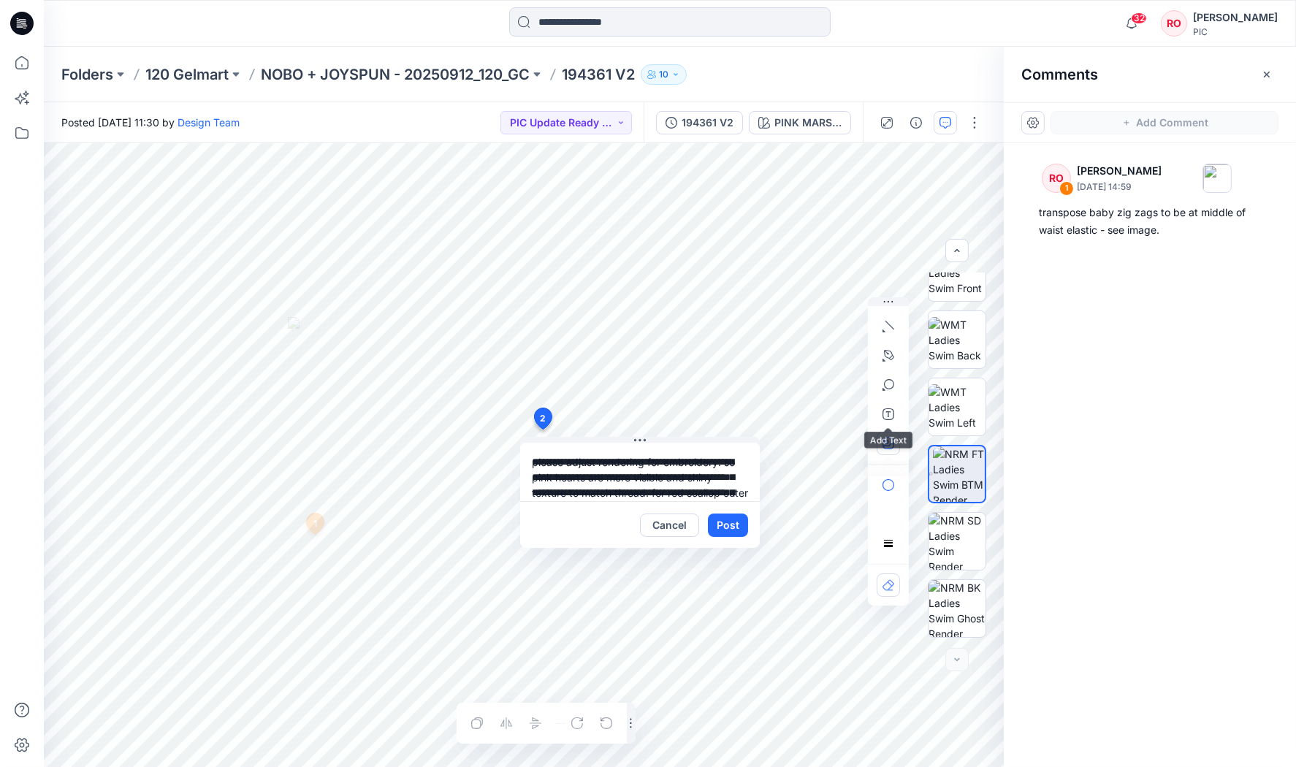
click at [889, 441] on icon "button" at bounding box center [887, 442] width 4 height 4
type input"] "**********"
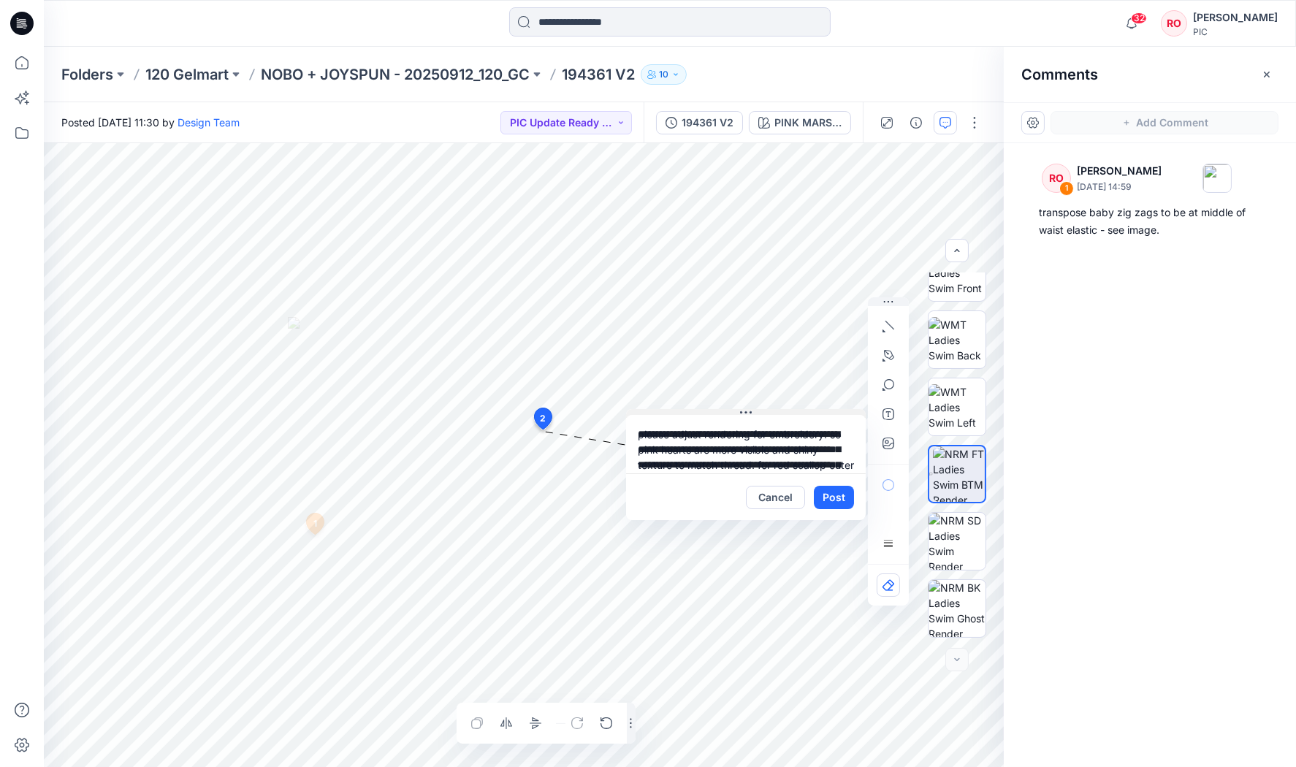
drag, startPoint x: 566, startPoint y: 444, endPoint x: 664, endPoint y: 413, distance: 102.6
click at [889, 438] on icon "button" at bounding box center [889, 444] width 12 height 12
type input"] "**********"
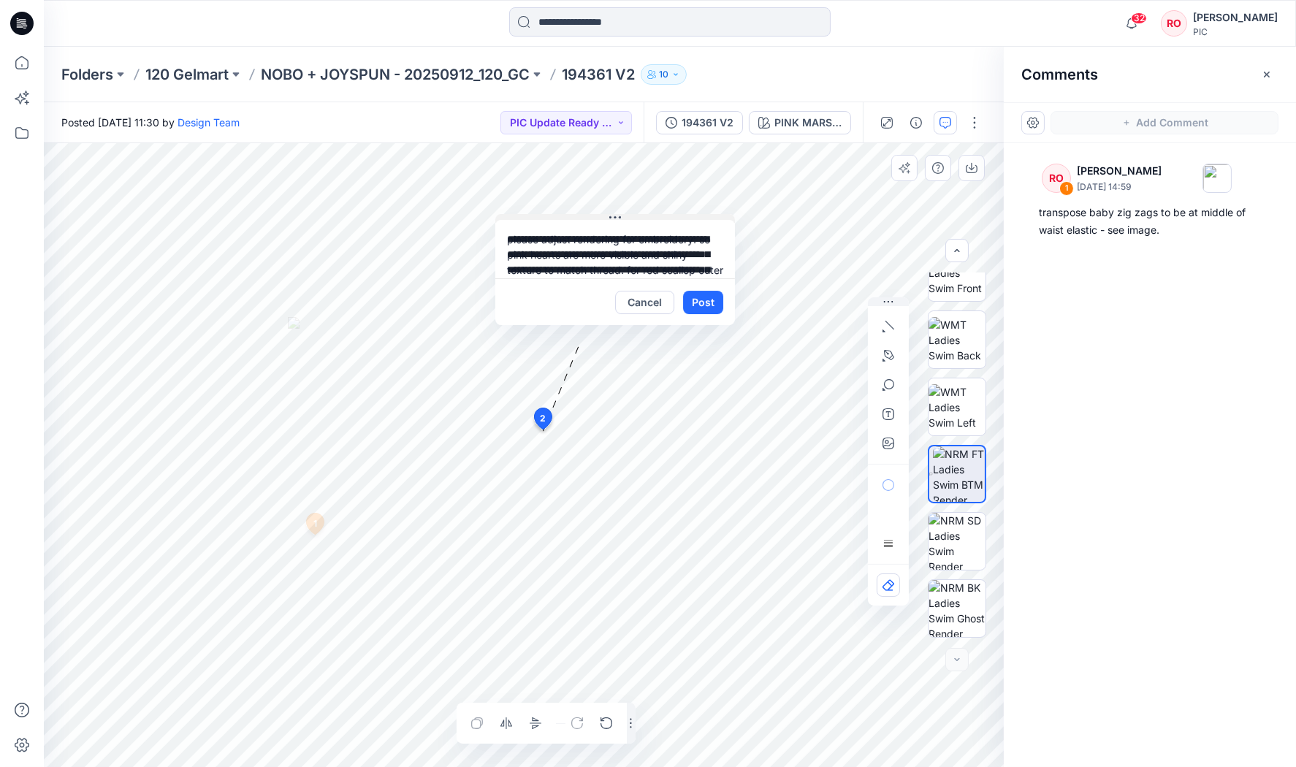
drag, startPoint x: 739, startPoint y: 411, endPoint x: 623, endPoint y: 204, distance: 237.8
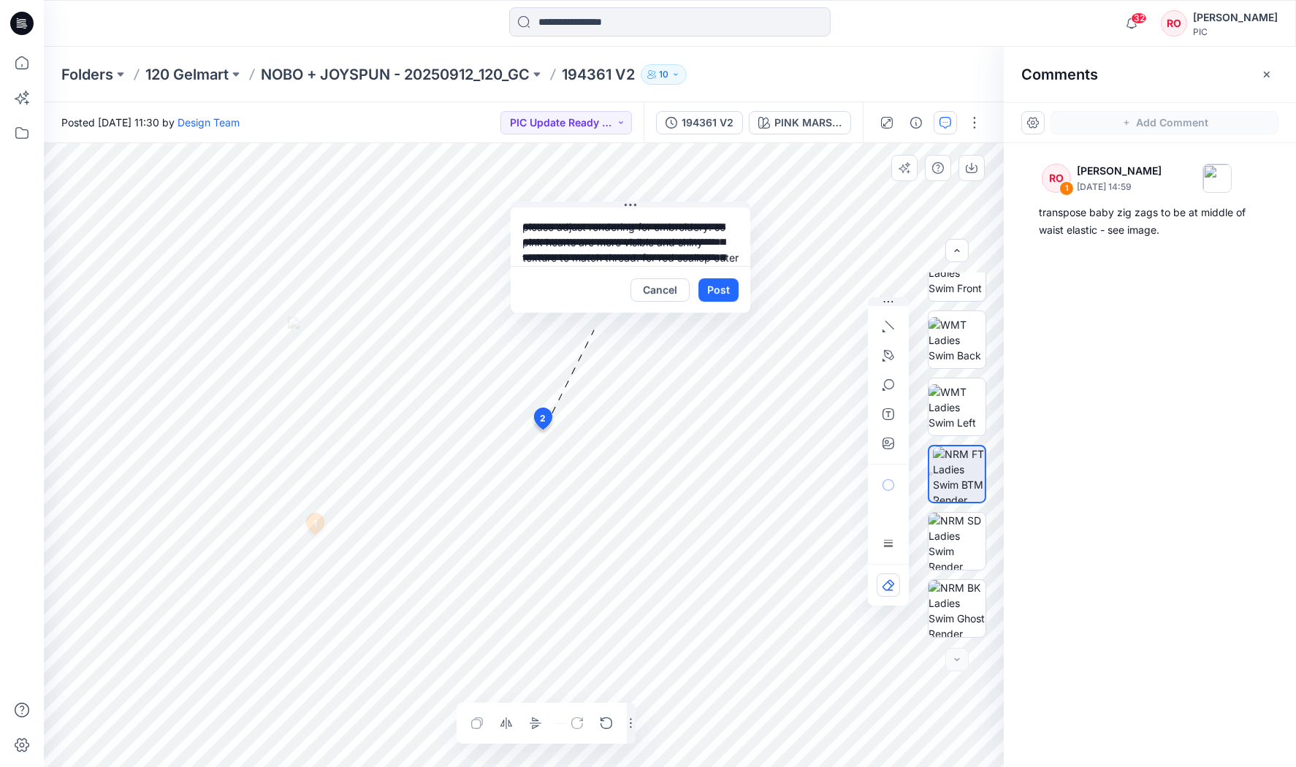
click at [720, 259] on textarea "**********" at bounding box center [631, 237] width 240 height 58
click at [567, 249] on textarea "**********" at bounding box center [631, 237] width 240 height 58
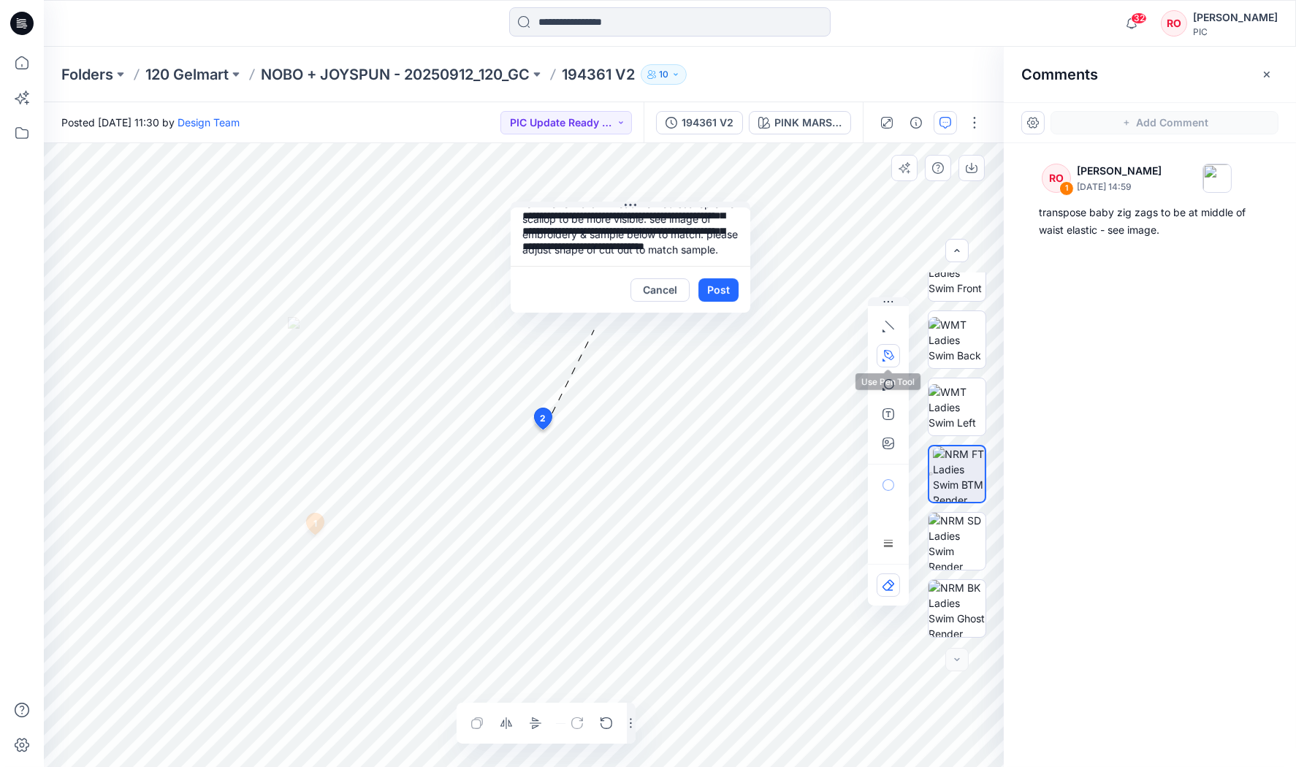
type textarea "**********"
click at [889, 356] on icon "button" at bounding box center [889, 356] width 12 height 12
click at [816, 351] on button "button" at bounding box center [809, 354] width 23 height 23
click at [715, 286] on button "Post" at bounding box center [719, 289] width 40 height 23
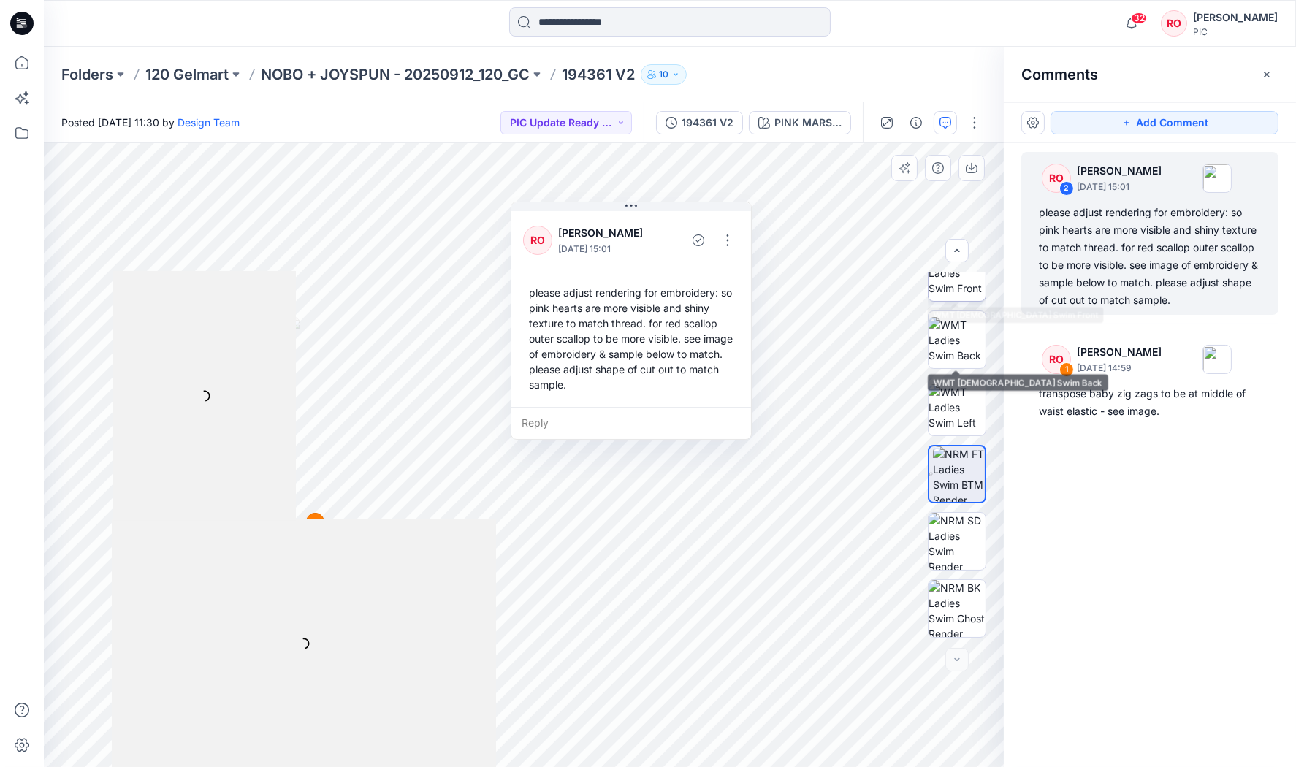
click at [958, 289] on img at bounding box center [957, 273] width 57 height 46
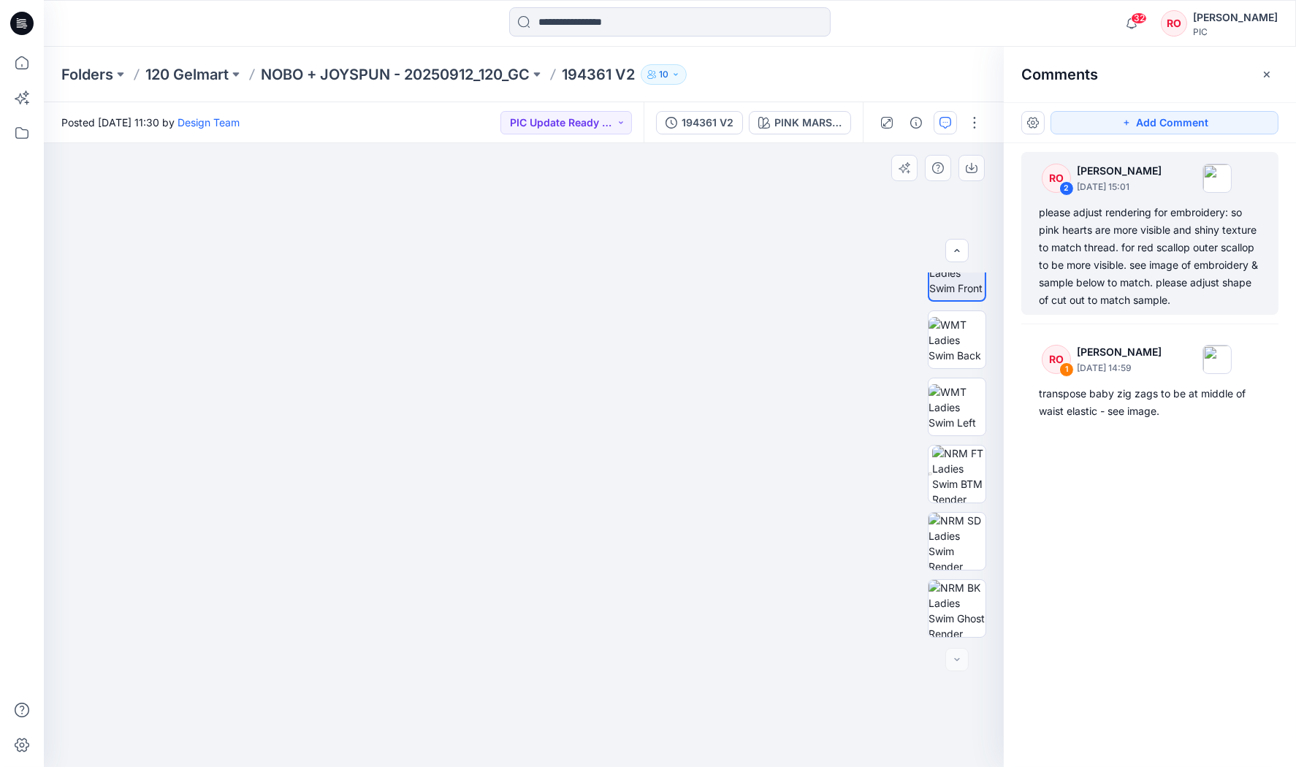
drag, startPoint x: 646, startPoint y: 394, endPoint x: 626, endPoint y: 262, distance: 133.1
click at [626, 262] on img at bounding box center [524, 333] width 950 height 868
click at [957, 481] on img at bounding box center [958, 474] width 53 height 57
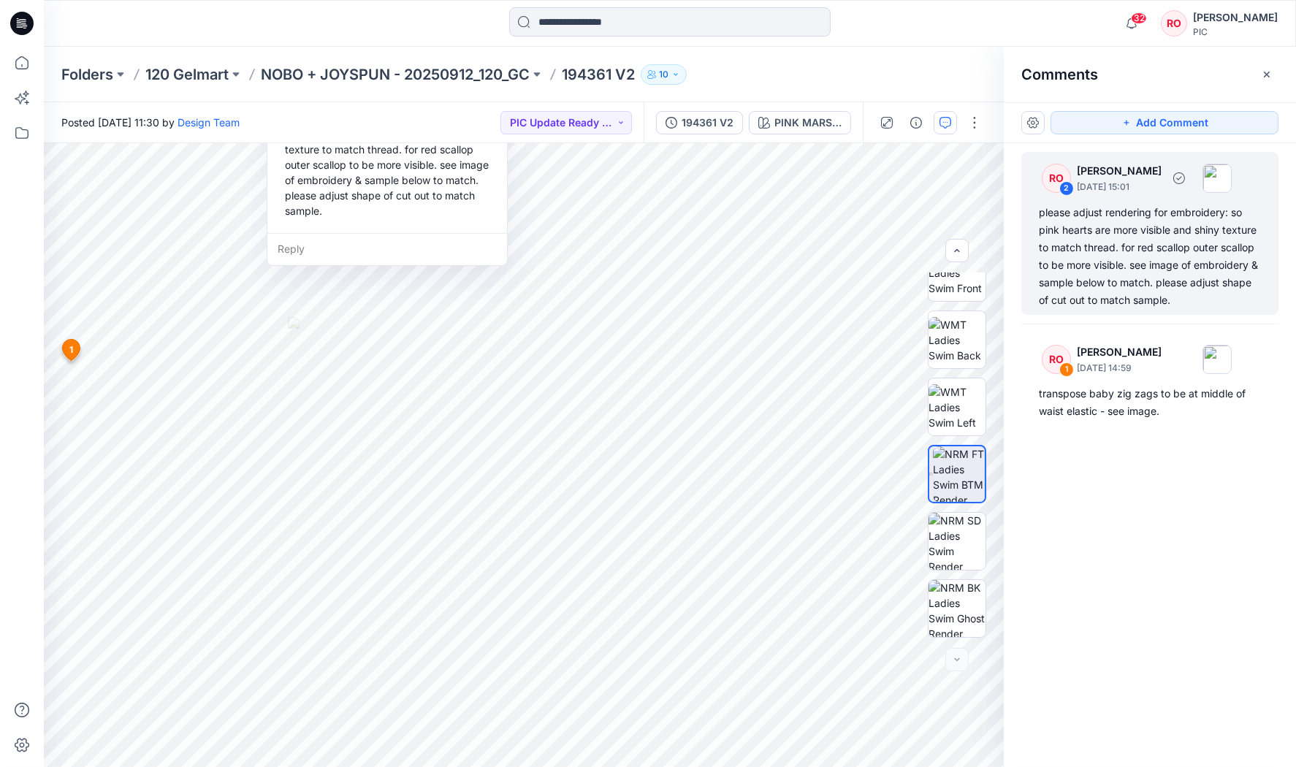
click at [1084, 236] on div "please adjust rendering for embroidery: so pink hearts are more visible and shi…" at bounding box center [1150, 256] width 222 height 105
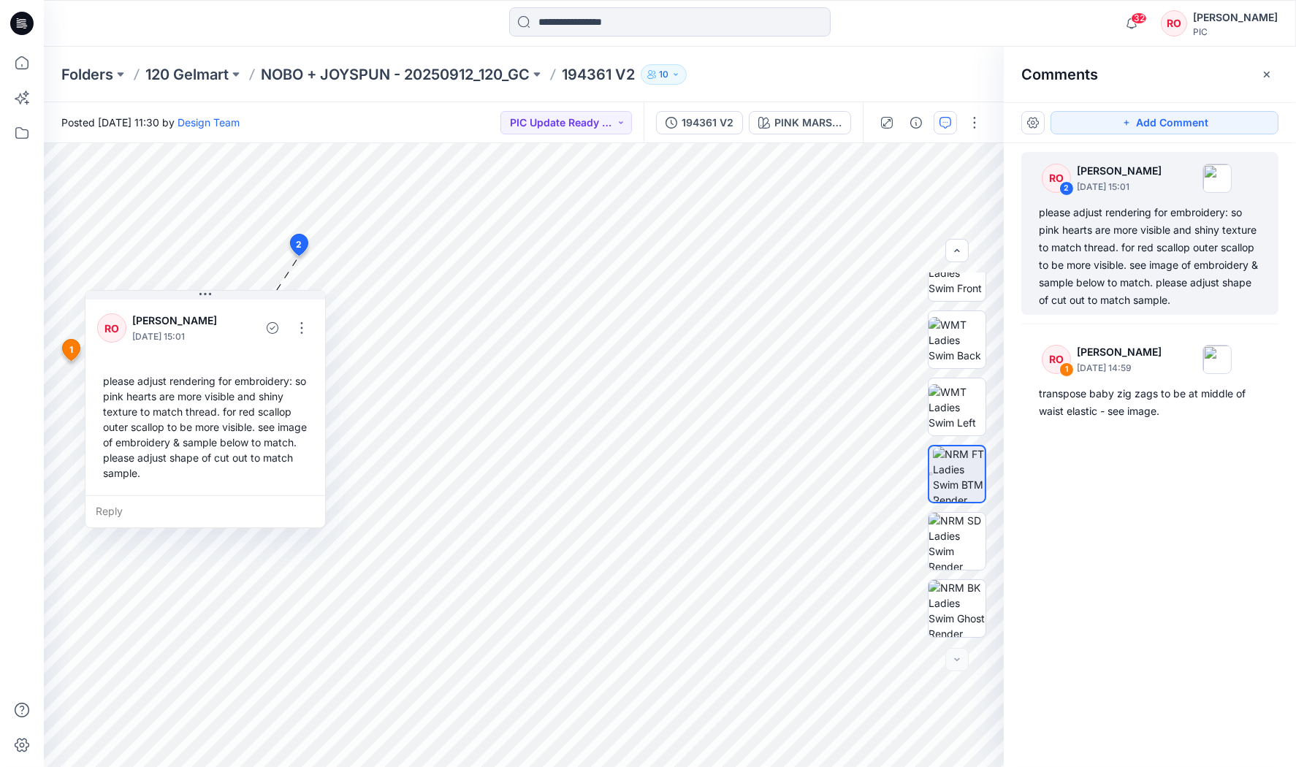
drag, startPoint x: 468, startPoint y: 256, endPoint x: 286, endPoint y: 527, distance: 326.9
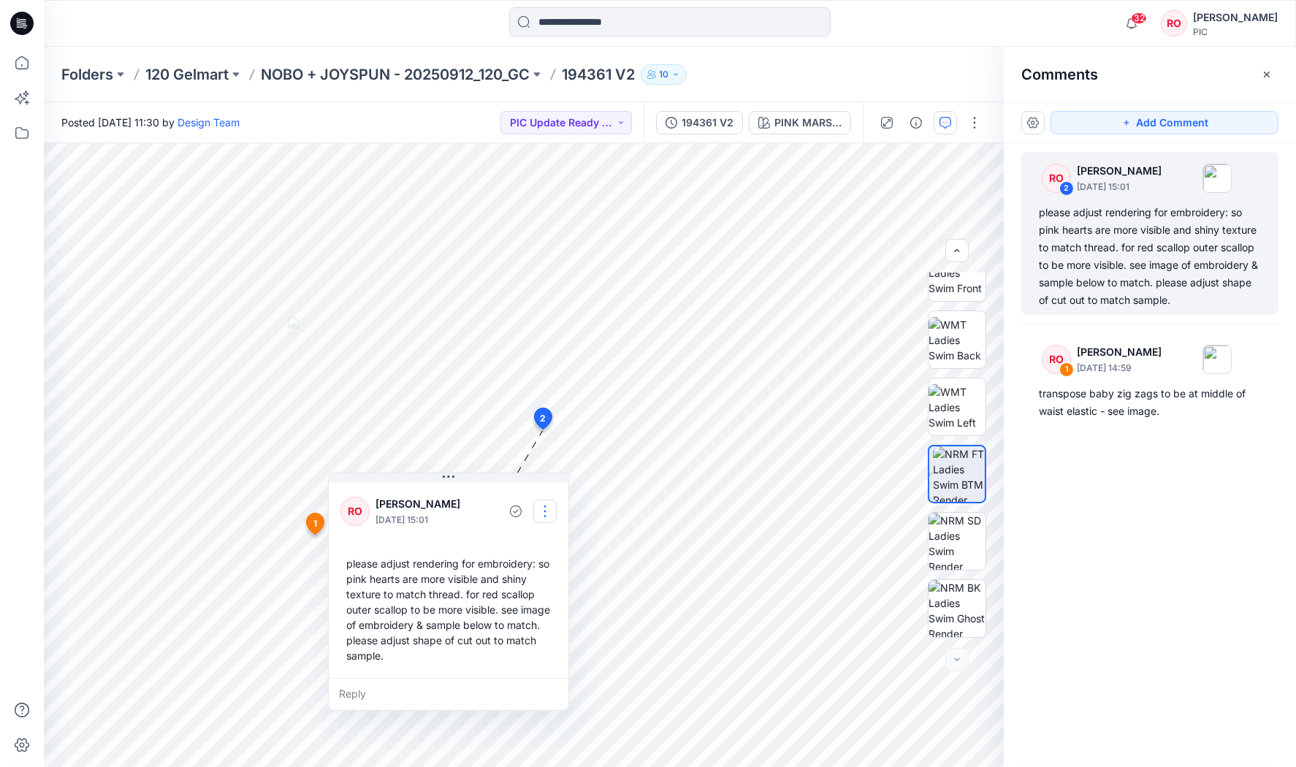
click at [552, 502] on button "button" at bounding box center [544, 511] width 23 height 23
click at [539, 547] on p "Edit comment" at bounding box center [548, 543] width 66 height 15
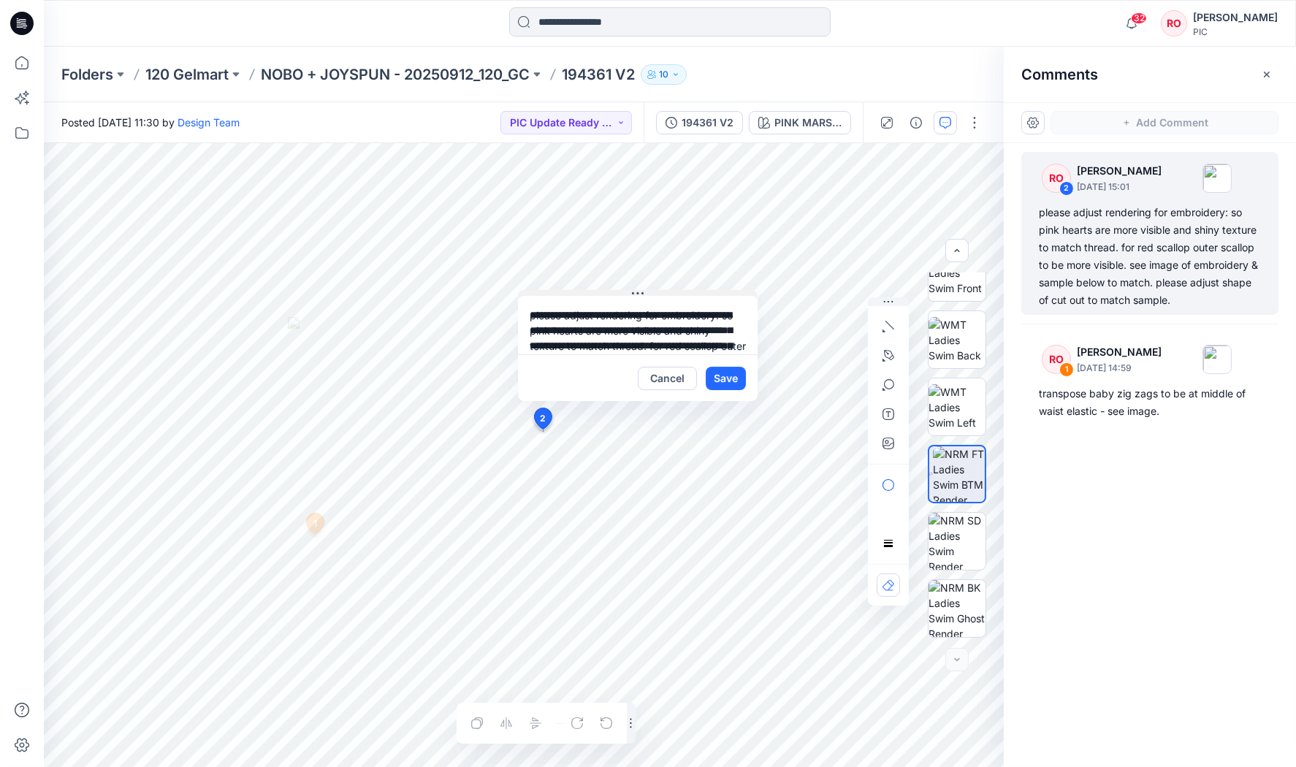
drag, startPoint x: 464, startPoint y: 476, endPoint x: 715, endPoint y: 199, distance: 374.6
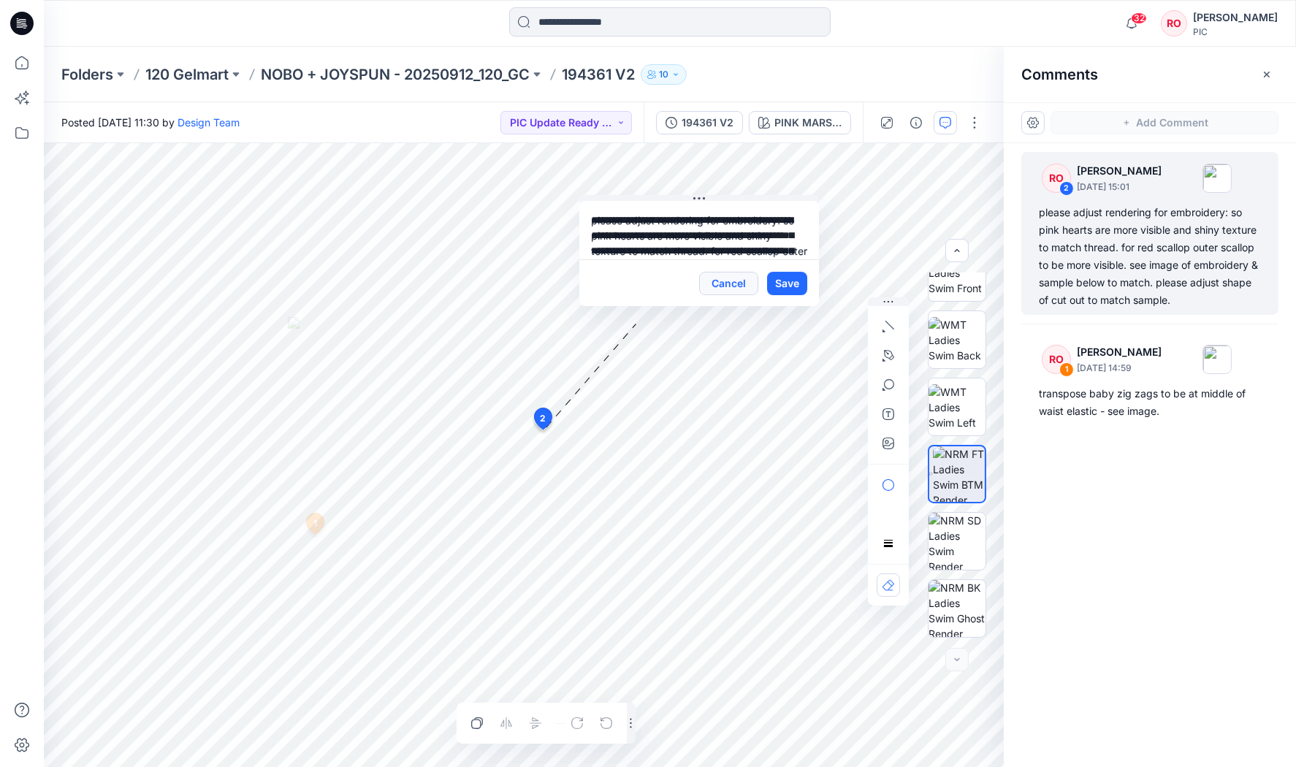
click at [729, 276] on button "Cancel" at bounding box center [728, 283] width 59 height 23
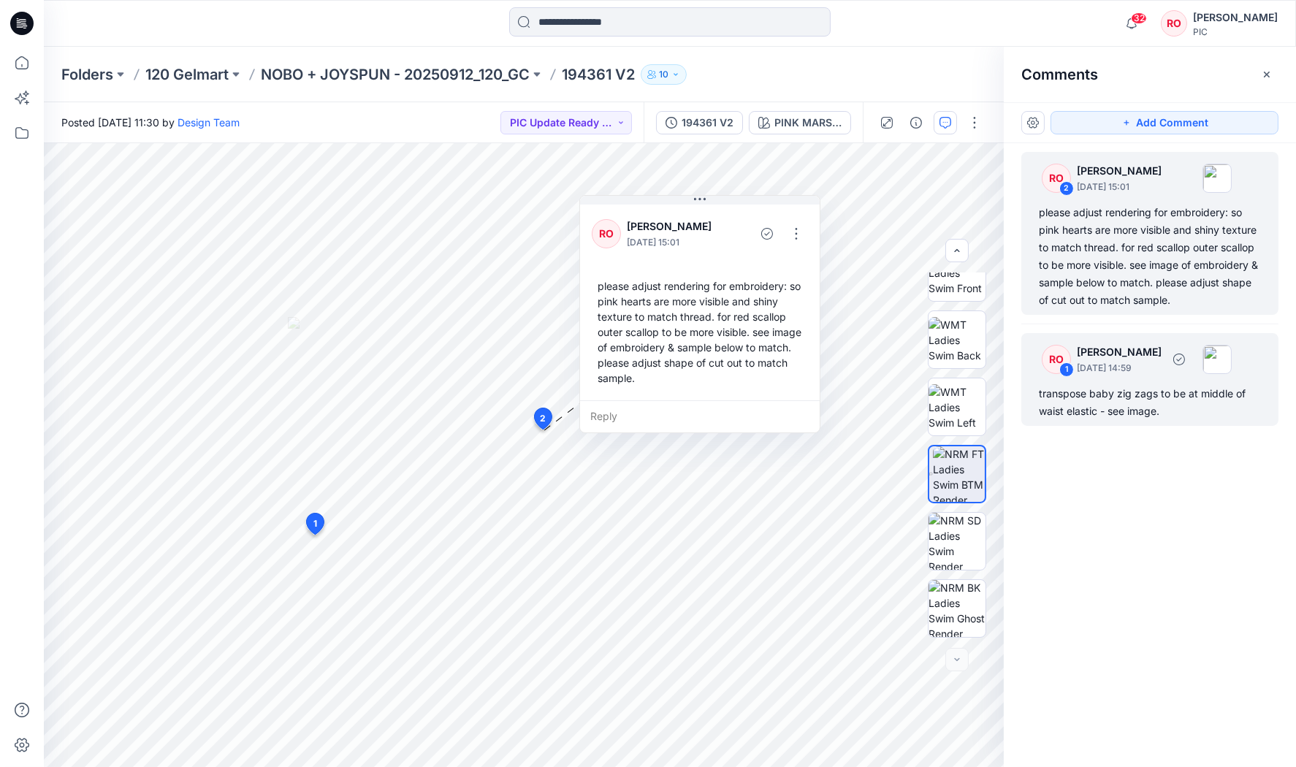
click at [1147, 367] on p "October 01, 2025 14:59" at bounding box center [1119, 368] width 85 height 15
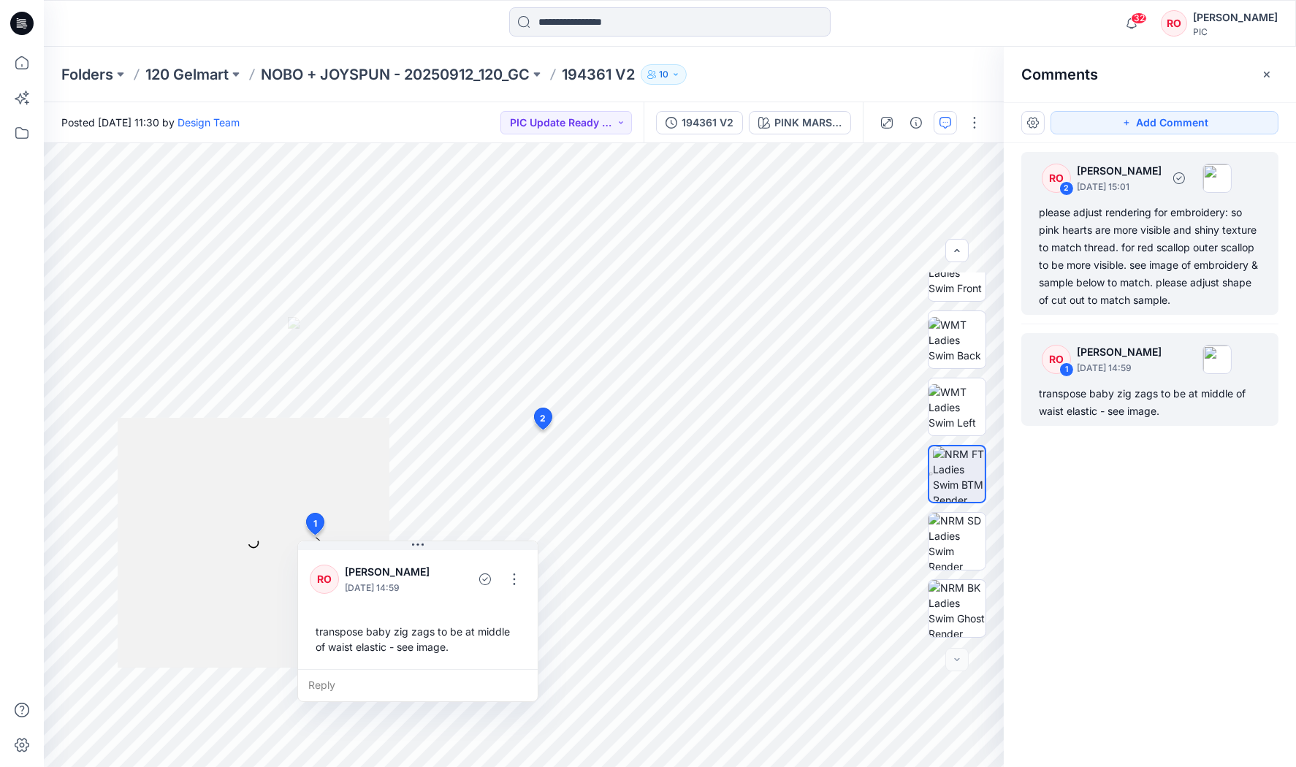
click at [1098, 222] on div "please adjust rendering for embroidery: so pink hearts are more visible and shi…" at bounding box center [1150, 256] width 222 height 105
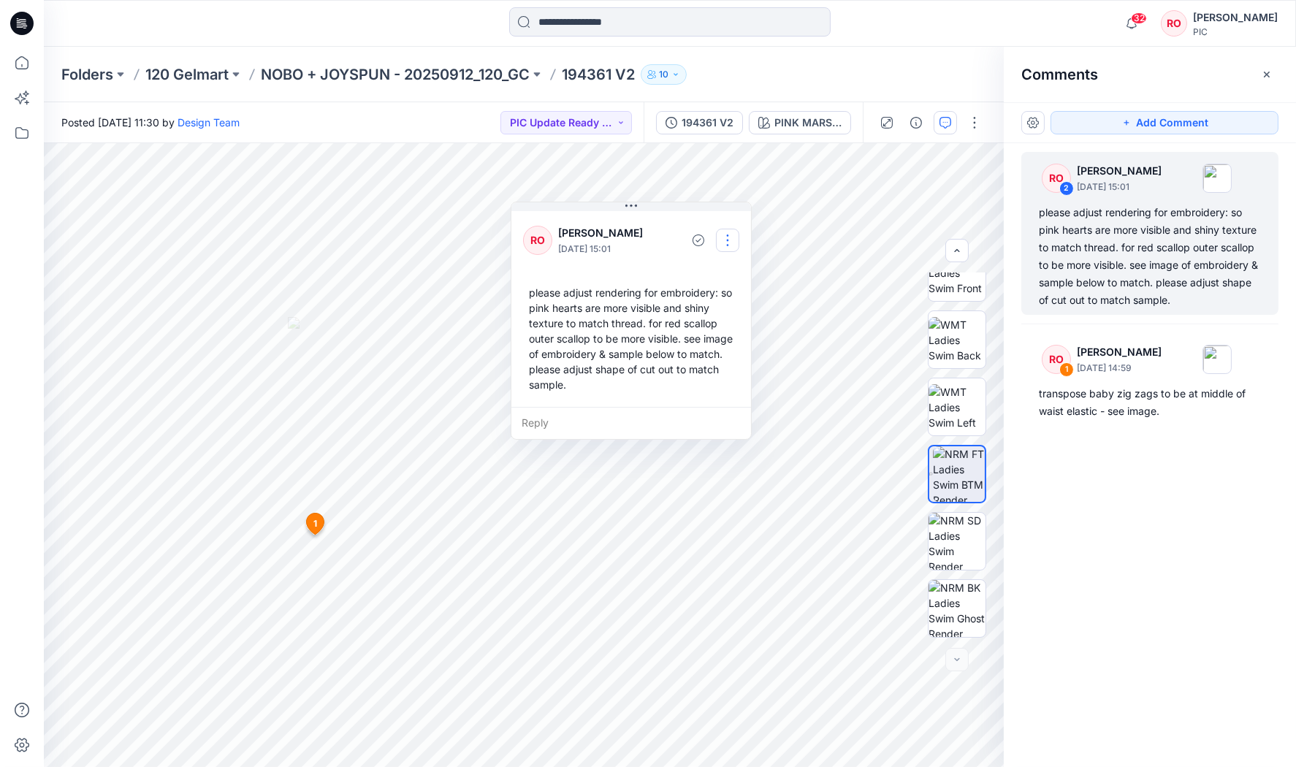
click at [733, 236] on button "button" at bounding box center [727, 240] width 23 height 23
click at [717, 275] on p "Edit comment" at bounding box center [730, 273] width 66 height 15
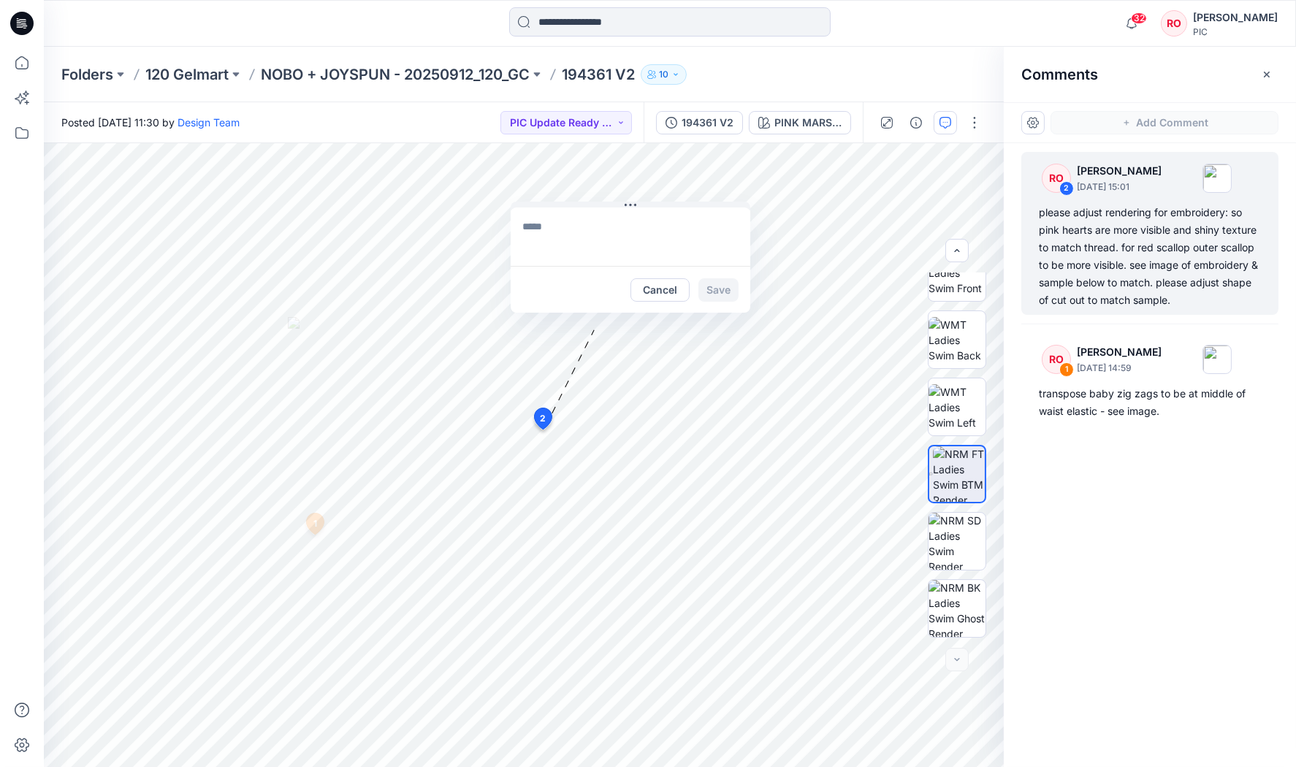
type textarea "**********"
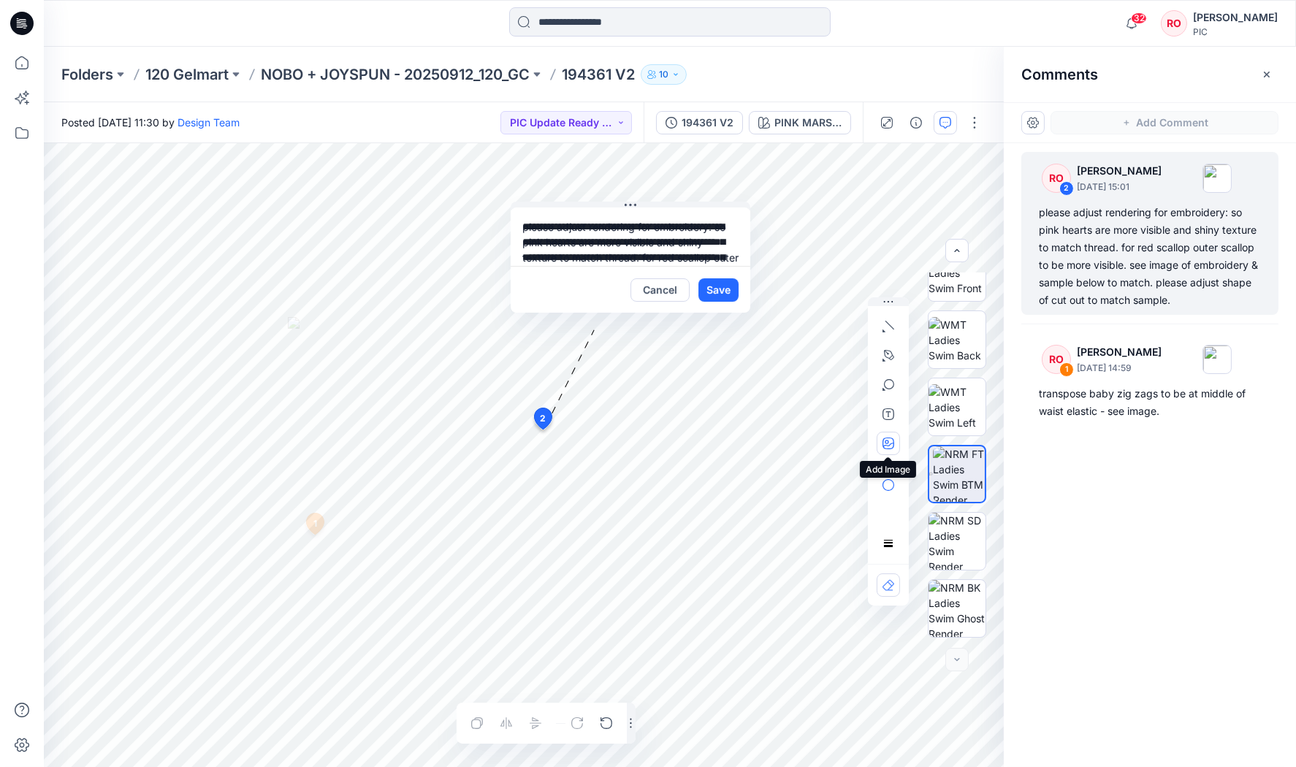
click at [884, 442] on icon "button" at bounding box center [889, 444] width 12 height 12
type input"] "**********"
click at [886, 328] on icon "button" at bounding box center [889, 327] width 12 height 12
click at [889, 361] on icon "button" at bounding box center [889, 356] width 12 height 12
click at [800, 356] on button "button" at bounding box center [809, 354] width 23 height 23
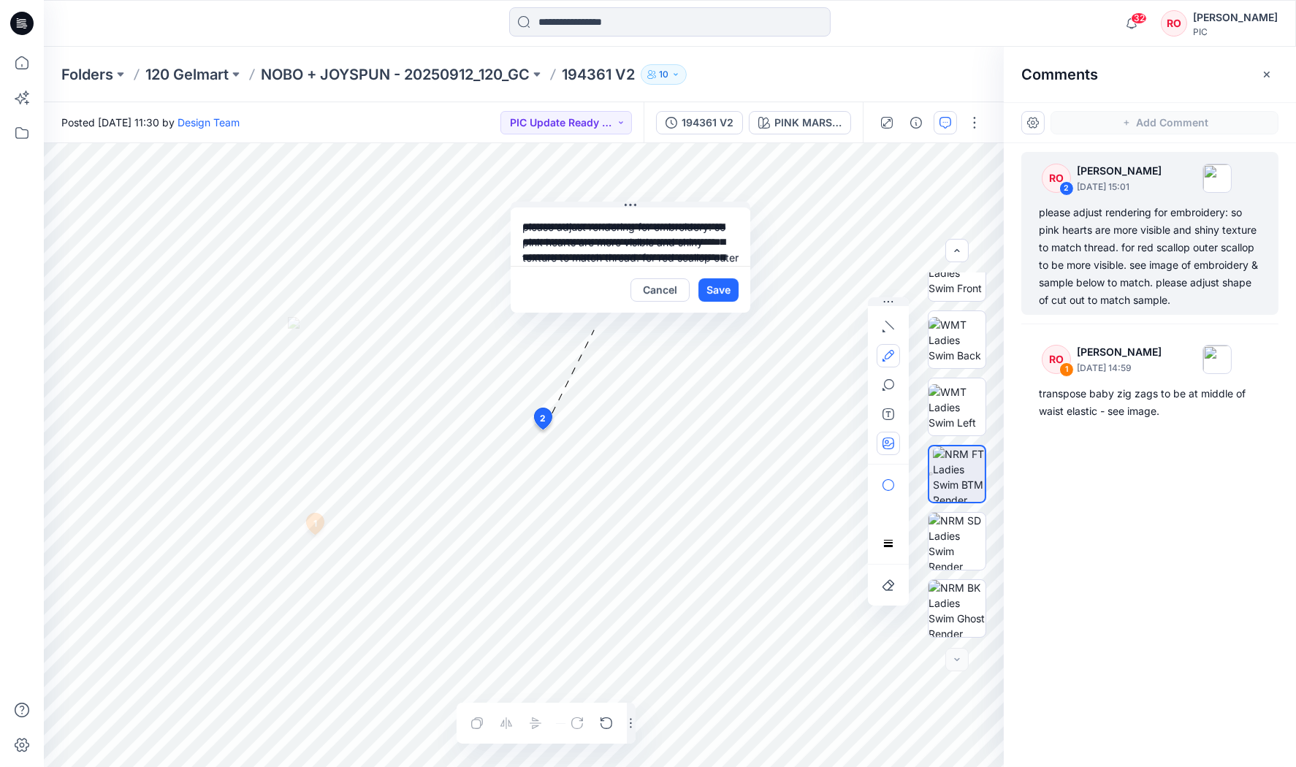
click at [887, 440] on icon "button" at bounding box center [889, 444] width 12 height 12
type input"] "**********"
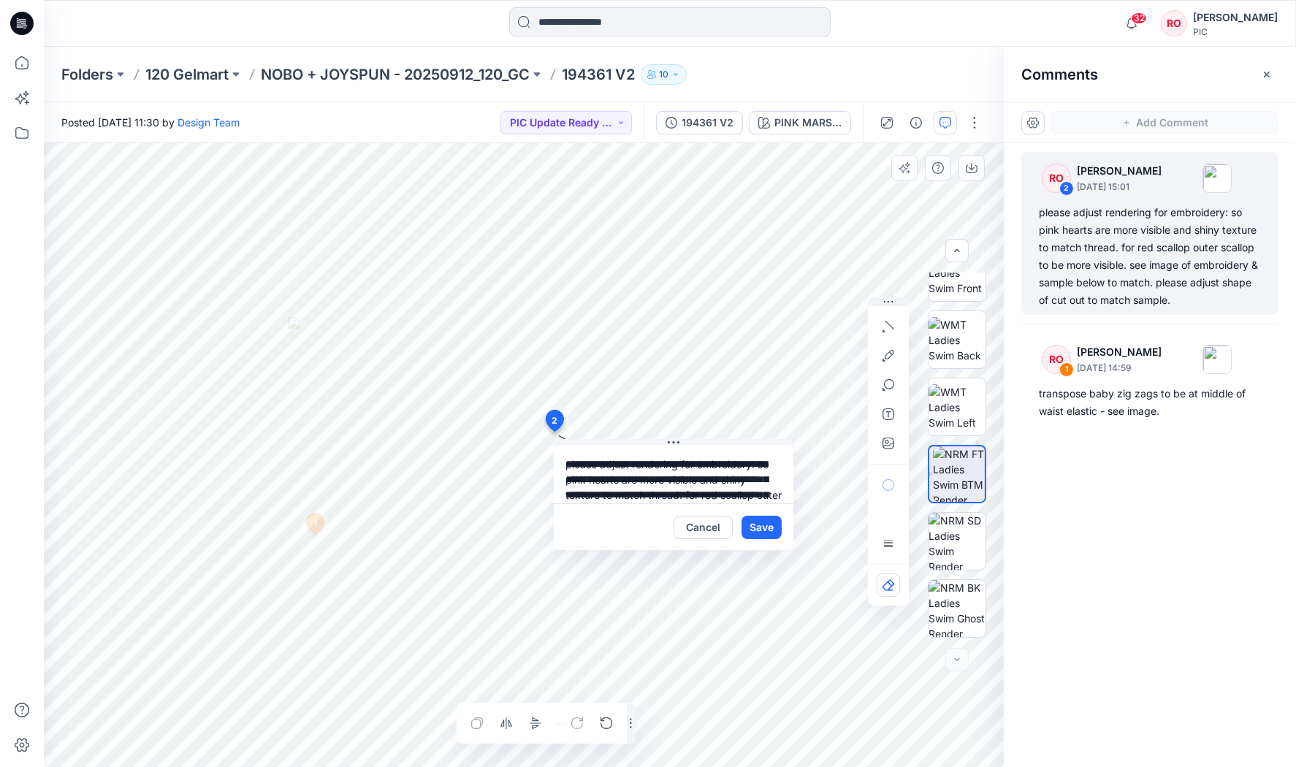
scroll to position [66, 0]
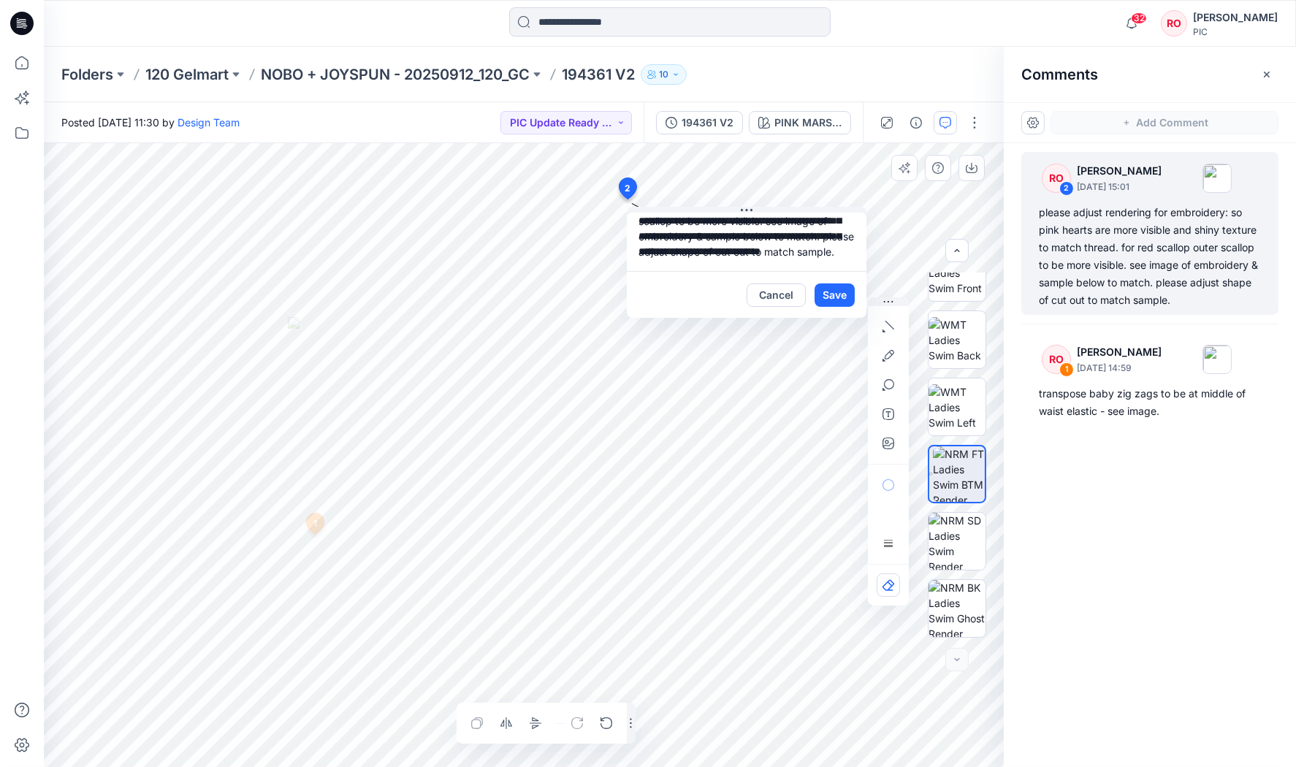
drag, startPoint x: 540, startPoint y: 419, endPoint x: 627, endPoint y: 189, distance: 246.7
click at [879, 441] on button "button" at bounding box center [888, 443] width 23 height 23
type input"] "**********"
click at [721, 248] on textarea "**********" at bounding box center [725, 242] width 240 height 58
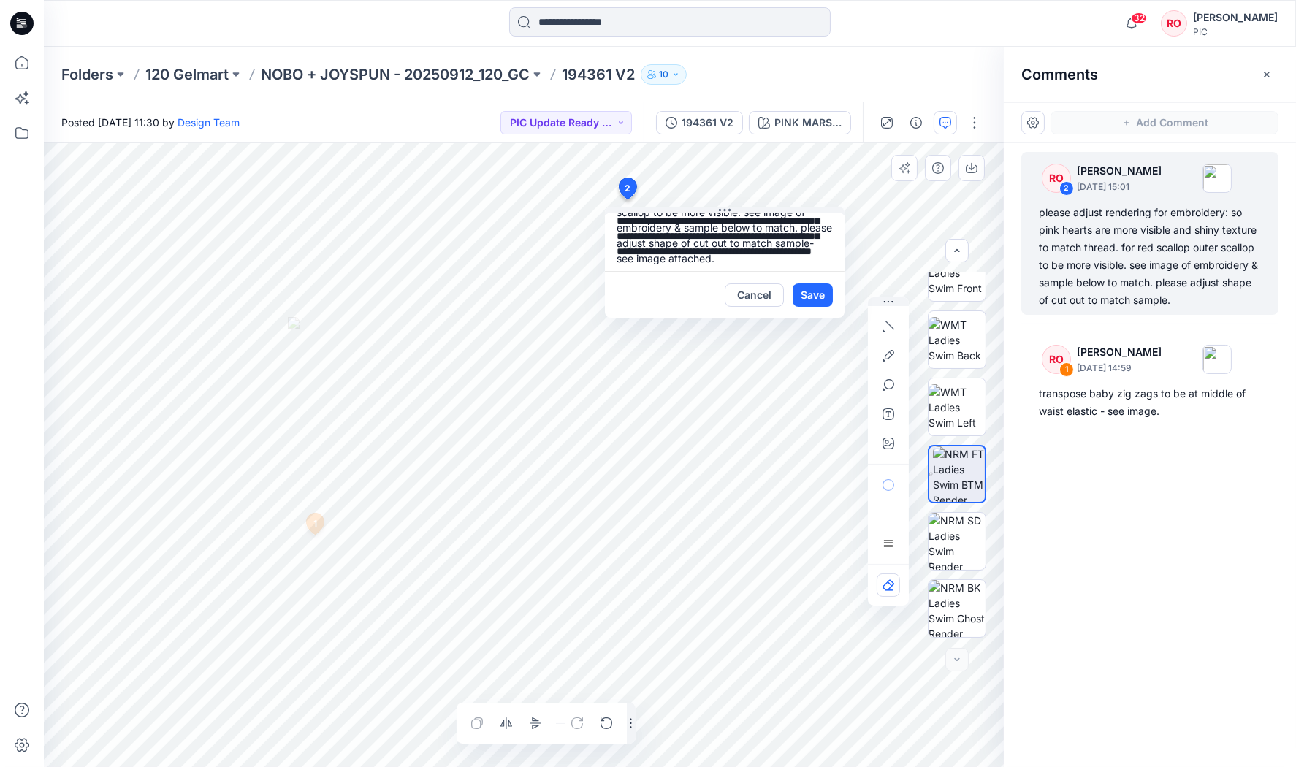
click at [683, 251] on textarea "**********" at bounding box center [725, 242] width 240 height 58
type textarea "**********"
click at [805, 288] on button "Save" at bounding box center [813, 295] width 40 height 23
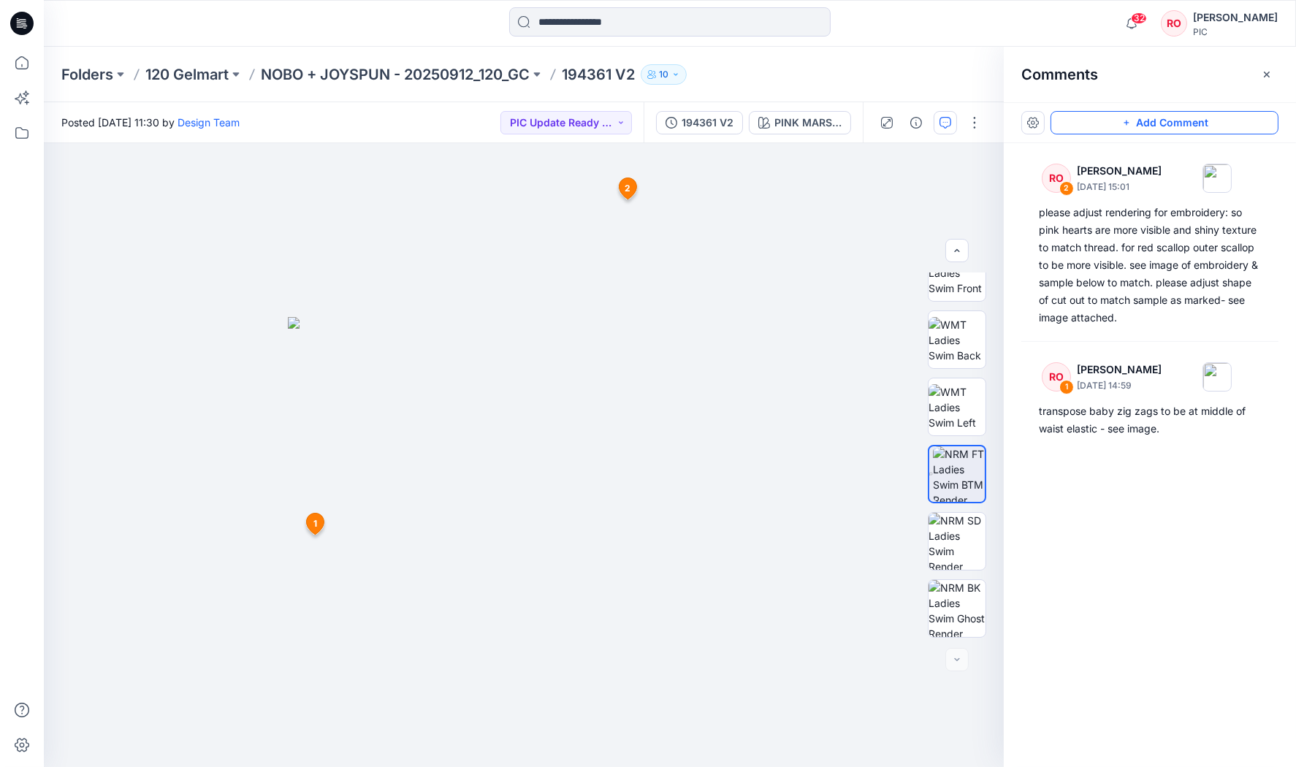
click at [1093, 123] on button "Add Comment" at bounding box center [1165, 122] width 228 height 23
click at [683, 370] on div "3 1 RO Raquel Ortiz October 01, 2025 14:59 transpose baby zig zags to be at mid…" at bounding box center [524, 455] width 960 height 624
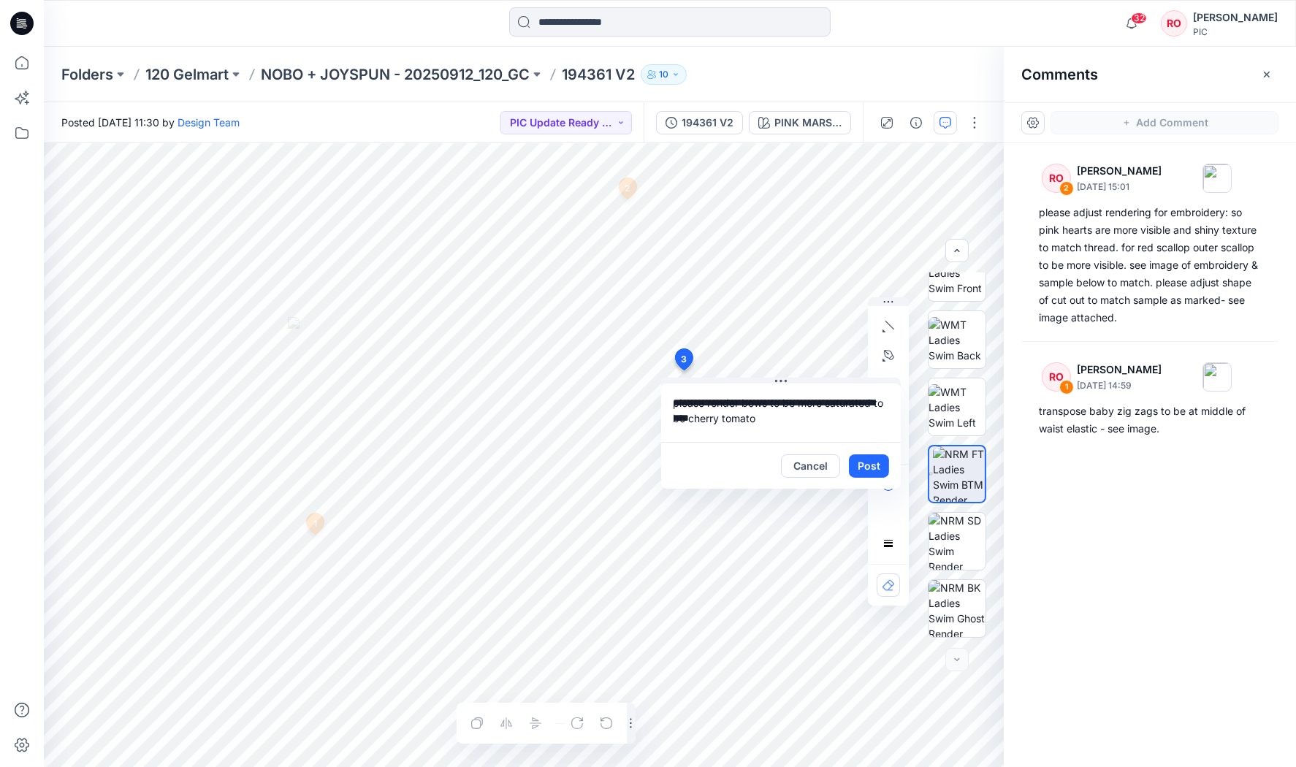
drag, startPoint x: 754, startPoint y: 421, endPoint x: 664, endPoint y: 417, distance: 90.0
click at [664, 417] on textarea "**********" at bounding box center [781, 413] width 240 height 58
drag, startPoint x: 708, startPoint y: 403, endPoint x: 731, endPoint y: 402, distance: 23.4
click at [709, 403] on textarea "**********" at bounding box center [781, 413] width 240 height 58
click at [742, 403] on textarea "**********" at bounding box center [781, 413] width 240 height 58
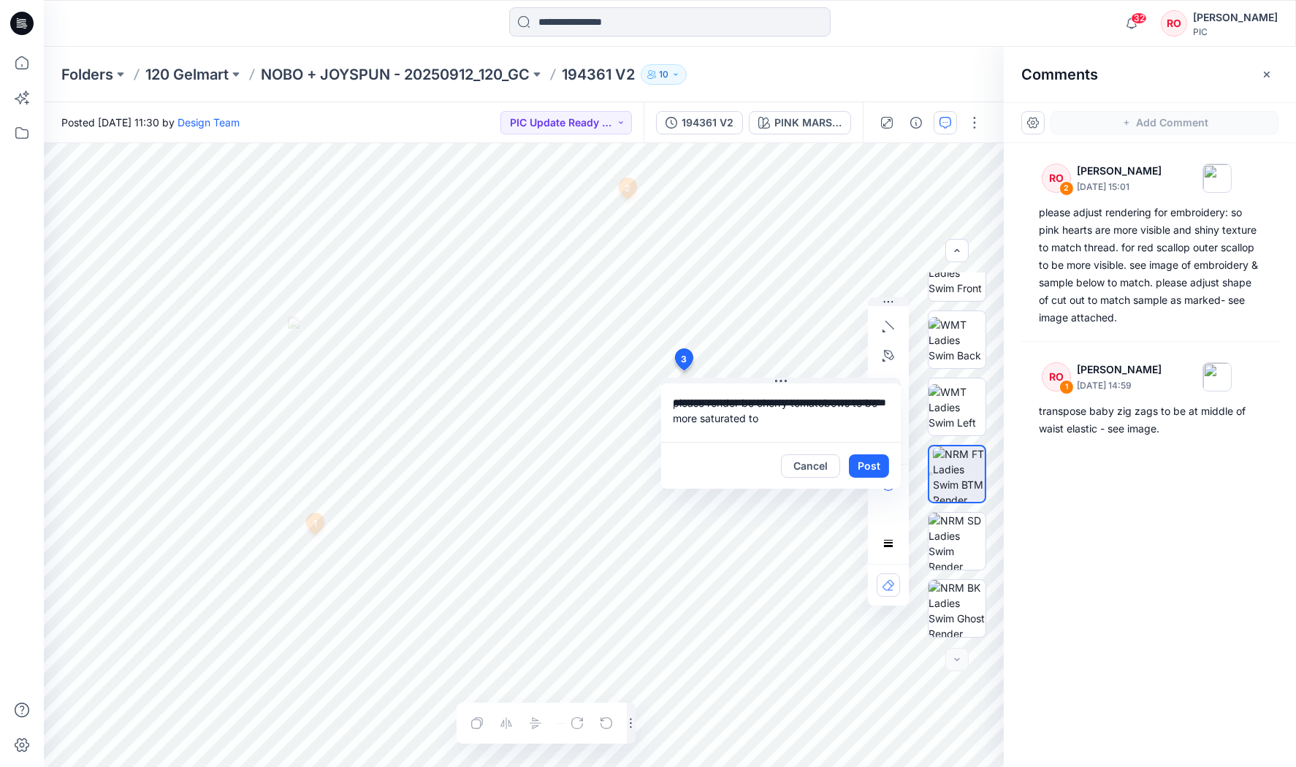
click at [748, 400] on textarea "**********" at bounding box center [781, 413] width 240 height 58
click at [773, 417] on textarea "**********" at bounding box center [781, 413] width 240 height 58
click at [781, 384] on textarea "**********" at bounding box center [781, 413] width 240 height 58
type textarea "**********"
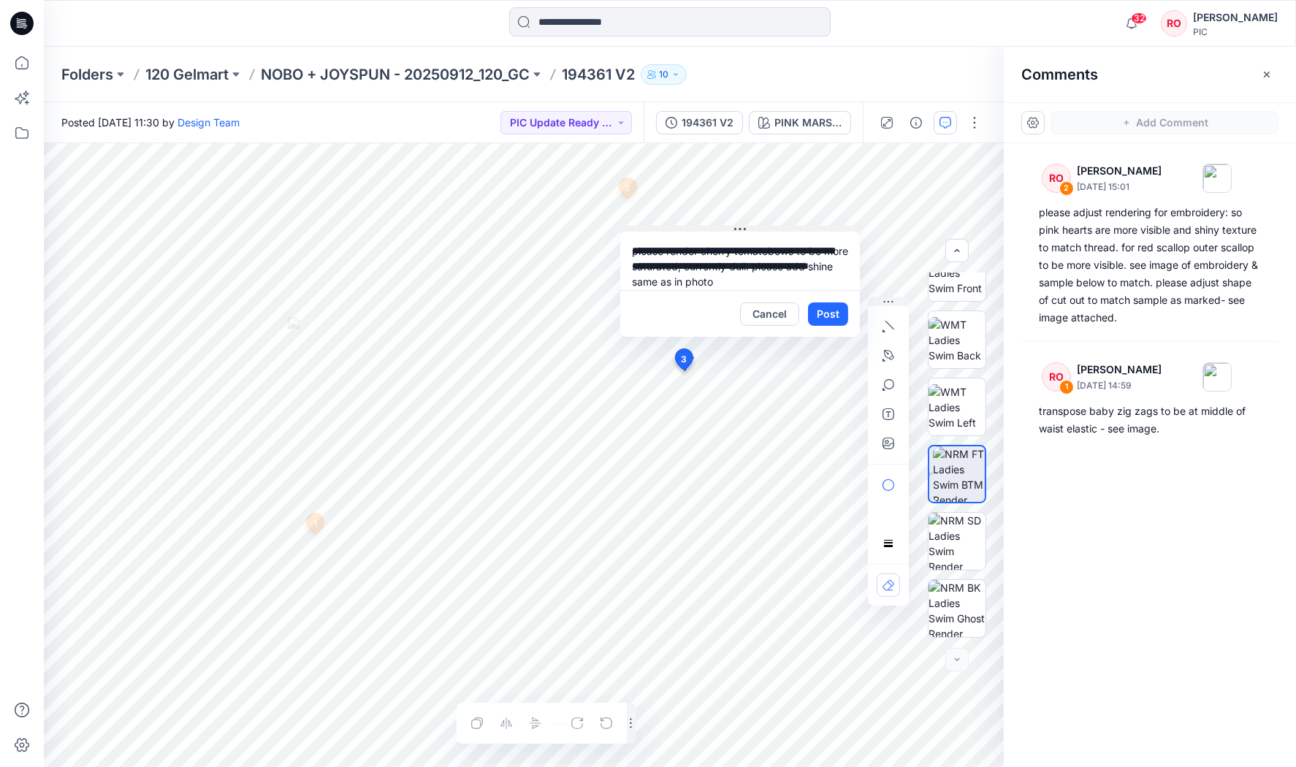
drag, startPoint x: 782, startPoint y: 379, endPoint x: 741, endPoint y: 221, distance: 163.1
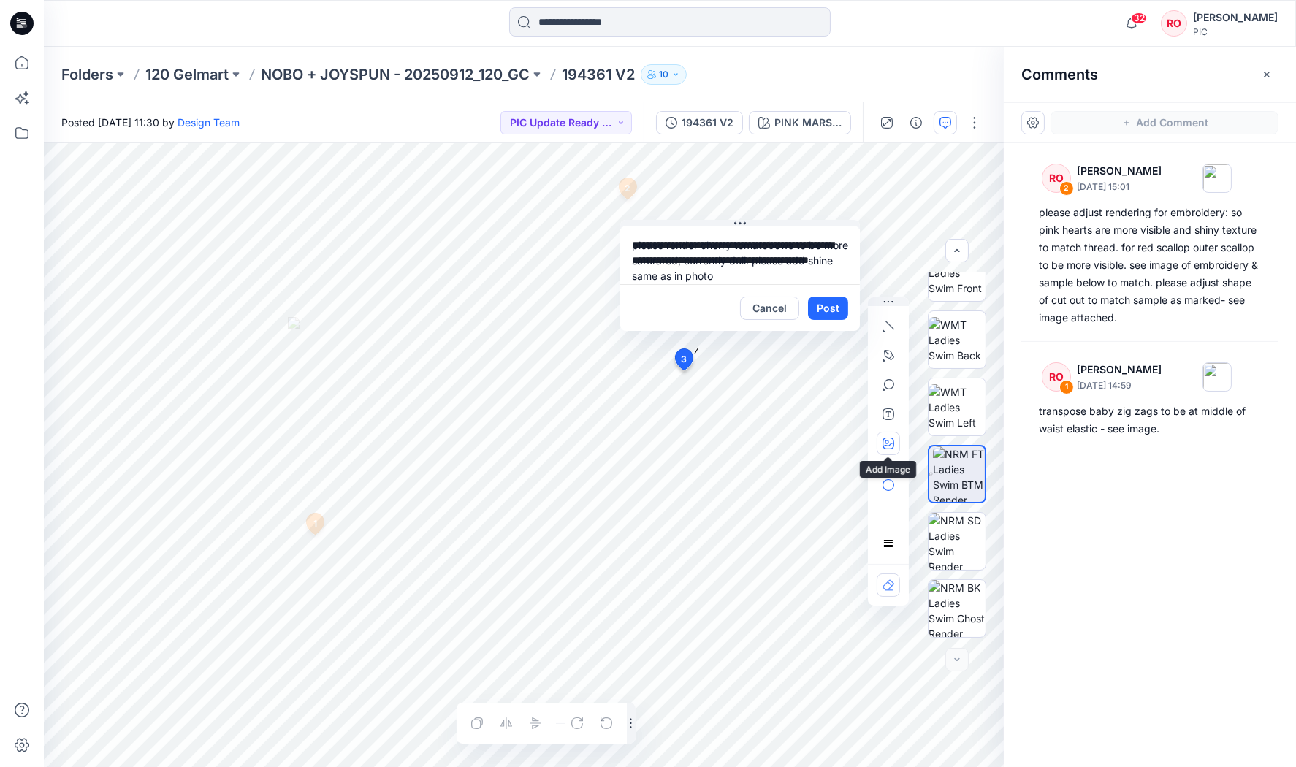
click at [897, 446] on button "button" at bounding box center [888, 443] width 23 height 23
type input"] "**********"
click at [715, 277] on textarea "**********" at bounding box center [740, 255] width 240 height 58
click at [766, 271] on textarea "**********" at bounding box center [740, 255] width 240 height 58
click at [741, 274] on textarea "**********" at bounding box center [740, 255] width 240 height 58
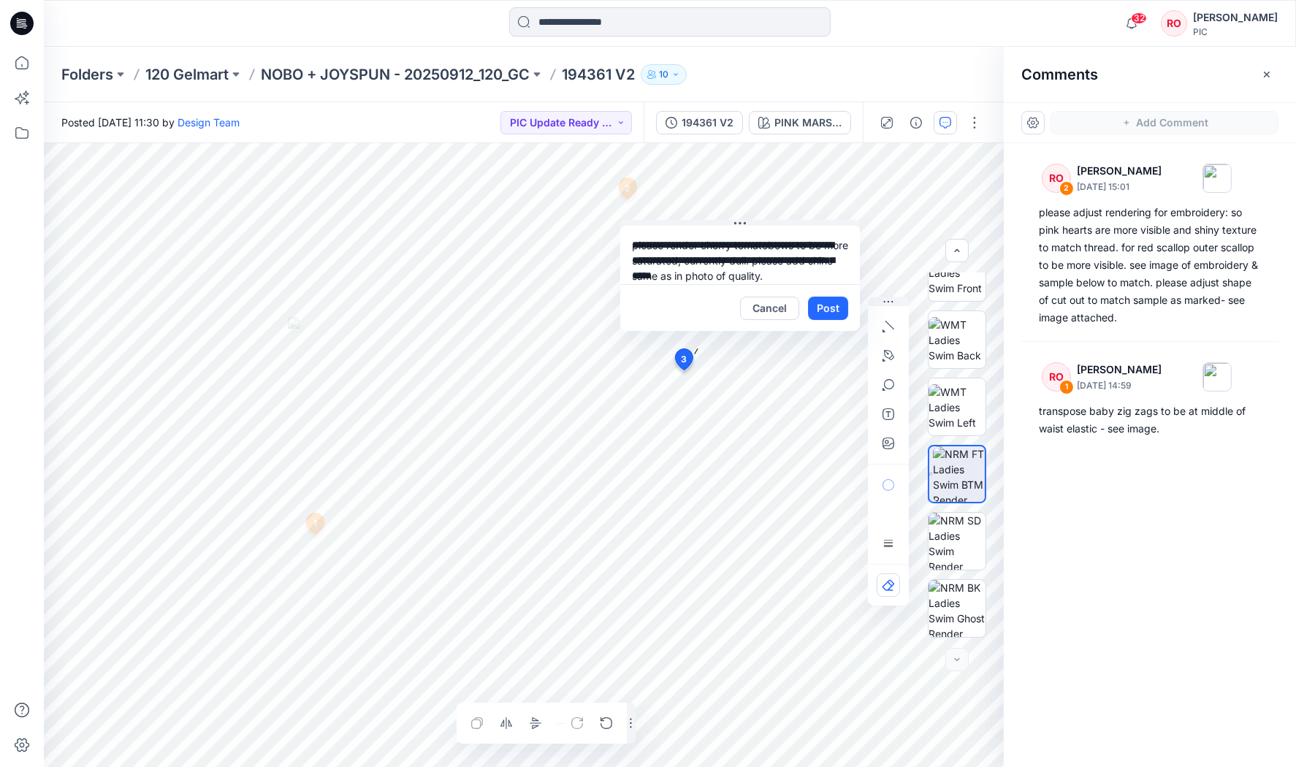
drag, startPoint x: 655, startPoint y: 273, endPoint x: 715, endPoint y: 270, distance: 59.3
click at [715, 270] on textarea "**********" at bounding box center [740, 255] width 240 height 58
click at [868, 276] on div "**********" at bounding box center [524, 455] width 960 height 624
type textarea "**********"
click at [830, 308] on button "Post" at bounding box center [828, 308] width 40 height 23
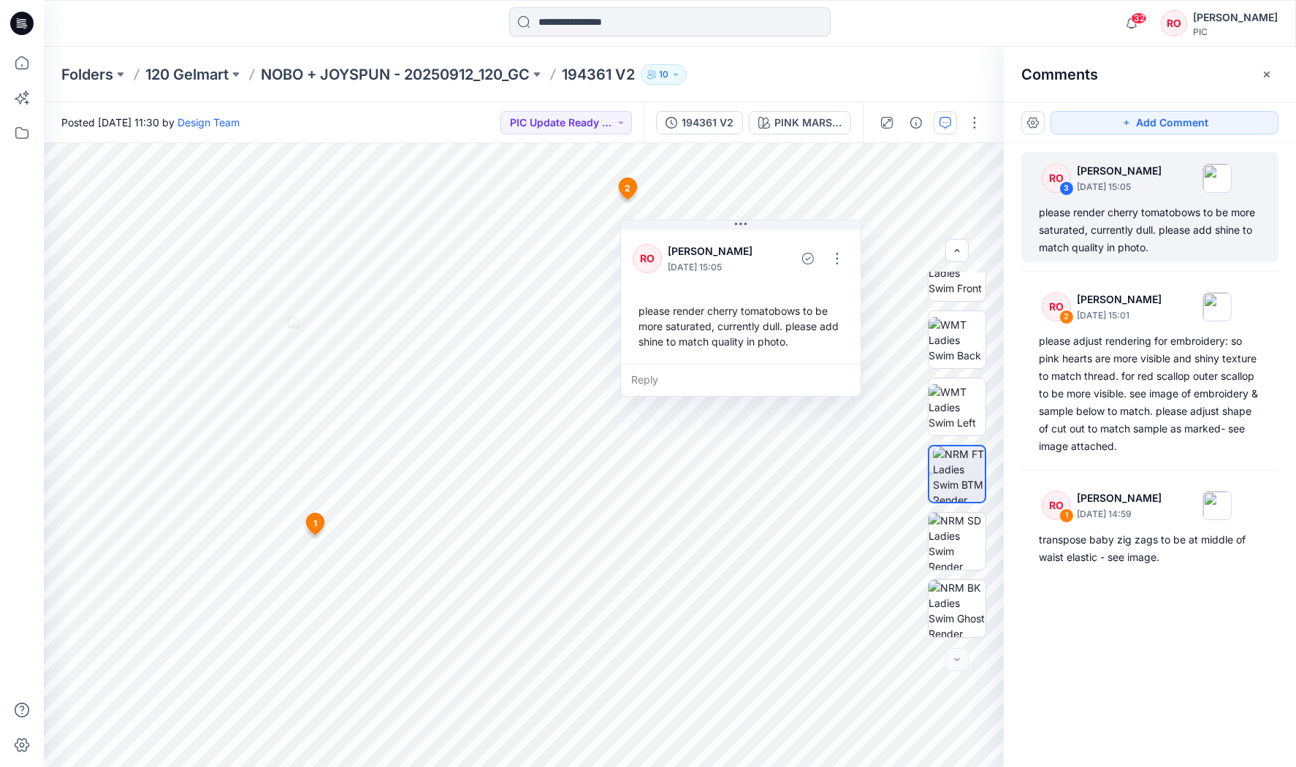
drag, startPoint x: 1084, startPoint y: 123, endPoint x: 1071, endPoint y: 143, distance: 24.7
click at [1084, 122] on button "Add Comment" at bounding box center [1165, 122] width 228 height 23
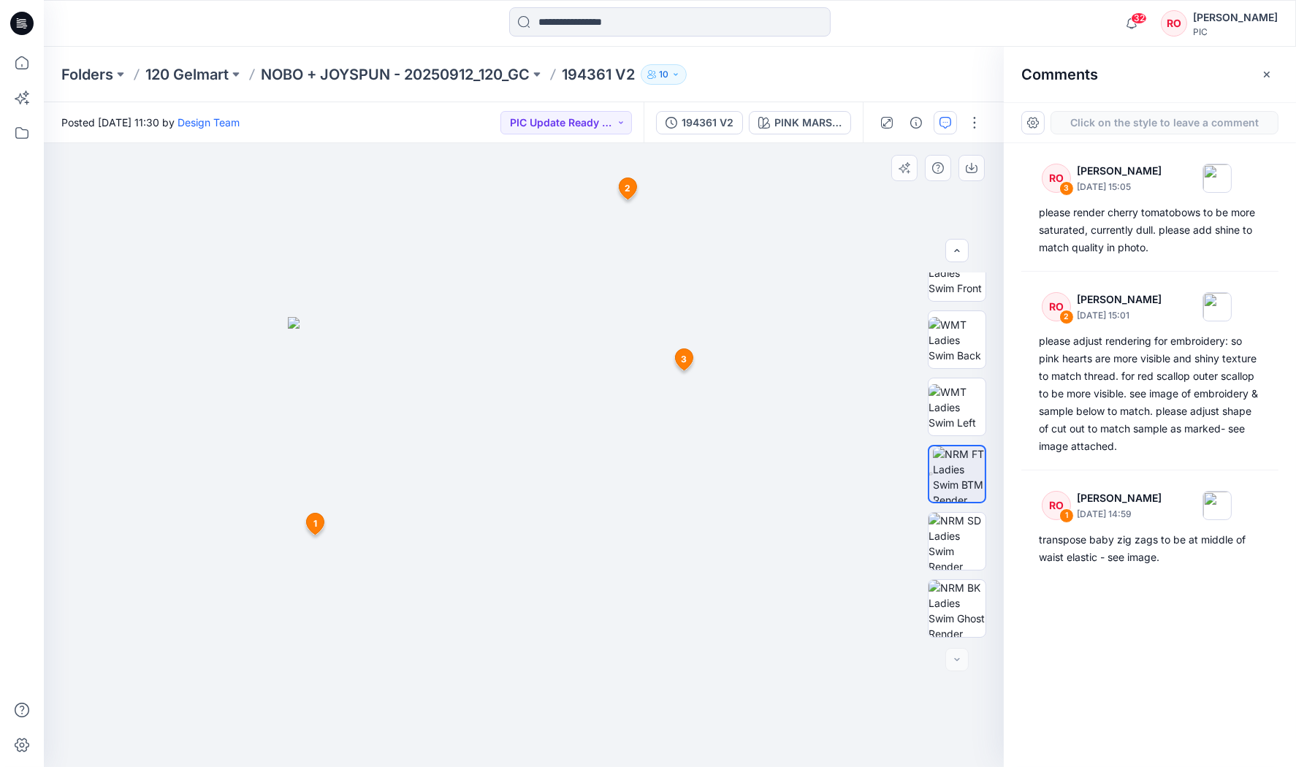
click at [622, 482] on div "4 1 RO Raquel Ortiz October 01, 2025 14:59 transpose baby zig zags to be at mid…" at bounding box center [524, 455] width 960 height 624
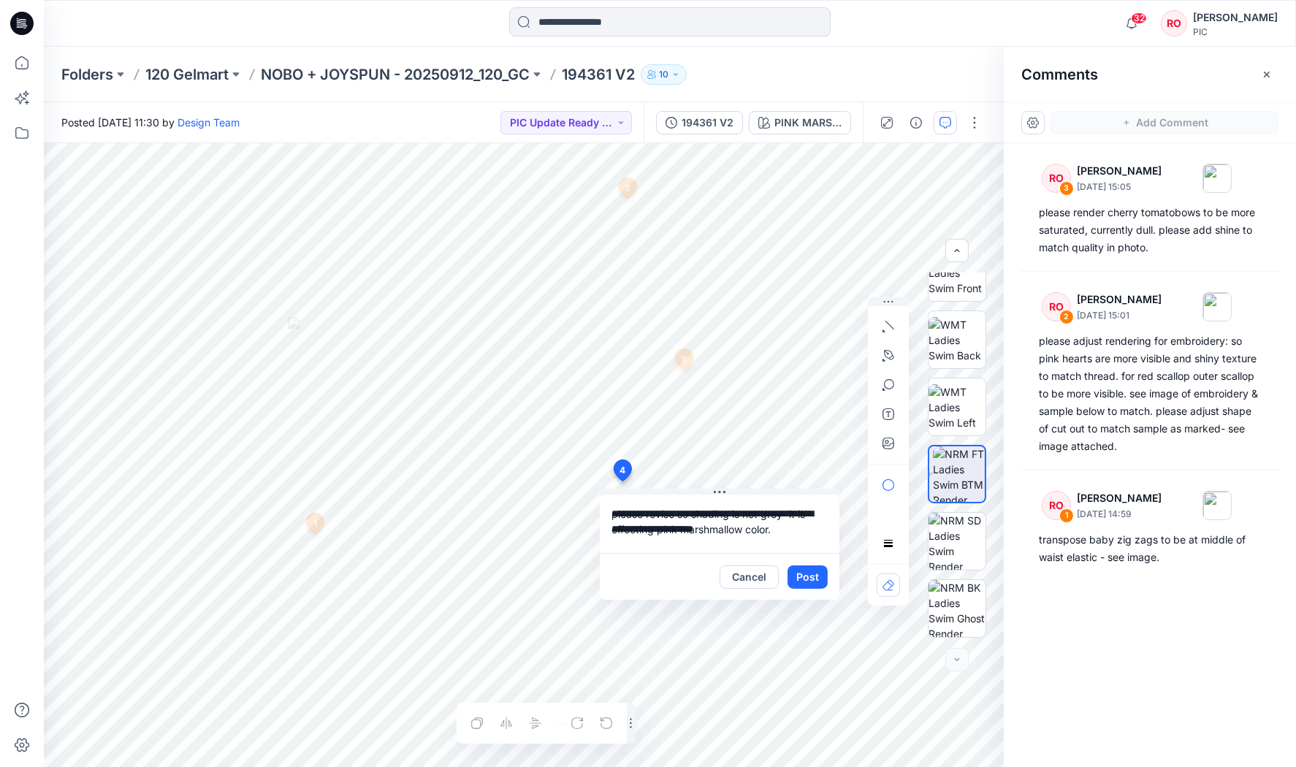
click at [749, 531] on textarea "**********" at bounding box center [720, 524] width 240 height 58
type textarea "**********"
click at [810, 574] on button "Post" at bounding box center [808, 577] width 40 height 23
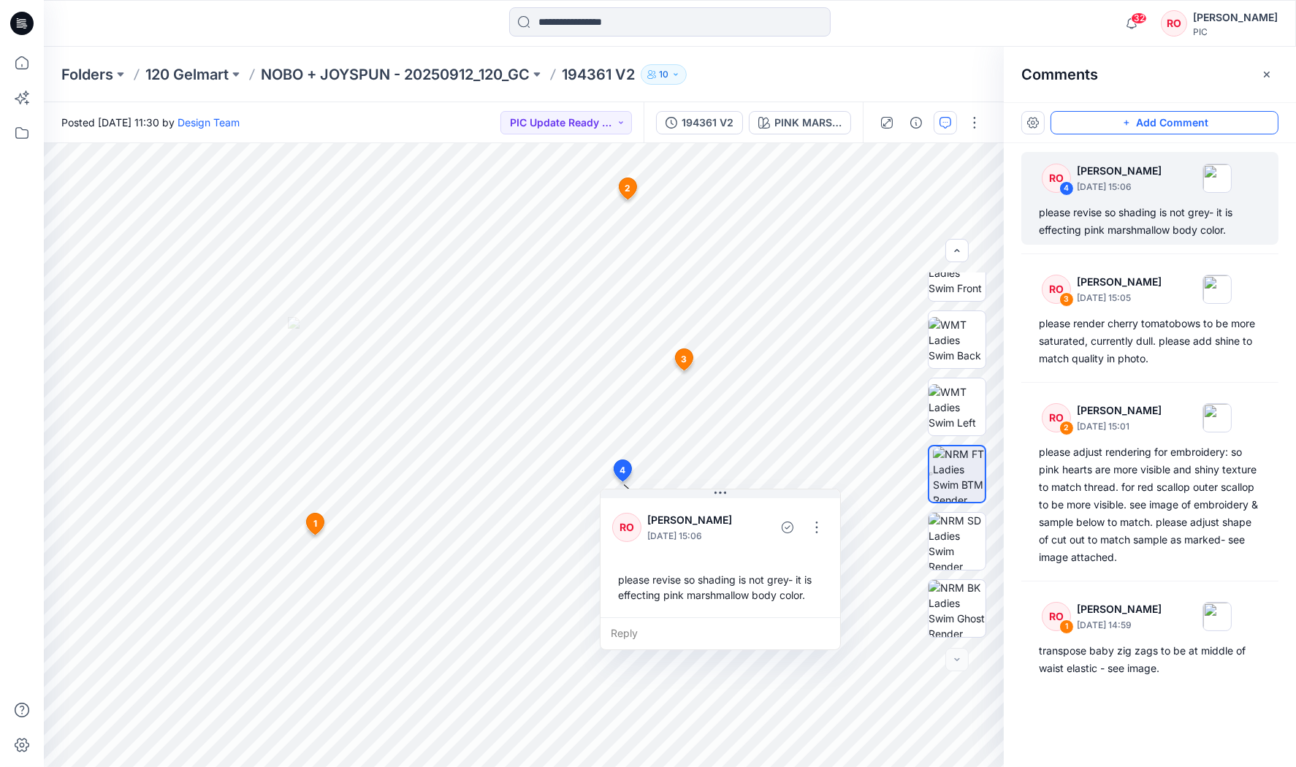
click at [1079, 122] on button "Add Comment" at bounding box center [1165, 122] width 228 height 23
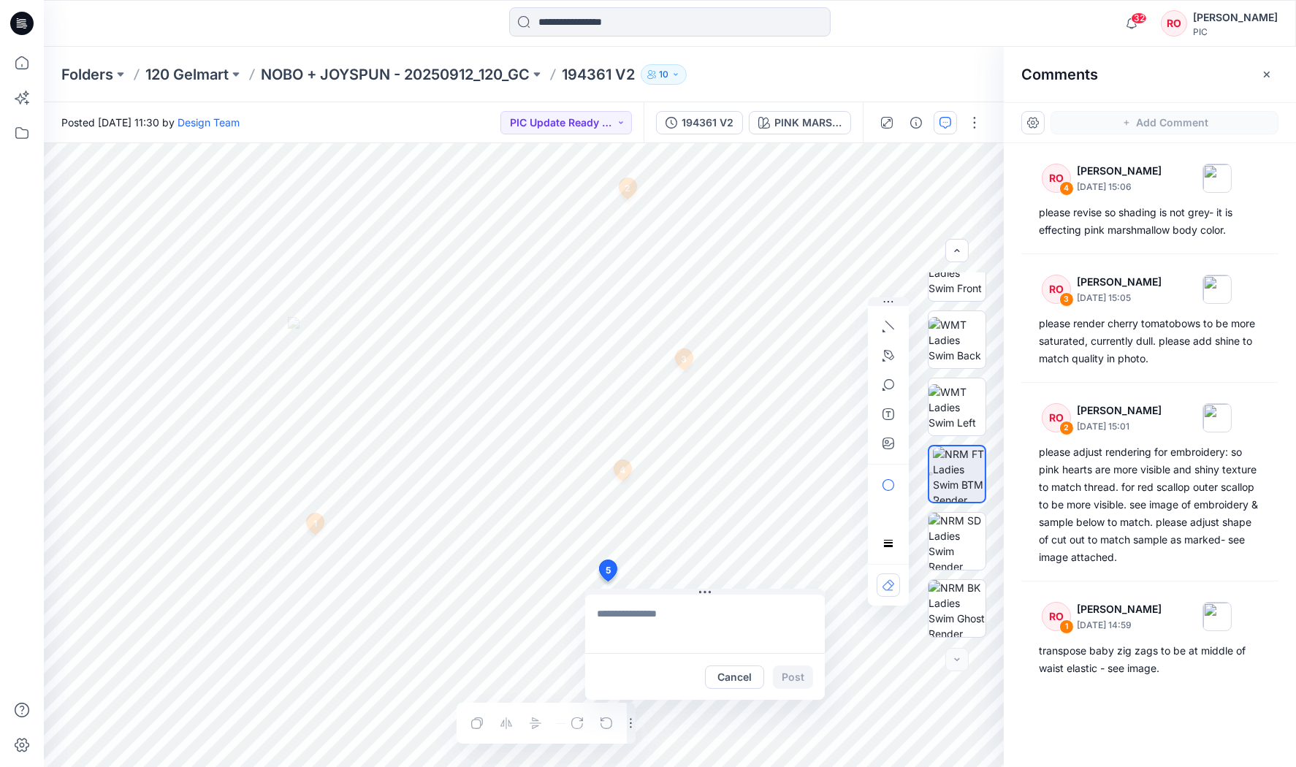
click at [607, 582] on div "5 Cancel Post 1 RO Raquel Ortiz October 01, 2025 14:59 transpose baby zig zags …" at bounding box center [524, 455] width 960 height 624
click at [883, 354] on icon "button" at bounding box center [889, 356] width 12 height 12
click at [816, 362] on button "button" at bounding box center [809, 354] width 23 height 23
click at [734, 644] on textarea "**********" at bounding box center [705, 624] width 240 height 58
type textarea "**********"
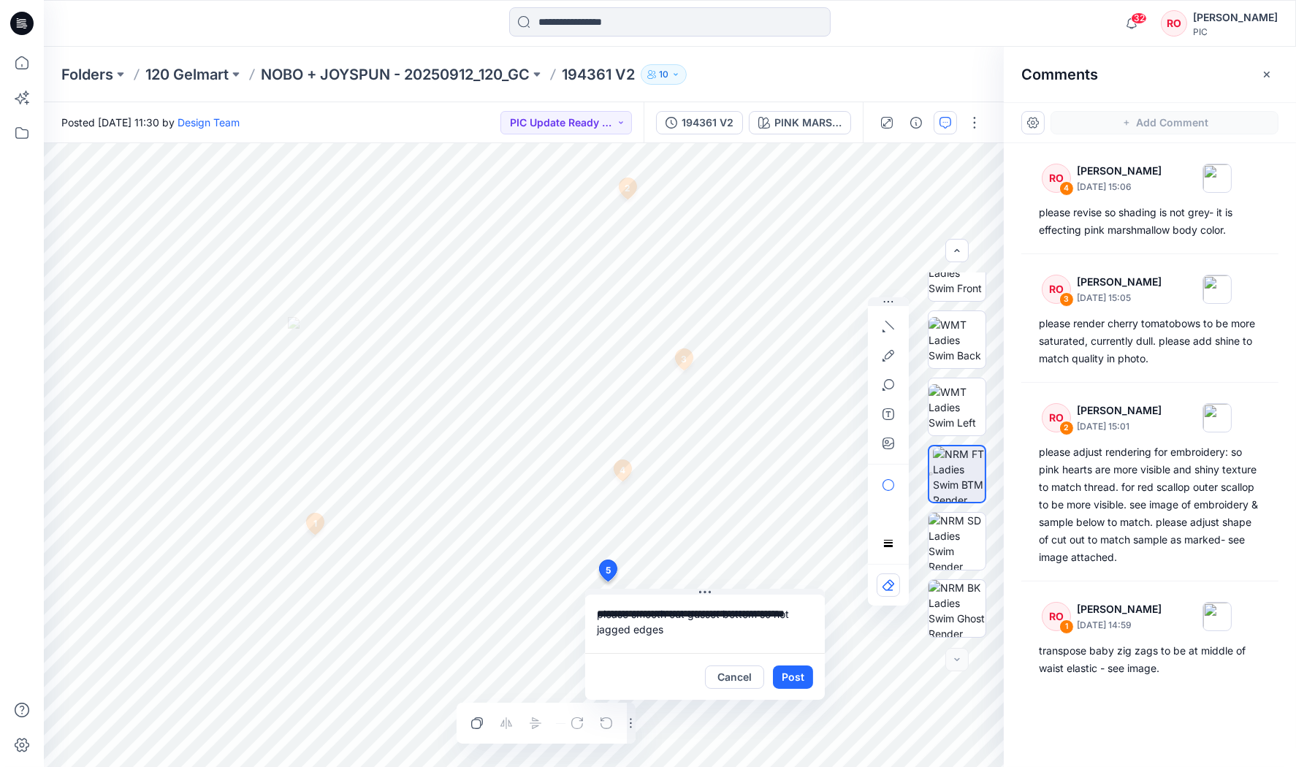
click at [776, 676] on button "Post" at bounding box center [793, 677] width 40 height 23
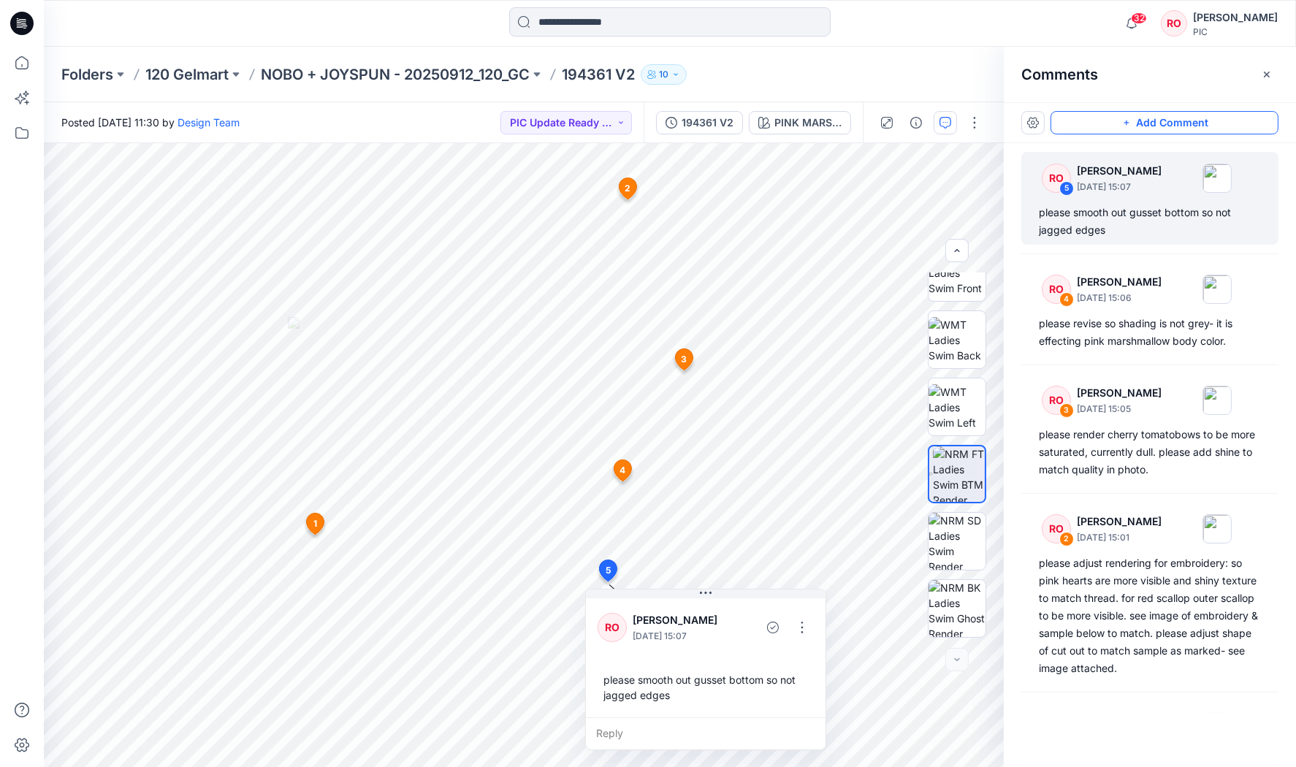
drag, startPoint x: 1114, startPoint y: 115, endPoint x: 1061, endPoint y: 145, distance: 60.5
click at [1114, 115] on button "Add Comment" at bounding box center [1165, 122] width 228 height 23
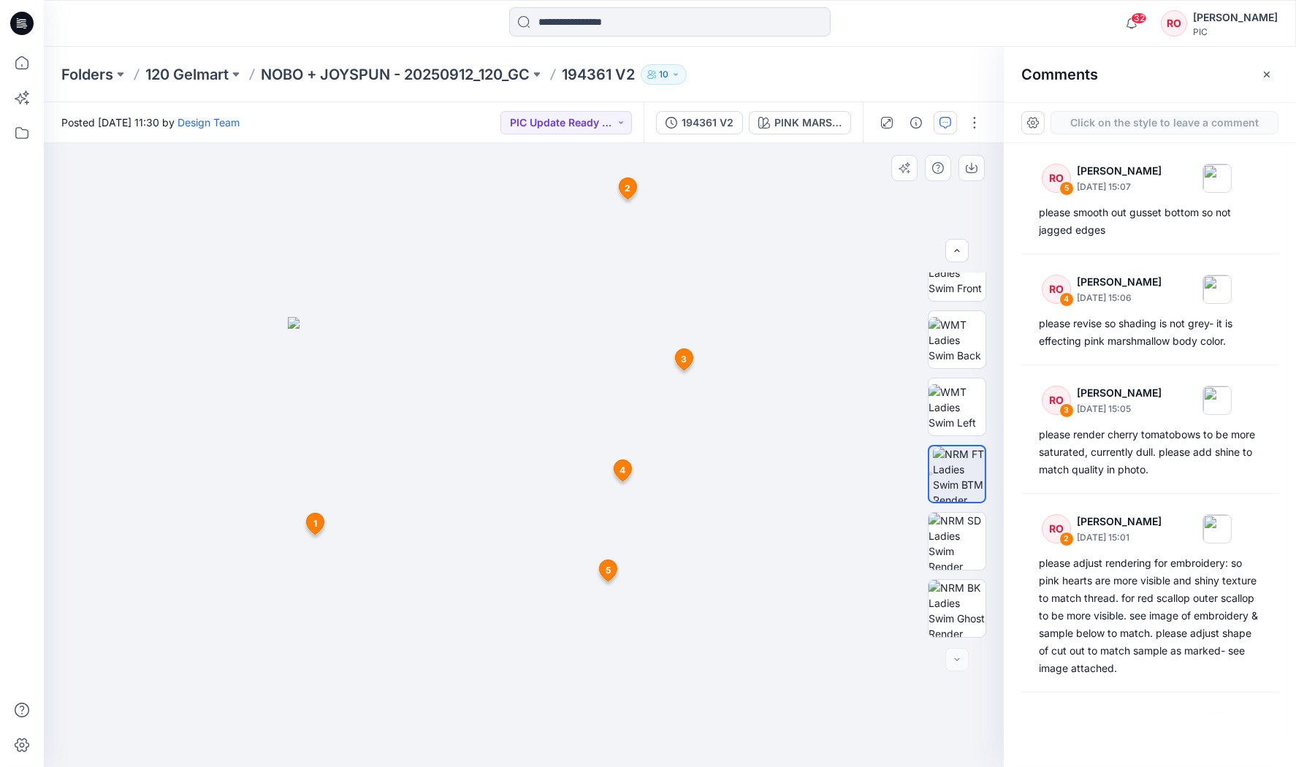
click at [549, 382] on div "6 1 RO Raquel Ortiz October 01, 2025 14:59 transpose baby zig zags to be at mid…" at bounding box center [524, 455] width 960 height 624
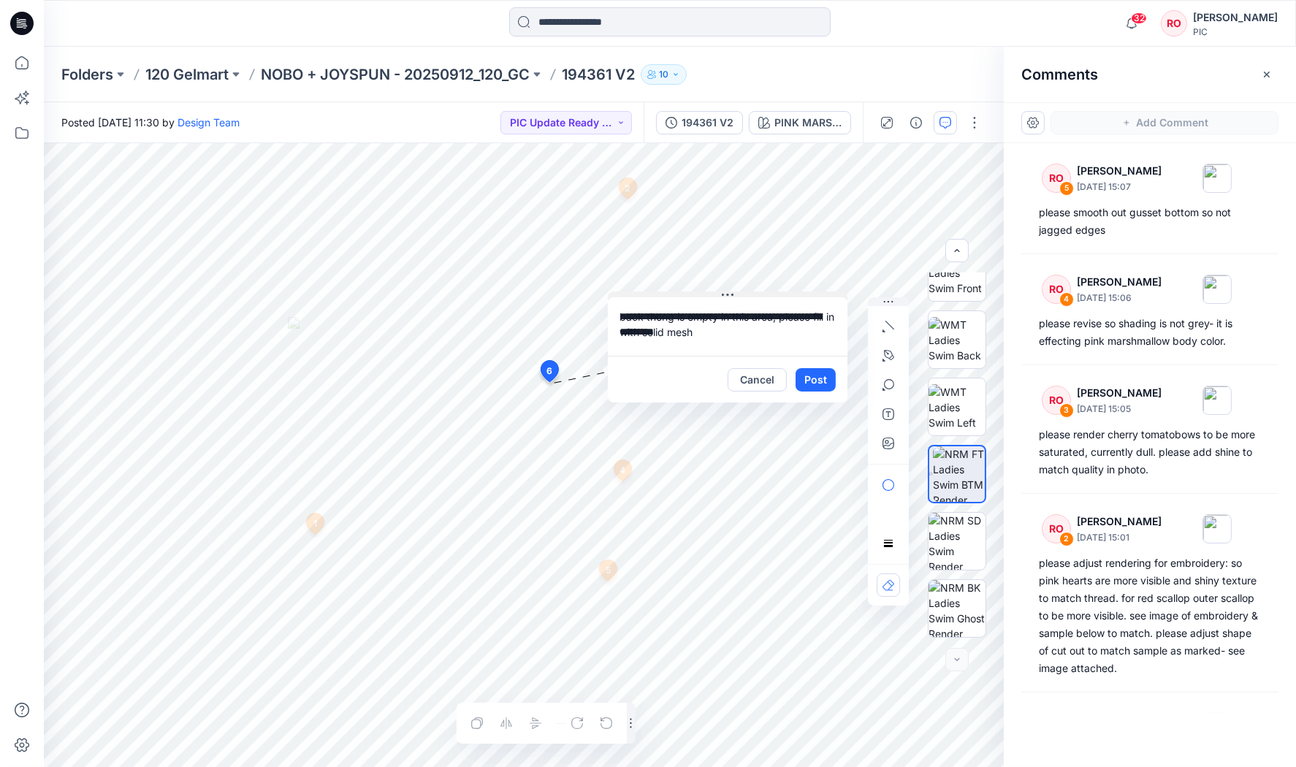
drag, startPoint x: 607, startPoint y: 391, endPoint x: 688, endPoint y: 293, distance: 127.2
click at [718, 338] on textarea "**********" at bounding box center [728, 326] width 240 height 58
type textarea "**********"
click at [887, 356] on icon "button" at bounding box center [889, 356] width 12 height 12
click at [815, 354] on icon "button" at bounding box center [810, 355] width 10 height 10
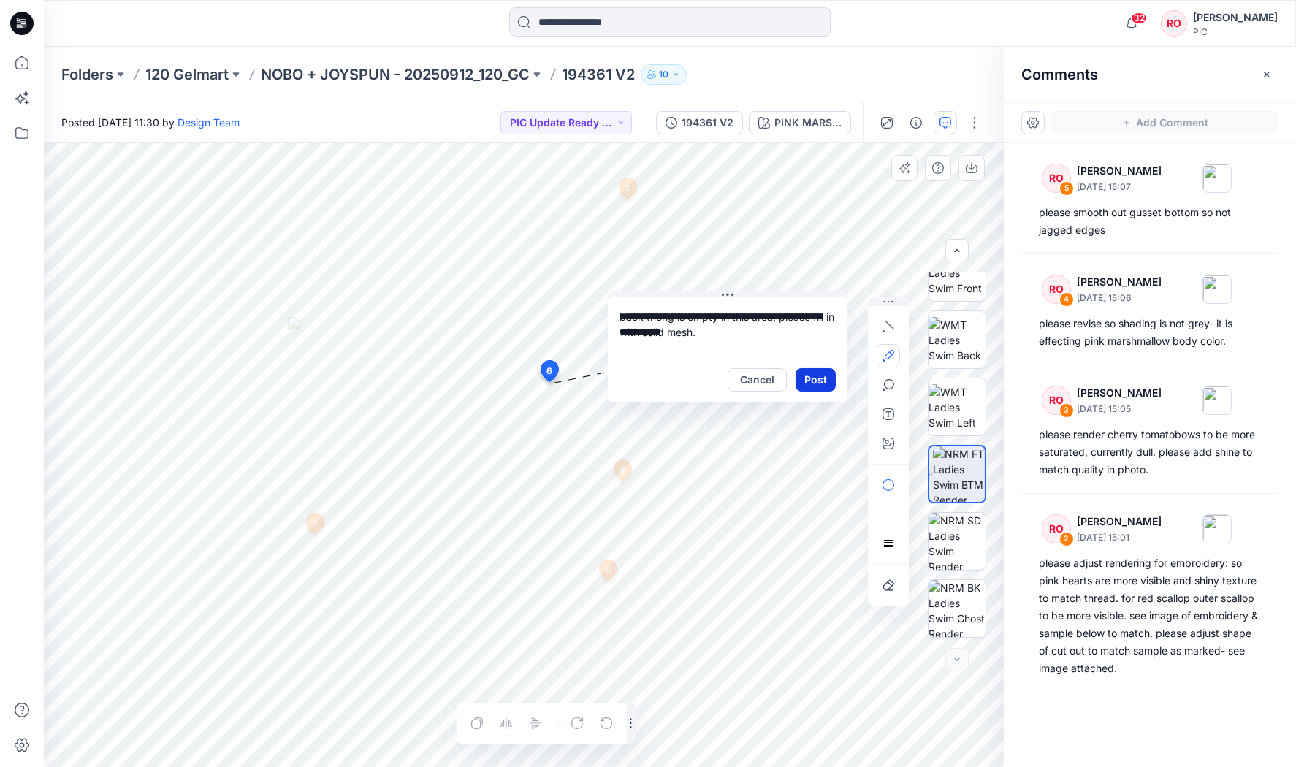
click at [810, 377] on button "Post" at bounding box center [816, 379] width 40 height 23
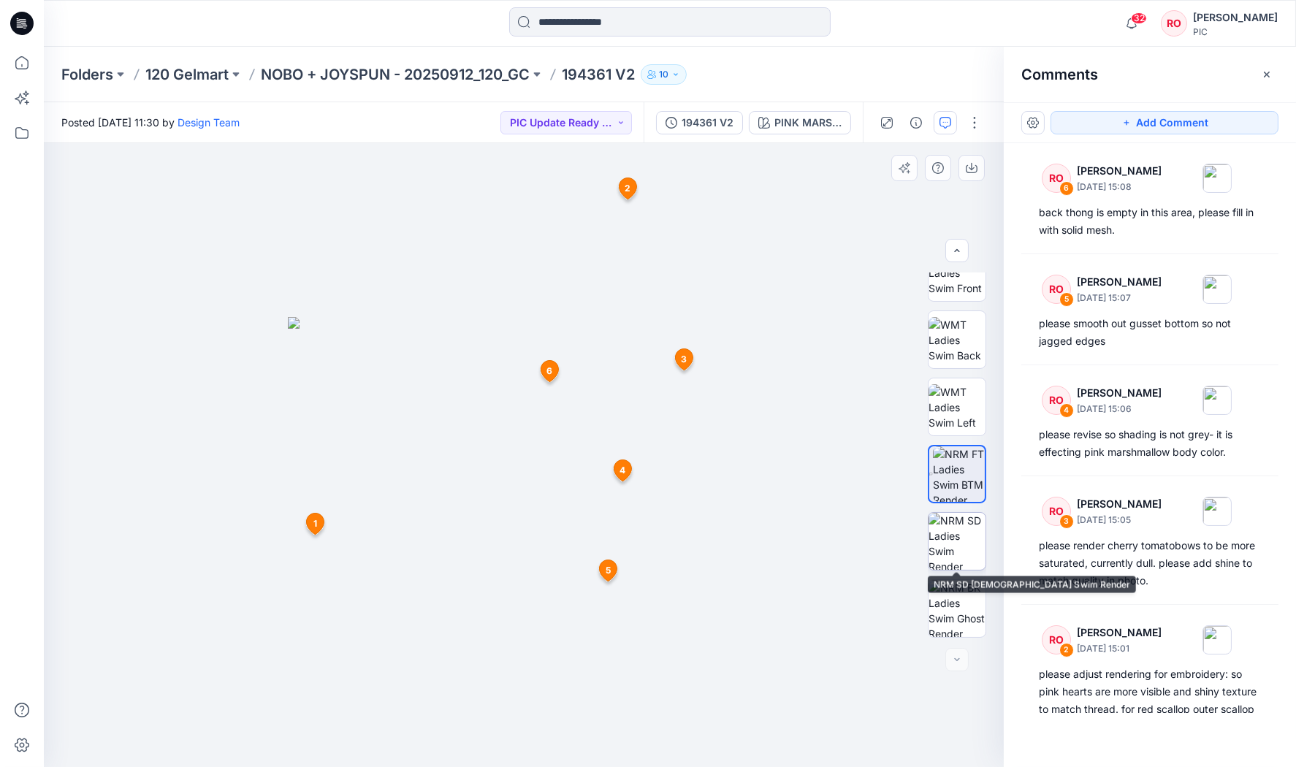
click at [955, 552] on img at bounding box center [957, 541] width 57 height 57
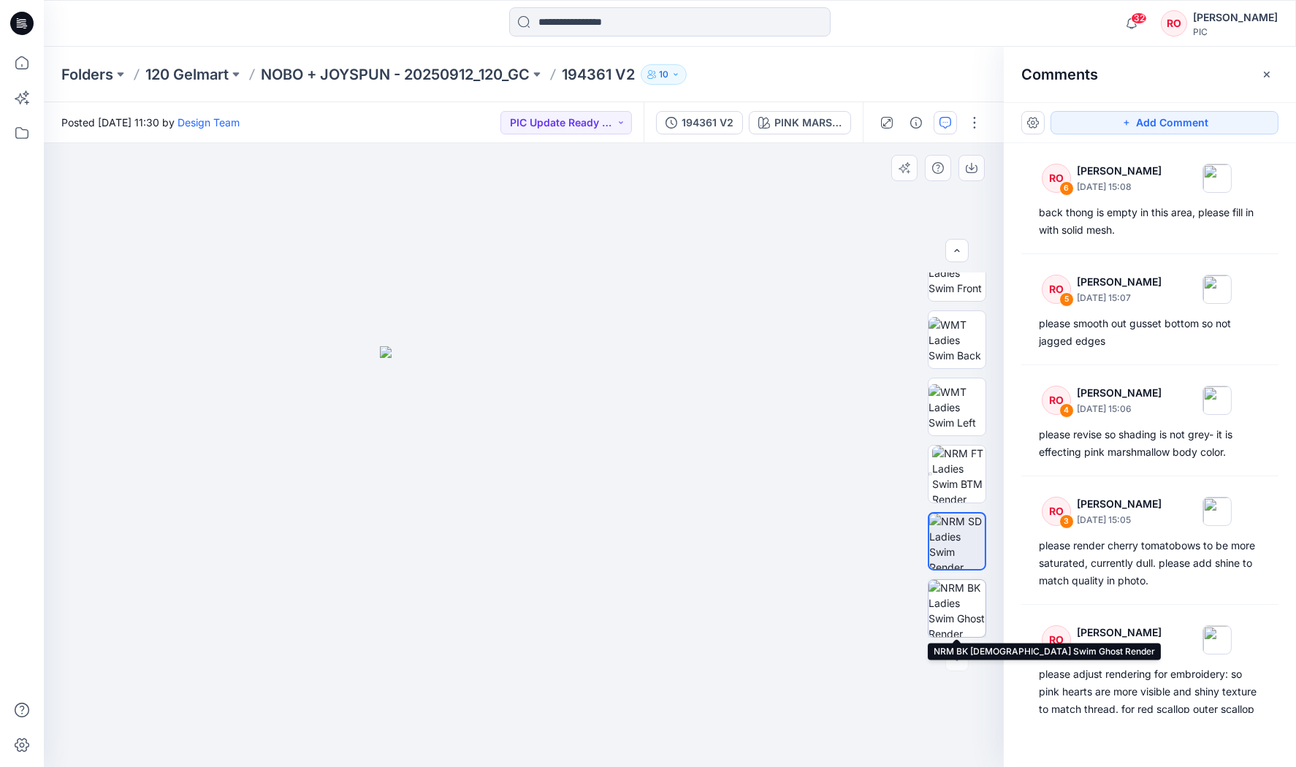
click at [961, 605] on img at bounding box center [957, 608] width 57 height 57
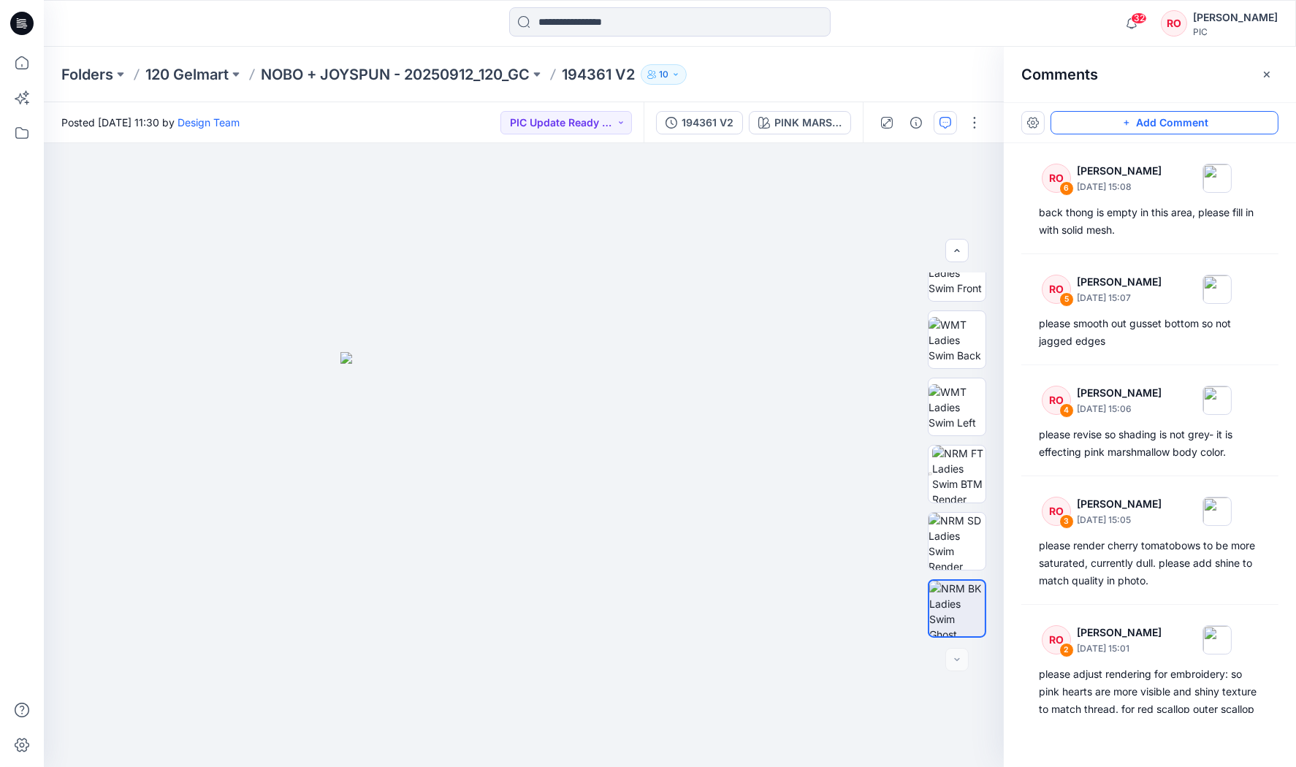
click at [1103, 122] on button "Add Comment" at bounding box center [1165, 122] width 228 height 23
click at [524, 505] on div "7" at bounding box center [524, 455] width 960 height 624
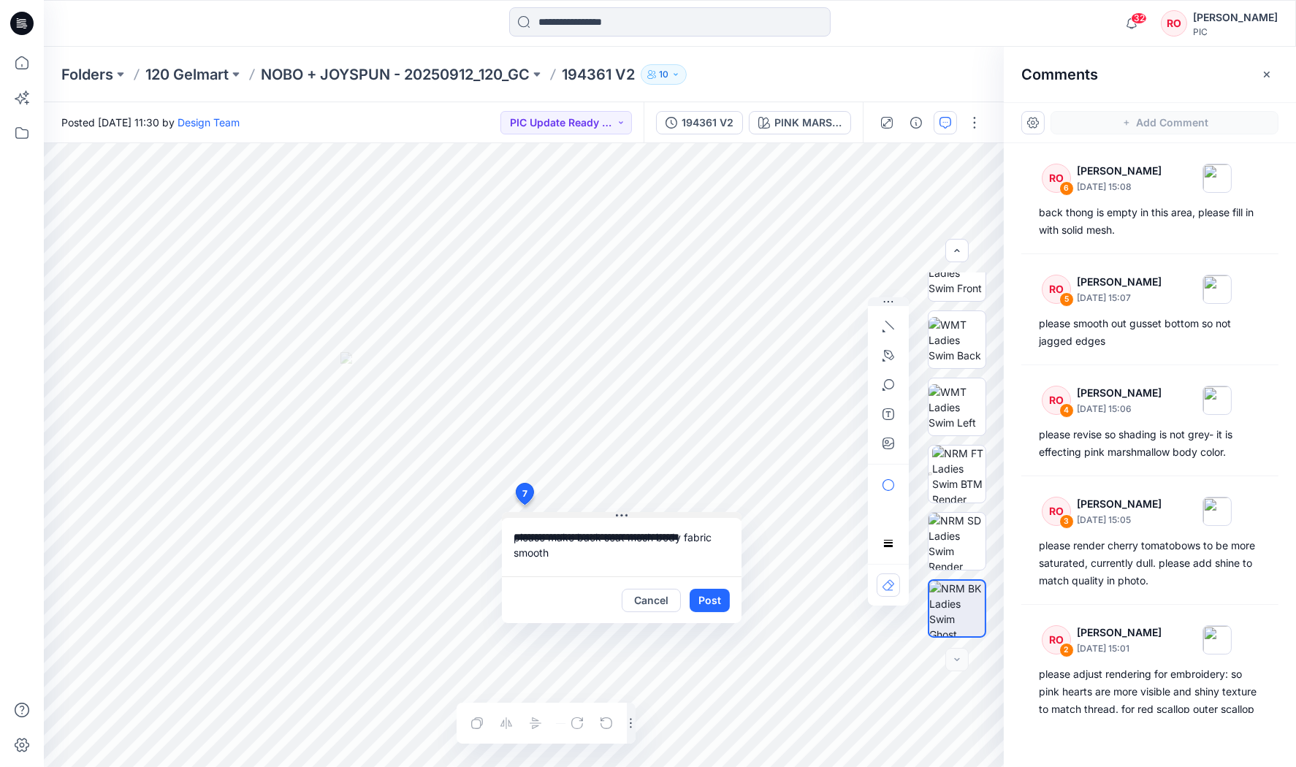
type textarea "**********"
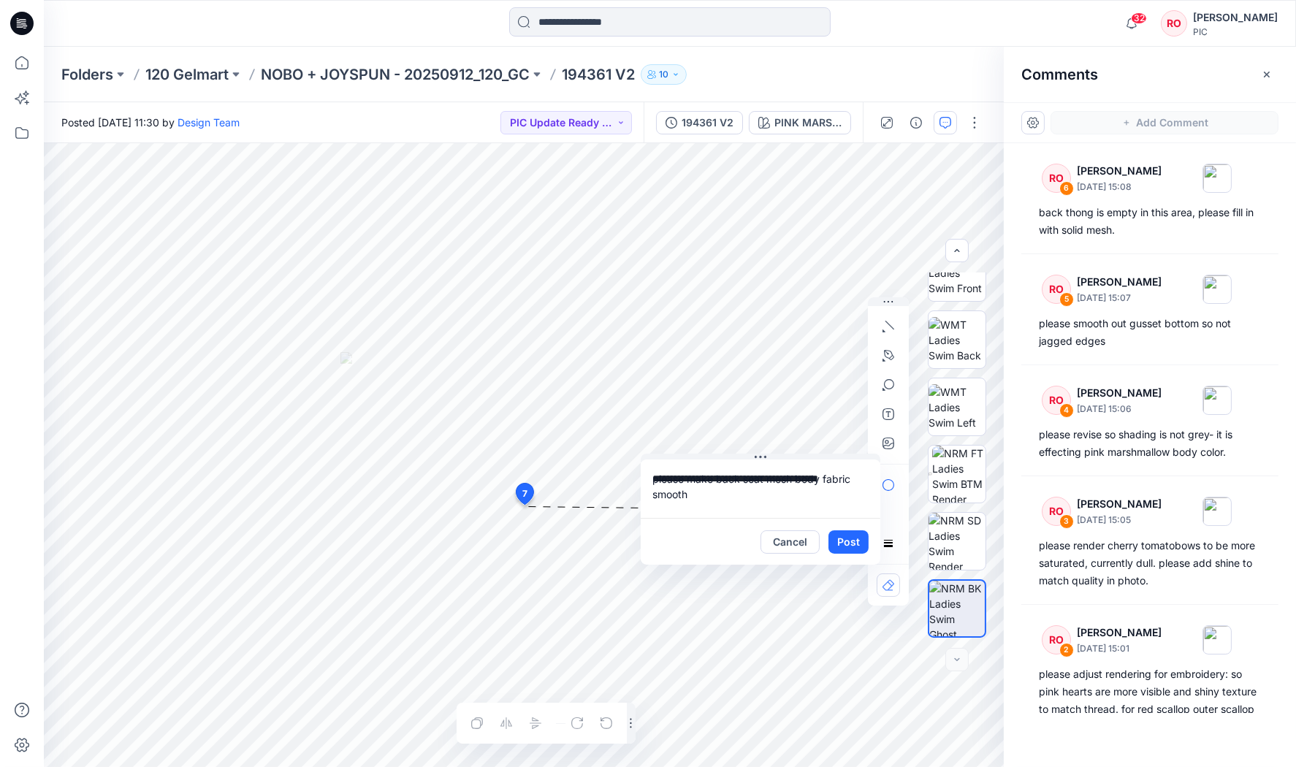
drag, startPoint x: 691, startPoint y: 490, endPoint x: 777, endPoint y: 461, distance: 90.8
click at [897, 354] on button "button" at bounding box center [888, 355] width 23 height 23
click at [818, 357] on button "button" at bounding box center [809, 354] width 23 height 23
click at [826, 540] on button "Post" at bounding box center [845, 544] width 40 height 23
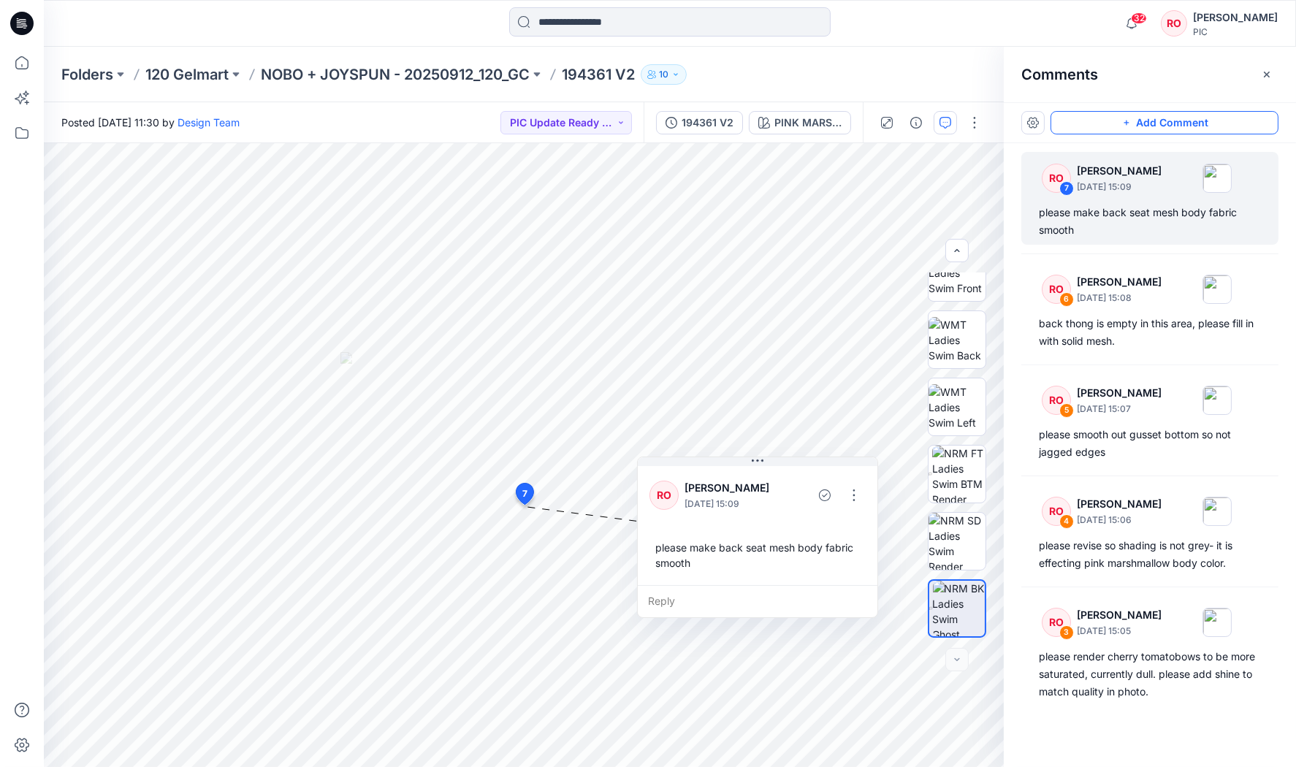
click at [1113, 131] on button "Add Comment" at bounding box center [1165, 122] width 228 height 23
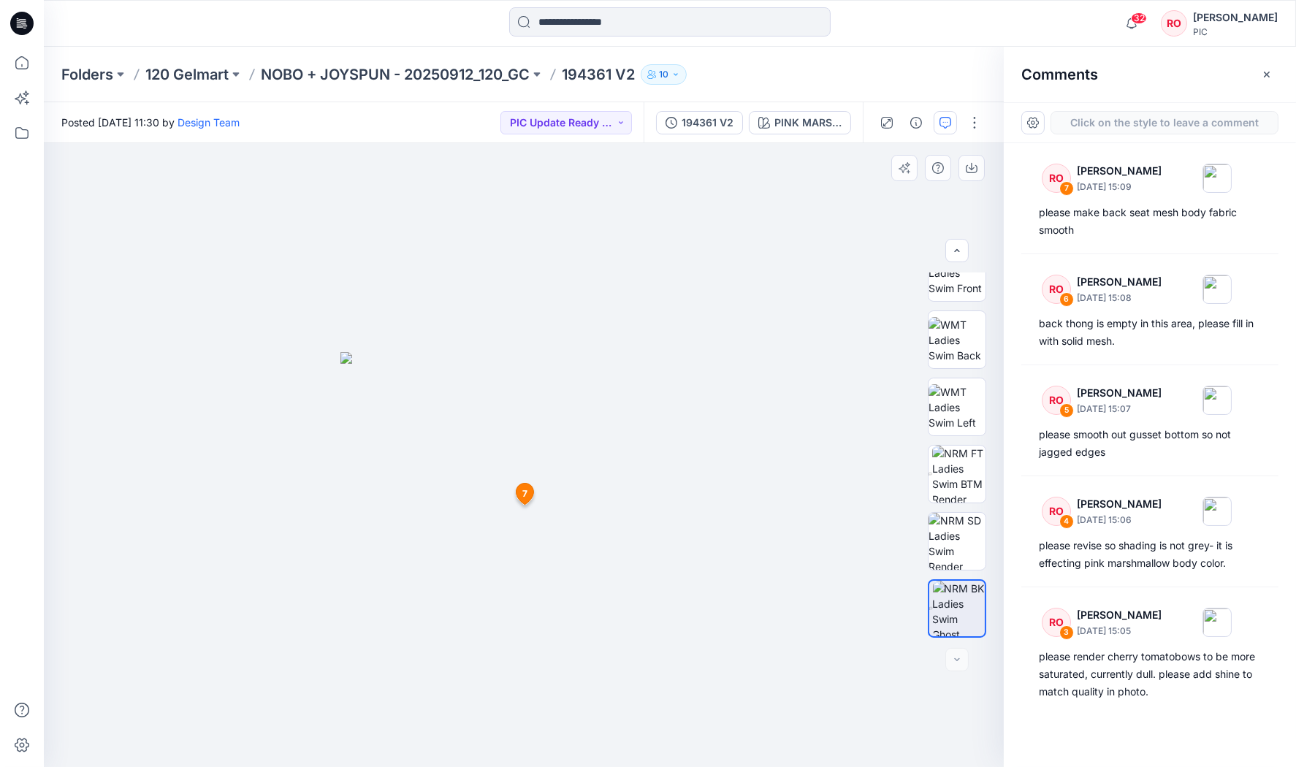
click at [418, 353] on div "8 7 RO Raquel Ortiz October 01, 2025 15:09 please make back seat mesh body fabr…" at bounding box center [524, 455] width 960 height 624
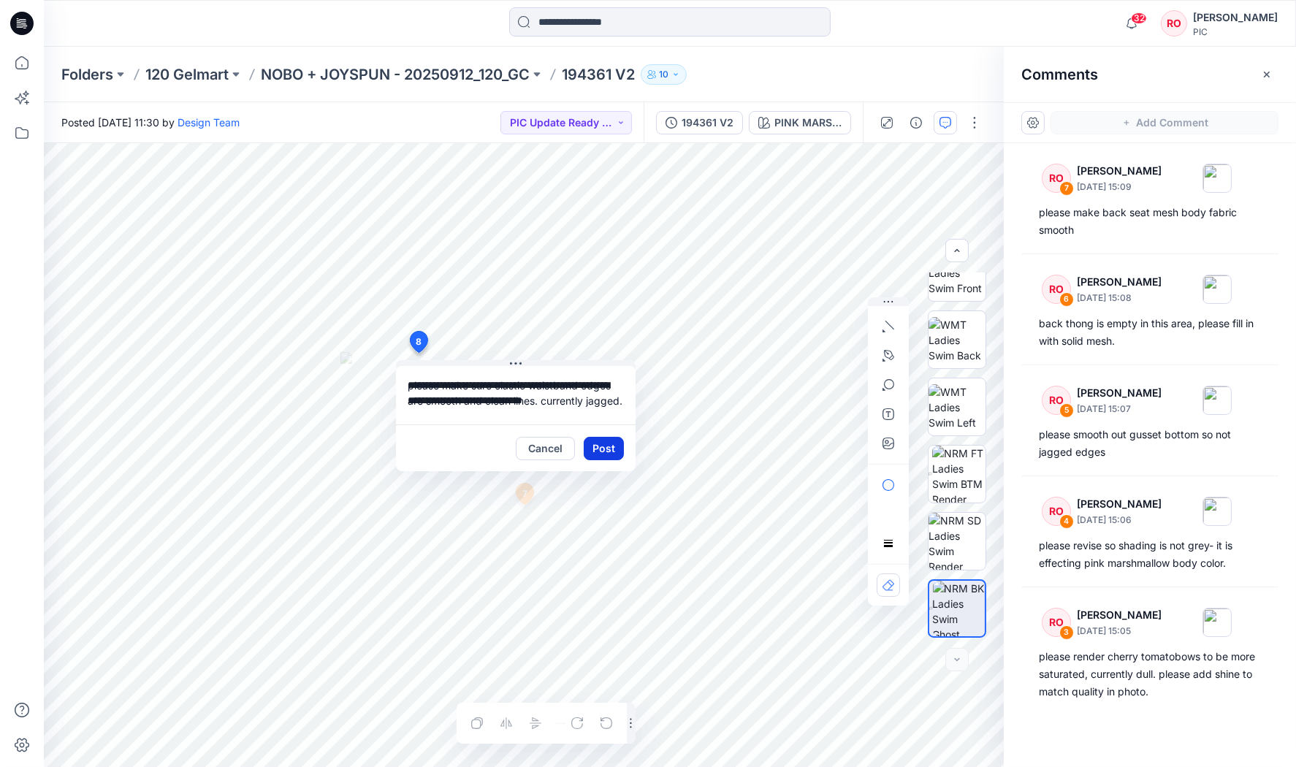
type textarea "**********"
click at [600, 449] on button "Post" at bounding box center [604, 448] width 40 height 23
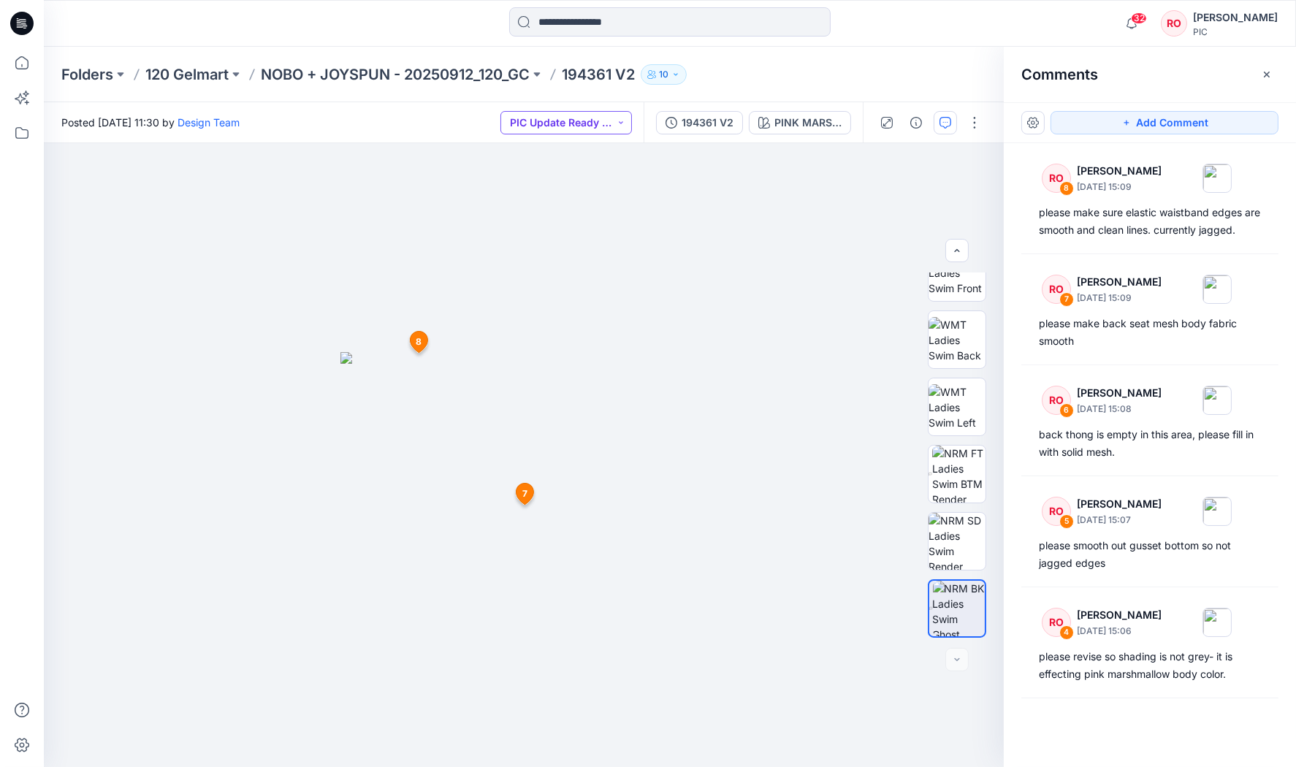
click at [601, 119] on button "PIC Update Ready to Review" at bounding box center [567, 122] width 132 height 23
drag, startPoint x: 563, startPoint y: 254, endPoint x: 579, endPoint y: 250, distance: 16.5
click at [563, 254] on p "Resubmit" at bounding box center [552, 255] width 45 height 19
drag, startPoint x: 1087, startPoint y: 125, endPoint x: 1072, endPoint y: 132, distance: 17.0
click at [1087, 125] on button "Add Comment" at bounding box center [1165, 122] width 228 height 23
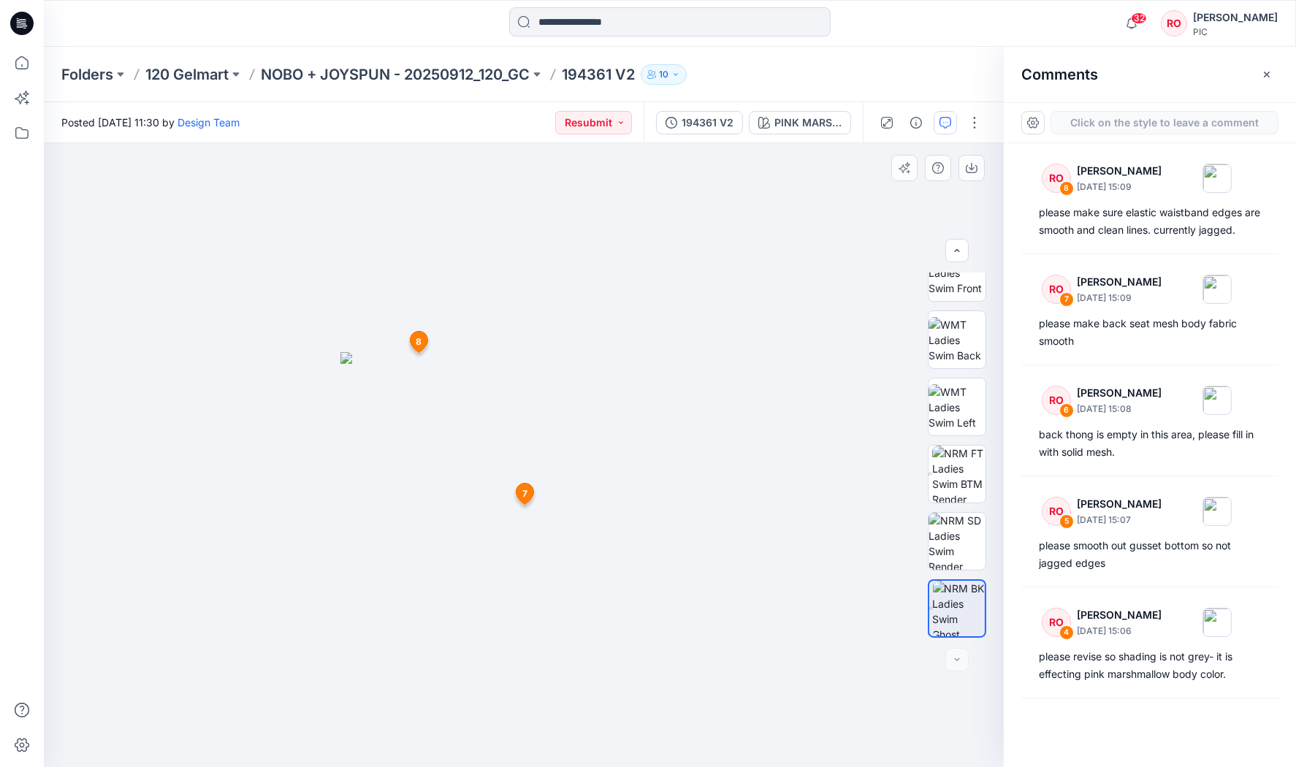
click at [557, 362] on div "9 7 RO Raquel Ortiz October 01, 2025 15:09 please make back seat mesh body fabr…" at bounding box center [524, 455] width 960 height 624
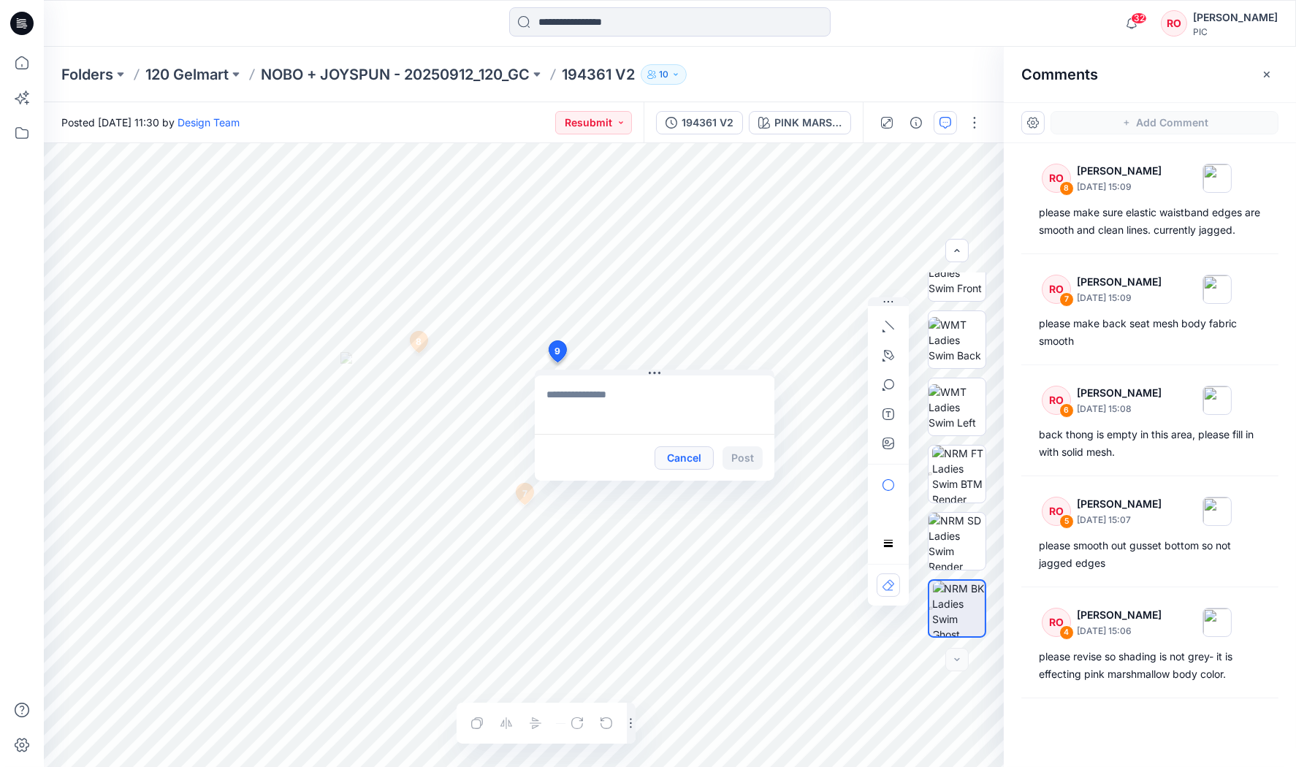
click at [685, 461] on button "Cancel" at bounding box center [684, 457] width 59 height 23
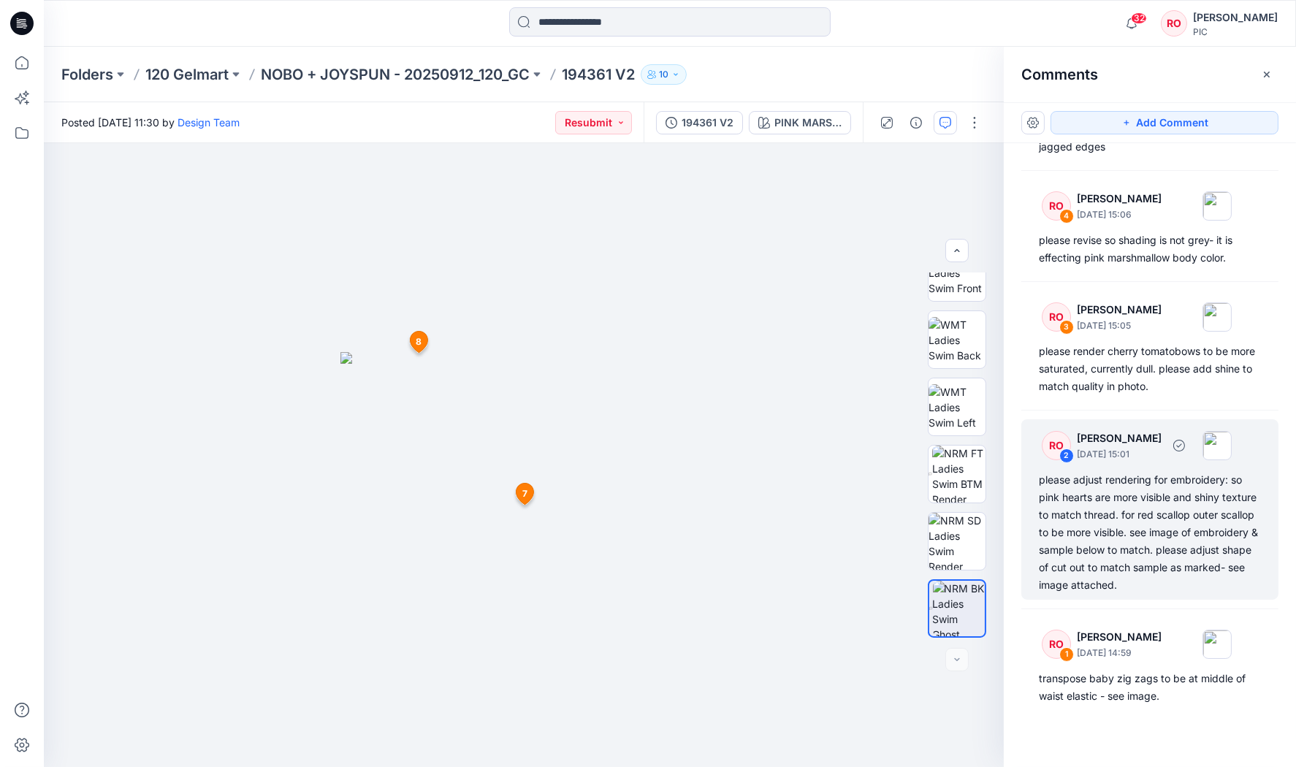
scroll to position [416, 0]
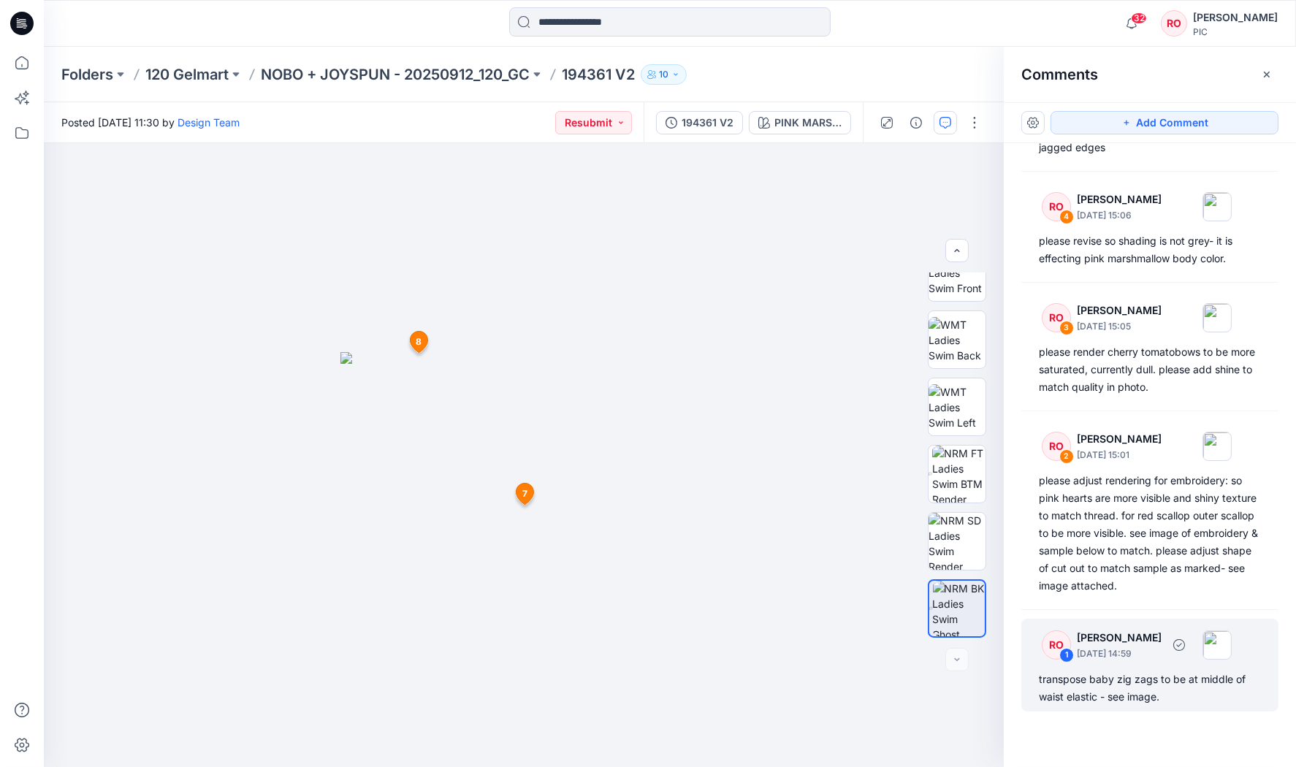
click at [1149, 671] on div "transpose baby zig zags to be at middle of waist elastic - see image." at bounding box center [1150, 688] width 222 height 35
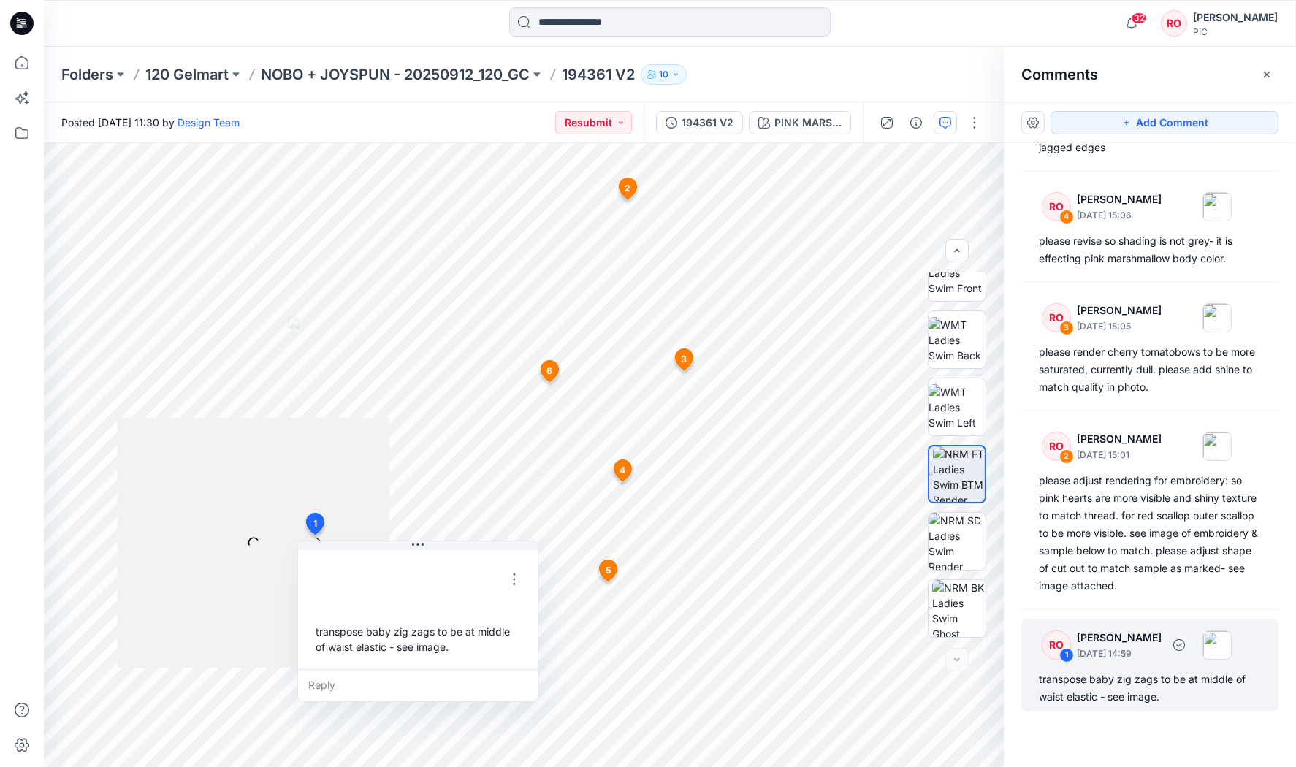
scroll to position [415, 0]
click at [395, 629] on div "transpose baby zig zags to be at middle of waist elastic - see image." at bounding box center [418, 639] width 216 height 42
click at [515, 568] on button "button" at bounding box center [514, 579] width 23 height 23
click at [495, 607] on p "Edit comment" at bounding box center [517, 611] width 66 height 15
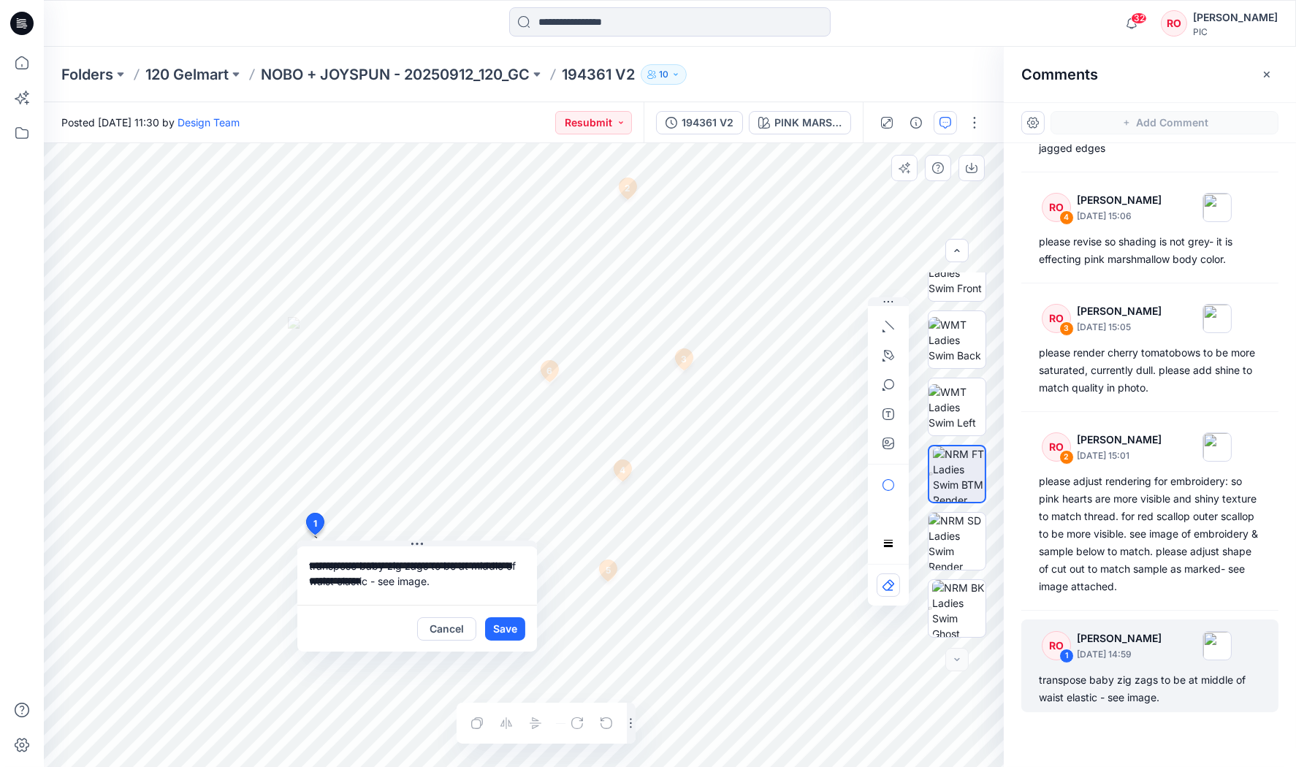
click at [213, 513] on div "**********" at bounding box center [524, 455] width 960 height 624
click at [451, 629] on button "Cancel" at bounding box center [446, 628] width 59 height 23
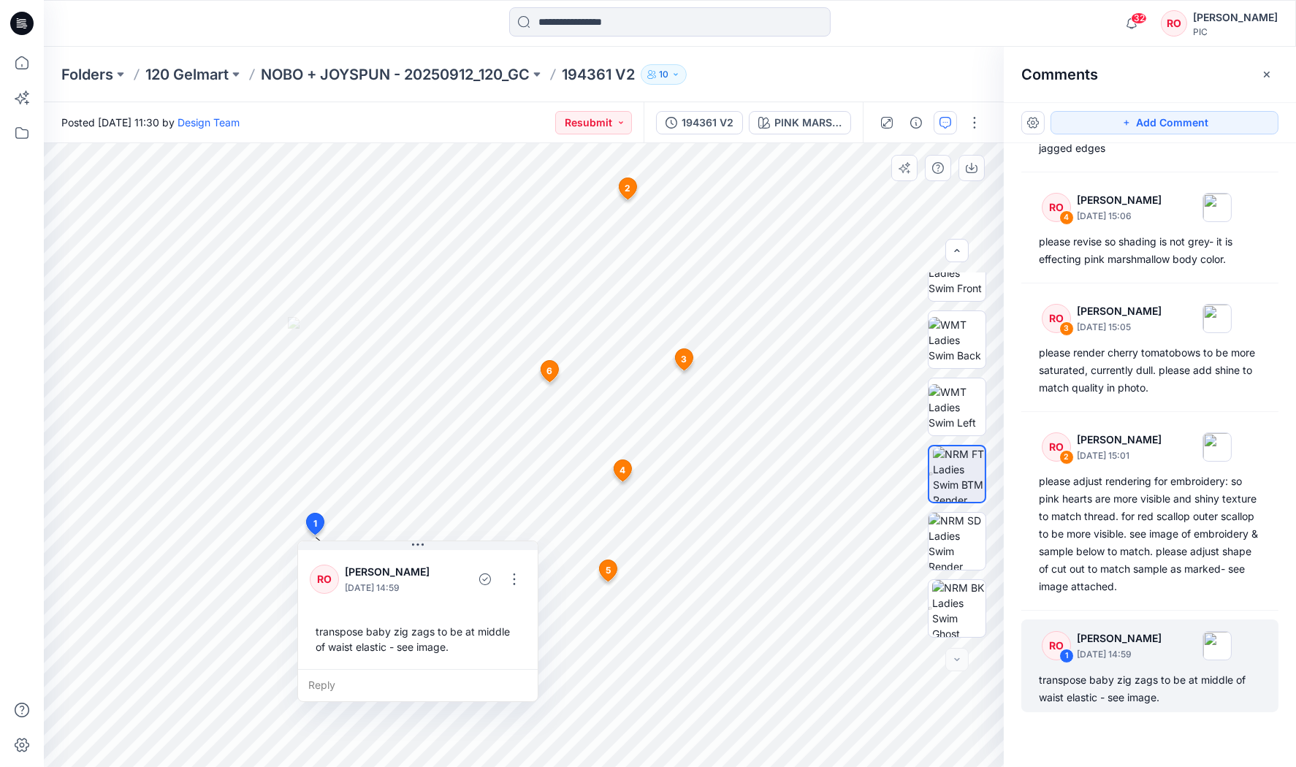
scroll to position [0, 0]
click at [956, 582] on img at bounding box center [958, 608] width 53 height 57
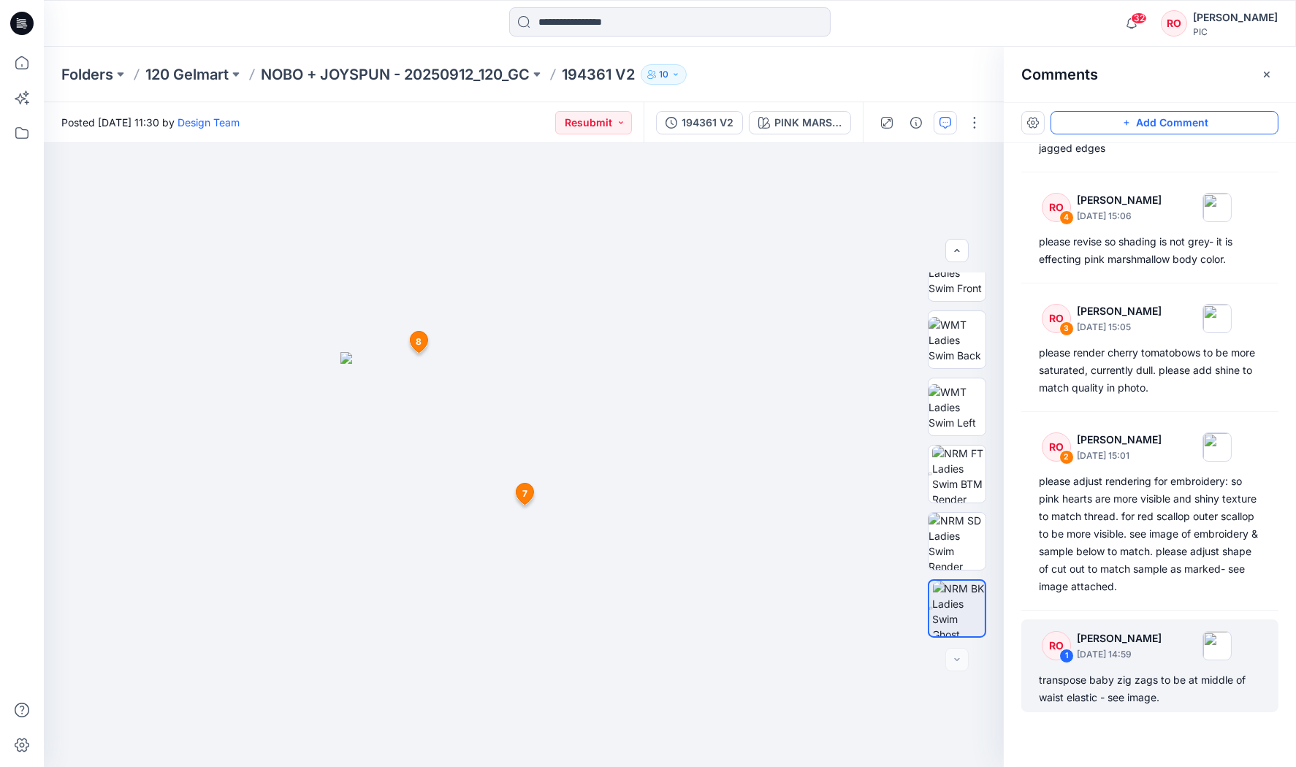
click at [1087, 114] on button "Add Comment" at bounding box center [1165, 122] width 228 height 23
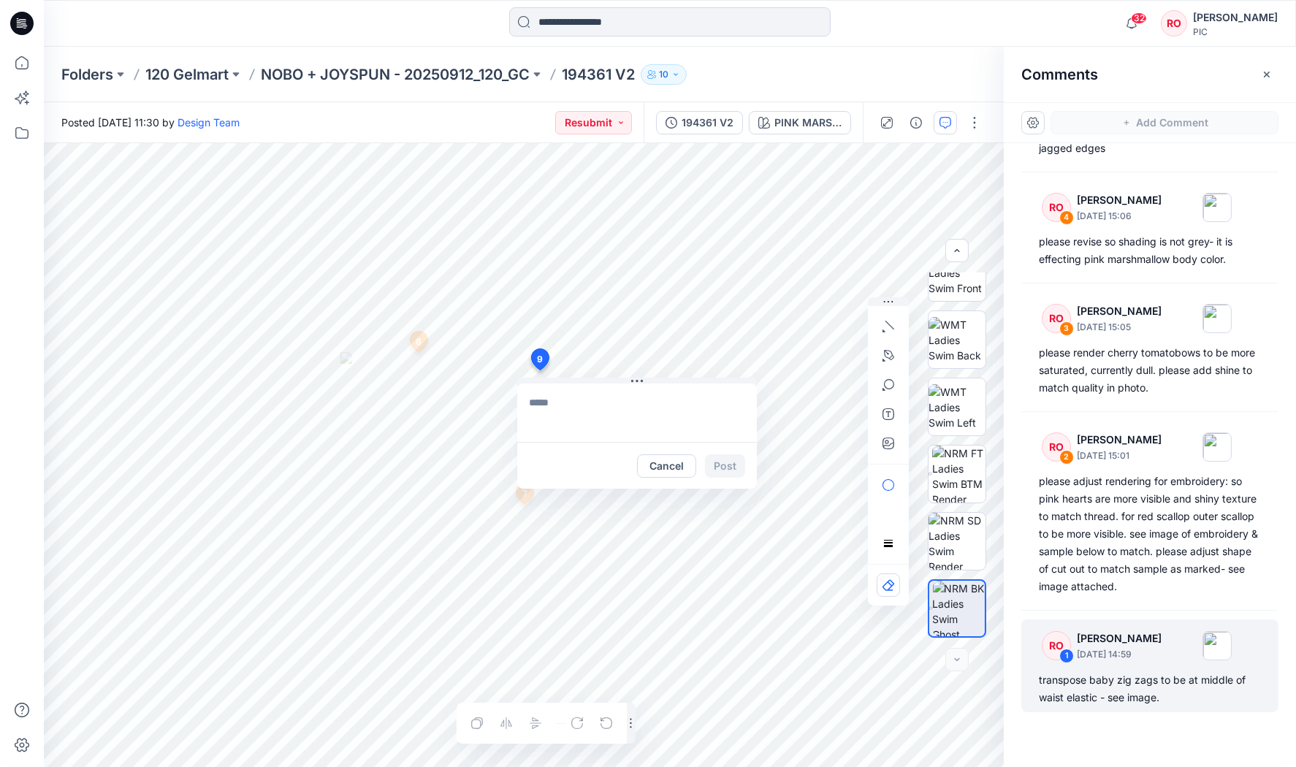
click at [539, 370] on div "9 Cancel Post 7 RO Raquel Ortiz October 01, 2025 15:09 please make back seat me…" at bounding box center [524, 455] width 960 height 624
type textarea "**********"
click at [621, 384] on textarea "**********" at bounding box center [637, 413] width 240 height 58
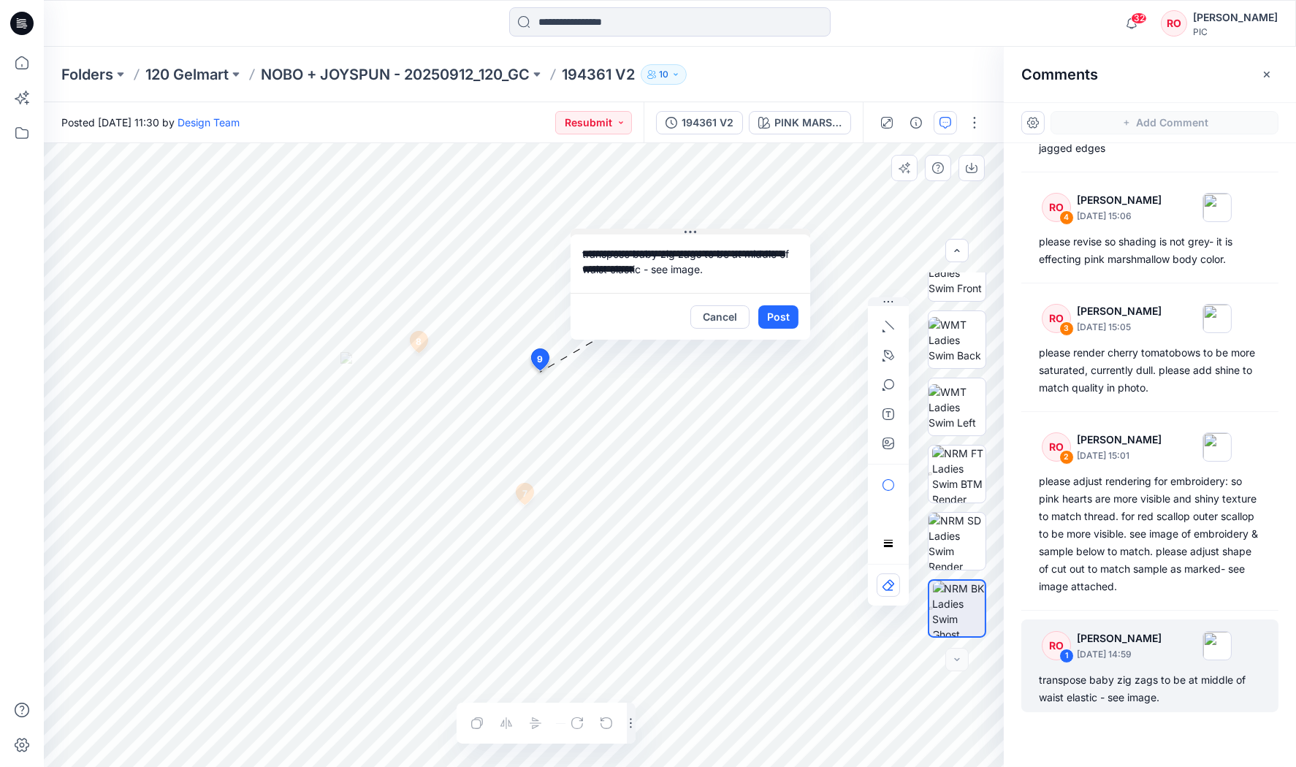
drag, startPoint x: 622, startPoint y: 381, endPoint x: 675, endPoint y: 232, distance: 158.3
click at [889, 440] on icon "button" at bounding box center [889, 444] width 12 height 12
type input"] "**********"
click at [778, 314] on button "Post" at bounding box center [779, 316] width 40 height 23
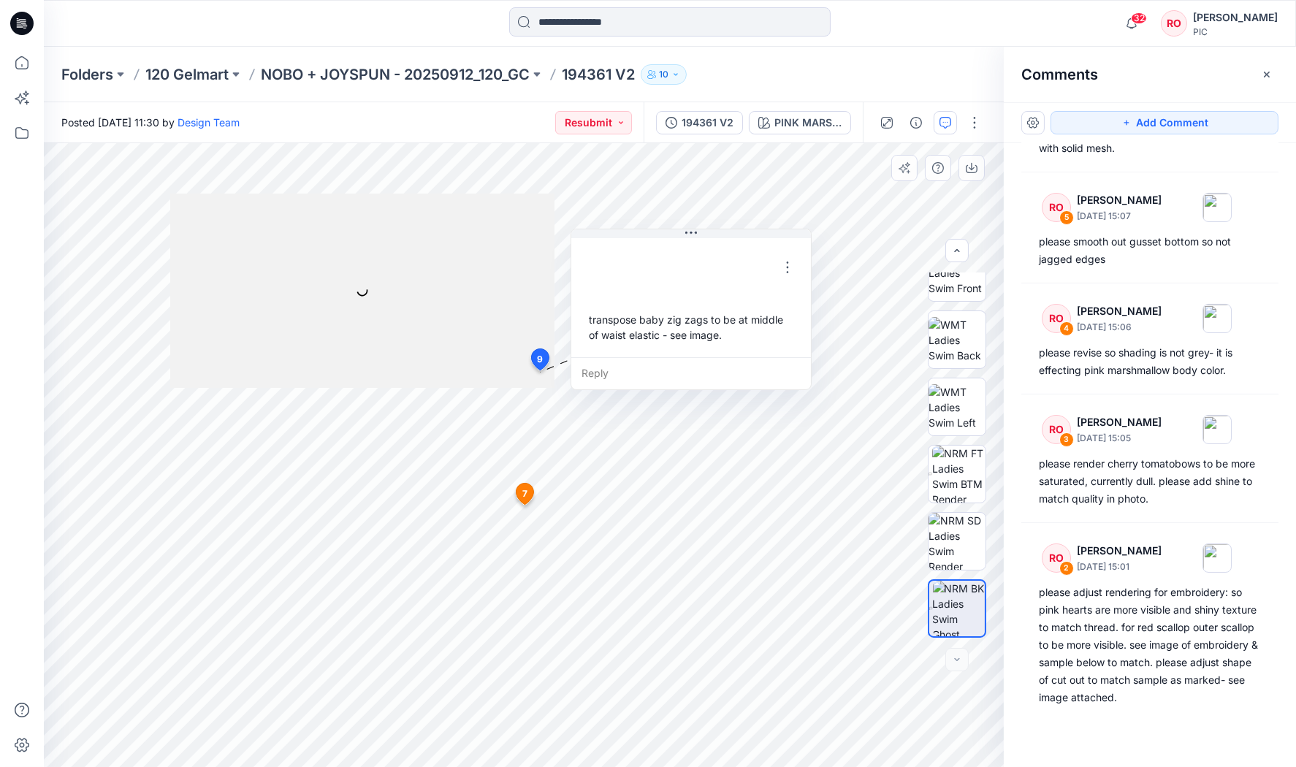
scroll to position [7, 0]
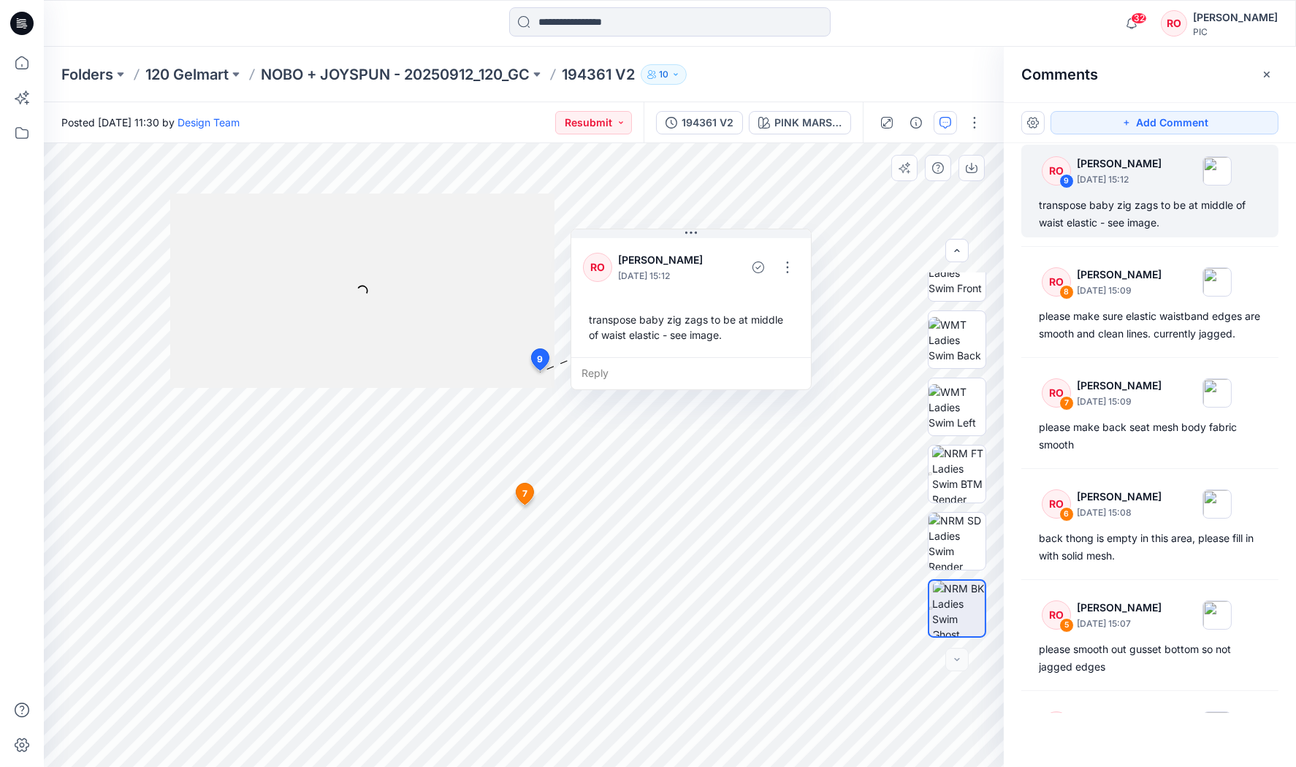
click at [486, 298] on div at bounding box center [362, 291] width 384 height 194
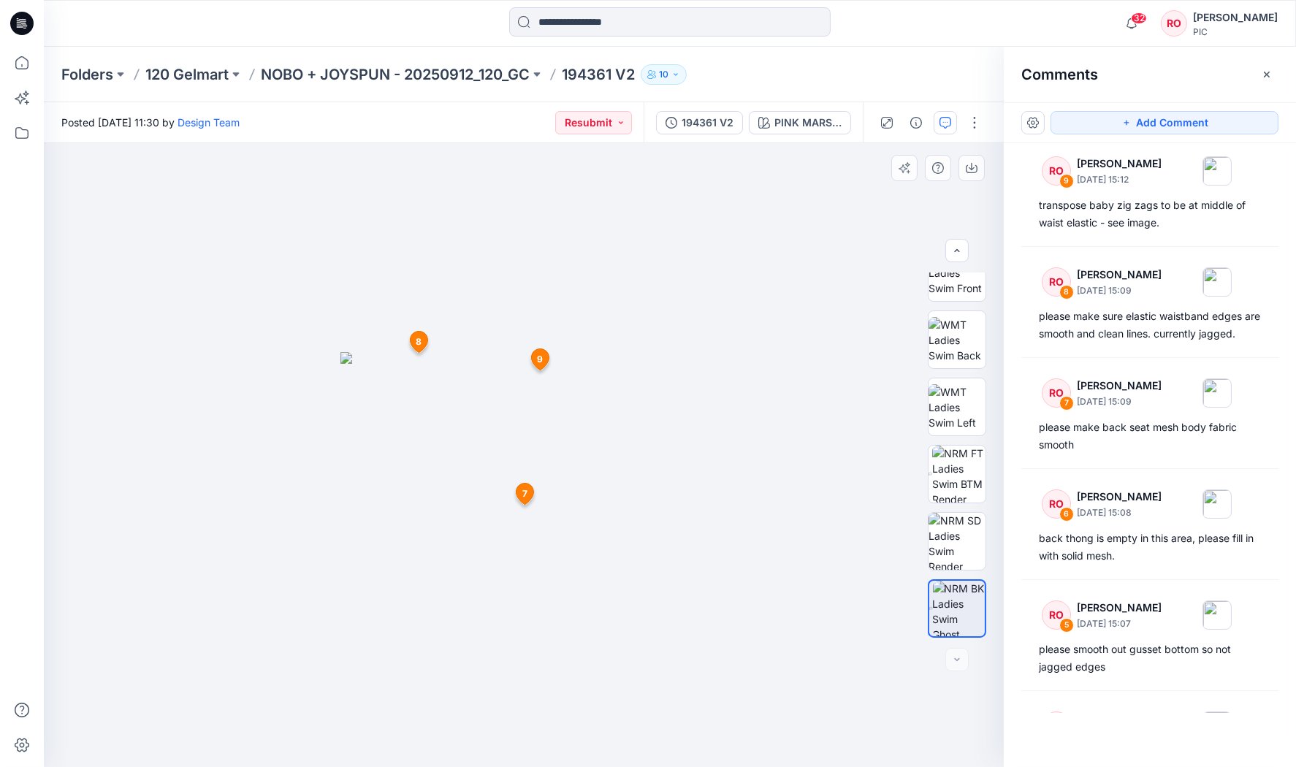
drag, startPoint x: 1073, startPoint y: 115, endPoint x: 996, endPoint y: 173, distance: 96.5
click at [1073, 115] on button "Add Comment" at bounding box center [1165, 122] width 228 height 23
click at [688, 322] on div "10 7 RO Raquel Ortiz October 01, 2025 15:09 please make back seat mesh body fab…" at bounding box center [524, 455] width 960 height 624
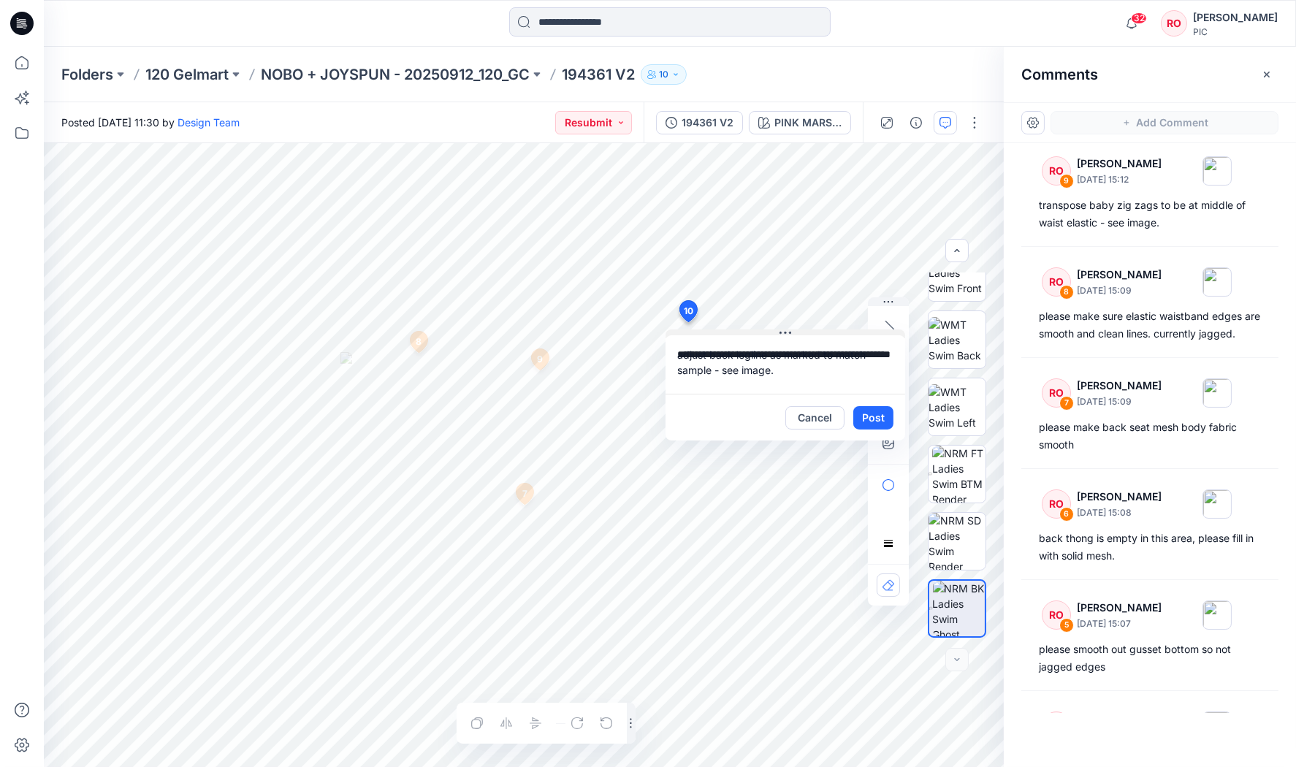
type textarea "**********"
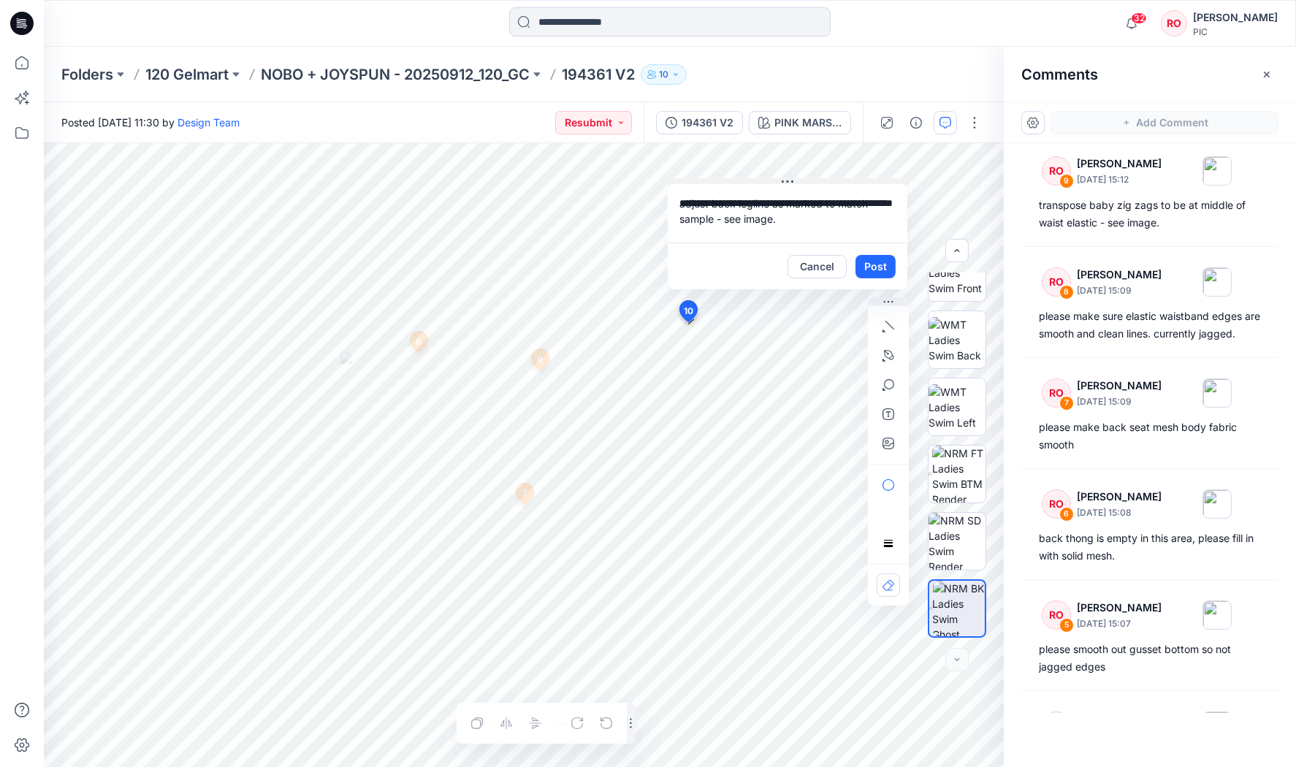
drag, startPoint x: 807, startPoint y: 333, endPoint x: 810, endPoint y: 181, distance: 152.0
click at [891, 435] on button "button" at bounding box center [888, 443] width 23 height 23
type input"] "**********"
click at [888, 352] on icon "button" at bounding box center [889, 356] width 12 height 12
click at [809, 357] on icon "button" at bounding box center [810, 355] width 12 height 12
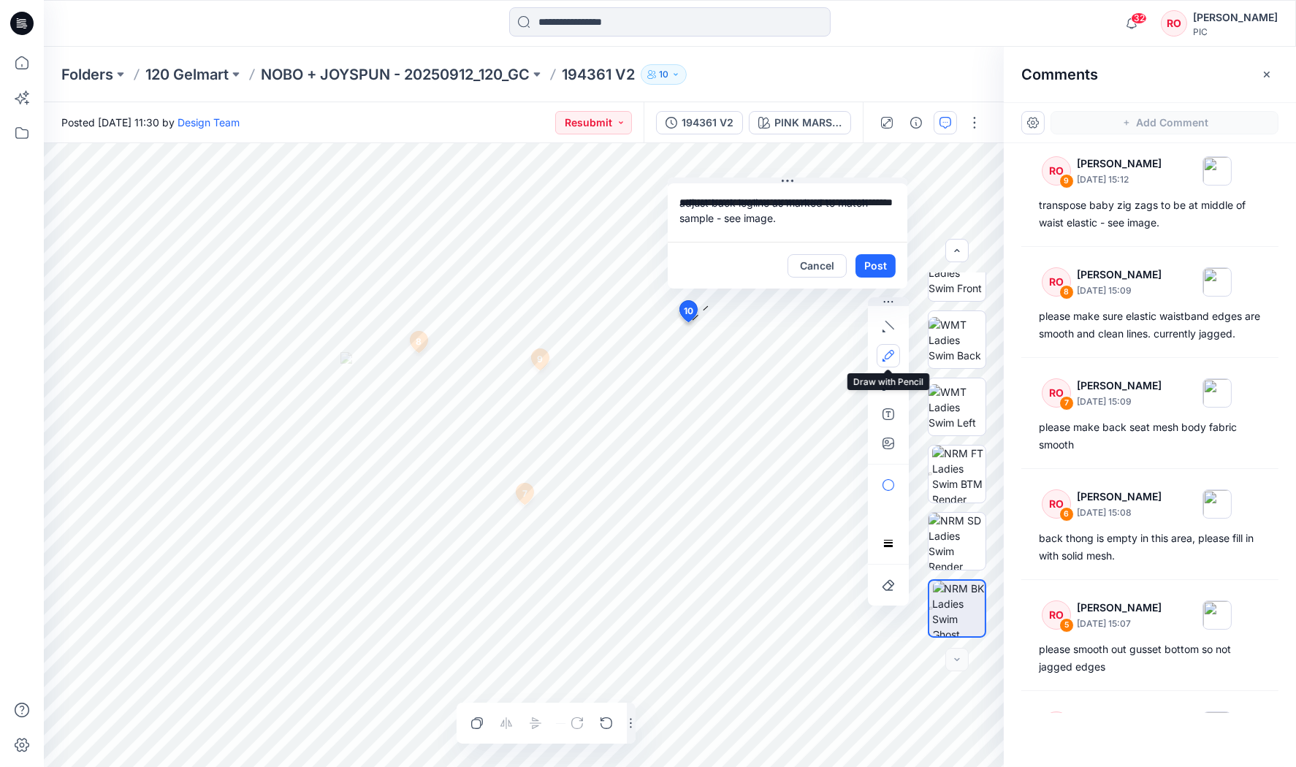
click at [889, 364] on button "button" at bounding box center [888, 355] width 23 height 23
drag, startPoint x: 892, startPoint y: 356, endPoint x: 882, endPoint y: 364, distance: 13.0
click at [892, 357] on icon "button" at bounding box center [889, 356] width 12 height 12
click at [893, 356] on icon "button" at bounding box center [889, 356] width 12 height 12
click at [806, 356] on icon "button" at bounding box center [810, 355] width 10 height 10
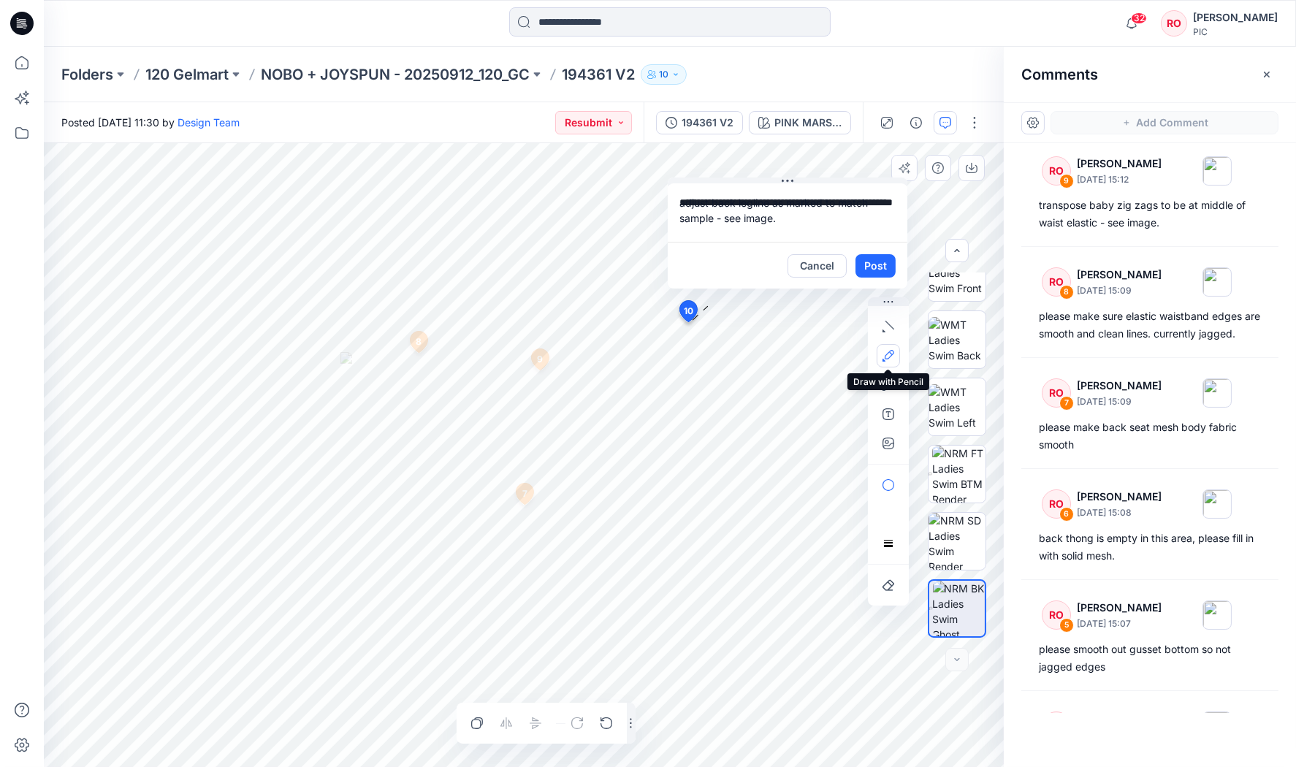
click at [894, 357] on button "button" at bounding box center [888, 355] width 23 height 23
click at [895, 357] on button "button" at bounding box center [888, 355] width 23 height 23
click at [894, 356] on icon "button" at bounding box center [889, 356] width 12 height 12
click at [867, 265] on button "Post" at bounding box center [876, 265] width 40 height 23
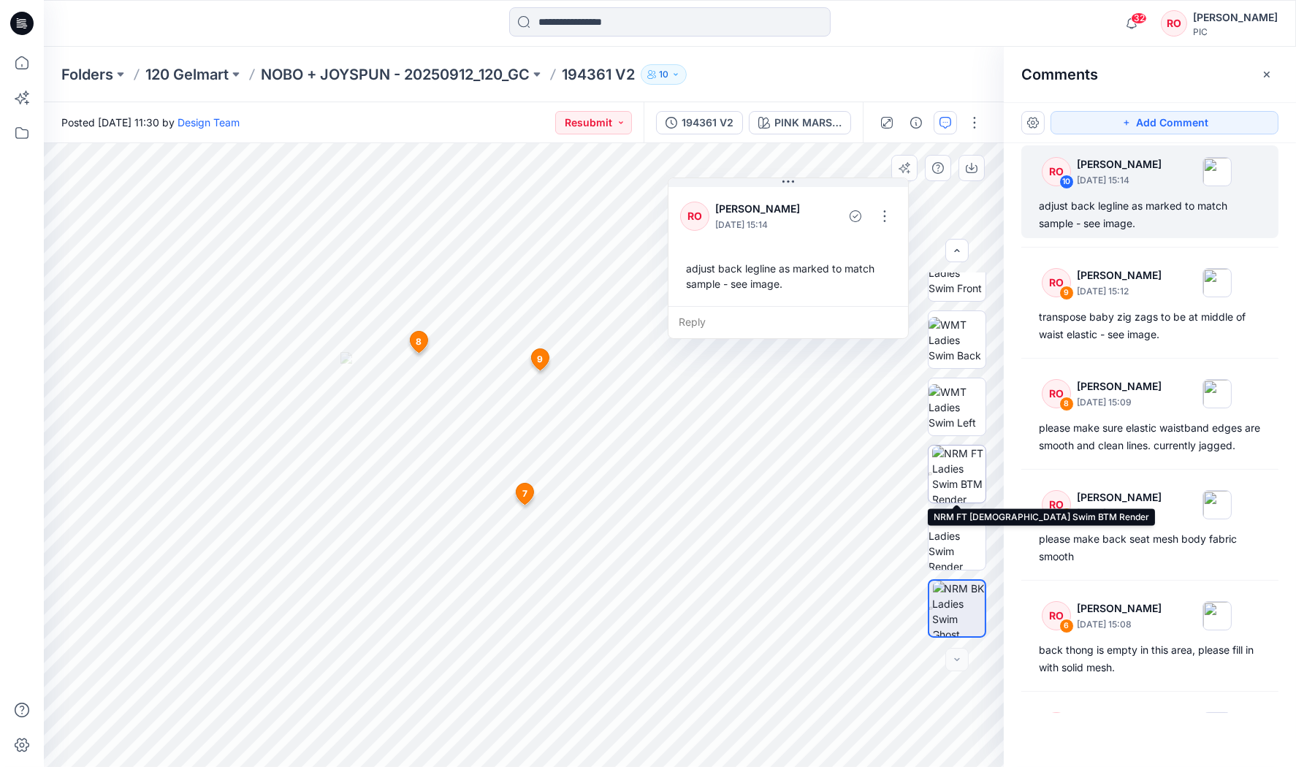
click at [951, 469] on img at bounding box center [958, 474] width 53 height 57
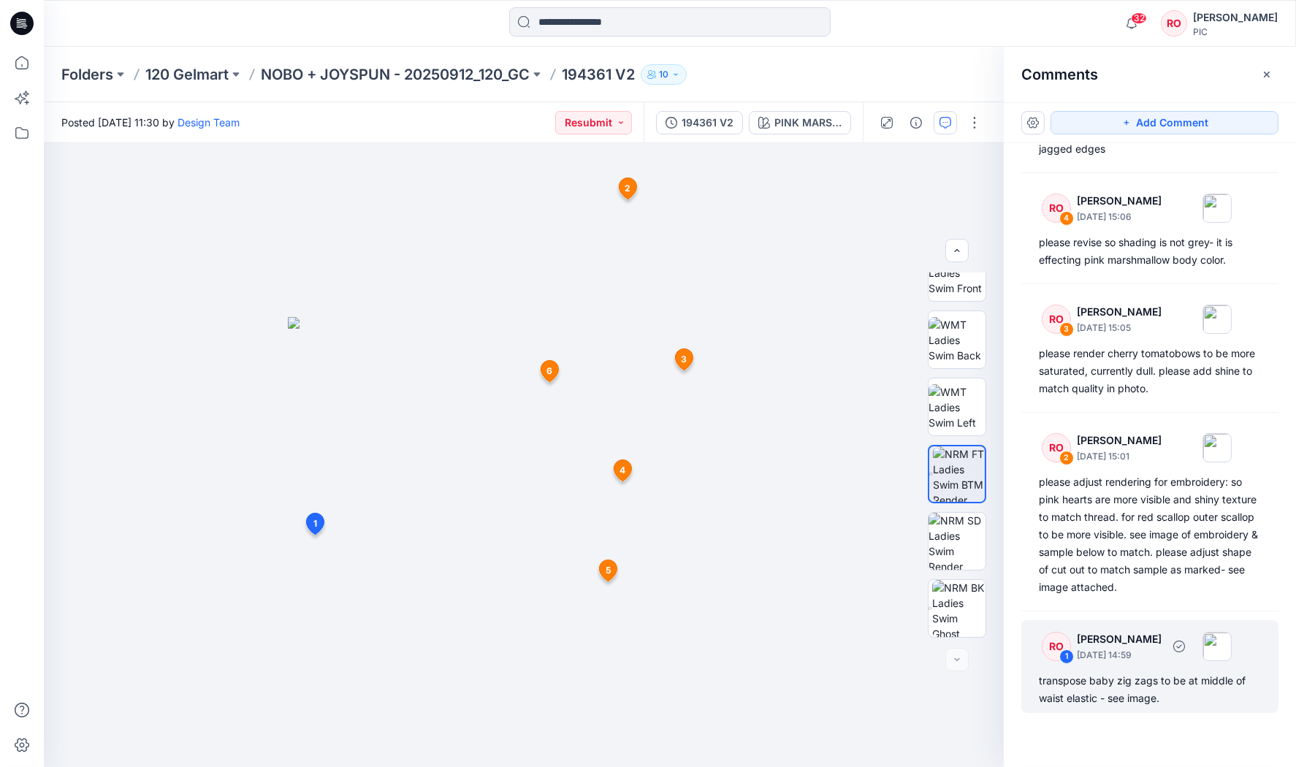
click at [1131, 663] on div "RO 1 Raquel Ortiz October 01, 2025 14:59 transpose baby zig zags to be at middl…" at bounding box center [1150, 666] width 257 height 93
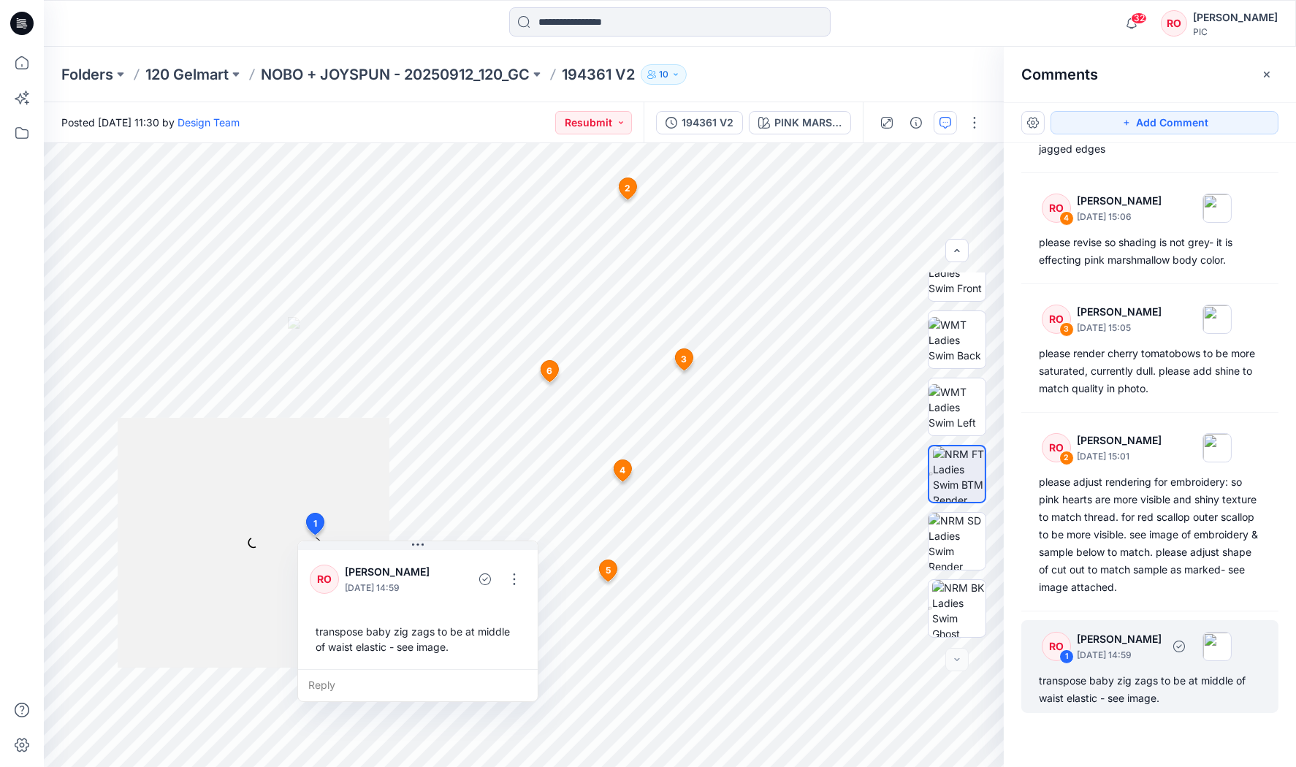
scroll to position [635, 0]
click at [509, 580] on button "button" at bounding box center [514, 579] width 23 height 23
click at [493, 610] on p "Edit comment" at bounding box center [517, 611] width 66 height 15
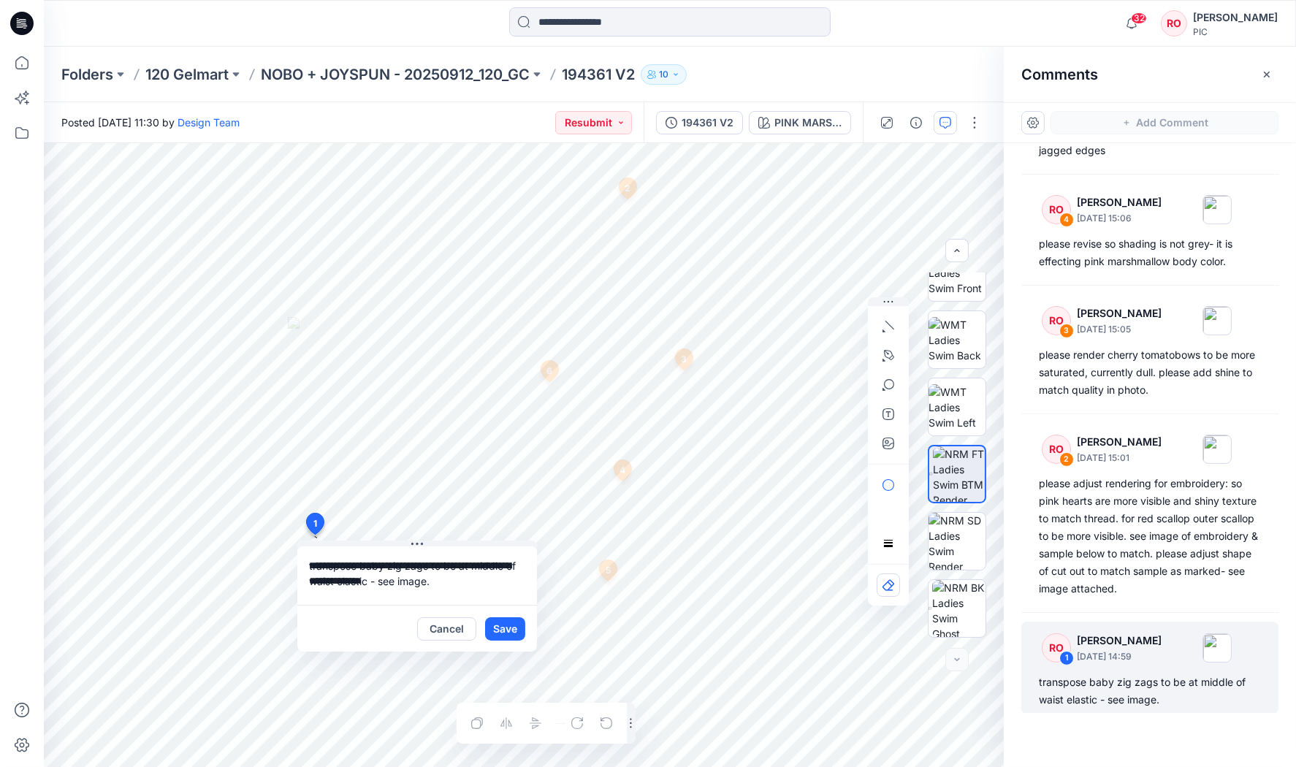
click at [222, 533] on div "**********" at bounding box center [524, 455] width 960 height 624
click at [438, 634] on button "Cancel" at bounding box center [446, 628] width 59 height 23
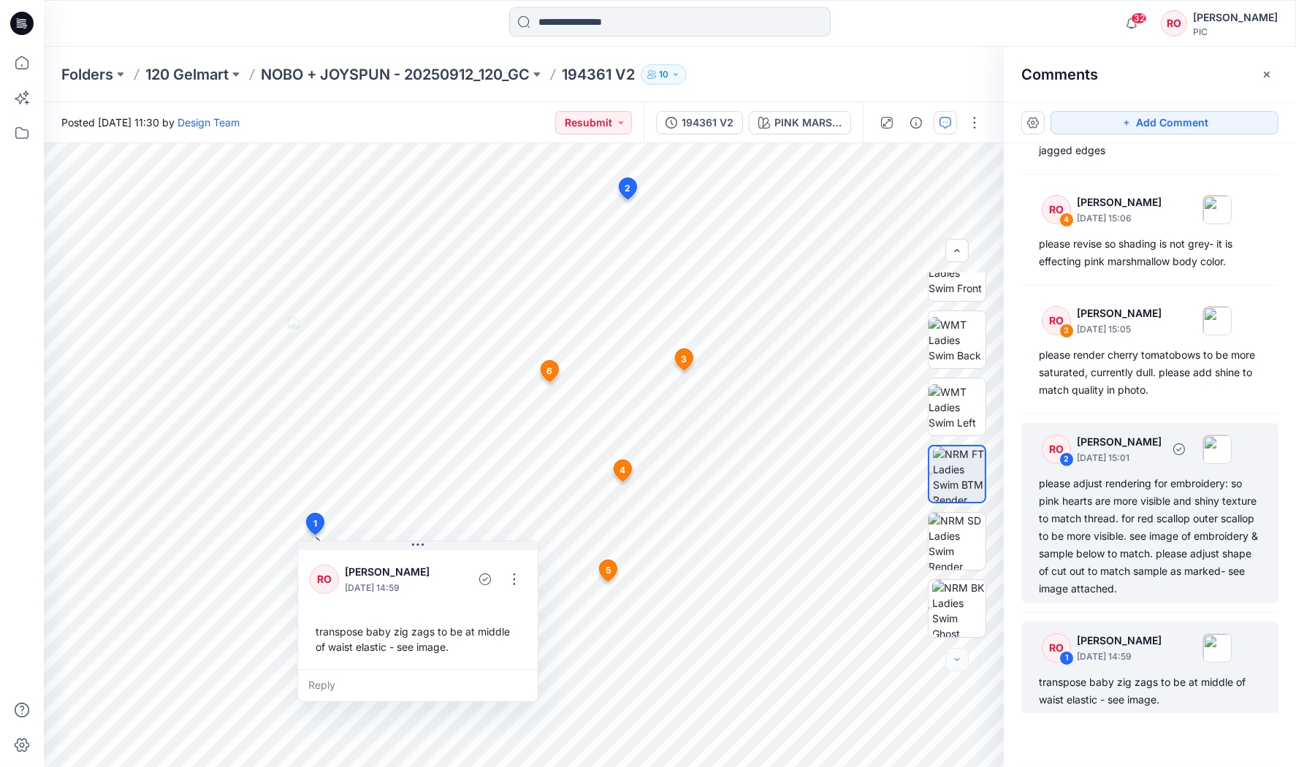
click at [1143, 548] on div "please adjust rendering for embroidery: so pink hearts are more visible and shi…" at bounding box center [1150, 536] width 222 height 123
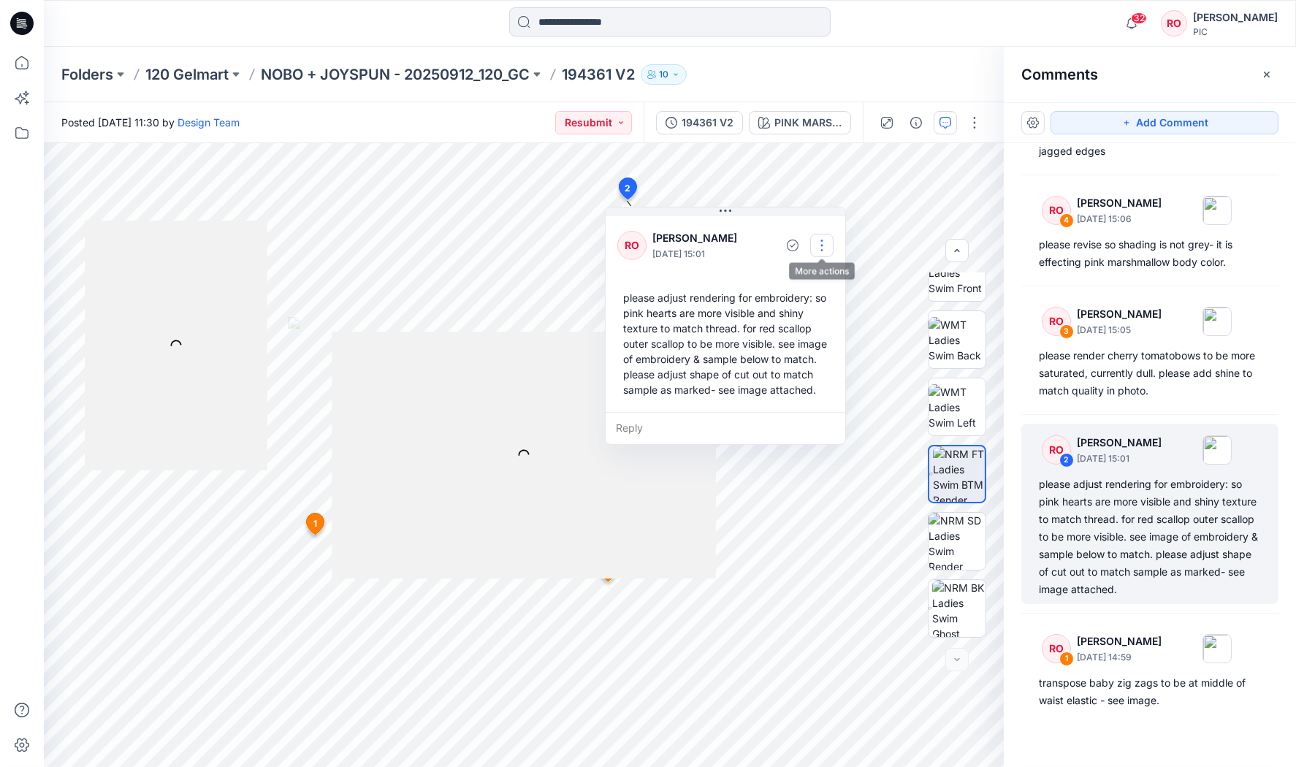
click at [814, 248] on button "button" at bounding box center [821, 245] width 23 height 23
click at [809, 271] on p "Edit comment" at bounding box center [824, 278] width 66 height 15
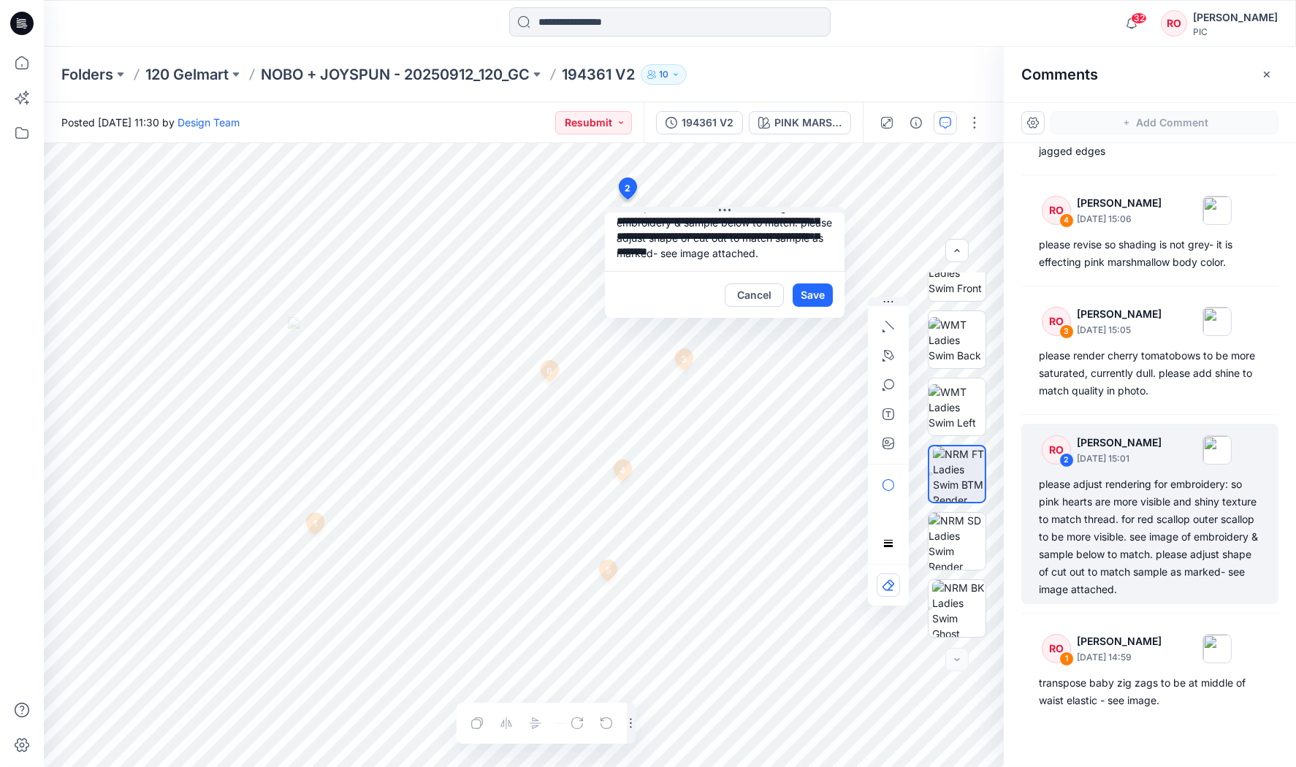
scroll to position [81, 0]
drag, startPoint x: 615, startPoint y: 230, endPoint x: 839, endPoint y: 285, distance: 230.2
click at [839, 285] on div "**********" at bounding box center [725, 265] width 240 height 105
click at [753, 284] on button "Cancel" at bounding box center [754, 295] width 59 height 23
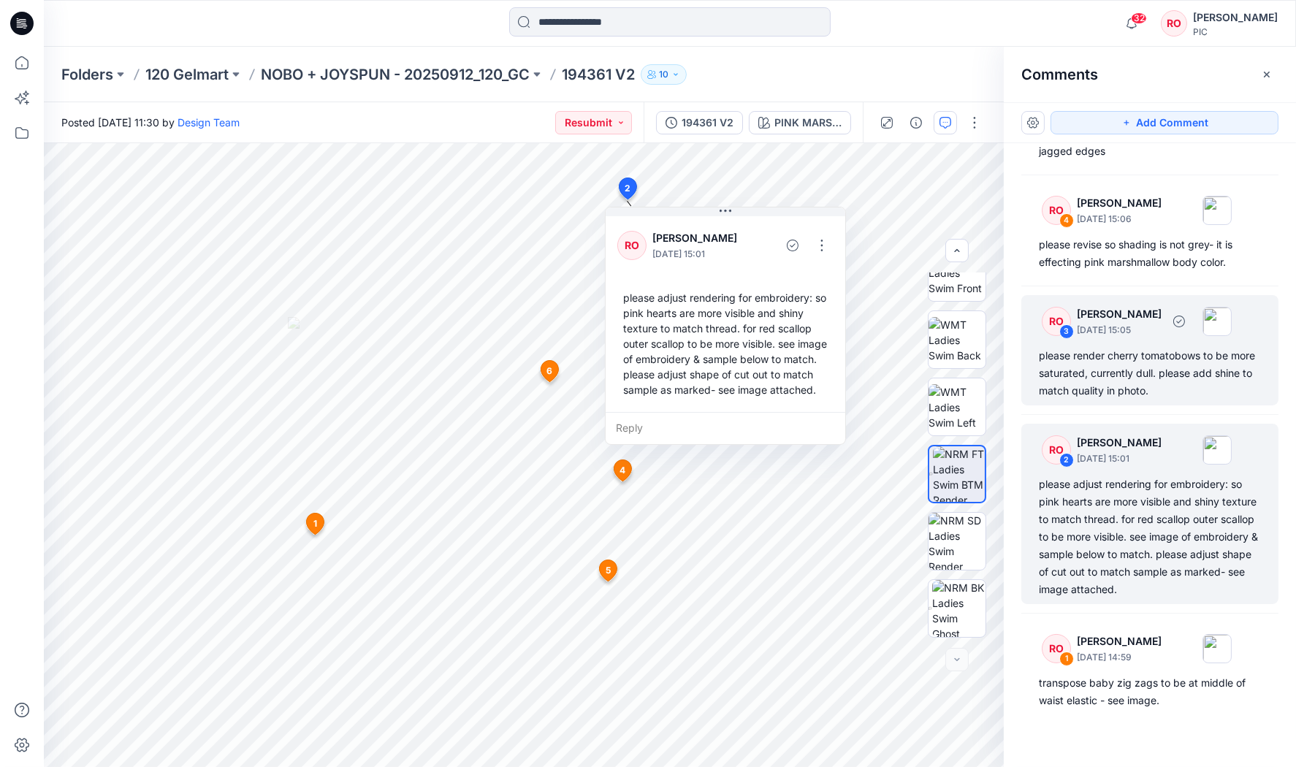
click at [1154, 383] on div "please render cherry tomatobows to be more saturated, currently dull. please ad…" at bounding box center [1150, 373] width 222 height 53
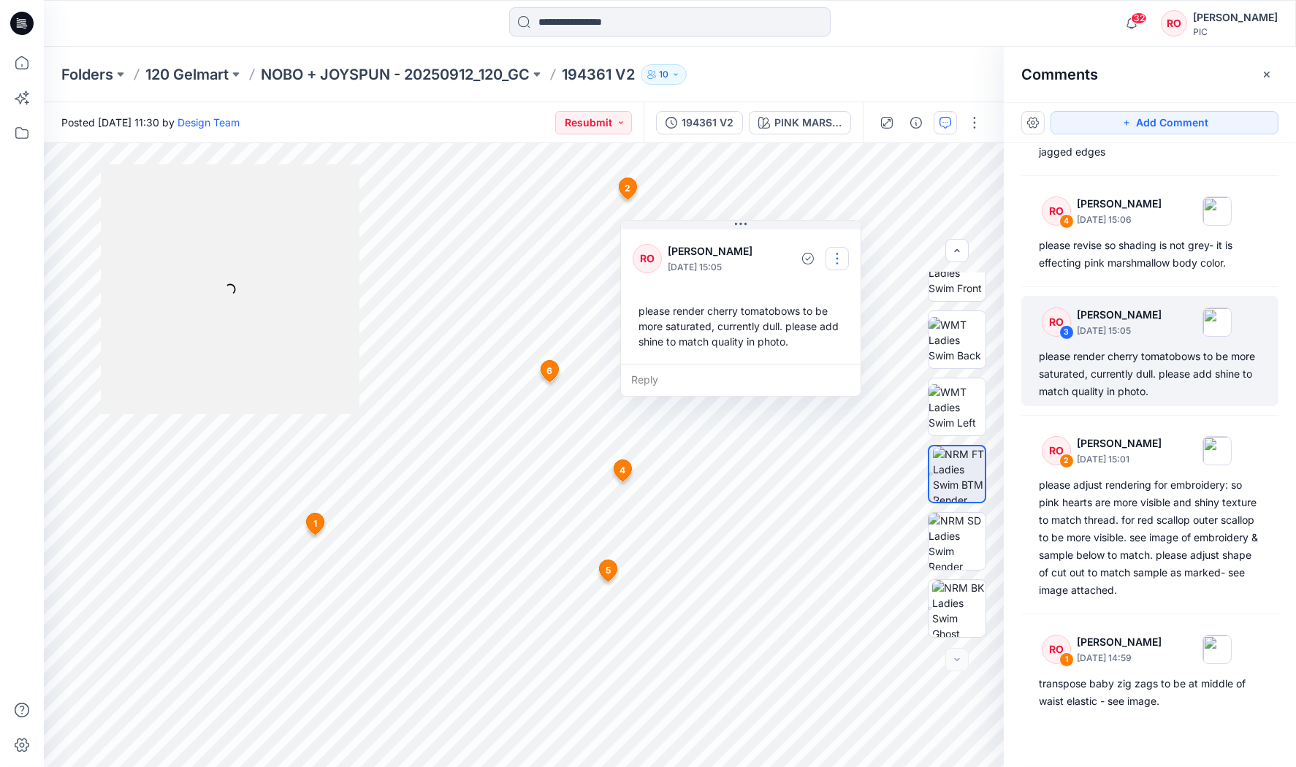
click at [842, 251] on button "button" at bounding box center [837, 258] width 23 height 23
click at [813, 294] on p "Edit comment" at bounding box center [840, 291] width 66 height 15
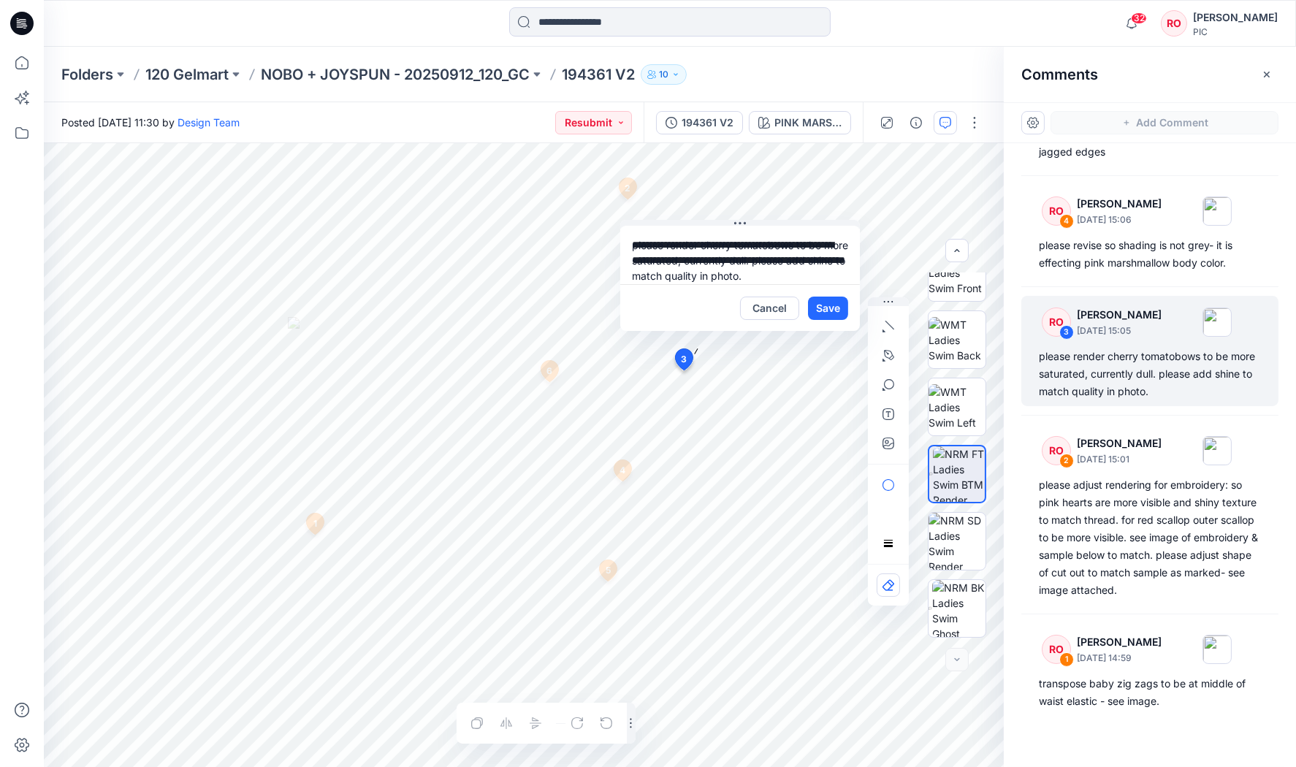
click at [539, 228] on div "**********" at bounding box center [524, 455] width 960 height 624
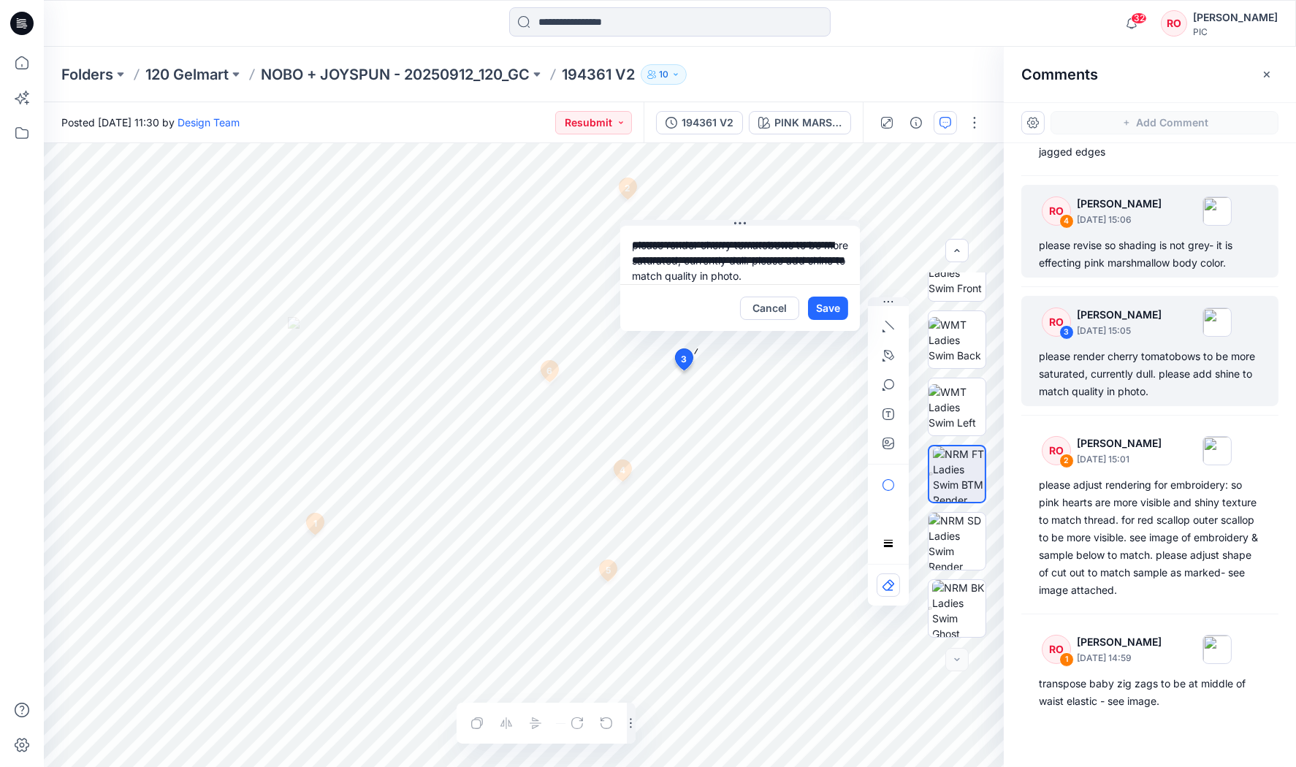
drag, startPoint x: 773, startPoint y: 306, endPoint x: 1116, endPoint y: 224, distance: 352.4
click at [773, 306] on button "Cancel" at bounding box center [769, 308] width 59 height 23
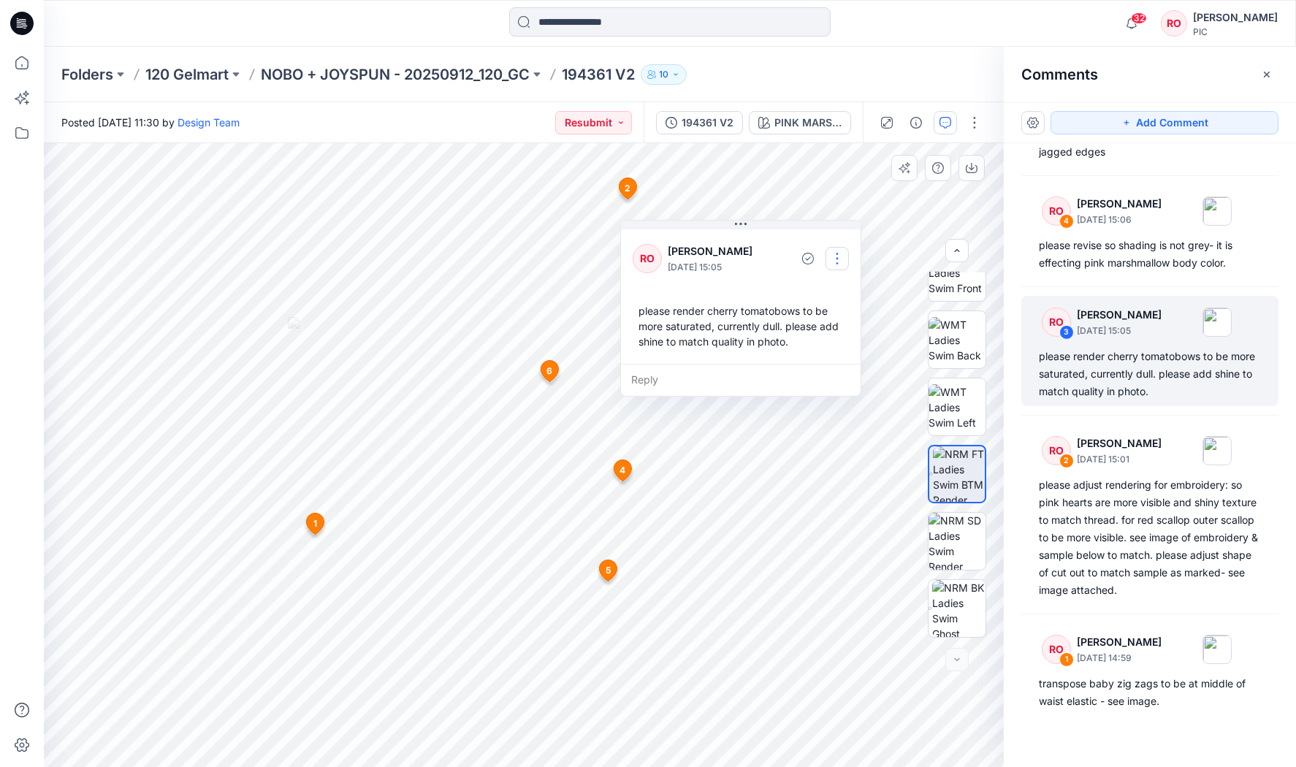
click at [836, 259] on button "button" at bounding box center [837, 258] width 23 height 23
click at [829, 294] on p "Edit comment" at bounding box center [840, 291] width 66 height 15
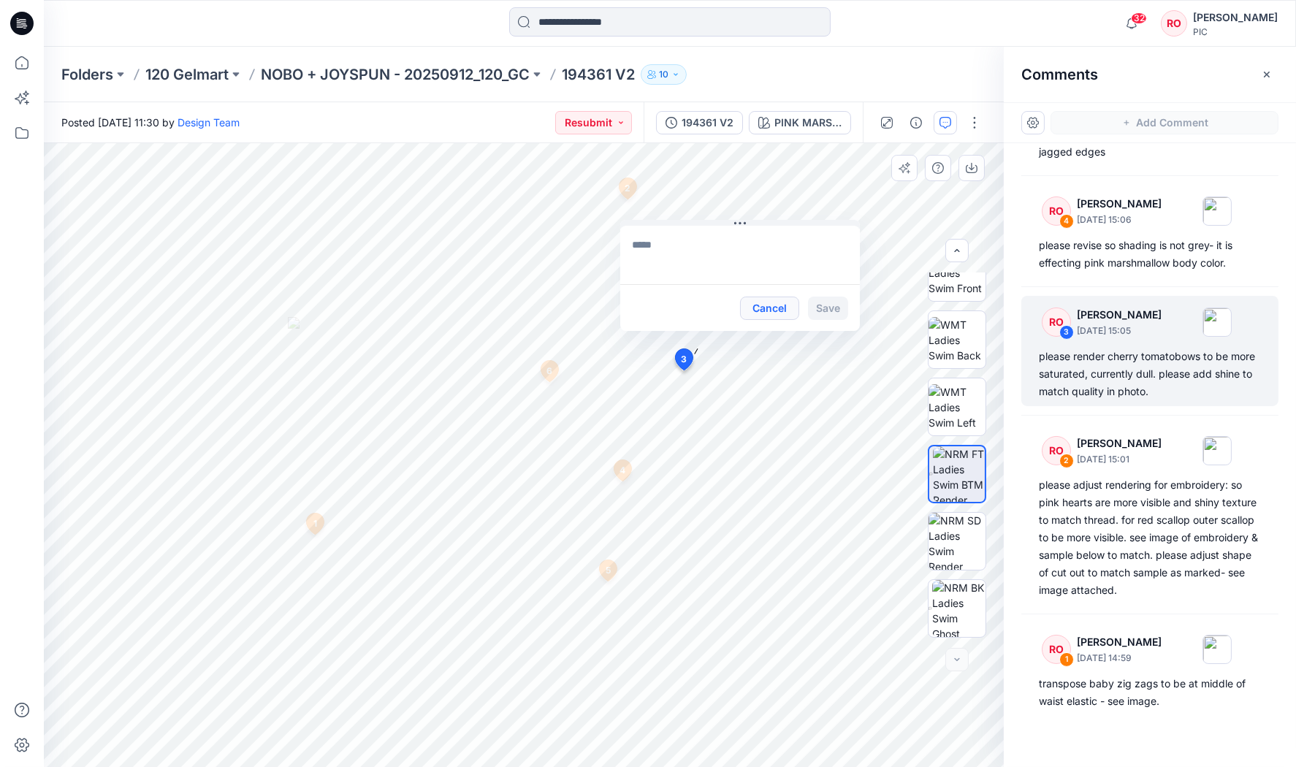
type textarea "**********"
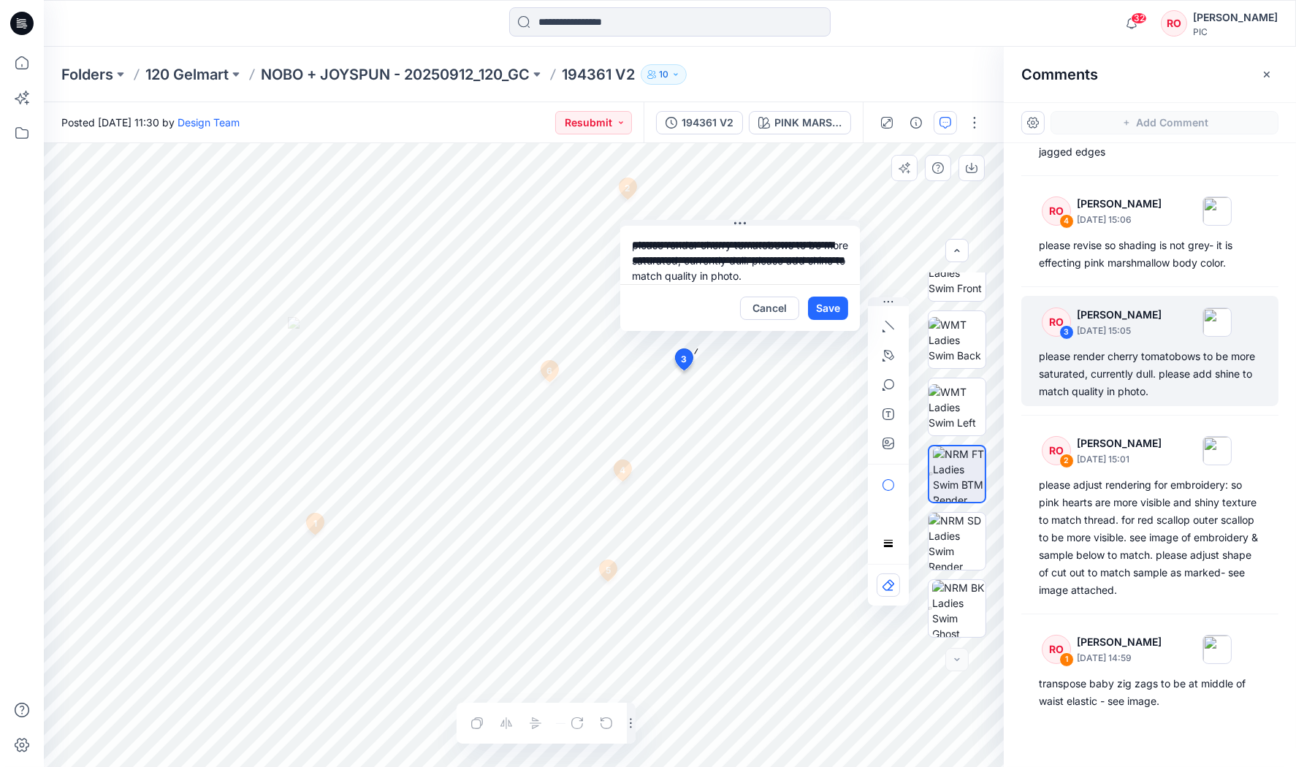
click at [576, 218] on div "**********" at bounding box center [524, 455] width 960 height 624
click at [786, 299] on button "Cancel" at bounding box center [769, 308] width 59 height 23
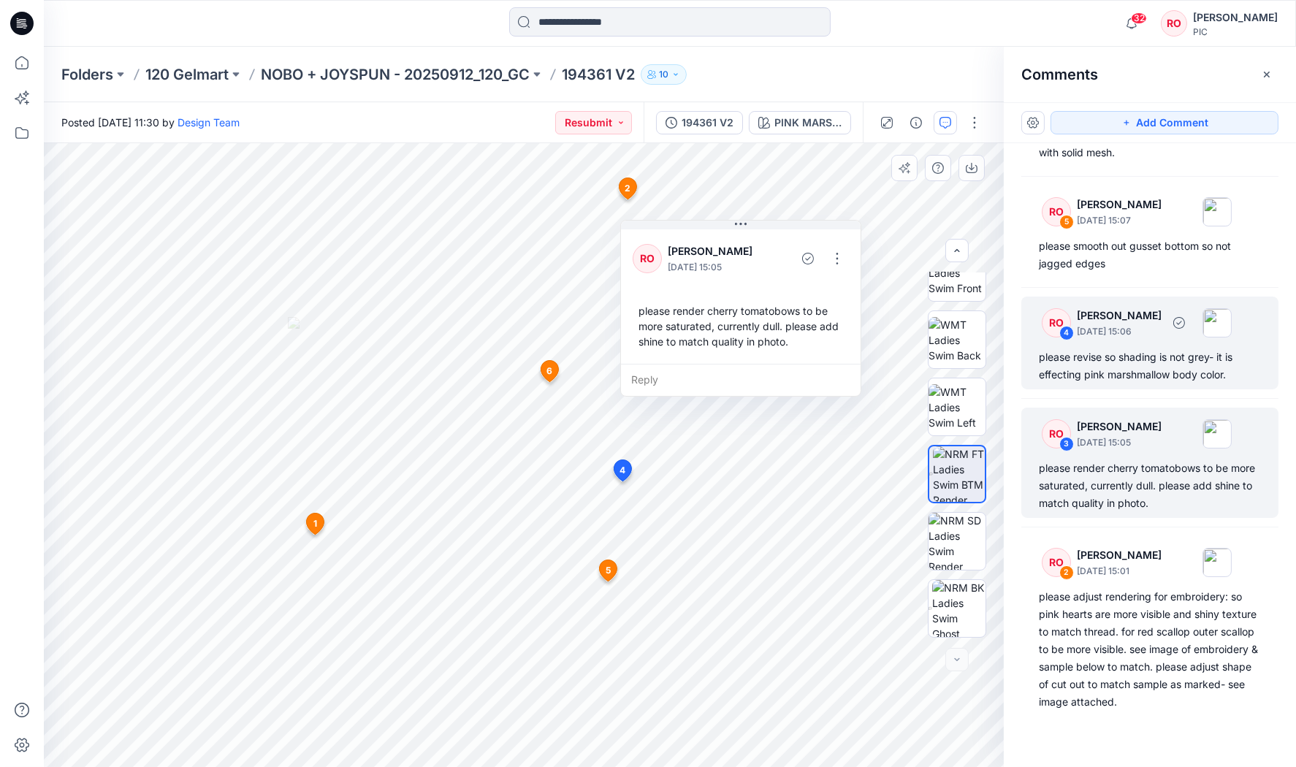
click at [1144, 349] on div "please revise so shading is not grey- it is effecting pink marshmallow body col…" at bounding box center [1150, 366] width 222 height 35
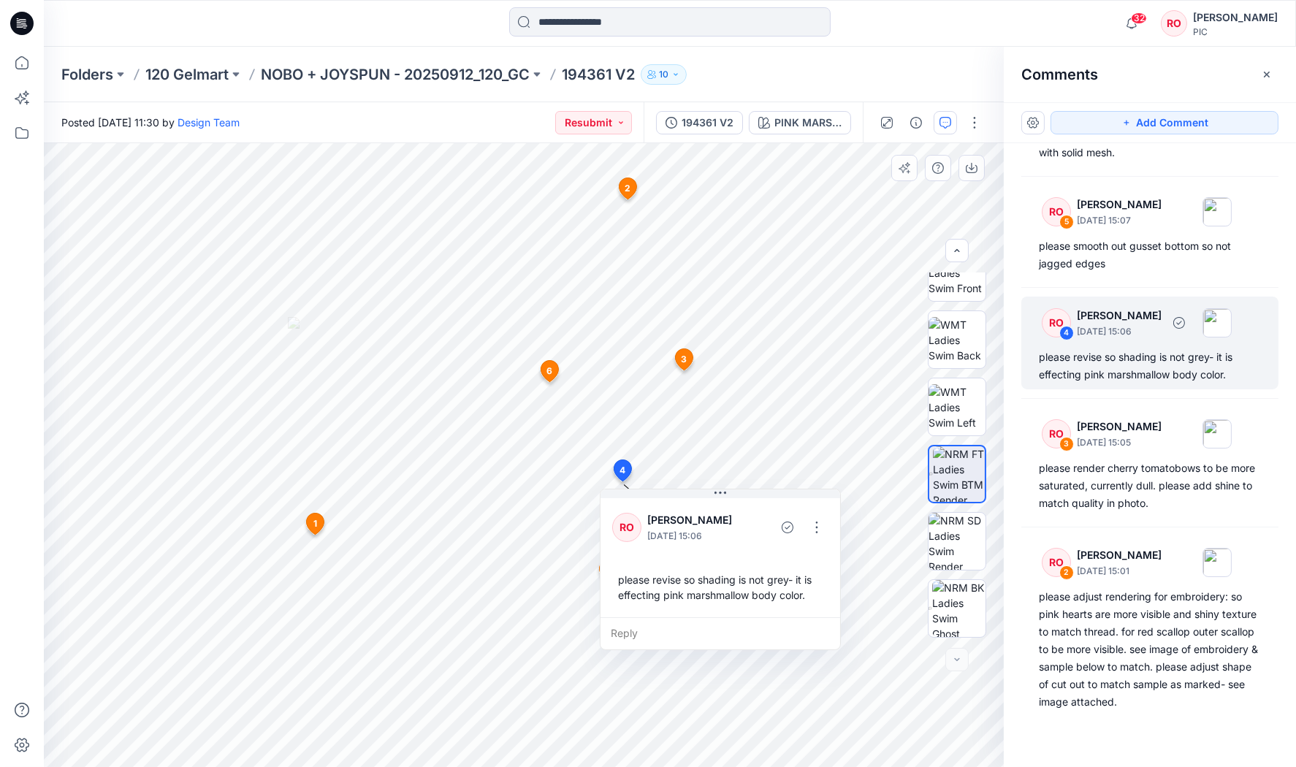
scroll to position [520, 0]
click at [817, 529] on button "button" at bounding box center [816, 527] width 23 height 23
click at [797, 560] on p "Edit comment" at bounding box center [819, 559] width 66 height 15
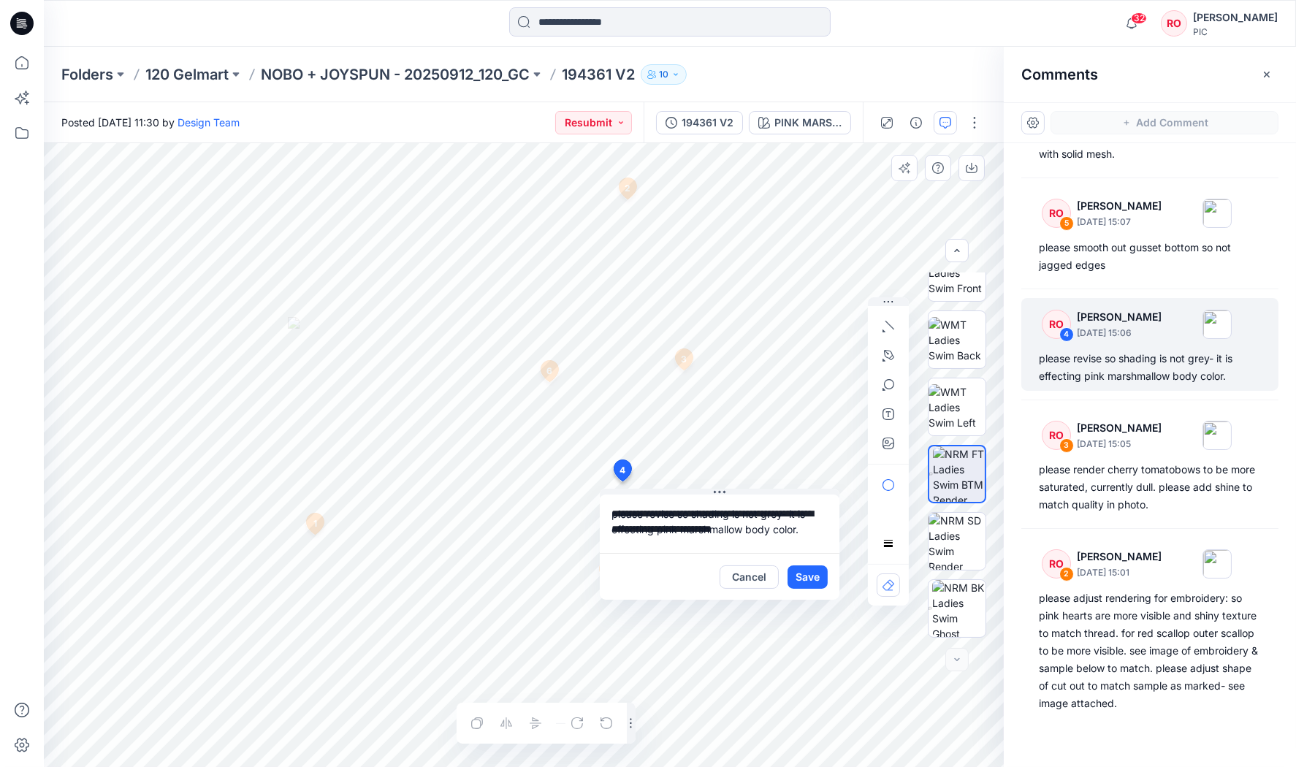
click at [563, 484] on div "**********" at bounding box center [524, 455] width 960 height 624
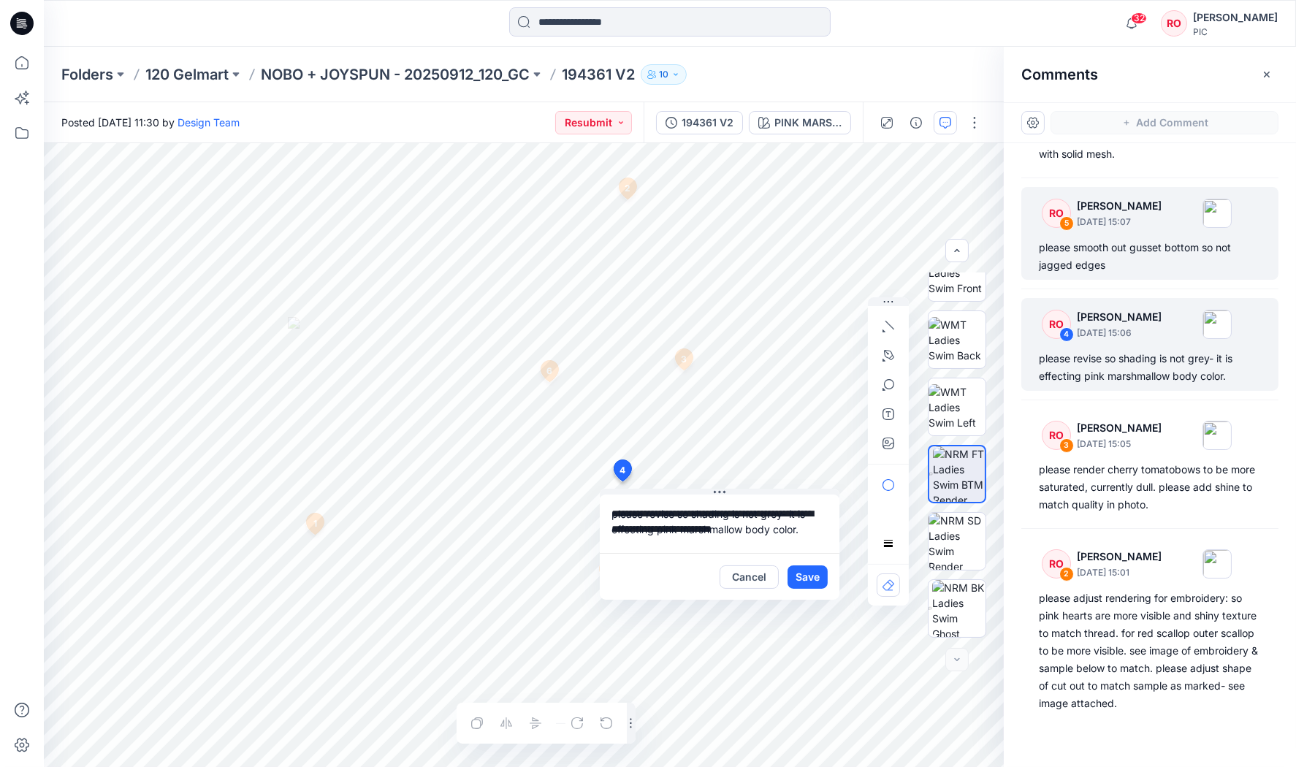
scroll to position [512, 0]
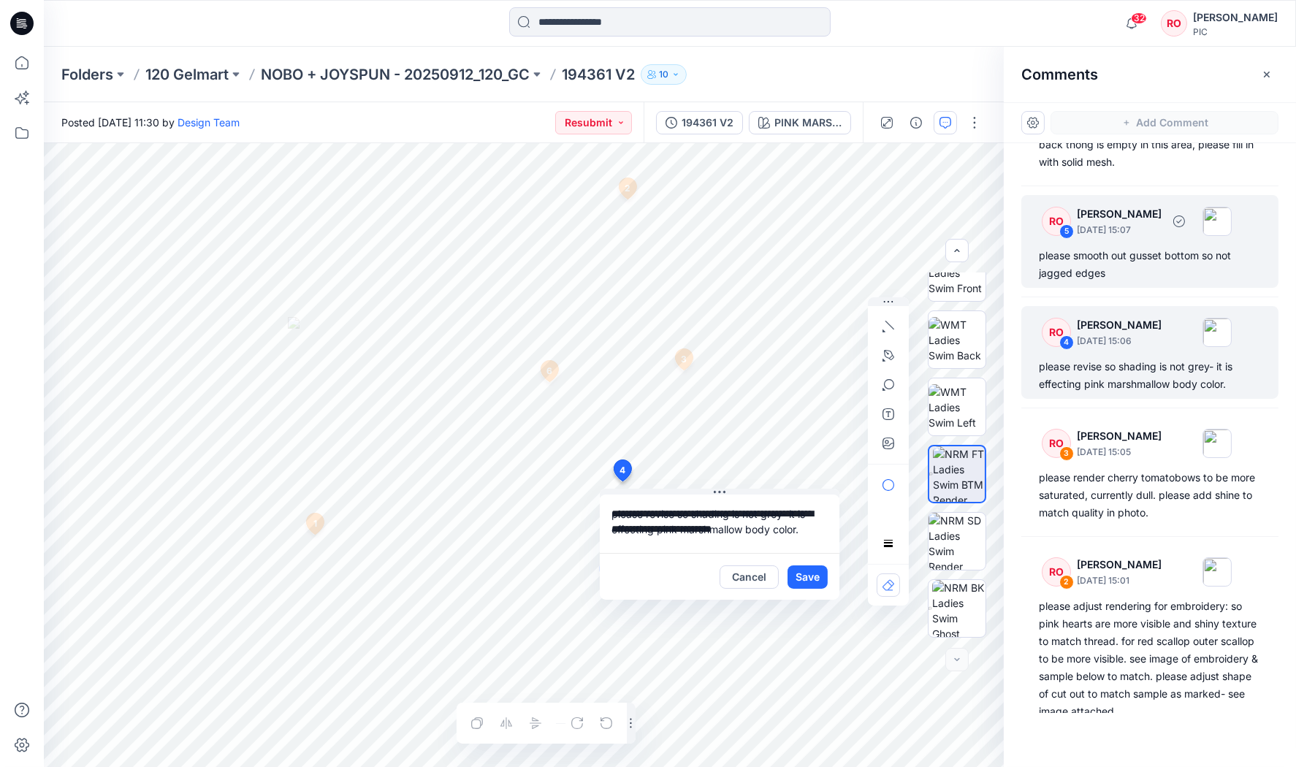
click at [1089, 266] on div "please smooth out gusset bottom so not jagged edges" at bounding box center [1150, 264] width 222 height 35
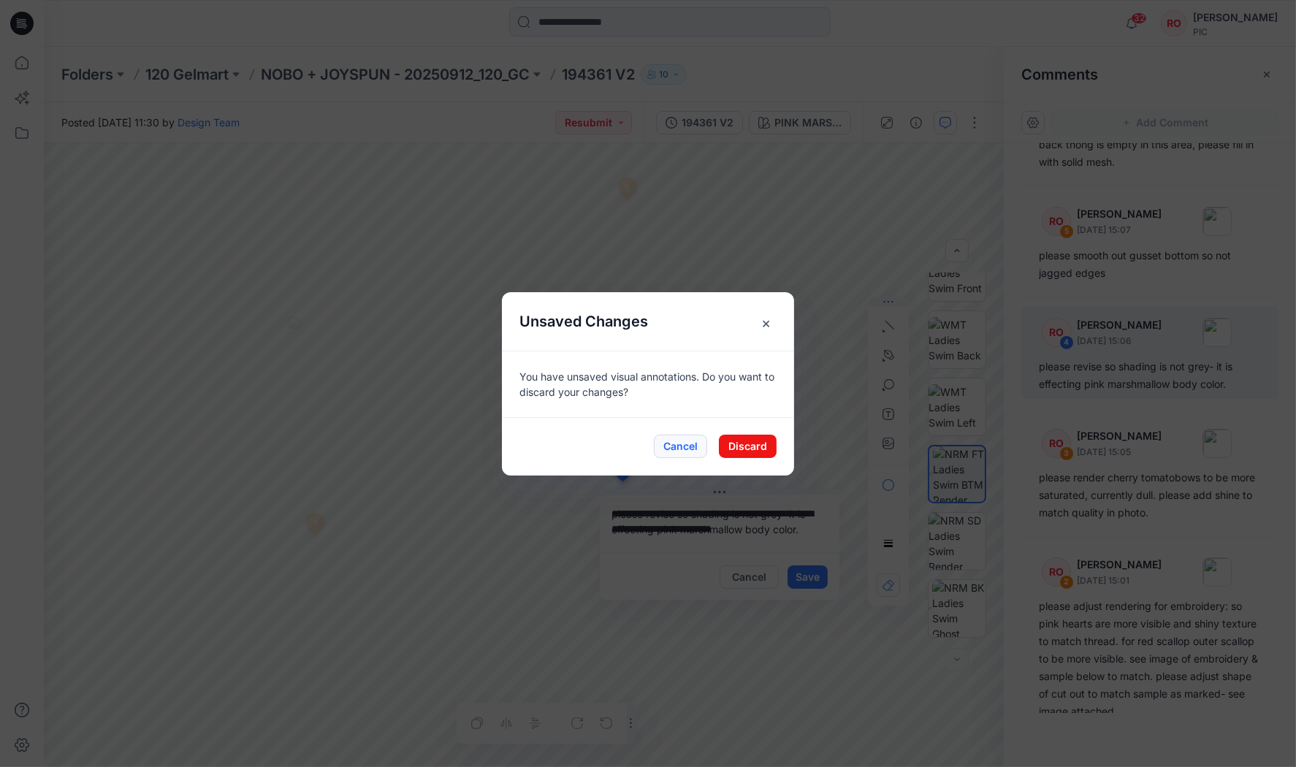
click at [680, 450] on button "Cancel" at bounding box center [680, 446] width 53 height 23
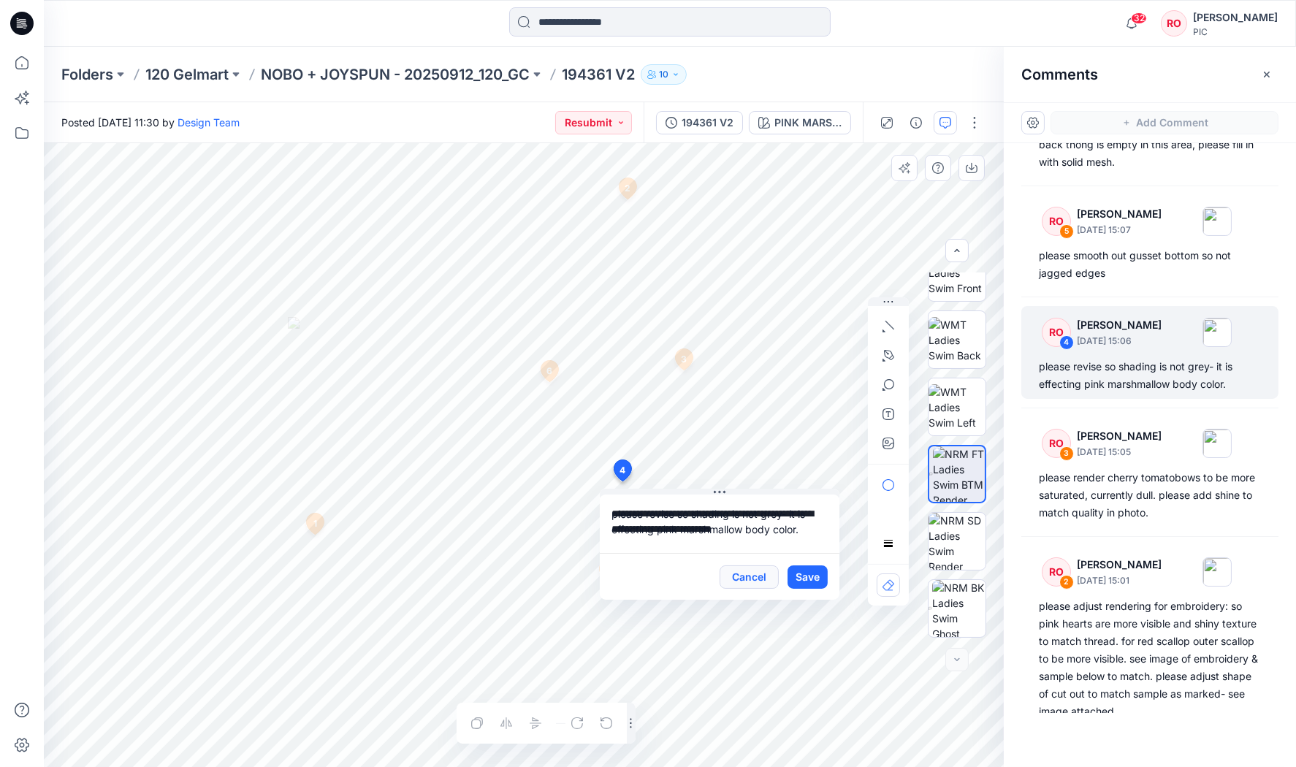
click at [751, 577] on button "Cancel" at bounding box center [749, 577] width 59 height 23
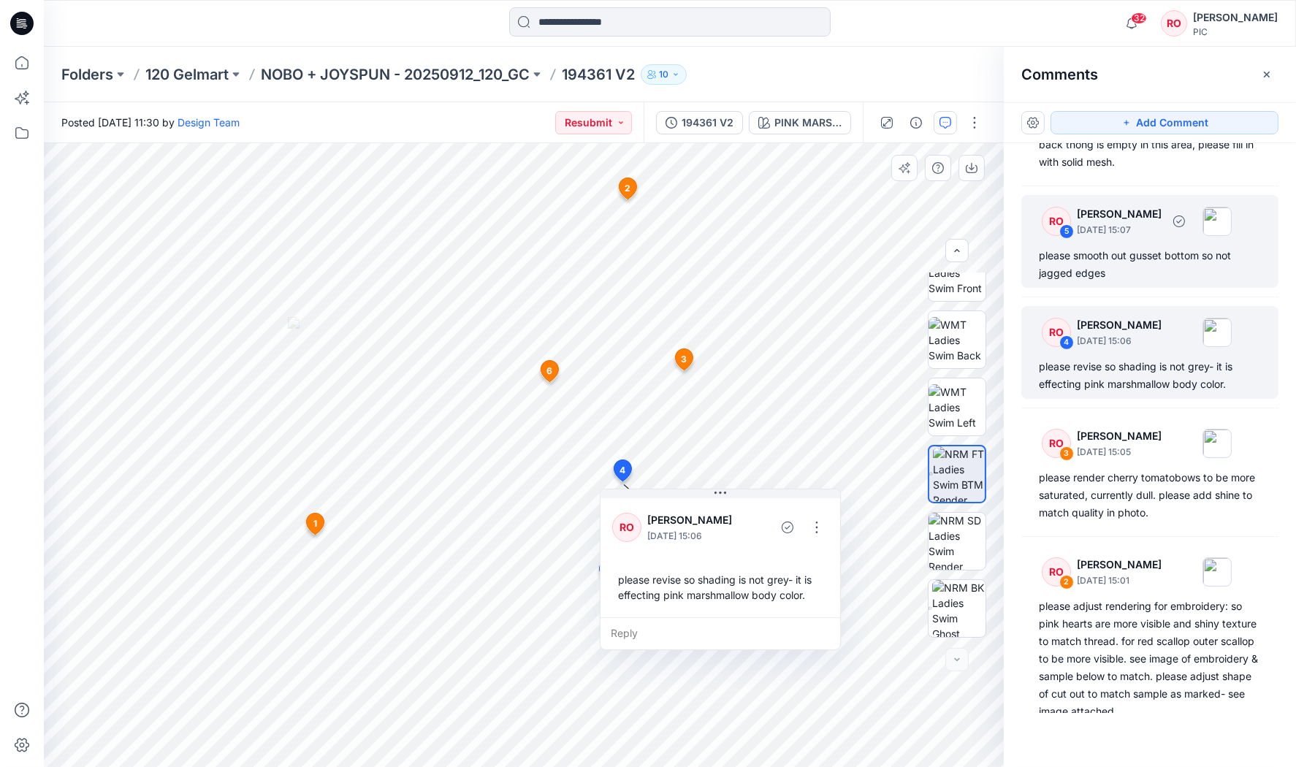
click at [1114, 239] on div "RO 5 Raquel Ortiz October 01, 2025 15:07 please smooth out gusset bottom so not…" at bounding box center [1150, 241] width 257 height 93
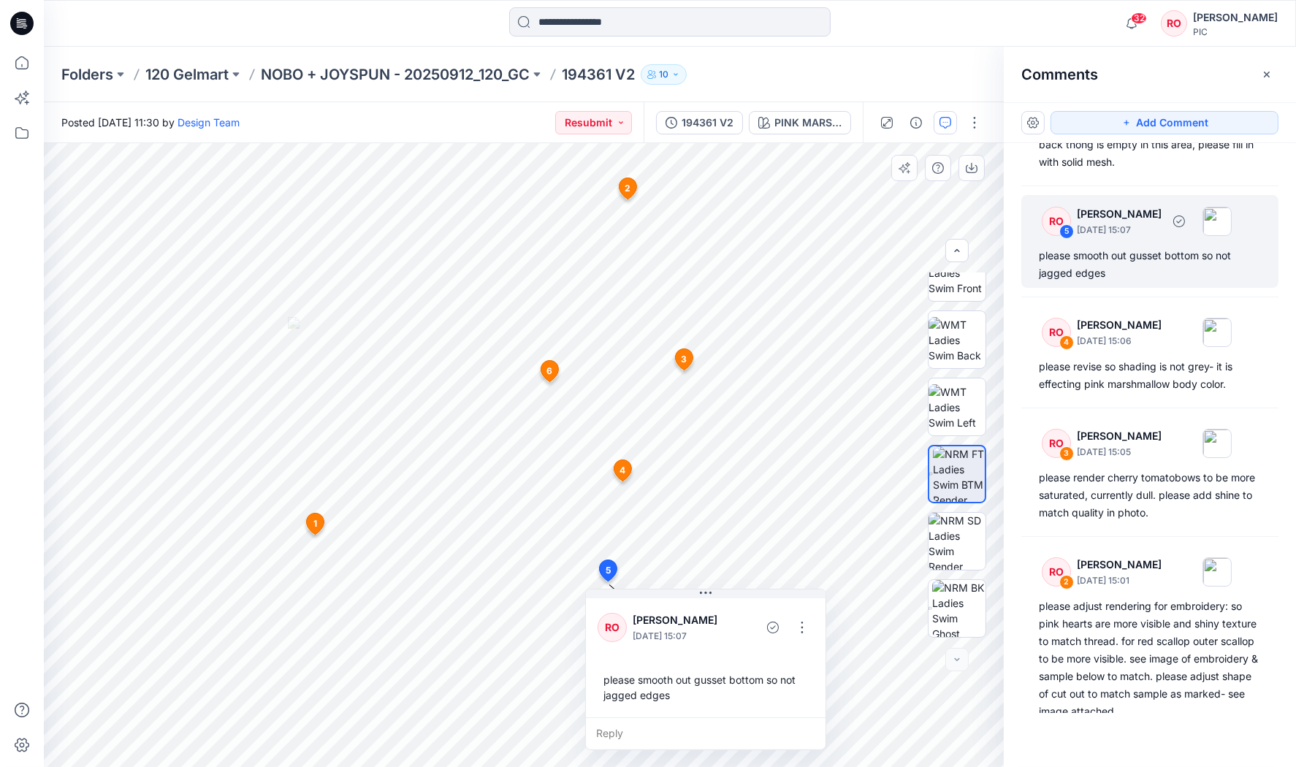
scroll to position [512, 0]
click at [798, 626] on button "button" at bounding box center [802, 627] width 23 height 23
click at [782, 652] on p "Edit comment" at bounding box center [805, 658] width 66 height 15
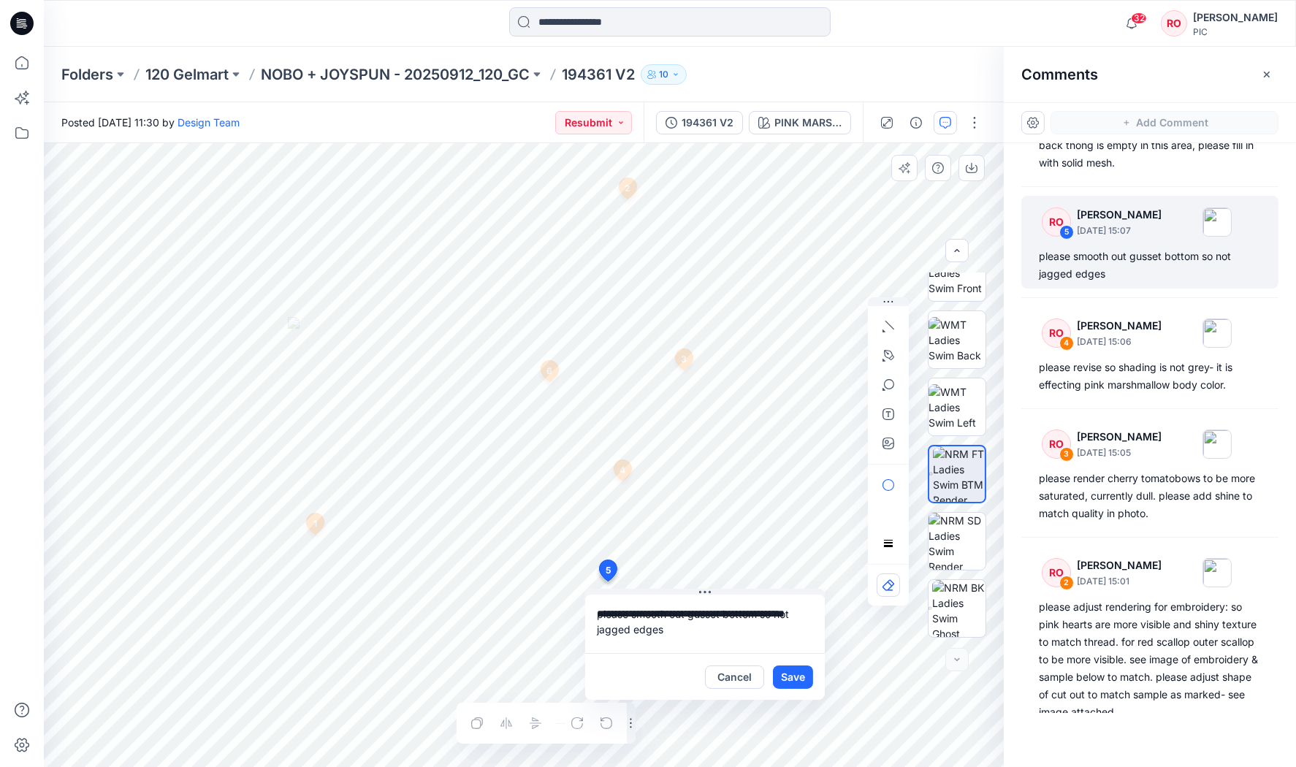
click at [539, 604] on div "**********" at bounding box center [524, 455] width 960 height 624
click at [730, 681] on button "Cancel" at bounding box center [734, 677] width 59 height 23
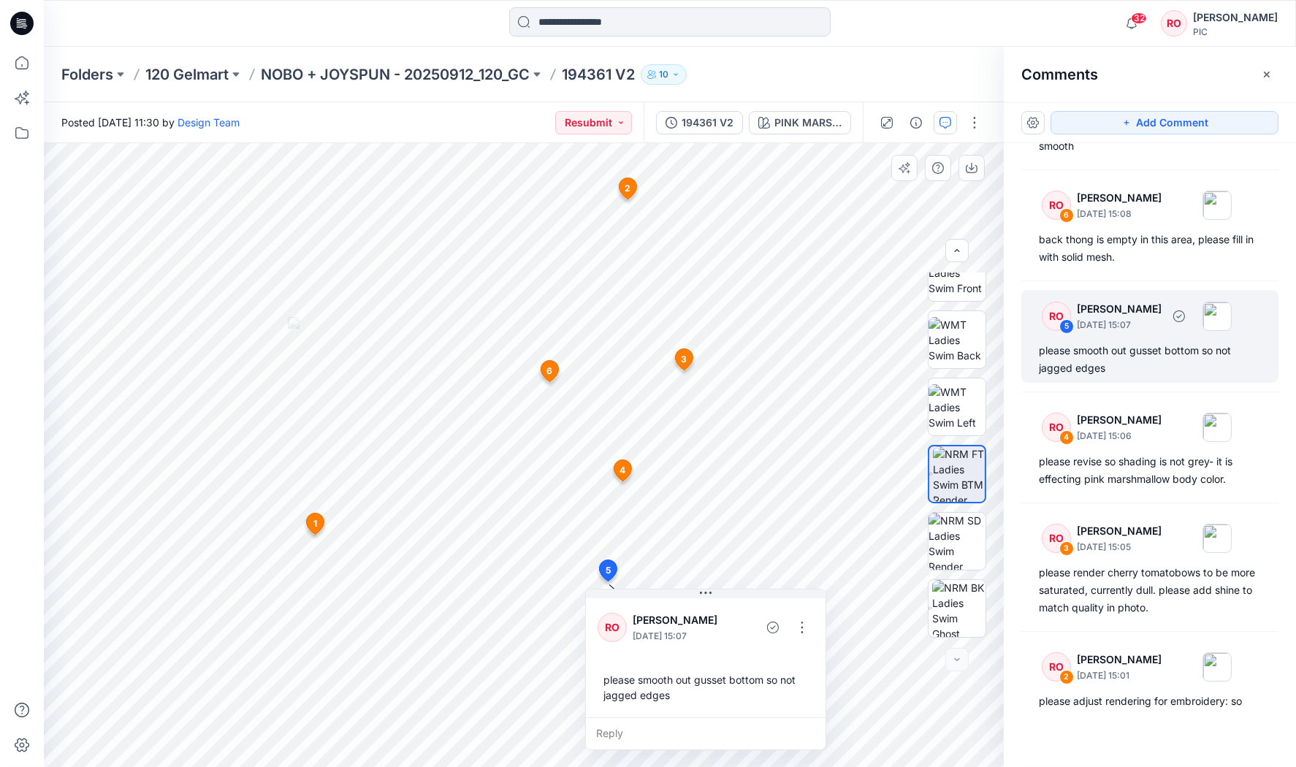
scroll to position [319, 0]
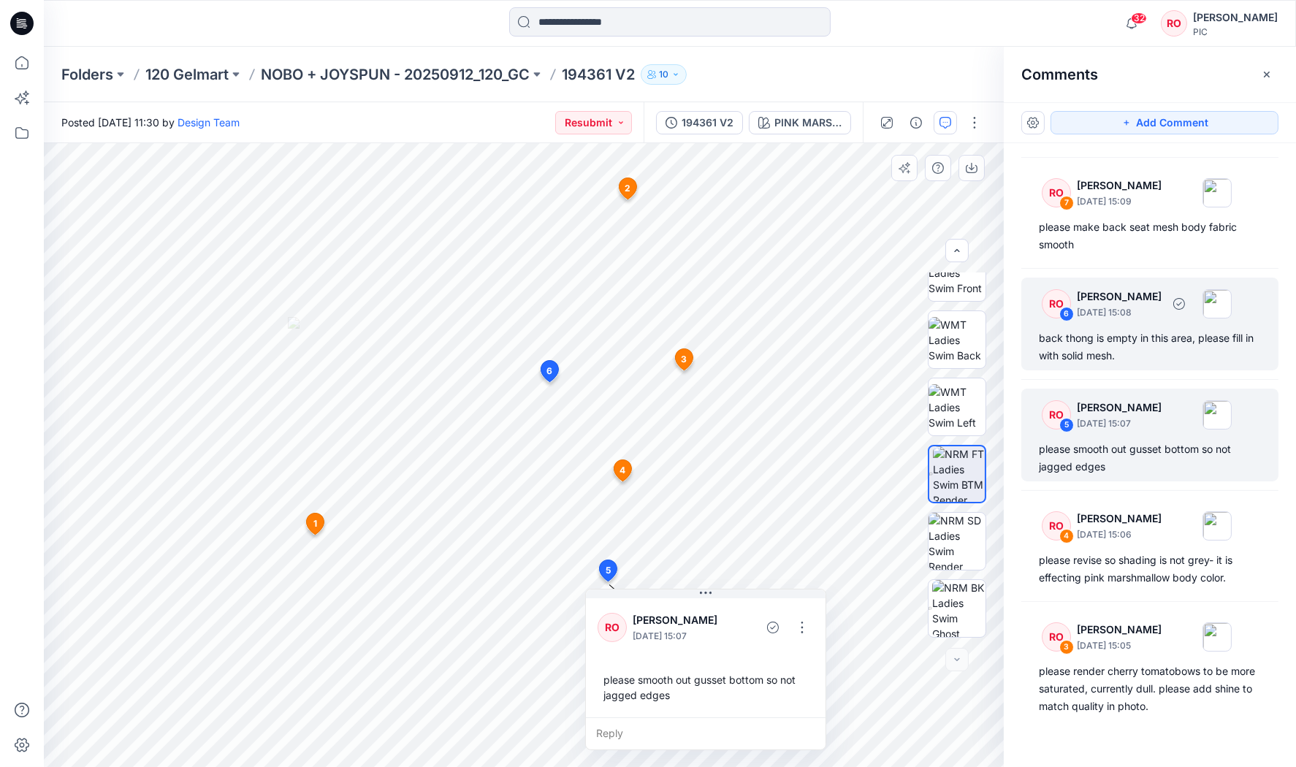
click at [1110, 353] on div "back thong is empty in this area, please fill in with solid mesh." at bounding box center [1150, 347] width 222 height 35
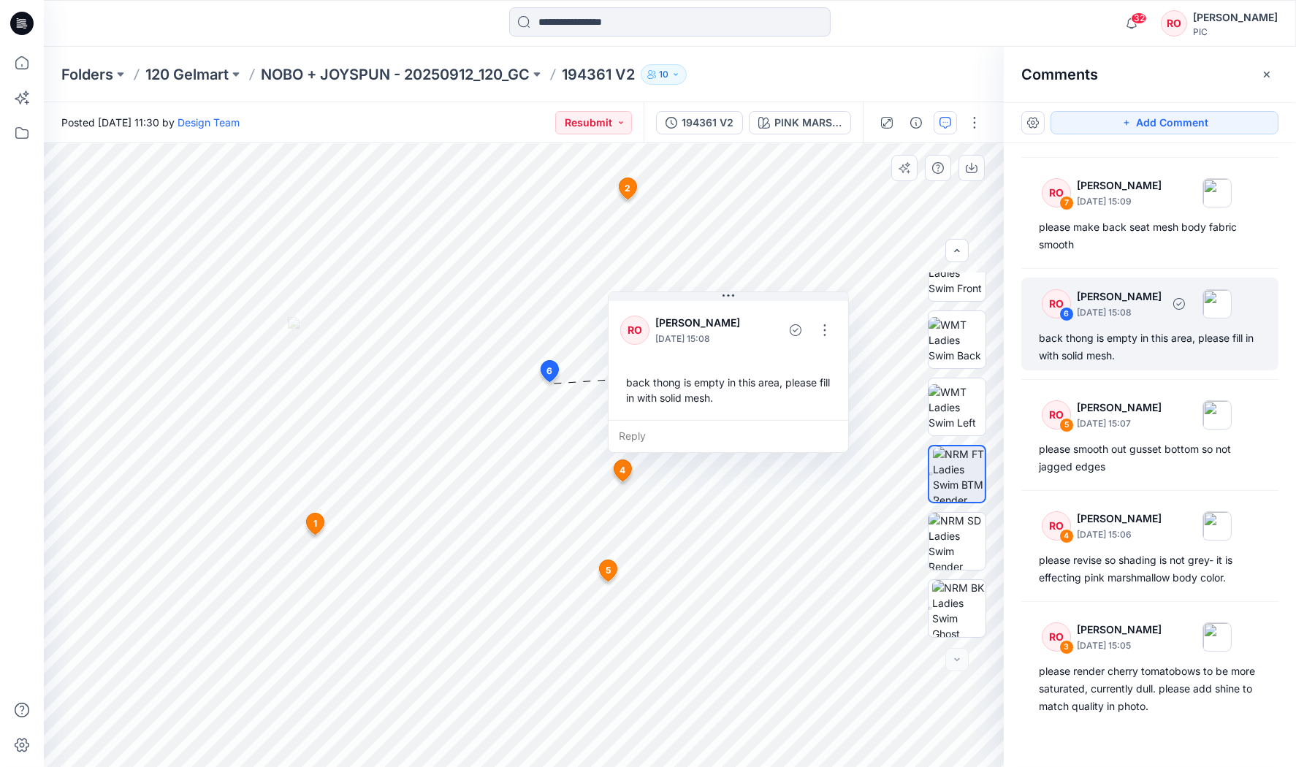
scroll to position [318, 0]
click at [827, 323] on button "button" at bounding box center [824, 330] width 23 height 23
click at [816, 364] on p "Edit comment" at bounding box center [827, 362] width 66 height 15
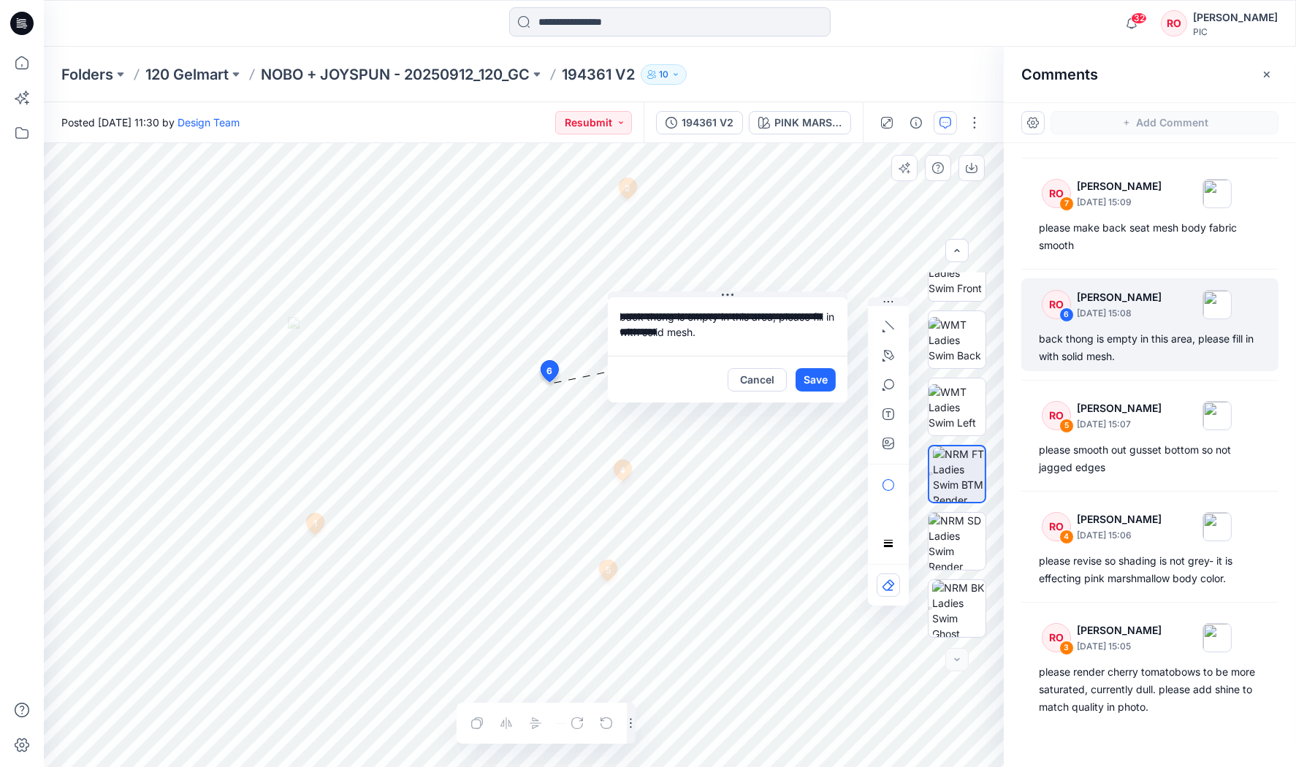
click at [584, 312] on div "**********" at bounding box center [524, 455] width 960 height 624
click at [764, 377] on button "Cancel" at bounding box center [757, 379] width 59 height 23
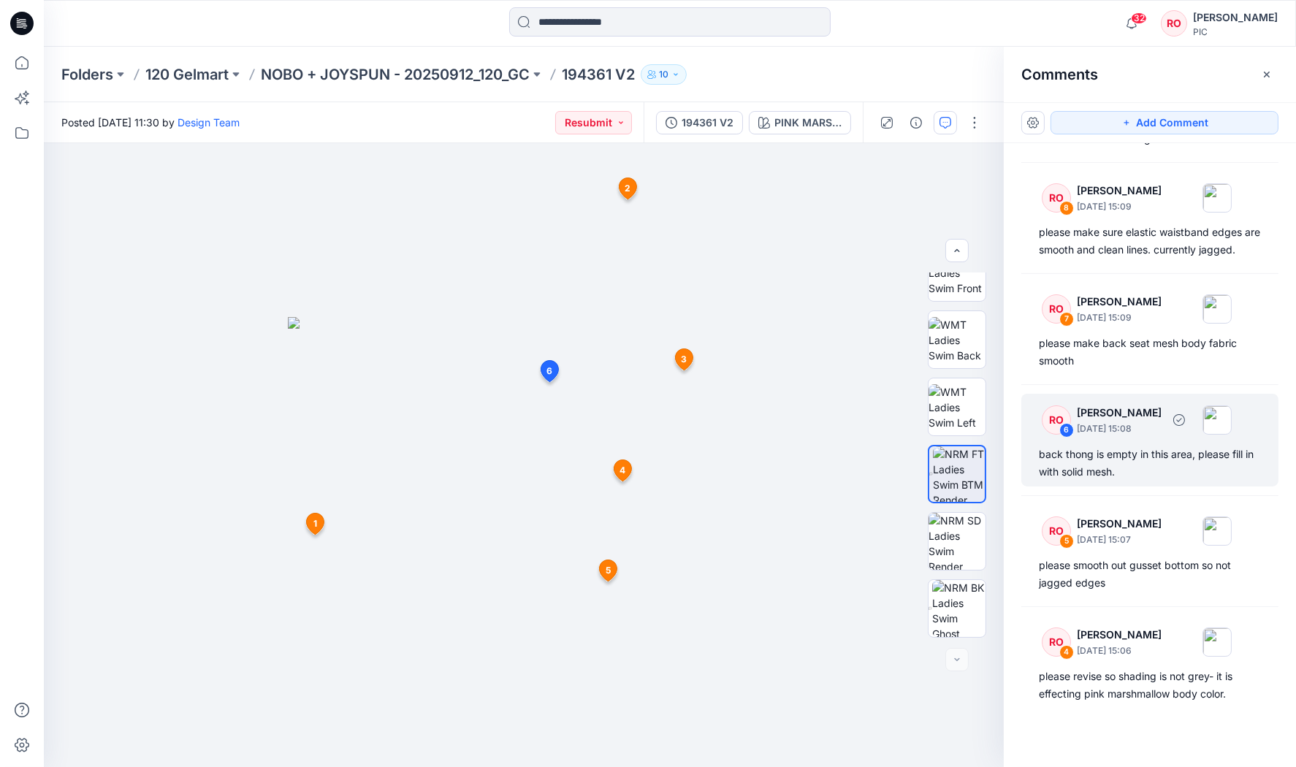
scroll to position [223, 0]
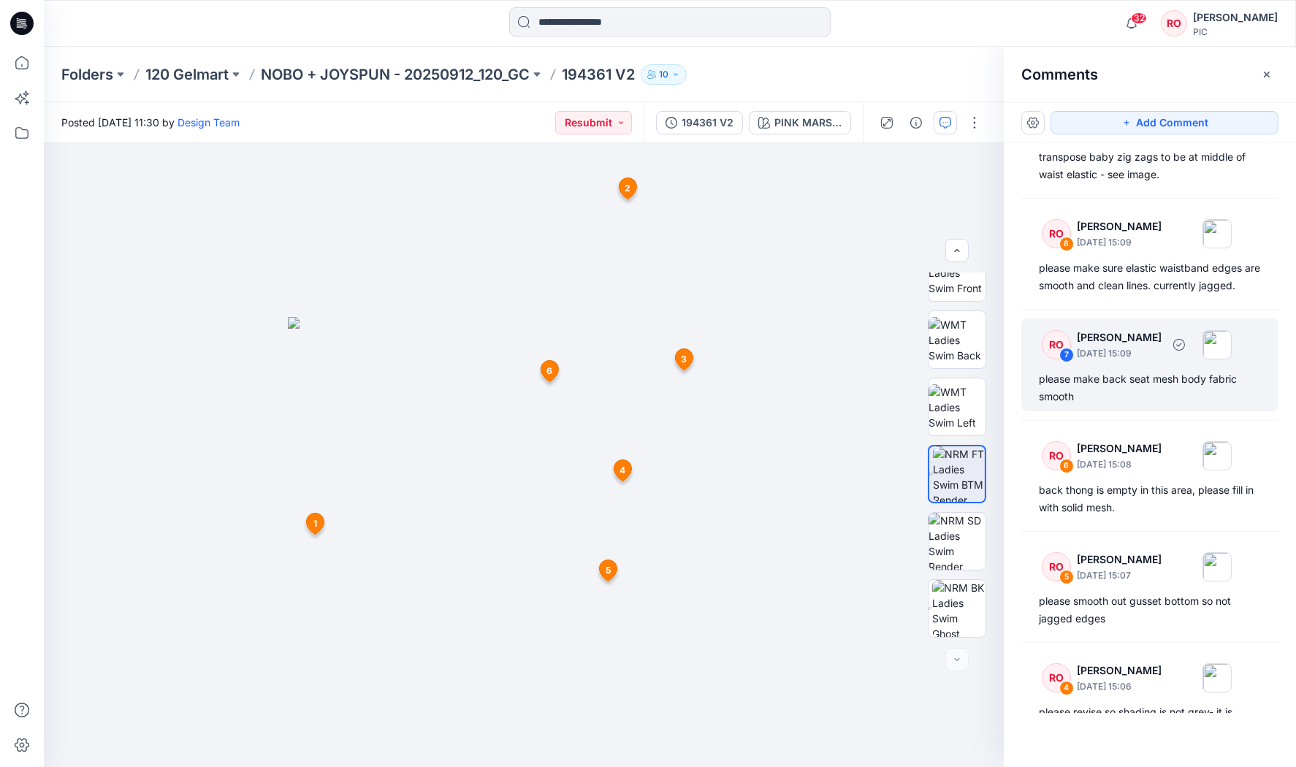
click at [1104, 373] on div "please make back seat mesh body fabric smooth" at bounding box center [1150, 387] width 222 height 35
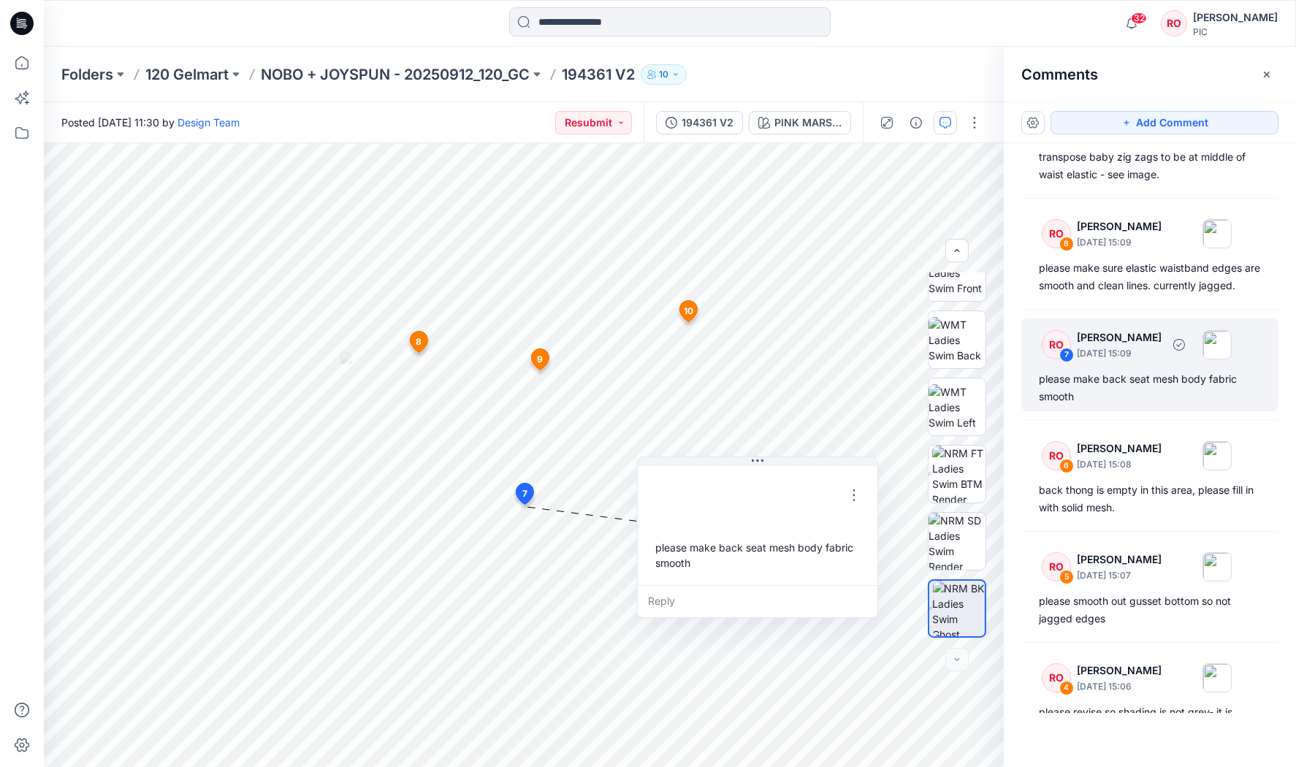
scroll to position [166, 0]
click at [854, 495] on button "button" at bounding box center [854, 495] width 23 height 23
click at [821, 531] on button "Edit comment" at bounding box center [852, 527] width 111 height 27
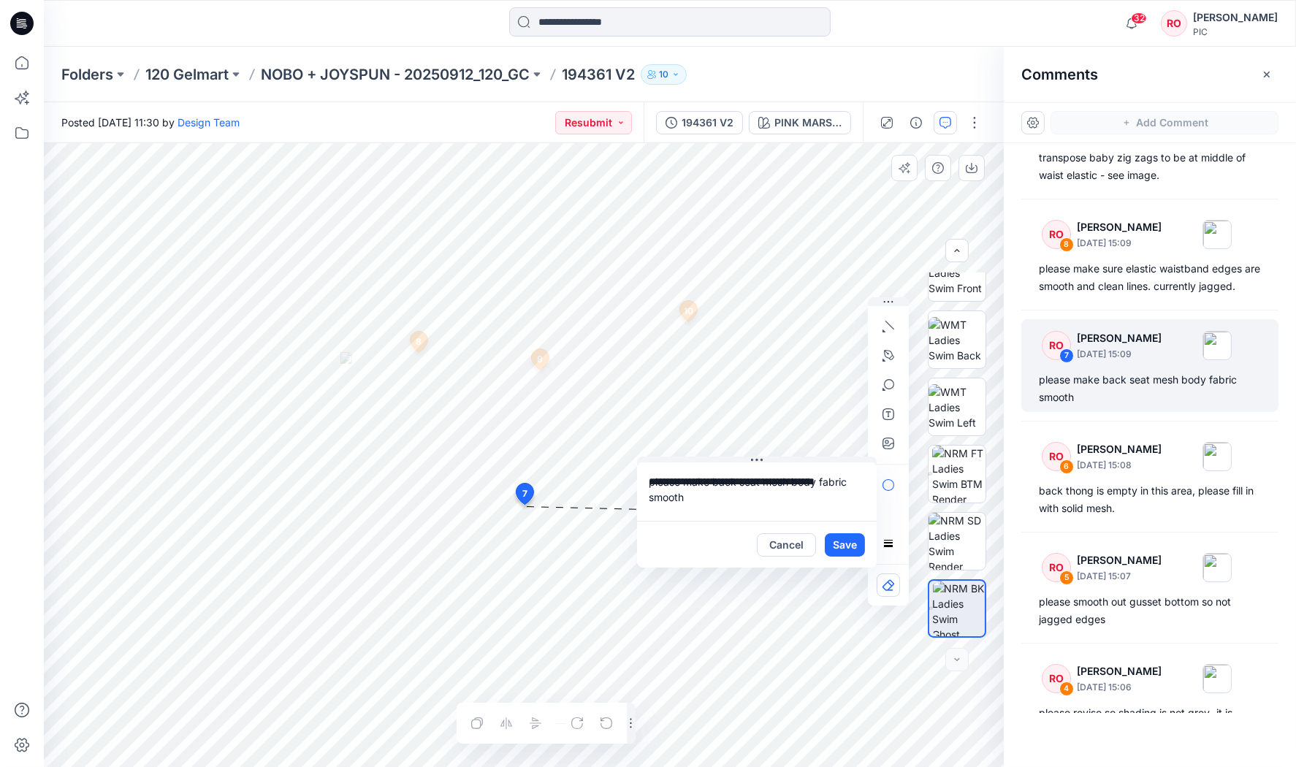
click at [572, 476] on div "**********" at bounding box center [524, 455] width 960 height 624
click at [783, 546] on button "Cancel" at bounding box center [786, 544] width 59 height 23
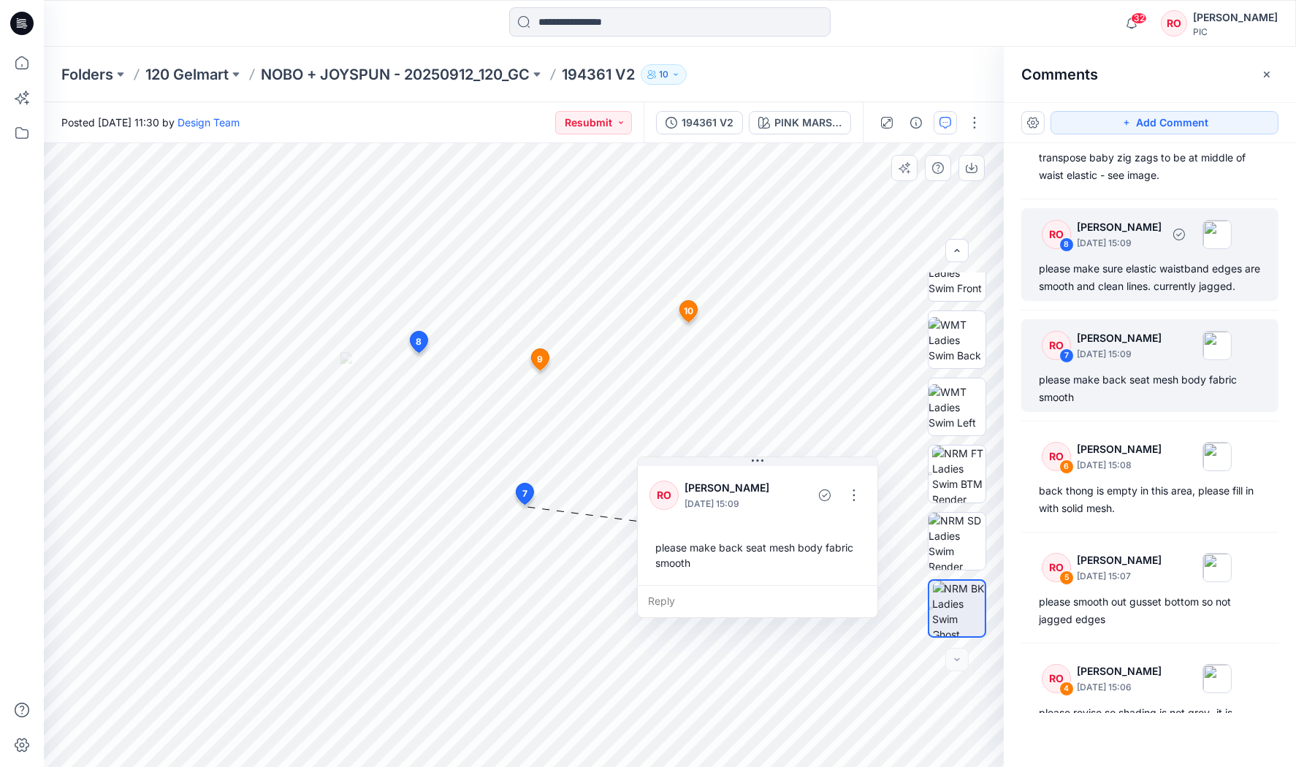
click at [1094, 273] on div "please make sure elastic waistband edges are smooth and clean lines. currently …" at bounding box center [1150, 277] width 222 height 35
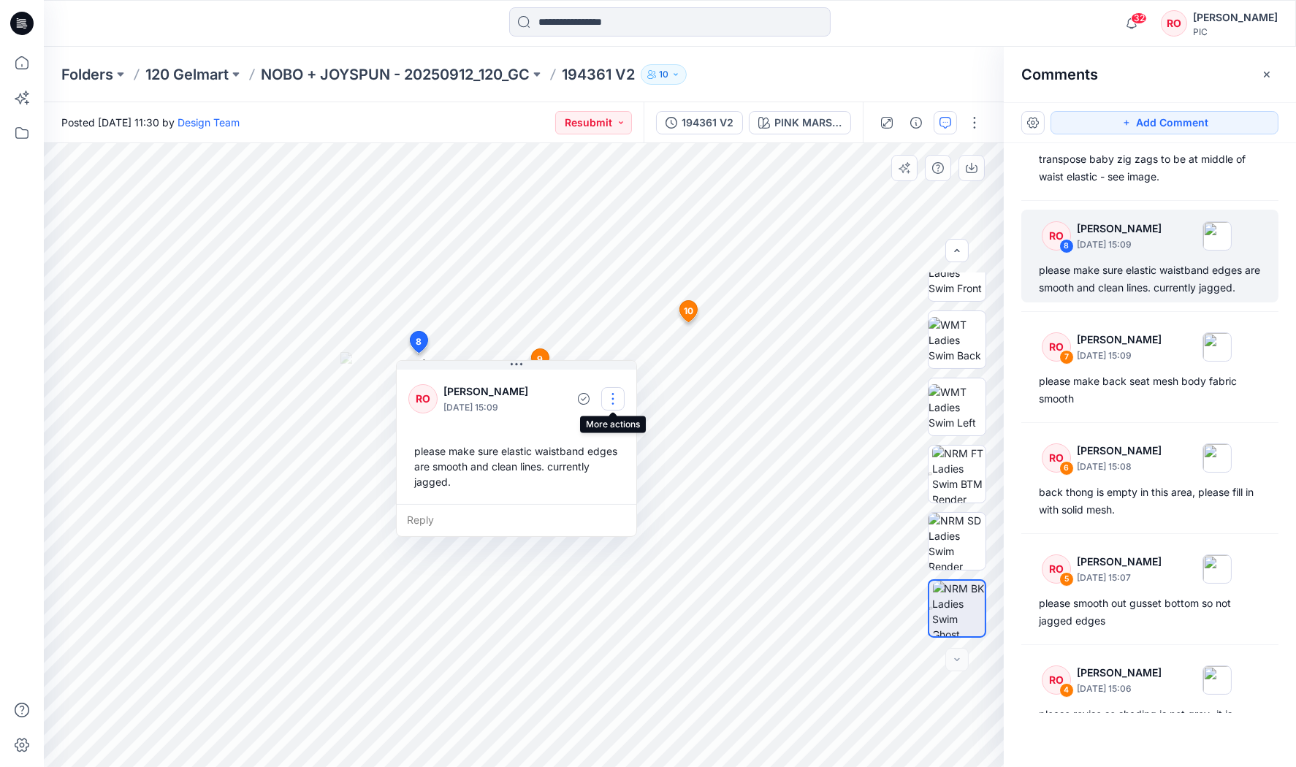
click at [604, 394] on button "button" at bounding box center [612, 398] width 23 height 23
click at [588, 427] on p "Edit comment" at bounding box center [616, 431] width 66 height 15
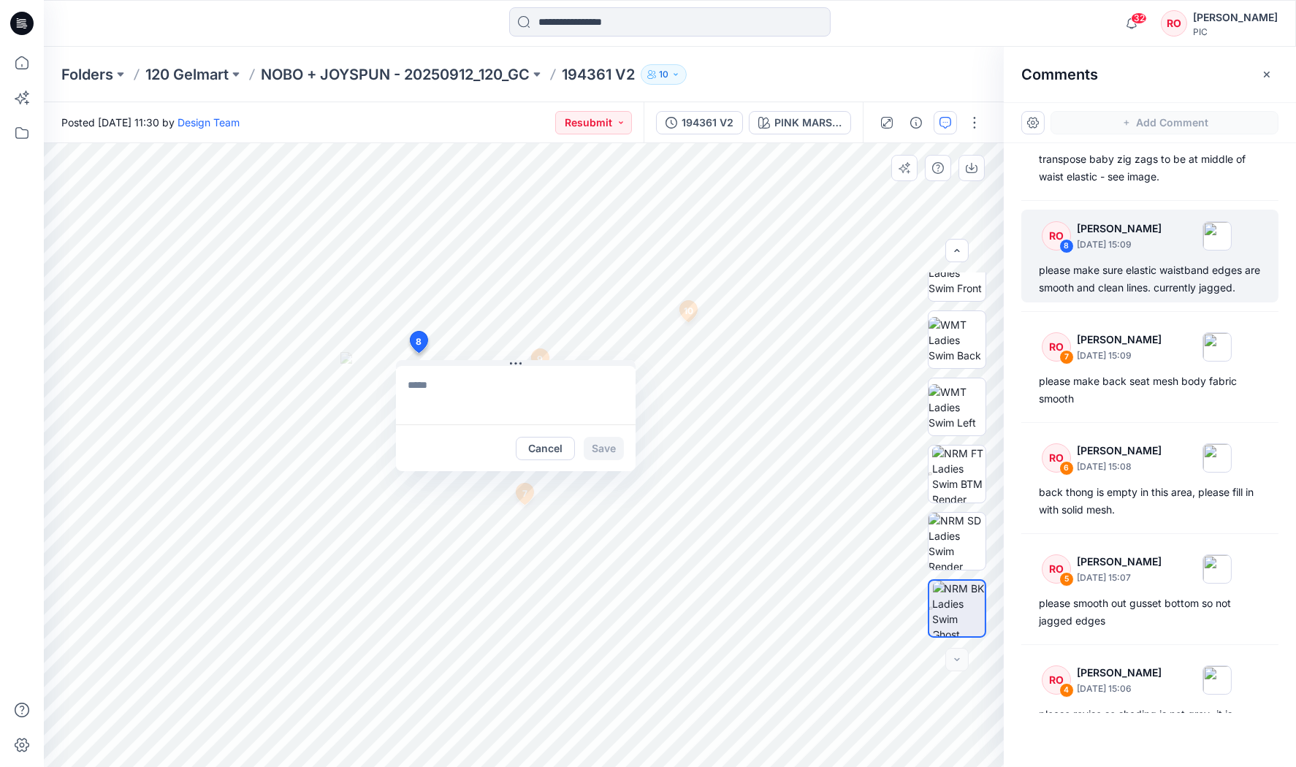
type textarea "**********"
click at [357, 382] on div "**********" at bounding box center [524, 455] width 960 height 624
click at [564, 449] on button "Cancel" at bounding box center [545, 448] width 59 height 23
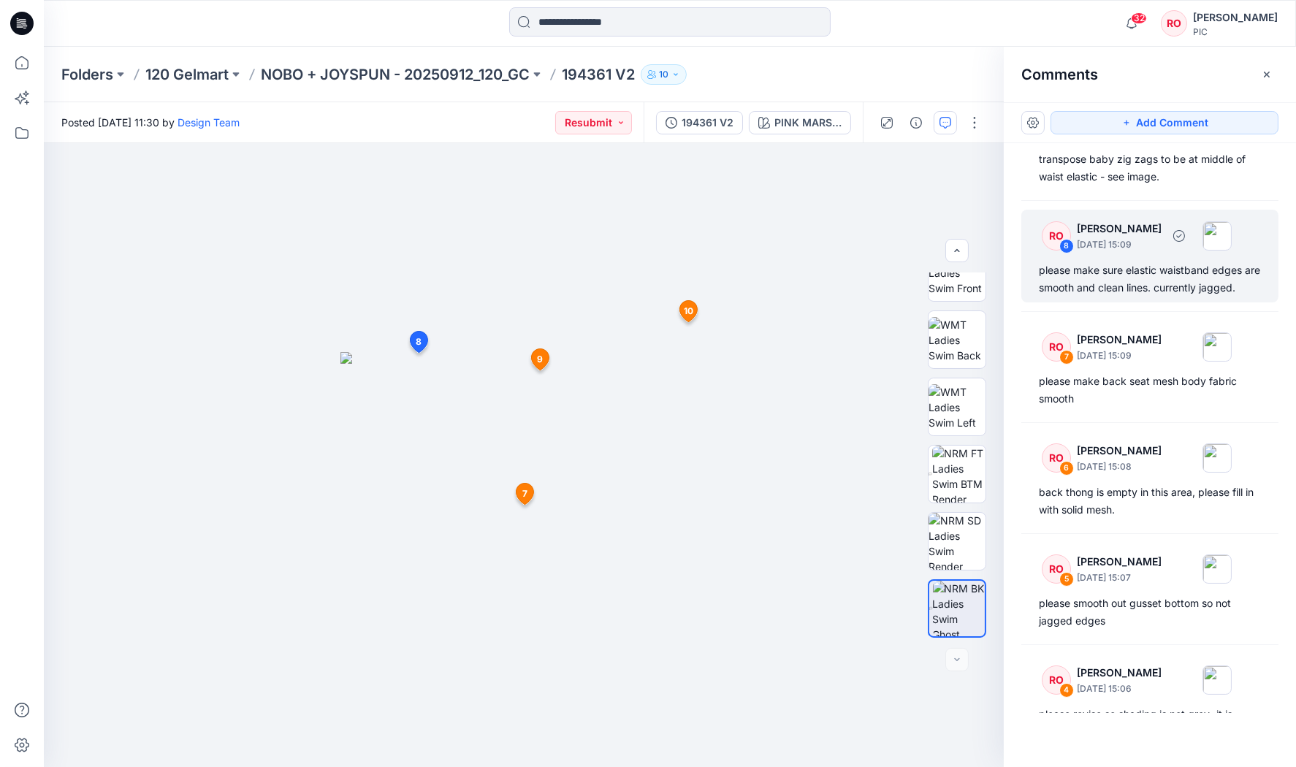
click at [1107, 283] on div "please make sure elastic waistband edges are smooth and clean lines. currently …" at bounding box center [1150, 279] width 222 height 35
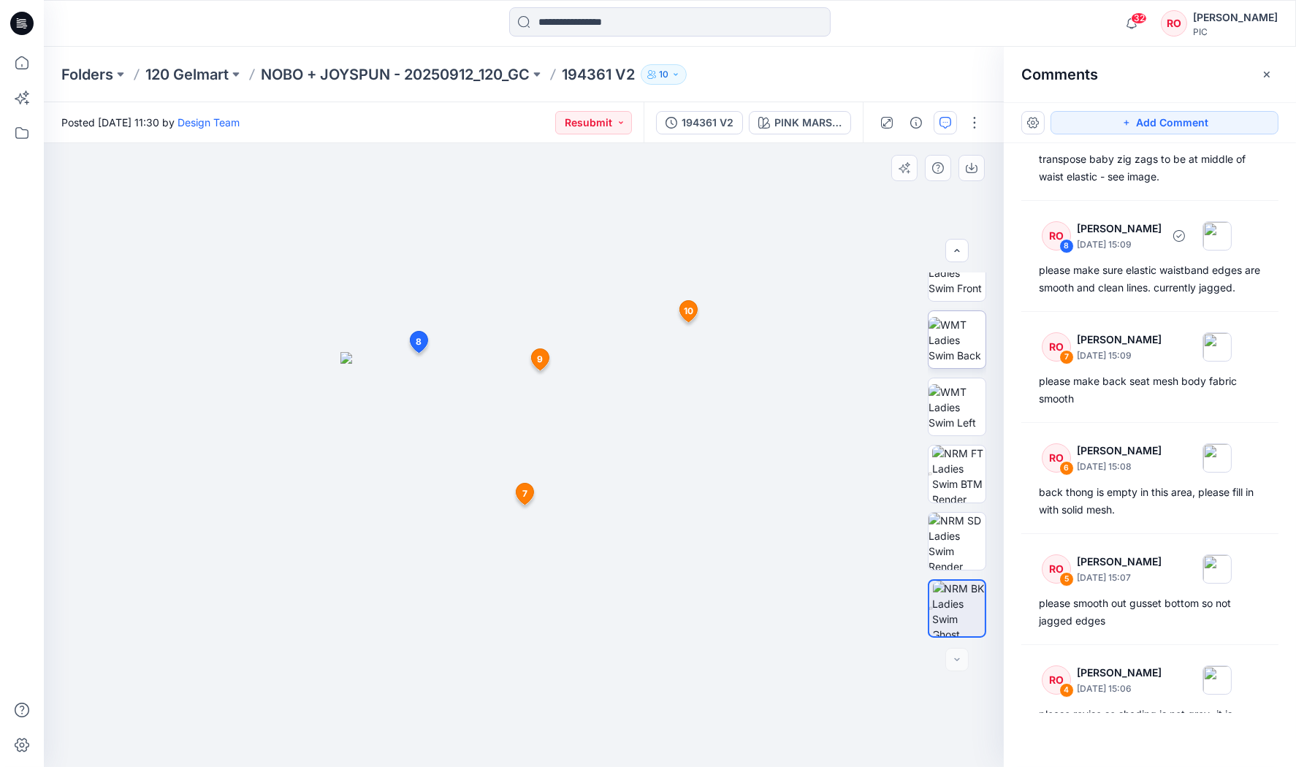
scroll to position [164, 0]
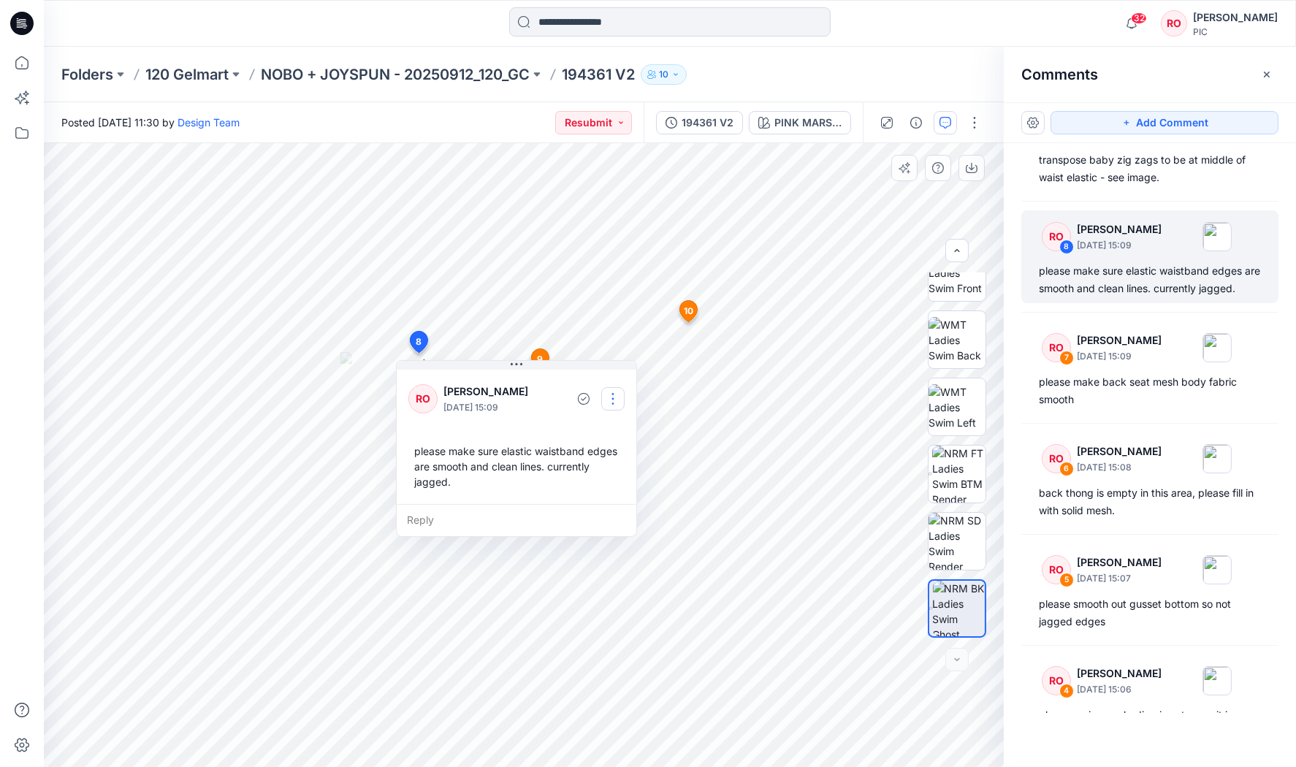
click at [621, 406] on button "button" at bounding box center [612, 398] width 23 height 23
click at [590, 430] on p "Edit comment" at bounding box center [616, 431] width 66 height 15
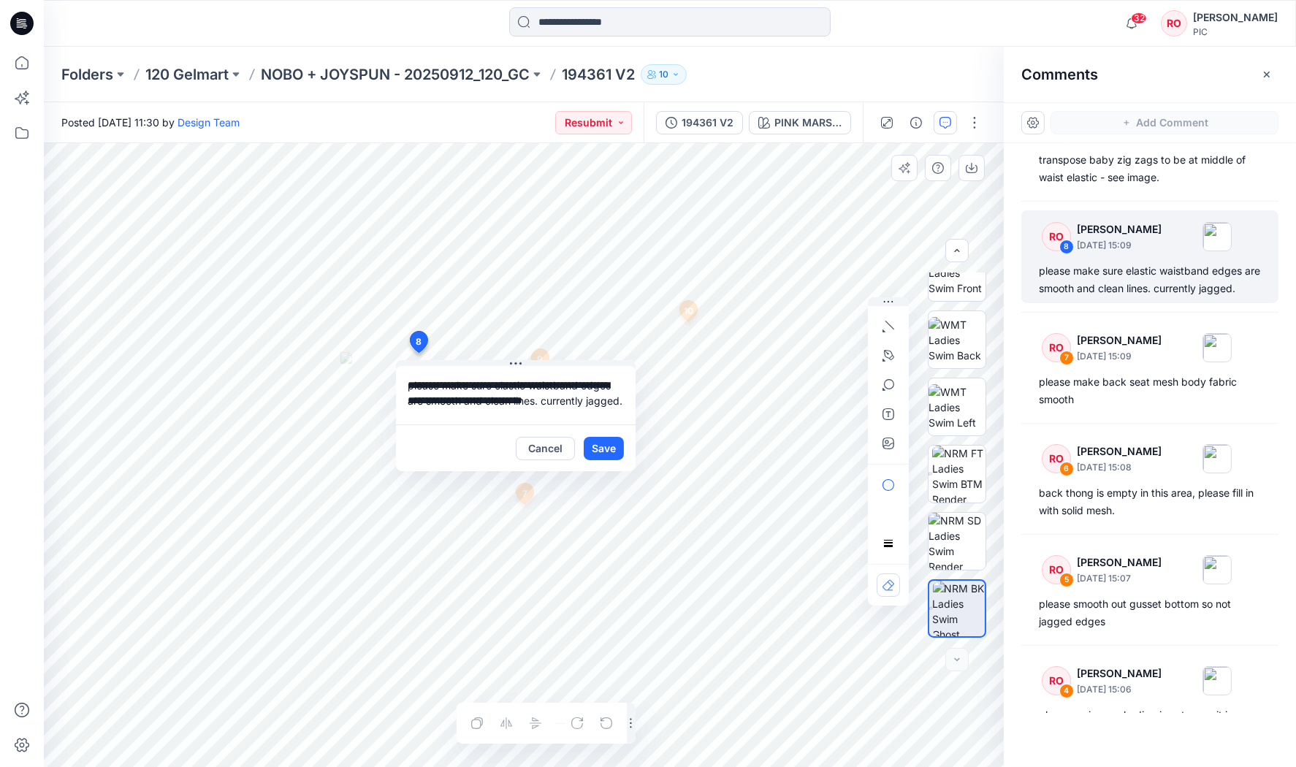
click at [343, 362] on div "**********" at bounding box center [524, 455] width 960 height 624
click at [556, 441] on button "Cancel" at bounding box center [545, 448] width 59 height 23
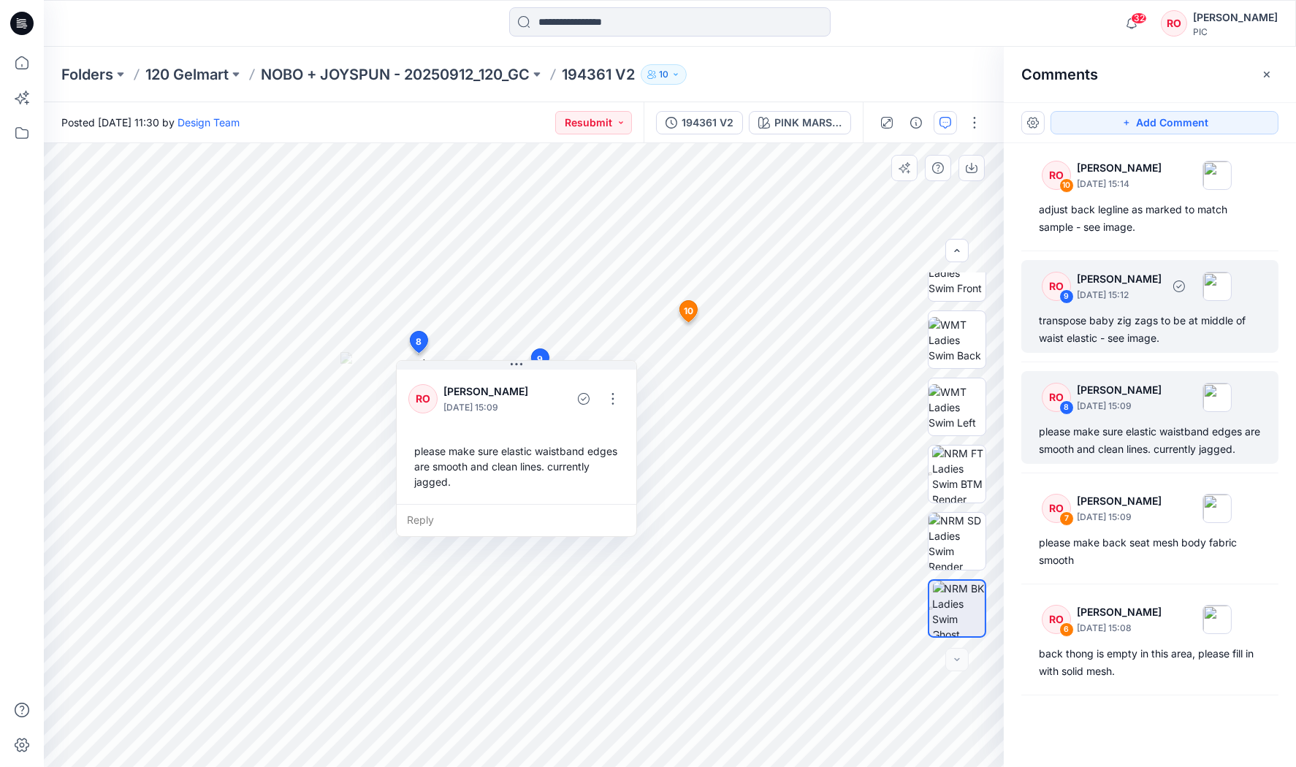
click at [1160, 323] on div "transpose baby zig zags to be at middle of waist elastic - see image." at bounding box center [1150, 329] width 222 height 35
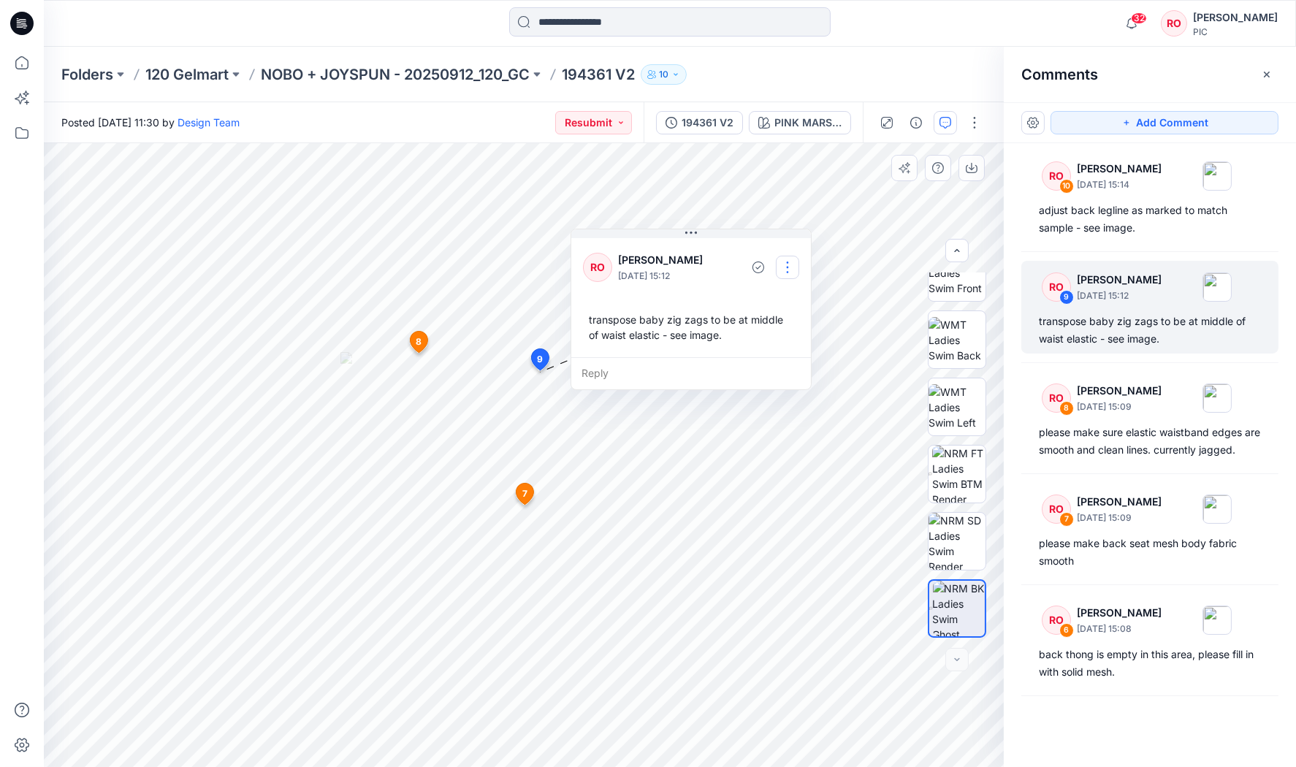
click at [791, 262] on button "button" at bounding box center [787, 267] width 23 height 23
click at [769, 300] on p "Edit comment" at bounding box center [790, 299] width 66 height 15
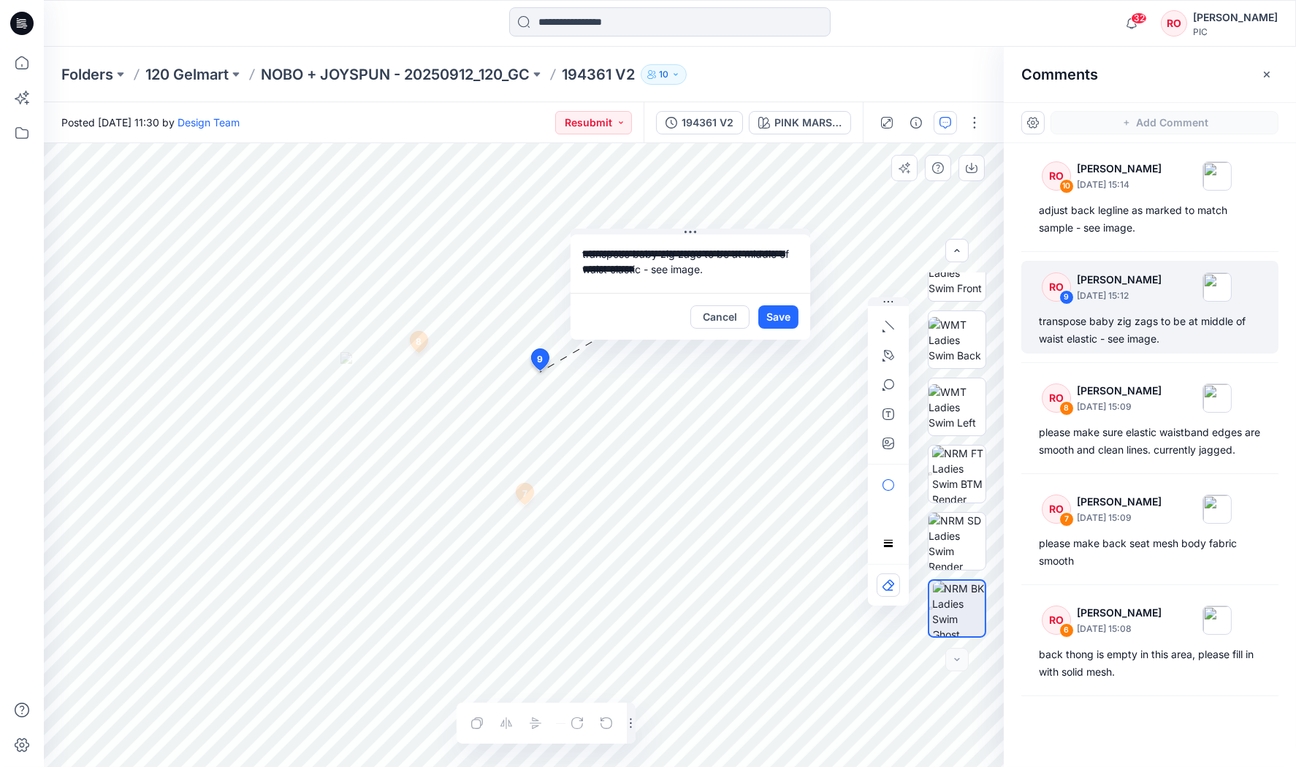
click at [484, 222] on div "**********" at bounding box center [524, 455] width 960 height 624
click at [721, 313] on button "Cancel" at bounding box center [720, 316] width 59 height 23
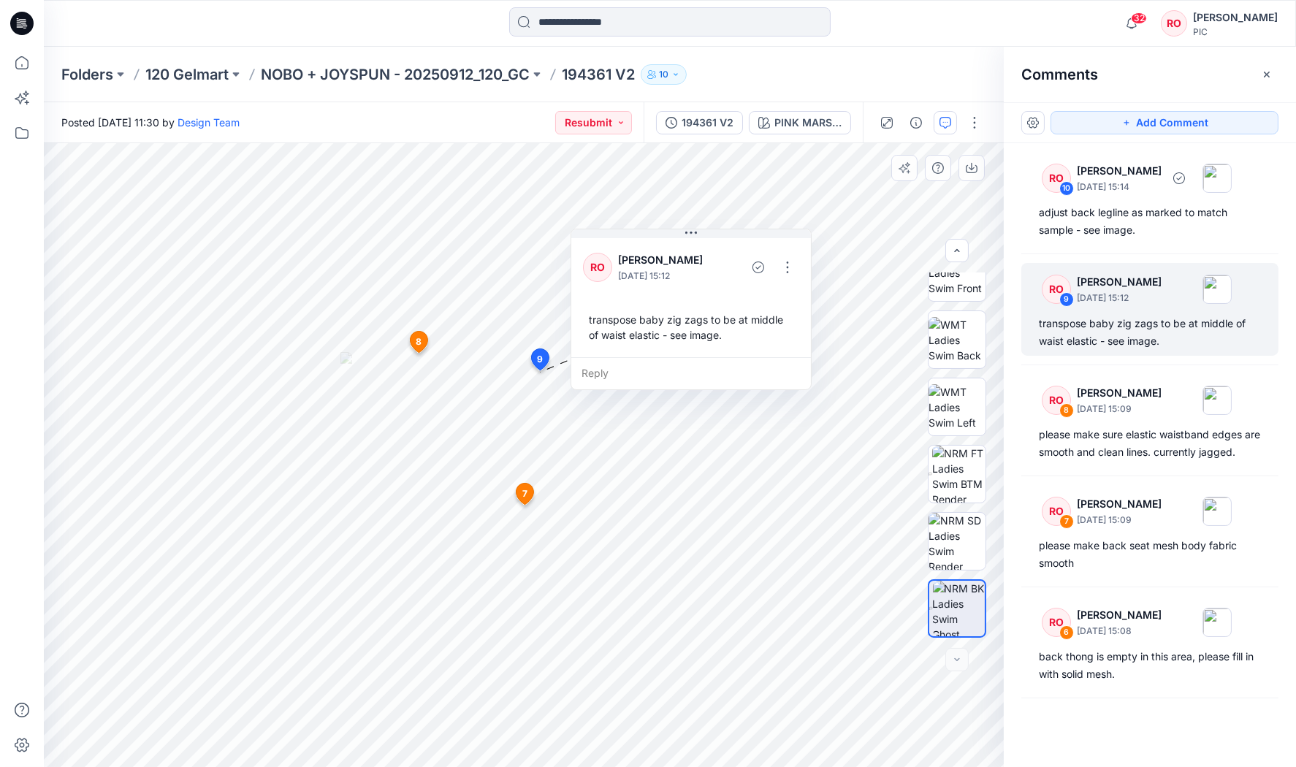
scroll to position [0, 0]
click at [1084, 256] on div "RO 10 Raquel Ortiz October 01, 2025 15:14 adjust back legline as marked to matc…" at bounding box center [1150, 428] width 292 height 570
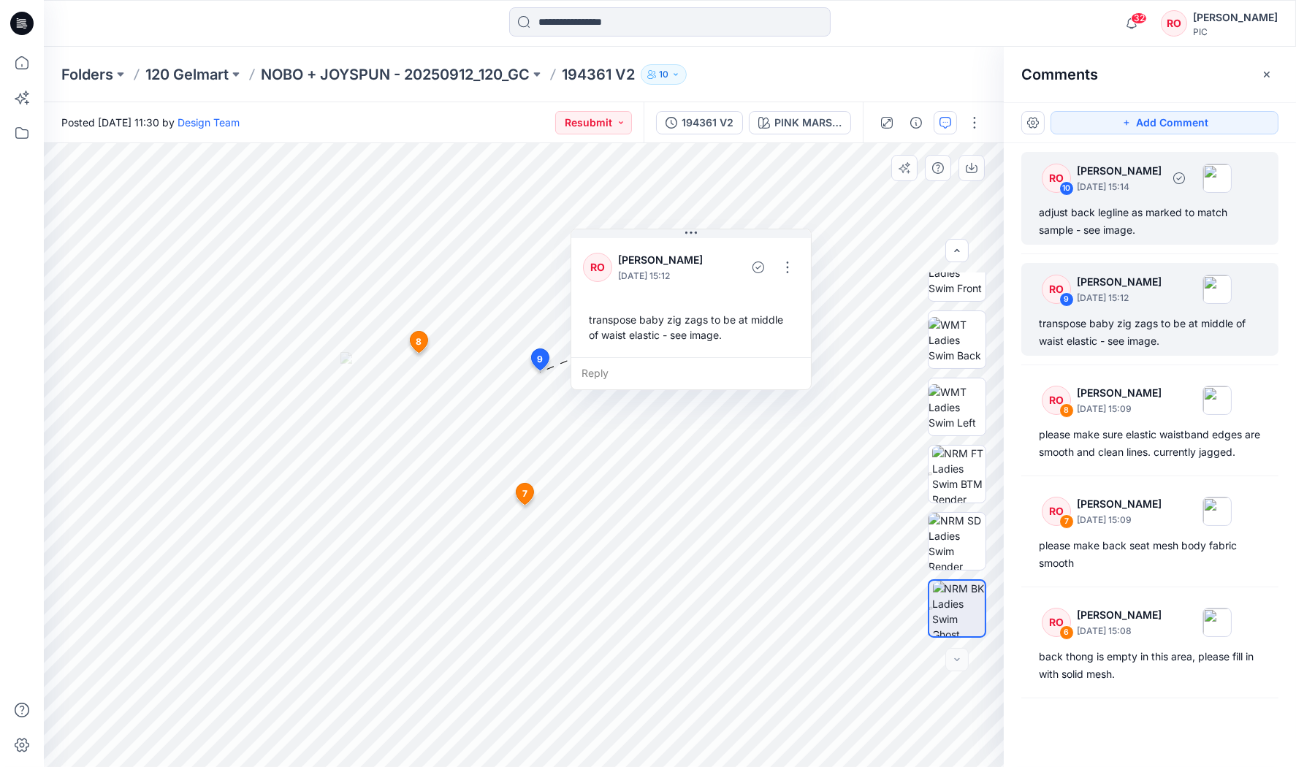
click at [1084, 232] on div "adjust back legline as marked to match sample - see image." at bounding box center [1150, 221] width 222 height 35
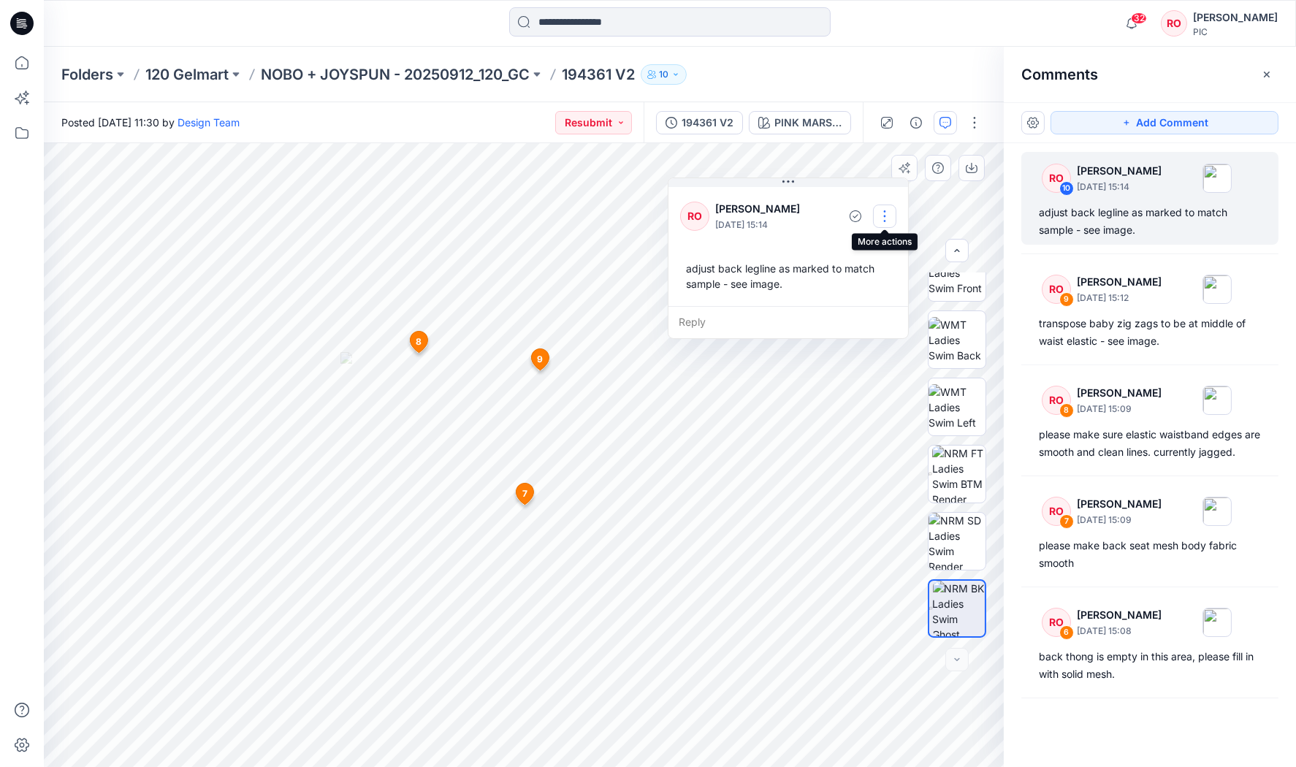
click at [878, 217] on button "button" at bounding box center [884, 216] width 23 height 23
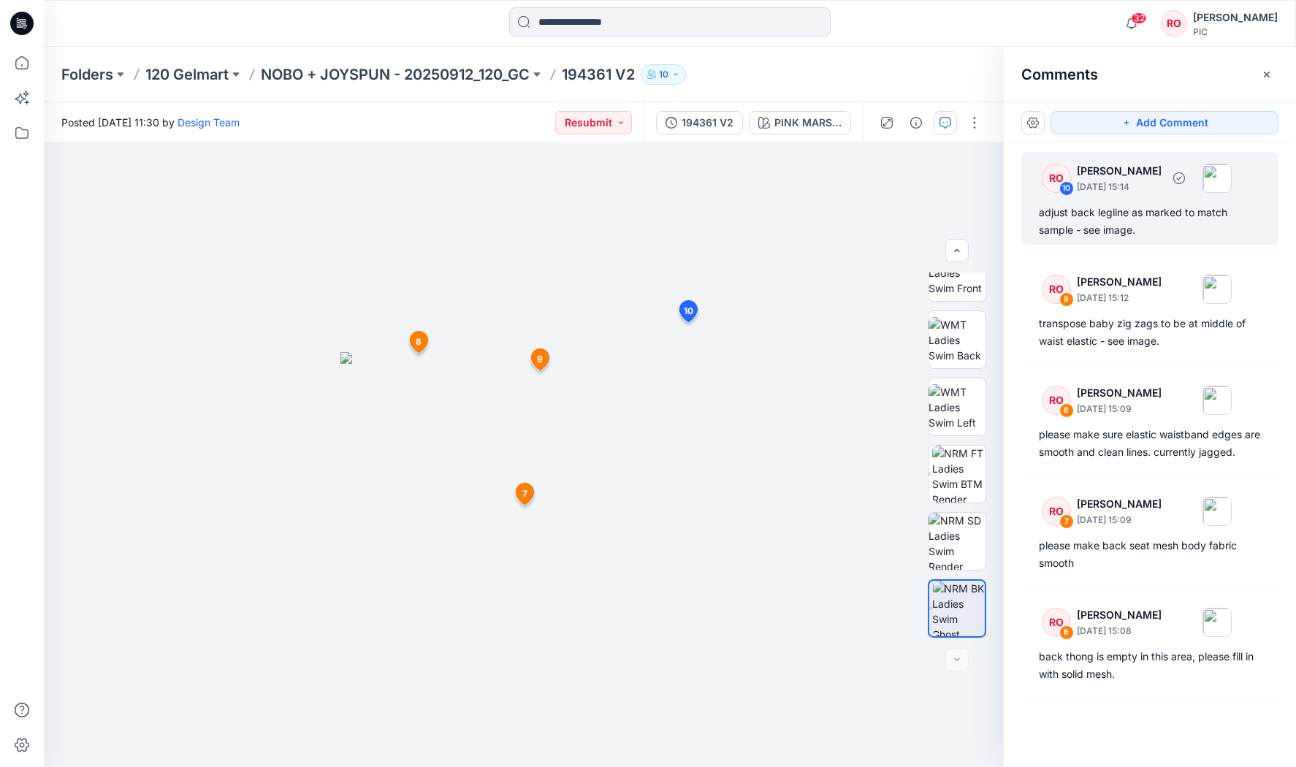
click at [1093, 195] on div "RO 10 Raquel Ortiz October 01, 2025 15:14" at bounding box center [1131, 178] width 202 height 40
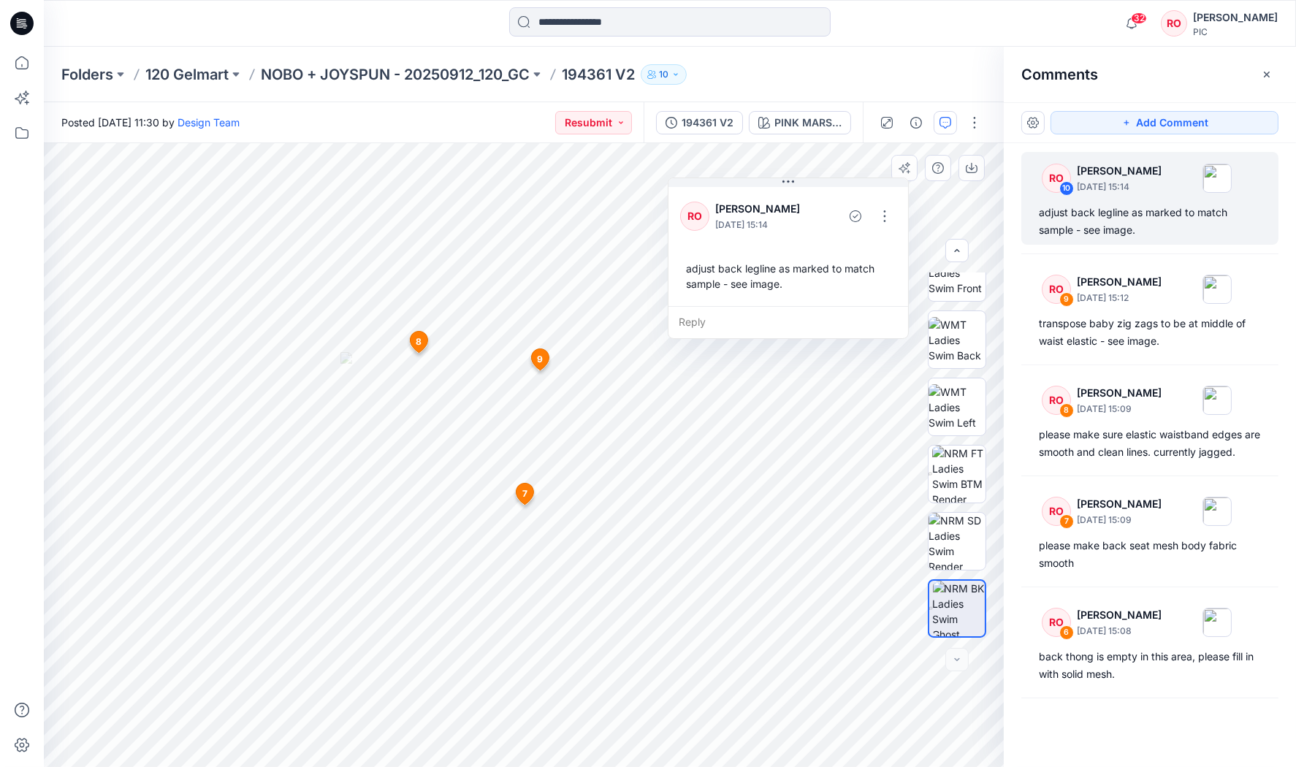
click at [794, 270] on div "adjust back legline as marked to match sample - see image." at bounding box center [788, 276] width 216 height 42
click at [879, 210] on button "button" at bounding box center [884, 216] width 23 height 23
click at [864, 249] on p "Edit comment" at bounding box center [887, 249] width 66 height 15
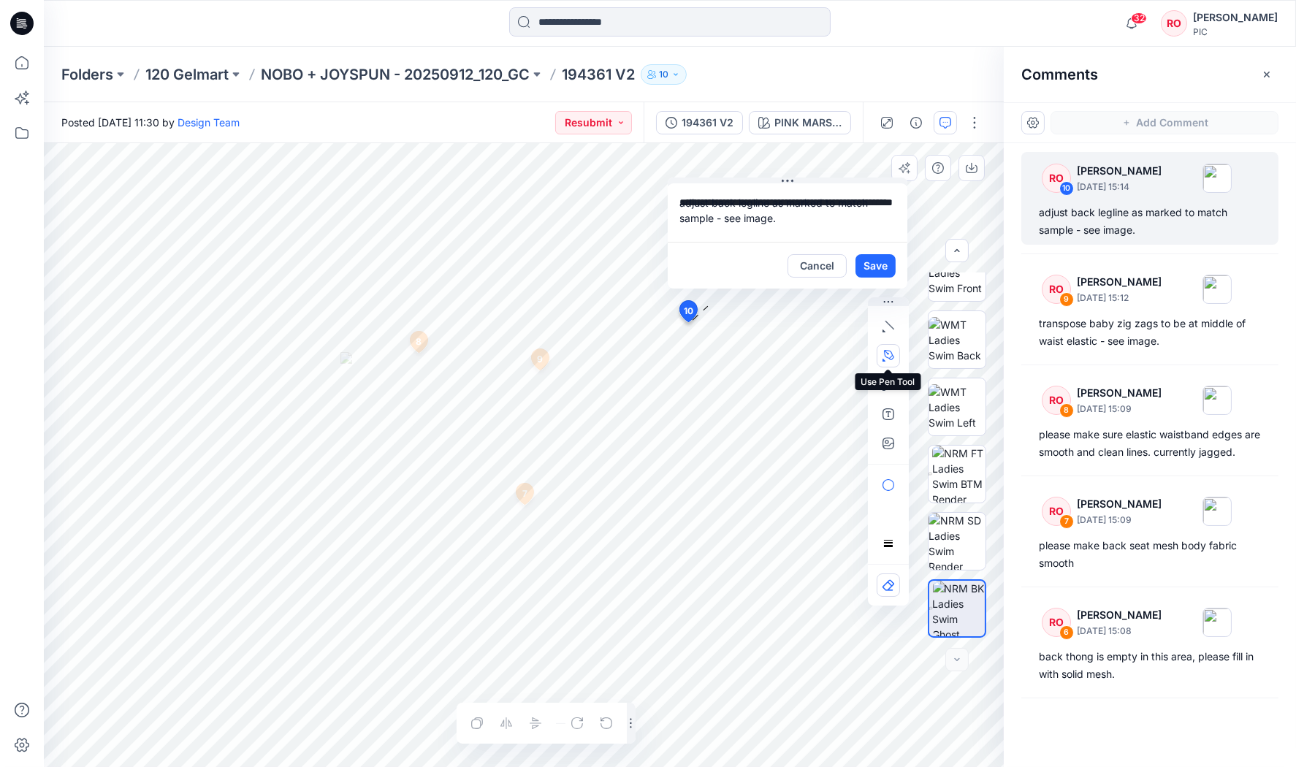
click at [890, 353] on icon "button" at bounding box center [889, 356] width 12 height 12
click at [807, 354] on icon "button" at bounding box center [810, 355] width 10 height 10
click at [875, 262] on button "Save" at bounding box center [876, 265] width 40 height 23
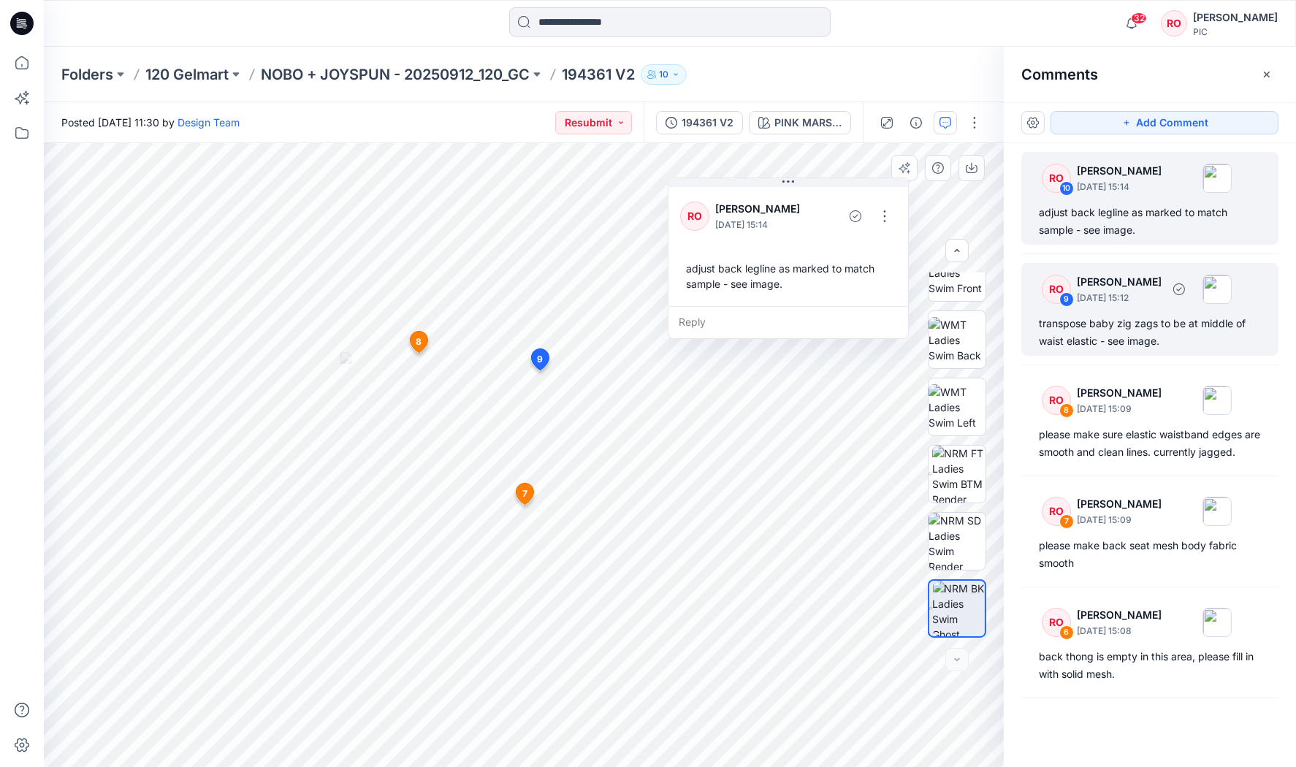
click at [1122, 281] on p "[PERSON_NAME]" at bounding box center [1119, 282] width 85 height 18
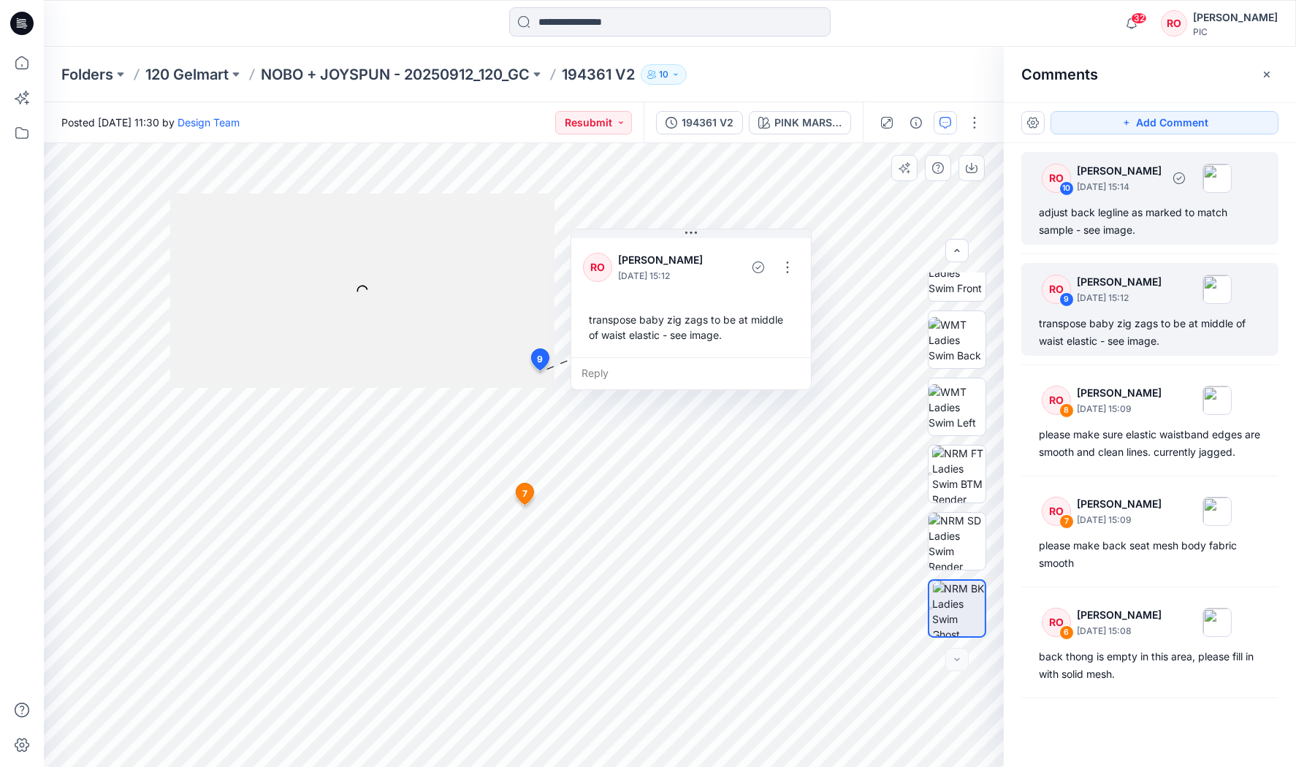
click at [1122, 213] on div "adjust back legline as marked to match sample - see image." at bounding box center [1150, 221] width 222 height 35
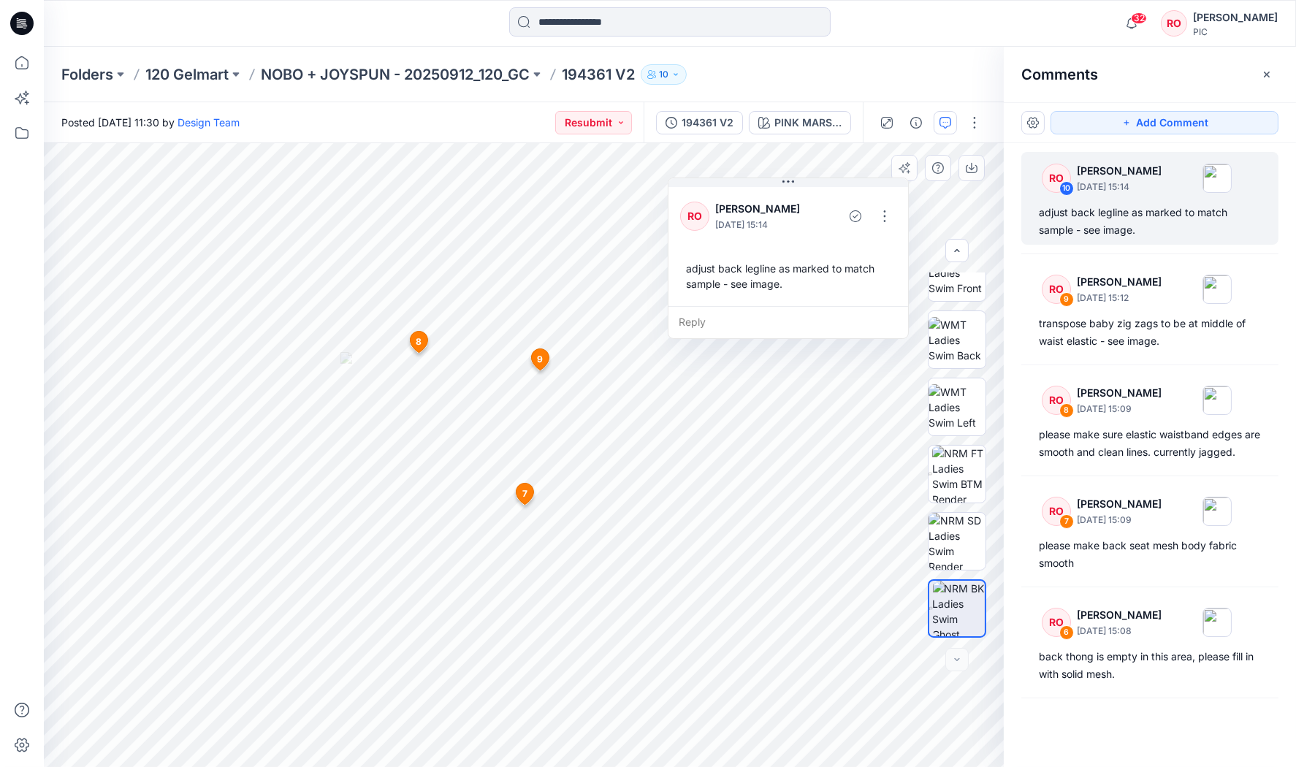
click at [768, 270] on div "adjust back legline as marked to match sample - see image." at bounding box center [788, 276] width 216 height 42
click at [878, 213] on button "button" at bounding box center [884, 216] width 23 height 23
click at [851, 254] on button "Edit comment" at bounding box center [883, 249] width 111 height 27
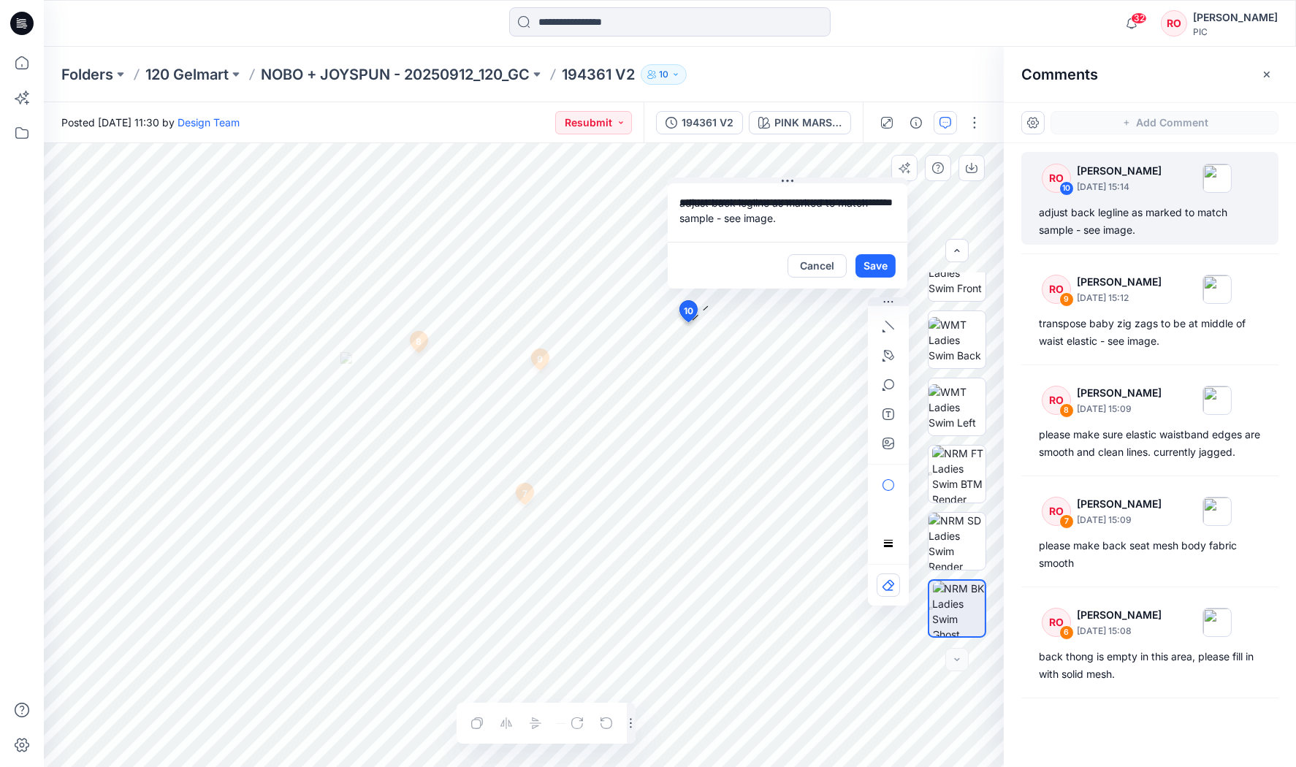
click at [562, 175] on div "**********" at bounding box center [524, 455] width 960 height 624
click at [871, 262] on button "Save" at bounding box center [876, 265] width 40 height 23
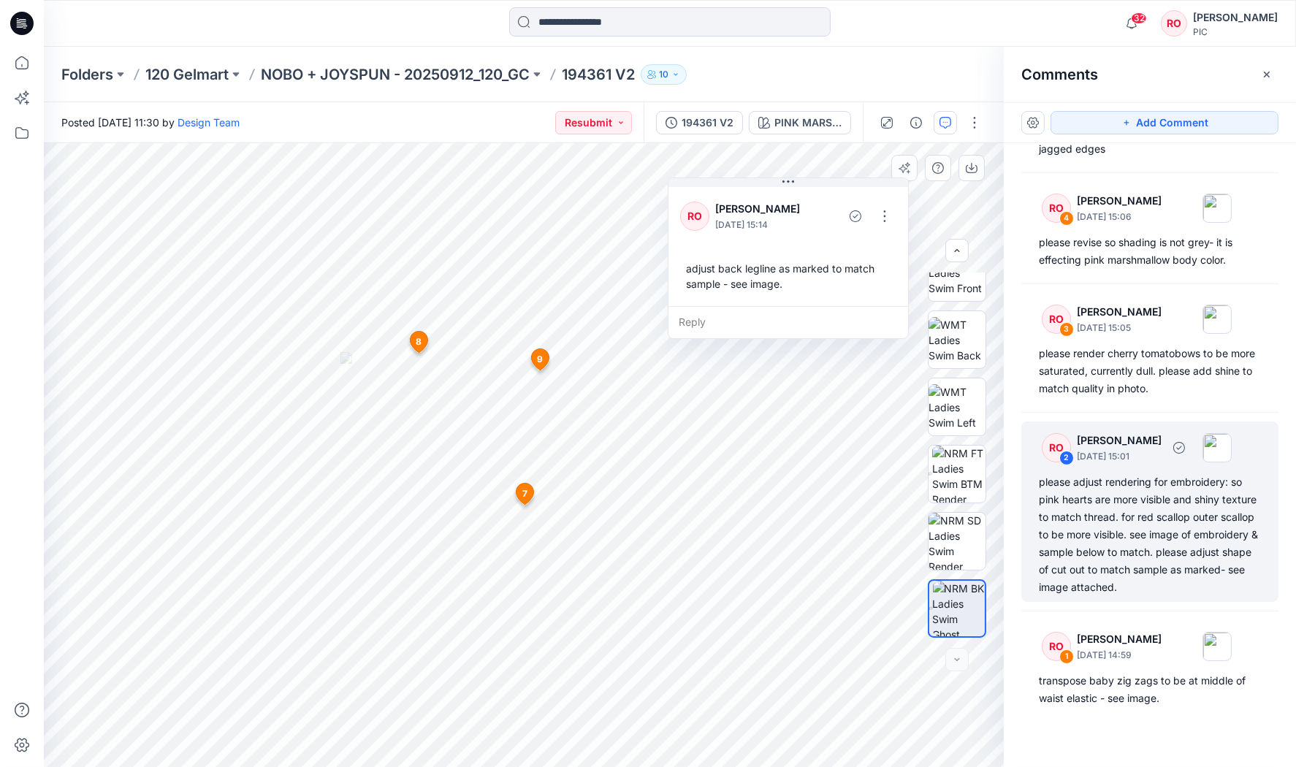
click at [1085, 534] on div "please adjust rendering for embroidery: so pink hearts are more visible and shi…" at bounding box center [1150, 535] width 222 height 123
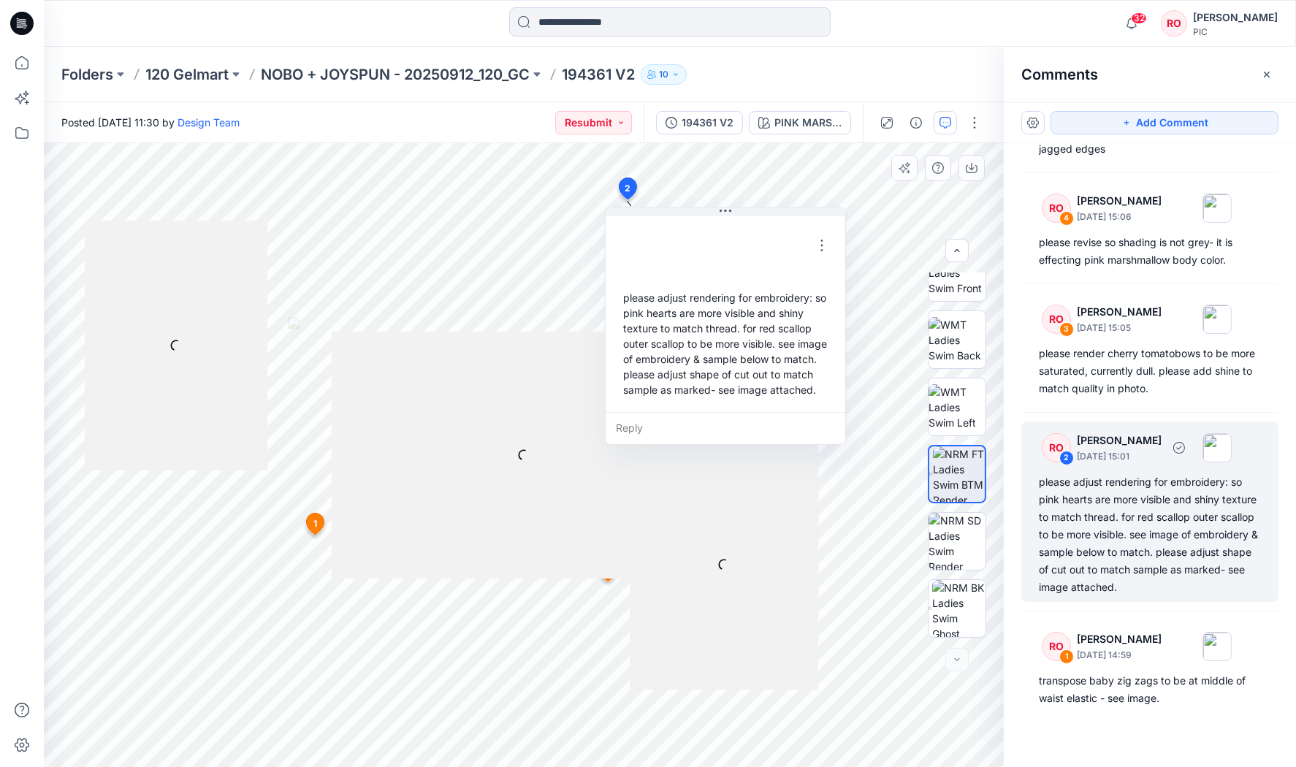
scroll to position [635, 0]
click at [816, 240] on button "button" at bounding box center [821, 245] width 23 height 23
click at [807, 276] on p "Edit comment" at bounding box center [824, 278] width 66 height 15
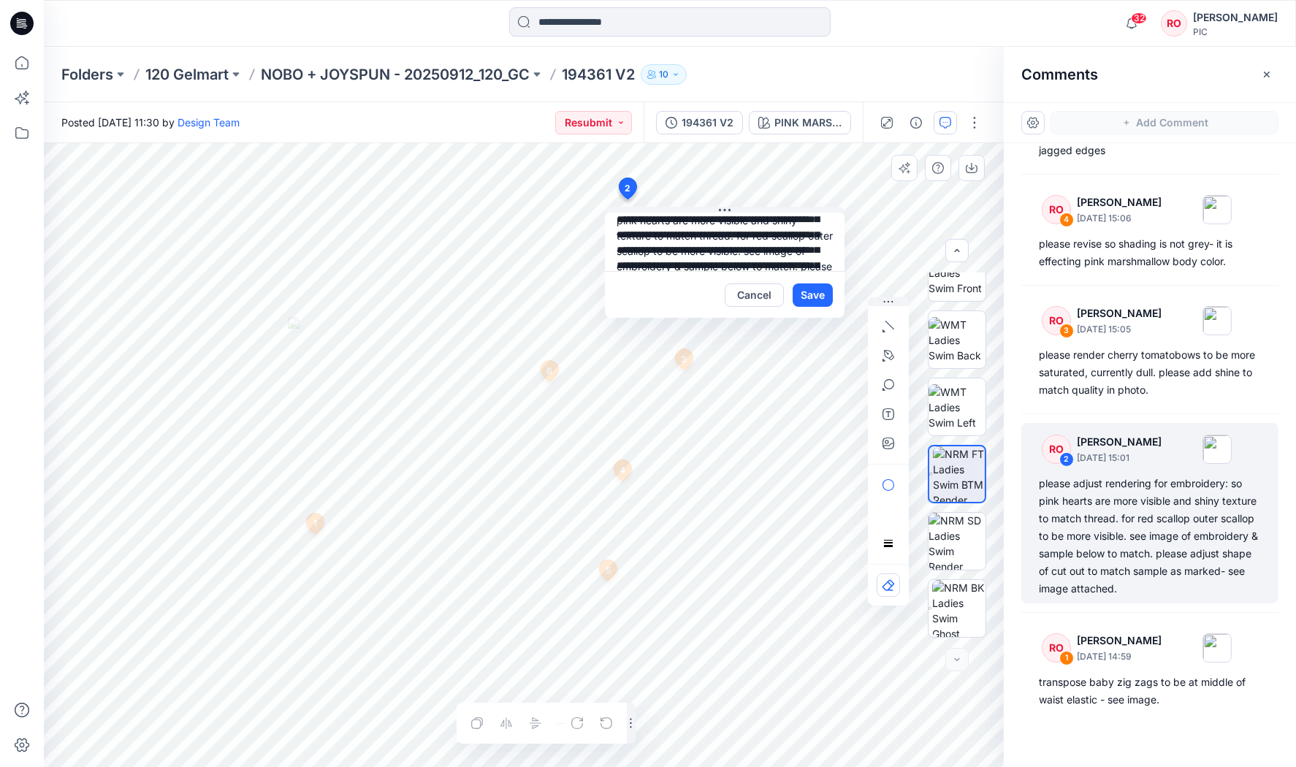
scroll to position [31, 0]
drag, startPoint x: 616, startPoint y: 232, endPoint x: 720, endPoint y: 257, distance: 106.9
click at [720, 257] on textarea "**********" at bounding box center [725, 242] width 240 height 58
click at [769, 293] on button "Cancel" at bounding box center [754, 295] width 59 height 23
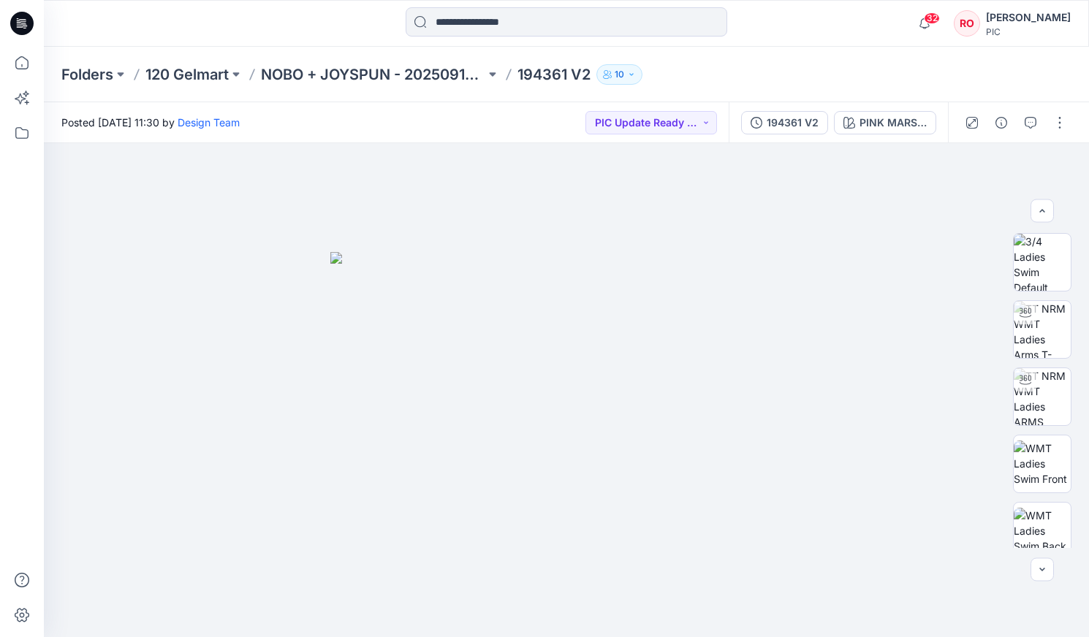
scroll to position [218, 0]
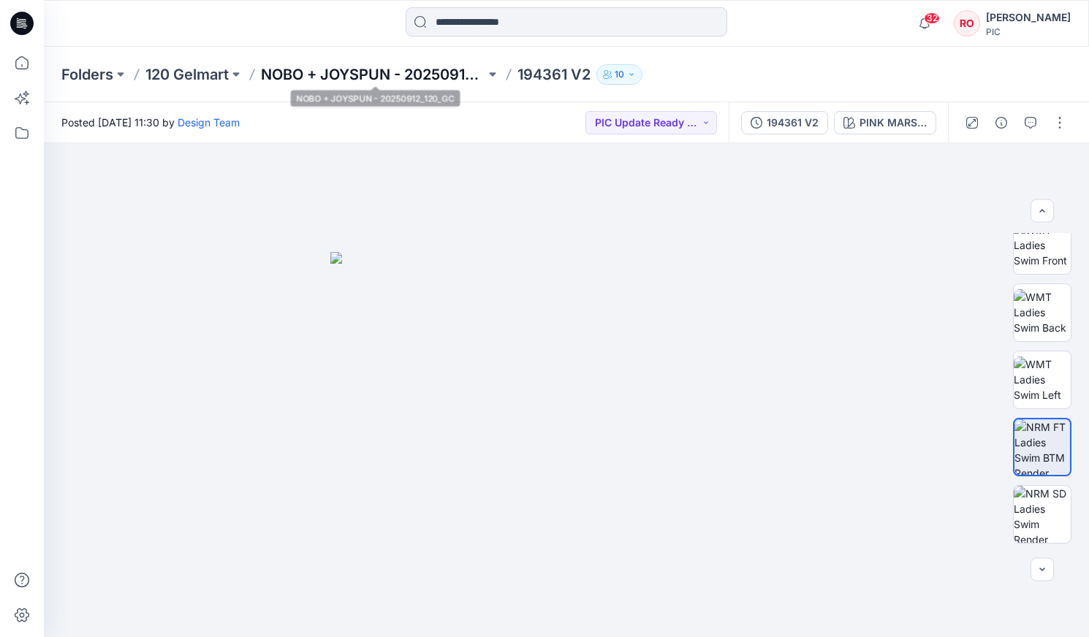
click at [412, 76] on p "NOBO + JOYSPUN - 20250912_120_GC" at bounding box center [373, 74] width 224 height 20
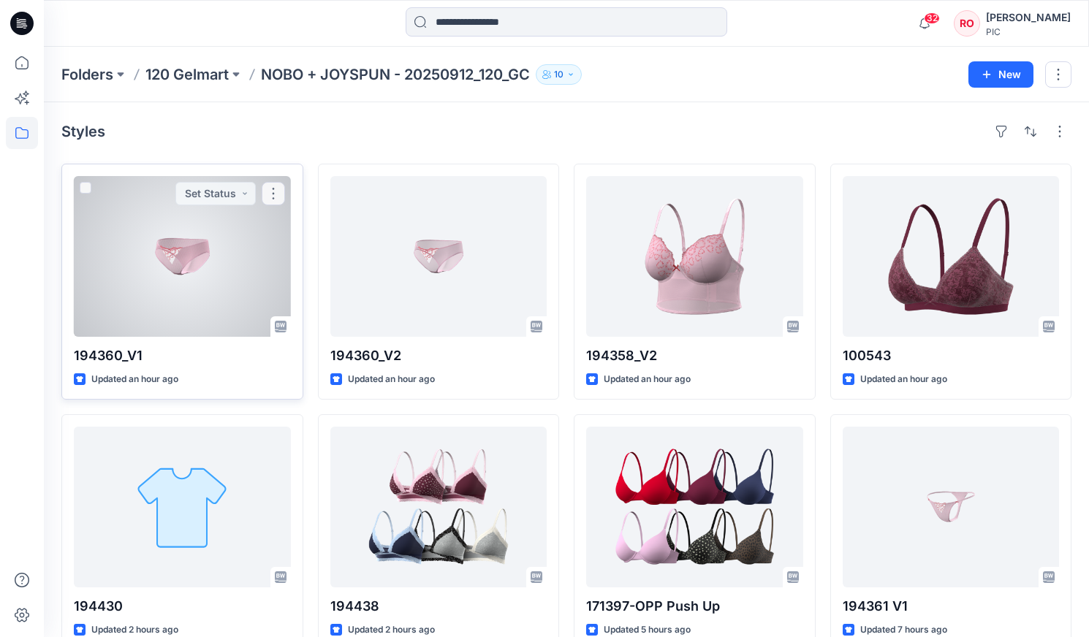
click at [194, 286] on div at bounding box center [182, 256] width 217 height 161
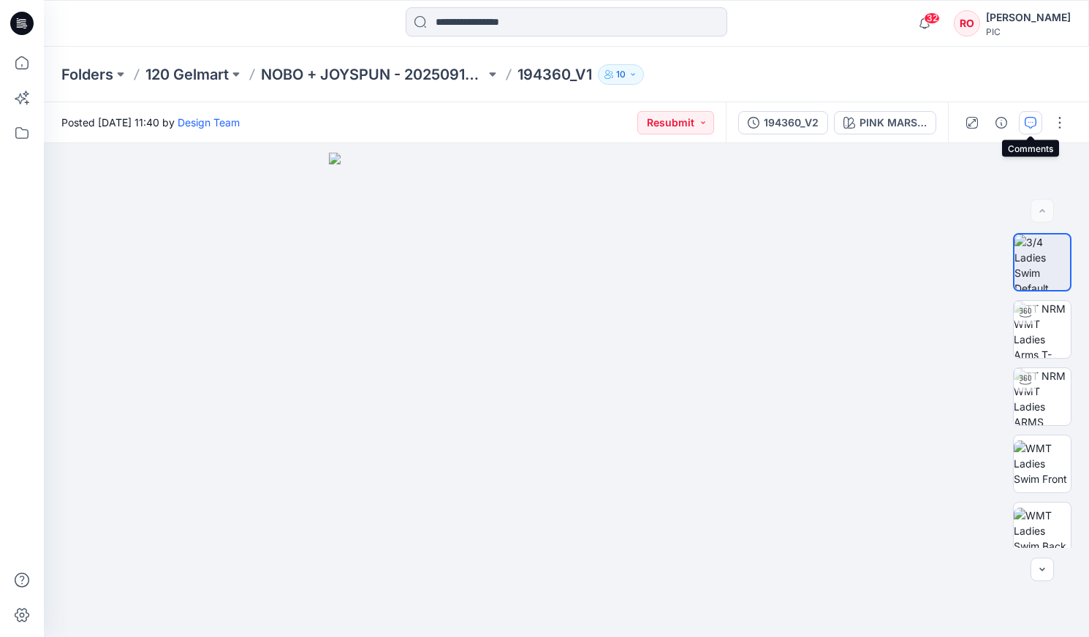
click at [1032, 128] on icon "button" at bounding box center [1031, 123] width 12 height 12
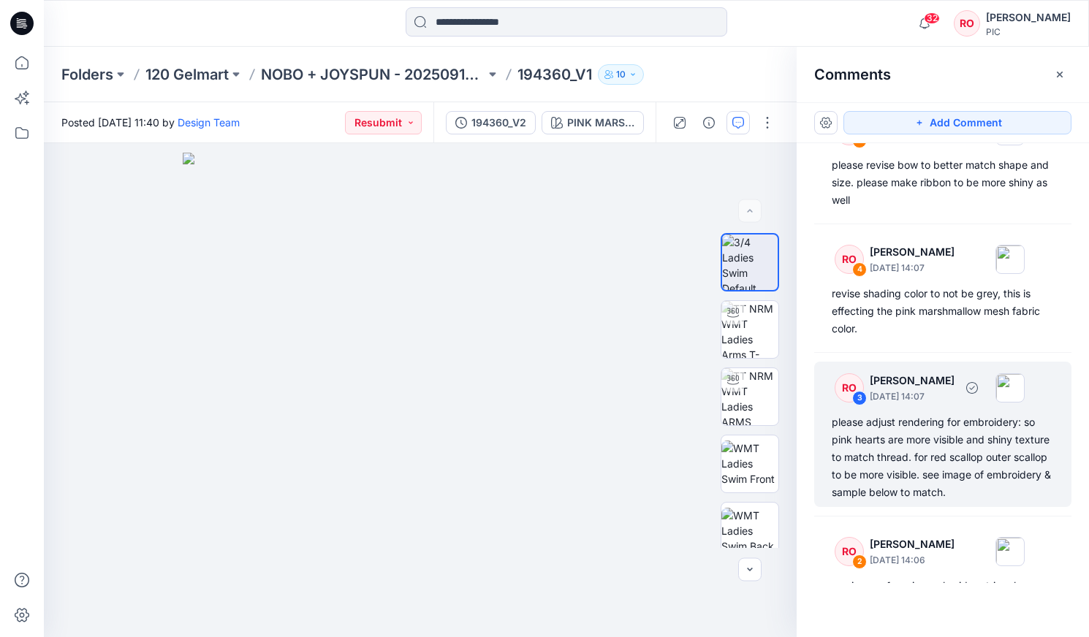
scroll to position [379, 0]
click at [894, 472] on div "please adjust rendering for embroidery: so pink hearts are more visible and shi…" at bounding box center [943, 459] width 222 height 88
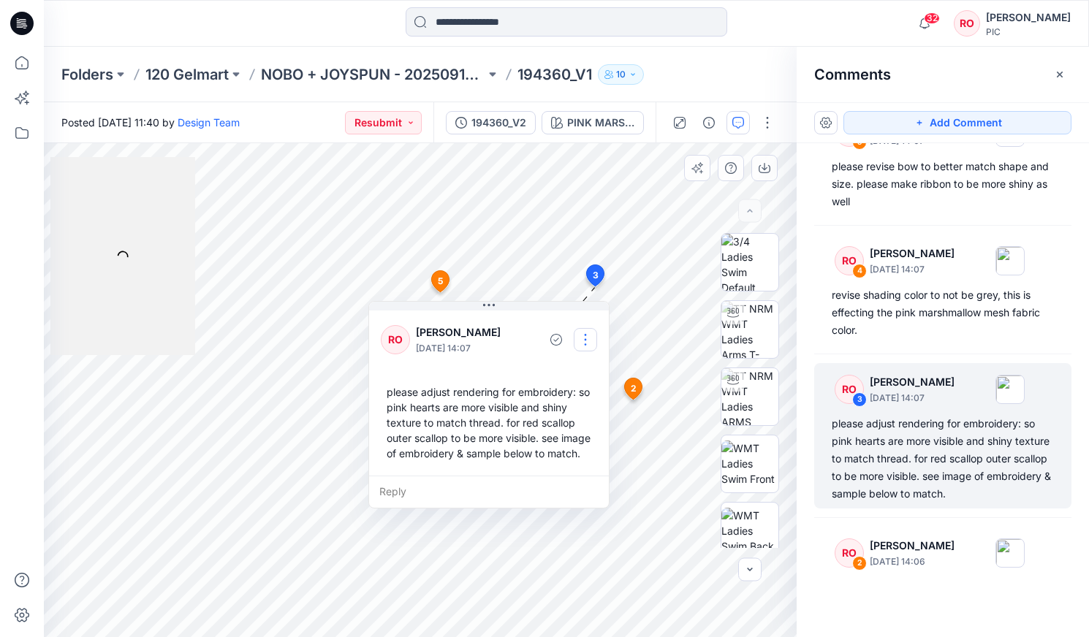
click at [585, 338] on button "button" at bounding box center [585, 339] width 23 height 23
click at [561, 379] on p "Edit comment" at bounding box center [589, 373] width 66 height 15
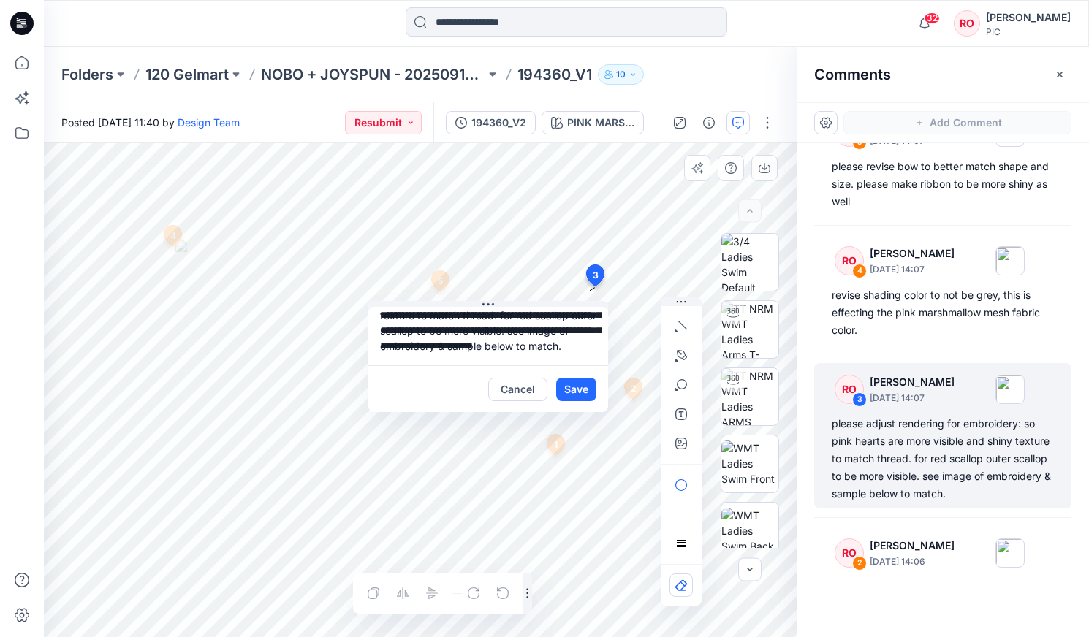
scroll to position [57, 0]
drag, startPoint x: 381, startPoint y: 319, endPoint x: 672, endPoint y: 400, distance: 302.8
click at [672, 400] on div "**********" at bounding box center [420, 390] width 753 height 494
click at [522, 388] on button "Cancel" at bounding box center [517, 389] width 59 height 23
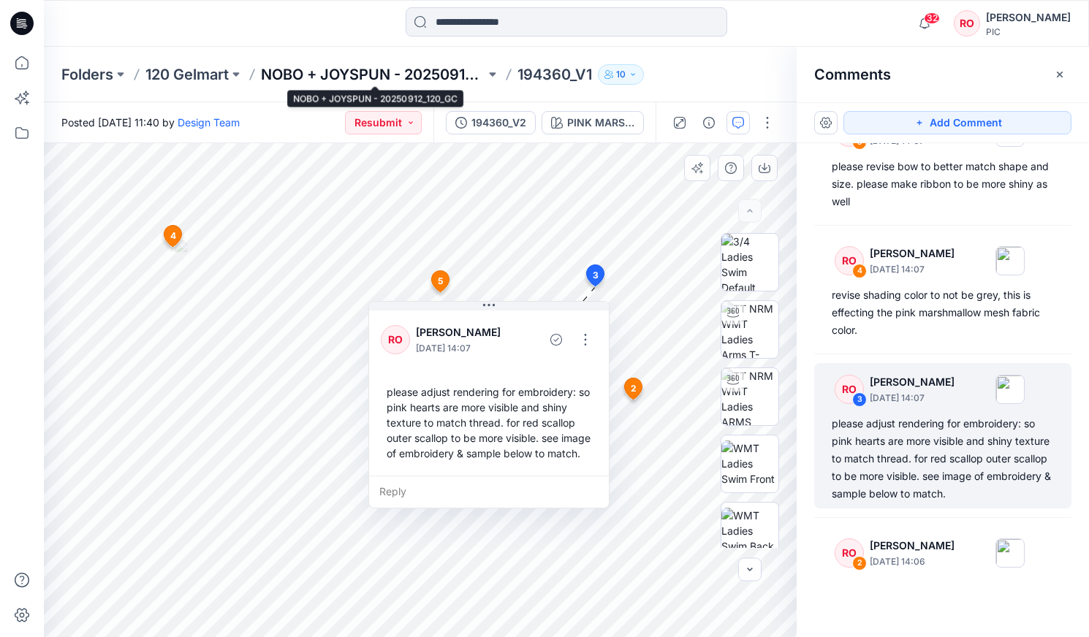
click at [311, 79] on p "NOBO + JOYSPUN - 20250912_120_GC" at bounding box center [373, 74] width 224 height 20
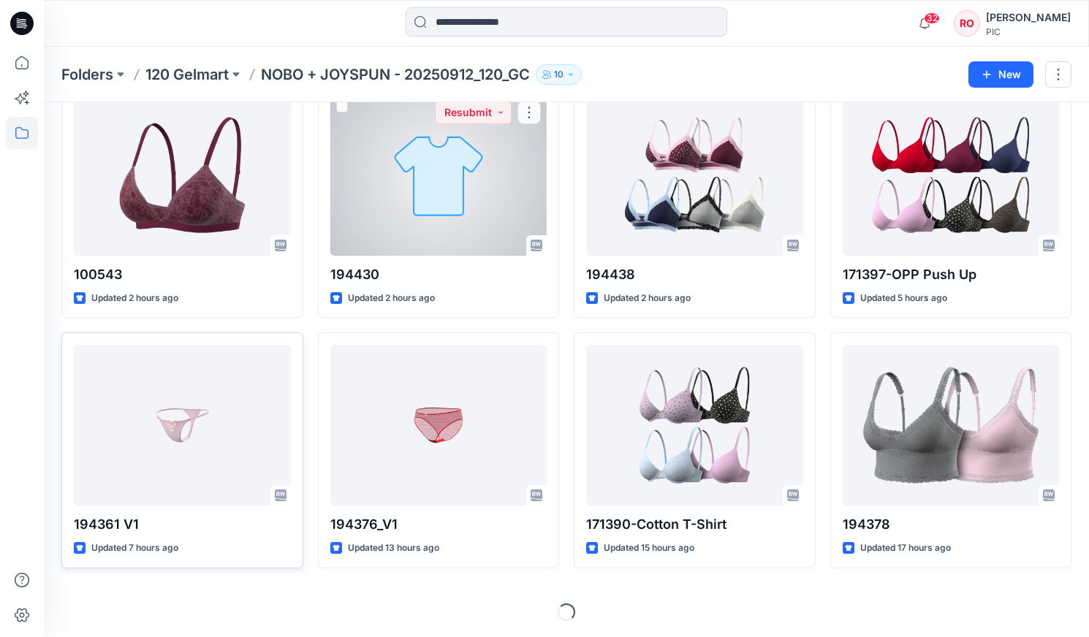
scroll to position [330, 0]
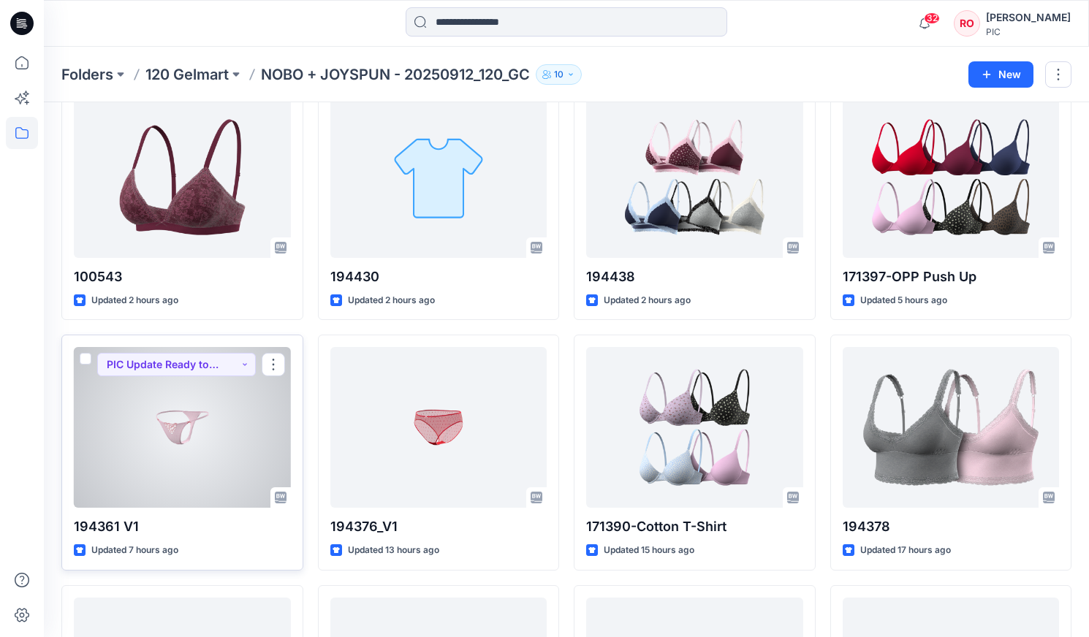
click at [268, 413] on div at bounding box center [182, 427] width 217 height 161
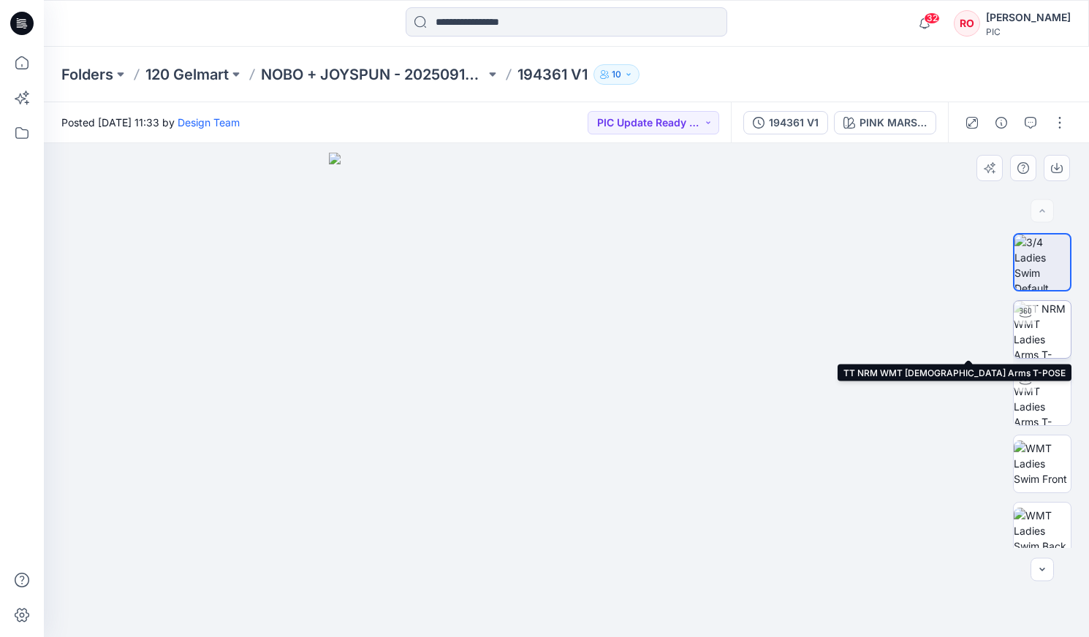
click at [1034, 329] on img at bounding box center [1042, 329] width 57 height 57
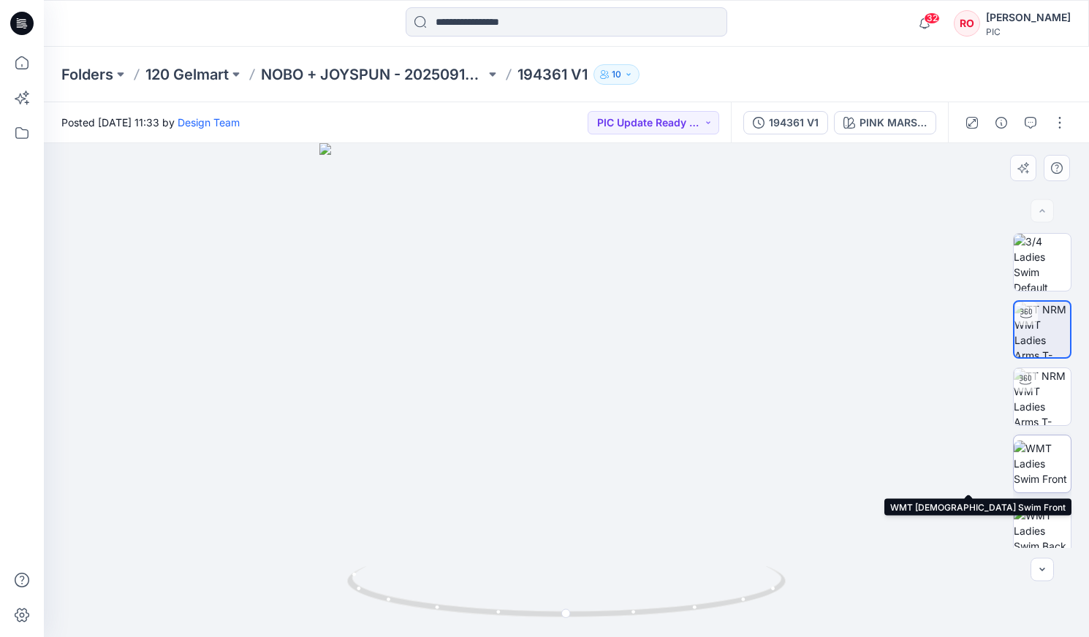
click at [1042, 473] on img at bounding box center [1042, 464] width 57 height 46
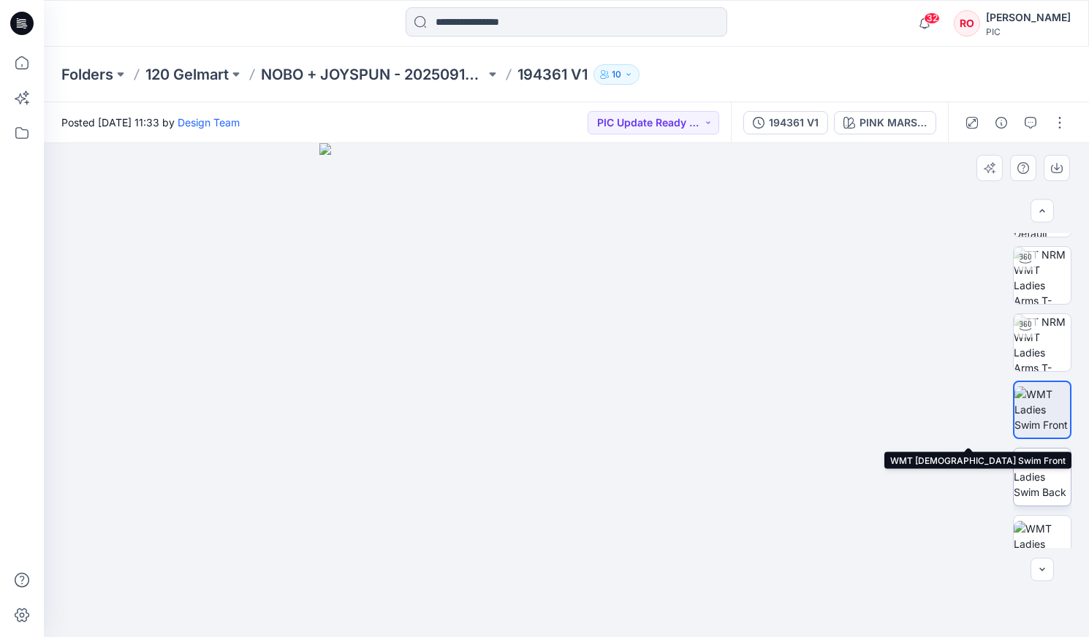
scroll to position [94, 0]
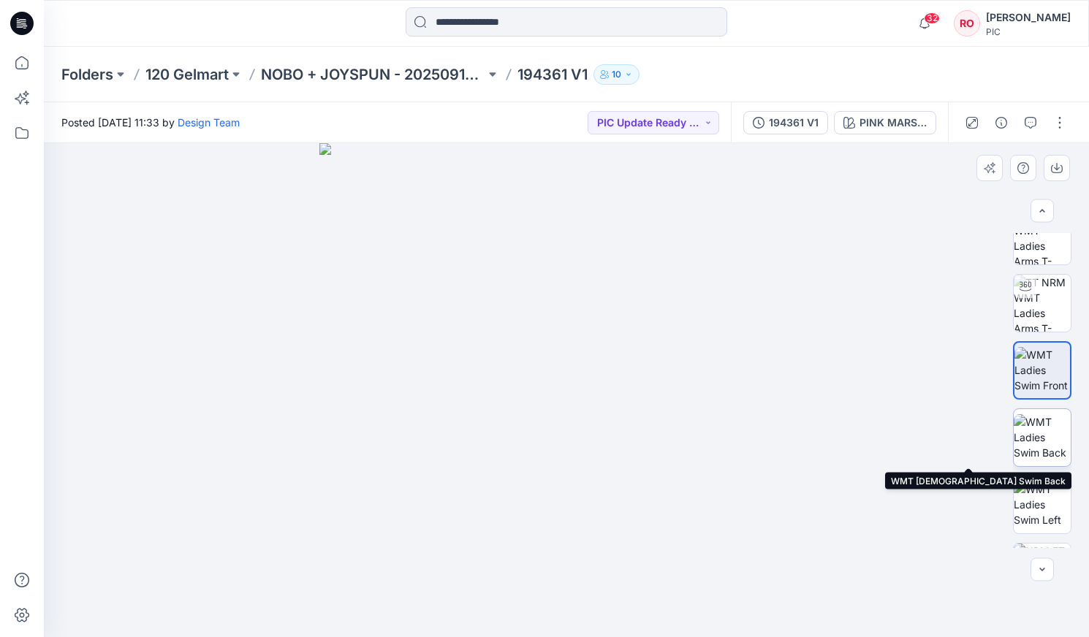
click at [1042, 444] on img at bounding box center [1042, 437] width 57 height 46
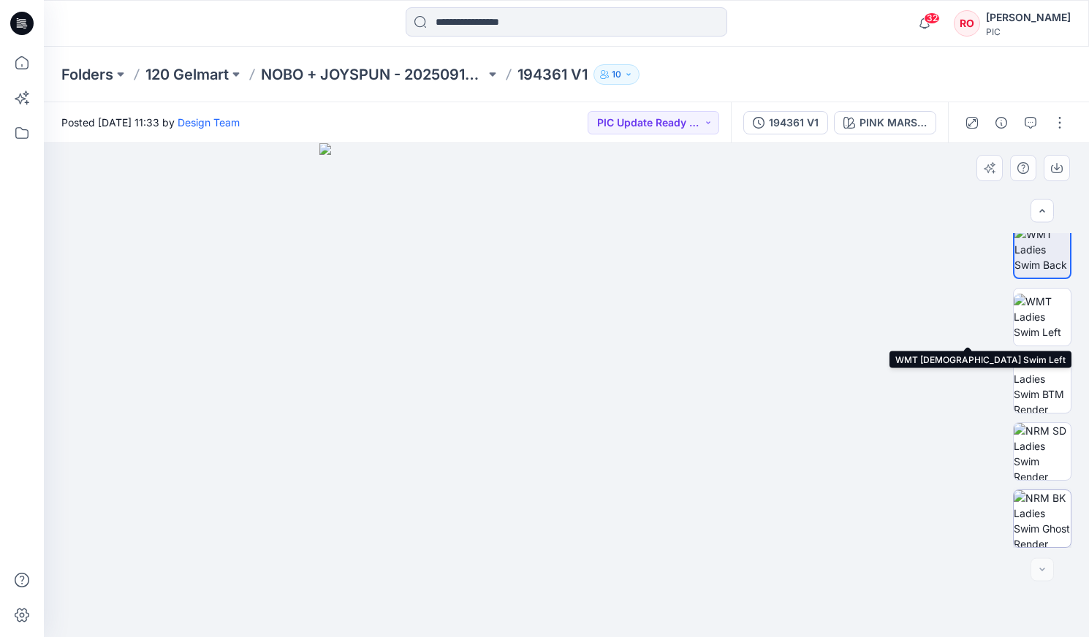
scroll to position [281, 0]
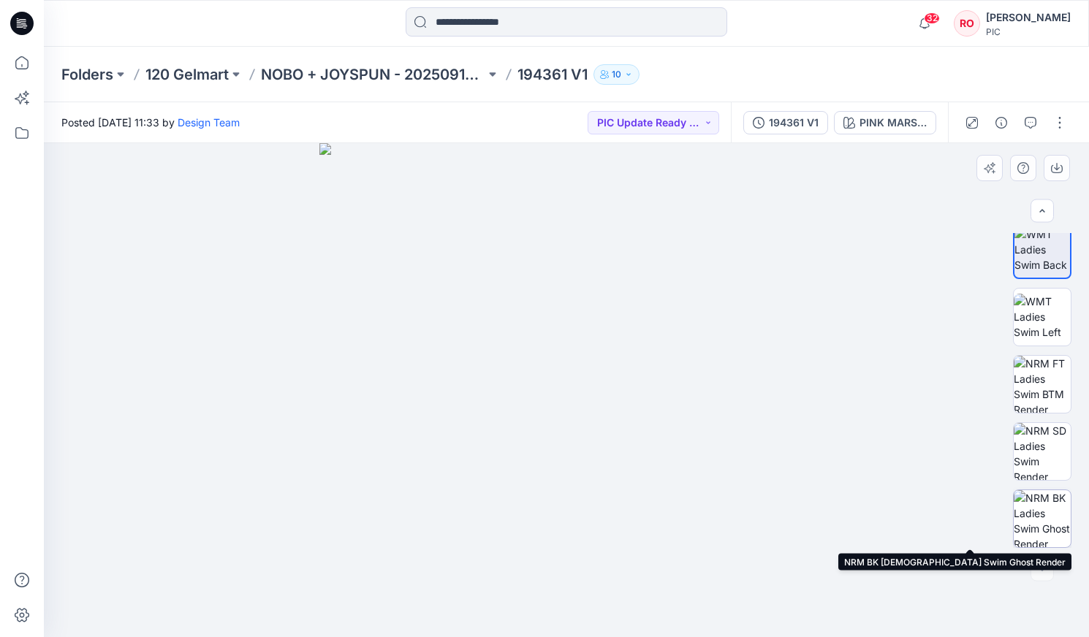
click at [1047, 507] on img at bounding box center [1042, 518] width 57 height 57
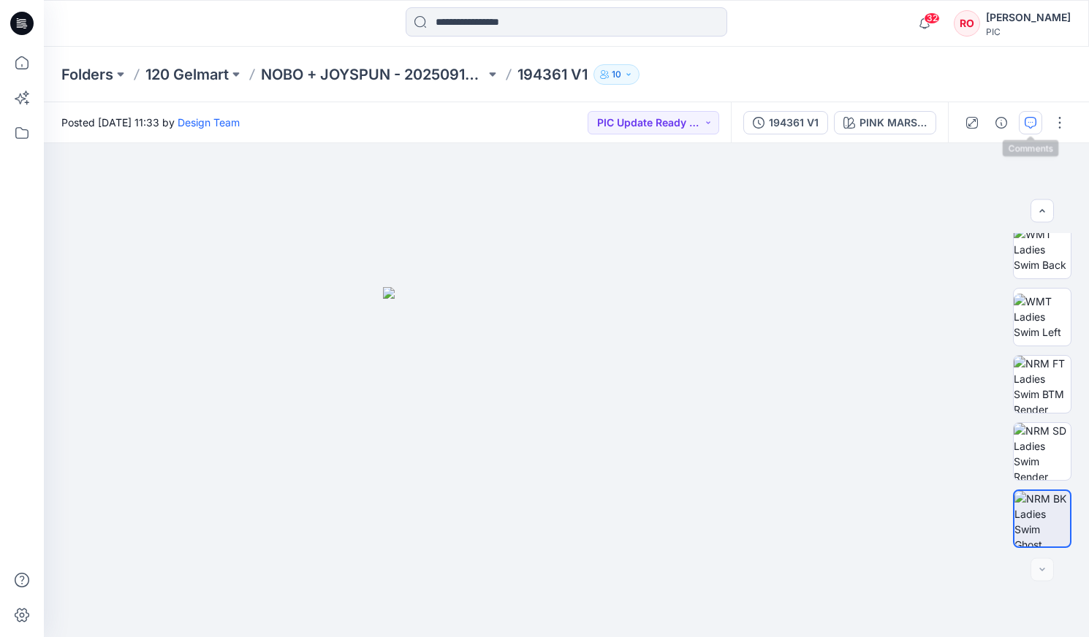
click at [1022, 123] on button "button" at bounding box center [1030, 122] width 23 height 23
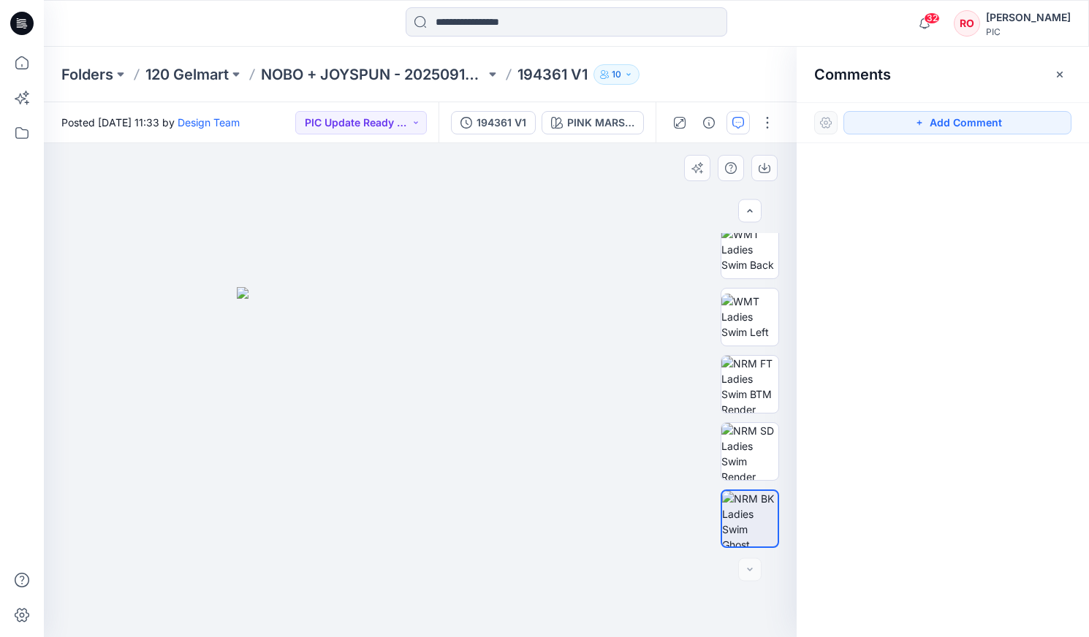
drag, startPoint x: 932, startPoint y: 123, endPoint x: 659, endPoint y: 211, distance: 286.6
click at [929, 124] on button "Add Comment" at bounding box center [957, 122] width 228 height 23
click at [492, 367] on div "1" at bounding box center [420, 390] width 753 height 494
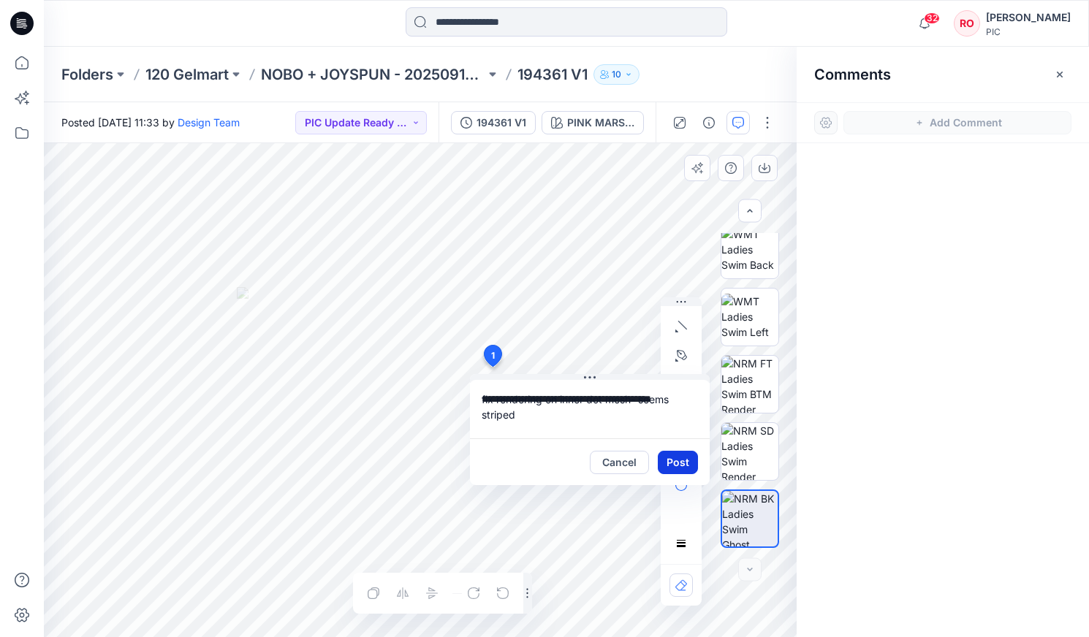
type textarea "**********"
click at [669, 460] on button "Post" at bounding box center [678, 462] width 40 height 23
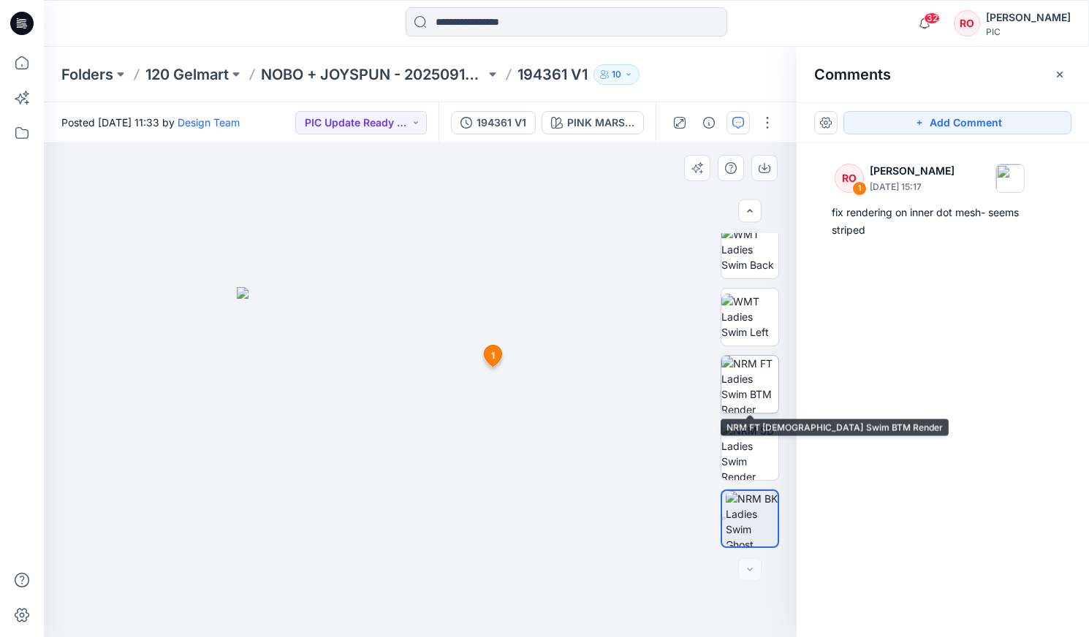
click at [769, 385] on img at bounding box center [749, 384] width 57 height 57
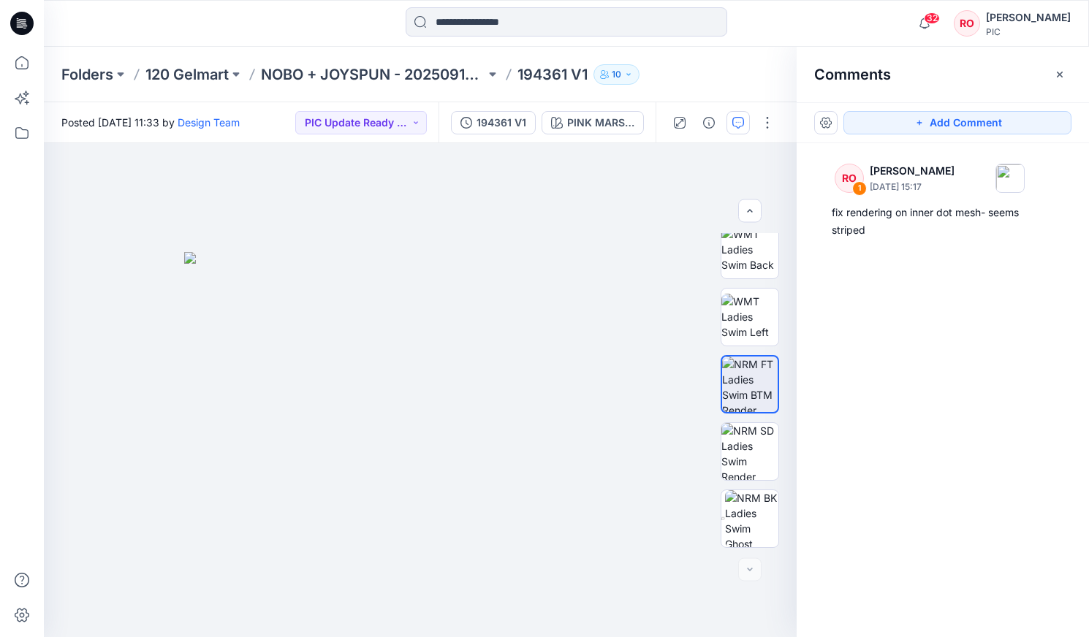
click at [893, 140] on div "Add Comment" at bounding box center [943, 122] width 292 height 41
click at [895, 134] on button "Add Comment" at bounding box center [957, 122] width 228 height 23
click at [519, 330] on div "2" at bounding box center [420, 390] width 753 height 494
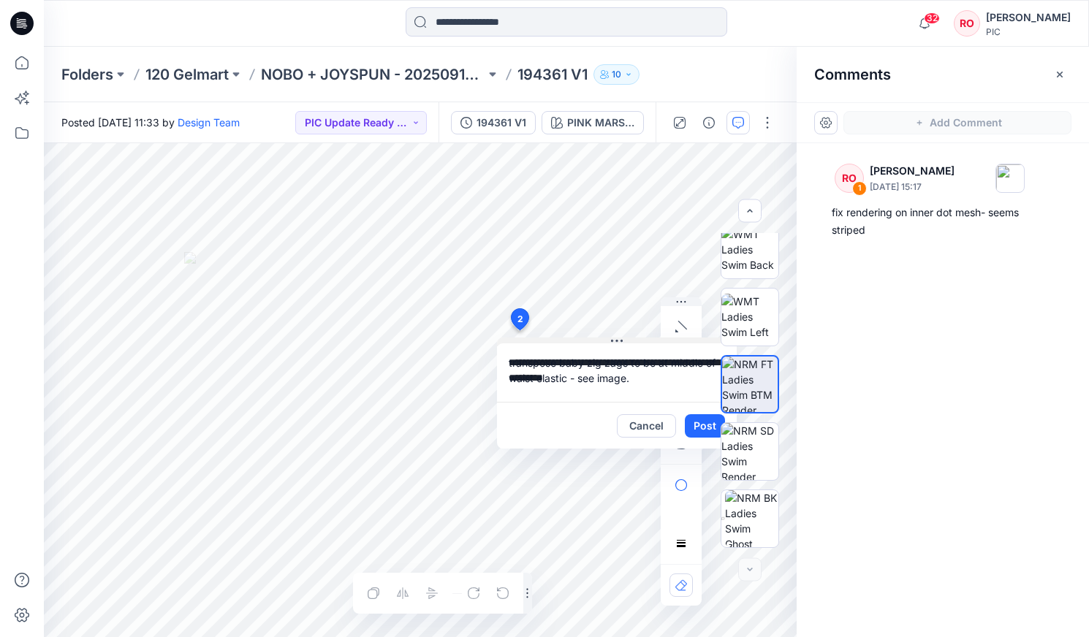
type textarea "**********"
click at [370, 595] on div at bounding box center [403, 593] width 82 height 23
click at [637, 327] on div "**********" at bounding box center [420, 390] width 753 height 494
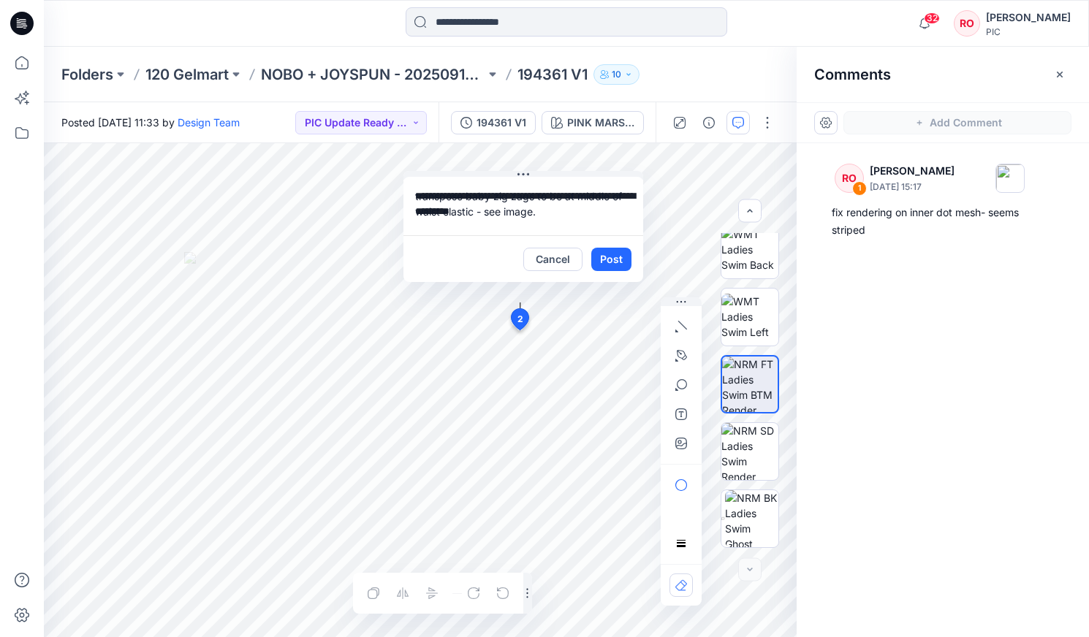
drag, startPoint x: 636, startPoint y: 338, endPoint x: 582, endPoint y: 216, distance: 134.4
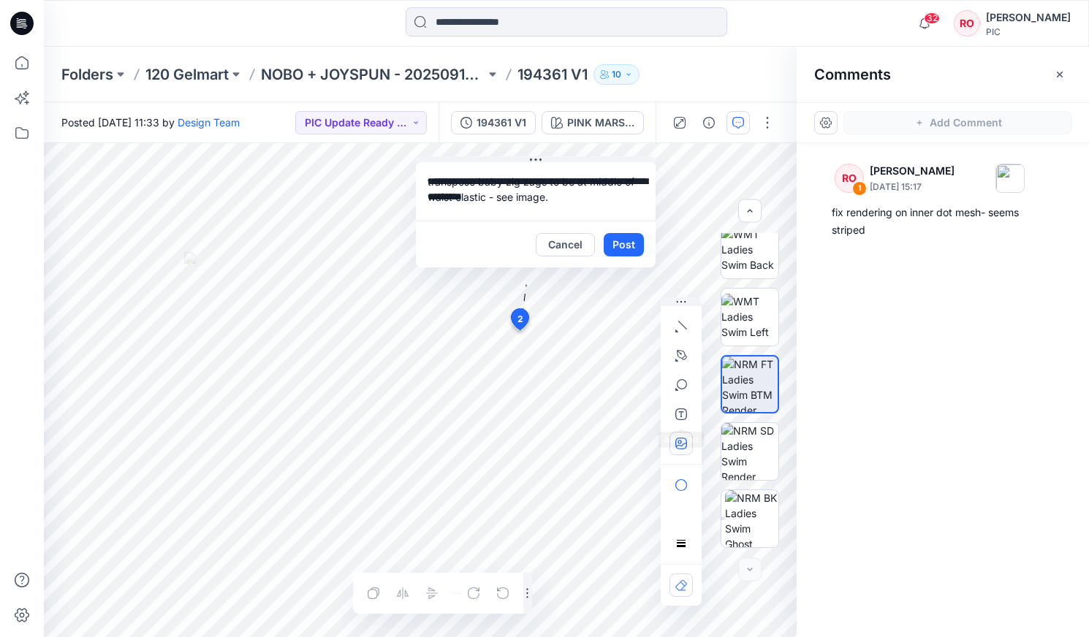
click at [681, 441] on icon "button" at bounding box center [681, 444] width 12 height 12
type input"] "**********"
click at [628, 241] on button "Post" at bounding box center [624, 244] width 40 height 23
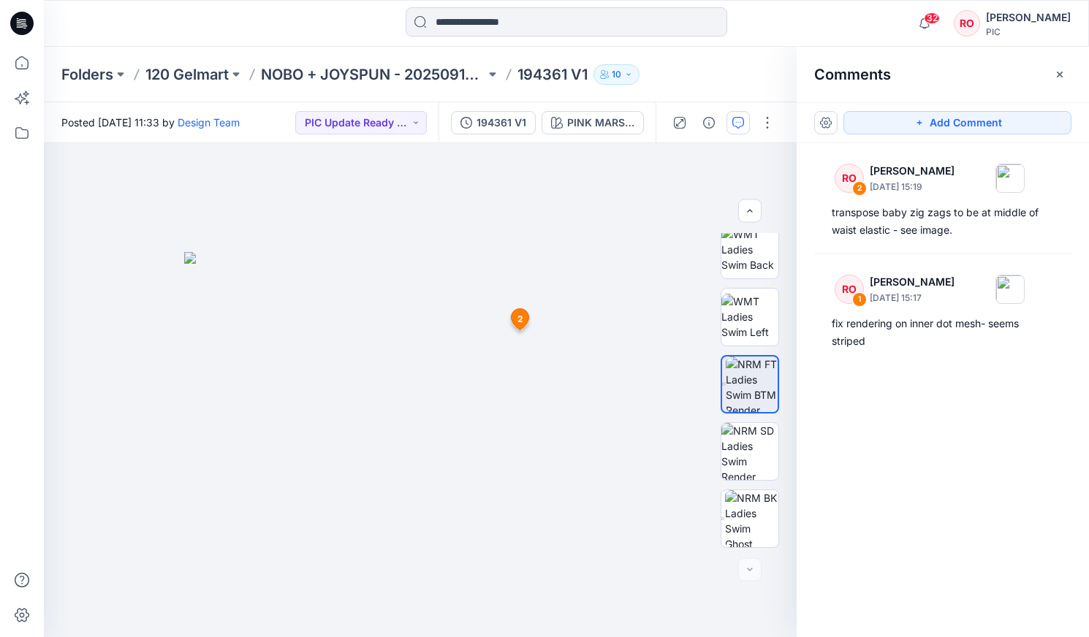
click at [902, 142] on div "Add Comment" at bounding box center [943, 122] width 292 height 41
click at [900, 128] on button "Add Comment" at bounding box center [957, 122] width 228 height 23
click at [563, 383] on div "3 2 RO [PERSON_NAME] [DATE] 15:19 transpose baby zig zags to be at middle of wa…" at bounding box center [420, 390] width 753 height 494
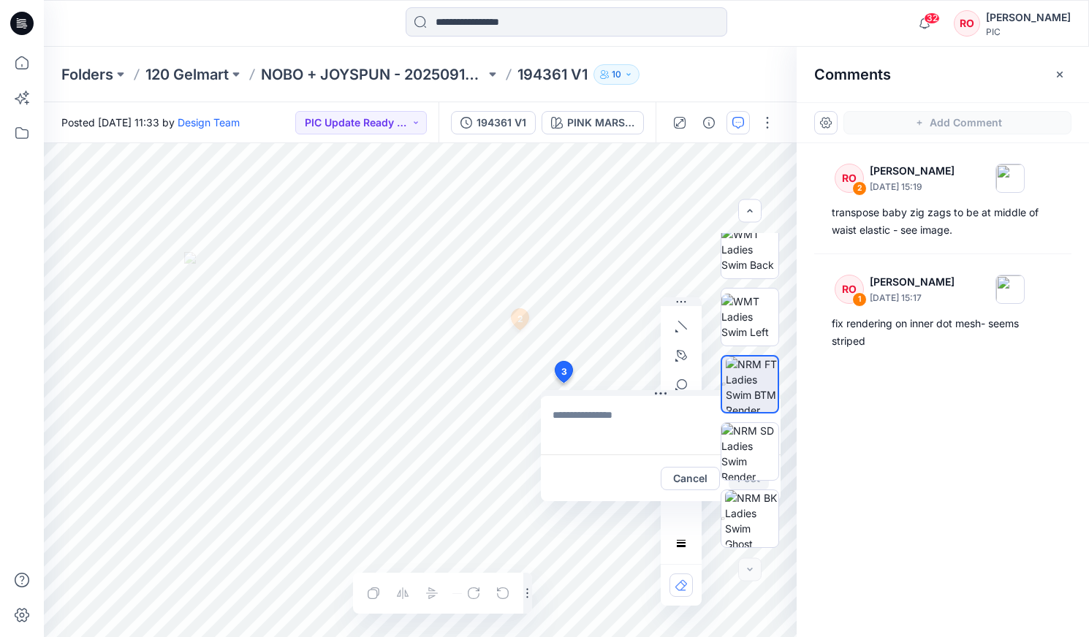
type textarea "**********"
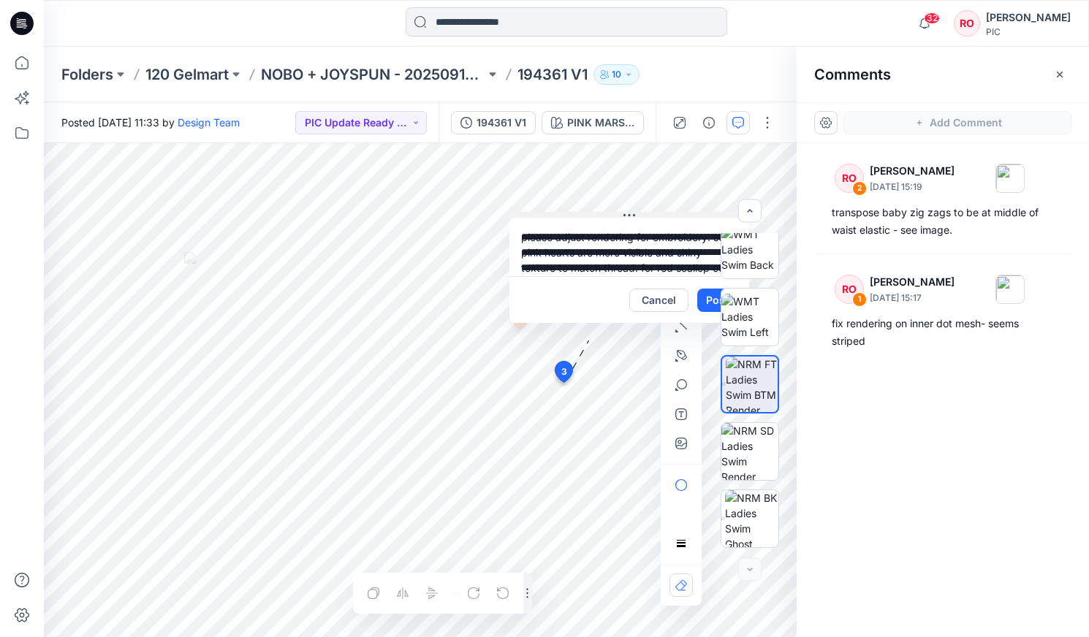
drag, startPoint x: 656, startPoint y: 395, endPoint x: 623, endPoint y: 212, distance: 186.5
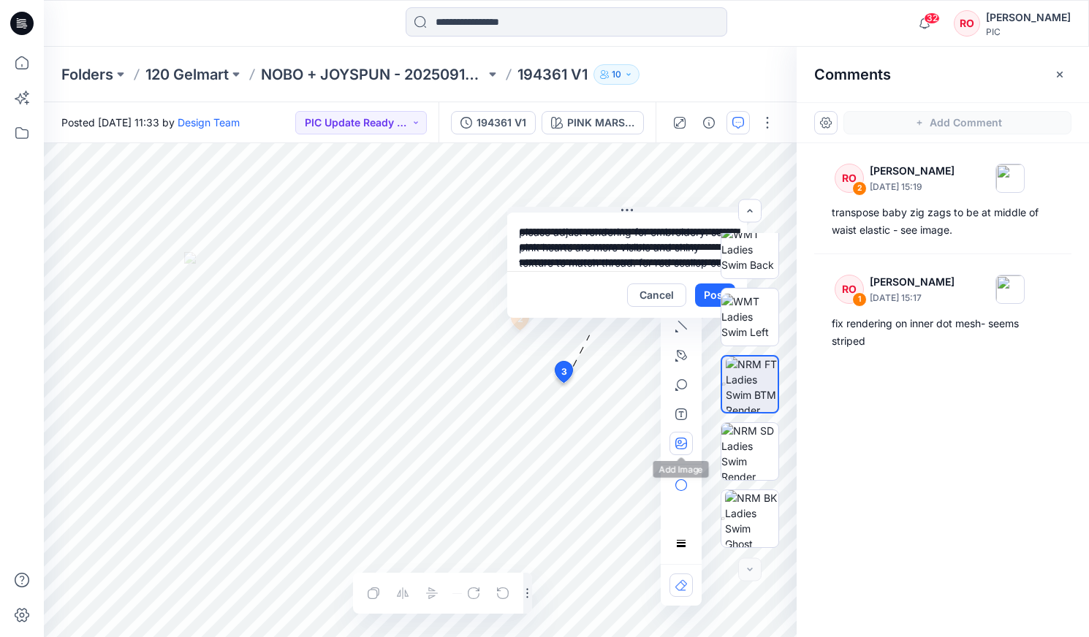
click at [683, 446] on icon "button" at bounding box center [681, 444] width 12 height 12
type input"] "**********"
click at [685, 439] on icon "button" at bounding box center [681, 444] width 12 height 12
type input"] "**********"
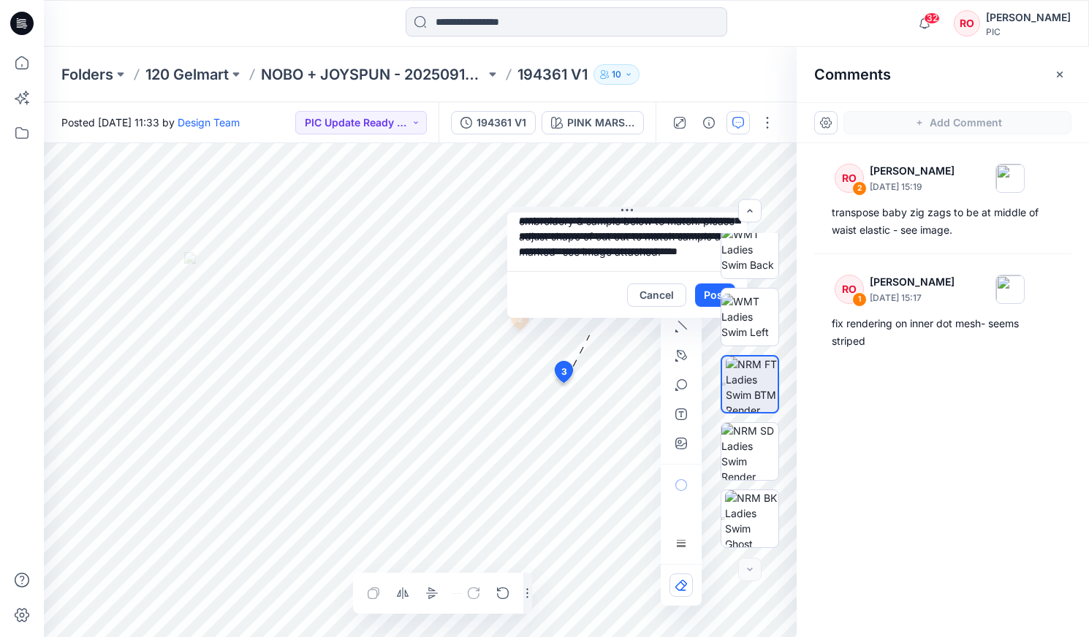
scroll to position [88, 0]
click at [688, 447] on button "button" at bounding box center [680, 443] width 23 height 23
type input"] "**********"
click at [702, 301] on button "Post" at bounding box center [715, 295] width 40 height 23
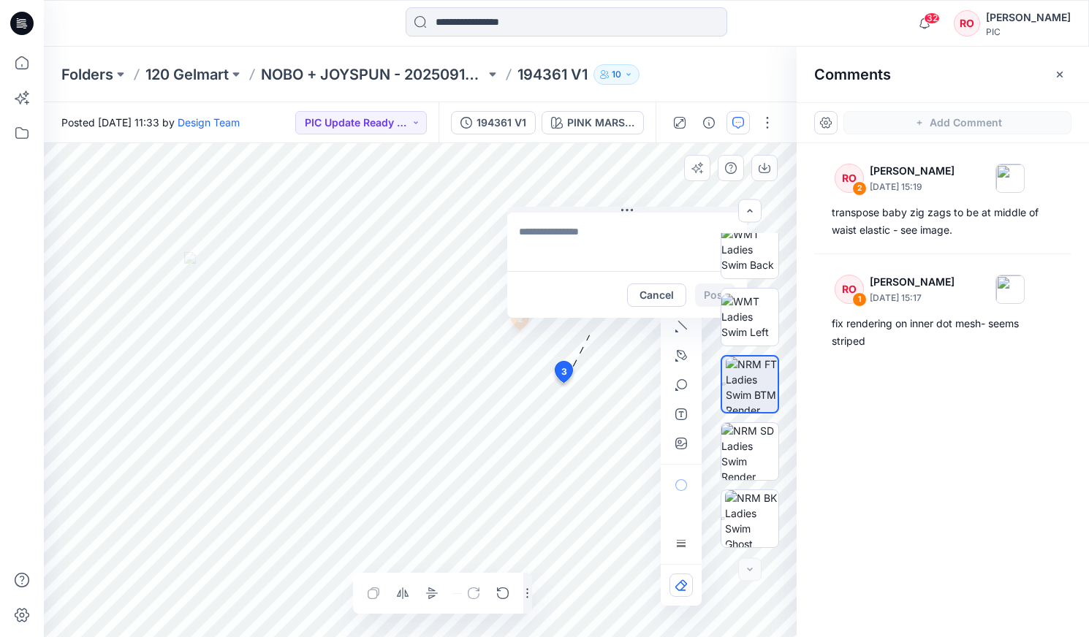
scroll to position [0, 0]
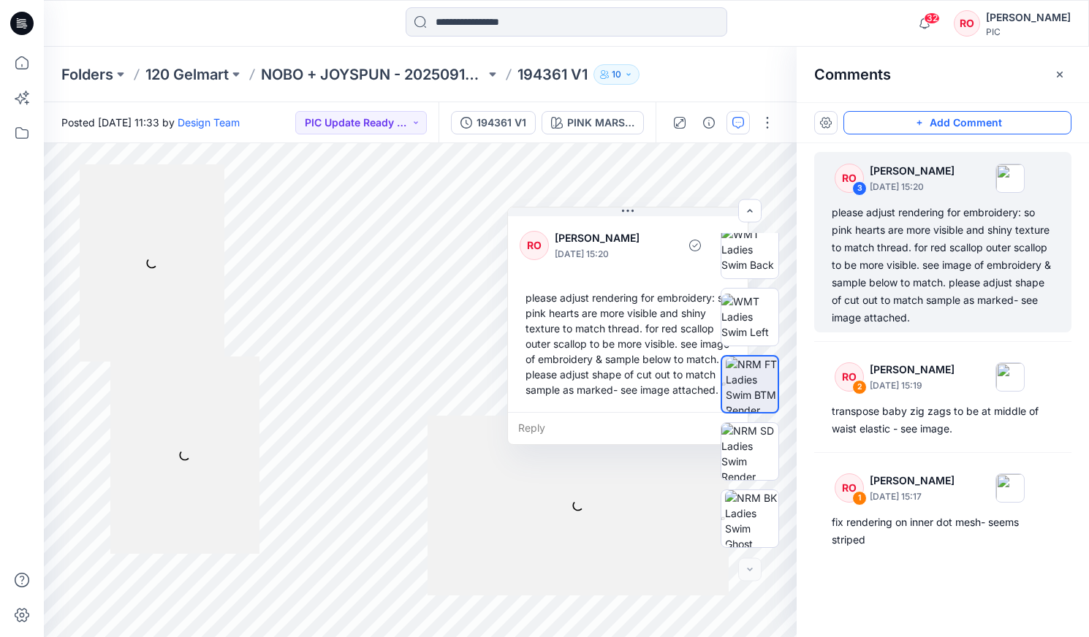
click at [956, 129] on button "Add Comment" at bounding box center [957, 122] width 228 height 23
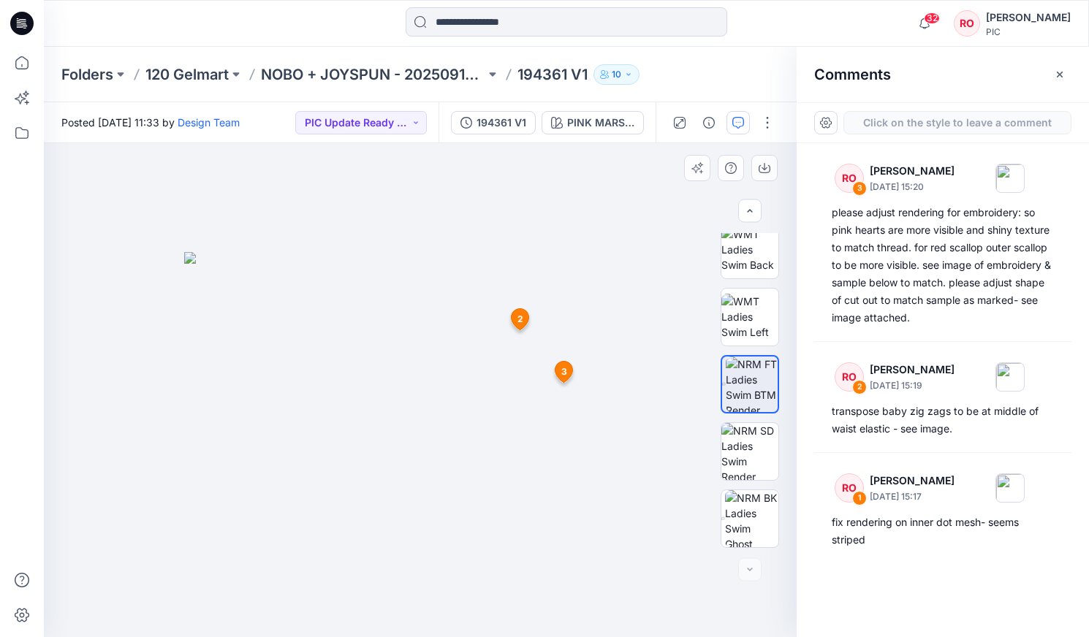
click at [593, 278] on div "4 2 RO [PERSON_NAME] [DATE] 15:19 transpose baby zig zags to be at middle of wa…" at bounding box center [420, 390] width 753 height 494
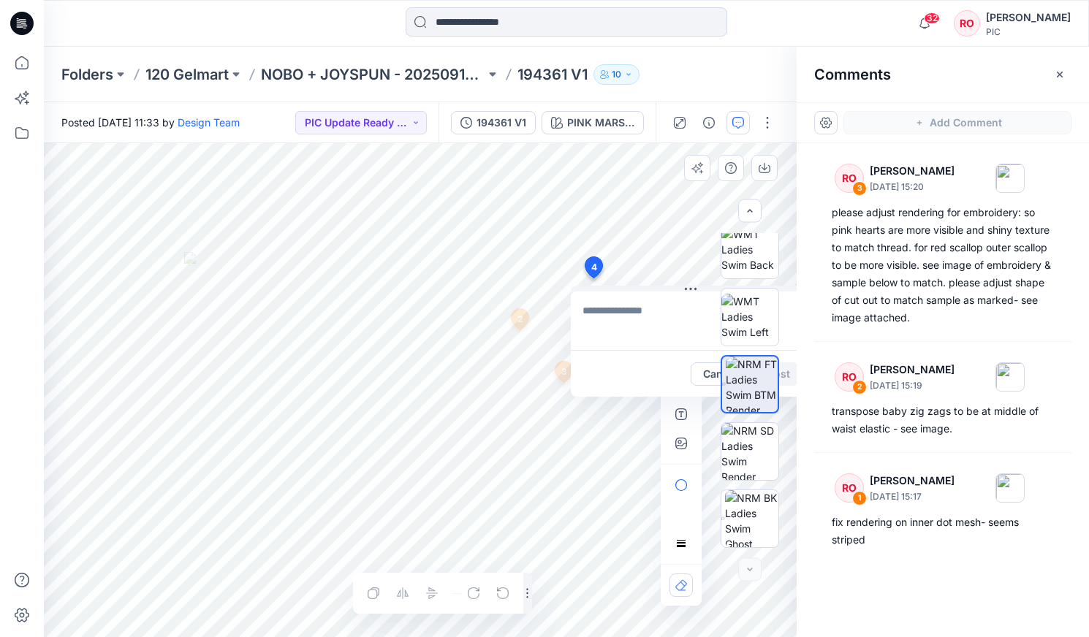
type textarea "**********"
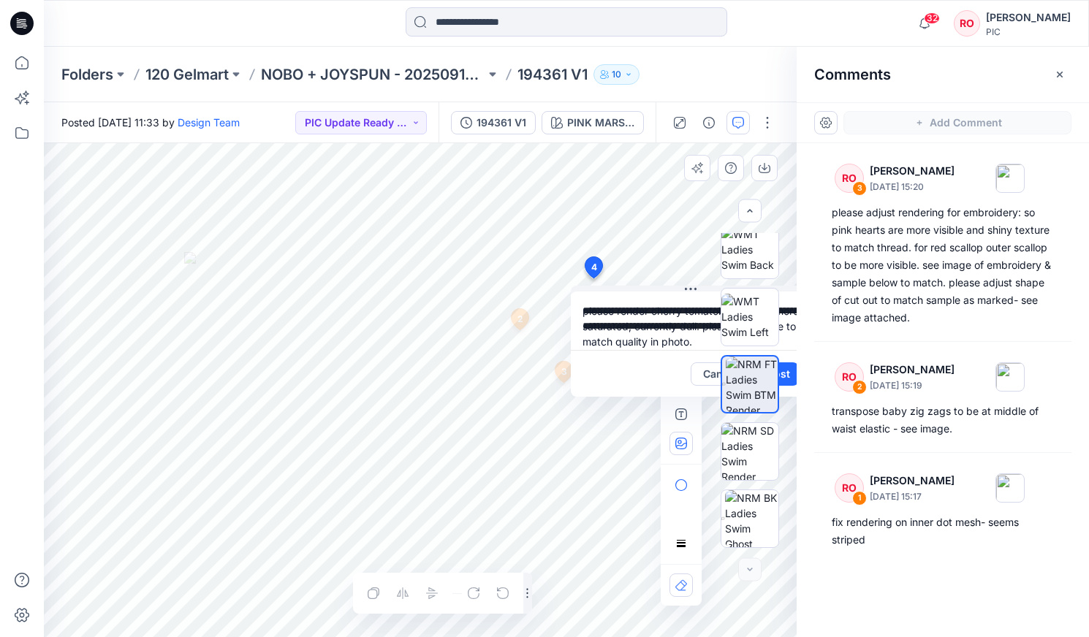
click at [679, 452] on button "button" at bounding box center [680, 443] width 23 height 23
type input"] "**********"
click at [704, 370] on div at bounding box center [750, 390] width 94 height 315
click at [704, 371] on div at bounding box center [750, 390] width 94 height 315
click at [709, 373] on div at bounding box center [750, 390] width 94 height 315
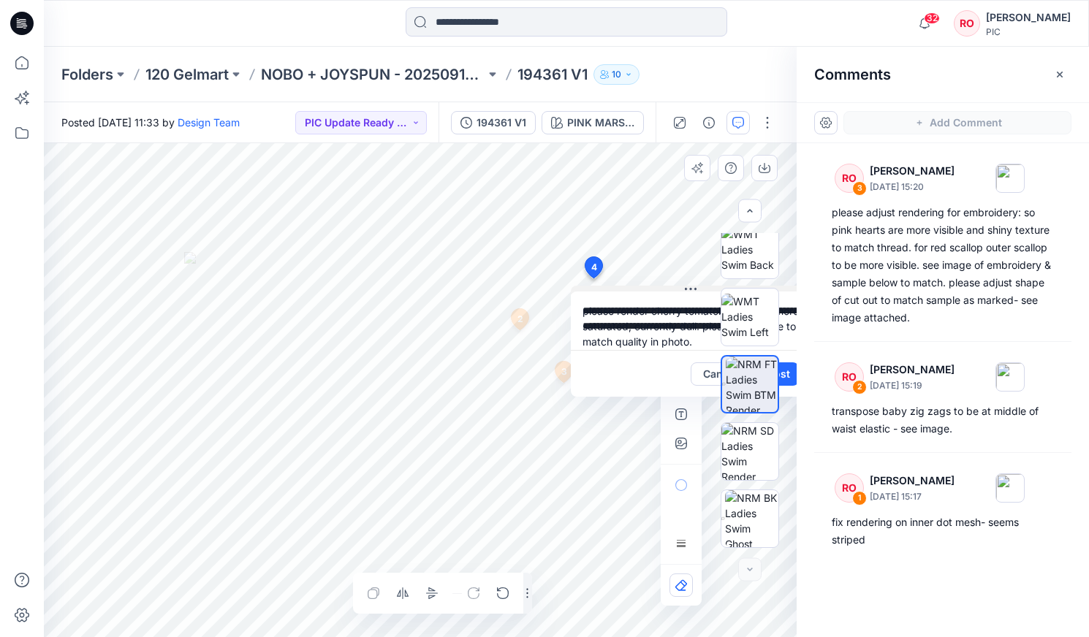
click at [655, 291] on div "**********" at bounding box center [420, 390] width 753 height 494
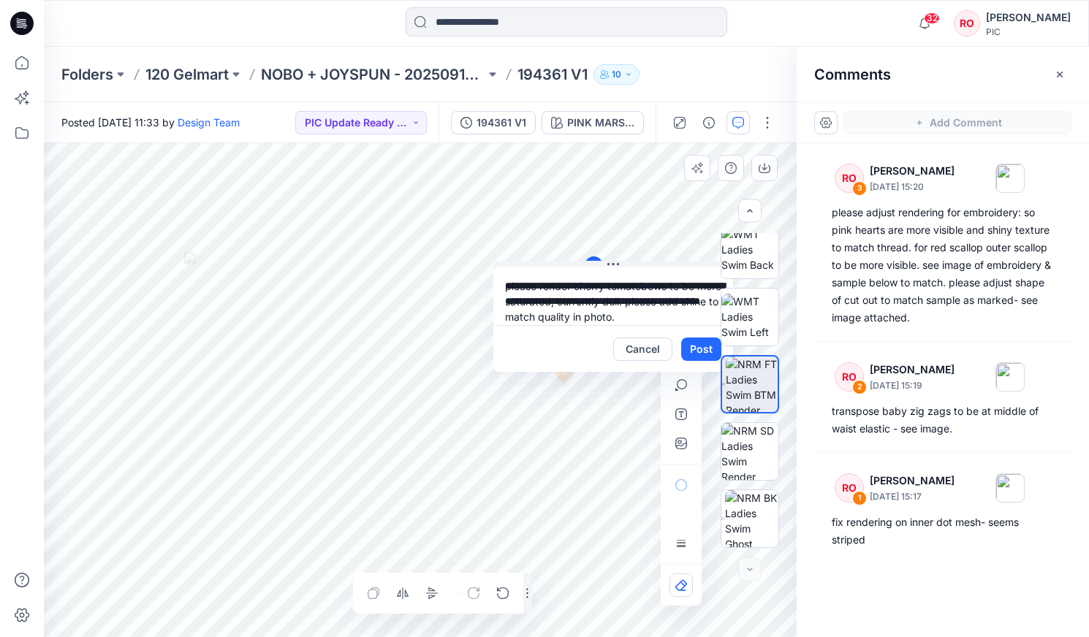
drag, startPoint x: 658, startPoint y: 289, endPoint x: 405, endPoint y: 211, distance: 264.4
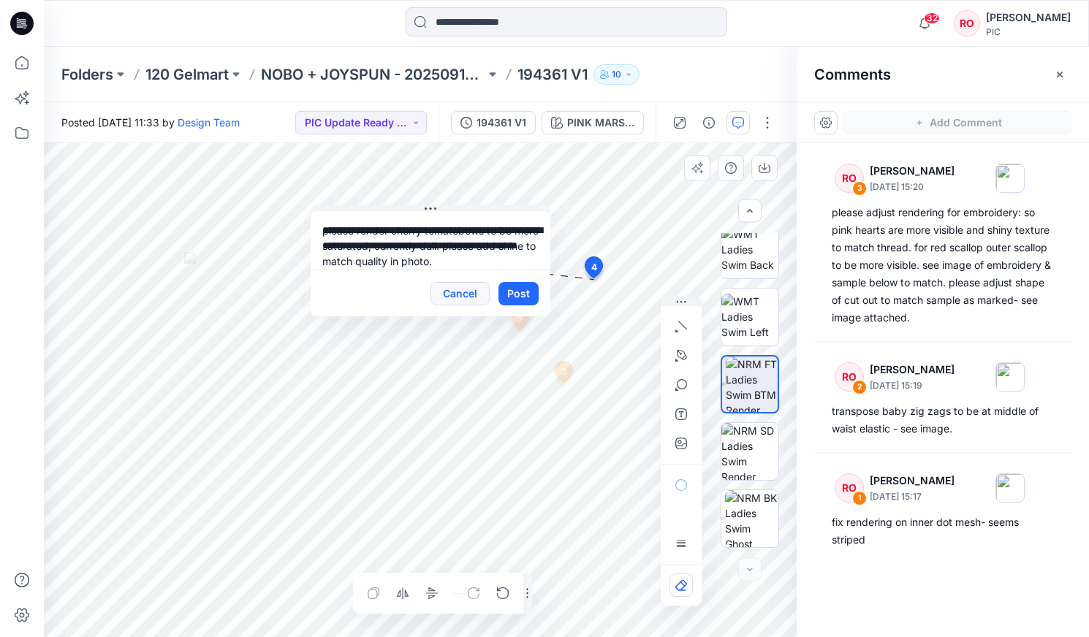
click at [457, 294] on button "Cancel" at bounding box center [459, 293] width 59 height 23
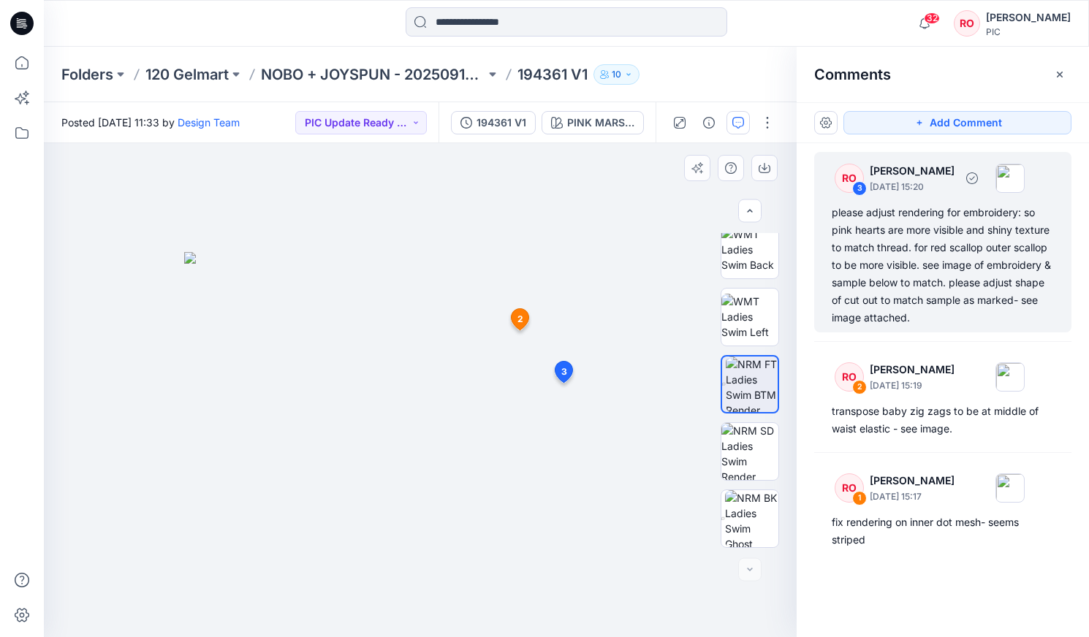
click at [906, 230] on div "please adjust rendering for embroidery: so pink hearts are more visible and shi…" at bounding box center [943, 265] width 222 height 123
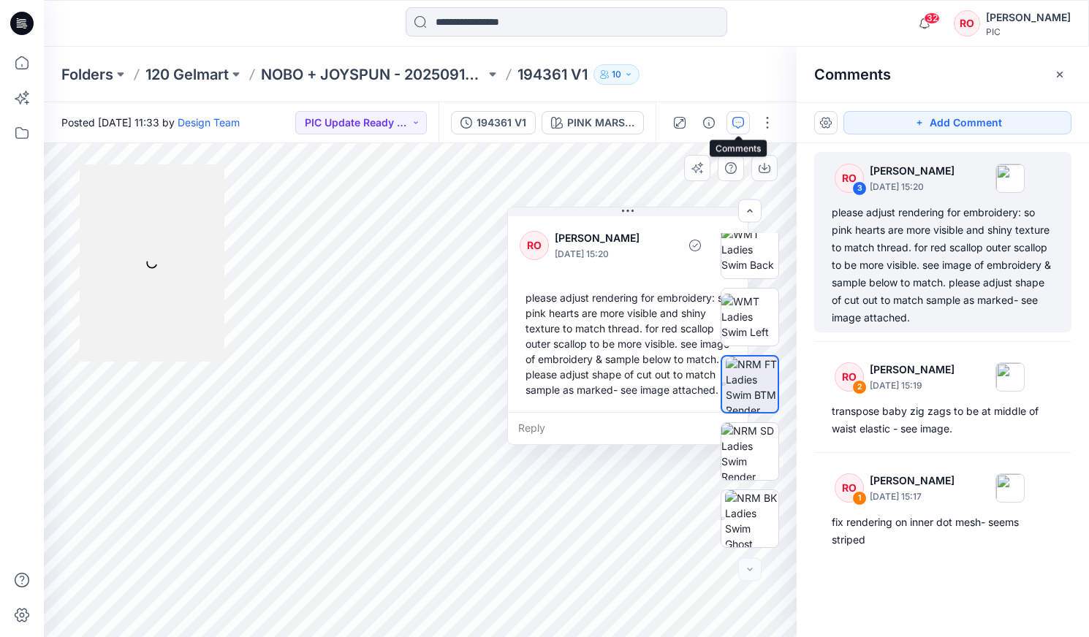
click at [732, 121] on icon "button" at bounding box center [738, 123] width 12 height 12
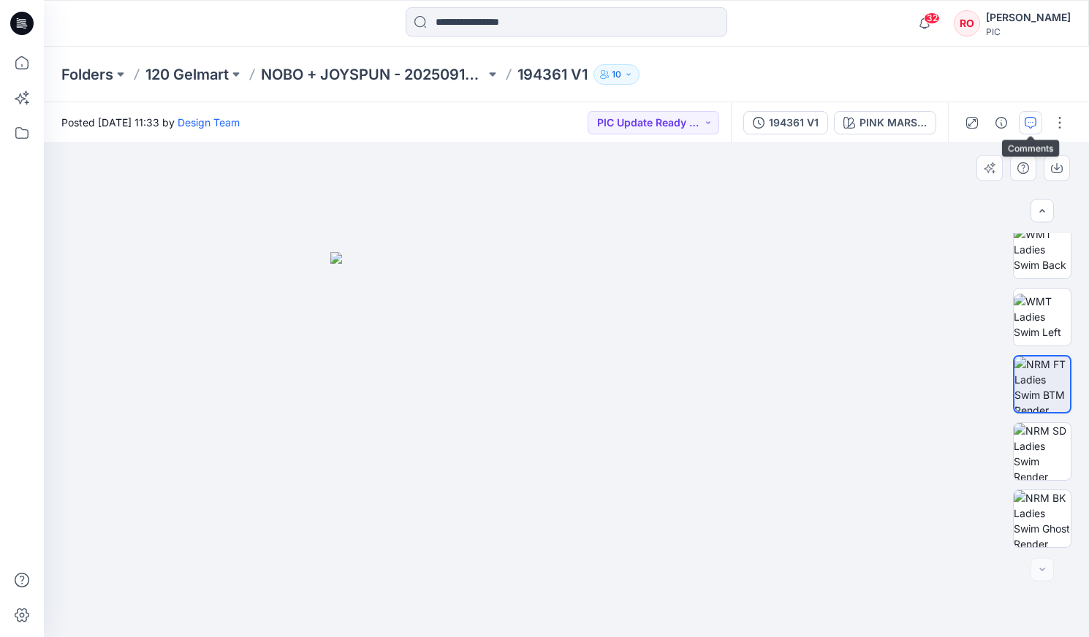
click at [1025, 122] on icon "button" at bounding box center [1031, 123] width 12 height 12
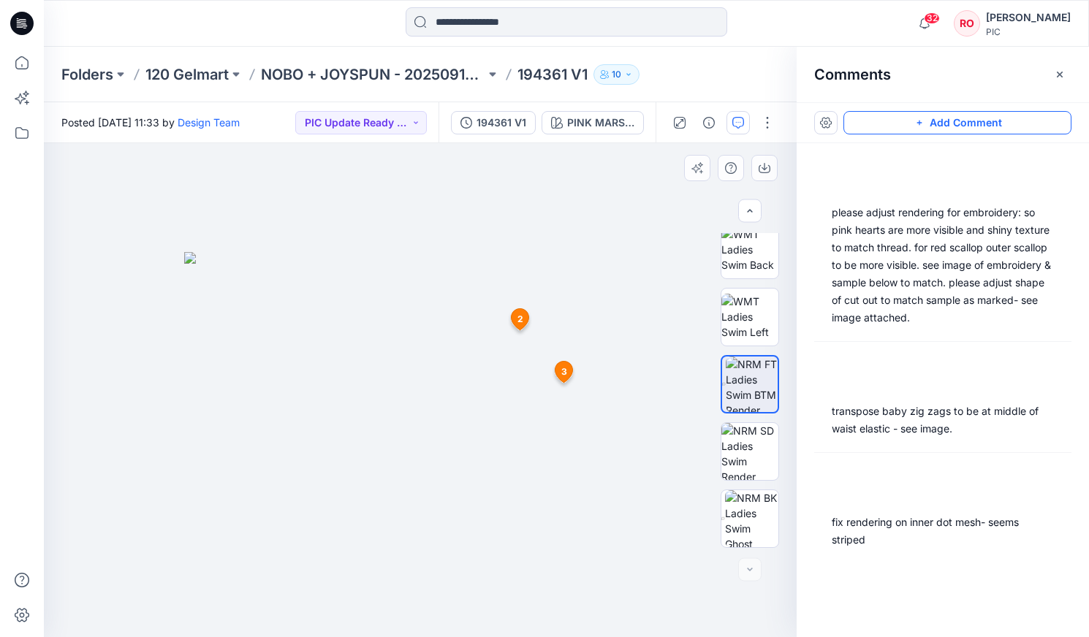
click at [1019, 121] on button "Add Comment" at bounding box center [957, 122] width 228 height 23
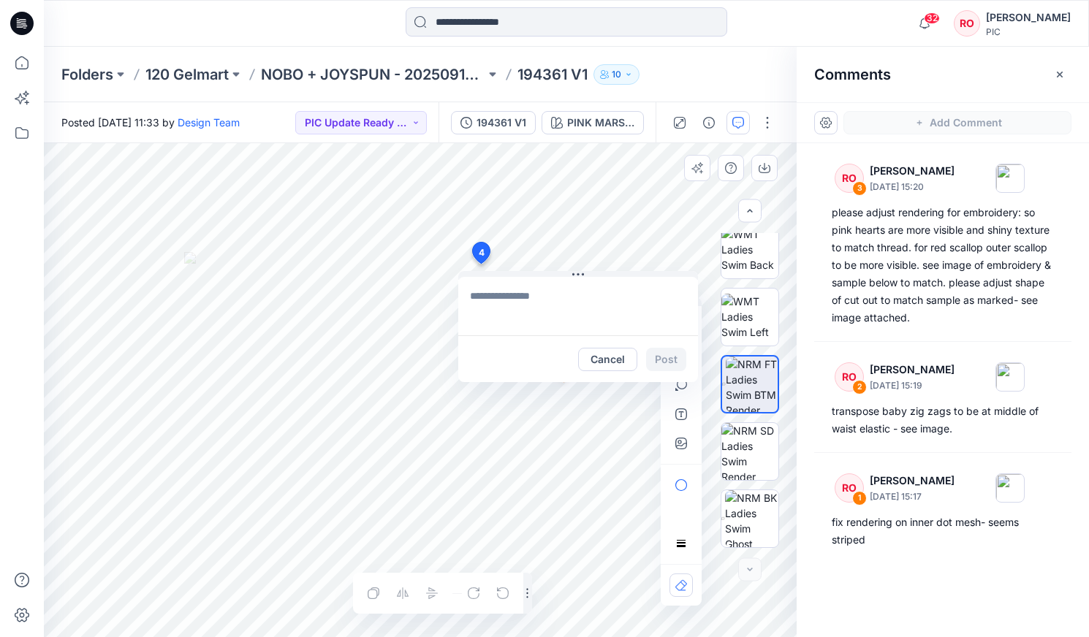
click at [481, 264] on div "4 Cancel Post 2 RO [PERSON_NAME] [DATE] 15:19 transpose baby zig zags to be at …" at bounding box center [420, 390] width 753 height 494
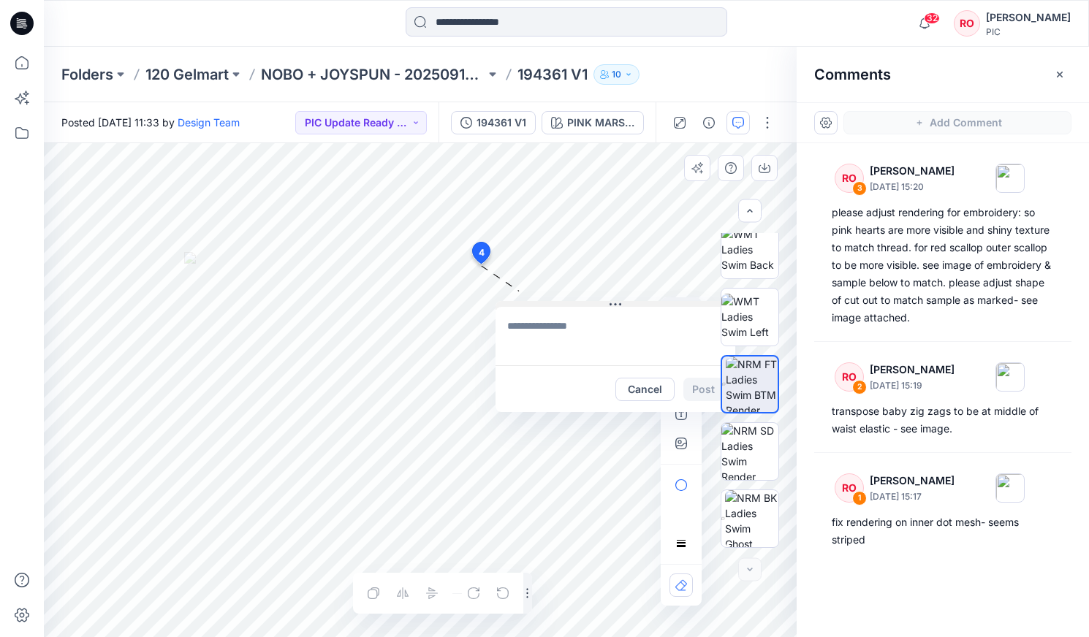
drag, startPoint x: 506, startPoint y: 272, endPoint x: 541, endPoint y: 300, distance: 44.6
click at [568, 336] on textarea at bounding box center [613, 334] width 240 height 58
click at [560, 341] on textarea at bounding box center [613, 334] width 240 height 58
paste textarea "**********"
type textarea "**********"
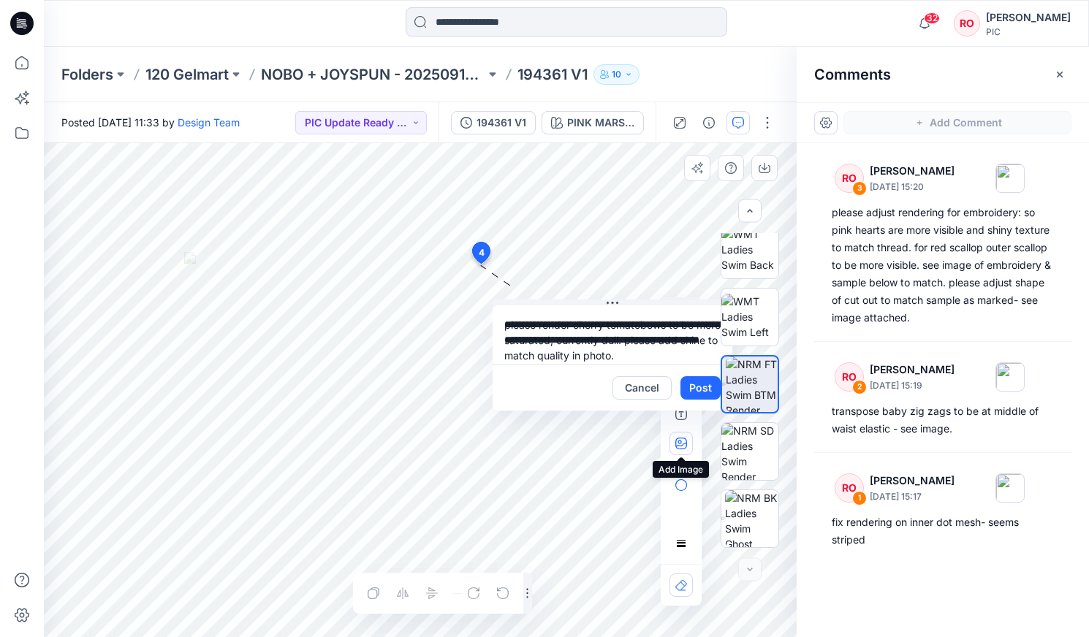
click at [677, 441] on icon "button" at bounding box center [681, 444] width 12 height 12
type input"] "**********"
click at [699, 389] on button "Post" at bounding box center [700, 387] width 40 height 23
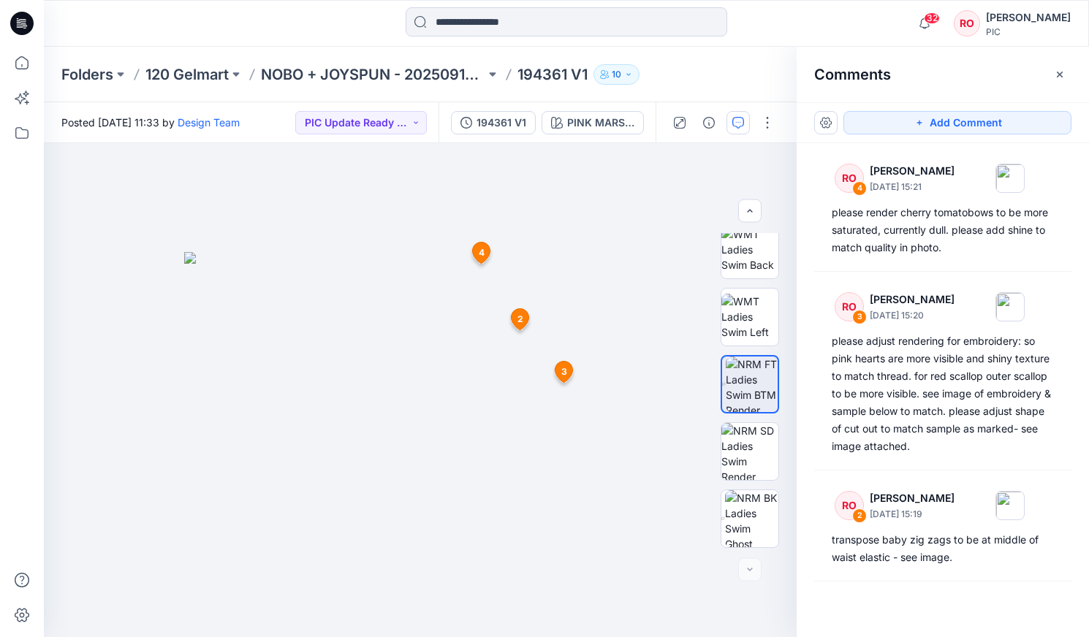
click at [911, 109] on div "Add Comment" at bounding box center [943, 122] width 292 height 41
click at [908, 113] on button "Add Comment" at bounding box center [957, 122] width 228 height 23
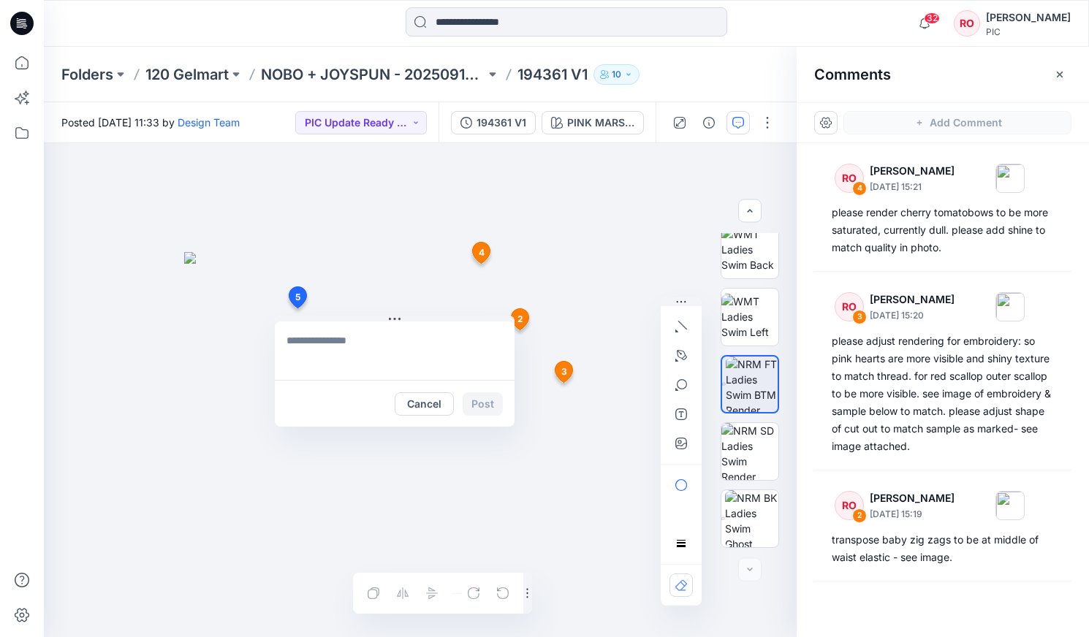
click at [297, 308] on div "5 Cancel Post 2 RO [PERSON_NAME] [DATE] 15:19 transpose baby zig zags to be at …" at bounding box center [420, 390] width 753 height 494
type textarea "**********"
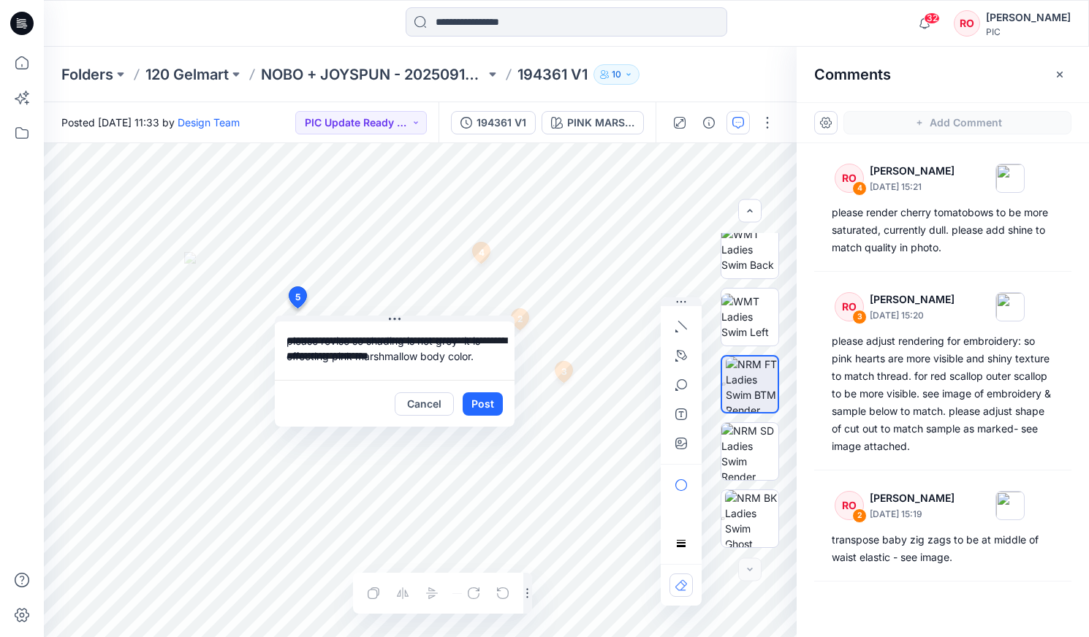
click at [482, 406] on button "Post" at bounding box center [483, 403] width 40 height 23
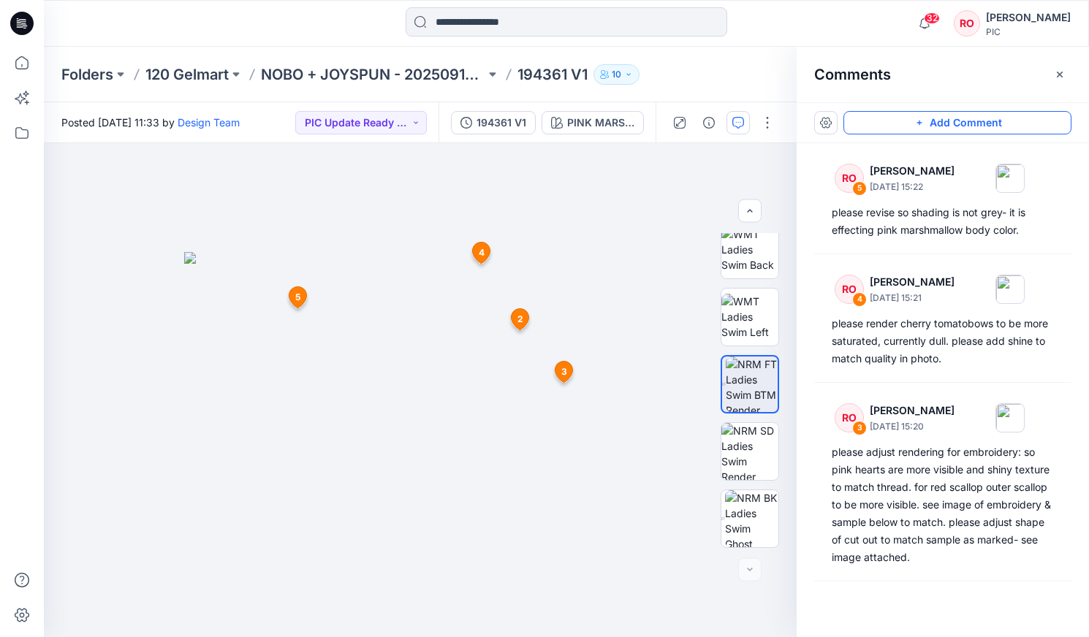
click at [867, 126] on button "Add Comment" at bounding box center [957, 122] width 228 height 23
click at [555, 476] on div "6 2 RO [PERSON_NAME] [DATE] 15:19 transpose baby zig zags to be at middle of wa…" at bounding box center [420, 390] width 753 height 494
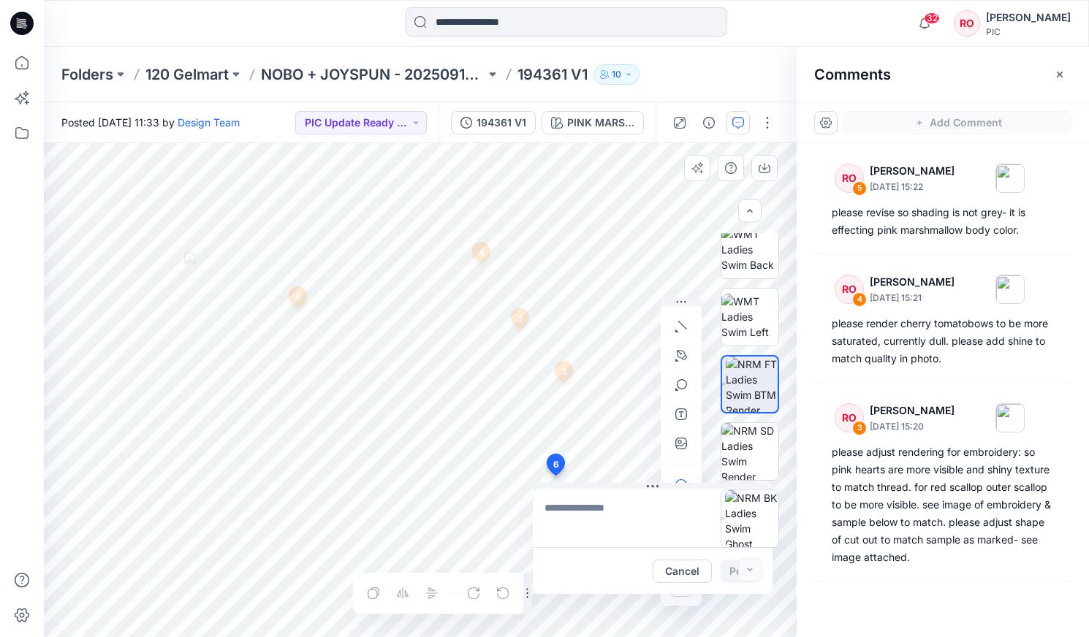
type textarea "**********"
click at [681, 325] on icon "button" at bounding box center [681, 327] width 12 height 12
click at [672, 350] on button "button" at bounding box center [680, 355] width 23 height 23
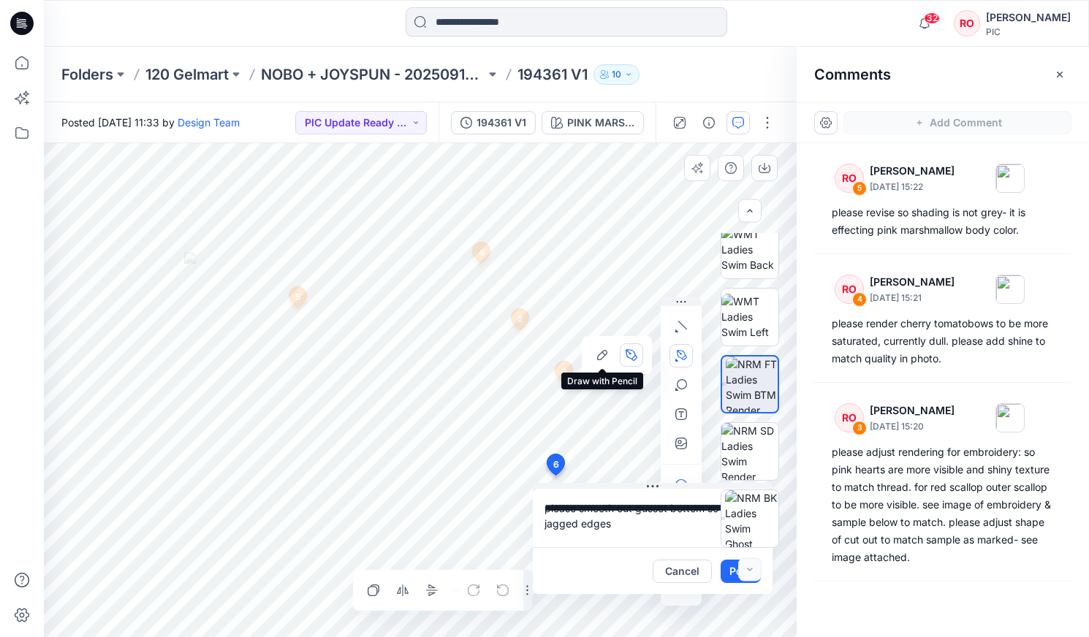
click at [601, 360] on icon "button" at bounding box center [602, 355] width 10 height 10
click at [726, 569] on button "Post" at bounding box center [741, 571] width 40 height 23
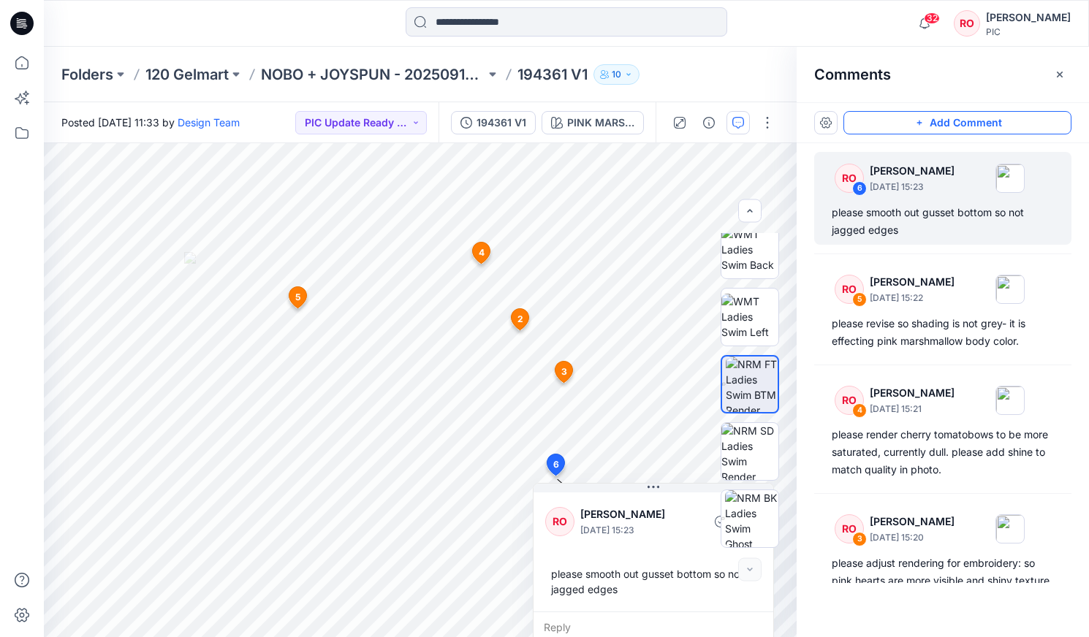
click at [894, 116] on button "Add Comment" at bounding box center [957, 122] width 228 height 23
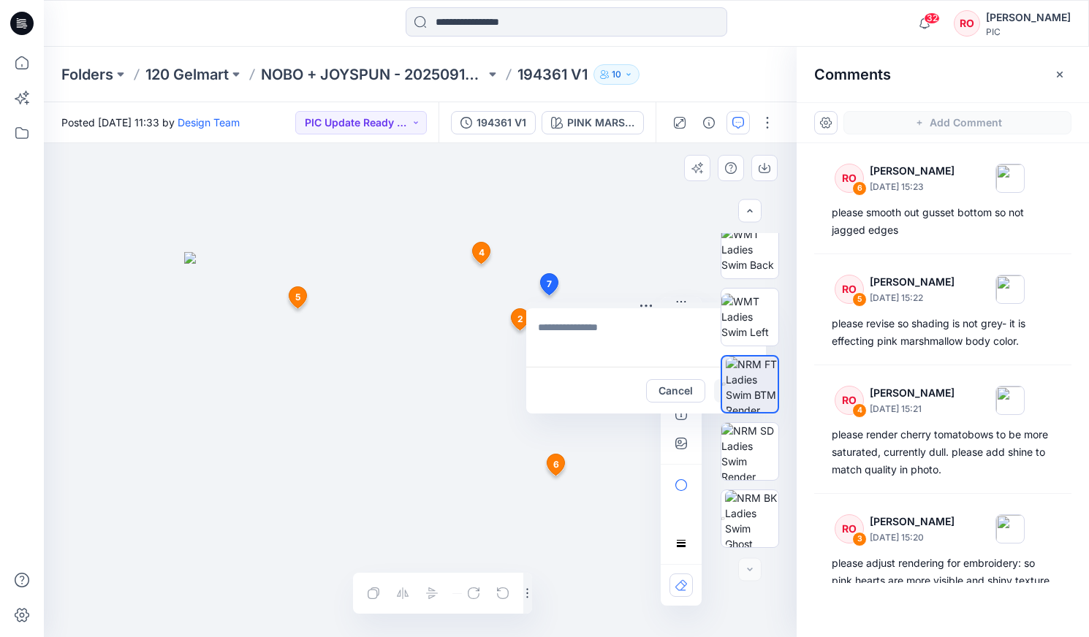
click at [548, 295] on div "7 Cancel Post 2 RO [PERSON_NAME] [DATE] 15:19 transpose baby zig zags to be at …" at bounding box center [420, 390] width 753 height 494
type textarea "**********"
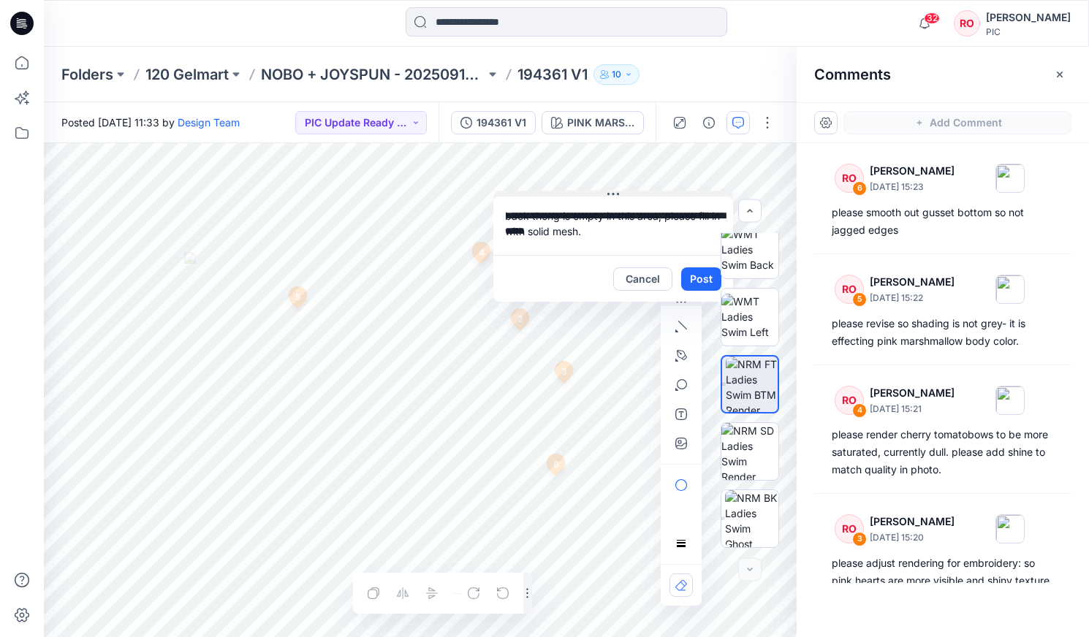
drag, startPoint x: 644, startPoint y: 305, endPoint x: 612, endPoint y: 174, distance: 134.7
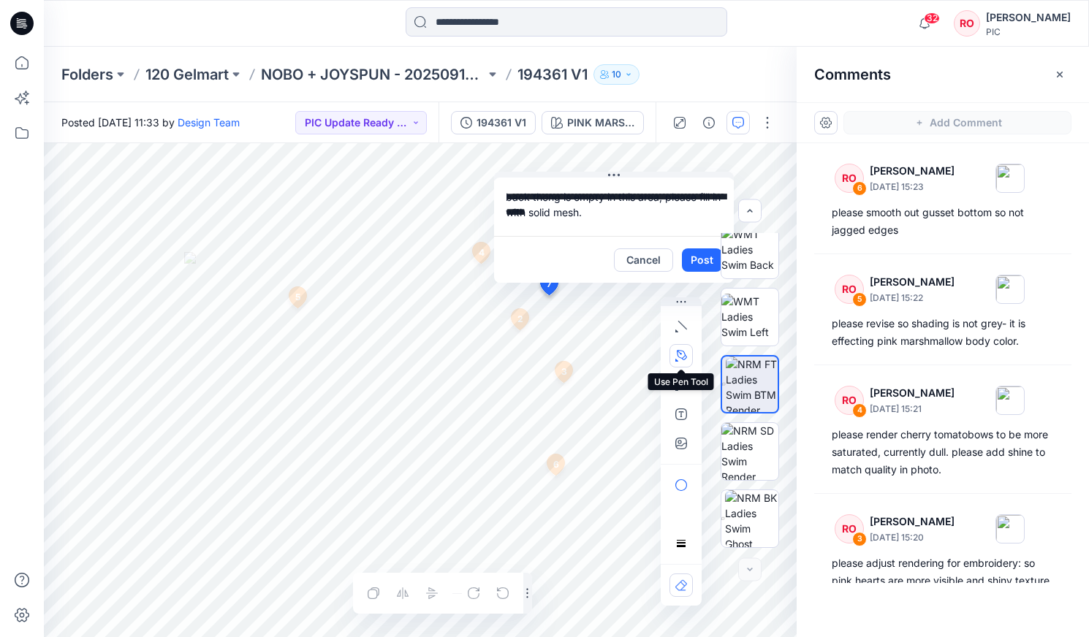
click at [683, 357] on icon "button" at bounding box center [681, 356] width 12 height 12
click at [595, 357] on button "button" at bounding box center [601, 354] width 23 height 23
click at [690, 261] on button "Post" at bounding box center [702, 259] width 40 height 23
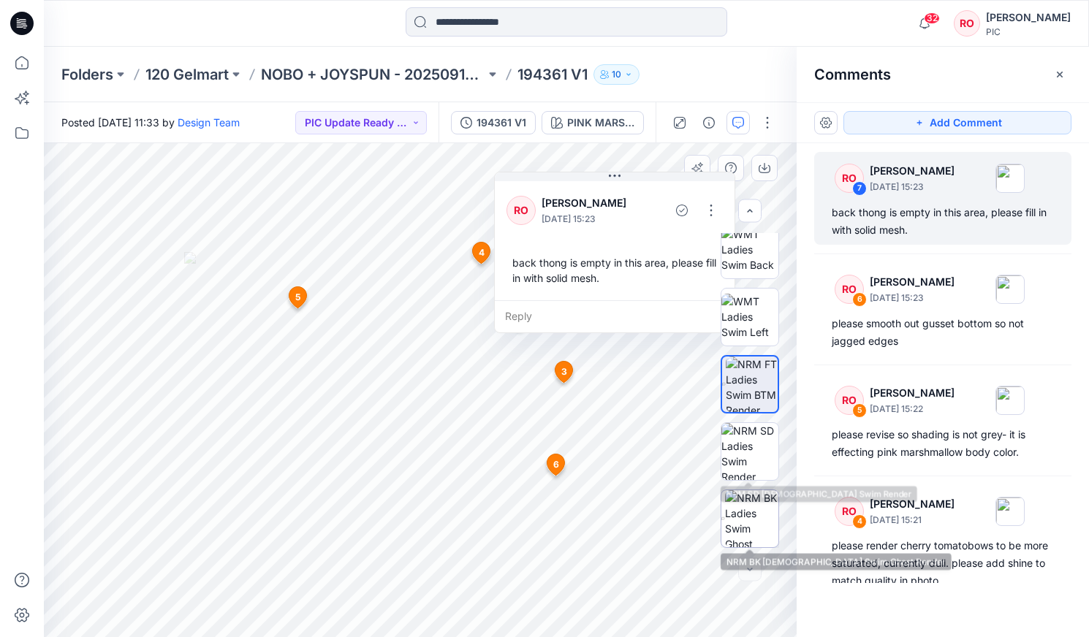
click at [764, 507] on img at bounding box center [751, 518] width 53 height 57
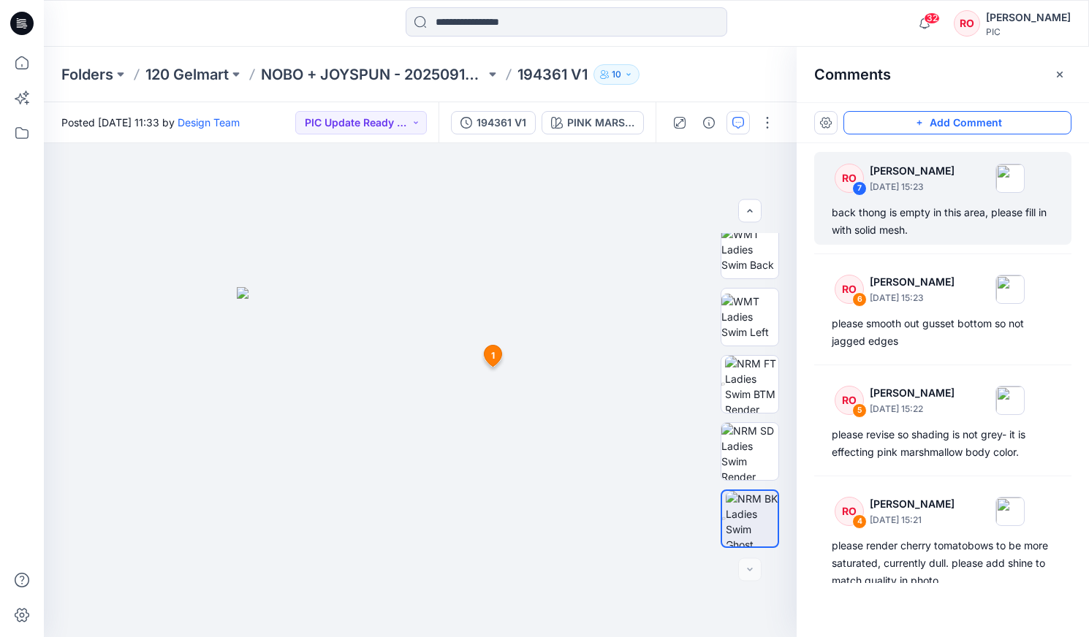
click at [882, 123] on button "Add Comment" at bounding box center [957, 122] width 228 height 23
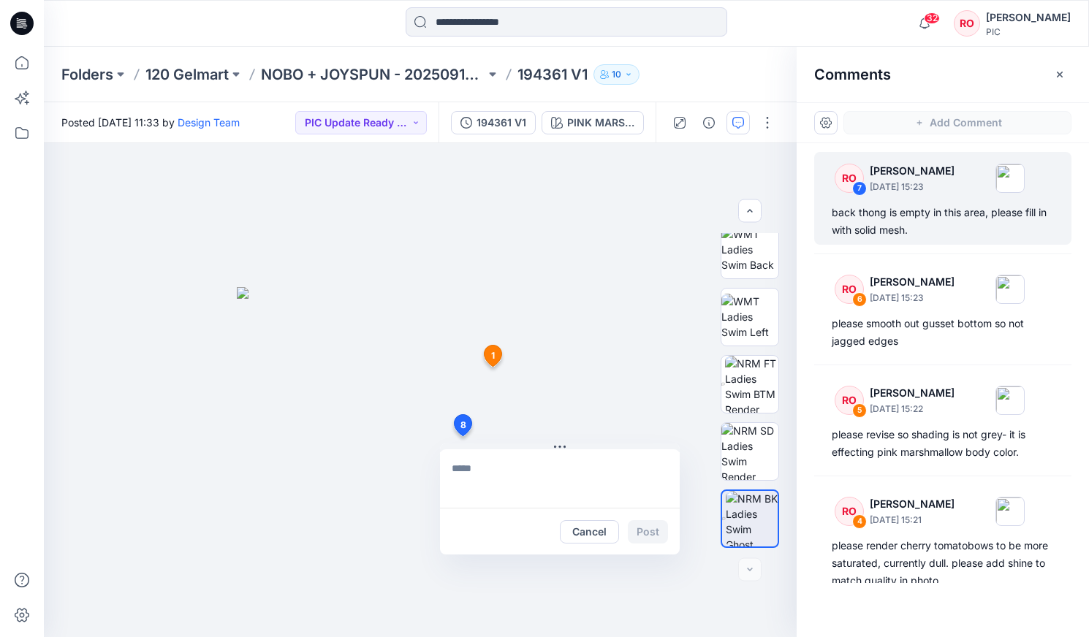
click at [462, 436] on div "8 Cancel Post 1 RO [PERSON_NAME] [DATE] 15:17 fix rendering on inner dot mesh- …" at bounding box center [420, 390] width 753 height 494
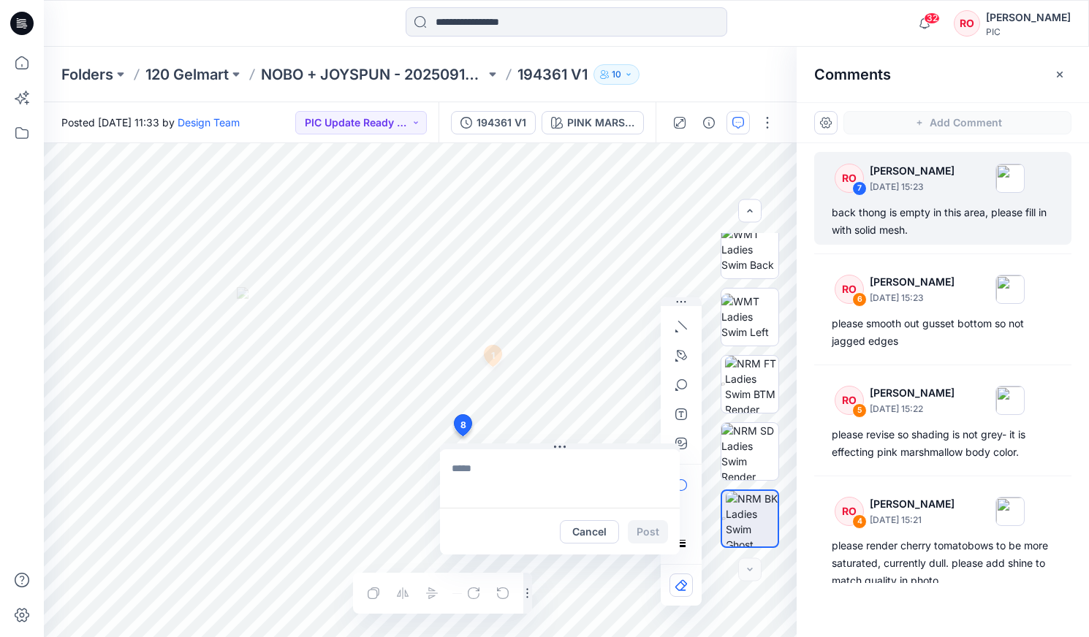
paste textarea "**********"
type textarea "**********"
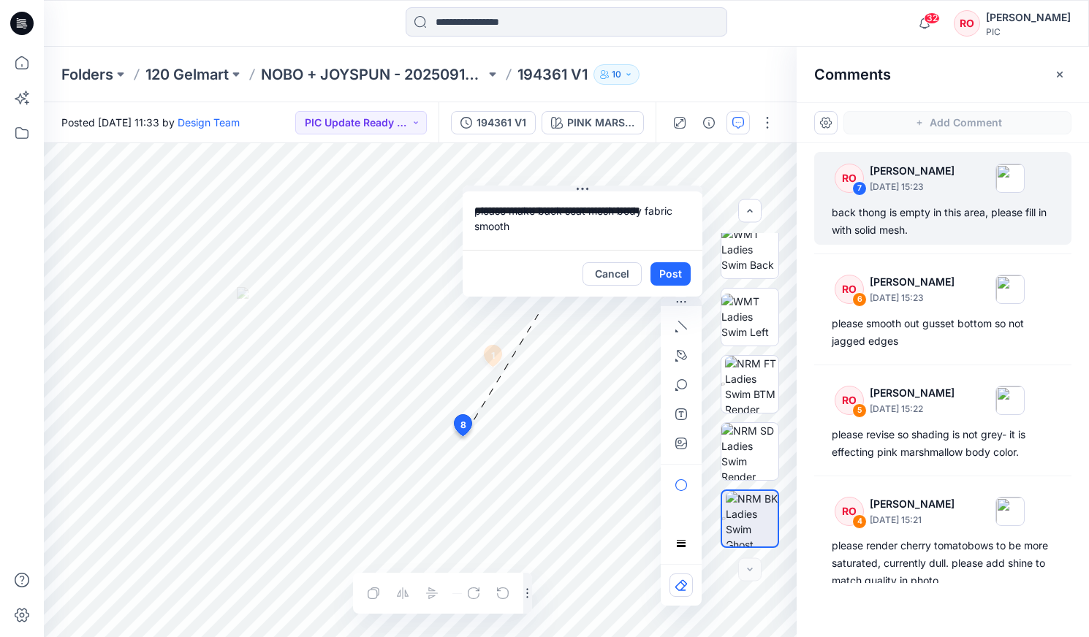
drag, startPoint x: 587, startPoint y: 447, endPoint x: 636, endPoint y: 223, distance: 229.6
click at [676, 361] on icon "button" at bounding box center [678, 357] width 7 height 9
click at [604, 357] on icon "button" at bounding box center [602, 355] width 10 height 10
click at [671, 274] on button "Post" at bounding box center [672, 273] width 40 height 23
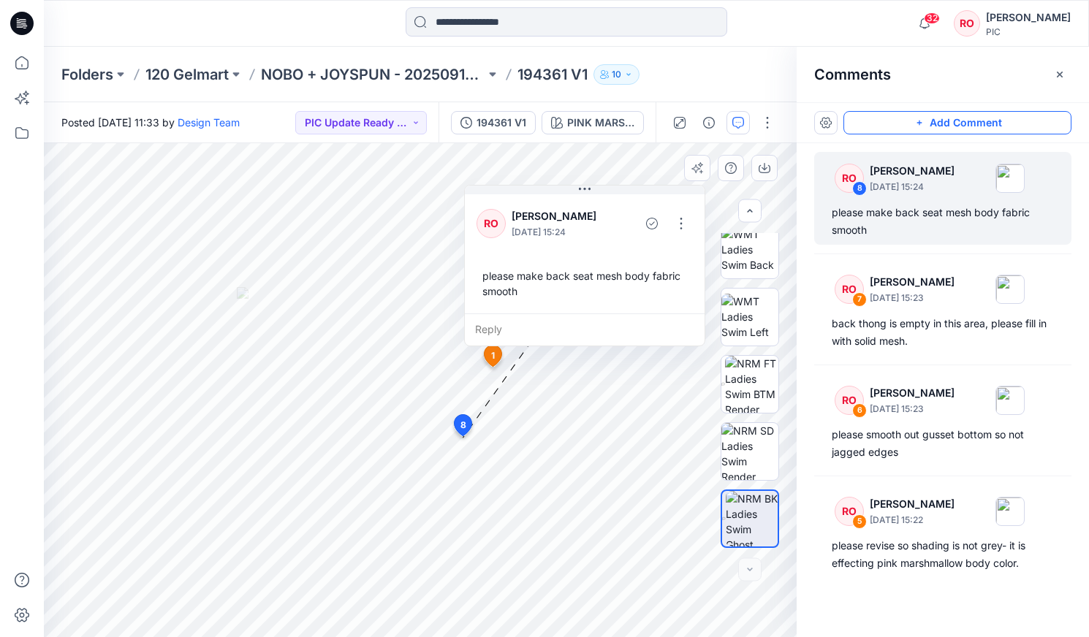
click at [888, 134] on div "Add Comment" at bounding box center [943, 122] width 292 height 41
click at [886, 129] on button "Add Comment" at bounding box center [957, 122] width 228 height 23
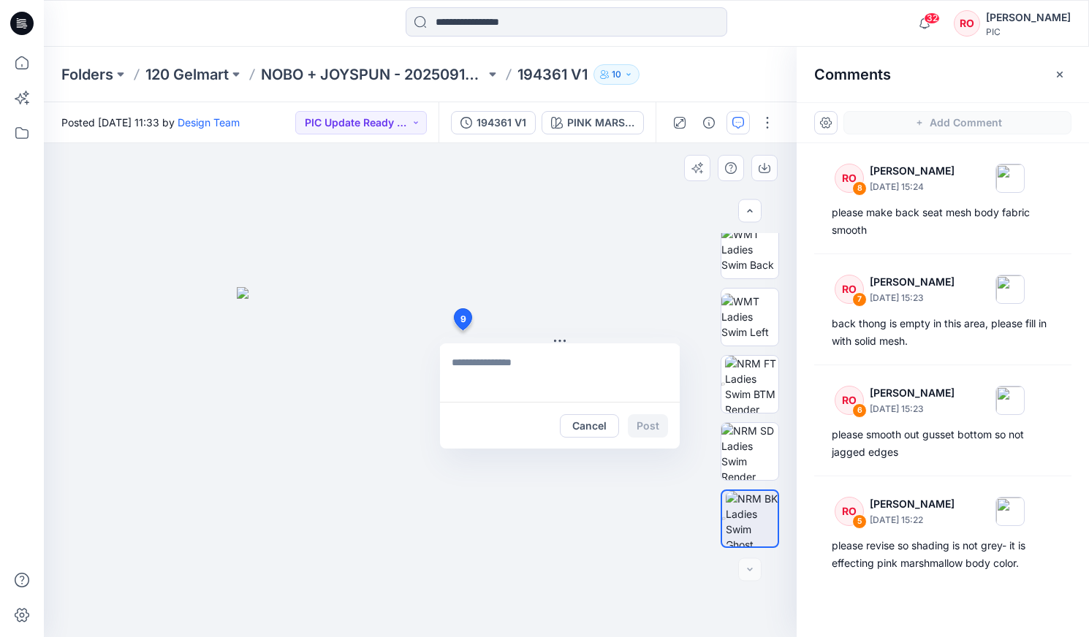
click at [462, 330] on div "9 Cancel Post 1 RO [PERSON_NAME] [DATE] 15:17 fix rendering on inner dot mesh- …" at bounding box center [420, 390] width 753 height 494
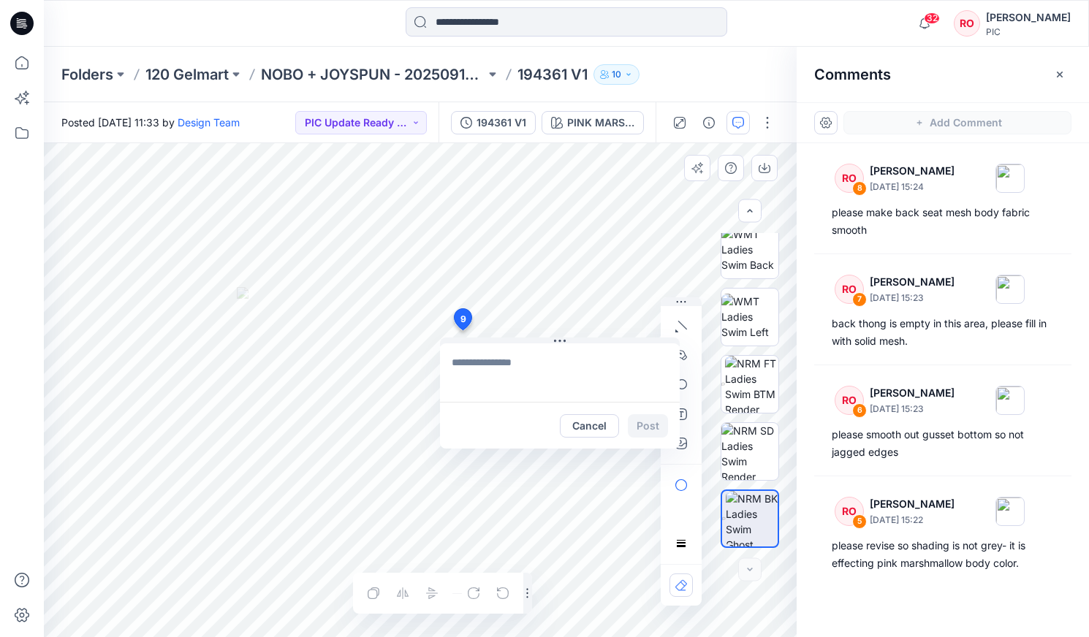
paste textarea "**********"
type textarea "**********"
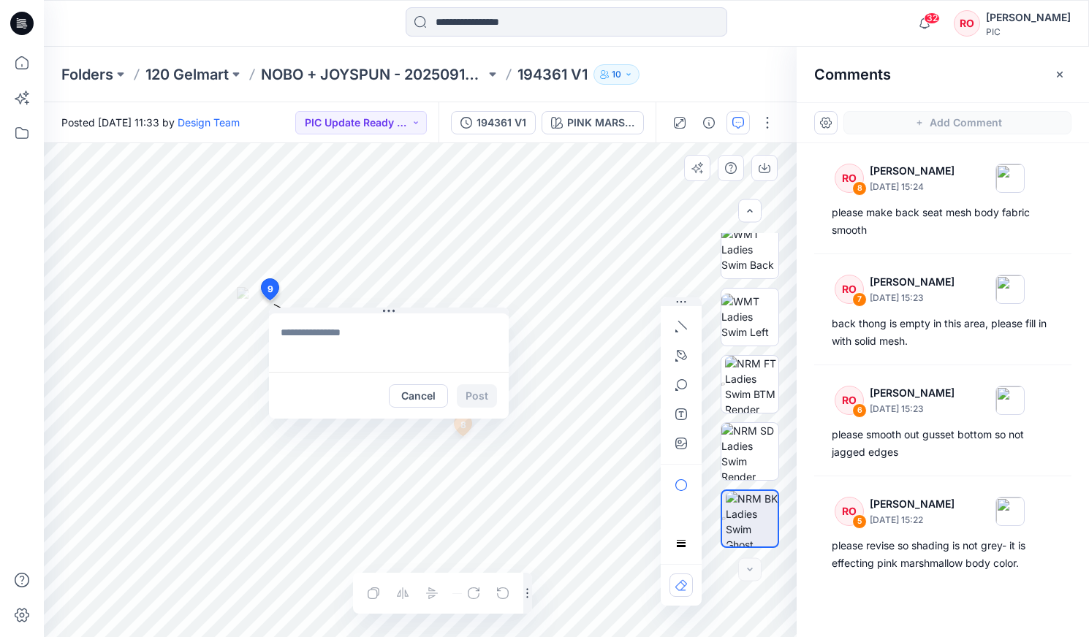
drag, startPoint x: 461, startPoint y: 319, endPoint x: 268, endPoint y: 289, distance: 195.1
click at [675, 354] on icon "button" at bounding box center [681, 356] width 12 height 12
click at [603, 354] on icon "button" at bounding box center [604, 353] width 4 height 4
click at [390, 387] on button "Cancel" at bounding box center [395, 395] width 59 height 23
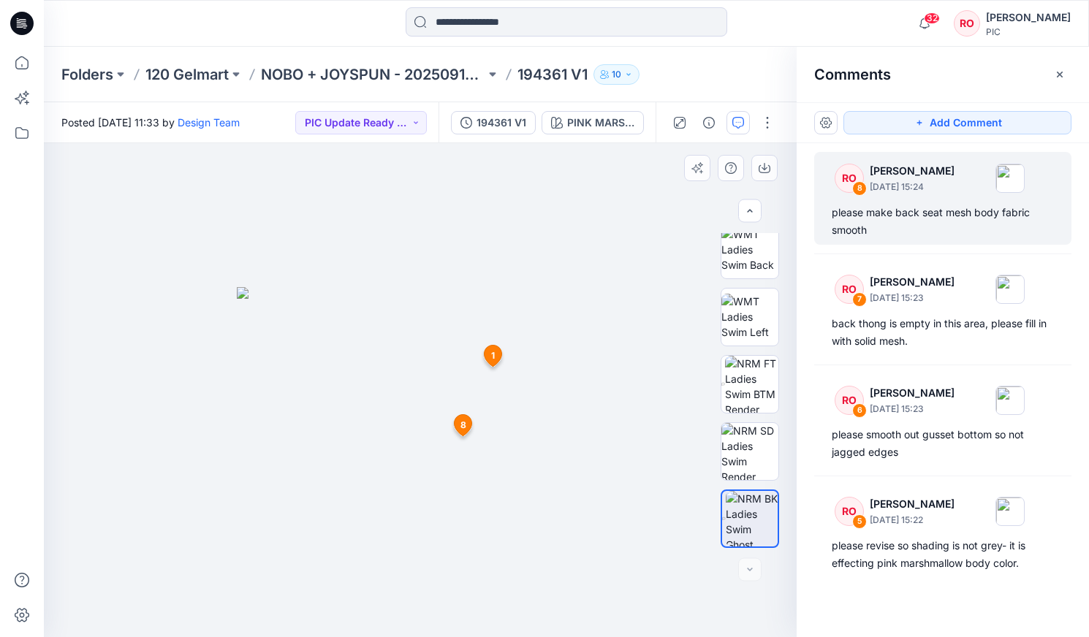
drag, startPoint x: 970, startPoint y: 124, endPoint x: 835, endPoint y: 180, distance: 146.4
click at [968, 125] on button "Add Comment" at bounding box center [957, 122] width 228 height 23
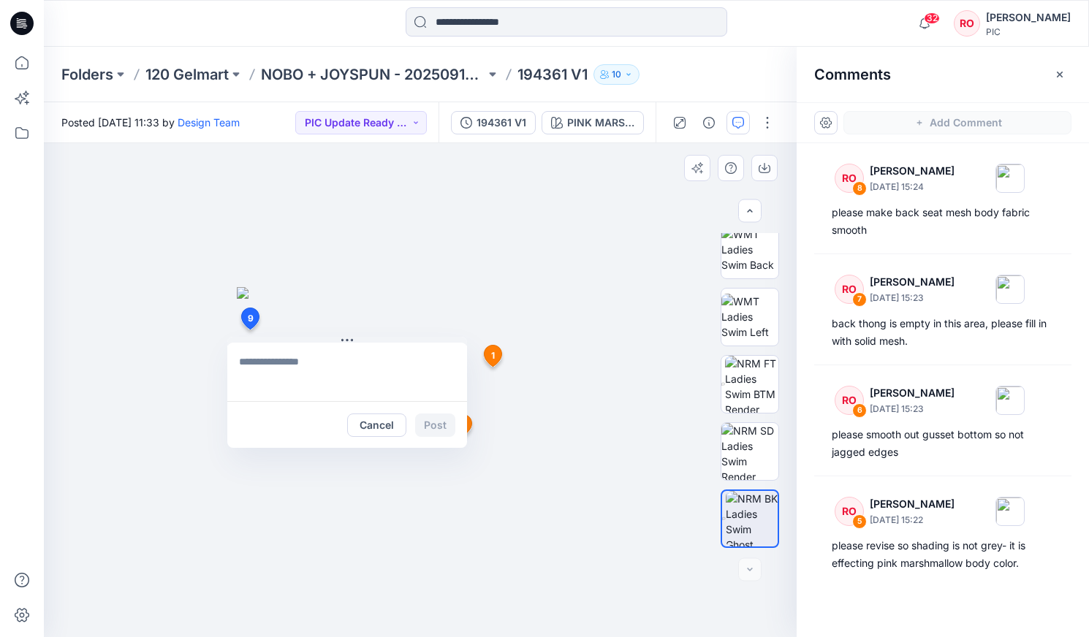
click at [249, 330] on div "9 Cancel Post 1 RO [PERSON_NAME] [DATE] 15:17 fix rendering on inner dot mesh- …" at bounding box center [420, 390] width 753 height 494
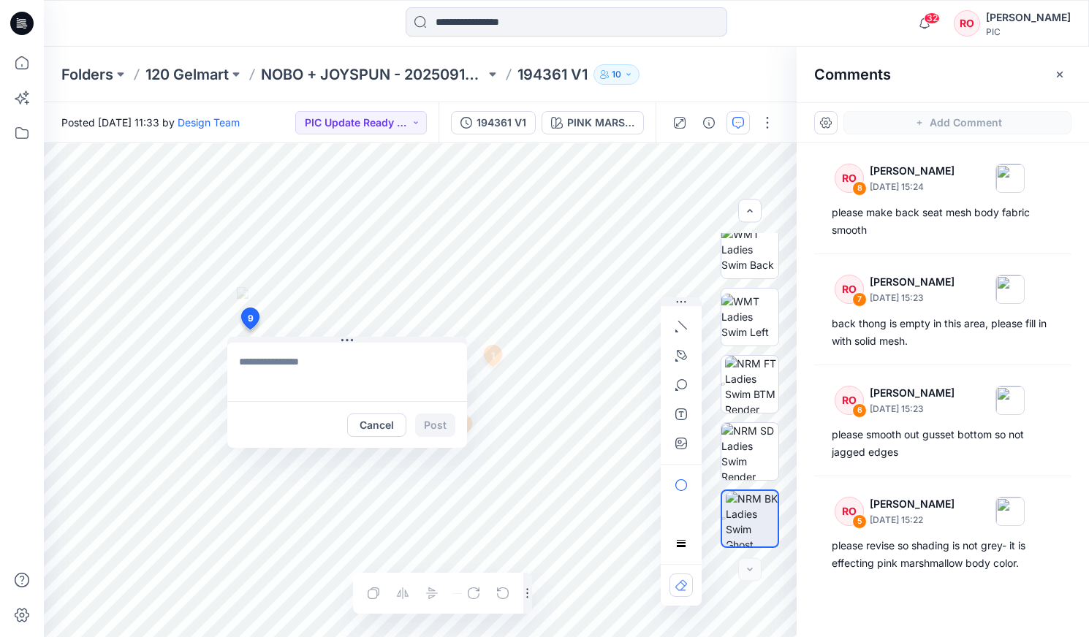
paste textarea "**********"
type textarea "**********"
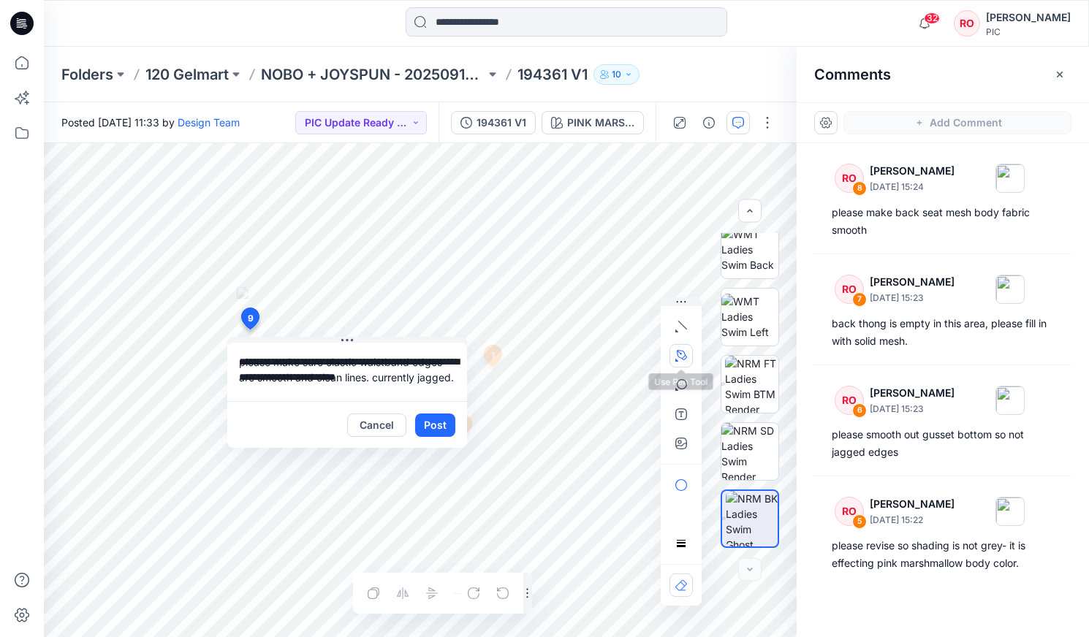
click at [690, 354] on button "button" at bounding box center [680, 355] width 23 height 23
click at [610, 358] on button "button" at bounding box center [601, 354] width 23 height 23
click at [436, 424] on button "Post" at bounding box center [435, 425] width 40 height 23
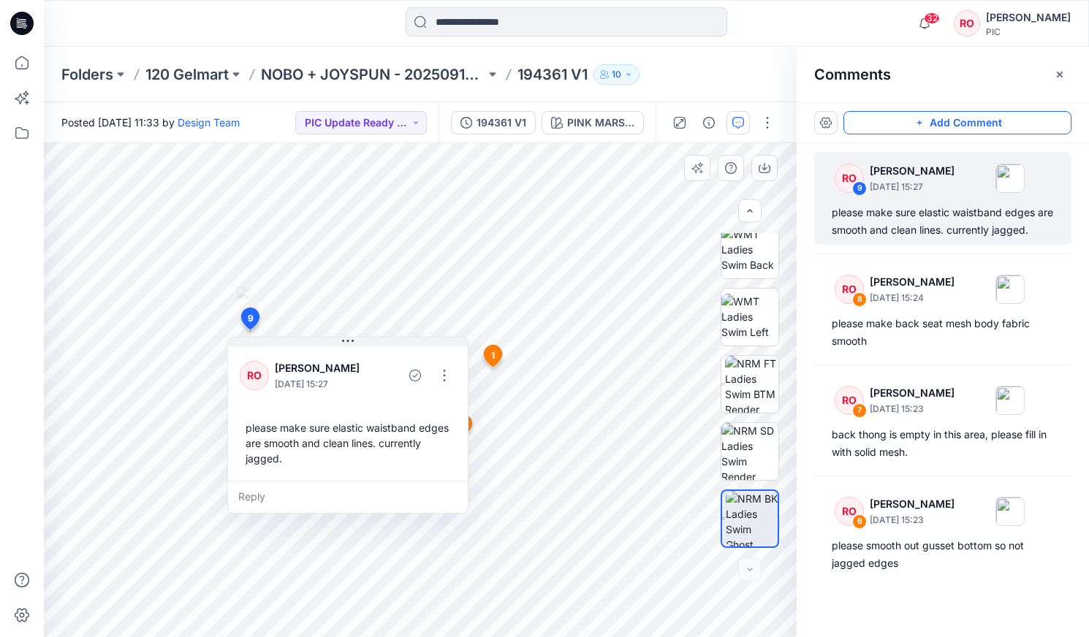
click at [879, 127] on button "Add Comment" at bounding box center [957, 122] width 228 height 23
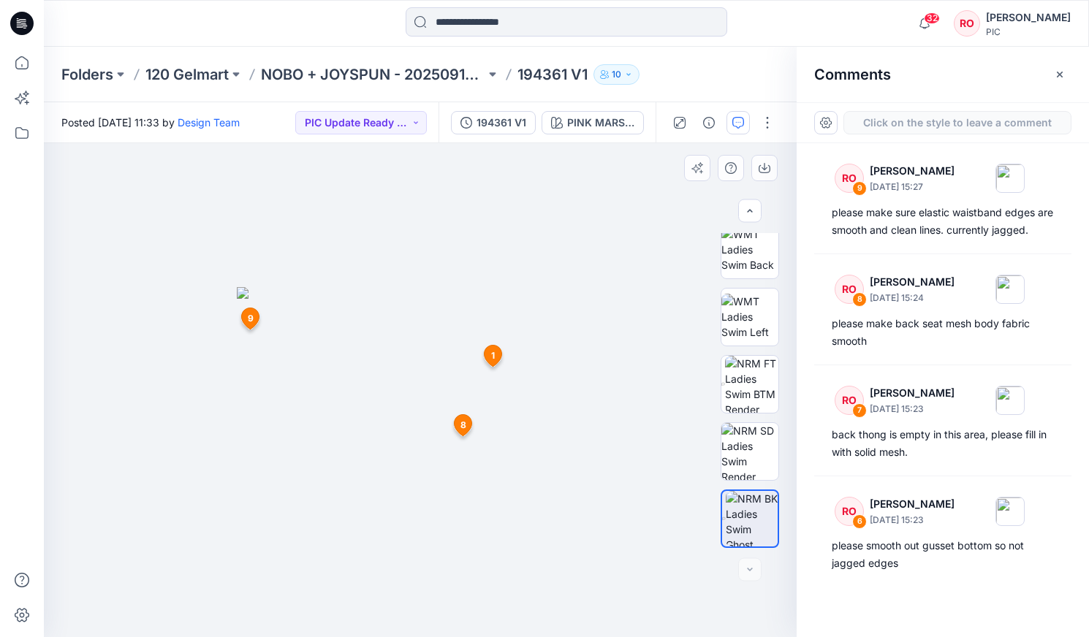
click at [451, 296] on div "10 1 RO [PERSON_NAME] [DATE] 15:17 fix rendering on inner dot mesh- seems strip…" at bounding box center [420, 390] width 753 height 494
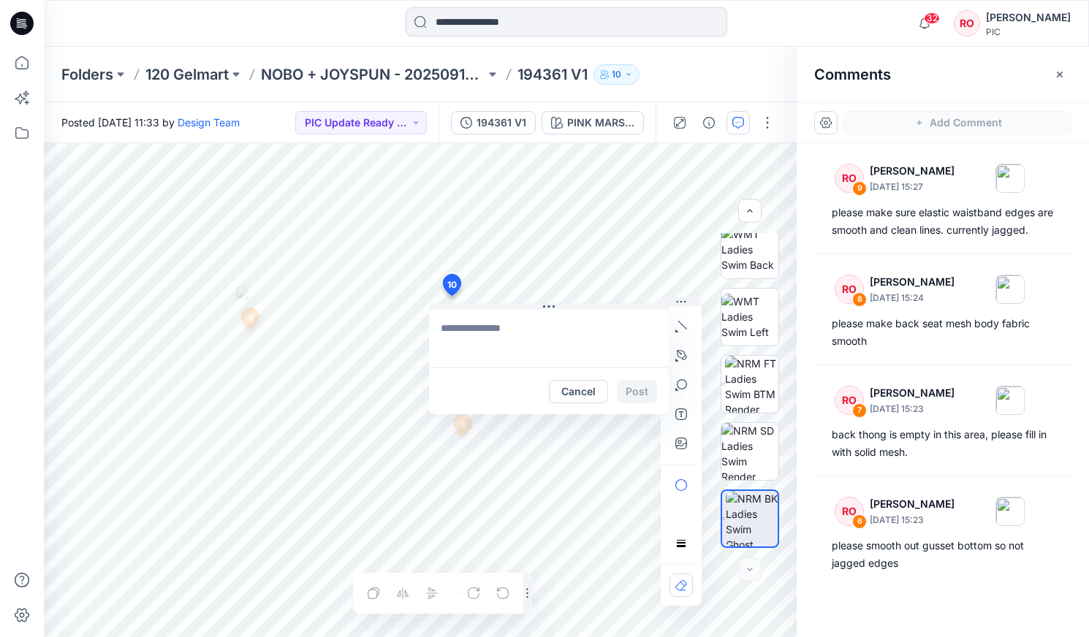
type textarea "**********"
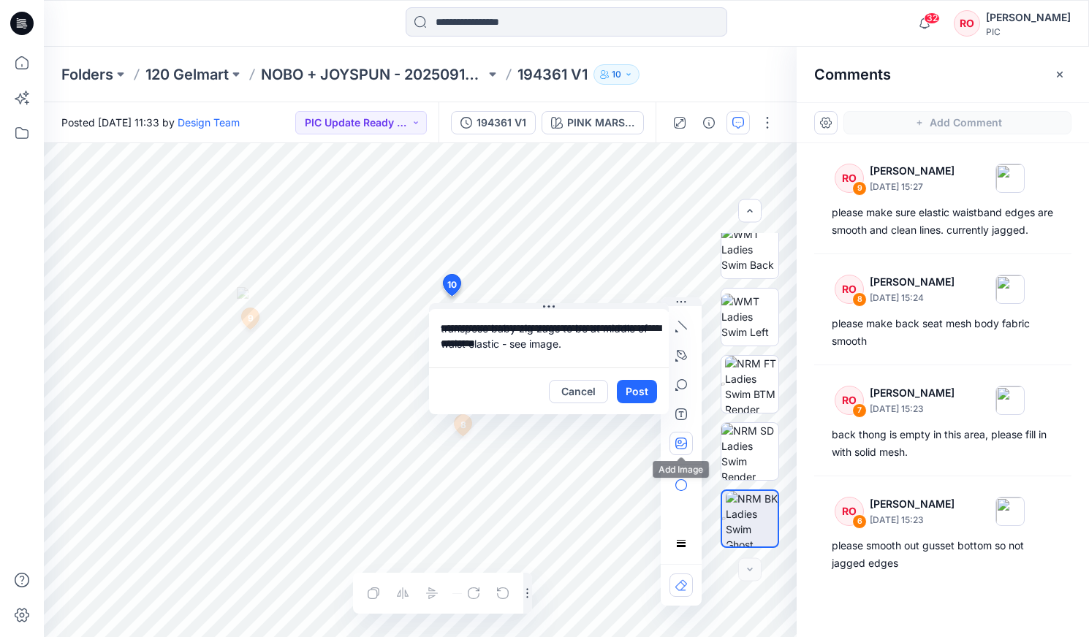
click at [688, 444] on button "button" at bounding box center [680, 443] width 23 height 23
type input"] "**********"
click at [635, 388] on button "Post" at bounding box center [637, 391] width 40 height 23
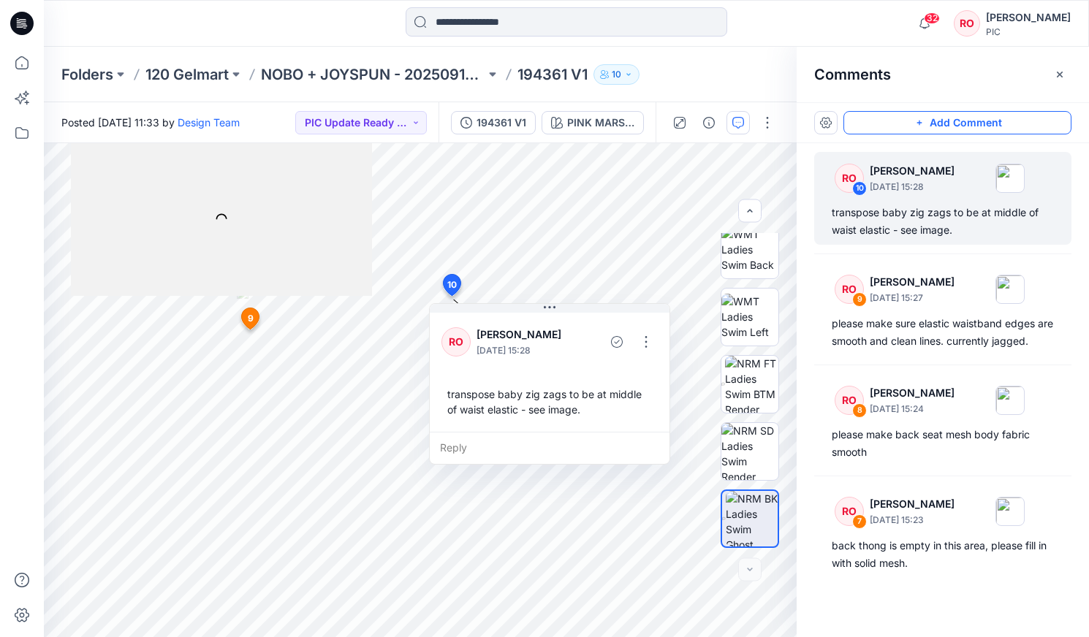
click at [937, 117] on button "Add Comment" at bounding box center [957, 122] width 228 height 23
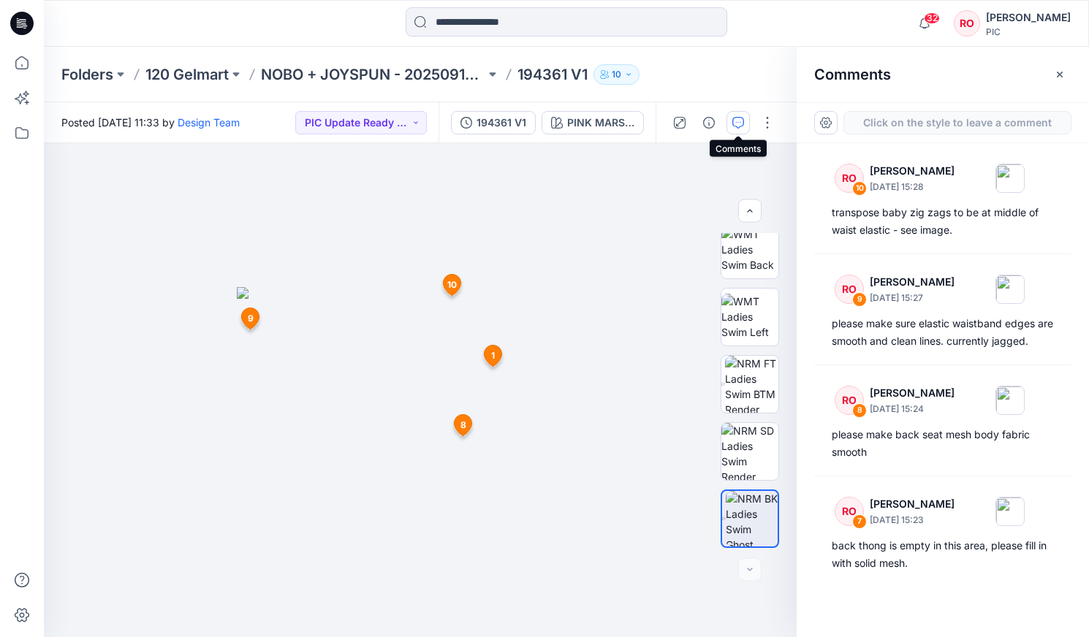
click at [731, 121] on button "button" at bounding box center [737, 122] width 23 height 23
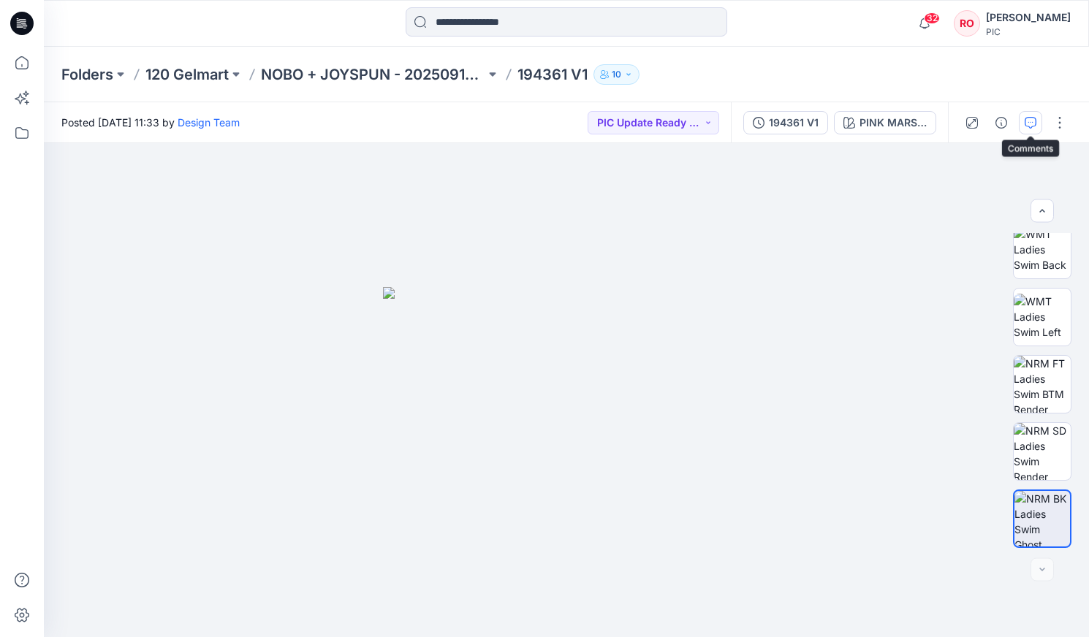
click at [1020, 123] on button "button" at bounding box center [1030, 122] width 23 height 23
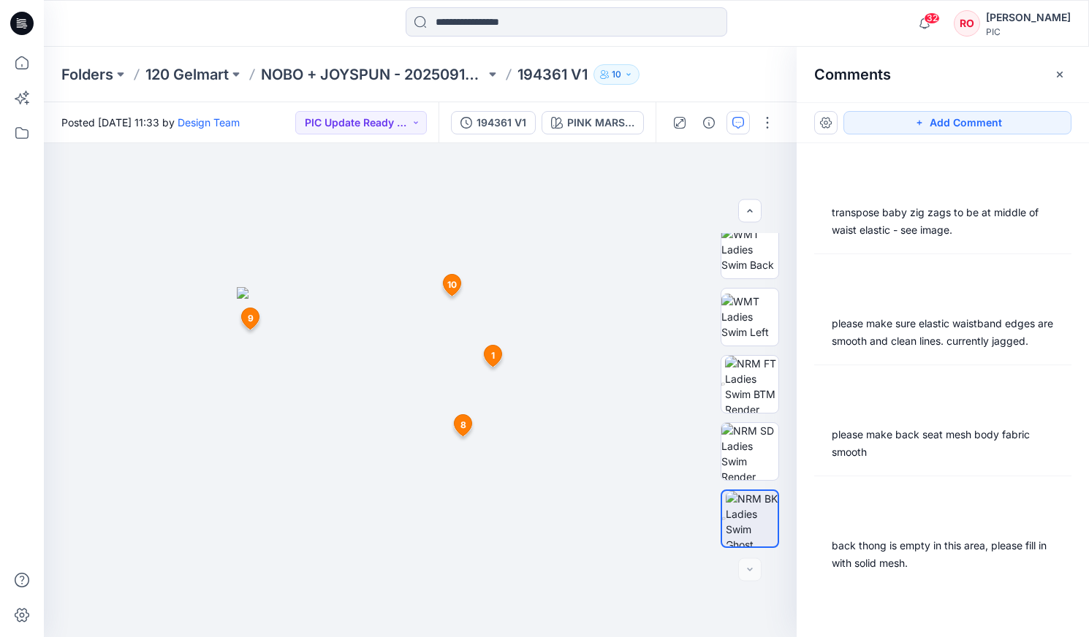
drag, startPoint x: 1019, startPoint y: 122, endPoint x: 924, endPoint y: 134, distance: 95.8
click at [1018, 122] on button "Add Comment" at bounding box center [957, 122] width 228 height 23
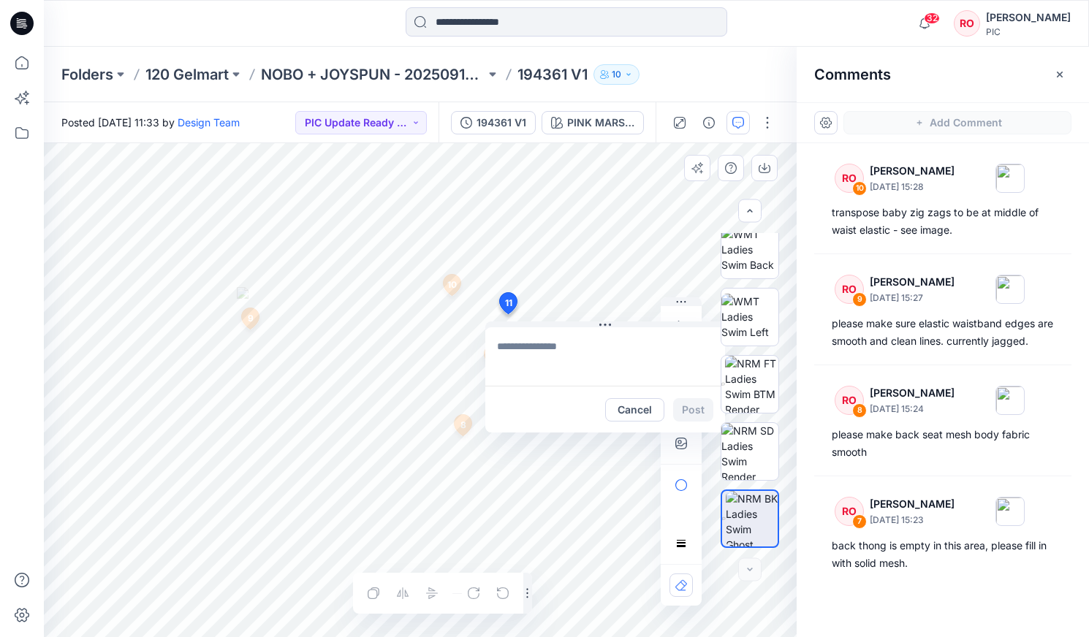
click at [507, 314] on div "11 Cancel Post 1 RO [PERSON_NAME] [DATE] 15:17 fix rendering on inner dot mesh-…" at bounding box center [420, 390] width 753 height 494
type textarea "**********"
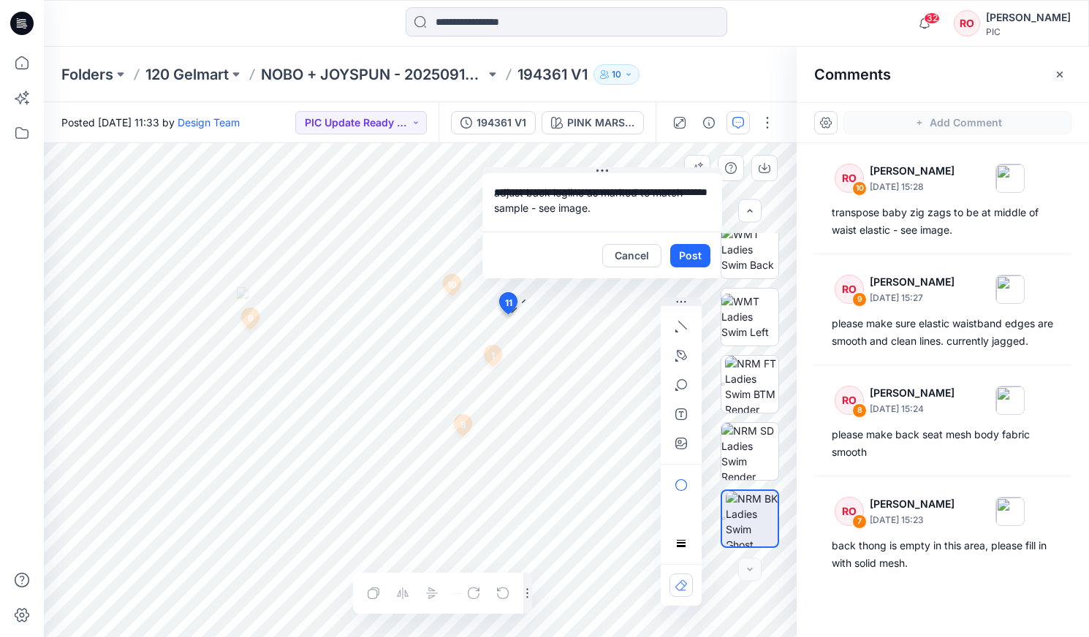
drag, startPoint x: 615, startPoint y: 322, endPoint x: 627, endPoint y: 178, distance: 145.2
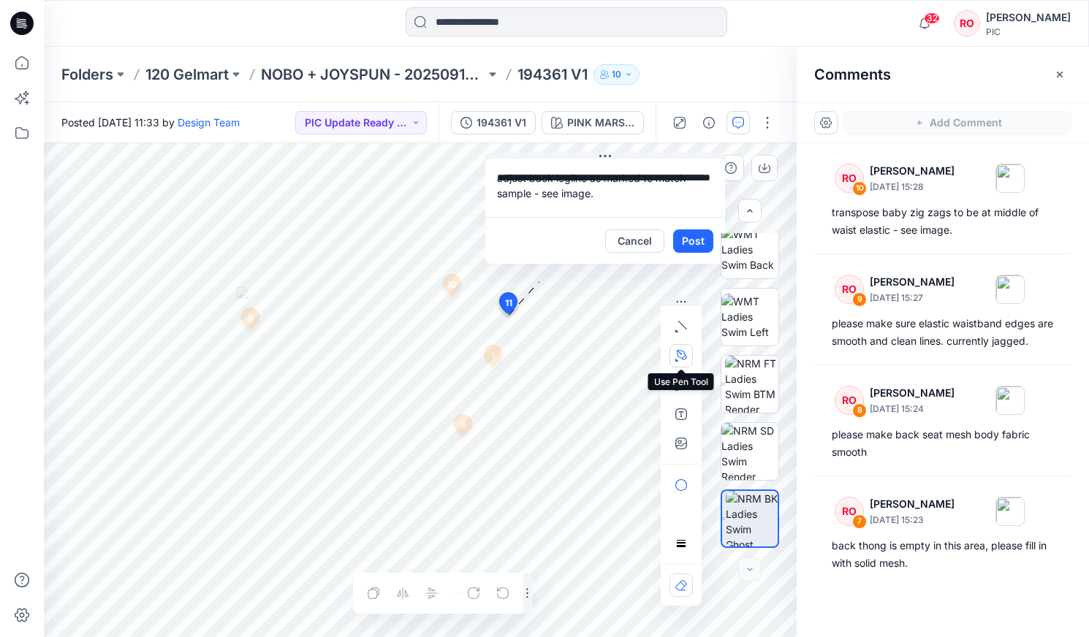
click at [686, 353] on icon "button" at bounding box center [681, 356] width 12 height 12
click at [605, 354] on icon "button" at bounding box center [604, 353] width 4 height 4
click at [678, 435] on button "button" at bounding box center [680, 443] width 23 height 23
drag, startPoint x: 531, startPoint y: 192, endPoint x: 642, endPoint y: 191, distance: 111.1
click at [642, 191] on textarea "**********" at bounding box center [605, 188] width 240 height 58
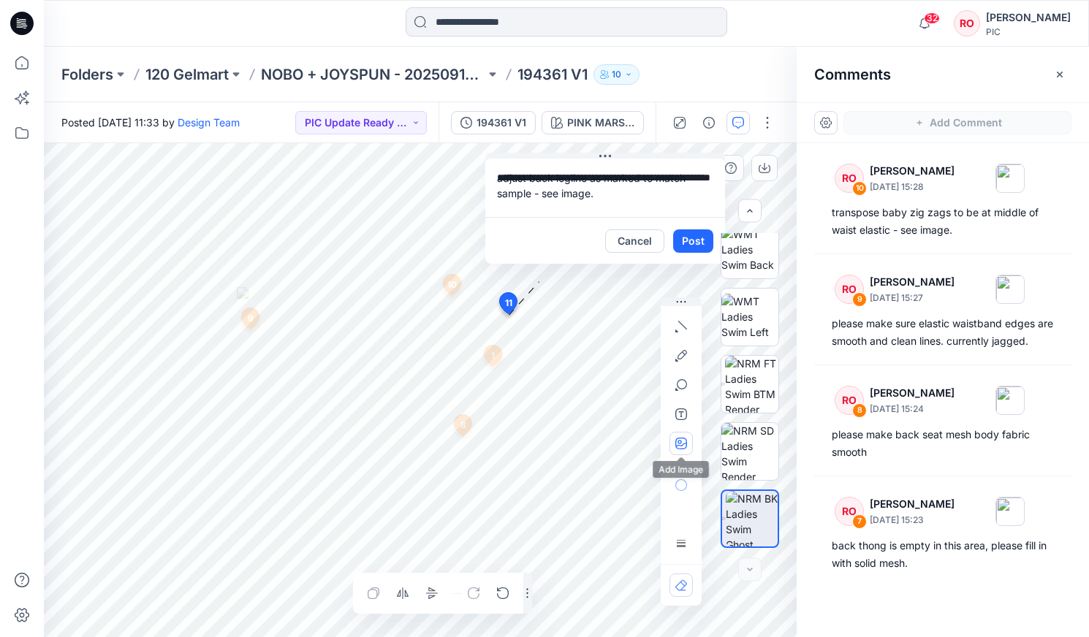
click at [683, 442] on icon "button" at bounding box center [681, 444] width 12 height 12
type input"] "**********"
click at [693, 245] on button "Post" at bounding box center [693, 240] width 40 height 23
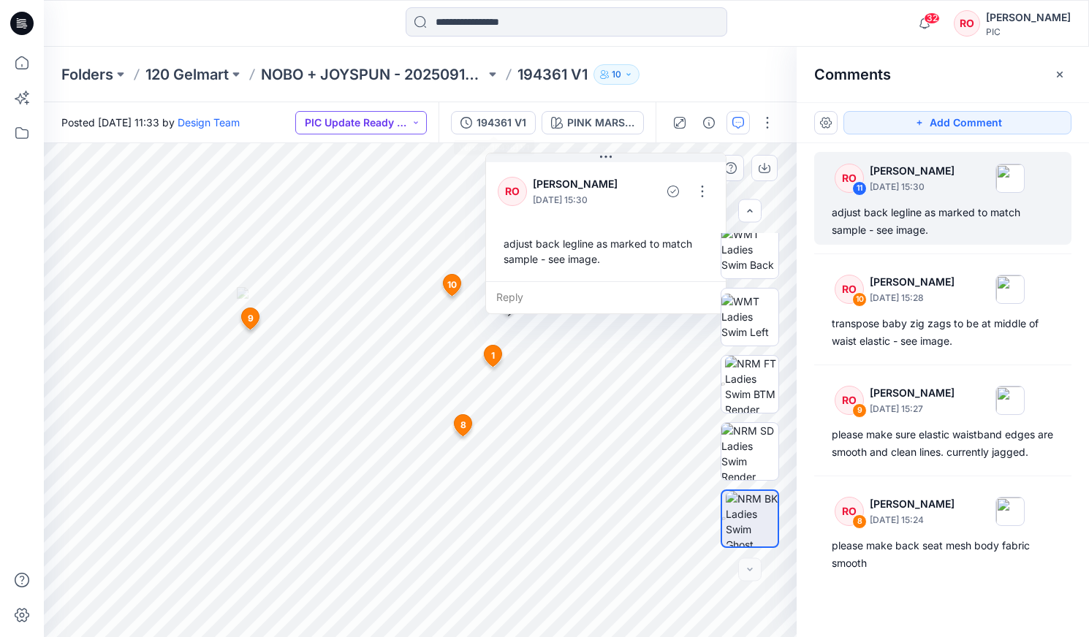
click at [399, 115] on button "PIC Update Ready to Review" at bounding box center [361, 122] width 132 height 23
click at [343, 258] on p "Resubmit" at bounding box center [348, 255] width 45 height 19
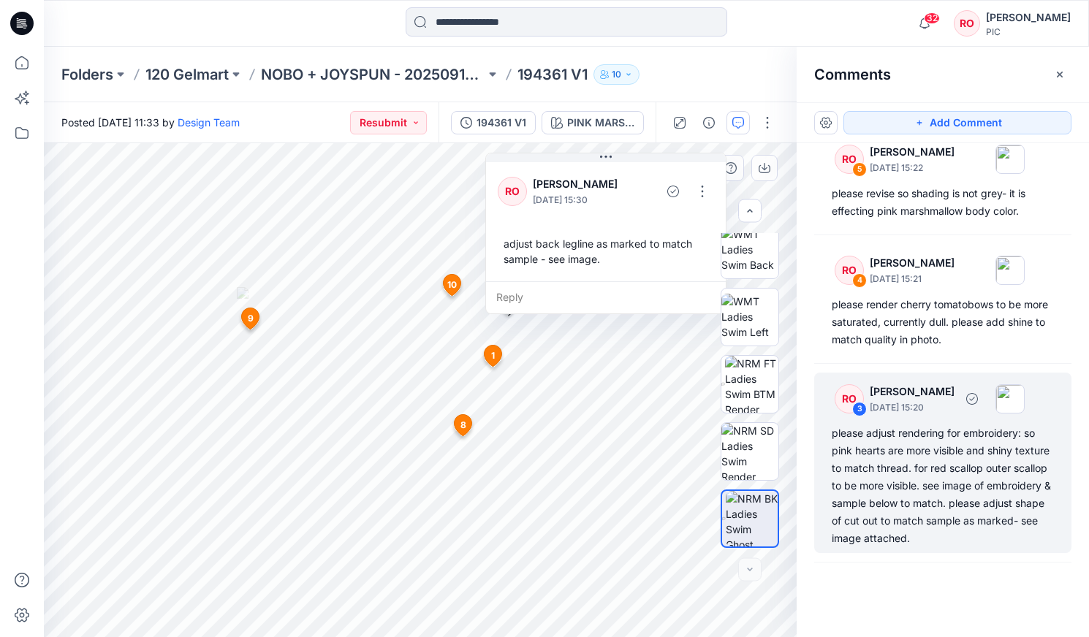
scroll to position [693, 0]
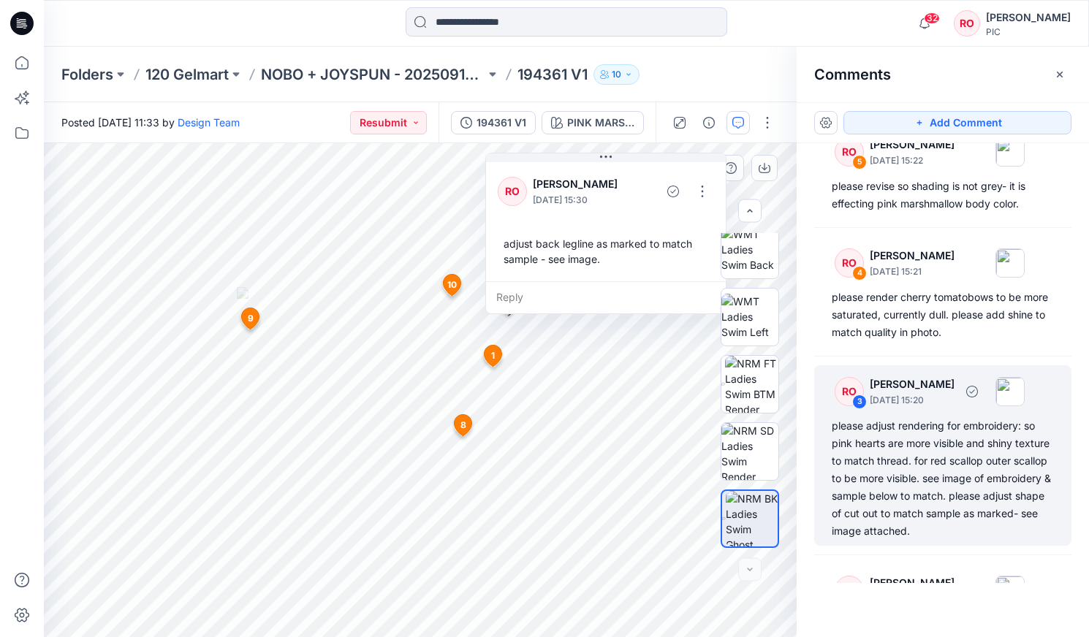
click at [935, 489] on div "please adjust rendering for embroidery: so pink hearts are more visible and shi…" at bounding box center [943, 478] width 222 height 123
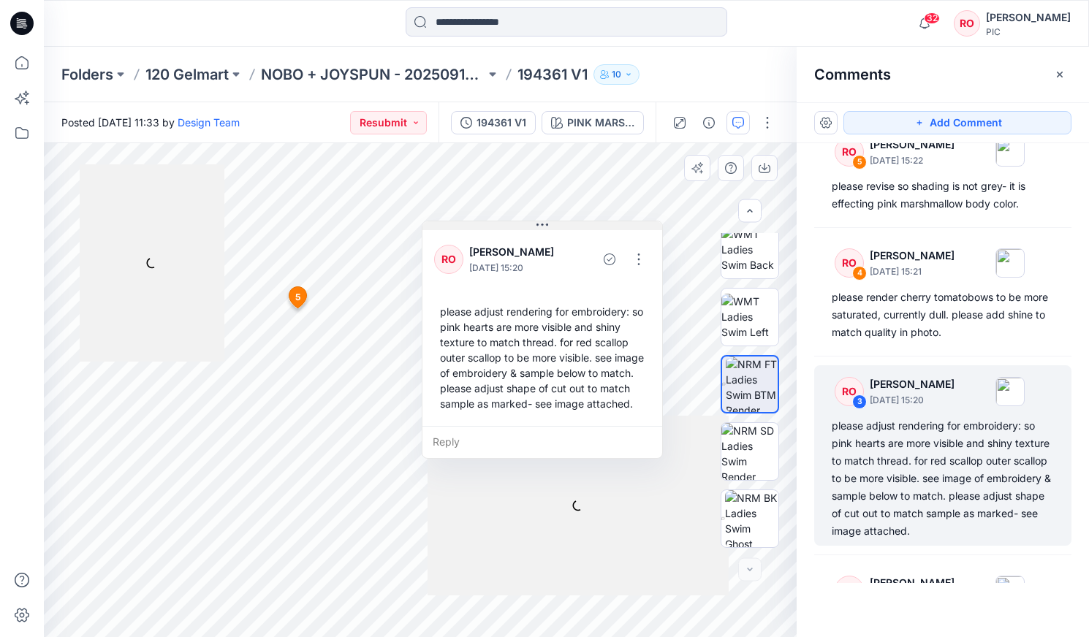
drag, startPoint x: 704, startPoint y: 210, endPoint x: 616, endPoint y: 229, distance: 89.7
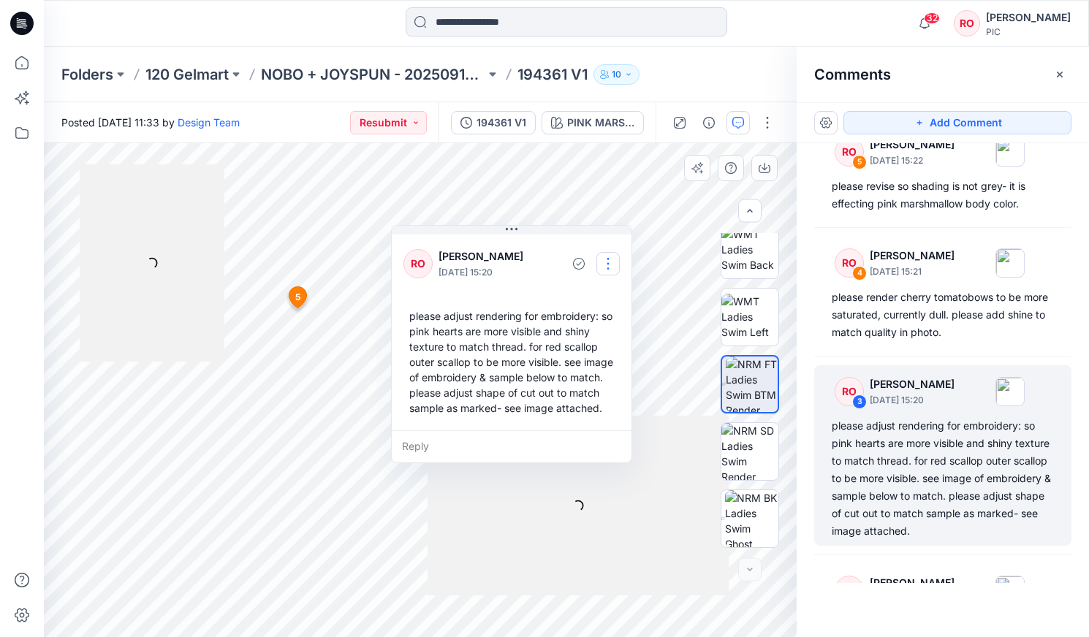
click at [601, 261] on button "button" at bounding box center [607, 263] width 23 height 23
click at [609, 299] on p "Edit comment" at bounding box center [612, 297] width 66 height 15
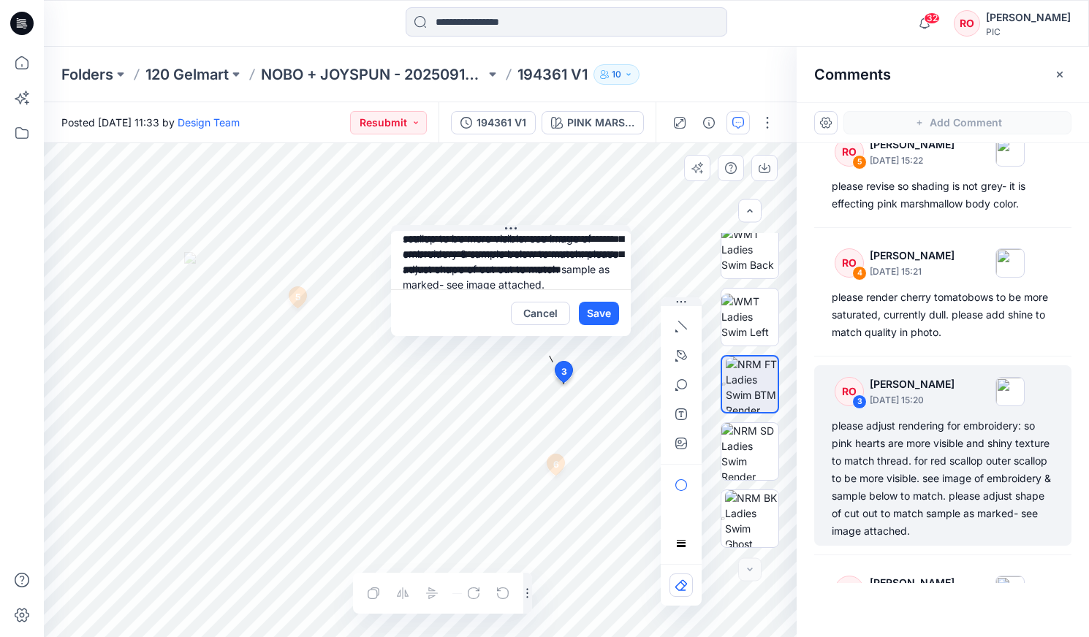
scroll to position [69, 0]
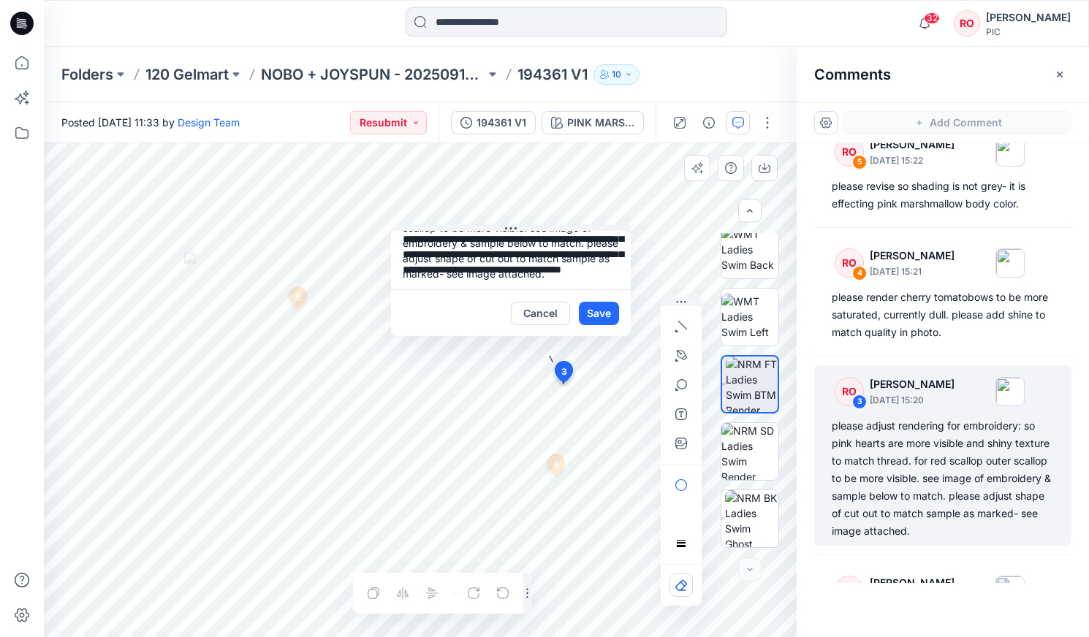
drag, startPoint x: 403, startPoint y: 248, endPoint x: 433, endPoint y: 259, distance: 31.9
click at [433, 259] on textarea "**********" at bounding box center [511, 260] width 240 height 58
click at [436, 259] on textarea "**********" at bounding box center [511, 260] width 240 height 58
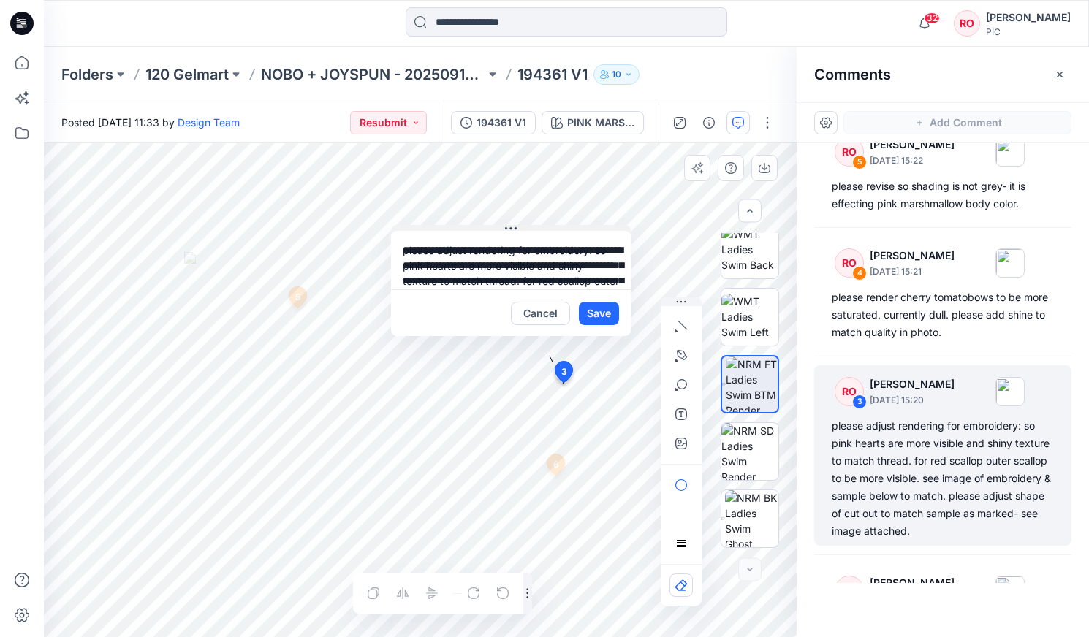
scroll to position [0, 0]
click at [379, 207] on div "**********" at bounding box center [420, 390] width 753 height 494
click at [553, 316] on button "Cancel" at bounding box center [540, 313] width 59 height 23
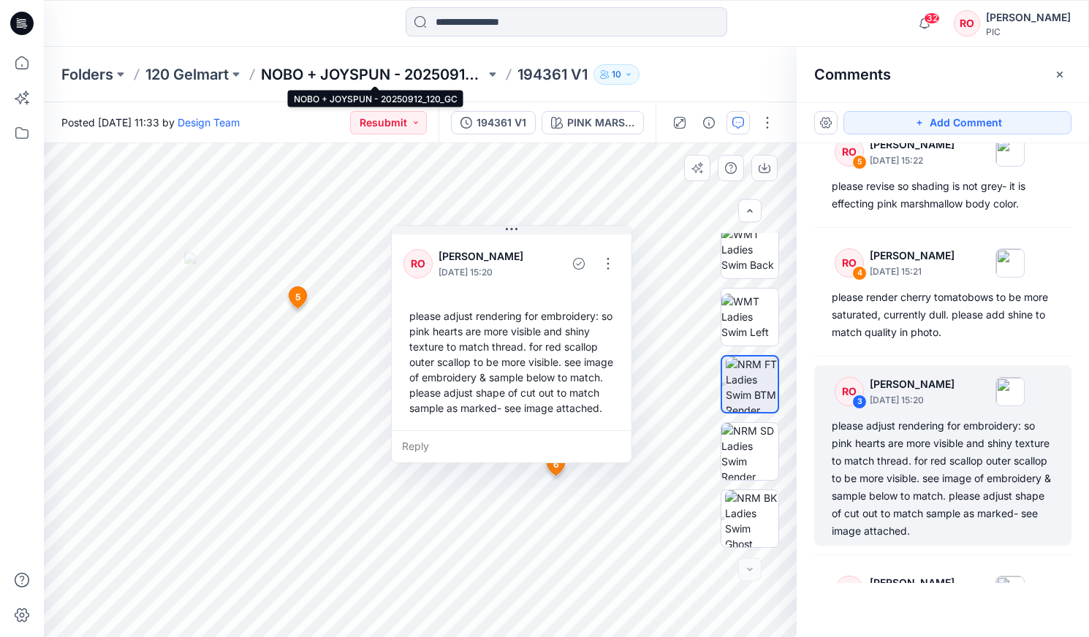
click at [291, 70] on p "NOBO + JOYSPUN - 20250912_120_GC" at bounding box center [373, 74] width 224 height 20
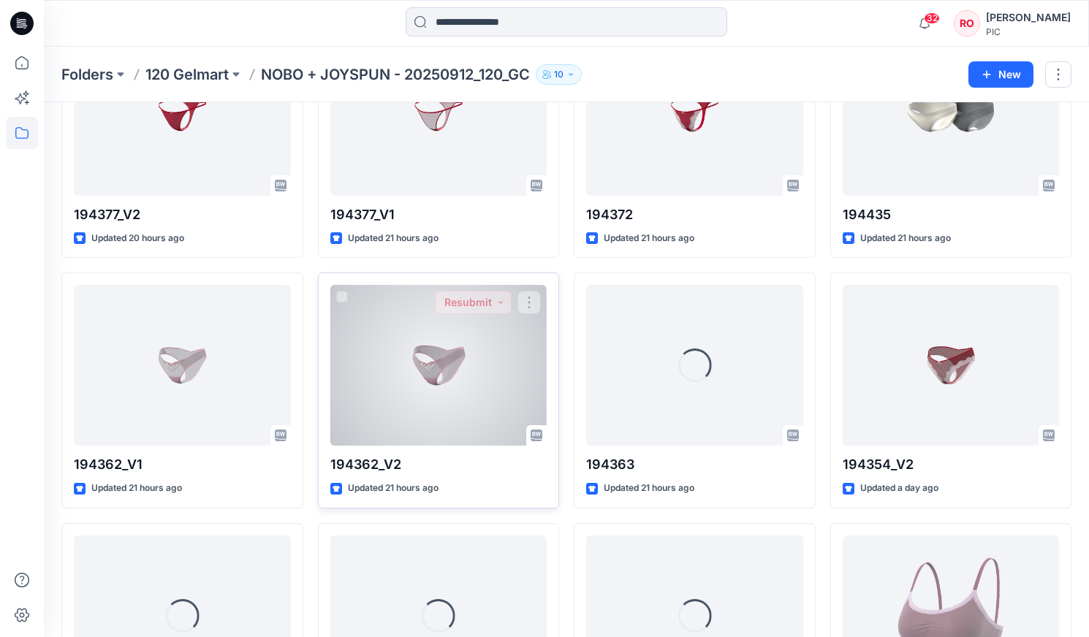
scroll to position [1463, 0]
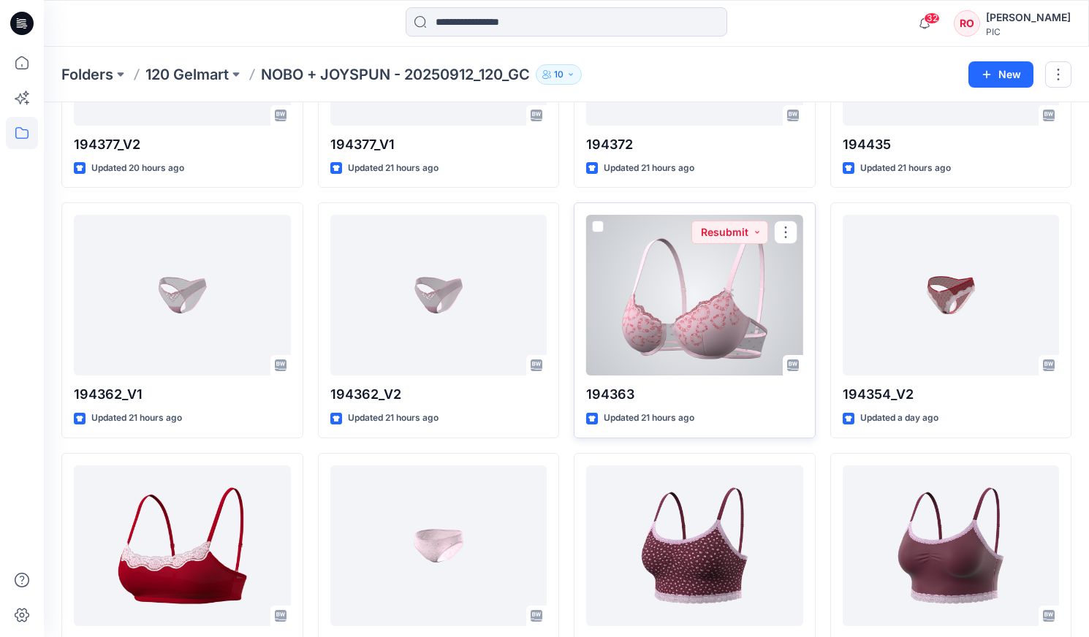
click at [658, 325] on div at bounding box center [694, 295] width 217 height 161
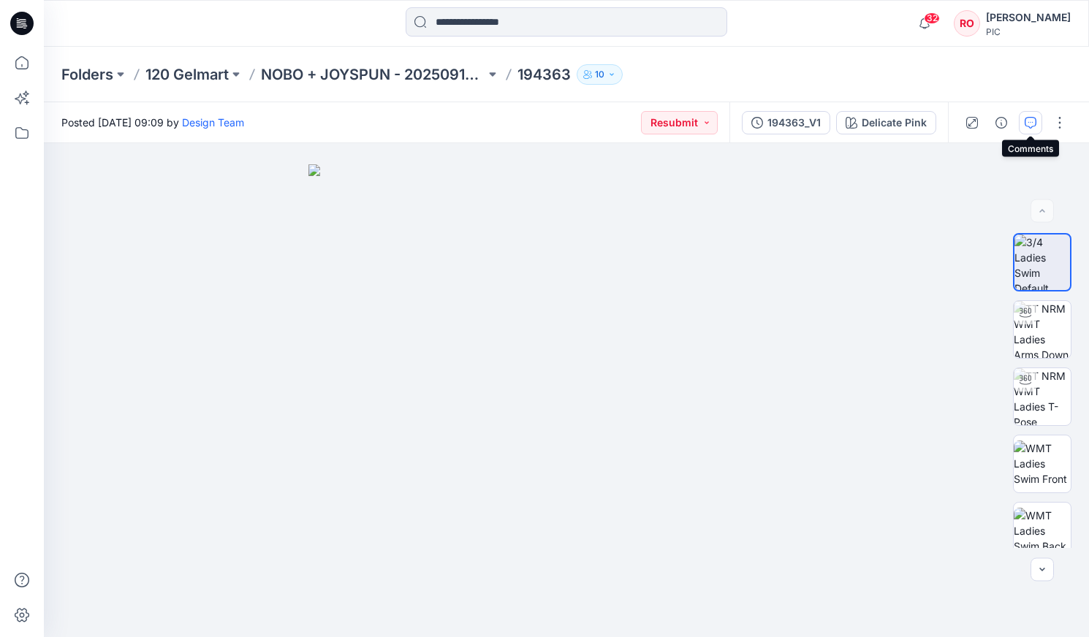
click at [1033, 123] on icon "button" at bounding box center [1031, 123] width 12 height 12
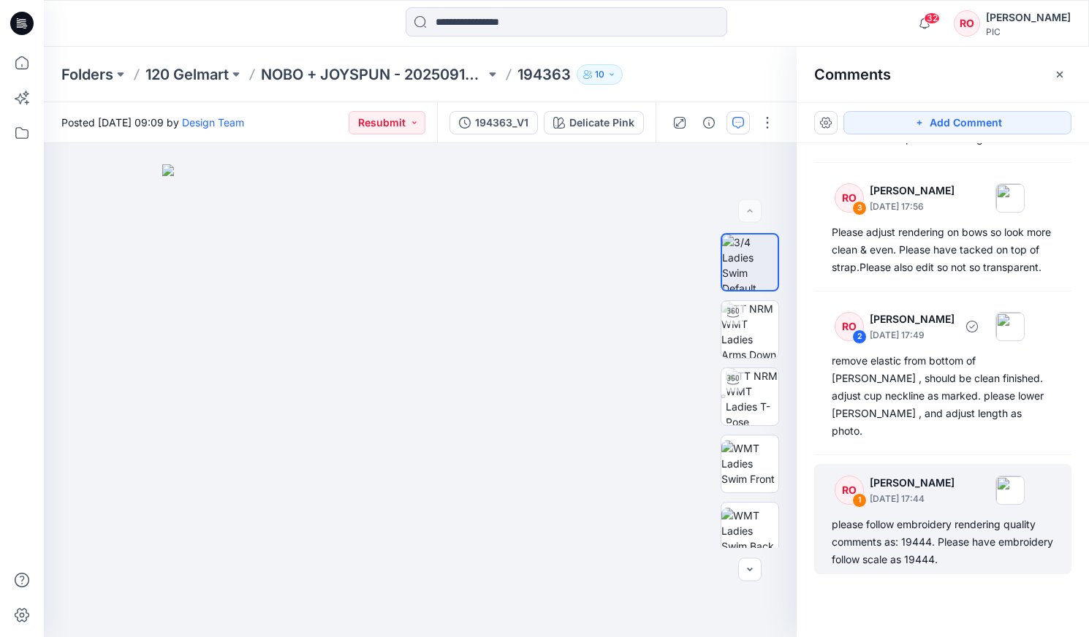
scroll to position [962, 0]
click at [924, 529] on div "please follow embroidery rendering quality comments as: 19444. Please have embr…" at bounding box center [943, 542] width 222 height 53
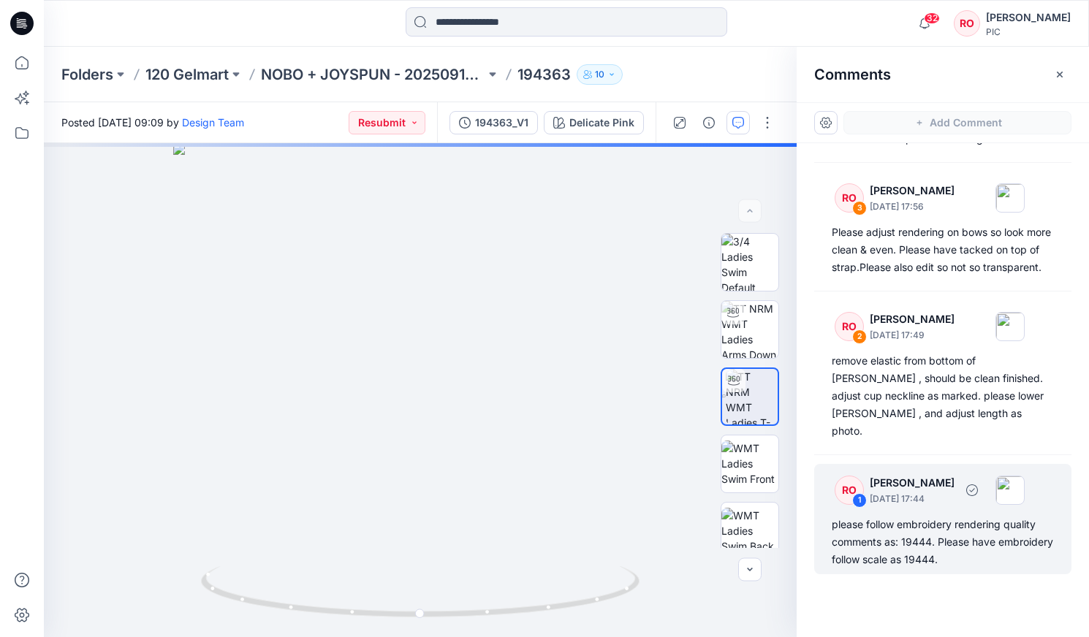
click at [902, 539] on div "please follow embroidery rendering quality comments as: 19444. Please have embr…" at bounding box center [943, 542] width 222 height 53
click at [620, 361] on div "Delicate Pink Loading... Material Properties Loading..." at bounding box center [420, 390] width 753 height 494
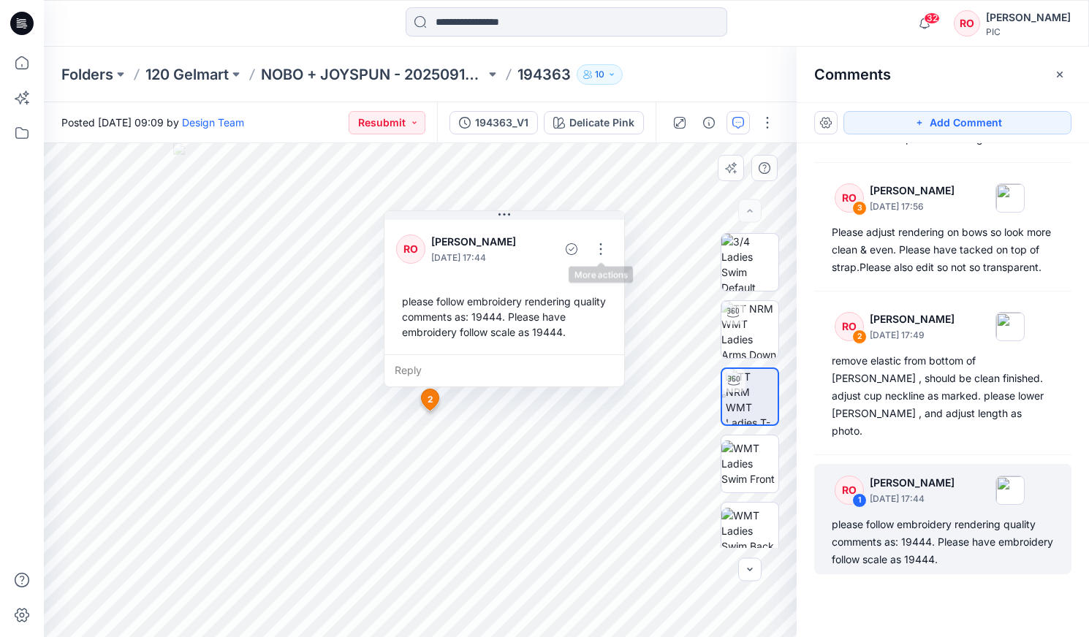
drag, startPoint x: 601, startPoint y: 252, endPoint x: 596, endPoint y: 268, distance: 16.9
click at [601, 252] on button "button" at bounding box center [600, 248] width 23 height 23
click at [587, 279] on p "Edit comment" at bounding box center [604, 282] width 66 height 15
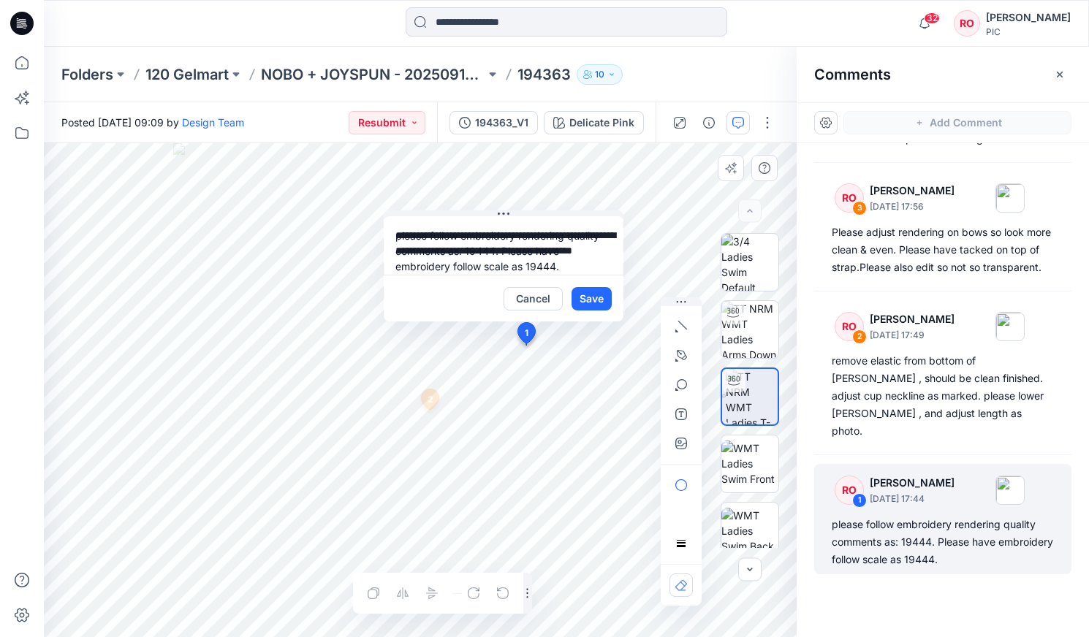
click at [307, 229] on div "**********" at bounding box center [420, 390] width 753 height 494
type textarea "**********"
click at [681, 446] on icon "button" at bounding box center [681, 444] width 12 height 12
type input"] "**********"
click at [582, 296] on button "Save" at bounding box center [591, 298] width 40 height 23
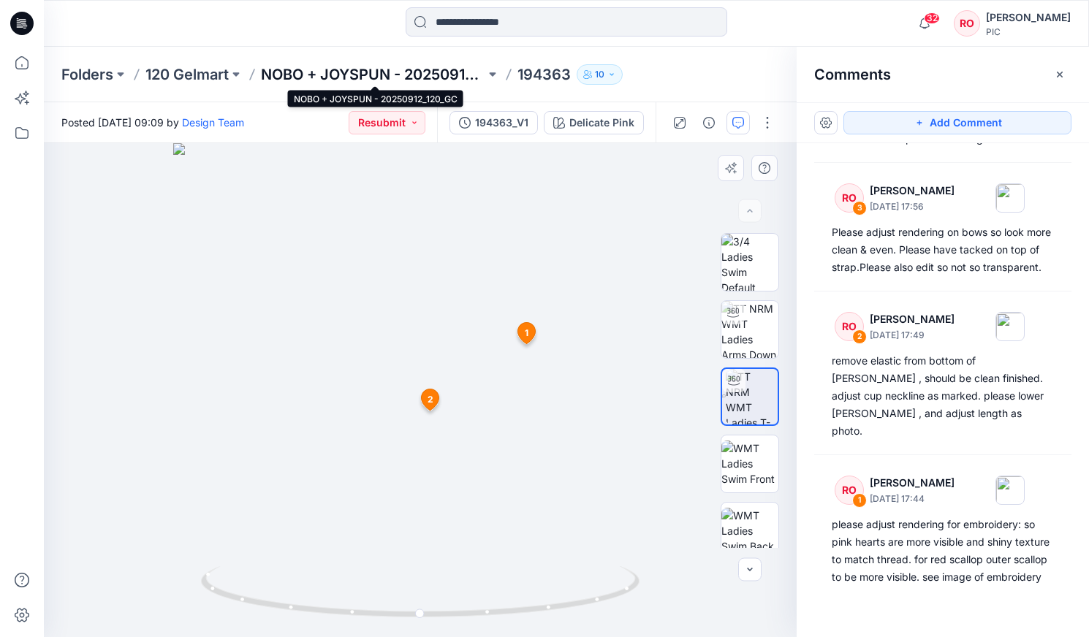
click at [440, 74] on p "NOBO + JOYSPUN - 20250912_120_GC" at bounding box center [373, 74] width 224 height 20
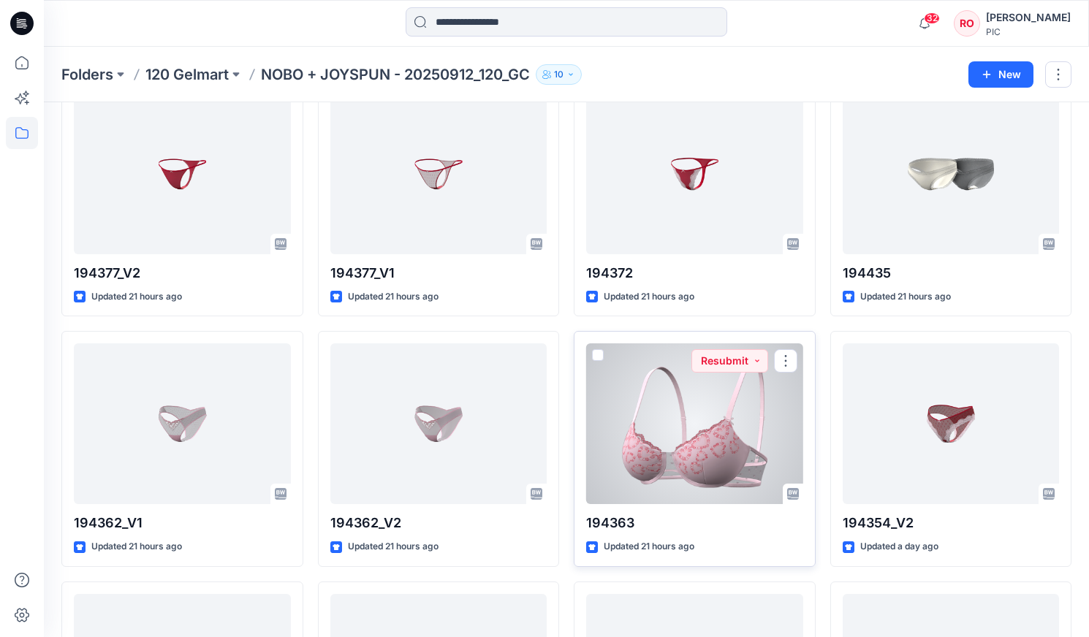
scroll to position [1331, 0]
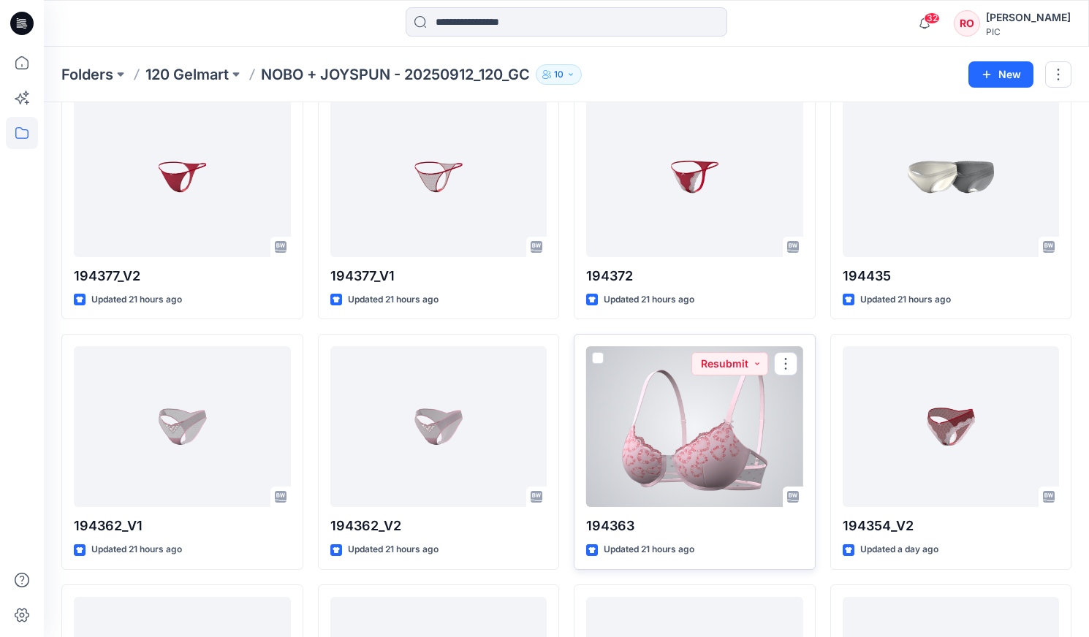
click at [675, 419] on div at bounding box center [694, 426] width 217 height 161
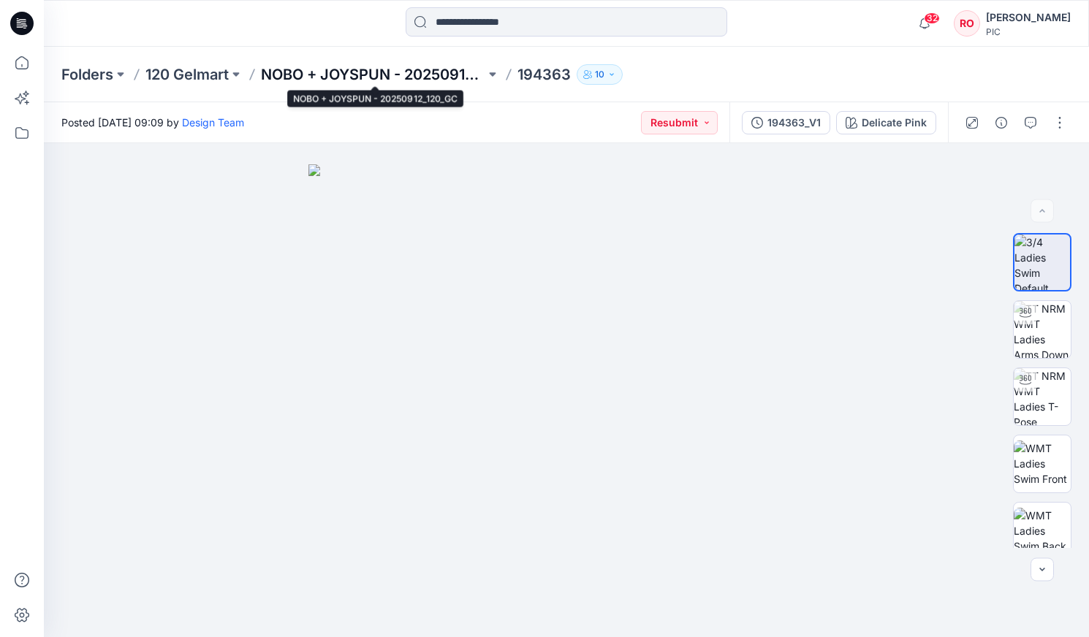
click at [441, 73] on p "NOBO + JOYSPUN - 20250912_120_GC" at bounding box center [373, 74] width 224 height 20
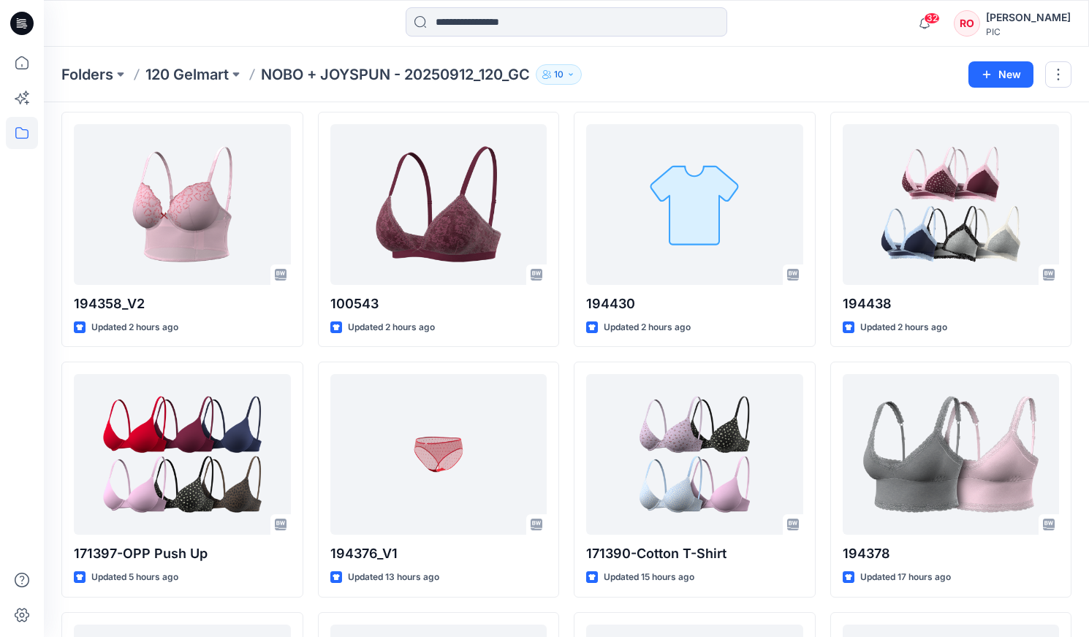
scroll to position [183, 0]
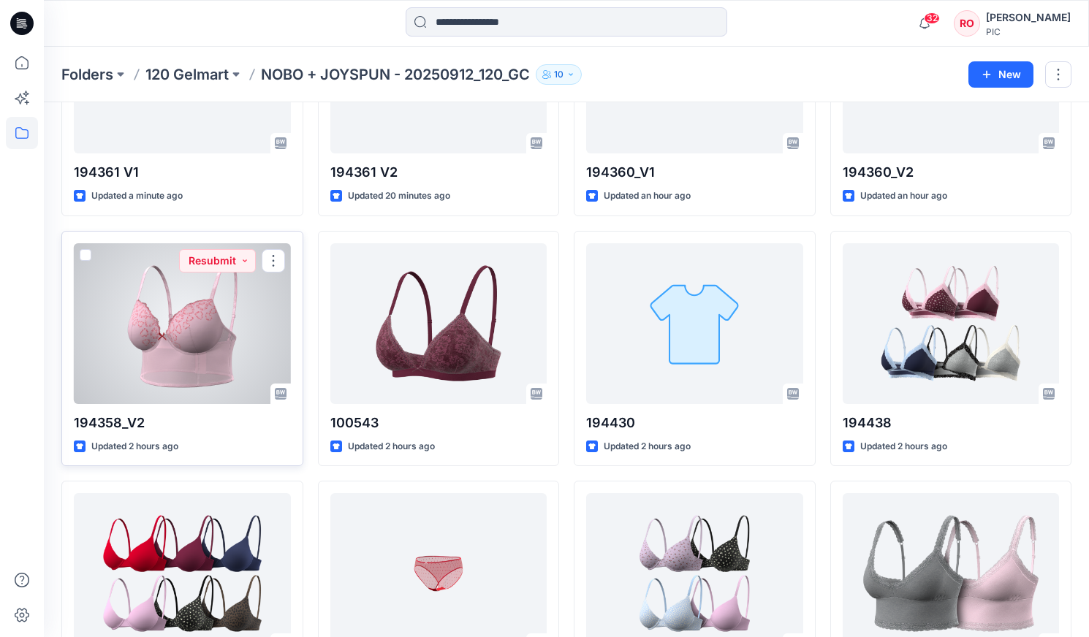
click at [232, 343] on div at bounding box center [182, 323] width 217 height 161
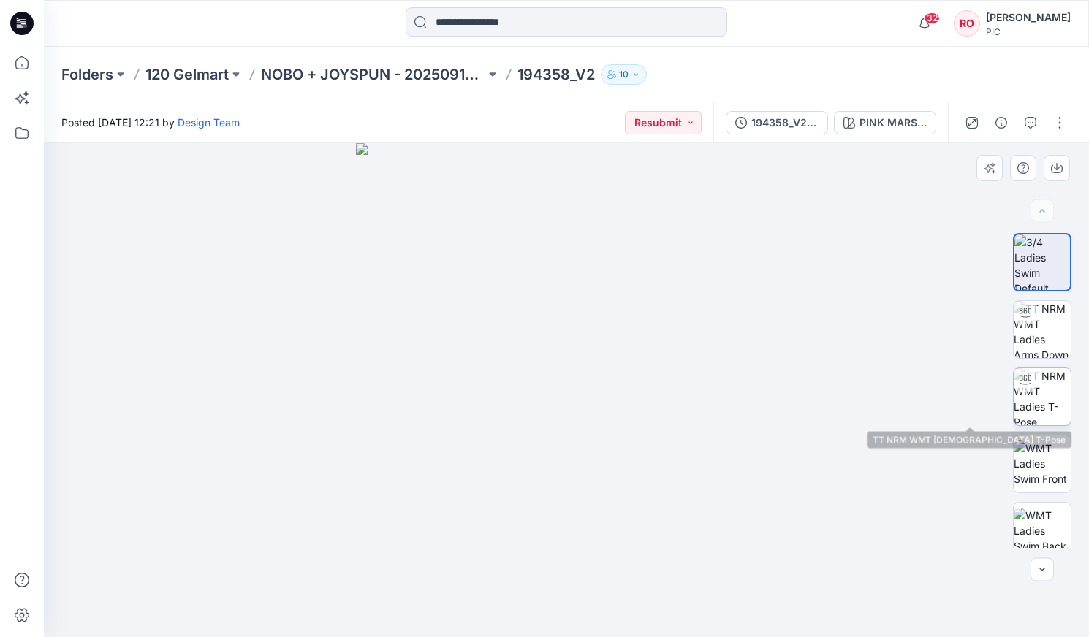
click at [1066, 386] on img at bounding box center [1042, 396] width 57 height 57
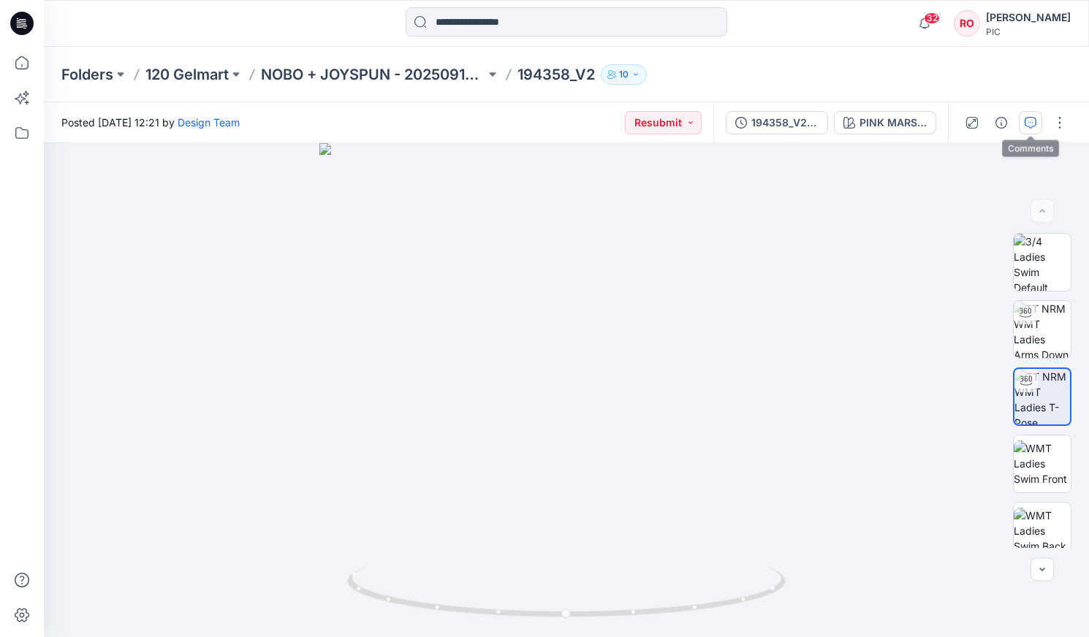
click at [1041, 123] on button "button" at bounding box center [1030, 122] width 23 height 23
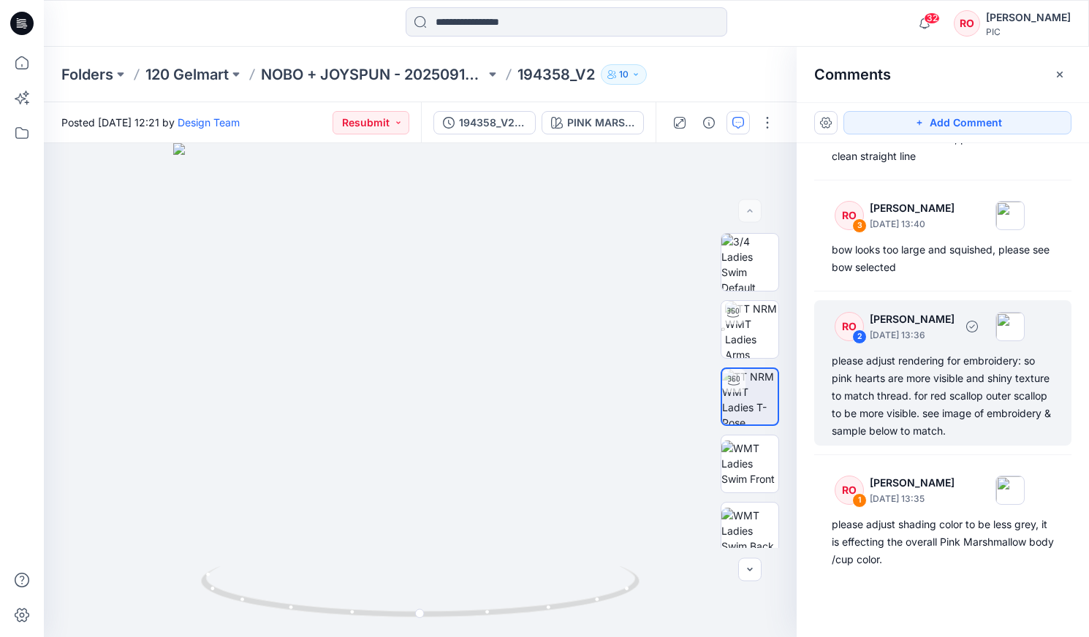
click at [967, 440] on div "RO 2 [PERSON_NAME] [DATE] 13:36 please adjust rendering for embroidery: so pink…" at bounding box center [942, 372] width 257 height 145
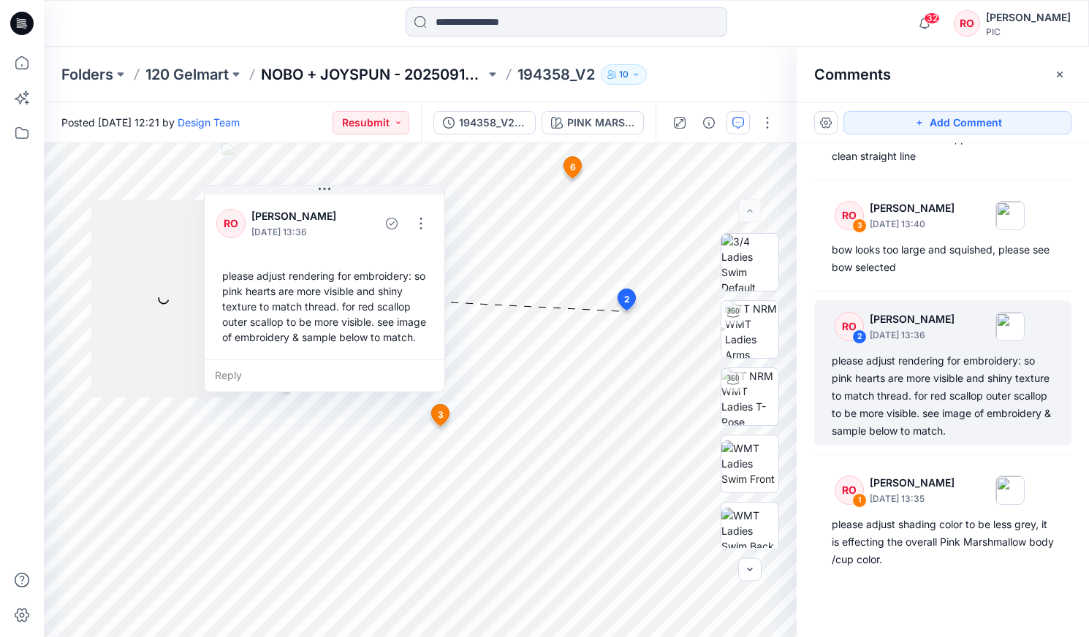
click at [415, 74] on p "NOBO + JOYSPUN - 20250912_120_GC" at bounding box center [373, 74] width 224 height 20
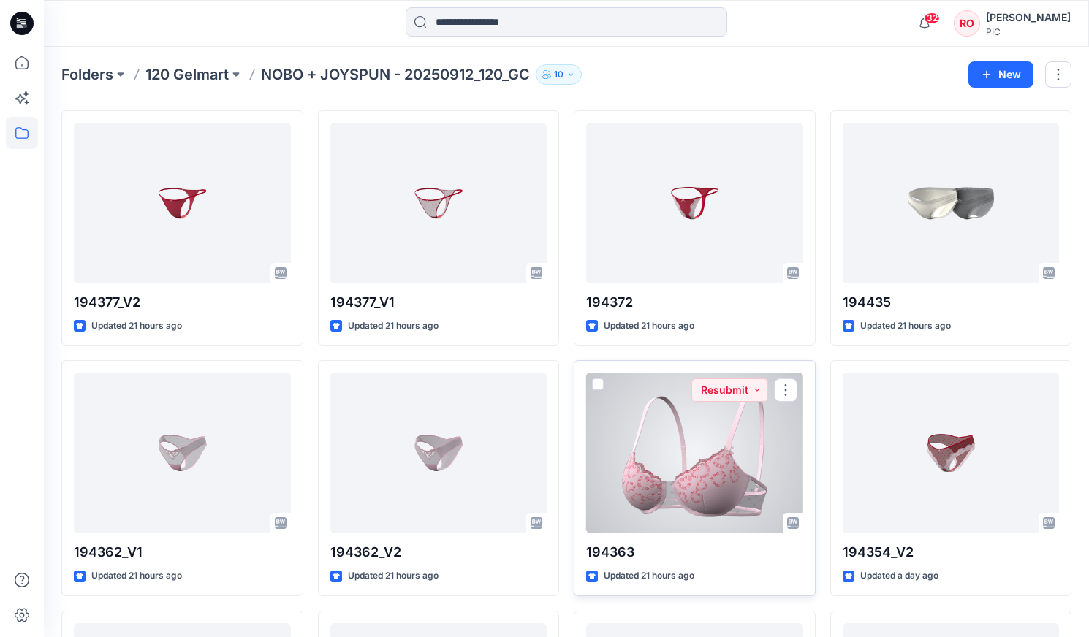
scroll to position [1306, 0]
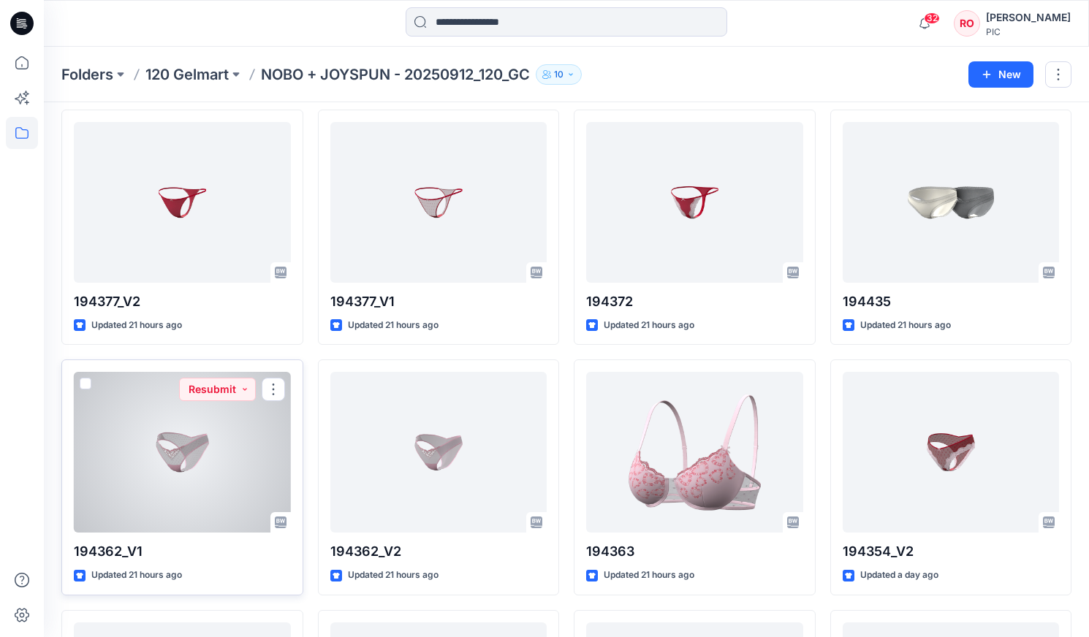
click at [181, 445] on div at bounding box center [182, 452] width 217 height 161
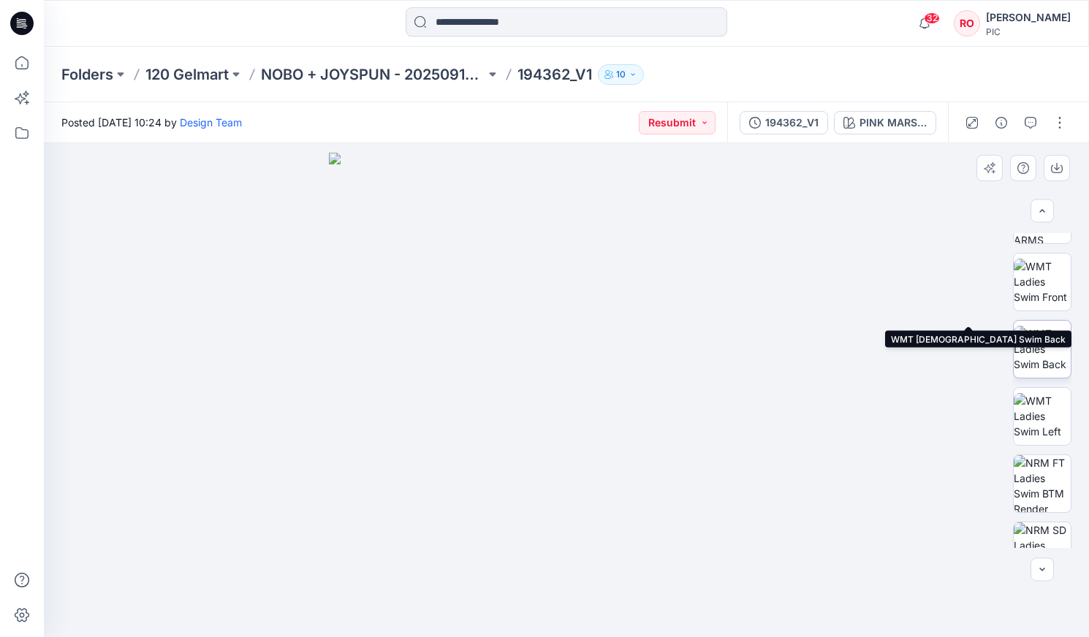
scroll to position [251, 0]
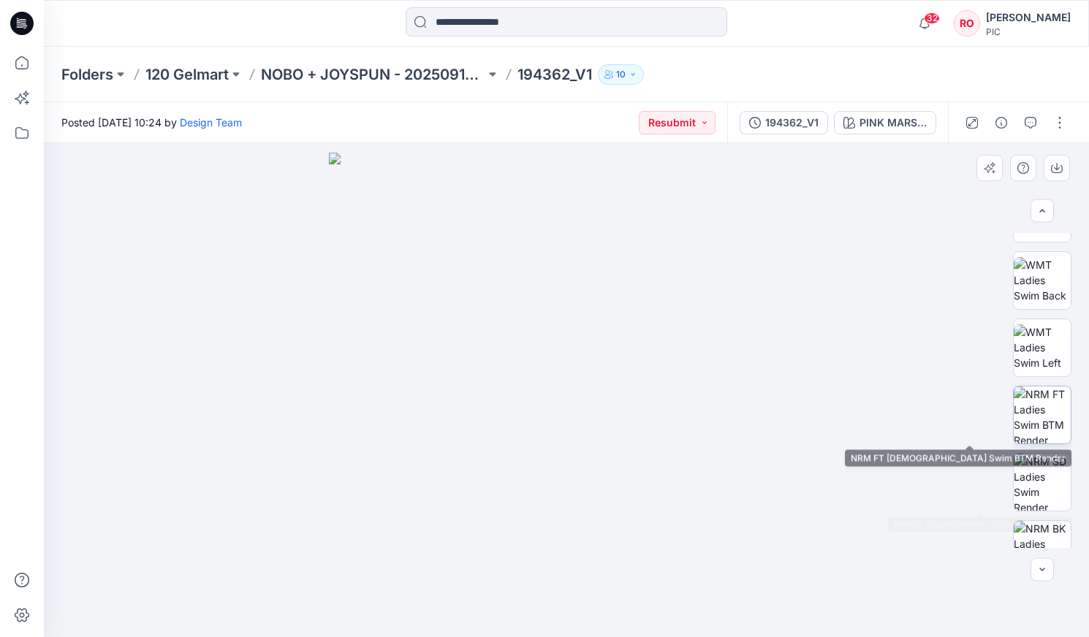
click at [1039, 425] on img at bounding box center [1042, 415] width 57 height 57
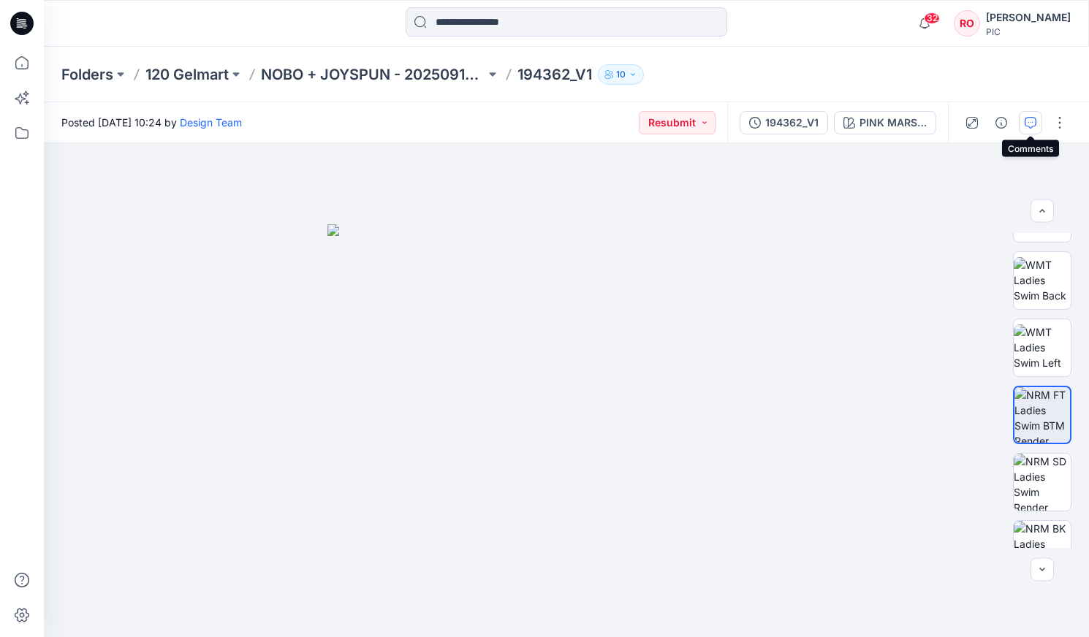
click at [1030, 125] on icon "button" at bounding box center [1031, 123] width 12 height 12
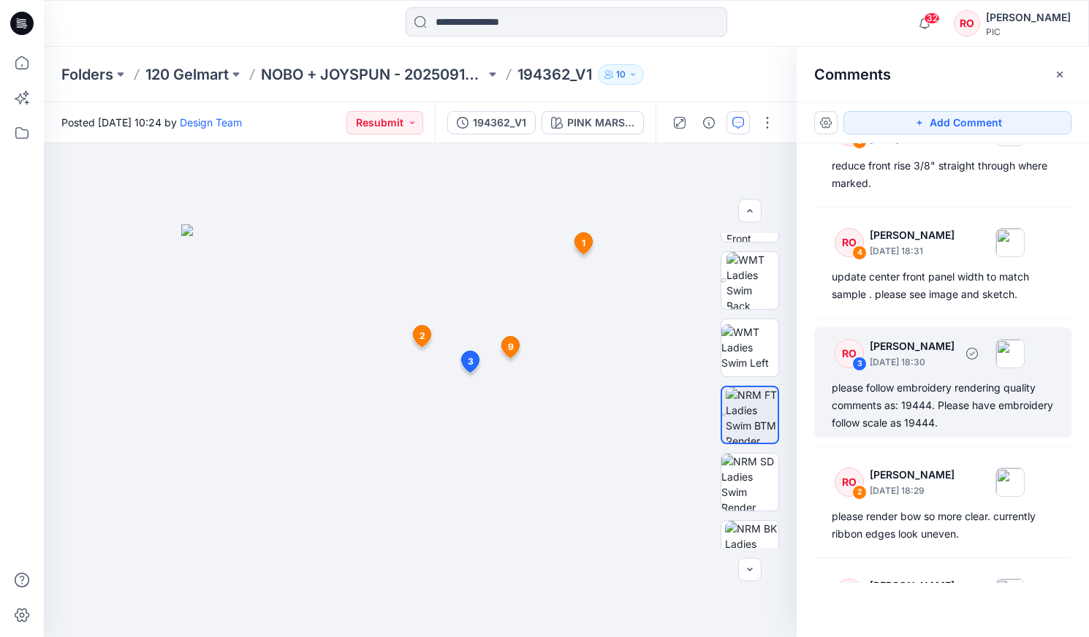
scroll to position [501, 0]
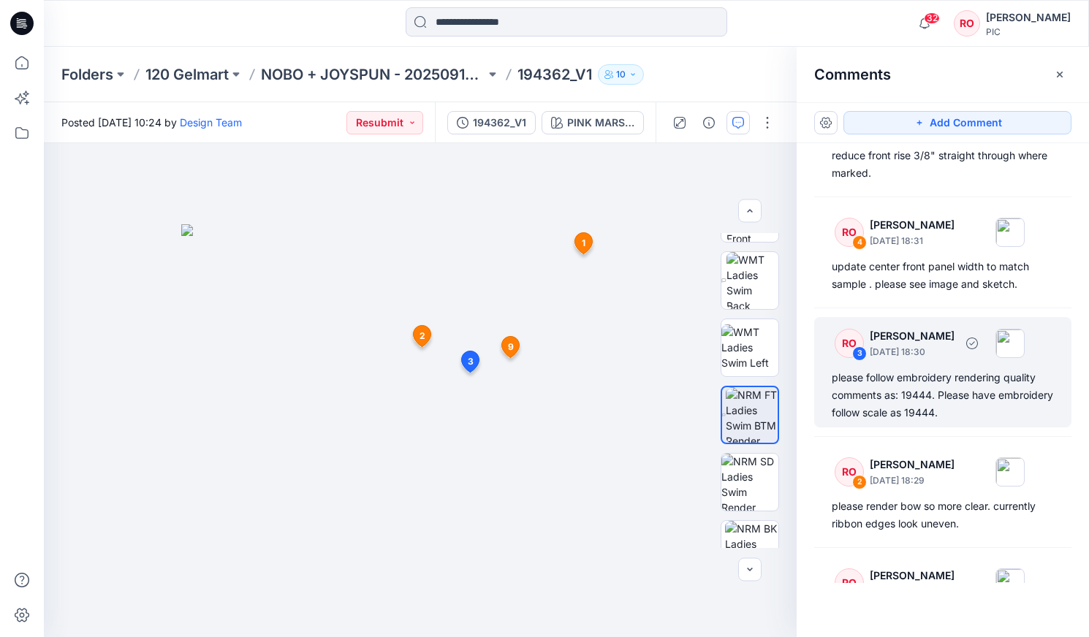
click at [926, 417] on div "please follow embroidery rendering quality comments as: 19444. Please have embr…" at bounding box center [943, 395] width 222 height 53
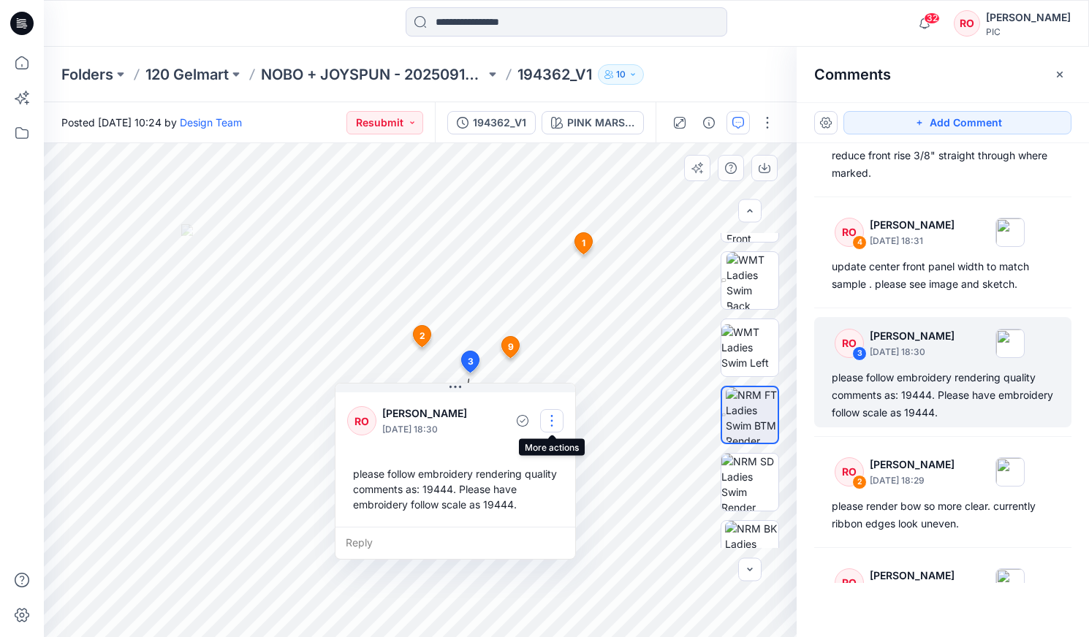
click at [555, 418] on button "button" at bounding box center [551, 420] width 23 height 23
click at [547, 452] on p "Edit comment" at bounding box center [555, 454] width 66 height 15
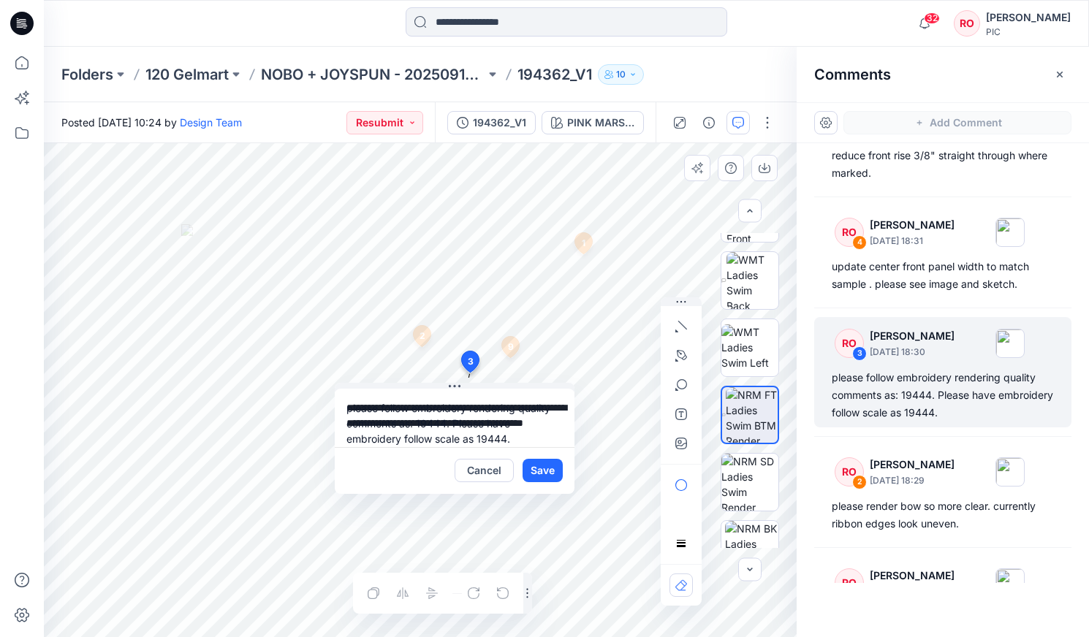
click at [483, 424] on textarea "**********" at bounding box center [455, 418] width 240 height 58
click at [316, 398] on div "**********" at bounding box center [420, 390] width 753 height 494
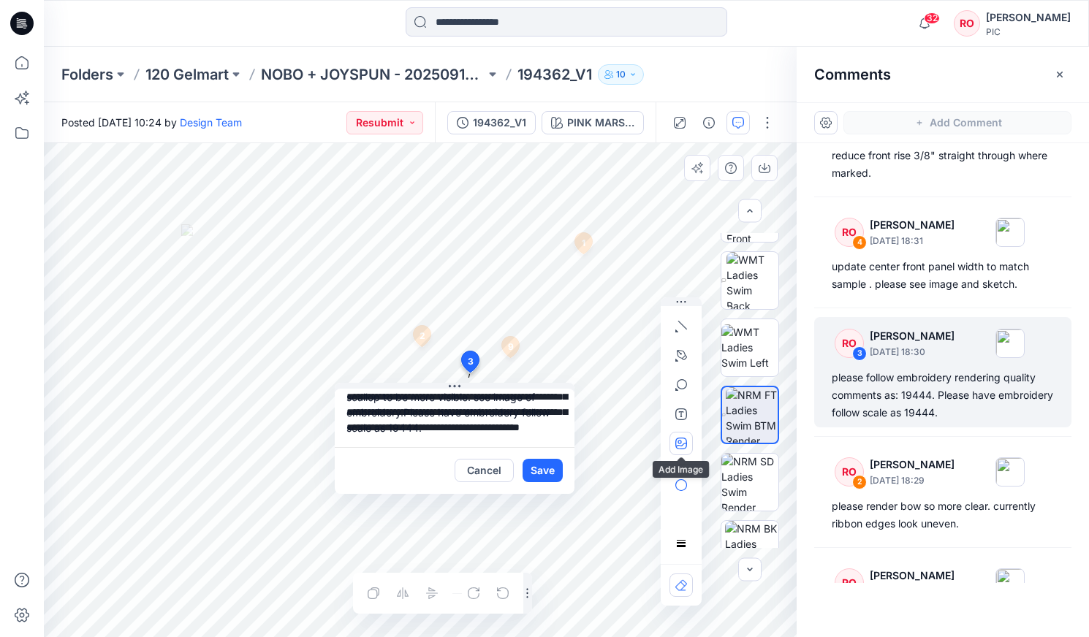
type textarea "**********"
click at [685, 444] on icon "button" at bounding box center [681, 444] width 12 height 12
type input"] "**********"
click at [536, 470] on button "Save" at bounding box center [542, 470] width 40 height 23
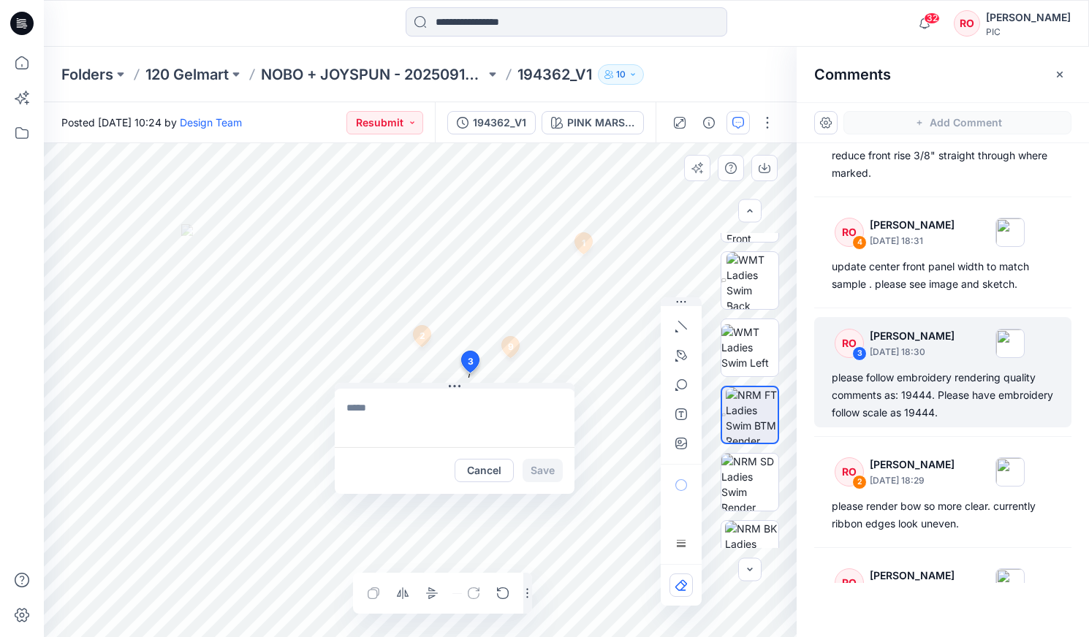
scroll to position [0, 0]
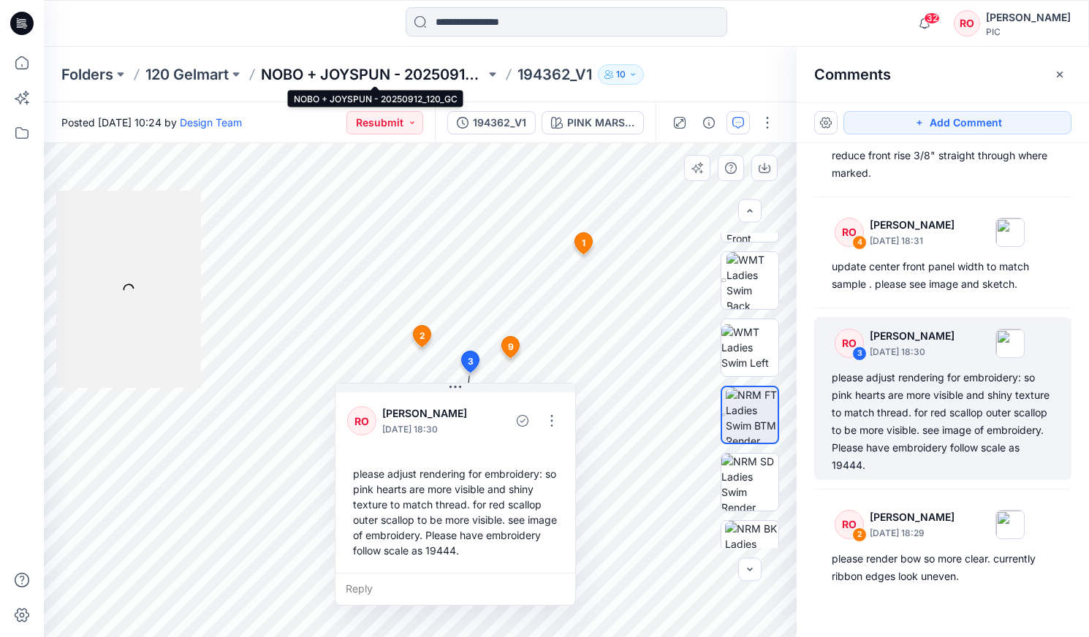
click at [431, 73] on p "NOBO + JOYSPUN - 20250912_120_GC" at bounding box center [373, 74] width 224 height 20
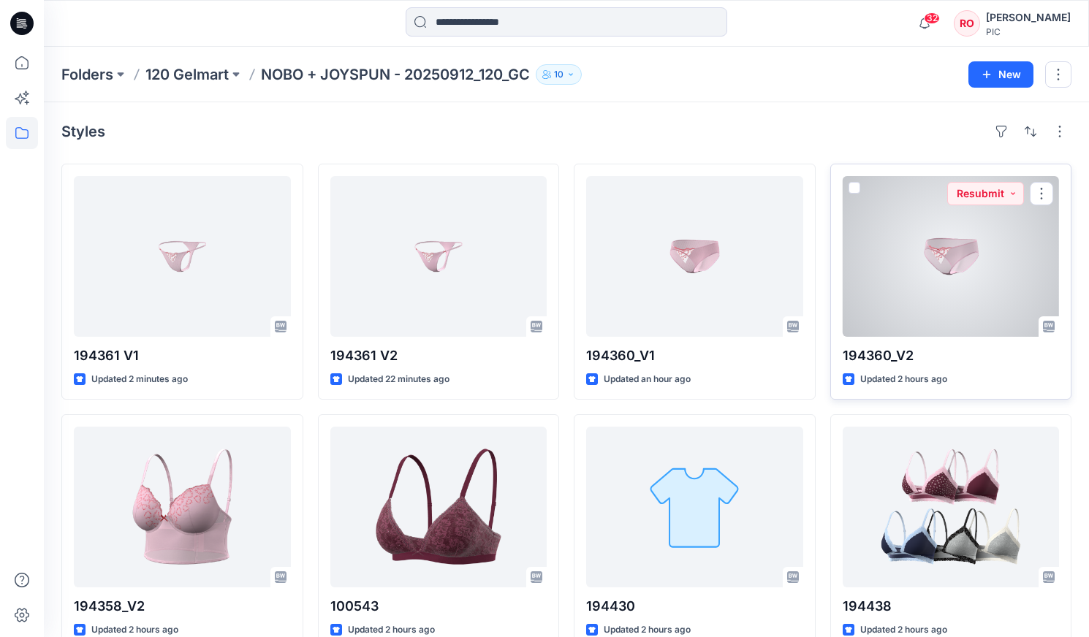
click at [906, 308] on div at bounding box center [951, 256] width 217 height 161
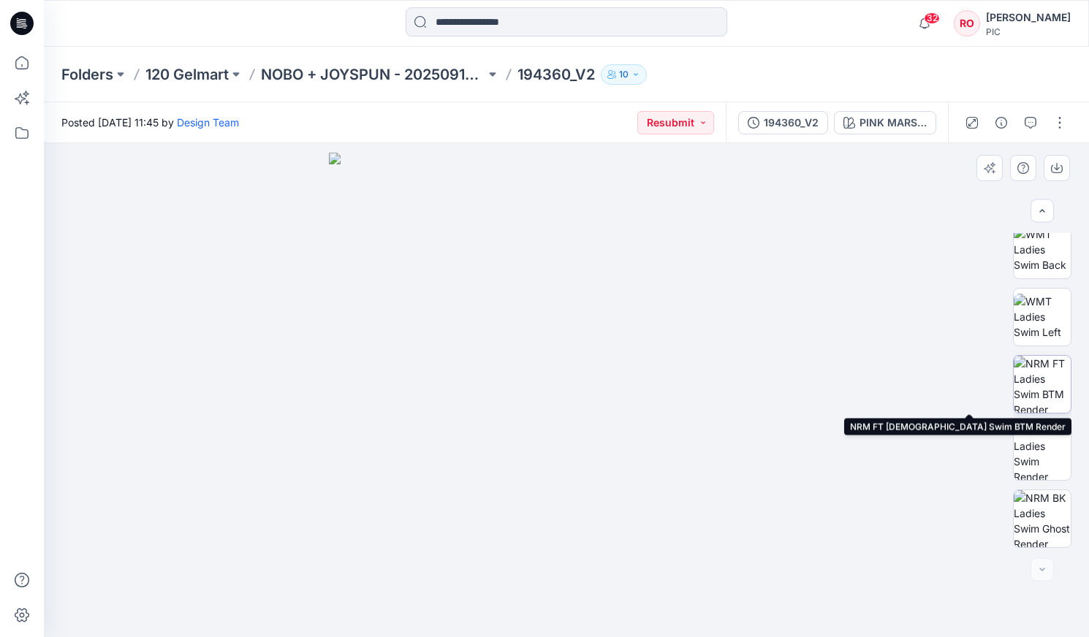
scroll to position [281, 0]
click at [1030, 381] on img at bounding box center [1042, 384] width 57 height 57
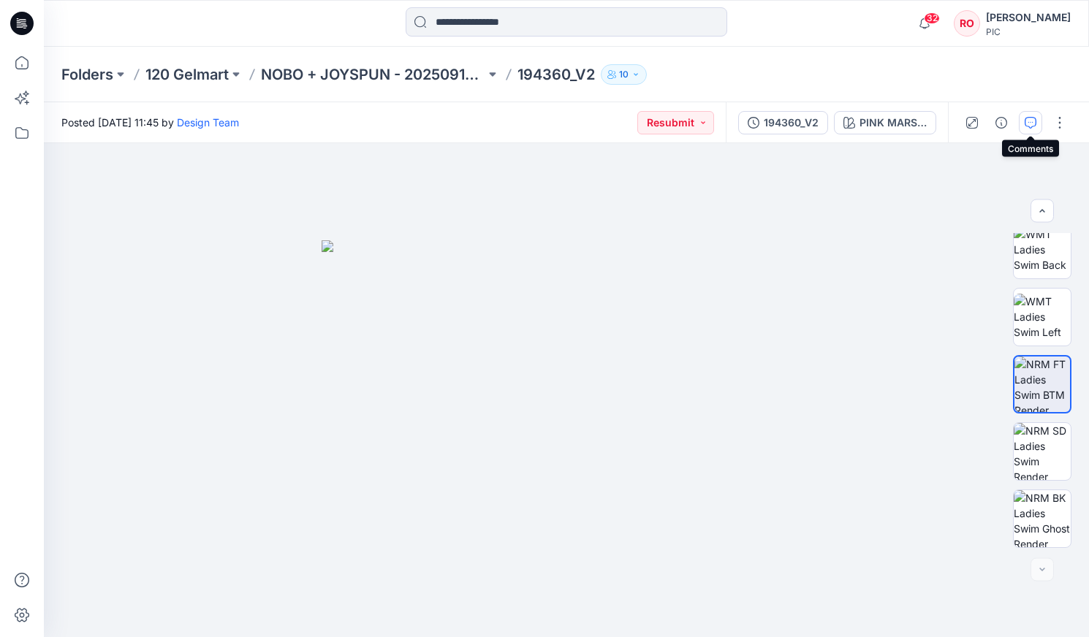
click at [1029, 123] on icon "button" at bounding box center [1031, 123] width 12 height 12
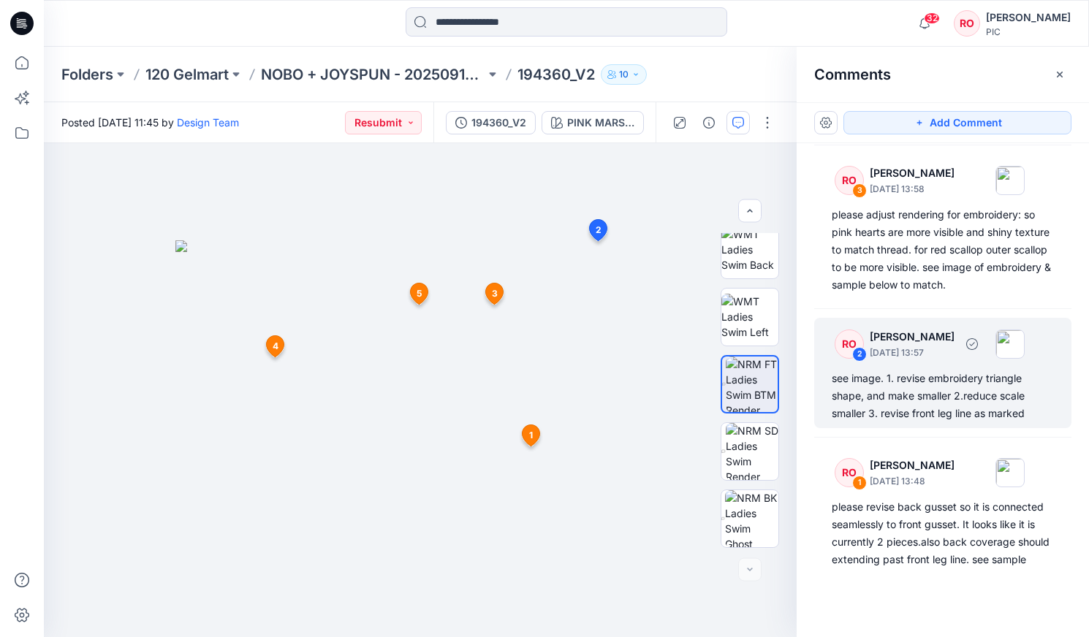
scroll to position [588, 0]
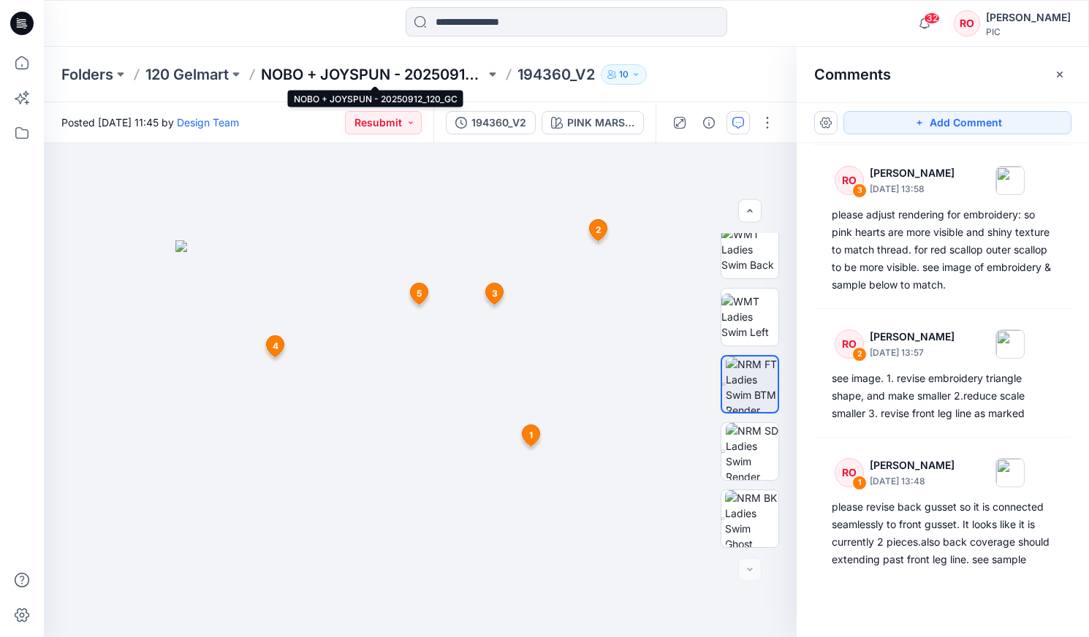
click at [426, 74] on p "NOBO + JOYSPUN - 20250912_120_GC" at bounding box center [373, 74] width 224 height 20
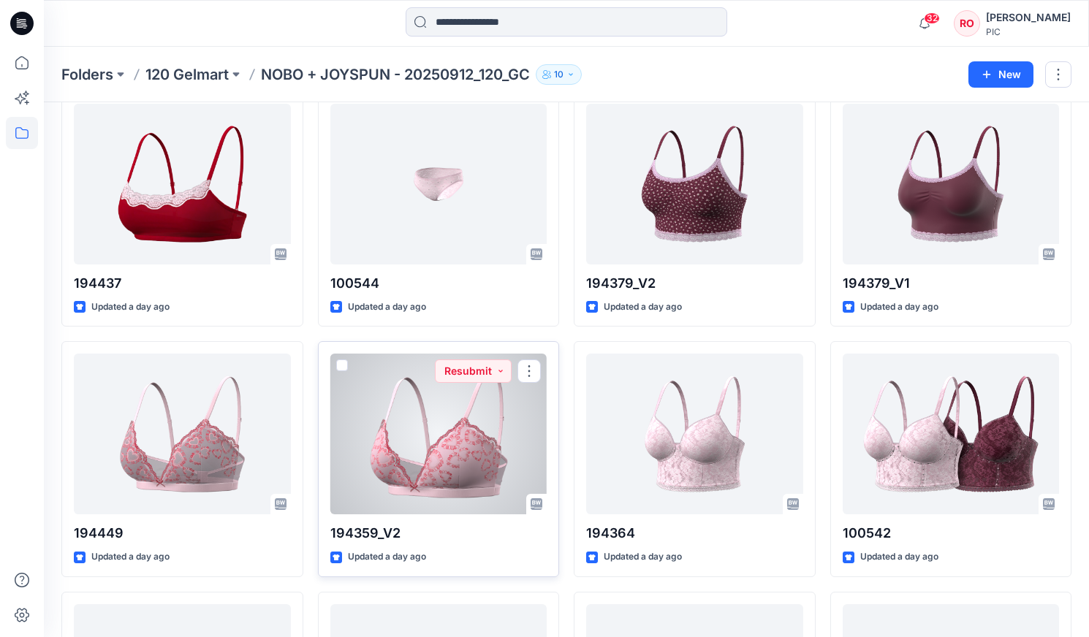
scroll to position [1825, 0]
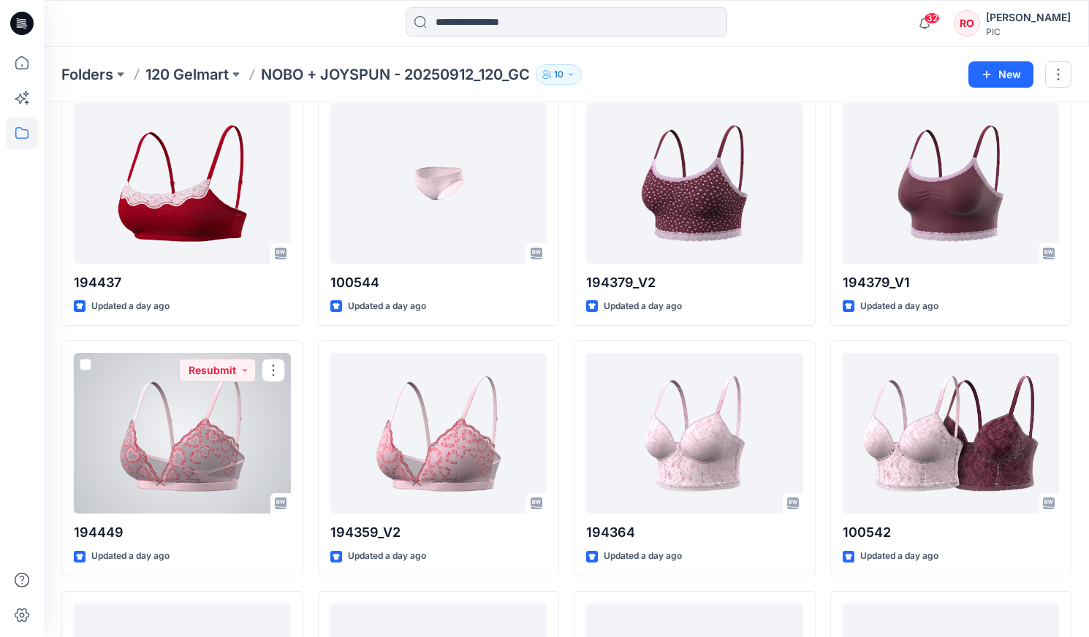
click at [208, 419] on div at bounding box center [182, 433] width 217 height 161
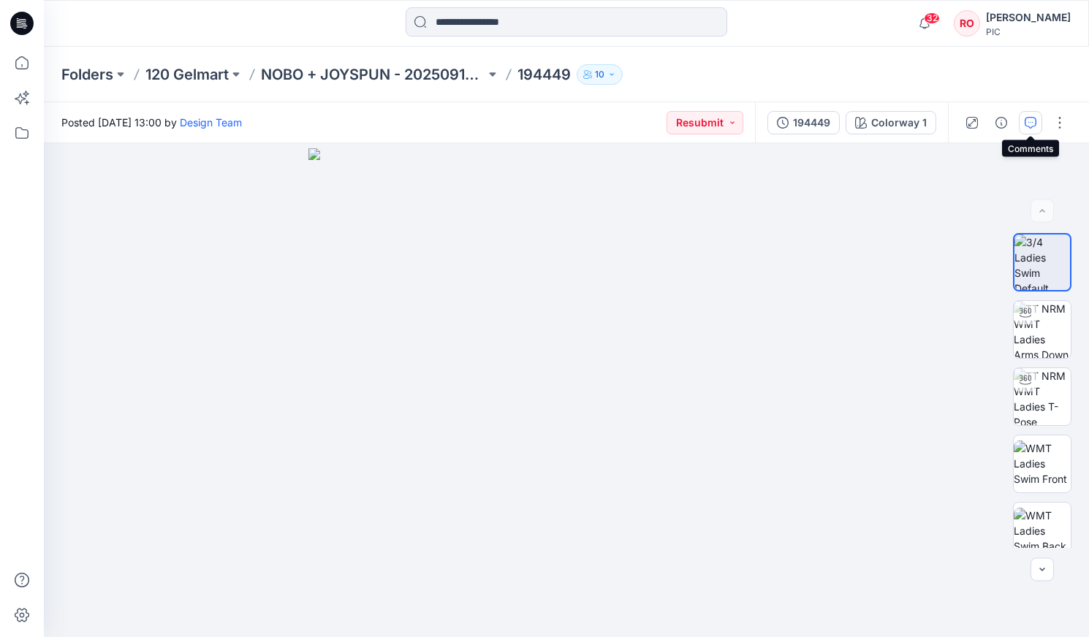
click at [1026, 126] on icon "button" at bounding box center [1031, 123] width 12 height 12
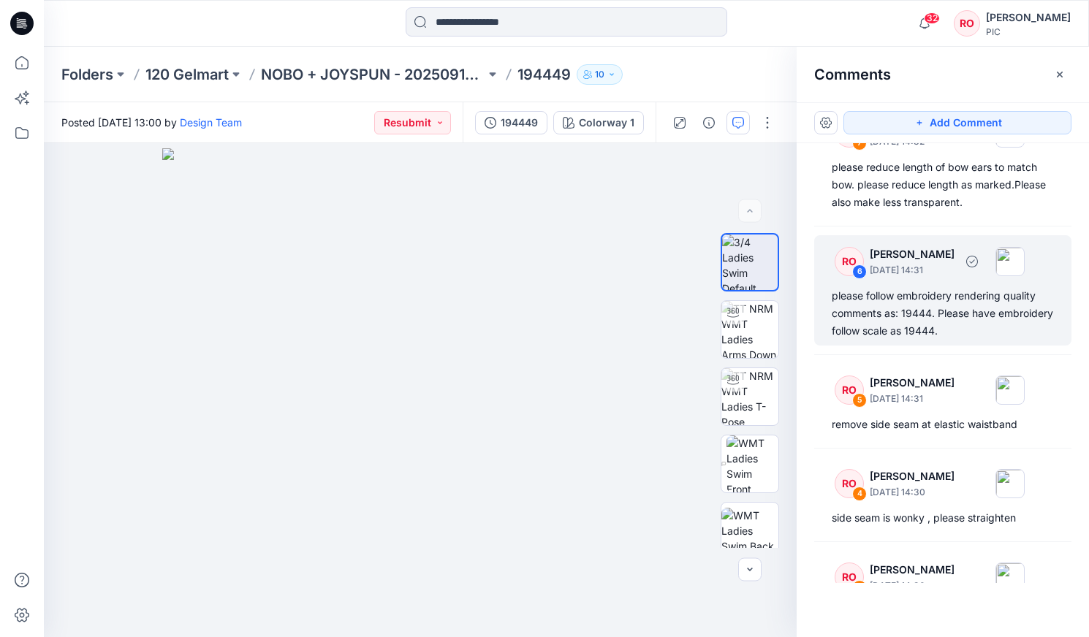
click at [969, 326] on div "please follow embroidery rendering quality comments as: 19444. Please have embr…" at bounding box center [943, 313] width 222 height 53
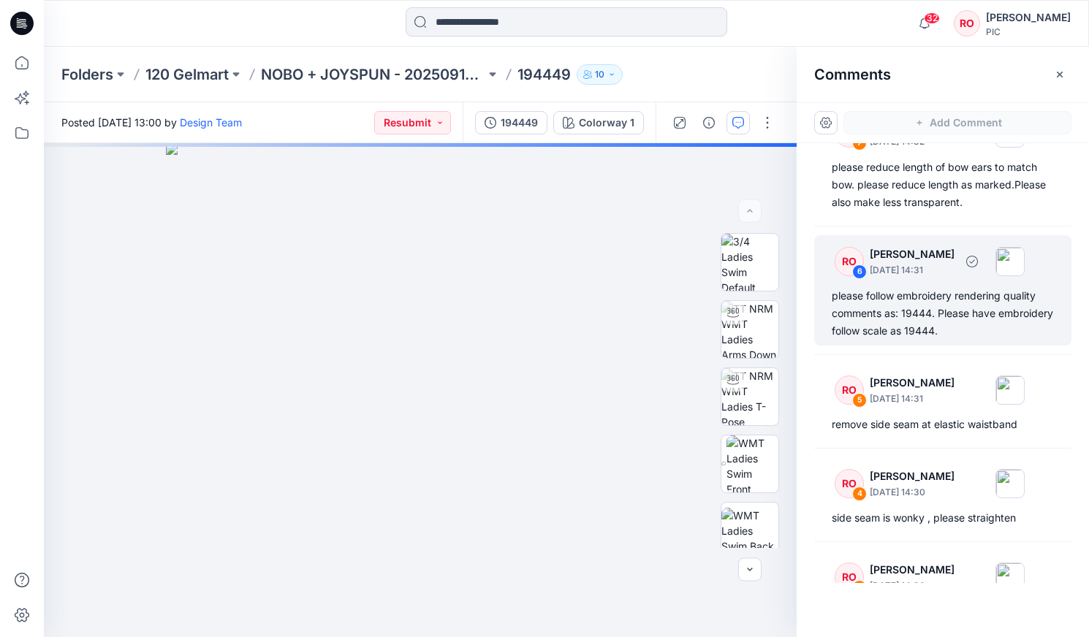
scroll to position [490, 0]
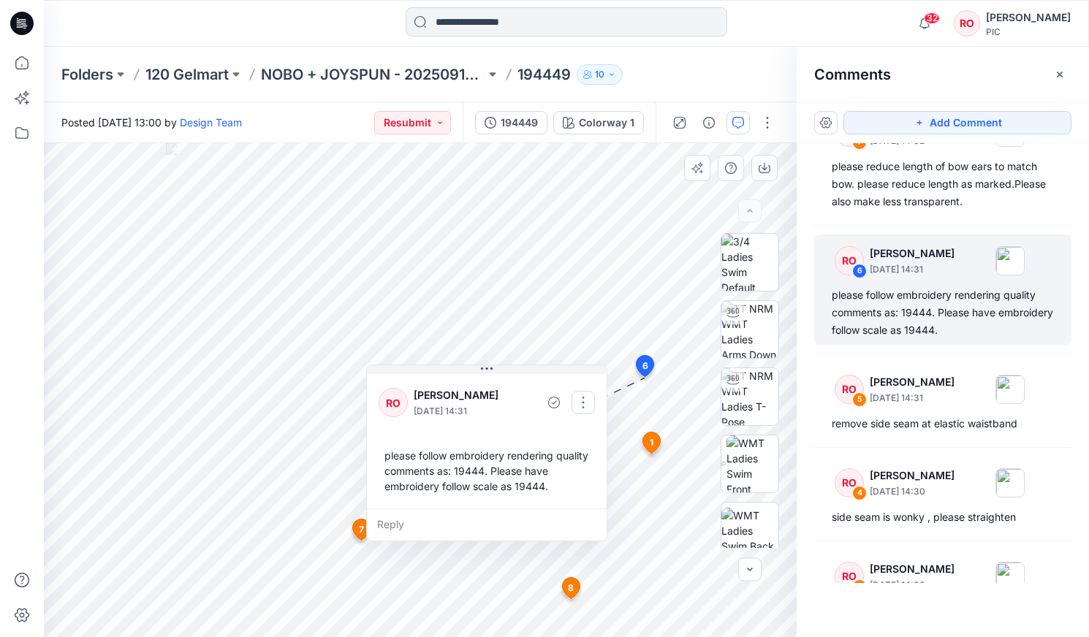
click at [592, 402] on button "button" at bounding box center [582, 402] width 23 height 23
click at [566, 437] on p "Edit comment" at bounding box center [587, 436] width 66 height 15
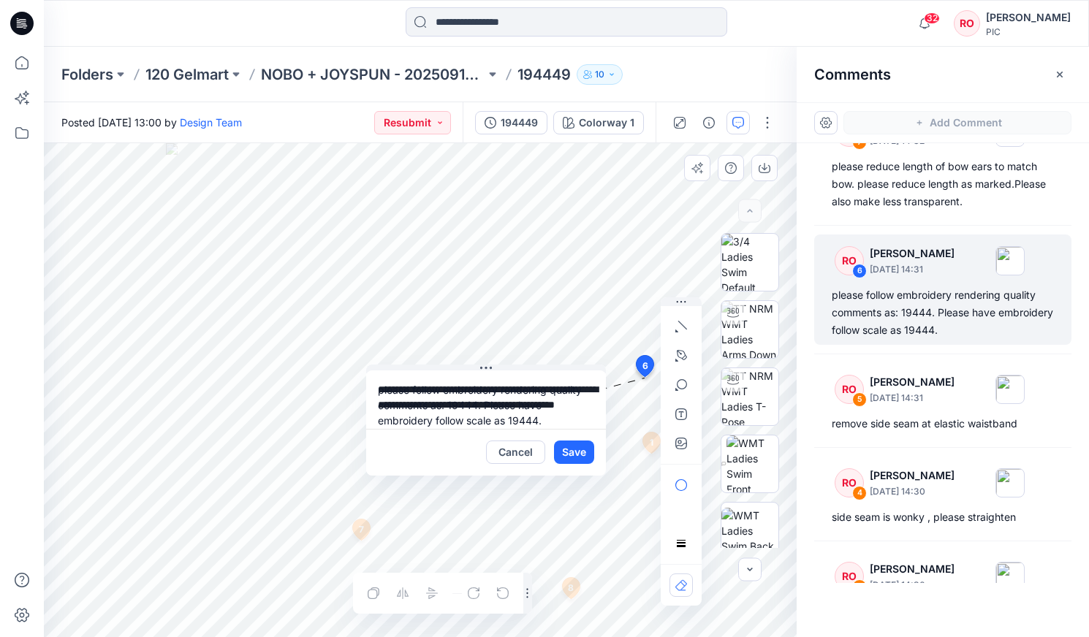
drag, startPoint x: 546, startPoint y: 422, endPoint x: 533, endPoint y: 421, distance: 12.4
click at [533, 421] on textarea "**********" at bounding box center [486, 399] width 240 height 58
click at [521, 411] on textarea "**********" at bounding box center [486, 399] width 240 height 58
click at [348, 374] on div "**********" at bounding box center [420, 390] width 753 height 494
type textarea "**********"
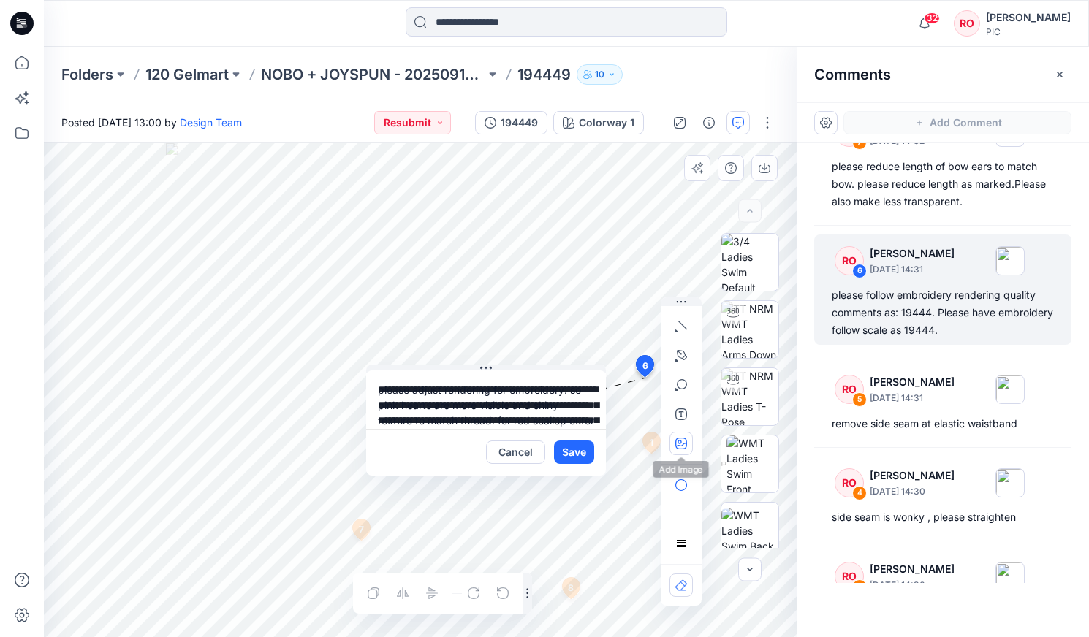
click at [682, 444] on icon "button" at bounding box center [681, 444] width 12 height 12
type input"] "**********"
click at [571, 455] on button "Save" at bounding box center [574, 452] width 40 height 23
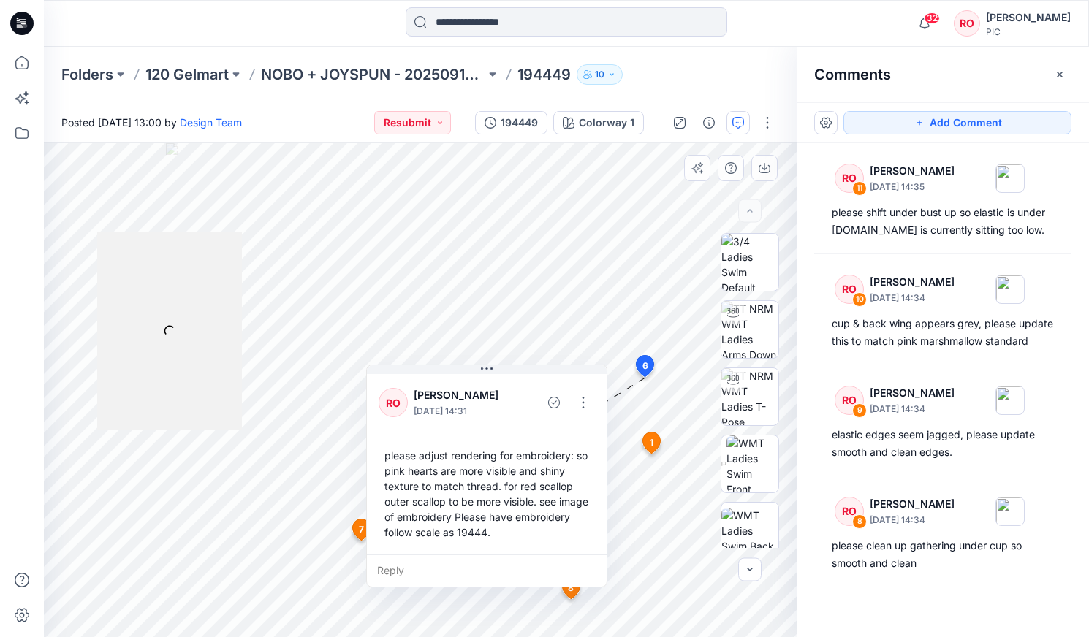
scroll to position [0, 0]
click at [383, 72] on p "NOBO + JOYSPUN - 20250912_120_GC" at bounding box center [373, 74] width 224 height 20
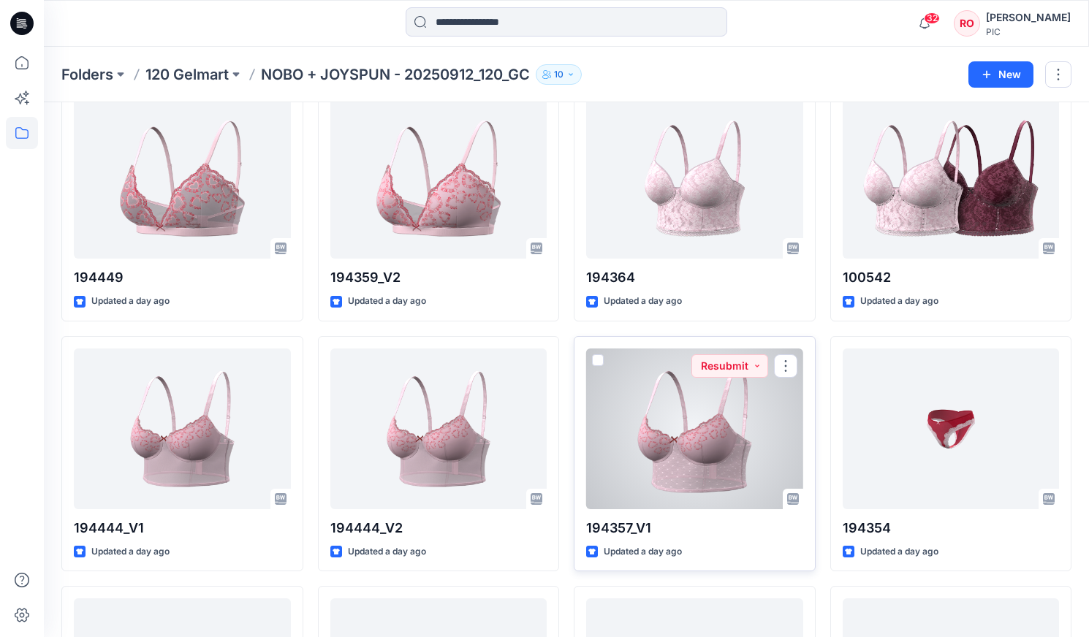
scroll to position [2088, 0]
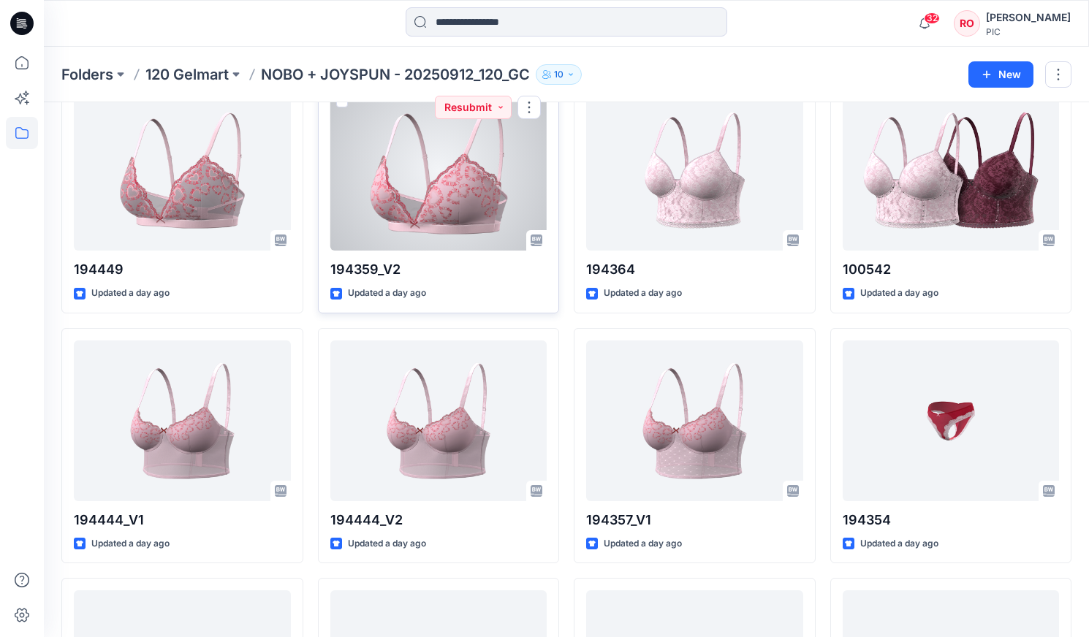
click at [430, 195] on div at bounding box center [438, 170] width 217 height 161
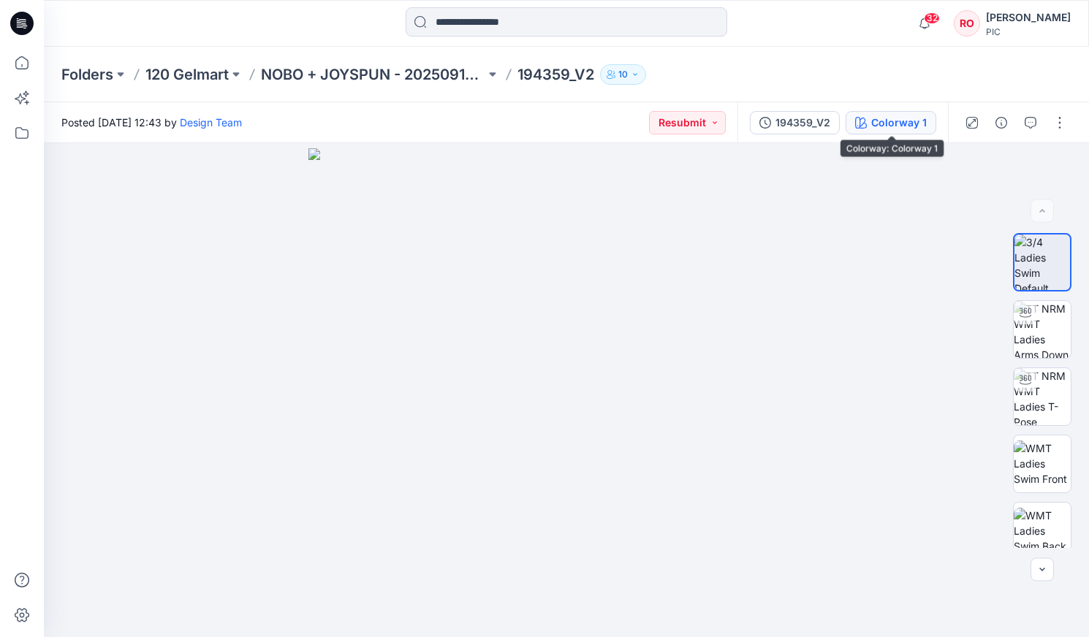
click at [899, 118] on div "Colorway 1" at bounding box center [899, 123] width 56 height 16
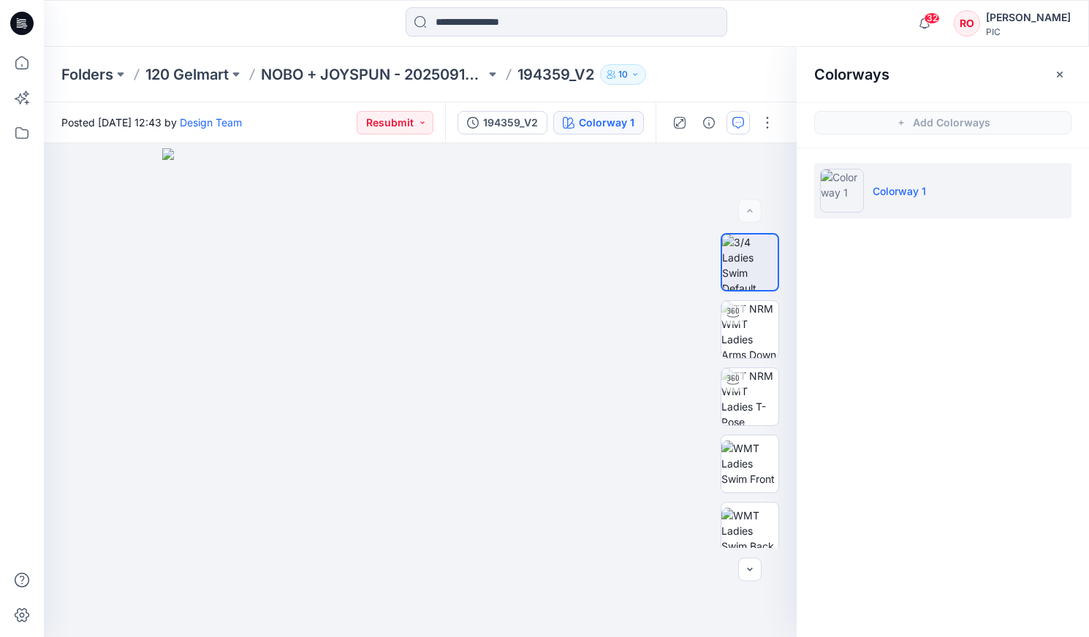
click at [726, 123] on div at bounding box center [722, 122] width 135 height 41
click at [734, 124] on icon "button" at bounding box center [738, 123] width 12 height 12
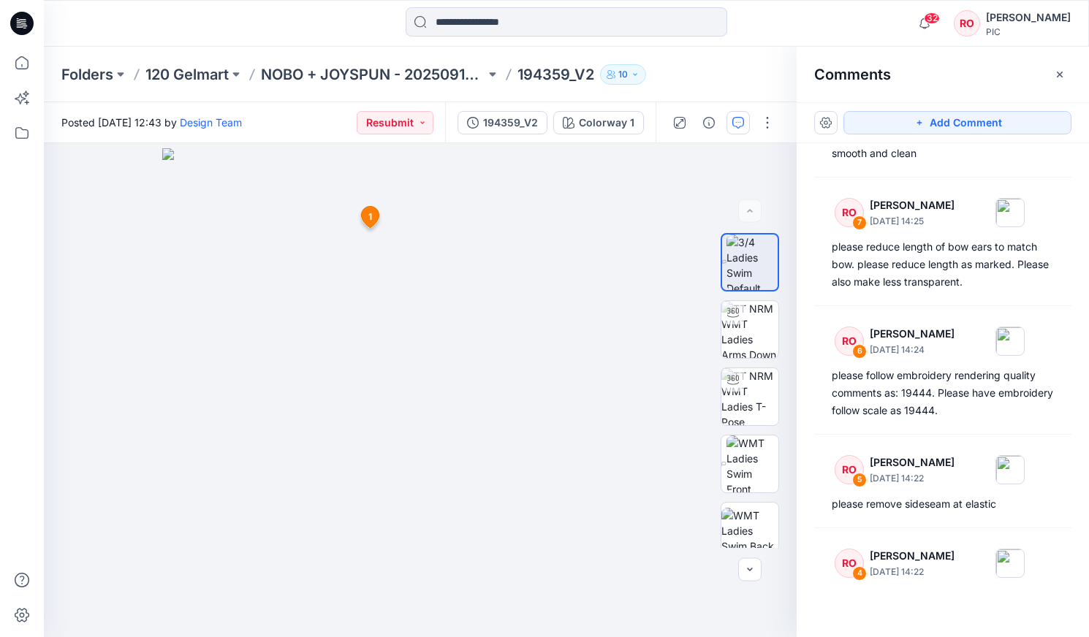
scroll to position [400, 0]
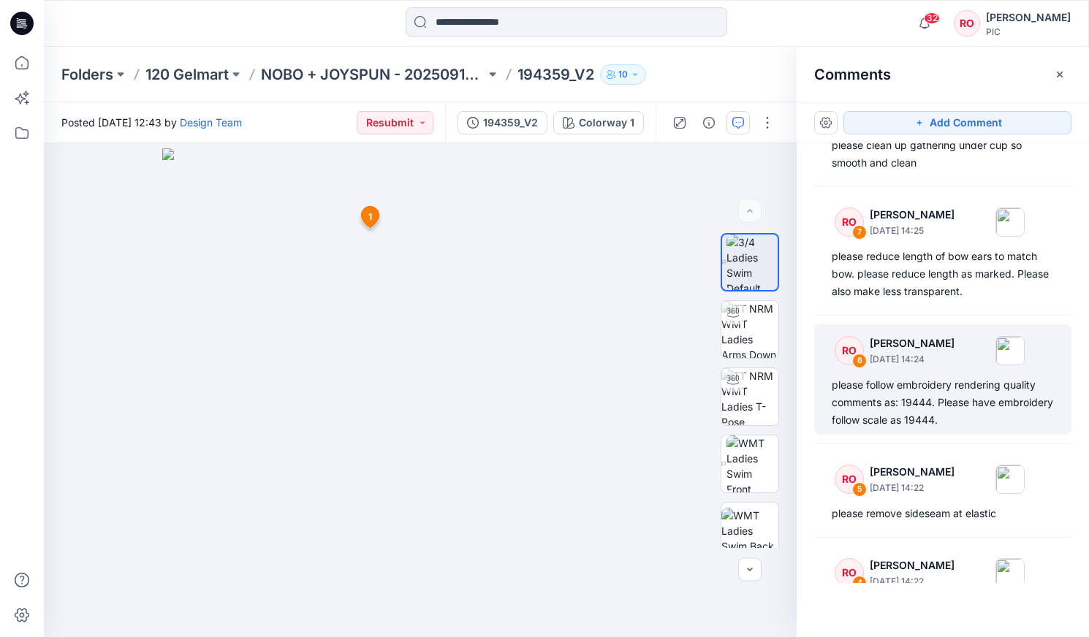
click at [967, 389] on div "please follow embroidery rendering quality comments as: 19444. Please have embr…" at bounding box center [943, 402] width 222 height 53
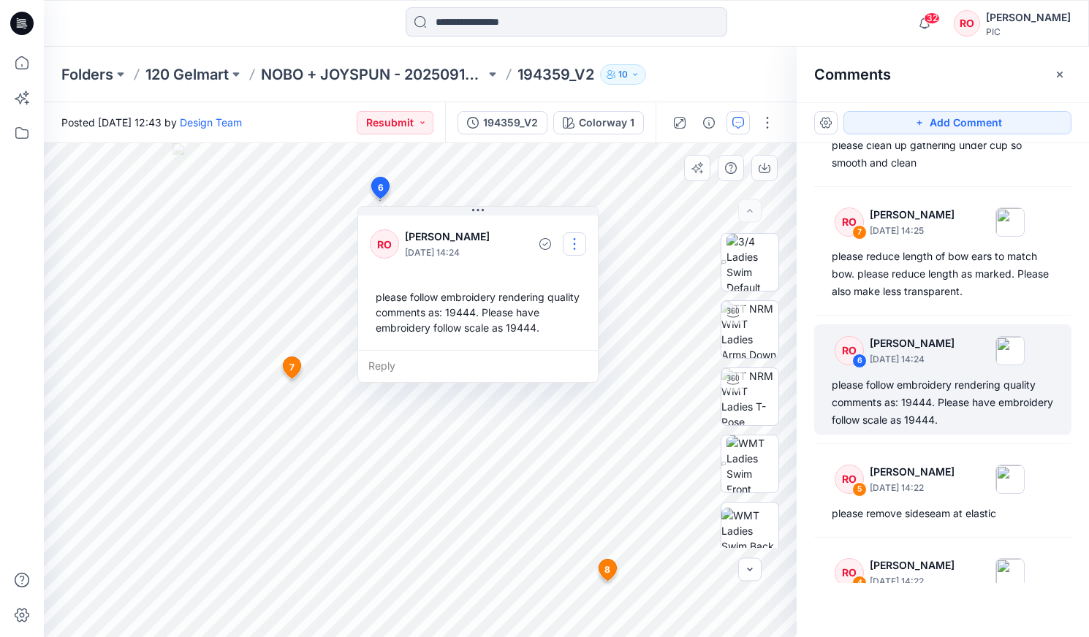
click at [569, 246] on button "button" at bounding box center [574, 243] width 23 height 23
click at [568, 280] on p "Edit comment" at bounding box center [578, 277] width 66 height 15
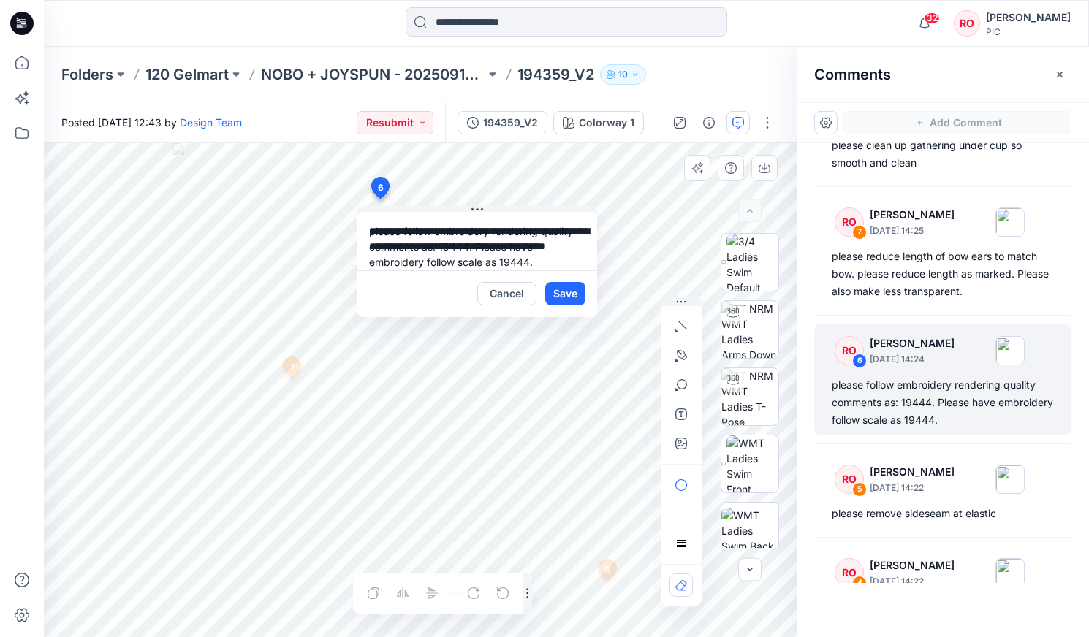
click at [273, 195] on div "**********" at bounding box center [420, 390] width 753 height 494
type textarea "**********"
click at [678, 451] on button "button" at bounding box center [680, 443] width 23 height 23
type input"] "**********"
click at [562, 297] on button "Save" at bounding box center [565, 293] width 40 height 23
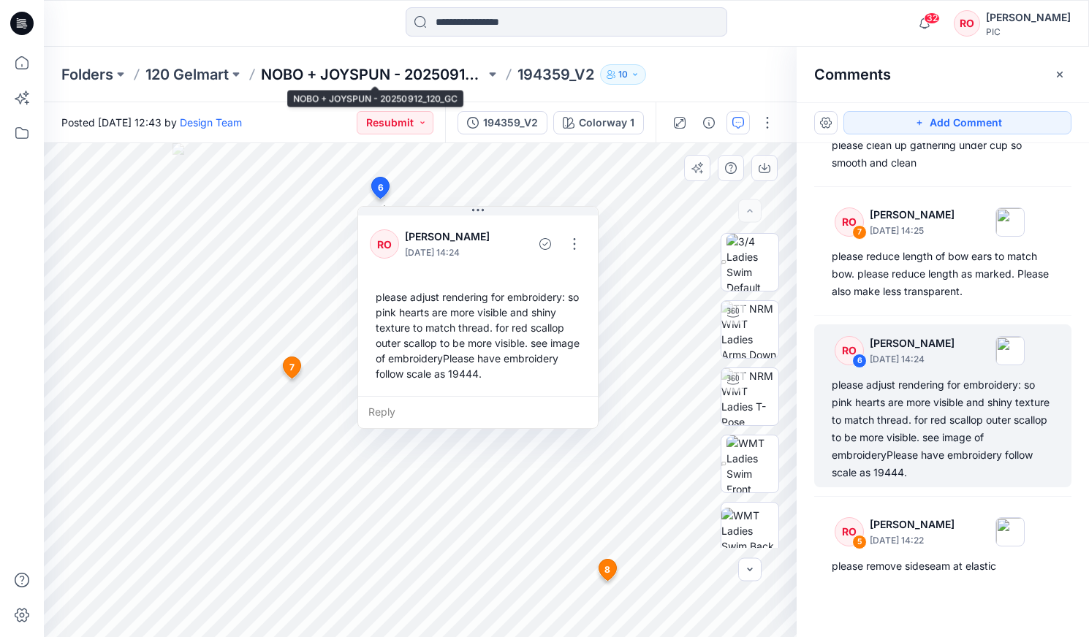
click at [338, 79] on p "NOBO + JOYSPUN - 20250912_120_GC" at bounding box center [373, 74] width 224 height 20
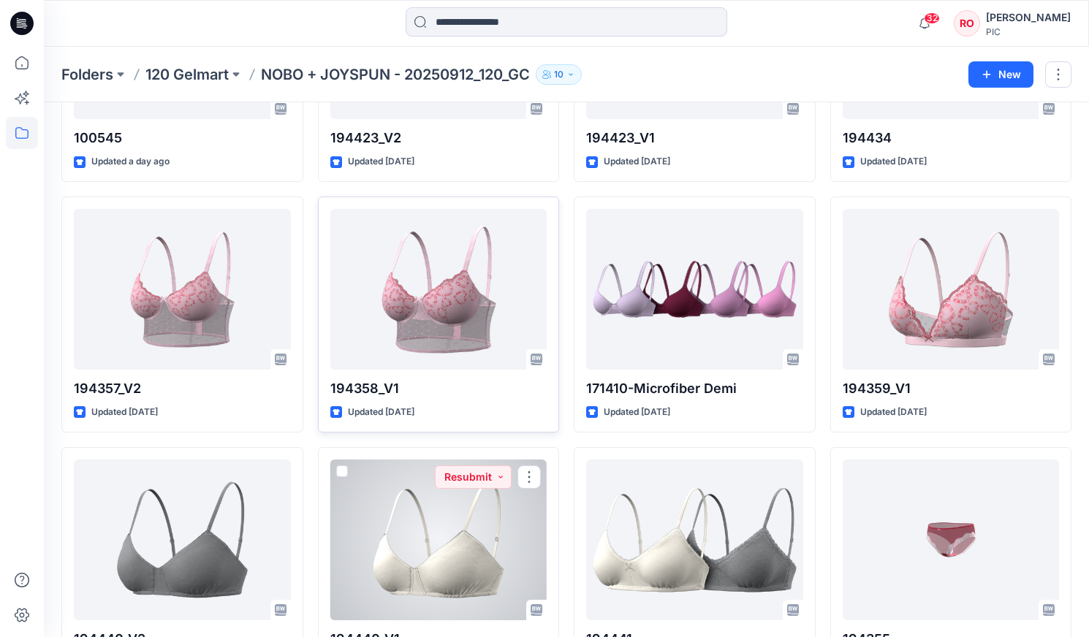
scroll to position [2710, 0]
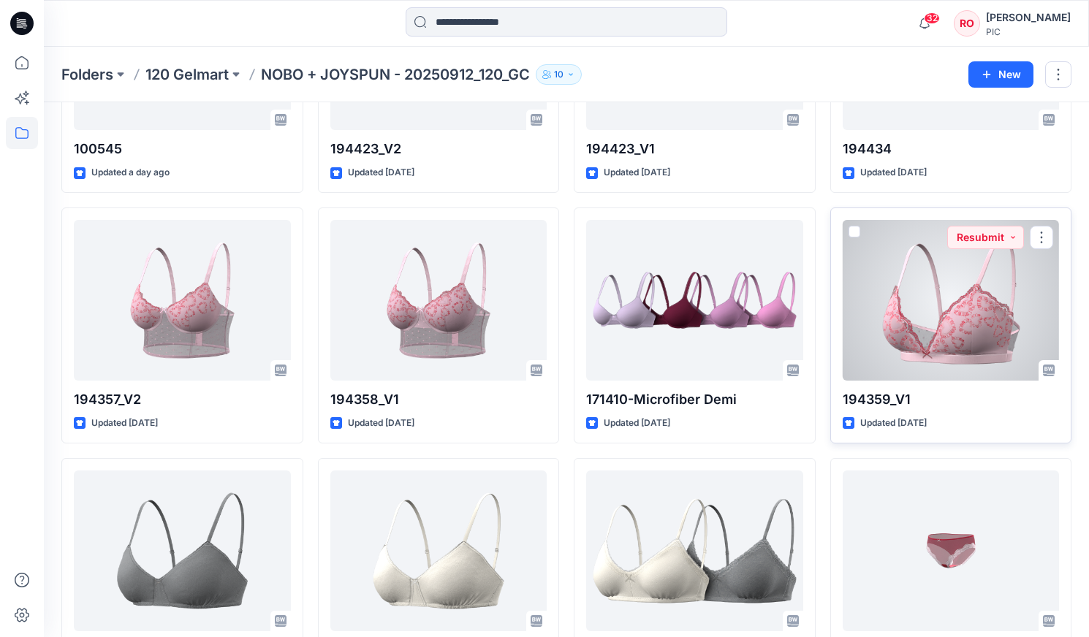
click at [905, 326] on div at bounding box center [951, 300] width 217 height 161
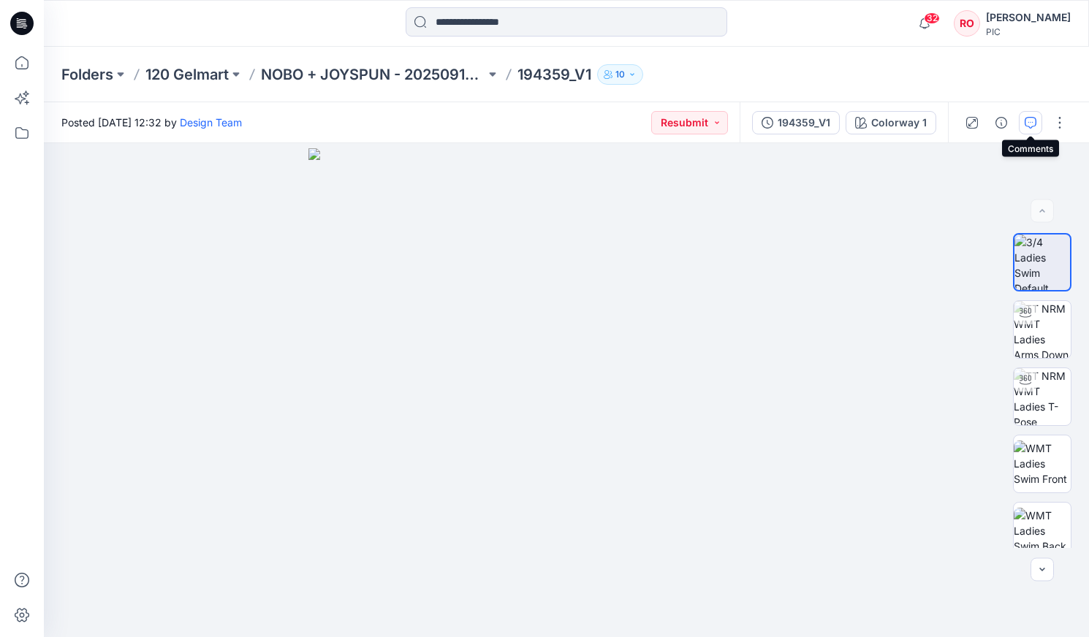
click at [1030, 120] on icon "button" at bounding box center [1031, 123] width 12 height 12
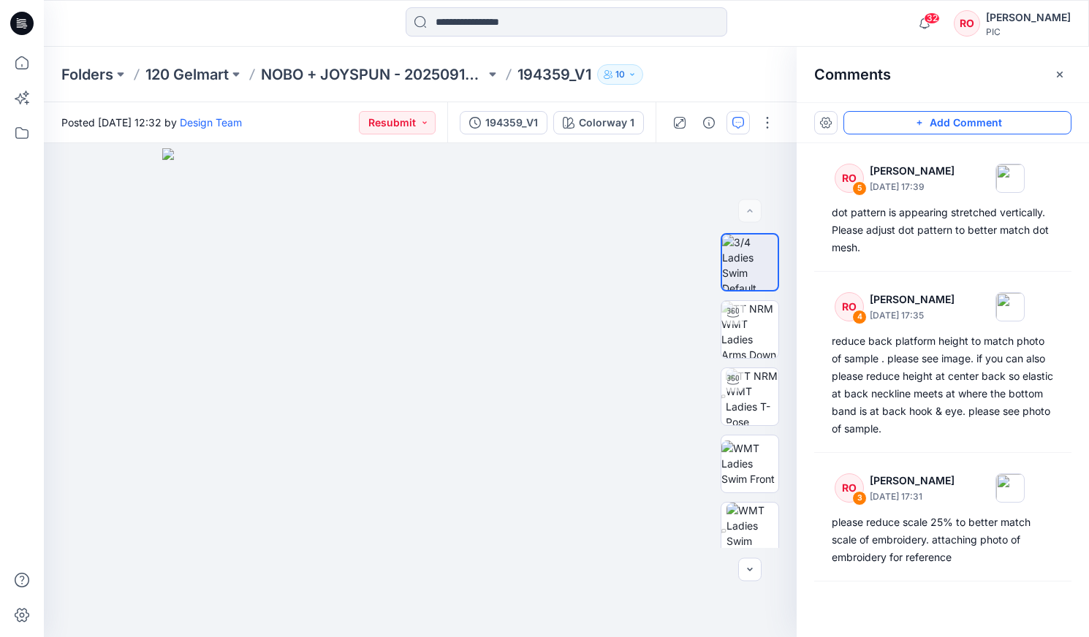
click at [908, 122] on button "Add Comment" at bounding box center [957, 122] width 228 height 23
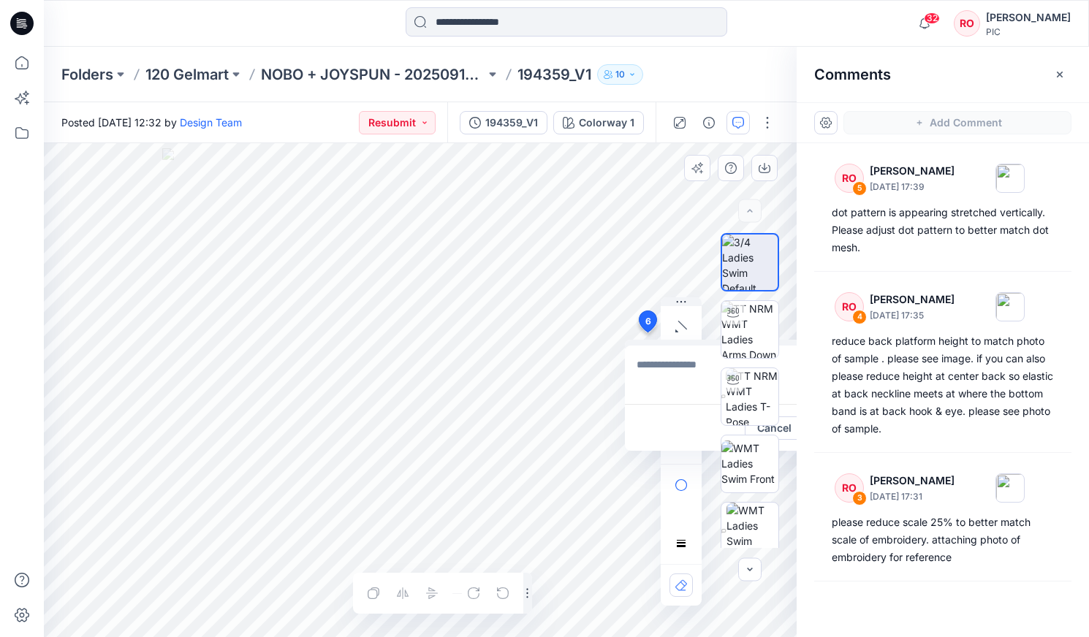
click at [647, 332] on div "6 Cancel Post Layer 1" at bounding box center [420, 390] width 753 height 494
type textarea "**********"
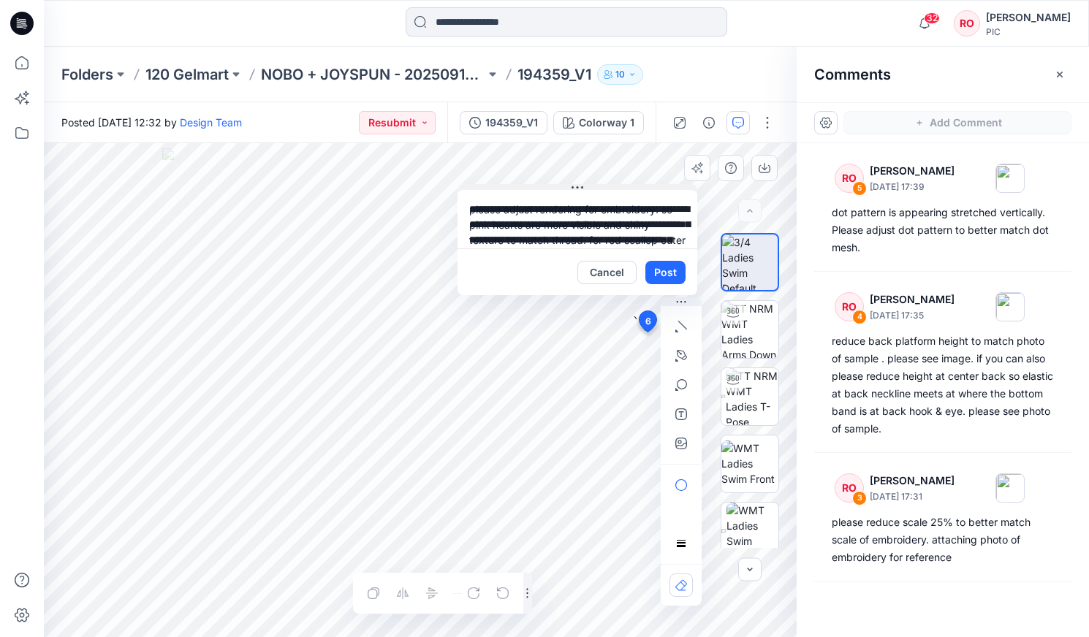
drag, startPoint x: 698, startPoint y: 341, endPoint x: 532, endPoint y: 180, distance: 230.5
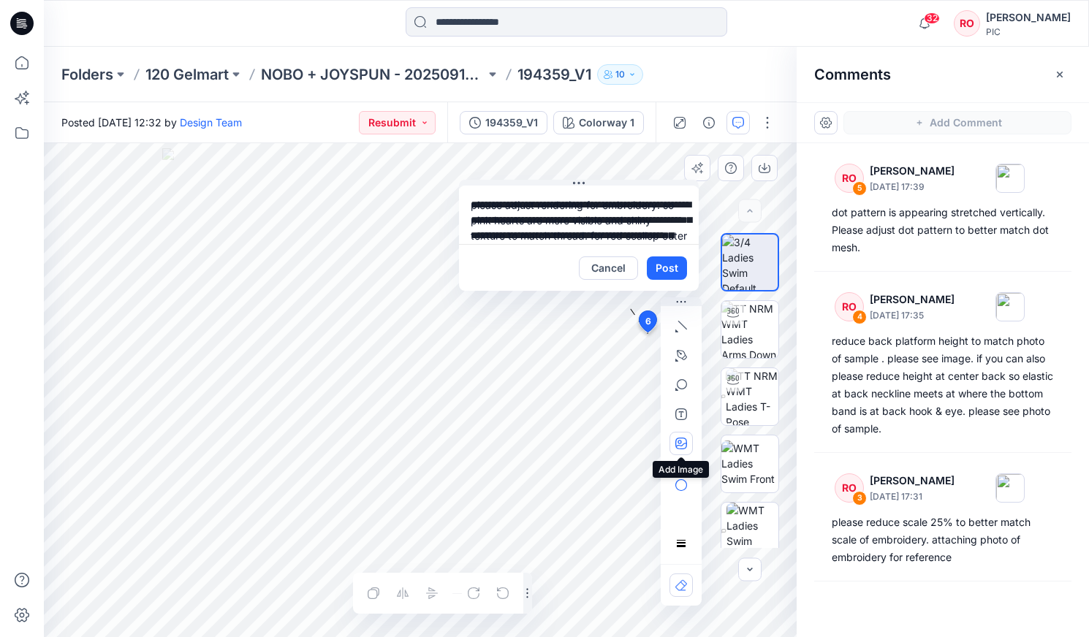
click at [680, 436] on button "button" at bounding box center [680, 443] width 23 height 23
type input"] "**********"
click at [666, 269] on button "Post" at bounding box center [667, 267] width 40 height 23
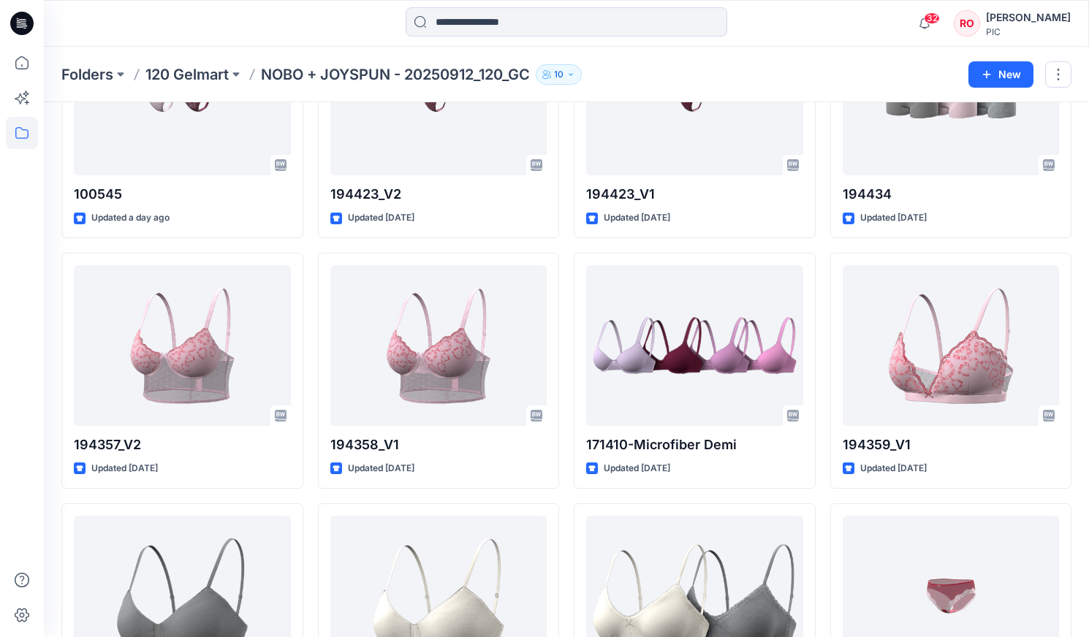
scroll to position [2664, 0]
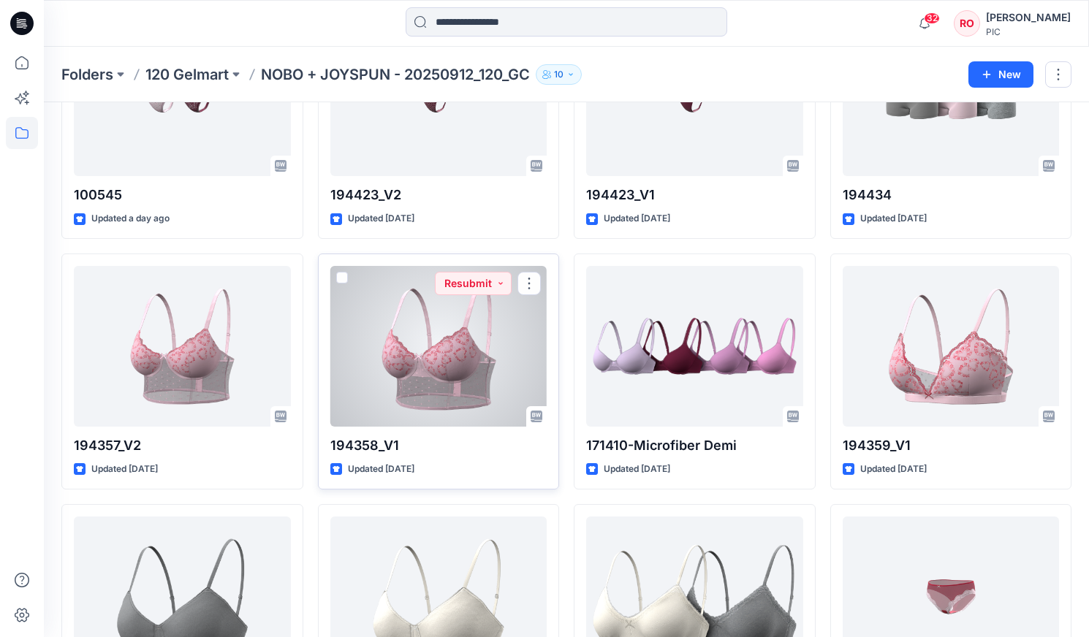
click at [472, 311] on div at bounding box center [438, 346] width 217 height 161
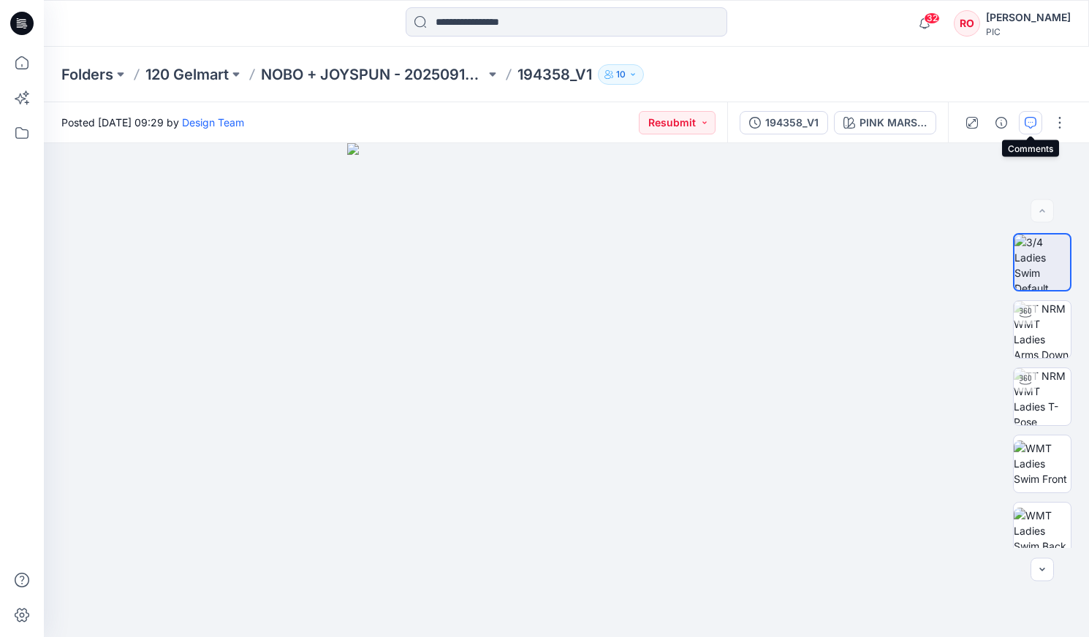
click at [1032, 132] on button "button" at bounding box center [1030, 122] width 23 height 23
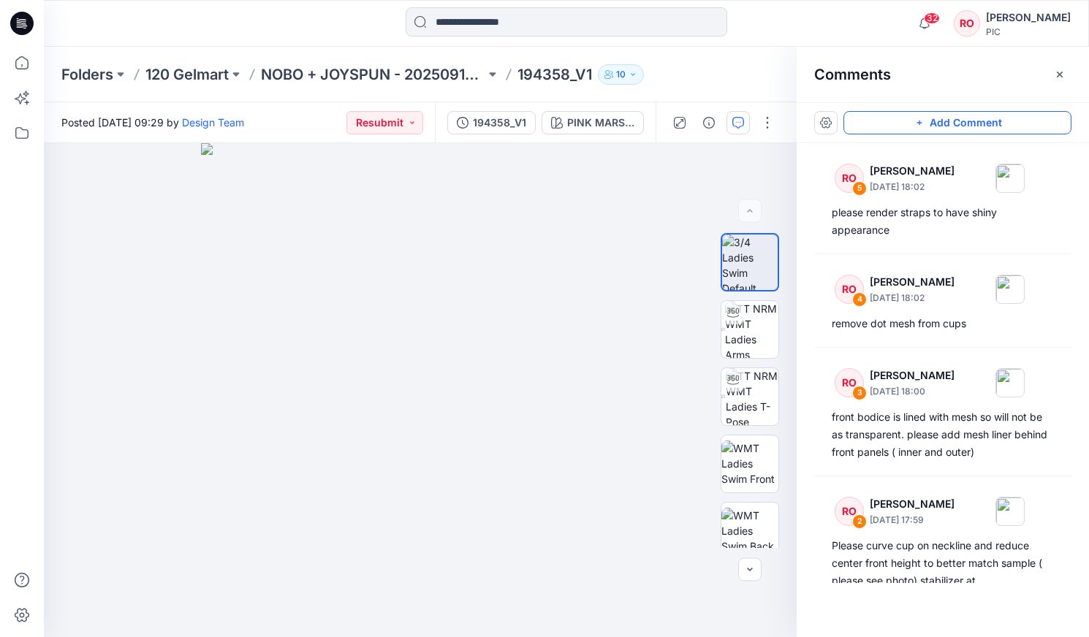
click at [896, 121] on button "Add Comment" at bounding box center [957, 122] width 228 height 23
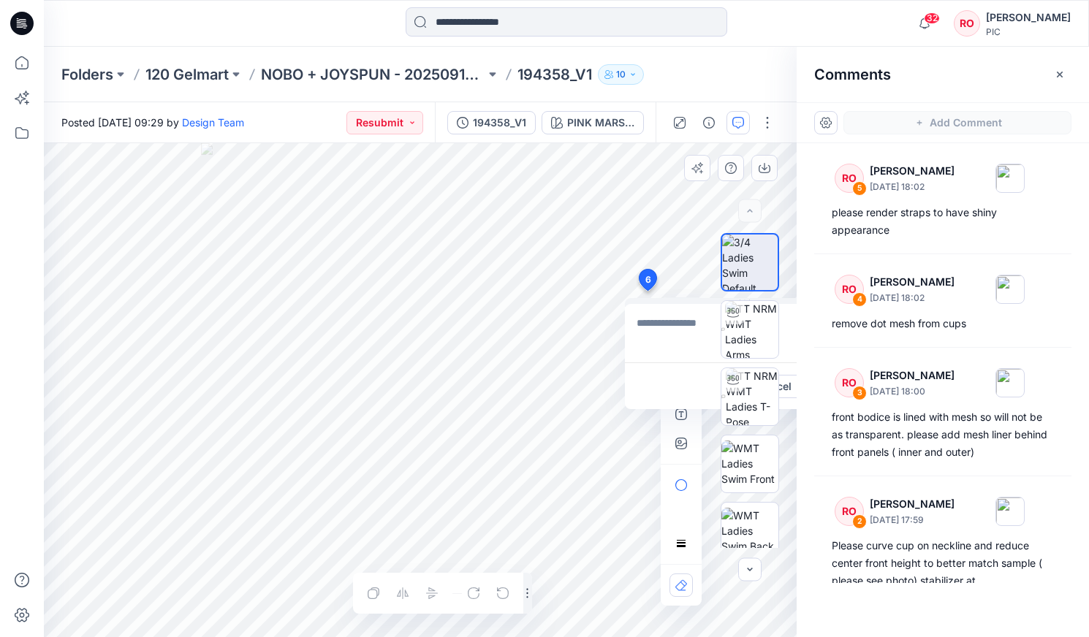
click at [647, 291] on div "6 Cancel Post Layer 1" at bounding box center [420, 390] width 753 height 494
type textarea "**********"
click at [677, 440] on icon "button" at bounding box center [681, 444] width 12 height 12
type input"] "**********"
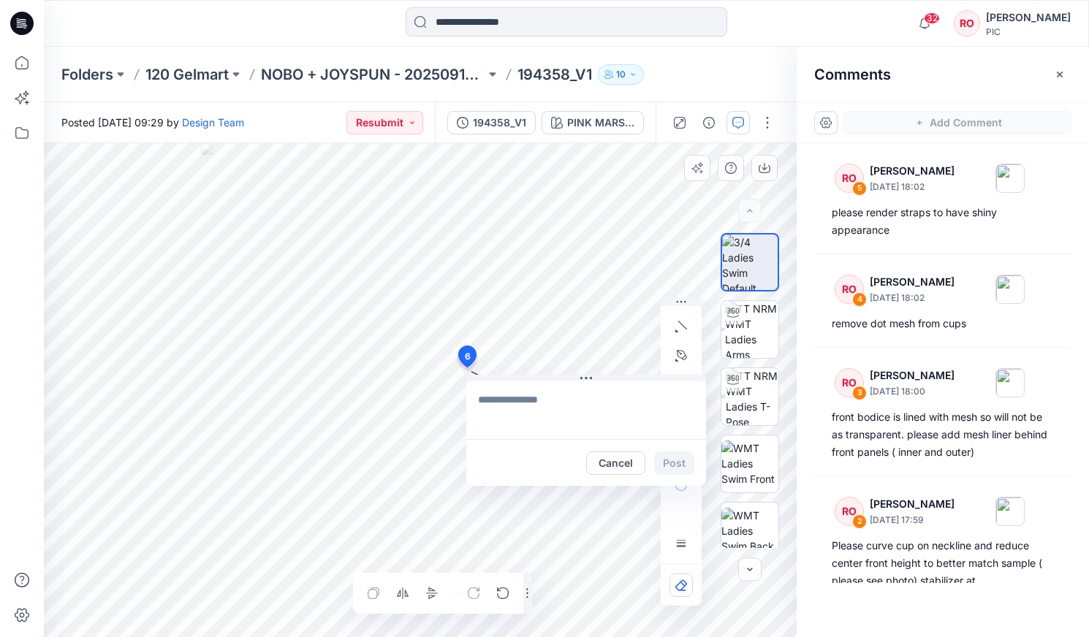
drag, startPoint x: 645, startPoint y: 279, endPoint x: 452, endPoint y: 365, distance: 210.3
type textarea "**********"
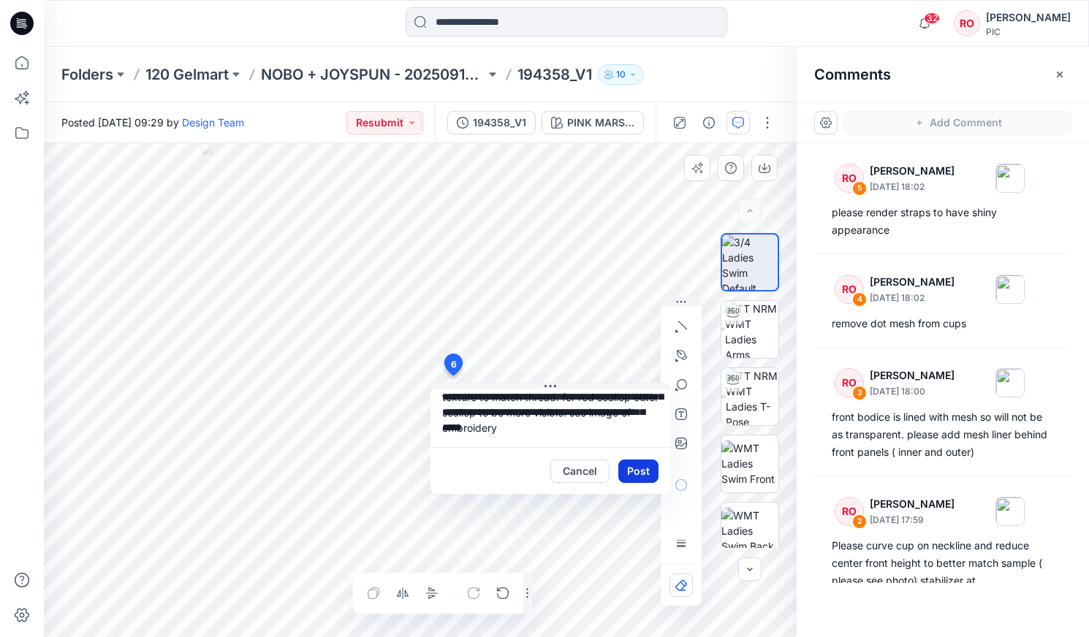
scroll to position [42, 0]
click at [635, 467] on button "Post" at bounding box center [638, 471] width 40 height 23
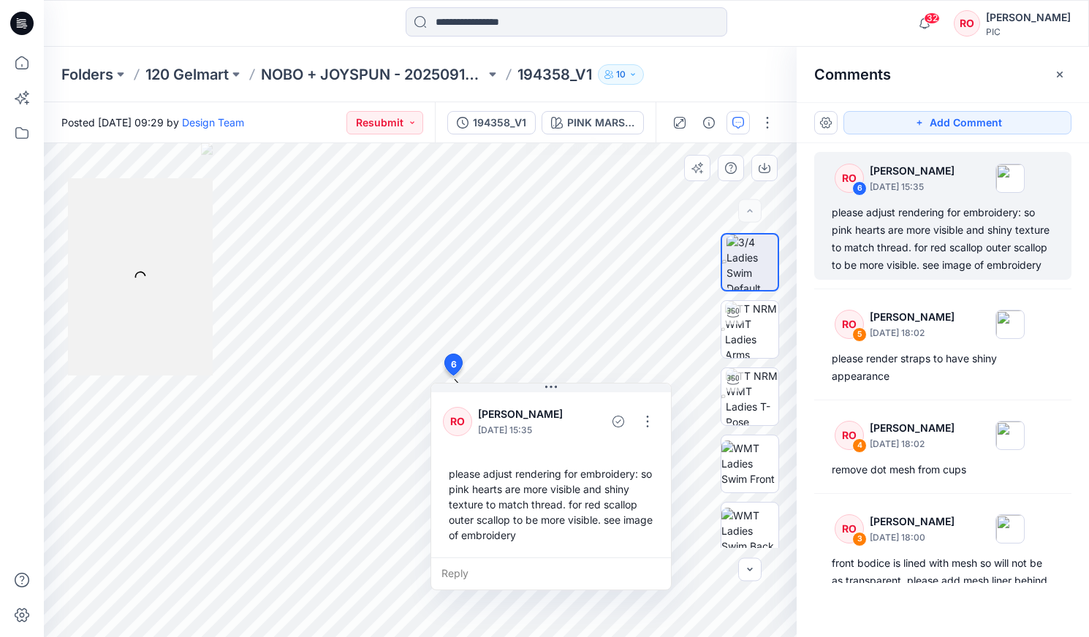
scroll to position [0, 0]
click at [359, 71] on p "NOBO + JOYSPUN - 20250912_120_GC" at bounding box center [373, 74] width 224 height 20
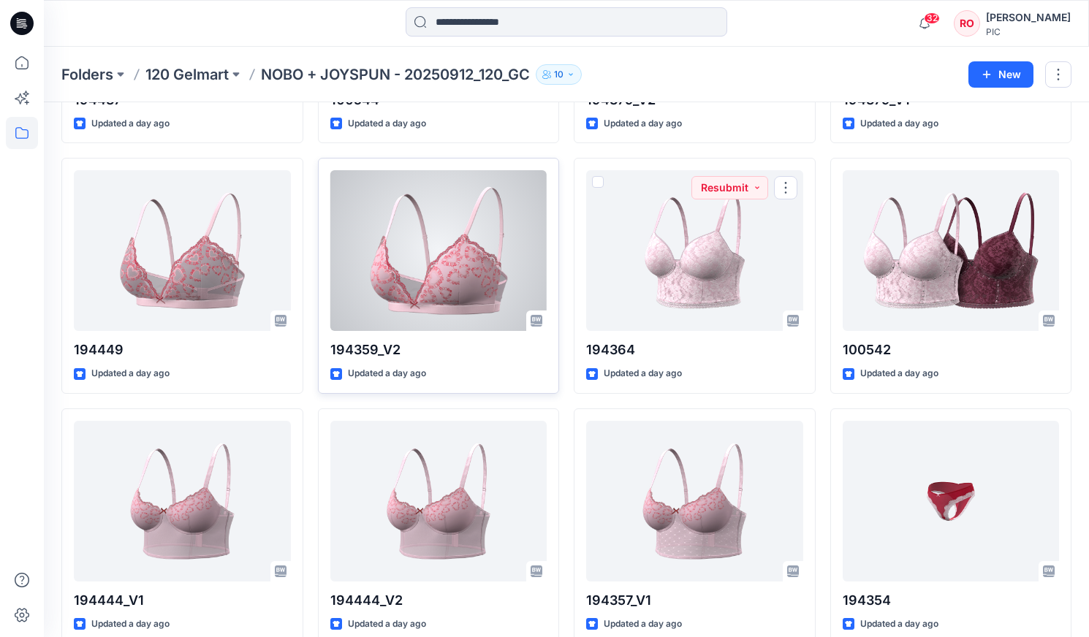
scroll to position [2008, 0]
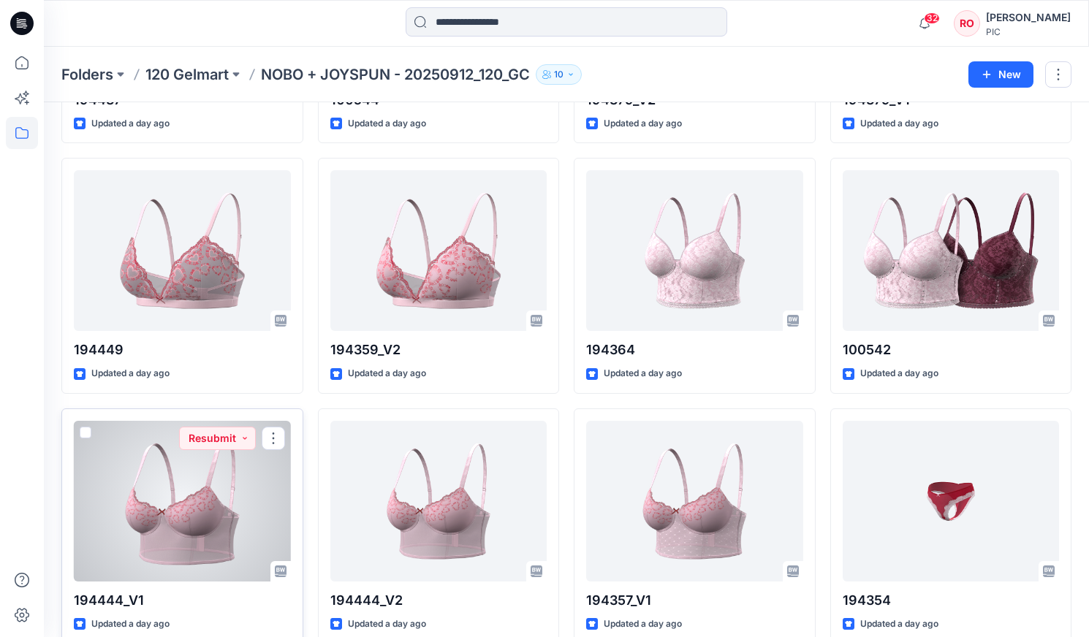
click at [249, 533] on div at bounding box center [182, 501] width 217 height 161
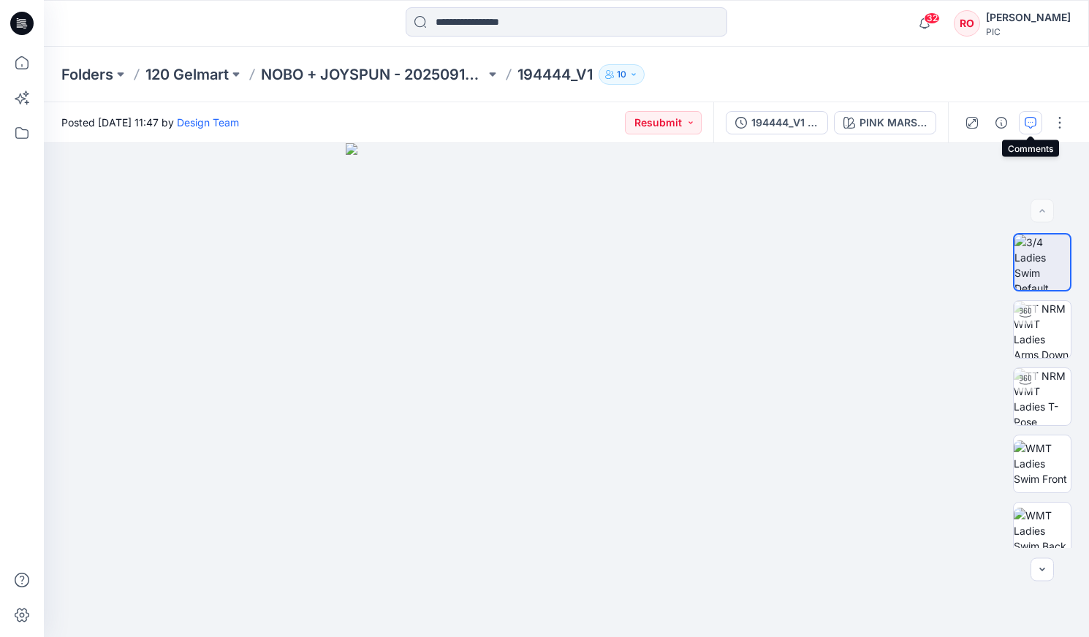
click at [1036, 123] on button "button" at bounding box center [1030, 122] width 23 height 23
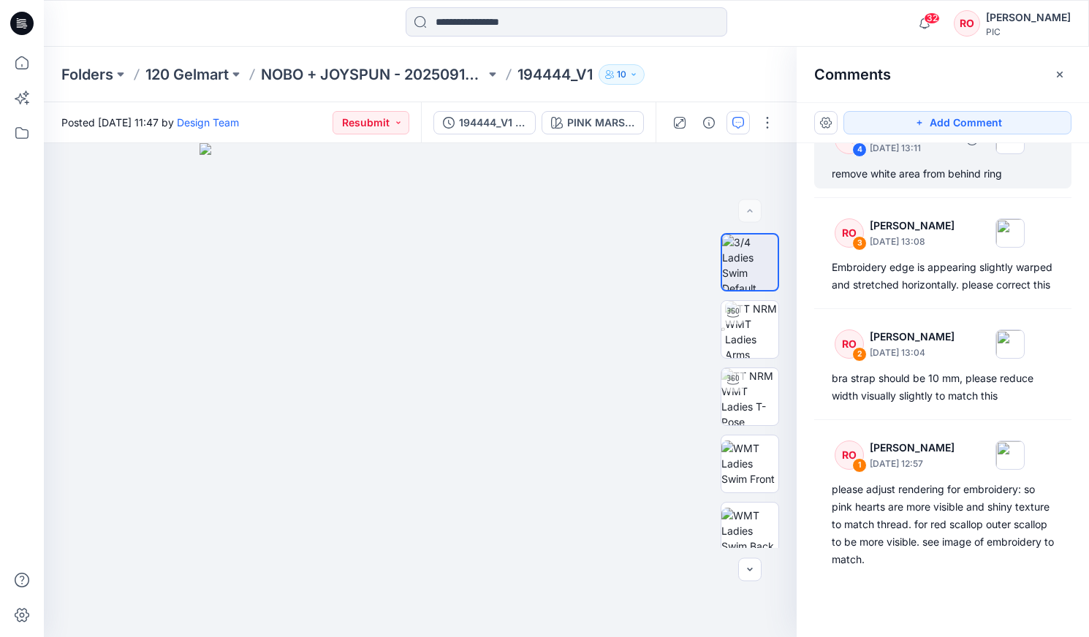
scroll to position [629, 0]
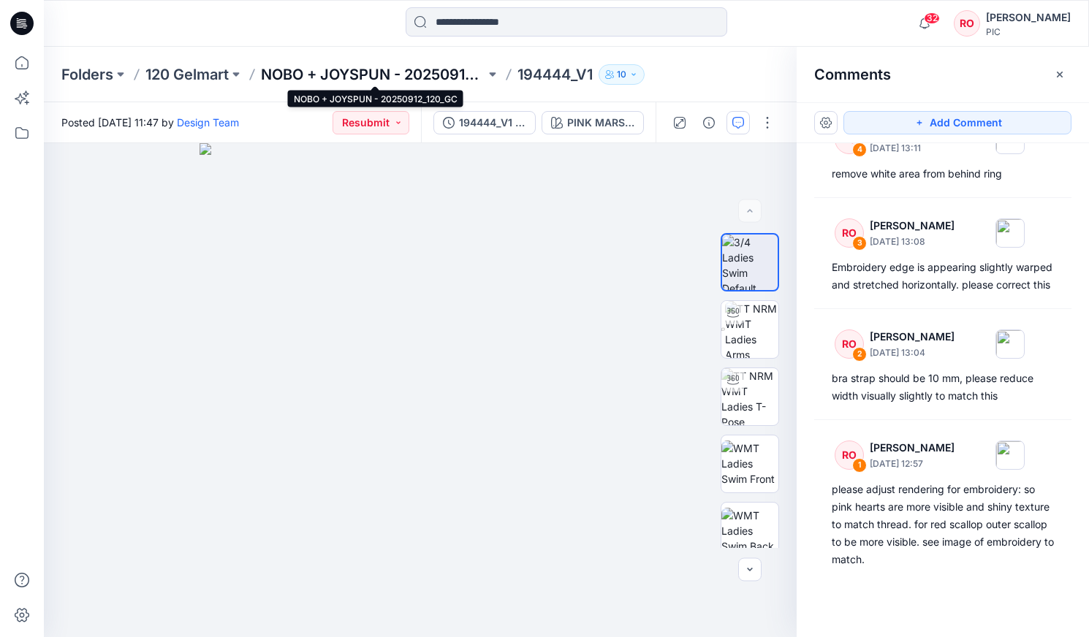
click at [357, 69] on p "NOBO + JOYSPUN - 20250912_120_GC" at bounding box center [373, 74] width 224 height 20
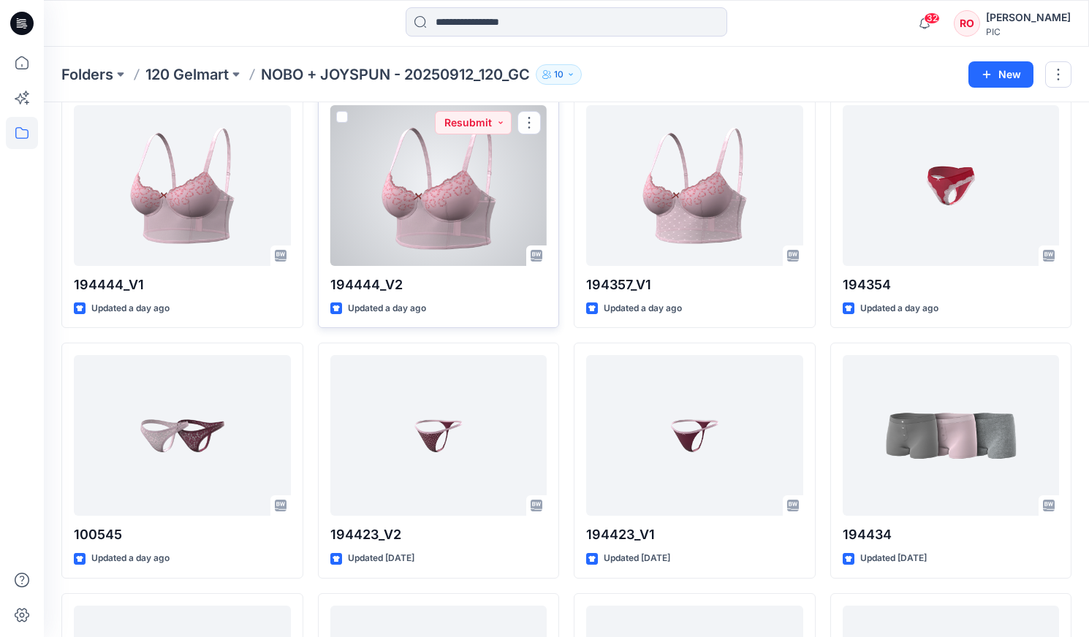
scroll to position [2331, 0]
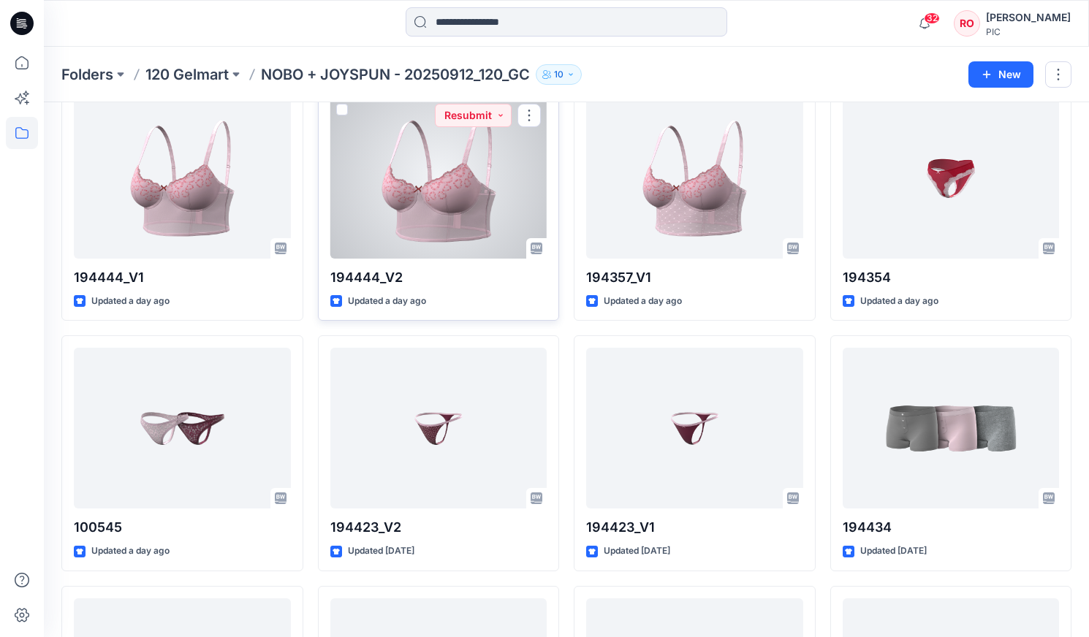
click at [425, 228] on div at bounding box center [438, 178] width 217 height 161
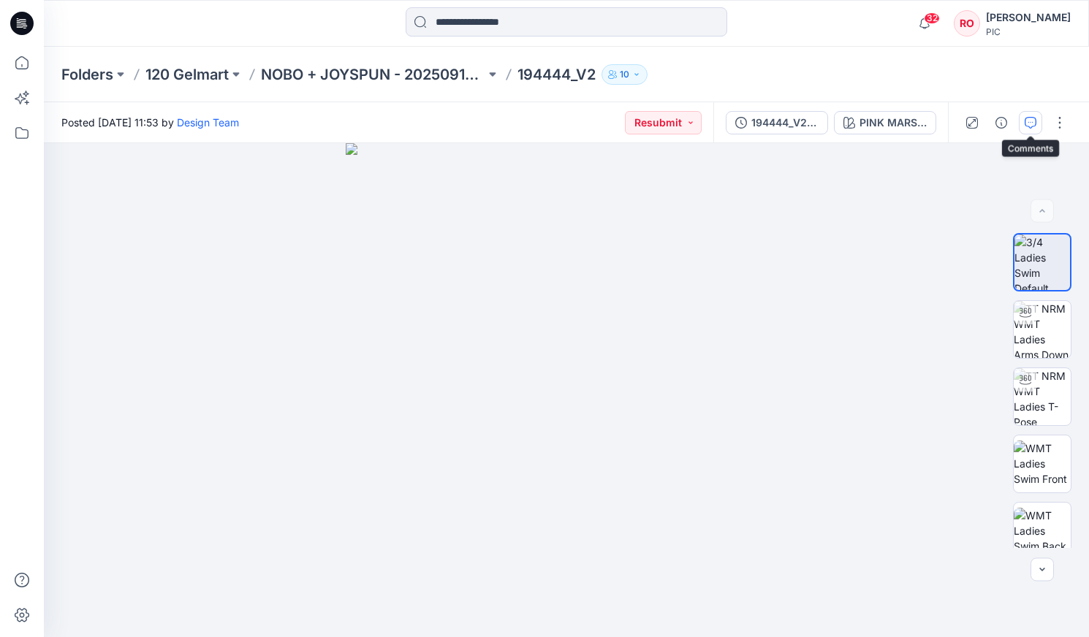
click at [1029, 119] on icon "button" at bounding box center [1031, 123] width 12 height 12
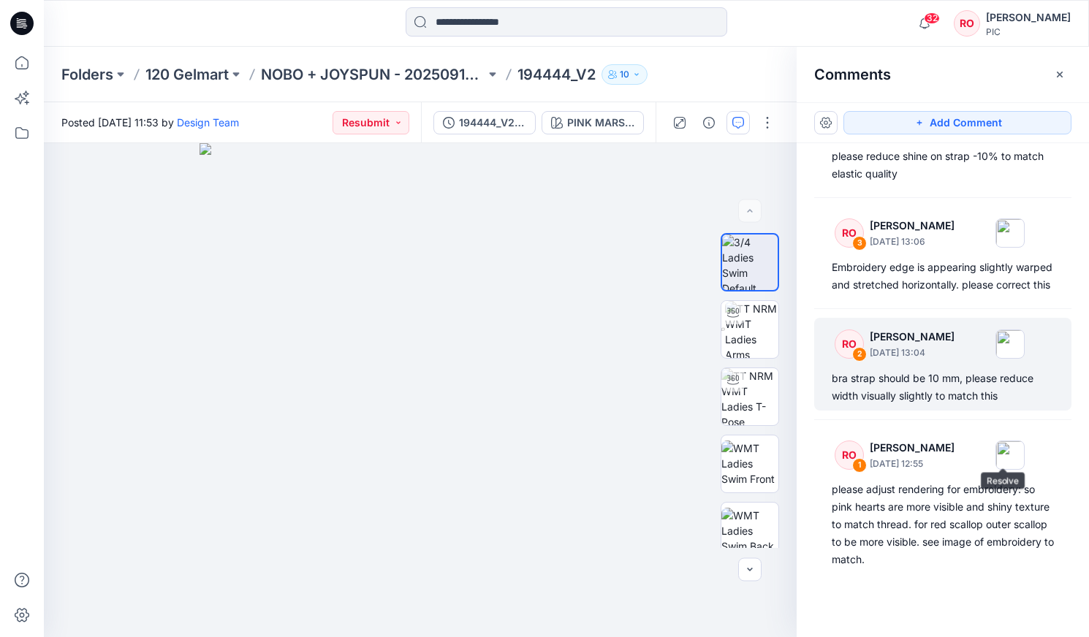
scroll to position [629, 0]
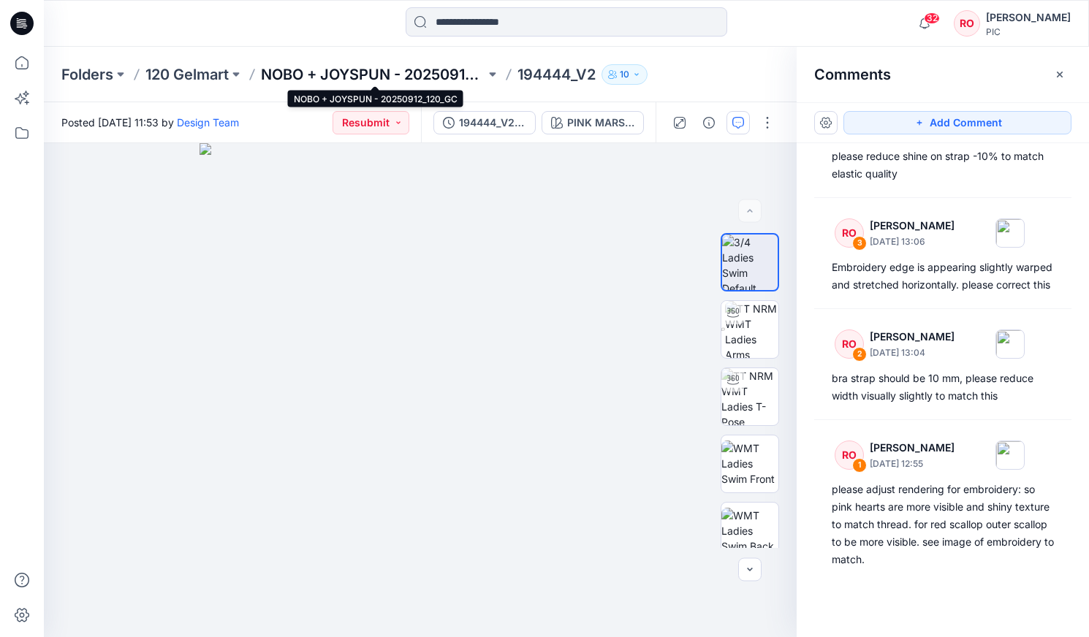
click at [376, 72] on p "NOBO + JOYSPUN - 20250912_120_GC" at bounding box center [373, 74] width 224 height 20
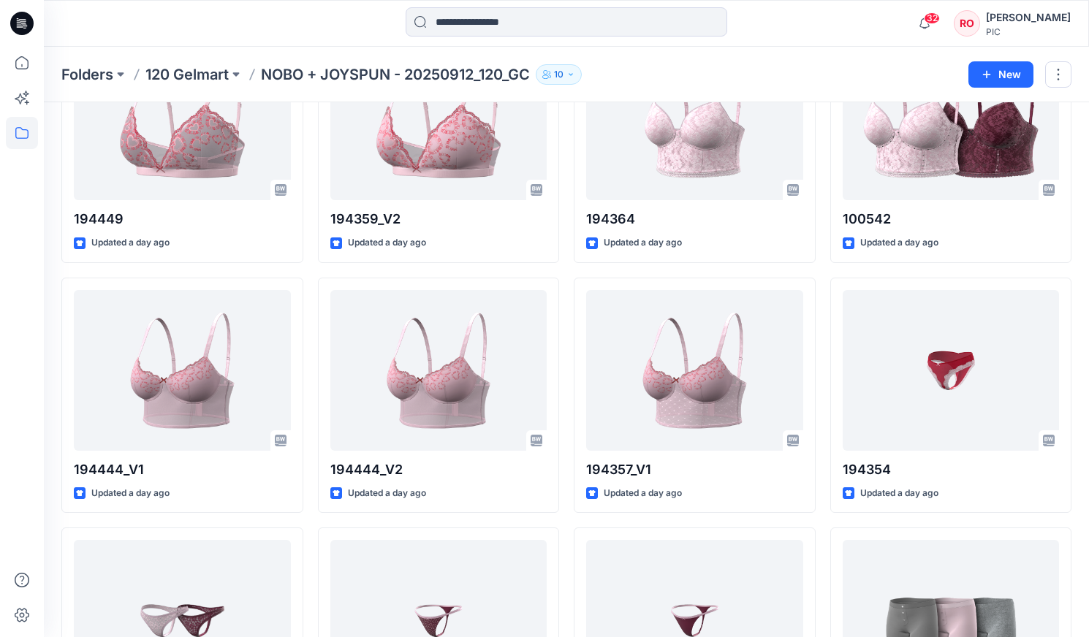
scroll to position [2191, 0]
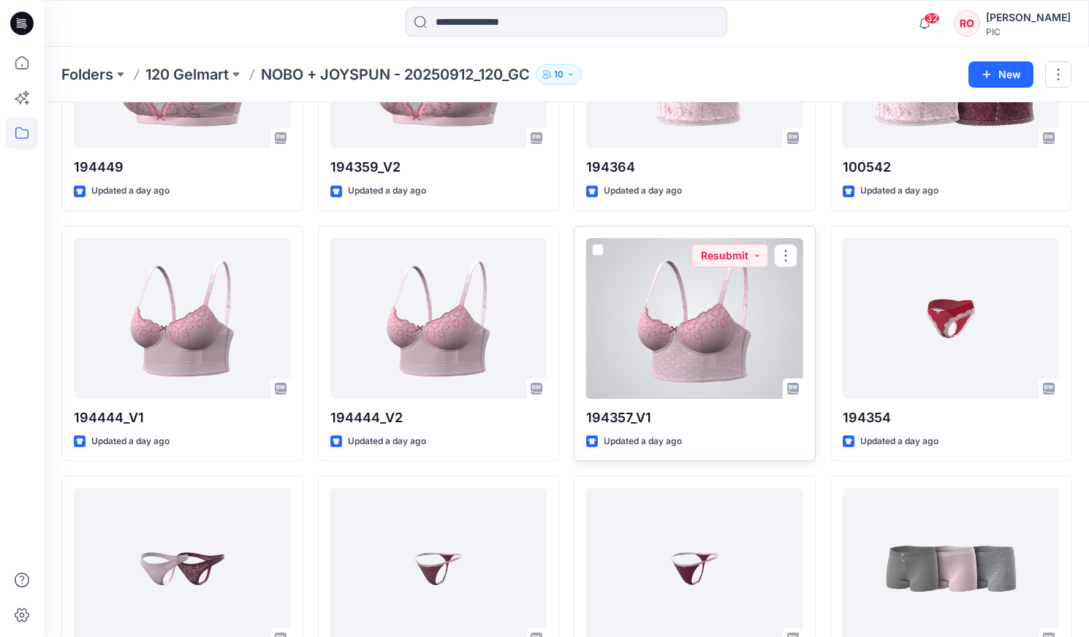
click at [668, 358] on div at bounding box center [694, 318] width 217 height 161
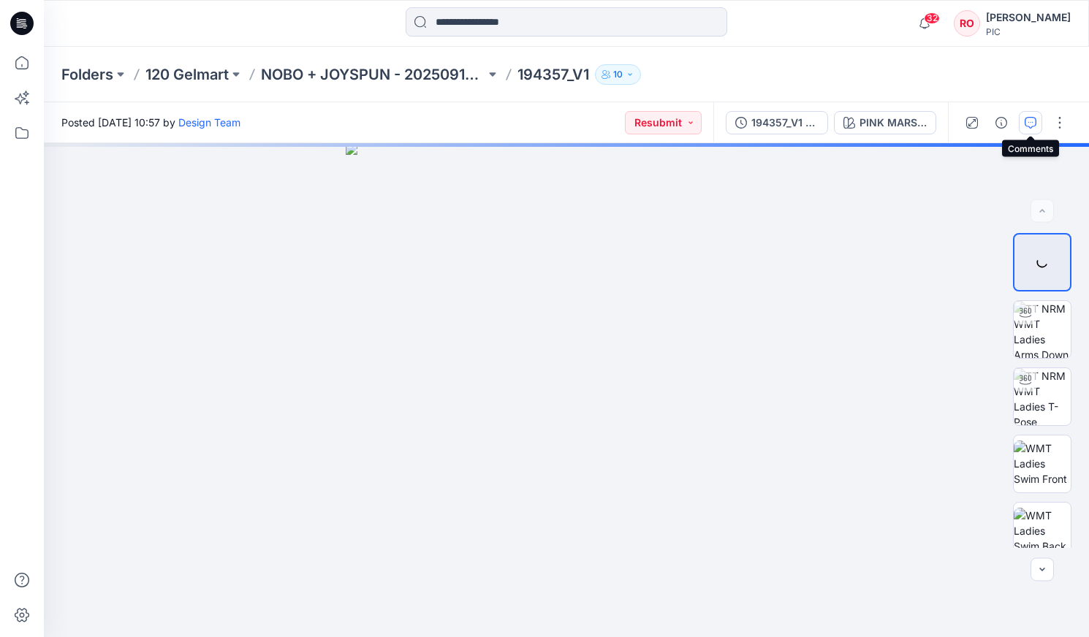
click at [1035, 126] on icon "button" at bounding box center [1031, 123] width 12 height 12
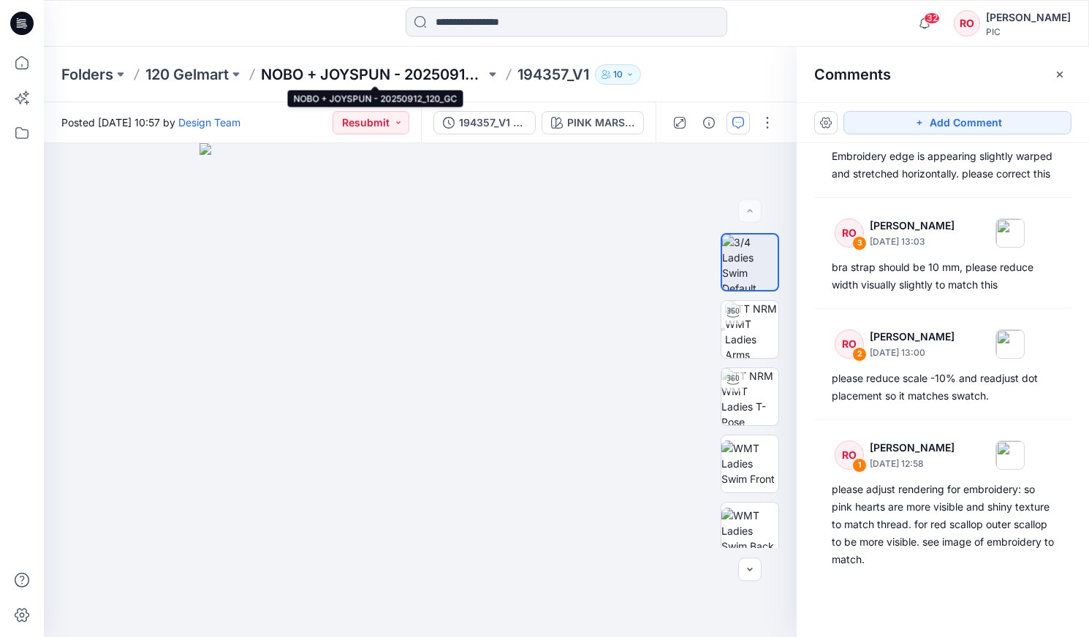
click at [455, 75] on p "NOBO + JOYSPUN - 20250912_120_GC" at bounding box center [373, 74] width 224 height 20
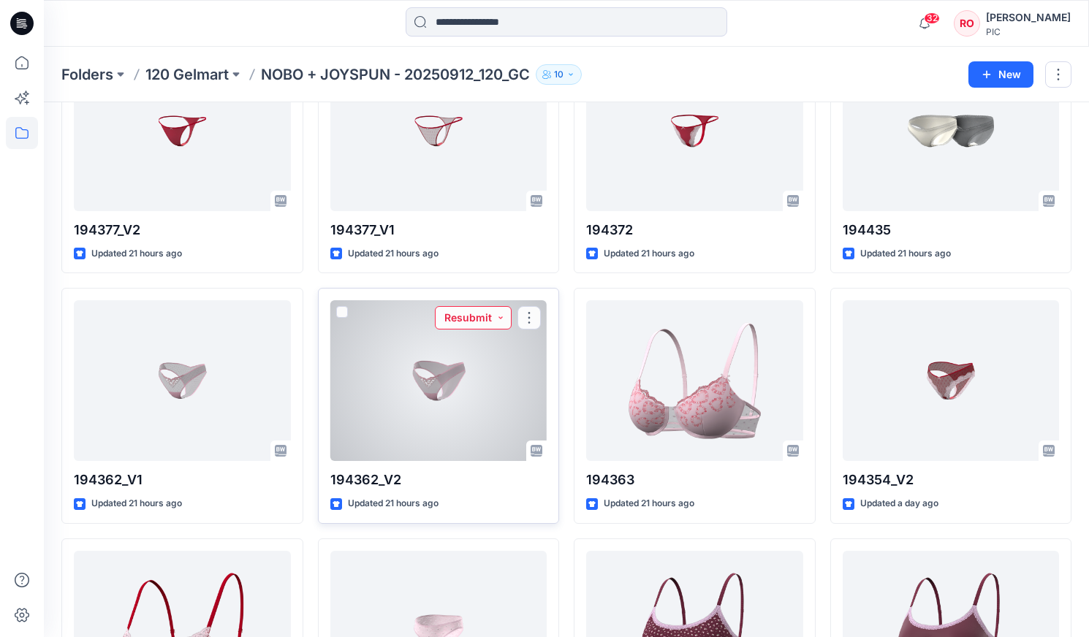
scroll to position [1368, 0]
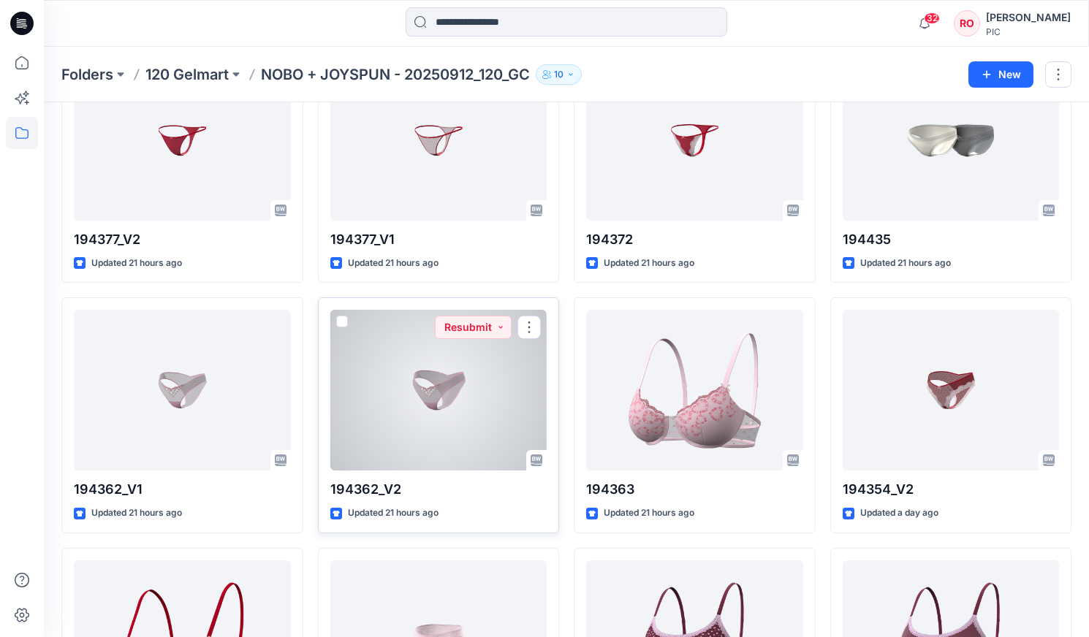
click at [428, 360] on div at bounding box center [438, 390] width 217 height 161
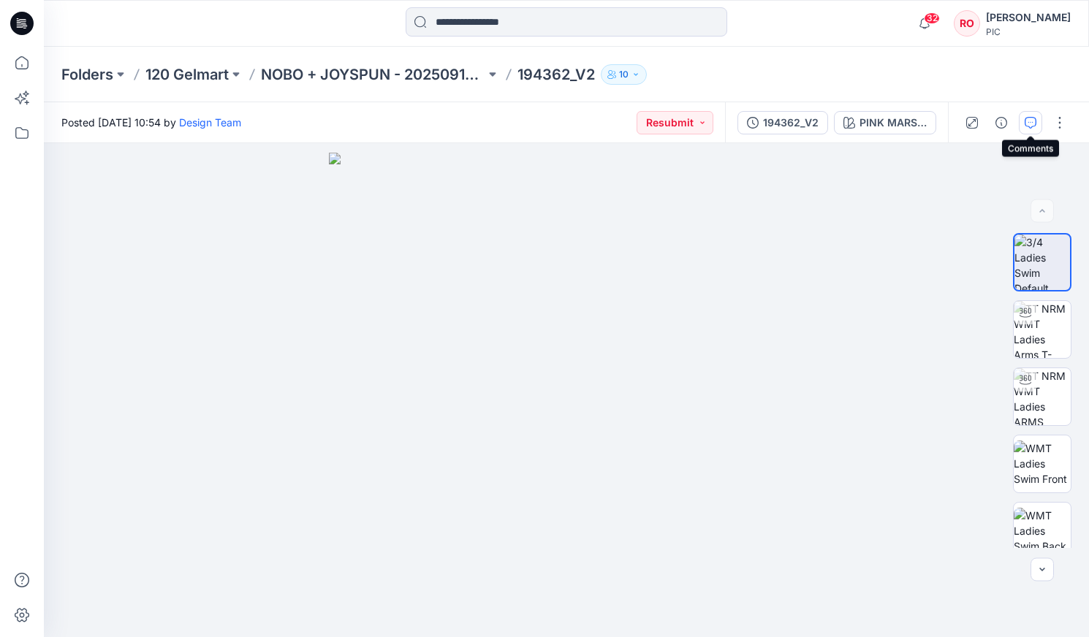
click at [1030, 125] on icon "button" at bounding box center [1031, 123] width 12 height 12
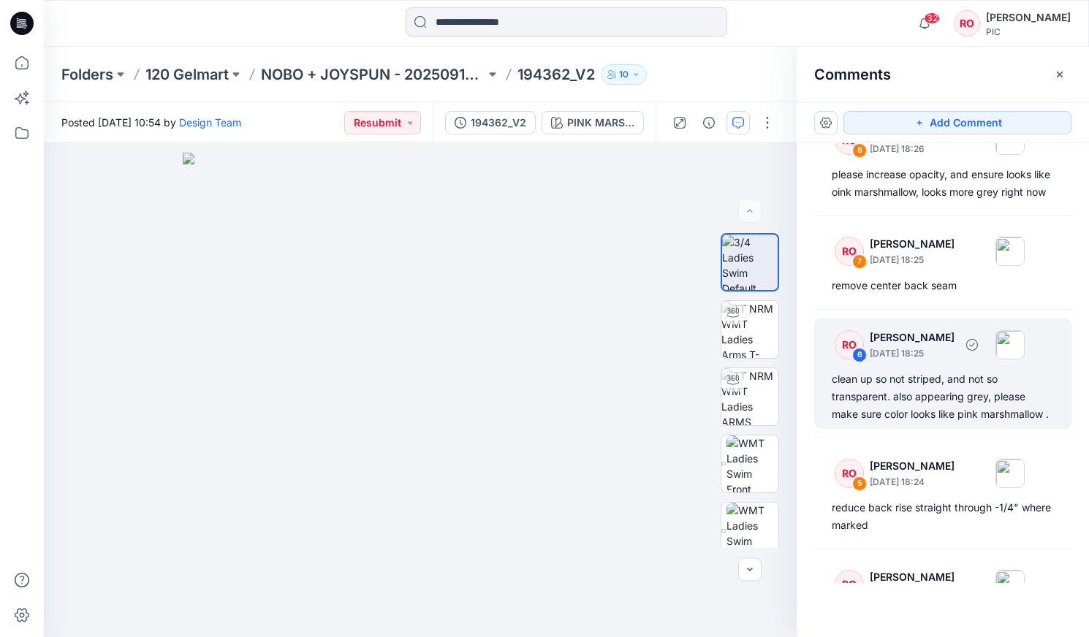
scroll to position [148, 0]
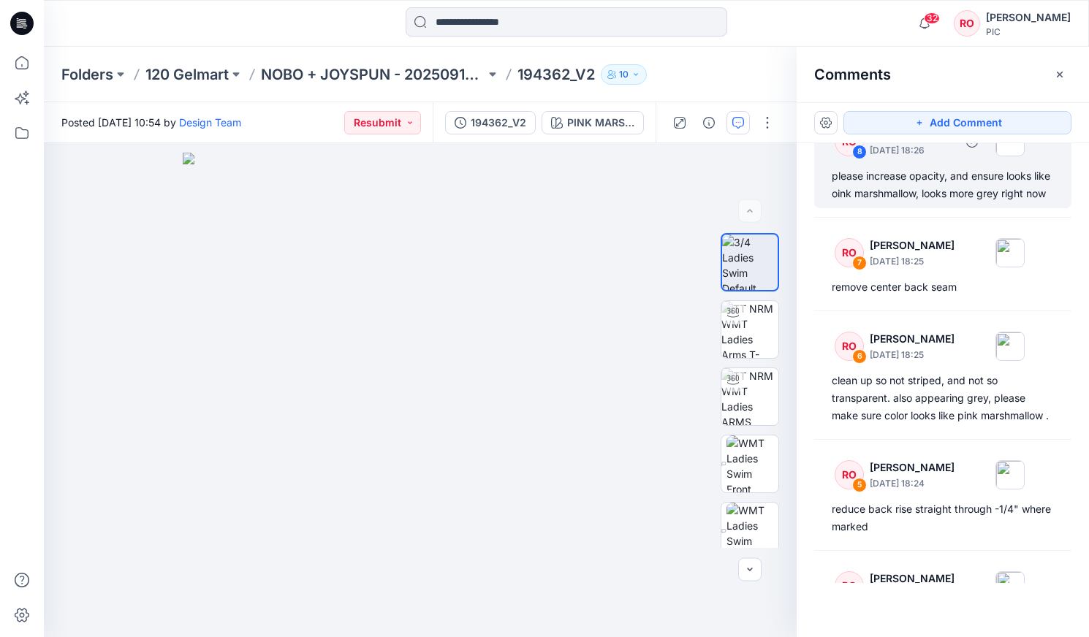
click at [916, 180] on div "please increase opacity, and ensure looks like oink marshmallow, looks more gre…" at bounding box center [943, 184] width 222 height 35
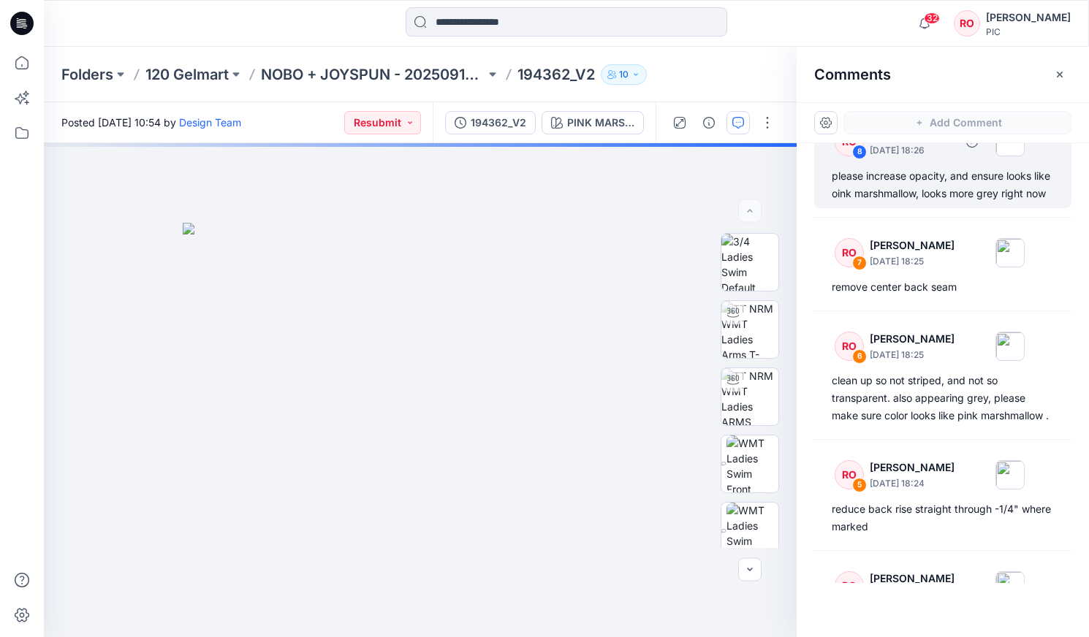
scroll to position [120, 0]
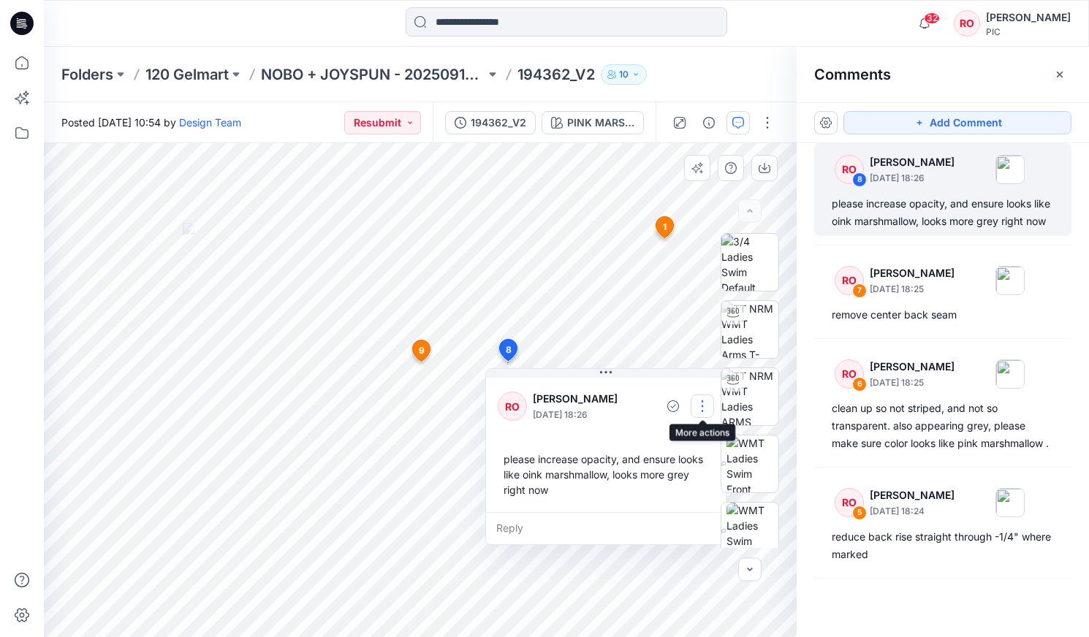
click at [693, 408] on button "button" at bounding box center [702, 406] width 23 height 23
click at [680, 446] on p "Edit comment" at bounding box center [706, 440] width 66 height 15
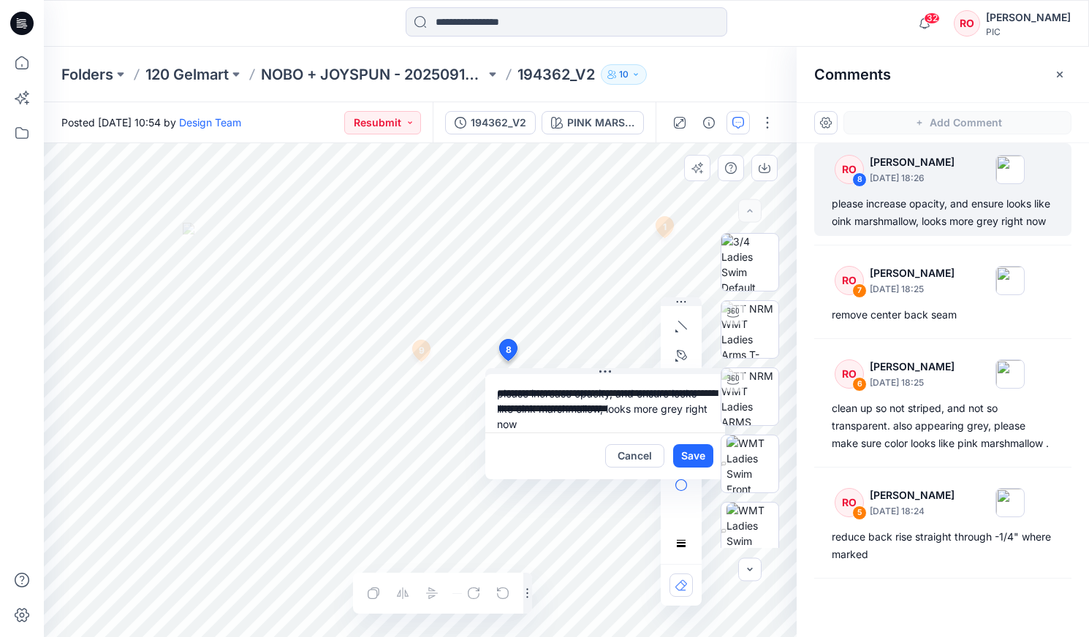
click at [517, 408] on textarea "**********" at bounding box center [605, 403] width 240 height 58
click at [587, 391] on textarea "**********" at bounding box center [605, 403] width 240 height 58
drag, startPoint x: 496, startPoint y: 392, endPoint x: 669, endPoint y: 393, distance: 172.5
click at [669, 393] on textarea "**********" at bounding box center [605, 403] width 240 height 58
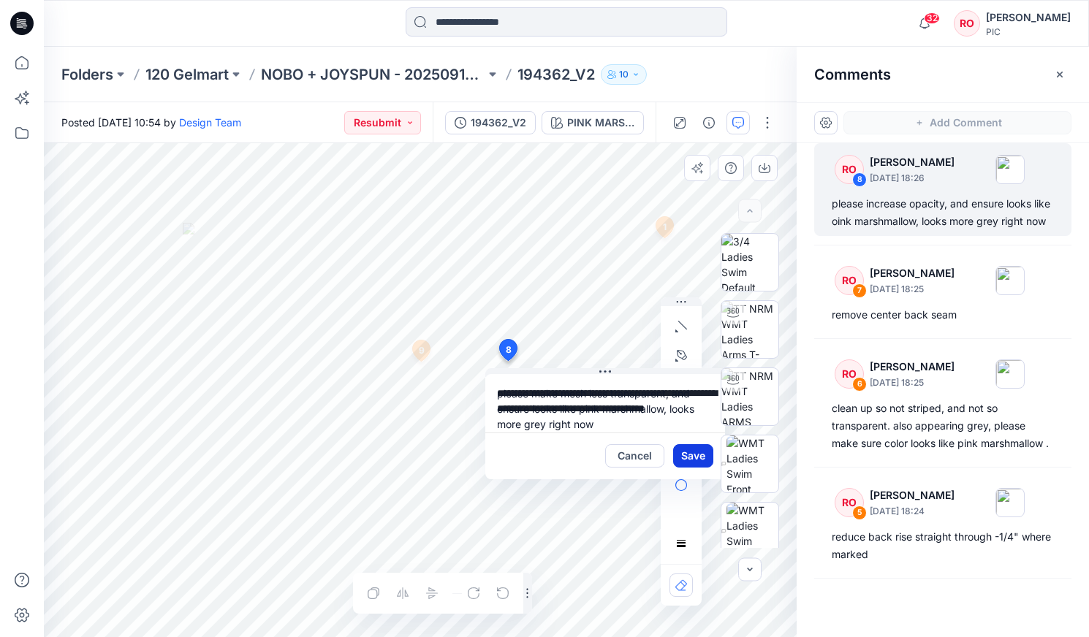
type textarea "**********"
click at [697, 455] on button "Save" at bounding box center [693, 455] width 40 height 23
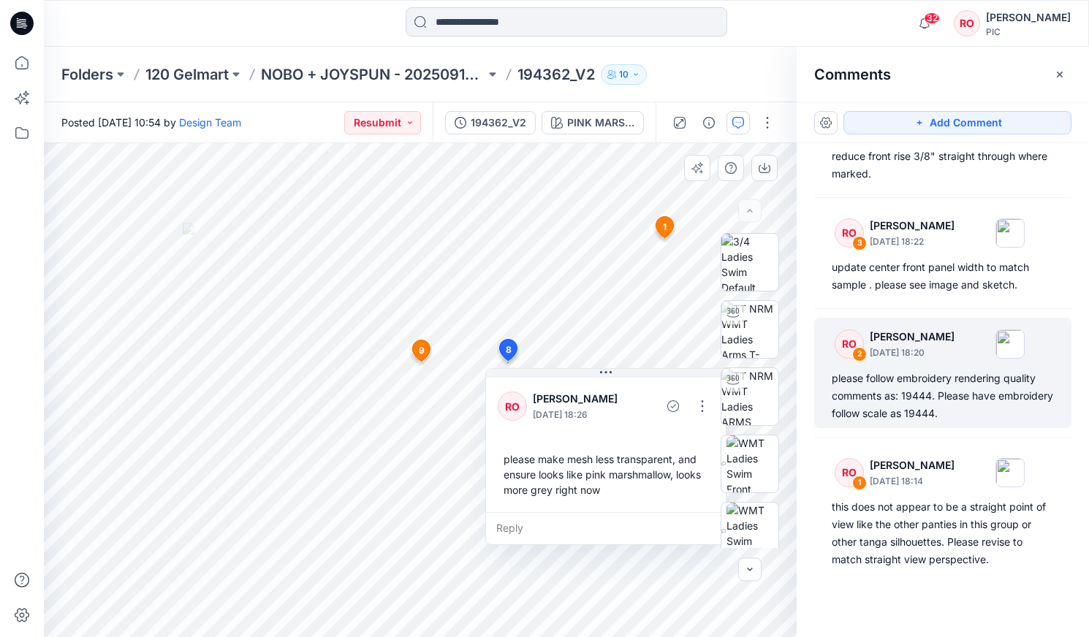
scroll to position [629, 0]
click at [913, 412] on div "please follow embroidery rendering quality comments as: 19444. Please have embr…" at bounding box center [943, 396] width 222 height 53
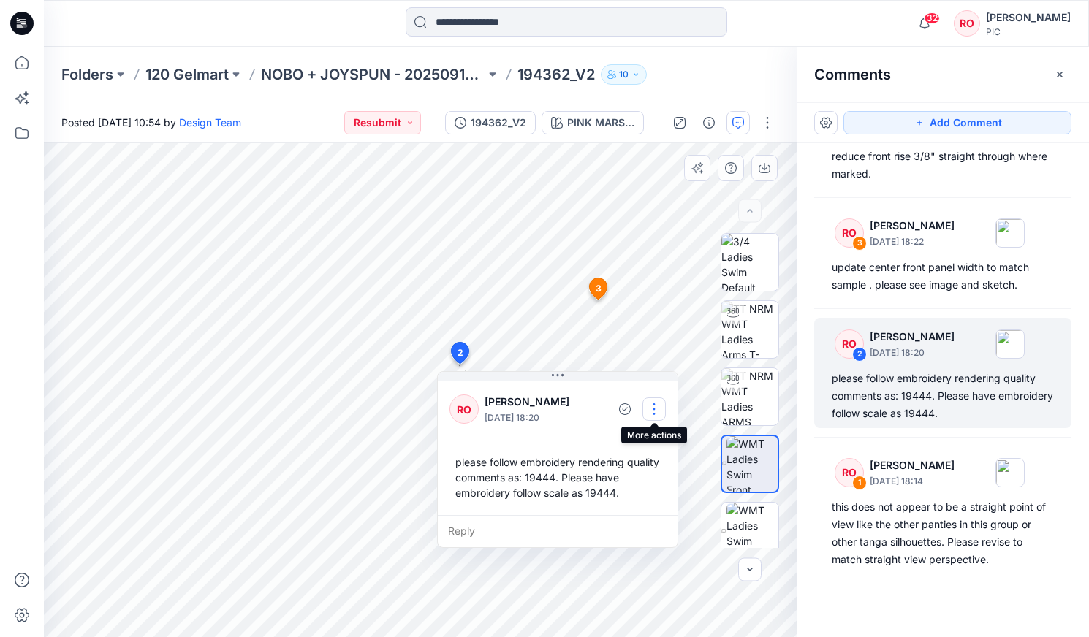
drag, startPoint x: 647, startPoint y: 401, endPoint x: 653, endPoint y: 420, distance: 19.7
click at [647, 402] on button "button" at bounding box center [653, 409] width 23 height 23
click at [650, 439] on p "Edit comment" at bounding box center [658, 443] width 66 height 15
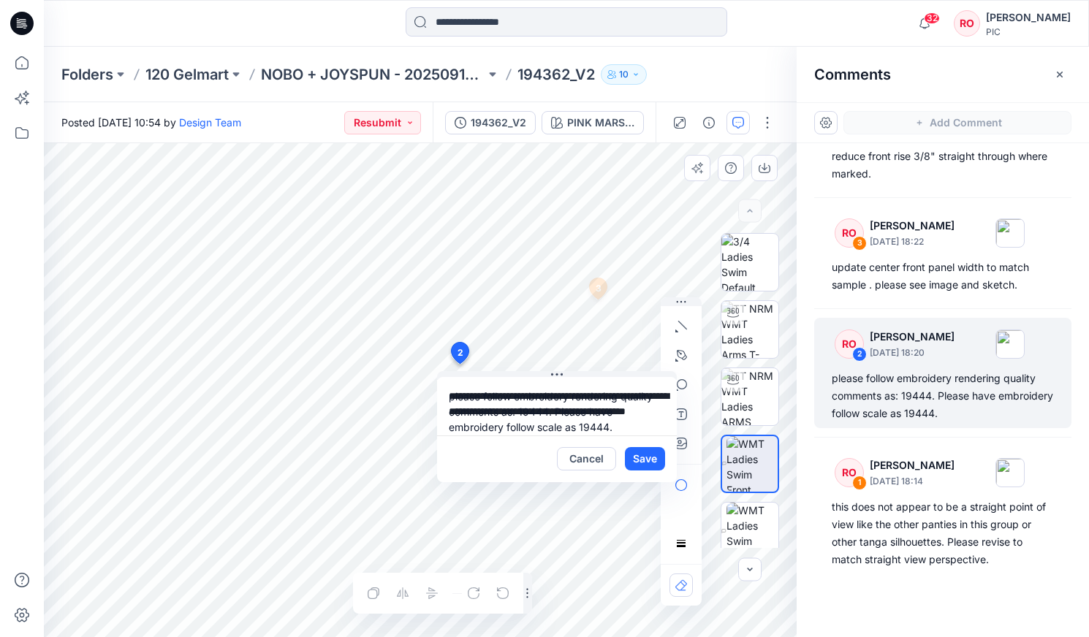
scroll to position [11, 0]
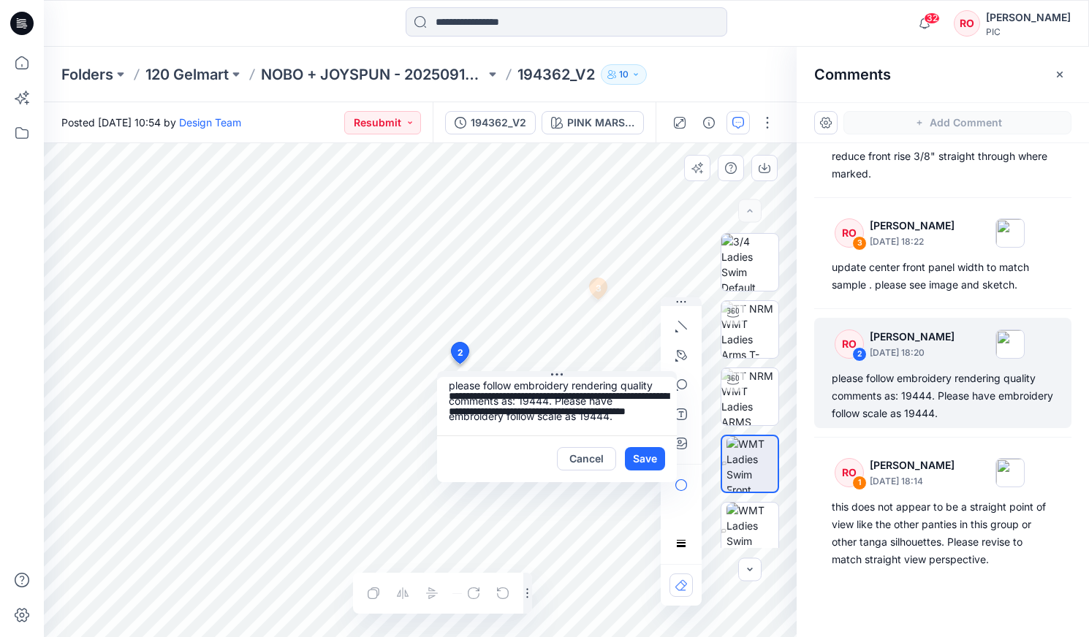
drag, startPoint x: 452, startPoint y: 396, endPoint x: 710, endPoint y: 480, distance: 272.0
click at [710, 480] on div "**********" at bounding box center [420, 390] width 753 height 494
type textarea "**********"
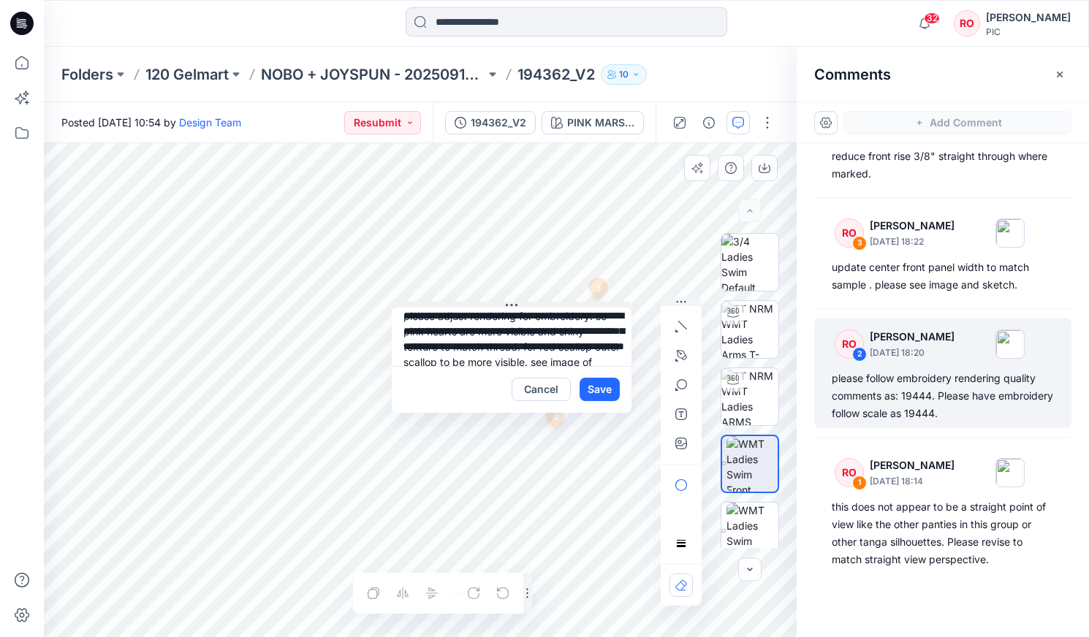
drag, startPoint x: 606, startPoint y: 373, endPoint x: 560, endPoint y: 304, distance: 82.9
click at [680, 442] on icon "button" at bounding box center [679, 442] width 4 height 4
type input"] "**********"
click at [606, 395] on button "Save" at bounding box center [599, 389] width 40 height 23
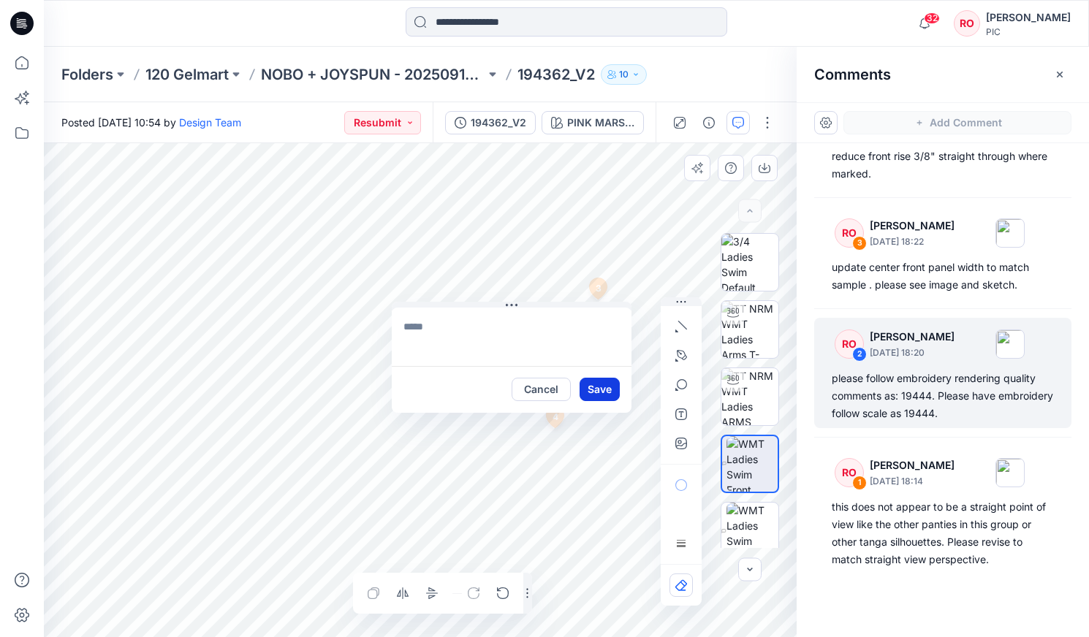
scroll to position [0, 0]
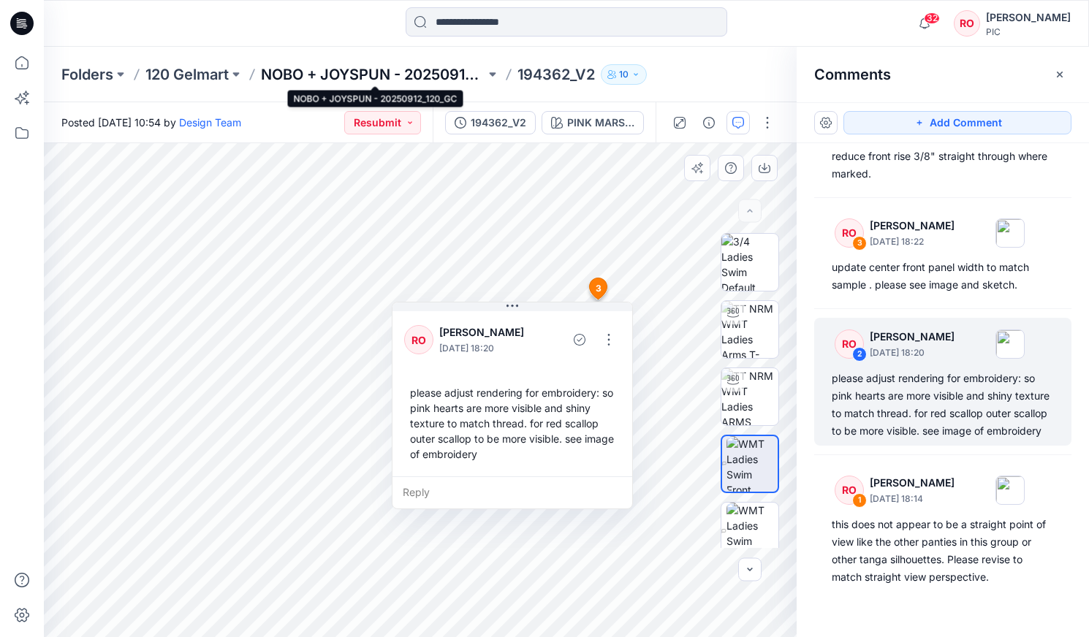
click at [415, 71] on p "NOBO + JOYSPUN - 20250912_120_GC" at bounding box center [373, 74] width 224 height 20
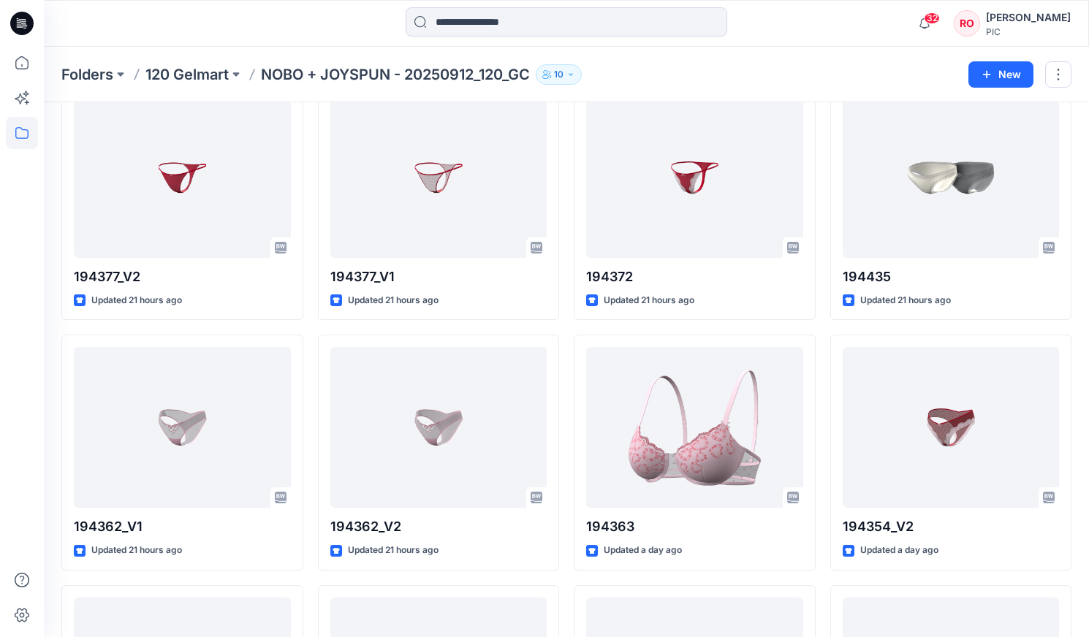
scroll to position [1394, 0]
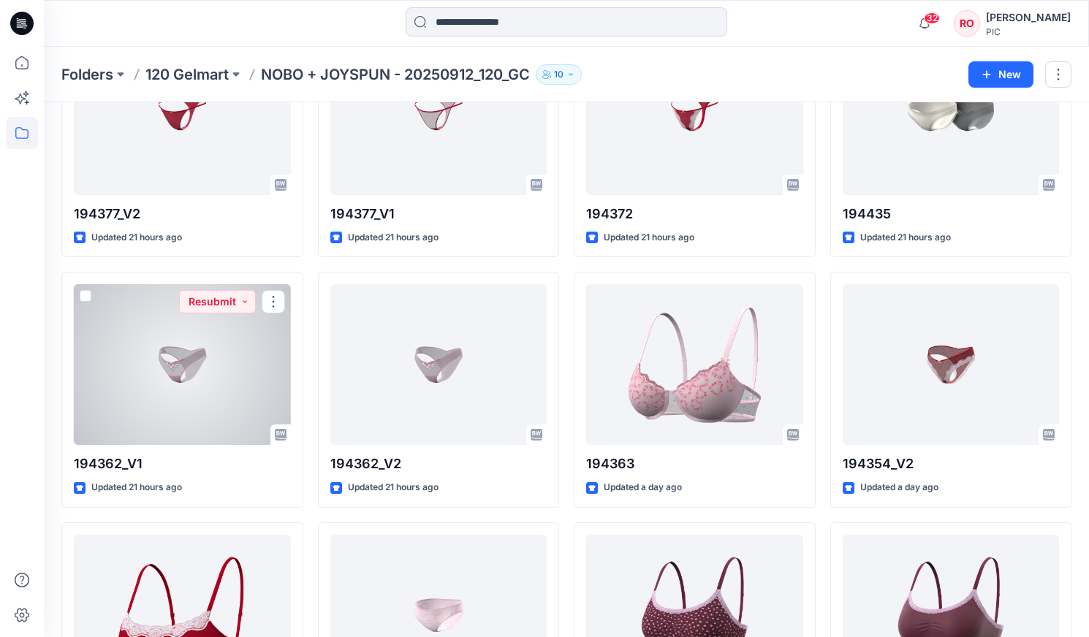
click at [220, 323] on div at bounding box center [182, 364] width 217 height 161
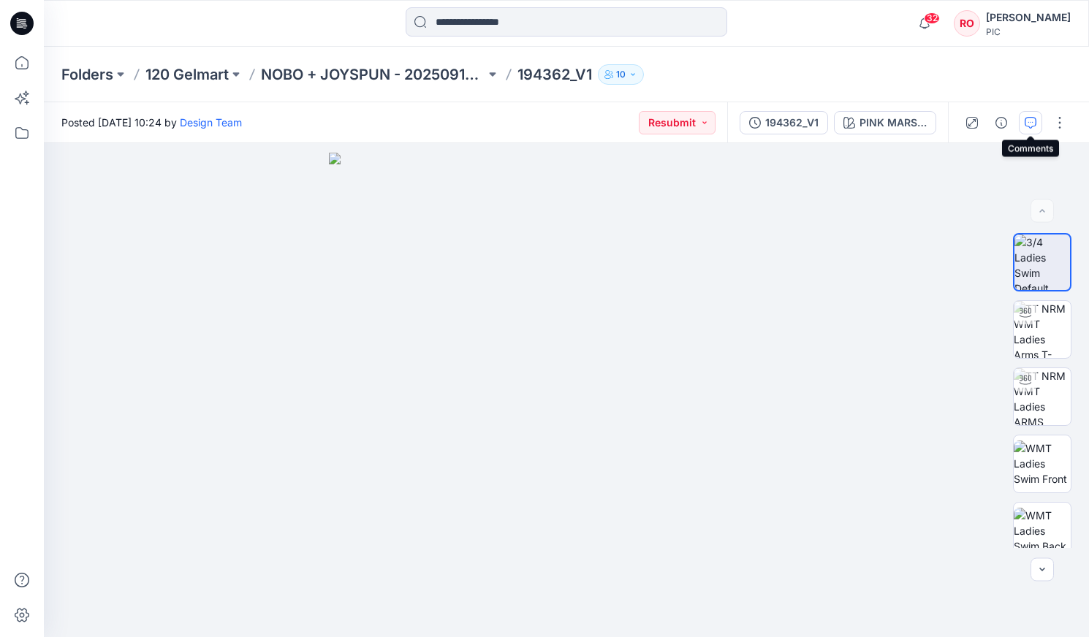
click at [1027, 121] on icon "button" at bounding box center [1031, 123] width 12 height 12
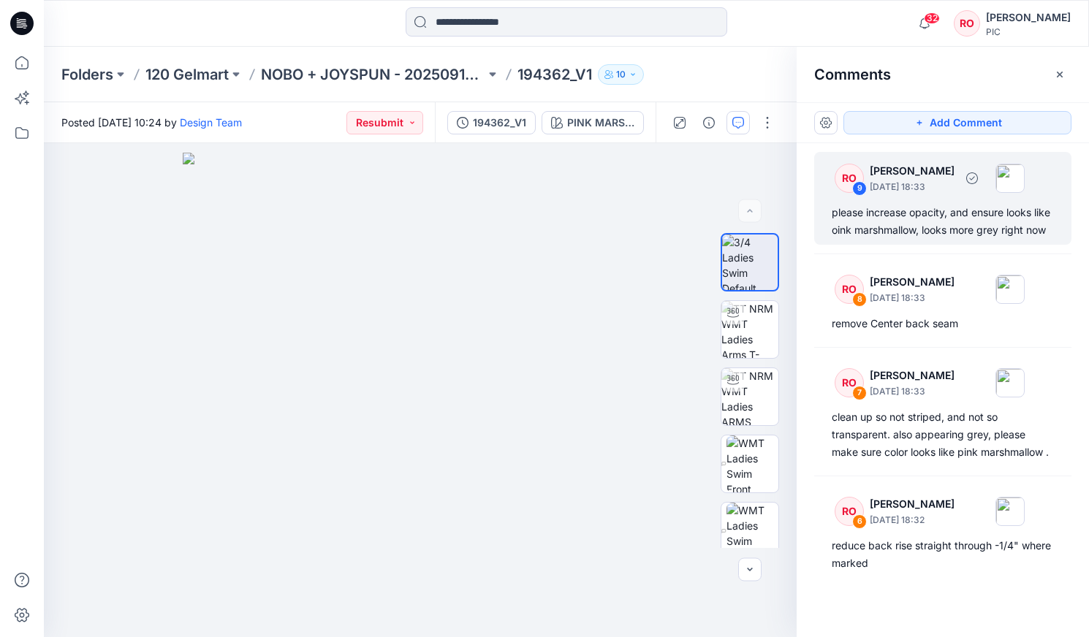
click at [905, 222] on div "please increase opacity, and ensure looks like oink marshmallow, looks more gre…" at bounding box center [943, 221] width 222 height 35
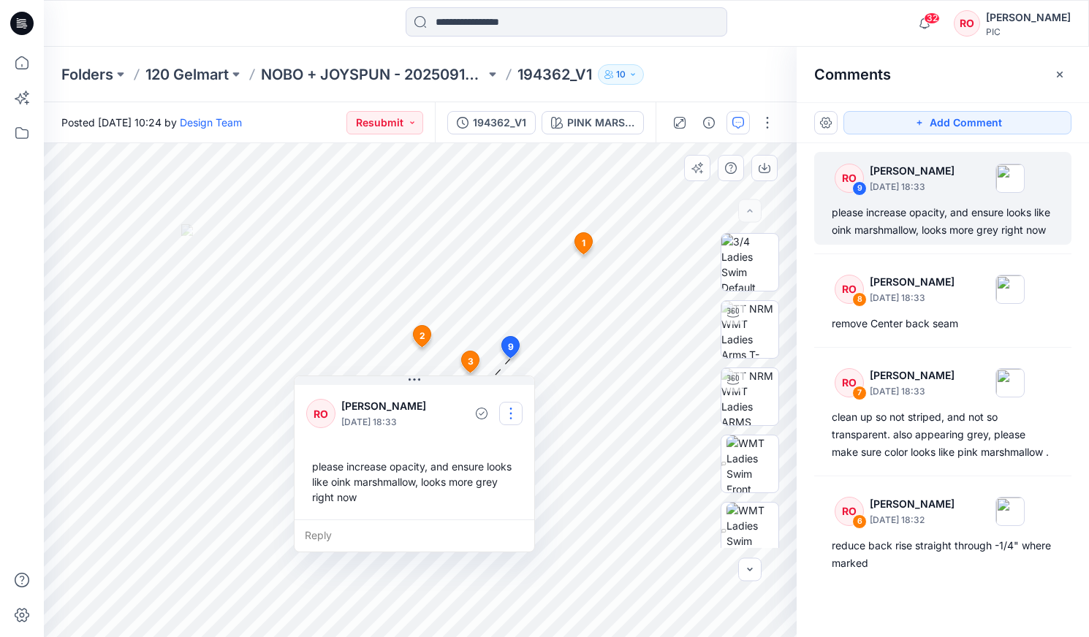
click at [514, 413] on button "button" at bounding box center [510, 413] width 23 height 23
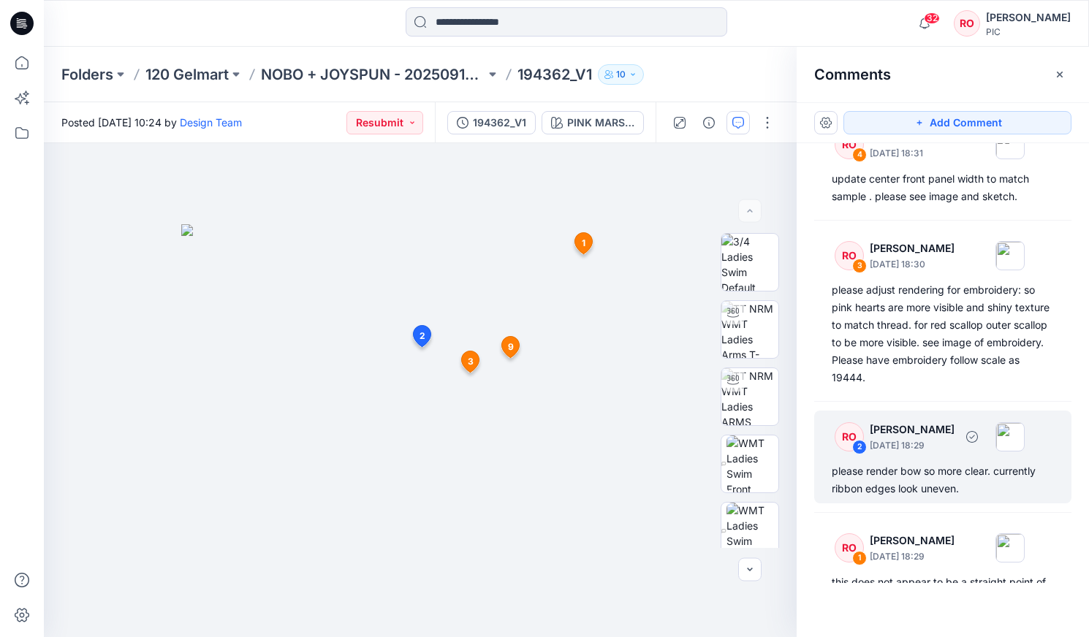
scroll to position [582, 0]
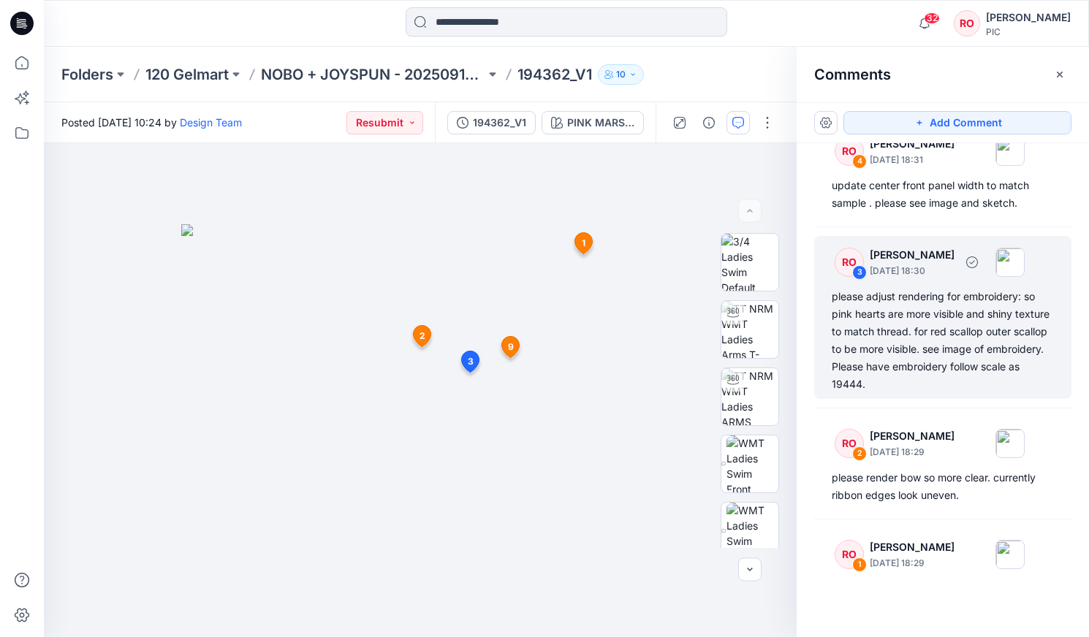
click at [885, 322] on div "please adjust rendering for embroidery: so pink hearts are more visible and shi…" at bounding box center [943, 340] width 222 height 105
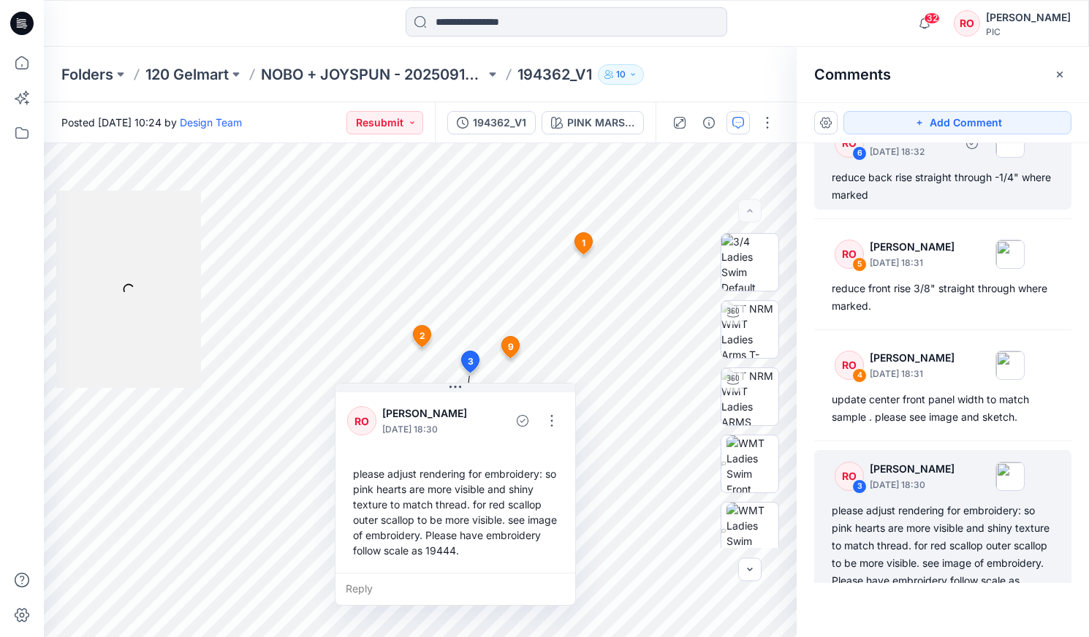
scroll to position [352, 0]
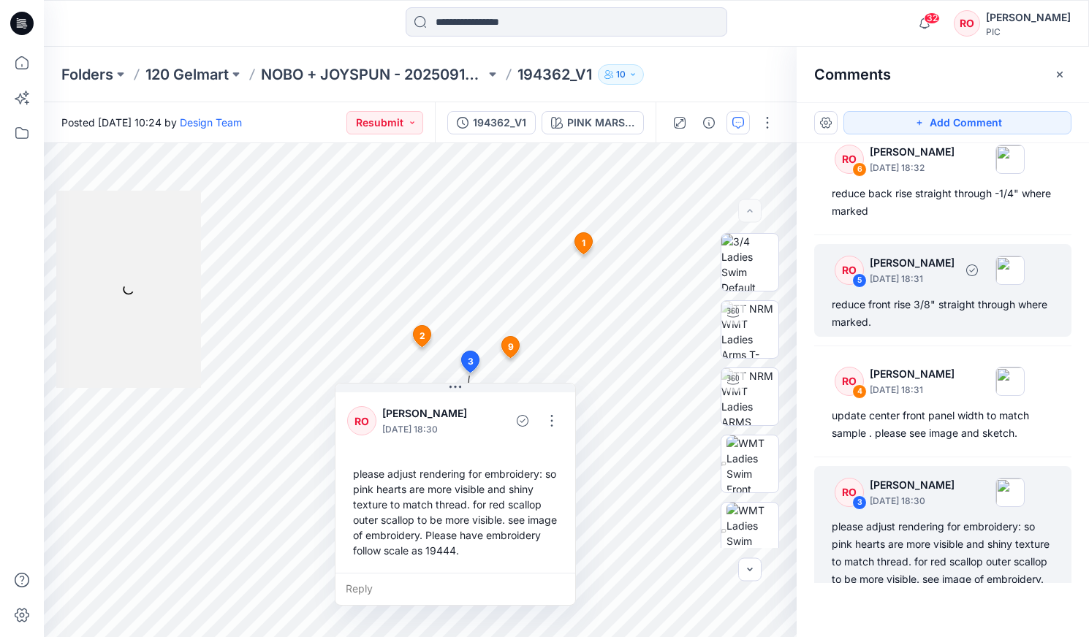
click at [908, 297] on div "reduce front rise 3/8" straight through where marked." at bounding box center [943, 313] width 222 height 35
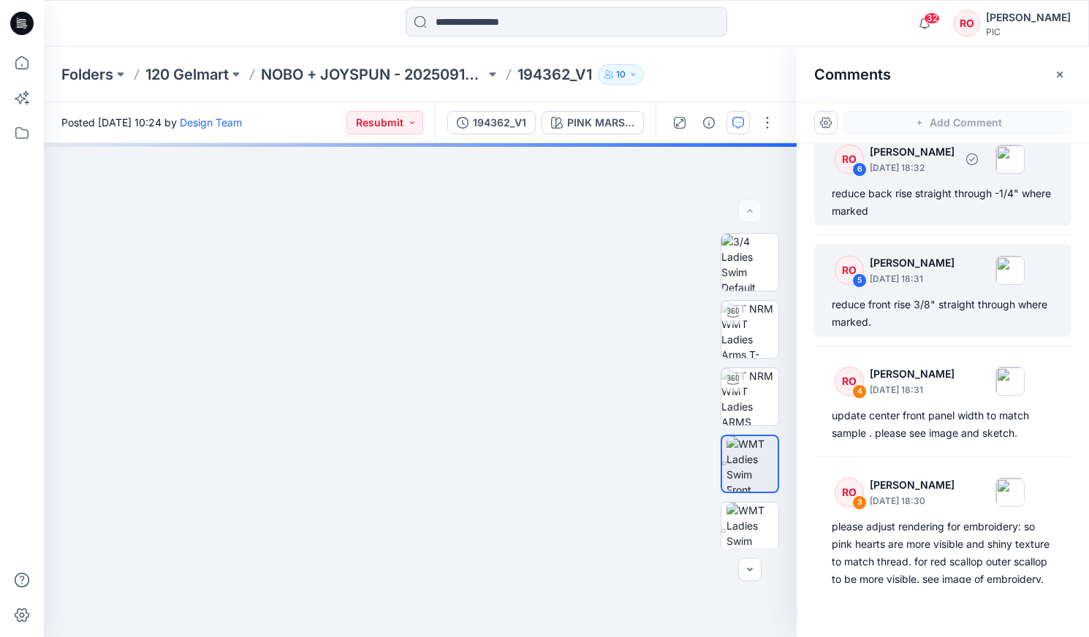
click at [885, 213] on div "reduce back rise straight through -1/4" where marked" at bounding box center [943, 202] width 222 height 35
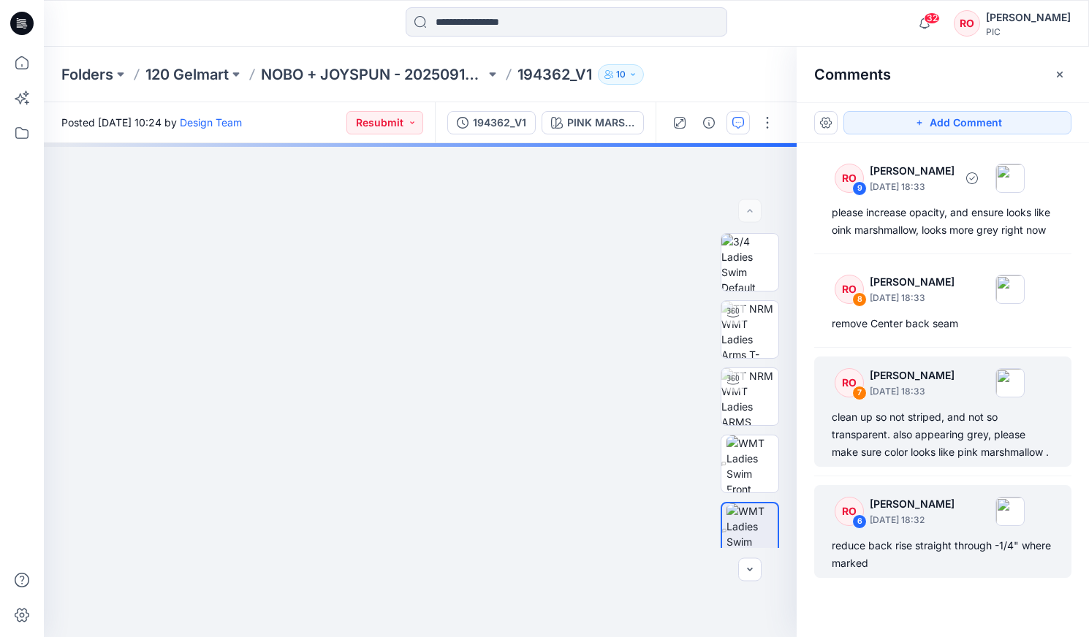
scroll to position [0, 0]
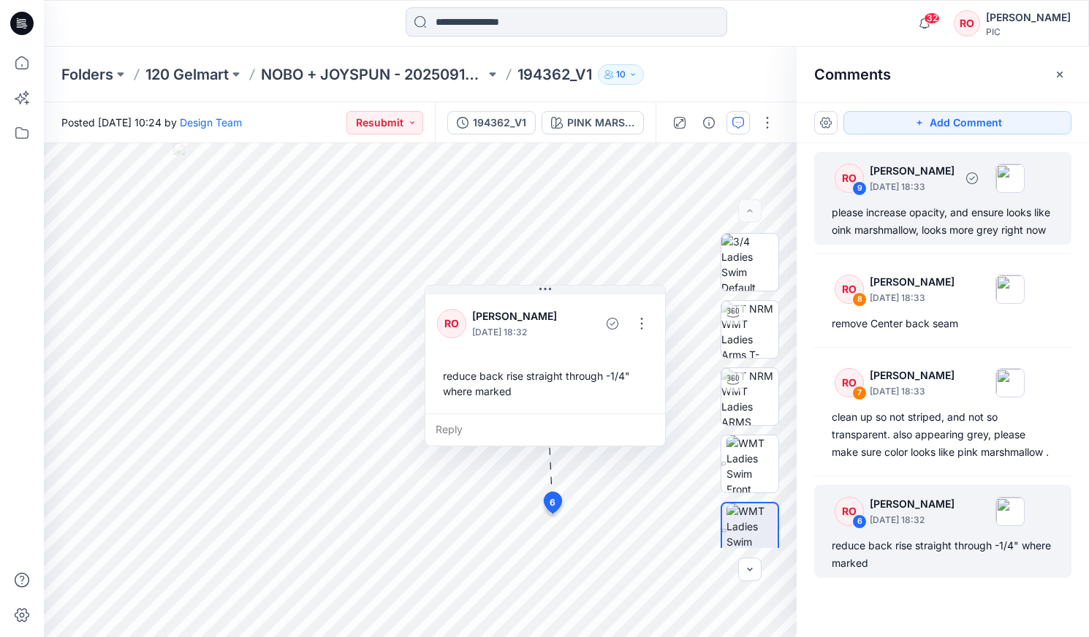
click at [884, 226] on div "please increase opacity, and ensure looks like oink marshmallow, looks more gre…" at bounding box center [943, 221] width 222 height 35
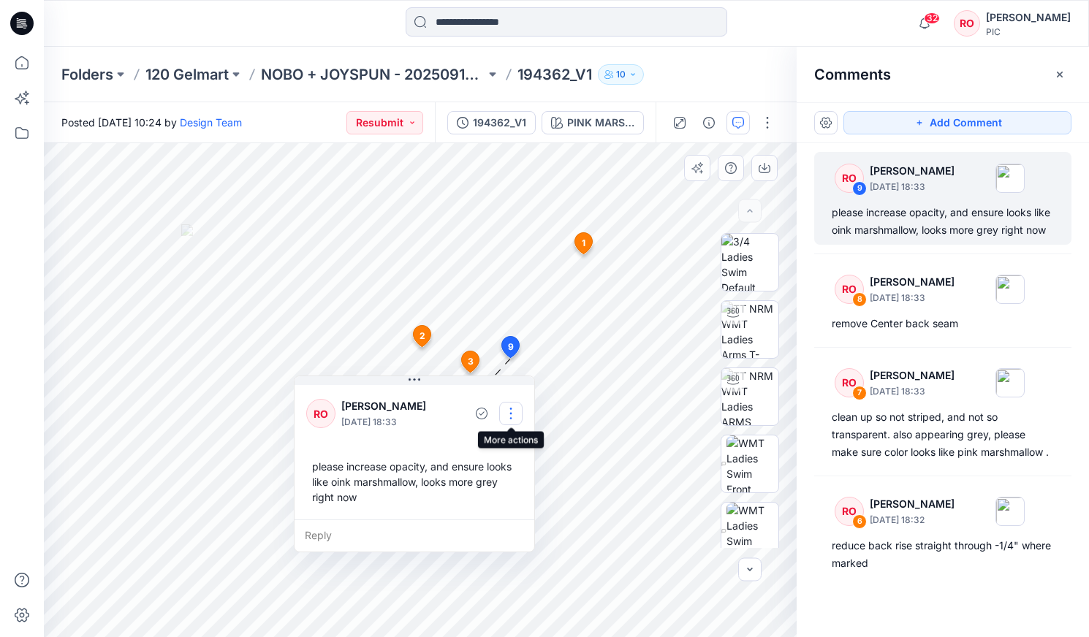
click at [514, 413] on button "button" at bounding box center [510, 413] width 23 height 23
click at [498, 449] on p "Edit comment" at bounding box center [515, 447] width 66 height 15
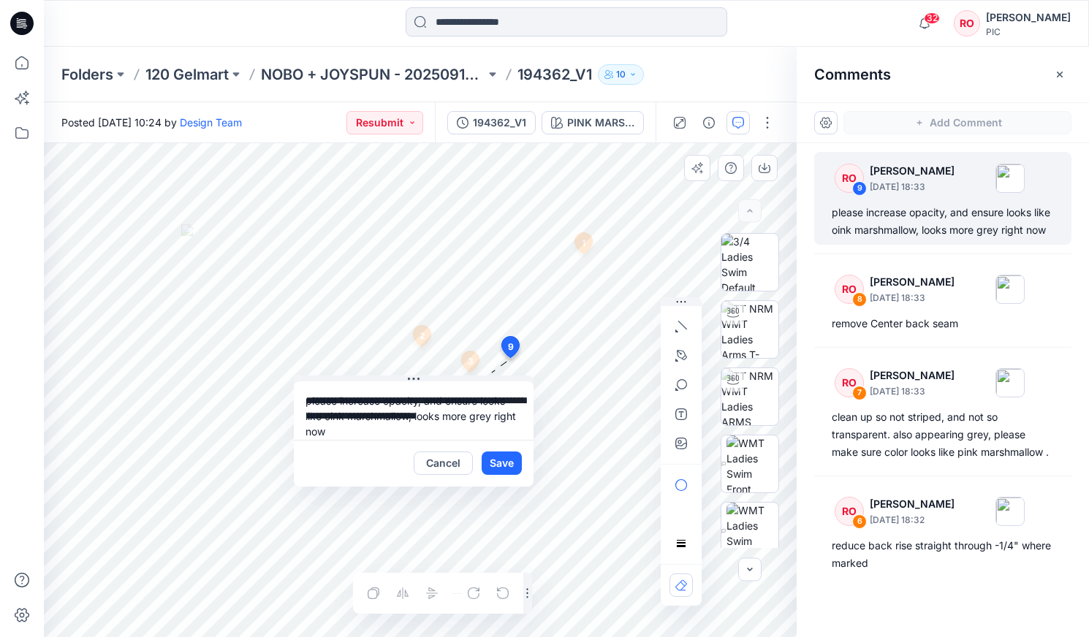
click at [376, 414] on textarea "**********" at bounding box center [414, 410] width 240 height 58
drag, startPoint x: 423, startPoint y: 403, endPoint x: 341, endPoint y: 400, distance: 82.7
click at [341, 400] on textarea "**********" at bounding box center [414, 410] width 240 height 58
drag, startPoint x: 483, startPoint y: 405, endPoint x: 360, endPoint y: 393, distance: 123.3
click at [349, 396] on textarea "**********" at bounding box center [414, 410] width 240 height 58
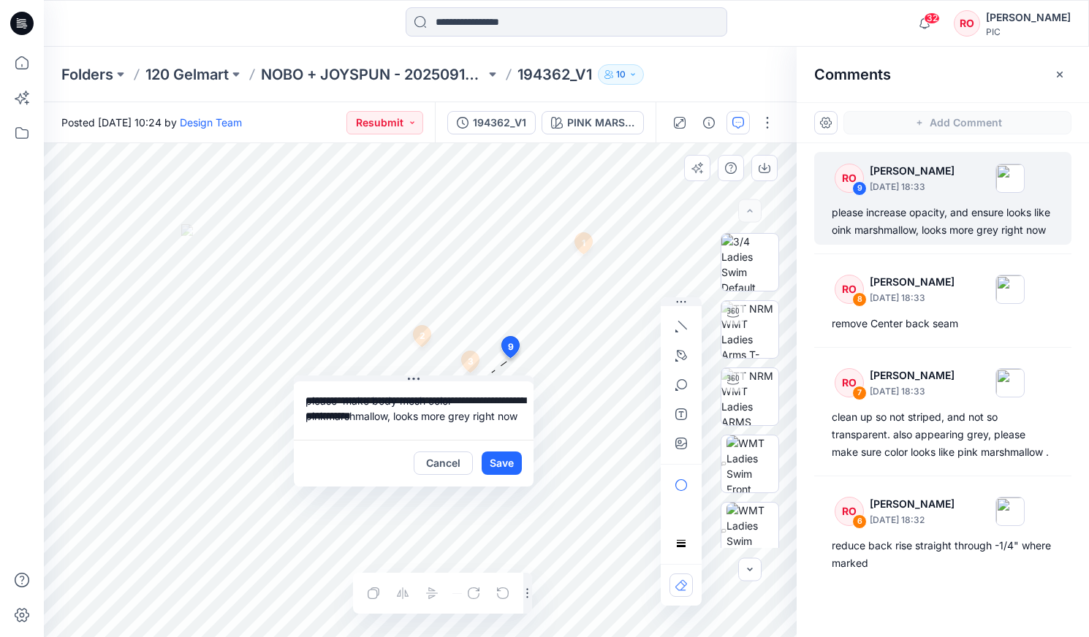
click at [374, 417] on textarea "**********" at bounding box center [414, 410] width 240 height 58
click at [399, 401] on textarea "**********" at bounding box center [414, 410] width 240 height 58
click at [375, 417] on textarea "**********" at bounding box center [414, 410] width 240 height 58
type textarea "**********"
click at [498, 465] on button "Save" at bounding box center [502, 463] width 40 height 23
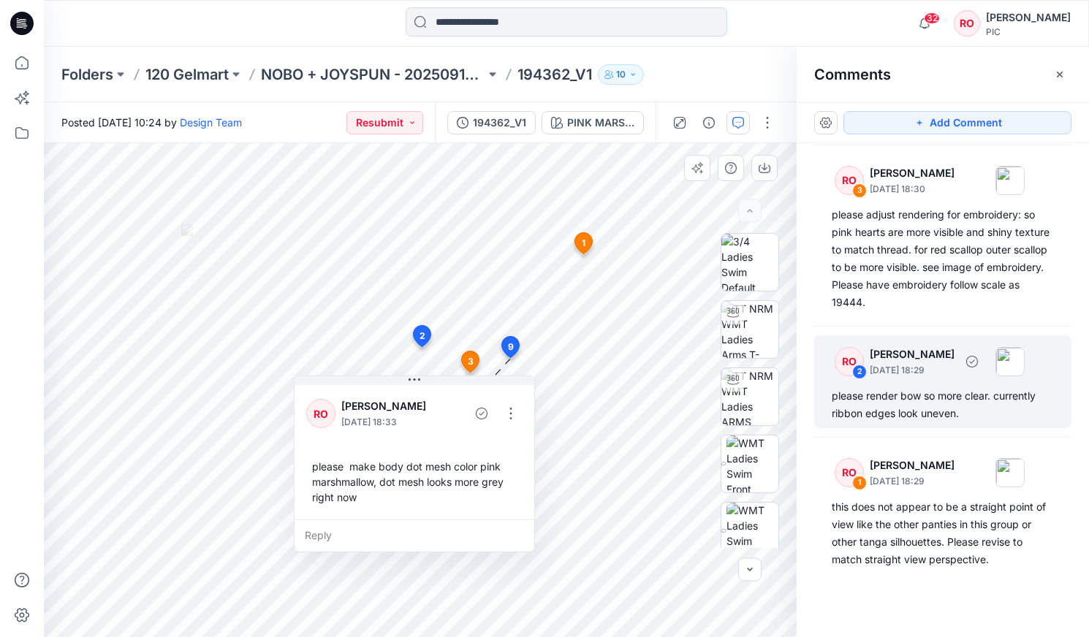
scroll to position [682, 0]
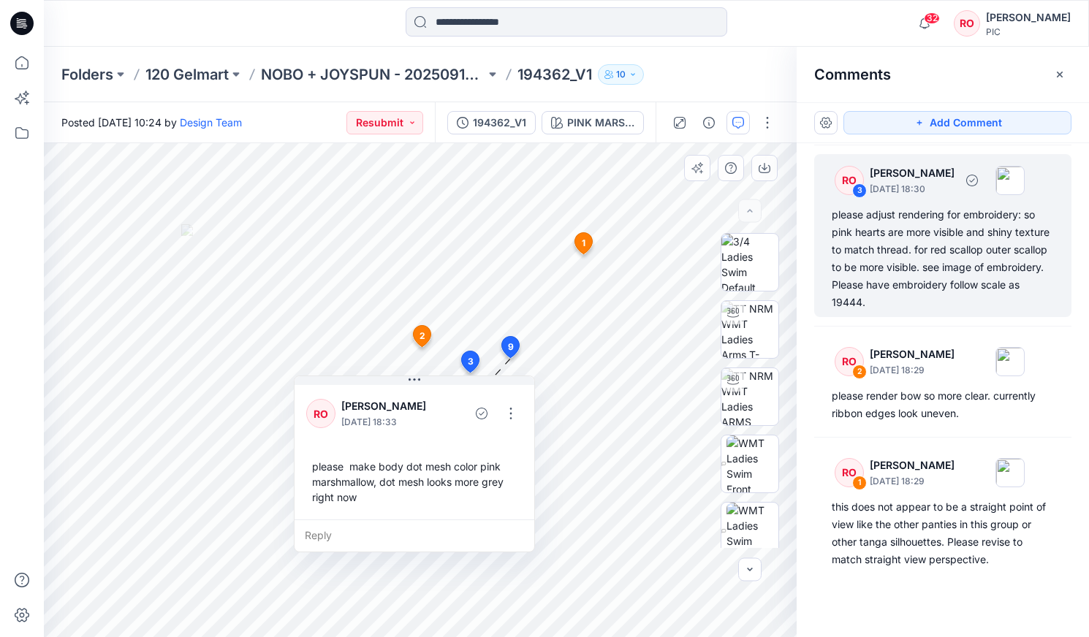
click at [899, 268] on div "please adjust rendering for embroidery: so pink hearts are more visible and shi…" at bounding box center [943, 258] width 222 height 105
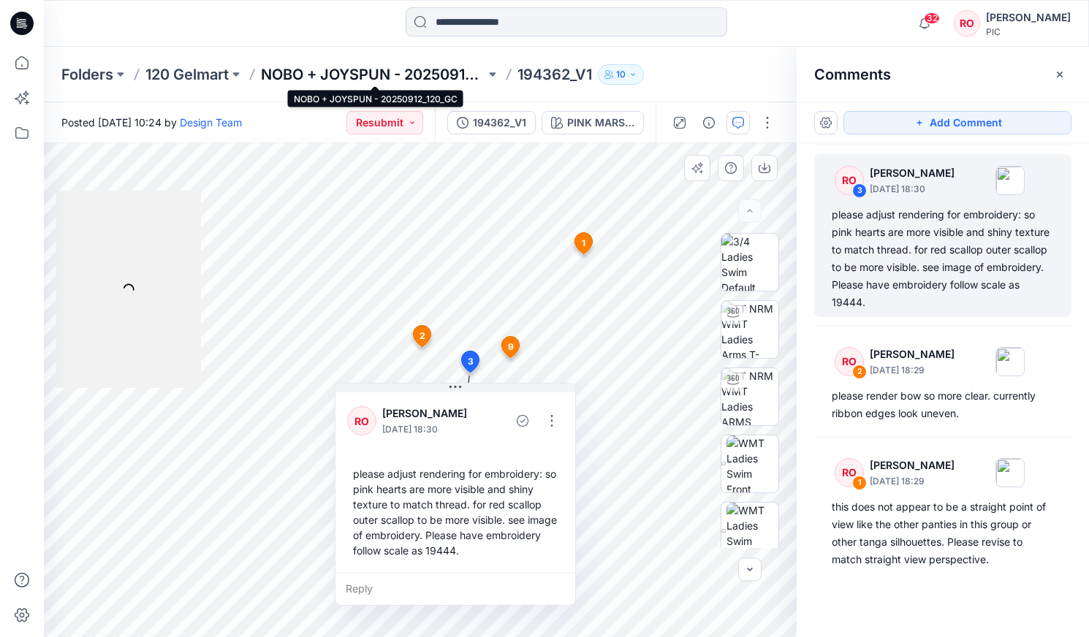
click at [419, 69] on p "NOBO + JOYSPUN - 20250912_120_GC" at bounding box center [373, 74] width 224 height 20
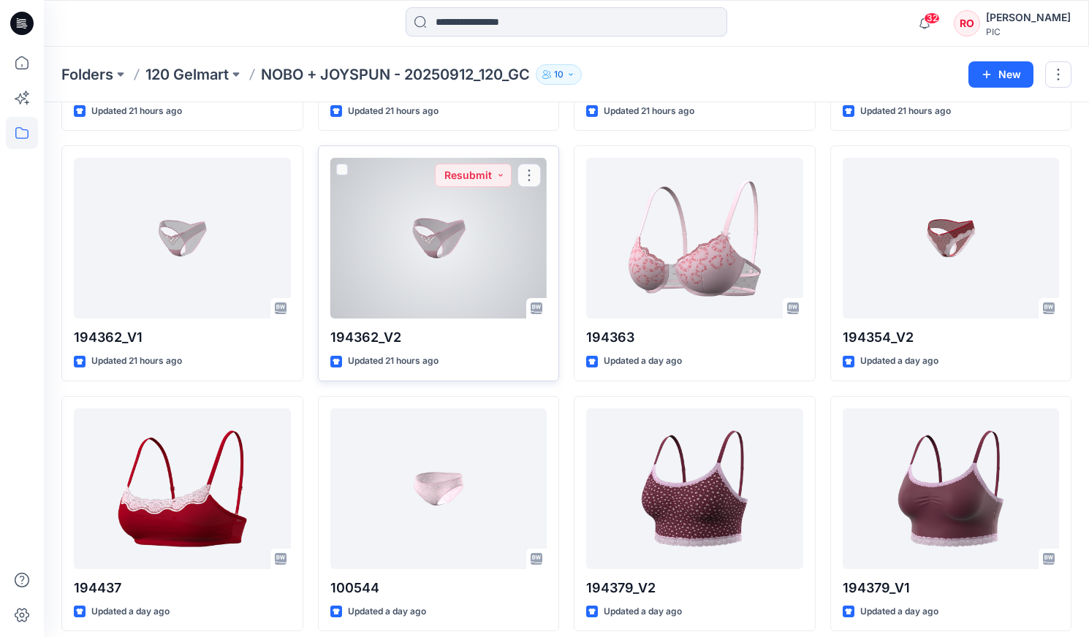
scroll to position [1522, 0]
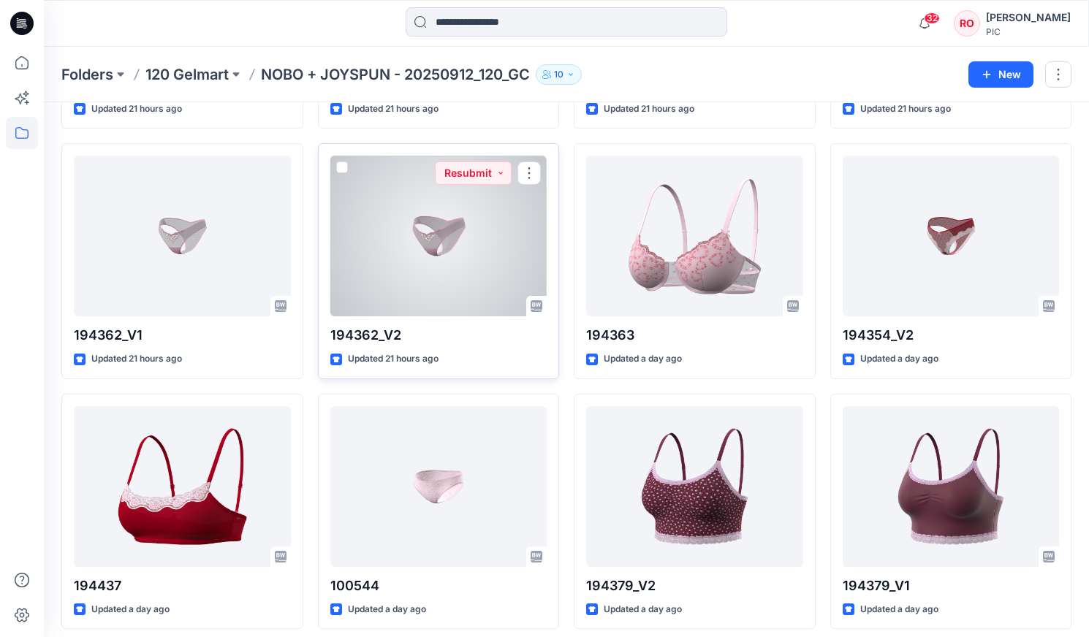
click at [419, 335] on p "194362_V2" at bounding box center [438, 335] width 217 height 20
click at [432, 313] on div "194362_V2 Updated 21 hours ago Resubmit" at bounding box center [439, 261] width 242 height 236
click at [457, 220] on div at bounding box center [438, 236] width 217 height 161
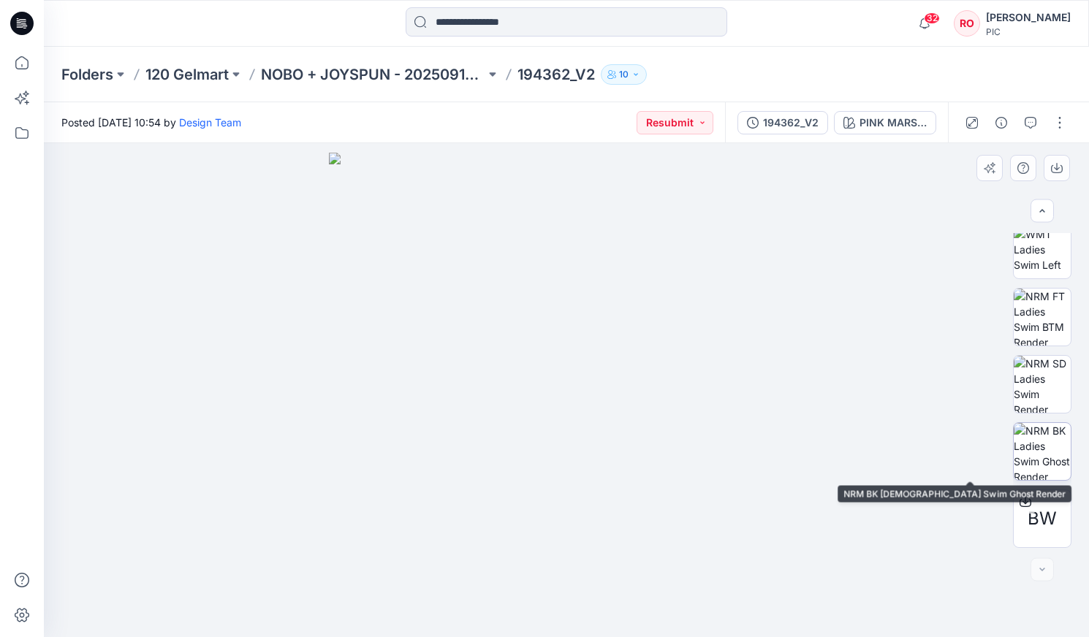
scroll to position [349, 0]
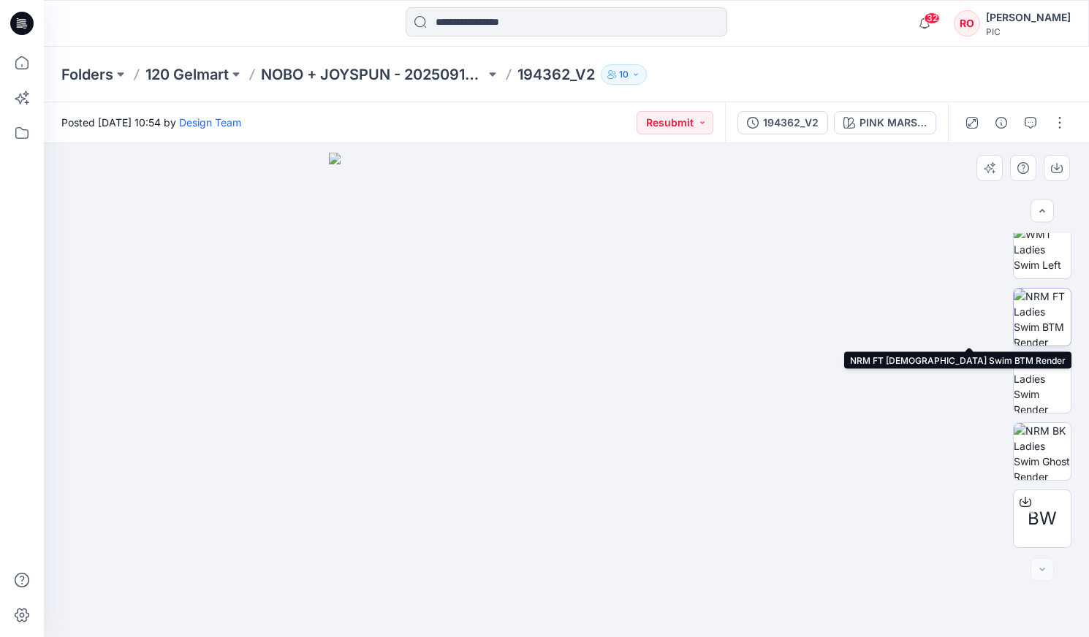
click at [1033, 300] on img at bounding box center [1042, 317] width 57 height 57
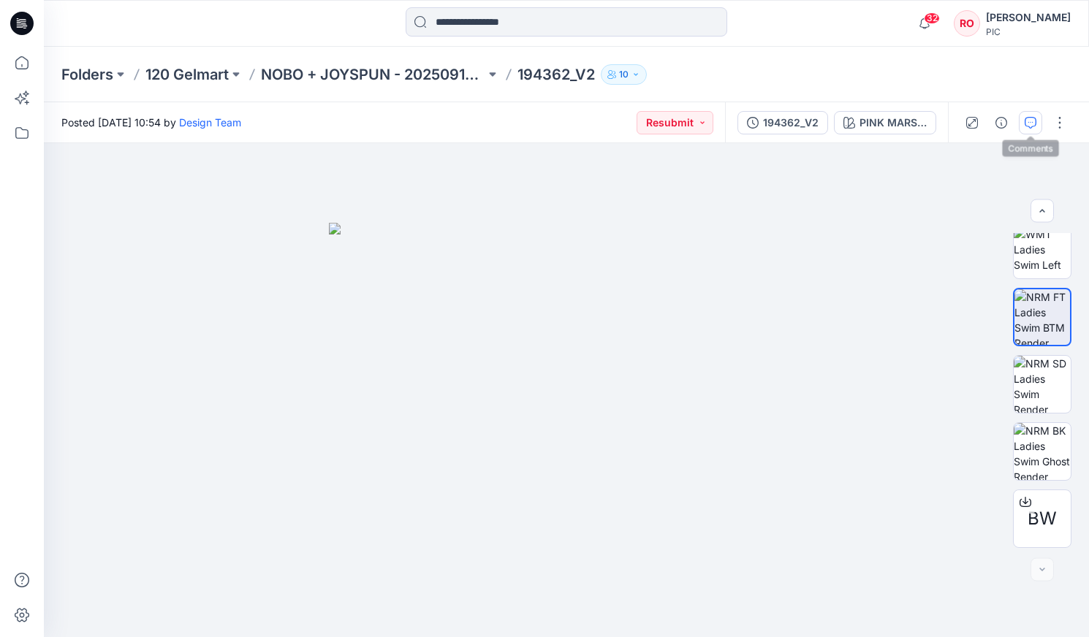
click at [1025, 119] on icon "button" at bounding box center [1031, 123] width 12 height 12
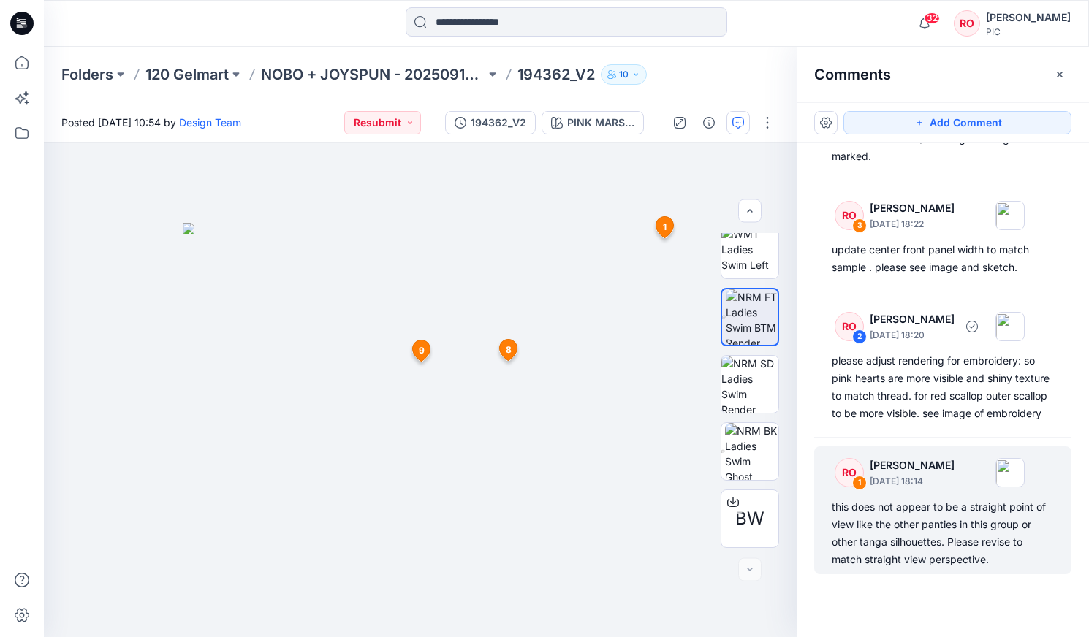
scroll to position [647, 0]
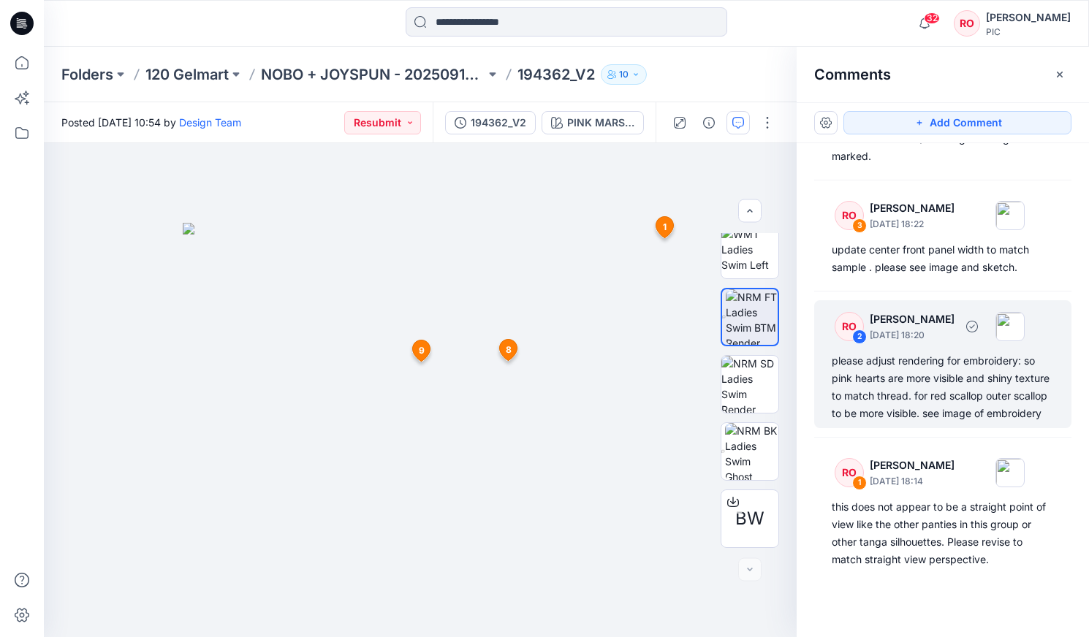
click at [910, 401] on div "please adjust rendering for embroidery: so pink hearts are more visible and shi…" at bounding box center [943, 387] width 222 height 70
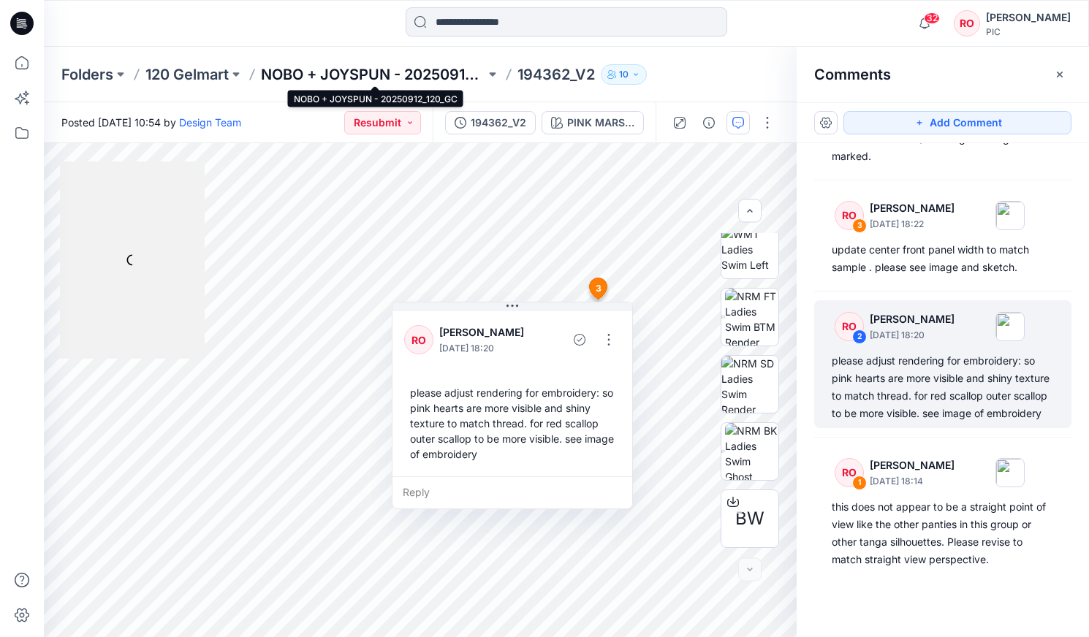
click at [316, 82] on p "NOBO + JOYSPUN - 20250912_120_GC" at bounding box center [373, 74] width 224 height 20
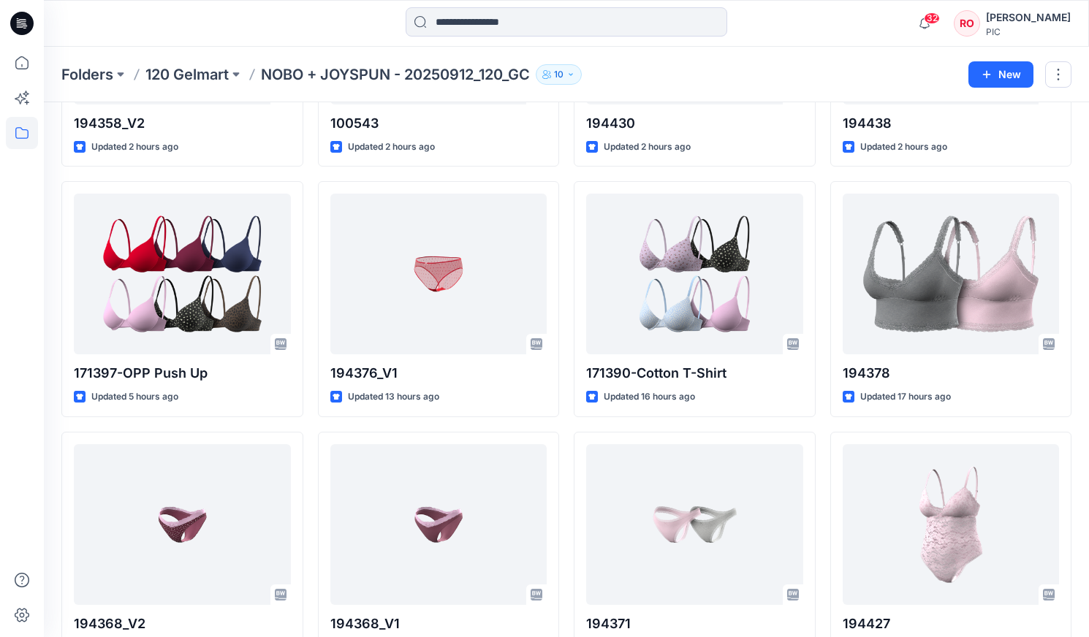
scroll to position [525, 0]
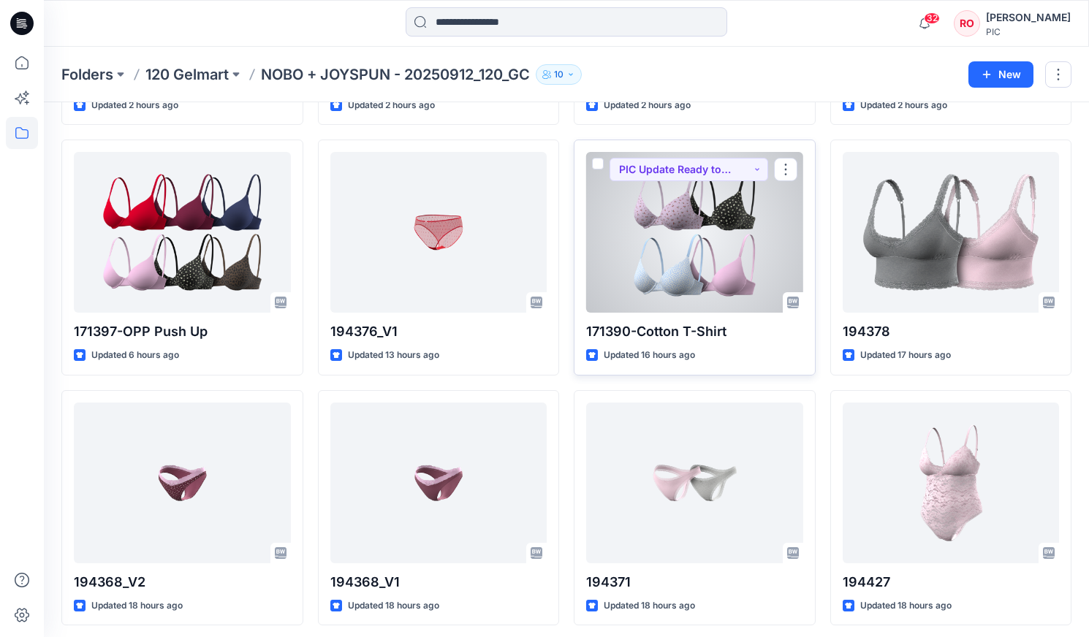
click at [774, 248] on div at bounding box center [694, 232] width 217 height 161
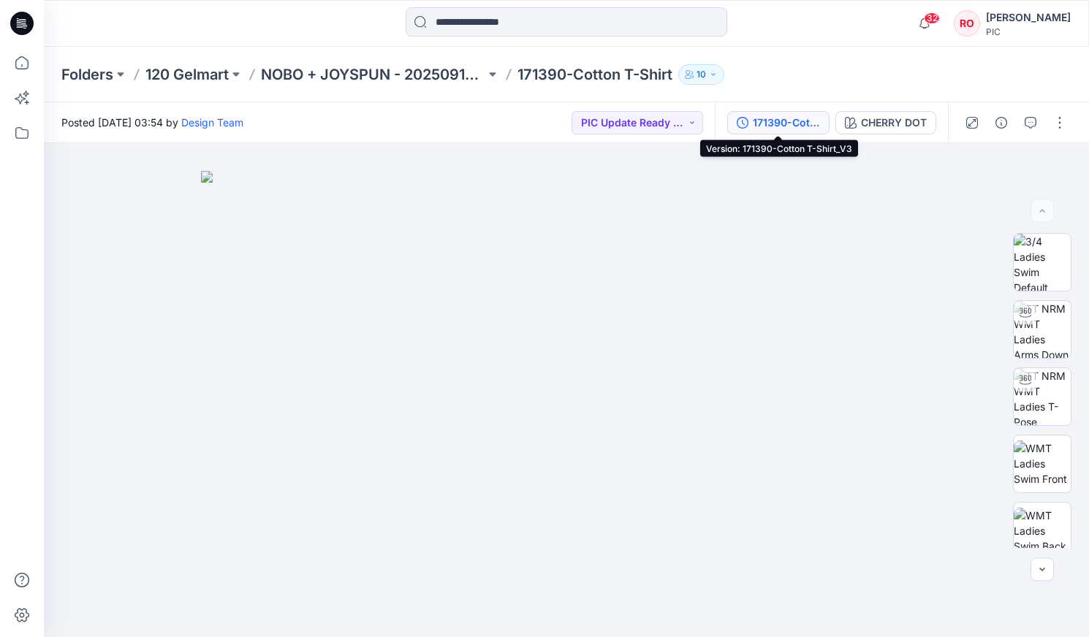
click at [786, 123] on div "171390-Cotton T-Shirt_V3" at bounding box center [786, 123] width 67 height 16
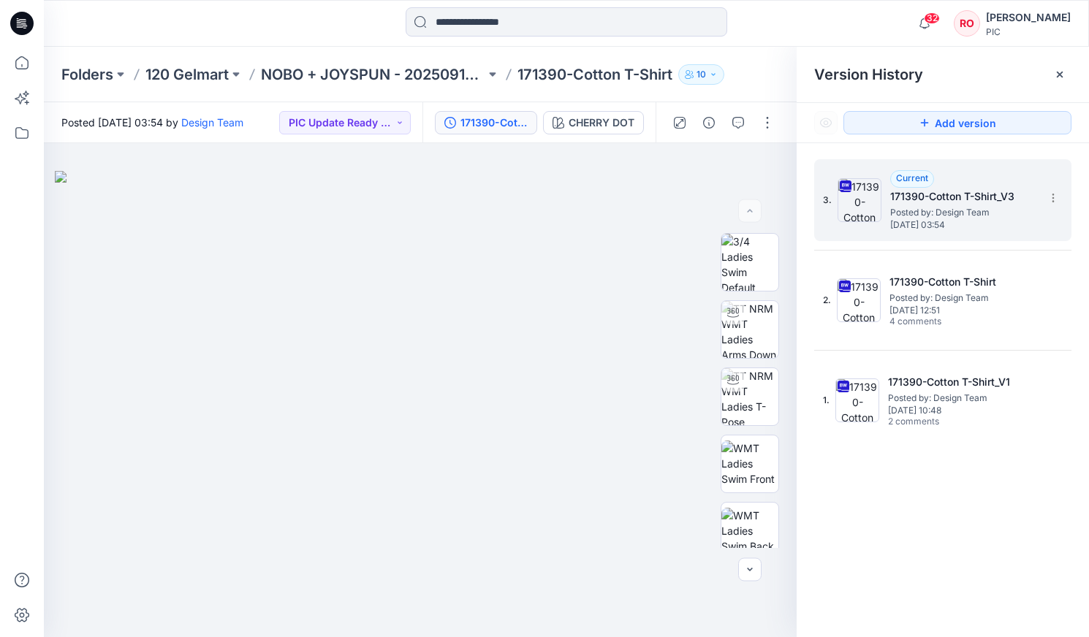
click at [884, 208] on div "3. Current 171390-Cotton T-Shirt_V3 Posted by: Design Team [DATE] 03:54" at bounding box center [932, 200] width 219 height 70
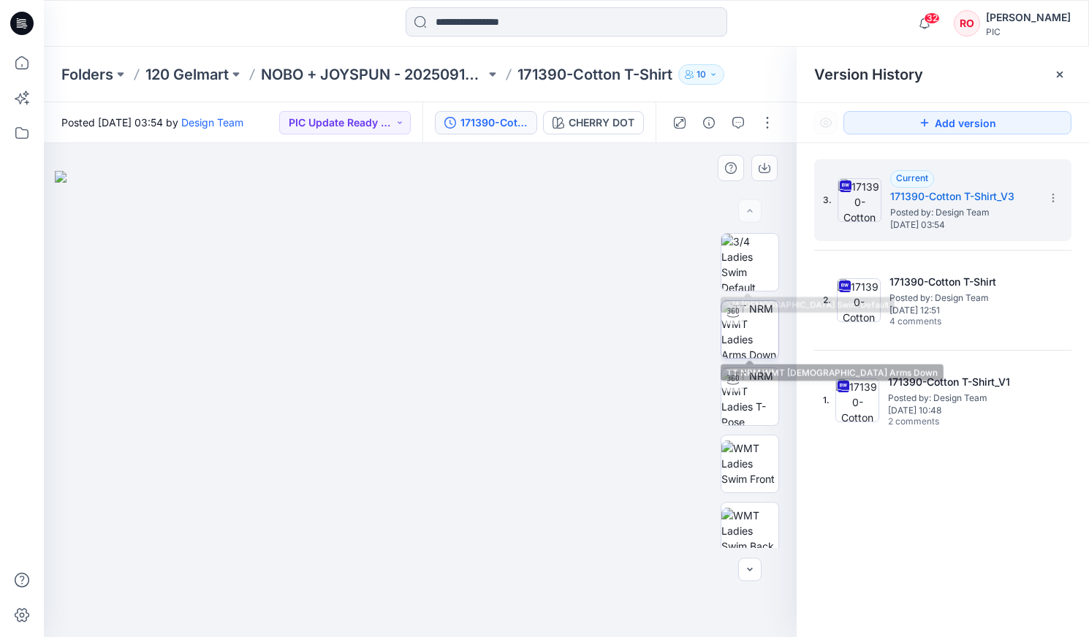
click at [750, 335] on img at bounding box center [749, 329] width 57 height 57
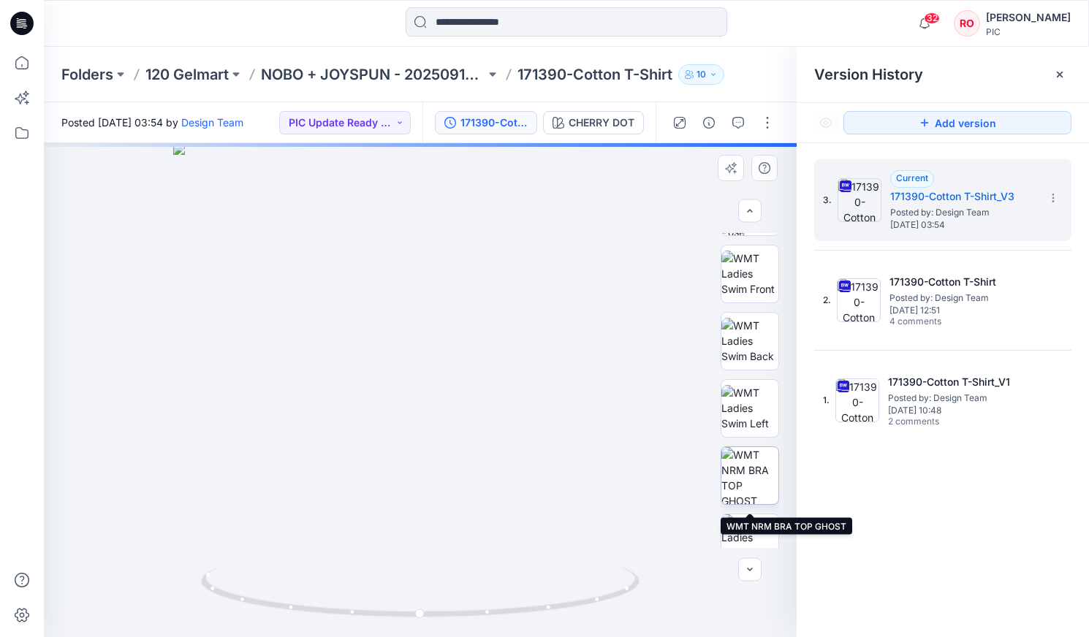
scroll to position [224, 0]
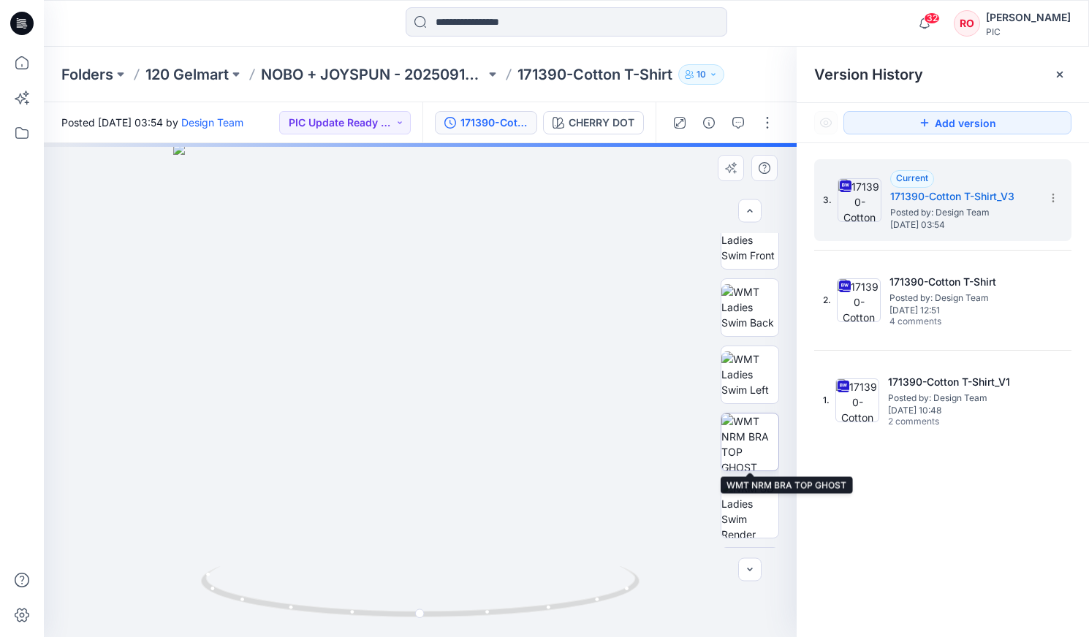
click at [740, 446] on img at bounding box center [749, 442] width 57 height 57
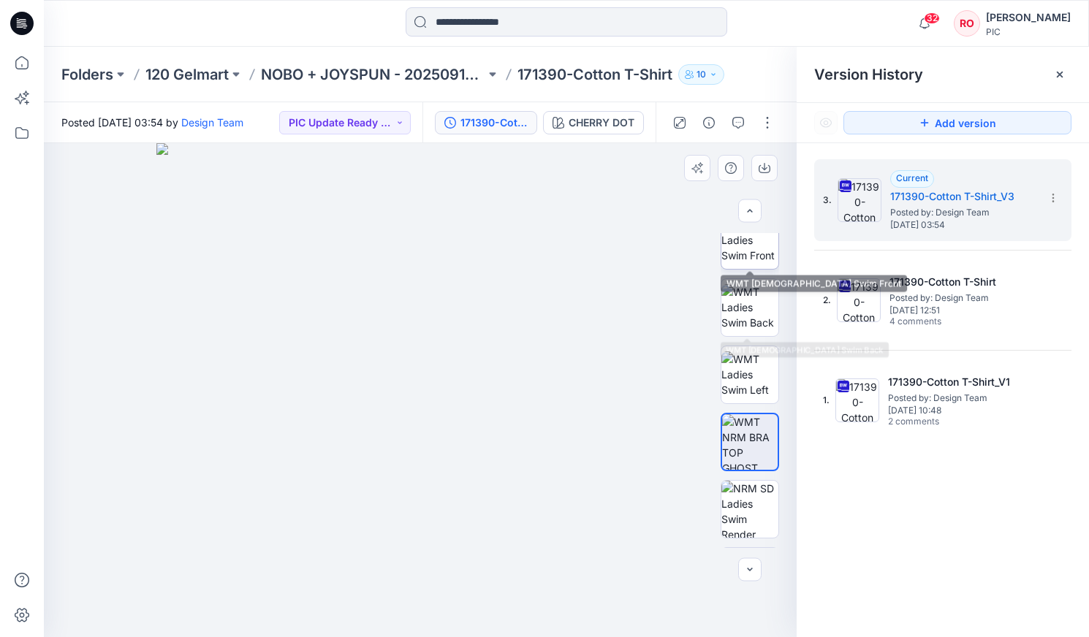
click at [748, 244] on img at bounding box center [749, 240] width 57 height 46
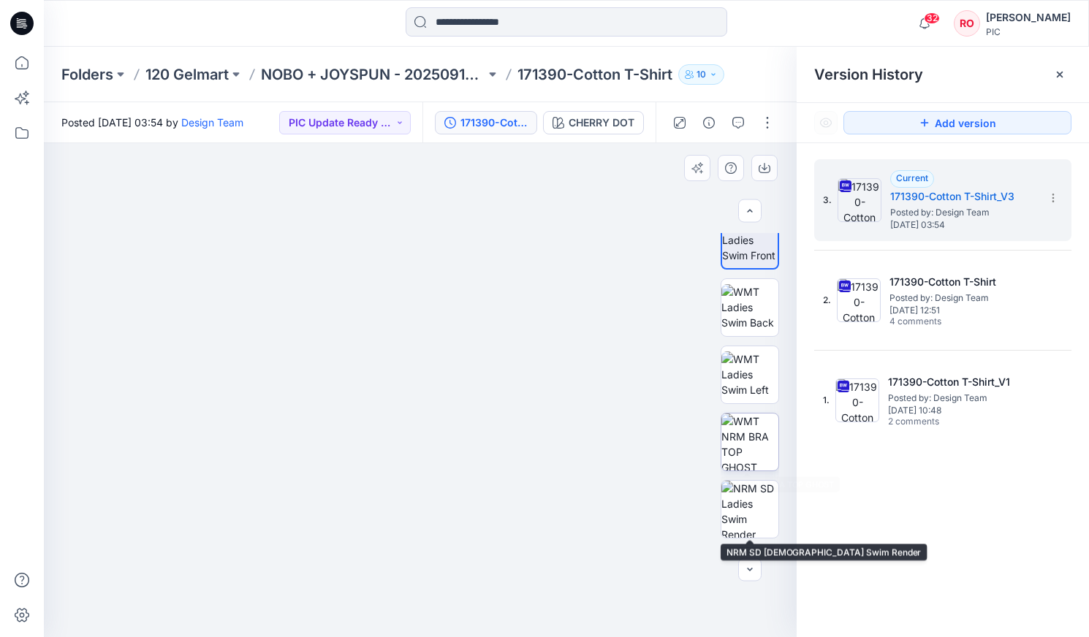
click at [735, 451] on img at bounding box center [749, 442] width 57 height 57
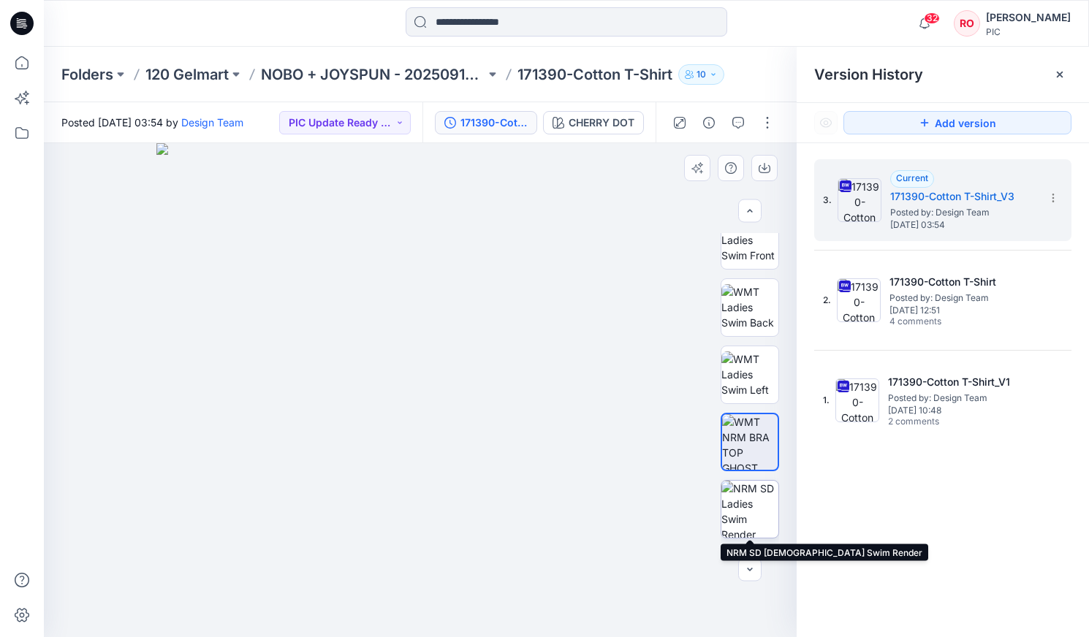
click at [749, 486] on img at bounding box center [749, 509] width 57 height 57
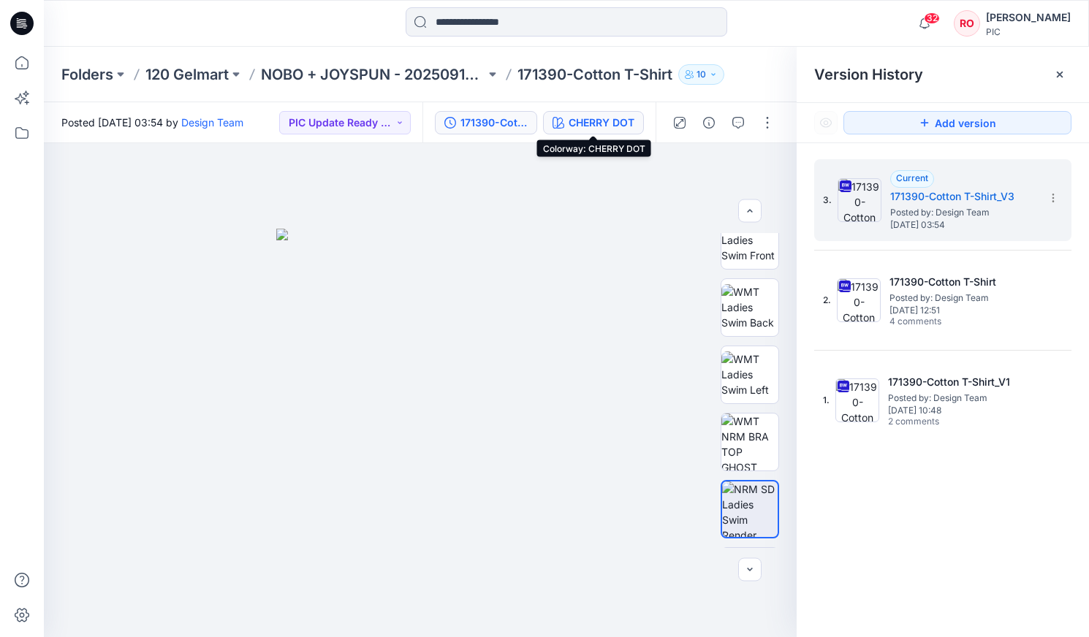
click at [578, 127] on div "CHERRY DOT" at bounding box center [602, 123] width 66 height 16
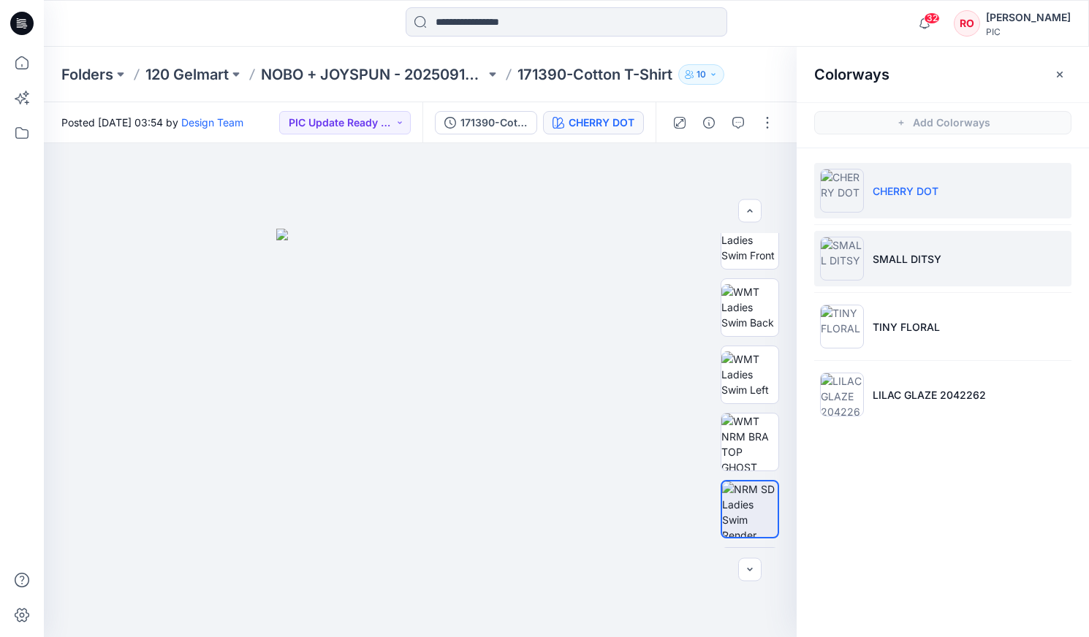
click at [879, 267] on li "SMALL DITSY" at bounding box center [942, 259] width 257 height 56
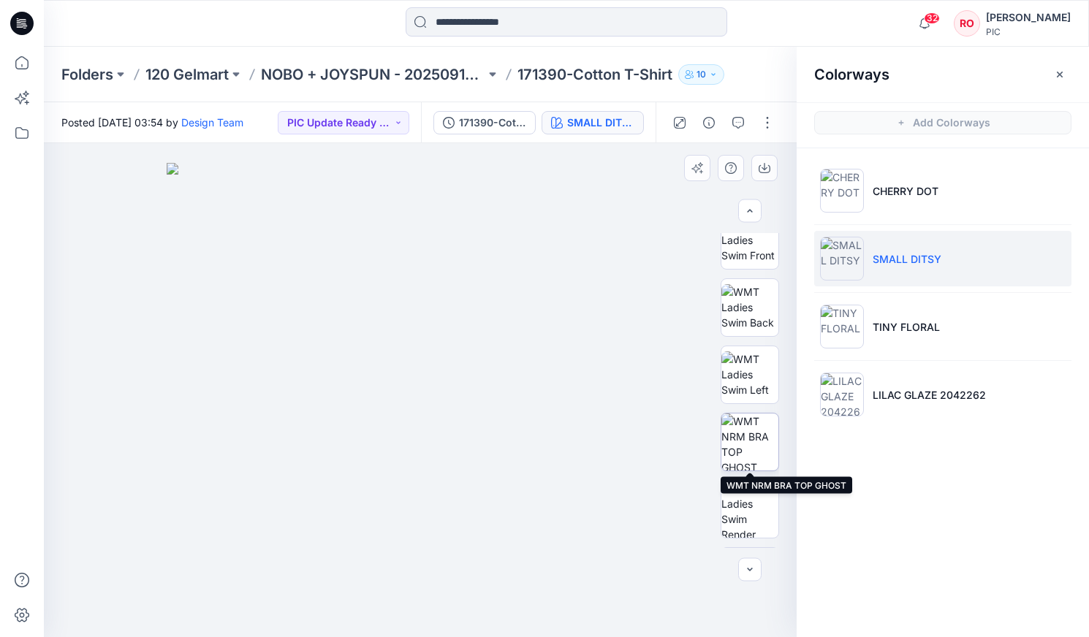
click at [741, 454] on img at bounding box center [749, 442] width 57 height 57
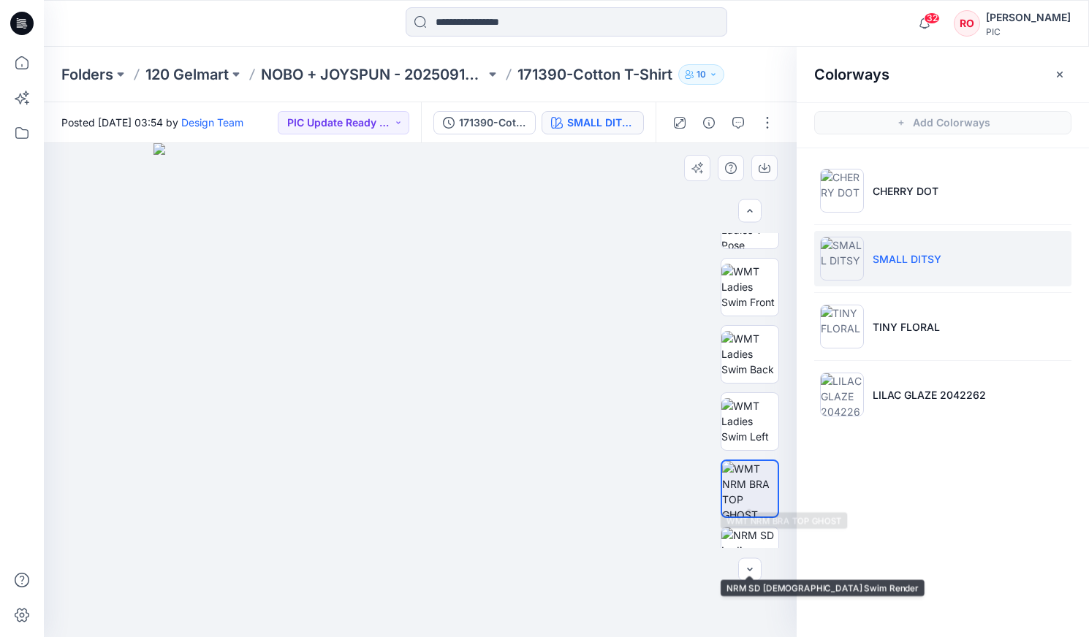
scroll to position [166, 0]
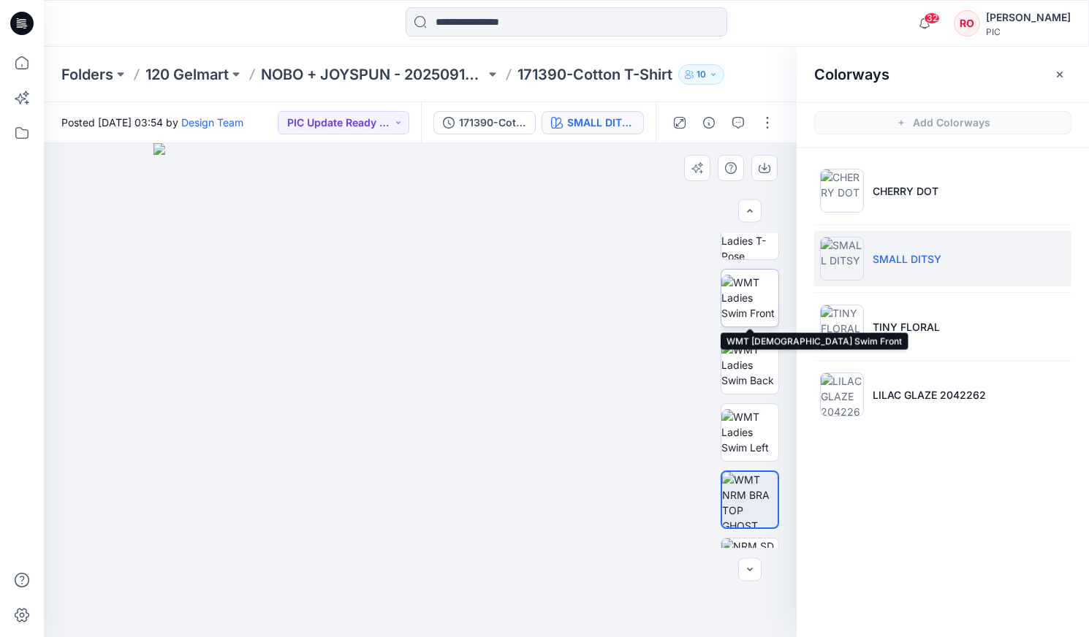
click at [756, 294] on img at bounding box center [749, 298] width 57 height 46
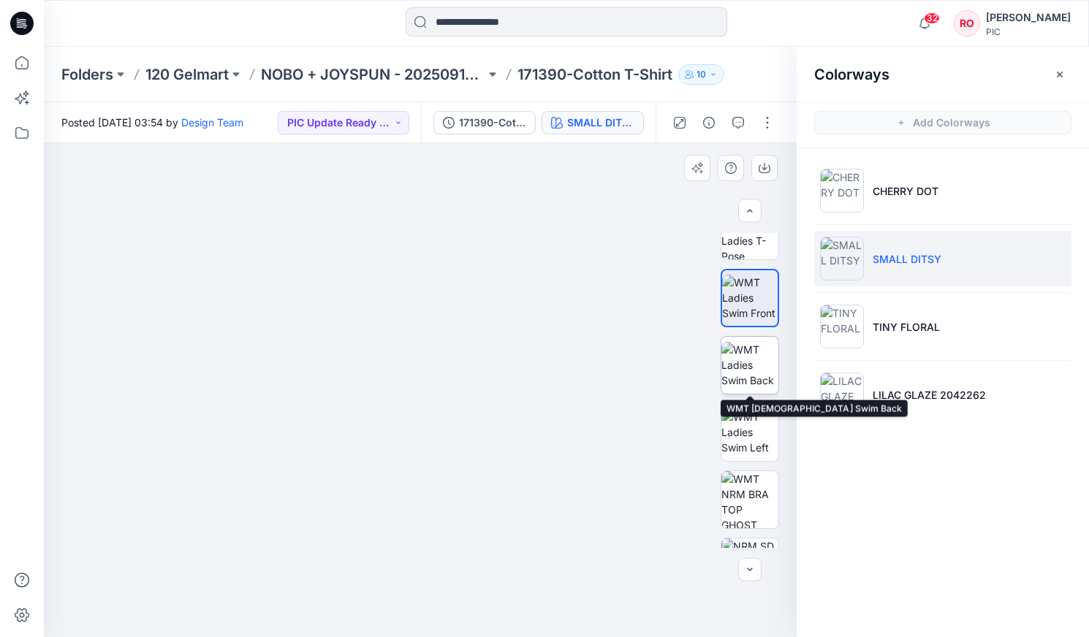
click at [740, 376] on img at bounding box center [749, 365] width 57 height 46
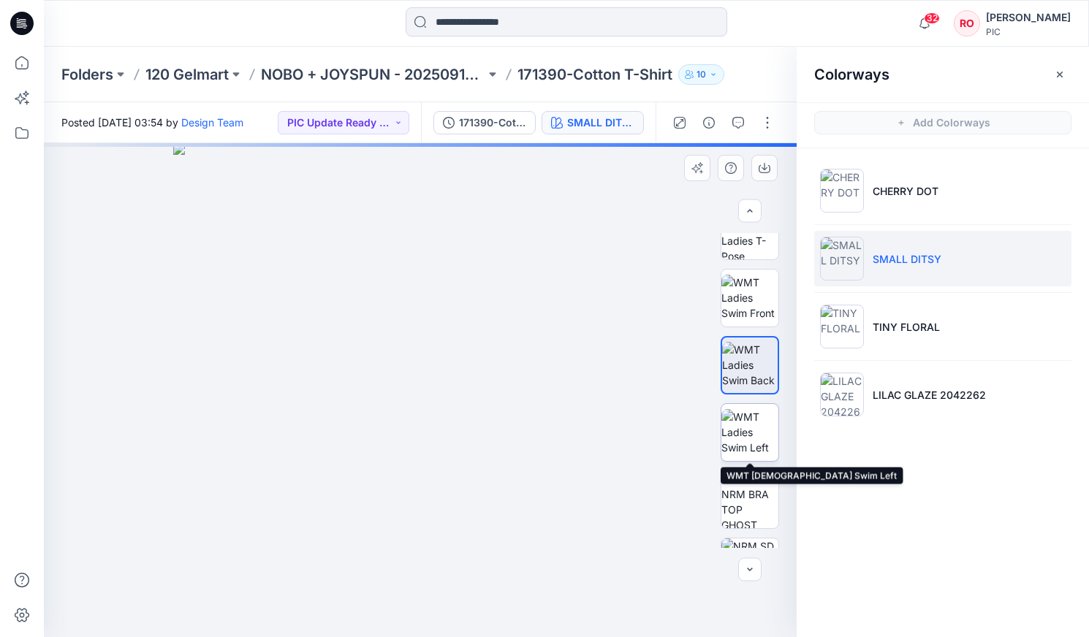
click at [750, 435] on img at bounding box center [749, 432] width 57 height 46
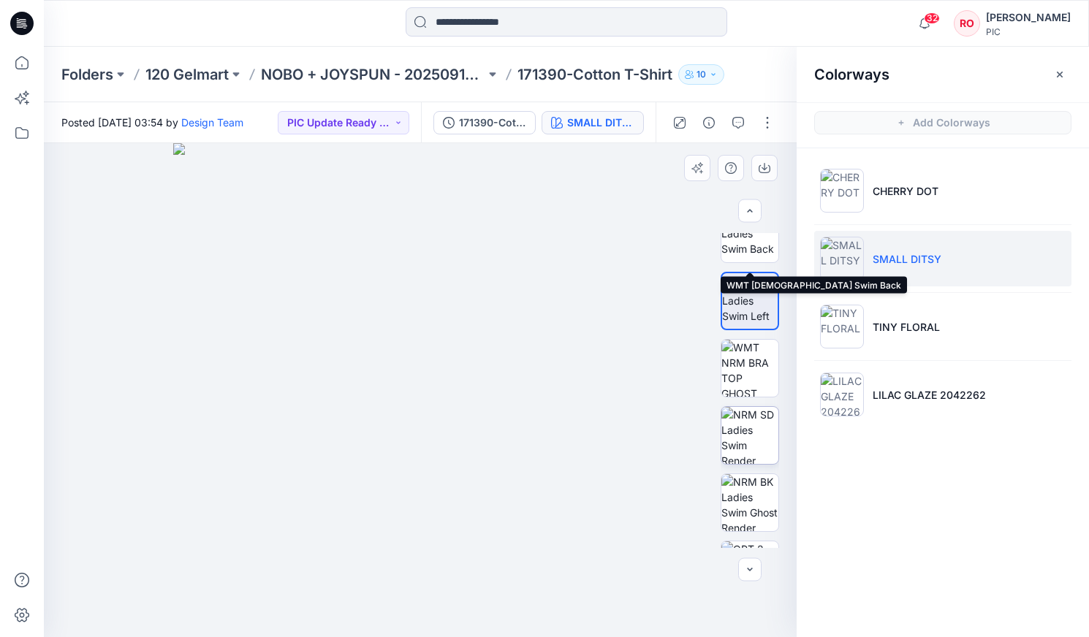
scroll to position [311, 0]
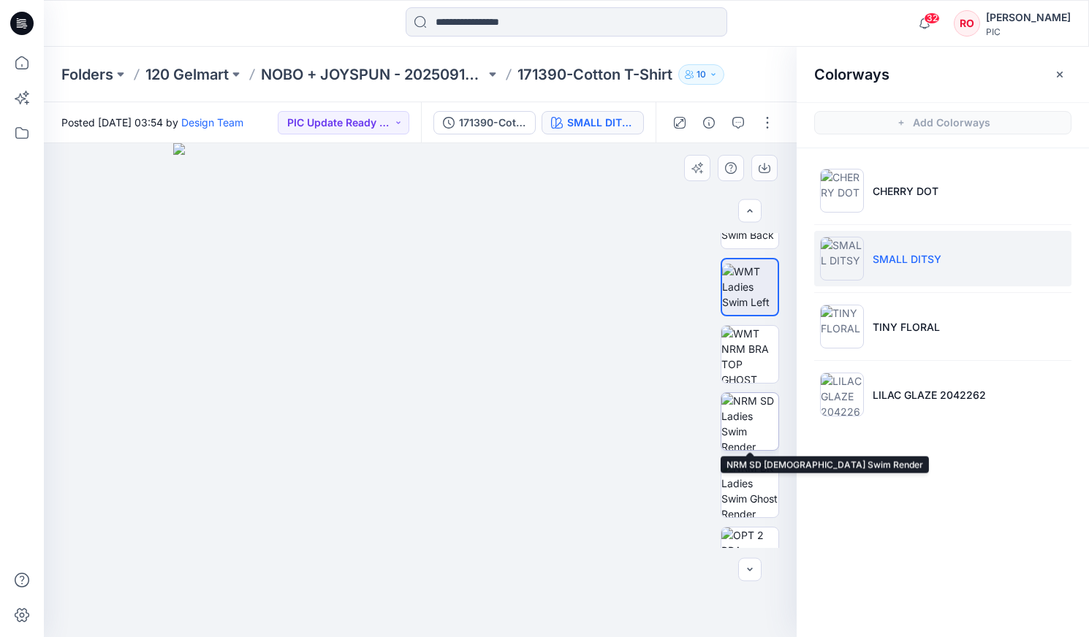
click at [765, 433] on img at bounding box center [749, 421] width 57 height 57
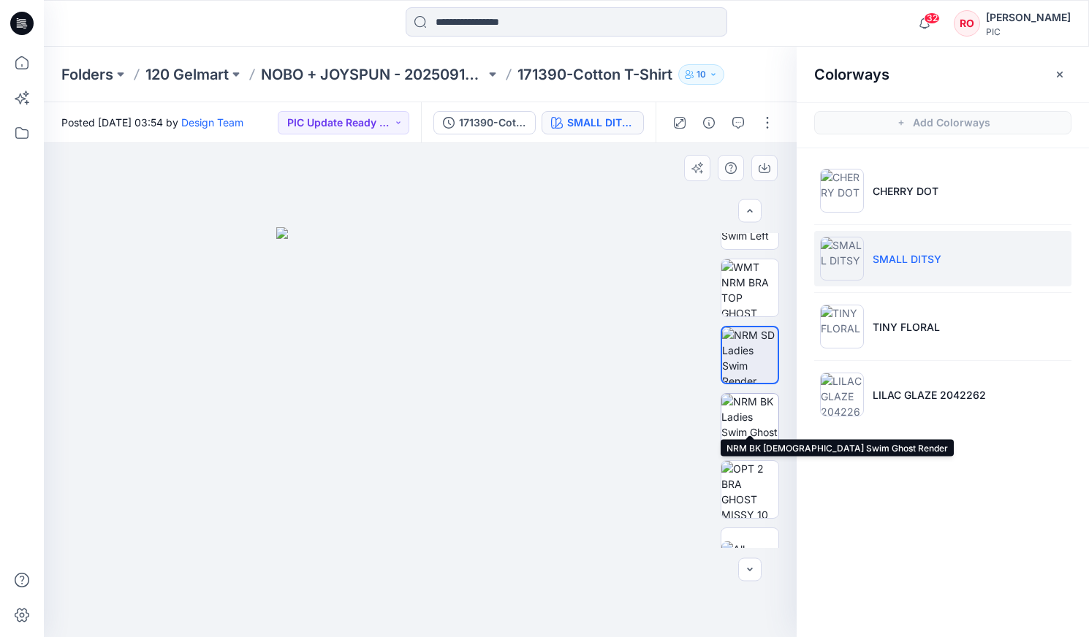
scroll to position [402, 0]
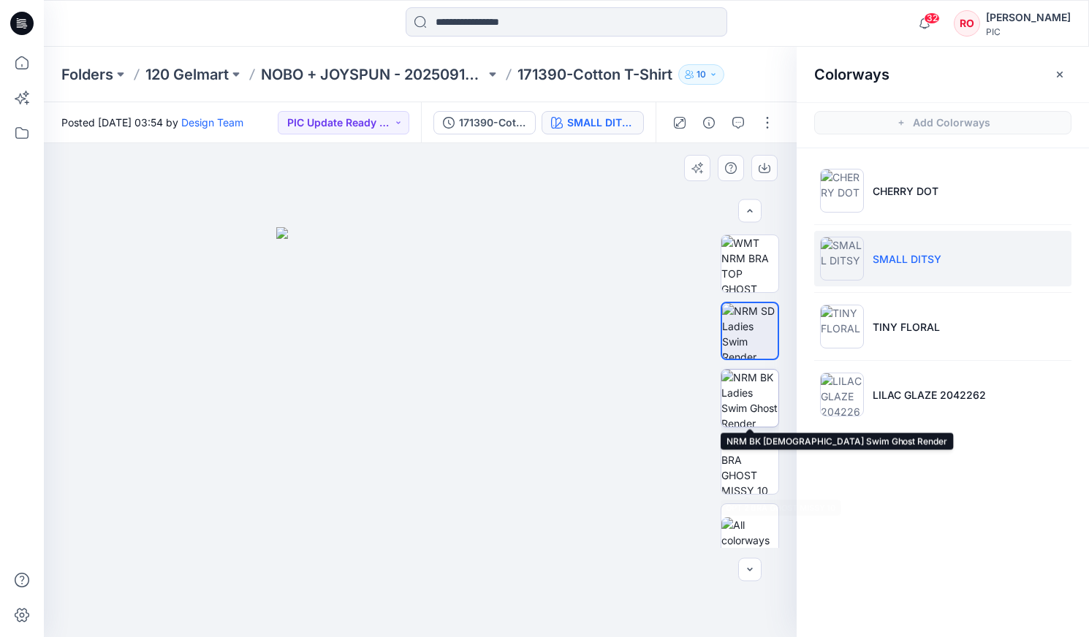
click at [754, 490] on img at bounding box center [749, 465] width 57 height 57
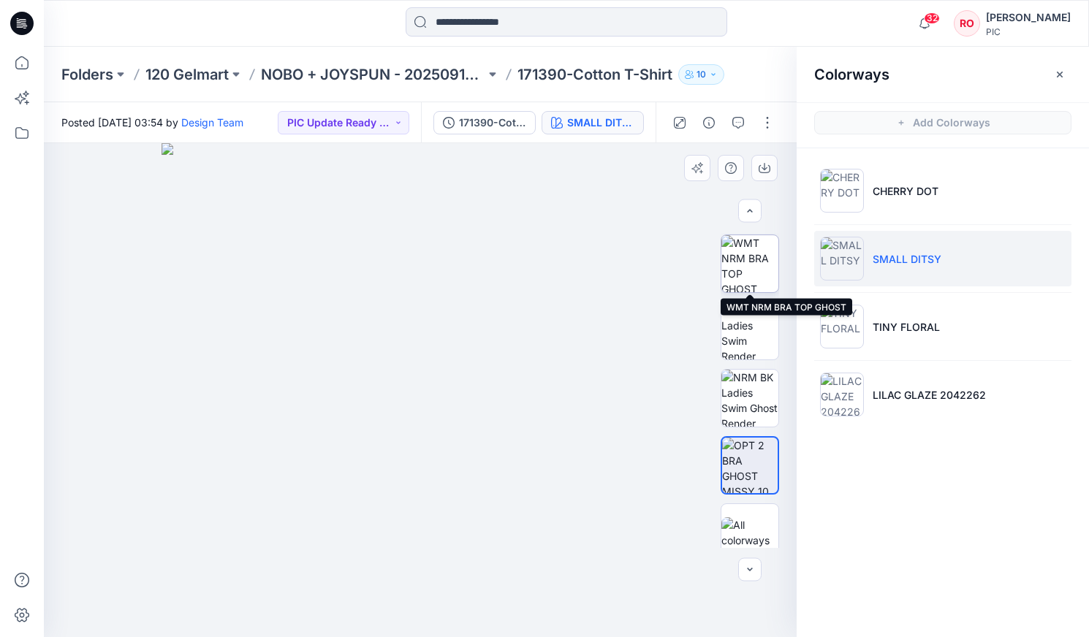
click at [745, 267] on img at bounding box center [749, 263] width 57 height 57
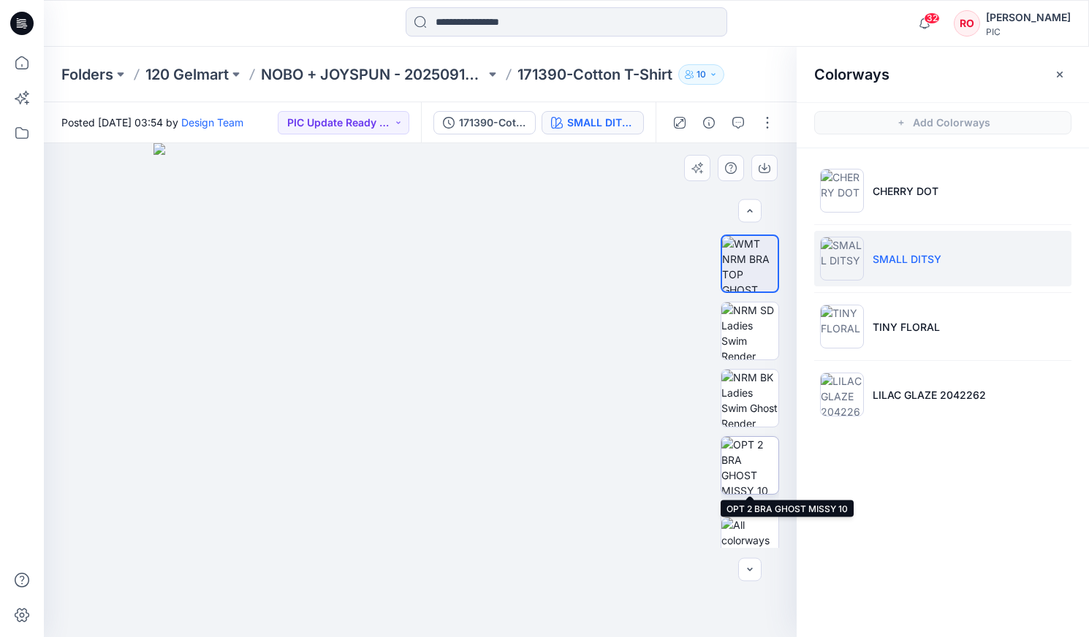
click at [764, 476] on img at bounding box center [749, 465] width 57 height 57
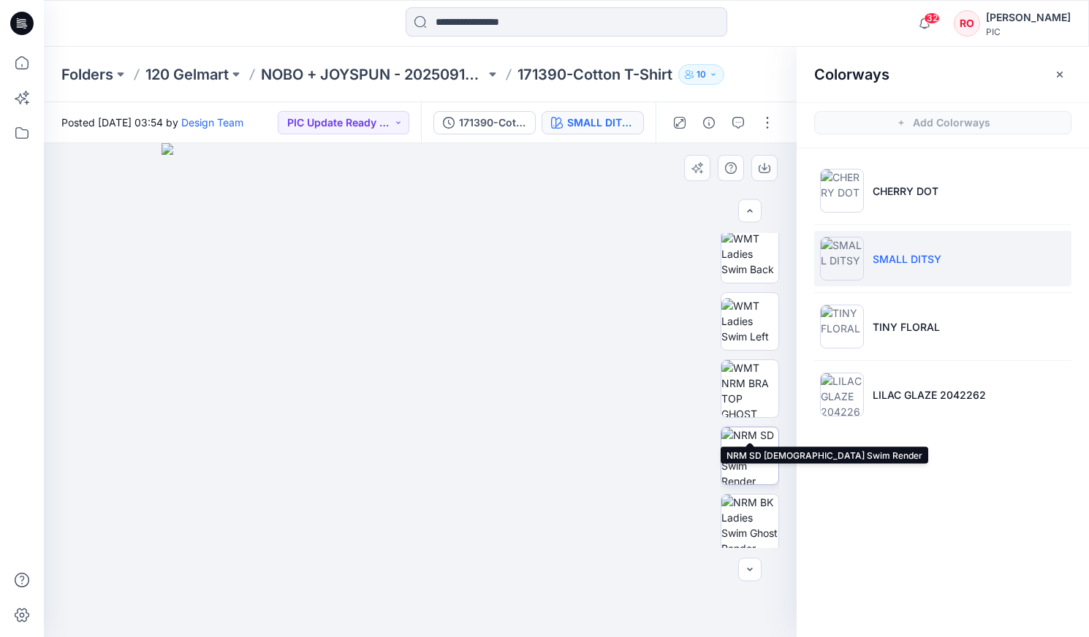
scroll to position [321, 0]
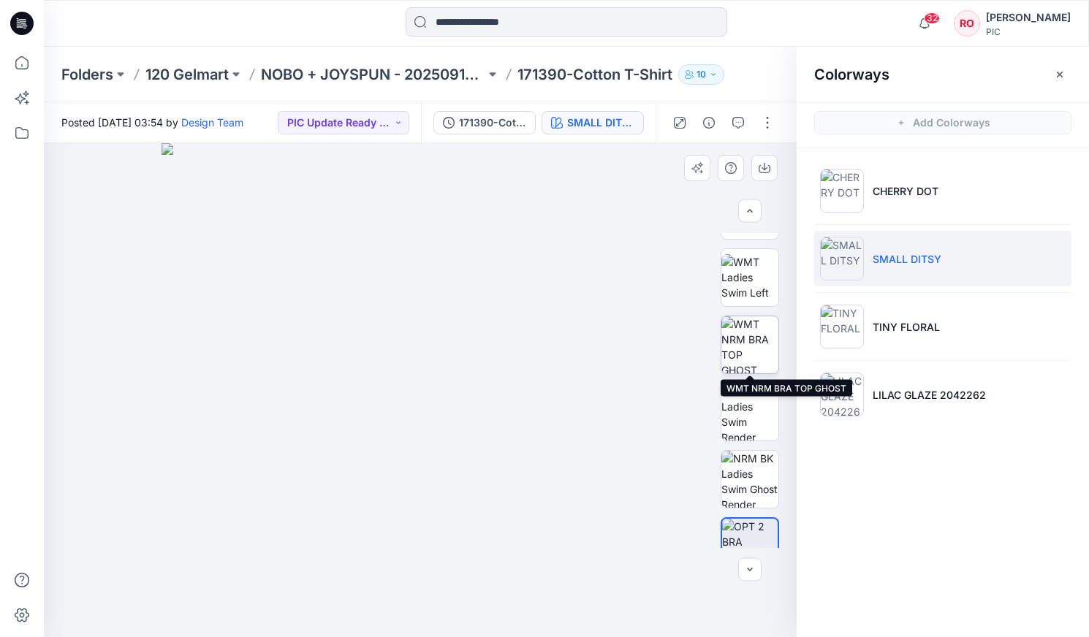
click at [744, 360] on img at bounding box center [749, 344] width 57 height 57
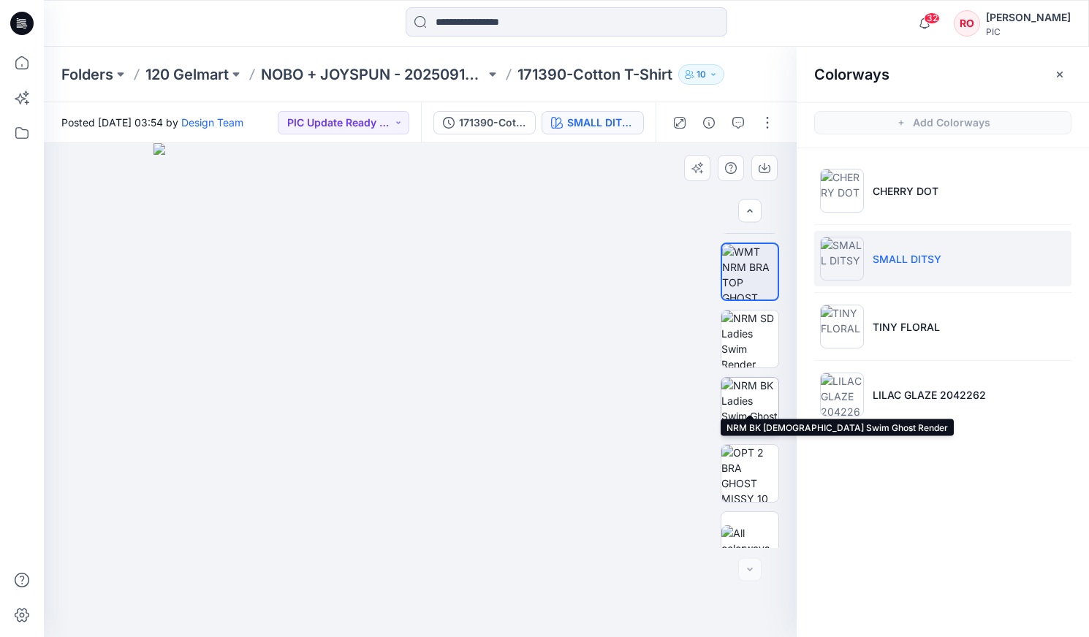
scroll to position [416, 0]
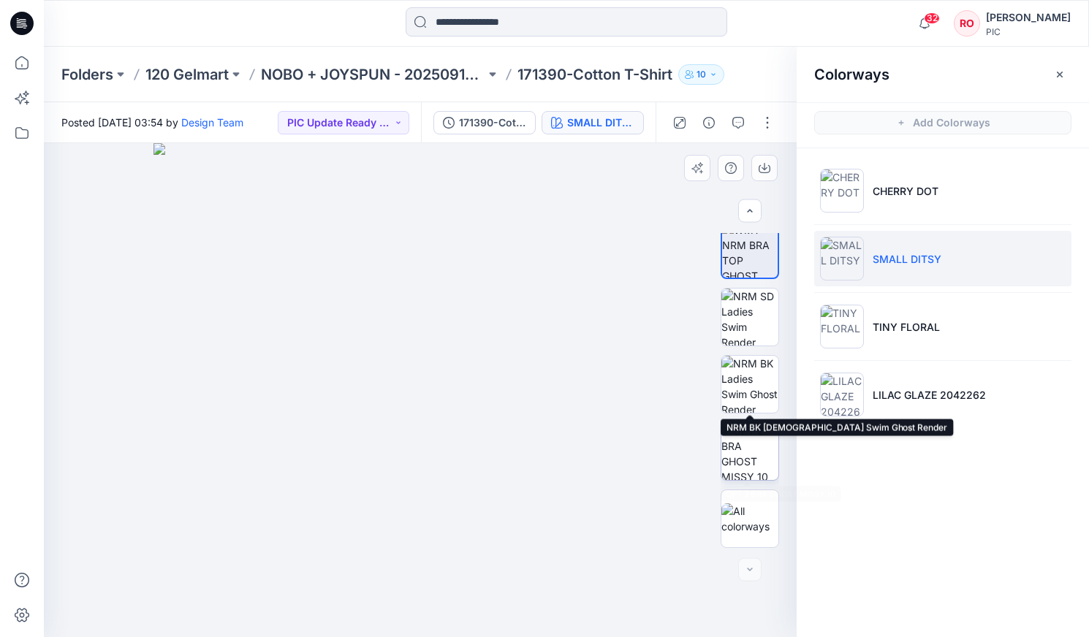
click at [743, 474] on img at bounding box center [749, 451] width 57 height 57
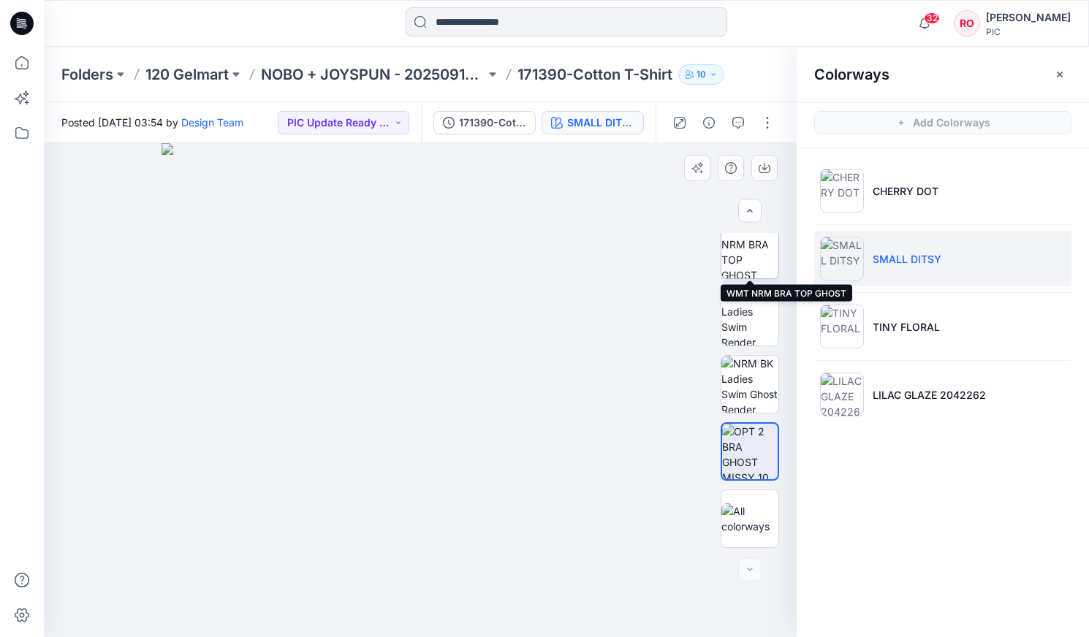
click at [749, 268] on img at bounding box center [749, 249] width 57 height 57
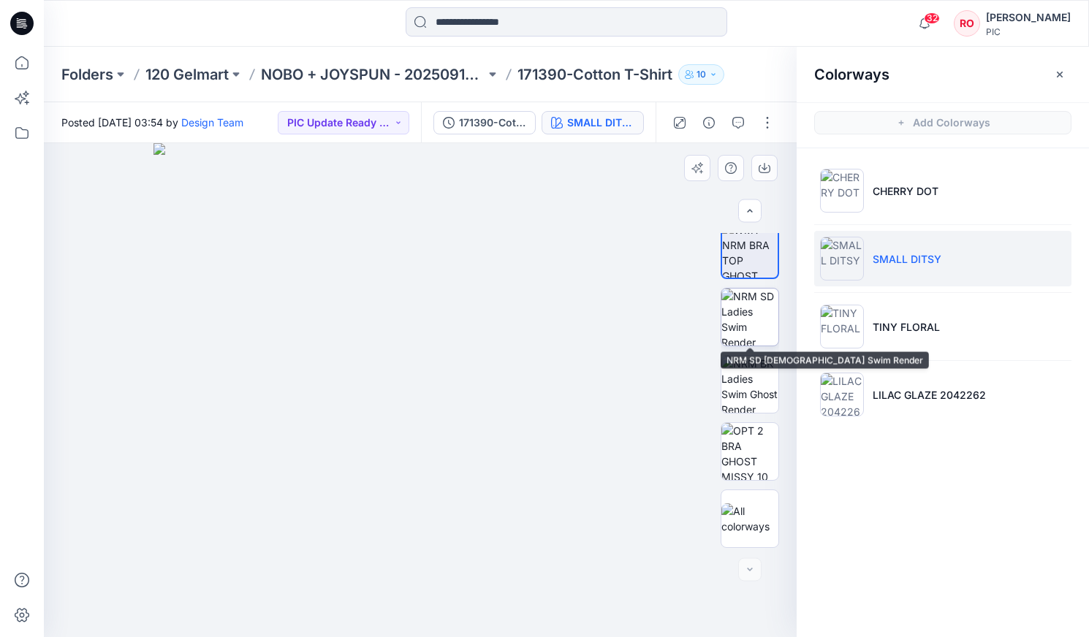
click at [747, 322] on img at bounding box center [749, 317] width 57 height 57
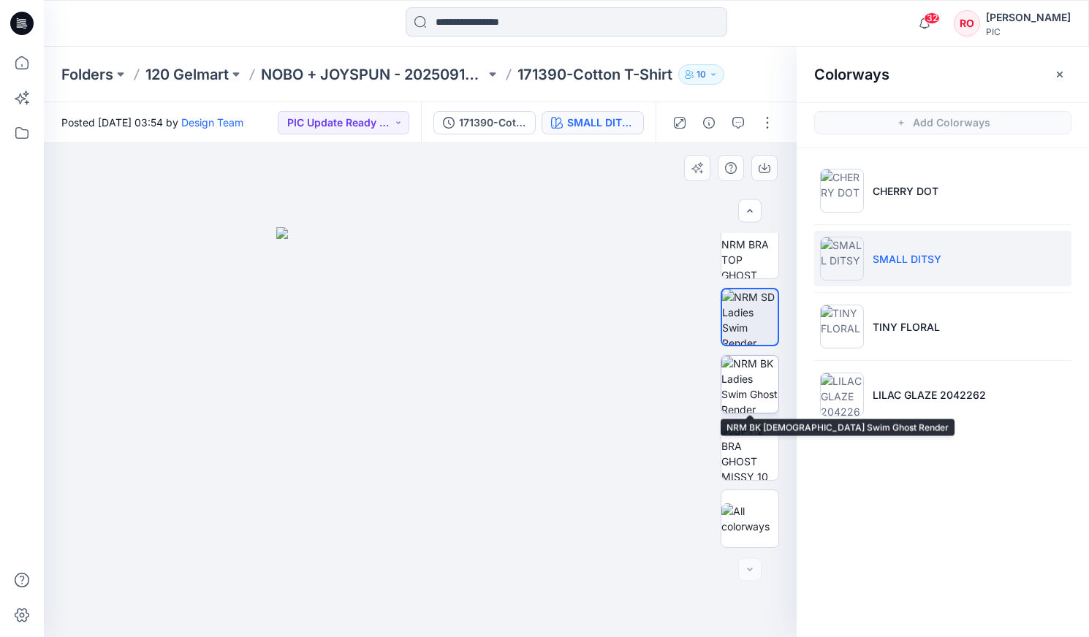
click at [748, 376] on img at bounding box center [749, 384] width 57 height 57
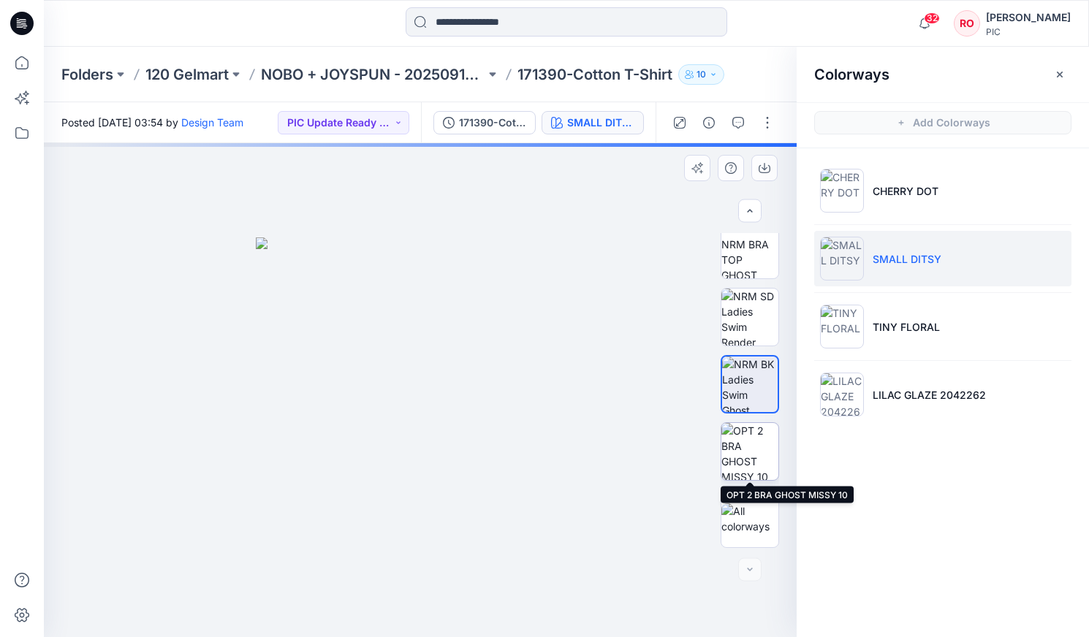
click at [749, 445] on img at bounding box center [749, 451] width 57 height 57
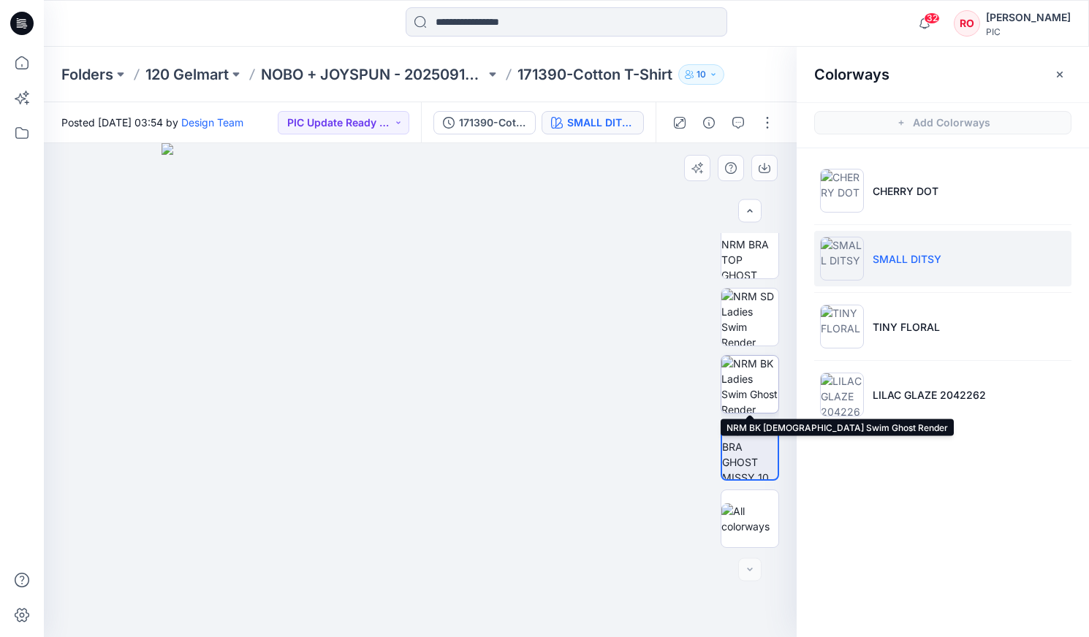
click at [747, 399] on img at bounding box center [749, 384] width 57 height 57
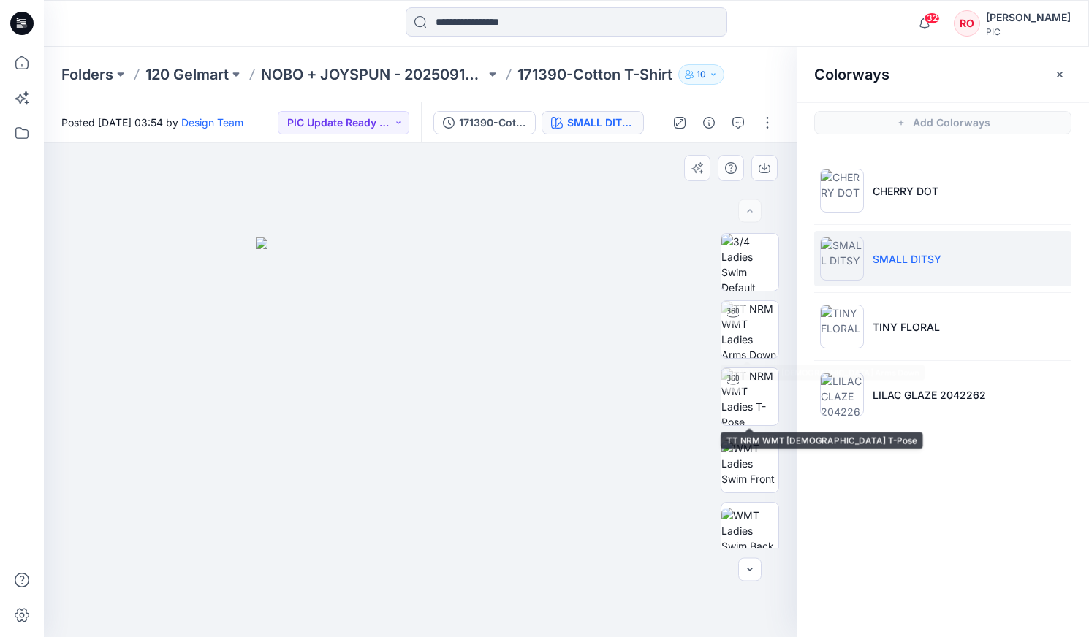
scroll to position [0, 0]
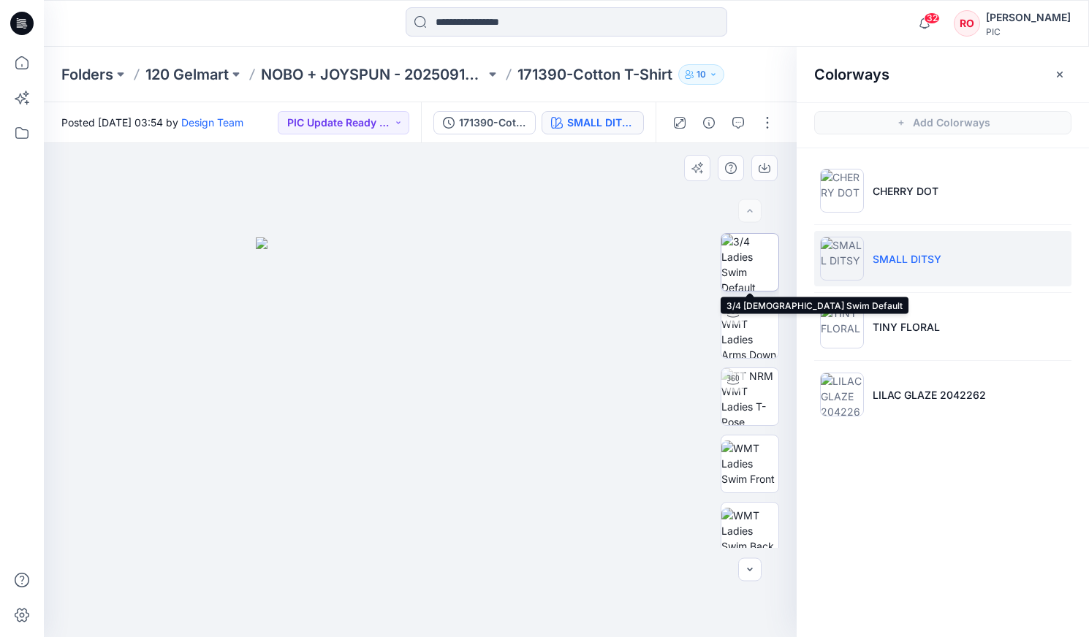
click at [749, 277] on img at bounding box center [749, 262] width 57 height 57
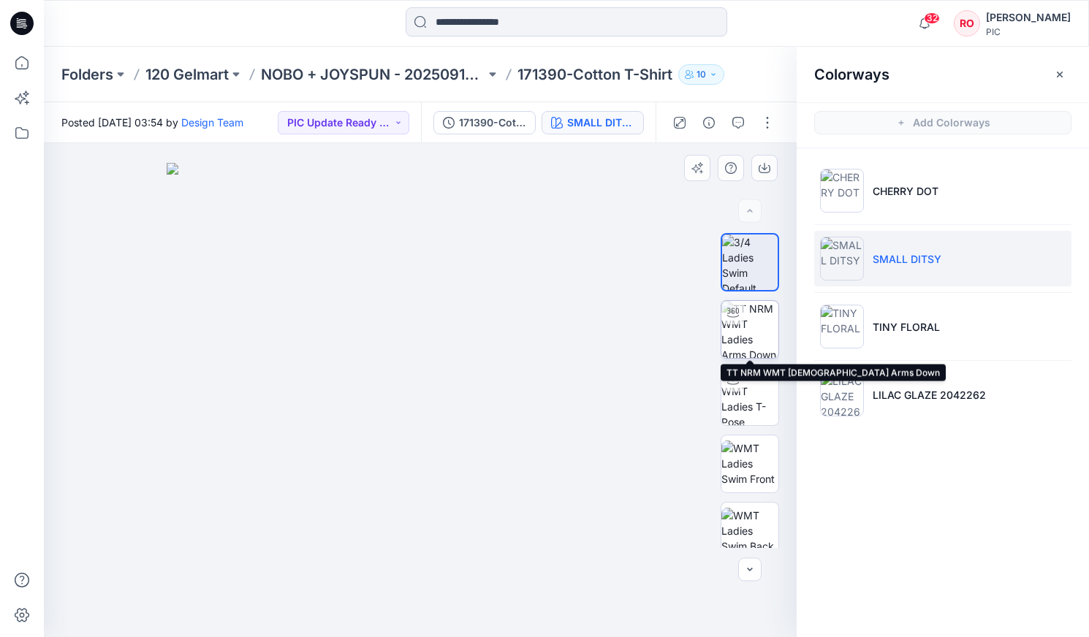
click at [749, 335] on img at bounding box center [749, 329] width 57 height 57
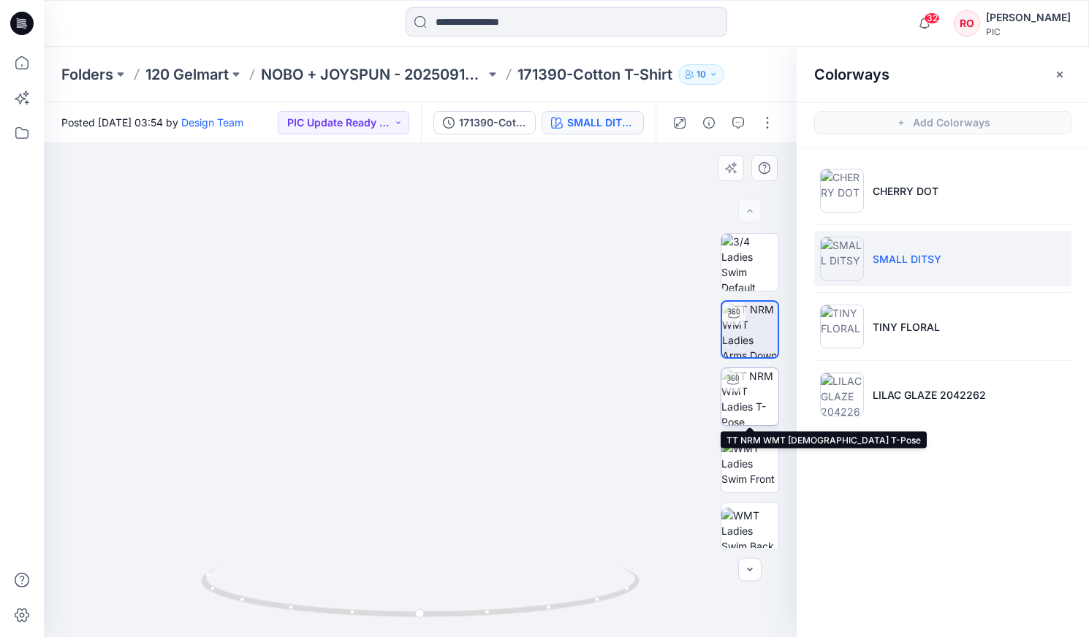
click at [740, 408] on img at bounding box center [749, 396] width 57 height 57
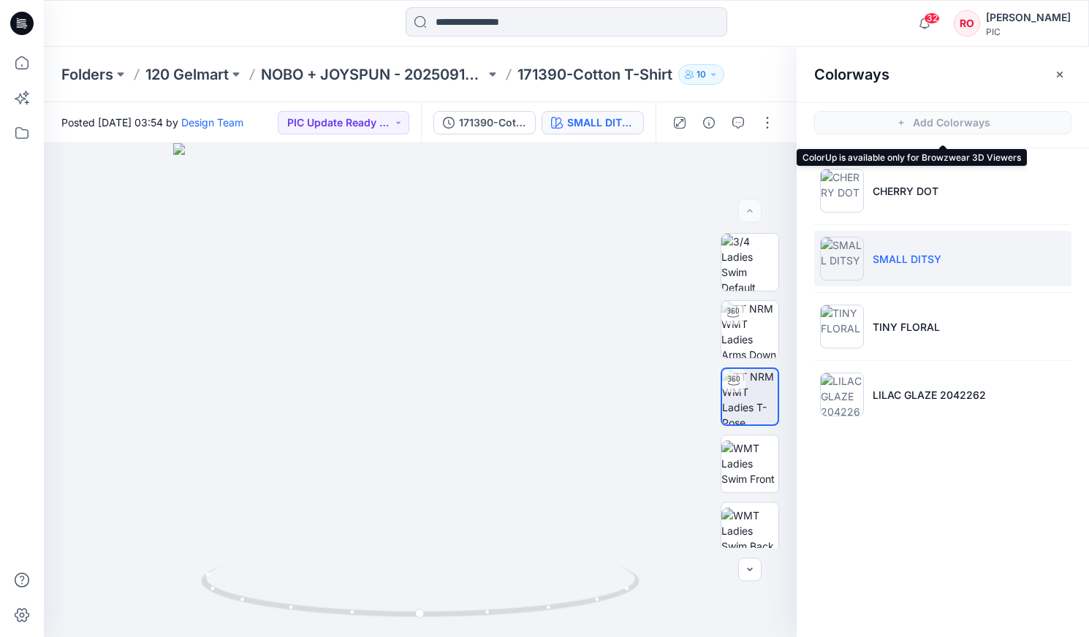
click at [897, 129] on span "Add Colorways" at bounding box center [943, 122] width 292 height 41
click at [739, 124] on icon "button" at bounding box center [738, 123] width 12 height 12
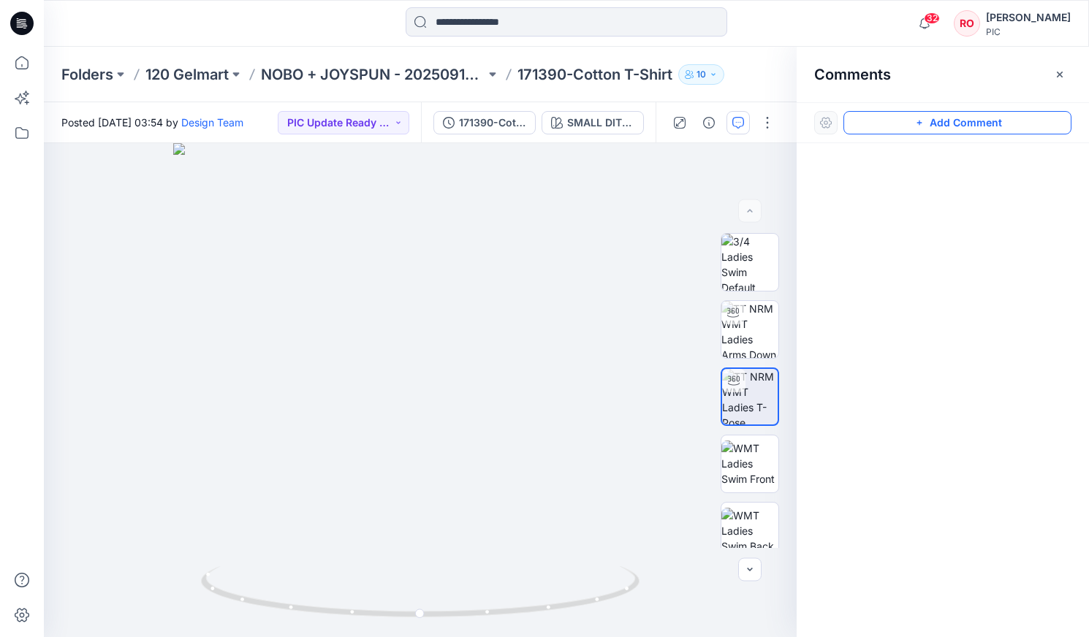
click at [892, 126] on button "Add Comment" at bounding box center [957, 122] width 228 height 23
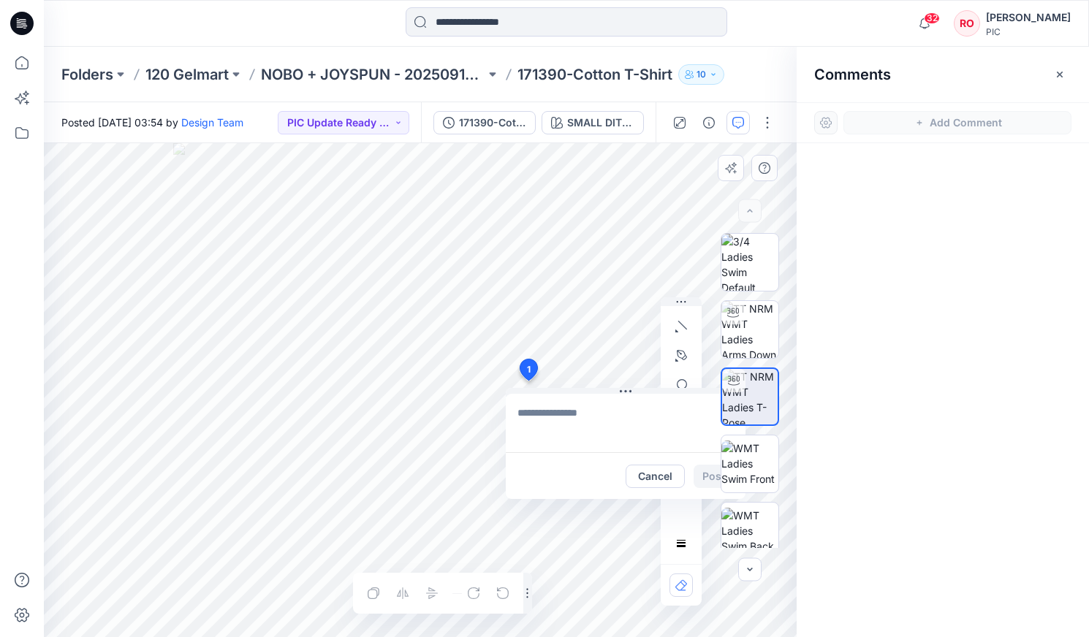
click at [528, 381] on div "1 Cancel Post Layer 1" at bounding box center [420, 390] width 753 height 494
type textarea "**********"
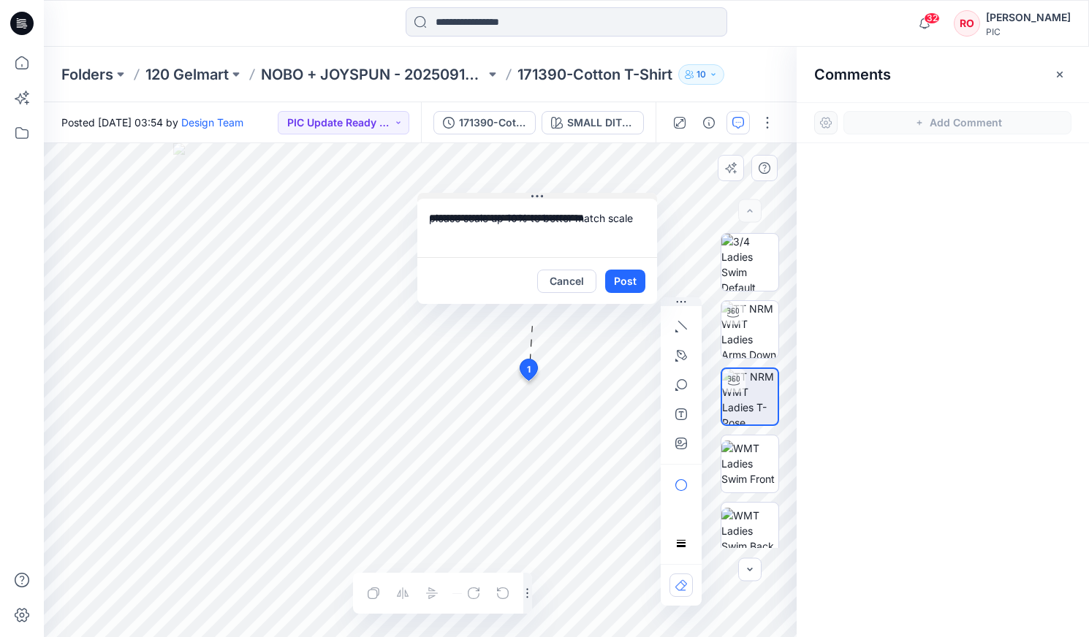
drag, startPoint x: 611, startPoint y: 389, endPoint x: 534, endPoint y: 168, distance: 234.3
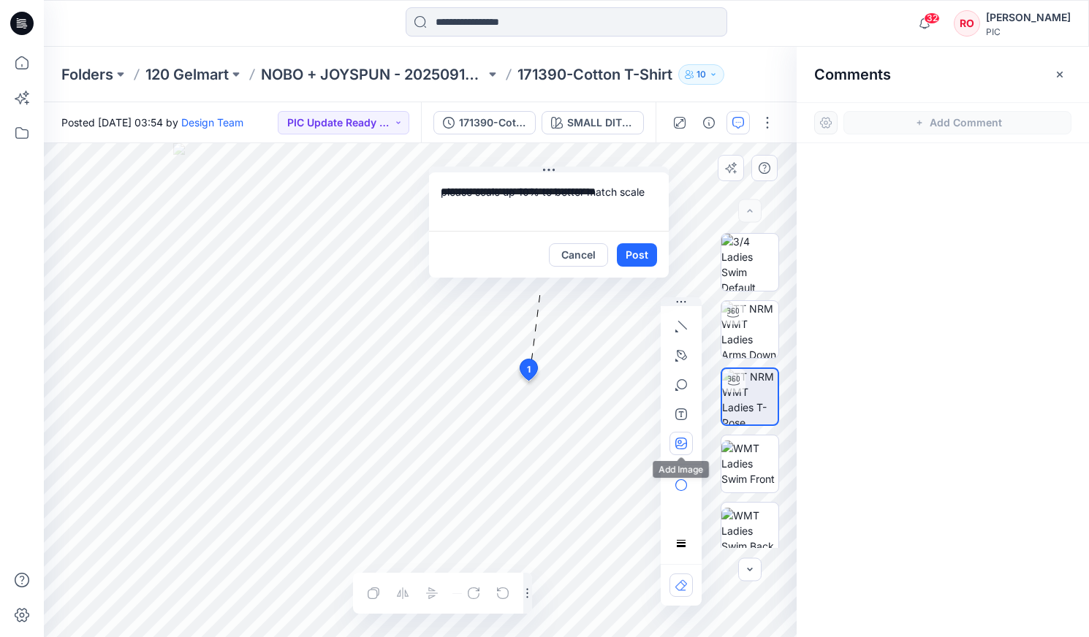
click at [683, 447] on icon "button" at bounding box center [681, 444] width 12 height 12
type input"] "**********"
drag, startPoint x: 531, startPoint y: 192, endPoint x: 522, endPoint y: 194, distance: 8.2
click at [522, 194] on textarea "**********" at bounding box center [549, 201] width 240 height 58
click at [642, 193] on textarea "**********" at bounding box center [549, 201] width 240 height 58
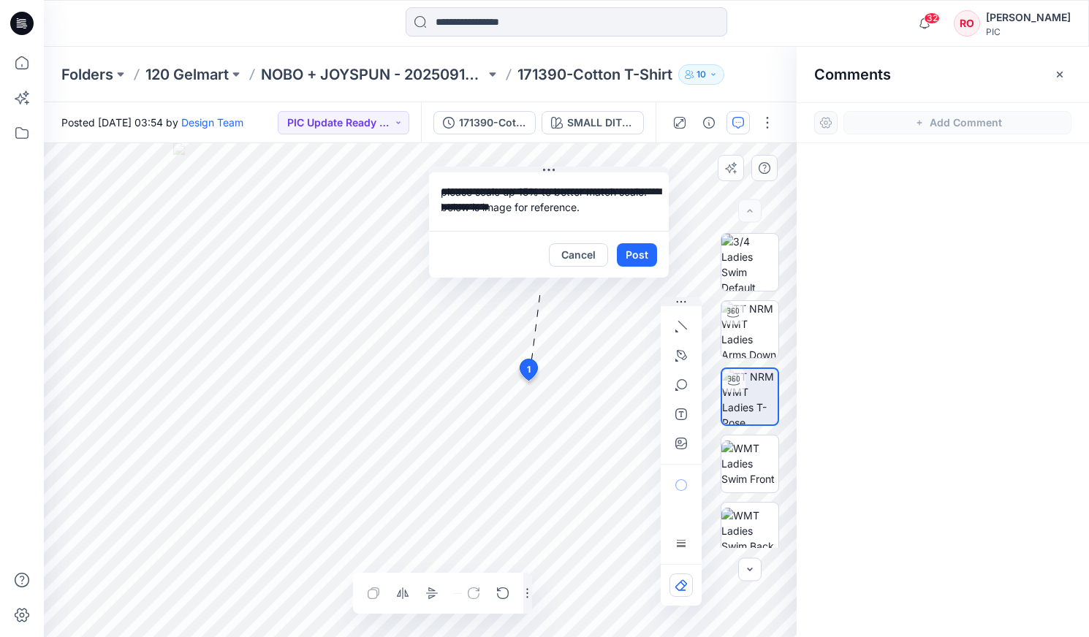
click at [437, 191] on textarea "**********" at bounding box center [549, 201] width 240 height 58
drag, startPoint x: 629, startPoint y: 189, endPoint x: 531, endPoint y: 208, distance: 99.9
click at [531, 208] on textarea "**********" at bounding box center [549, 201] width 240 height 58
click at [563, 191] on textarea "**********" at bounding box center [549, 201] width 240 height 58
click at [641, 197] on textarea "**********" at bounding box center [549, 201] width 240 height 58
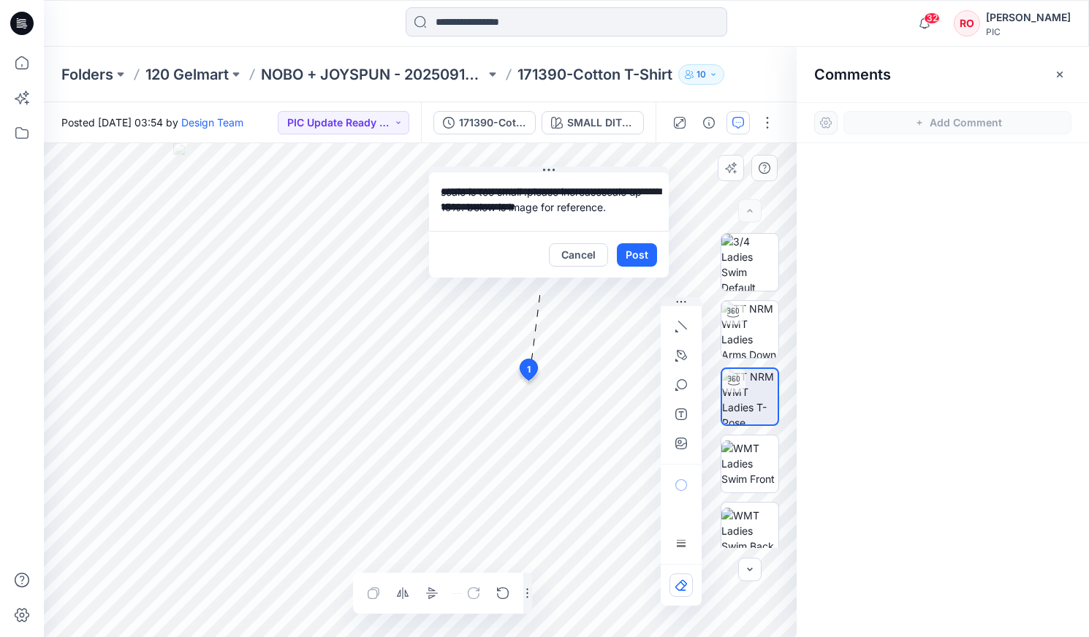
click at [641, 197] on textarea "**********" at bounding box center [549, 201] width 240 height 58
type textarea "**********"
click at [645, 252] on button "Post" at bounding box center [637, 254] width 40 height 23
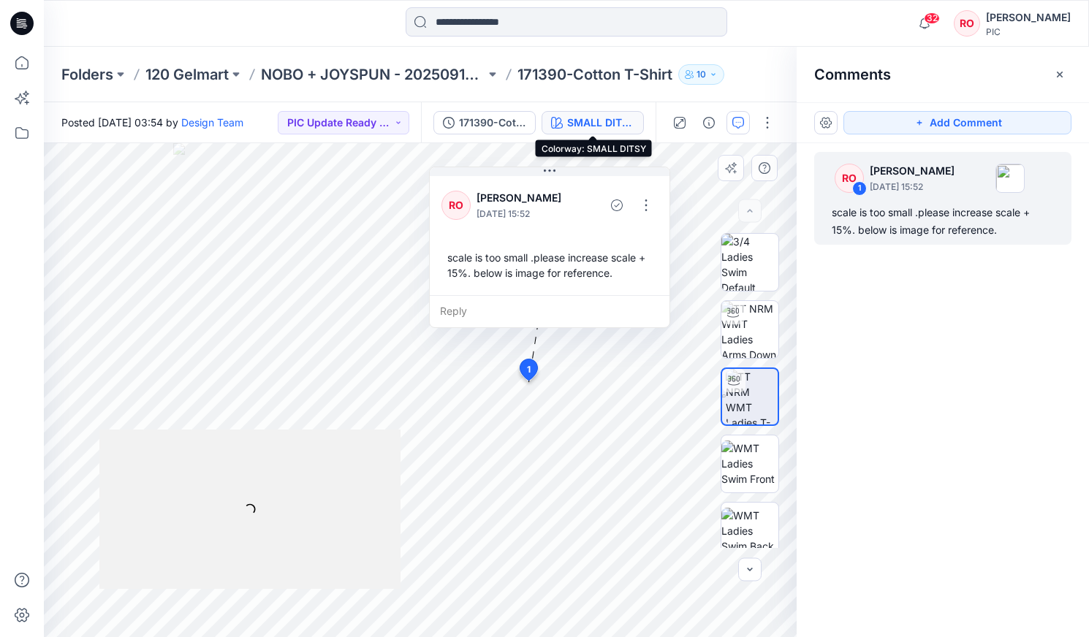
click at [594, 126] on div "SMALL DITSY" at bounding box center [600, 123] width 67 height 16
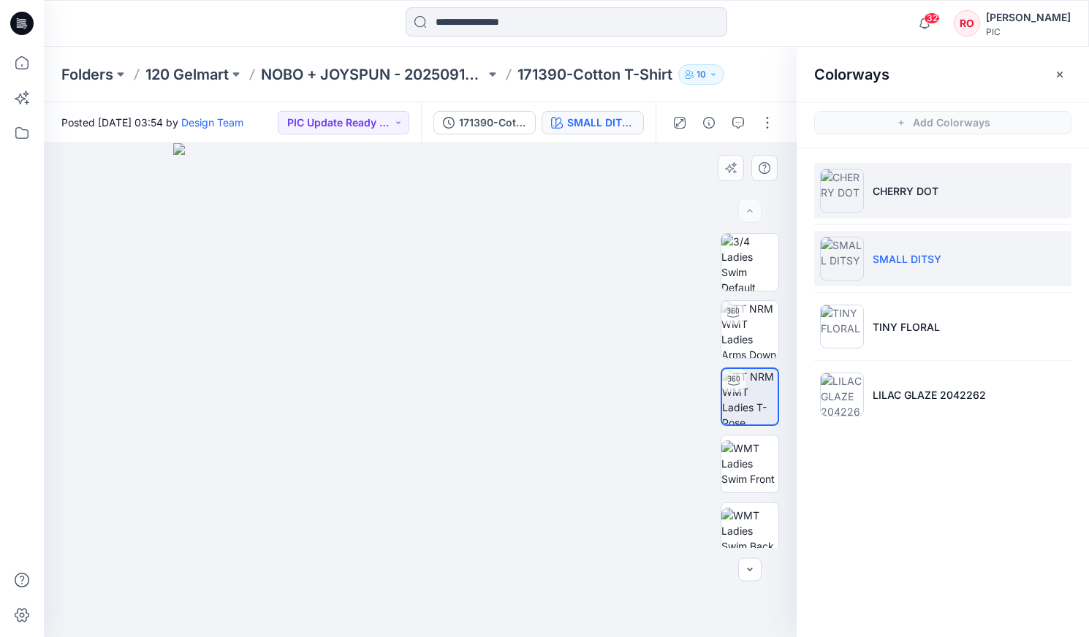
click at [888, 194] on p "CHERRY DOT" at bounding box center [906, 190] width 66 height 15
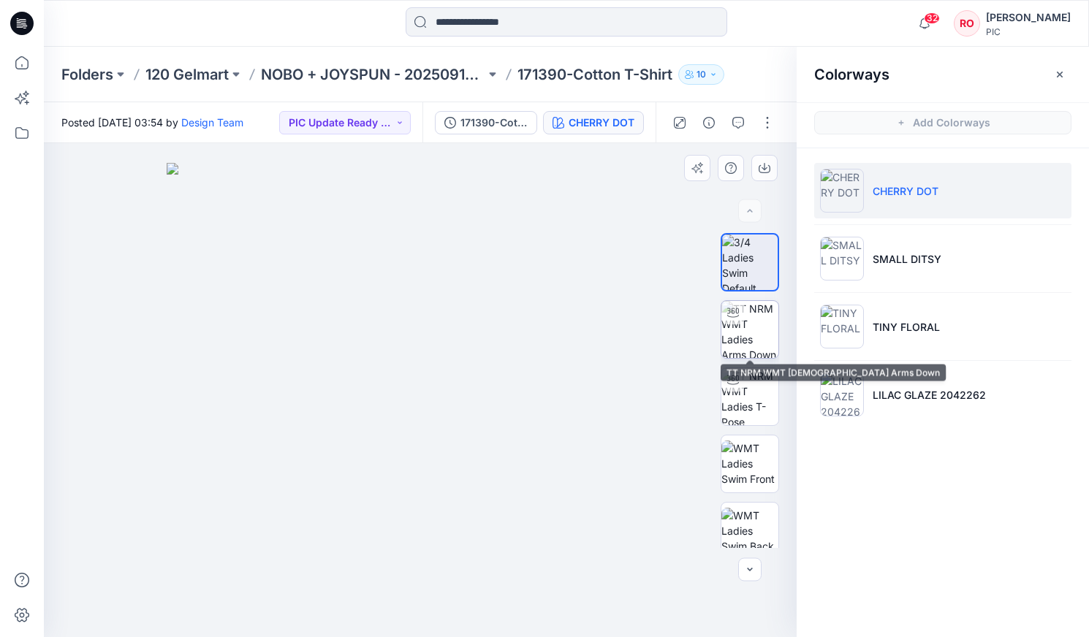
click at [746, 330] on img at bounding box center [749, 329] width 57 height 57
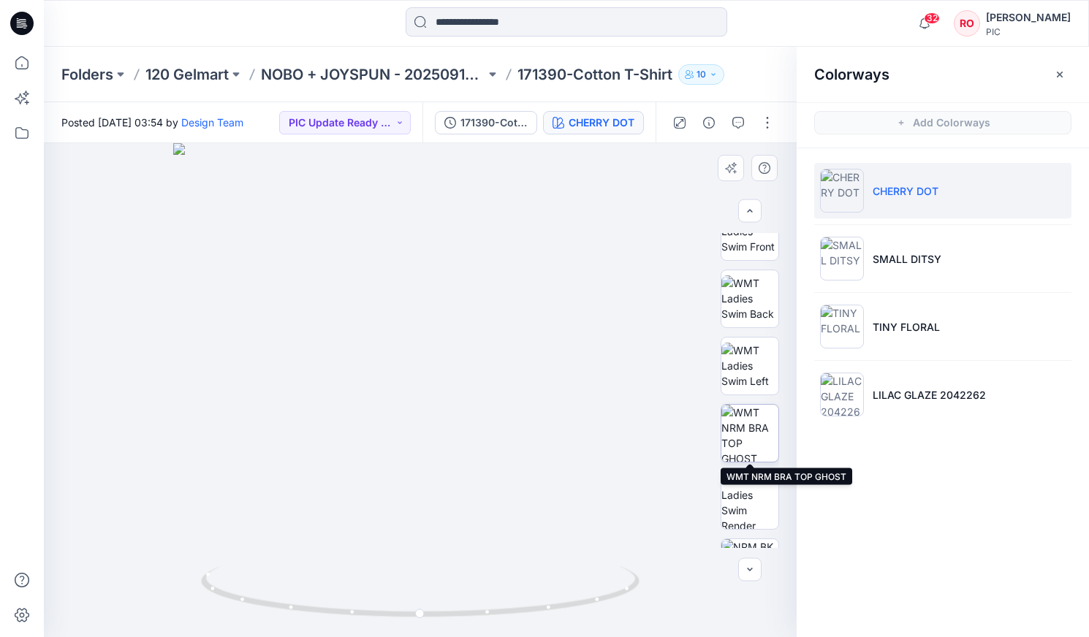
click at [743, 427] on img at bounding box center [749, 433] width 57 height 57
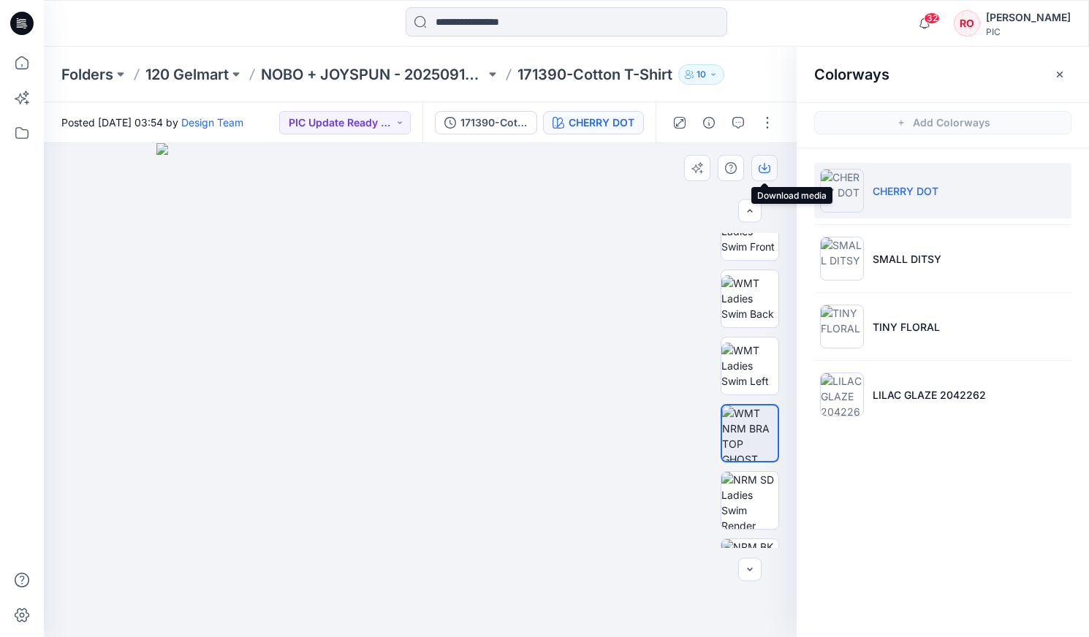
click at [761, 174] on button "button" at bounding box center [764, 168] width 26 height 26
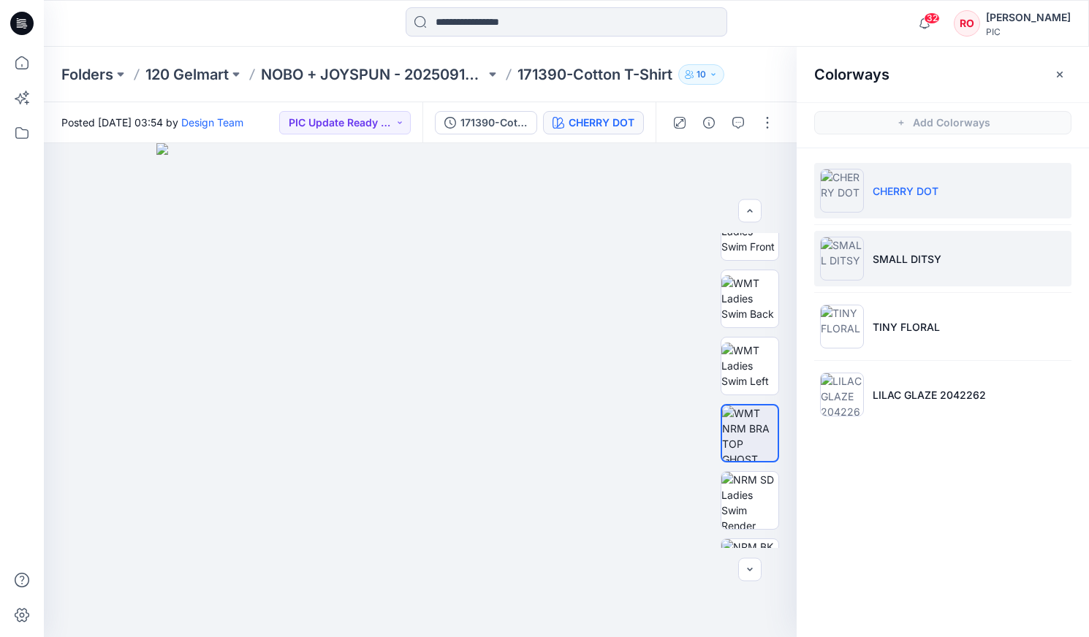
click at [886, 269] on li "SMALL DITSY" at bounding box center [942, 259] width 257 height 56
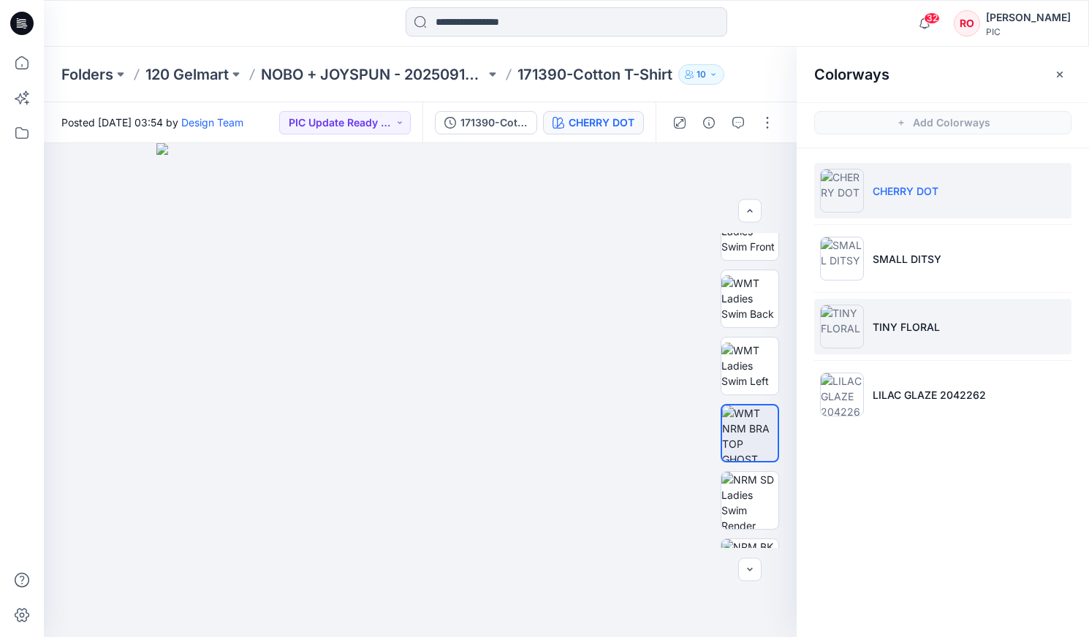
click at [883, 312] on li "TINY FLORAL" at bounding box center [942, 327] width 257 height 56
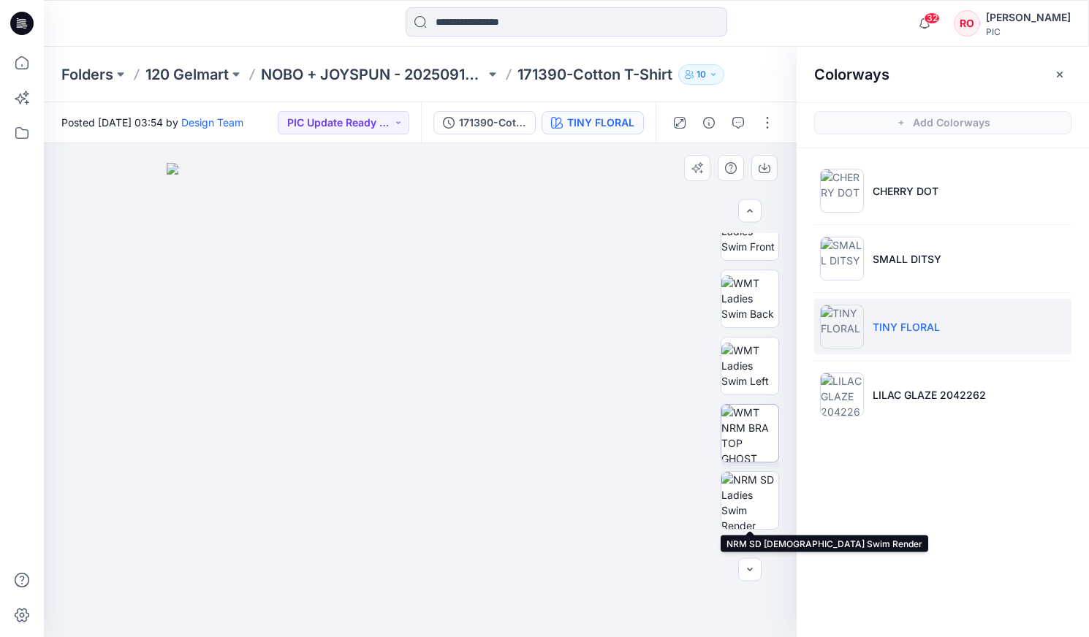
click at [737, 457] on img at bounding box center [749, 433] width 57 height 57
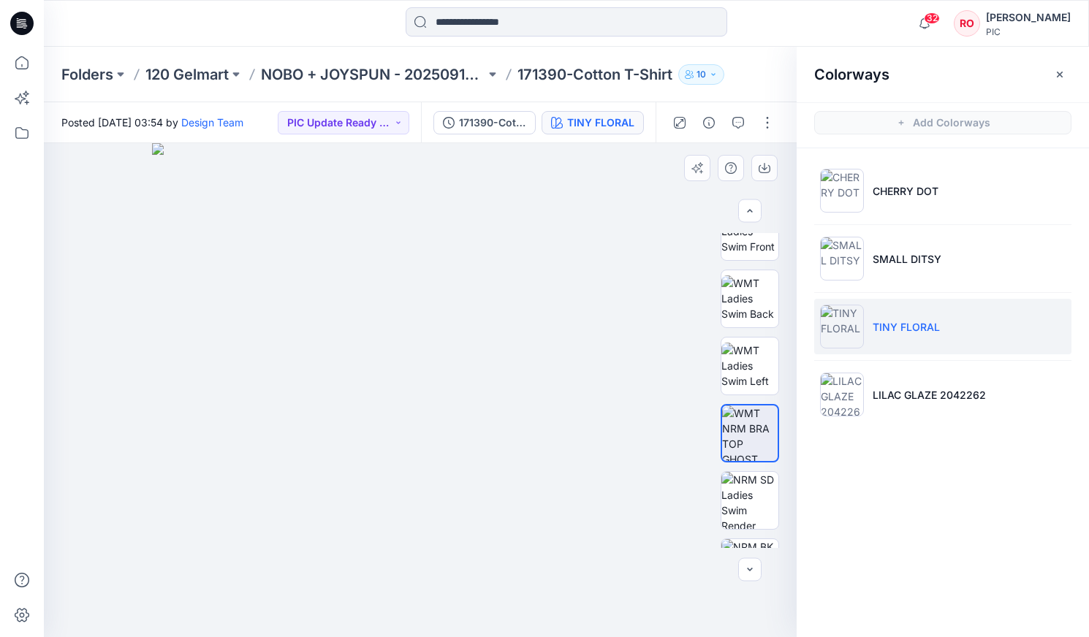
scroll to position [240, 0]
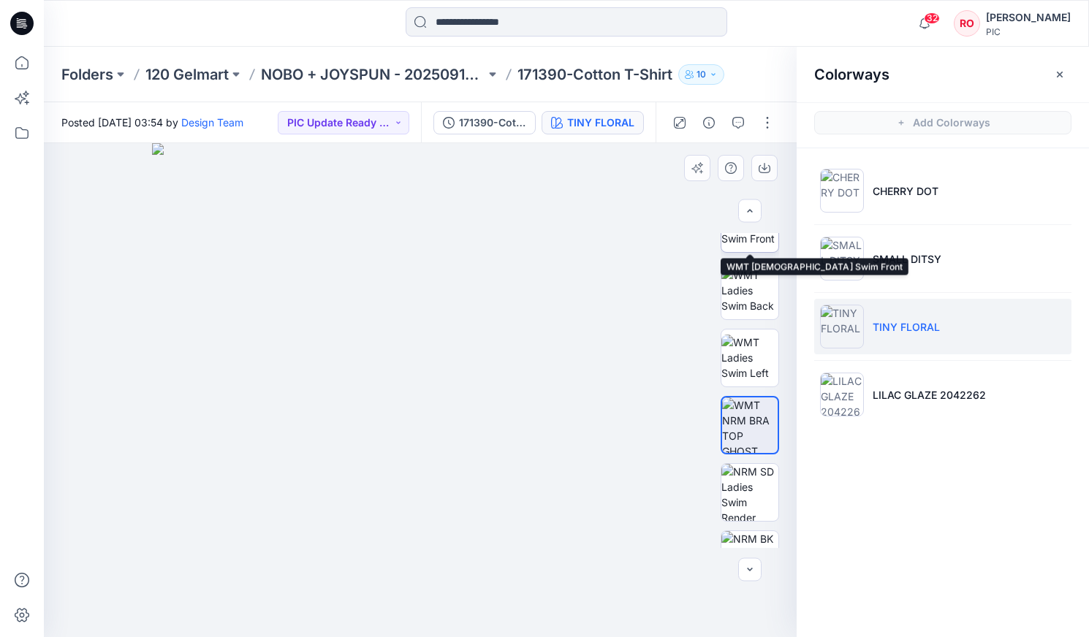
click at [755, 246] on img at bounding box center [749, 223] width 57 height 46
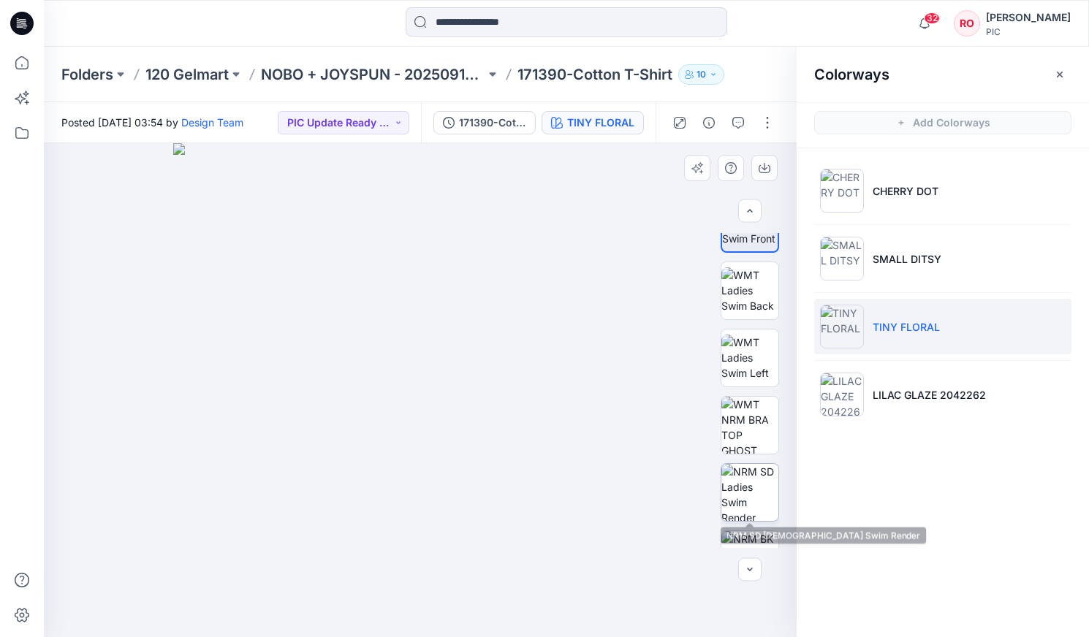
click at [748, 490] on img at bounding box center [749, 492] width 57 height 57
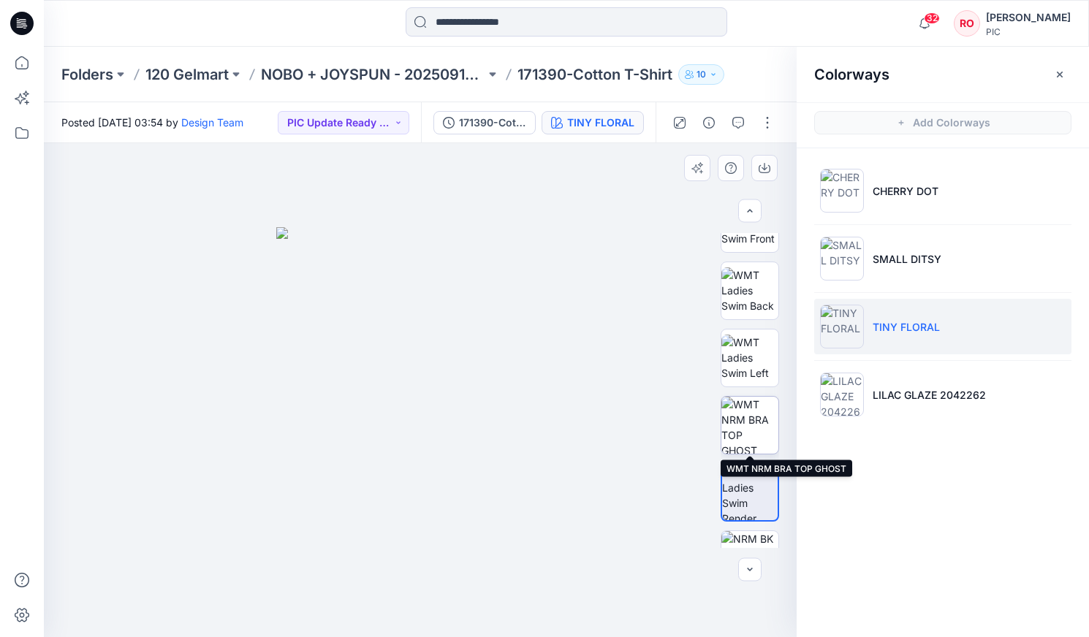
click at [749, 435] on img at bounding box center [749, 425] width 57 height 57
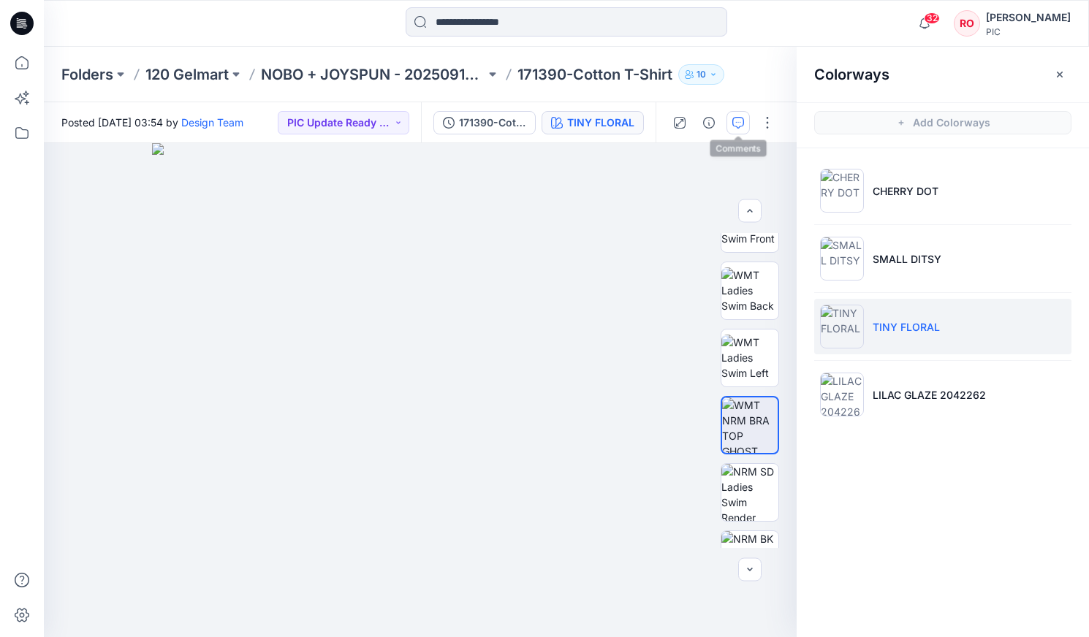
click at [733, 126] on icon "button" at bounding box center [738, 123] width 12 height 12
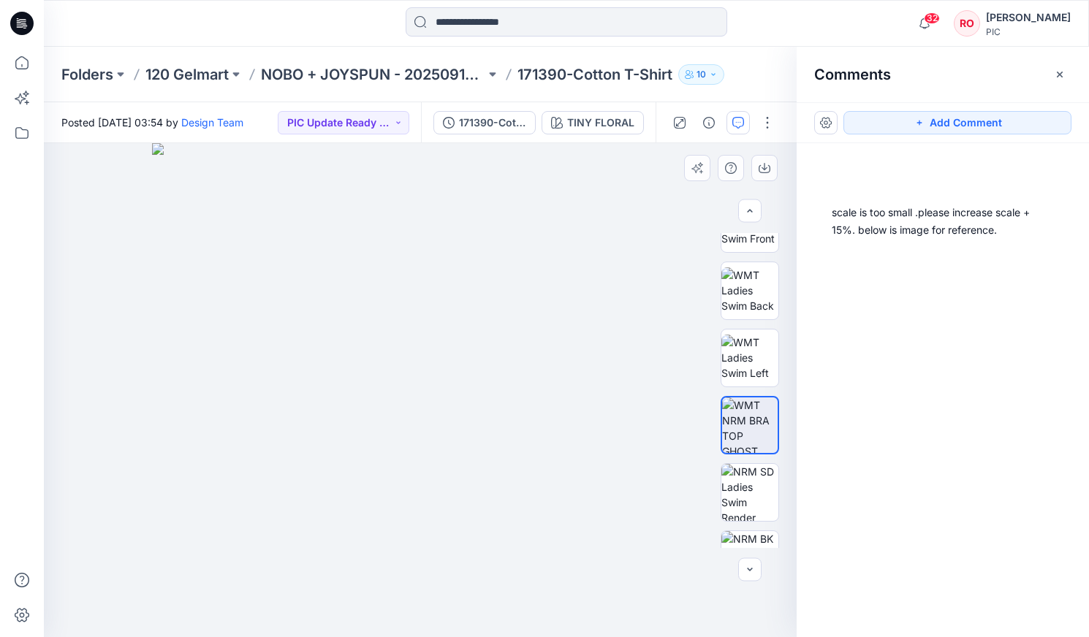
click at [601, 377] on img at bounding box center [420, 390] width 536 height 494
click at [976, 129] on button "Add Comment" at bounding box center [957, 122] width 228 height 23
click at [622, 393] on div "2" at bounding box center [420, 390] width 753 height 494
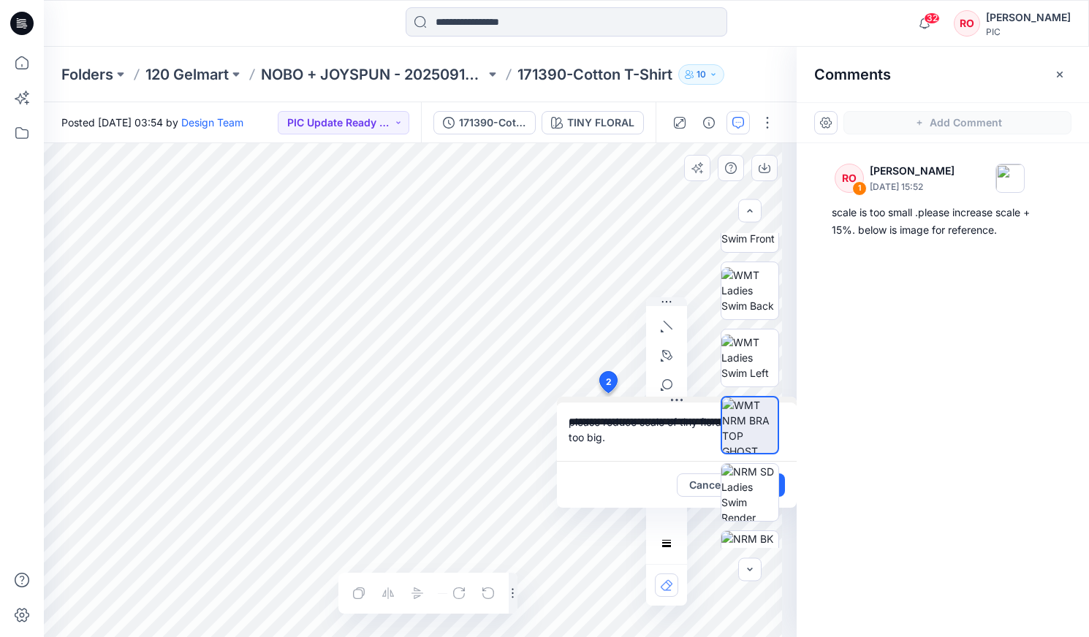
scroll to position [0, 4]
drag, startPoint x: 687, startPoint y: 404, endPoint x: 648, endPoint y: 400, distance: 39.0
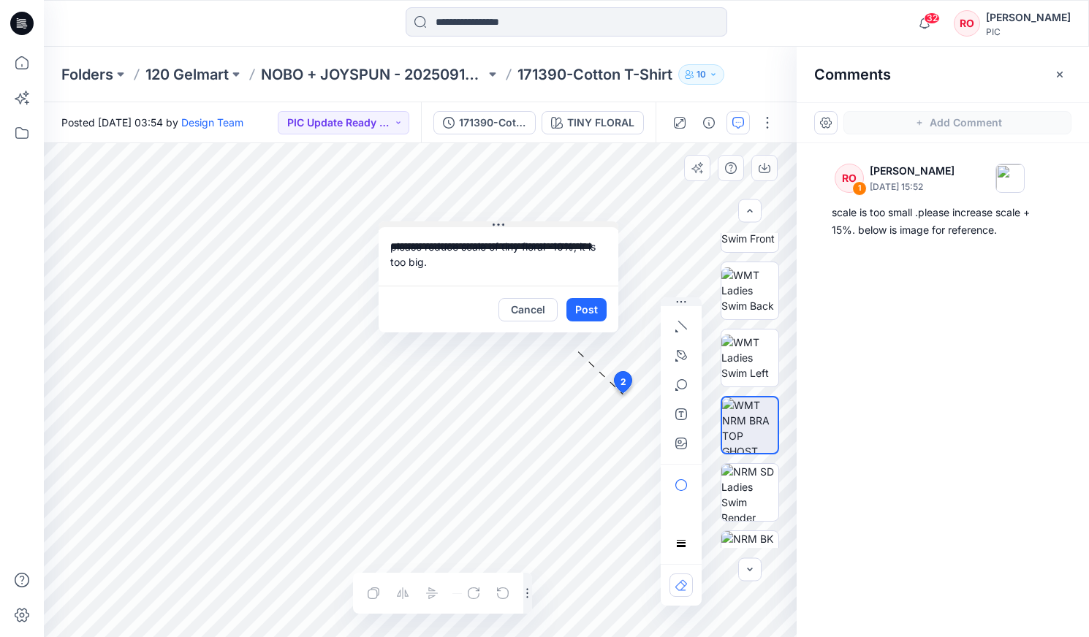
drag, startPoint x: 669, startPoint y: 398, endPoint x: 497, endPoint y: 225, distance: 243.9
click at [560, 248] on textarea "**********" at bounding box center [500, 256] width 240 height 58
type textarea "**********"
click at [592, 305] on button "Post" at bounding box center [588, 308] width 40 height 23
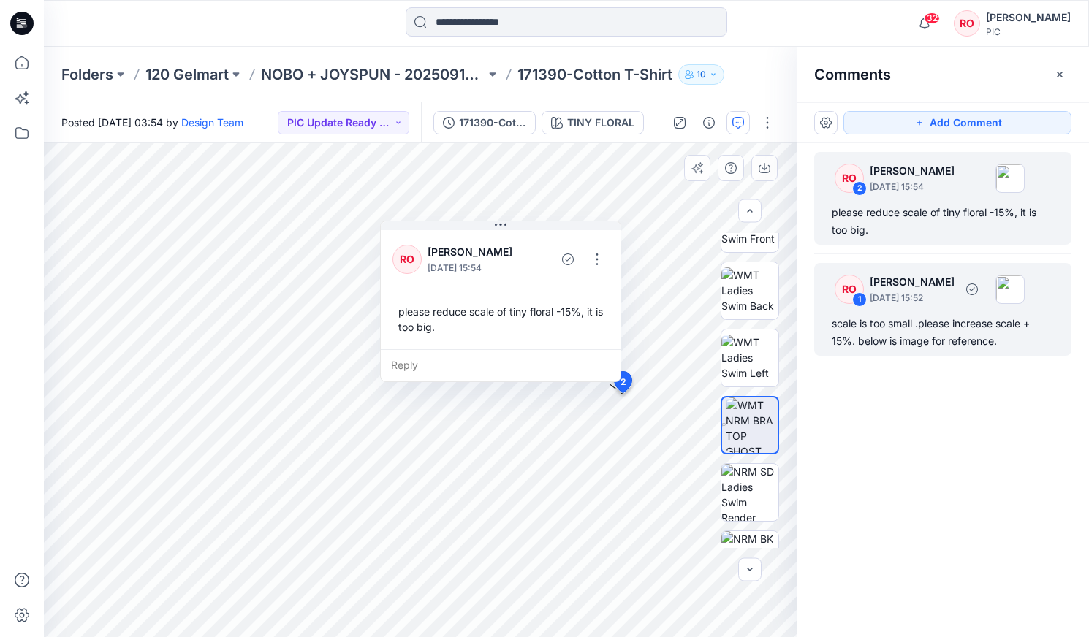
click at [900, 308] on div "RO 1 [PERSON_NAME] [DATE] 15:52" at bounding box center [924, 289] width 202 height 40
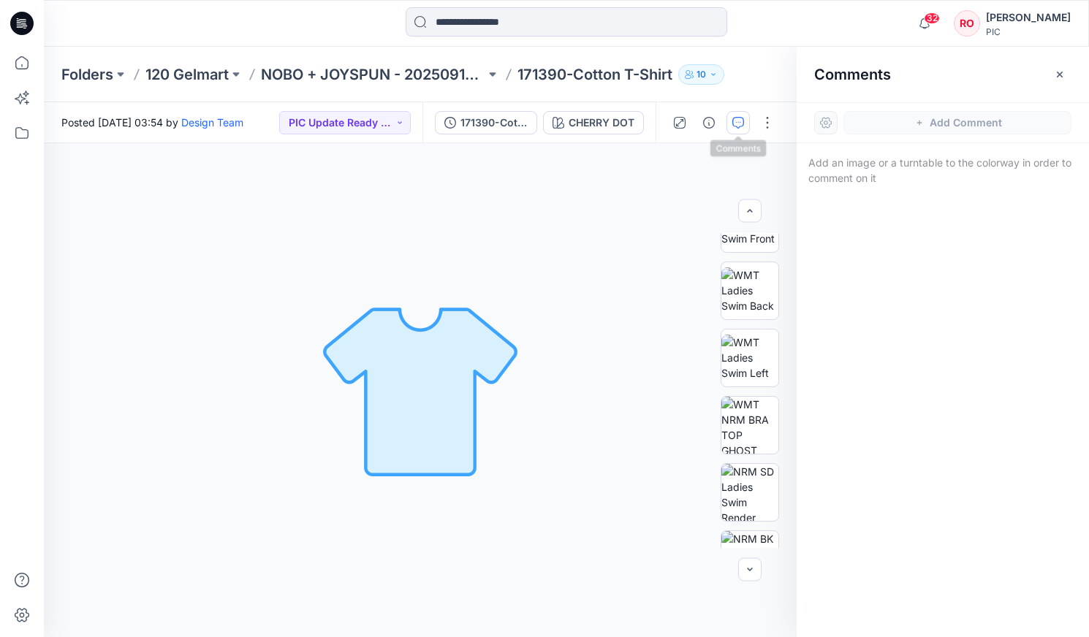
click at [737, 111] on button "button" at bounding box center [737, 122] width 23 height 23
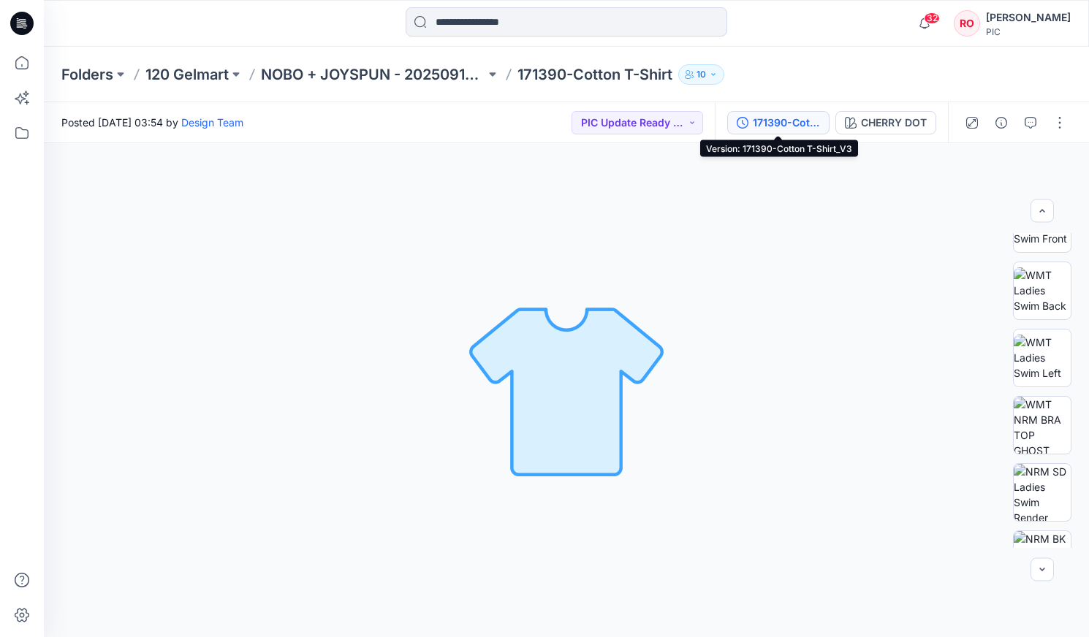
click at [753, 119] on div "171390-Cotton T-Shirt_V3" at bounding box center [786, 123] width 67 height 16
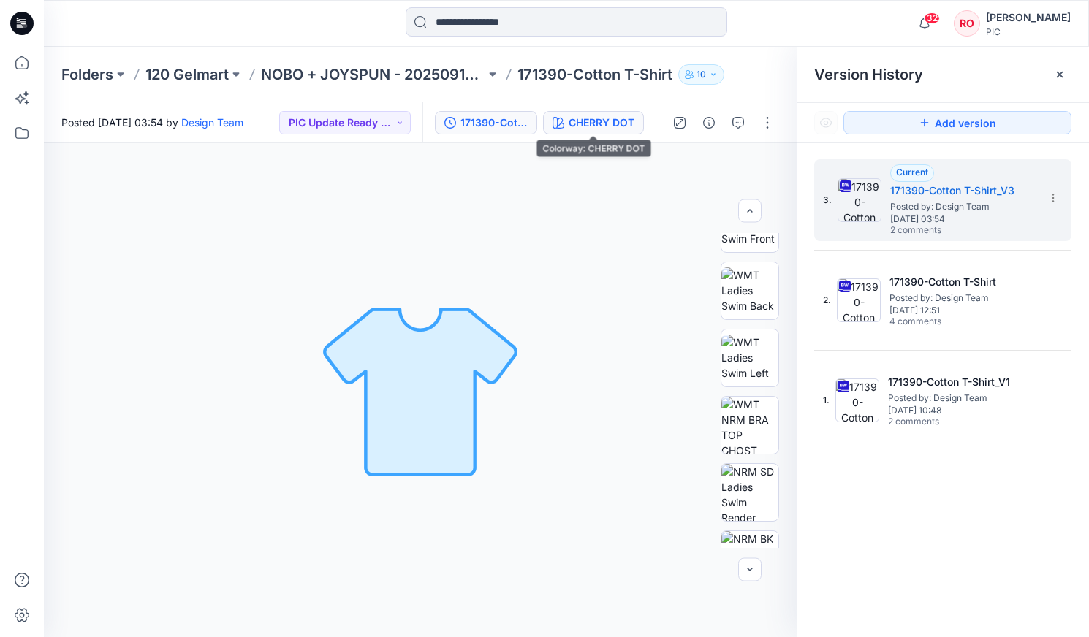
click at [638, 123] on button "CHERRY DOT" at bounding box center [593, 122] width 101 height 23
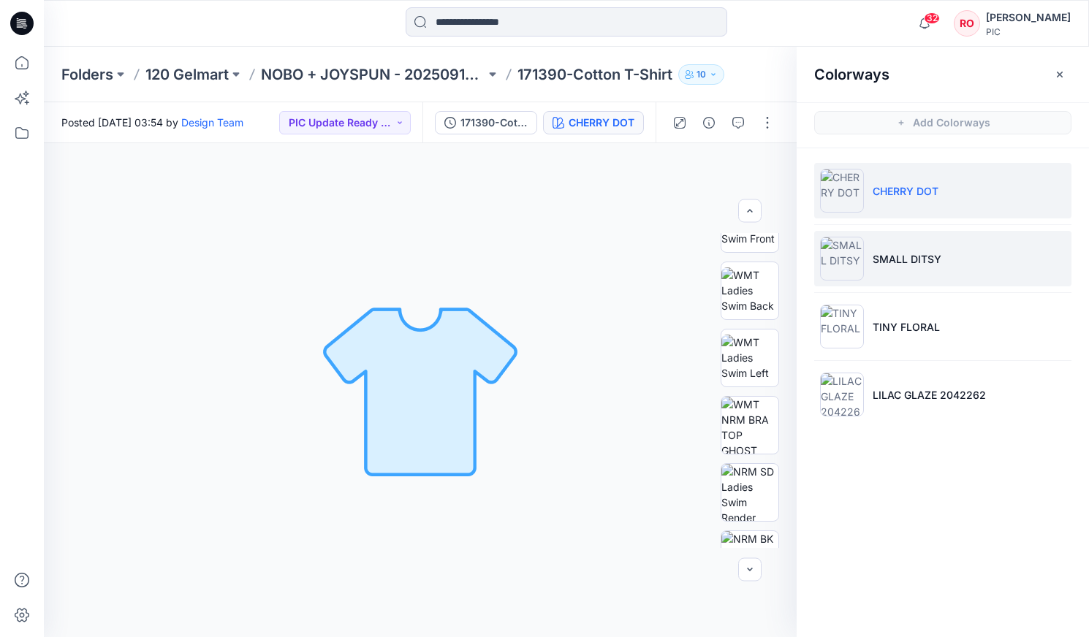
click at [886, 269] on li "SMALL DITSY" at bounding box center [942, 259] width 257 height 56
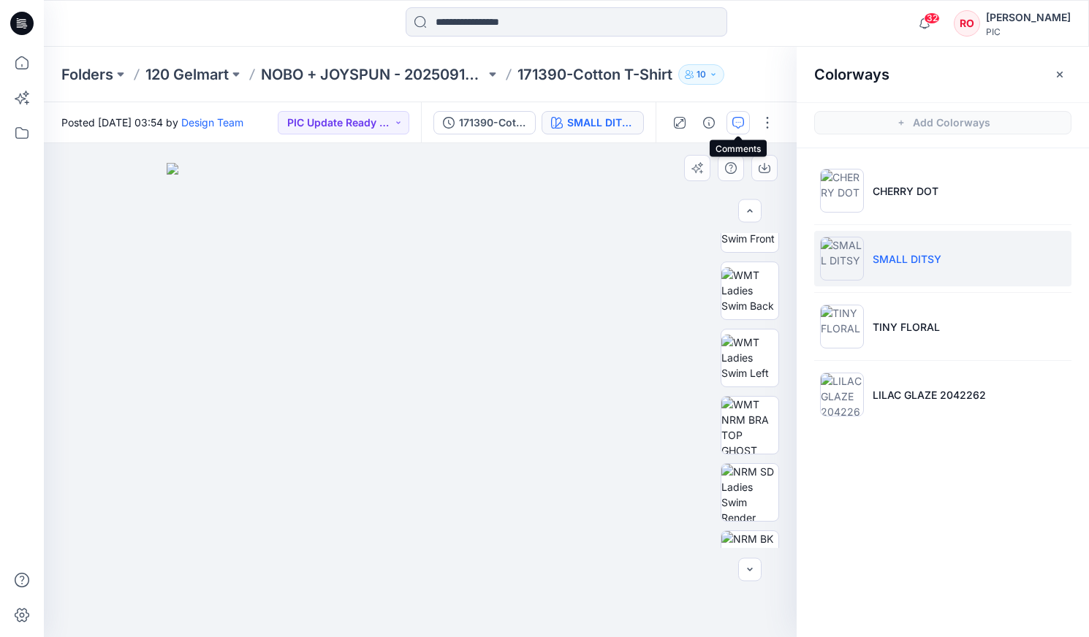
click at [742, 115] on button "button" at bounding box center [737, 122] width 23 height 23
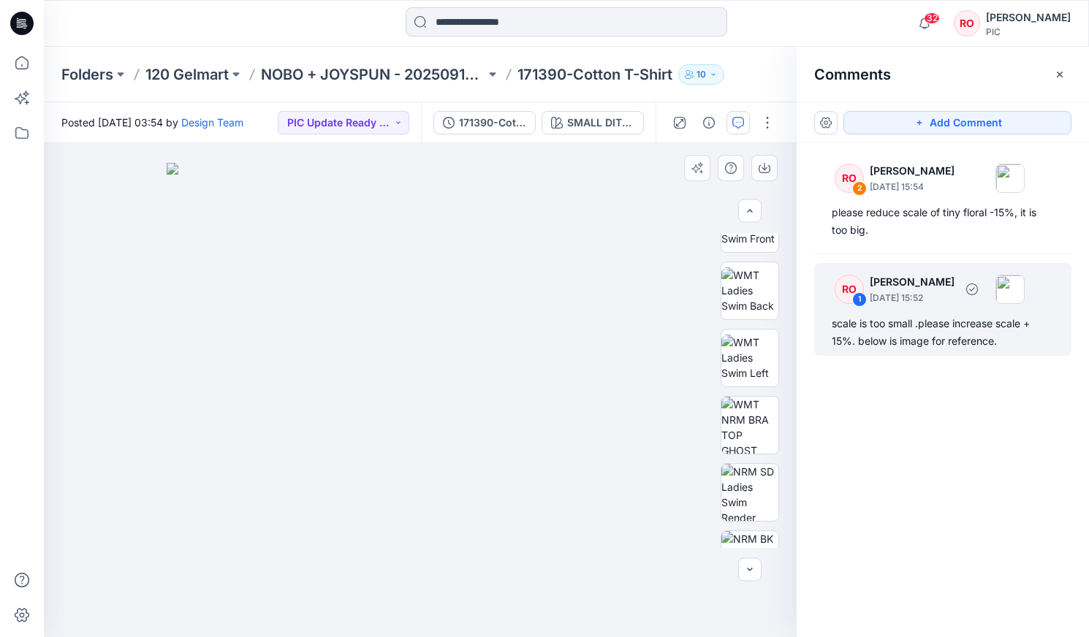
click at [921, 321] on div "scale is too small .please increase scale + 15%. below is image for reference." at bounding box center [943, 332] width 222 height 35
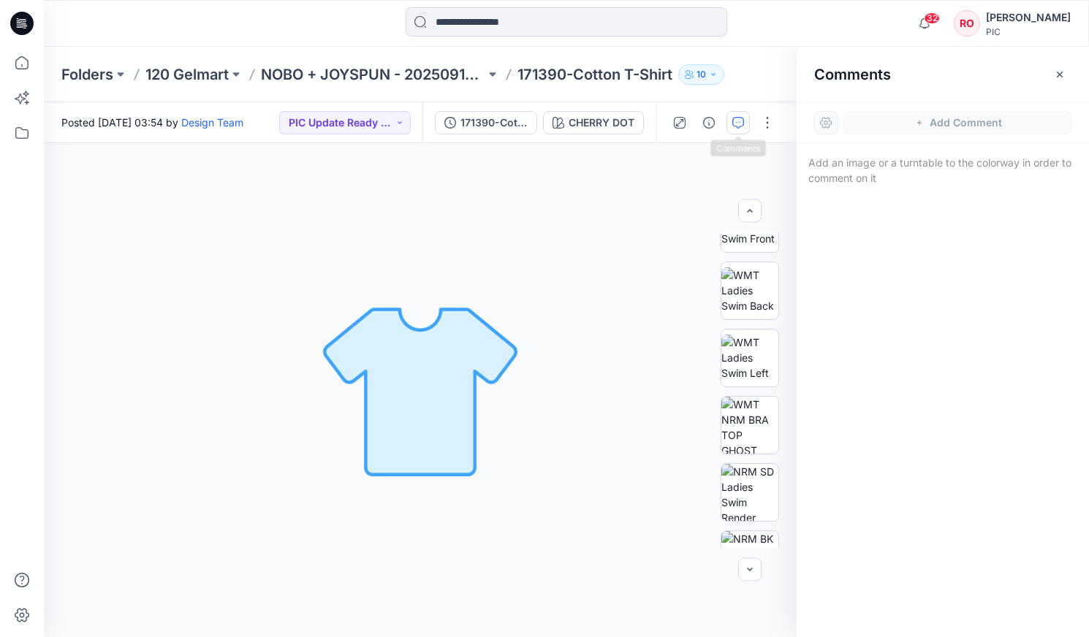
click at [738, 123] on icon "button" at bounding box center [738, 123] width 12 height 12
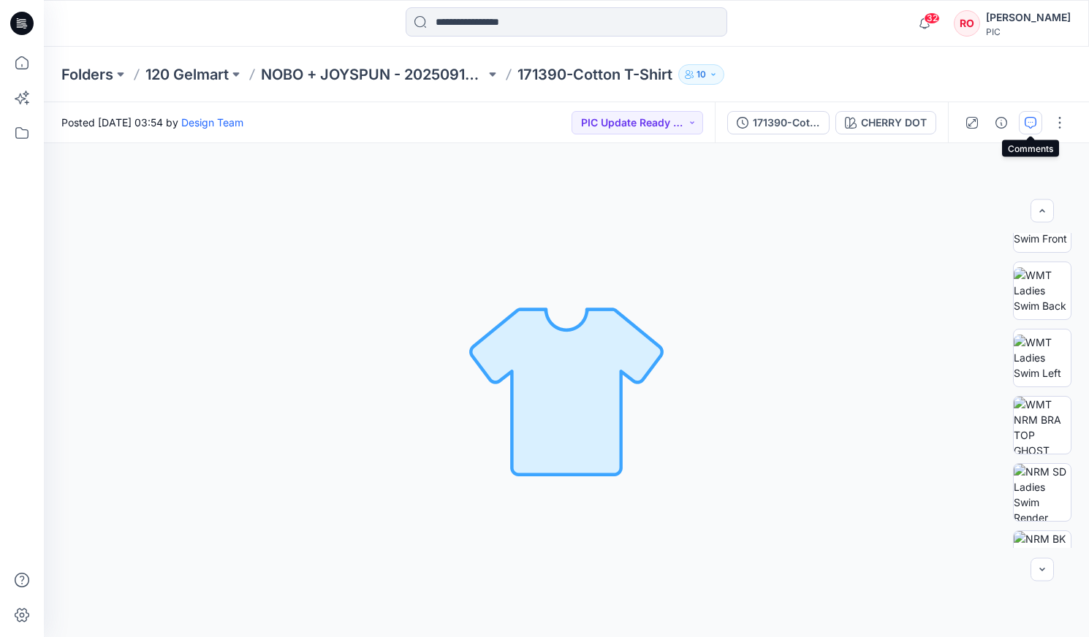
click at [1026, 129] on button "button" at bounding box center [1030, 122] width 23 height 23
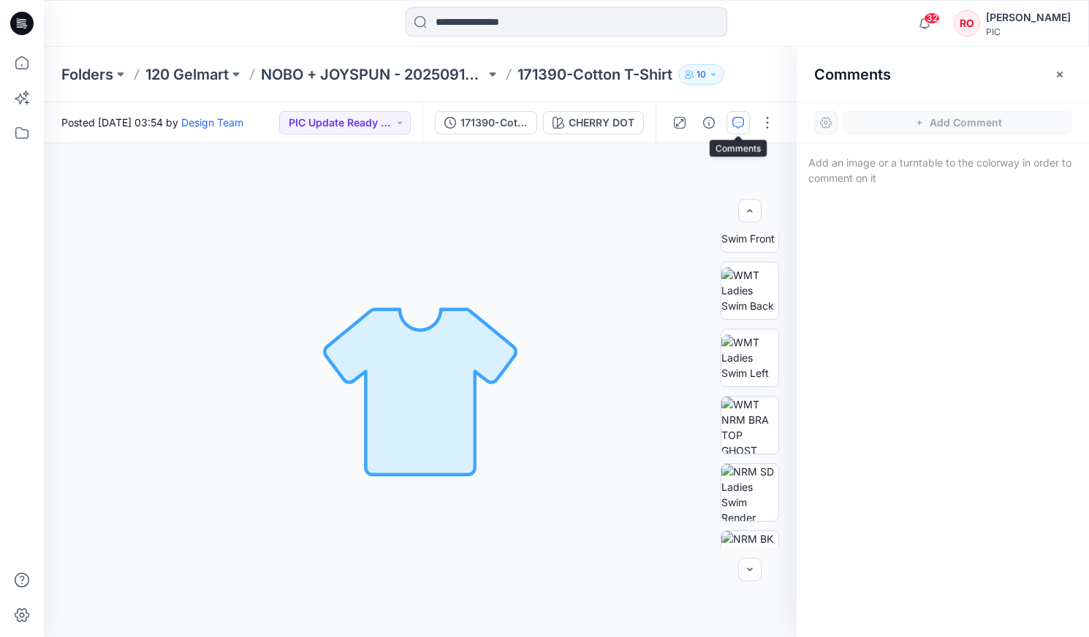
click at [741, 124] on icon "button" at bounding box center [738, 123] width 12 height 12
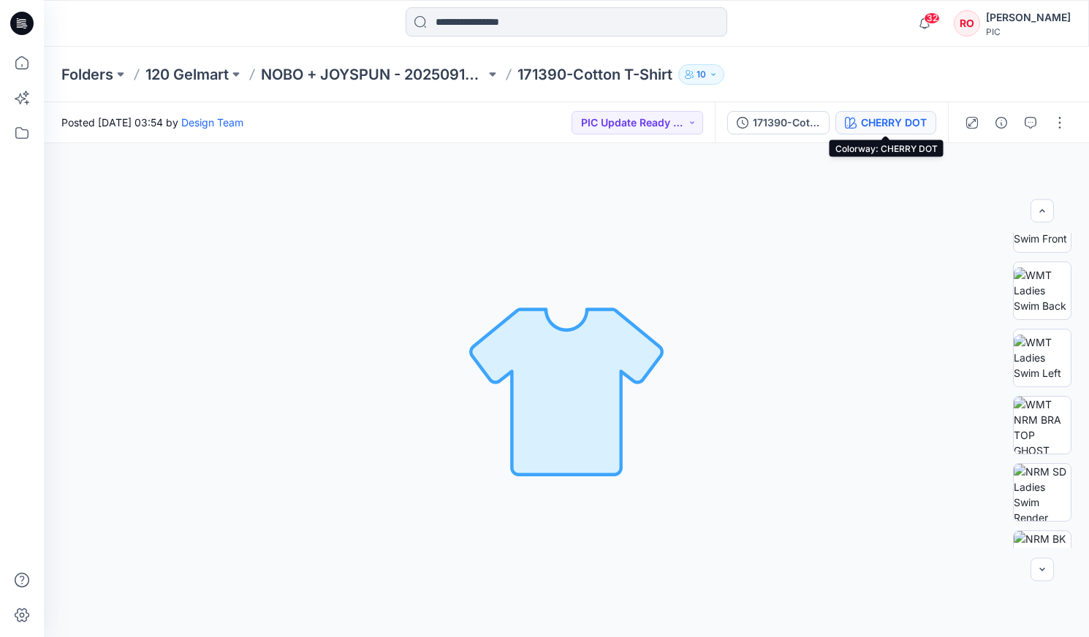
click at [883, 123] on div "CHERRY DOT" at bounding box center [894, 123] width 66 height 16
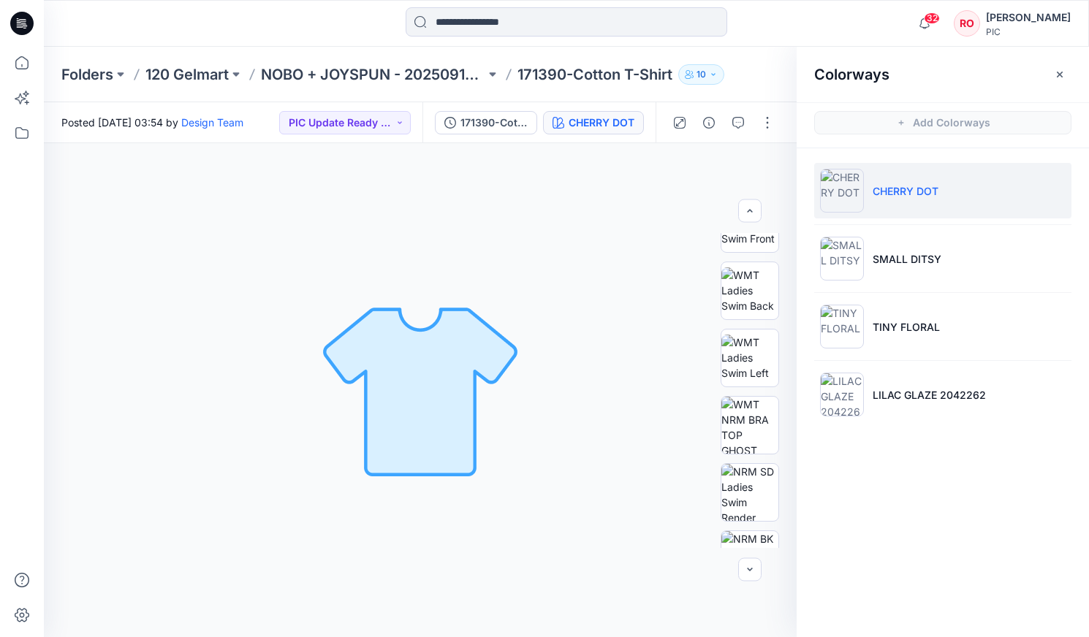
click at [870, 286] on ul "CHERRY DOT SMALL DITSY TINY FLORAL LILAC GLAZE 2042262" at bounding box center [943, 292] width 292 height 289
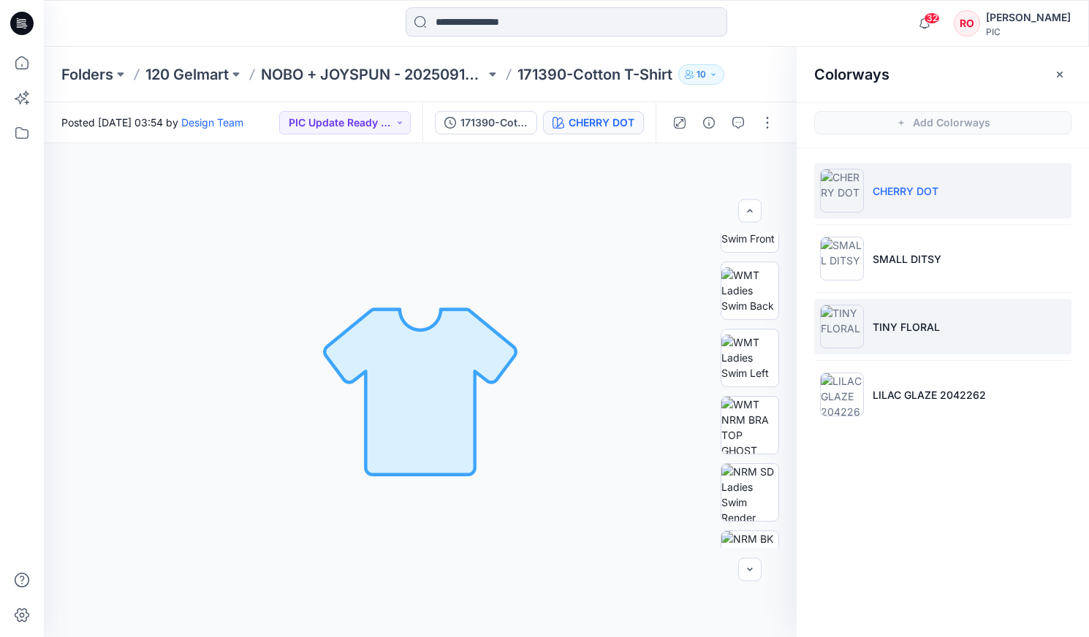
click at [870, 344] on li "TINY FLORAL" at bounding box center [942, 327] width 257 height 56
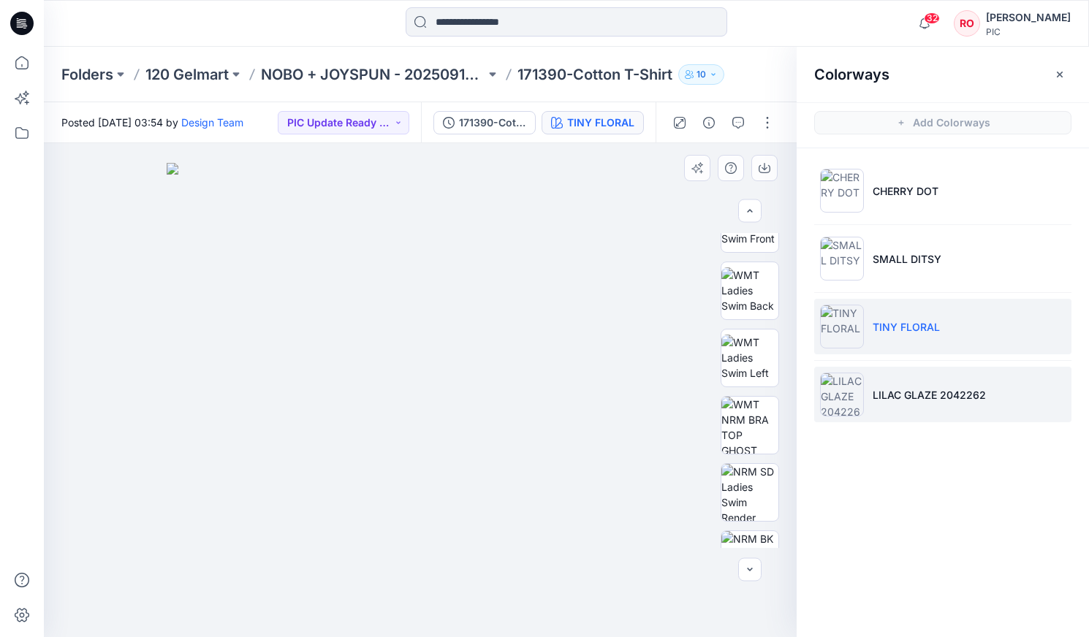
click at [849, 398] on img at bounding box center [842, 395] width 44 height 44
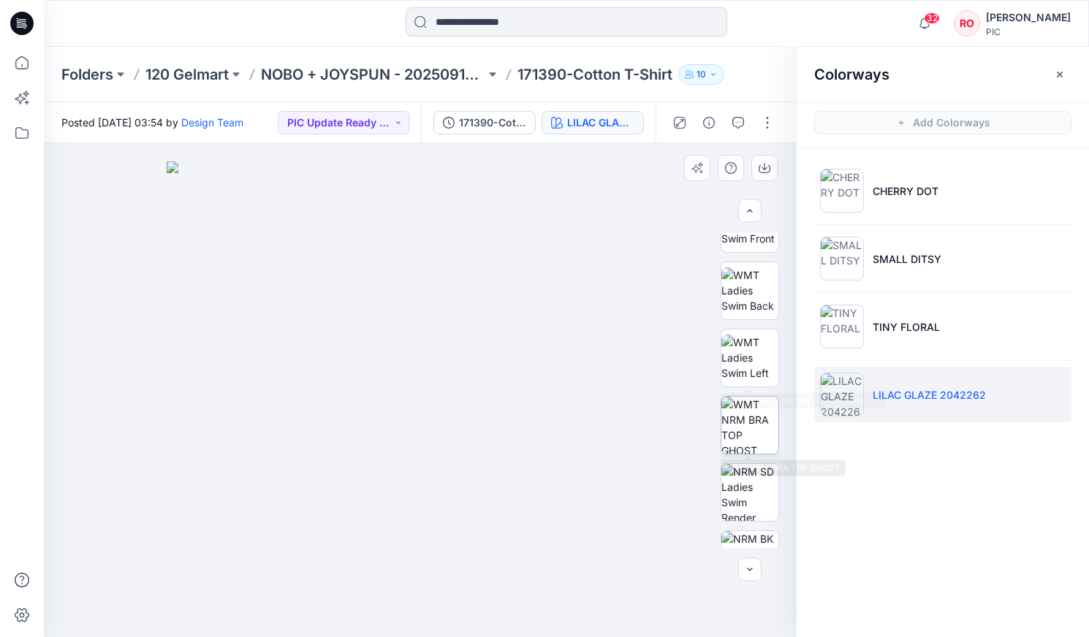
click at [737, 419] on img at bounding box center [749, 425] width 57 height 57
click at [886, 129] on span "Add Colorways" at bounding box center [943, 122] width 292 height 41
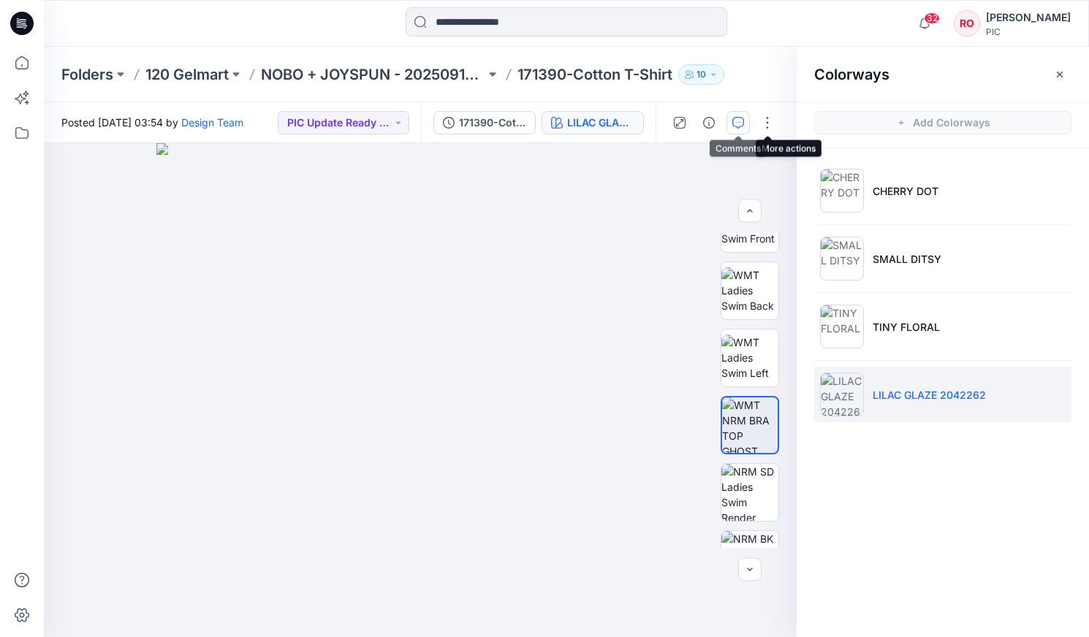
click at [740, 122] on icon "button" at bounding box center [738, 123] width 12 height 12
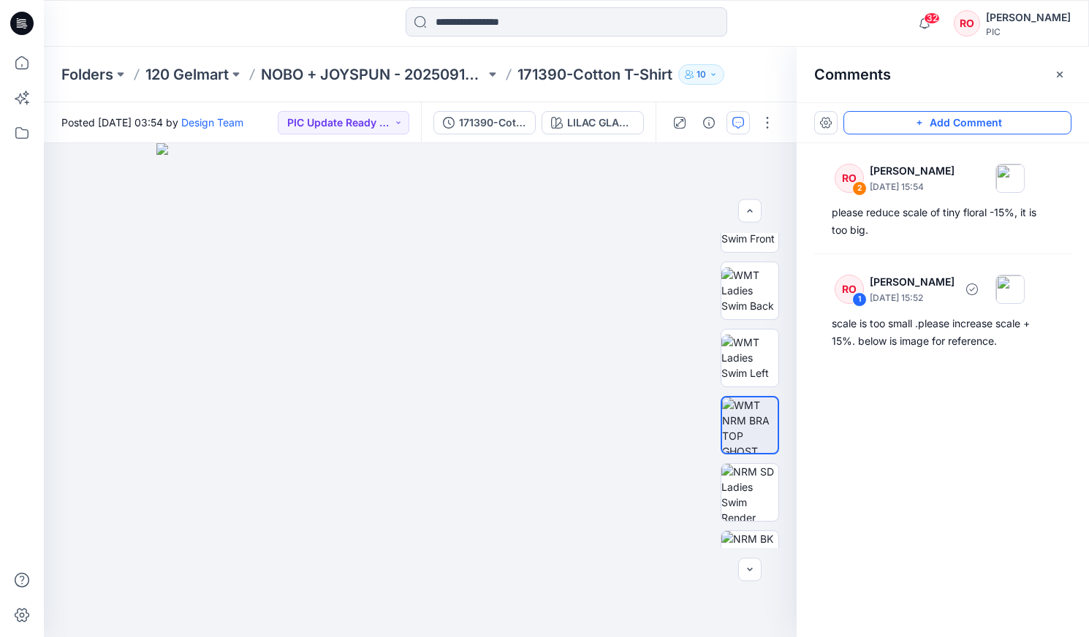
click at [885, 124] on button "Add Comment" at bounding box center [957, 122] width 228 height 23
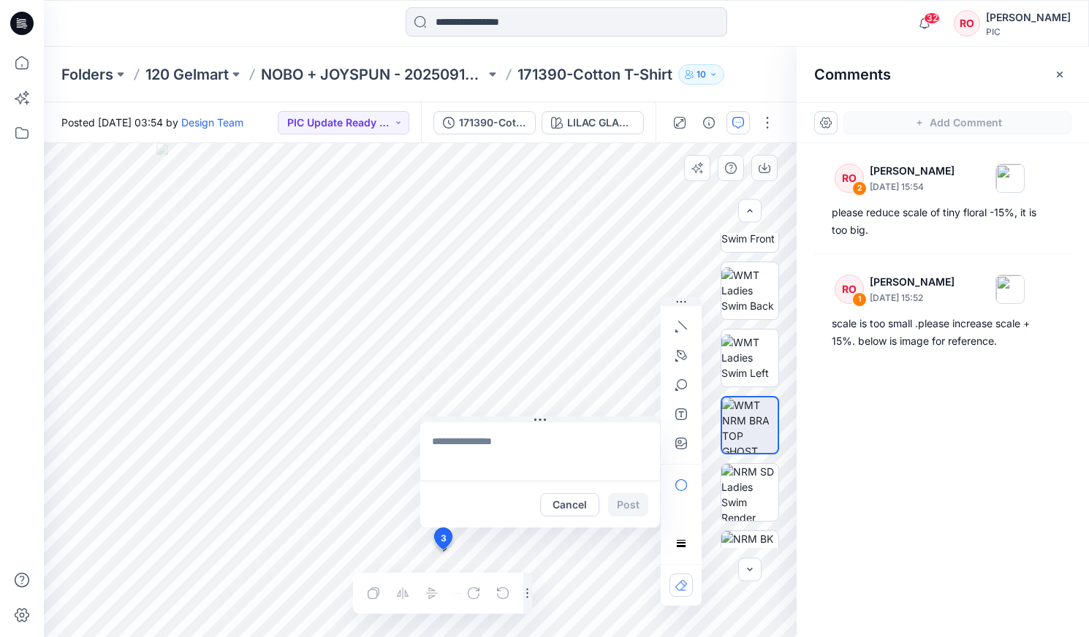
click at [442, 550] on div "3 Cancel Post Layer 1" at bounding box center [420, 390] width 753 height 494
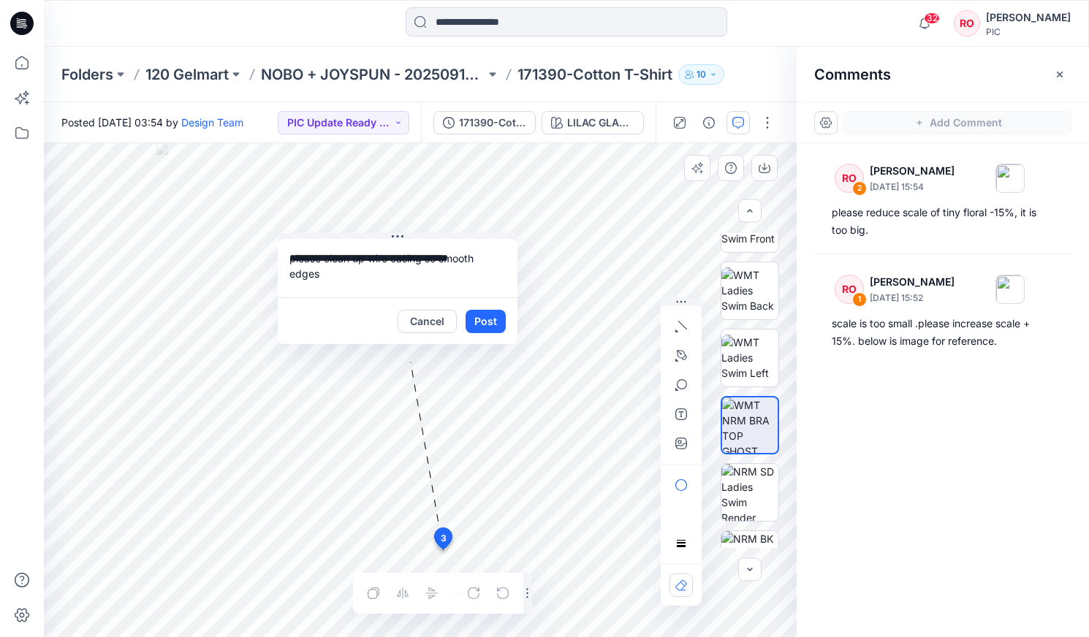
drag, startPoint x: 513, startPoint y: 417, endPoint x: 379, endPoint y: 246, distance: 218.1
click at [354, 280] on textarea "**********" at bounding box center [400, 270] width 240 height 58
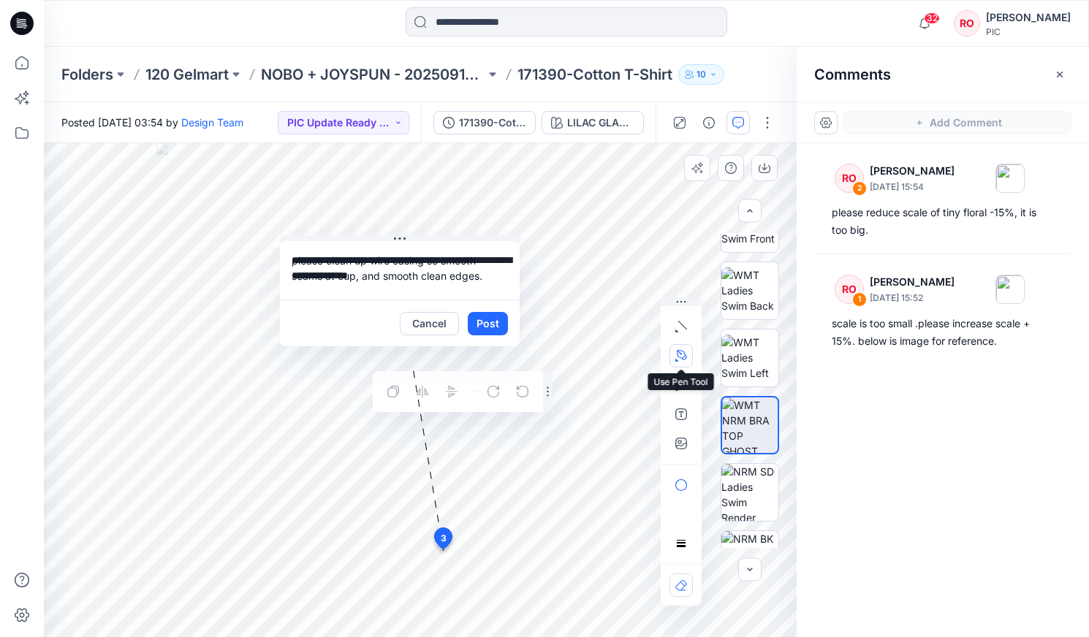
type textarea "**********"
click at [682, 359] on icon "button" at bounding box center [682, 355] width 10 height 10
click at [597, 354] on icon "button" at bounding box center [602, 355] width 12 height 12
click at [484, 313] on button "Post" at bounding box center [488, 323] width 40 height 23
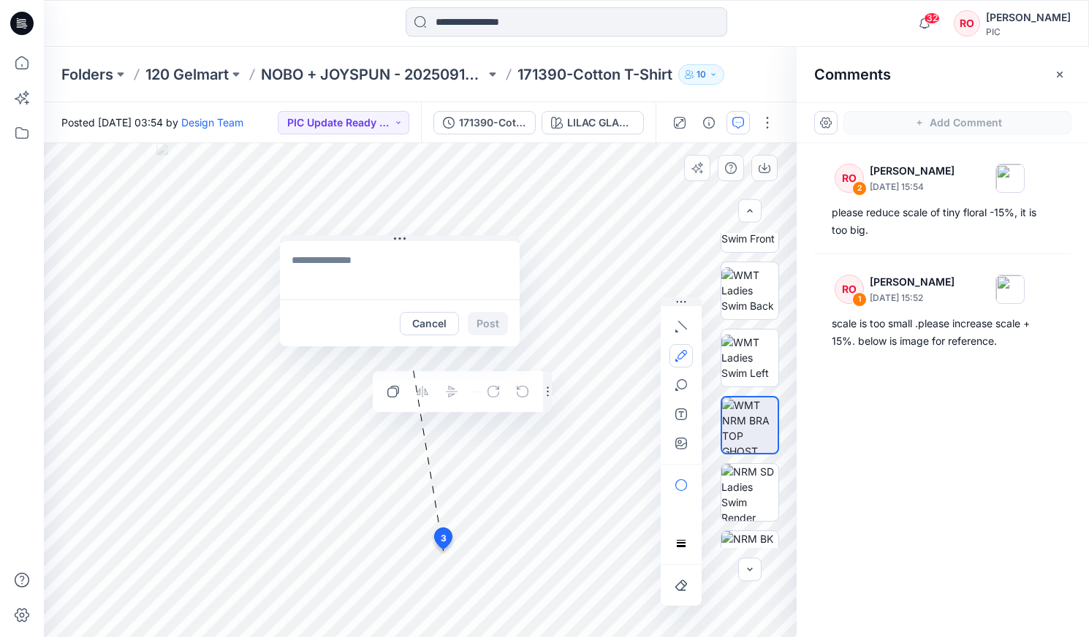
click at [487, 319] on div "Cancel Post" at bounding box center [454, 323] width 108 height 23
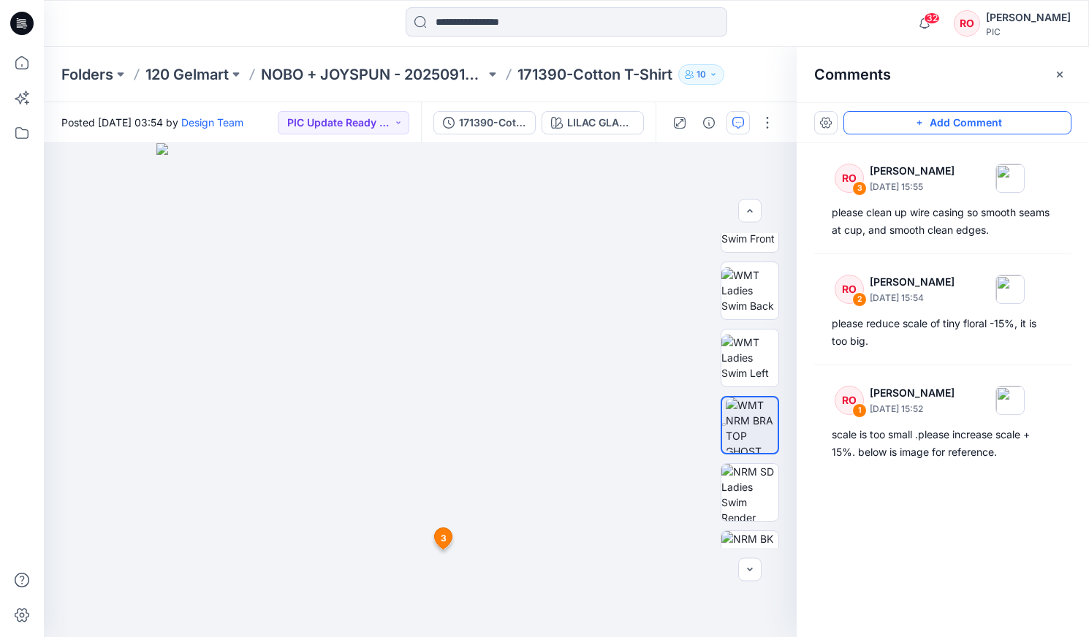
click at [899, 123] on button "Add Comment" at bounding box center [957, 122] width 228 height 23
click at [578, 443] on div "4 3 RO [PERSON_NAME] [DATE] 15:55 please clean up wire casing so smooth seams a…" at bounding box center [420, 390] width 753 height 494
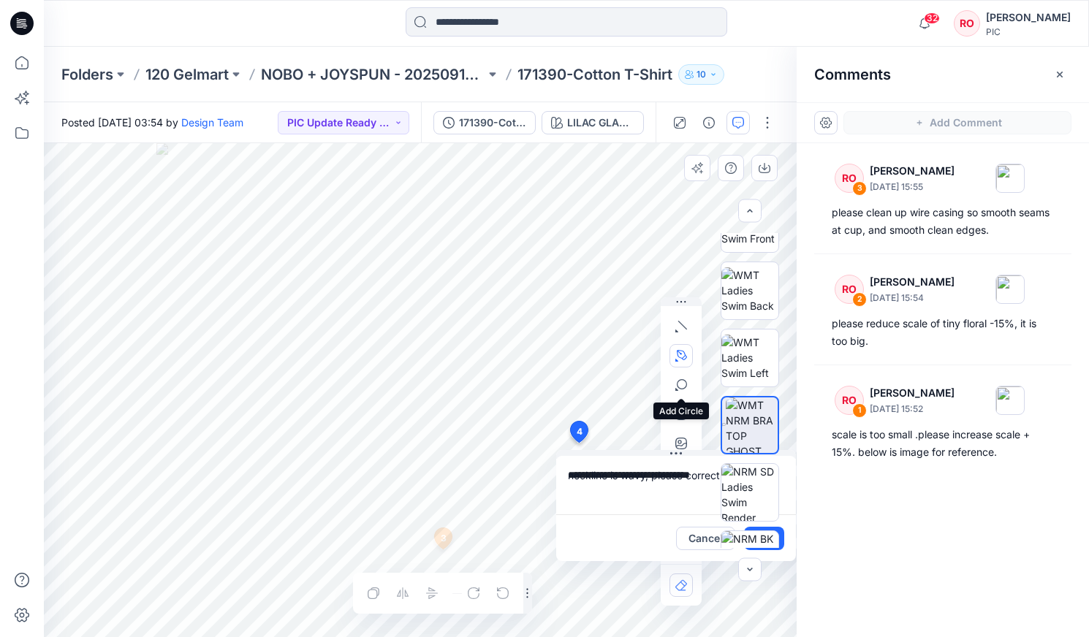
type textarea "**********"
click at [682, 359] on icon "button" at bounding box center [682, 355] width 10 height 10
click at [590, 357] on button "button" at bounding box center [601, 354] width 23 height 23
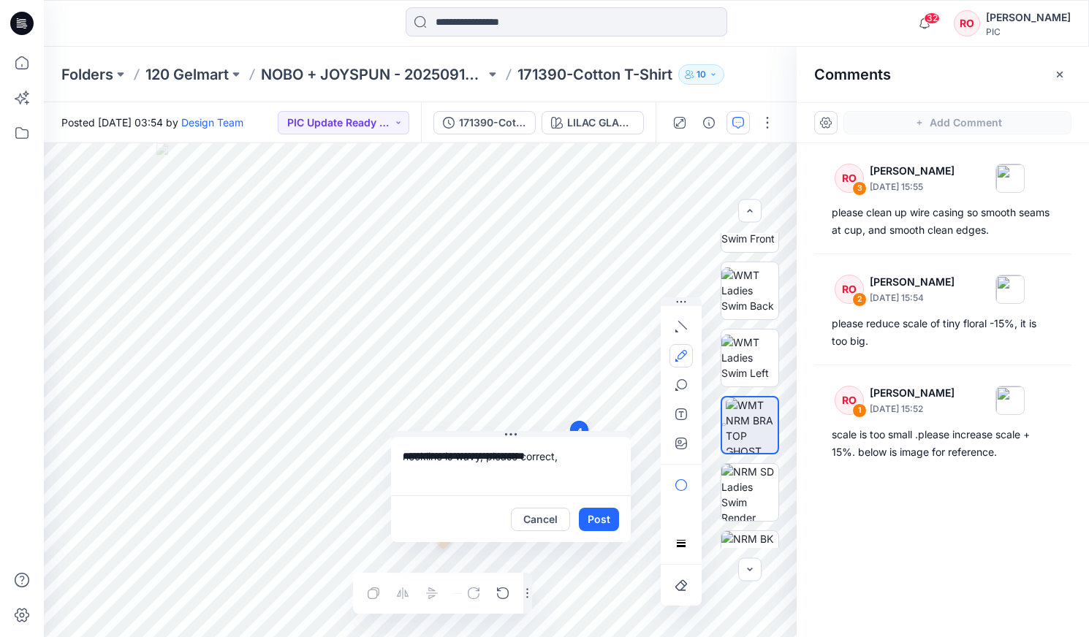
drag, startPoint x: 666, startPoint y: 455, endPoint x: 558, endPoint y: 478, distance: 109.9
click at [597, 526] on button "Post" at bounding box center [592, 519] width 40 height 23
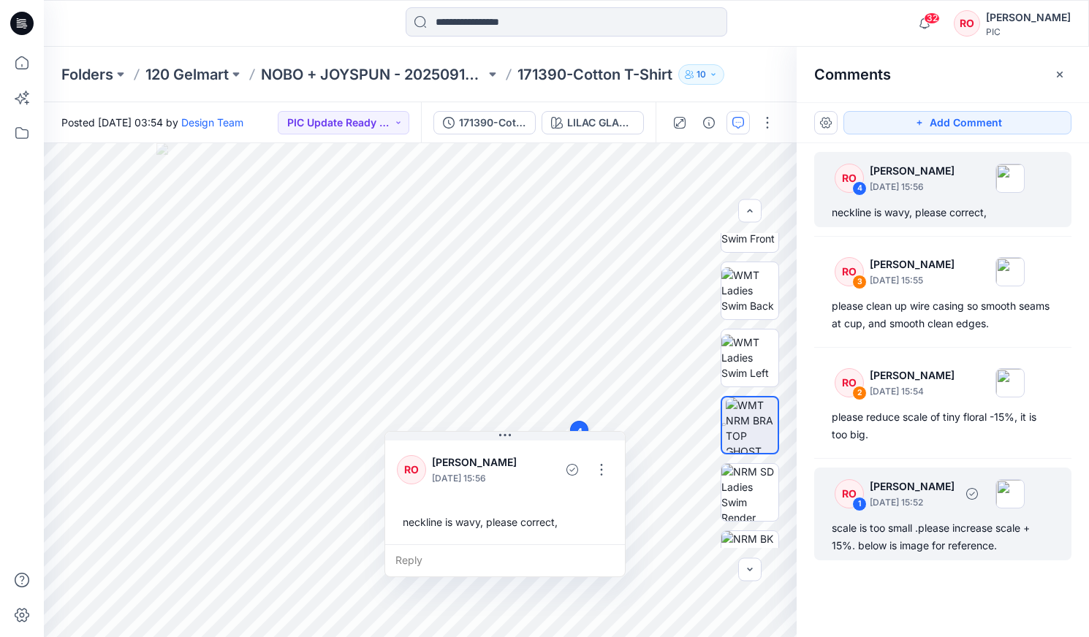
click at [948, 531] on div "scale is too small .please increase scale + 15%. below is image for reference." at bounding box center [943, 537] width 222 height 35
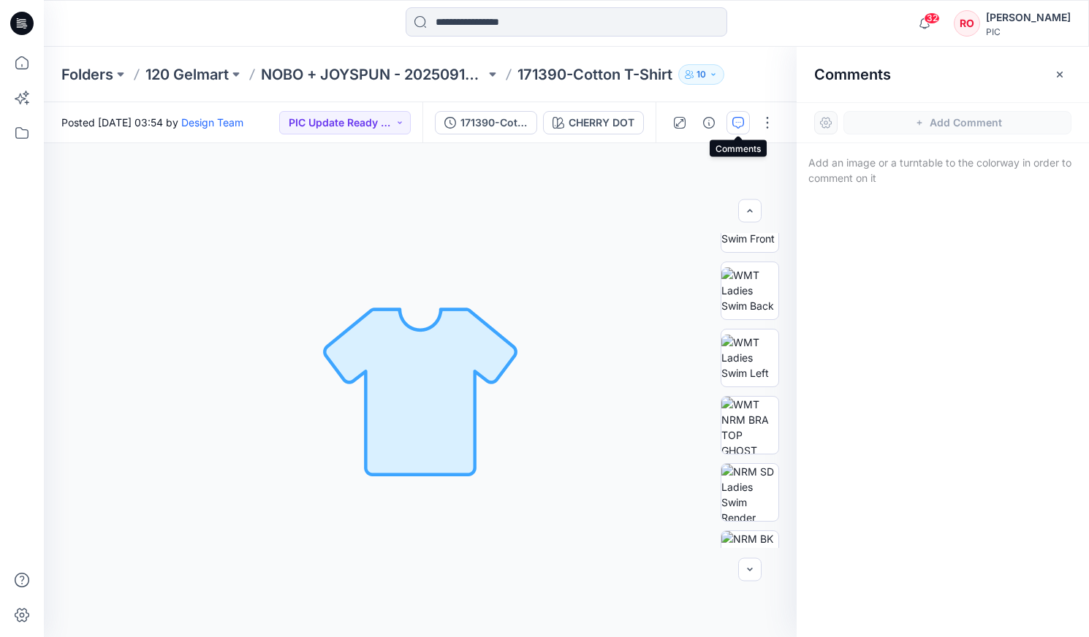
click at [741, 121] on icon "button" at bounding box center [738, 123] width 12 height 12
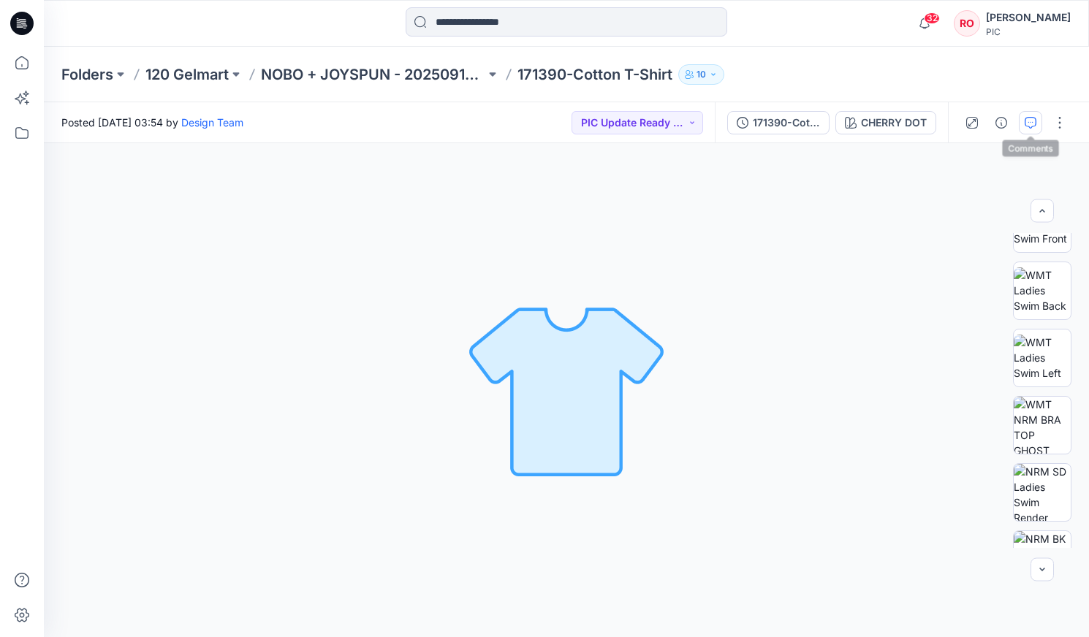
click at [1026, 123] on icon "button" at bounding box center [1031, 123] width 12 height 12
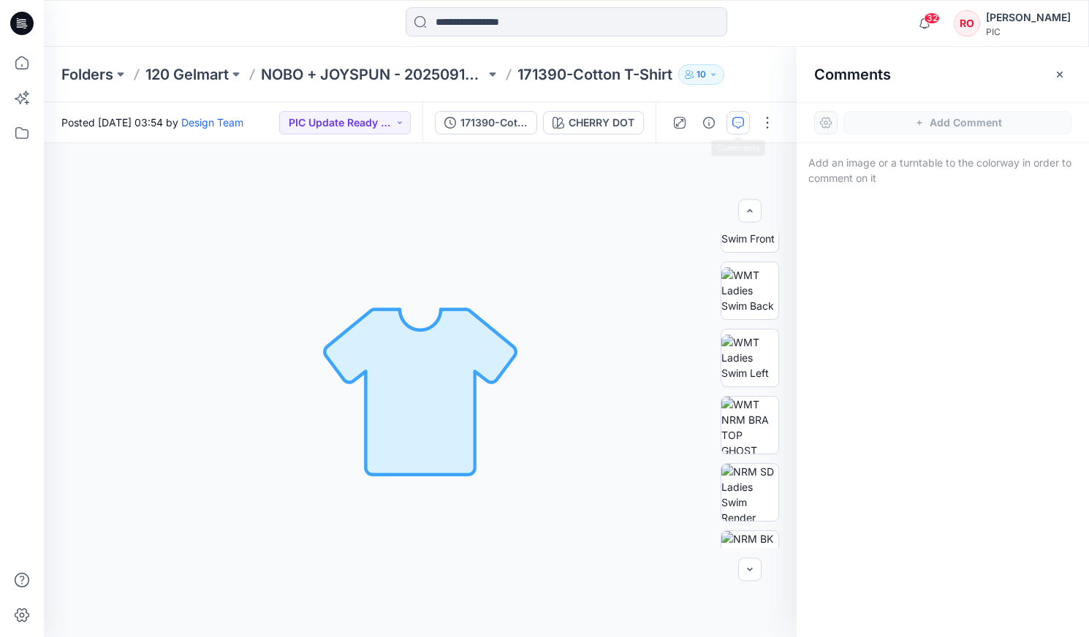
click at [748, 123] on button "button" at bounding box center [737, 122] width 23 height 23
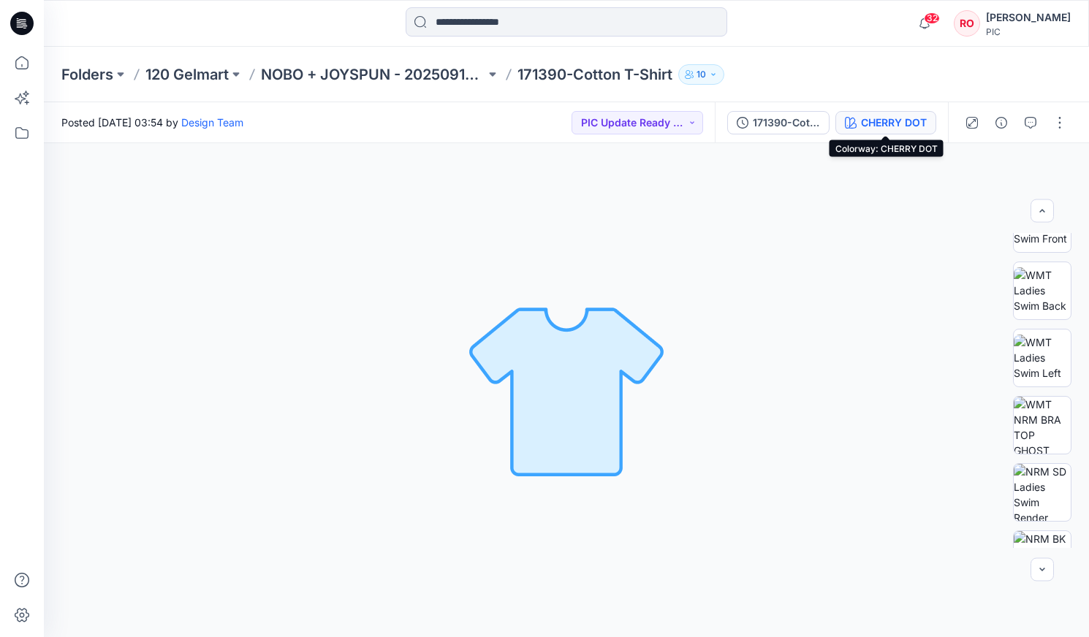
click at [847, 126] on icon "button" at bounding box center [847, 125] width 1 height 1
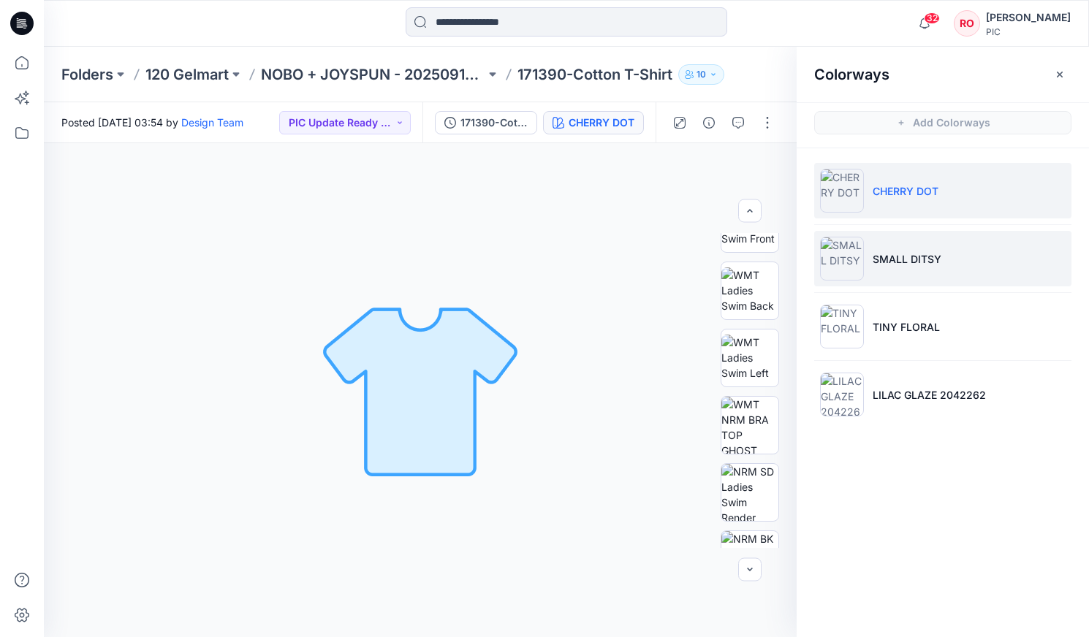
click at [848, 262] on img at bounding box center [842, 259] width 44 height 44
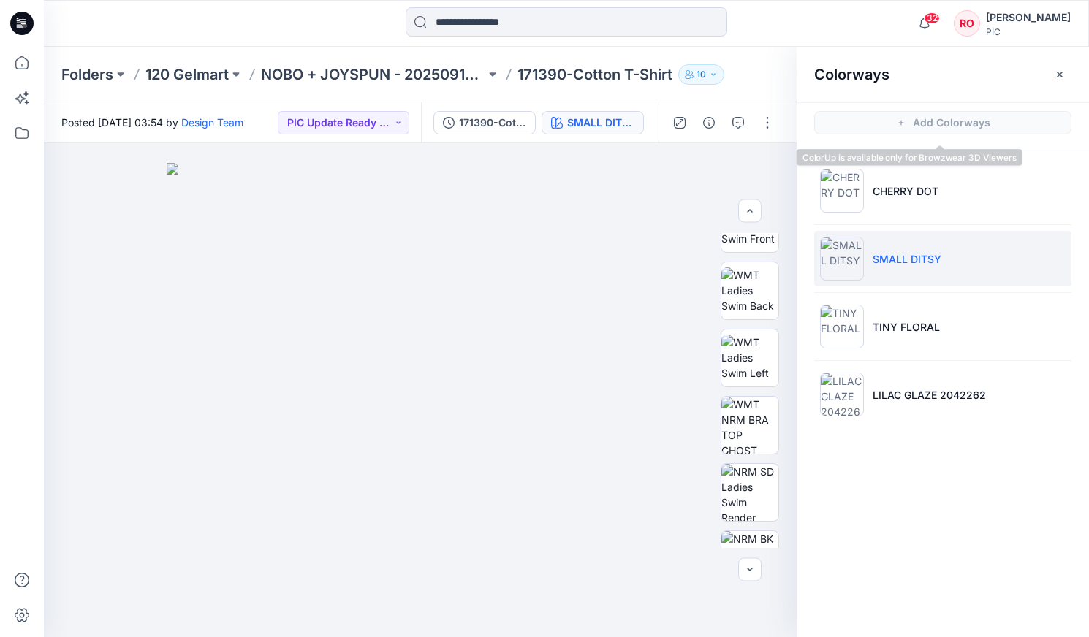
click at [874, 132] on span "Add Colorways" at bounding box center [943, 122] width 292 height 41
click at [740, 125] on icon "button" at bounding box center [738, 123] width 12 height 12
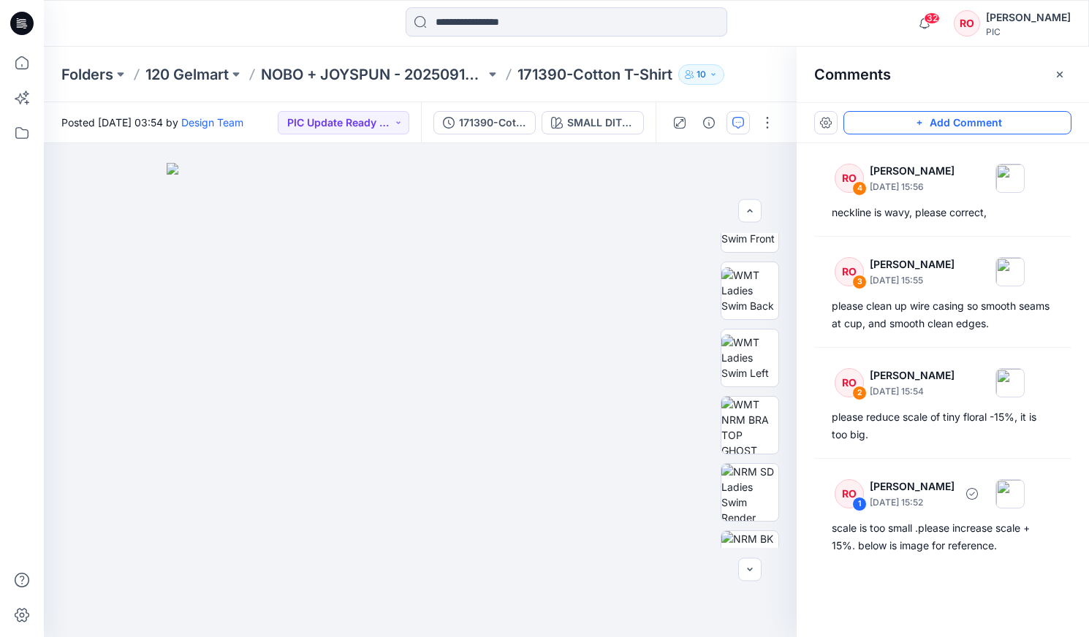
click at [892, 122] on button "Add Comment" at bounding box center [957, 122] width 228 height 23
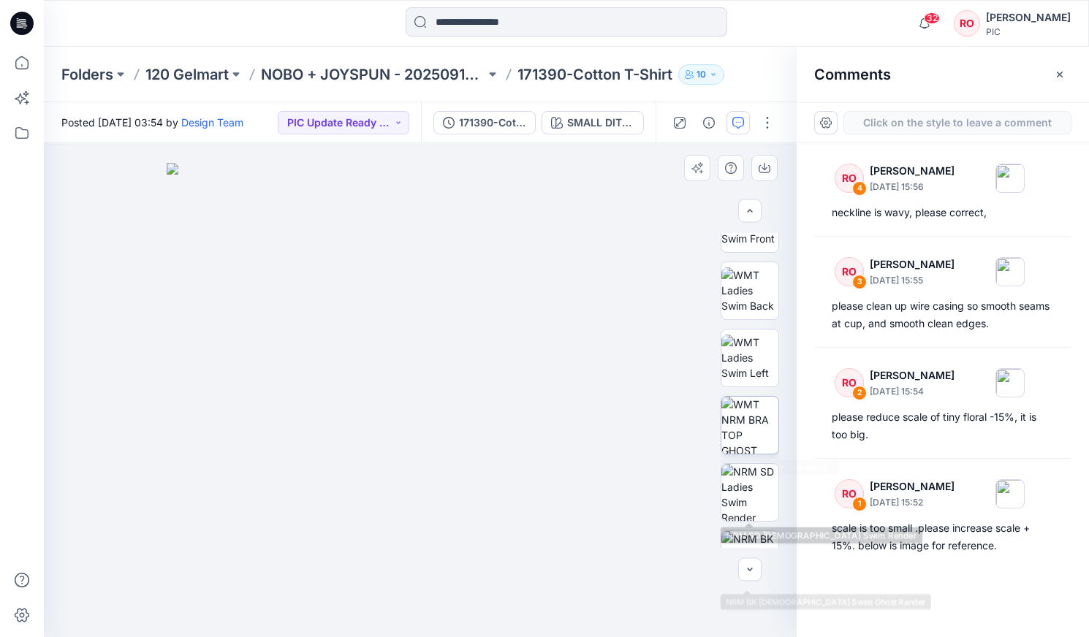
click at [758, 422] on img at bounding box center [749, 425] width 57 height 57
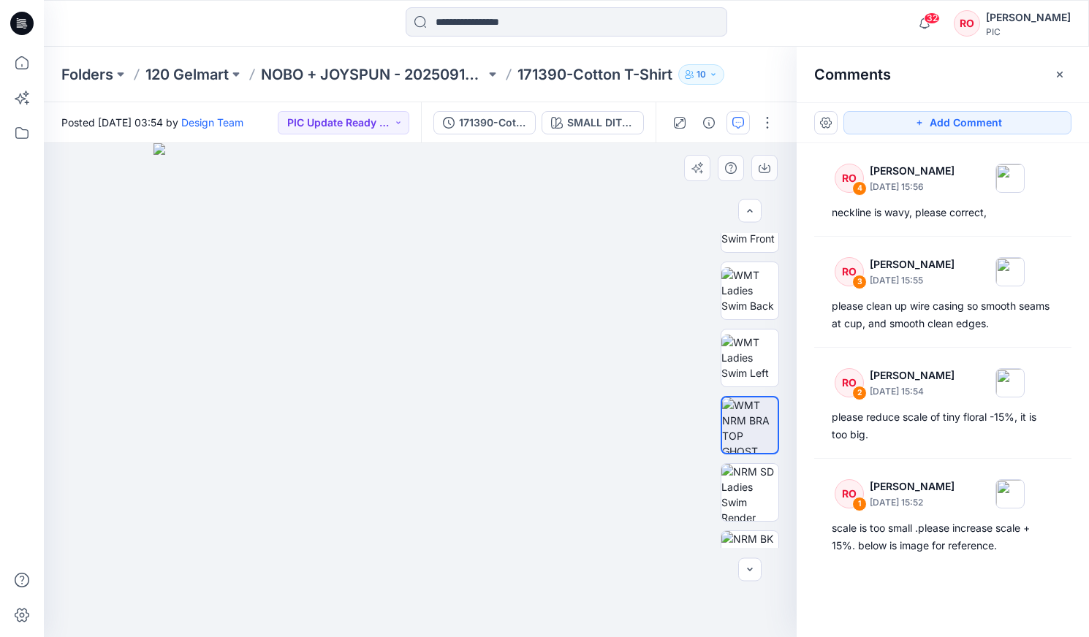
click at [606, 369] on img at bounding box center [420, 390] width 534 height 494
click at [878, 121] on button "Add Comment" at bounding box center [957, 122] width 228 height 23
click at [636, 354] on div "5" at bounding box center [420, 390] width 753 height 494
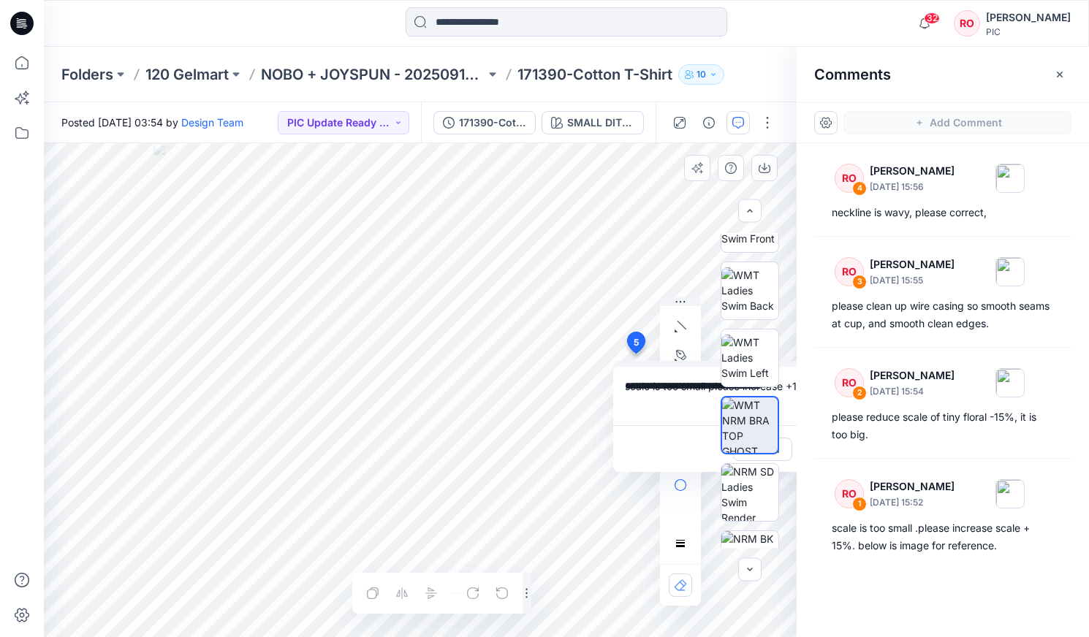
scroll to position [0, 57]
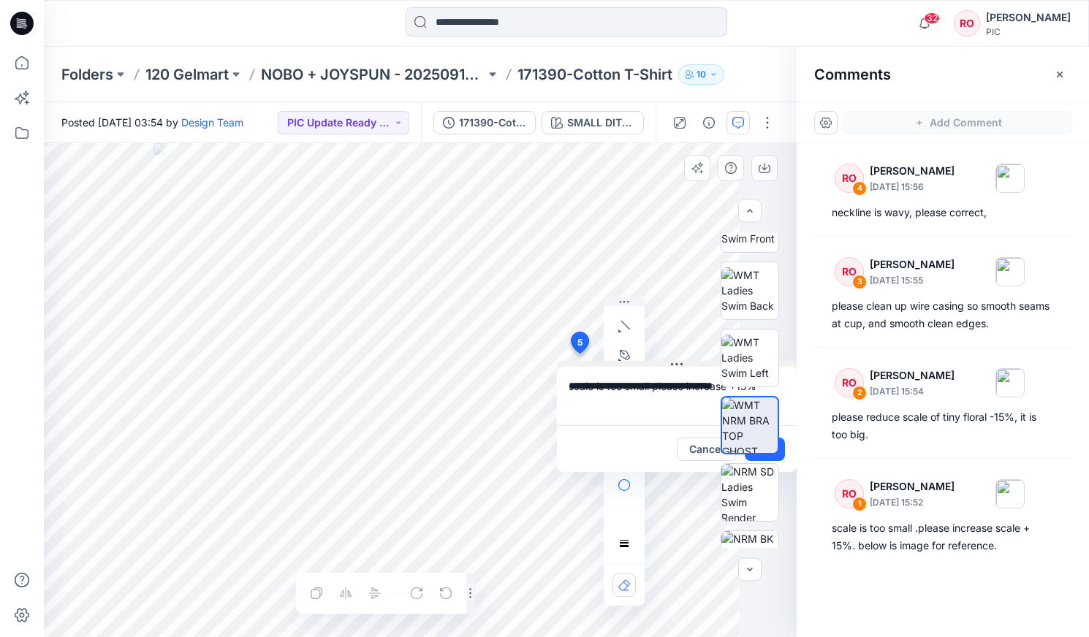
type textarea "**********"
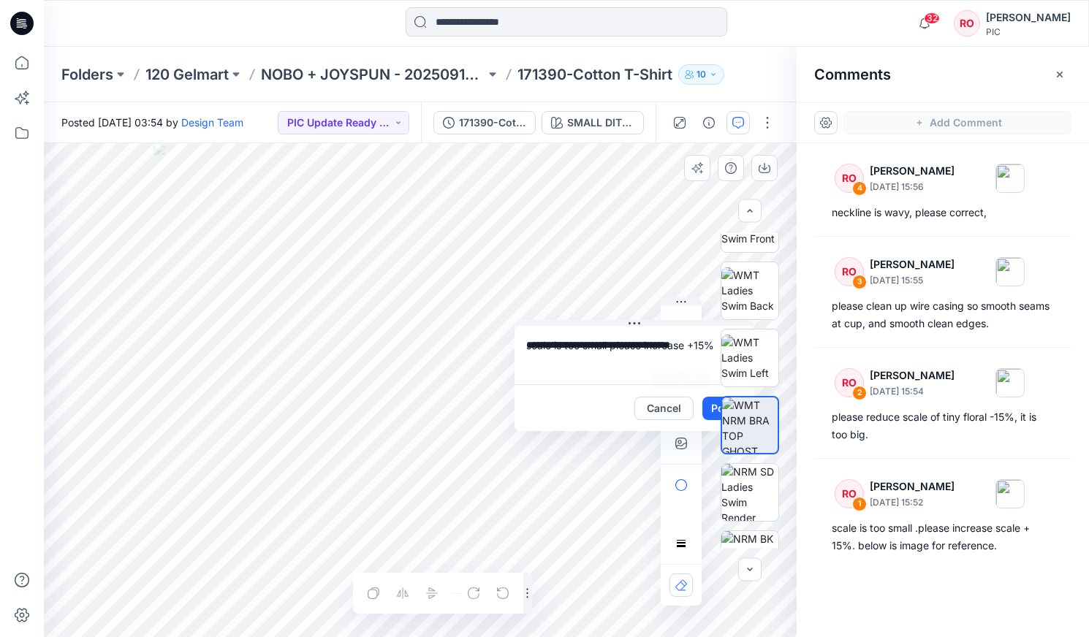
scroll to position [0, 0]
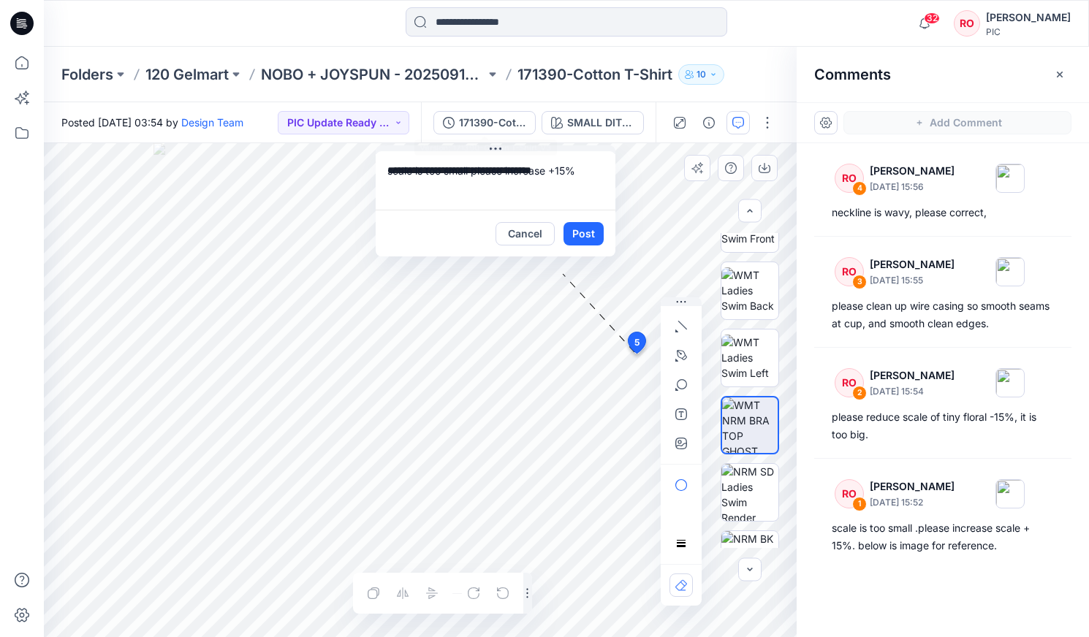
drag, startPoint x: 683, startPoint y: 362, endPoint x: 468, endPoint y: 177, distance: 283.4
click at [683, 447] on icon "button" at bounding box center [681, 444] width 12 height 12
type input"] "**********"
click at [576, 193] on textarea "**********" at bounding box center [488, 181] width 240 height 58
type textarea "**********"
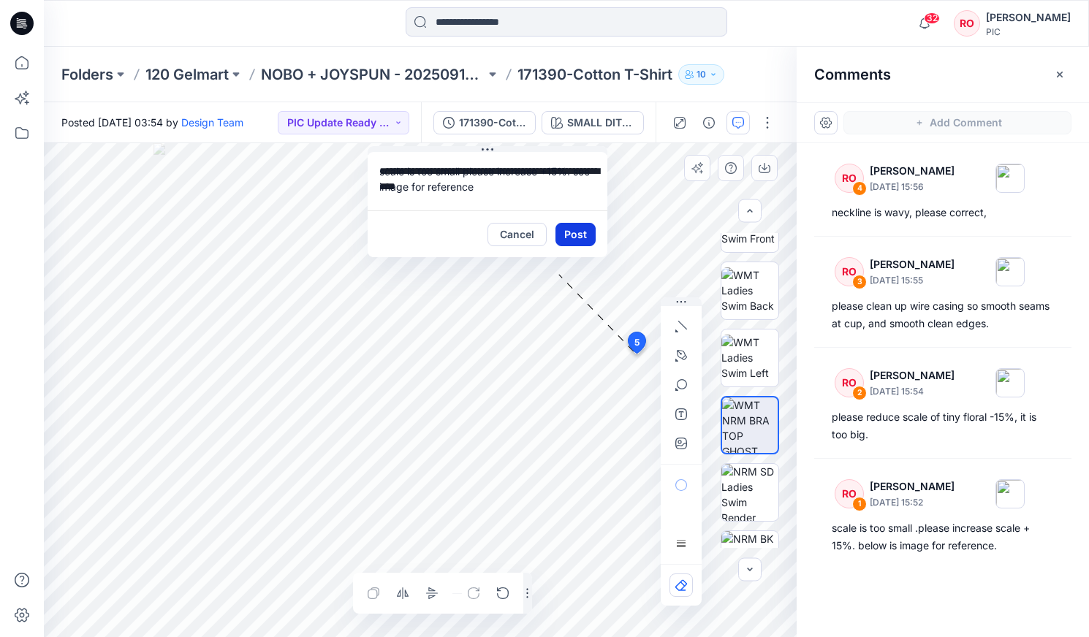
click at [577, 230] on button "Post" at bounding box center [575, 234] width 40 height 23
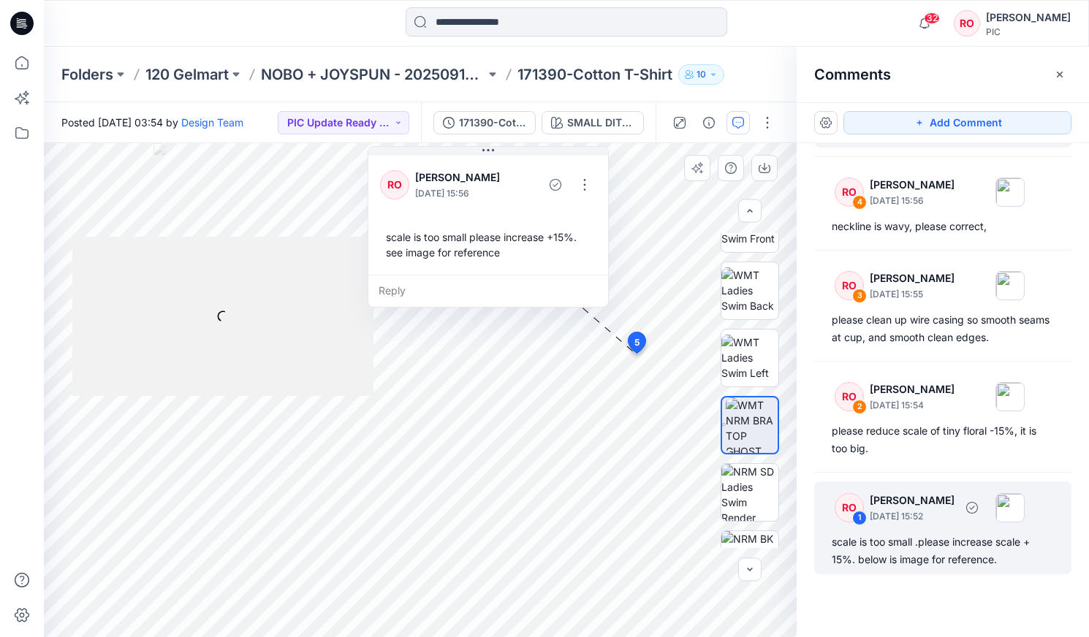
scroll to position [1, 0]
drag, startPoint x: 951, startPoint y: 509, endPoint x: 864, endPoint y: 514, distance: 87.1
click at [864, 514] on div "RO 1 [PERSON_NAME] [DATE] 15:52" at bounding box center [924, 507] width 202 height 40
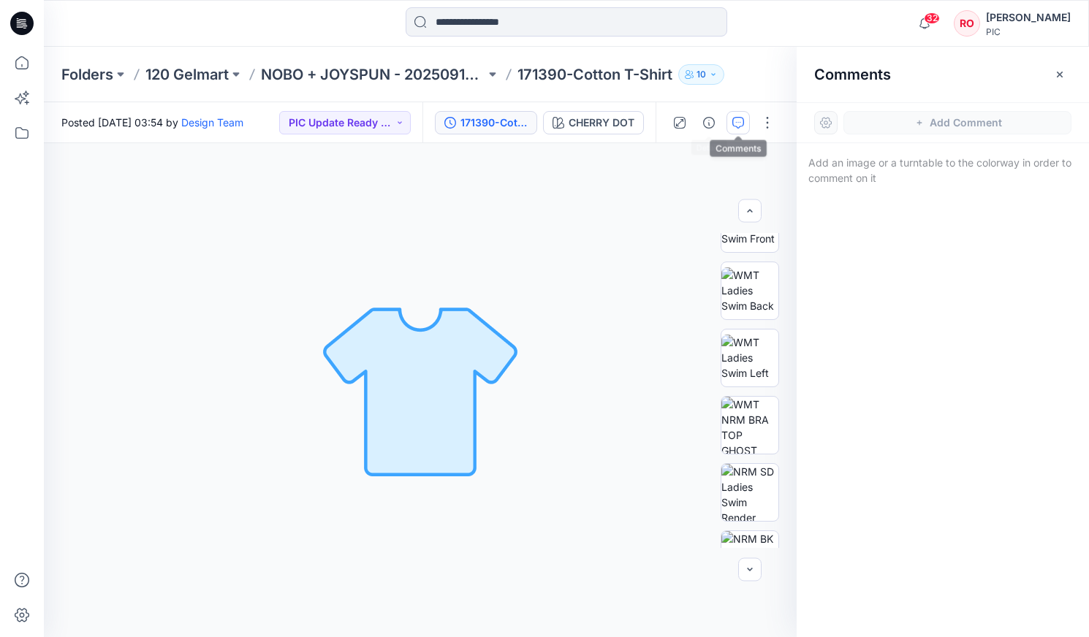
click at [729, 117] on button "button" at bounding box center [737, 122] width 23 height 23
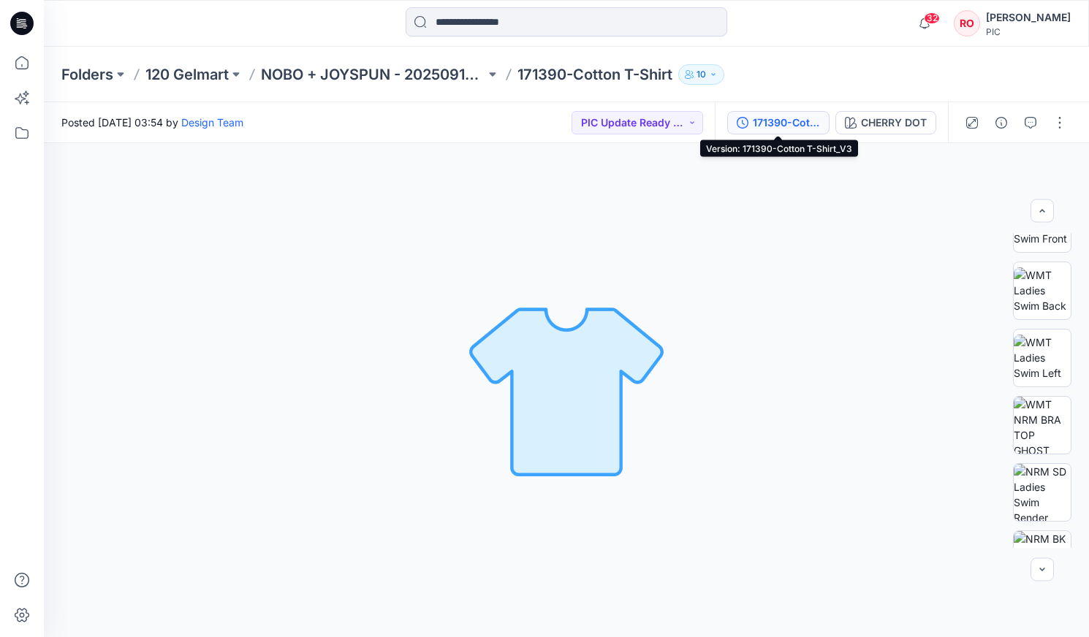
scroll to position [0, 0]
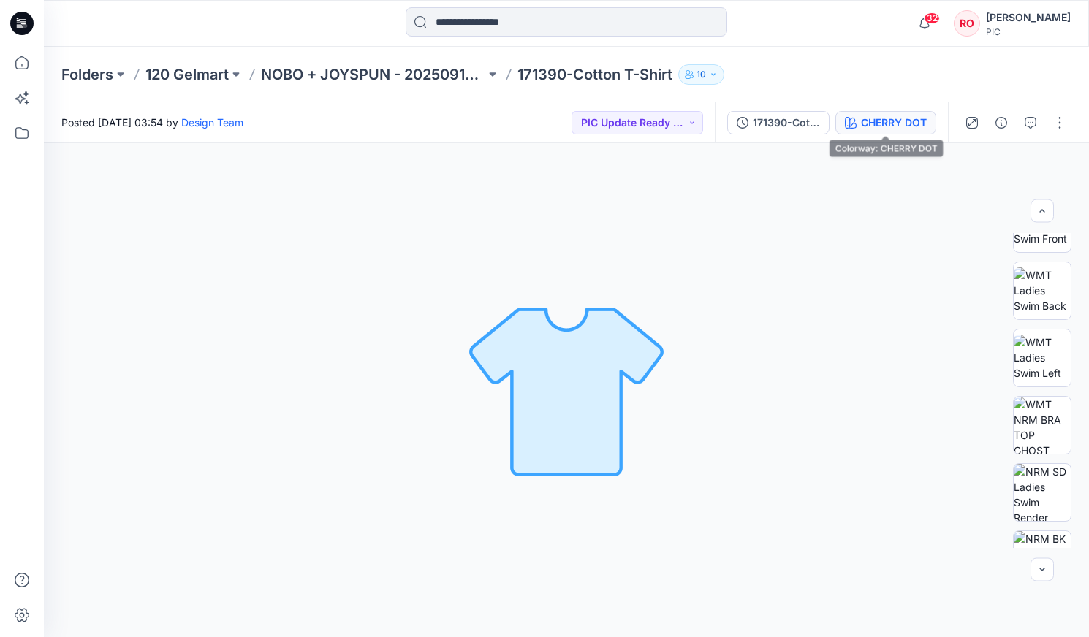
click at [877, 113] on button "CHERRY DOT" at bounding box center [885, 122] width 101 height 23
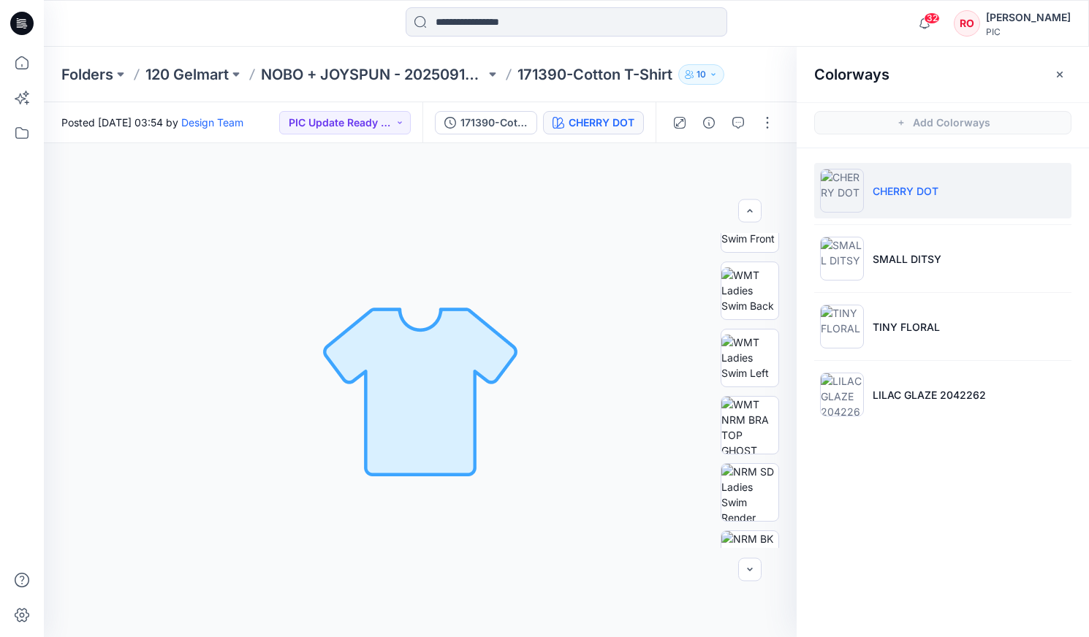
click at [866, 188] on li "CHERRY DOT" at bounding box center [942, 191] width 257 height 56
click at [829, 188] on img at bounding box center [842, 191] width 44 height 44
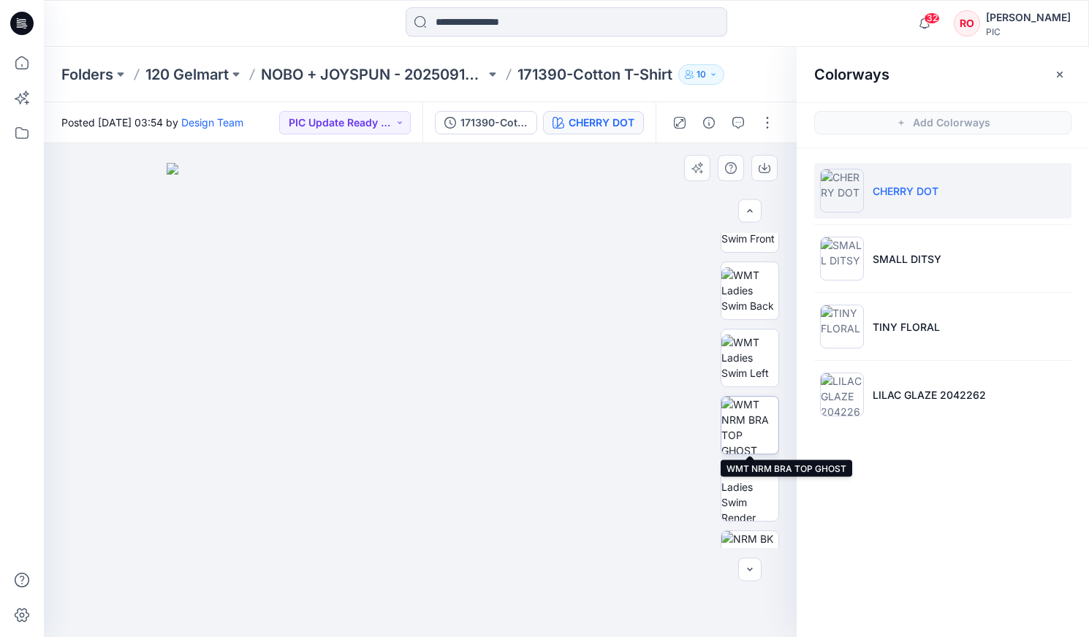
click at [775, 413] on img at bounding box center [749, 425] width 57 height 57
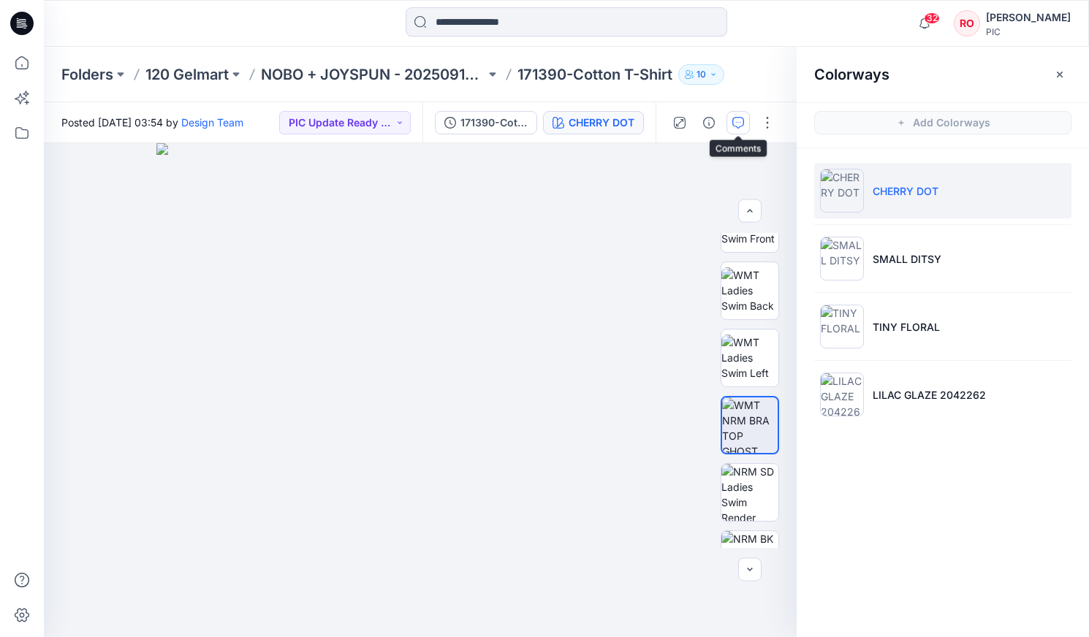
click at [743, 121] on icon "button" at bounding box center [738, 123] width 12 height 12
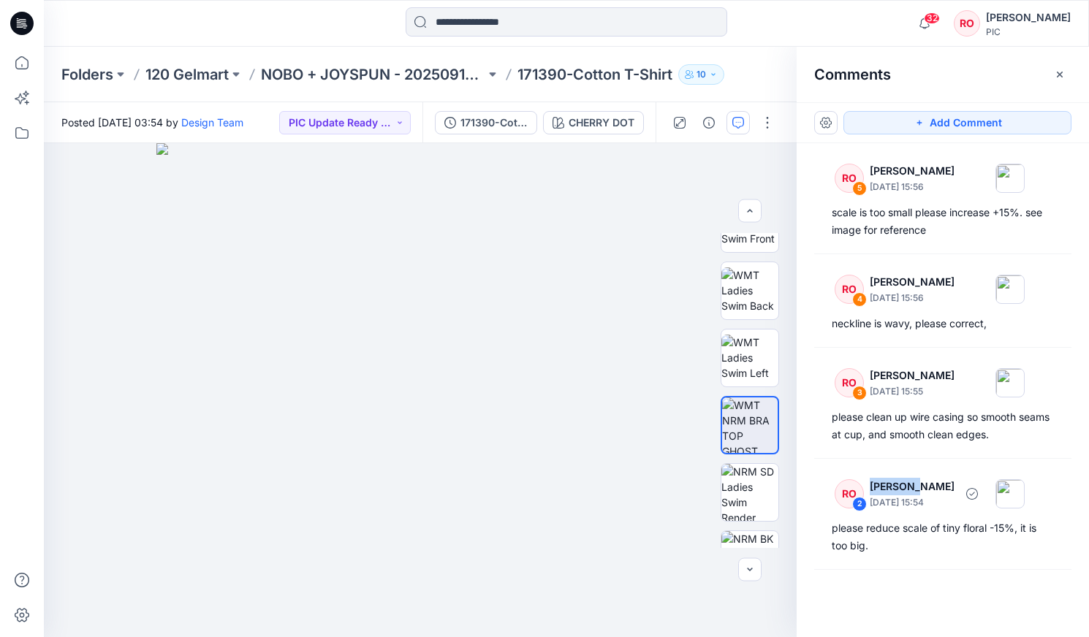
drag, startPoint x: 911, startPoint y: 488, endPoint x: 913, endPoint y: 467, distance: 21.3
click at [913, 467] on div "RO 5 [PERSON_NAME] [DATE] 15:56 scale is too small please increase +15%. see im…" at bounding box center [943, 363] width 292 height 440
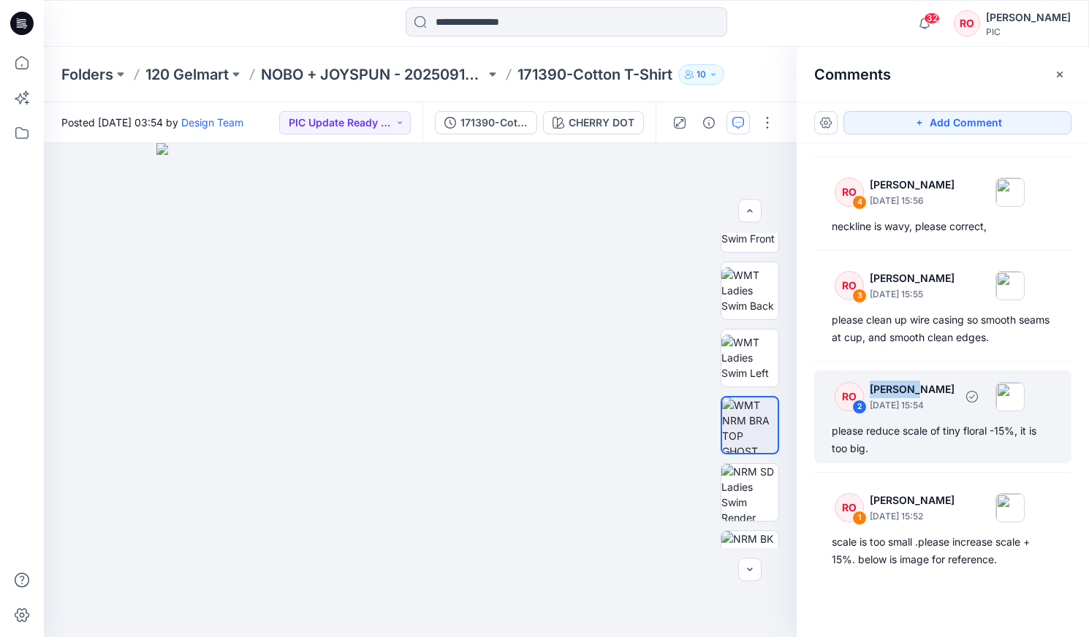
scroll to position [97, 0]
click at [897, 428] on div "please reduce scale of tiny floral -15%, it is too big." at bounding box center [943, 439] width 222 height 35
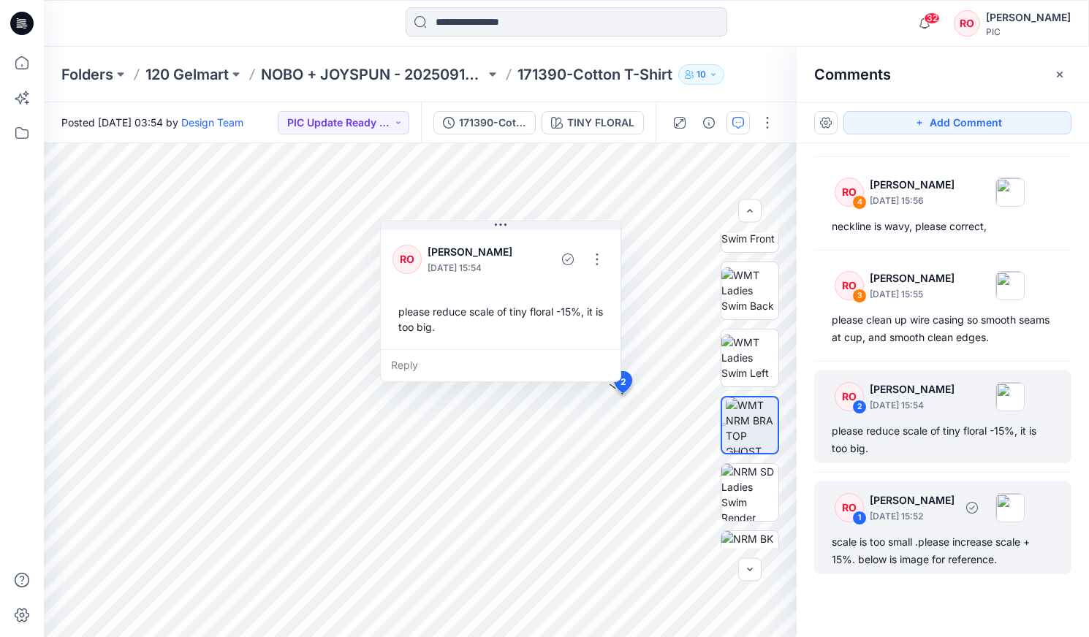
click at [855, 504] on div "RO" at bounding box center [849, 507] width 29 height 29
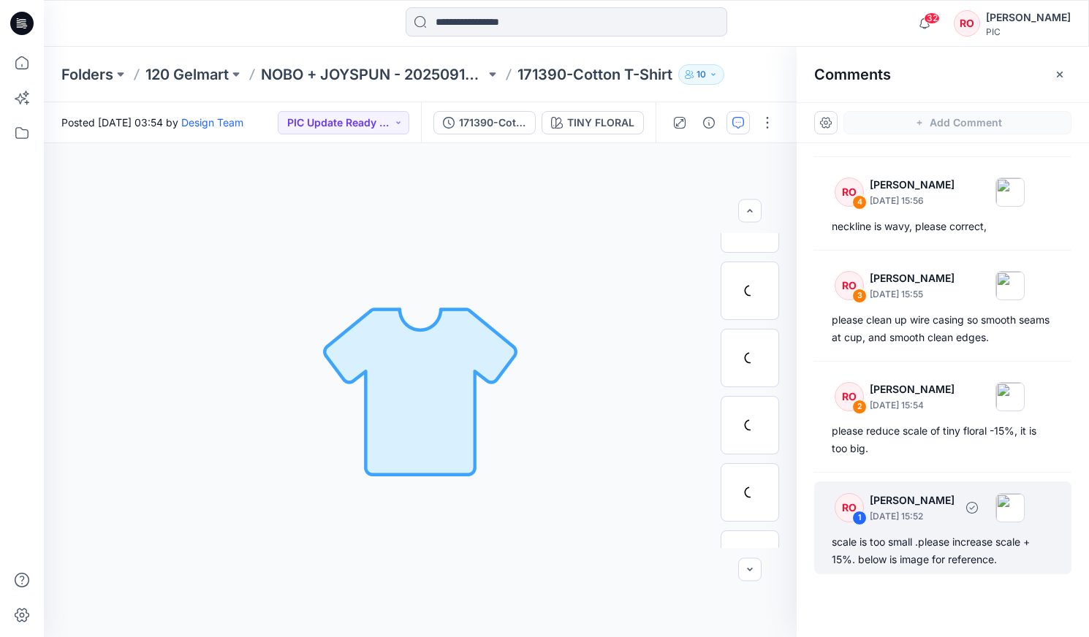
scroll to position [0, 0]
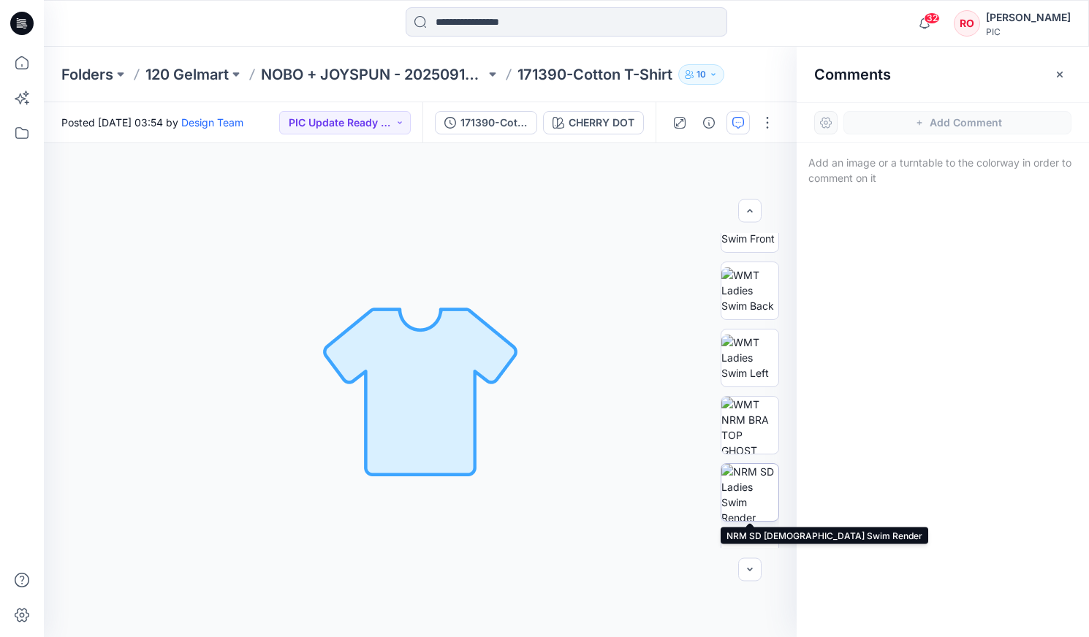
click at [741, 500] on img at bounding box center [749, 492] width 57 height 57
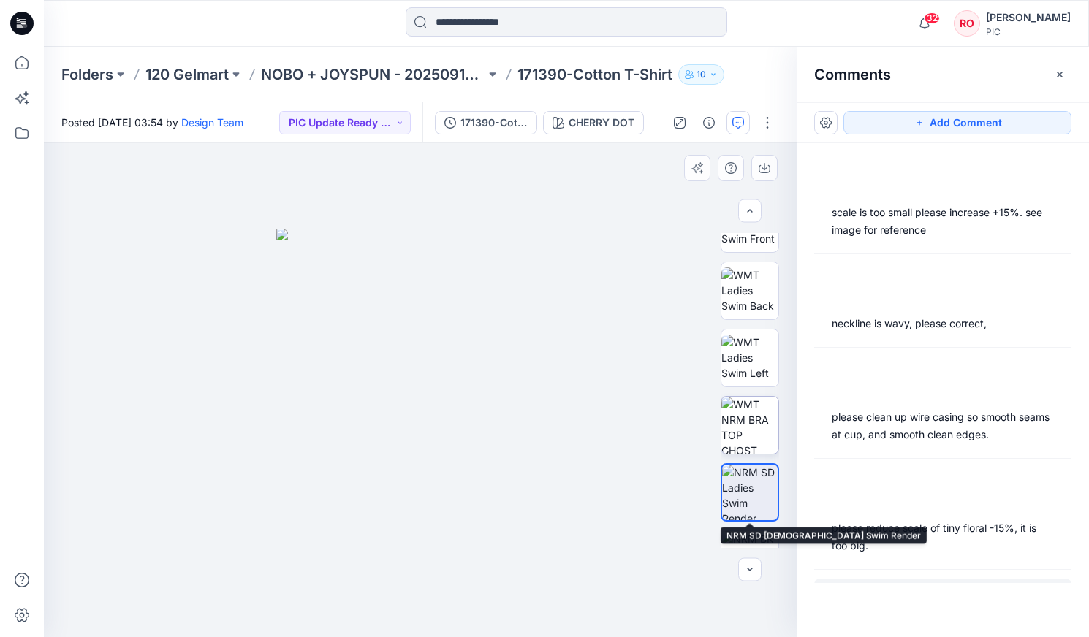
scroll to position [88, 0]
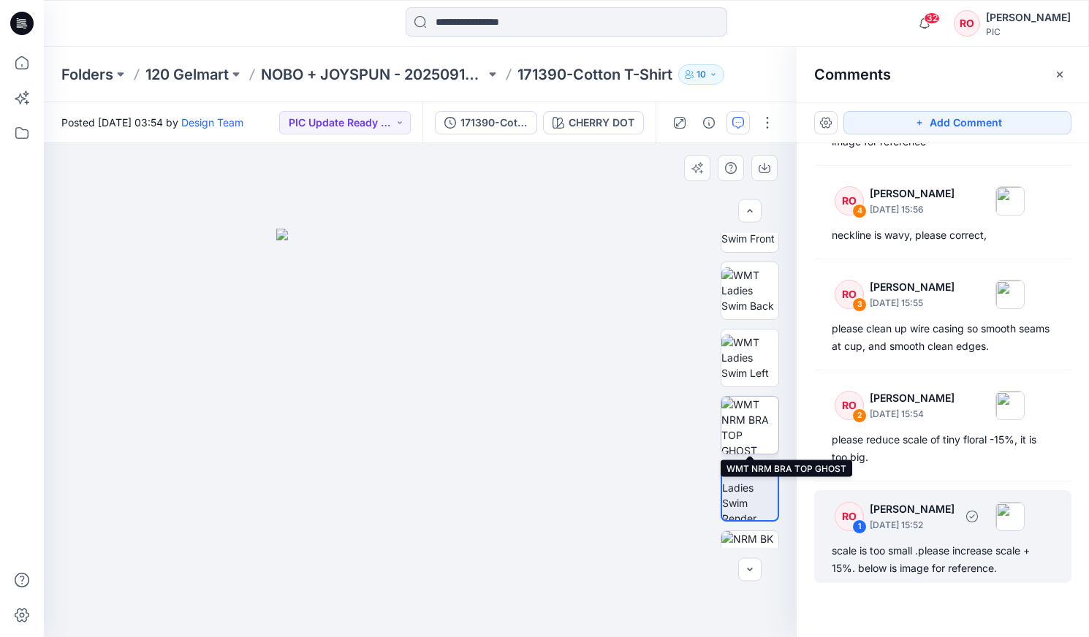
click at [743, 432] on img at bounding box center [749, 425] width 57 height 57
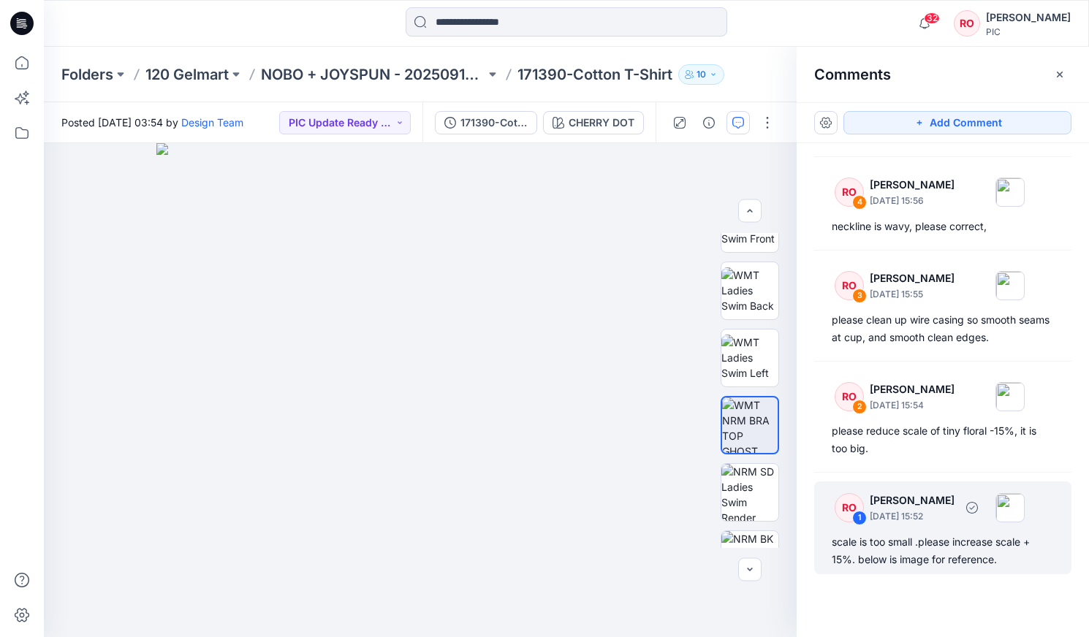
scroll to position [0, 0]
click at [927, 536] on div "scale is too small .please increase scale + 15%. below is image for reference." at bounding box center [943, 550] width 222 height 35
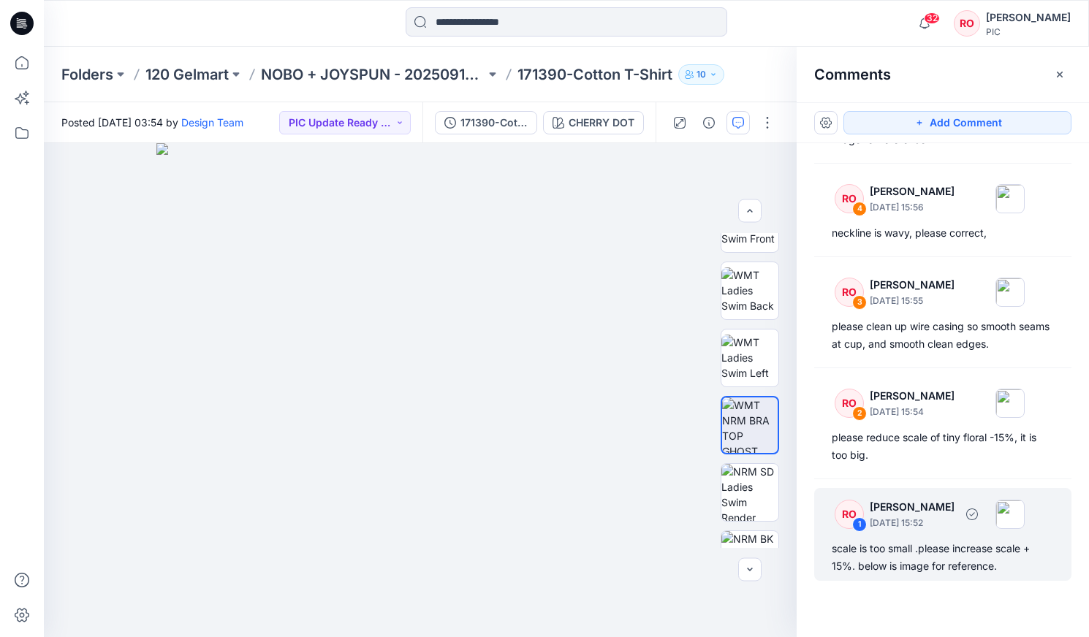
click at [862, 523] on div "1" at bounding box center [859, 524] width 15 height 15
click at [925, 516] on p "[DATE] 15:52" at bounding box center [912, 523] width 85 height 15
click at [974, 514] on icon "button" at bounding box center [971, 514] width 5 height 4
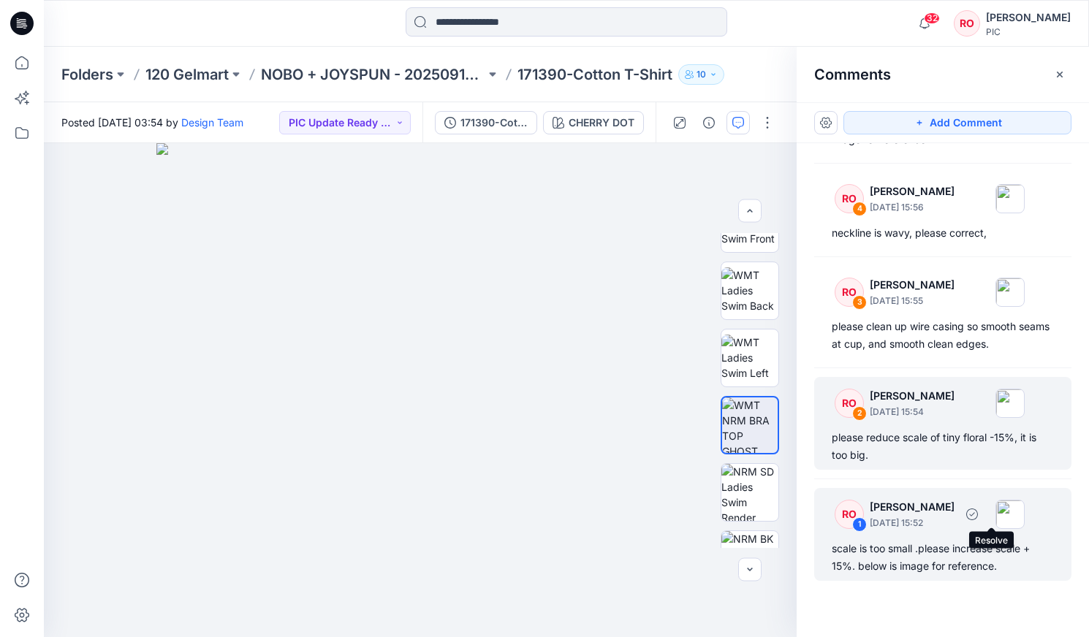
scroll to position [0, 0]
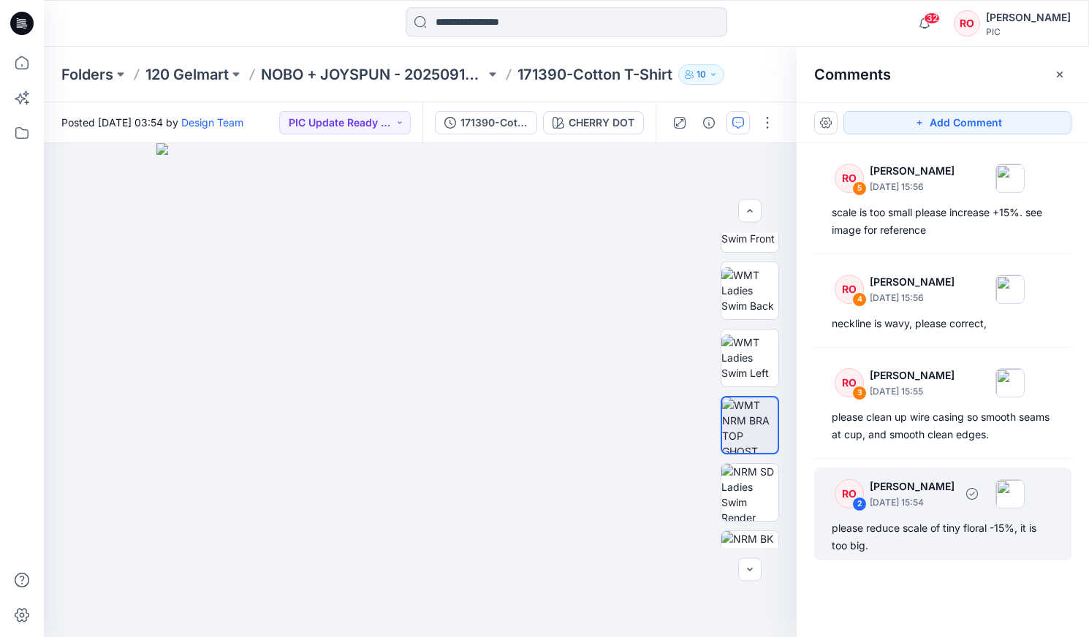
drag, startPoint x: 949, startPoint y: 501, endPoint x: 924, endPoint y: 469, distance: 40.6
click at [924, 469] on div "RO 2 [PERSON_NAME] [DATE] 15:54 please reduce scale of tiny floral -15%, it is …" at bounding box center [942, 514] width 257 height 93
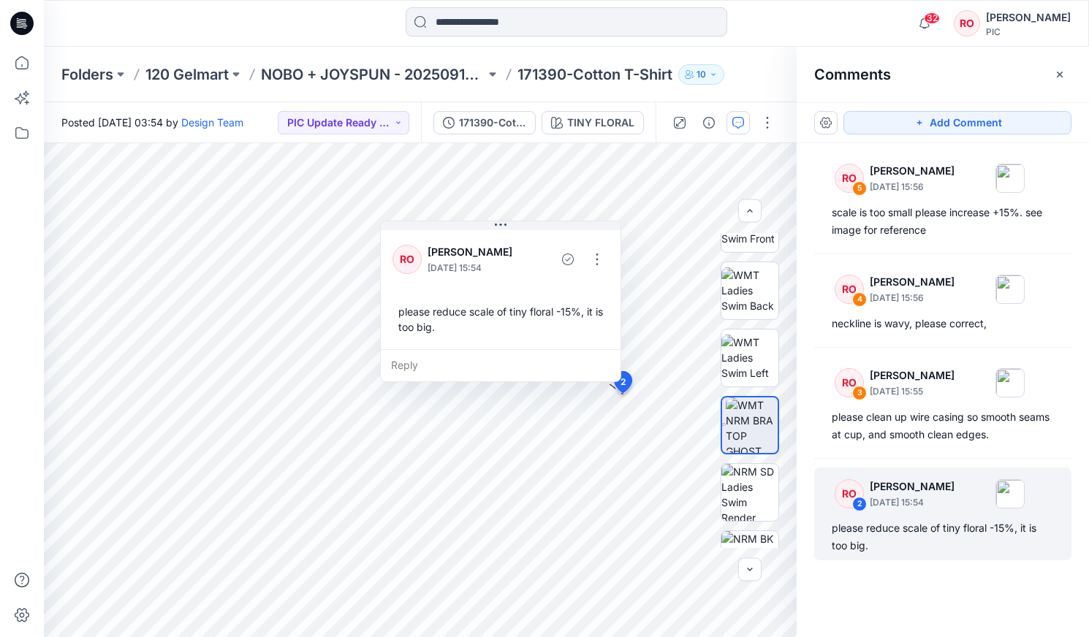
click at [914, 584] on div "Add Comment RO 5 [PERSON_NAME] [DATE] 15:56 scale is too small please increase …" at bounding box center [943, 369] width 292 height 535
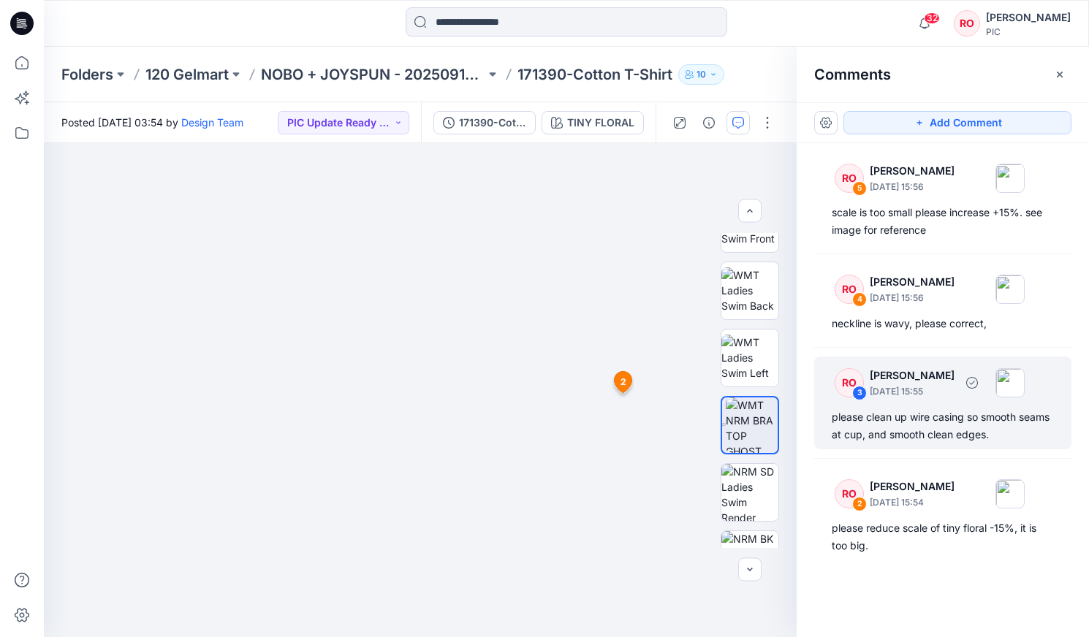
scroll to position [1, 0]
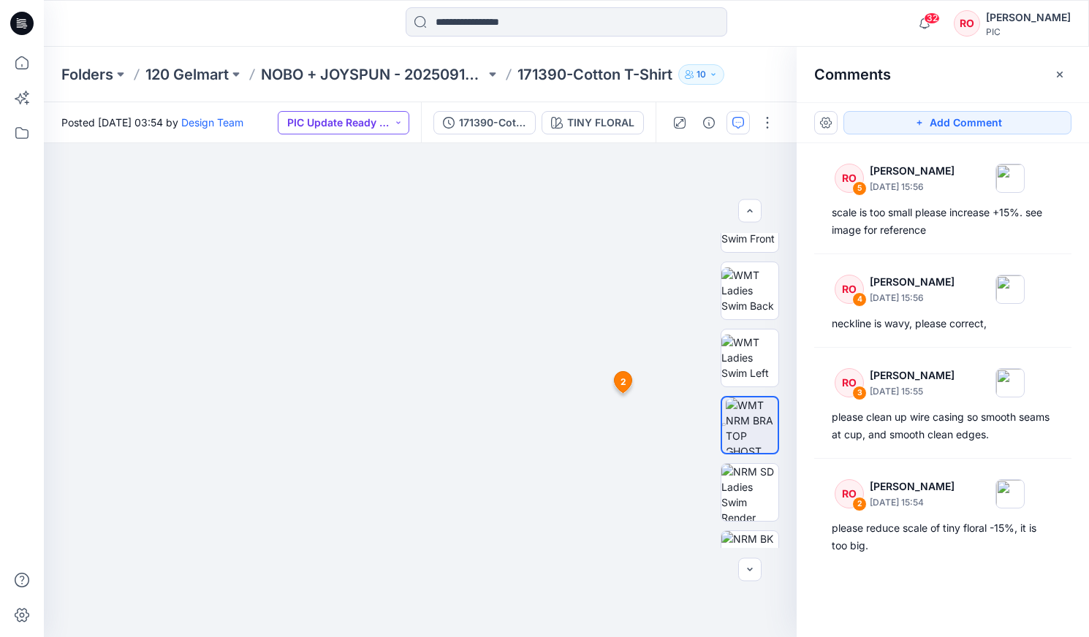
click at [343, 123] on button "PIC Update Ready to Review" at bounding box center [344, 122] width 132 height 23
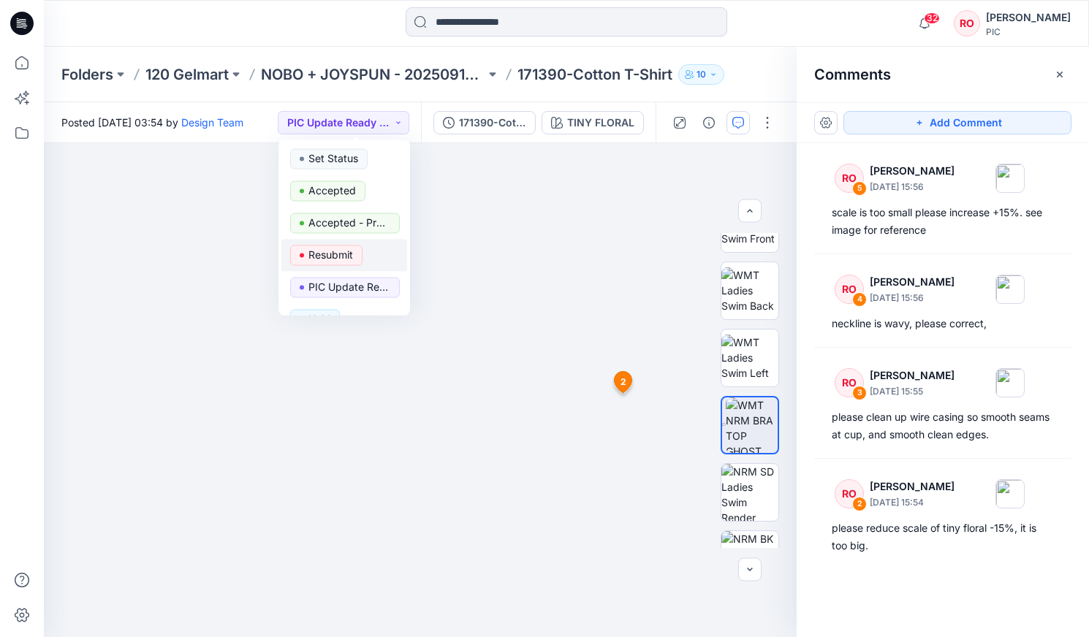
click at [327, 260] on p "Resubmit" at bounding box center [330, 255] width 45 height 19
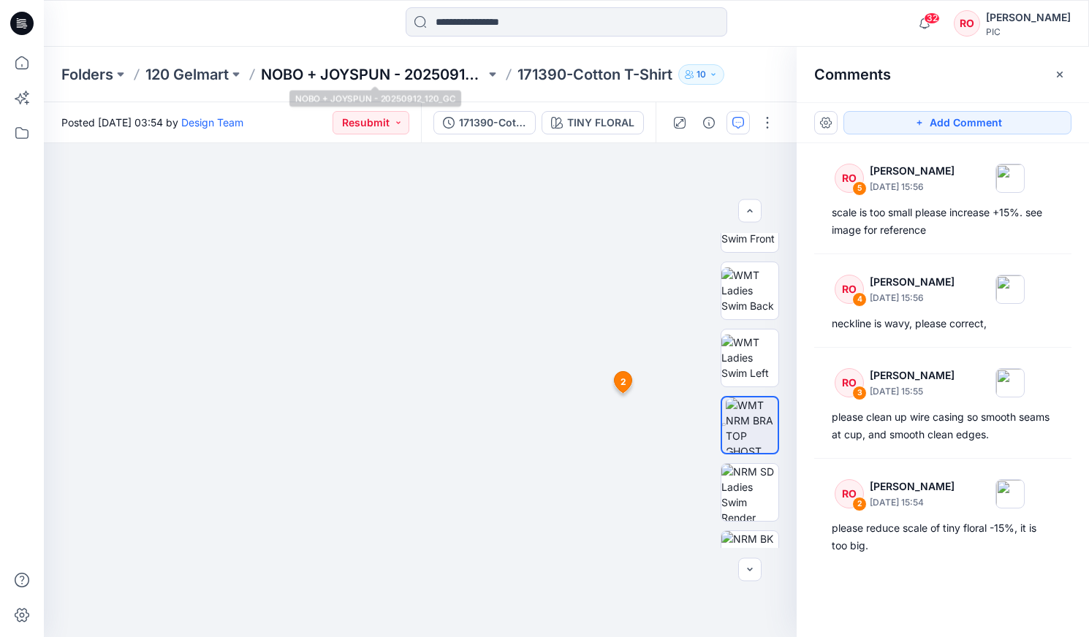
click at [323, 75] on p "NOBO + JOYSPUN - 20250912_120_GC" at bounding box center [373, 74] width 224 height 20
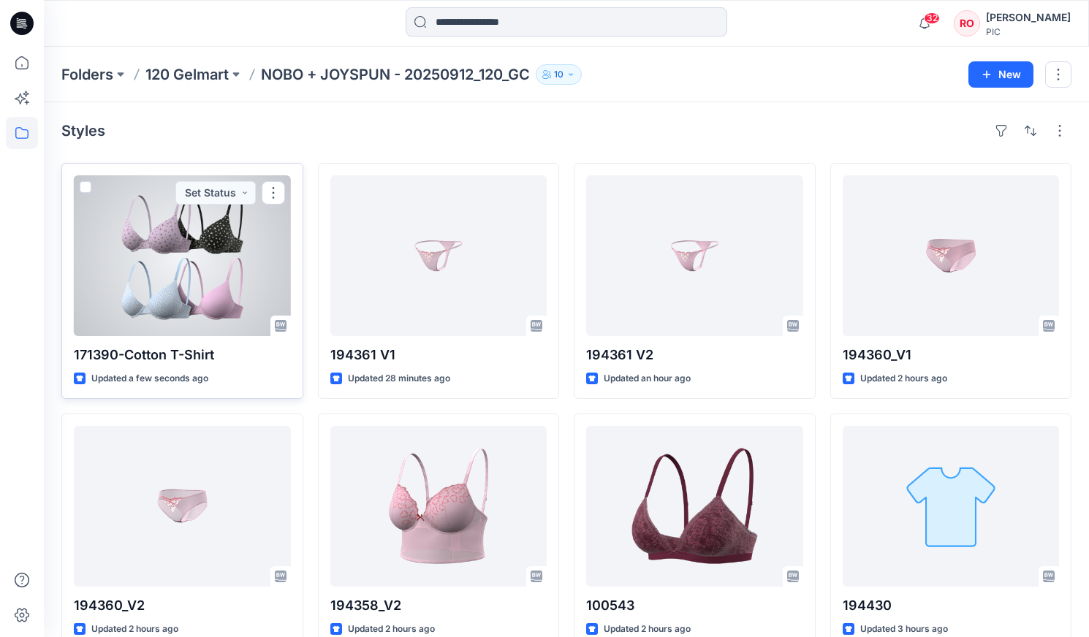
click at [231, 241] on div at bounding box center [182, 255] width 217 height 161
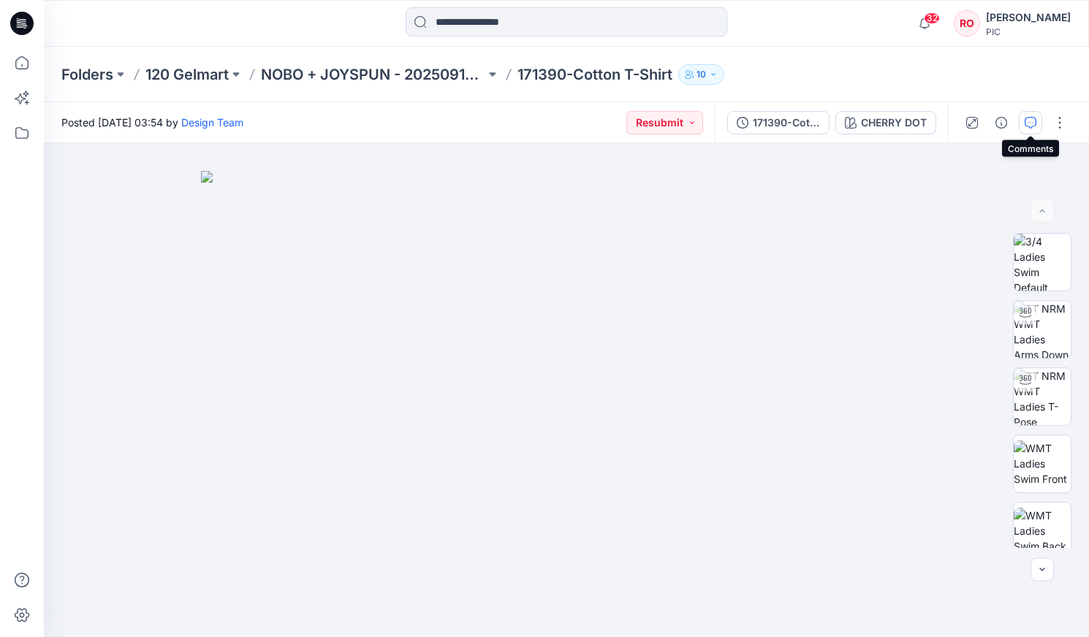
click at [1027, 126] on icon "button" at bounding box center [1031, 123] width 12 height 12
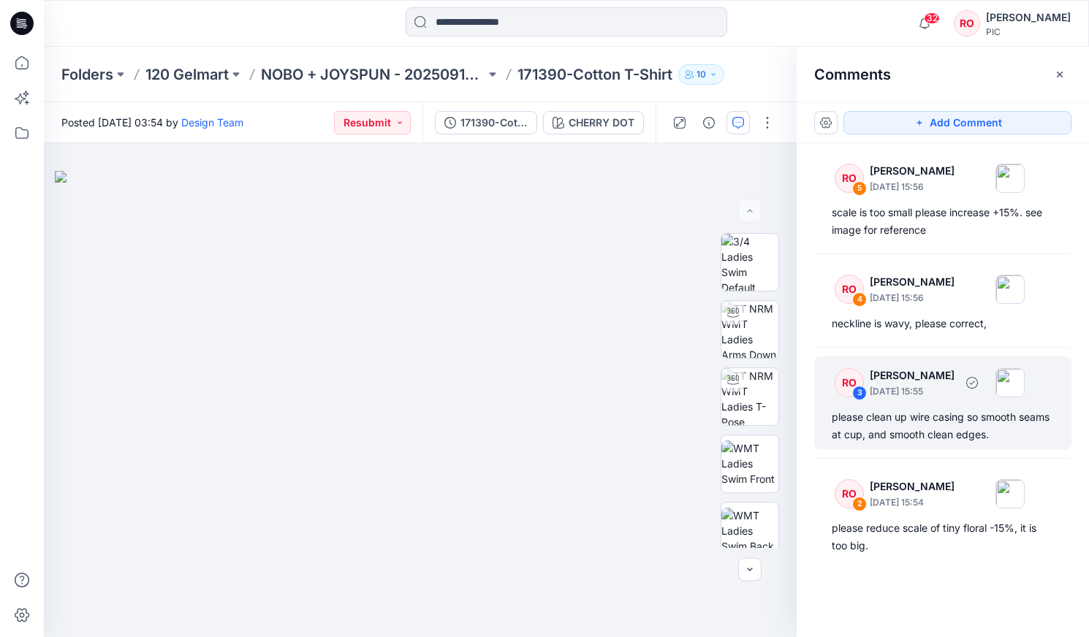
click at [921, 393] on p "[DATE] 15:55" at bounding box center [912, 391] width 85 height 15
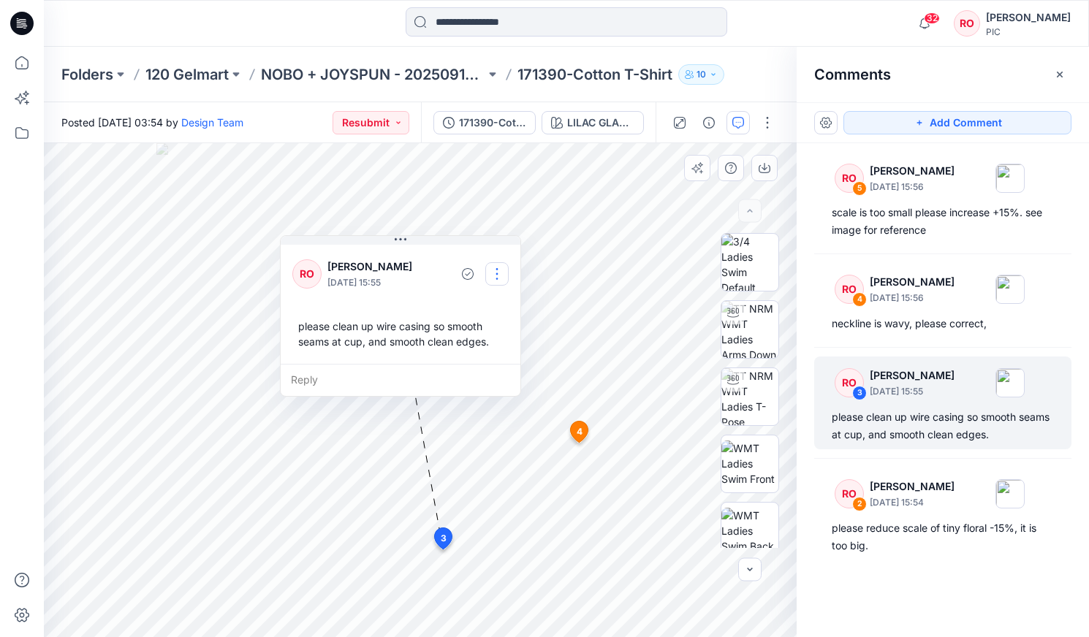
click at [490, 277] on button "button" at bounding box center [496, 273] width 23 height 23
click at [500, 303] on p "Edit comment" at bounding box center [501, 307] width 66 height 15
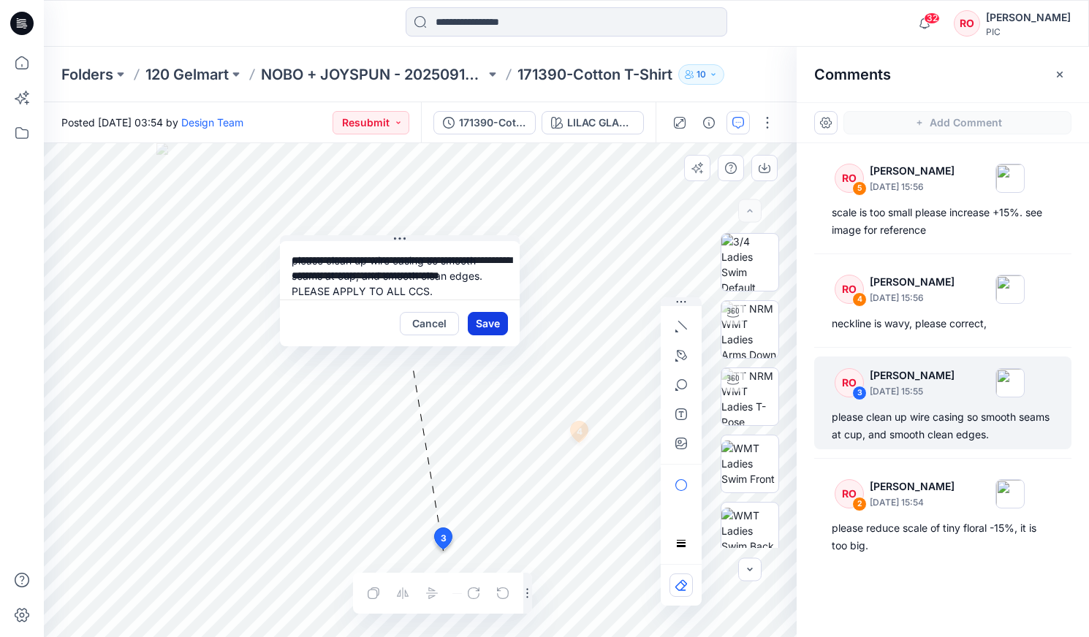
type textarea "**********"
click at [487, 323] on button "Save" at bounding box center [488, 323] width 40 height 23
